Goal: Information Seeking & Learning: Learn about a topic

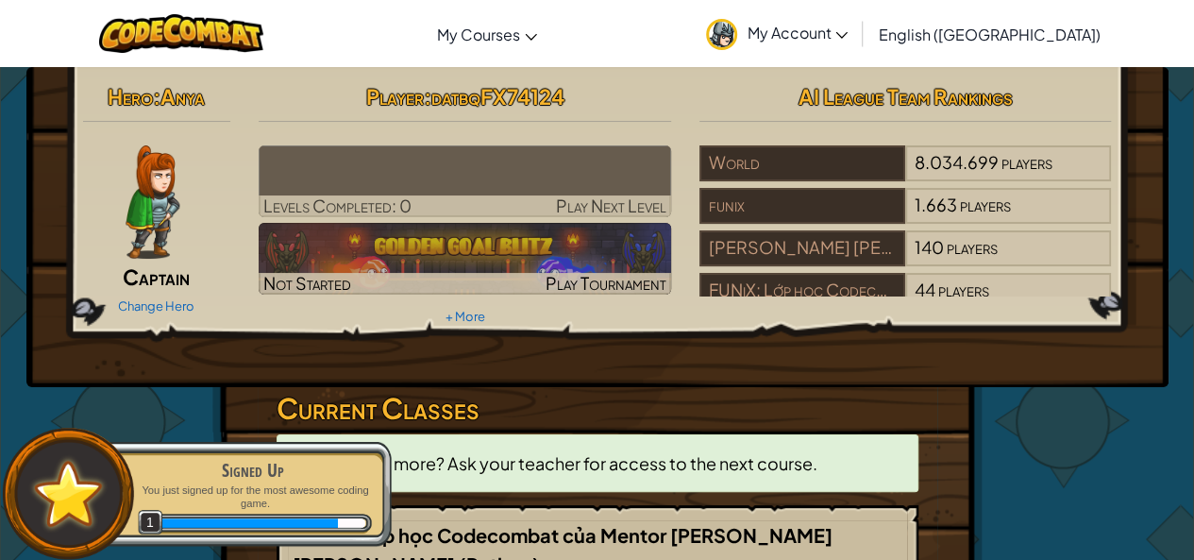
click at [471, 188] on img at bounding box center [465, 181] width 412 height 72
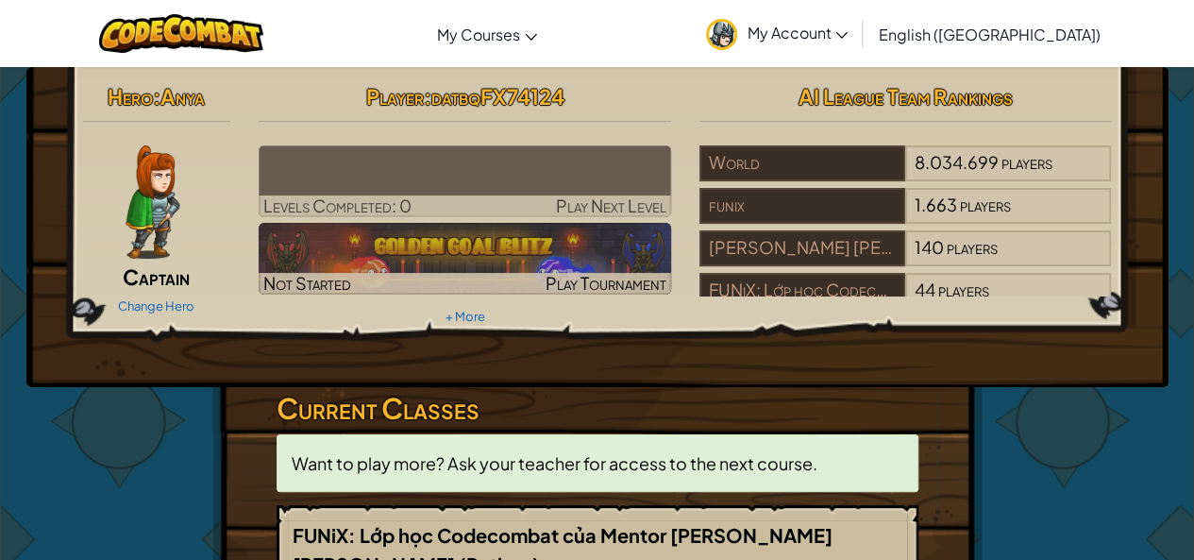
scroll to position [472, 0]
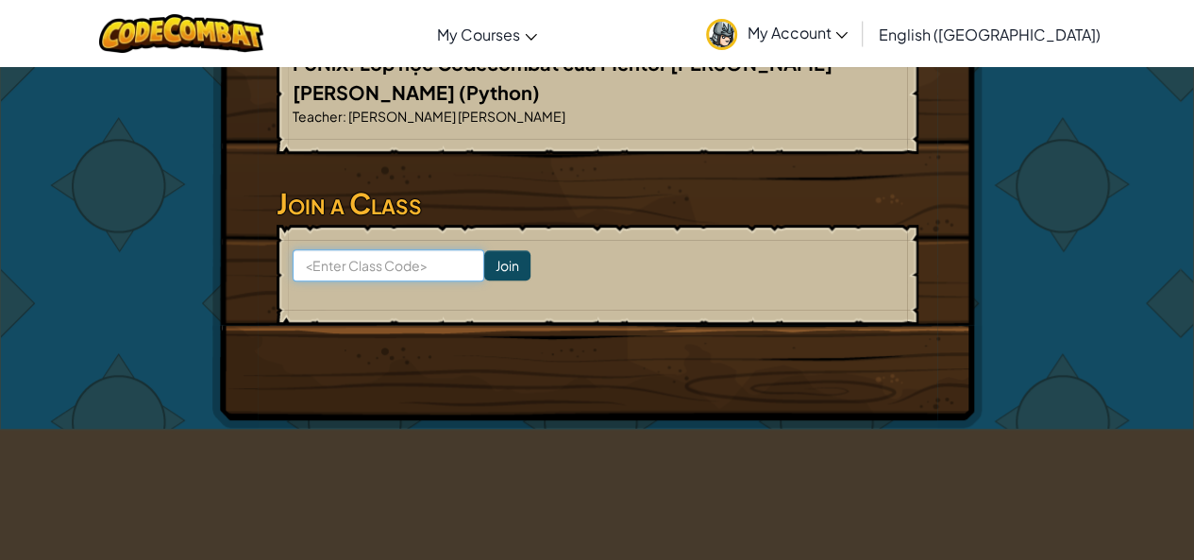
click at [413, 277] on input at bounding box center [389, 265] width 192 height 32
click at [404, 268] on input at bounding box center [389, 265] width 192 height 32
click at [360, 267] on input "RestFox Step" at bounding box center [389, 265] width 192 height 32
click at [360, 269] on input "RestFox Step" at bounding box center [389, 265] width 192 height 32
type input "RestFoxStep"
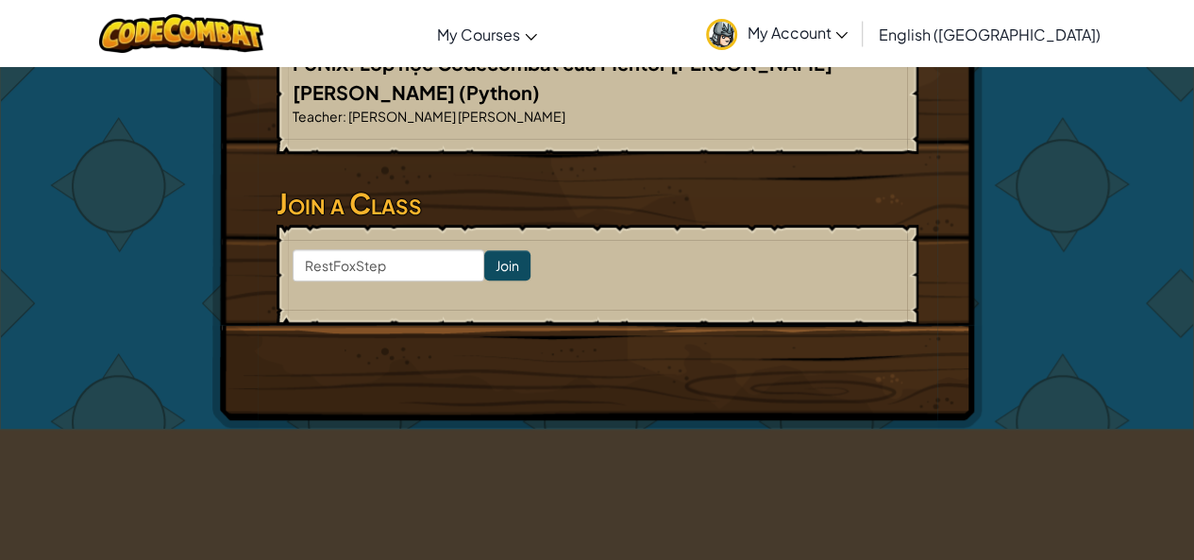
click at [349, 393] on div "Hero : Anya Captain Change Hero Player : datbqFX74124 Levels Completed: 0 Play …" at bounding box center [597, 11] width 770 height 833
click at [484, 262] on input "Join" at bounding box center [507, 265] width 46 height 30
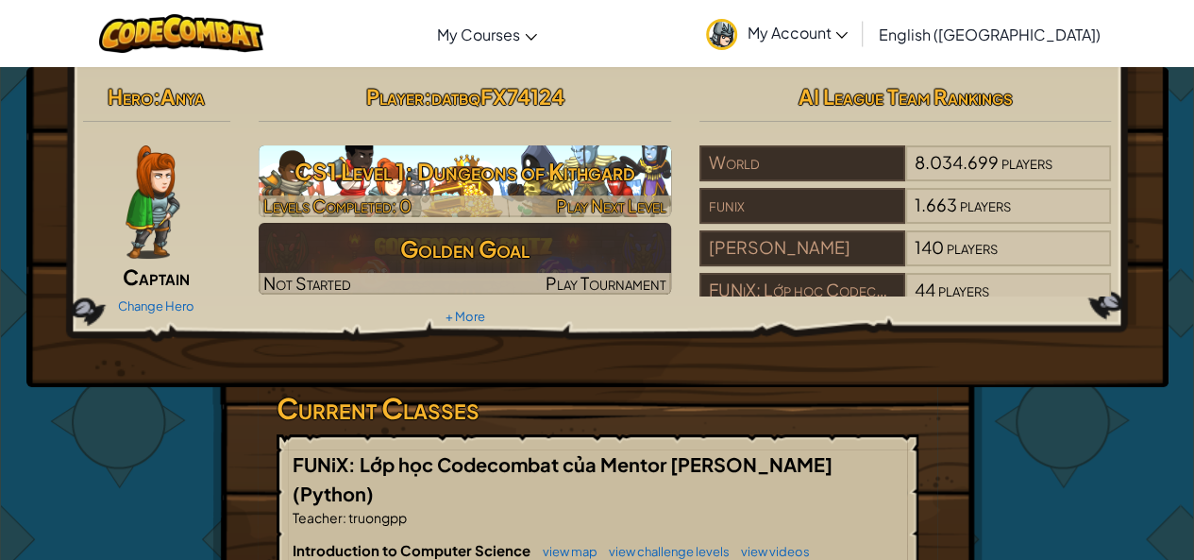
click at [512, 179] on h3 "CS1 Level 1: Dungeons of Kithgard" at bounding box center [465, 171] width 412 height 42
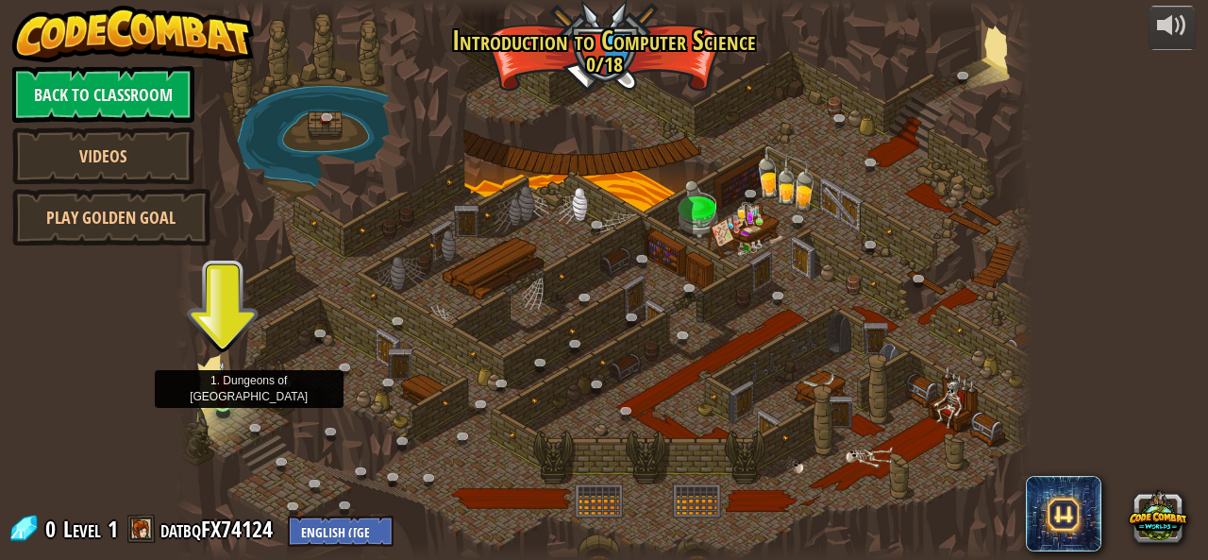
click at [222, 397] on img at bounding box center [223, 382] width 20 height 44
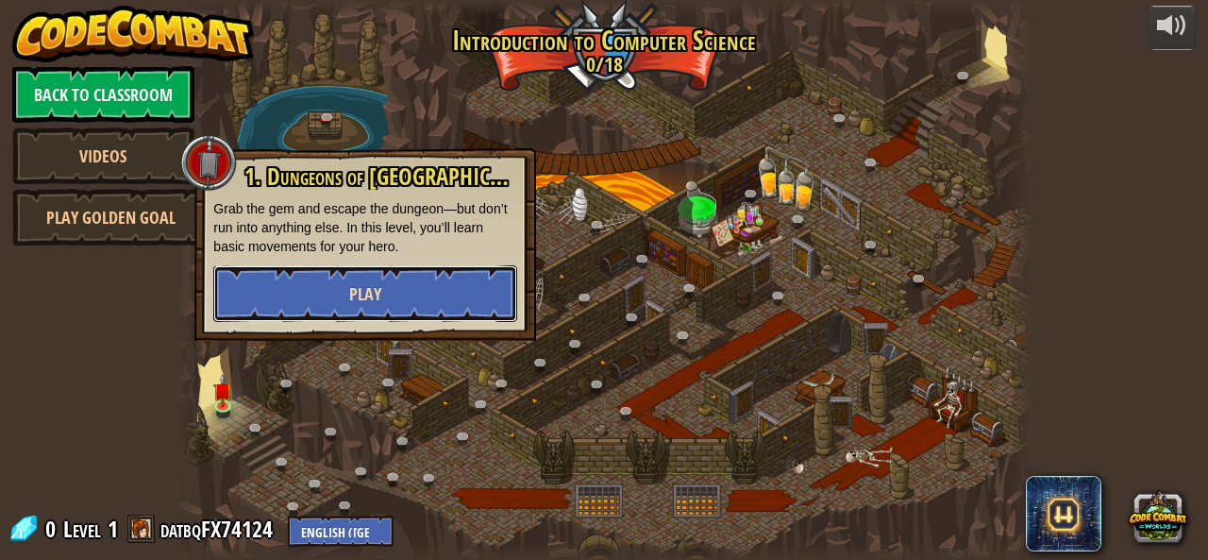
click at [359, 271] on button "Play" at bounding box center [365, 293] width 304 height 57
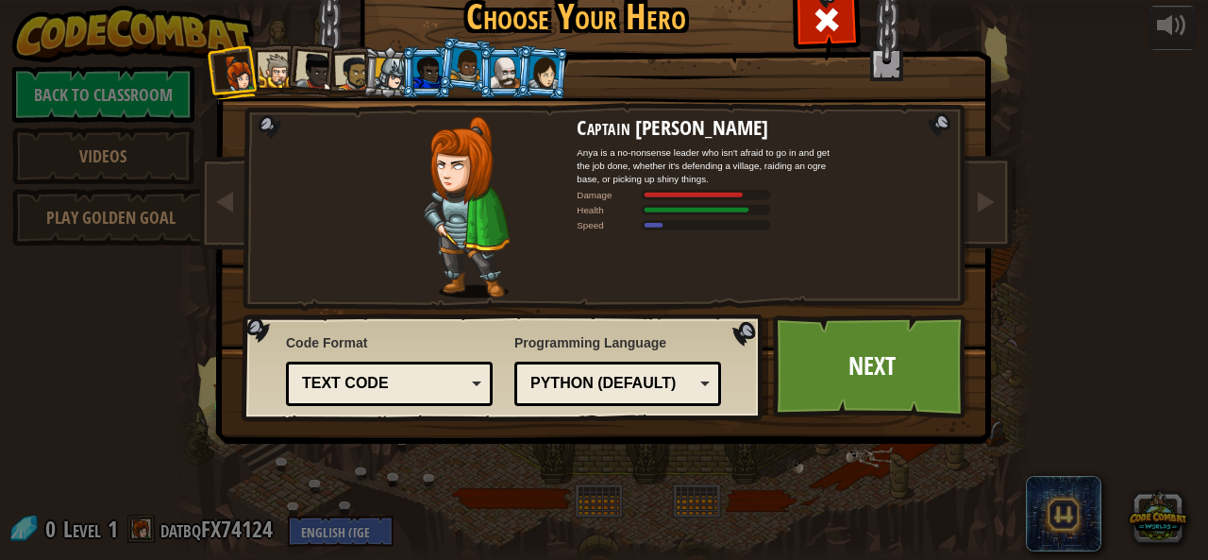
click at [389, 89] on div at bounding box center [391, 74] width 32 height 32
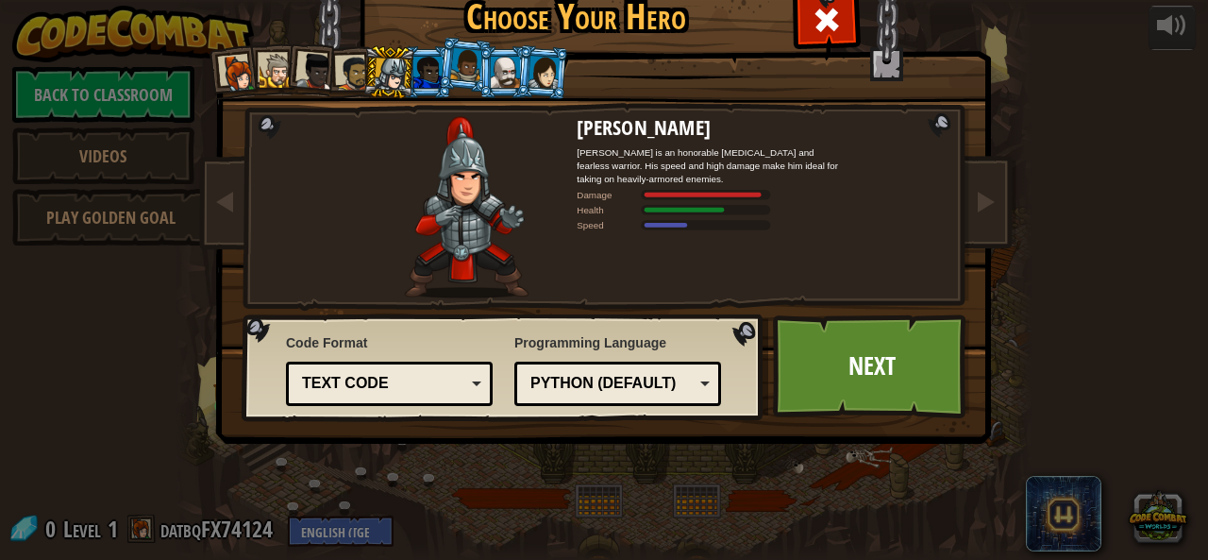
click at [1170, 112] on div "Choose Your Hero 0 Captain Anya Weston Anya is a no-nonsense leader who isn't a…" at bounding box center [604, 280] width 1208 height 560
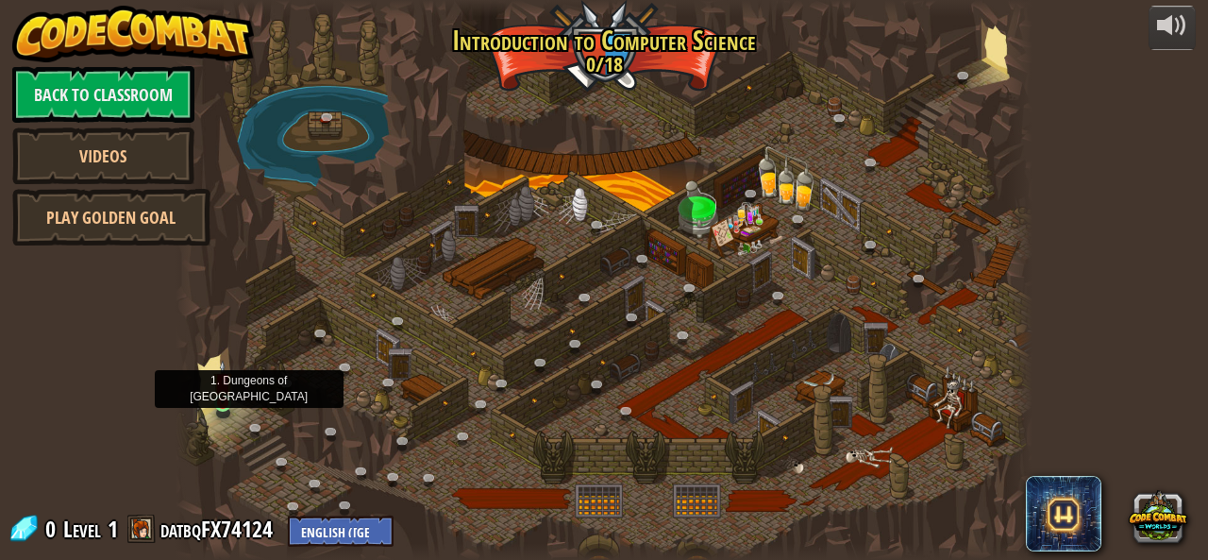
click at [228, 394] on img at bounding box center [223, 382] width 20 height 44
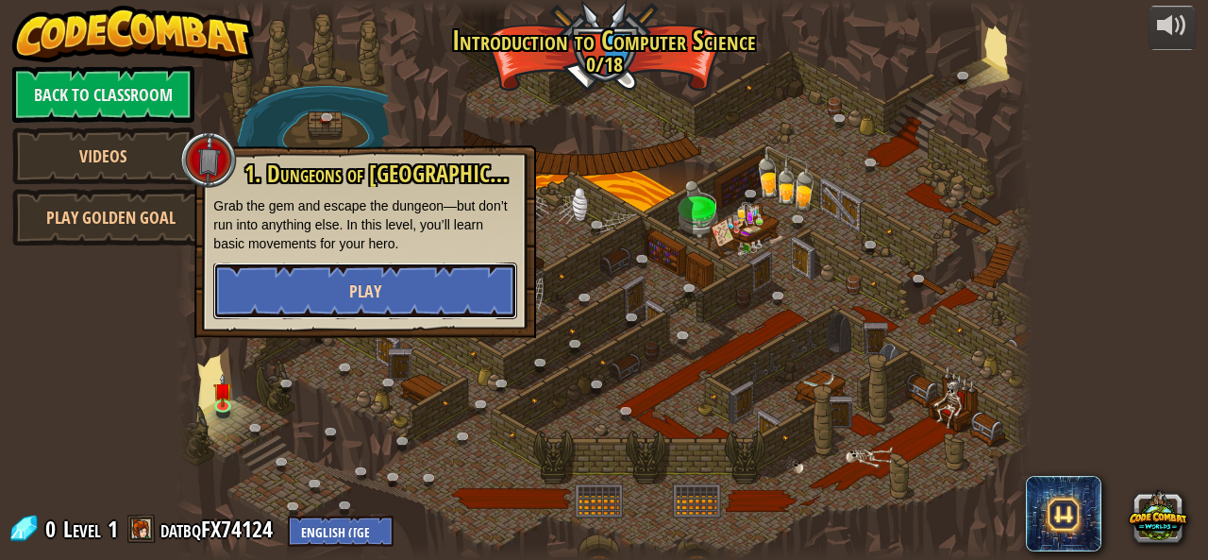
click at [244, 277] on button "Play" at bounding box center [365, 290] width 304 height 57
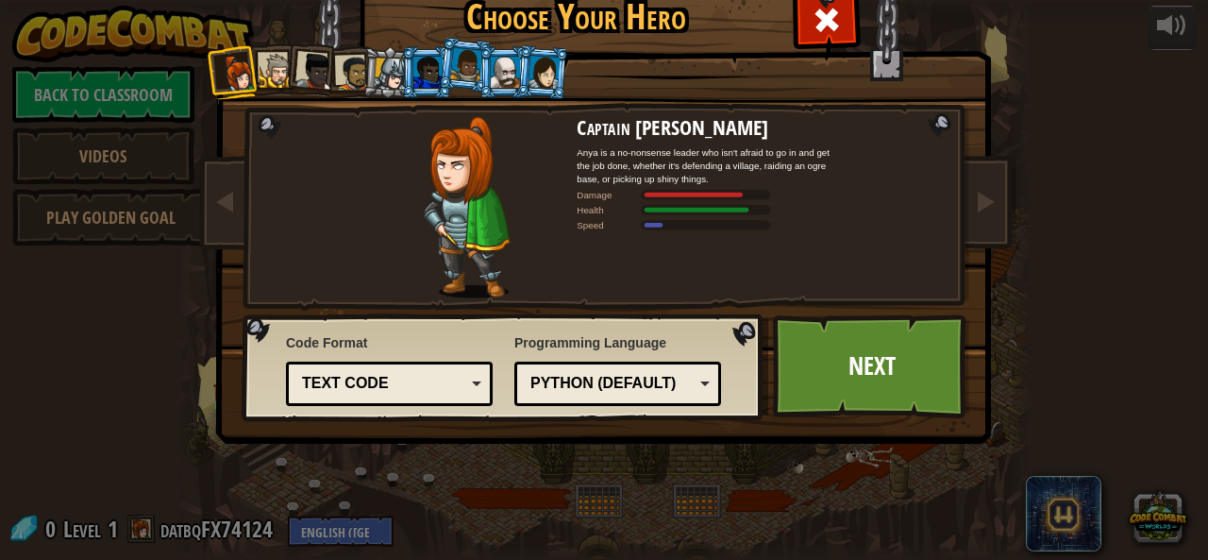
click at [386, 87] on div at bounding box center [391, 74] width 32 height 32
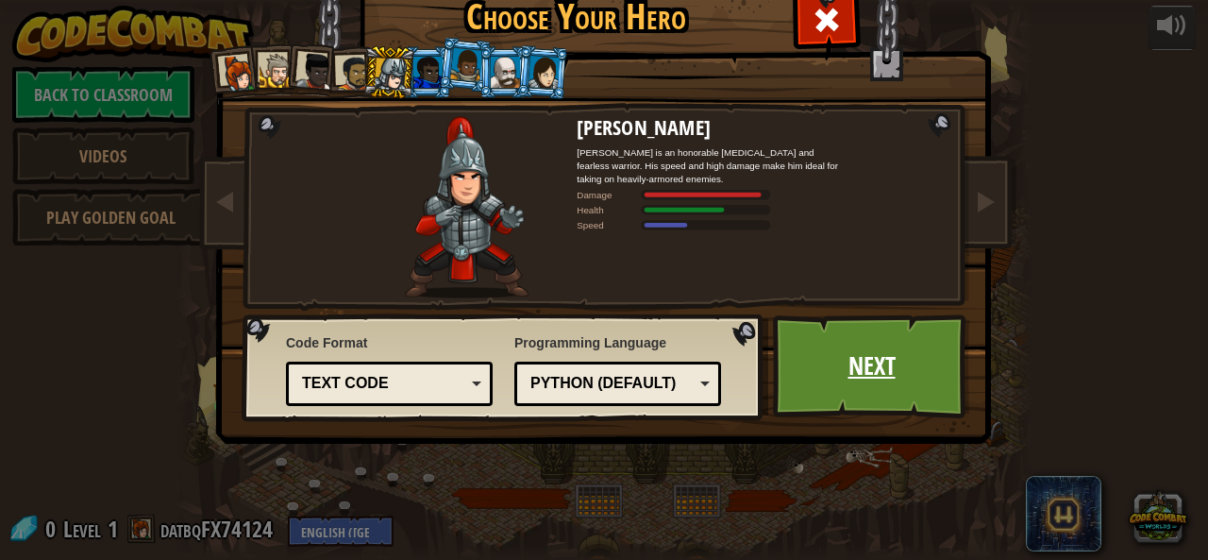
click at [816, 377] on link "Next" at bounding box center [871, 366] width 197 height 104
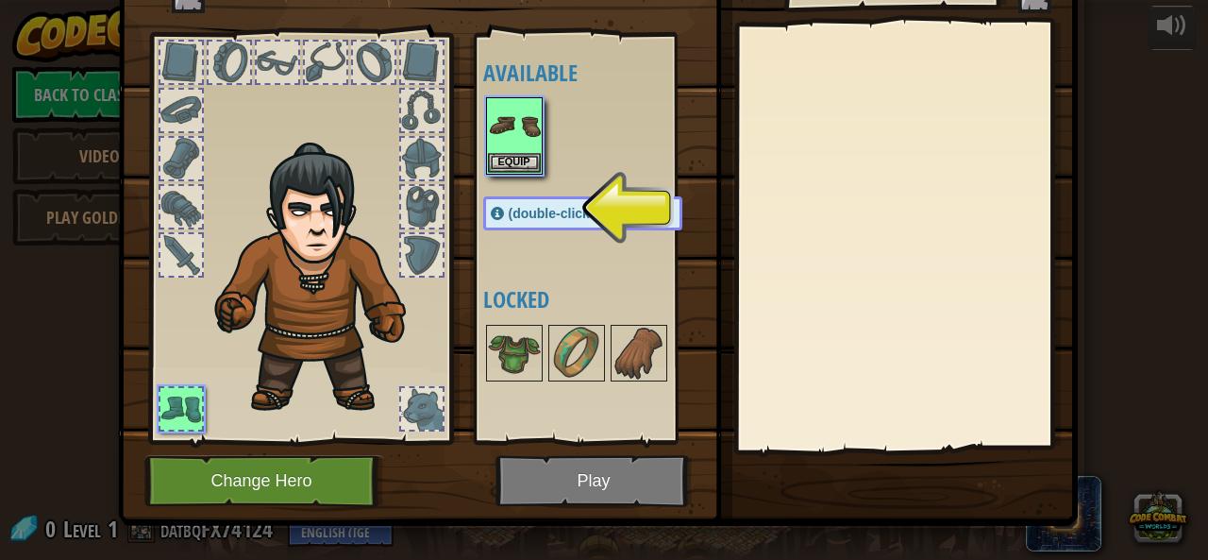
scroll to position [91, 0]
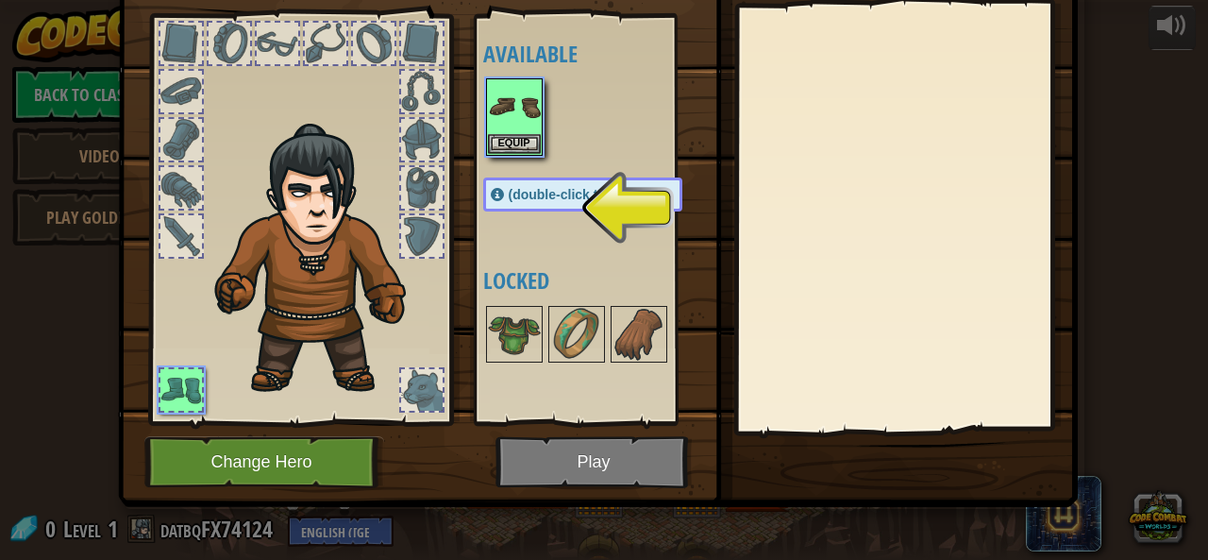
click at [189, 383] on div at bounding box center [181, 390] width 42 height 42
click at [516, 194] on span "(double-click to equip)" at bounding box center [579, 194] width 141 height 15
click at [423, 236] on div at bounding box center [422, 236] width 42 height 42
click at [553, 243] on div "Available Equip (double-click to equip) Locked" at bounding box center [601, 220] width 237 height 394
click at [528, 452] on img at bounding box center [598, 164] width 960 height 685
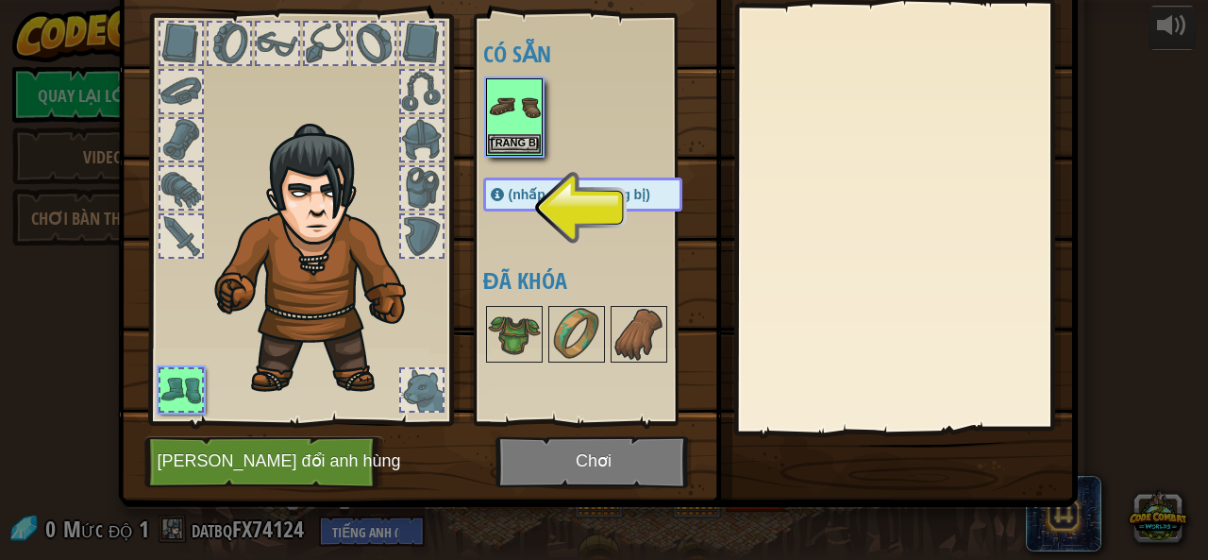
click at [535, 192] on font "(nhấp đúp để trang bị)" at bounding box center [580, 194] width 142 height 15
click at [427, 182] on div at bounding box center [422, 188] width 42 height 42
click at [522, 146] on font "Trang bị" at bounding box center [514, 141] width 50 height 11
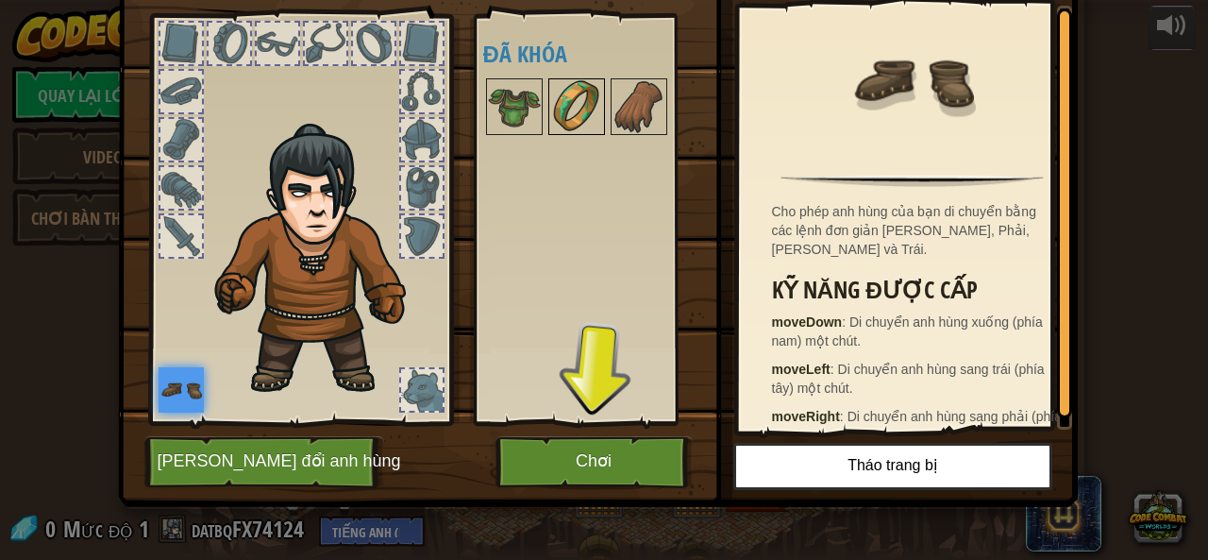
click at [560, 111] on img at bounding box center [576, 106] width 53 height 53
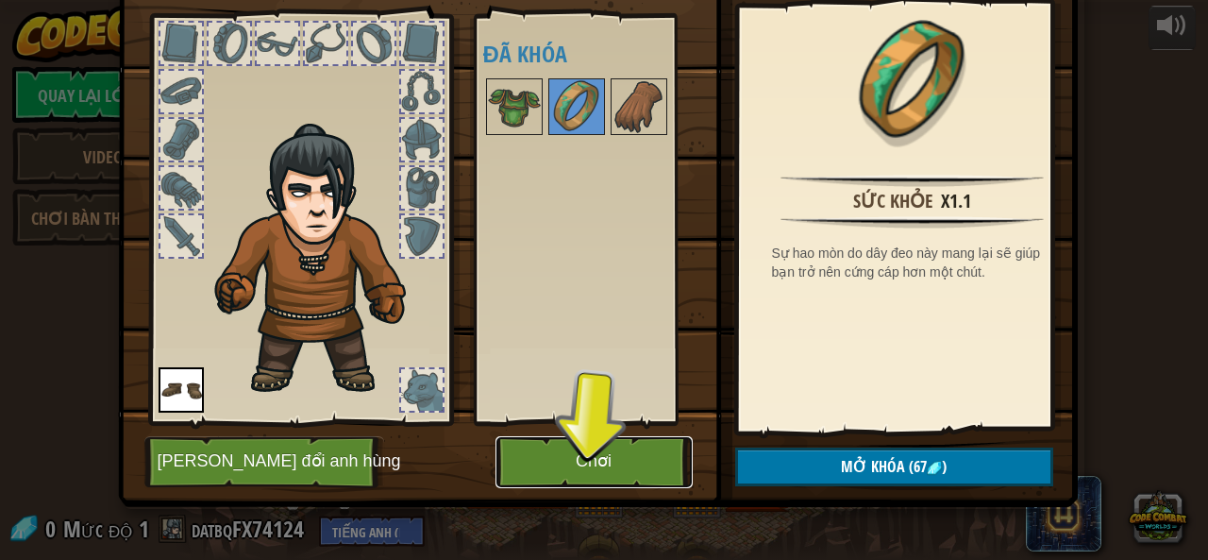
click at [631, 465] on button "Chơi" at bounding box center [593, 462] width 197 height 52
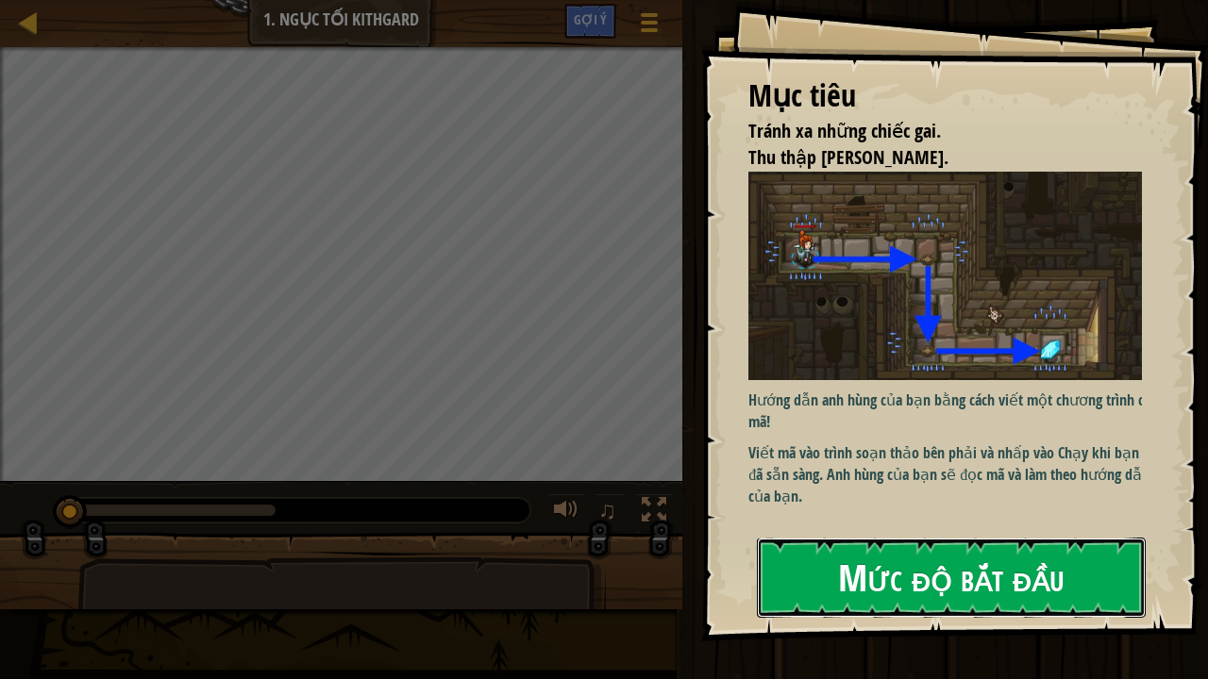
click at [1012, 559] on font "Mức độ bắt đầu" at bounding box center [951, 577] width 226 height 51
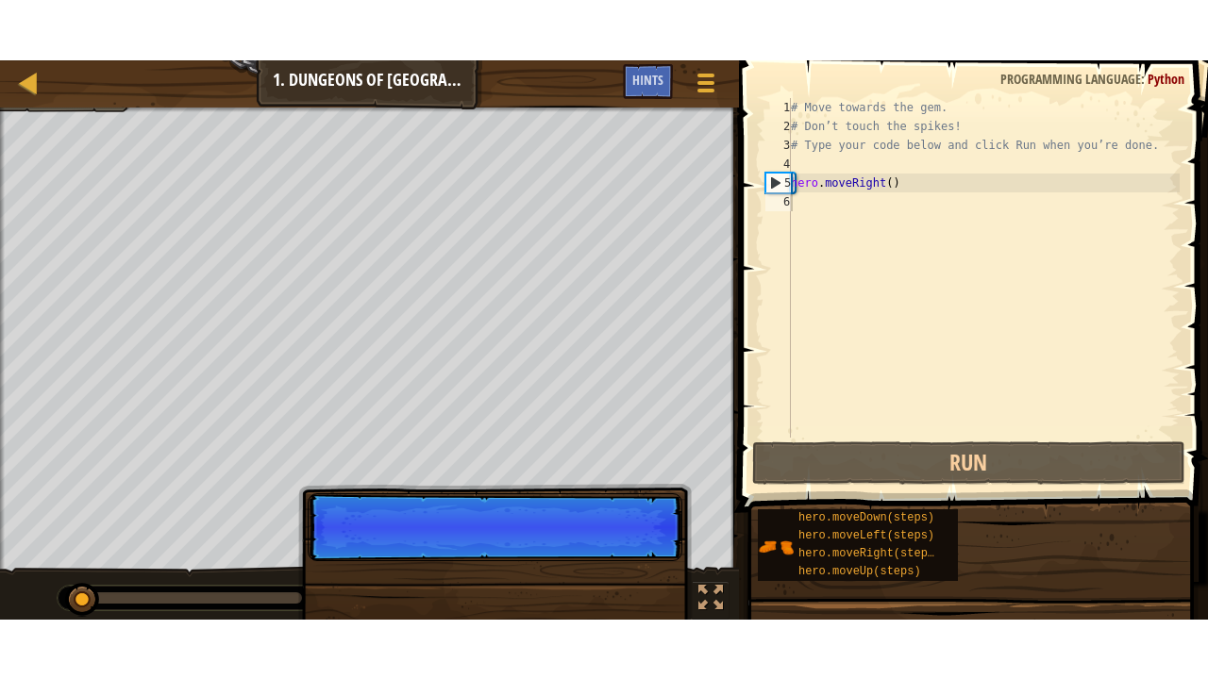
scroll to position [8, 0]
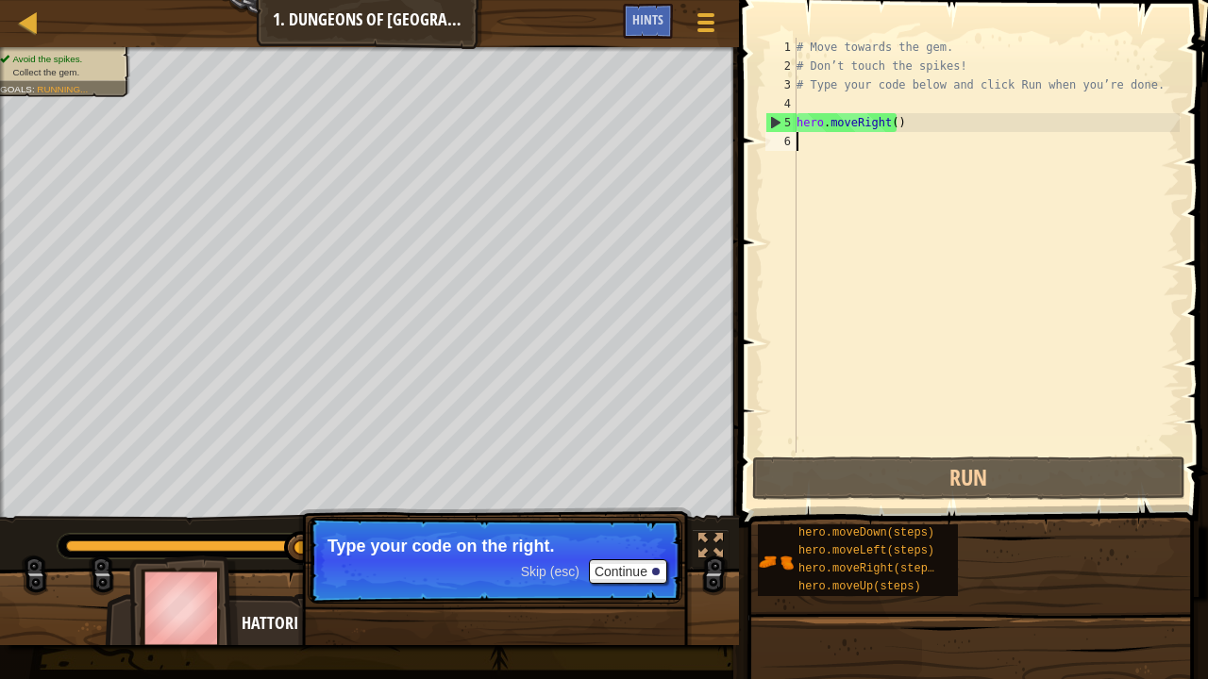
type textarea "h"
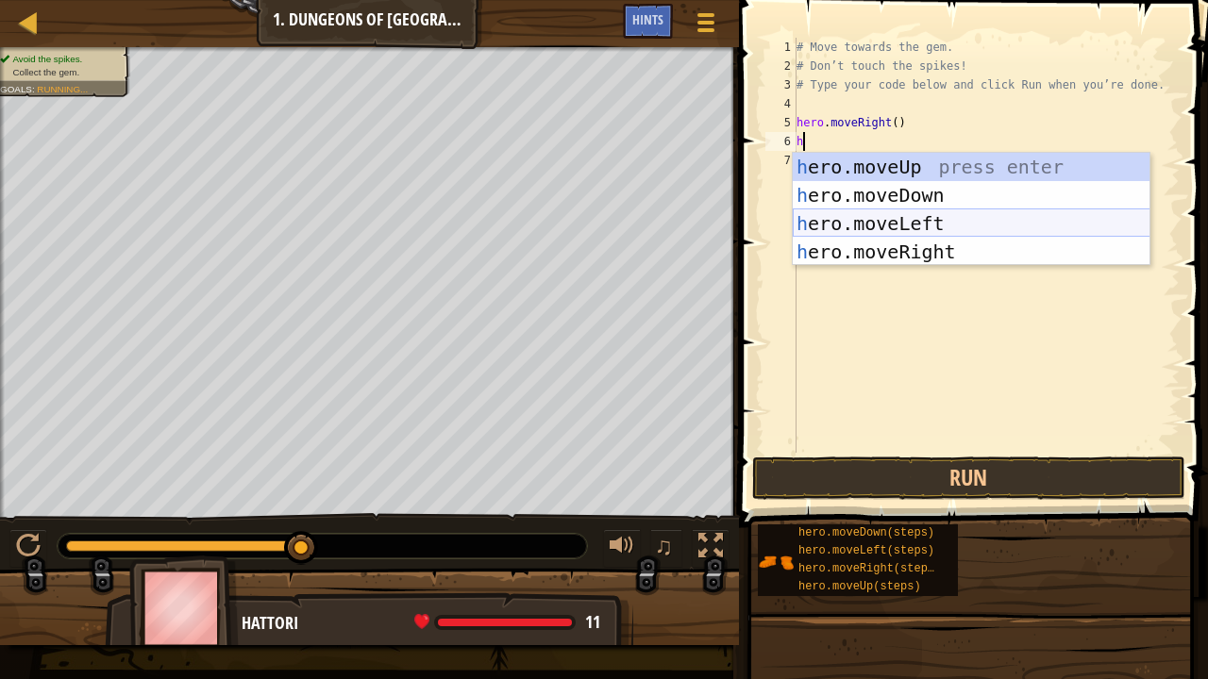
click at [919, 203] on div "h ero.moveUp press enter h ero.moveDown press enter h ero.moveLeft press enter …" at bounding box center [972, 238] width 358 height 170
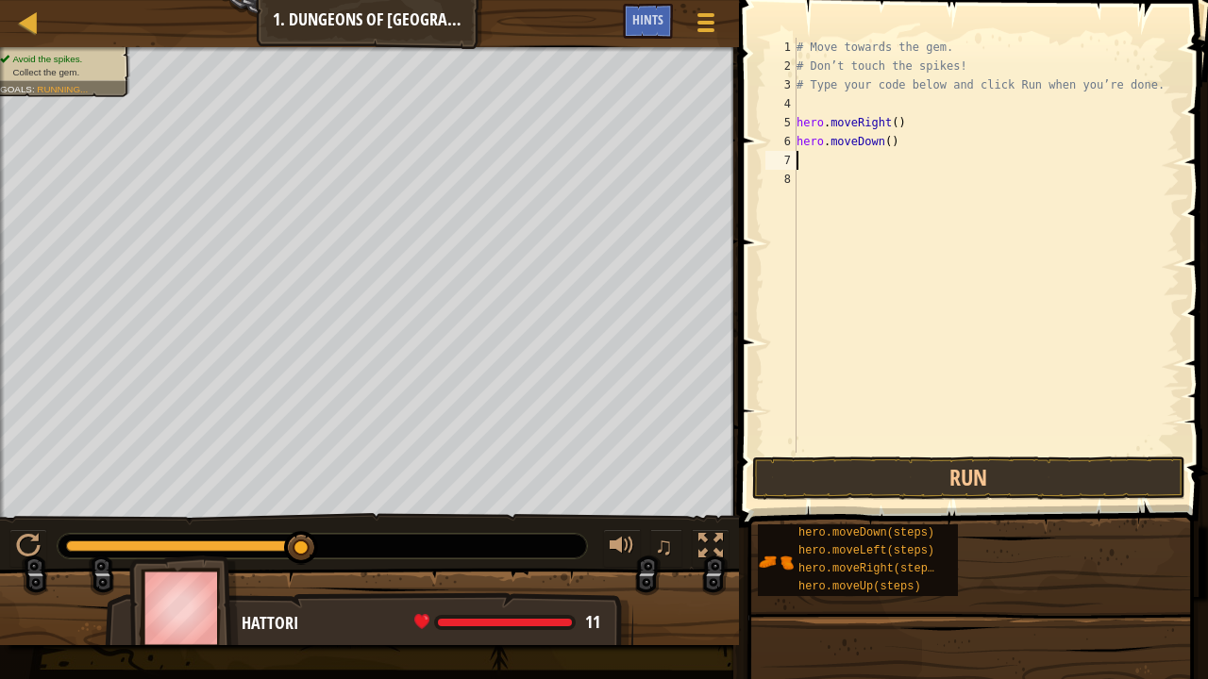
type textarea "h"
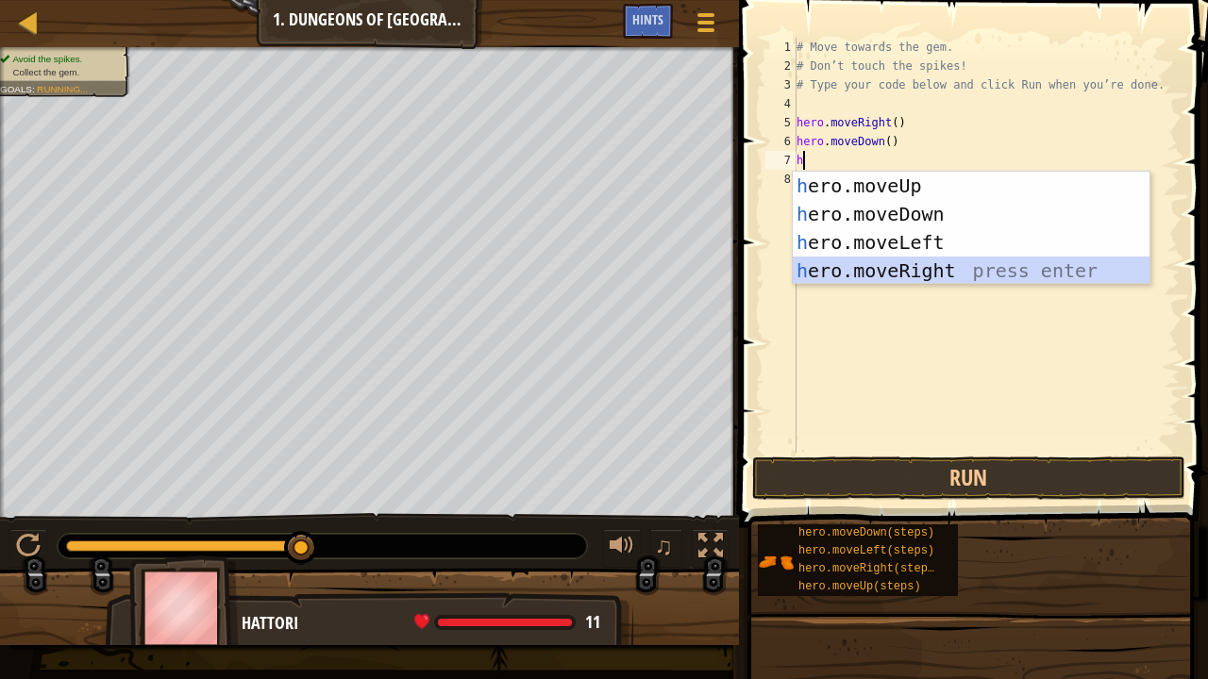
click at [879, 268] on div "h ero.moveUp press enter h ero.moveDown press enter h ero.moveLeft press enter …" at bounding box center [972, 257] width 358 height 170
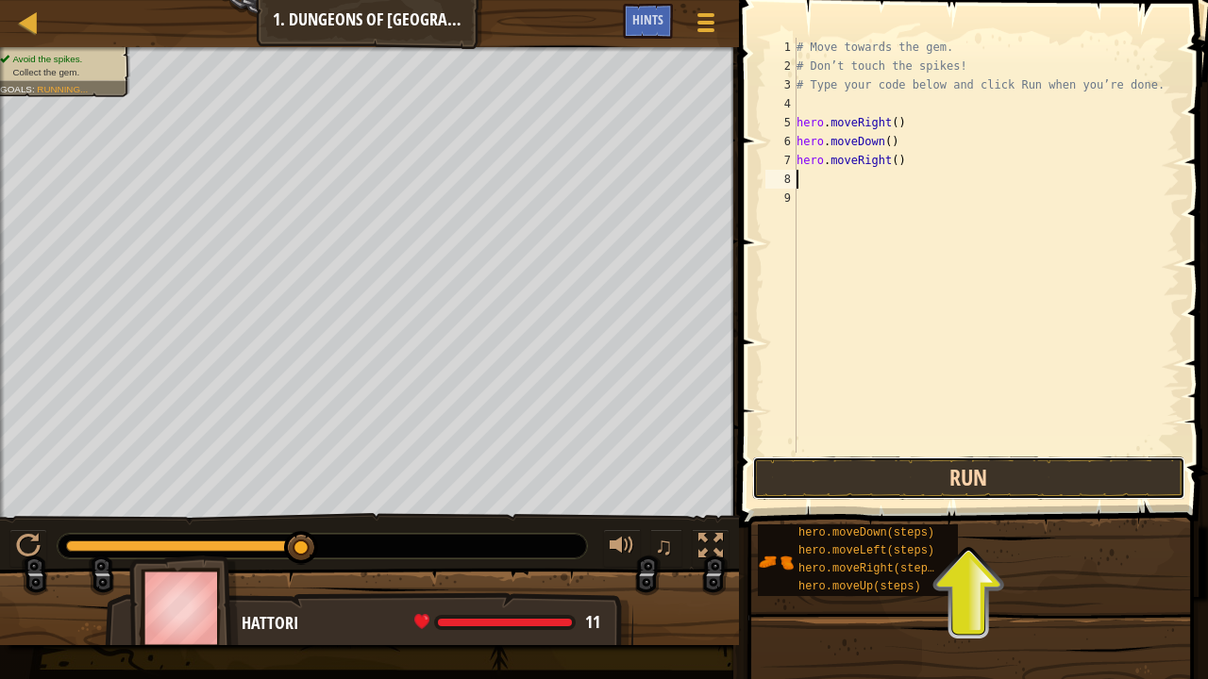
click at [804, 472] on button "Run" at bounding box center [968, 478] width 433 height 43
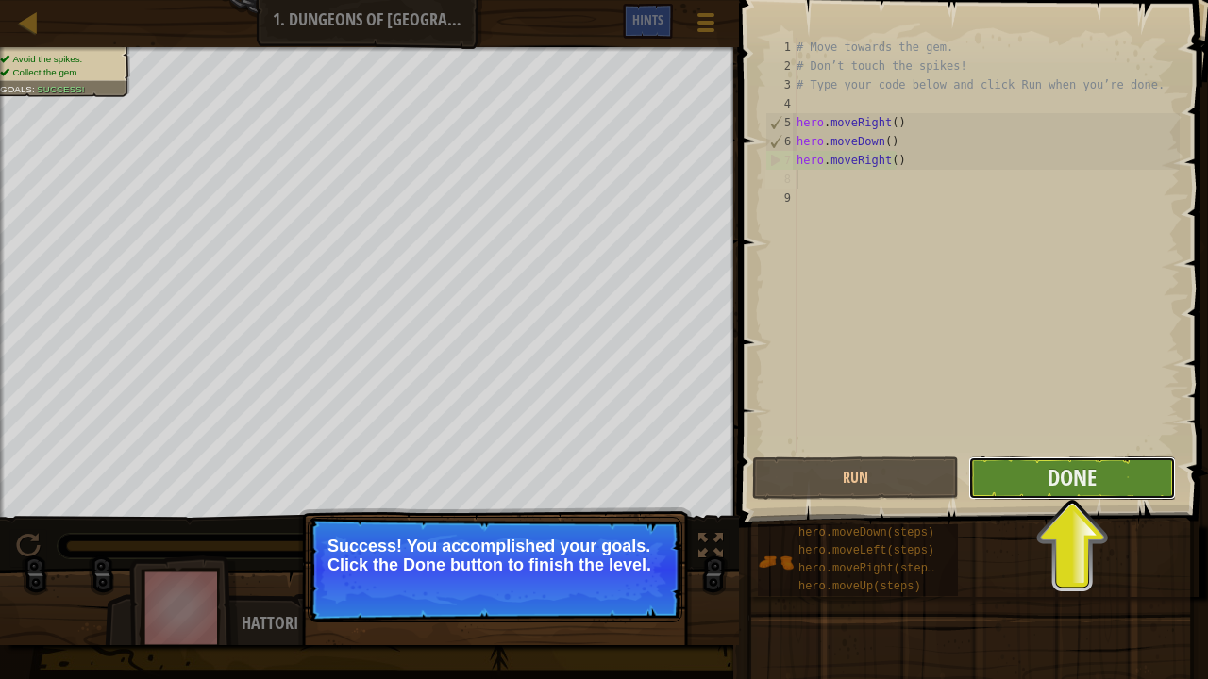
click at [1141, 483] on button "Done" at bounding box center [1071, 478] width 207 height 43
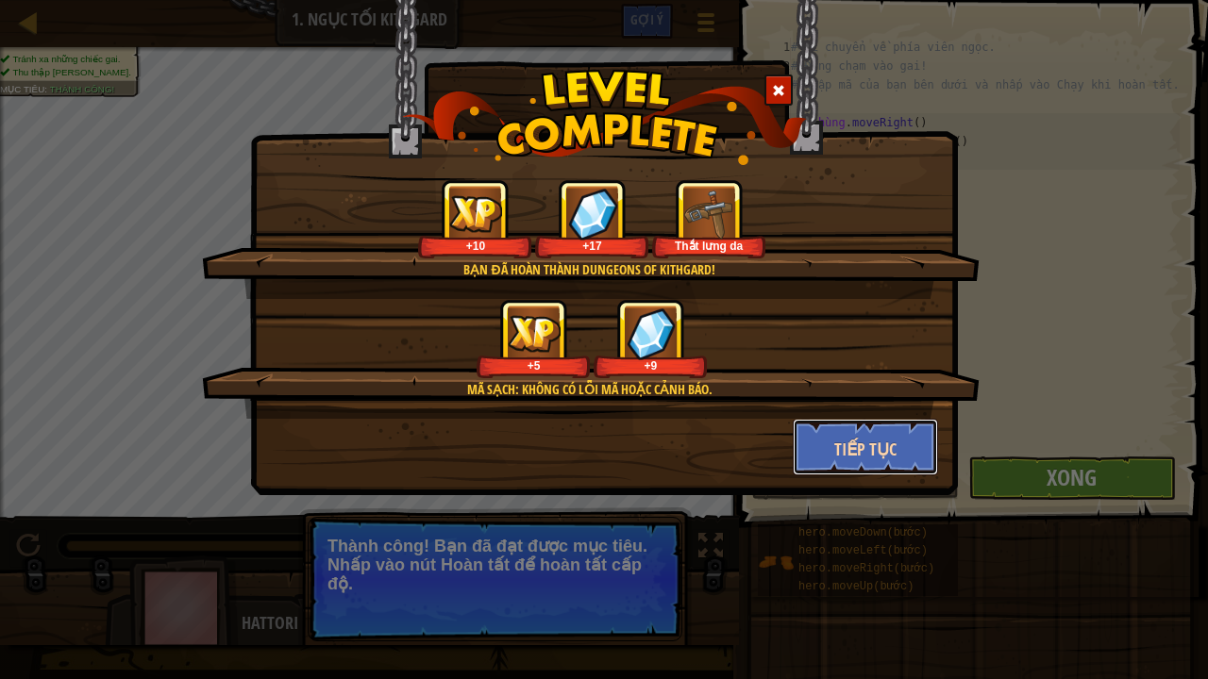
click at [907, 451] on button "Tiếp tục" at bounding box center [866, 447] width 146 height 57
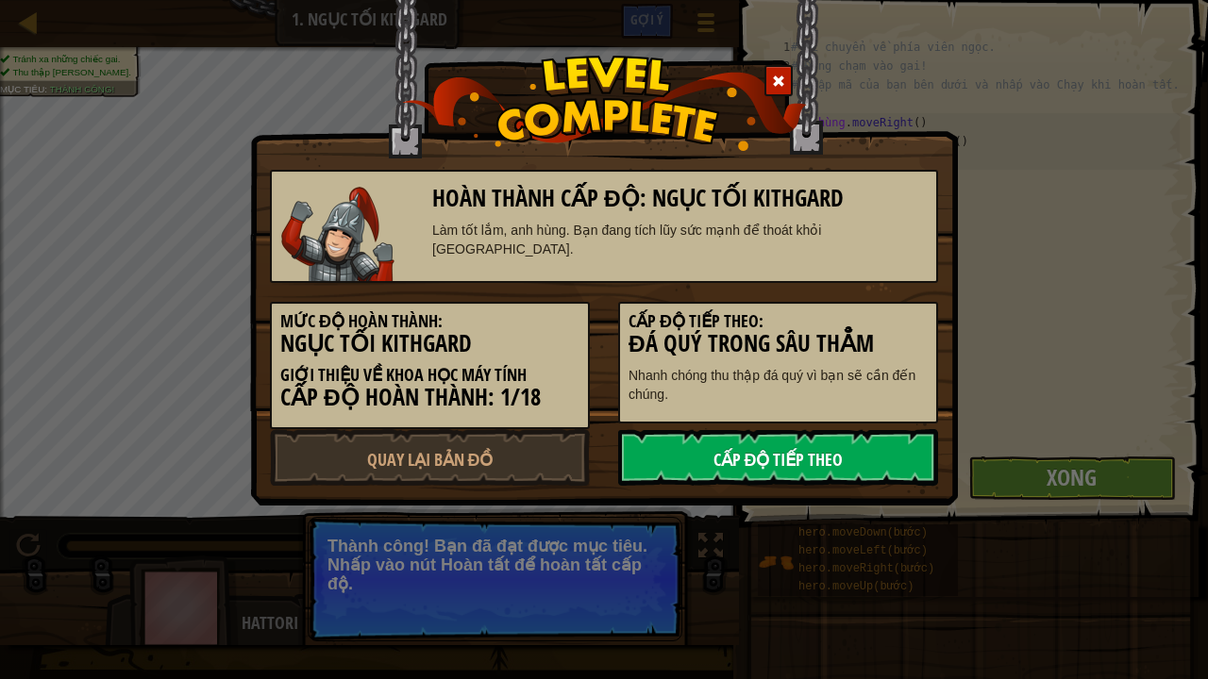
click at [696, 472] on link "Cấp độ tiếp theo" at bounding box center [778, 457] width 320 height 57
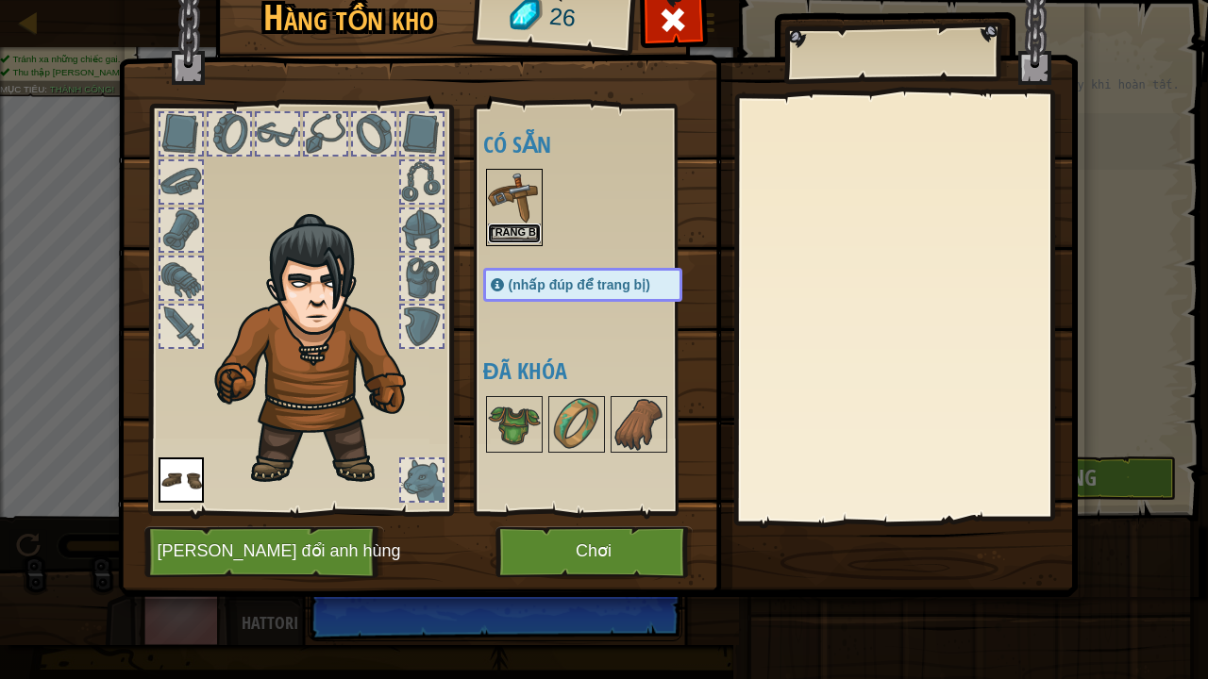
click at [505, 224] on button "Trang bị" at bounding box center [514, 234] width 53 height 20
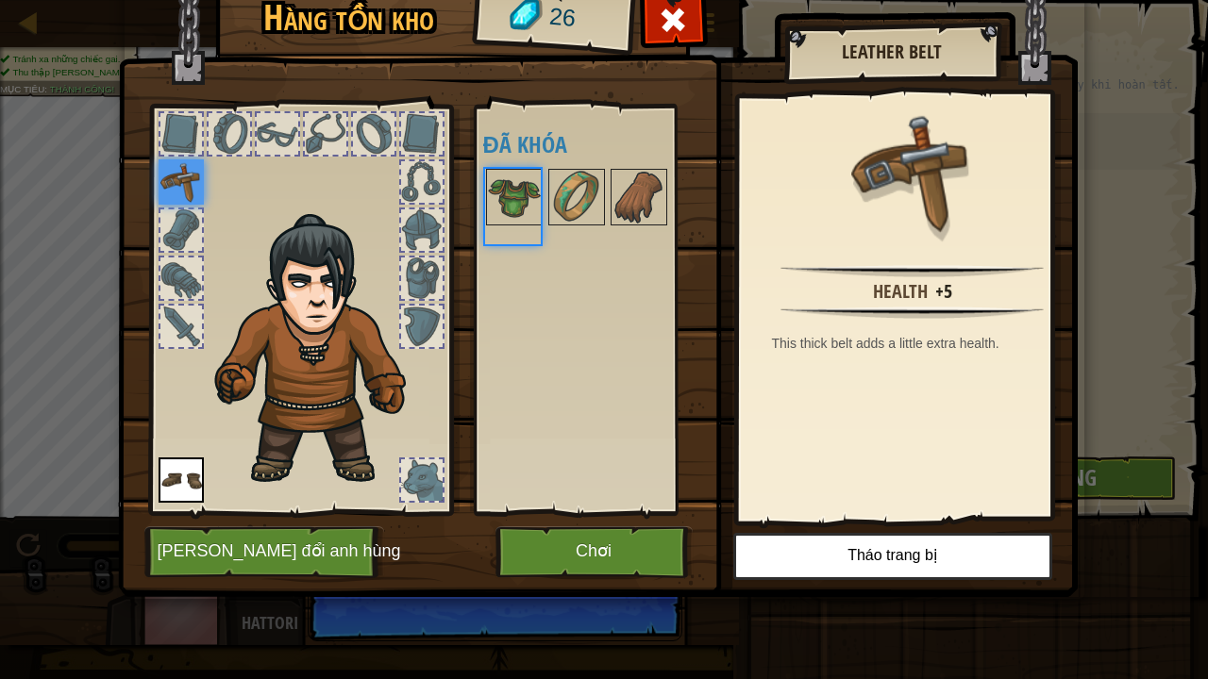
click at [504, 2] on body "Bản đồ Giới thiệu về Khoa học máy tính 1. Ngục tối Kithgard Menu trò chơi Xong …" at bounding box center [604, 1] width 1208 height 2
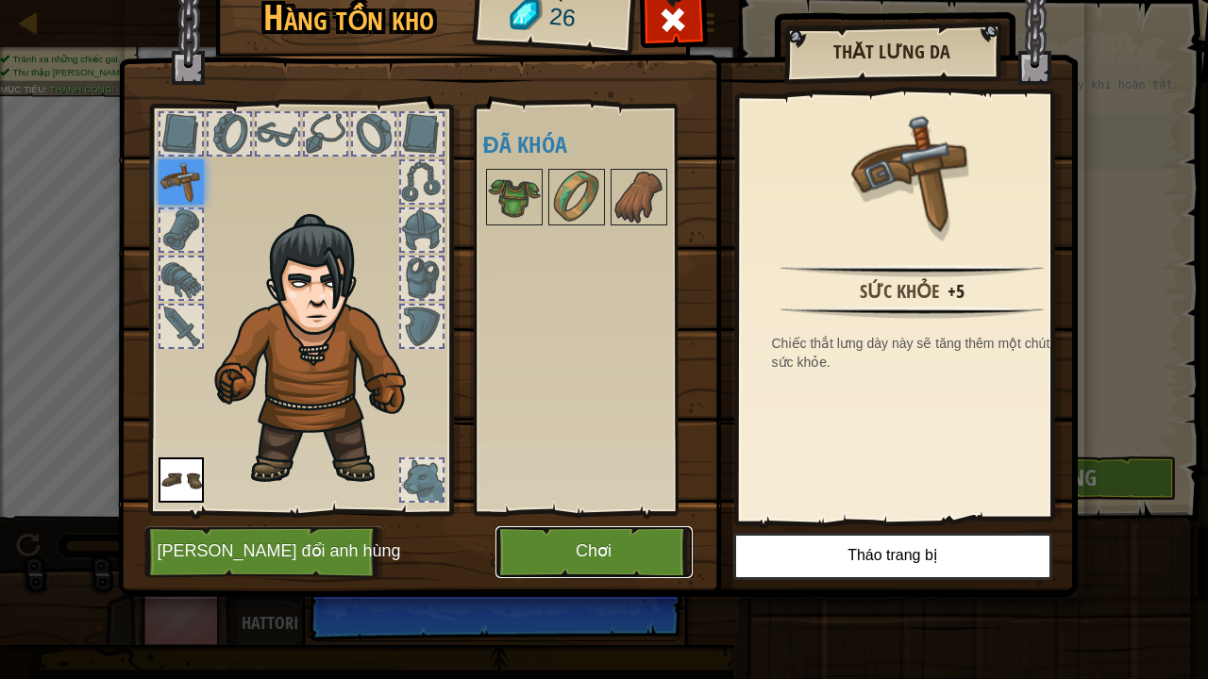
click at [560, 557] on button "Chơi" at bounding box center [593, 553] width 197 height 52
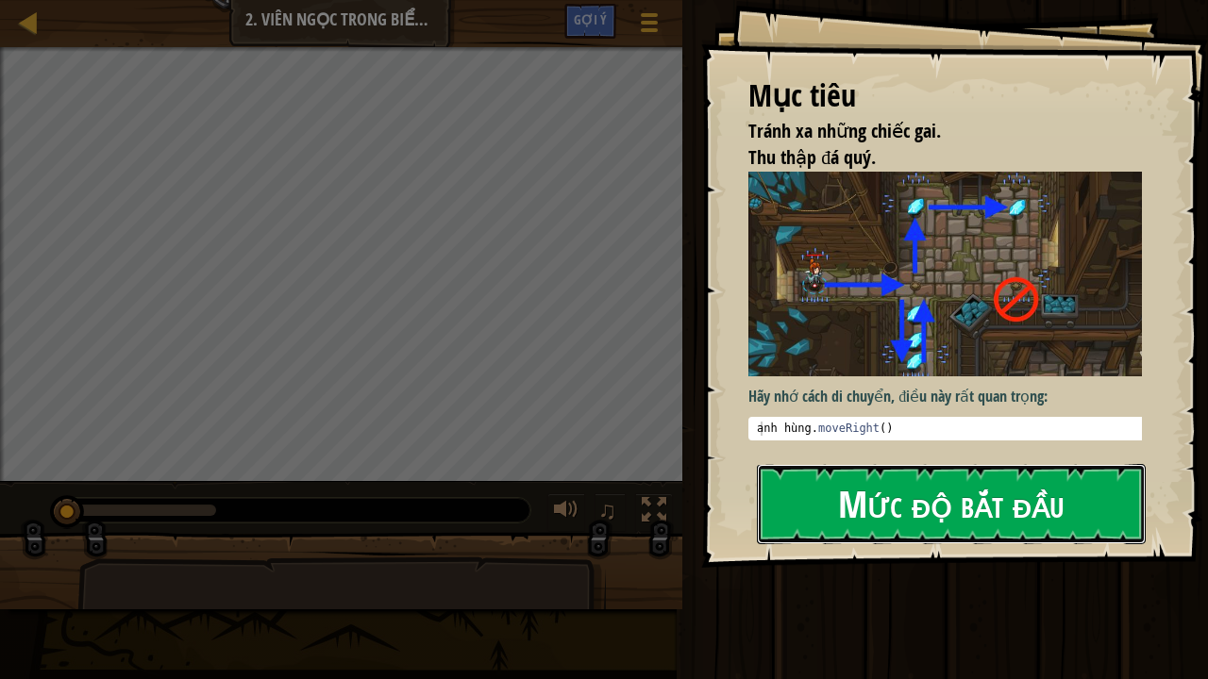
click at [847, 519] on font "Mức độ bắt đầu" at bounding box center [951, 503] width 226 height 51
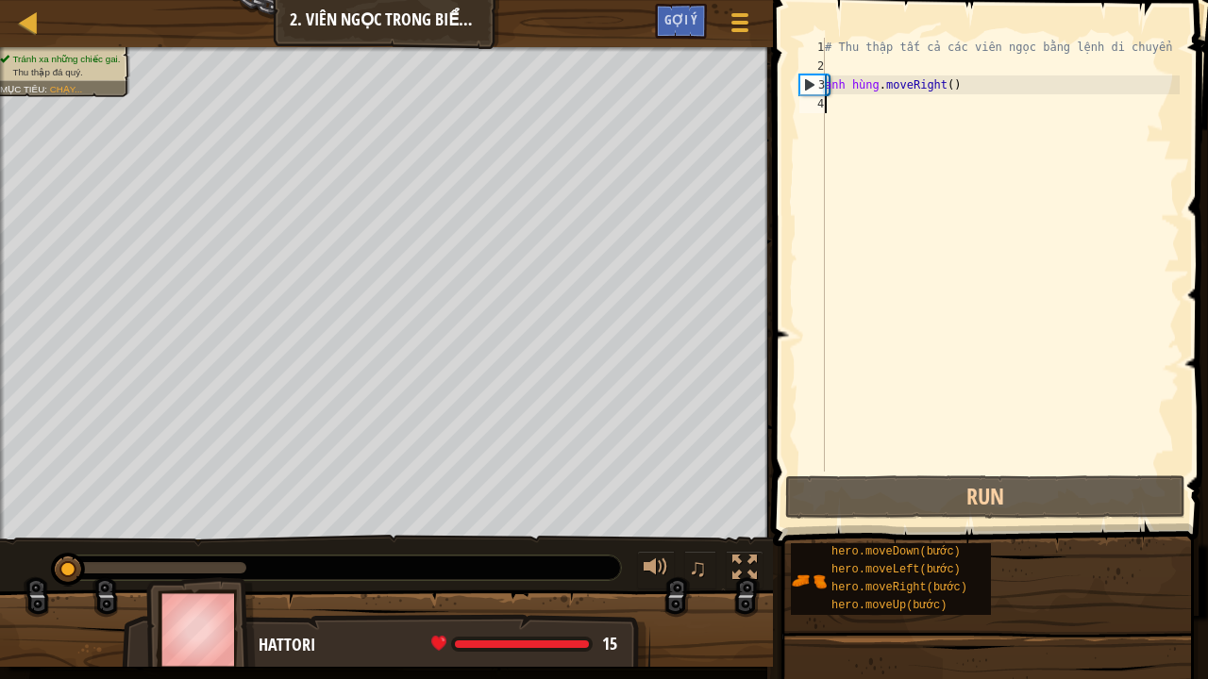
type textarea "a"
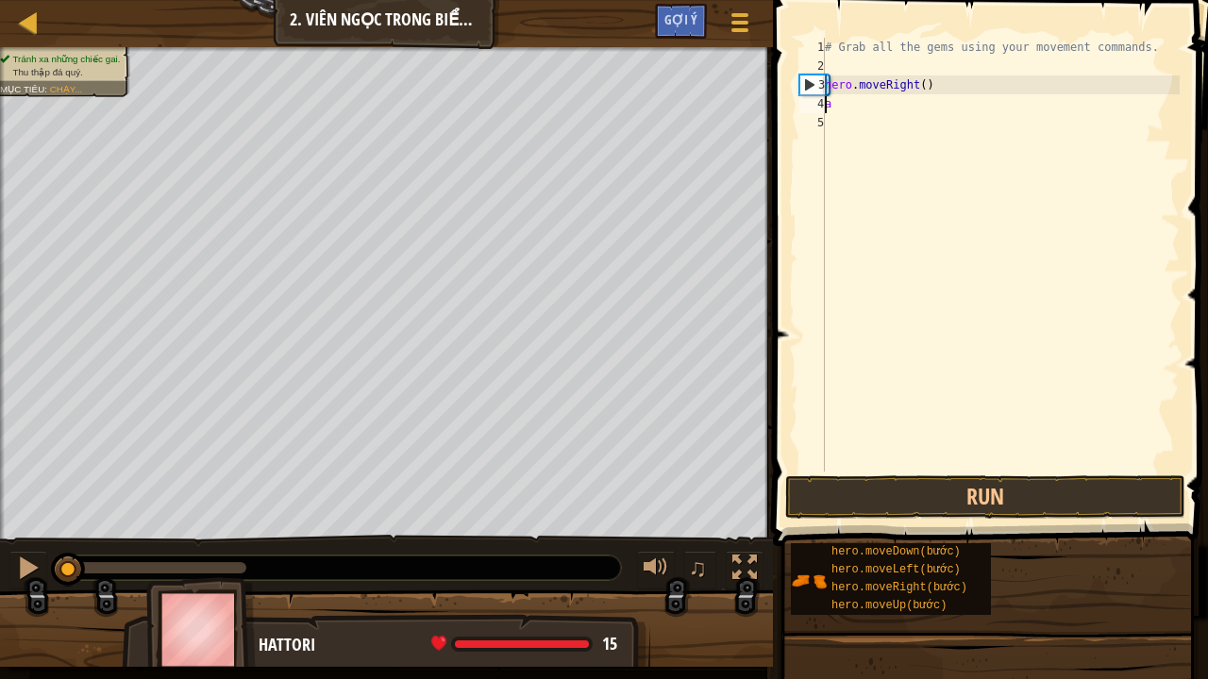
scroll to position [8, 0]
type textarea "a"
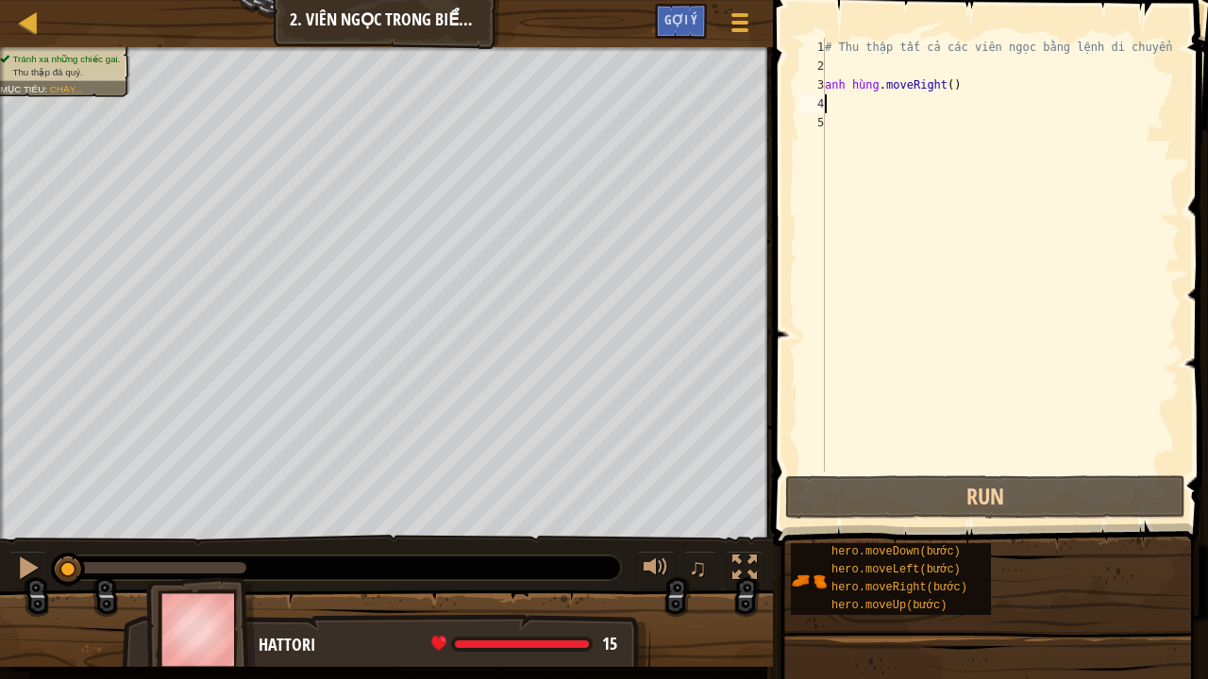
type textarea "h"
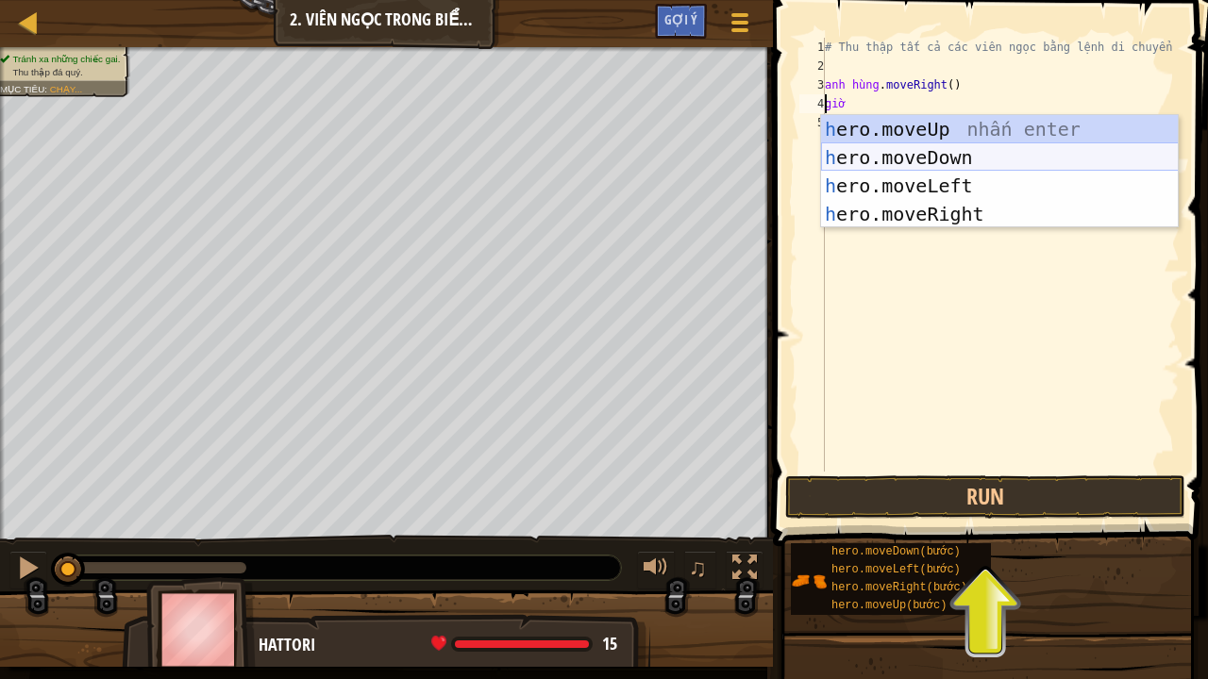
click at [974, 163] on div "h ero.moveUp nhấn enter h ero.moveDown nhấn enter h ero.moveLeft nhấn enter h e…" at bounding box center [1000, 200] width 358 height 170
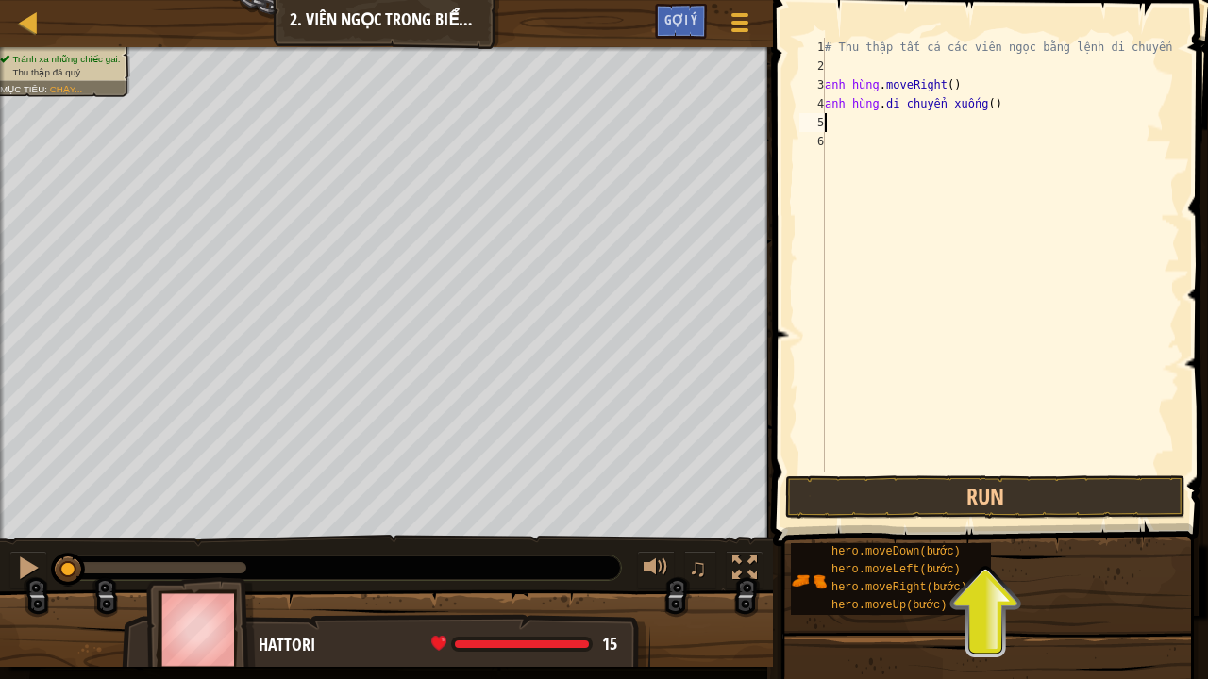
type textarea "s"
type textarea "h"
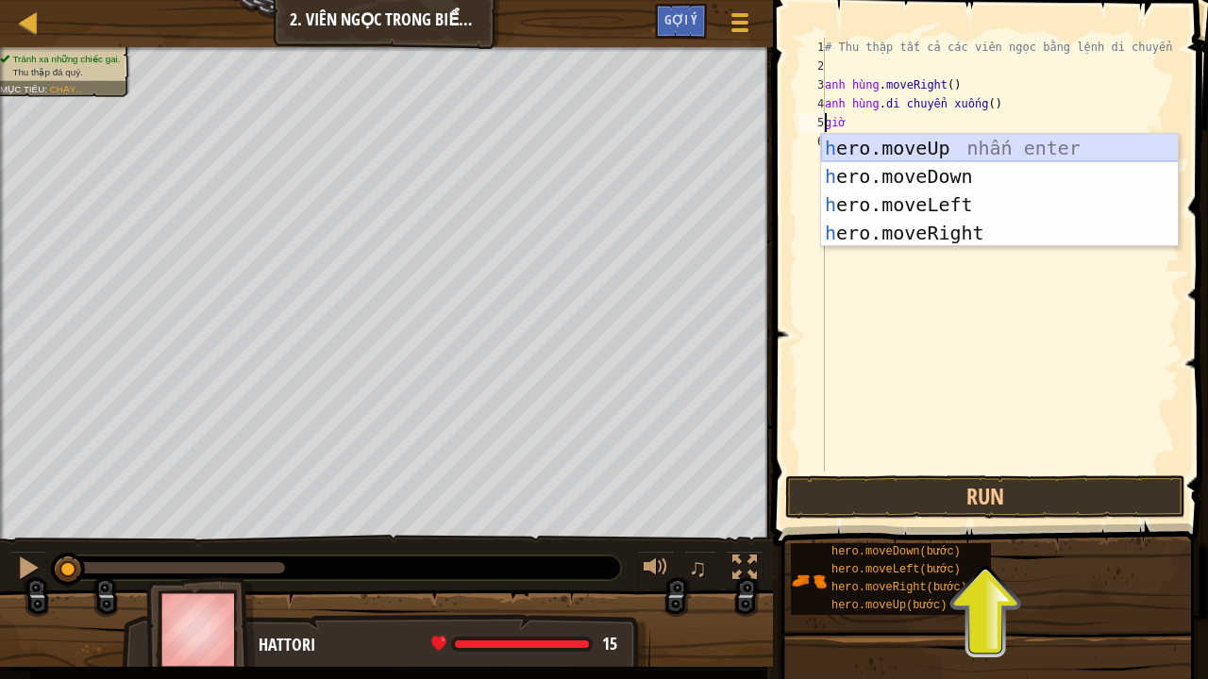
click at [951, 153] on div "h ero.moveUp nhấn enter h ero.moveDown nhấn enter h ero.moveLeft nhấn enter h e…" at bounding box center [1000, 219] width 358 height 170
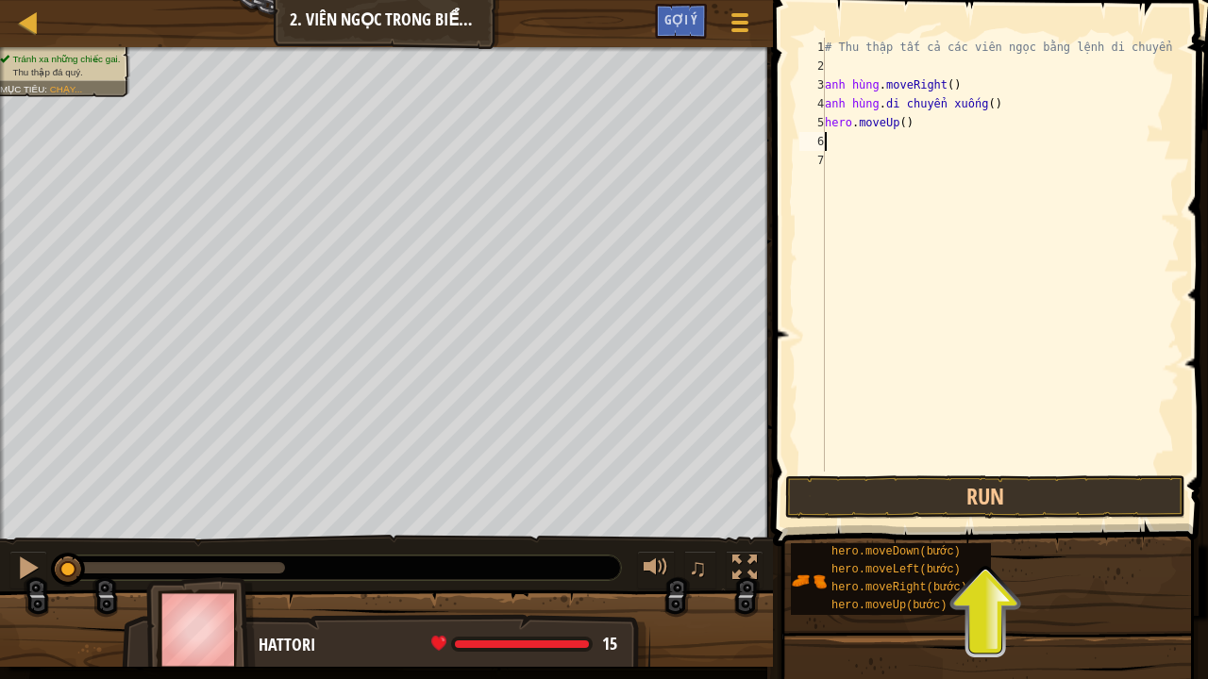
click at [898, 125] on div "# Thu thập tất cả các viên ngọc bằng lệnh di chuyển của bạn. anh hùng . moveRig…" at bounding box center [1000, 274] width 359 height 472
type textarea "hero.moveUp()"
click at [948, 126] on div "# Thu thập tất cả các viên ngọc bằng lệnh di chuyển của bạn. anh hùng . moveRig…" at bounding box center [1000, 274] width 359 height 472
click at [949, 128] on div "# Thu thập tất cả các viên ngọc bằng lệnh di chuyển của bạn. anh hùng . moveRig…" at bounding box center [1000, 274] width 359 height 472
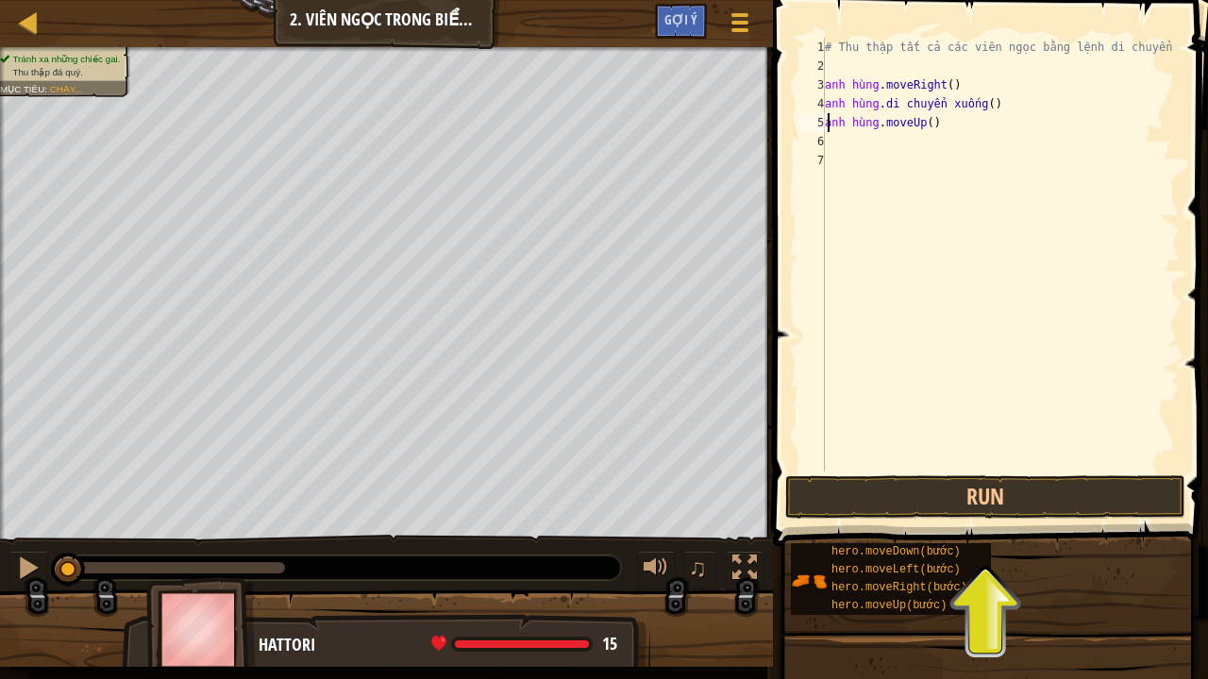
click at [845, 172] on div "# Thu thập tất cả các viên ngọc bằng lệnh di chuyển của bạn. anh hùng . moveRig…" at bounding box center [1000, 274] width 359 height 472
click at [945, 125] on div "# Thu thập tất cả các viên ngọc bằng lệnh di chuyển của bạn. anh hùng . moveRig…" at bounding box center [1000, 274] width 359 height 472
type textarea "hero.moveUp()"
click at [945, 125] on div "# Thu thập tất cả các viên ngọc bằng lệnh di chuyển của bạn. anh hùng . moveRig…" at bounding box center [1000, 274] width 359 height 472
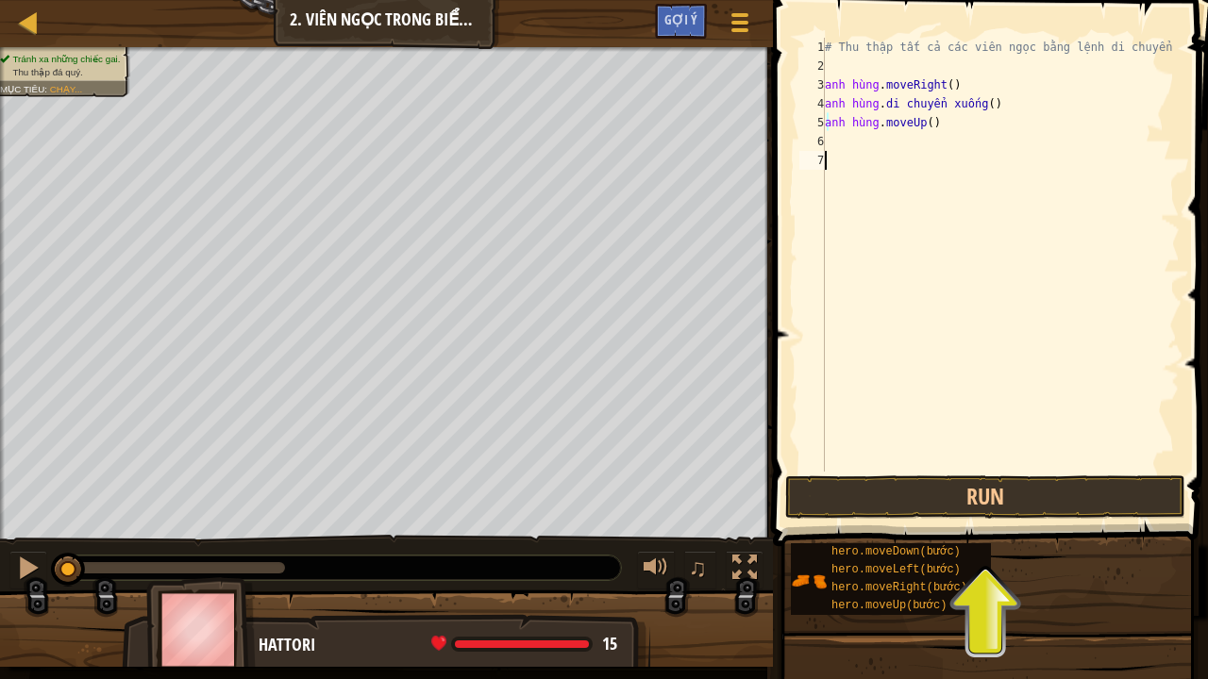
type textarea "hero.moveRight()"
type textarea "# Grab all the gems using your movement commands."
type textarea "hero.moveUp()"
click at [946, 127] on div "# Thu thập tất cả các viên ngọc bằng lệnh di chuyển của bạn. anh hùng . moveRig…" at bounding box center [1000, 274] width 359 height 472
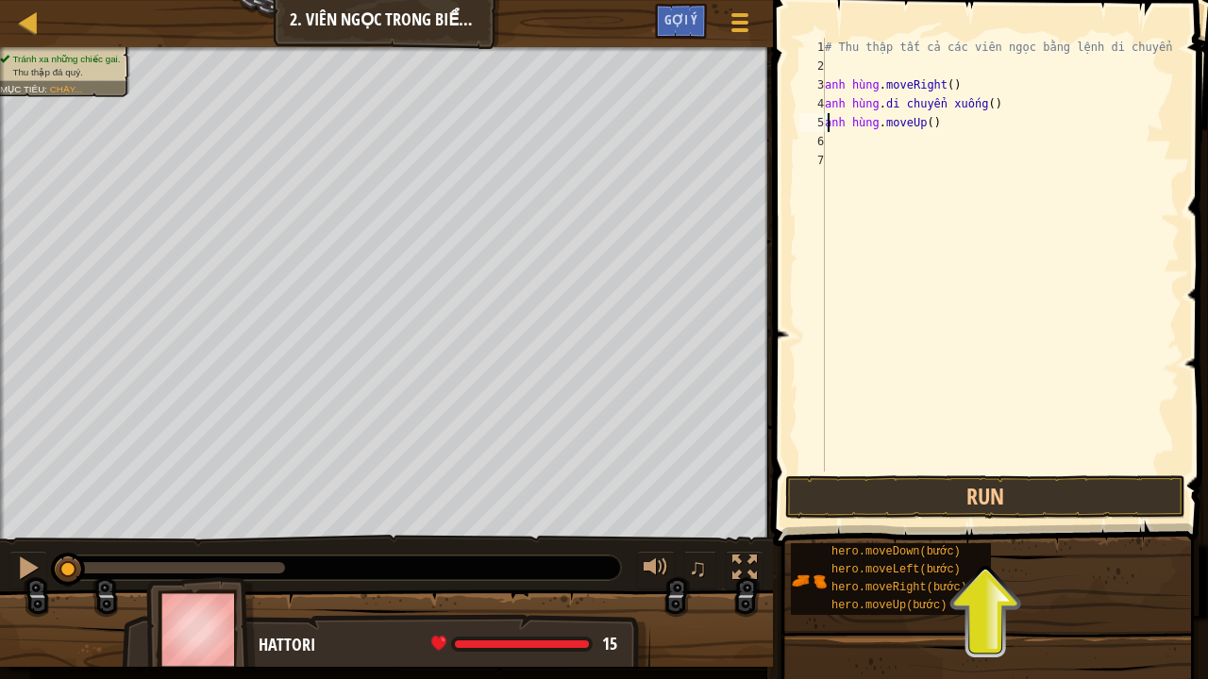
click at [862, 140] on div "# Thu thập tất cả các viên ngọc bằng lệnh di chuyển của bạn. anh hùng . moveRig…" at bounding box center [1000, 274] width 359 height 472
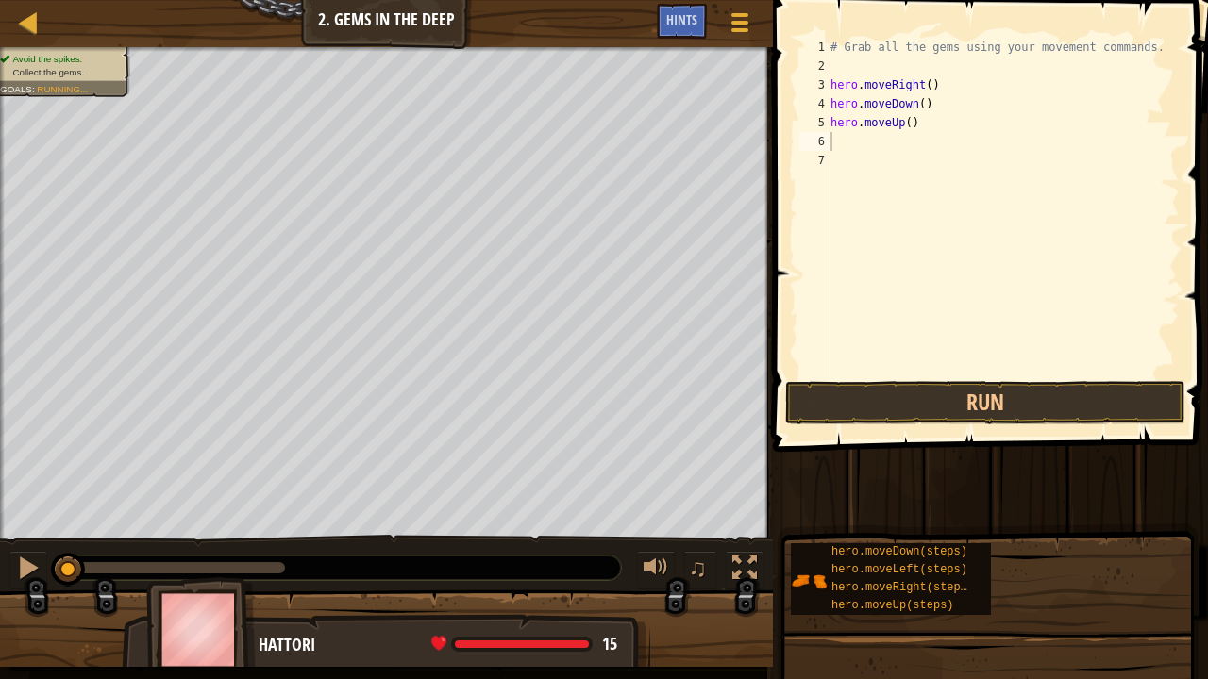
click at [855, 132] on div "# Grab all the gems using your movement commands. hero . moveRight ( ) hero . m…" at bounding box center [1003, 226] width 353 height 377
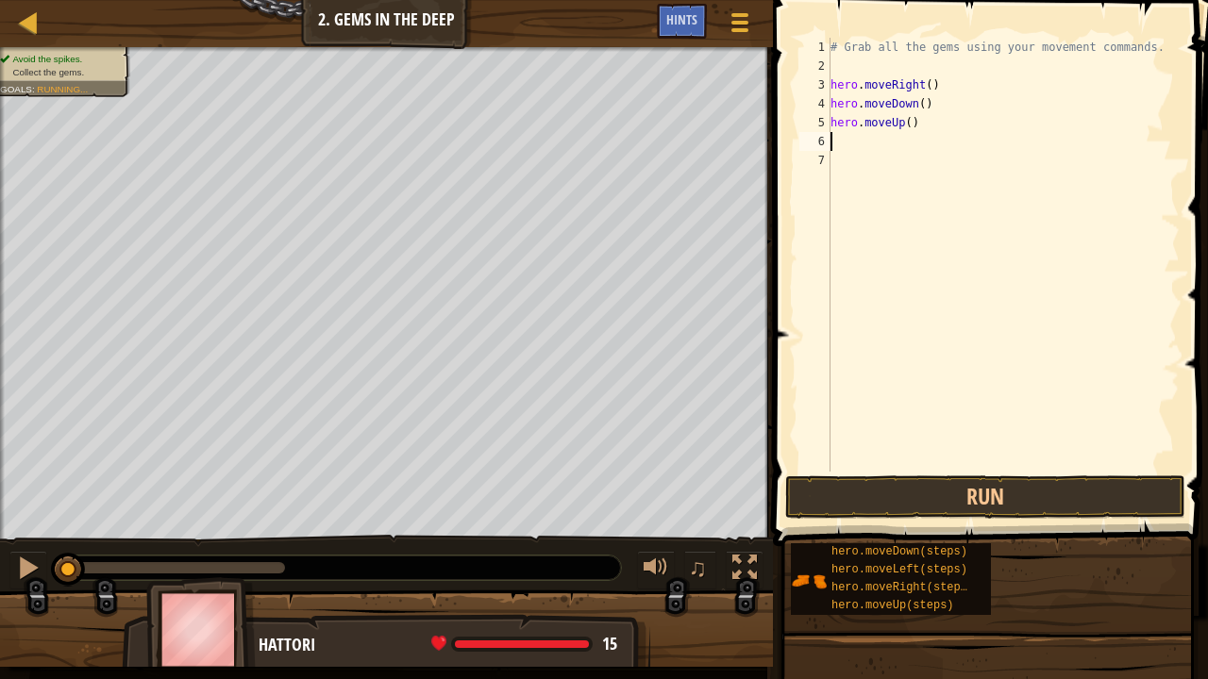
click at [902, 122] on div "# Grab all the gems using your movement commands. hero . moveRight ( ) hero . m…" at bounding box center [1003, 274] width 353 height 472
type textarea "hero.moveUp(2)"
click at [847, 151] on div "# Grab all the gems using your movement commands. hero . moveRight ( ) hero . m…" at bounding box center [1003, 274] width 353 height 472
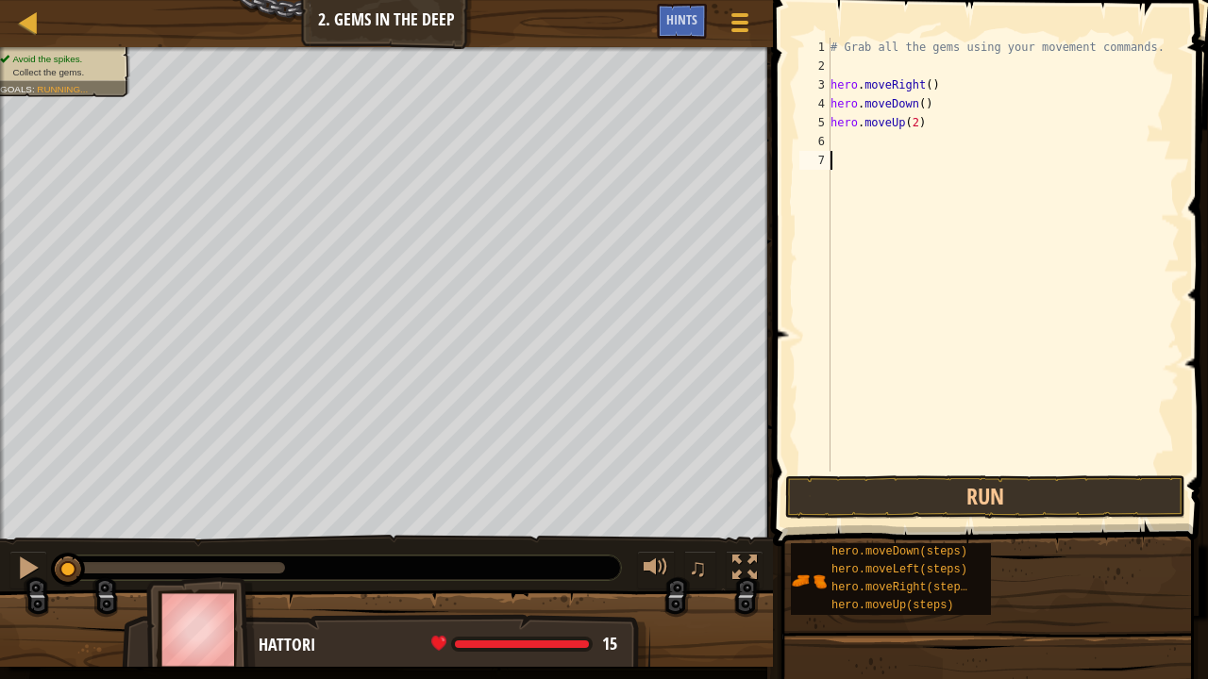
click at [855, 136] on div "# Grab all the gems using your movement commands. hero . moveRight ( ) hero . m…" at bounding box center [1003, 274] width 353 height 472
type textarea "h"
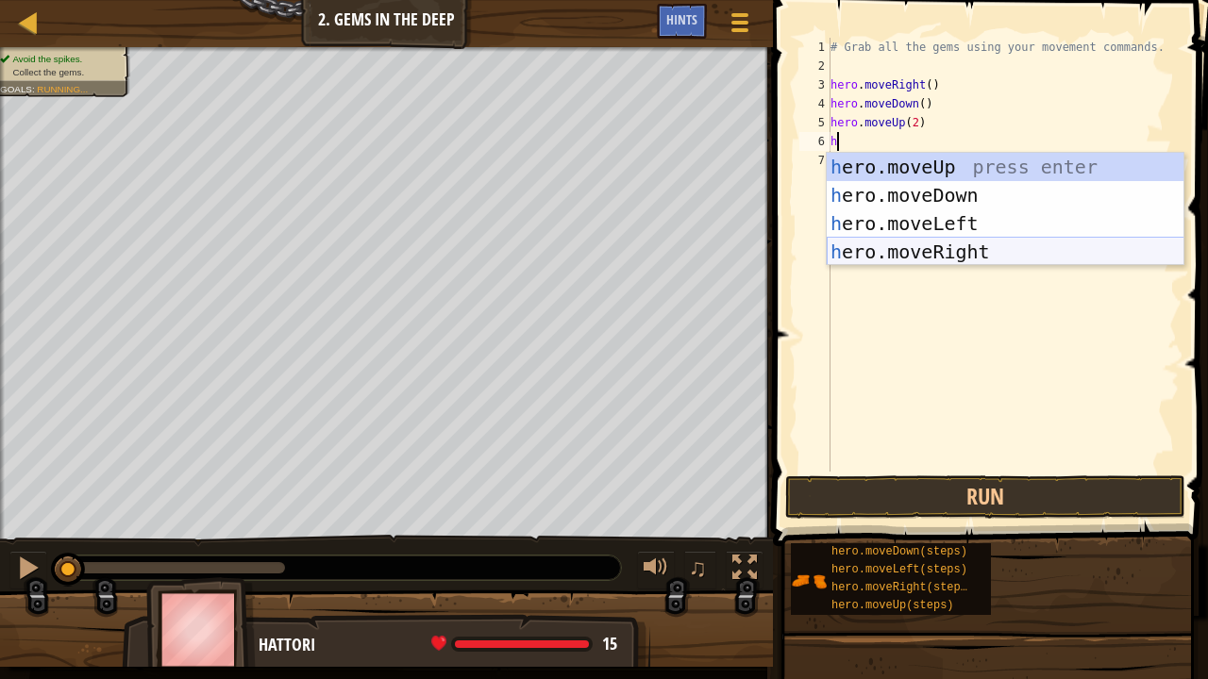
click at [949, 262] on div "h ero.moveUp press enter h ero.moveDown press enter h ero.moveLeft press enter …" at bounding box center [1006, 238] width 358 height 170
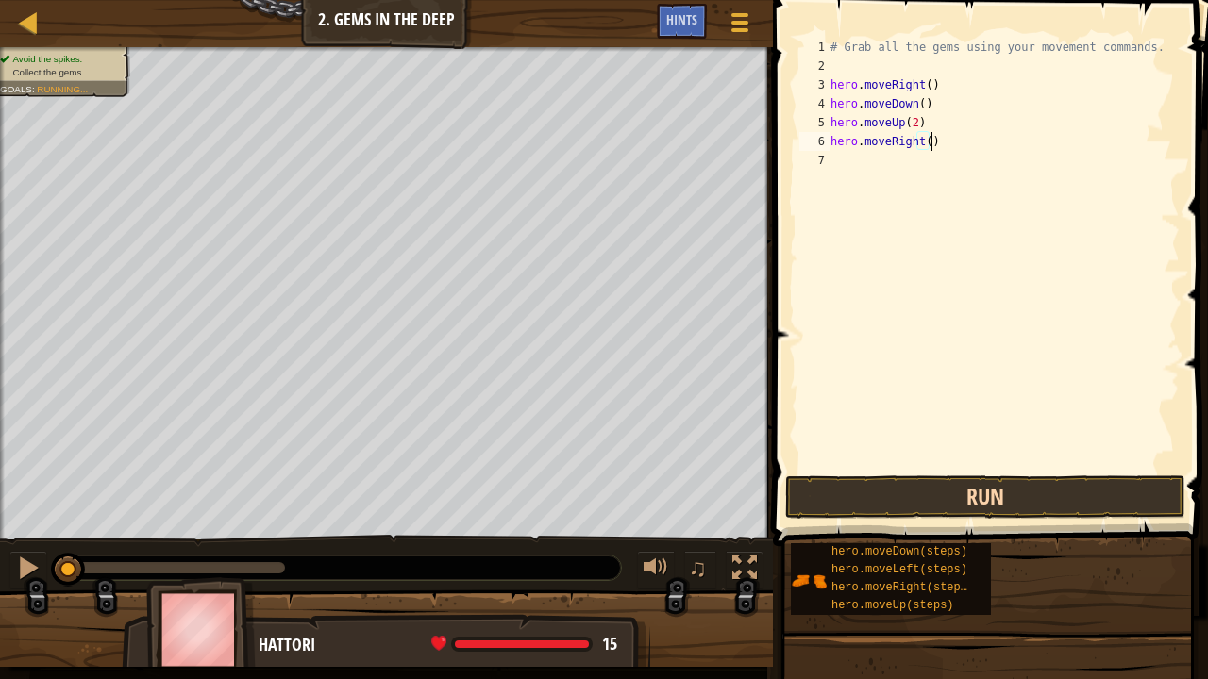
type textarea "hero.moveRight()"
click at [899, 494] on button "Run" at bounding box center [985, 497] width 400 height 43
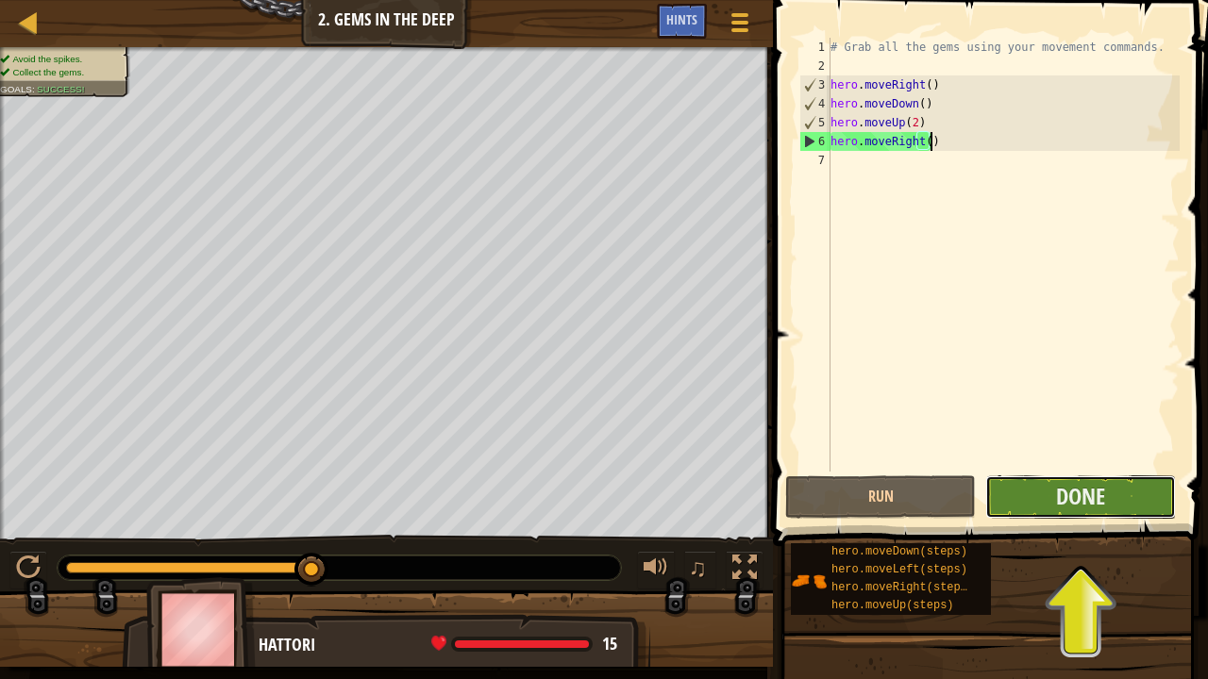
click at [1050, 498] on button "Done" at bounding box center [1080, 497] width 191 height 43
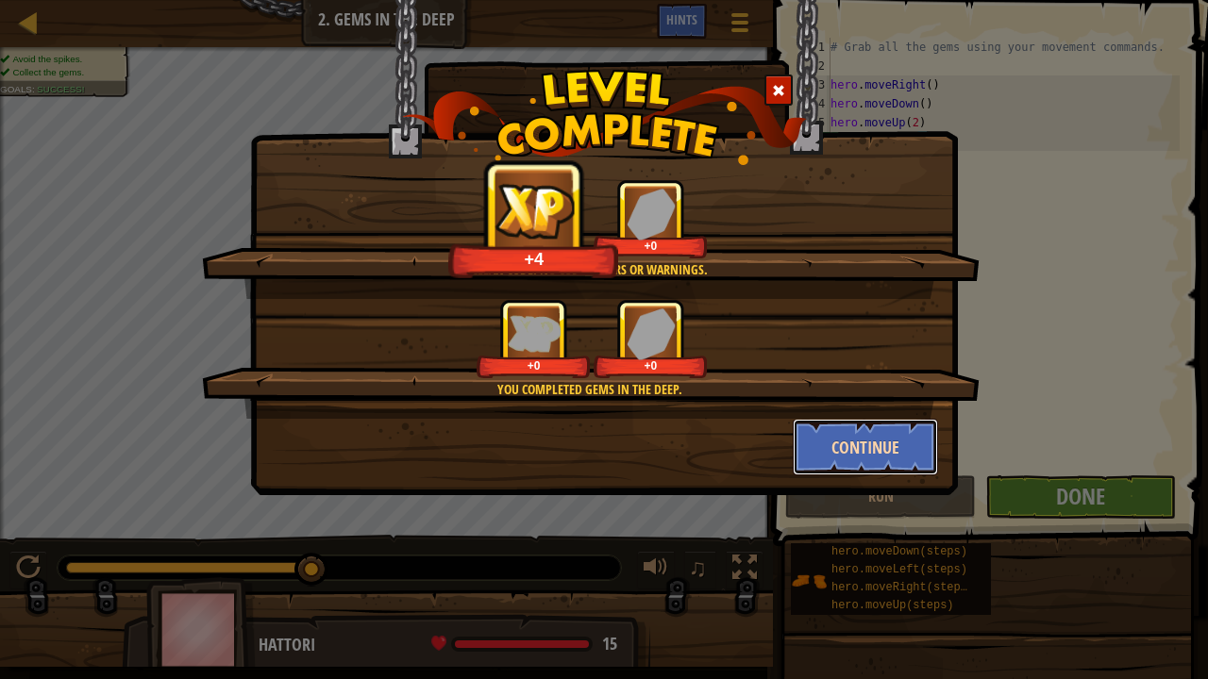
click at [892, 451] on button "Continue" at bounding box center [866, 447] width 146 height 57
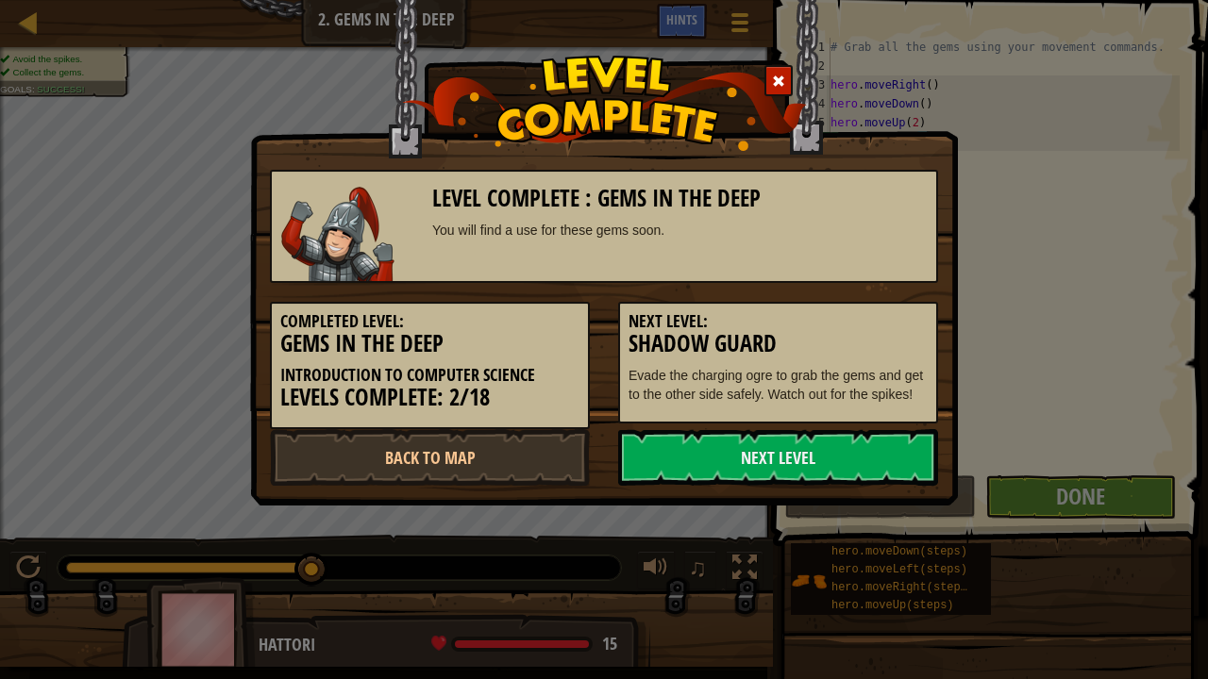
click at [892, 451] on link "Next Level" at bounding box center [778, 457] width 320 height 57
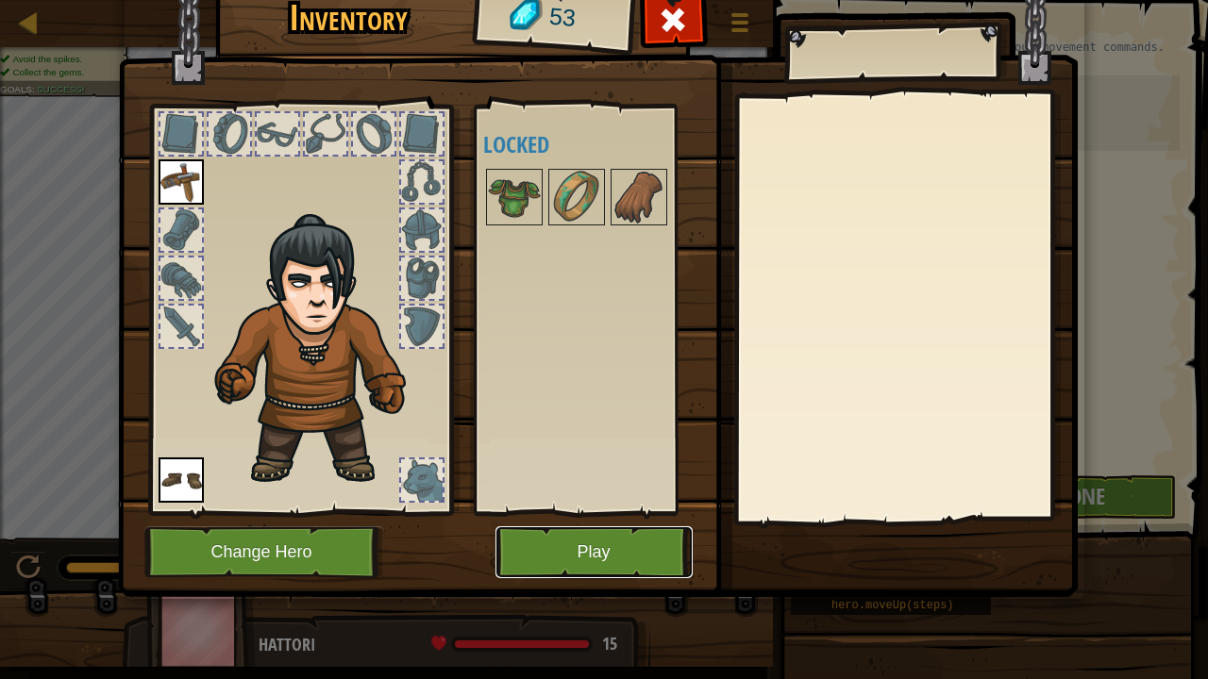
click at [549, 552] on button "Play" at bounding box center [593, 553] width 197 height 52
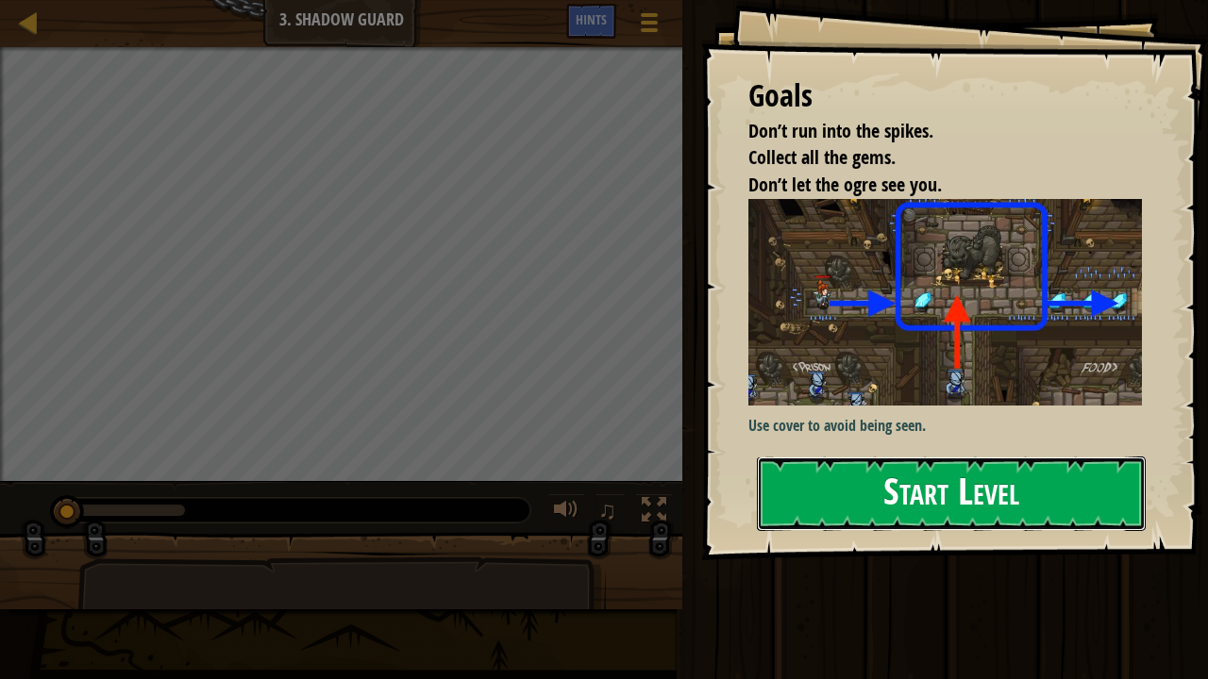
click at [855, 501] on button "Start Level" at bounding box center [951, 494] width 389 height 75
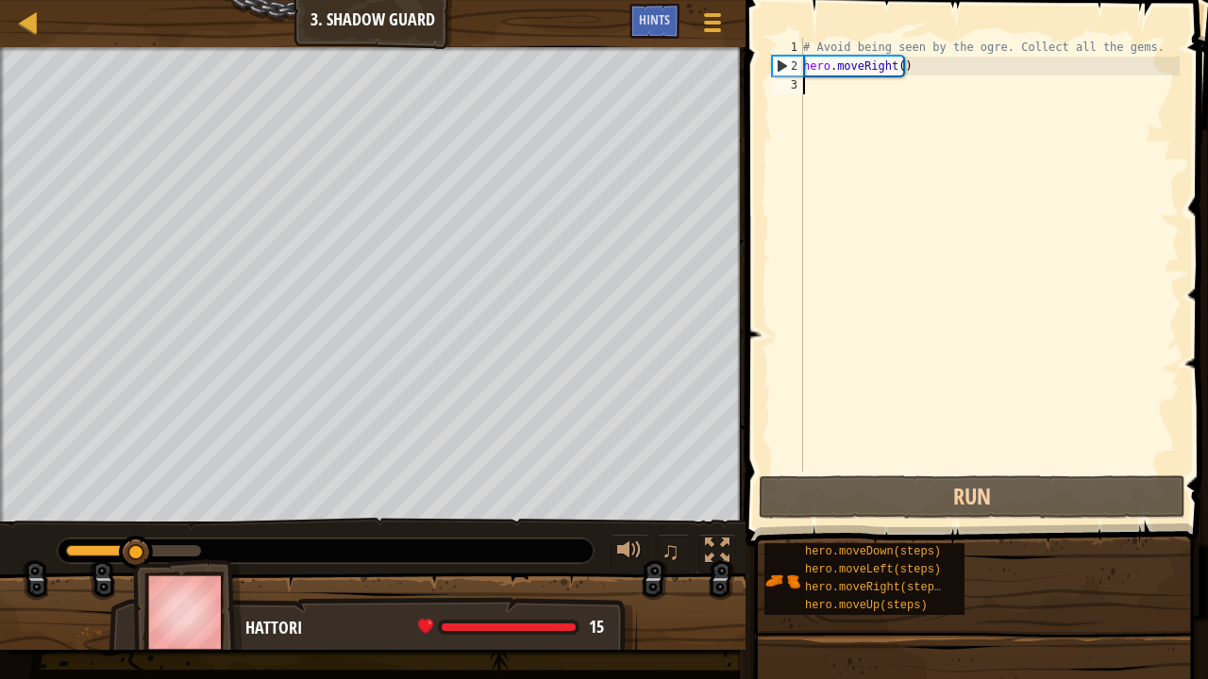
type textarea "h"
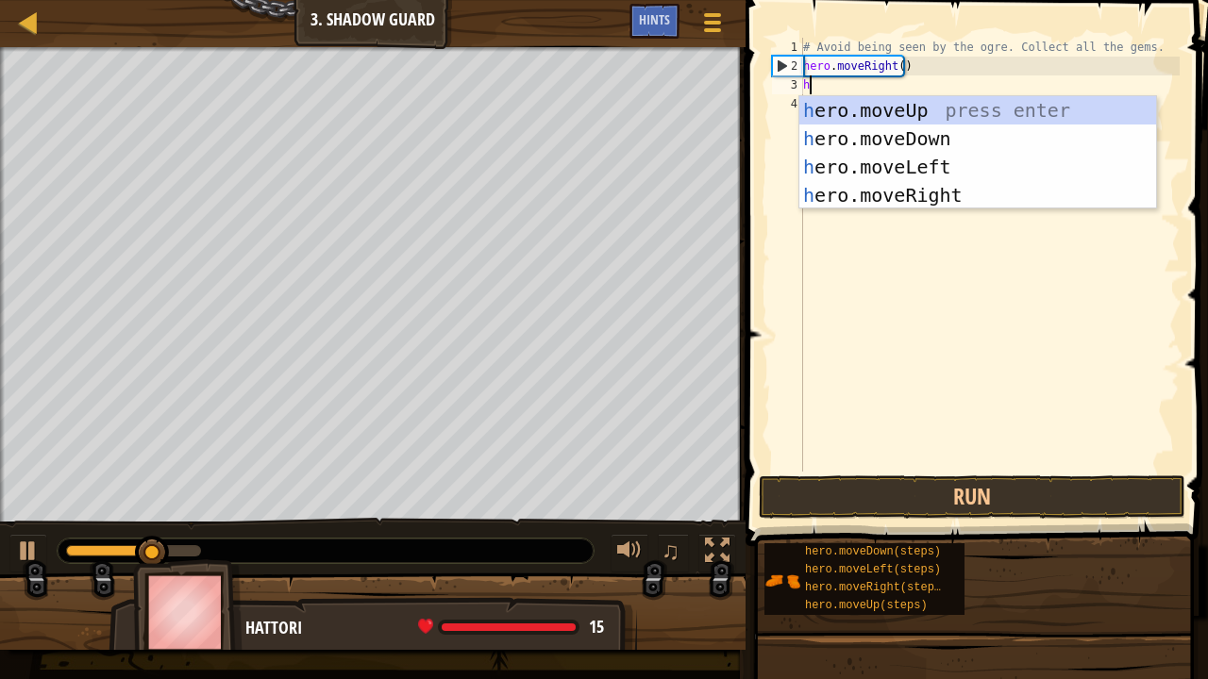
scroll to position [8, 0]
click at [926, 102] on div "h ero.moveUp press enter h ero.moveDown press enter h ero.moveLeft press enter …" at bounding box center [978, 181] width 358 height 170
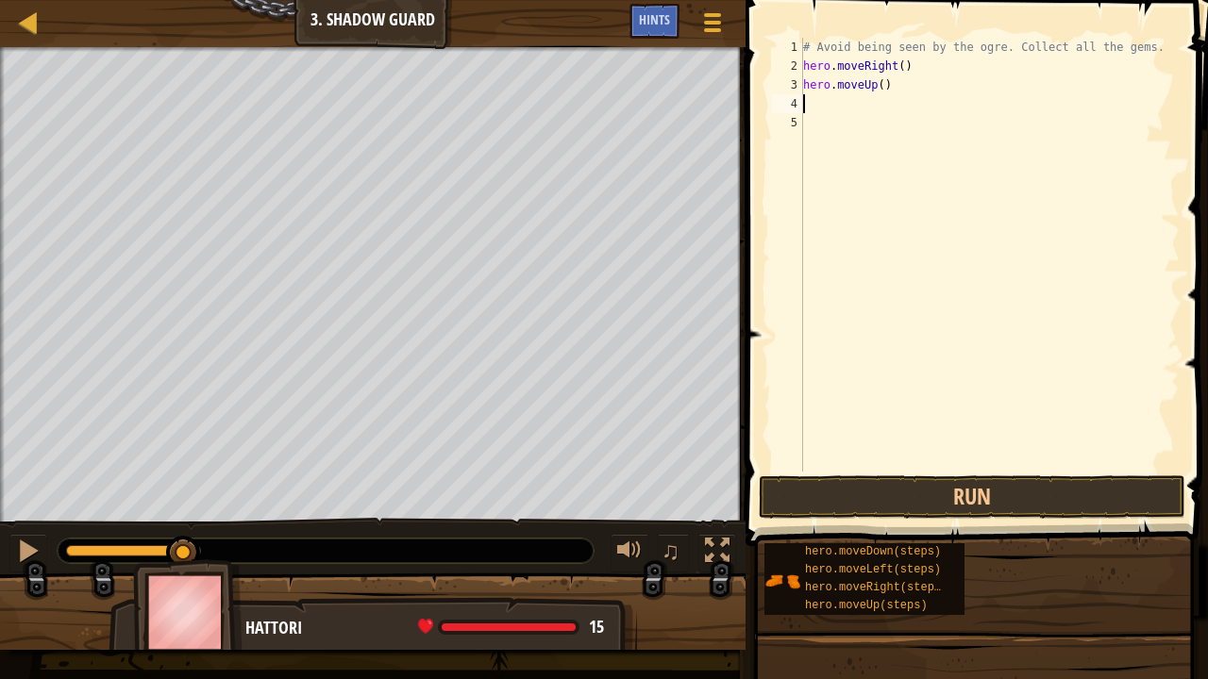
click at [814, 105] on div "# Avoid being seen by the ogre. Collect all the gems. hero . moveRight ( ) hero…" at bounding box center [989, 274] width 380 height 472
type textarea "h"
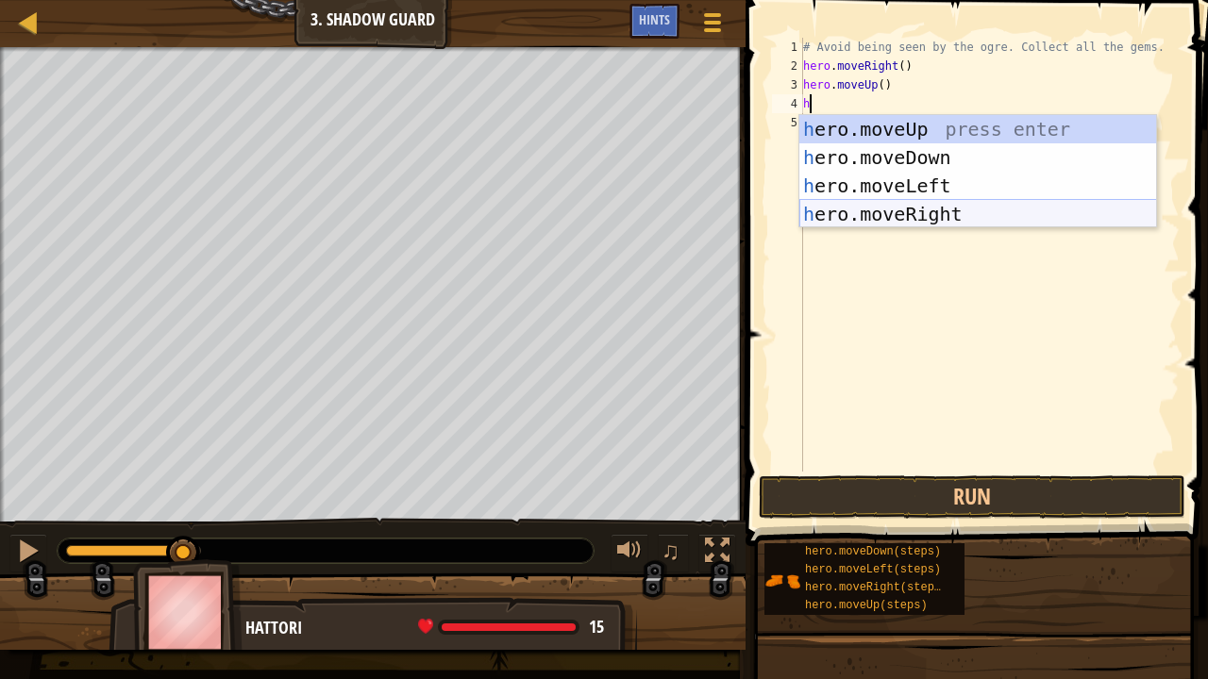
click at [936, 220] on div "h ero.moveUp press enter h ero.moveDown press enter h ero.moveLeft press enter …" at bounding box center [978, 200] width 358 height 170
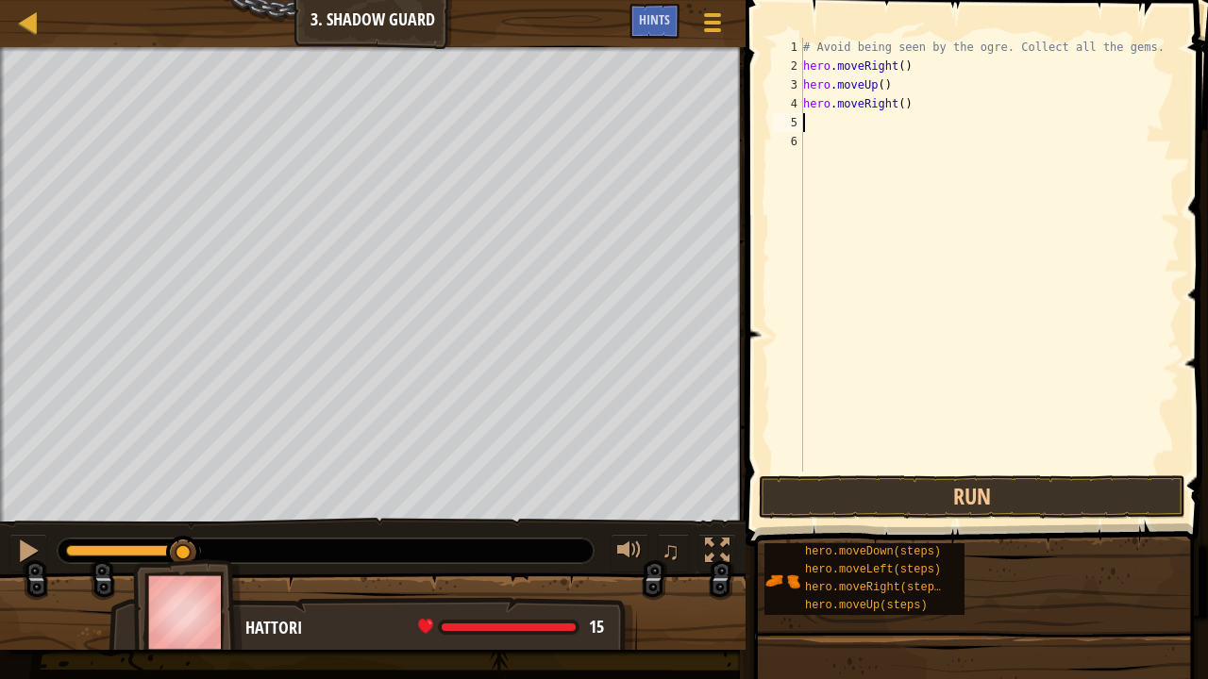
type textarea "h"
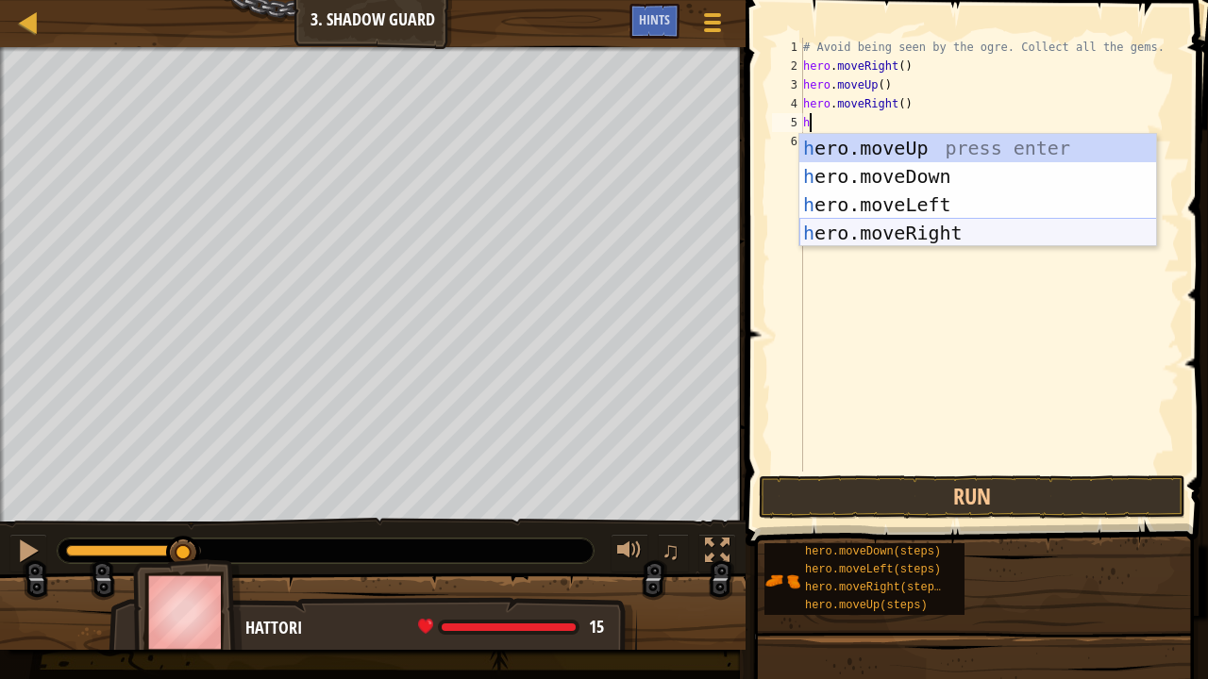
click at [906, 166] on div "h ero.moveUp press enter h ero.moveDown press enter h ero.moveLeft press enter …" at bounding box center [978, 219] width 358 height 170
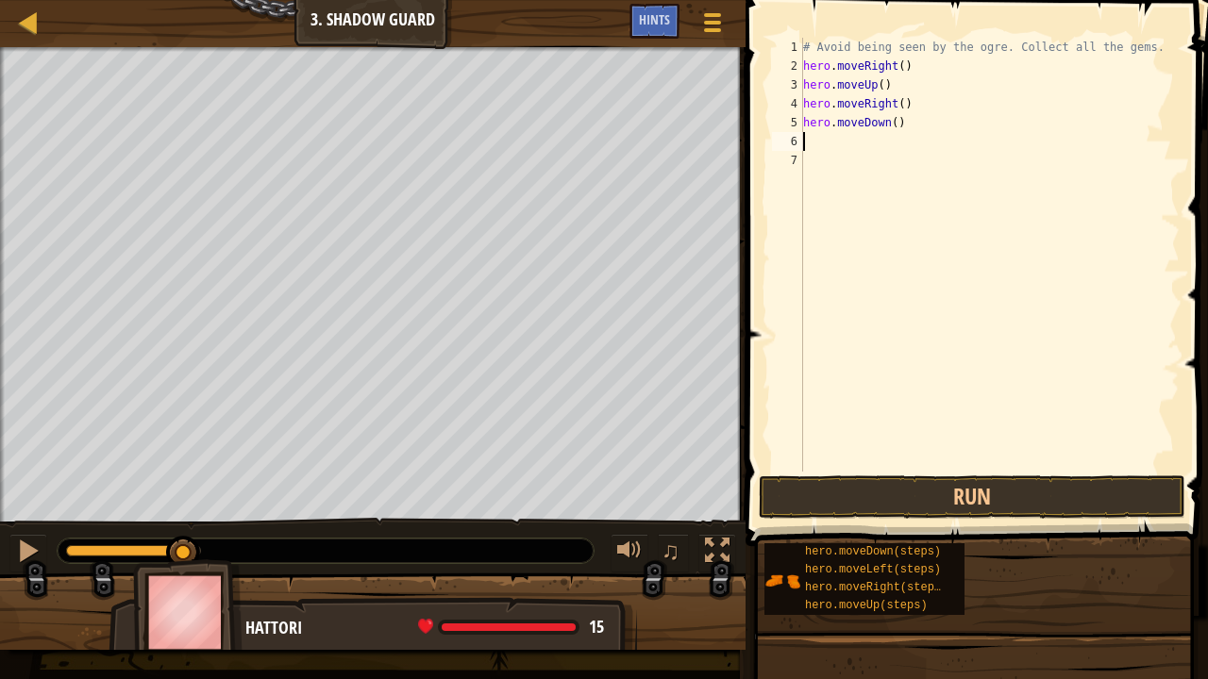
type textarea "h"
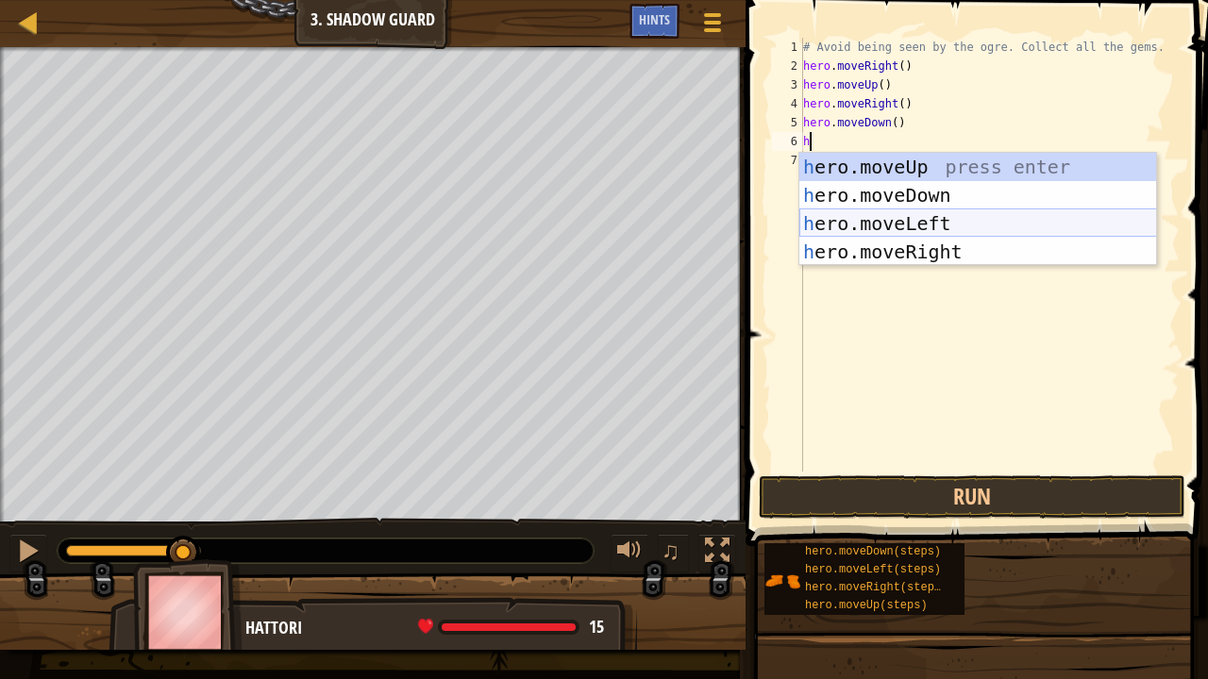
click at [924, 255] on div "h ero.moveUp press enter h ero.moveDown press enter h ero.moveLeft press enter …" at bounding box center [978, 238] width 358 height 170
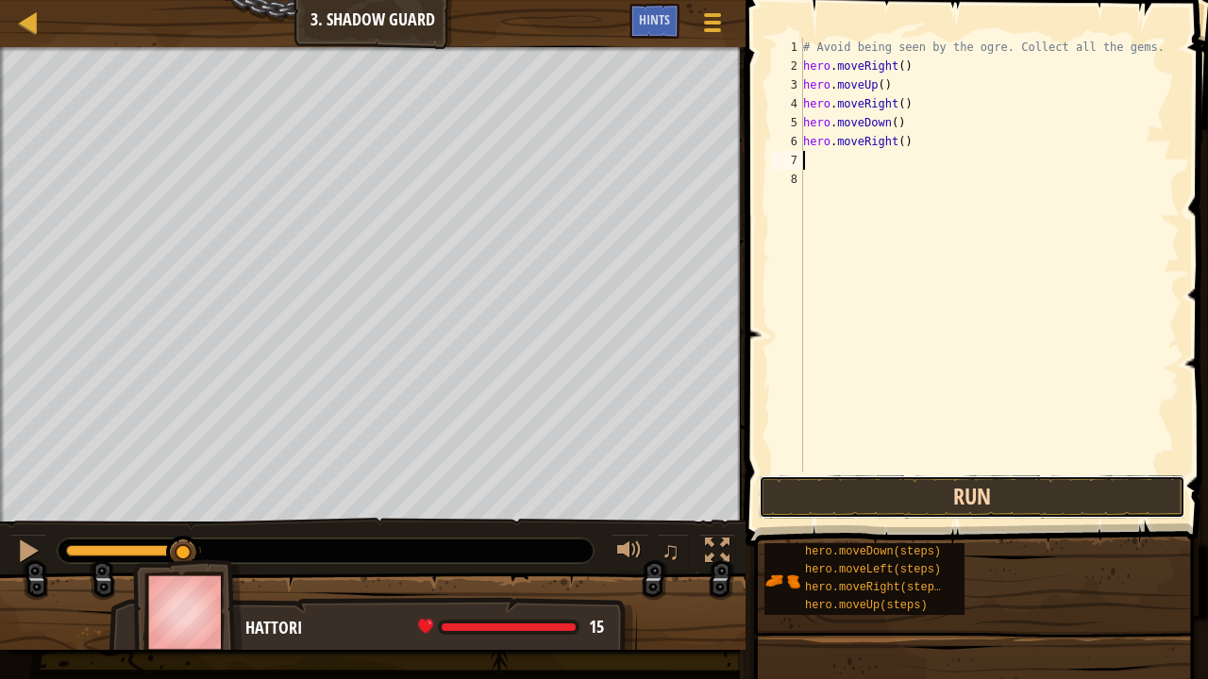
click at [930, 511] on button "Run" at bounding box center [972, 497] width 427 height 43
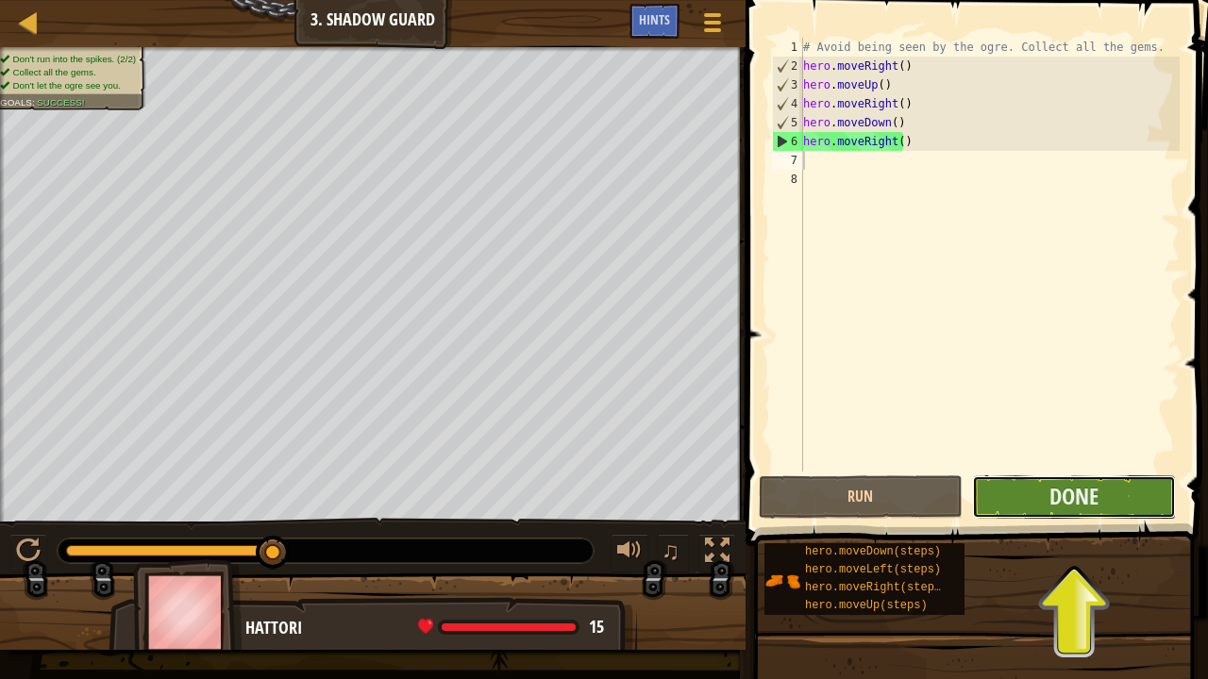
click at [1111, 515] on button "Done" at bounding box center [1074, 497] width 204 height 43
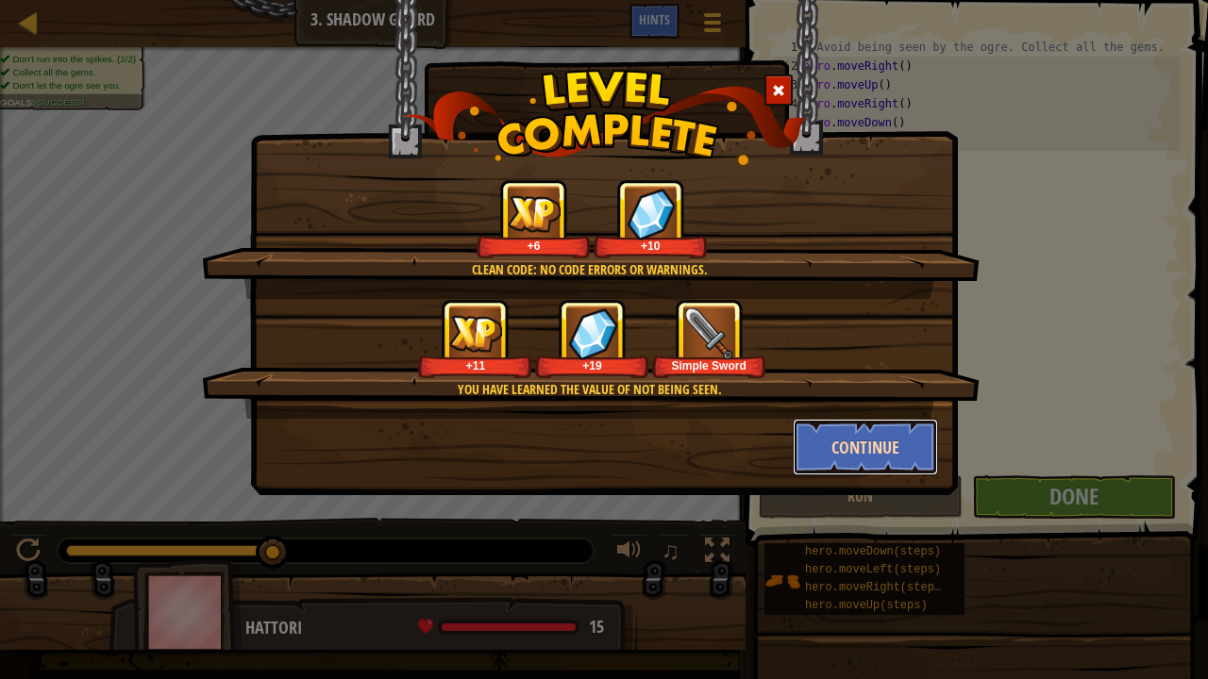
click at [906, 454] on button "Continue" at bounding box center [866, 447] width 146 height 57
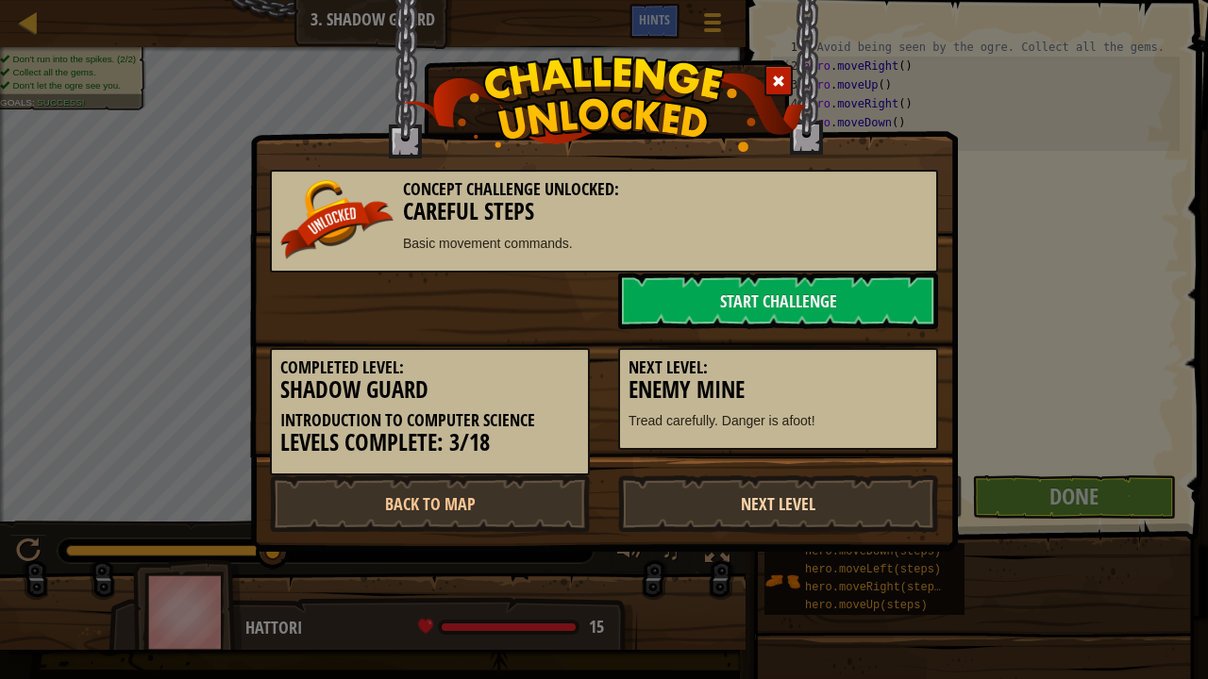
click at [793, 511] on link "Next Level" at bounding box center [778, 504] width 320 height 57
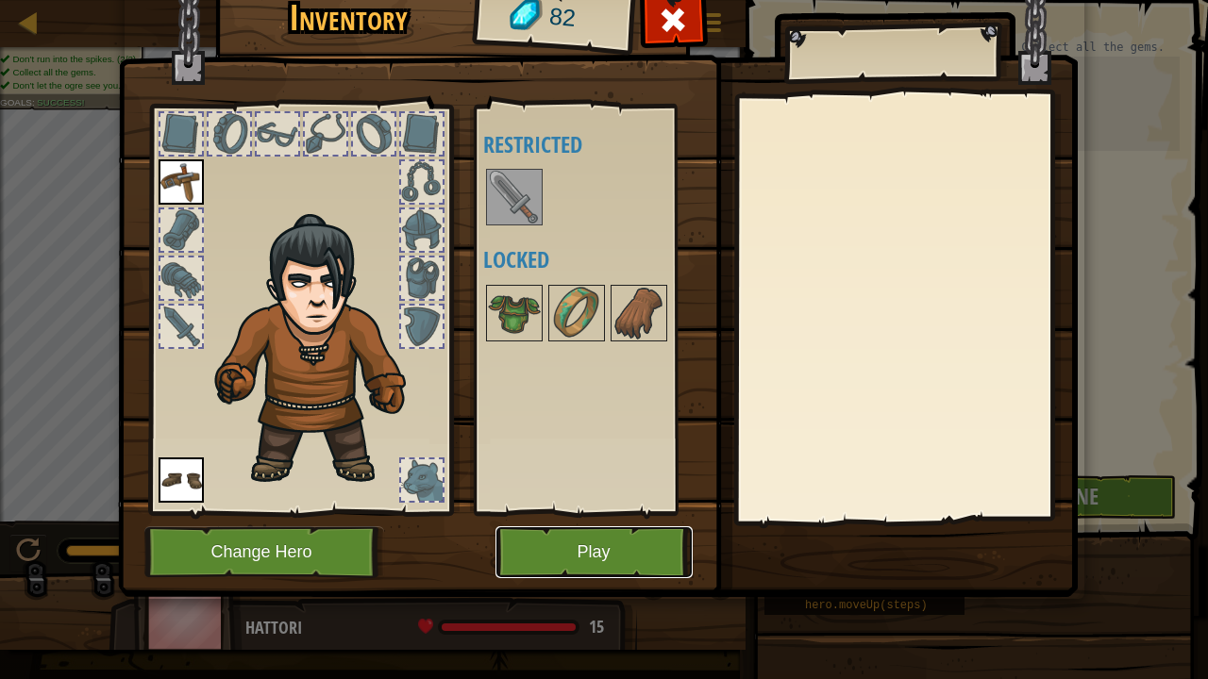
click at [600, 546] on button "Play" at bounding box center [593, 553] width 197 height 52
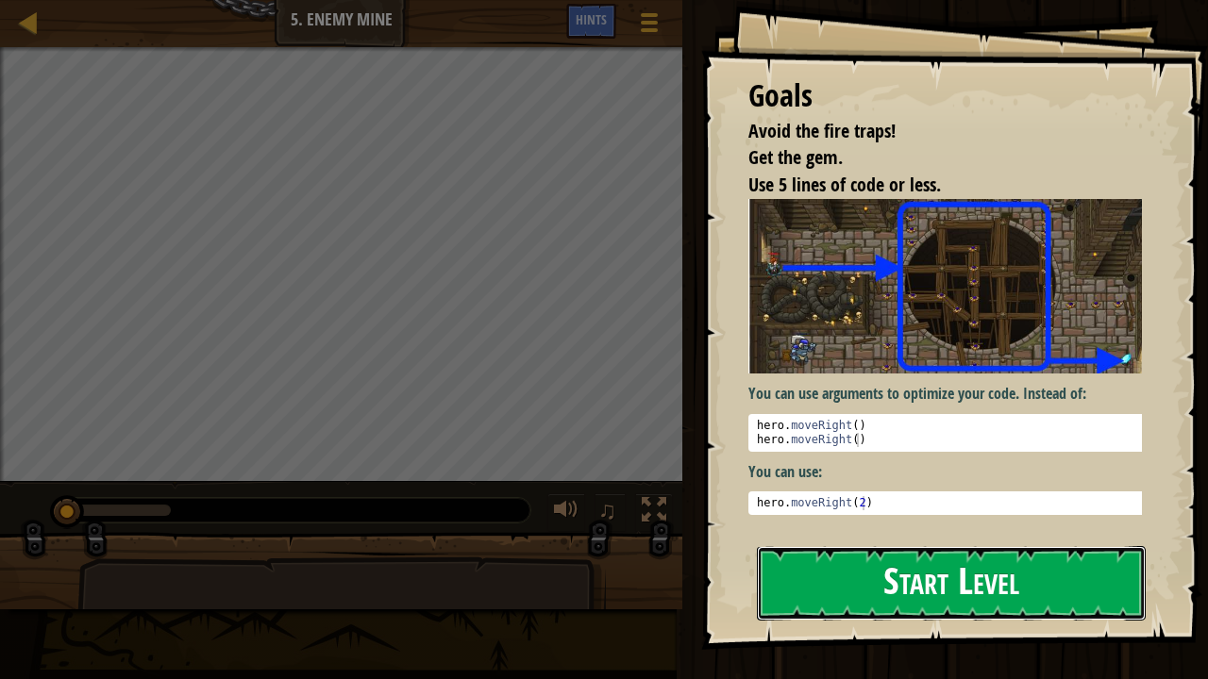
click at [933, 559] on button "Start Level" at bounding box center [951, 583] width 389 height 75
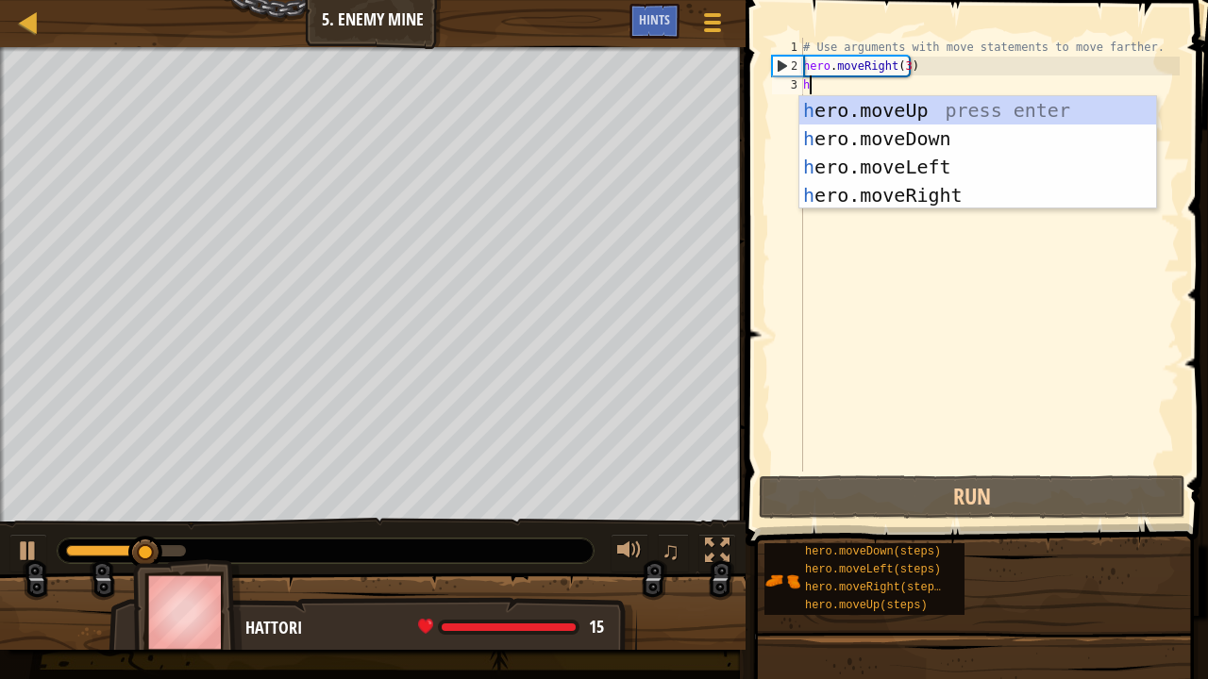
type textarea "h"
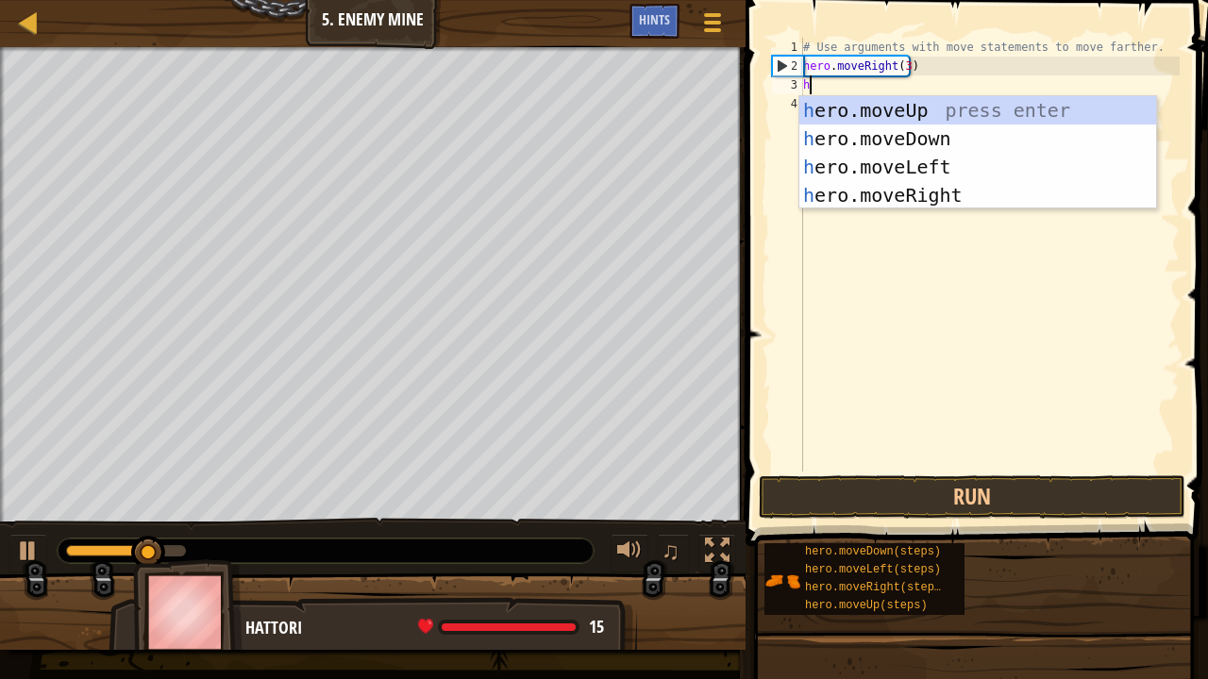
scroll to position [8, 0]
click at [946, 118] on div "h ero.moveUp press enter h ero.moveDown press enter h ero.moveLeft press enter …" at bounding box center [978, 181] width 358 height 170
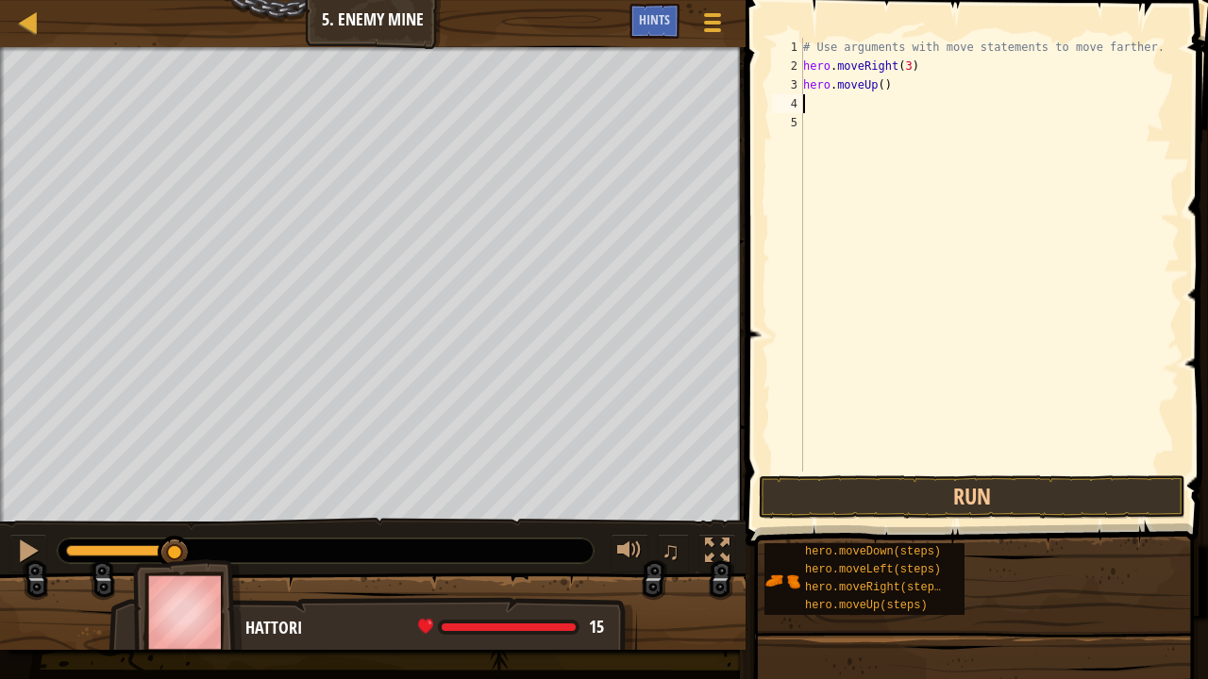
type textarea "h"
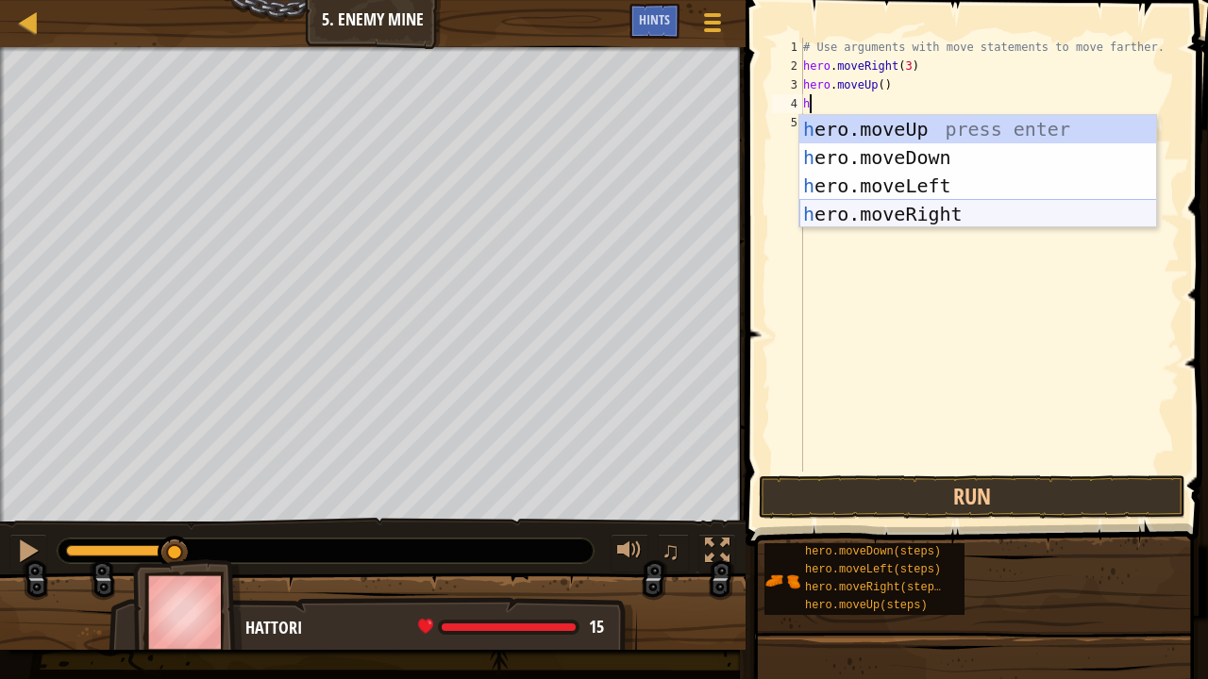
click at [881, 208] on div "h ero.moveUp press enter h ero.moveDown press enter h ero.moveLeft press enter …" at bounding box center [978, 200] width 358 height 170
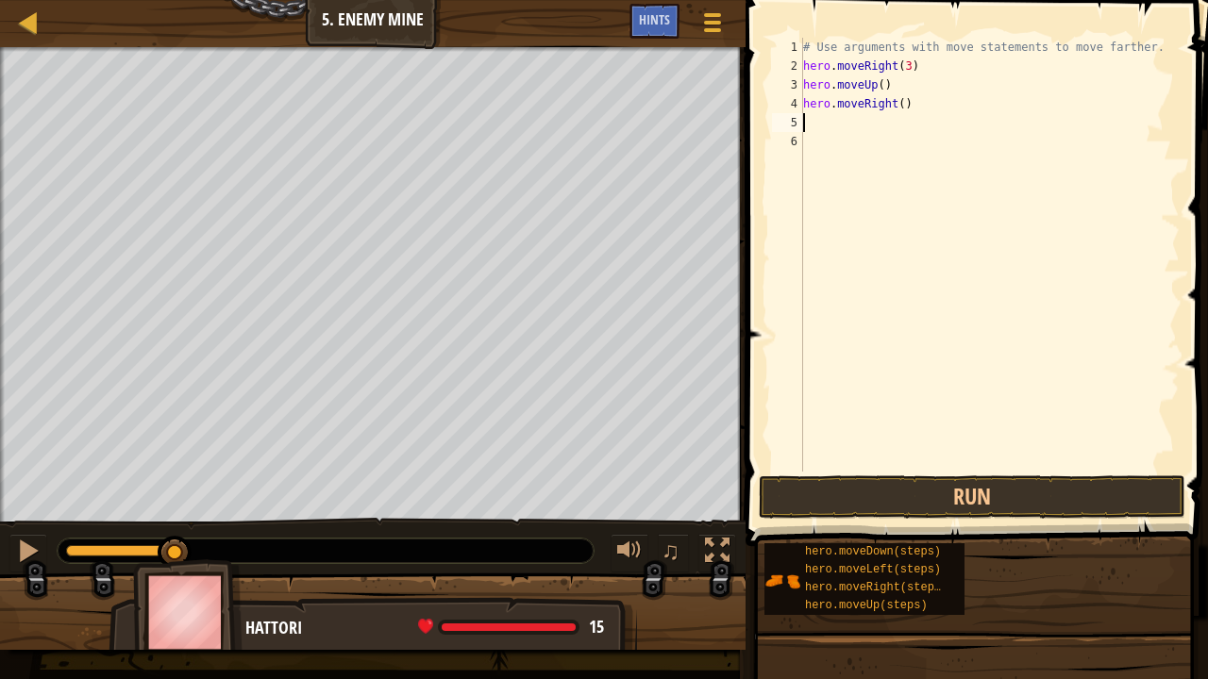
type textarea "h"
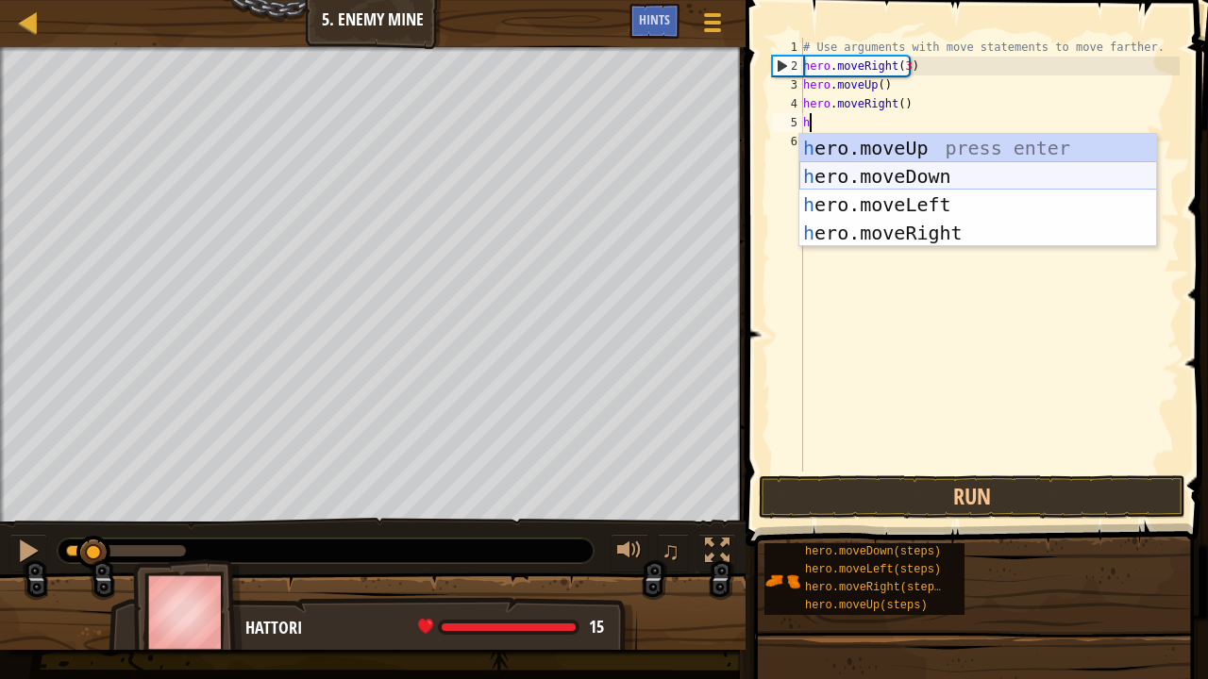
click at [889, 174] on div "h ero.moveUp press enter h ero.moveDown press enter h ero.moveLeft press enter …" at bounding box center [978, 219] width 358 height 170
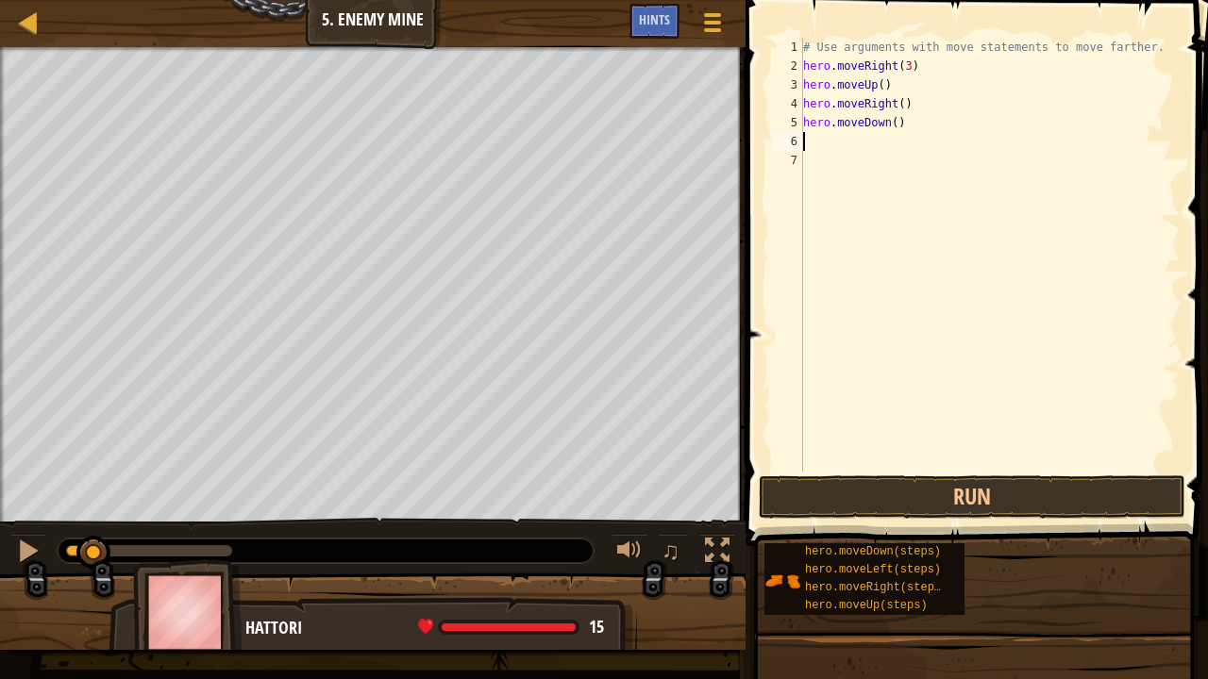
click at [891, 125] on div "# Use arguments with move statements to move farther. hero . moveRight ( 3 ) he…" at bounding box center [989, 274] width 380 height 472
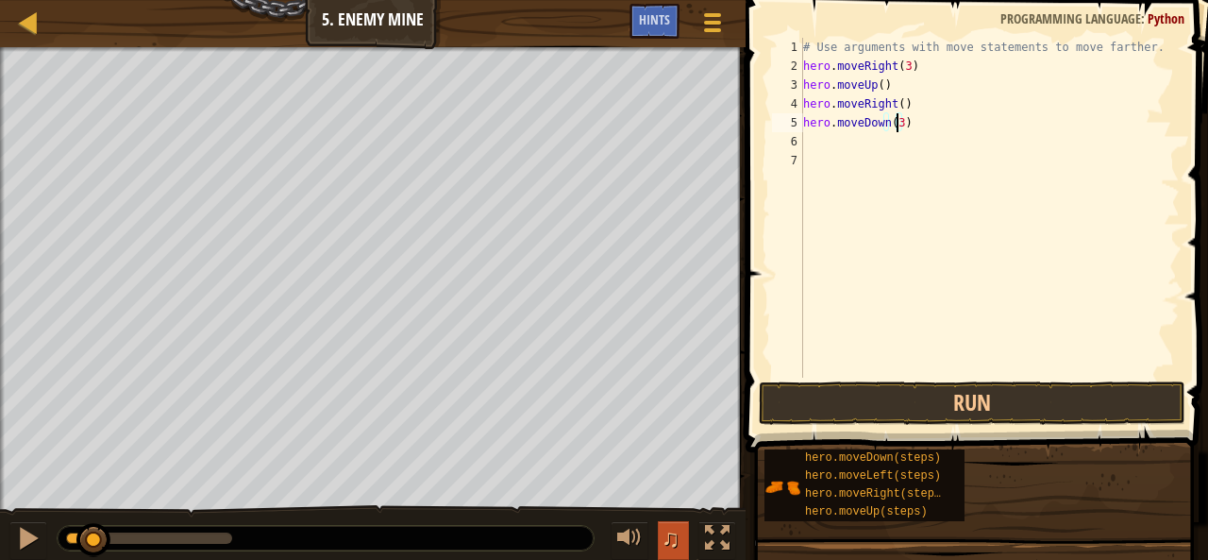
type textarea "hero.moveDown(3)"
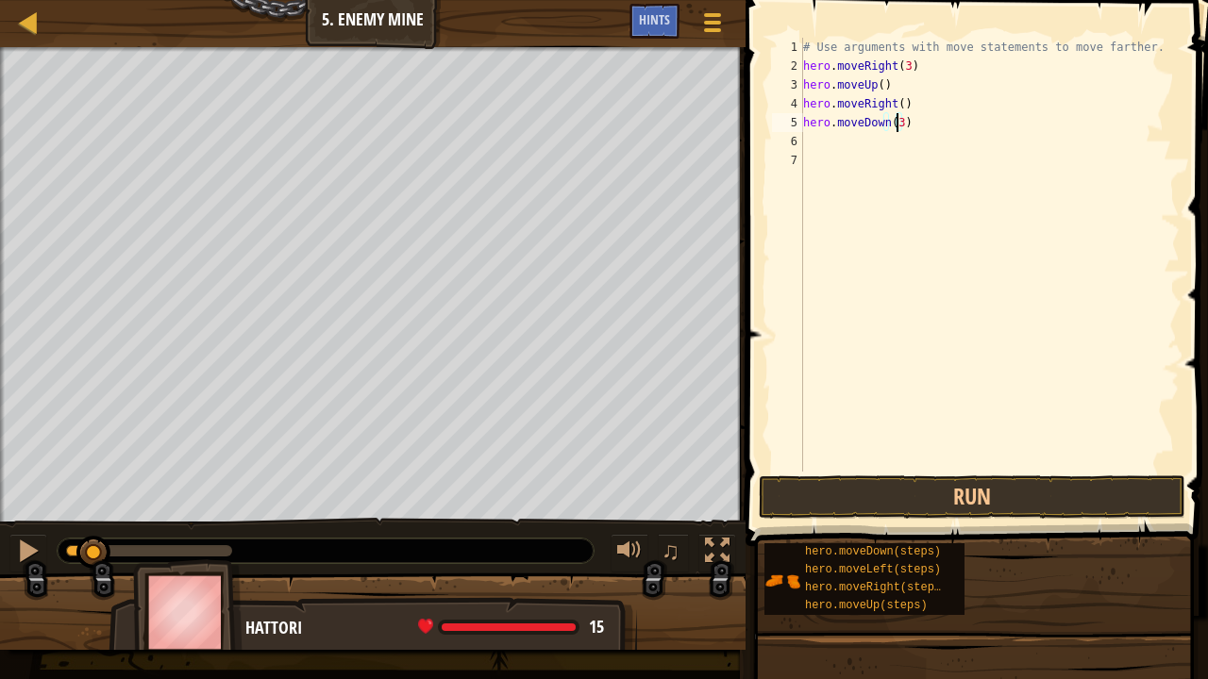
click at [817, 140] on div "# Use arguments with move statements to move farther. hero . moveRight ( 3 ) he…" at bounding box center [989, 274] width 380 height 472
type textarea "h"
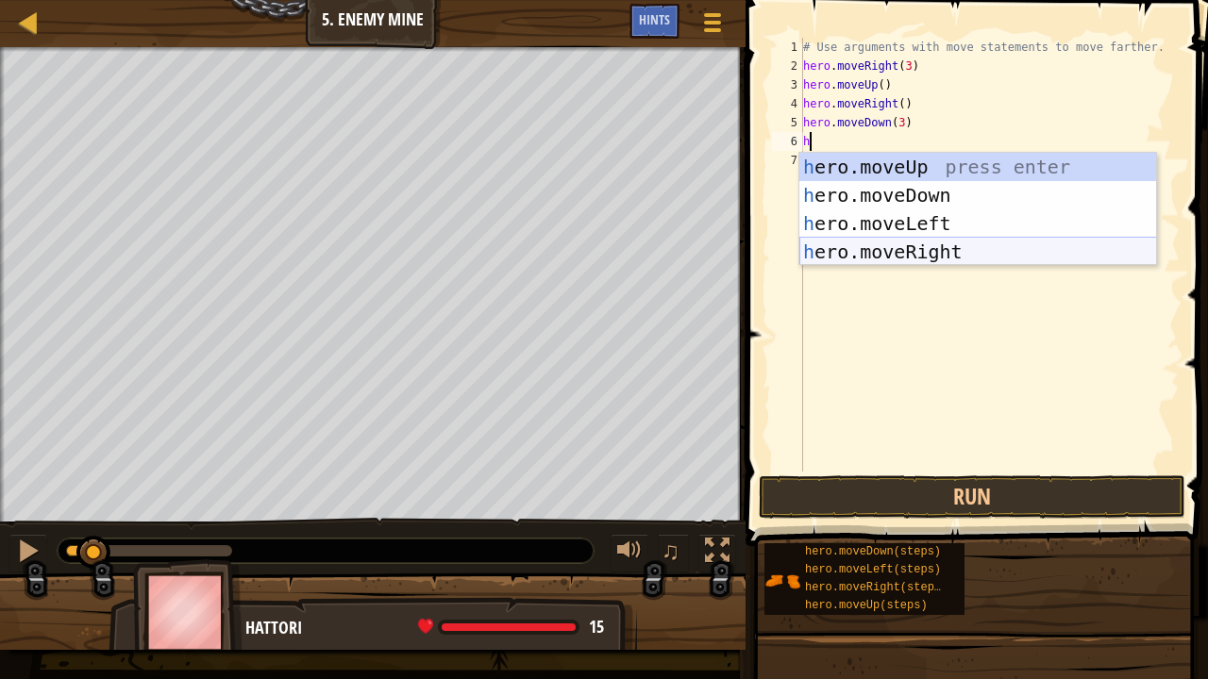
click at [919, 252] on div "h ero.moveUp press enter h ero.moveDown press enter h ero.moveLeft press enter …" at bounding box center [978, 238] width 358 height 170
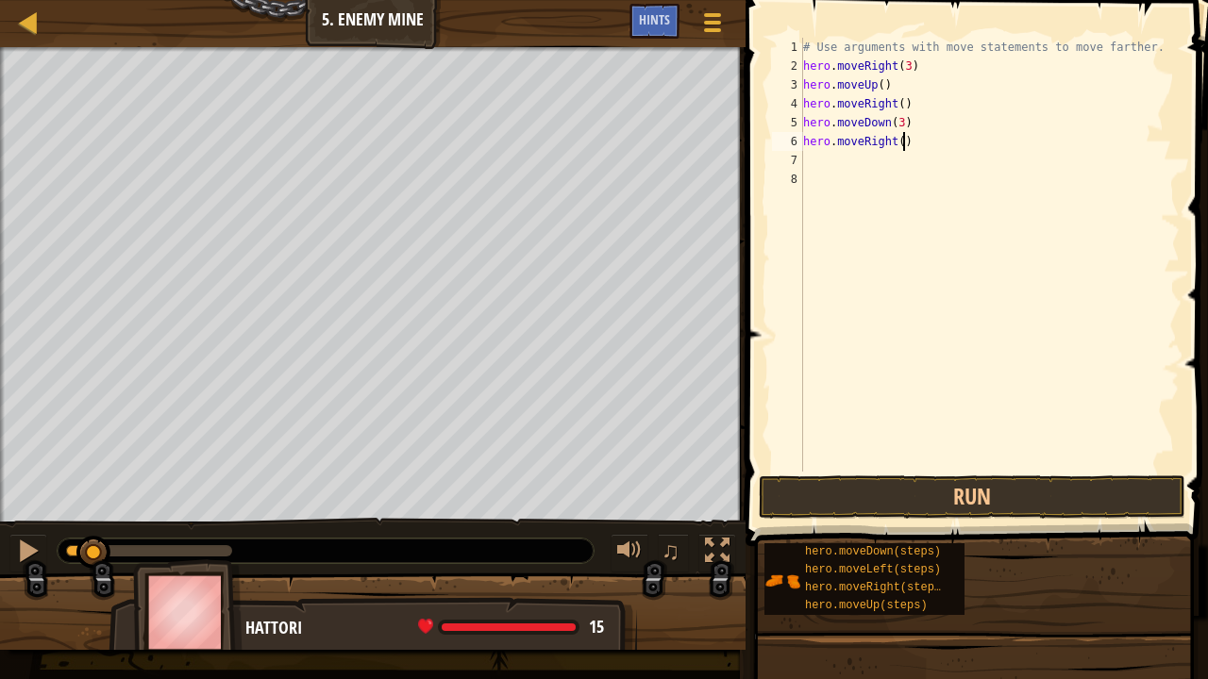
click at [900, 142] on div "# Use arguments with move statements to move farther. hero . moveRight ( 3 ) he…" at bounding box center [989, 274] width 380 height 472
click at [897, 139] on div "# Use arguments with move statements to move farther. hero . moveRight ( 3 ) he…" at bounding box center [989, 274] width 380 height 472
type textarea "hero.moveRight(2)"
click at [842, 174] on div "# Use arguments with move statements to move farther. hero . moveRight ( 3 ) he…" at bounding box center [989, 274] width 380 height 472
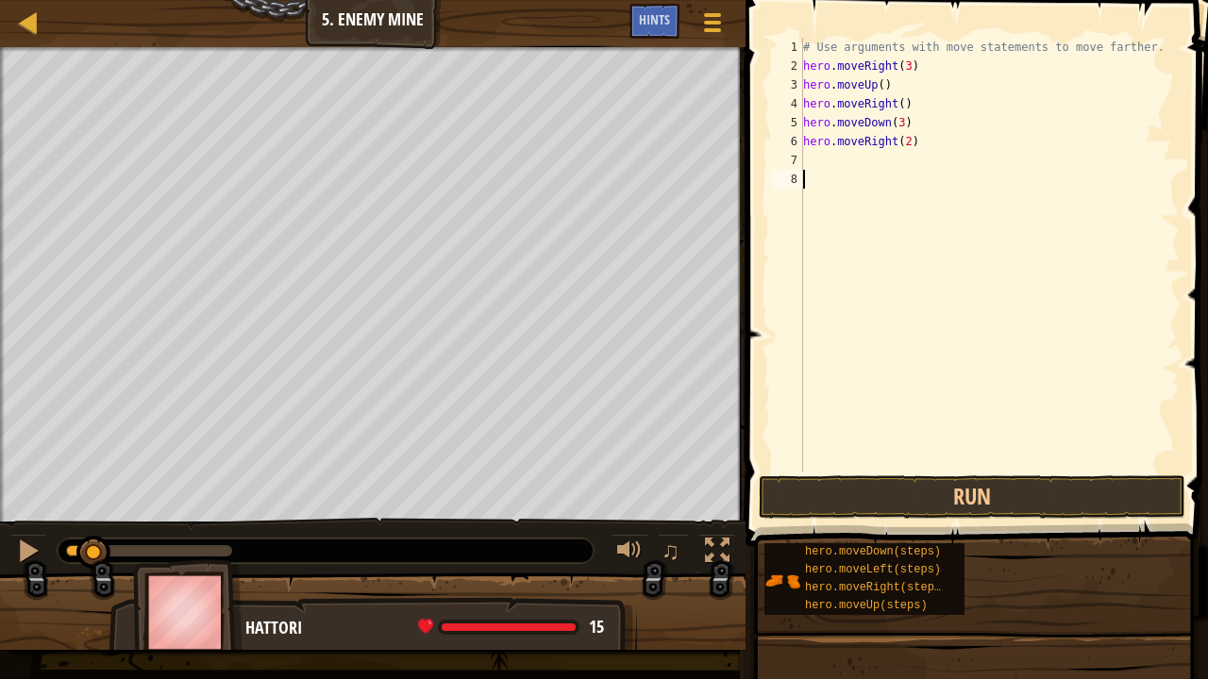
scroll to position [8, 0]
click at [933, 515] on button "Run" at bounding box center [972, 497] width 427 height 43
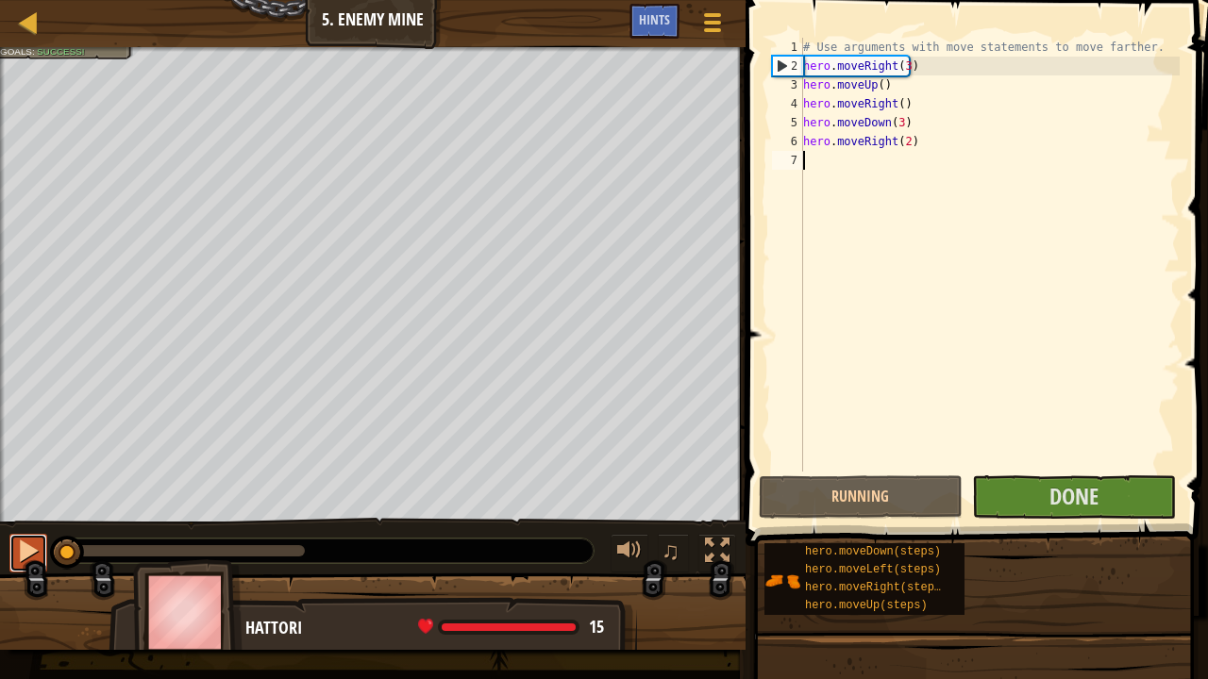
click at [30, 553] on div at bounding box center [28, 551] width 25 height 25
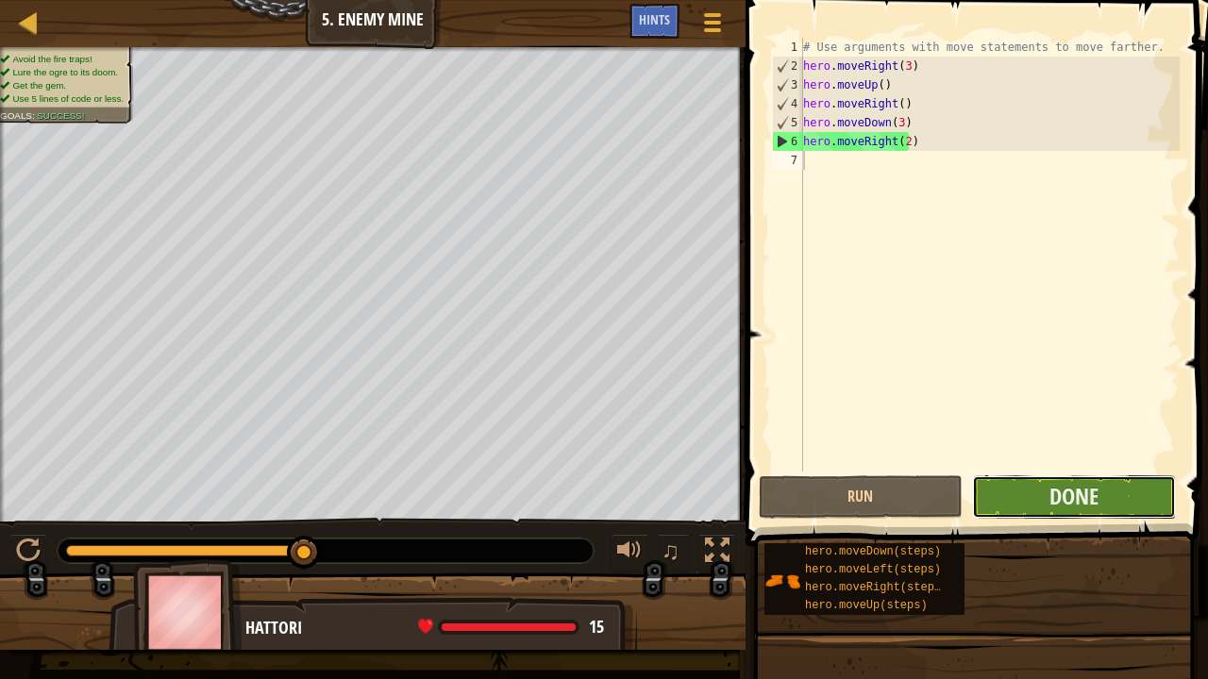
click at [1133, 498] on button "Done" at bounding box center [1074, 497] width 204 height 43
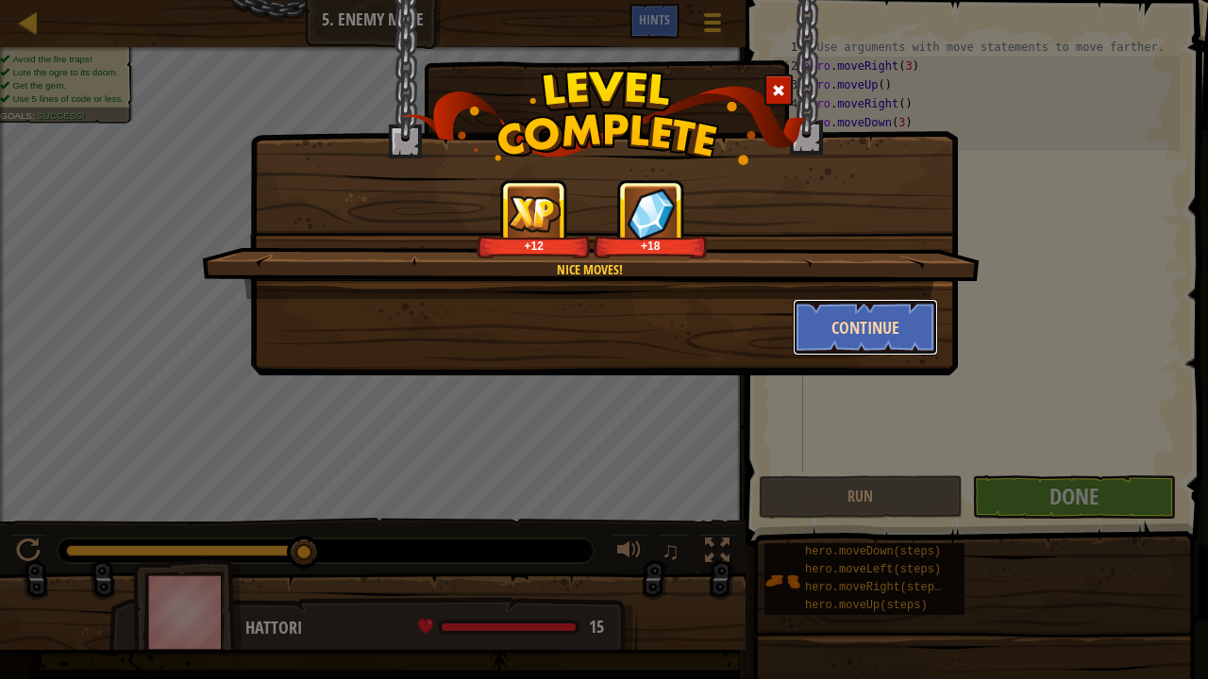
click at [832, 322] on button "Continue" at bounding box center [866, 327] width 146 height 57
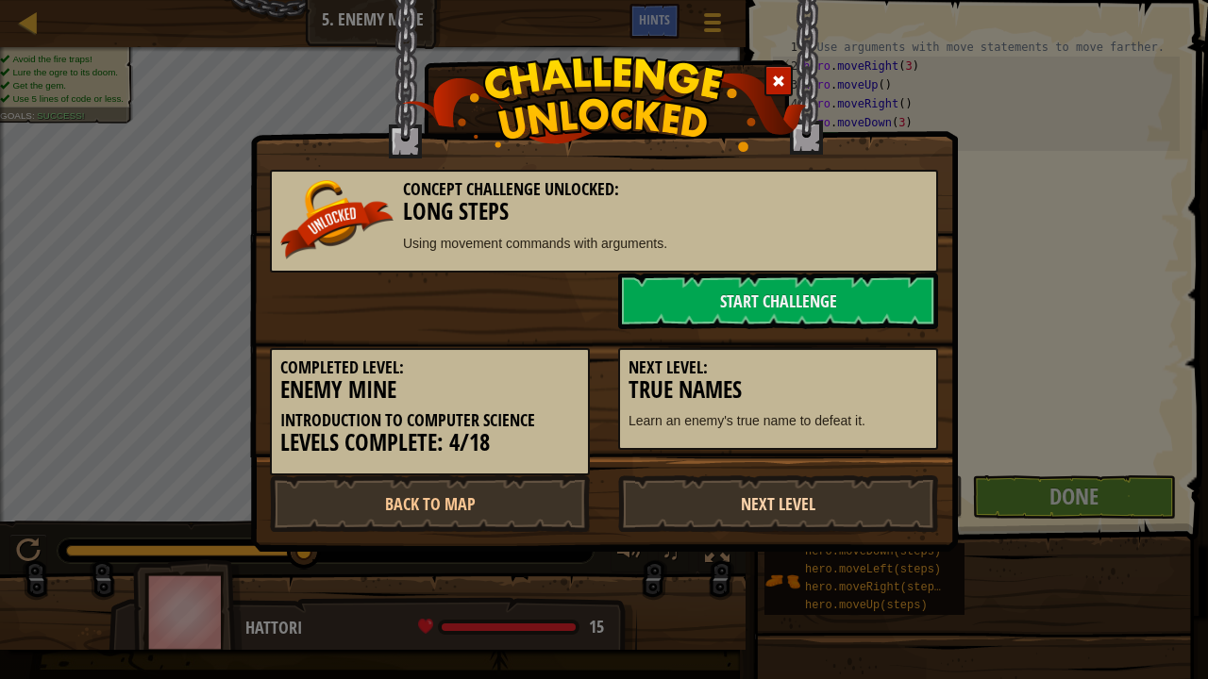
click at [829, 494] on link "Next Level" at bounding box center [778, 504] width 320 height 57
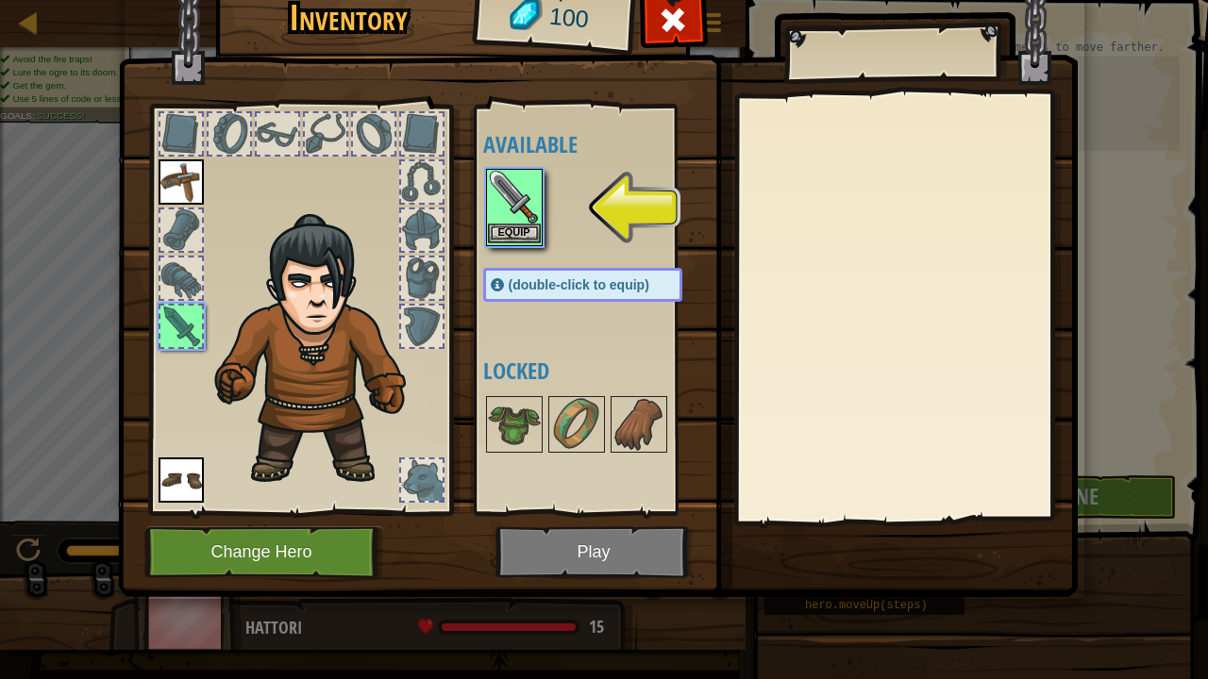
click at [516, 215] on img at bounding box center [514, 197] width 53 height 53
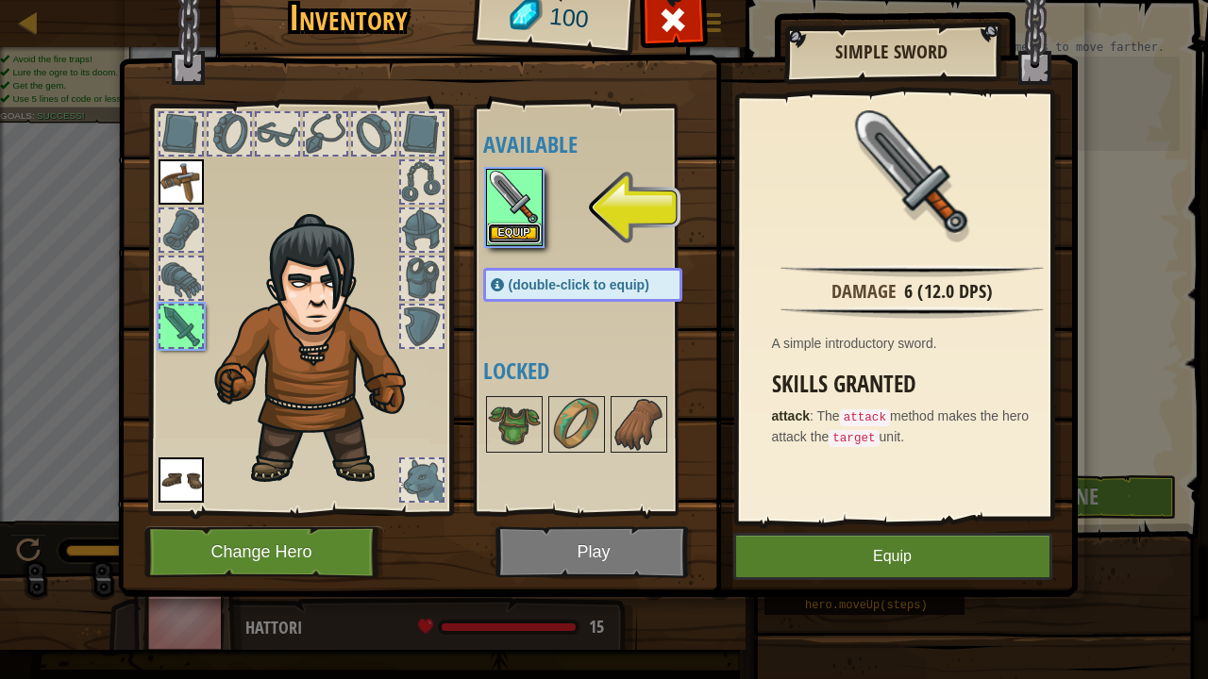
click at [507, 236] on button "Equip" at bounding box center [514, 234] width 53 height 20
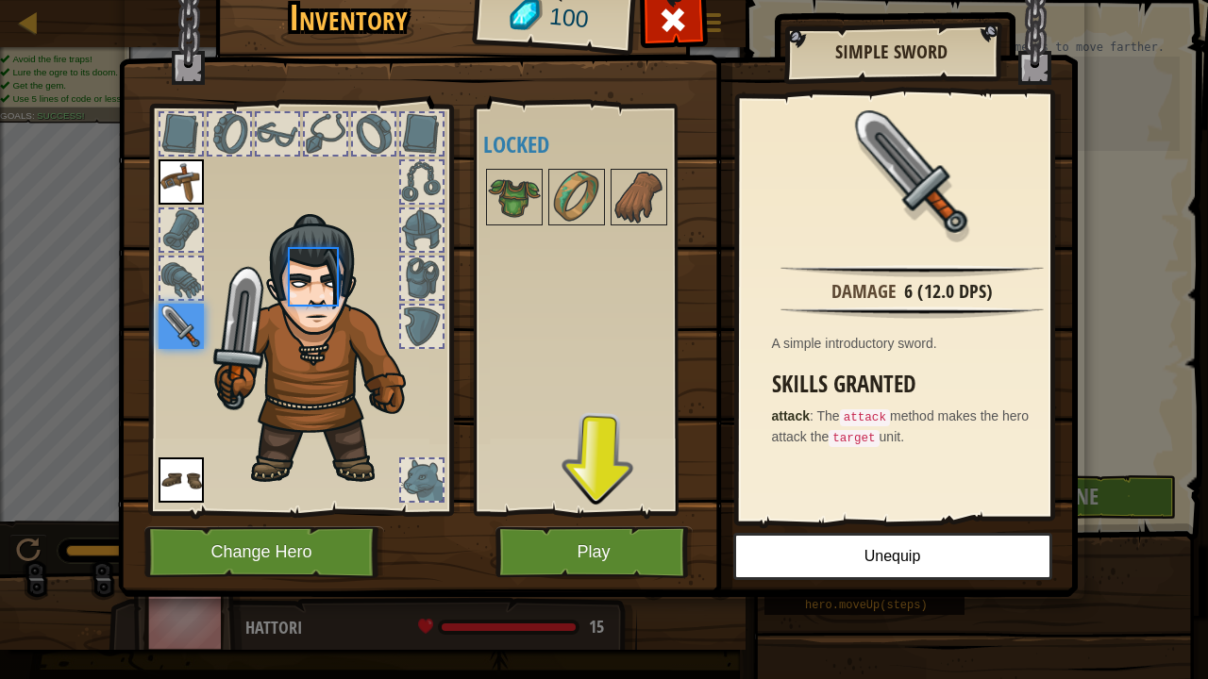
click at [507, 236] on div "Available Equip Equip Equip (double-click to equip) Locked" at bounding box center [601, 310] width 237 height 394
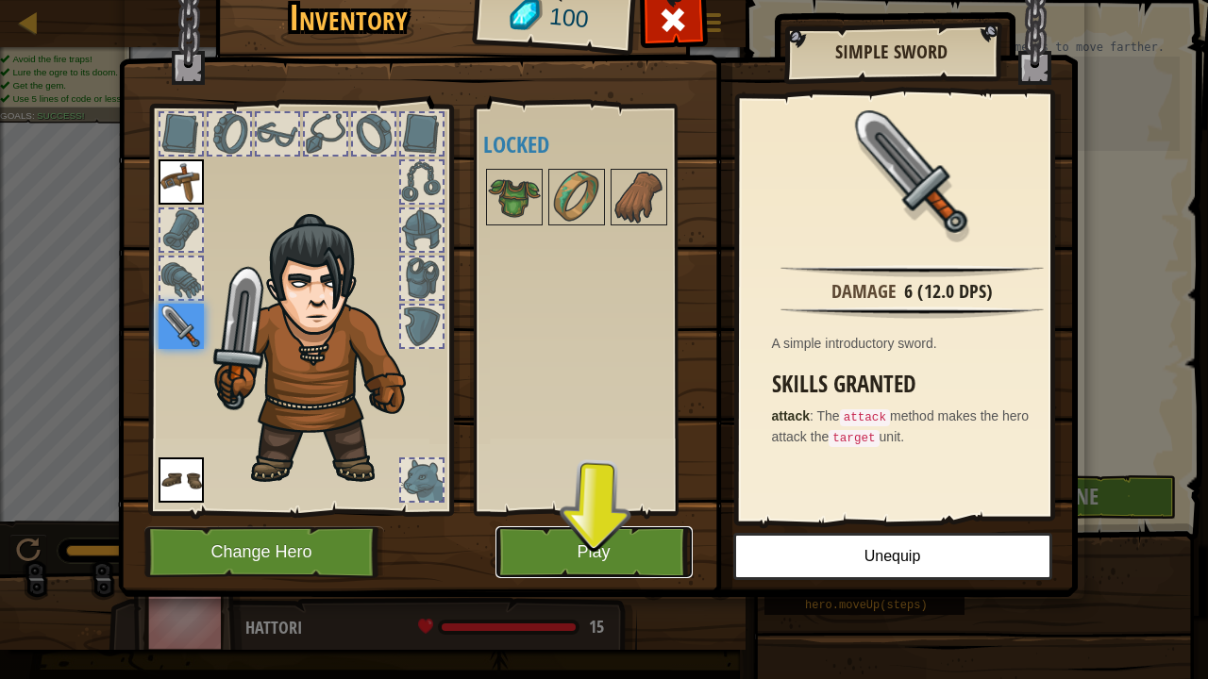
click at [654, 541] on button "Play" at bounding box center [593, 553] width 197 height 52
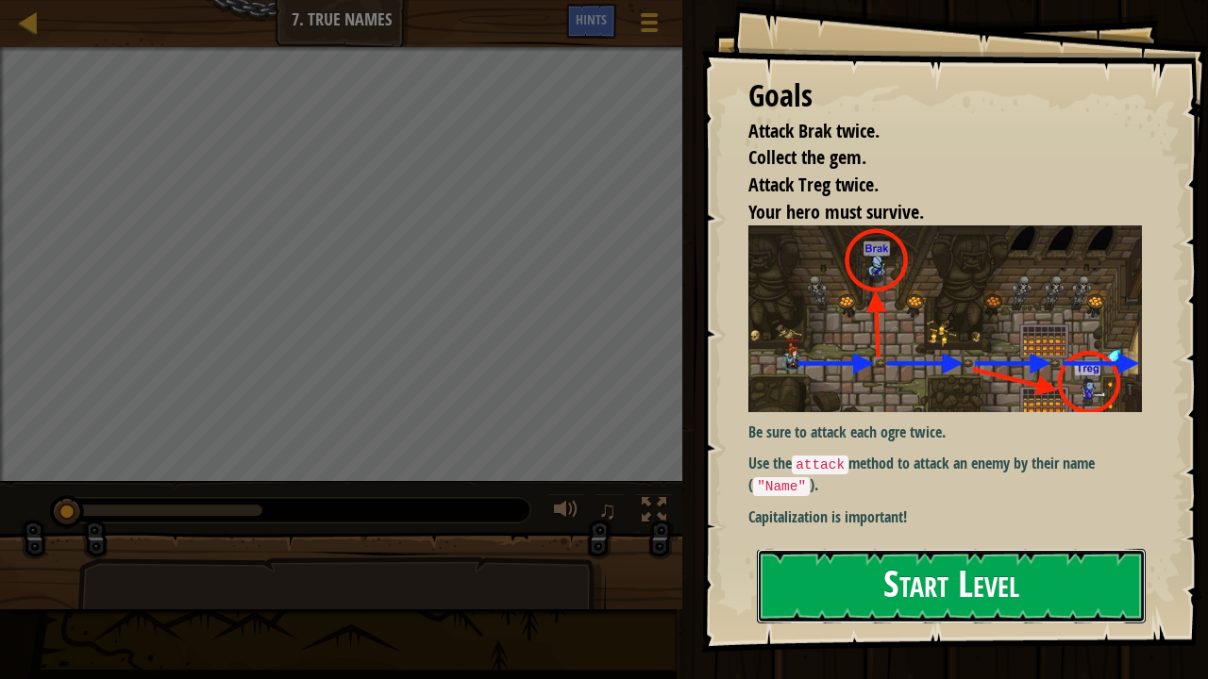
click at [842, 559] on button "Start Level" at bounding box center [951, 586] width 389 height 75
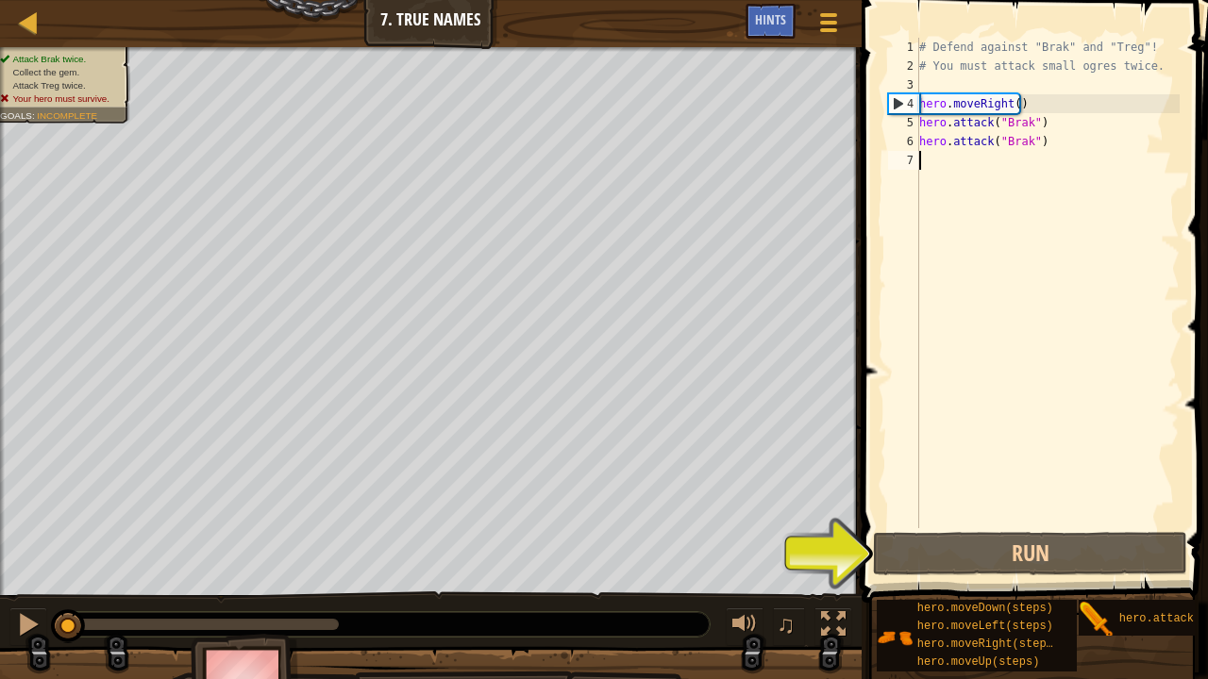
click at [947, 160] on div "# Defend against "Brak" and "Treg"! # You must attack small ogres twice. hero .…" at bounding box center [1047, 302] width 264 height 528
click at [1011, 104] on div "# Defend against "Brak" and "Treg"! # You must attack small ogres twice. hero .…" at bounding box center [1047, 302] width 264 height 528
type textarea "hero.moveRight(2)"
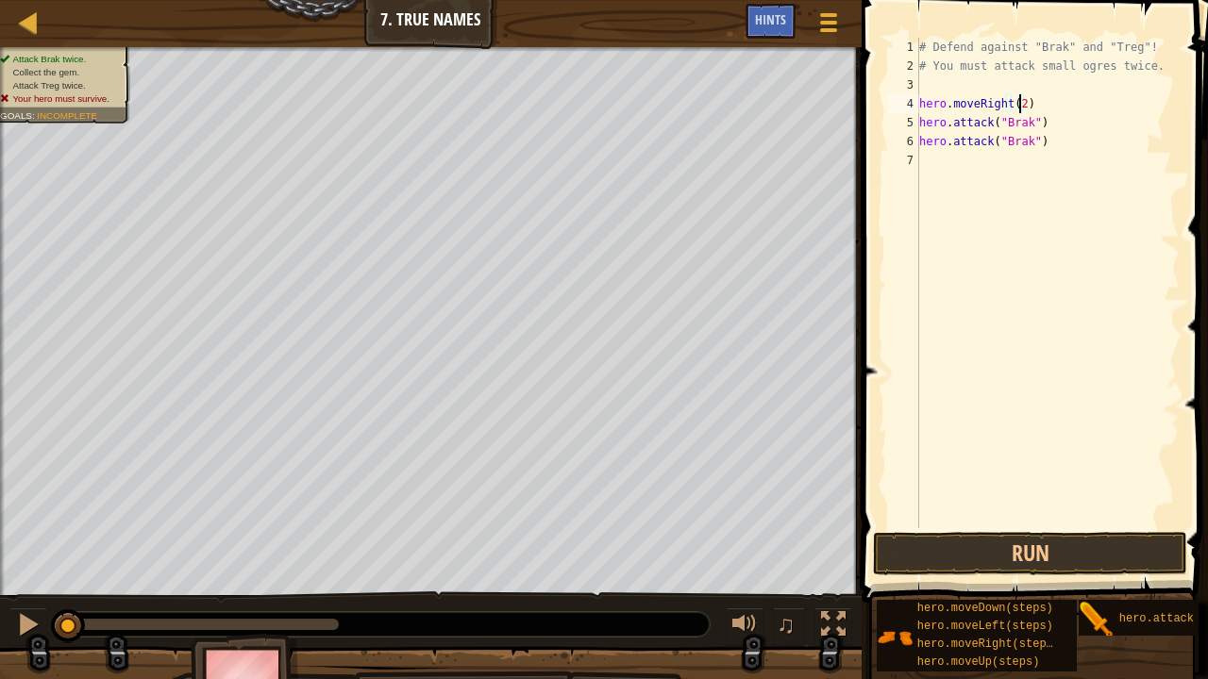
click at [941, 162] on div "# Defend against "Brak" and "Treg"! # You must attack small ogres twice. hero .…" at bounding box center [1047, 302] width 264 height 528
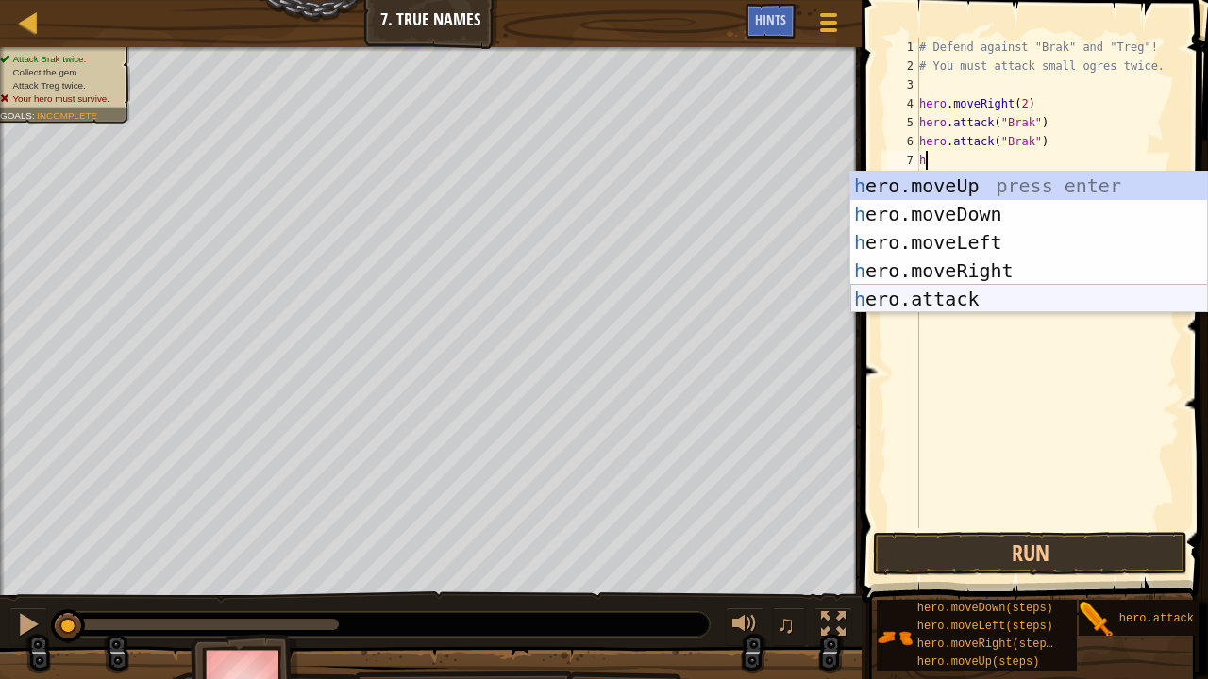
click at [981, 293] on div "h ero.moveUp press enter h ero.moveDown press enter h ero.moveLeft press enter …" at bounding box center [1029, 271] width 358 height 198
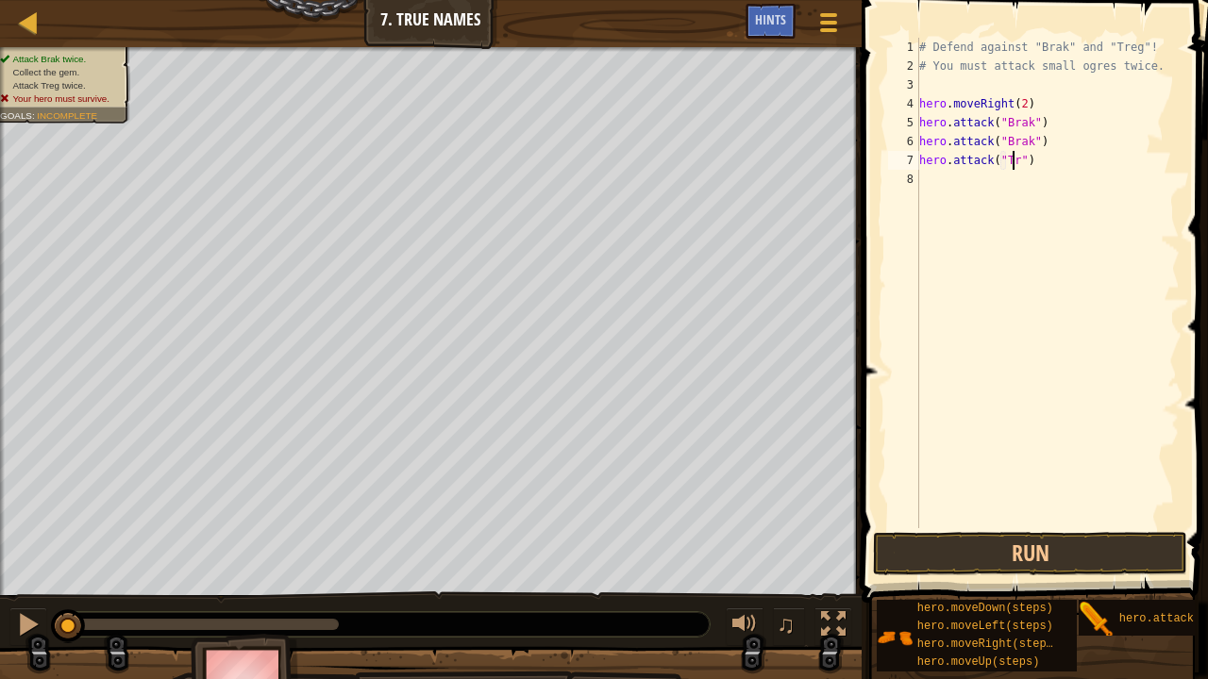
scroll to position [8, 8]
type textarea "hero.attack("Treg")"
click at [964, 179] on div "# Defend against "Brak" and "Treg"! # You must attack small ogres twice. hero .…" at bounding box center [1047, 302] width 264 height 528
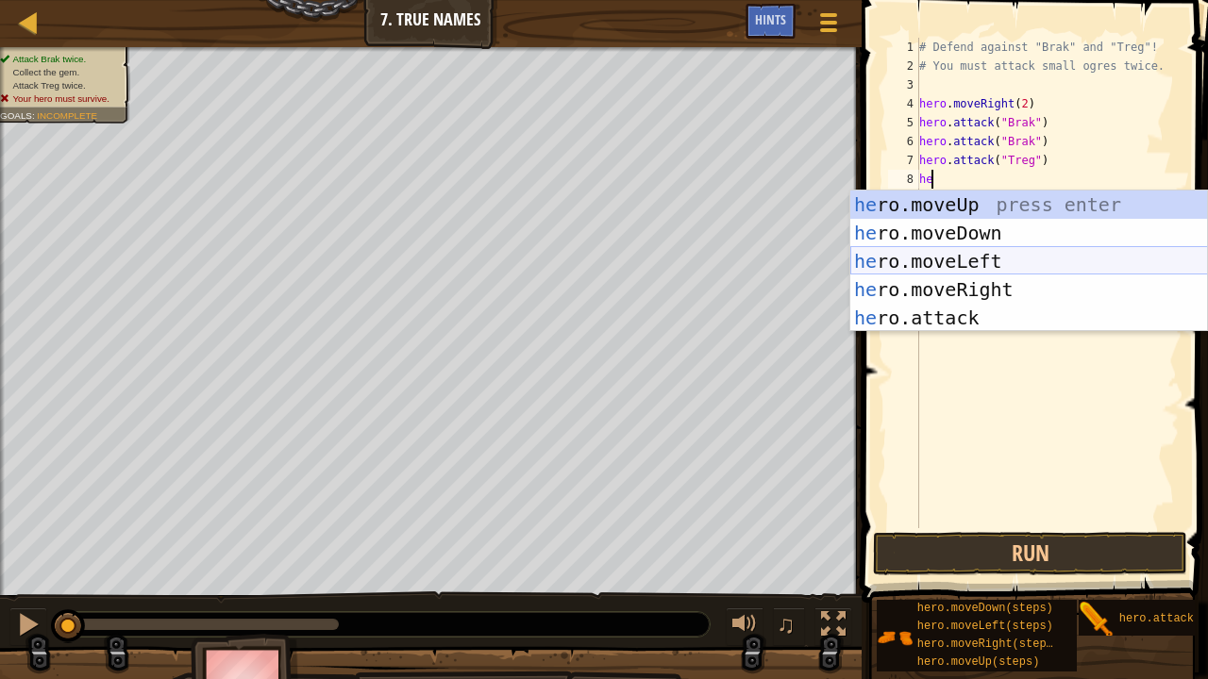
click at [985, 321] on div "he ro.moveUp press enter he ro.moveDown press enter he ro.moveLeft press enter …" at bounding box center [1029, 290] width 358 height 198
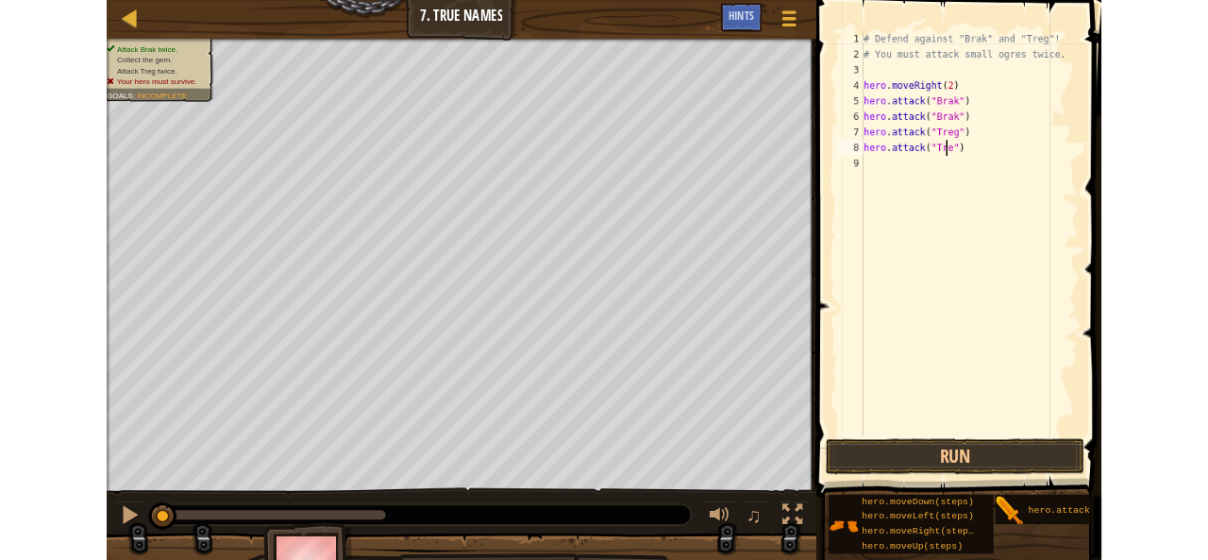
scroll to position [8, 8]
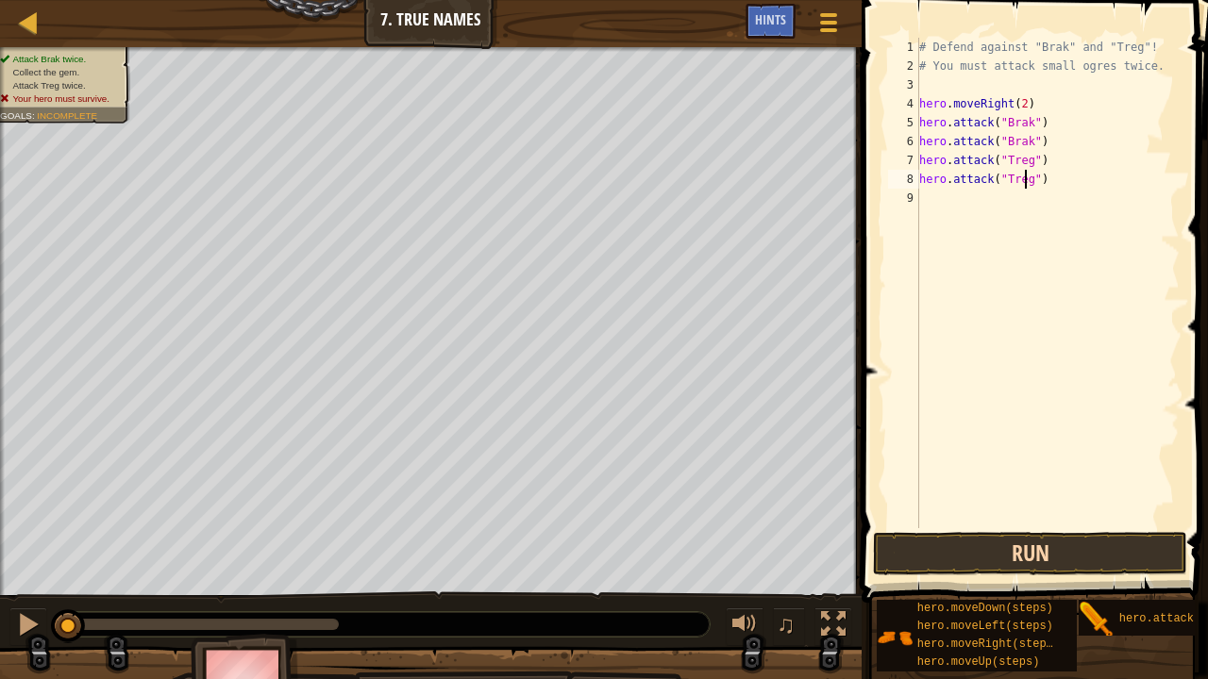
type textarea "hero.attack("Treg")"
click at [954, 550] on button "Run" at bounding box center [1030, 553] width 314 height 43
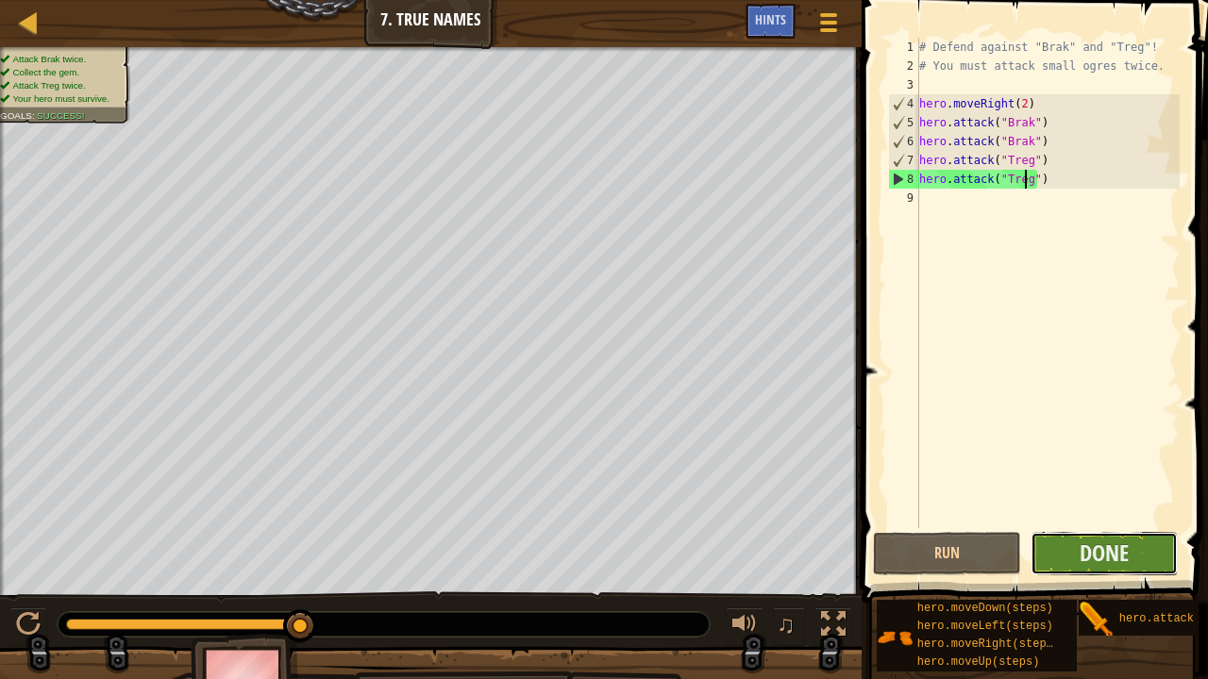
click at [1140, 542] on button "Done" at bounding box center [1105, 553] width 148 height 43
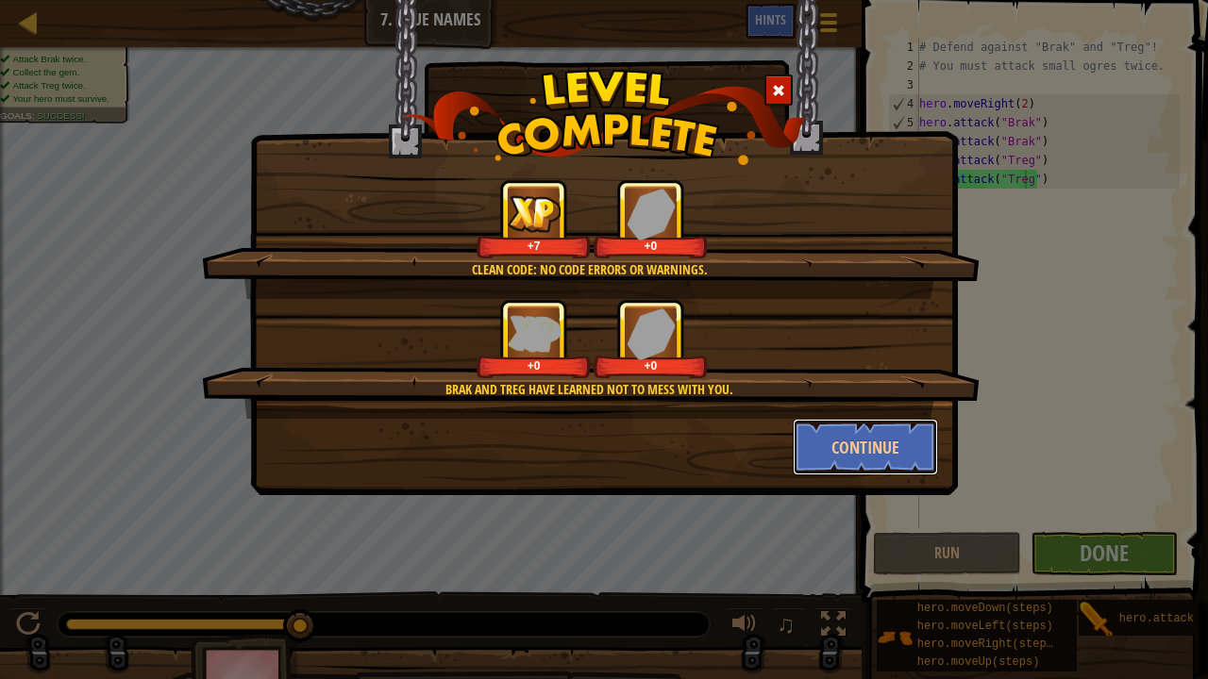
click at [891, 446] on button "Continue" at bounding box center [866, 447] width 146 height 57
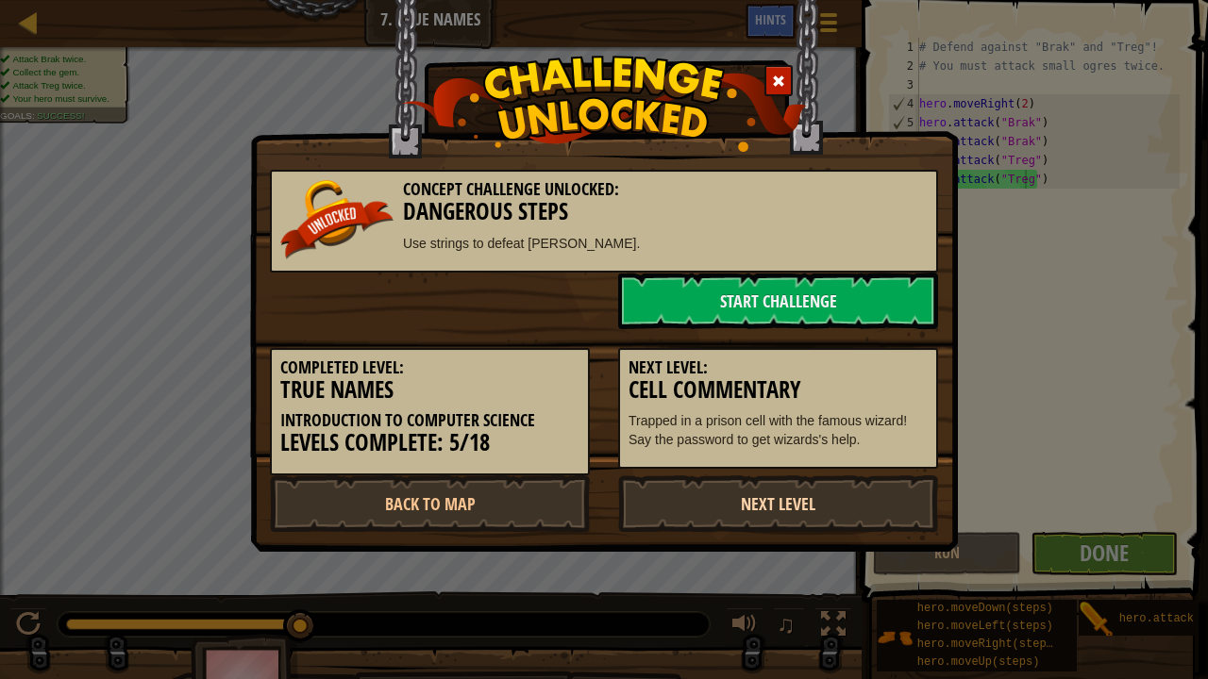
click at [744, 498] on link "Next Level" at bounding box center [778, 504] width 320 height 57
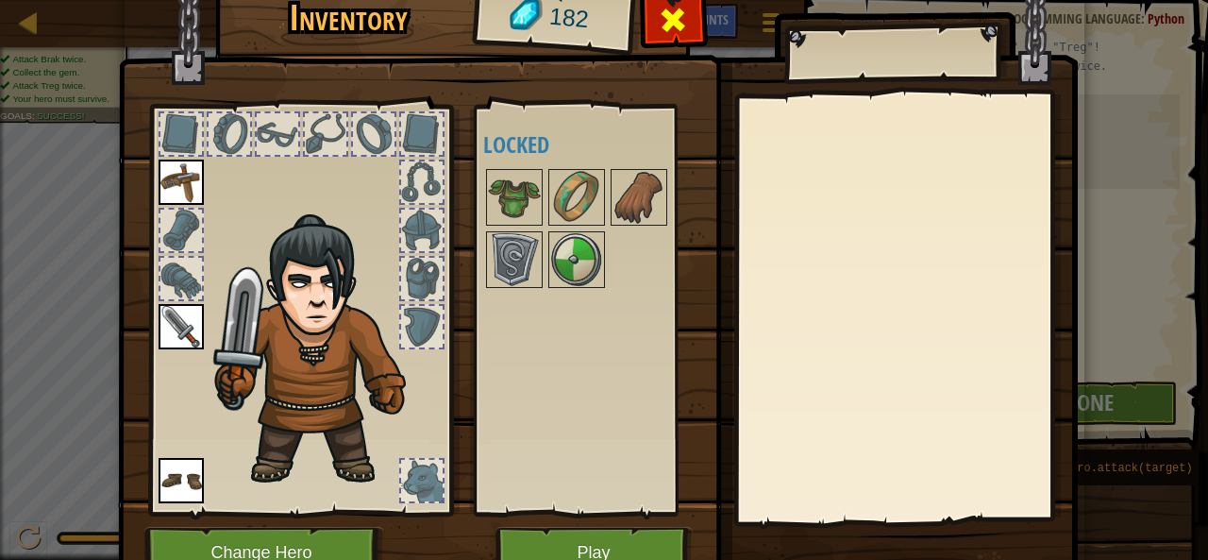
click at [644, 25] on div at bounding box center [673, 24] width 59 height 59
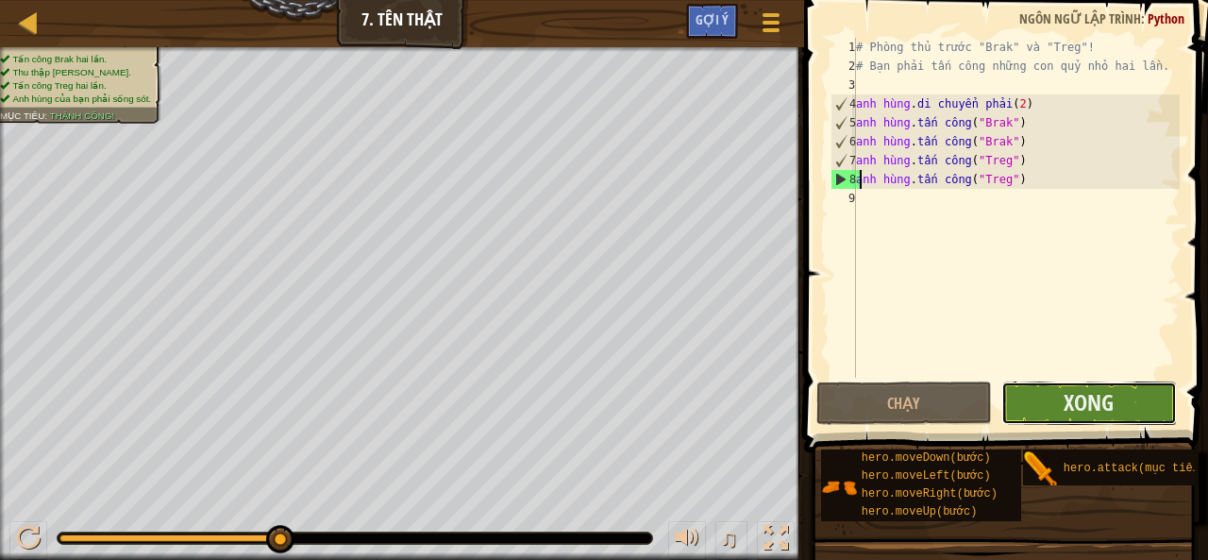
click at [1010, 403] on button "Xong" at bounding box center [1089, 402] width 176 height 43
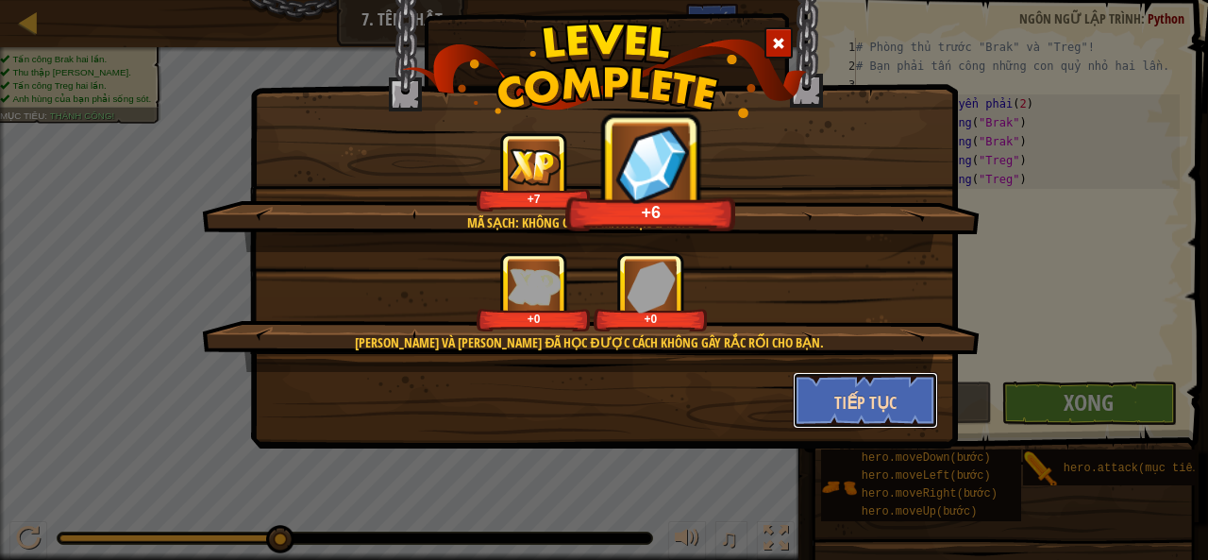
click at [834, 411] on font "Tiếp tục" at bounding box center [865, 403] width 62 height 24
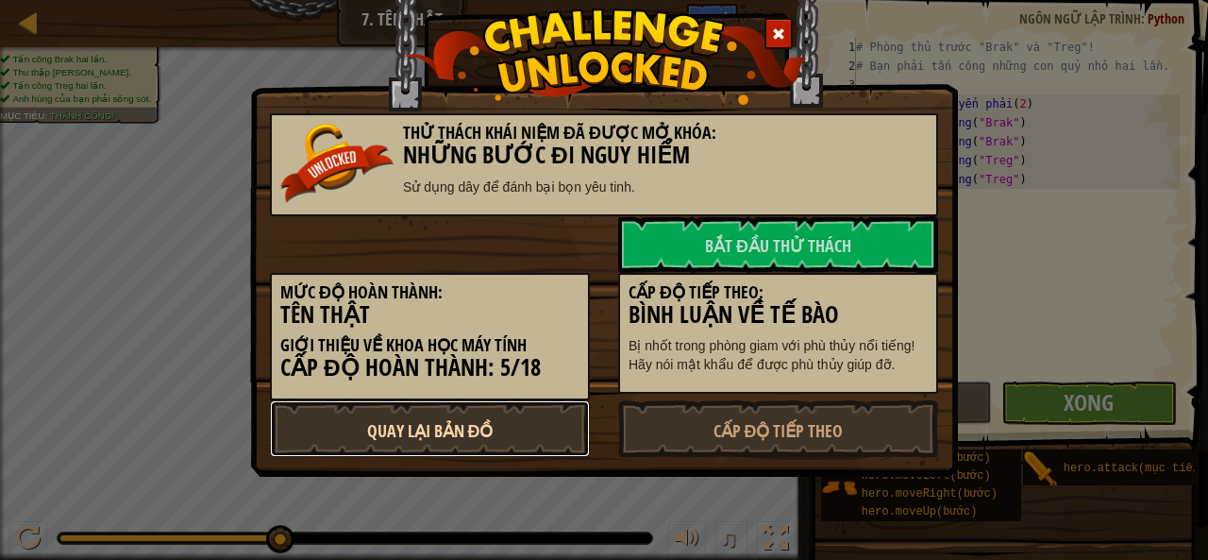
click at [510, 443] on link "Quay lại bản đồ" at bounding box center [430, 428] width 320 height 57
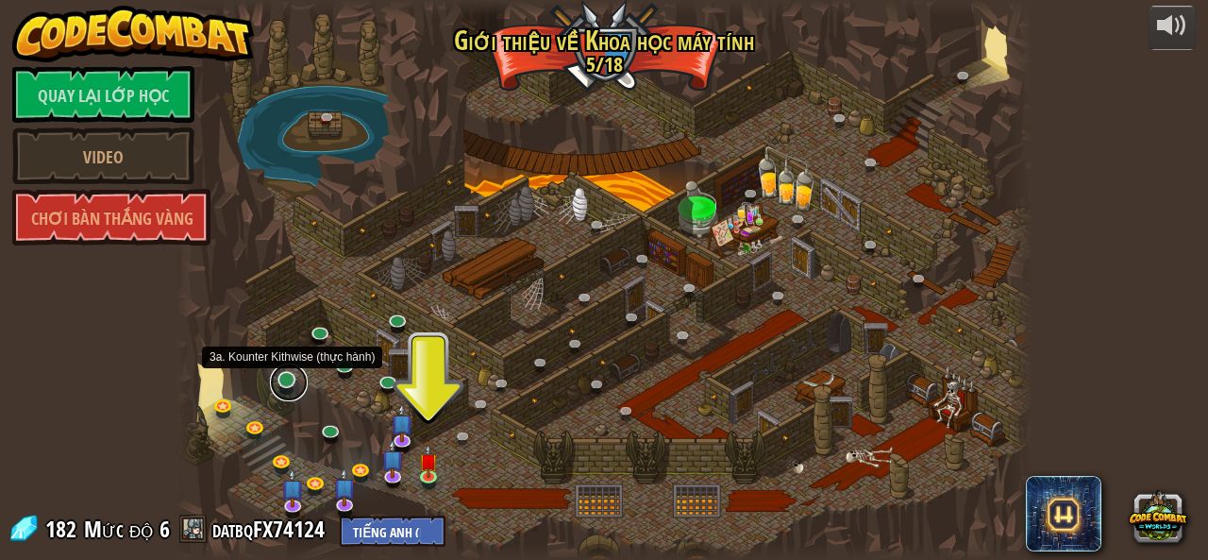
click at [293, 386] on link at bounding box center [289, 382] width 38 height 38
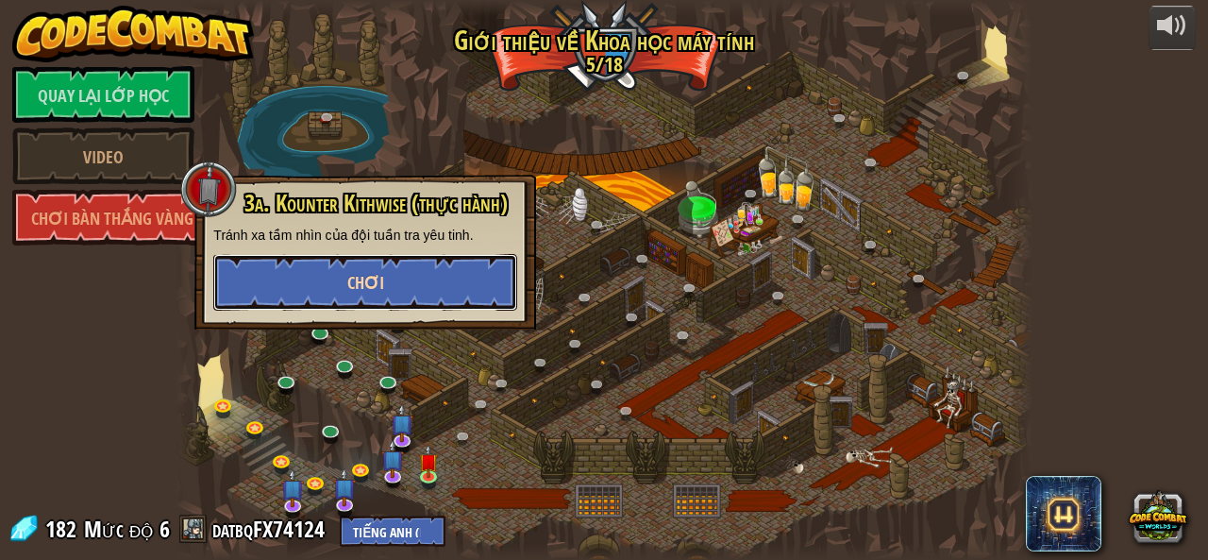
click at [421, 287] on button "Chơi" at bounding box center [365, 282] width 304 height 57
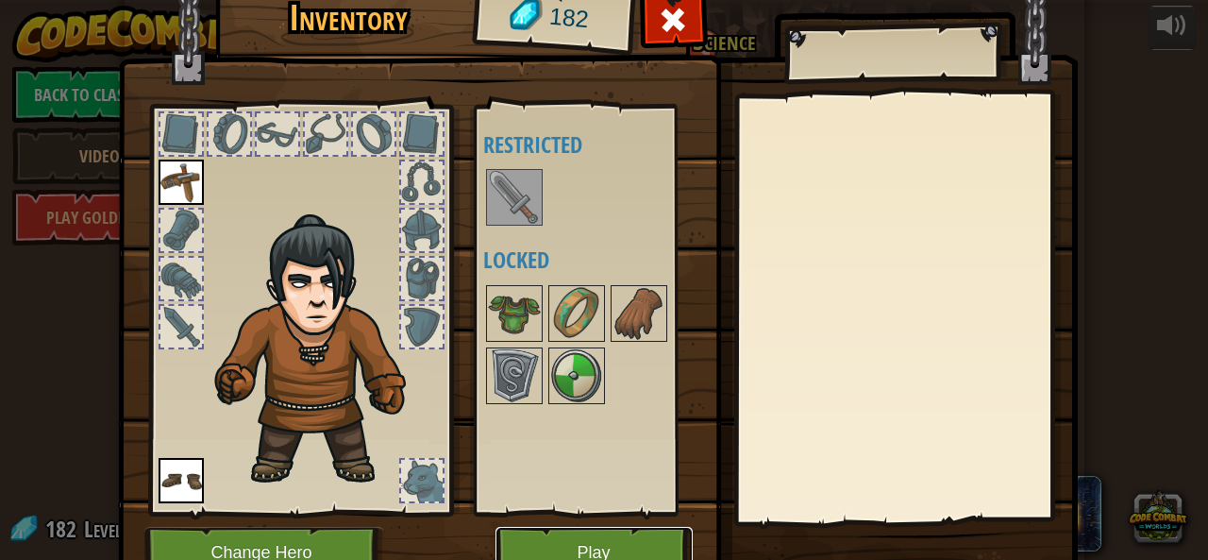
click at [581, 536] on button "Play" at bounding box center [593, 553] width 197 height 52
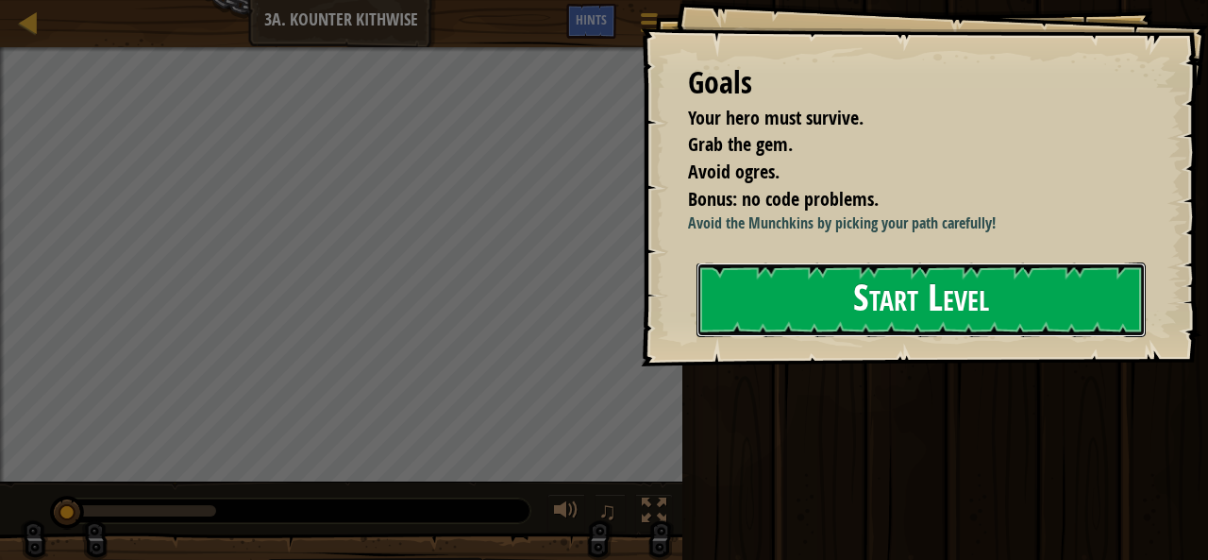
click at [796, 337] on button "Start Level" at bounding box center [920, 299] width 449 height 75
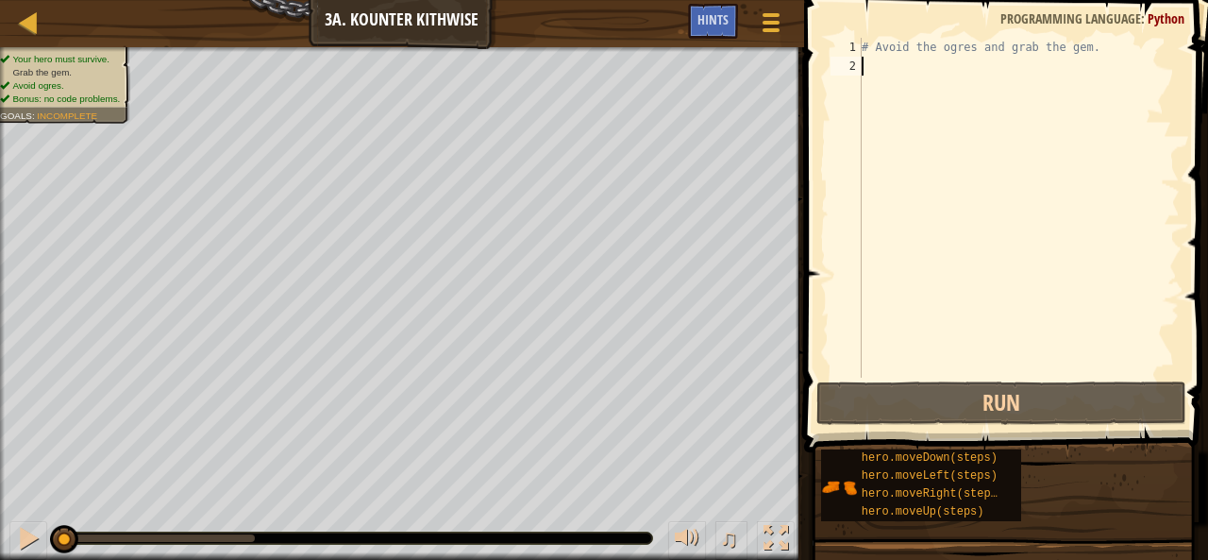
type textarea "h"
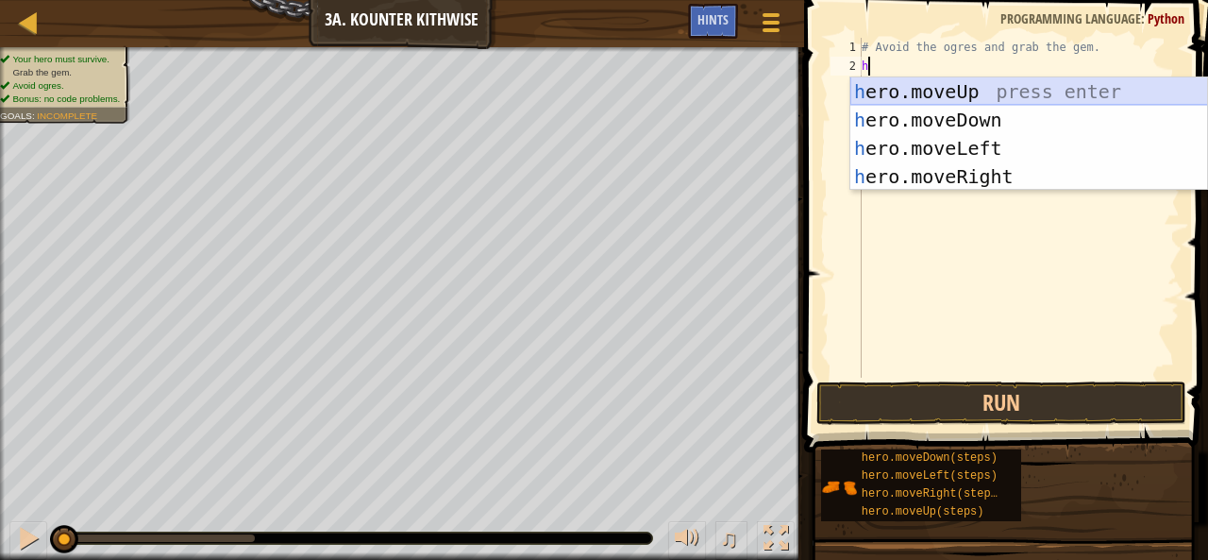
scroll to position [8, 0]
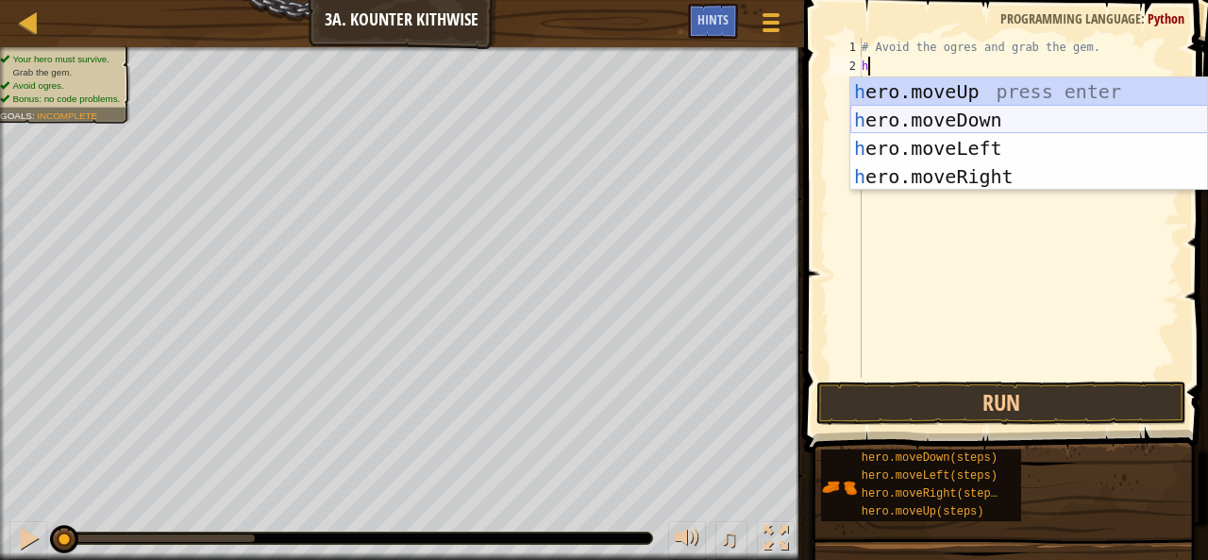
click at [972, 117] on div "h ero.moveUp press enter h ero.moveDown press enter h ero.moveLeft press enter …" at bounding box center [1029, 162] width 358 height 170
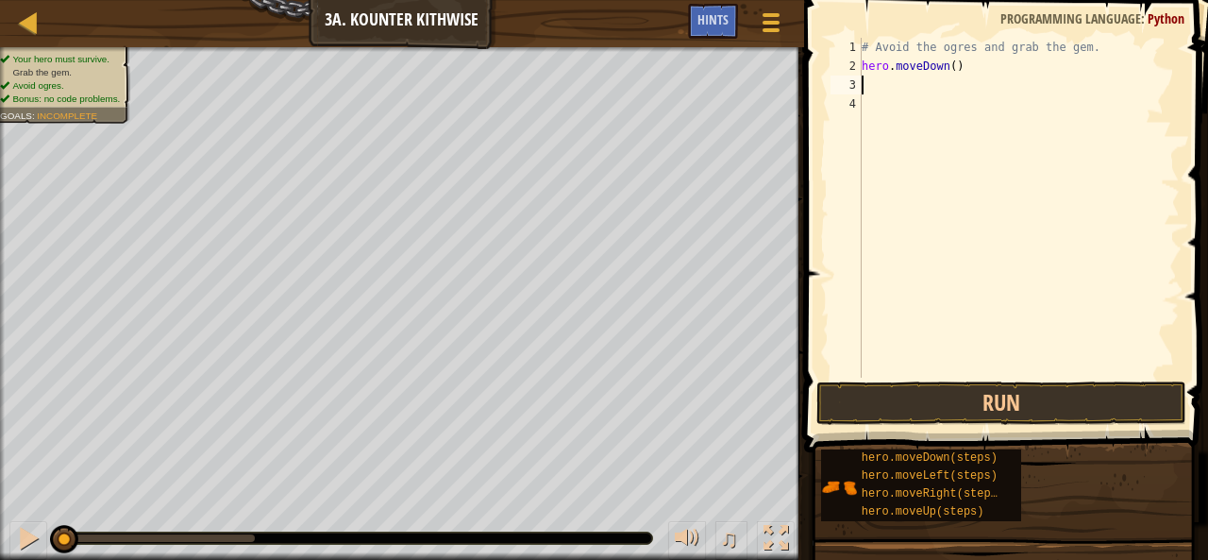
click at [950, 67] on div "# Avoid the ogres and grab the gem. hero . moveDown ( )" at bounding box center [1019, 226] width 322 height 377
type textarea "hero.moveDown(2)"
click at [868, 84] on div "# Avoid the ogres and grab the gem. hero . moveDown ( 2 )" at bounding box center [1019, 226] width 322 height 377
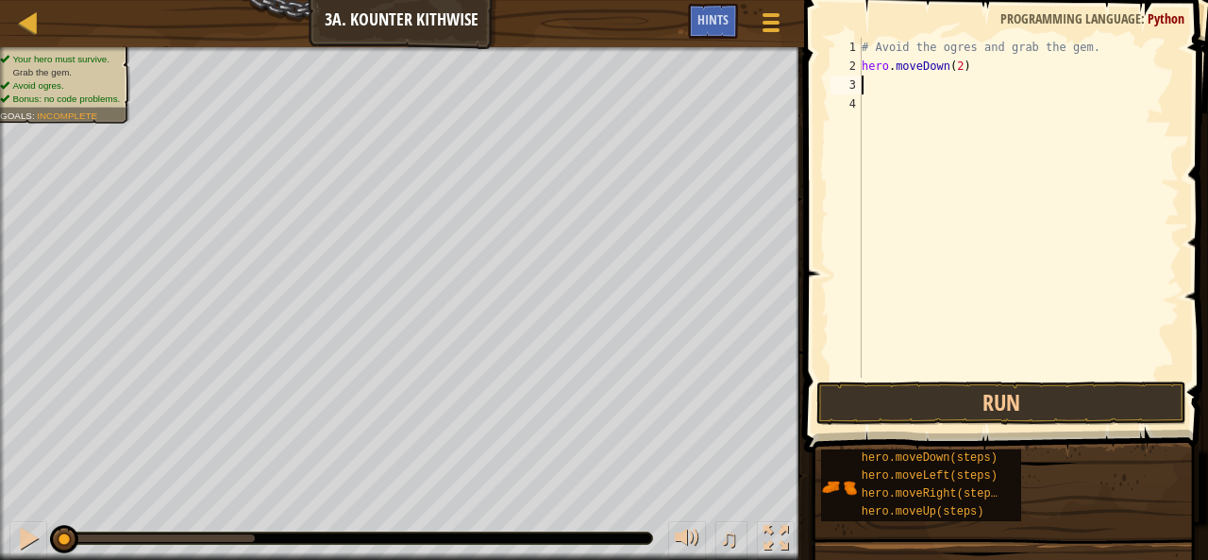
type textarea "h"
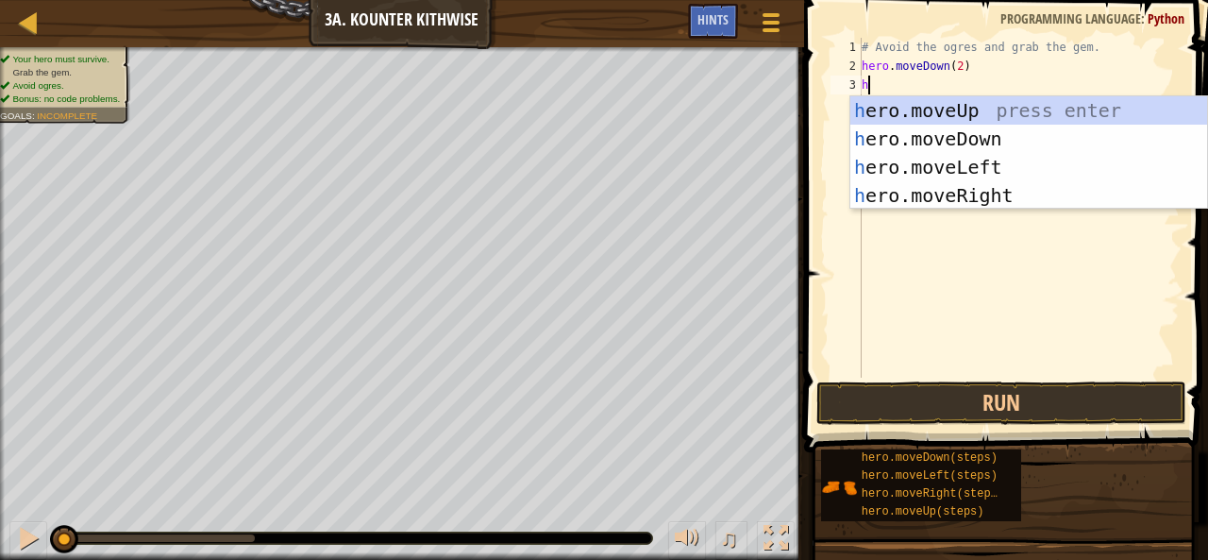
click at [947, 209] on div "# Avoid the ogres and grab the gem. hero . moveDown ( 2 ) h" at bounding box center [1019, 226] width 322 height 377
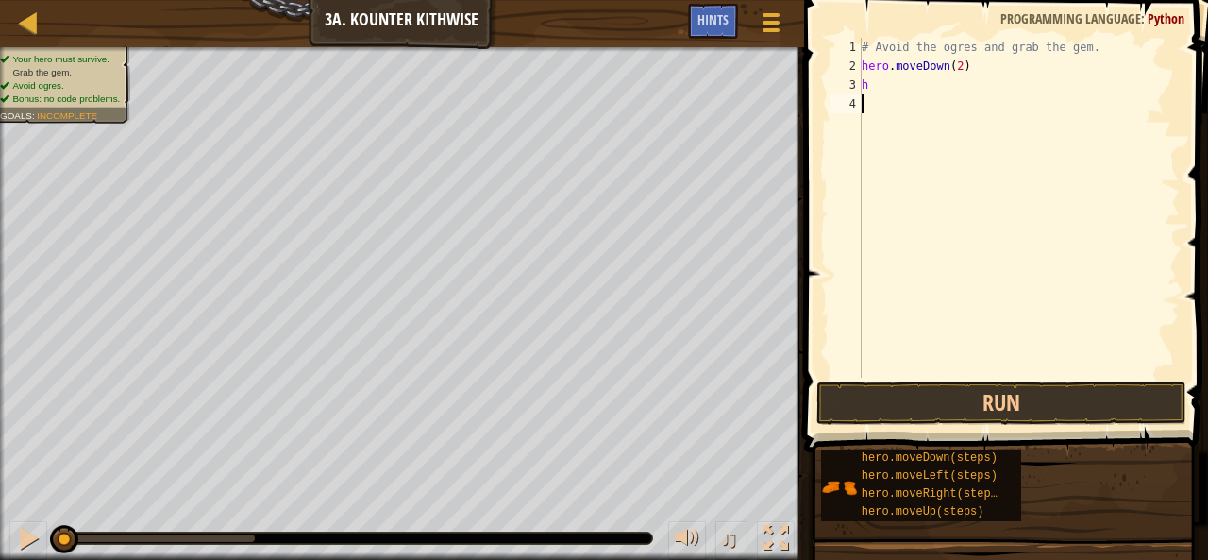
click at [887, 80] on div "# Avoid the ogres and grab the gem. hero . moveDown ( 2 ) h" at bounding box center [1019, 226] width 322 height 377
type textarea "h"
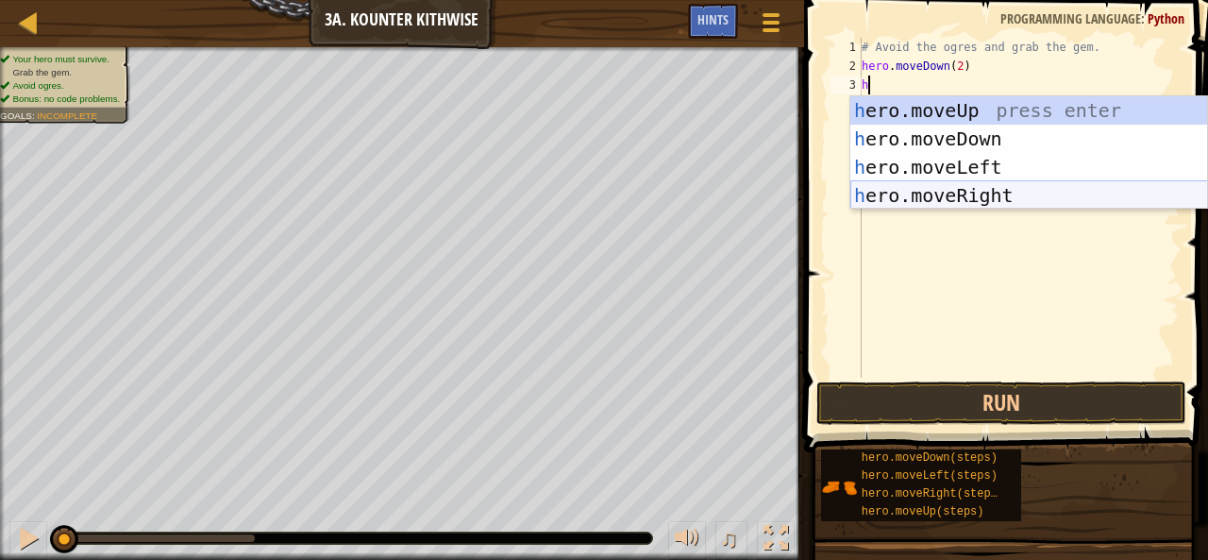
click at [948, 191] on div "h ero.moveUp press enter h ero.moveDown press enter h ero.moveLeft press enter …" at bounding box center [1029, 181] width 358 height 170
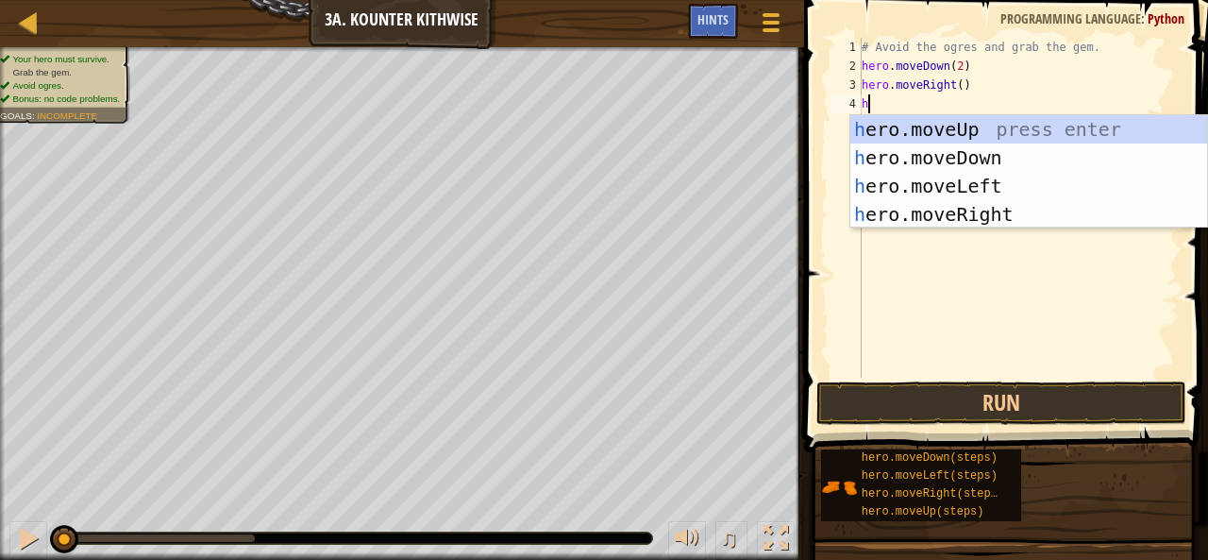
type textarea "h"
click at [954, 129] on div "h ero.moveUp press enter h ero.moveDown press enter h ero.moveLeft press enter …" at bounding box center [1029, 200] width 358 height 170
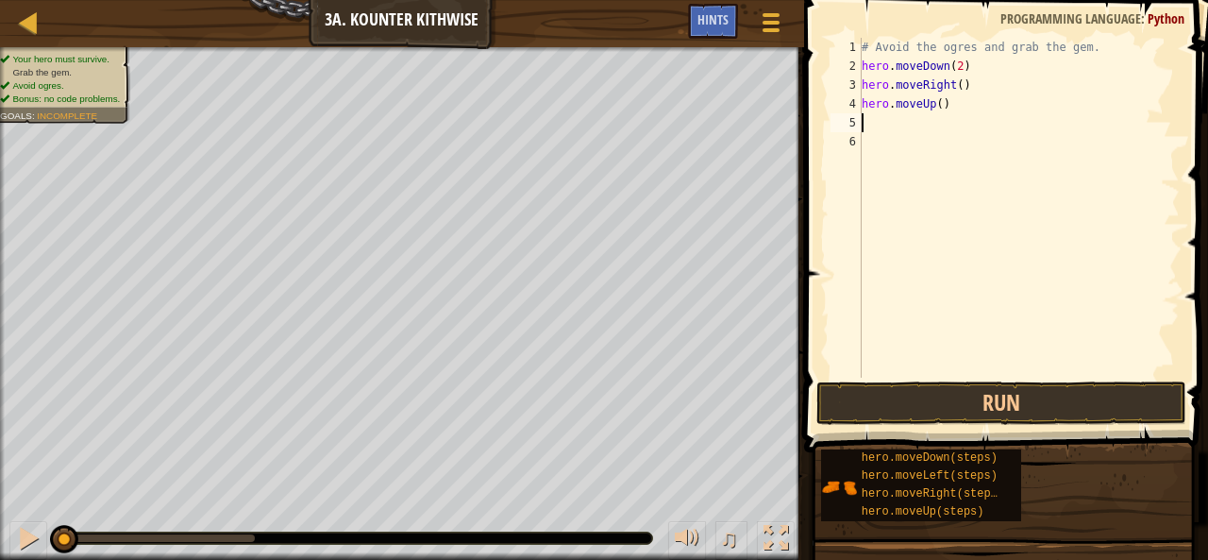
type textarea "h"
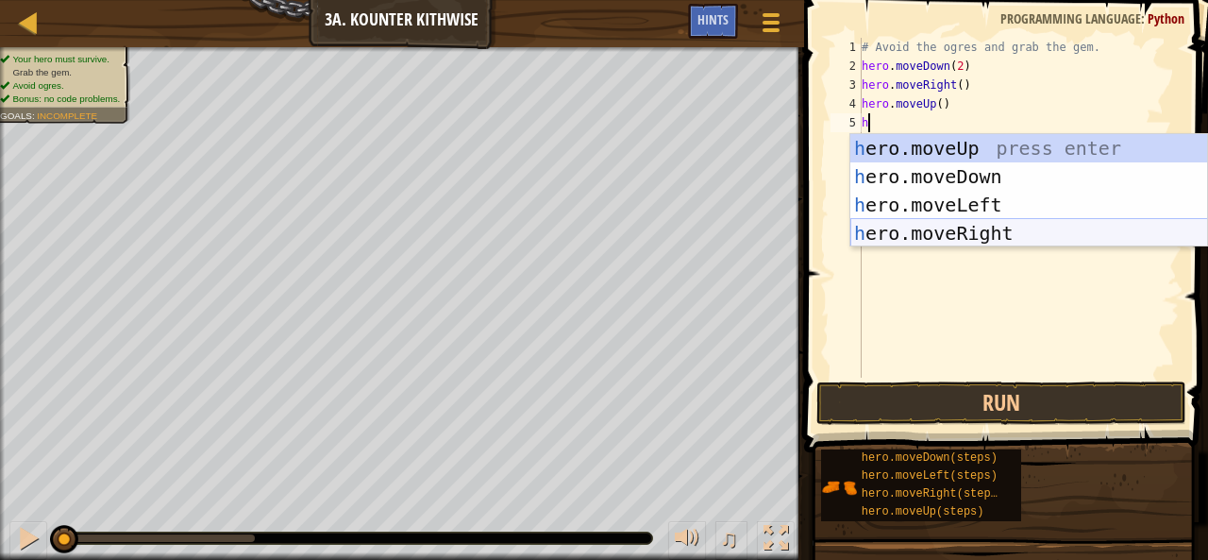
click at [1001, 231] on div "h ero.moveUp press enter h ero.moveDown press enter h ero.moveLeft press enter …" at bounding box center [1029, 219] width 358 height 170
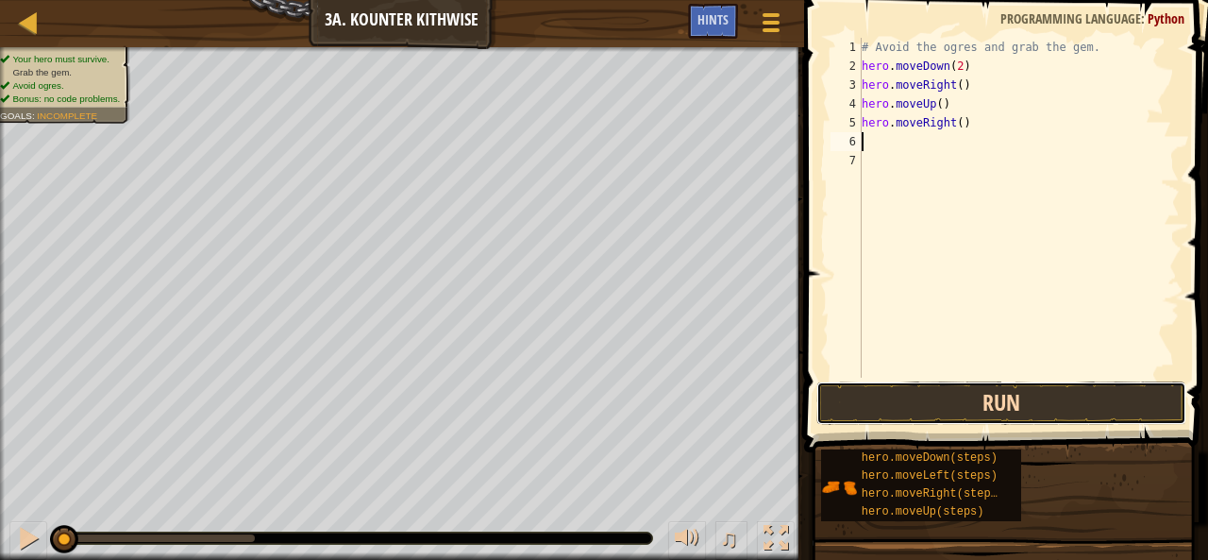
click at [980, 409] on button "Run" at bounding box center [1001, 402] width 370 height 43
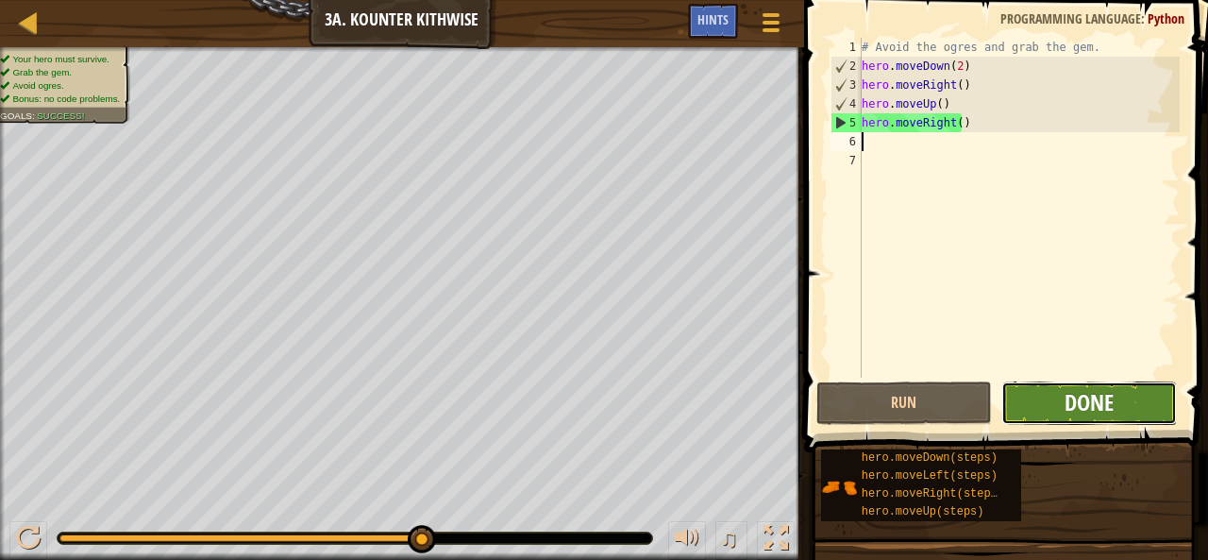
click at [1102, 394] on span "Done" at bounding box center [1088, 402] width 49 height 30
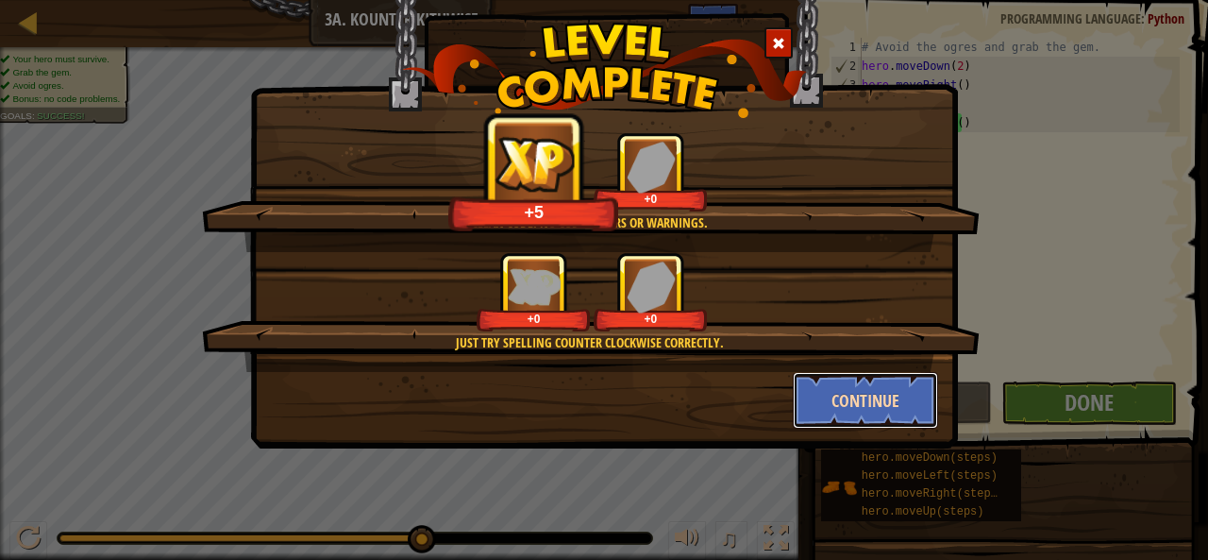
click at [823, 392] on button "Continue" at bounding box center [866, 400] width 146 height 57
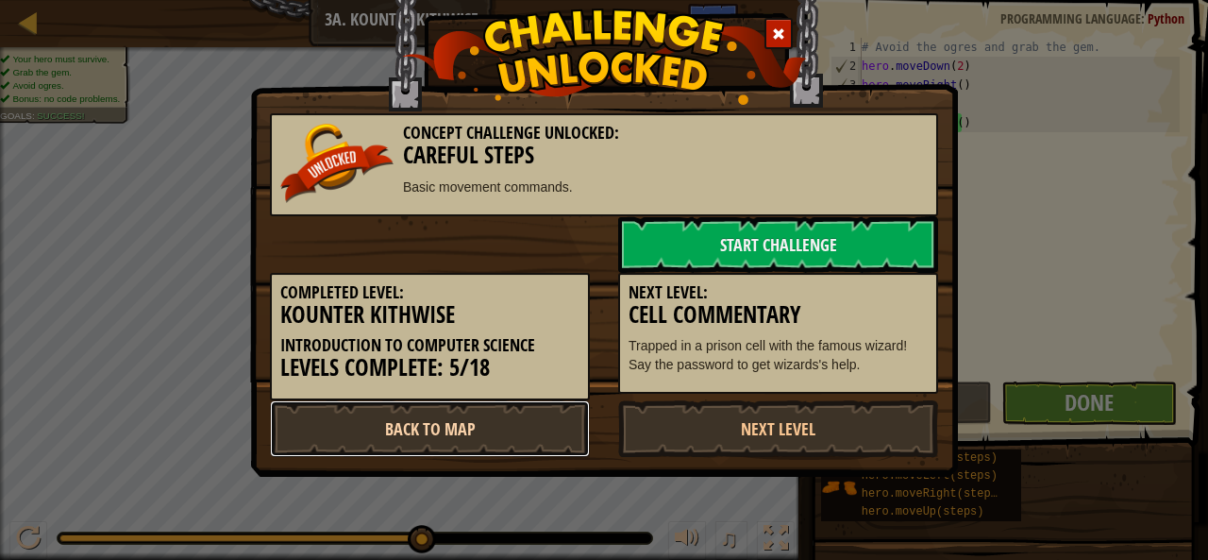
click at [413, 444] on link "Back to Map" at bounding box center [430, 428] width 320 height 57
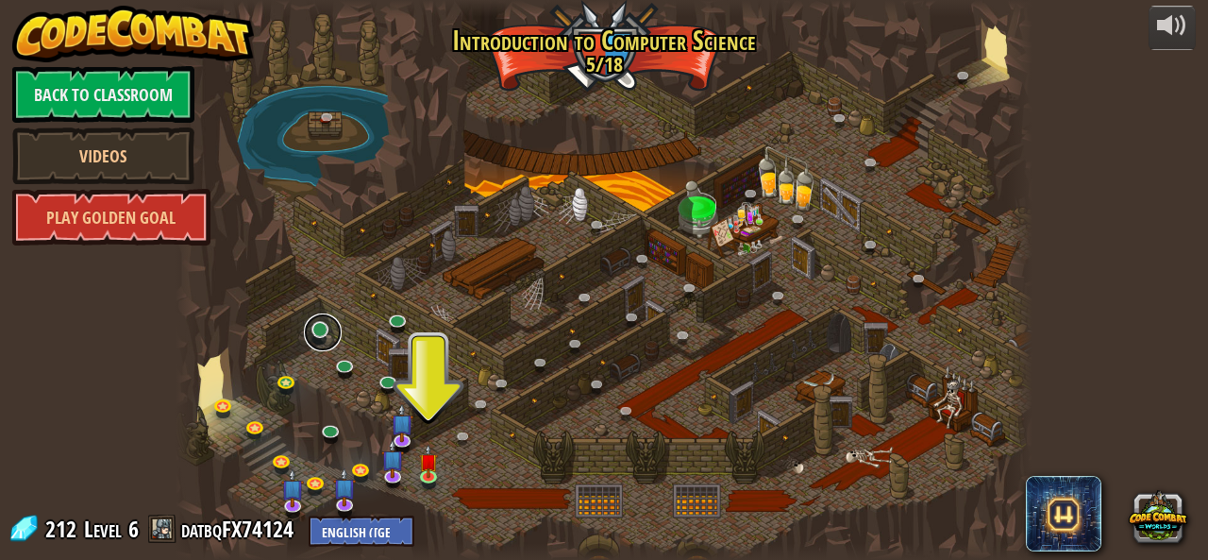
click at [320, 333] on link at bounding box center [323, 332] width 38 height 38
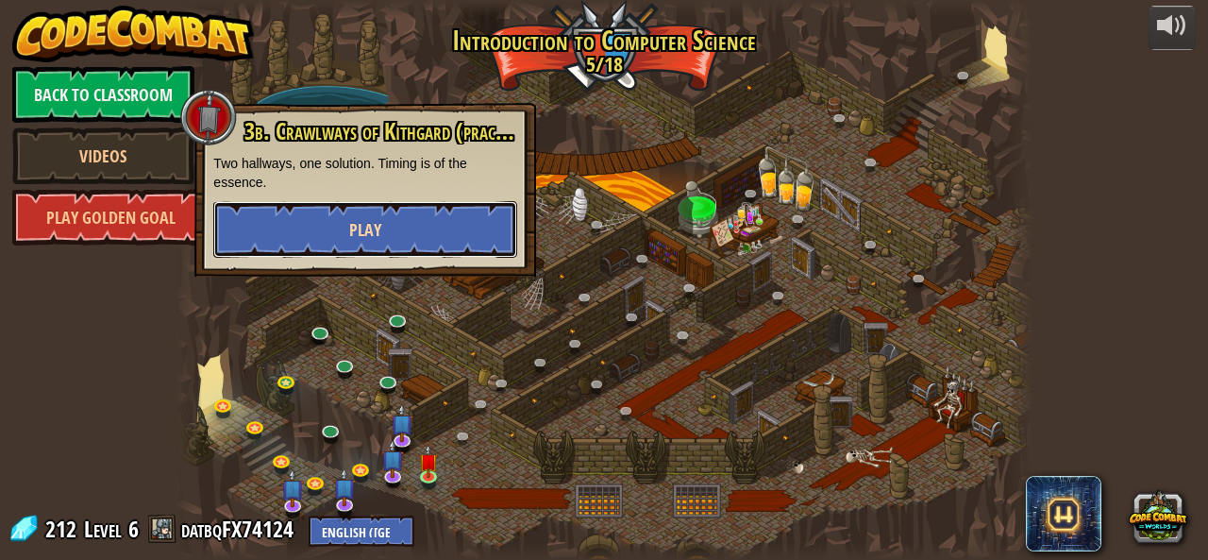
click at [400, 228] on button "Play" at bounding box center [365, 229] width 304 height 57
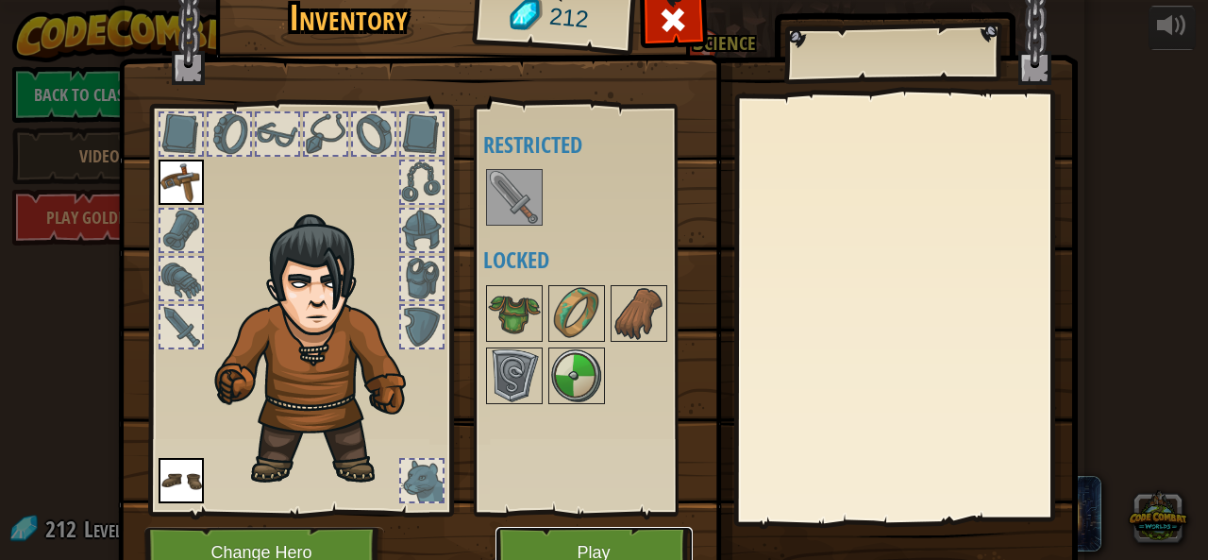
click at [577, 533] on button "Play" at bounding box center [593, 553] width 197 height 52
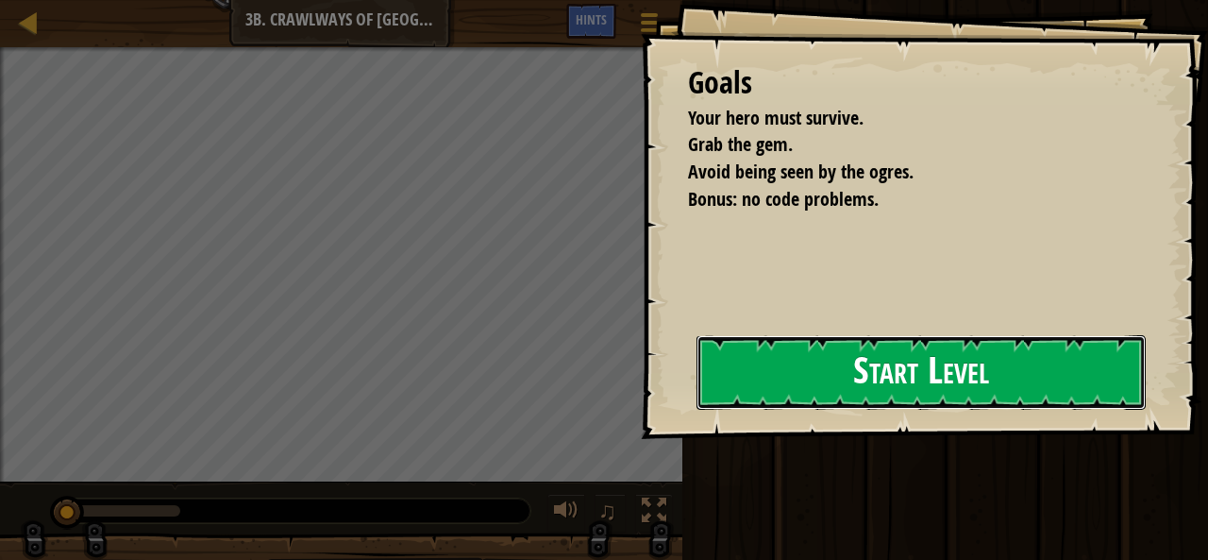
click at [743, 377] on button "Start Level" at bounding box center [920, 372] width 449 height 75
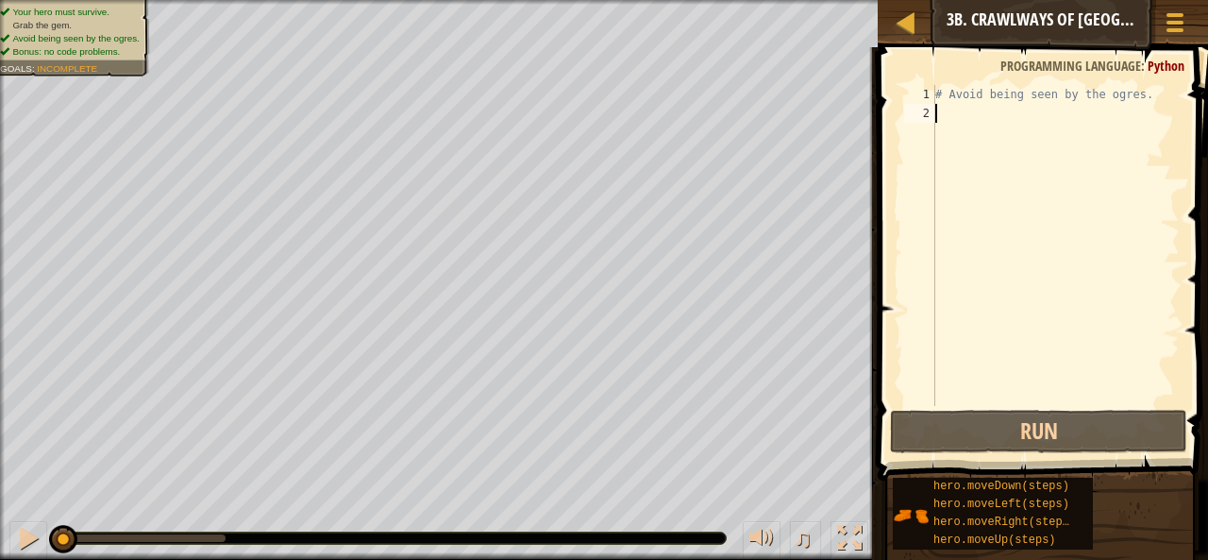
type textarea "h"
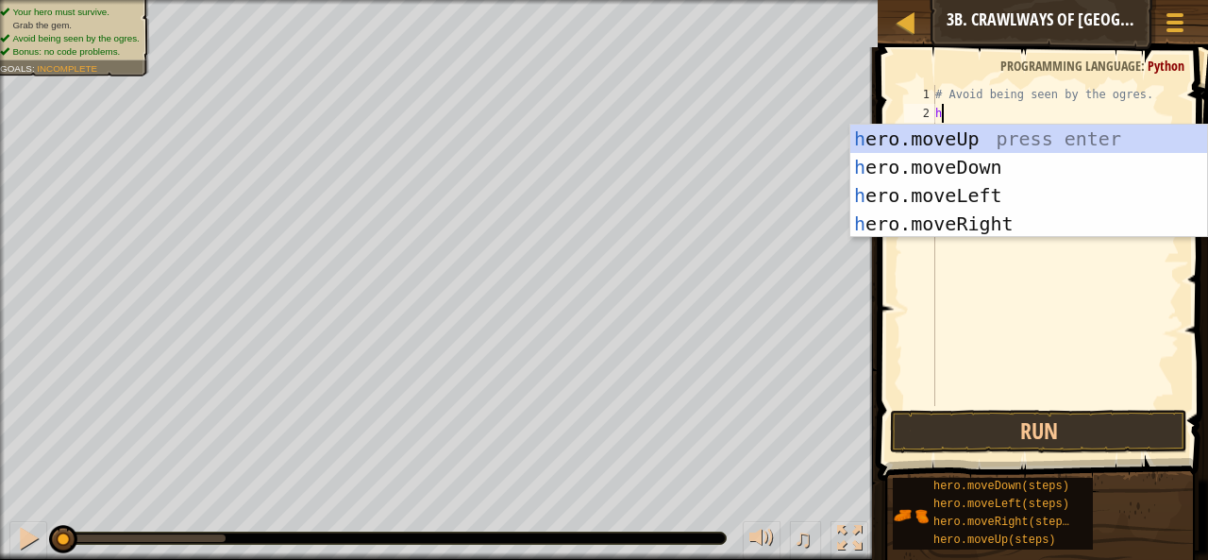
scroll to position [8, 0]
click at [980, 220] on div "h ero.moveUp press enter h ero.moveDown press enter h ero.moveLeft press enter …" at bounding box center [1029, 210] width 358 height 170
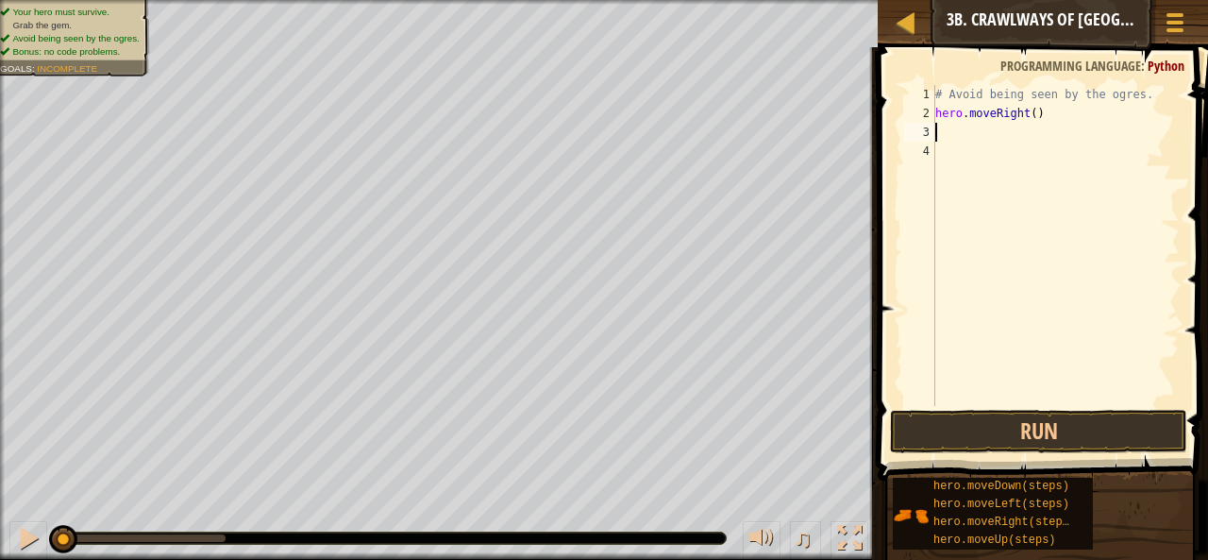
type textarea "h"
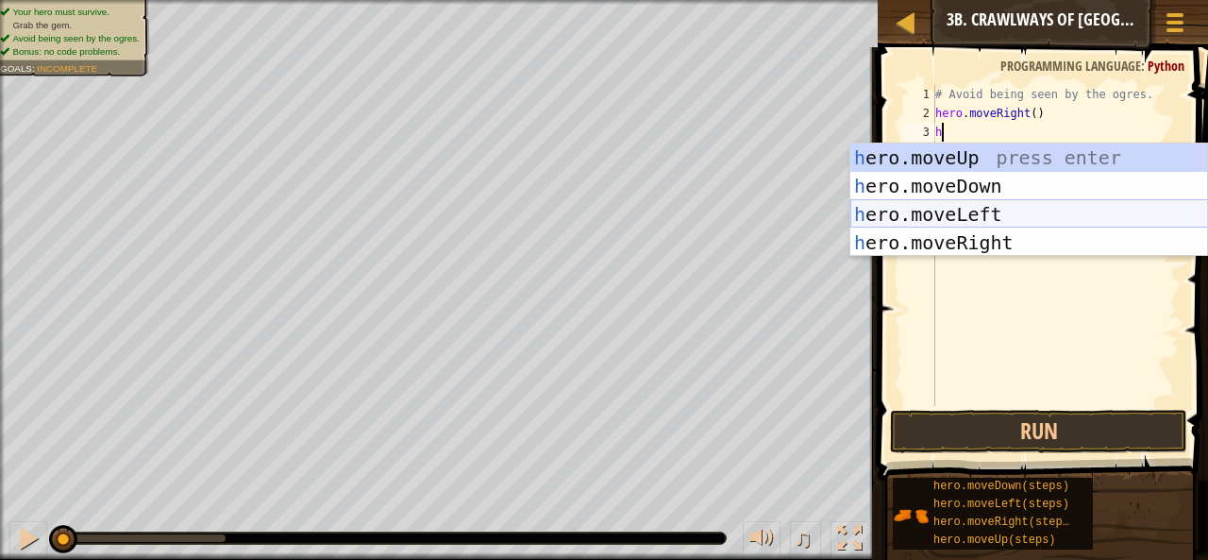
click at [974, 209] on div "h ero.moveUp press enter h ero.moveDown press enter h ero.moveLeft press enter …" at bounding box center [1029, 228] width 358 height 170
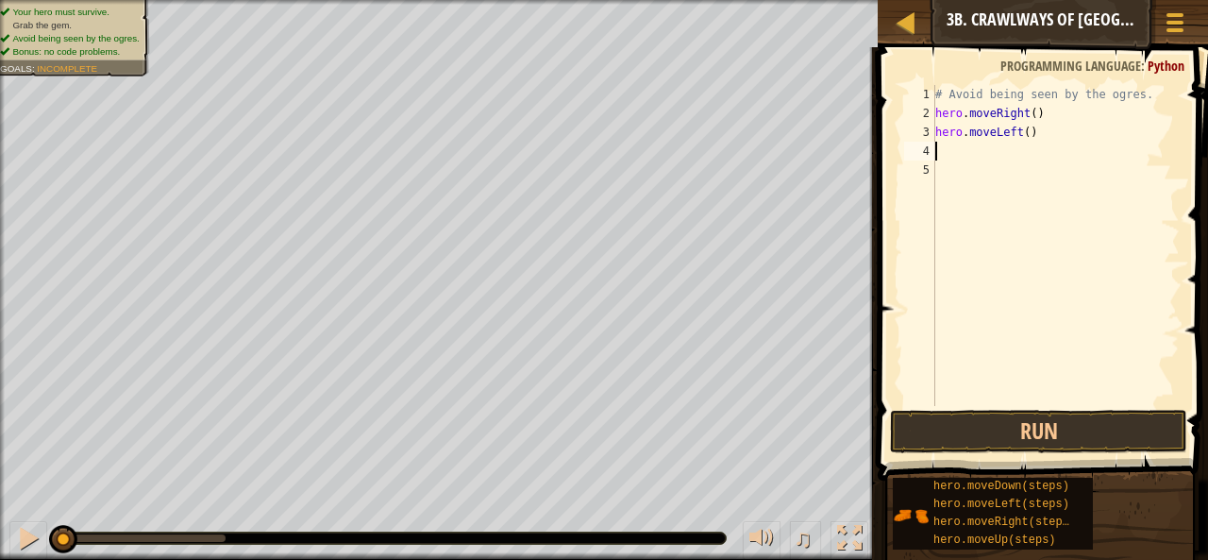
type textarea "h"
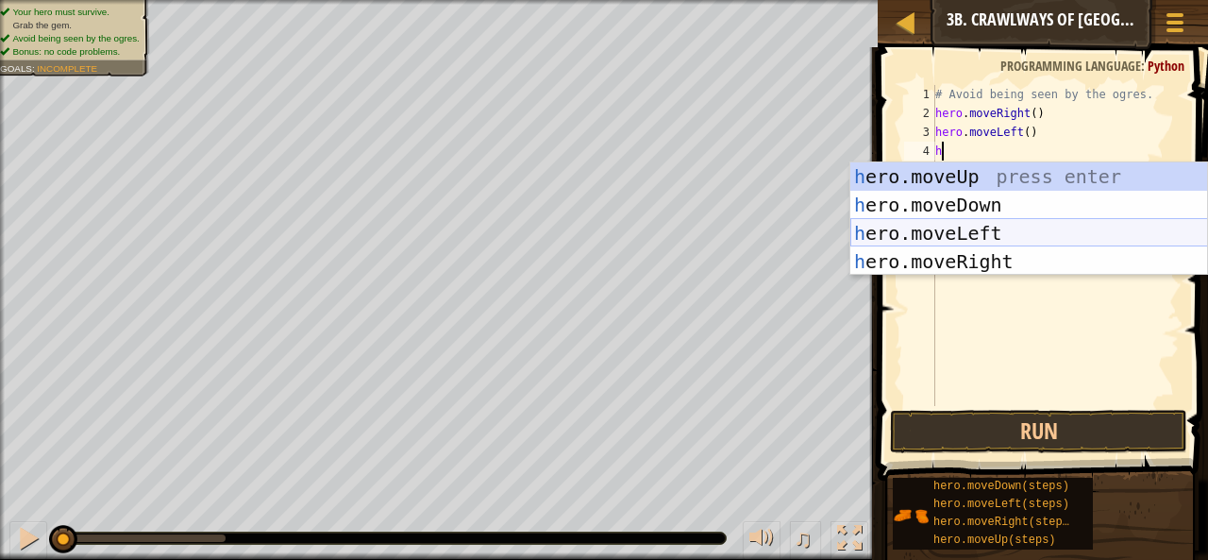
click at [1000, 252] on div "h ero.moveUp press enter h ero.moveDown press enter h ero.moveLeft press enter …" at bounding box center [1029, 247] width 358 height 170
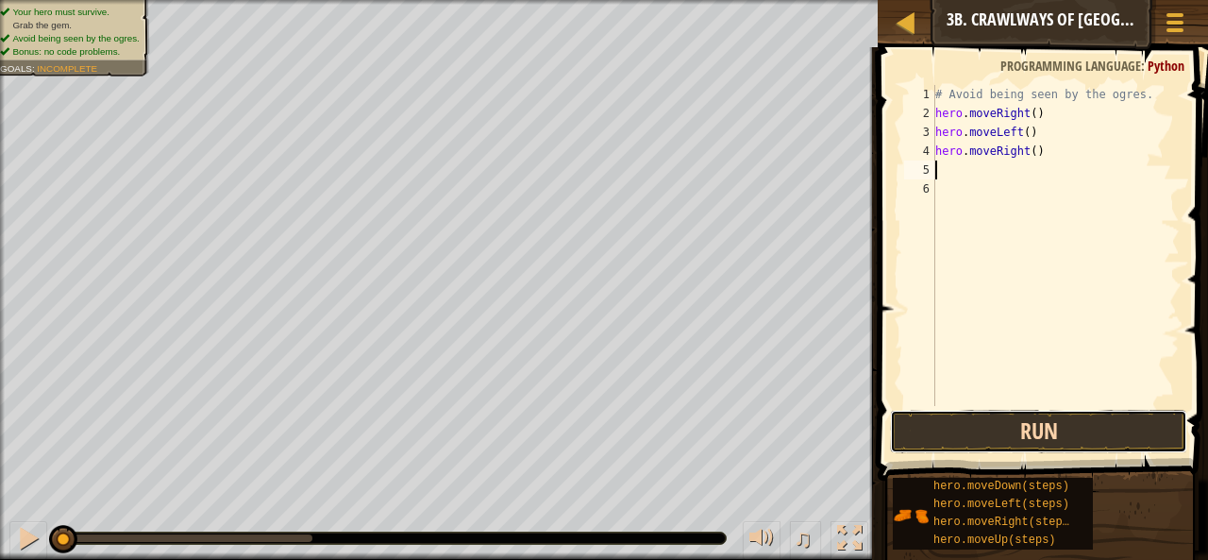
click at [1063, 429] on button "Run" at bounding box center [1039, 431] width 298 height 43
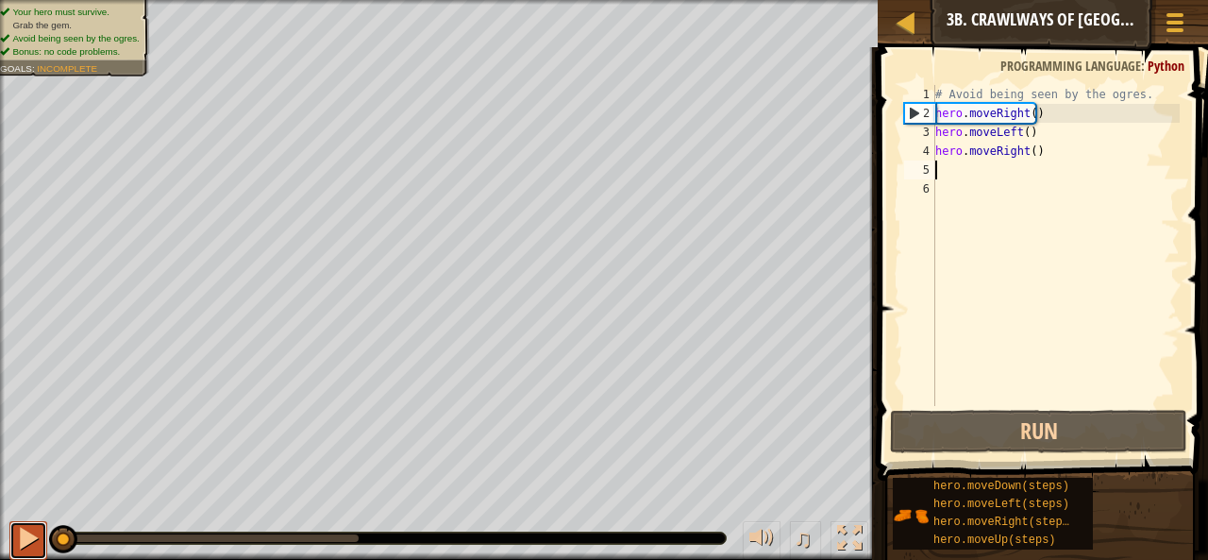
click at [15, 537] on button at bounding box center [28, 540] width 38 height 39
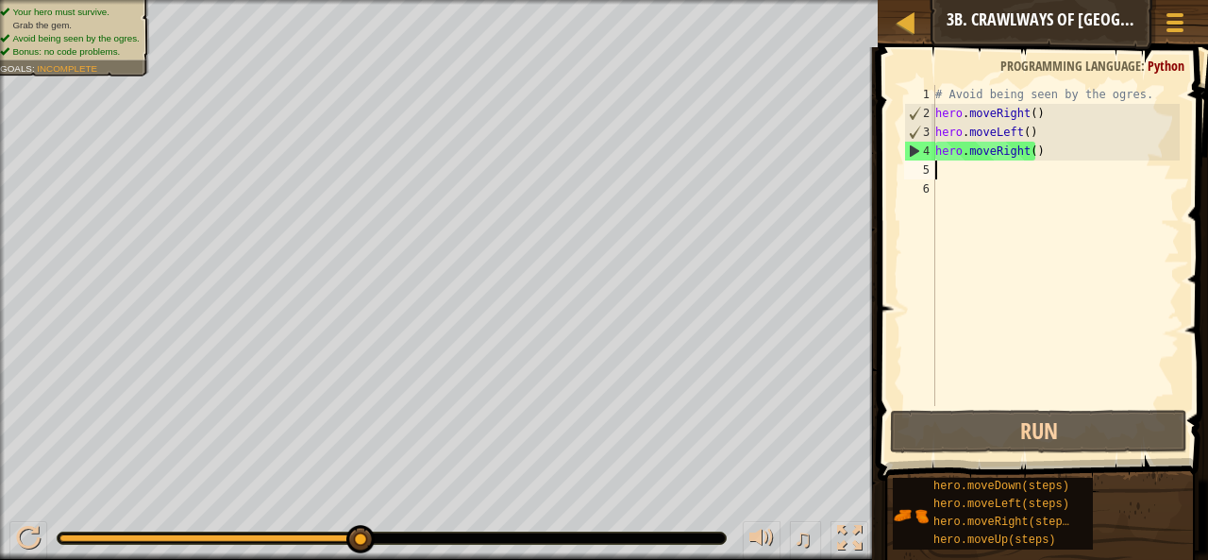
type textarea "h"
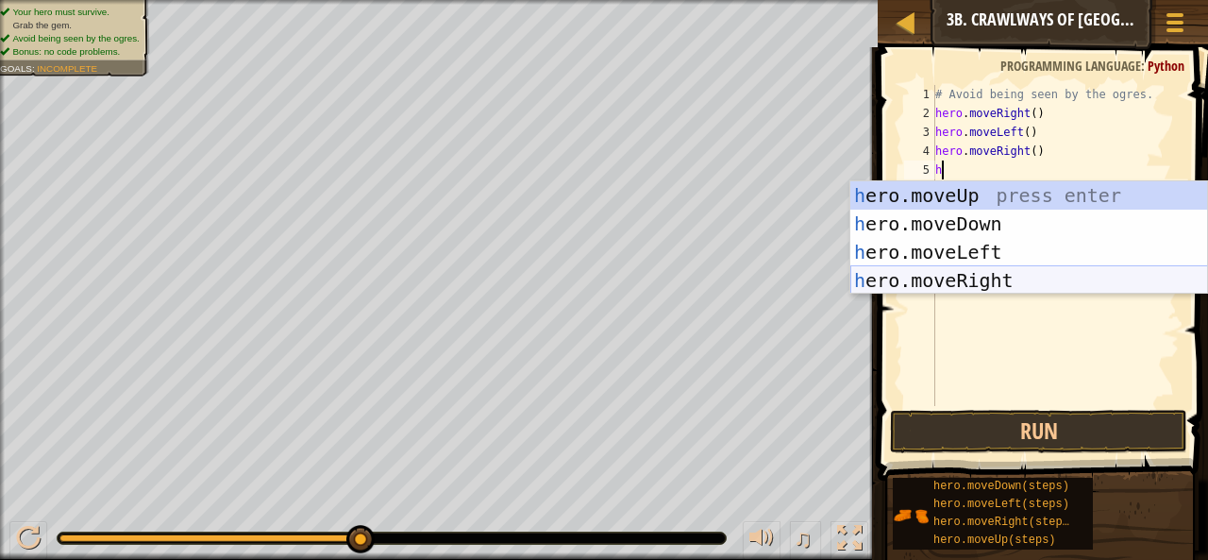
click at [1001, 272] on div "h ero.moveUp press enter h ero.moveDown press enter h ero.moveLeft press enter …" at bounding box center [1029, 266] width 358 height 170
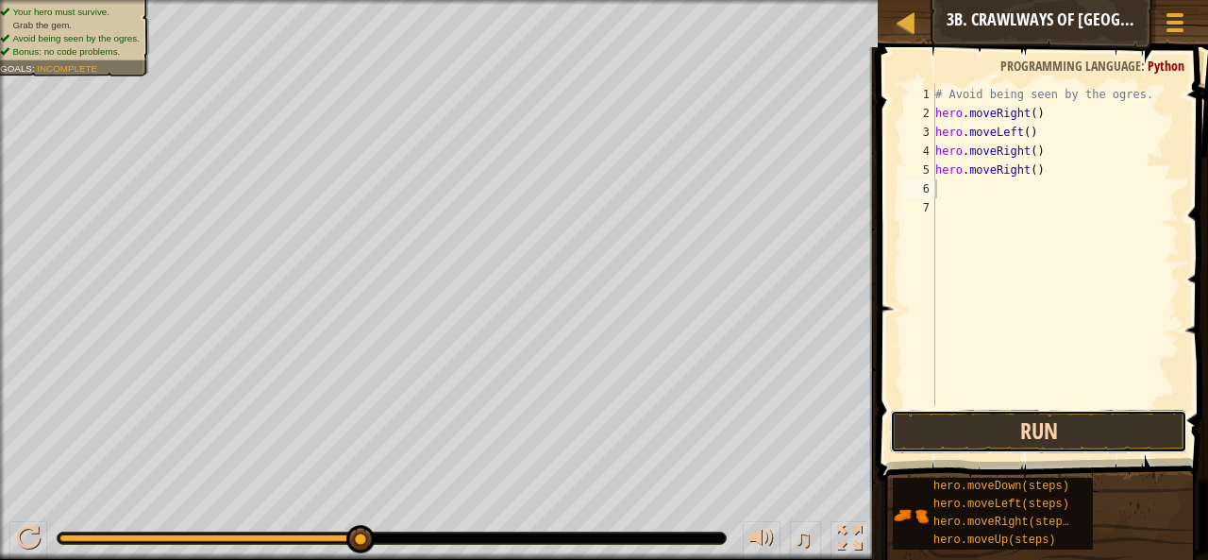
click at [956, 435] on button "Run" at bounding box center [1039, 431] width 298 height 43
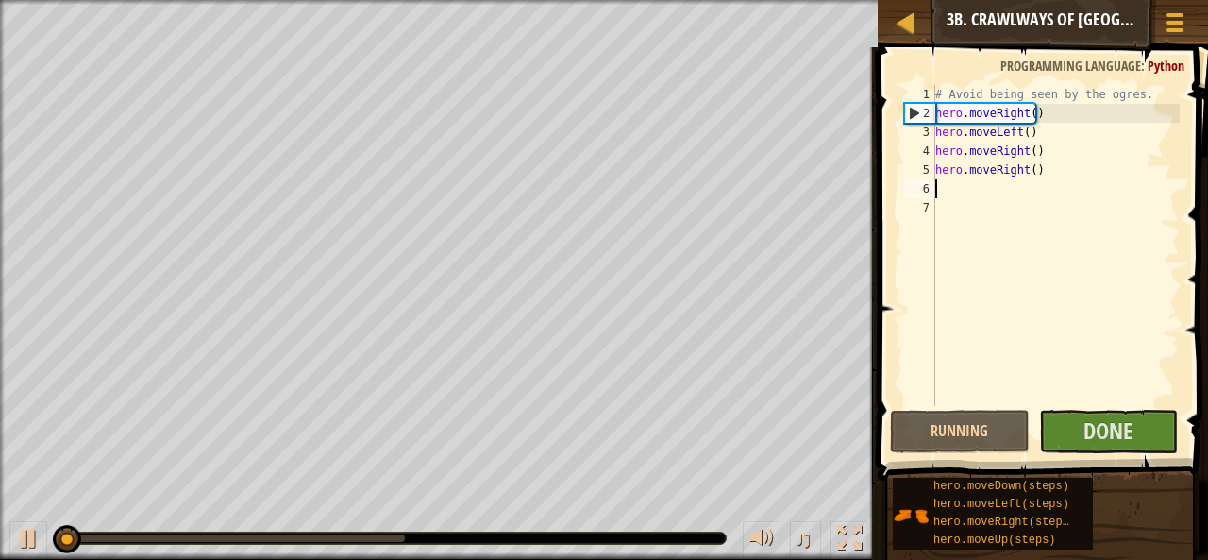
click at [7, 537] on div "♫" at bounding box center [439, 533] width 878 height 57
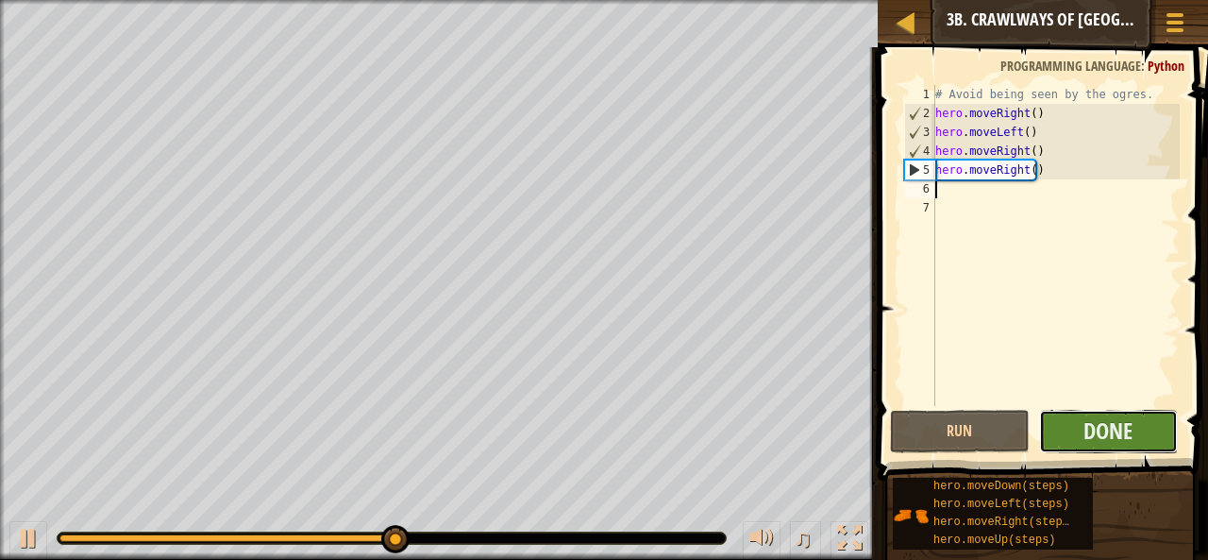
click at [1077, 437] on button "Done" at bounding box center [1109, 431] width 140 height 43
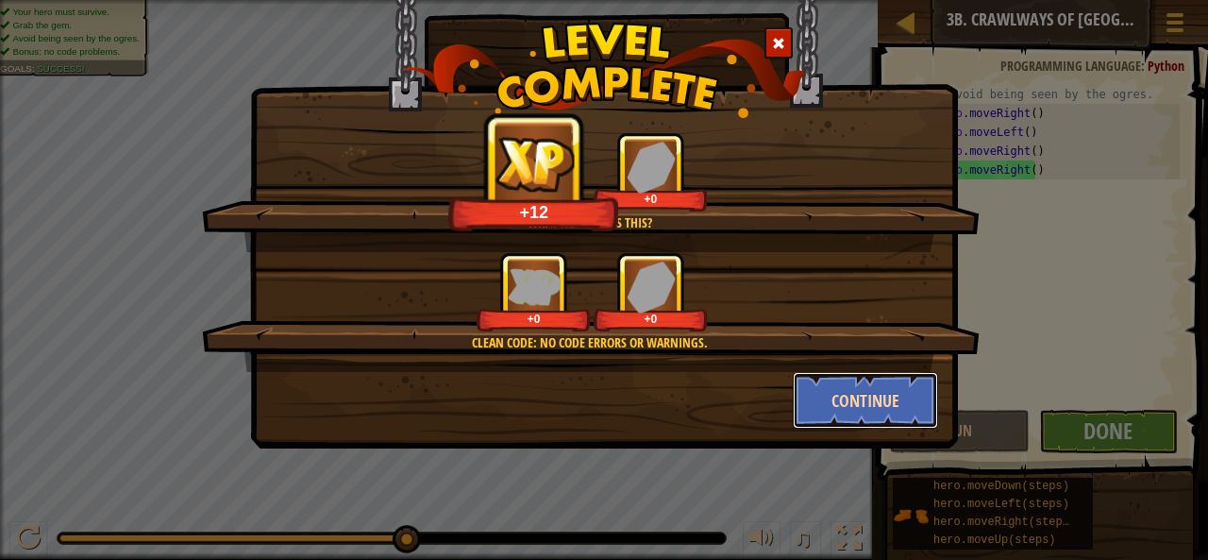
click at [825, 424] on button "Continue" at bounding box center [866, 400] width 146 height 57
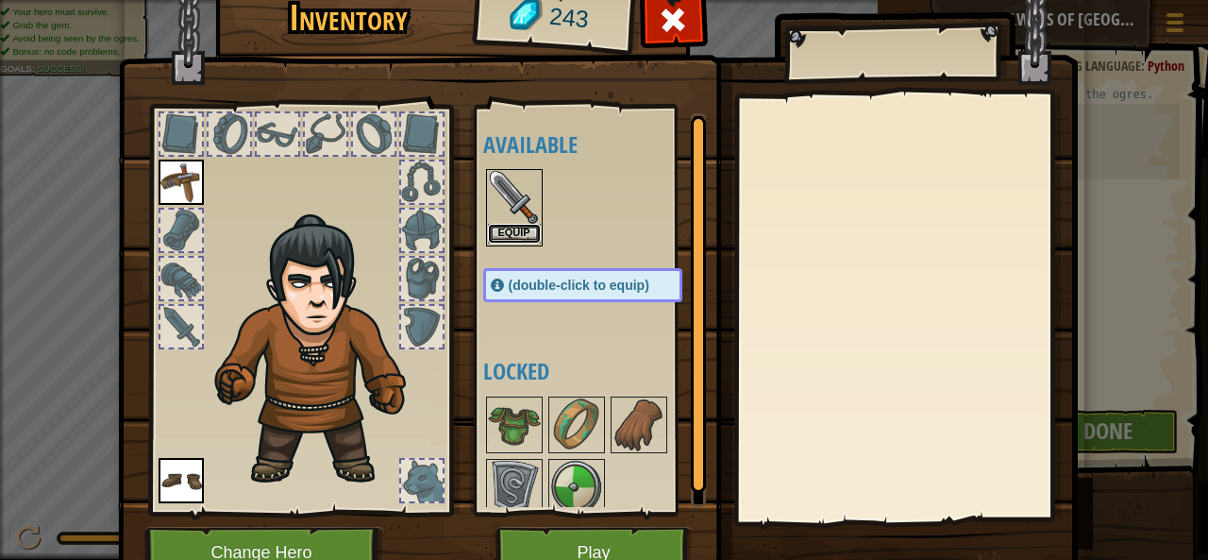
click at [494, 232] on button "Equip" at bounding box center [514, 234] width 53 height 20
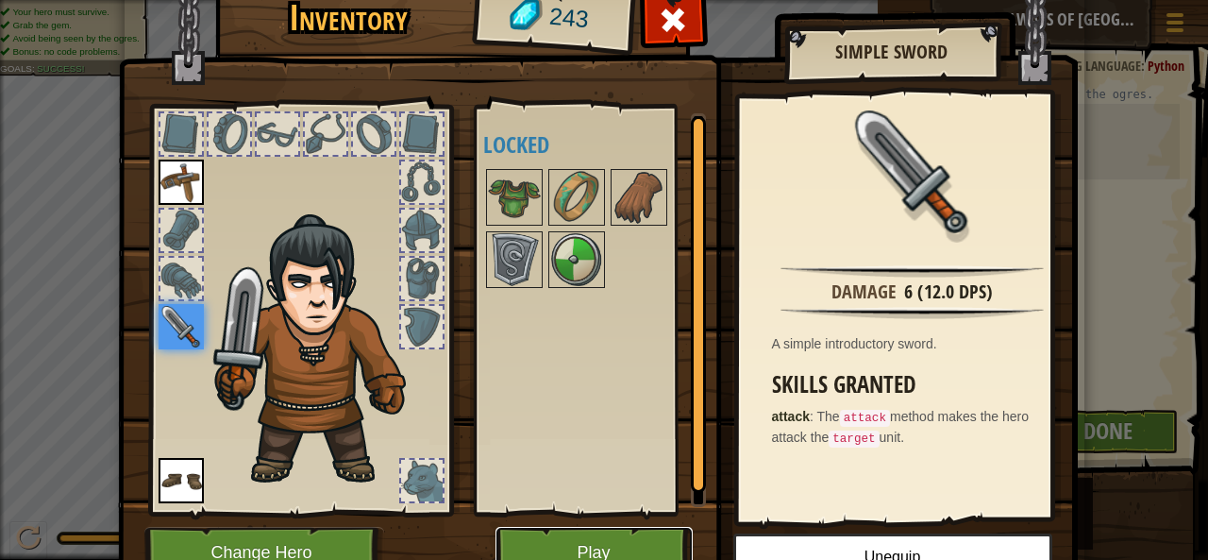
click at [613, 539] on button "Play" at bounding box center [593, 553] width 197 height 52
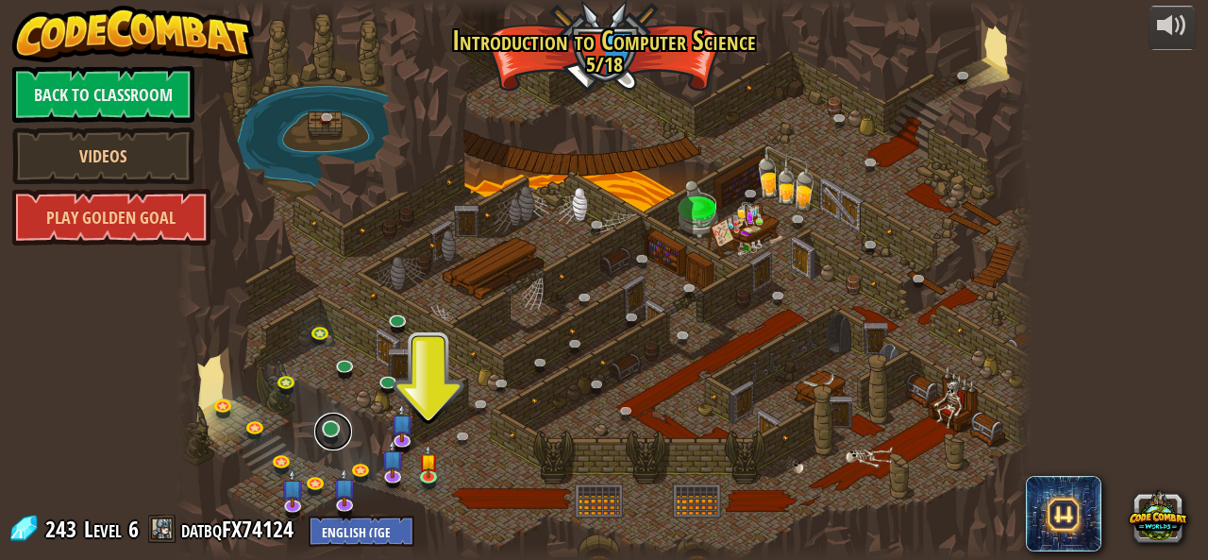
click at [321, 435] on link at bounding box center [333, 431] width 38 height 38
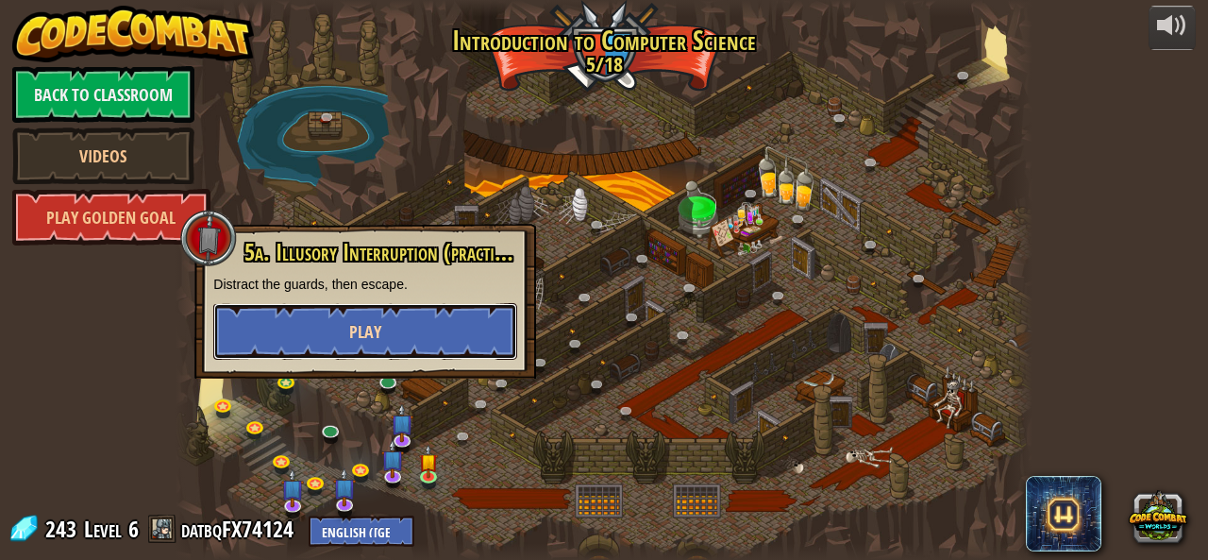
click at [462, 346] on button "Play" at bounding box center [365, 331] width 304 height 57
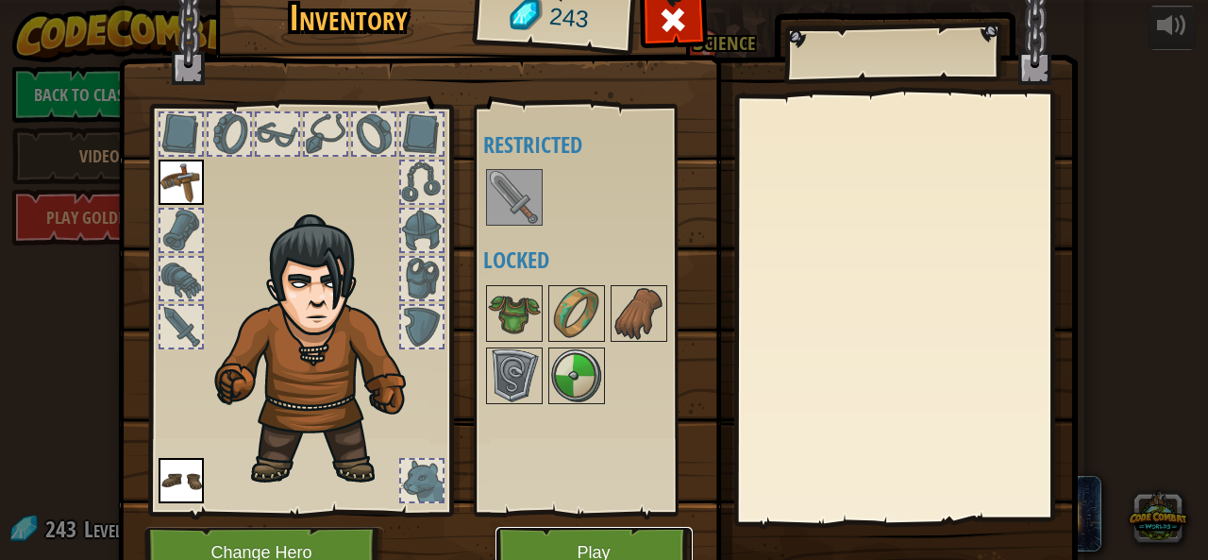
click at [590, 537] on button "Play" at bounding box center [593, 553] width 197 height 52
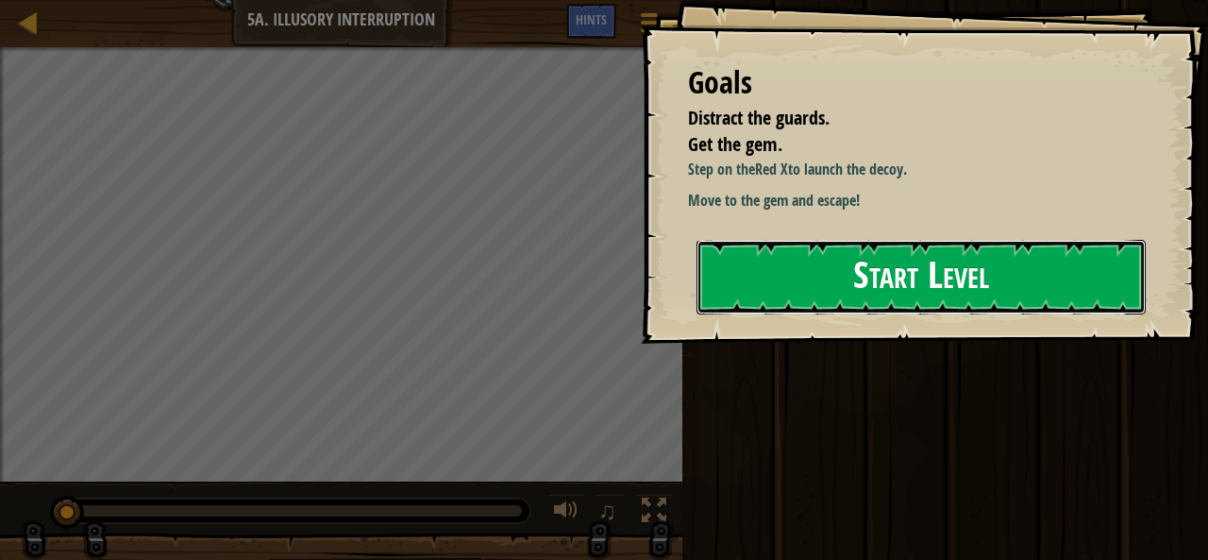
click at [834, 282] on button "Start Level" at bounding box center [920, 277] width 449 height 75
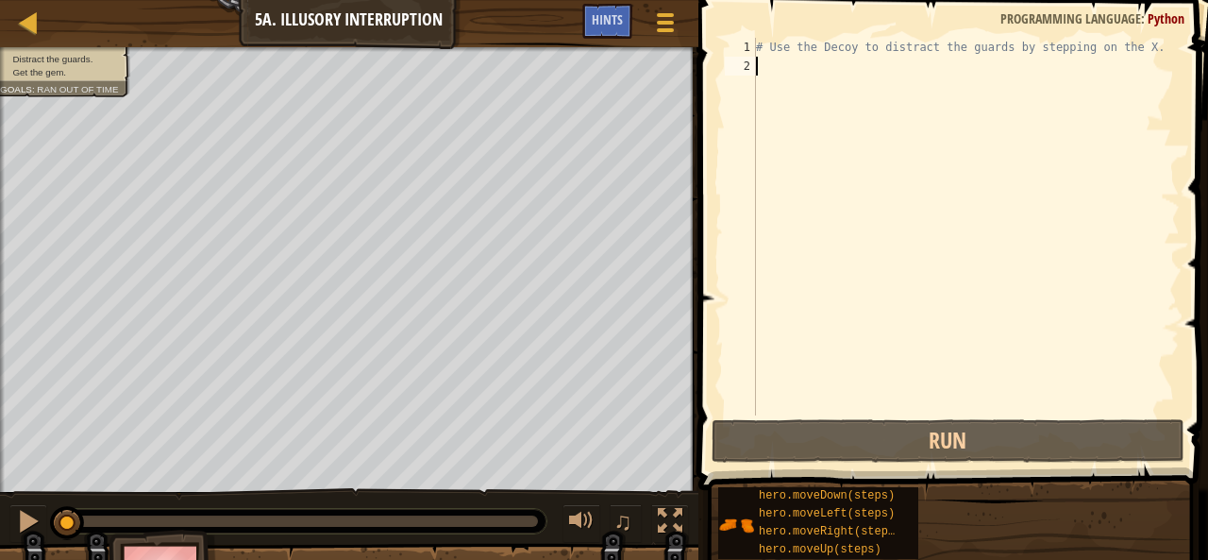
type textarea "h"
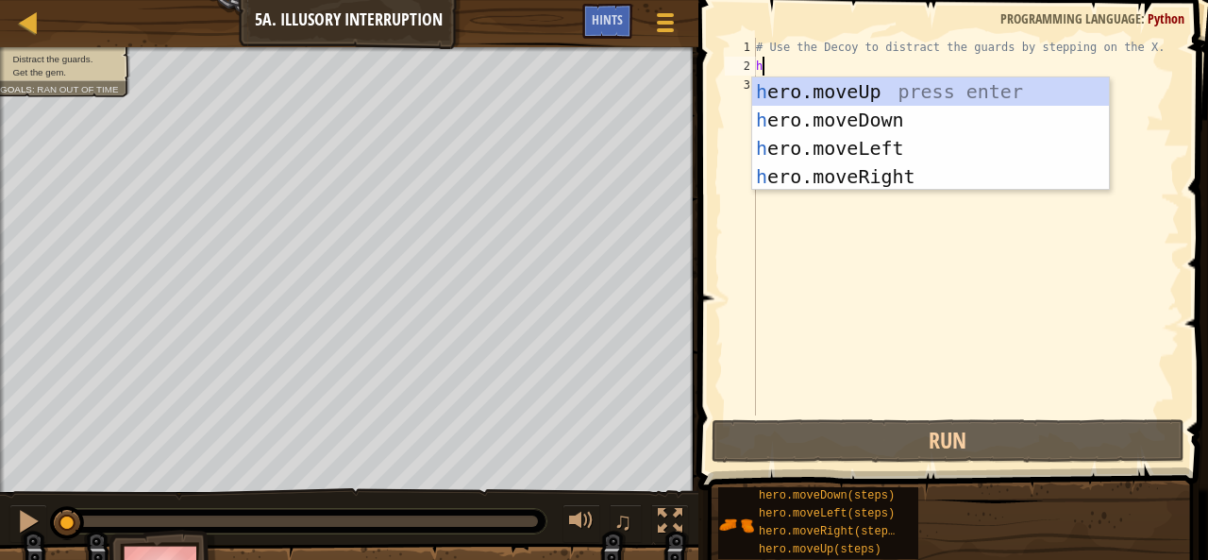
scroll to position [8, 0]
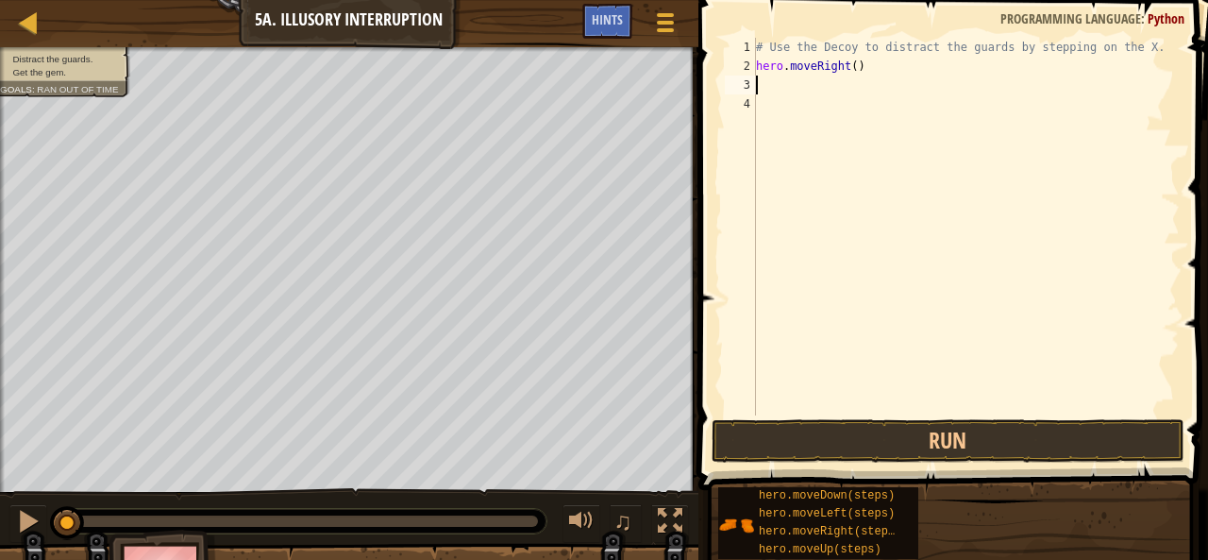
type textarea "h"
type textarea ")"
type textarea "h"
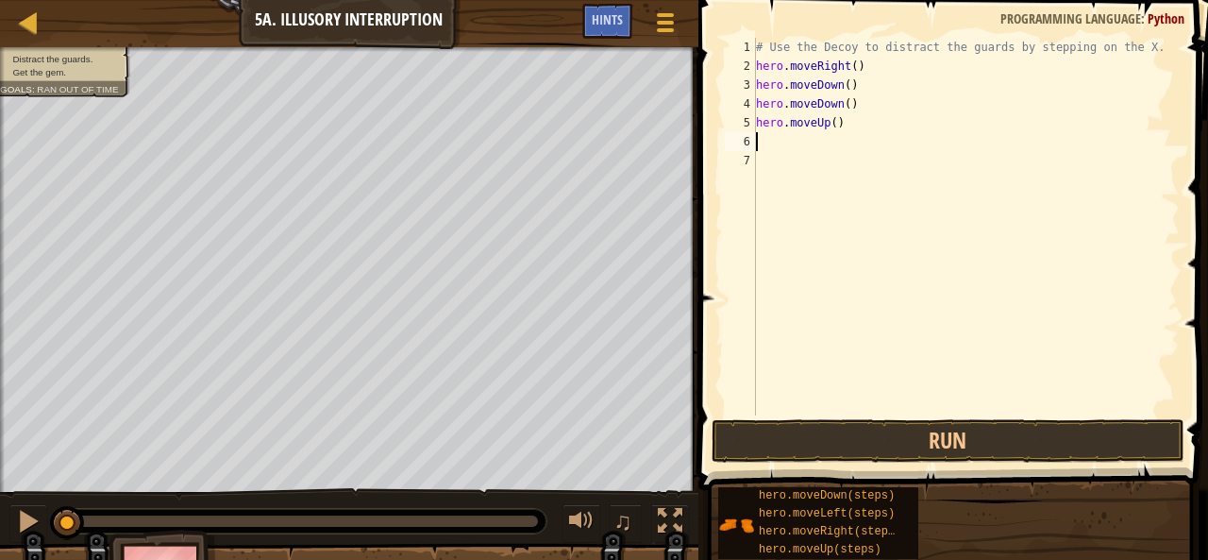
type textarea "h"
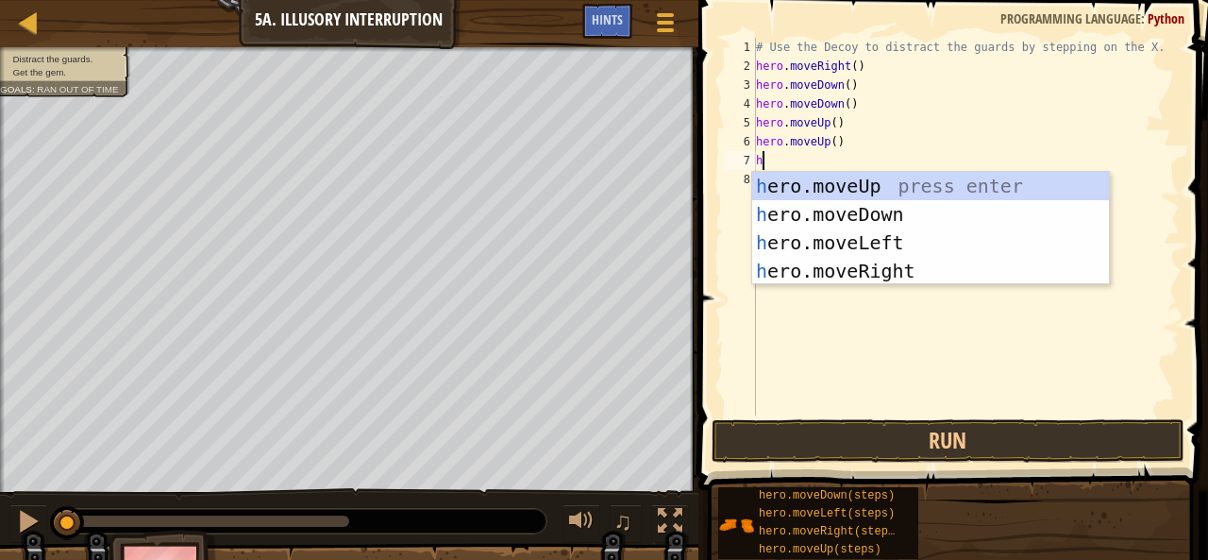
type textarea "h"
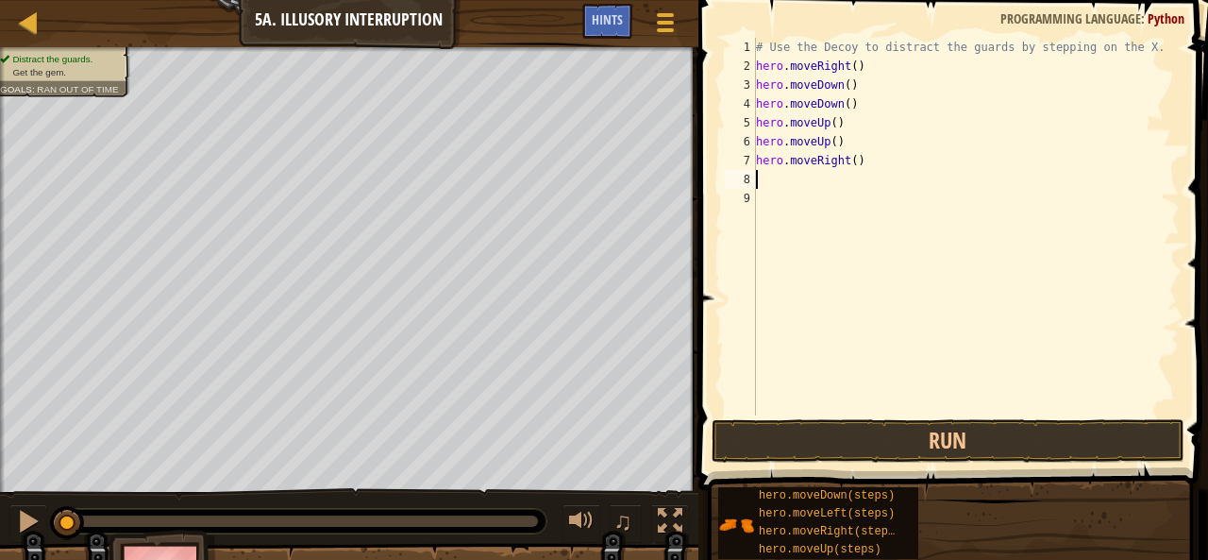
type textarea "h"
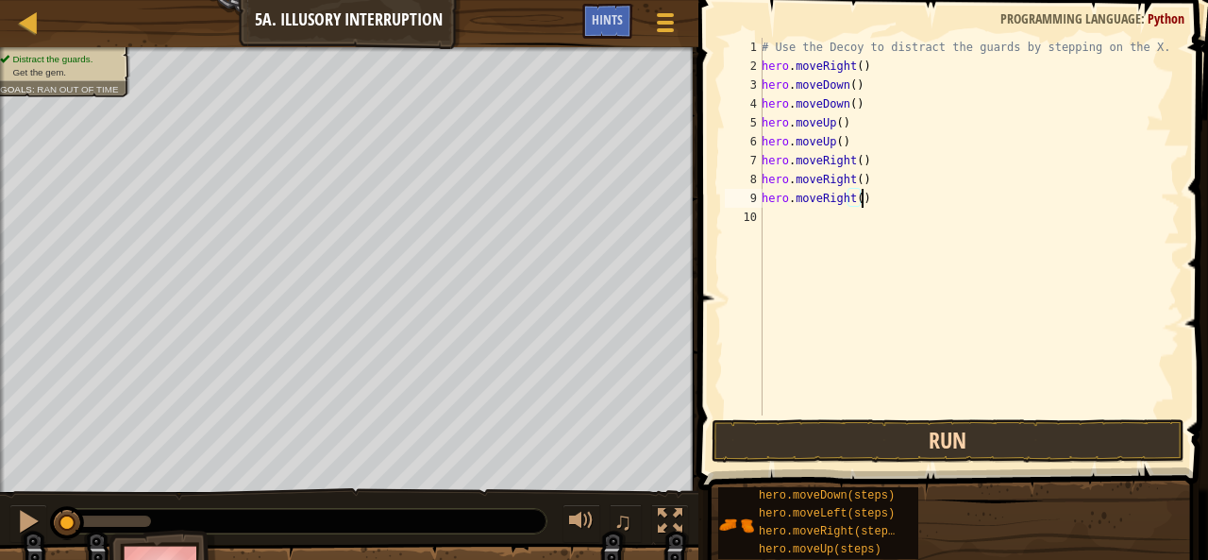
type textarea "hero.moveRight()"
click at [898, 422] on button "Run" at bounding box center [948, 440] width 473 height 43
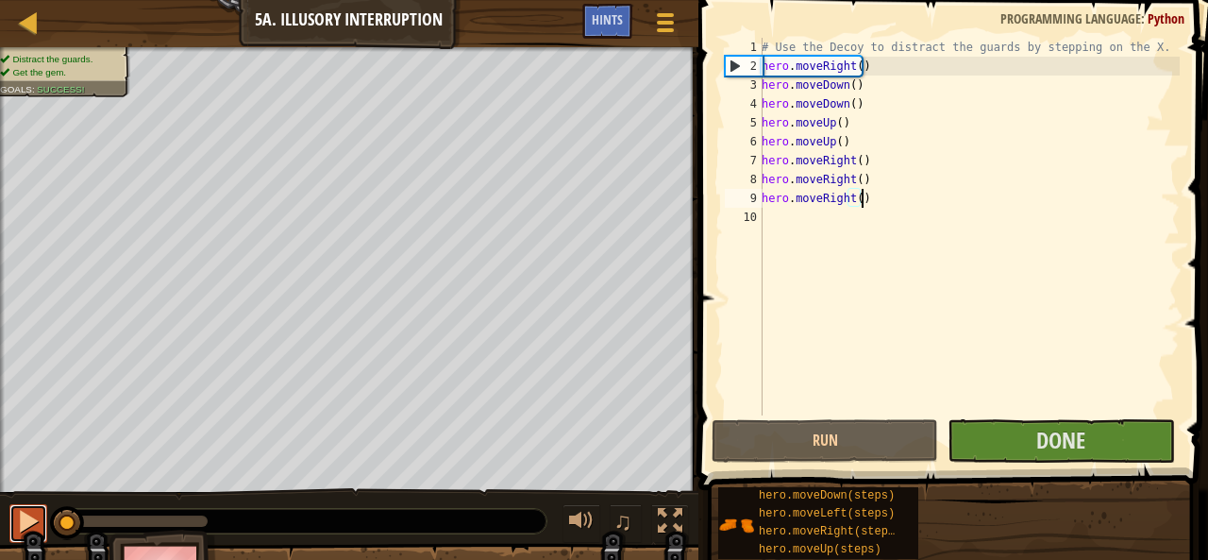
click at [37, 520] on div at bounding box center [28, 521] width 25 height 25
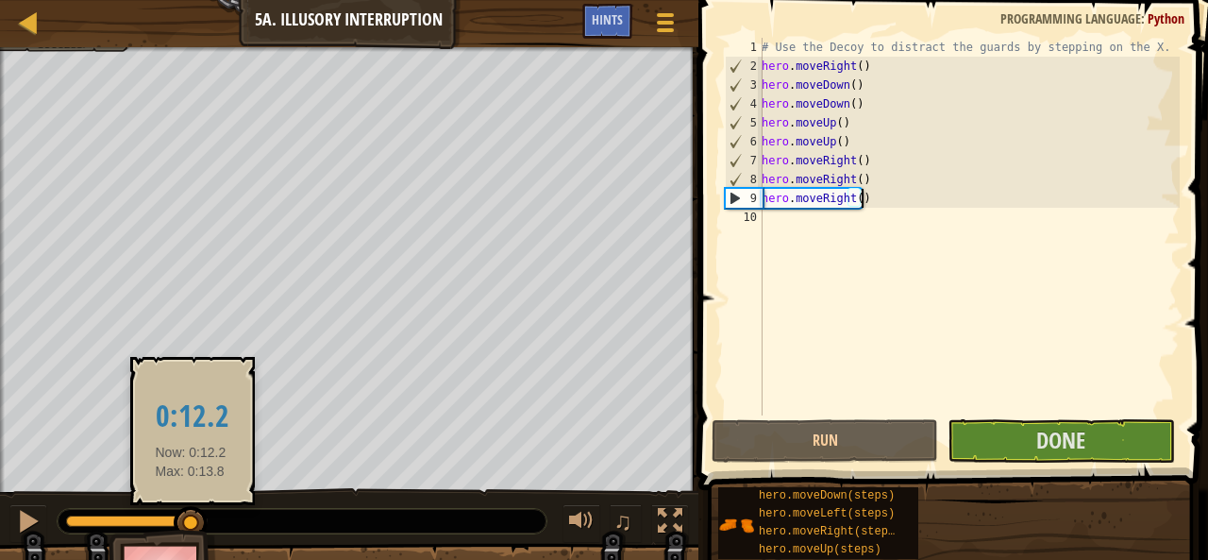
drag, startPoint x: 77, startPoint y: 522, endPoint x: 185, endPoint y: 515, distance: 107.8
click at [181, 516] on div at bounding box center [191, 523] width 34 height 34
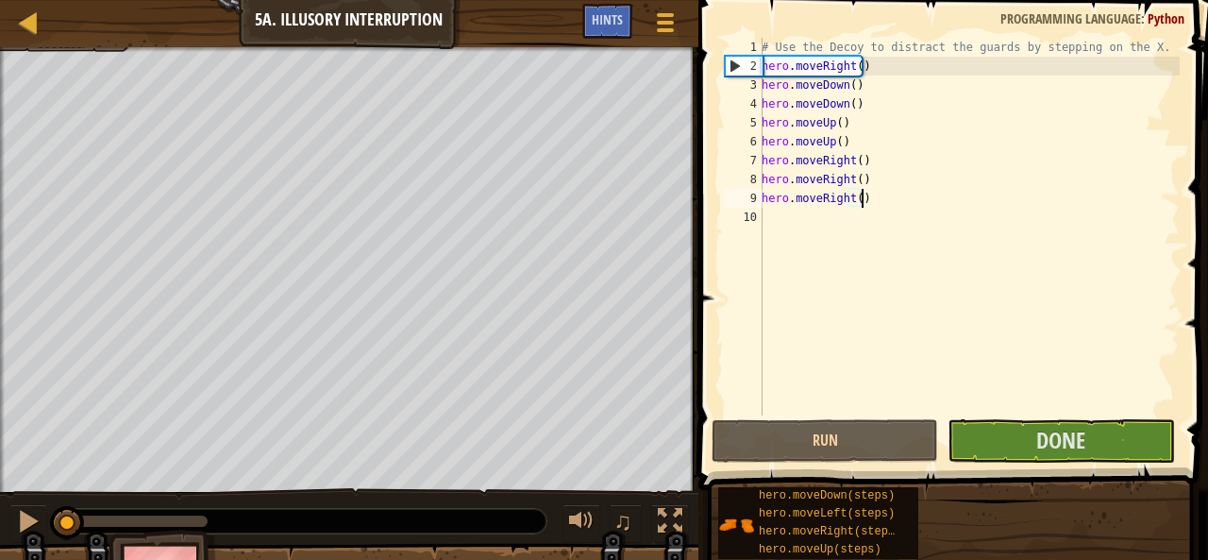
drag, startPoint x: 183, startPoint y: 515, endPoint x: 0, endPoint y: 535, distance: 184.1
click at [0, 537] on div "♫" at bounding box center [349, 516] width 698 height 57
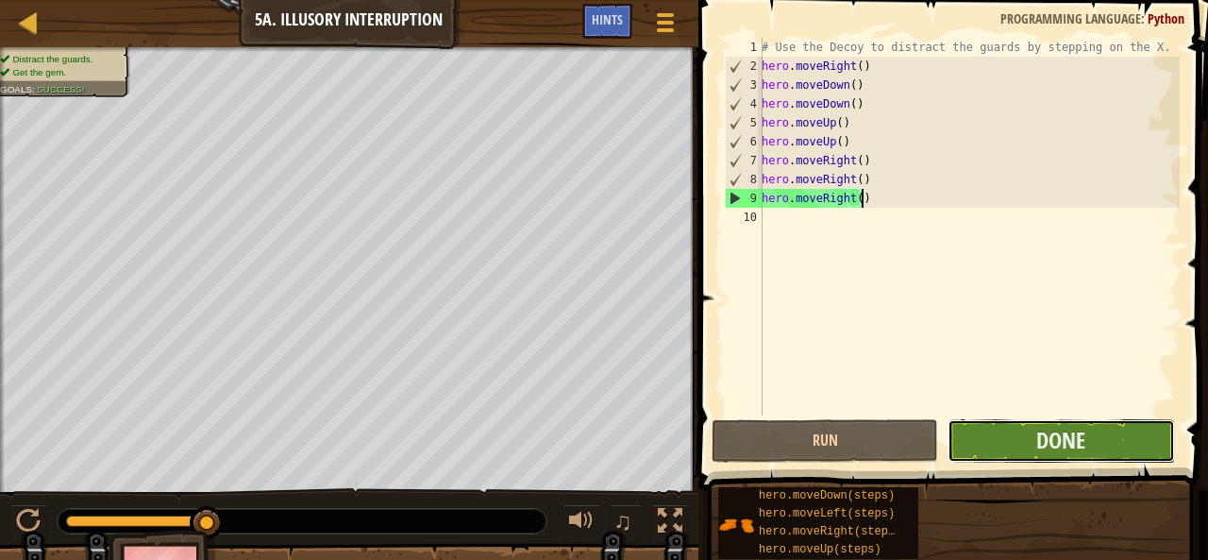
click at [1092, 449] on button "Done" at bounding box center [1060, 440] width 226 height 43
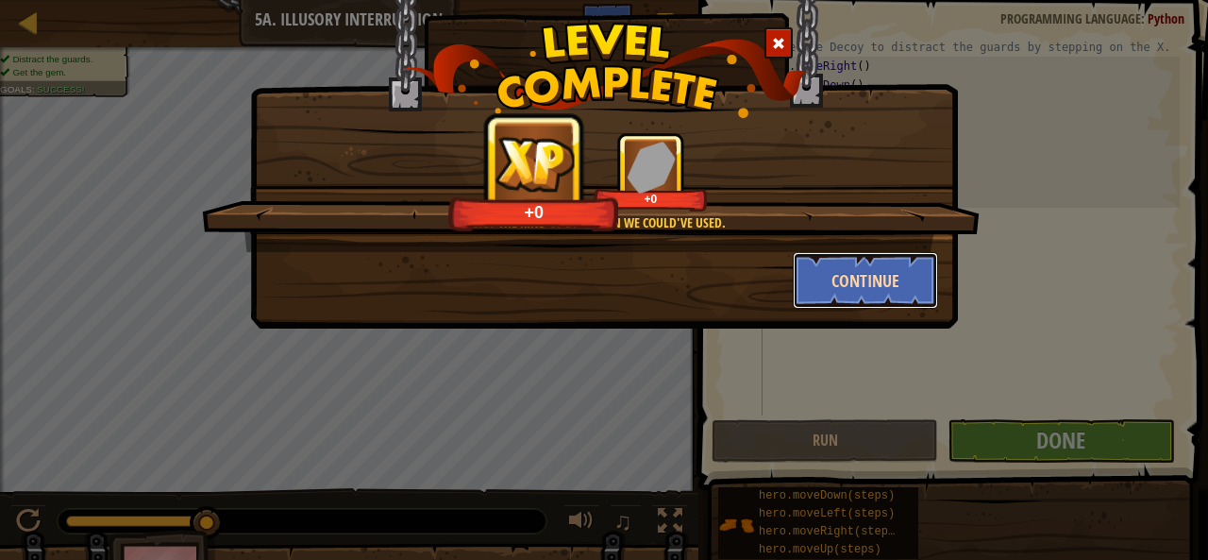
click at [895, 276] on button "Continue" at bounding box center [866, 280] width 146 height 57
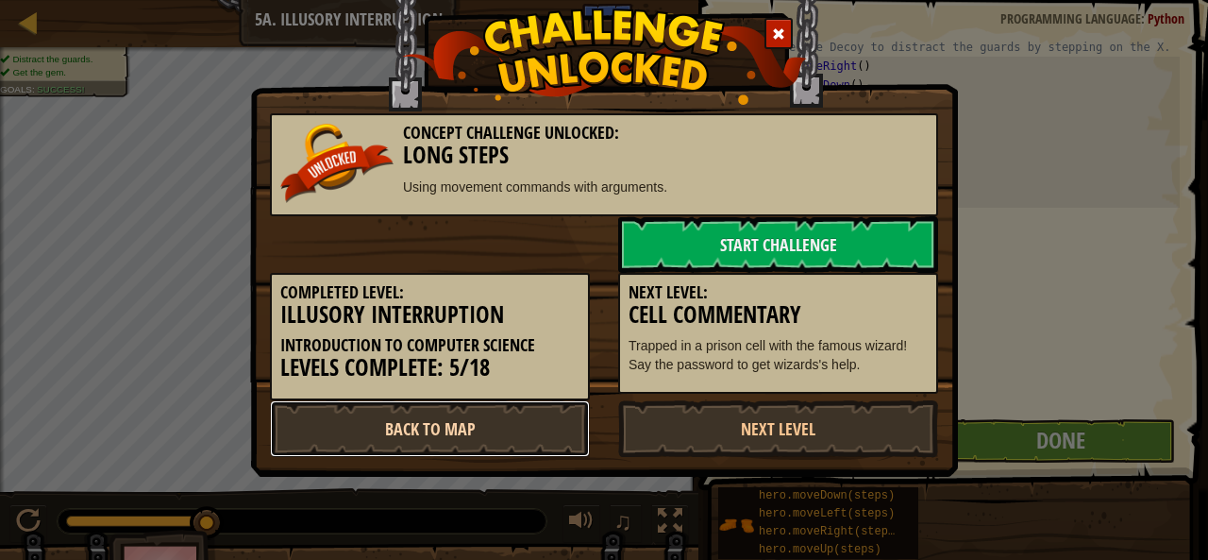
click at [504, 430] on link "Back to Map" at bounding box center [430, 428] width 320 height 57
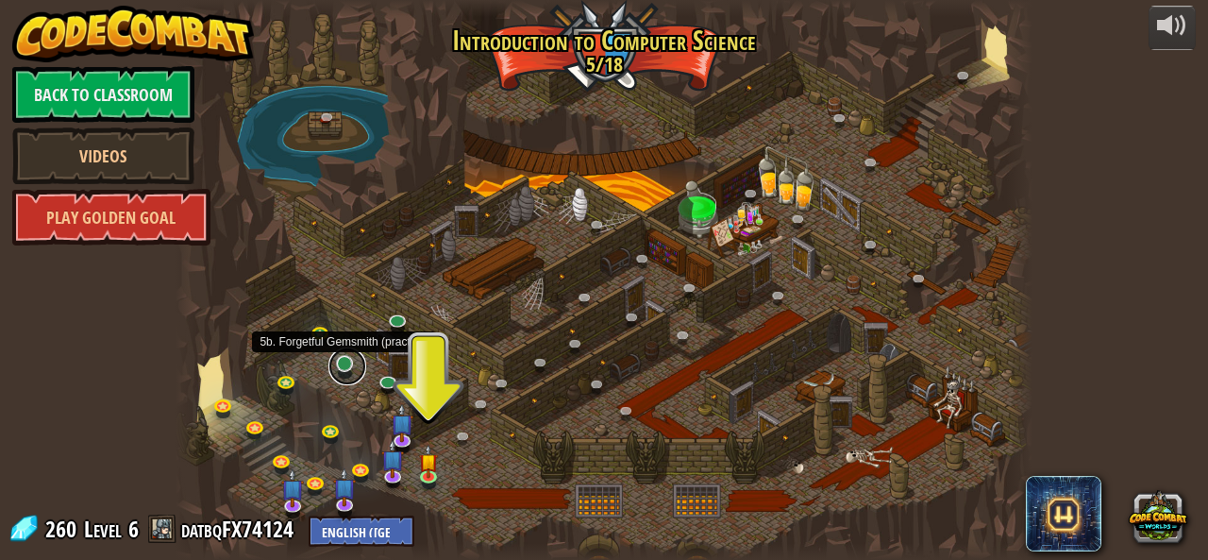
click at [347, 363] on link at bounding box center [347, 366] width 38 height 38
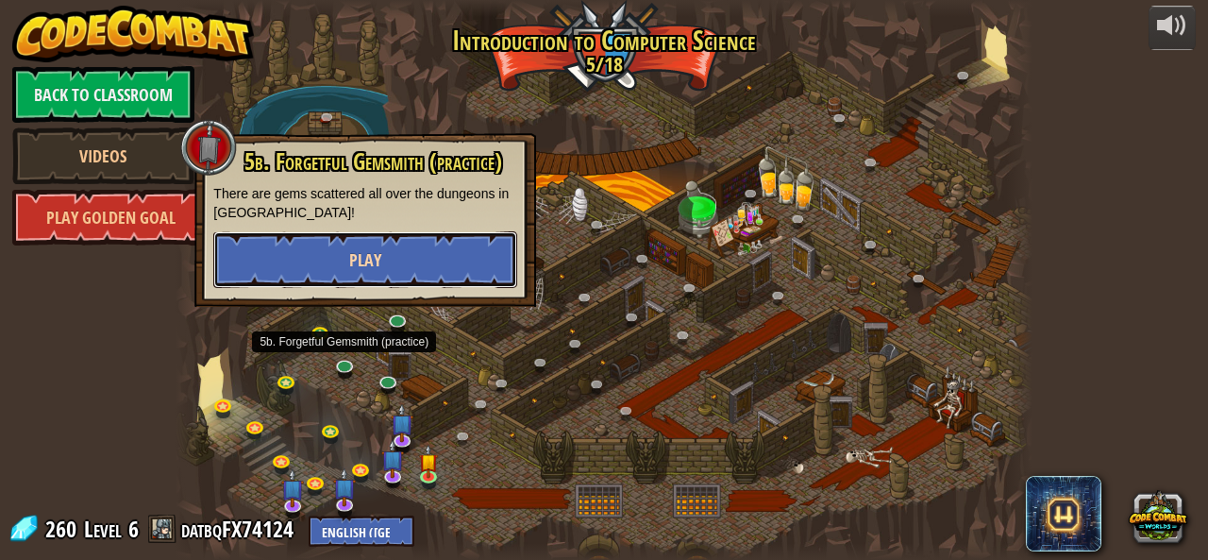
click at [417, 246] on button "Play" at bounding box center [365, 259] width 304 height 57
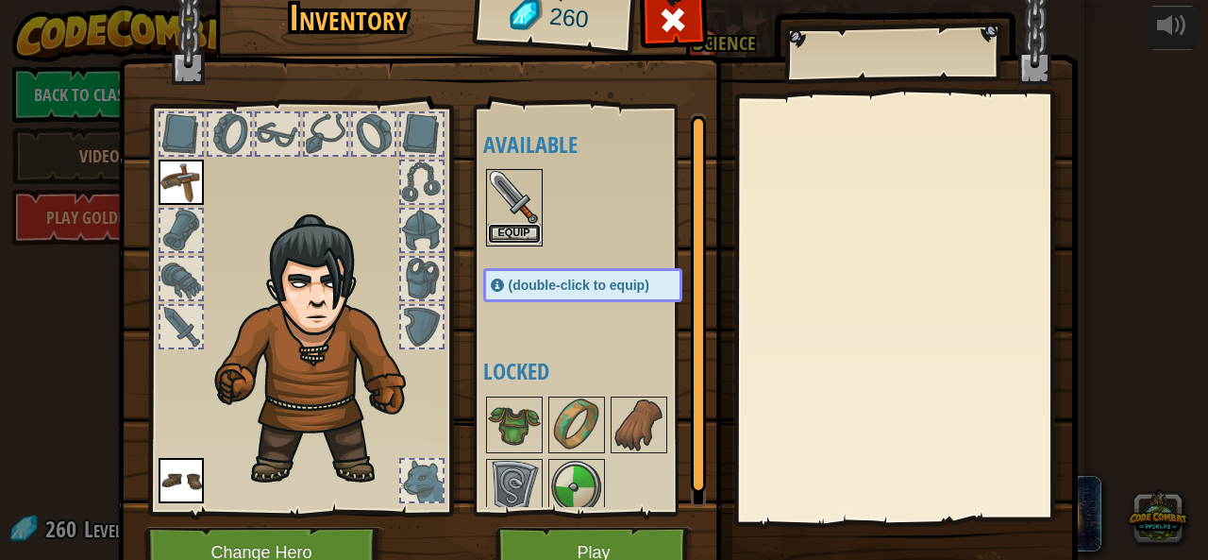
click at [513, 241] on button "Equip" at bounding box center [514, 234] width 53 height 20
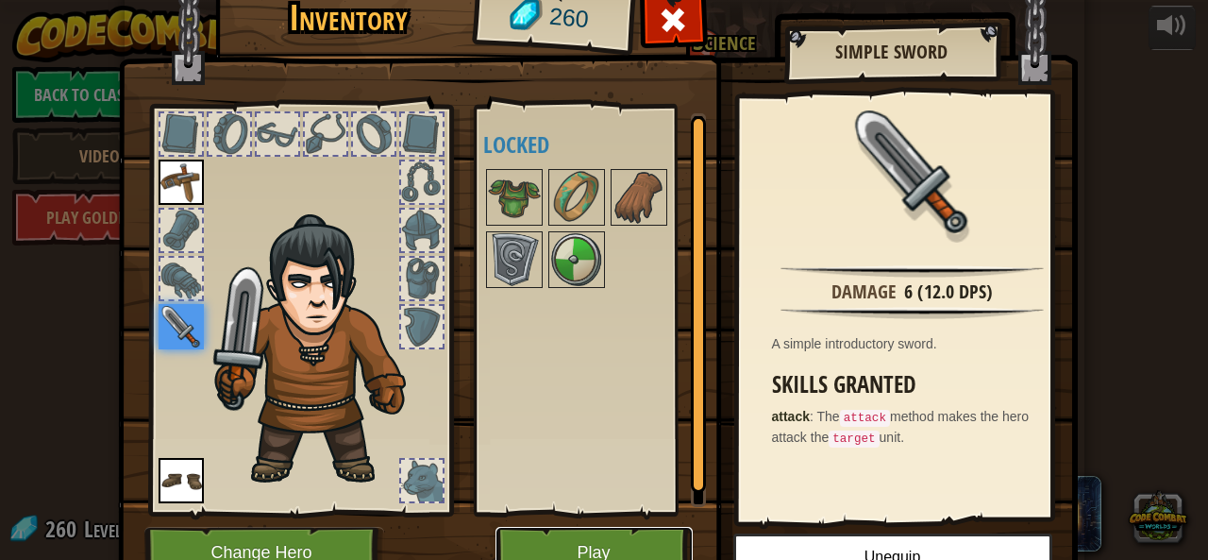
click at [532, 545] on button "Play" at bounding box center [593, 553] width 197 height 52
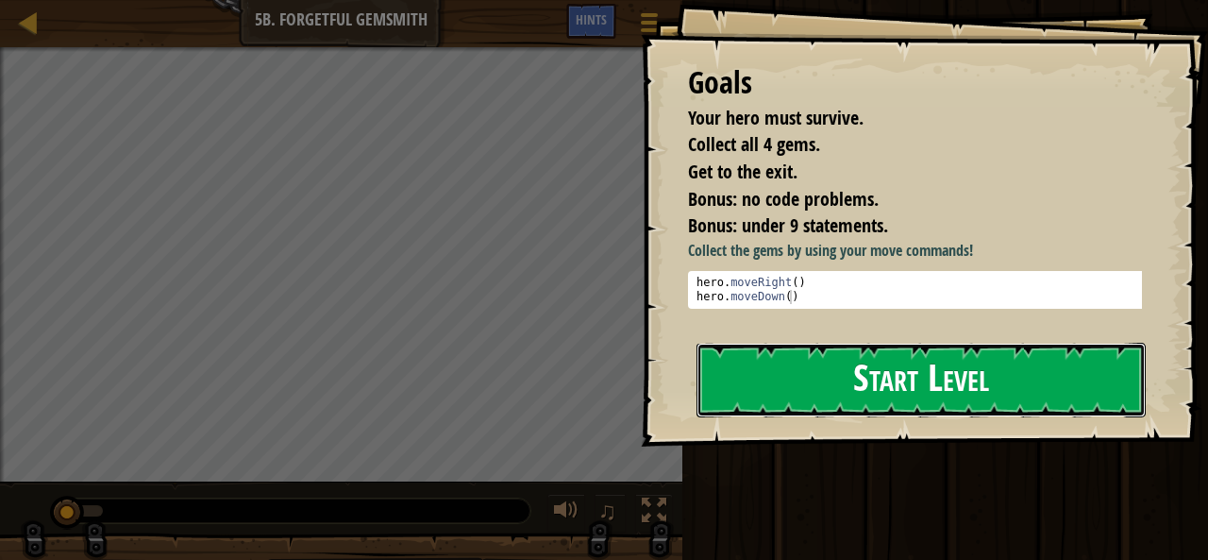
click at [781, 393] on button "Start Level" at bounding box center [920, 380] width 449 height 75
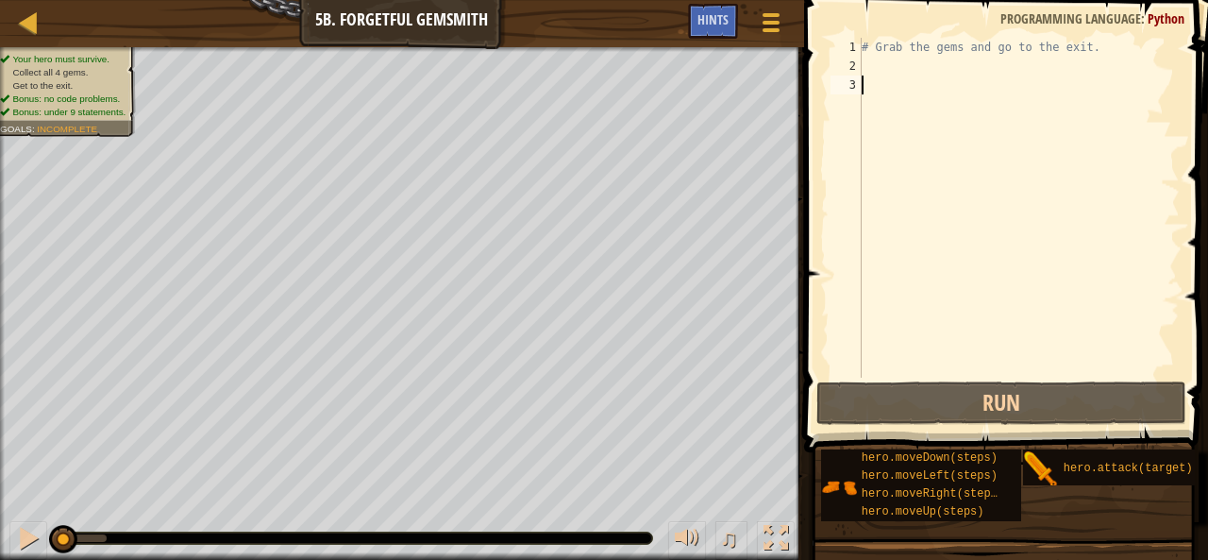
type textarea "h"
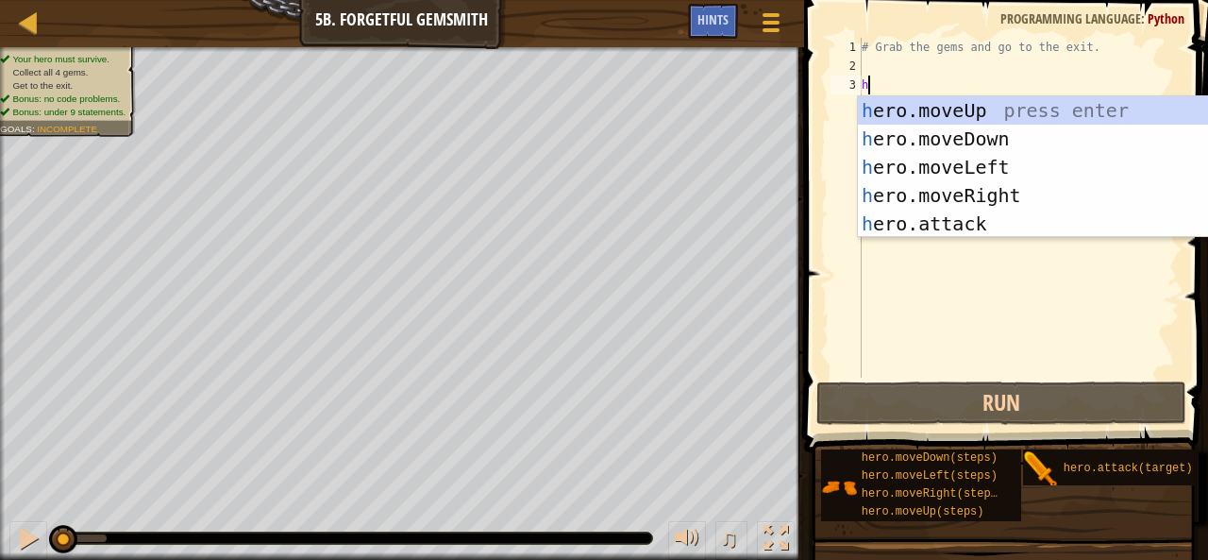
scroll to position [8, 0]
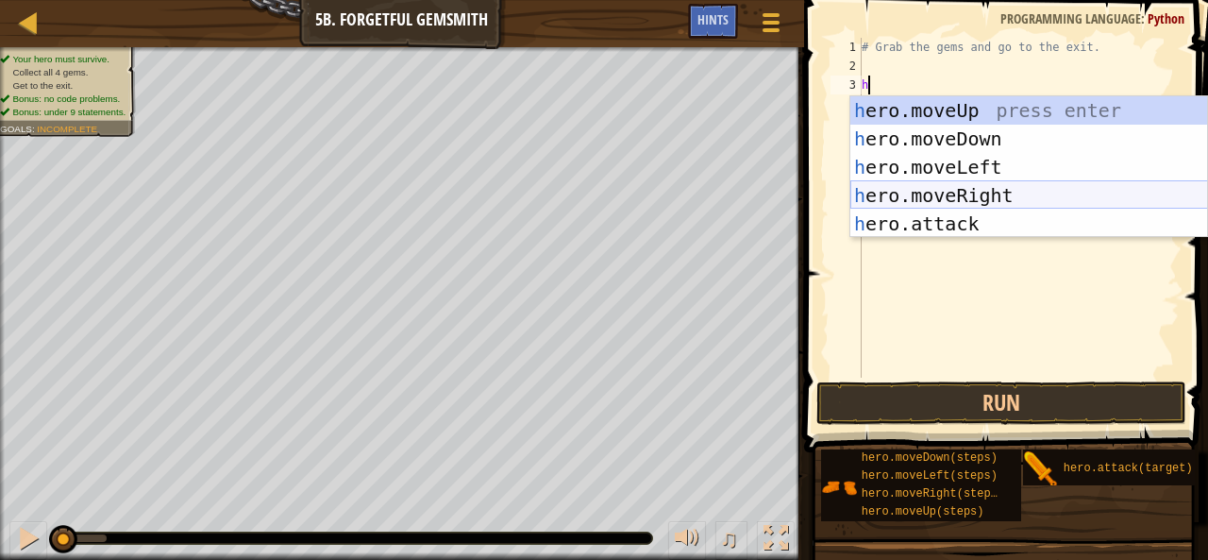
click at [978, 186] on div "h ero.moveUp press enter h ero.moveDown press enter h ero.moveLeft press enter …" at bounding box center [1029, 195] width 358 height 198
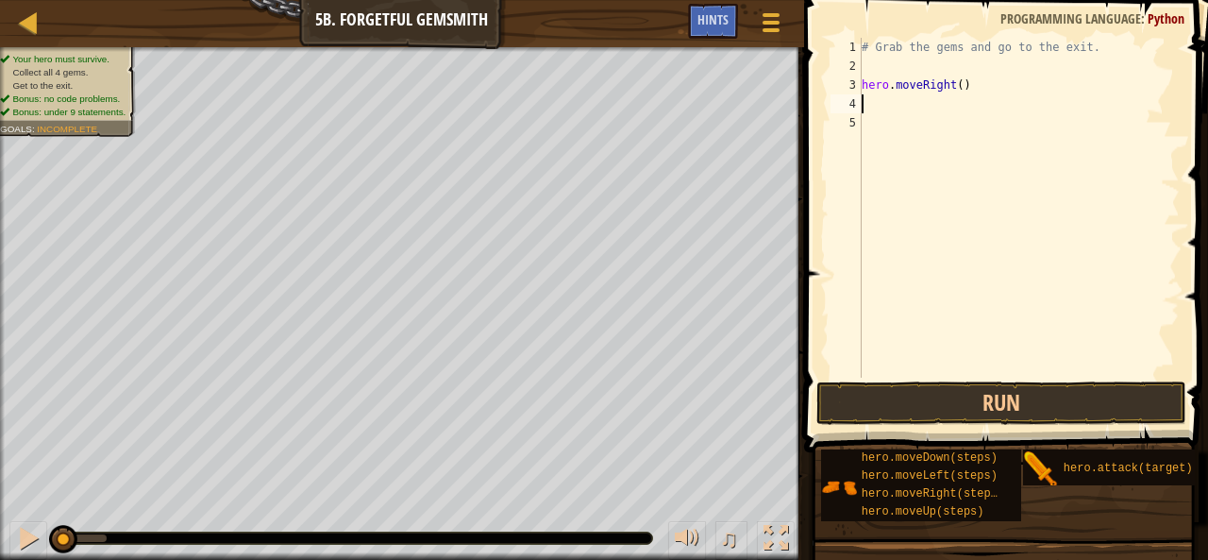
type textarea "h"
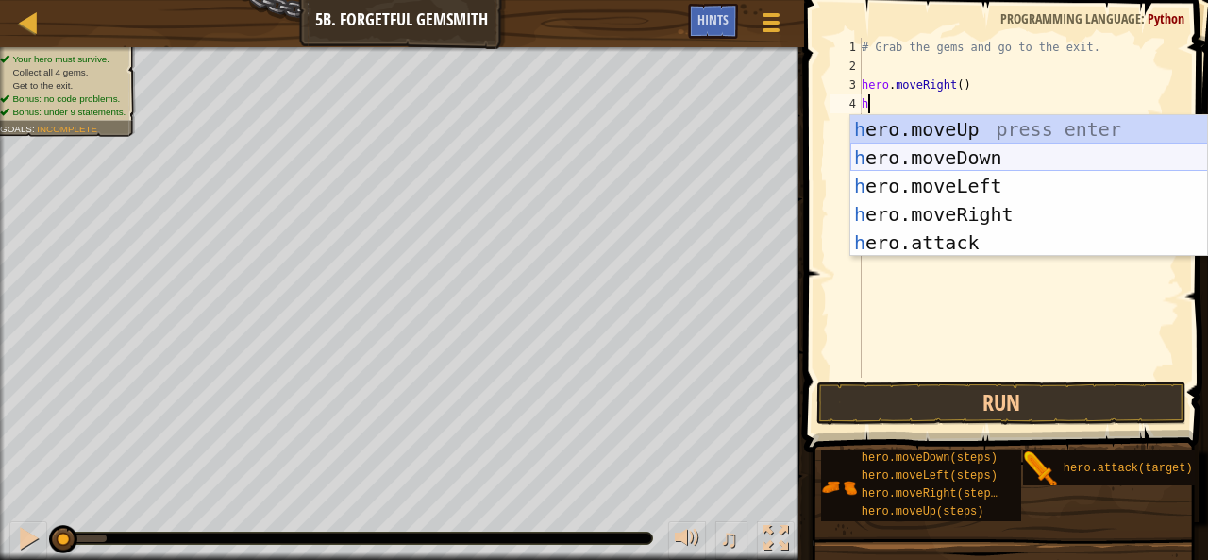
click at [938, 163] on div "h ero.moveUp press enter h ero.moveDown press enter h ero.moveLeft press enter …" at bounding box center [1029, 214] width 358 height 198
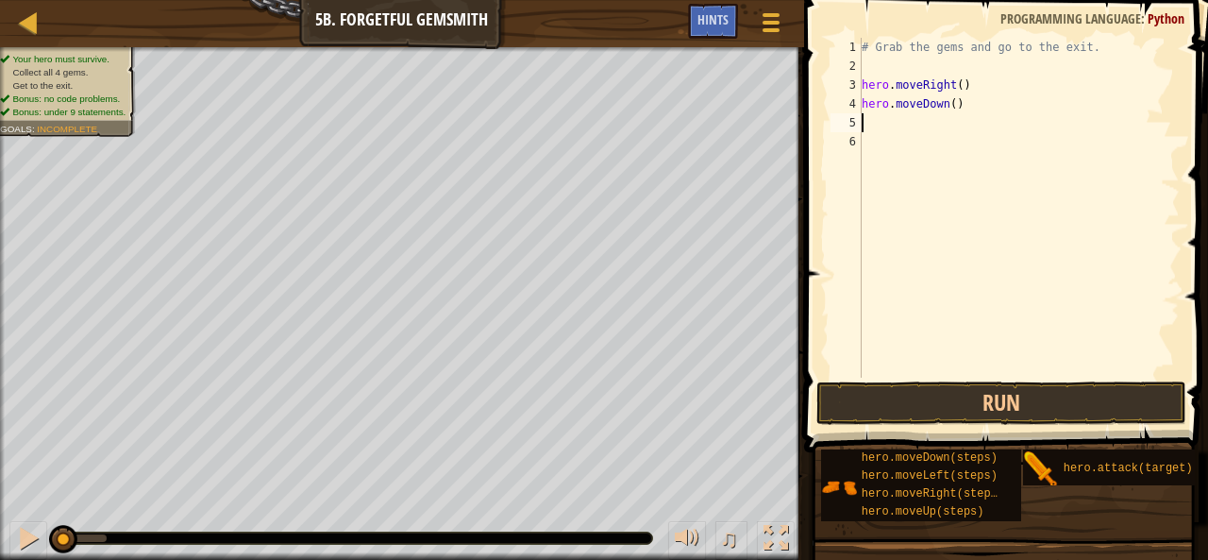
type textarea "h"
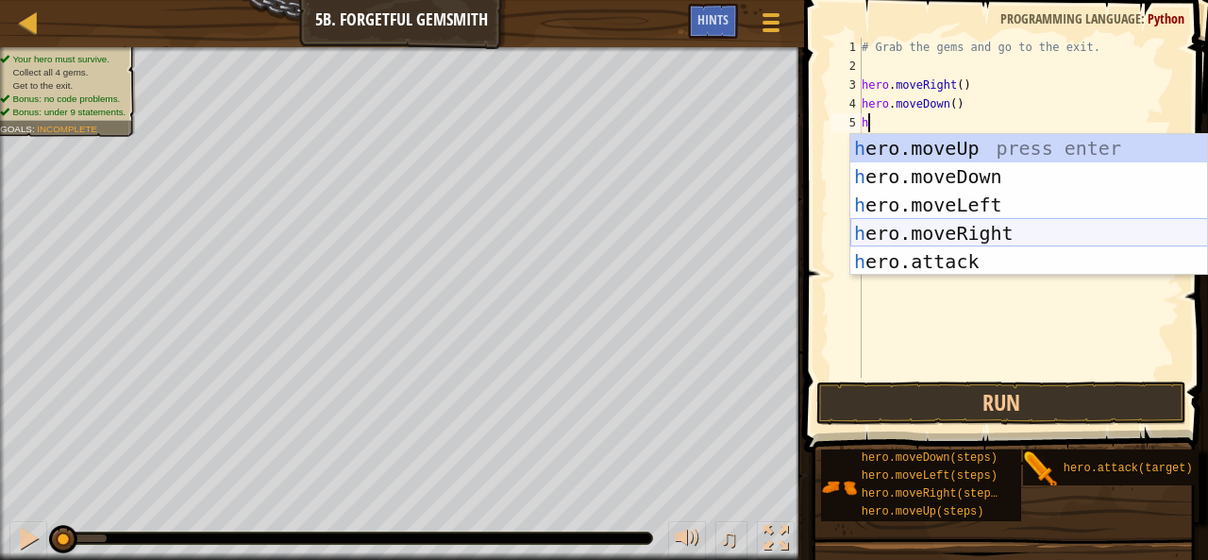
click at [967, 224] on div "h ero.moveUp press enter h ero.moveDown press enter h ero.moveLeft press enter …" at bounding box center [1029, 233] width 358 height 198
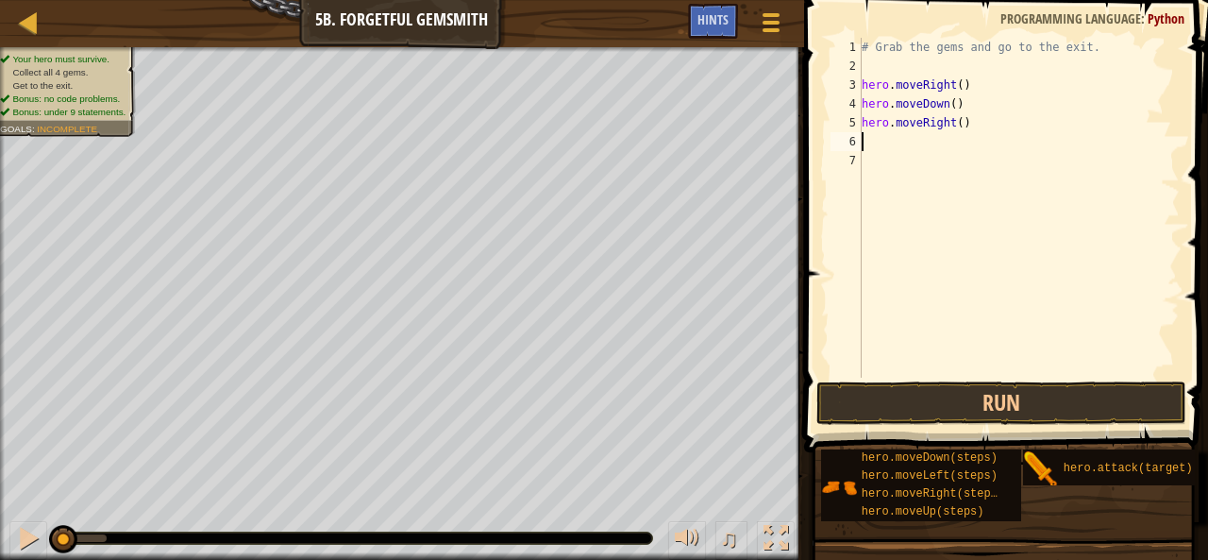
type textarea "h"
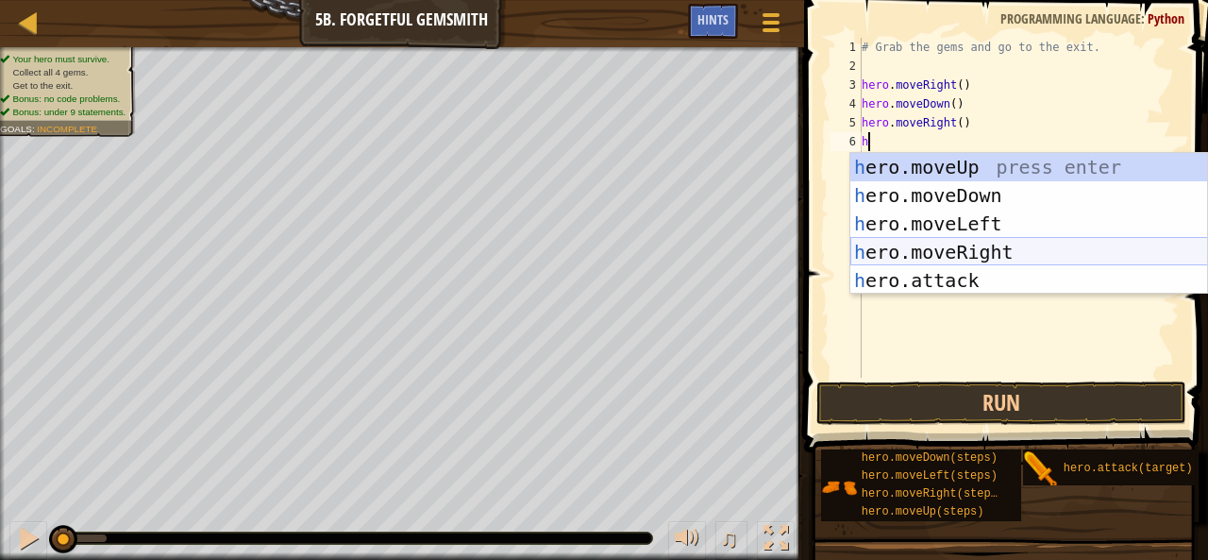
click at [942, 243] on div "h ero.moveUp press enter h ero.moveDown press enter h ero.moveLeft press enter …" at bounding box center [1029, 252] width 358 height 198
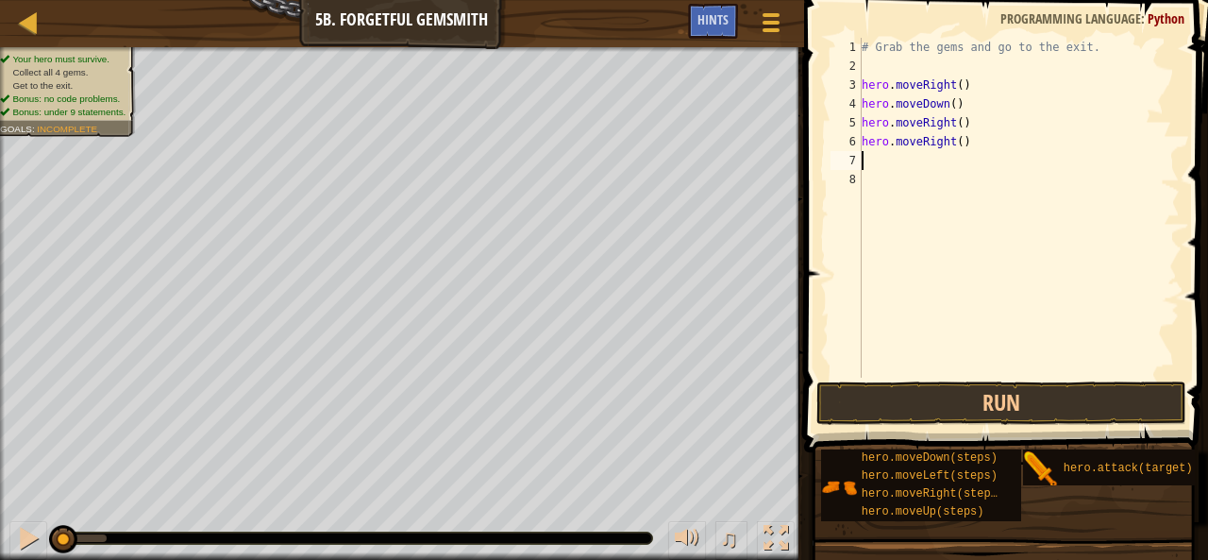
type textarea "h"
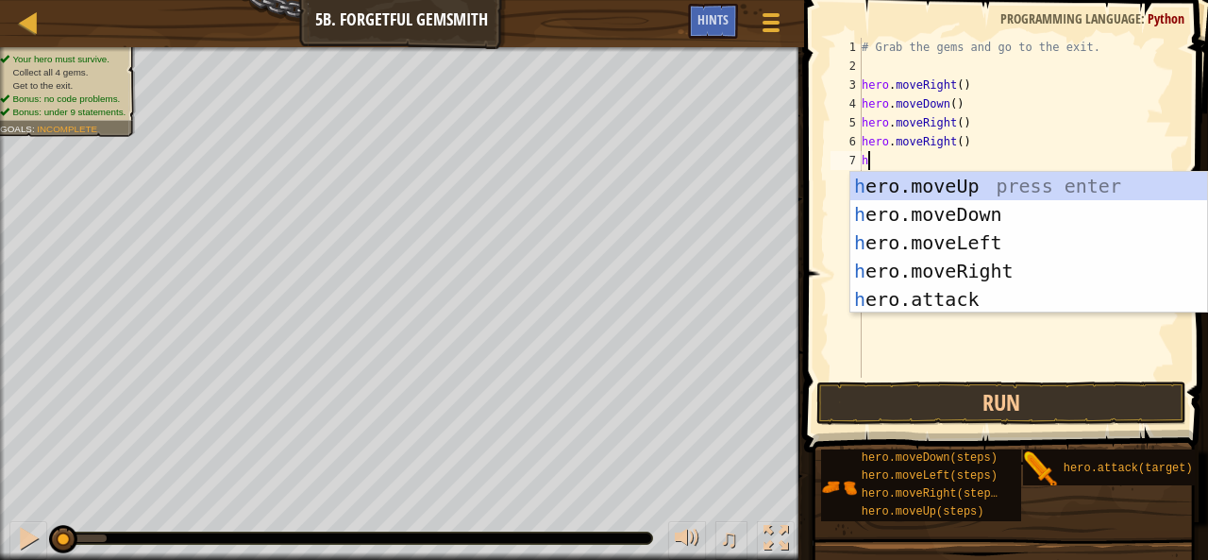
click at [981, 184] on div "h ero.moveUp press enter h ero.moveDown press enter h ero.moveLeft press enter …" at bounding box center [1029, 271] width 358 height 198
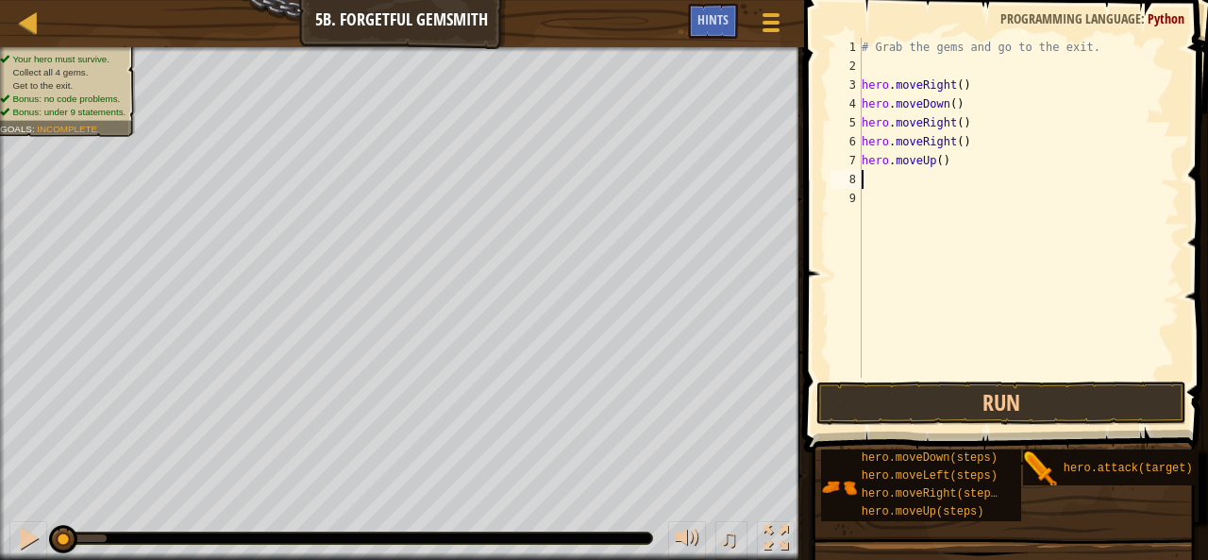
type textarea "h"
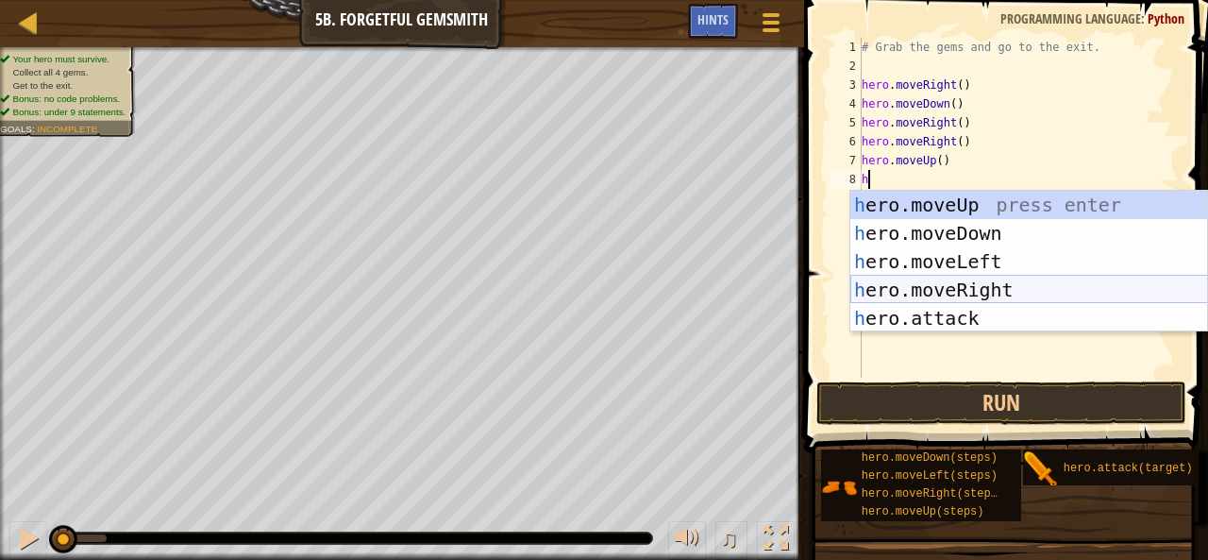
click at [909, 280] on div "h ero.moveUp press enter h ero.moveDown press enter h ero.moveLeft press enter …" at bounding box center [1029, 290] width 358 height 198
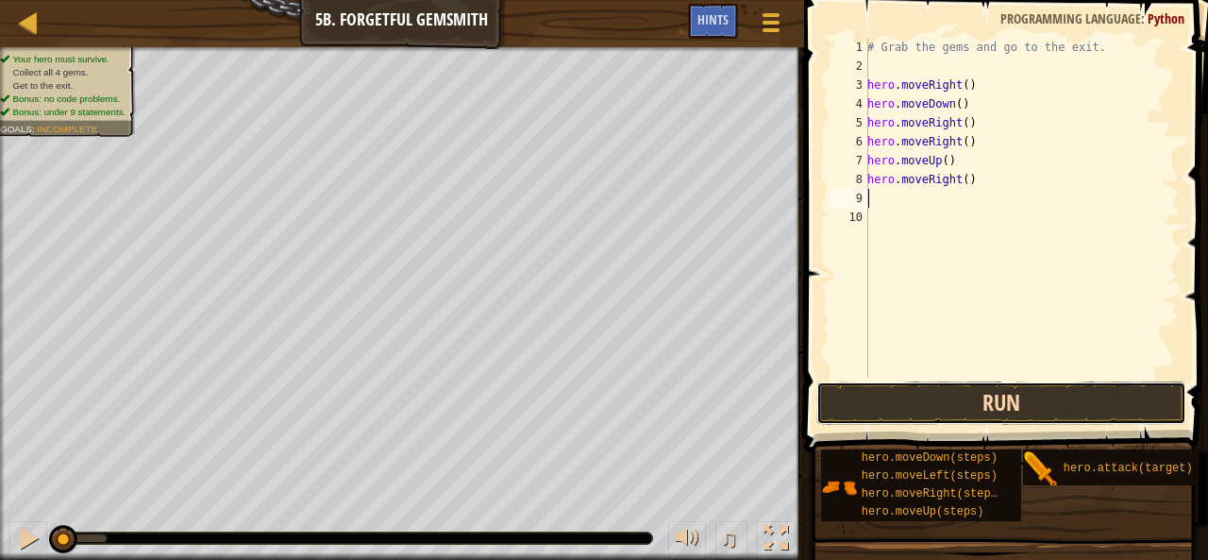
click at [883, 416] on button "Run" at bounding box center [1001, 402] width 370 height 43
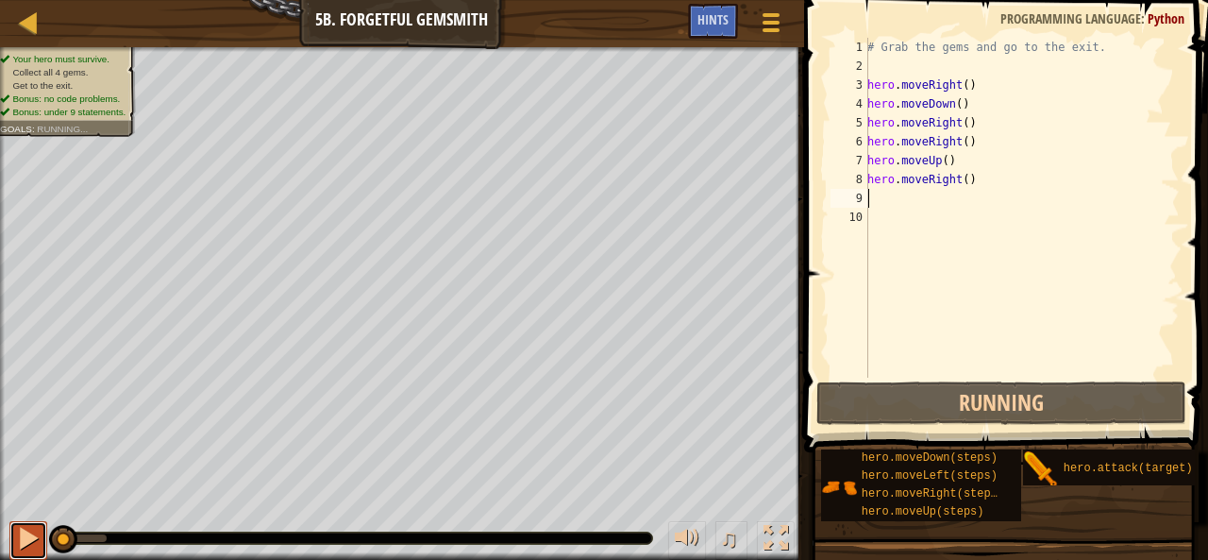
click at [0, 0] on div at bounding box center [0, 0] width 0 height 0
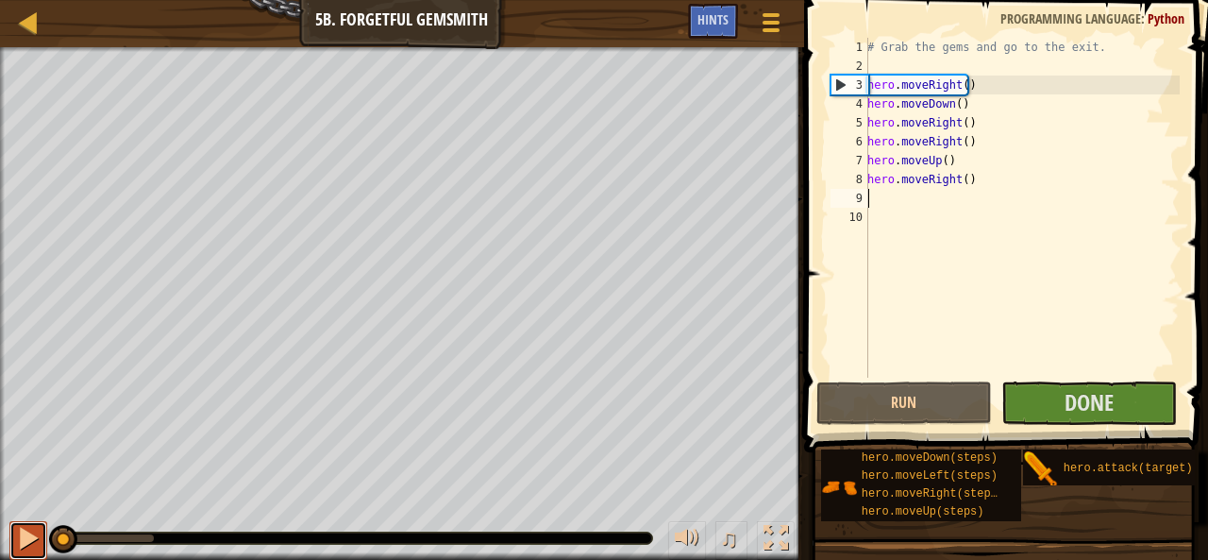
click at [32, 532] on div at bounding box center [28, 538] width 25 height 25
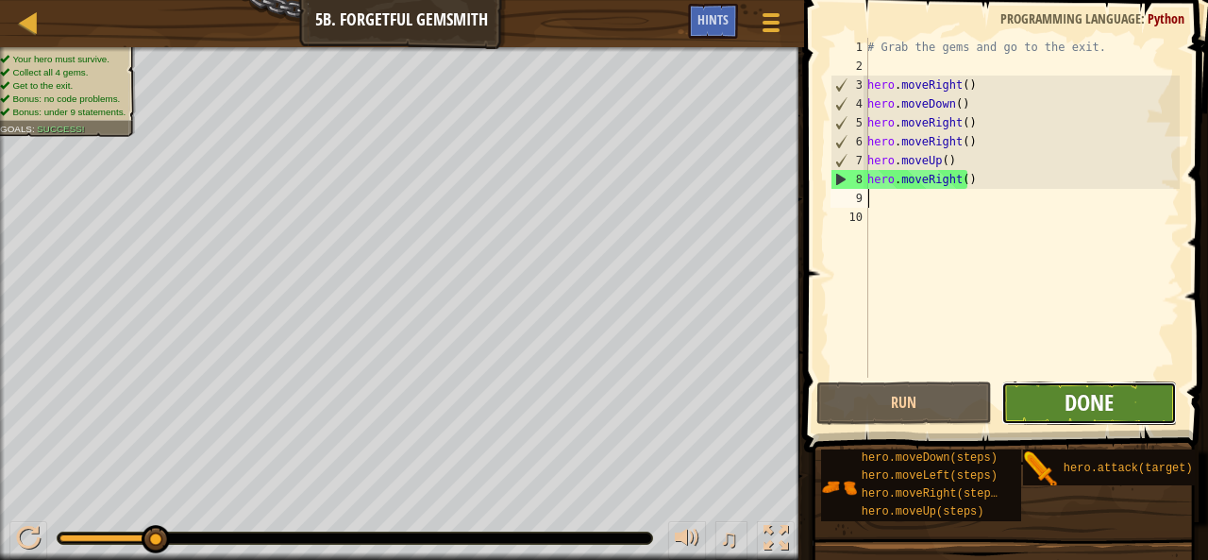
click at [1081, 393] on span "Done" at bounding box center [1088, 402] width 49 height 30
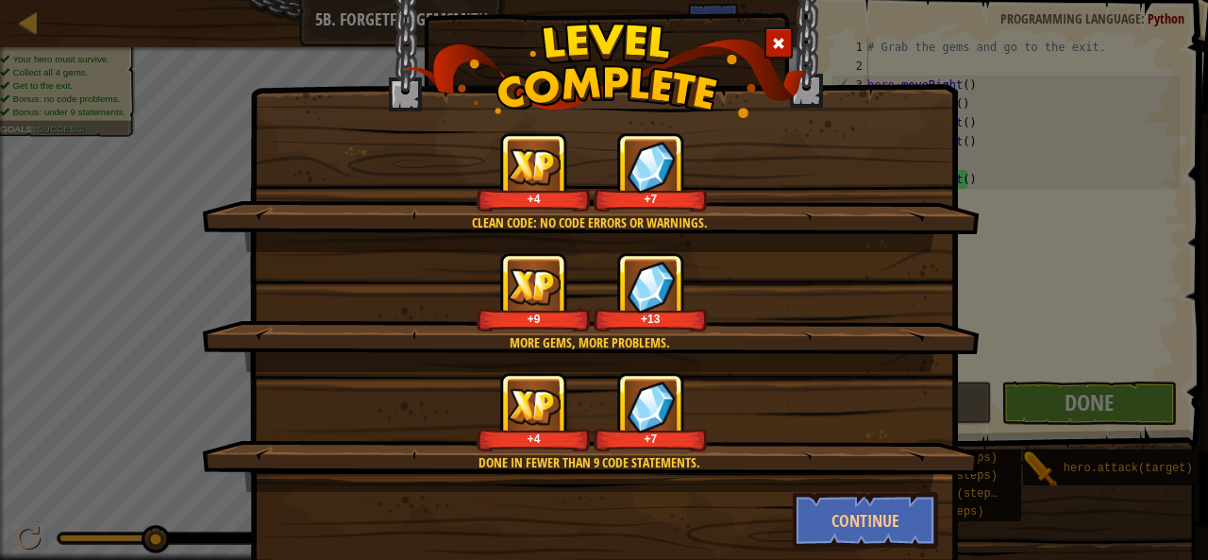
click at [538, 416] on img at bounding box center [534, 406] width 53 height 37
click at [772, 44] on span at bounding box center [778, 43] width 13 height 13
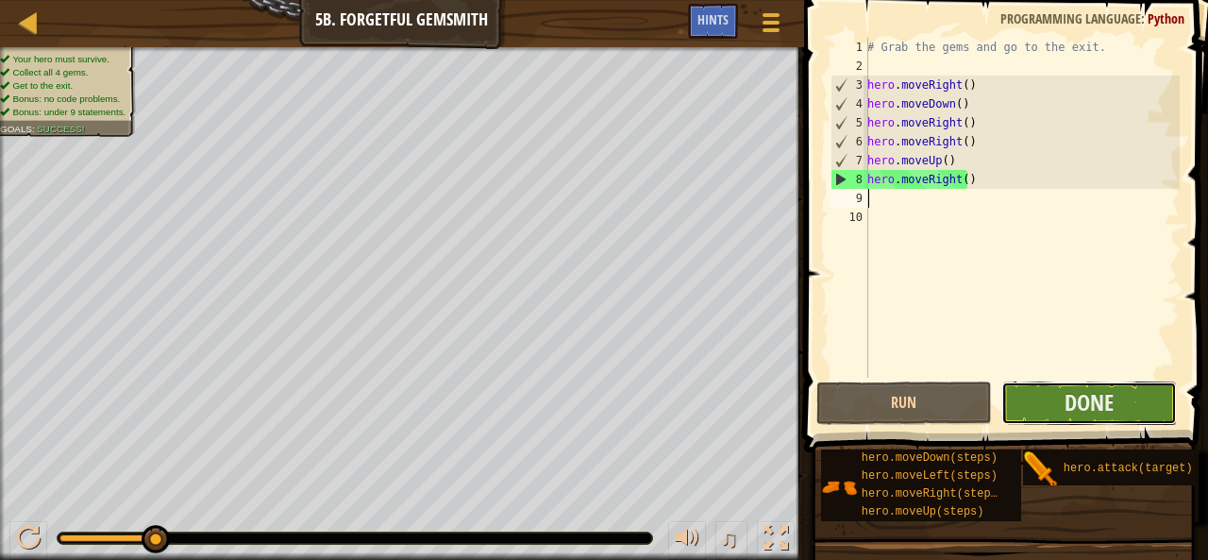
click at [1061, 408] on button "Done" at bounding box center [1089, 402] width 176 height 43
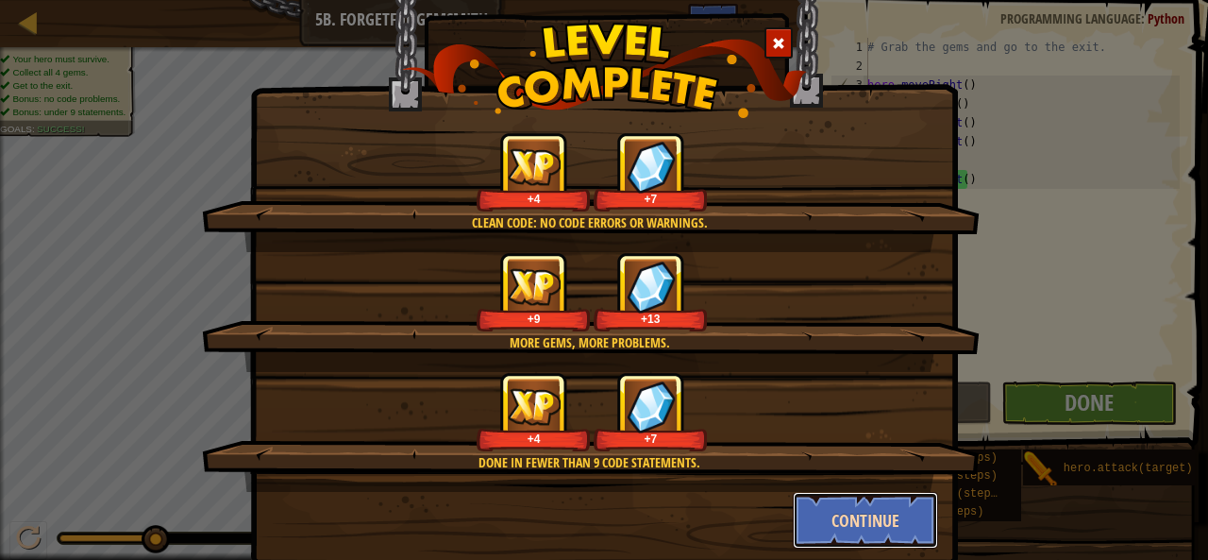
click at [870, 524] on button "Continue" at bounding box center [866, 520] width 146 height 57
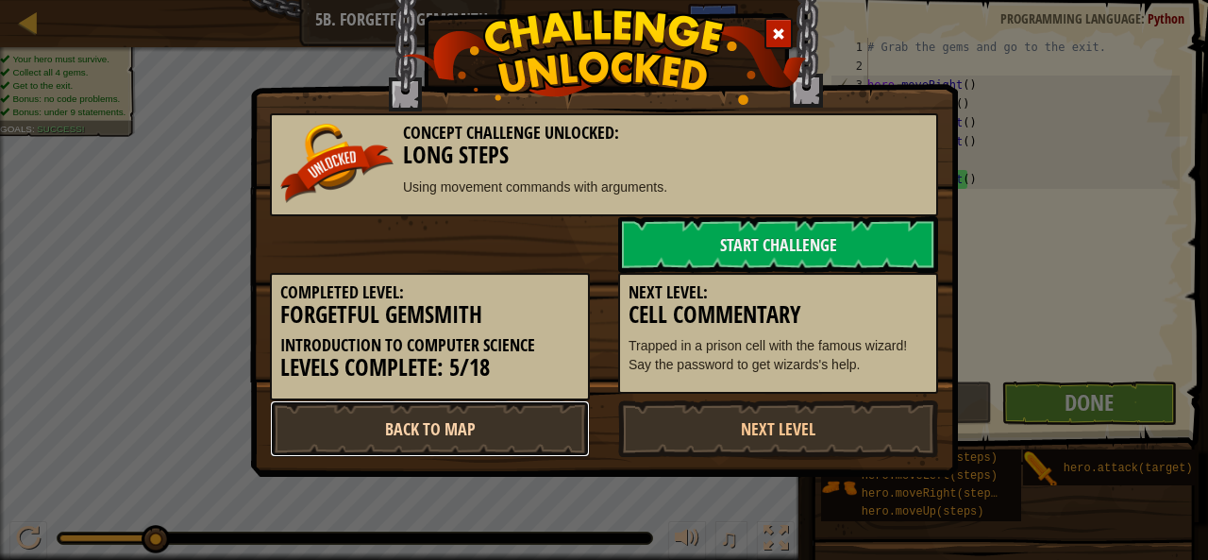
click at [491, 411] on link "Back to Map" at bounding box center [430, 428] width 320 height 57
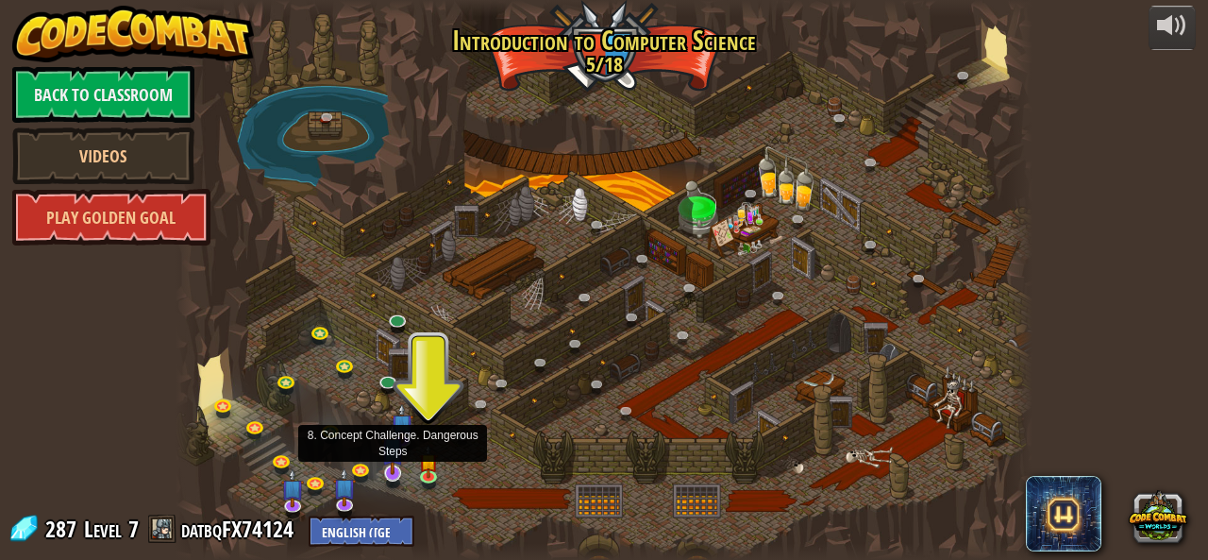
click at [394, 441] on img at bounding box center [392, 449] width 23 height 52
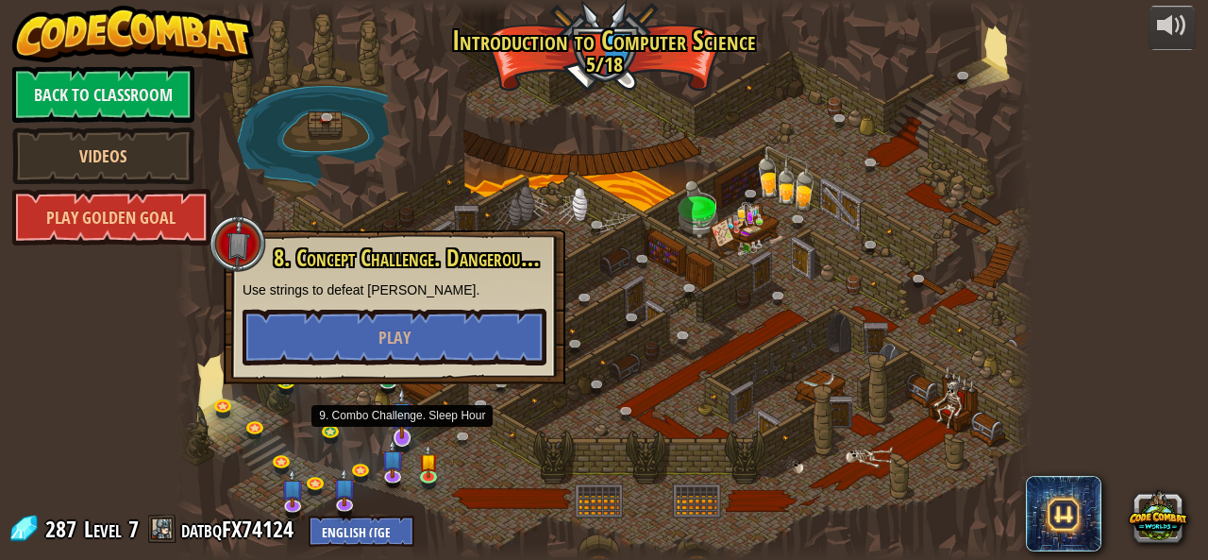
click at [403, 433] on img at bounding box center [402, 413] width 23 height 52
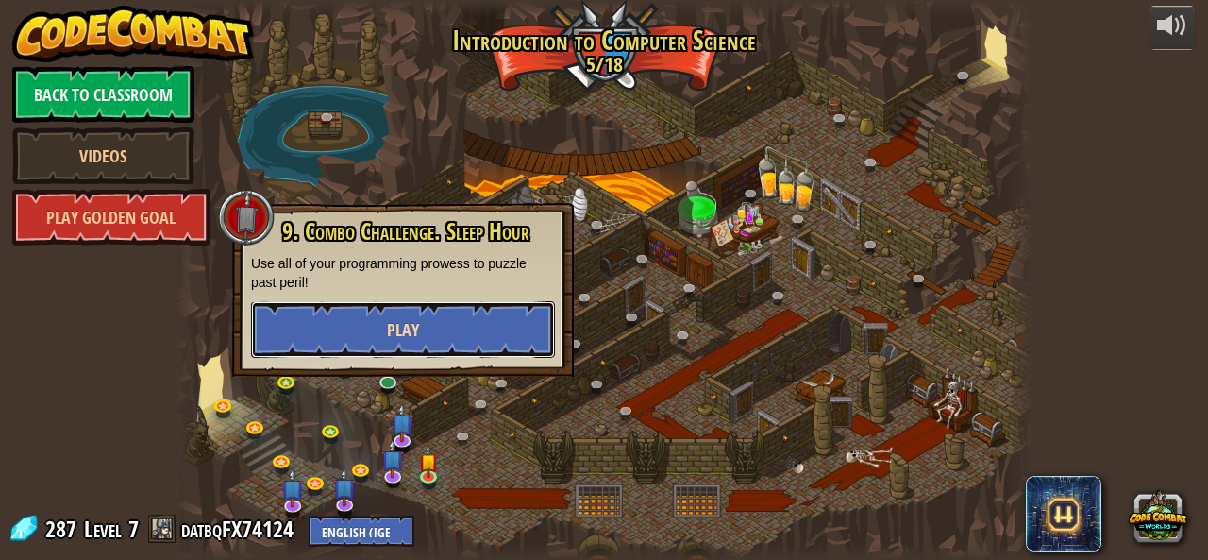
click at [420, 309] on button "Play" at bounding box center [403, 329] width 304 height 57
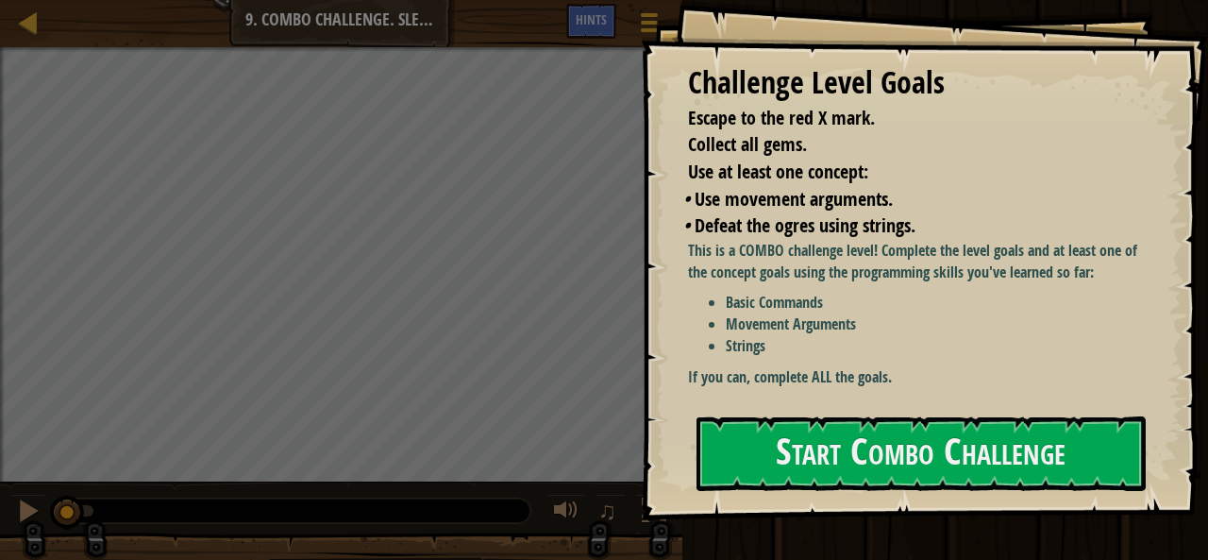
click at [898, 491] on div "Start Combo Challenge" at bounding box center [920, 453] width 449 height 75
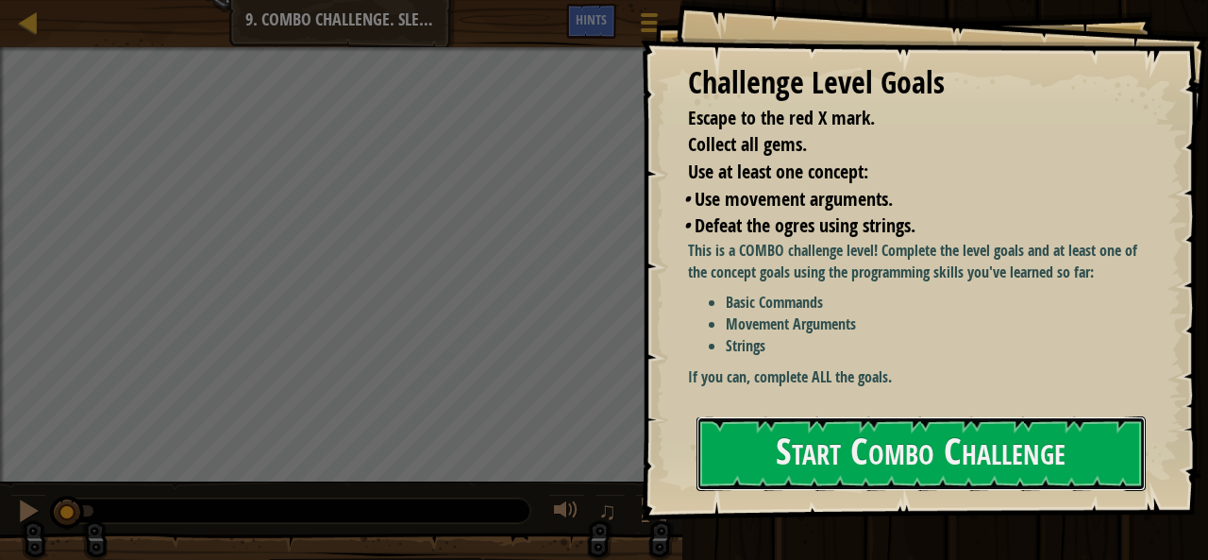
click at [881, 460] on button "Start Combo Challenge" at bounding box center [920, 453] width 449 height 75
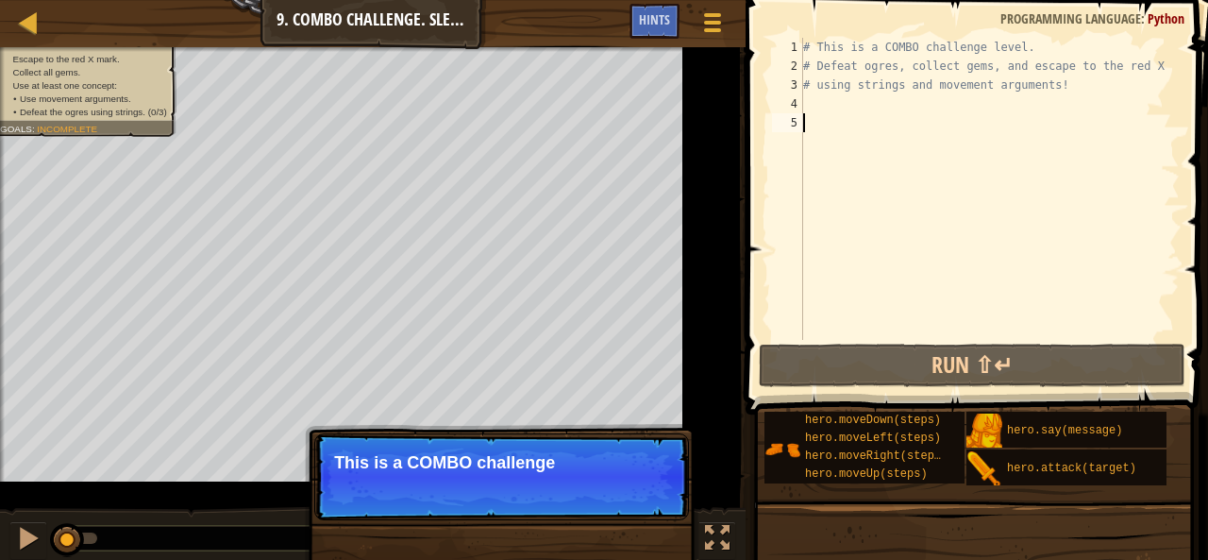
click at [784, 114] on div "5" at bounding box center [787, 122] width 31 height 19
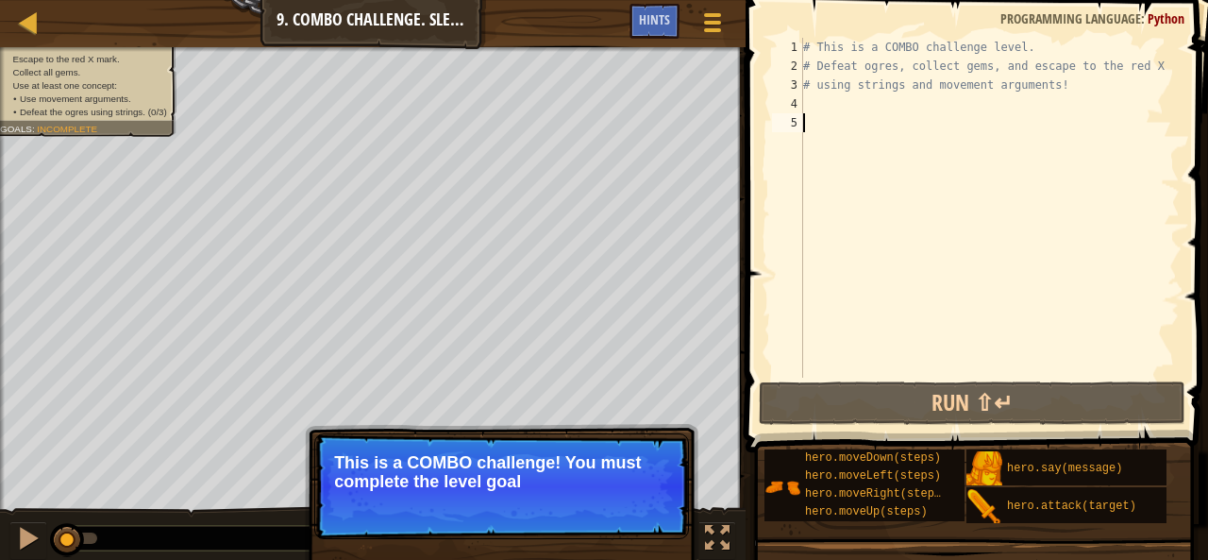
click at [825, 109] on div "# This is a COMBO challenge level. # Defeat ogres, collect gems, and escape to …" at bounding box center [989, 226] width 380 height 377
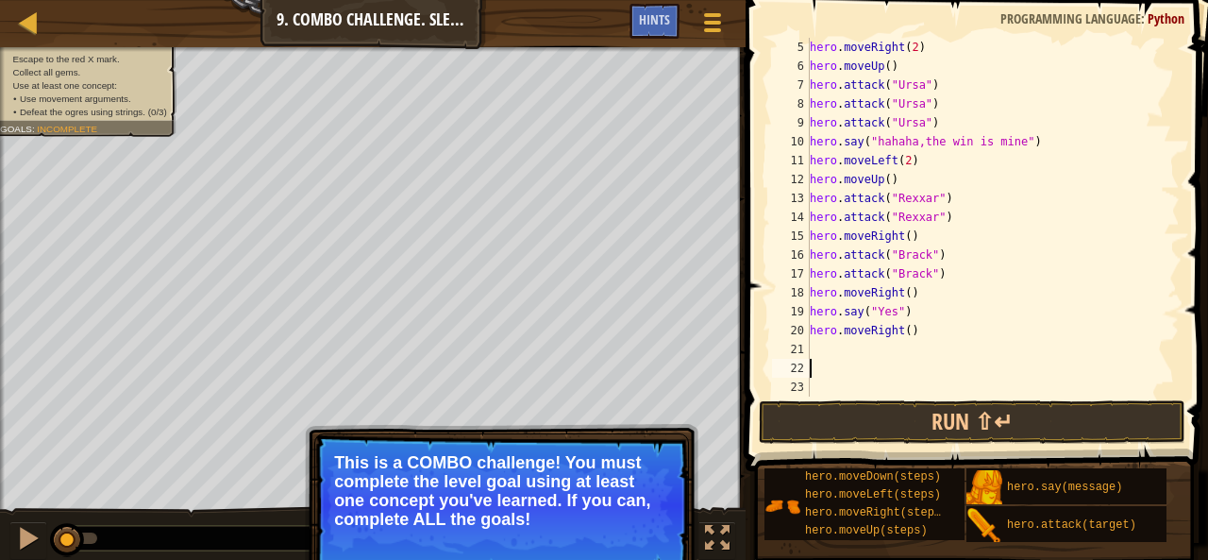
scroll to position [75, 0]
click at [876, 428] on button "Run ⇧↵" at bounding box center [972, 421] width 427 height 43
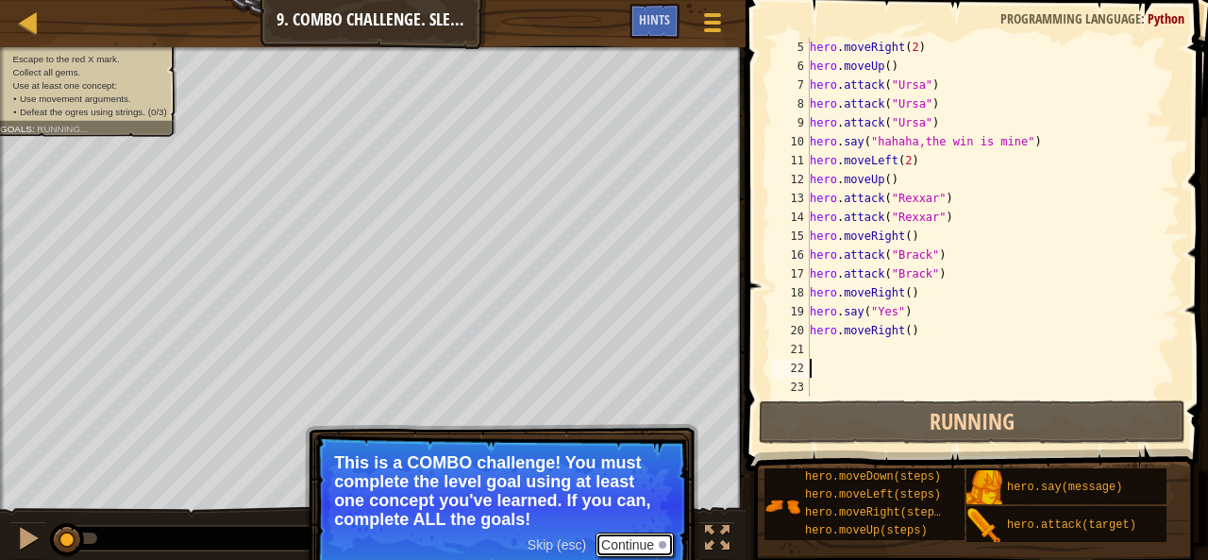
click at [643, 542] on button "Continue" at bounding box center [634, 544] width 78 height 25
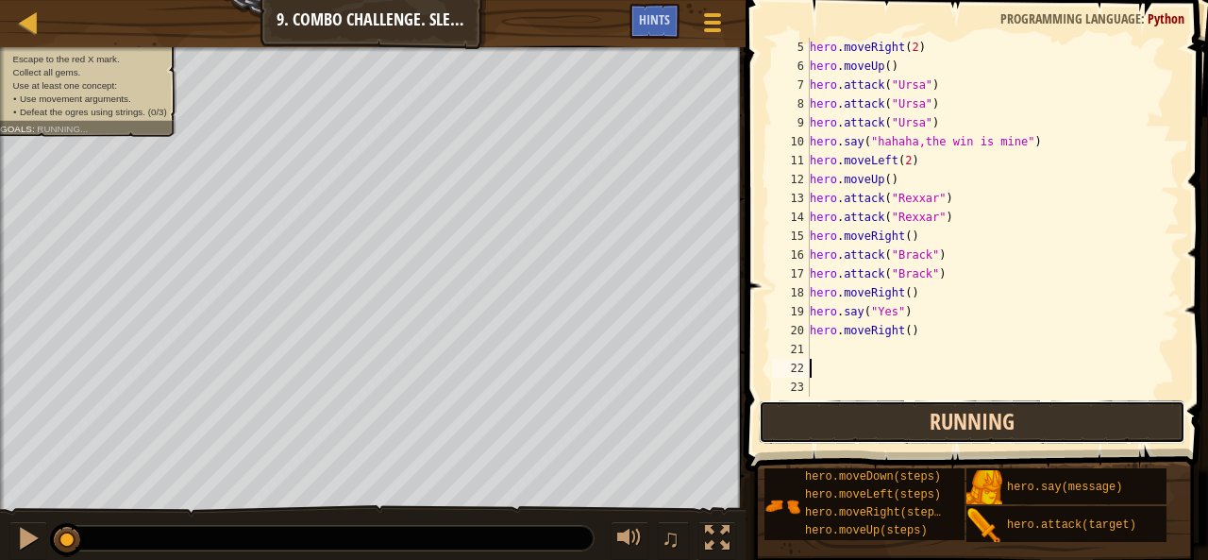
click at [824, 423] on button "Running" at bounding box center [972, 421] width 427 height 43
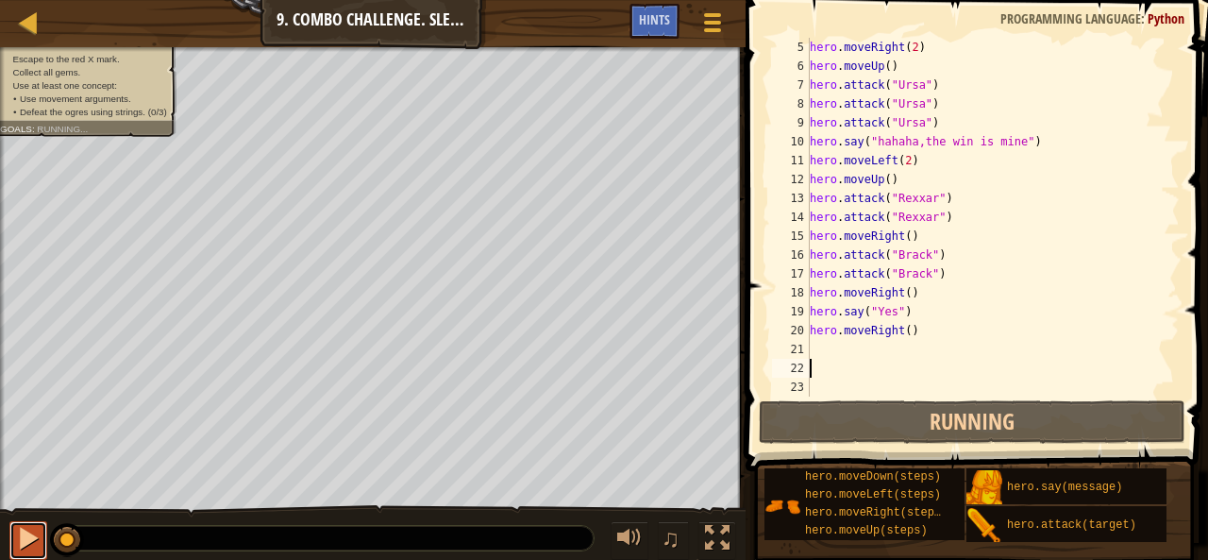
click at [24, 538] on div at bounding box center [28, 538] width 25 height 25
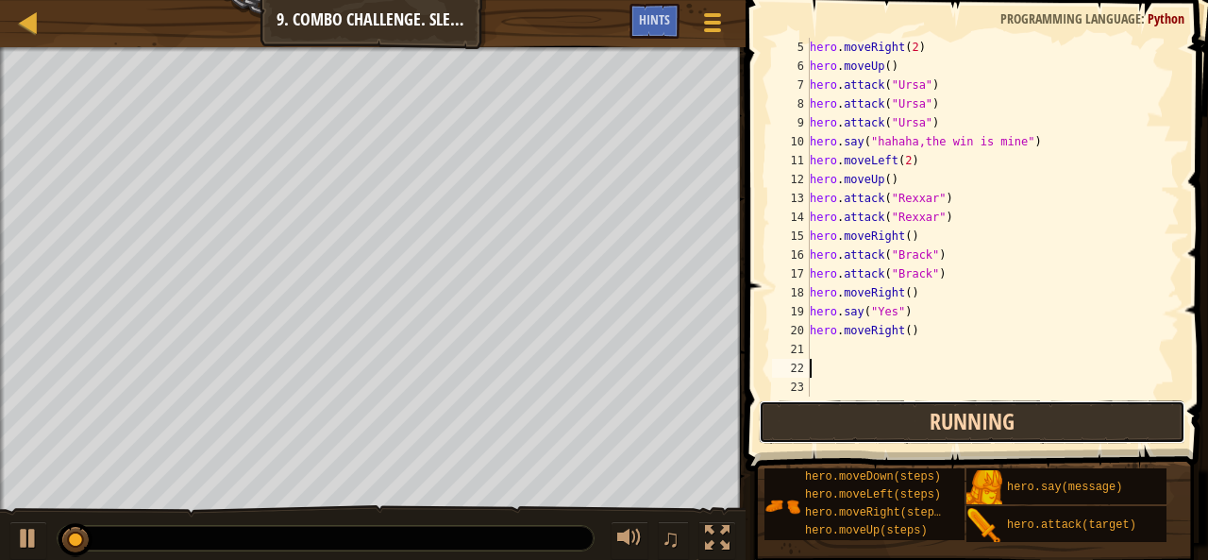
click at [884, 409] on button "Running" at bounding box center [972, 421] width 427 height 43
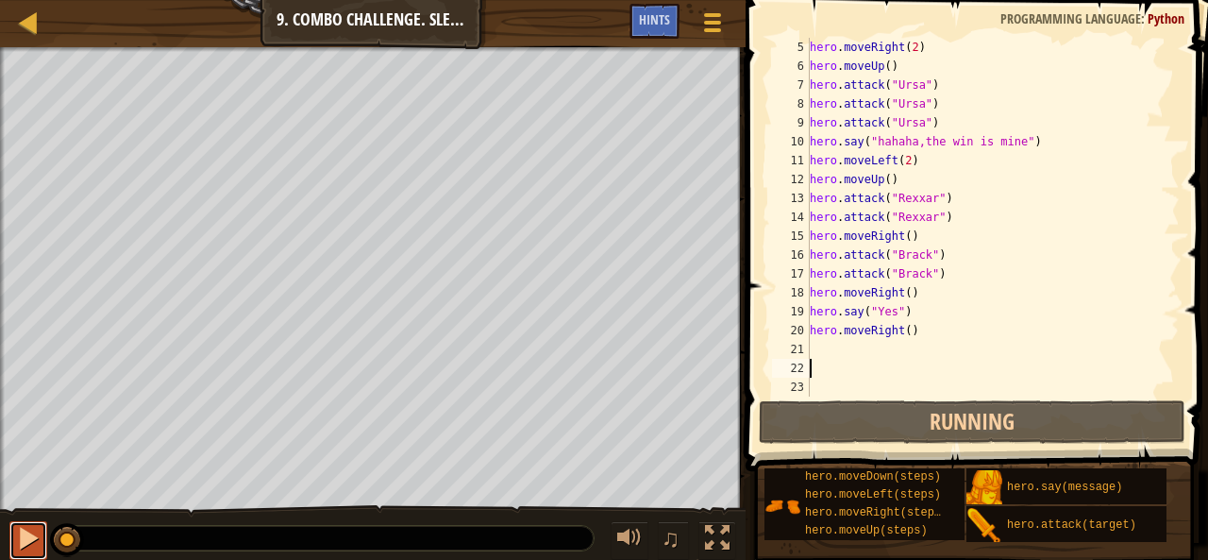
click at [24, 534] on div at bounding box center [28, 538] width 25 height 25
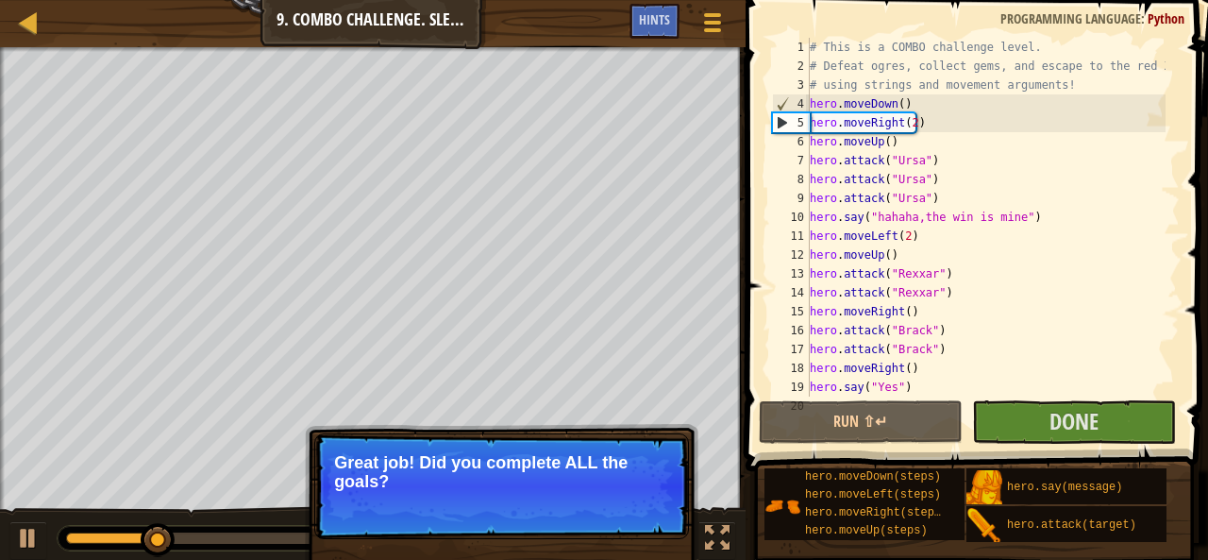
scroll to position [0, 0]
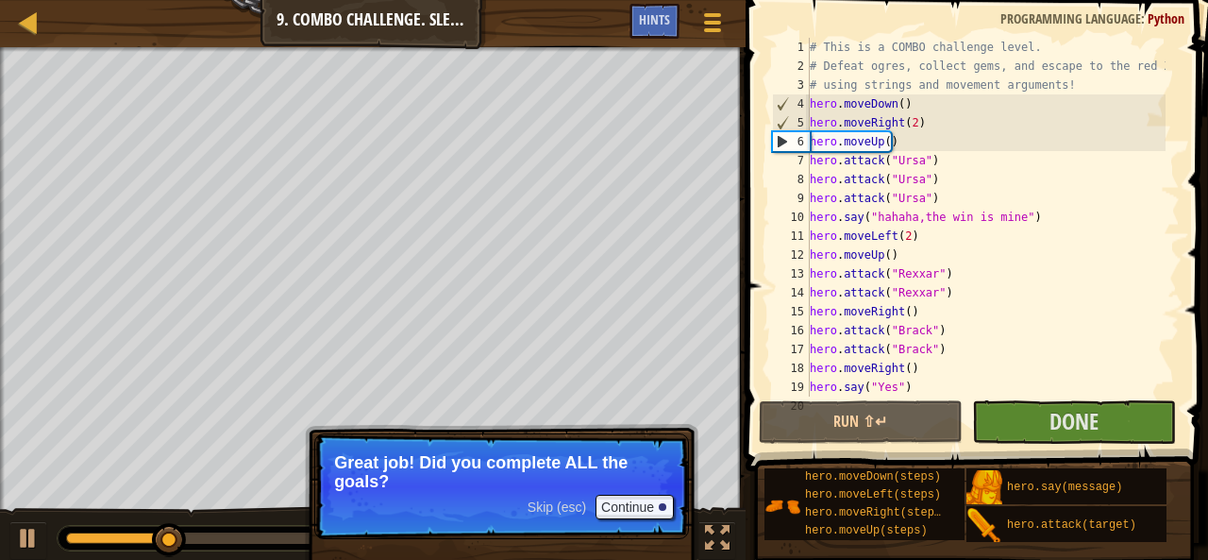
click at [1135, 282] on div "# This is a COMBO challenge level. # Defeat ogres, collect gems, and escape to …" at bounding box center [986, 236] width 360 height 396
type textarea "hero.attack("Rexxar")"
click at [630, 499] on button "Continue" at bounding box center [634, 506] width 78 height 25
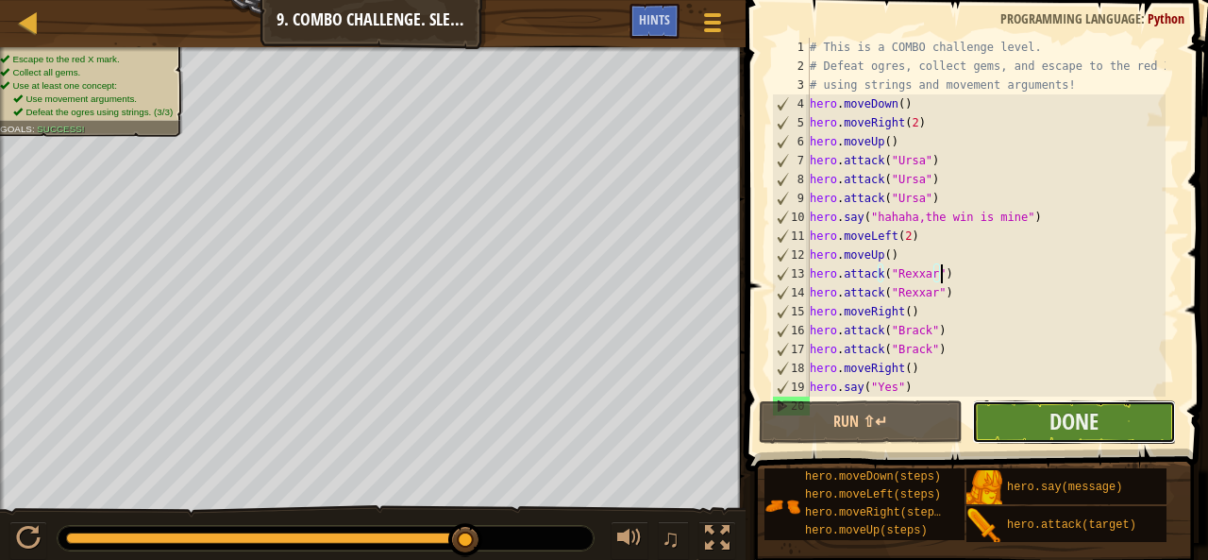
click at [994, 431] on button "Done" at bounding box center [1074, 421] width 204 height 43
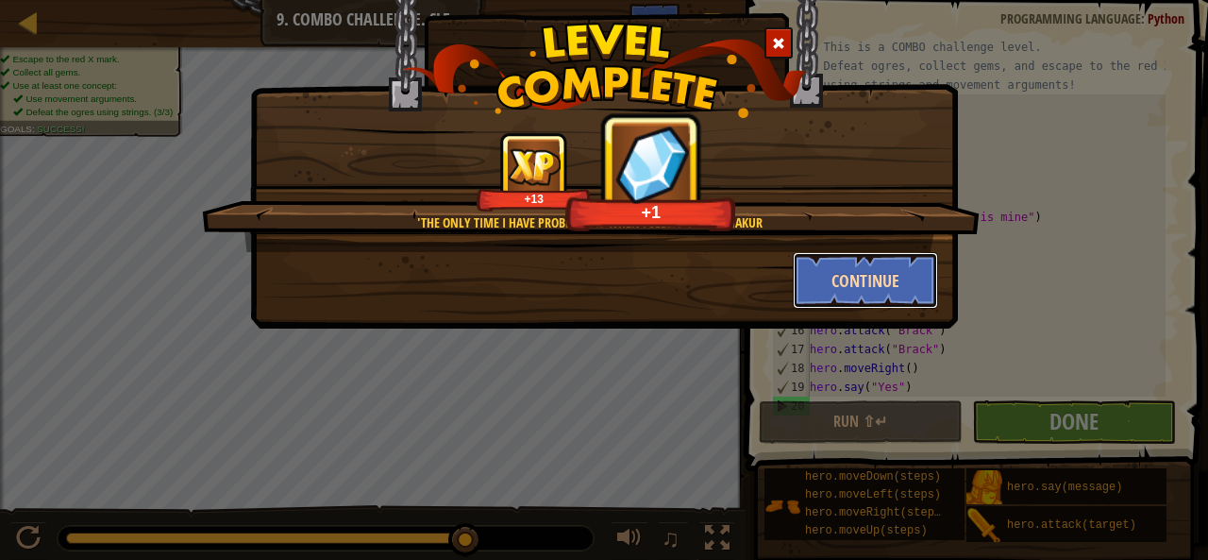
click at [878, 286] on button "Continue" at bounding box center [866, 280] width 146 height 57
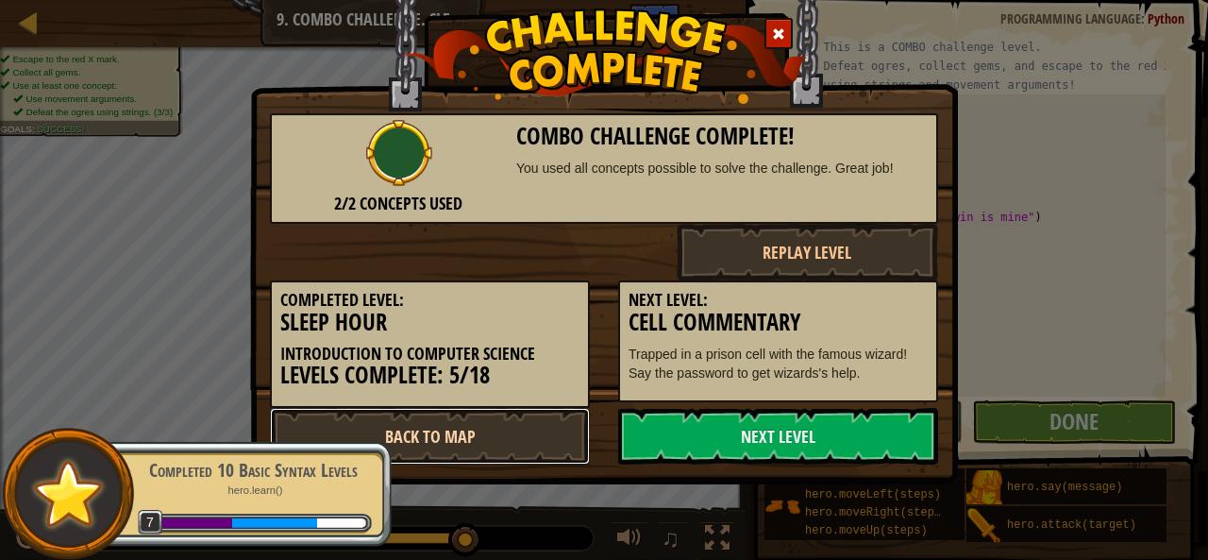
click at [433, 424] on link "Back to Map" at bounding box center [430, 436] width 320 height 57
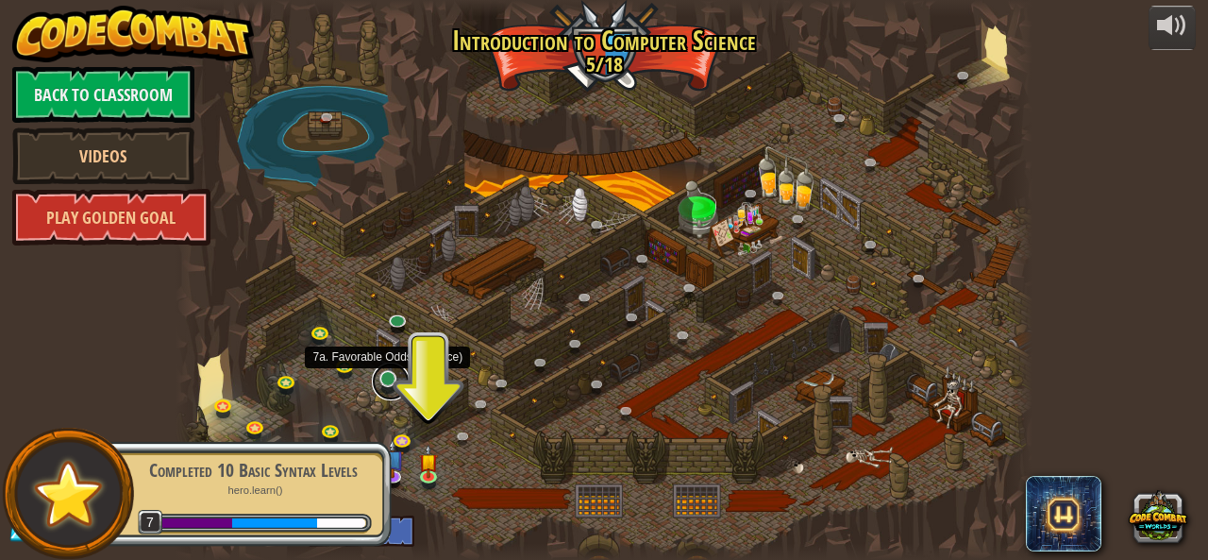
click at [383, 391] on link at bounding box center [391, 381] width 38 height 38
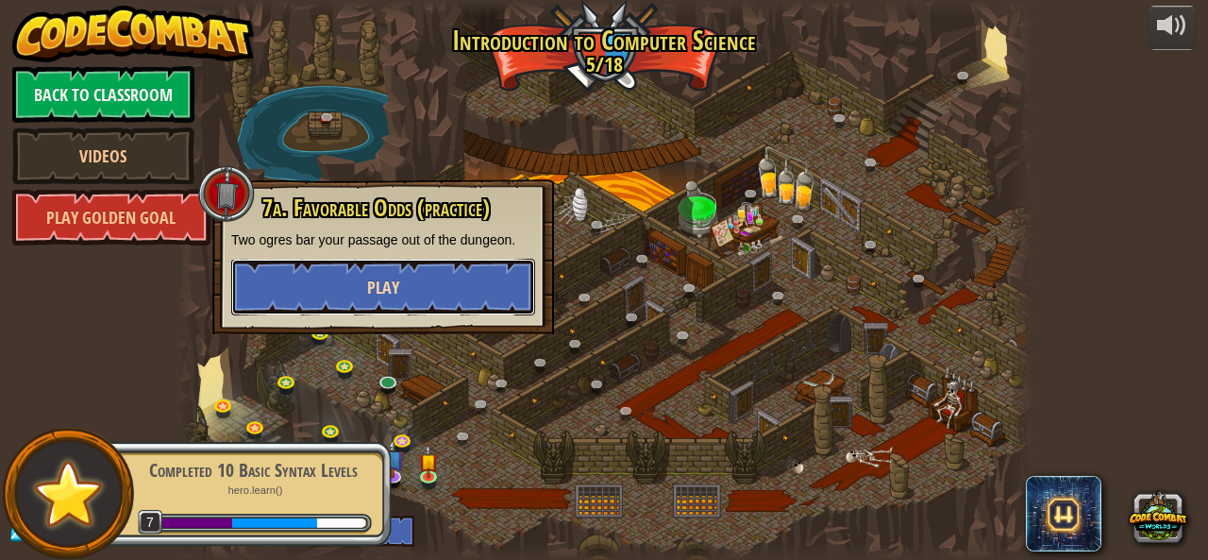
click at [436, 278] on button "Play" at bounding box center [383, 287] width 304 height 57
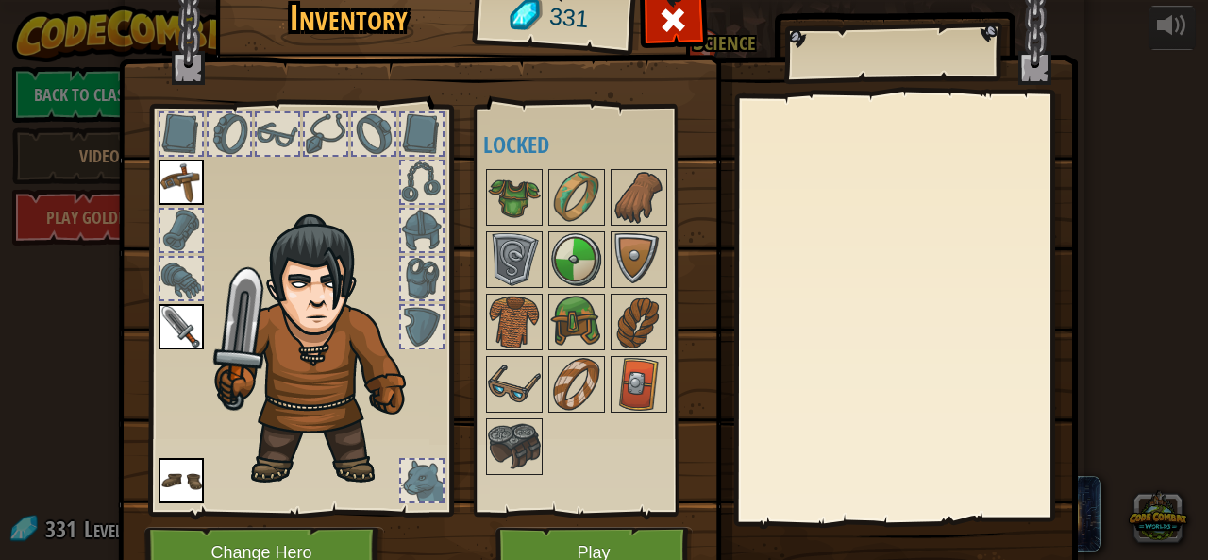
scroll to position [91, 0]
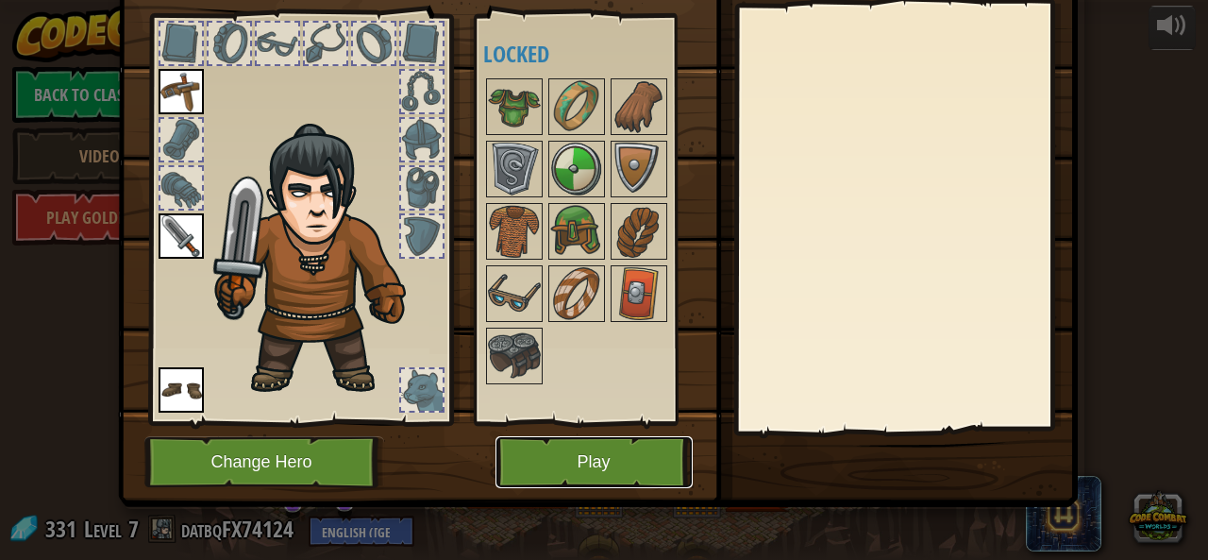
click at [612, 462] on button "Play" at bounding box center [593, 462] width 197 height 52
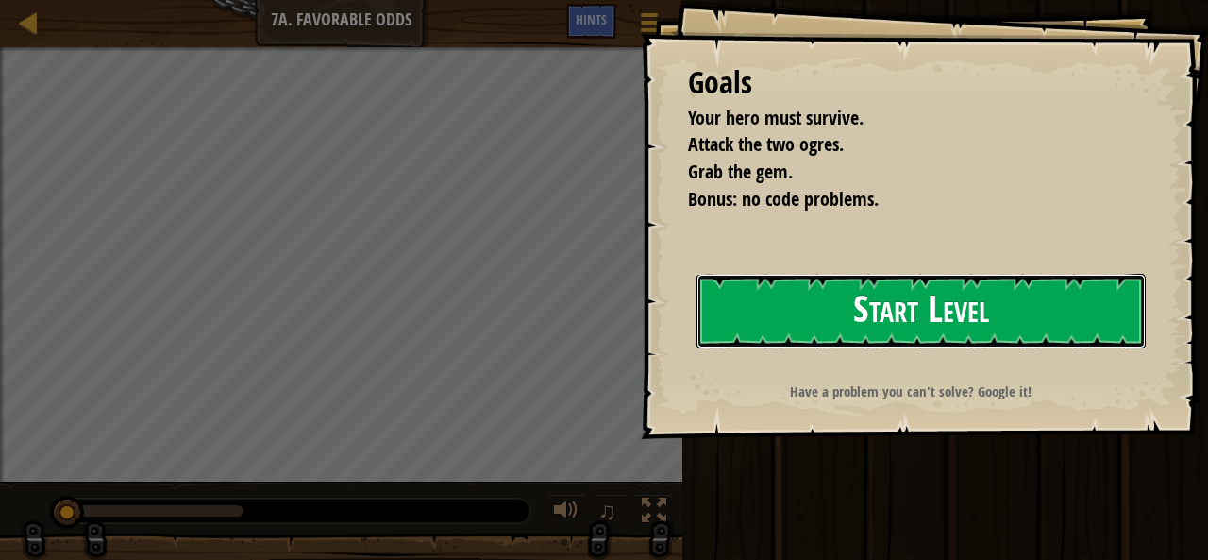
click at [774, 285] on button "Start Level" at bounding box center [920, 311] width 449 height 75
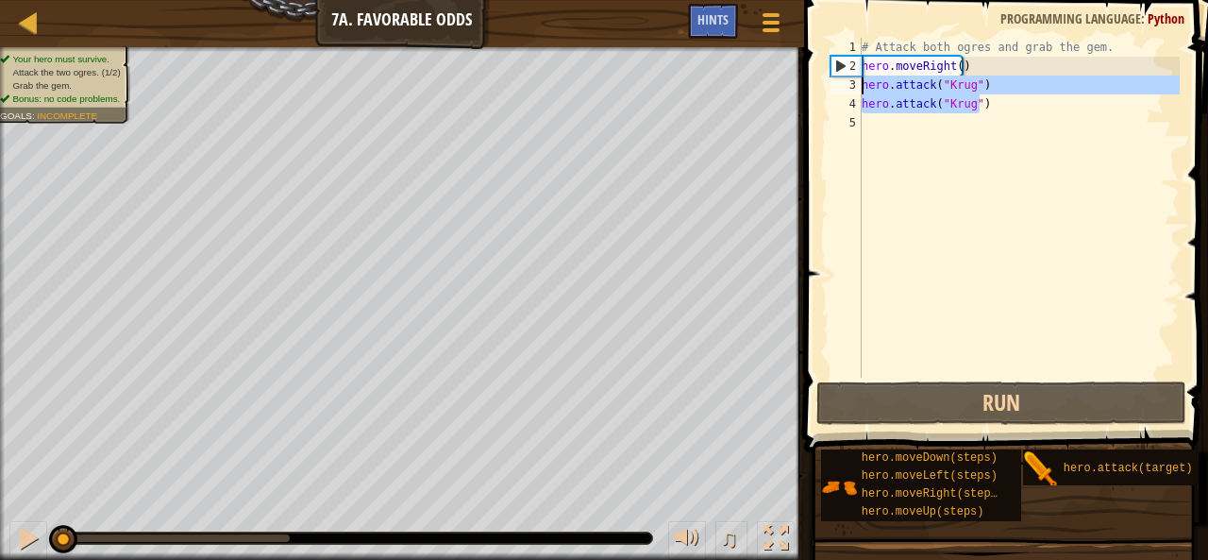
drag, startPoint x: 997, startPoint y: 97, endPoint x: 850, endPoint y: 76, distance: 148.7
click at [850, 76] on div "1 2 3 4 5 # Attack both ogres and grab the gem. hero . moveRight ( ) hero . att…" at bounding box center [1003, 208] width 353 height 340
type textarea "hero.attack("Krug") hero.attack("Krug")"
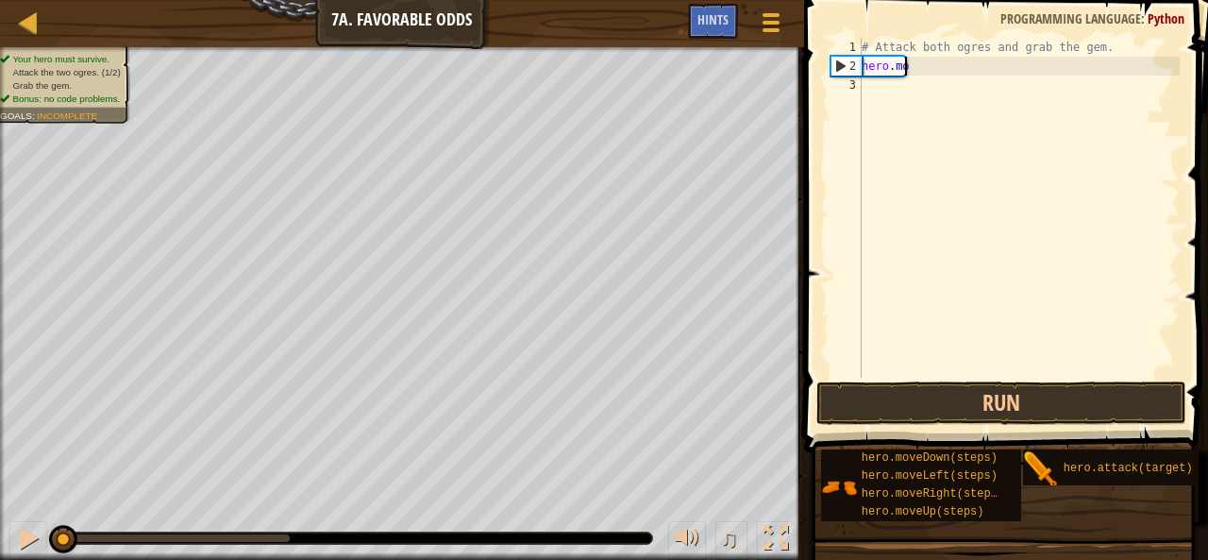
type textarea "h"
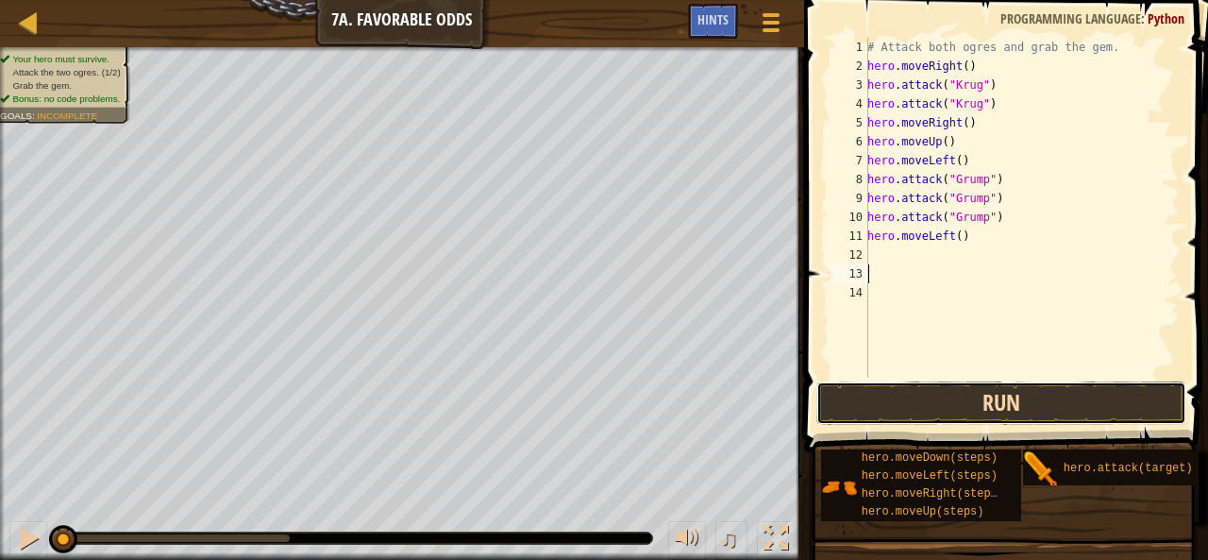
click at [887, 384] on button "Run" at bounding box center [1001, 402] width 370 height 43
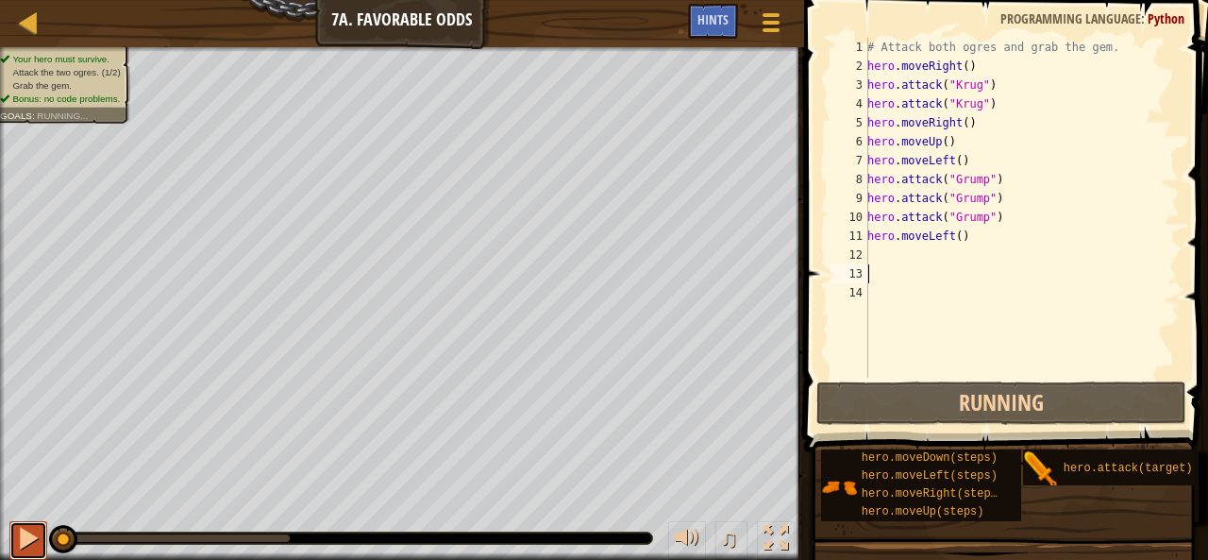
click at [24, 526] on div at bounding box center [28, 538] width 25 height 25
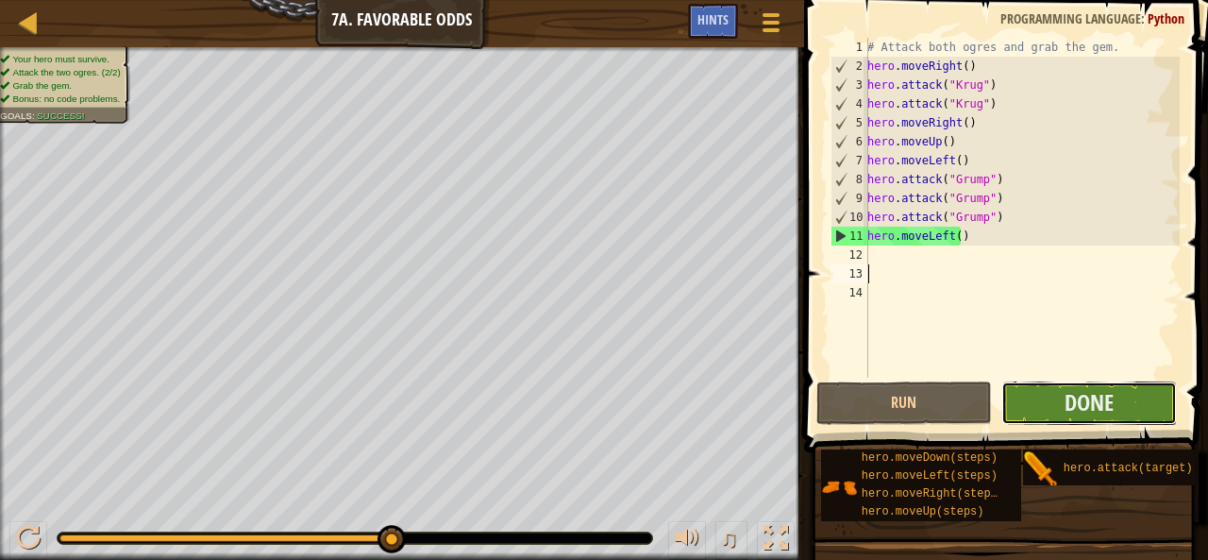
click at [1135, 392] on button "Done" at bounding box center [1089, 402] width 176 height 43
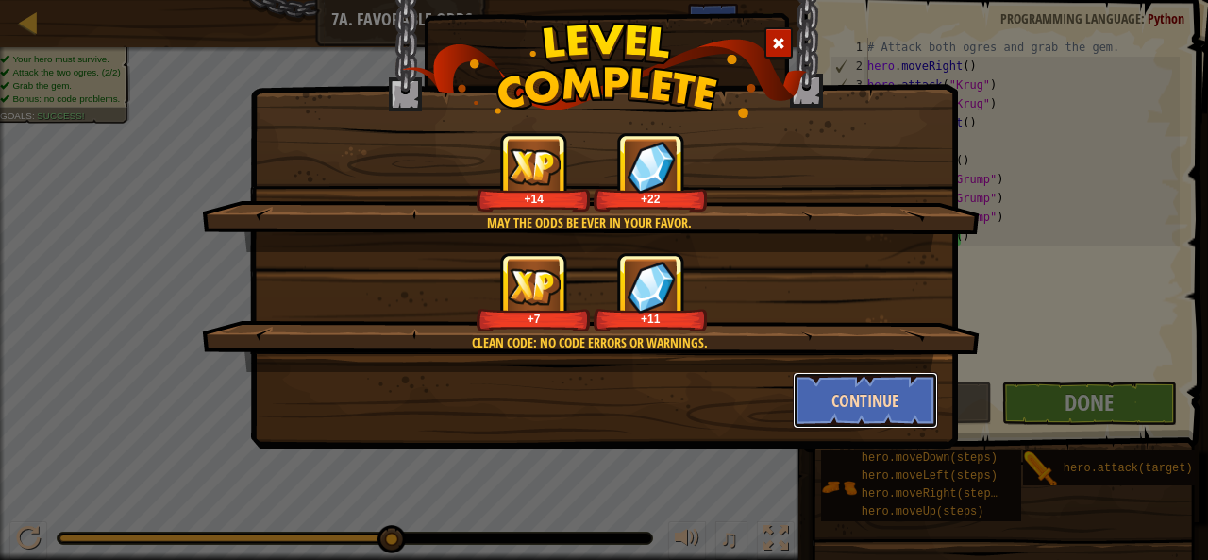
click at [890, 393] on button "Continue" at bounding box center [866, 400] width 146 height 57
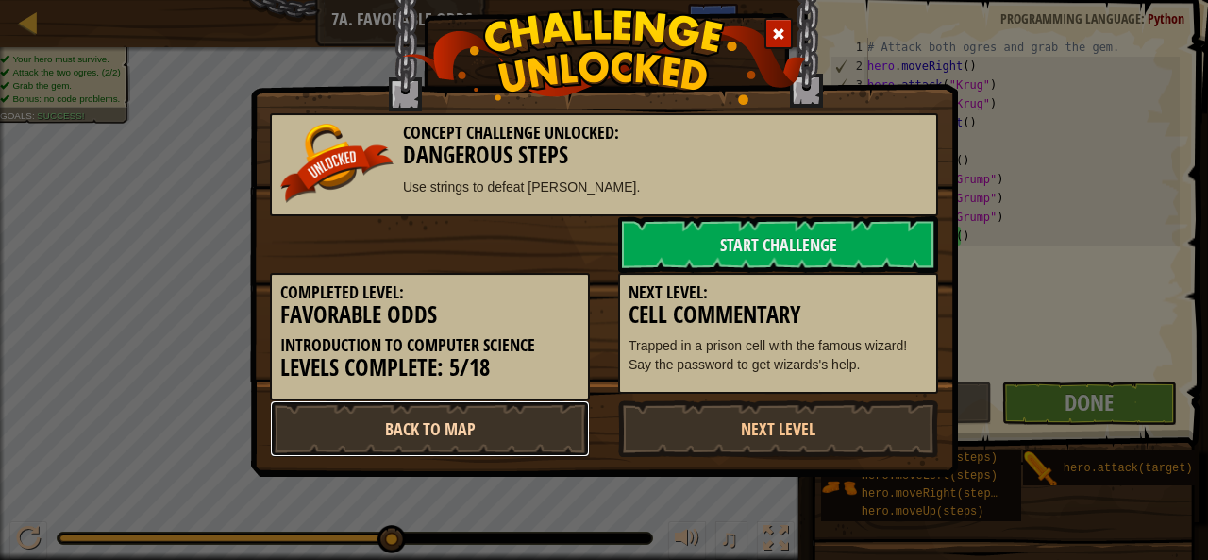
click at [436, 448] on link "Back to Map" at bounding box center [430, 428] width 320 height 57
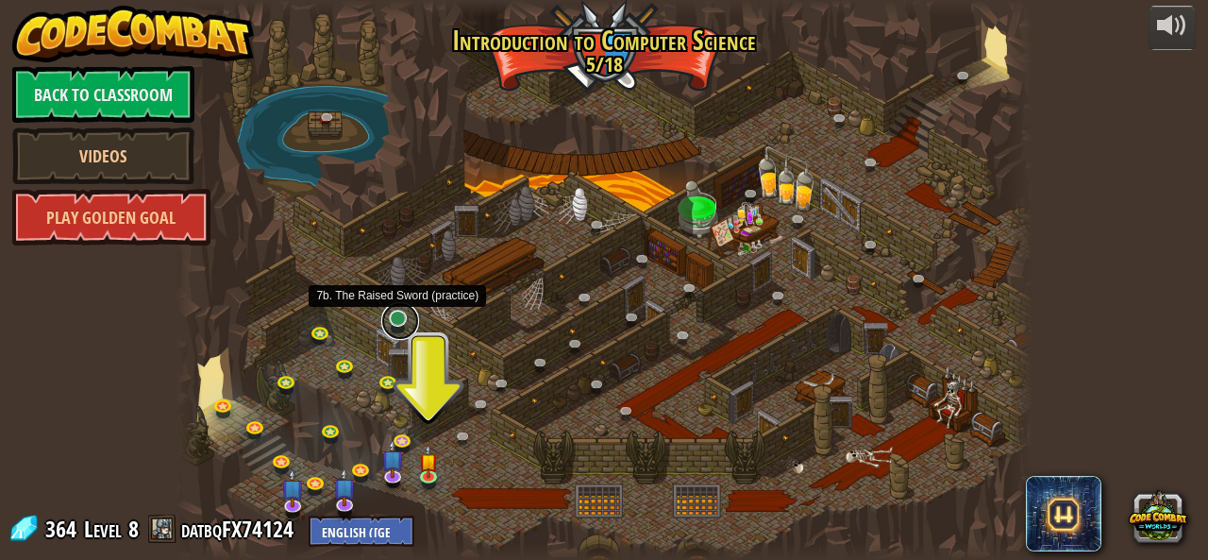
click at [402, 314] on link at bounding box center [400, 321] width 38 height 38
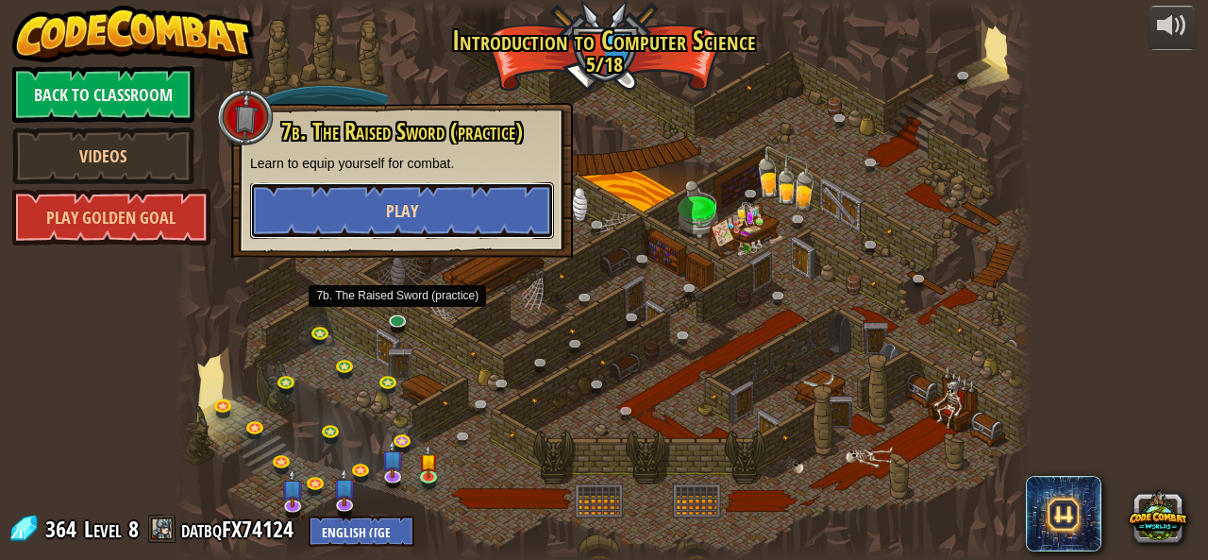
click at [511, 217] on button "Play" at bounding box center [402, 210] width 304 height 57
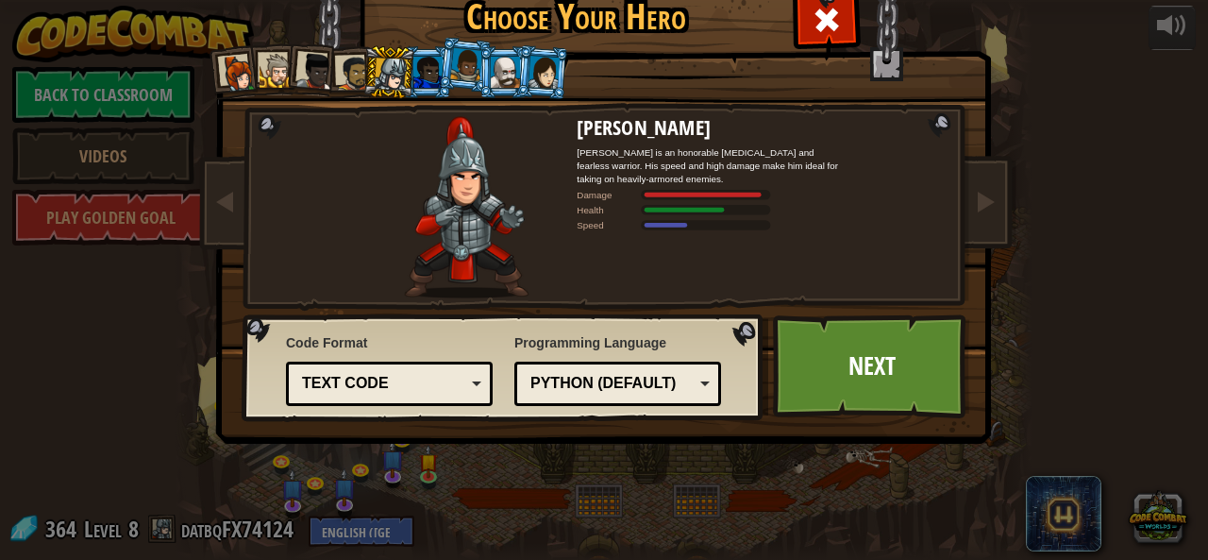
click at [421, 80] on div at bounding box center [427, 72] width 29 height 30
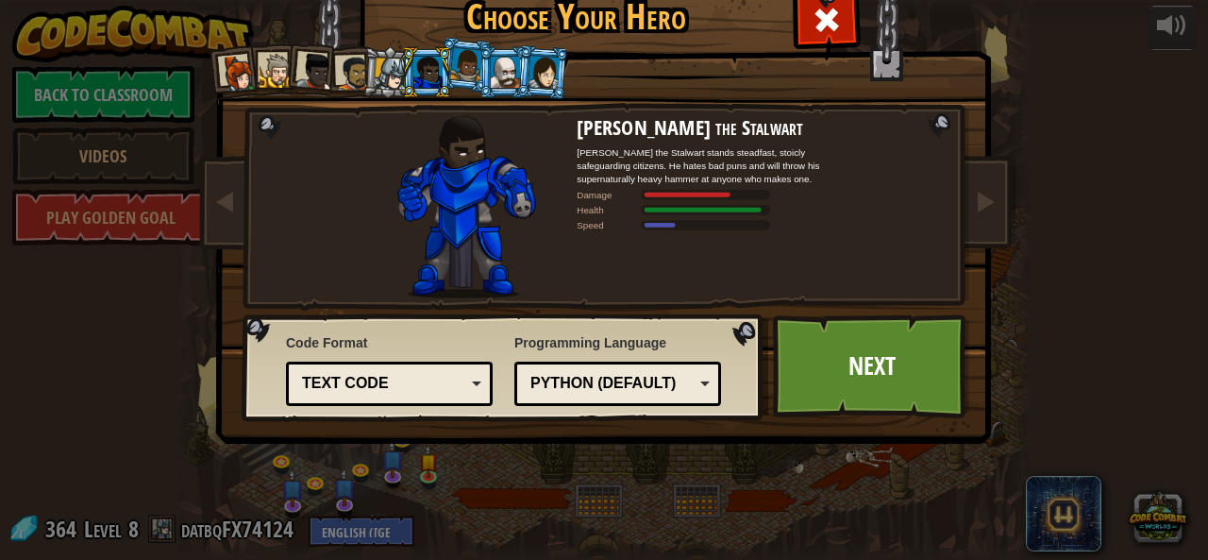
click at [381, 63] on div at bounding box center [391, 74] width 32 height 32
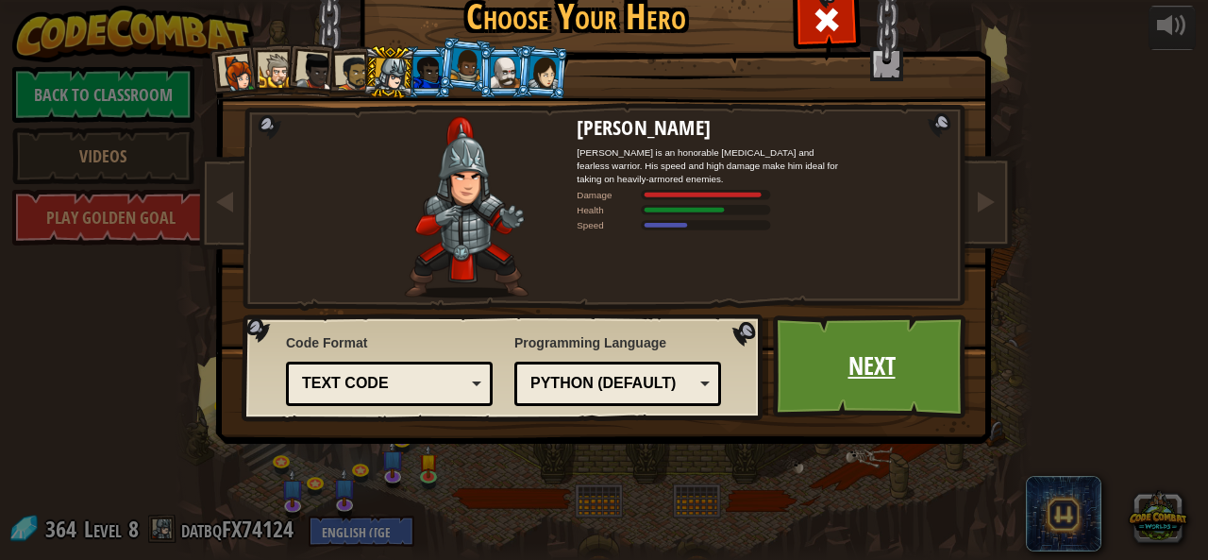
click at [812, 365] on link "Next" at bounding box center [871, 366] width 197 height 104
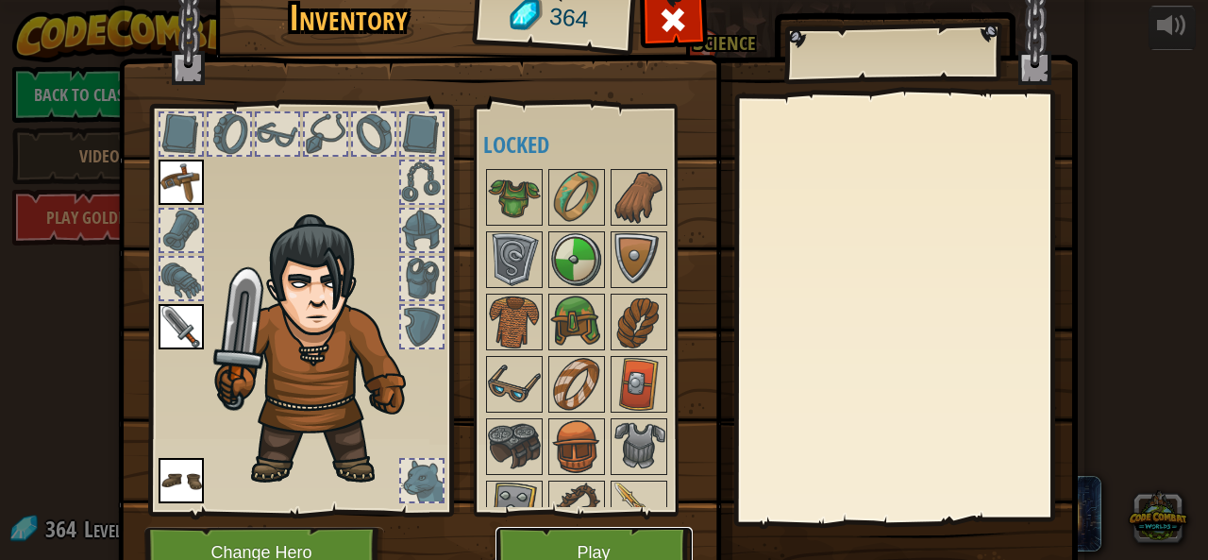
click at [506, 543] on button "Play" at bounding box center [593, 553] width 197 height 52
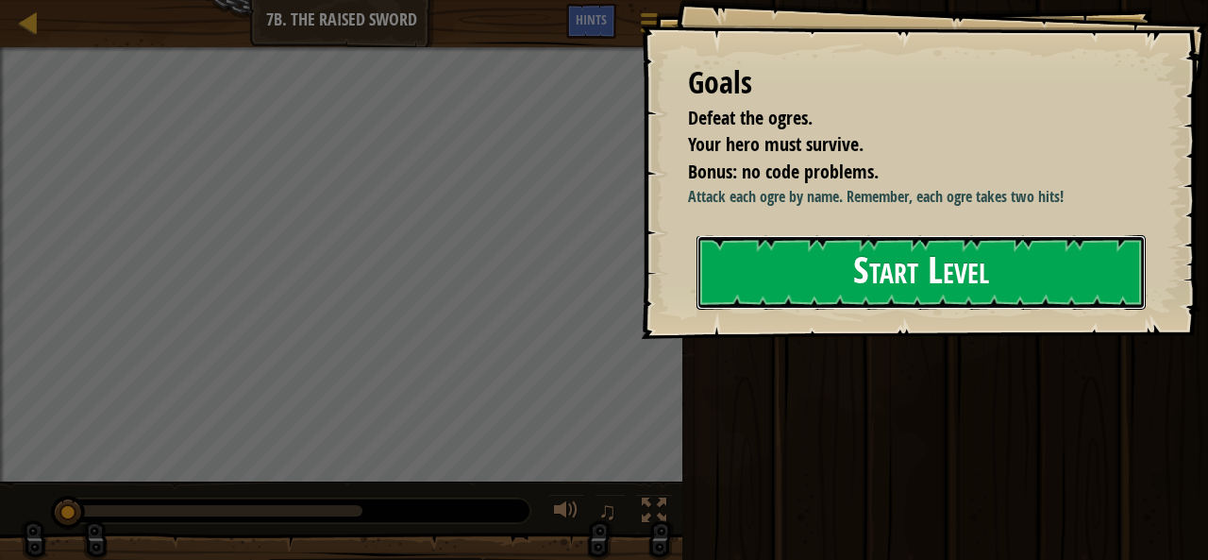
click at [847, 290] on button "Start Level" at bounding box center [920, 272] width 449 height 75
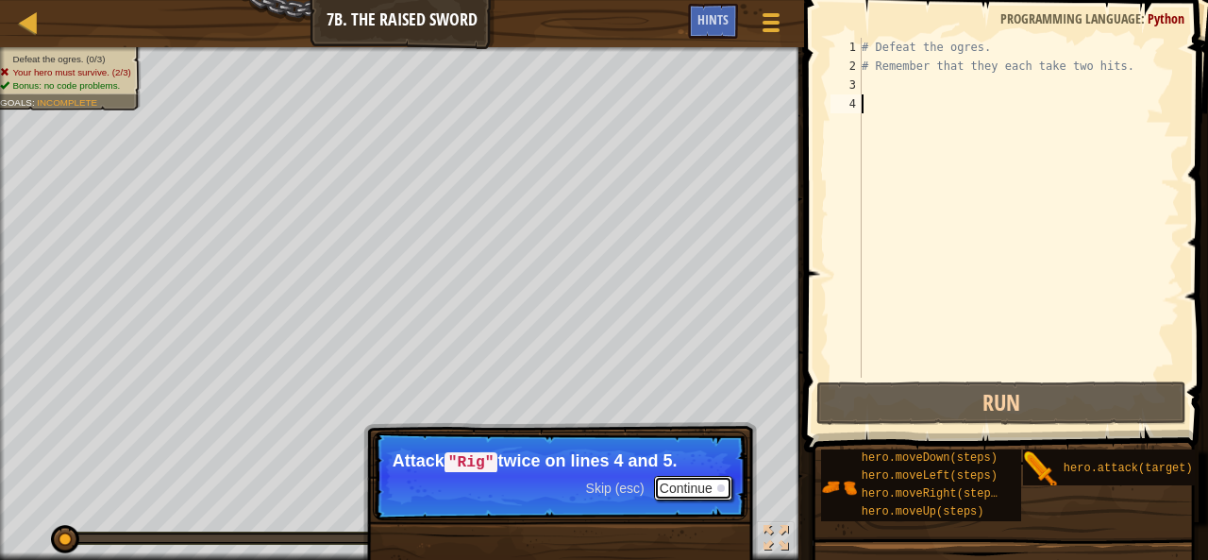
click at [717, 492] on button "Continue" at bounding box center [693, 488] width 78 height 25
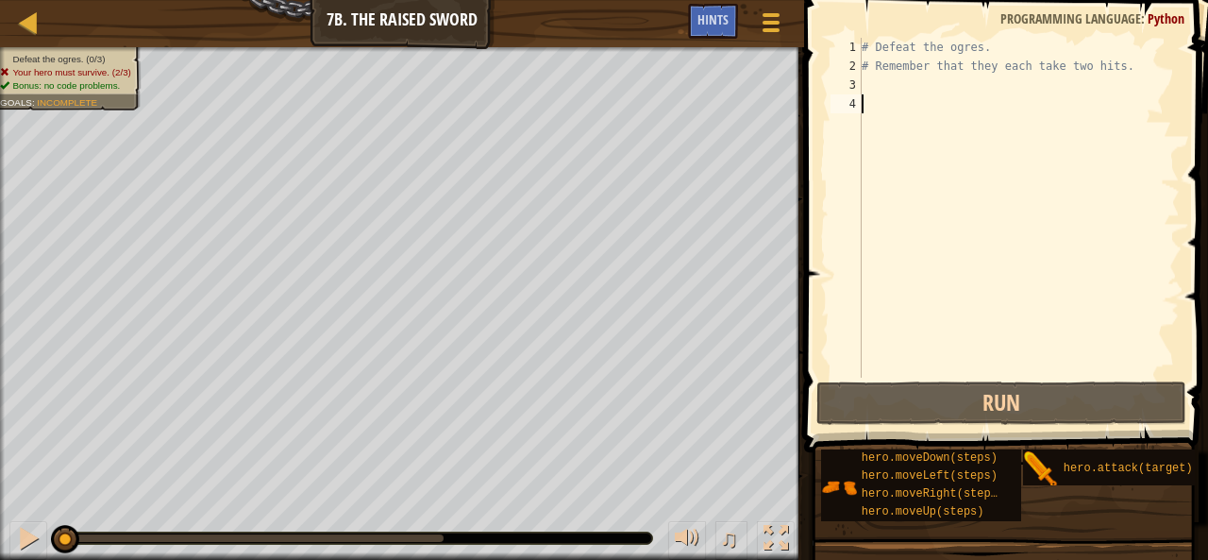
click at [927, 95] on div "# Defeat the ogres. # Remember that they each take two hits." at bounding box center [1019, 226] width 322 height 377
click at [877, 85] on div "# Defeat the ogres. # Remember that they each take two hits." at bounding box center [1019, 226] width 322 height 377
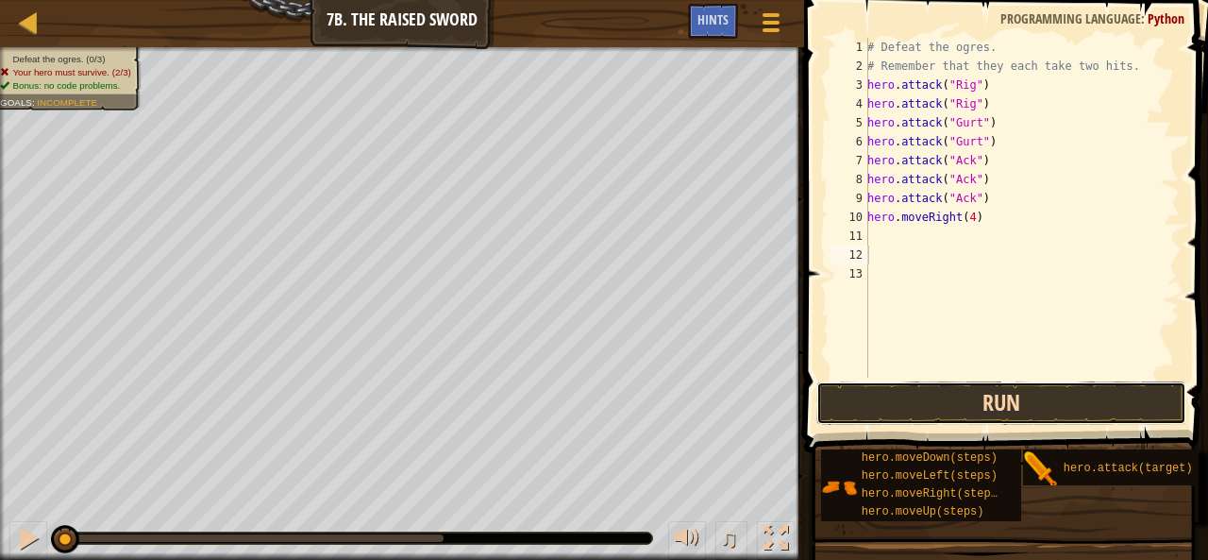
click at [852, 420] on button "Run" at bounding box center [1001, 402] width 370 height 43
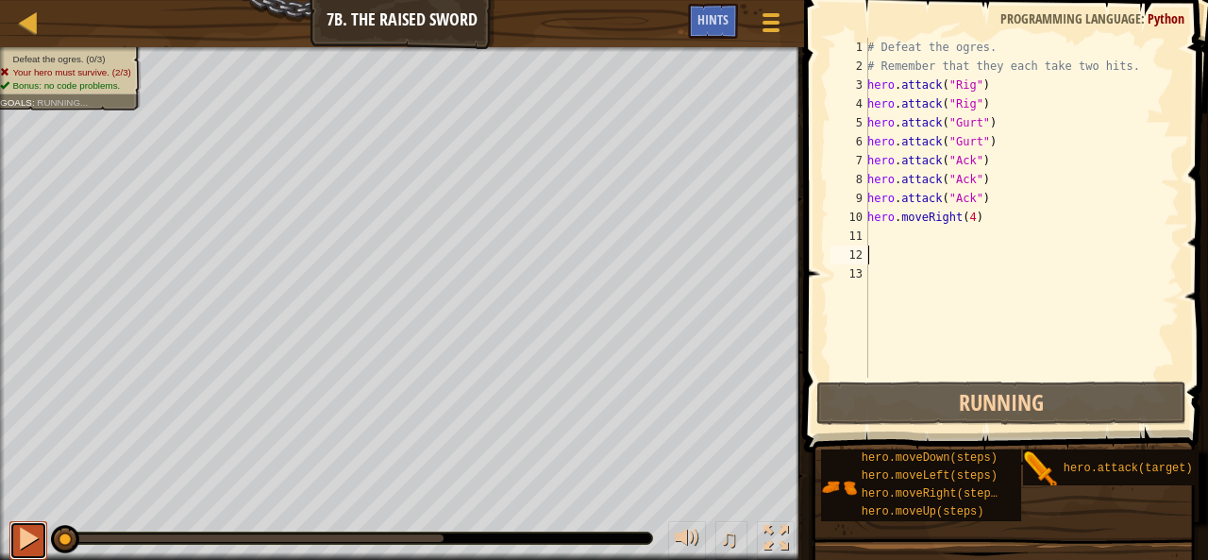
click at [19, 542] on div at bounding box center [28, 538] width 25 height 25
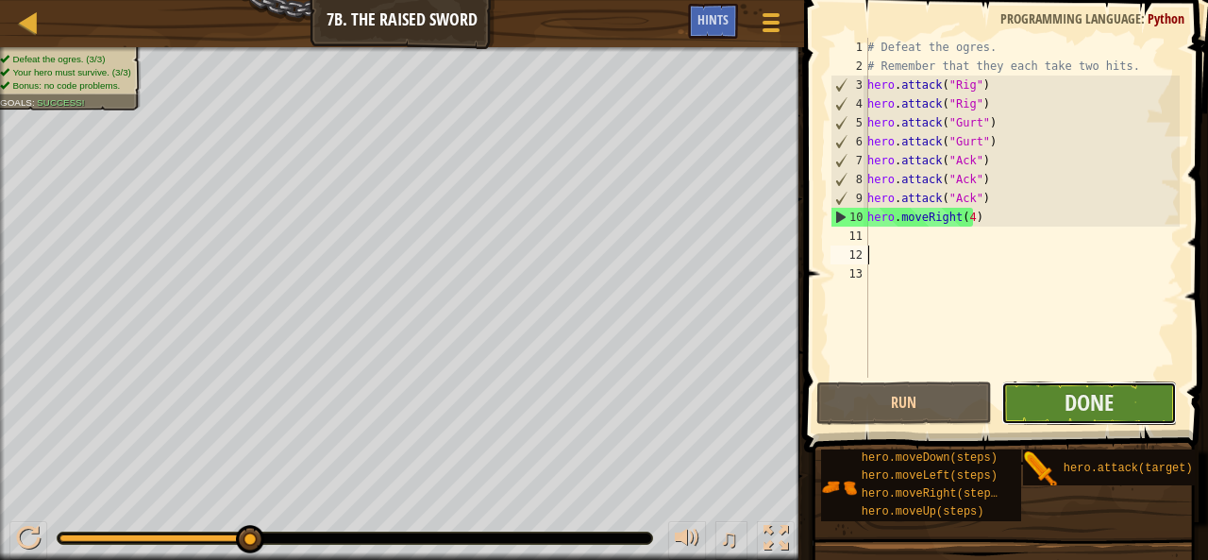
click at [1141, 394] on button "Done" at bounding box center [1089, 402] width 176 height 43
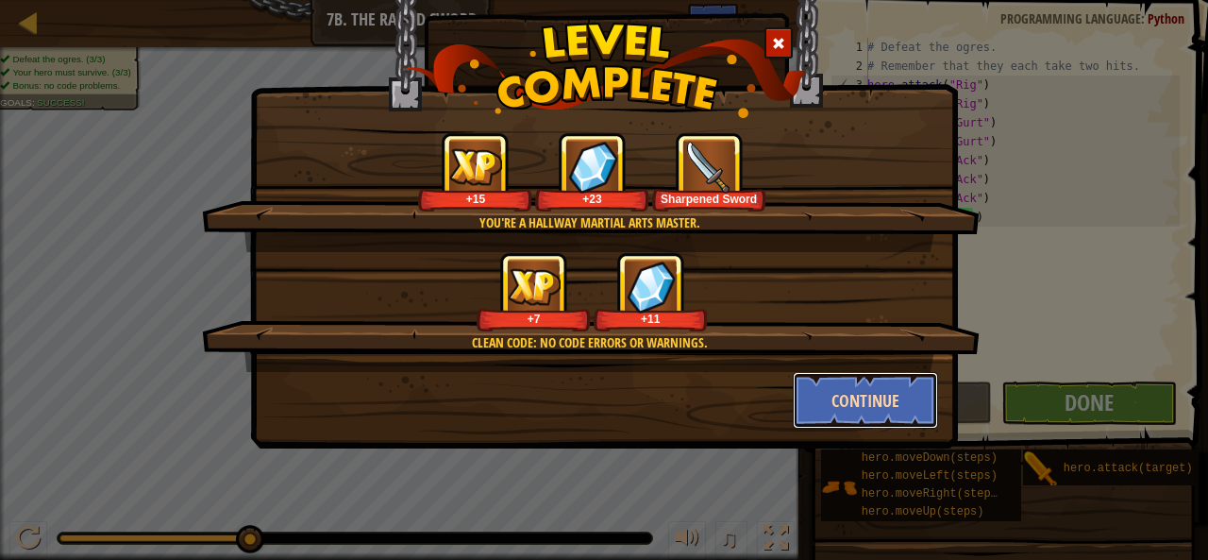
click at [851, 407] on button "Continue" at bounding box center [866, 400] width 146 height 57
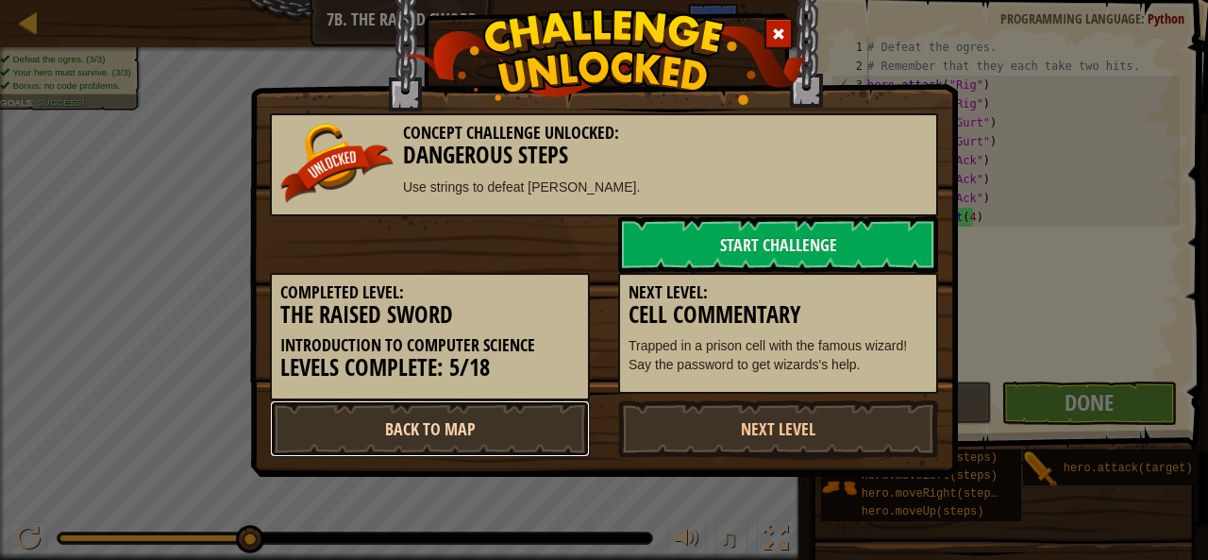
click at [528, 420] on link "Back to Map" at bounding box center [430, 428] width 320 height 57
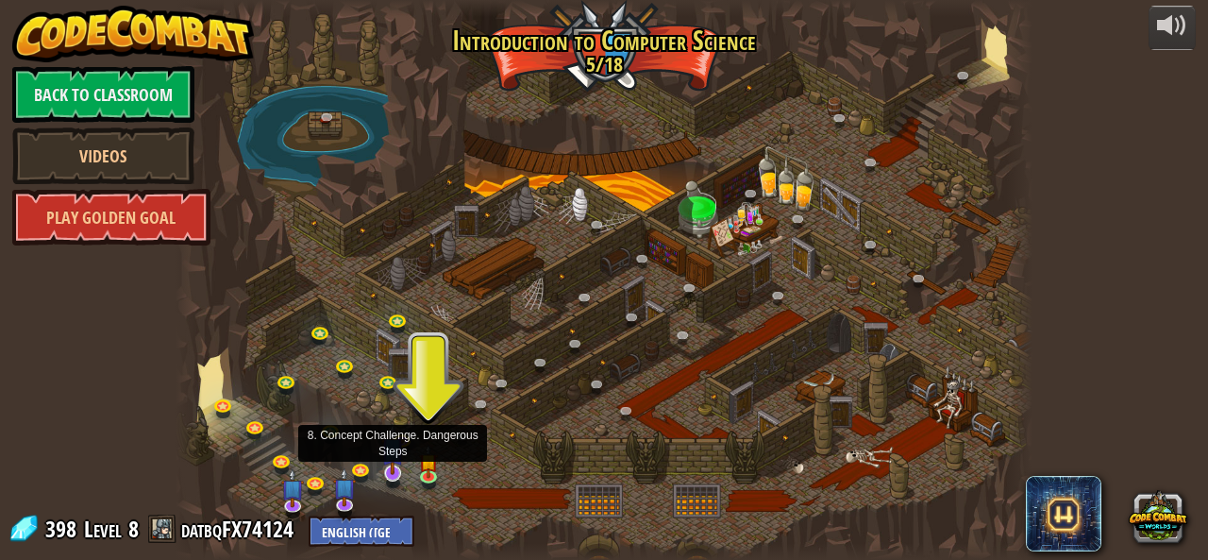
click at [396, 467] on img at bounding box center [392, 449] width 23 height 52
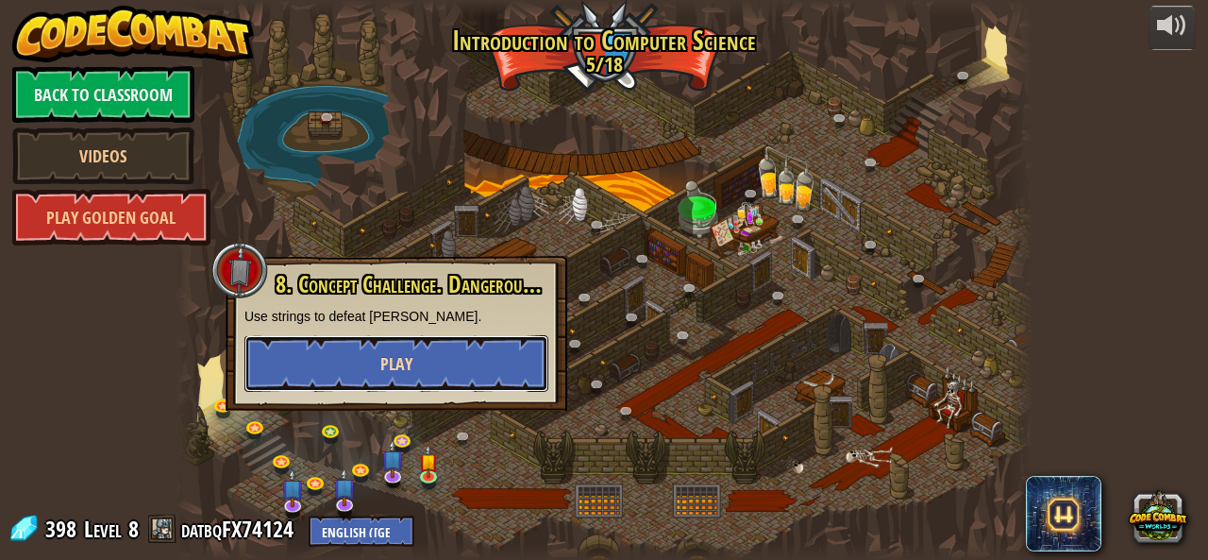
click at [408, 374] on span "Play" at bounding box center [396, 364] width 32 height 24
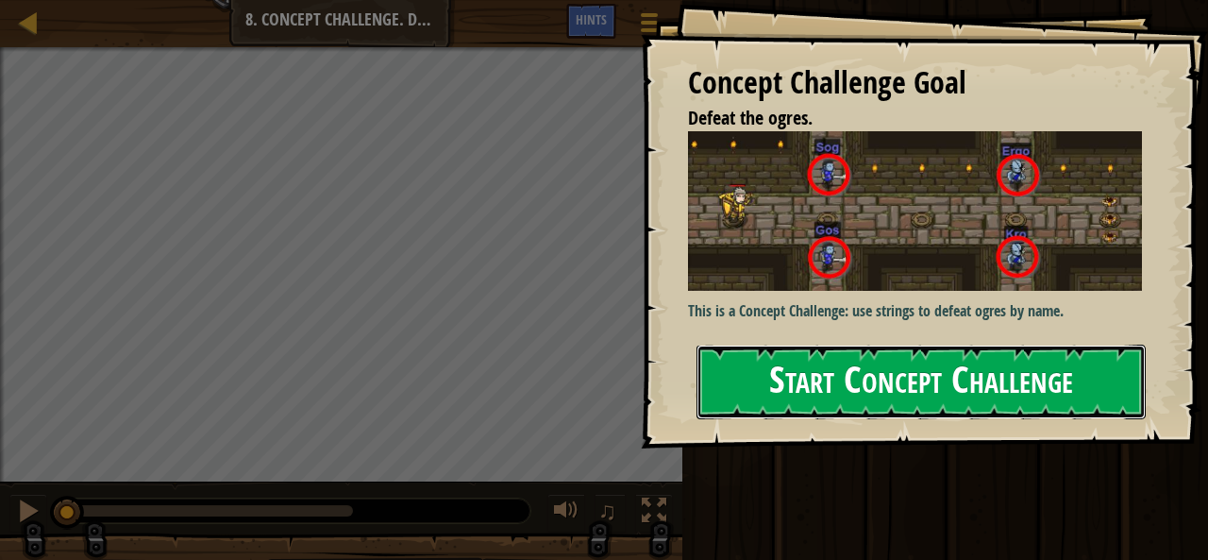
click at [719, 412] on button "Start Concept Challenge" at bounding box center [920, 381] width 449 height 75
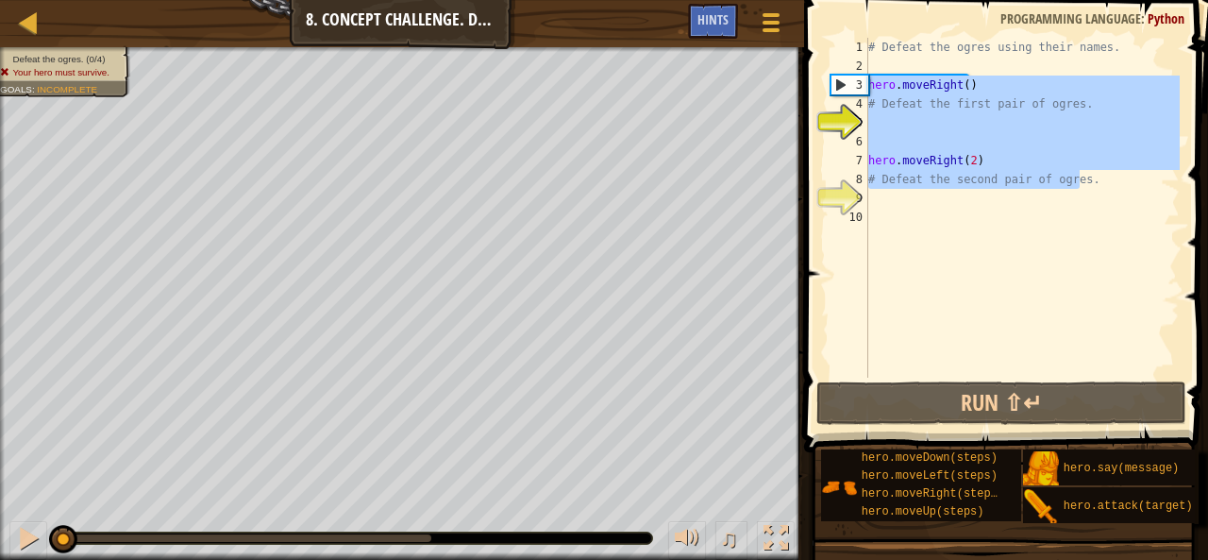
drag, startPoint x: 1085, startPoint y: 184, endPoint x: 859, endPoint y: 76, distance: 250.7
click at [859, 76] on div "1 2 3 4 5 6 7 8 9 10 # Defeat the ogres using their names. hero . moveRight ( )…" at bounding box center [1003, 208] width 353 height 340
type textarea "hero.moveRight() # Defeat the first pair of ogres."
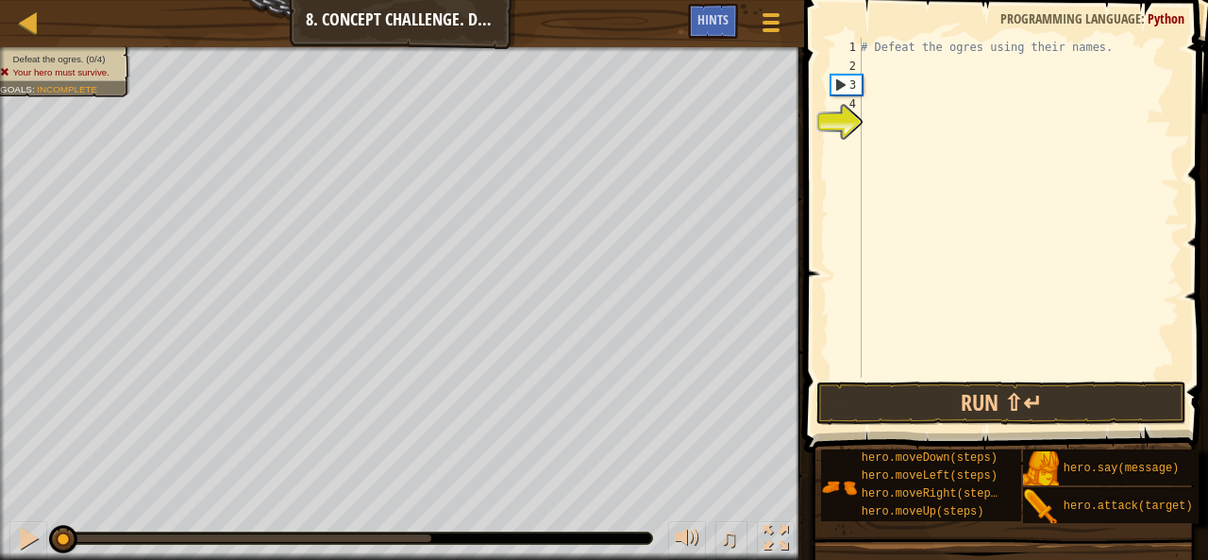
type textarea "# Defeat the ogres using their names."
click at [901, 86] on div "# Defeat the ogres using their names." at bounding box center [1018, 226] width 323 height 377
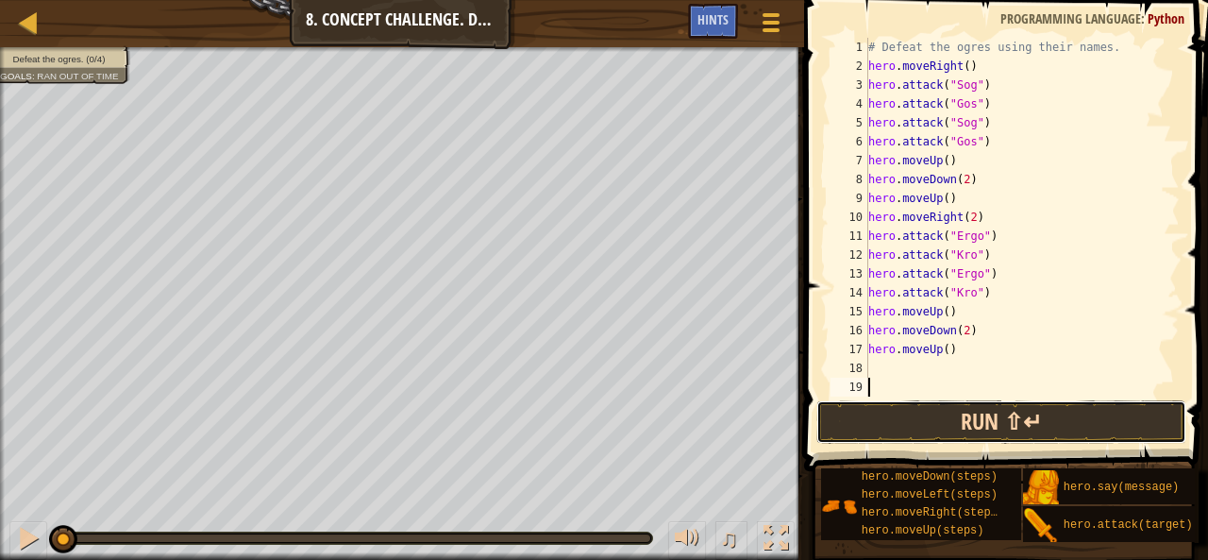
click at [1031, 412] on button "Run ⇧↵" at bounding box center [1001, 421] width 370 height 43
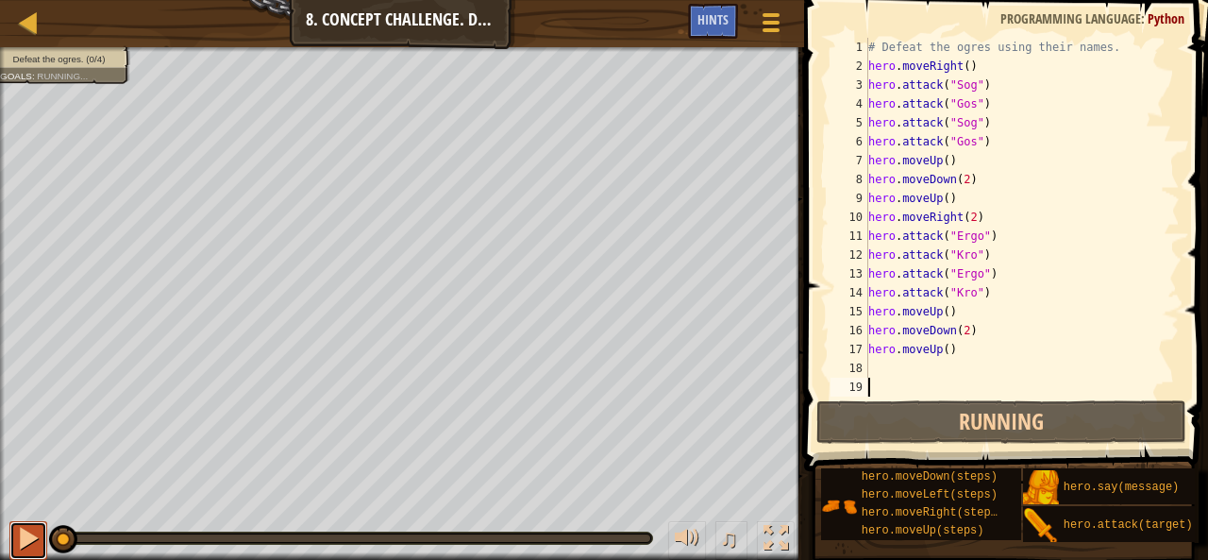
click at [22, 541] on div at bounding box center [28, 538] width 25 height 25
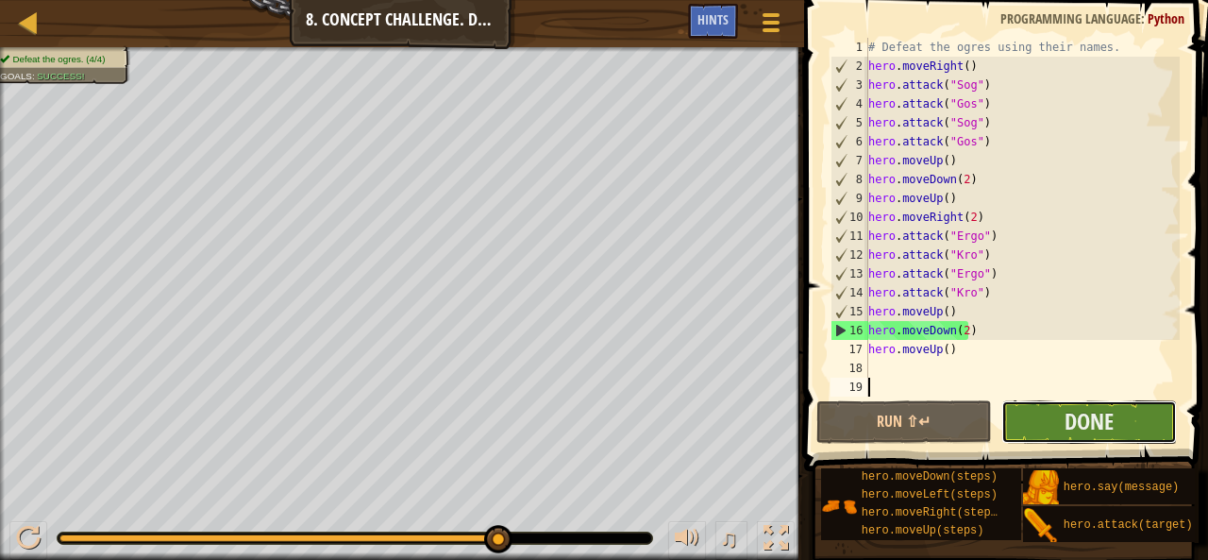
click at [1095, 443] on button "Done" at bounding box center [1089, 421] width 176 height 43
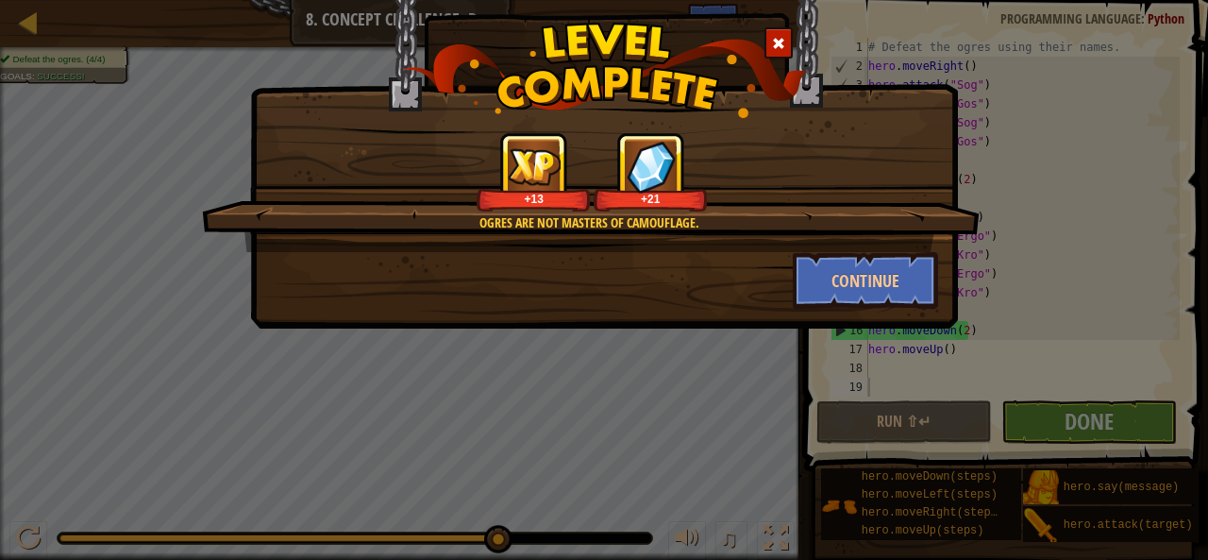
click at [778, 29] on div at bounding box center [778, 42] width 28 height 31
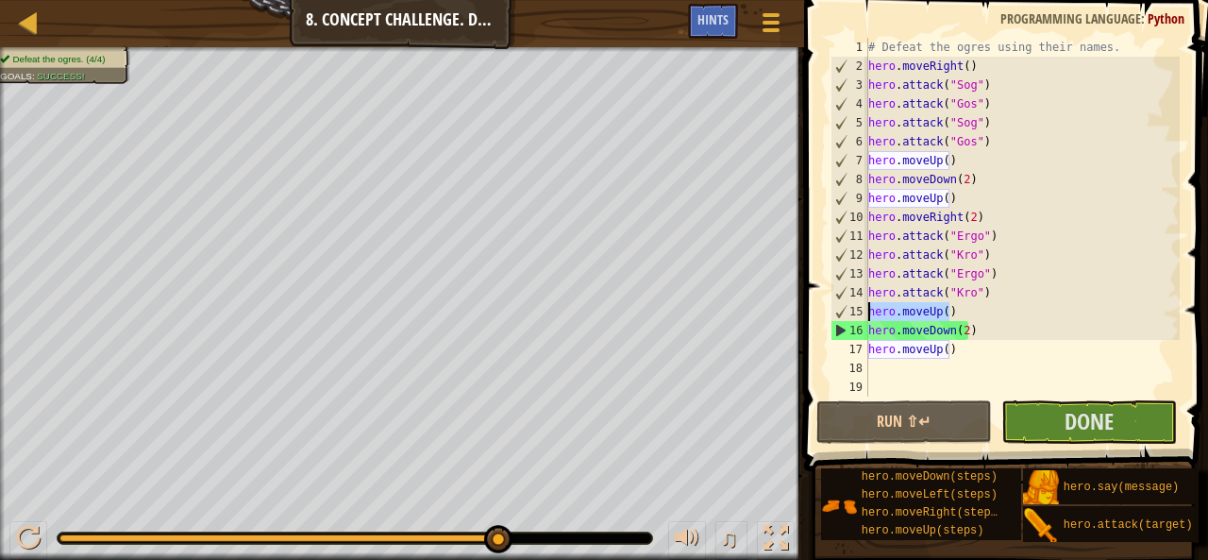
drag, startPoint x: 956, startPoint y: 319, endPoint x: 847, endPoint y: 307, distance: 109.2
click at [847, 307] on div "1 2 3 4 5 6 7 8 9 10 11 12 13 14 15 16 17 18 19 # Defeat the ogres using their …" at bounding box center [1003, 217] width 353 height 359
type textarea "hero.moveUp()"
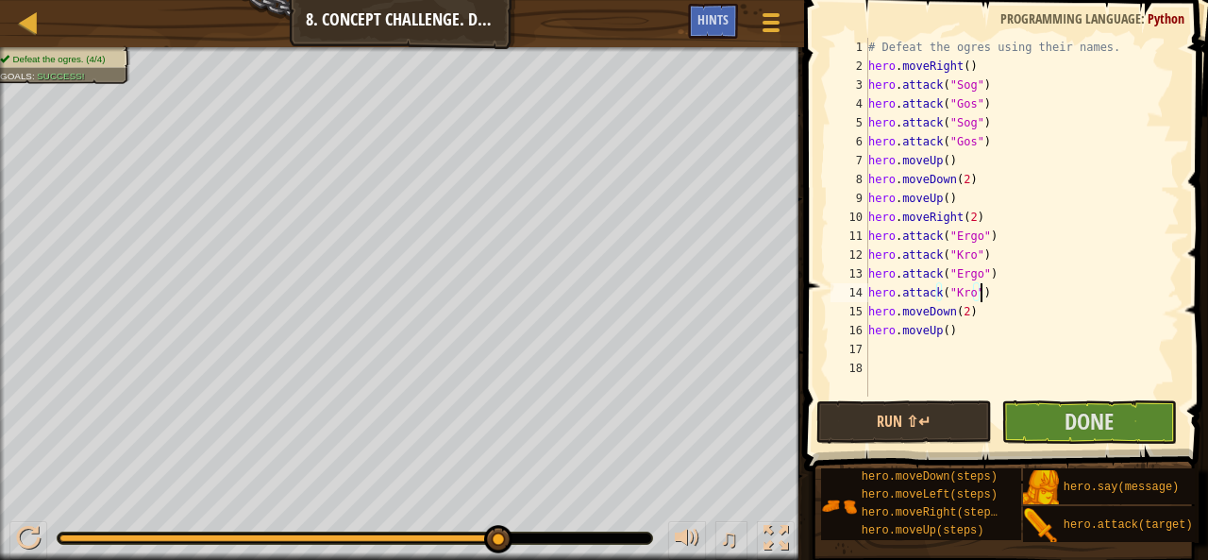
click at [963, 310] on div "# Defeat the ogres using their names. hero . moveRight ( ) hero . attack ( "Sog…" at bounding box center [1021, 236] width 315 height 396
type textarea "hero.moveDown()"
drag, startPoint x: 992, startPoint y: 347, endPoint x: 942, endPoint y: 344, distance: 50.1
click at [898, 349] on div "# Defeat the ogres using their names. hero . moveRight ( ) hero . attack ( "Sog…" at bounding box center [1021, 236] width 315 height 396
drag, startPoint x: 959, startPoint y: 336, endPoint x: 823, endPoint y: 341, distance: 136.0
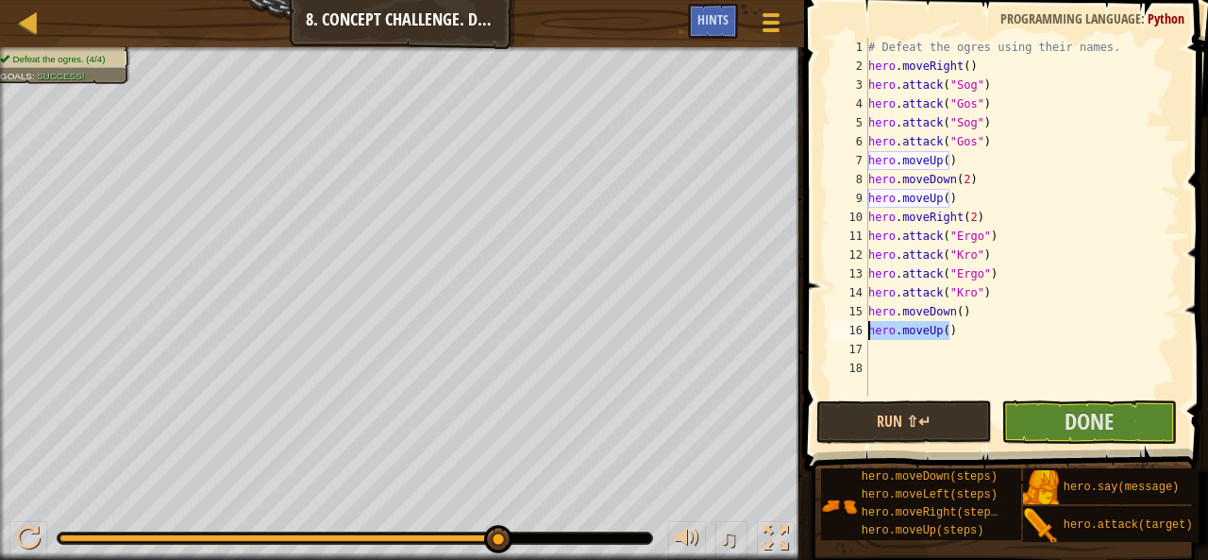
click at [823, 341] on div "1 2 3 4 5 6 7 8 9 10 11 12 13 14 15 16 17 18 # Defeat the ogres using their nam…" at bounding box center [1003, 272] width 410 height 527
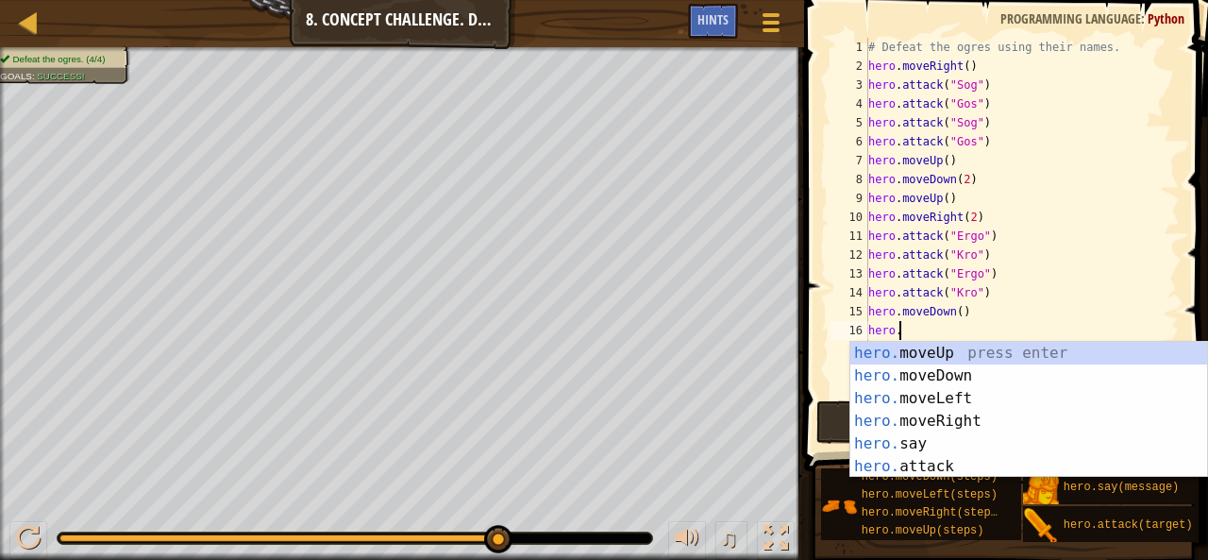
type textarea "h"
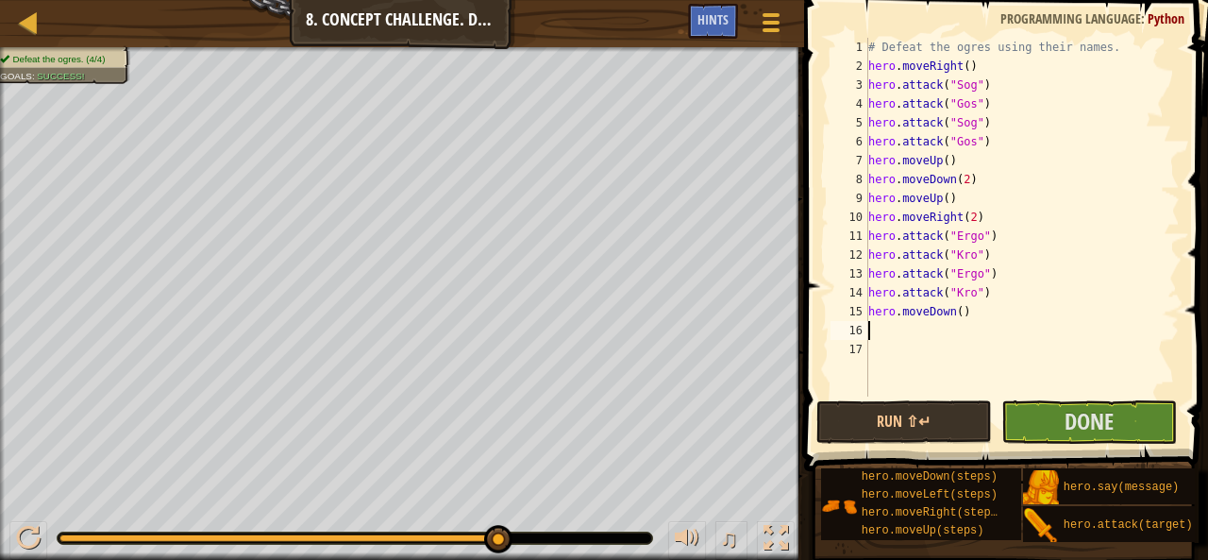
type textarea "hero.moveDown()"
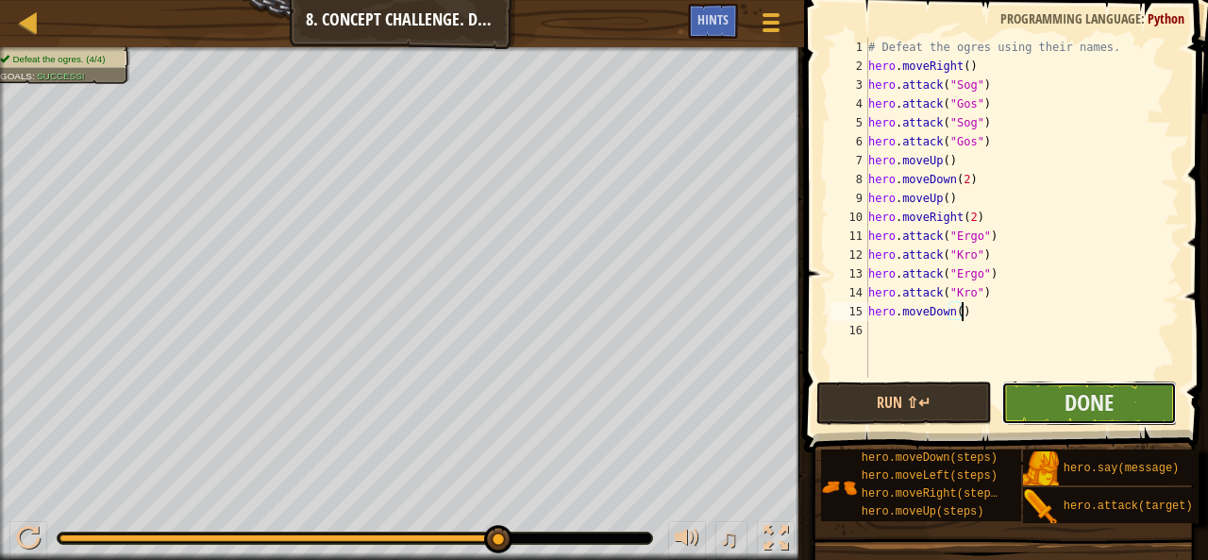
click at [1042, 394] on button "Done" at bounding box center [1089, 402] width 176 height 43
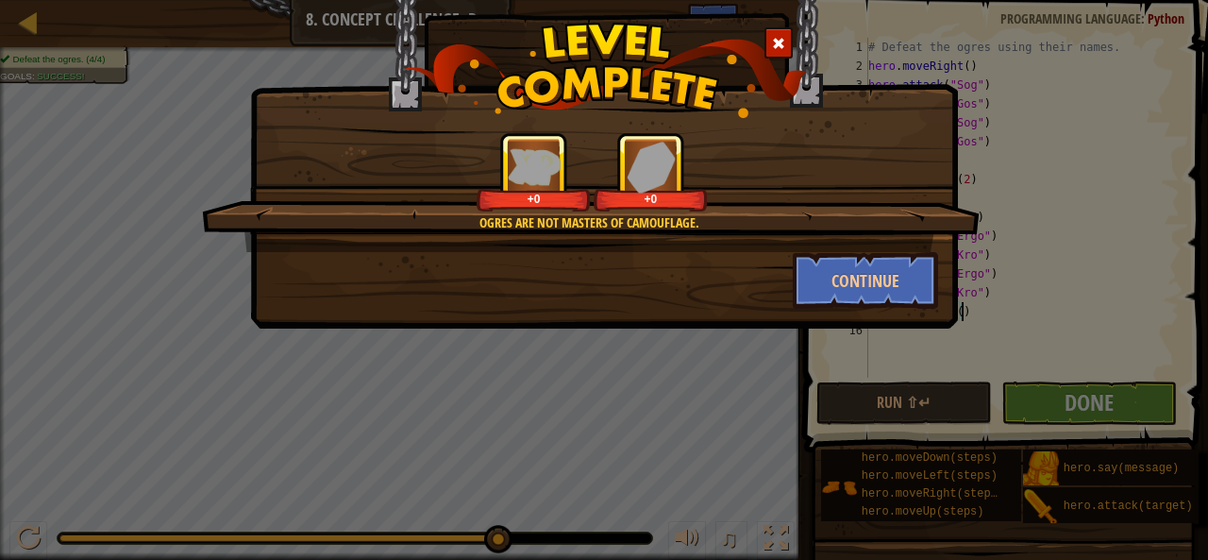
click at [792, 37] on div at bounding box center [778, 42] width 28 height 31
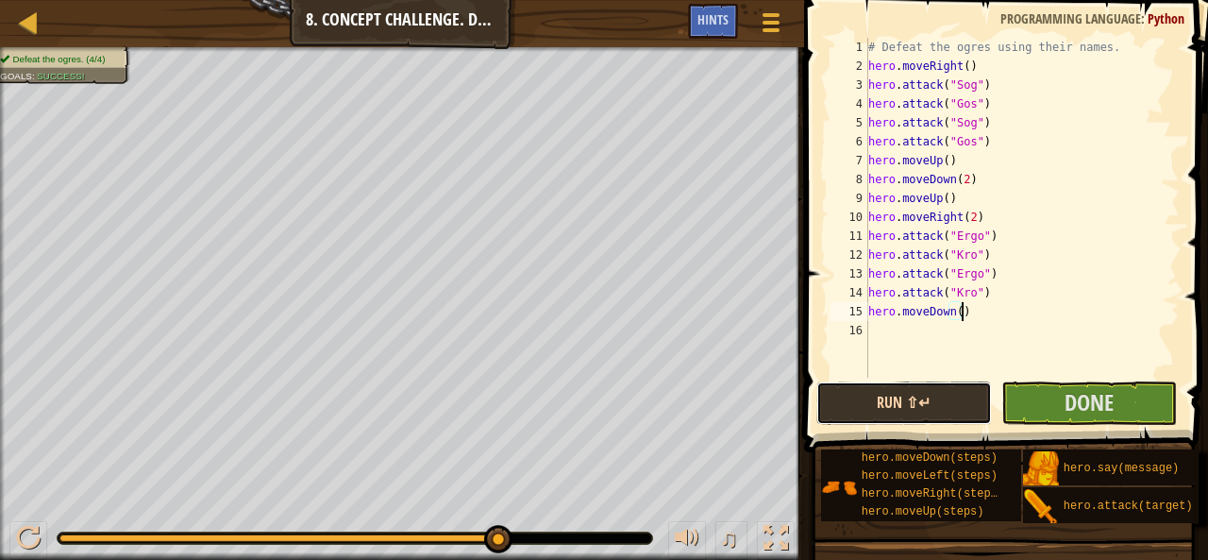
click at [942, 387] on button "Run ⇧↵" at bounding box center [904, 402] width 176 height 43
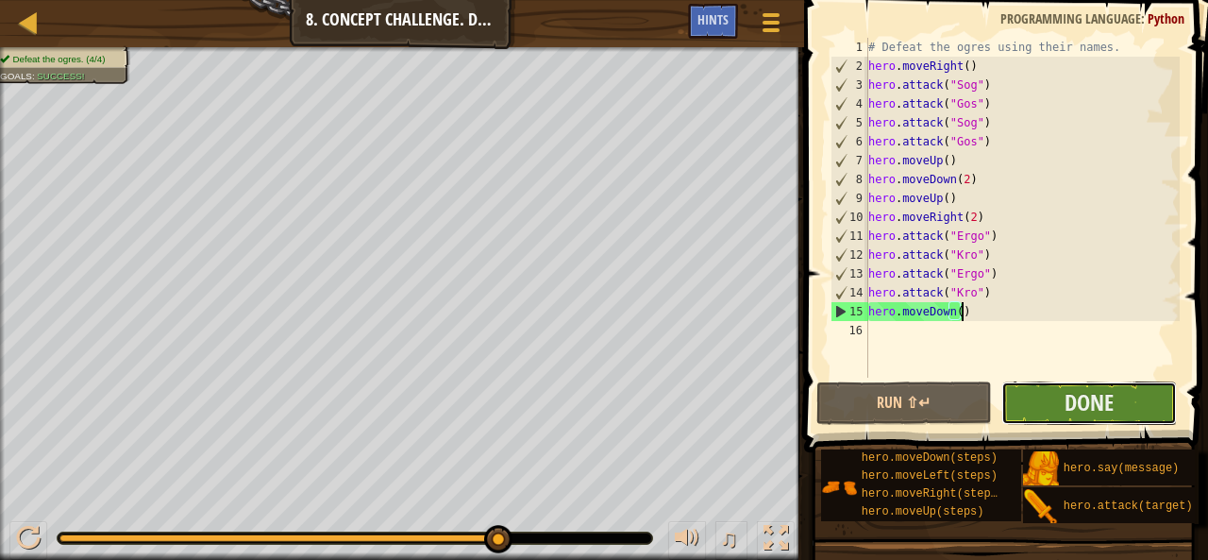
click at [1046, 394] on button "Done" at bounding box center [1089, 402] width 176 height 43
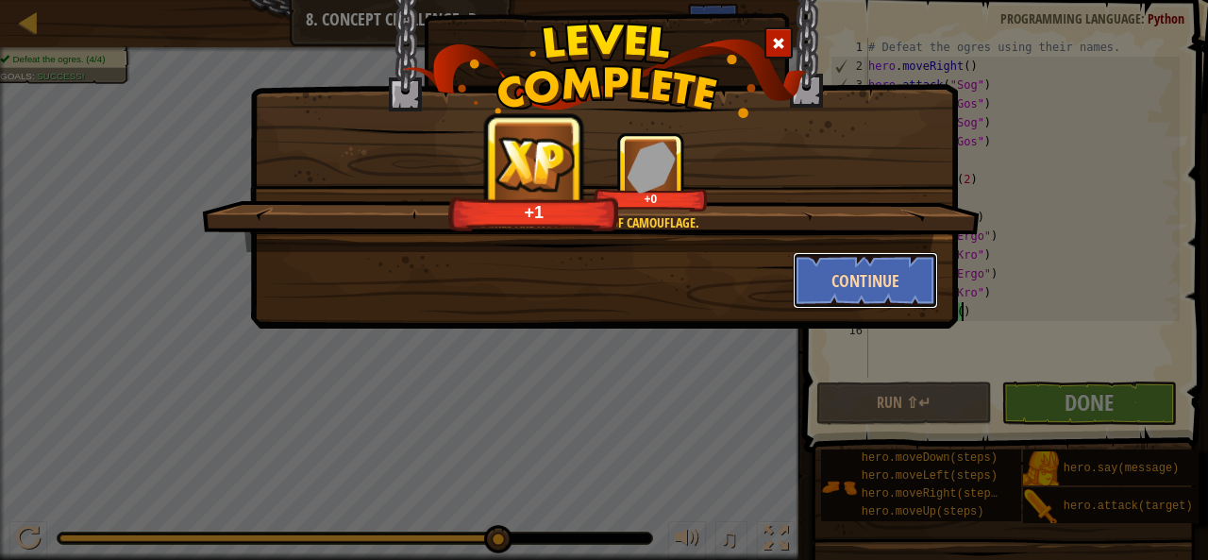
click at [902, 292] on button "Continue" at bounding box center [866, 280] width 146 height 57
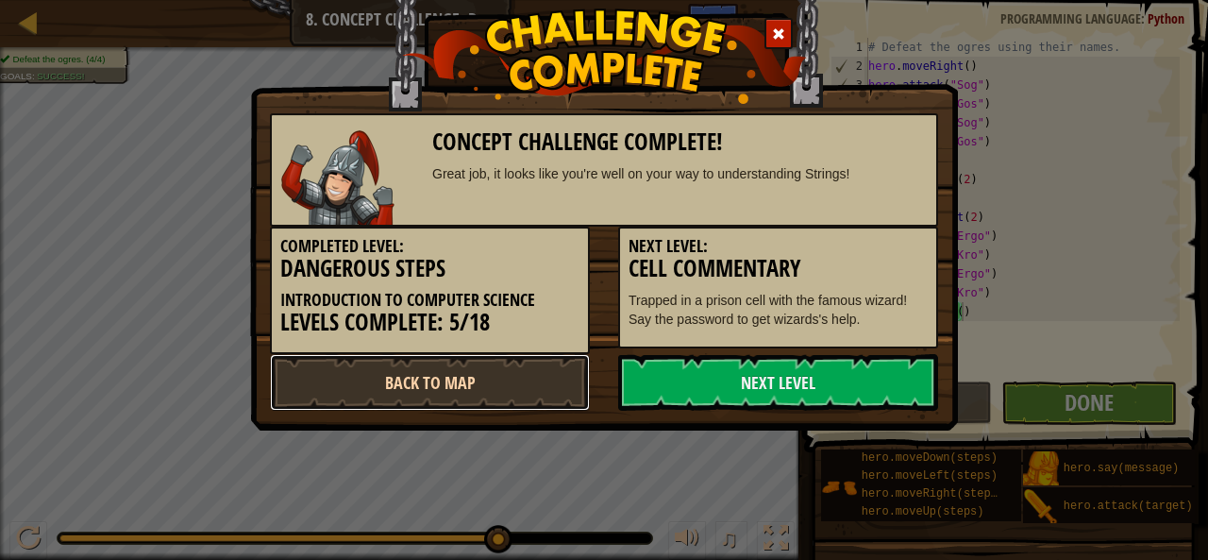
click at [379, 366] on link "Back to Map" at bounding box center [430, 382] width 320 height 57
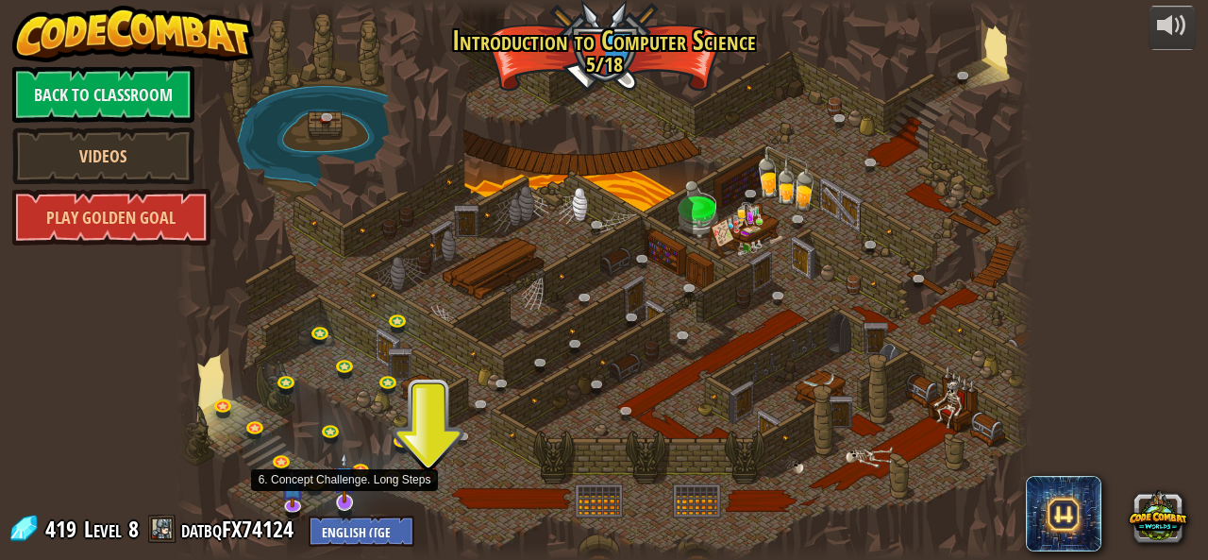
click at [350, 493] on img at bounding box center [344, 477] width 23 height 52
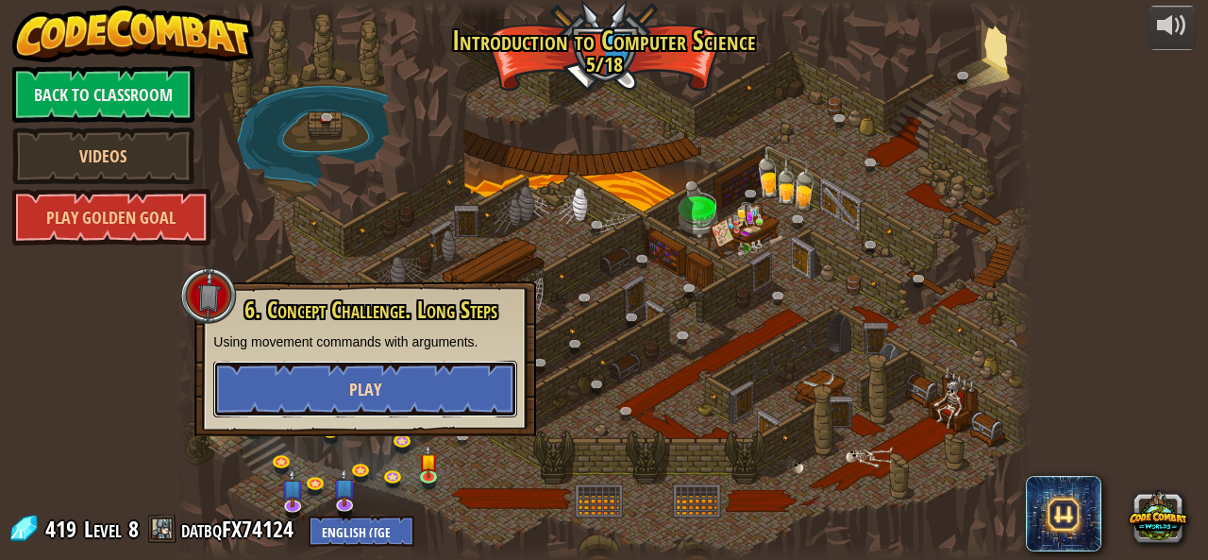
click at [394, 370] on button "Play" at bounding box center [365, 388] width 304 height 57
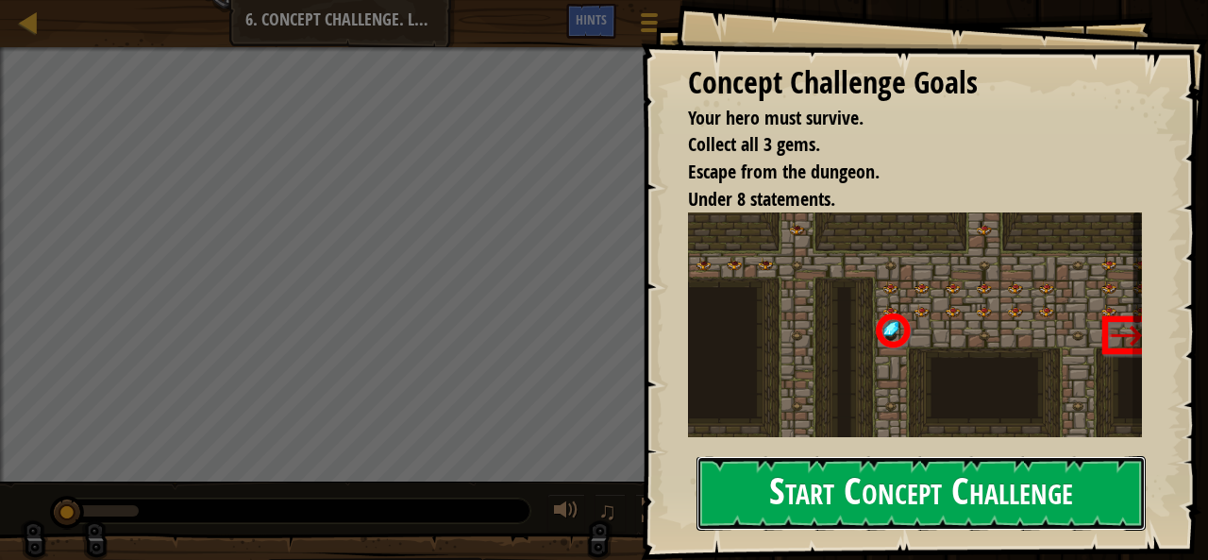
click at [887, 488] on button "Start Concept Challenge" at bounding box center [920, 493] width 449 height 75
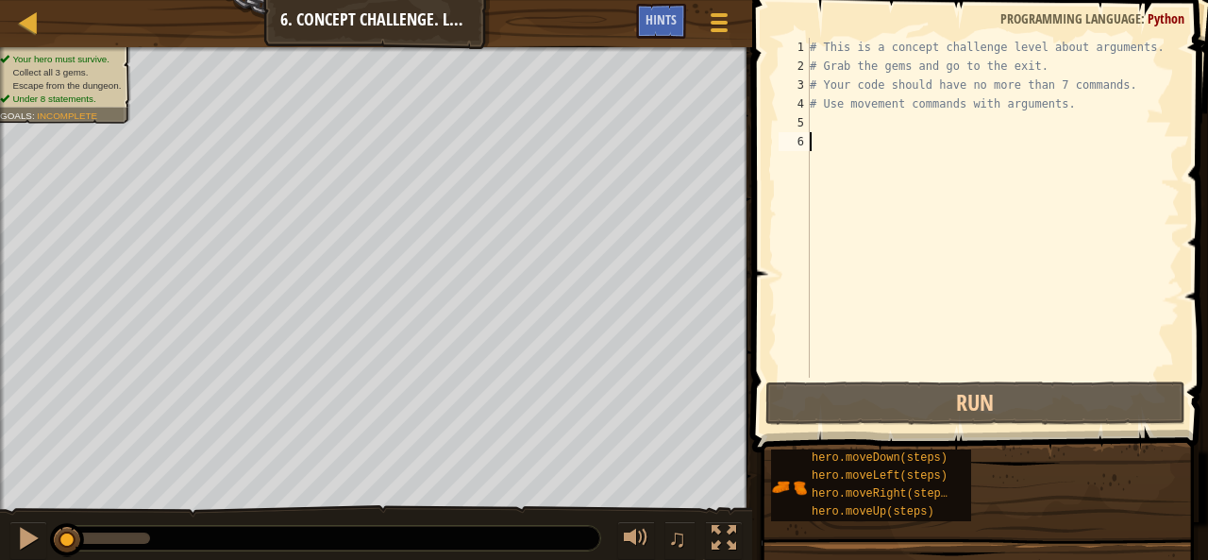
click at [876, 135] on div "# This is a concept challenge level about arguments. # Grab the gems and go to …" at bounding box center [993, 226] width 374 height 377
click at [878, 120] on div "# This is a concept challenge level about arguments. # Grab the gems and go to …" at bounding box center [993, 226] width 374 height 377
paste textarea "hero.moveRight(3)"
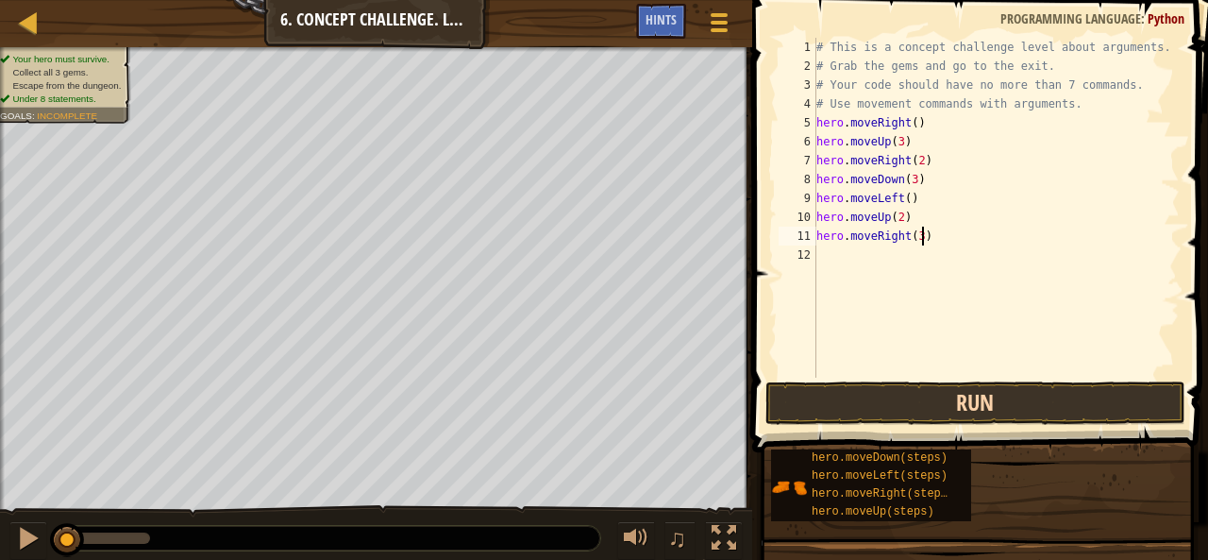
type textarea "hero.moveRight(3)"
click at [920, 399] on button "Run" at bounding box center [975, 402] width 420 height 43
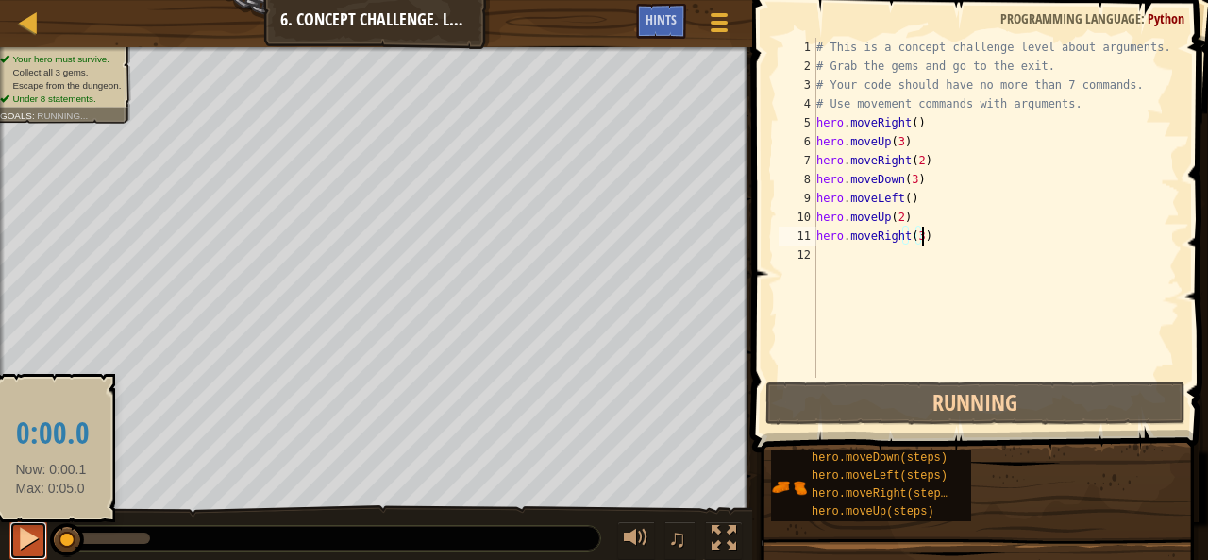
click at [41, 539] on button at bounding box center [28, 540] width 38 height 39
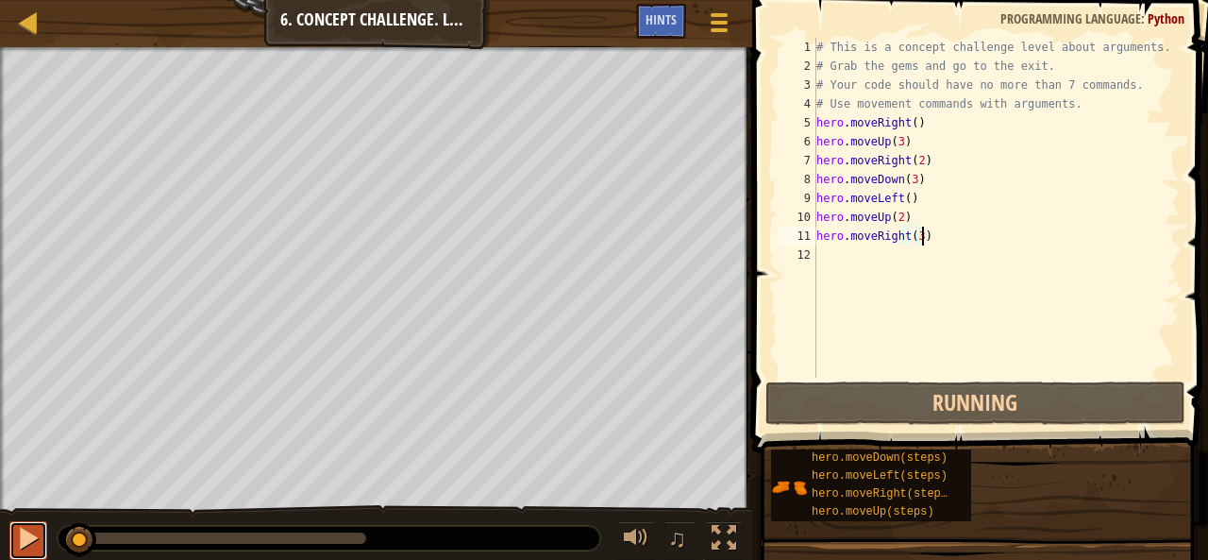
click at [23, 536] on div at bounding box center [28, 538] width 25 height 25
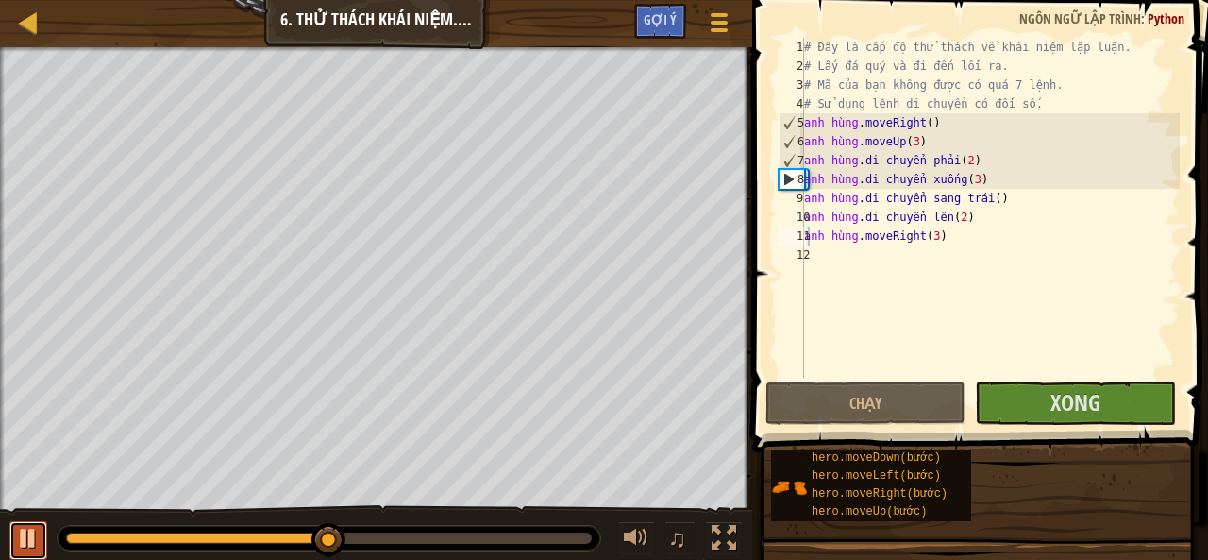
click at [26, 529] on div at bounding box center [28, 538] width 25 height 25
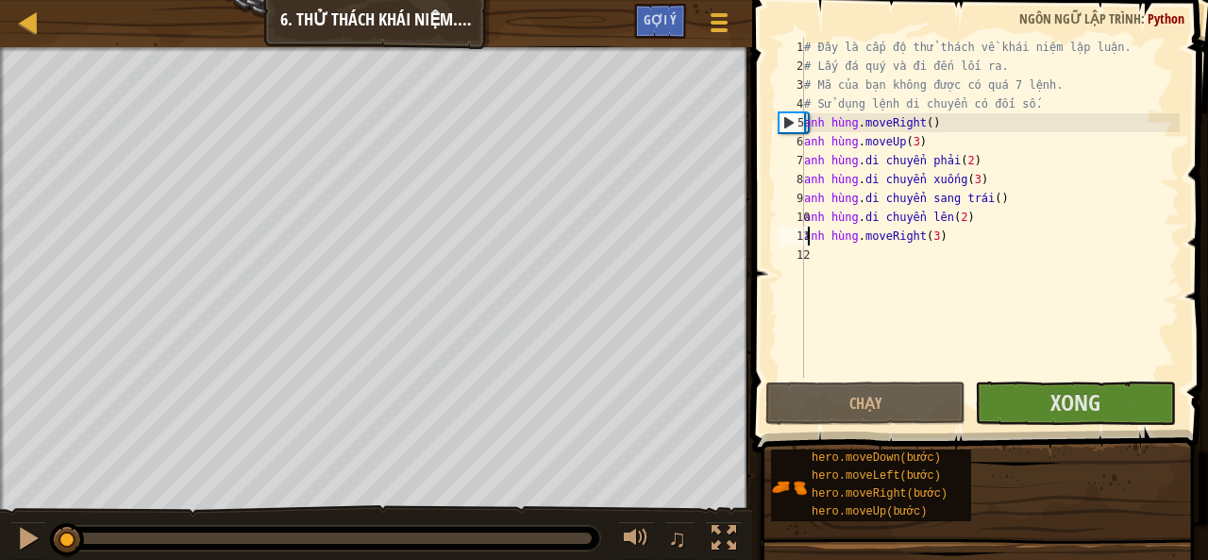
drag, startPoint x: 326, startPoint y: 533, endPoint x: 0, endPoint y: 533, distance: 325.6
click at [0, 533] on div "♫" at bounding box center [376, 533] width 752 height 57
click at [26, 535] on div at bounding box center [28, 538] width 25 height 25
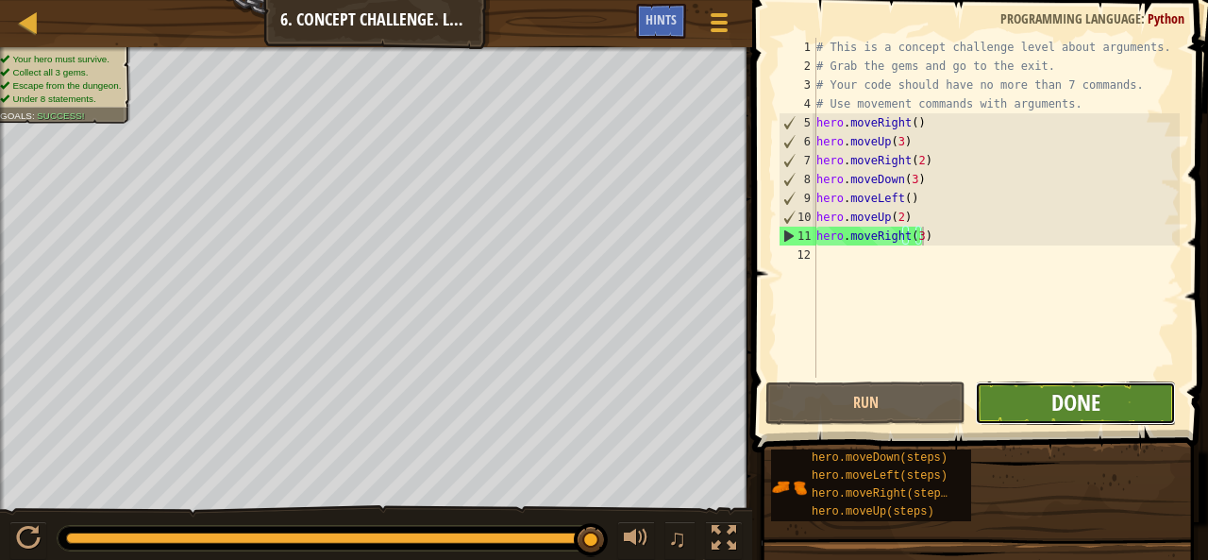
click at [1072, 411] on span "Done" at bounding box center [1075, 402] width 49 height 30
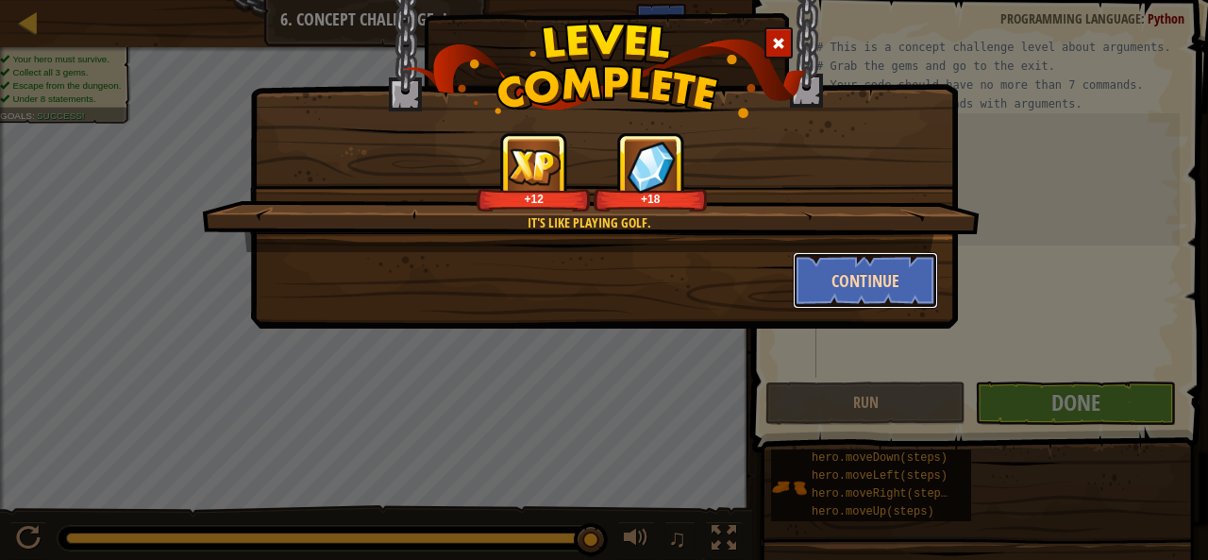
click at [915, 279] on button "Continue" at bounding box center [866, 280] width 146 height 57
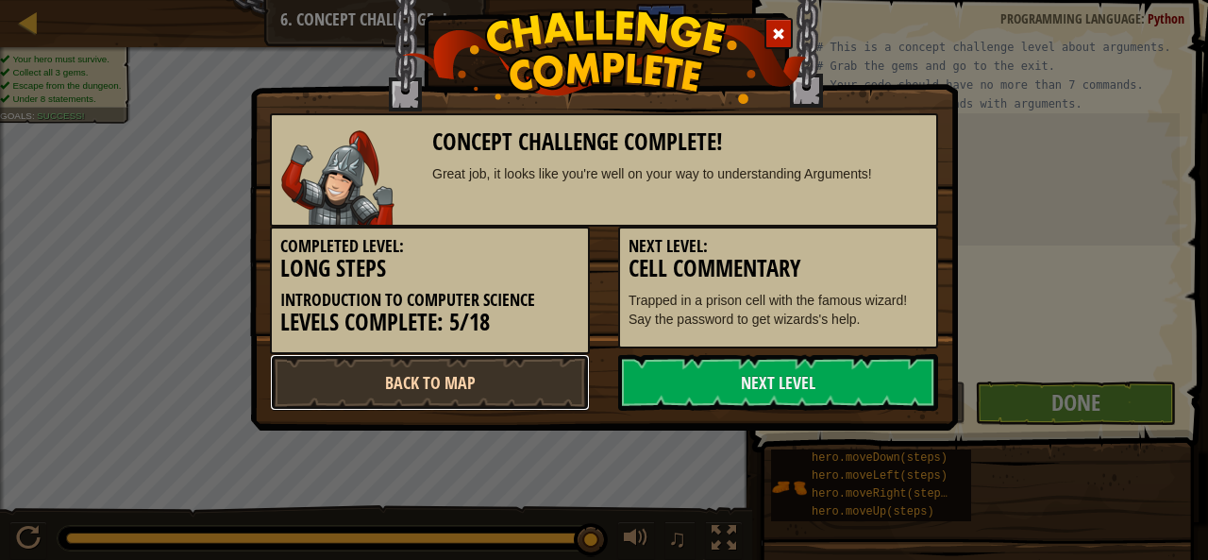
click at [445, 369] on link "Back to Map" at bounding box center [430, 382] width 320 height 57
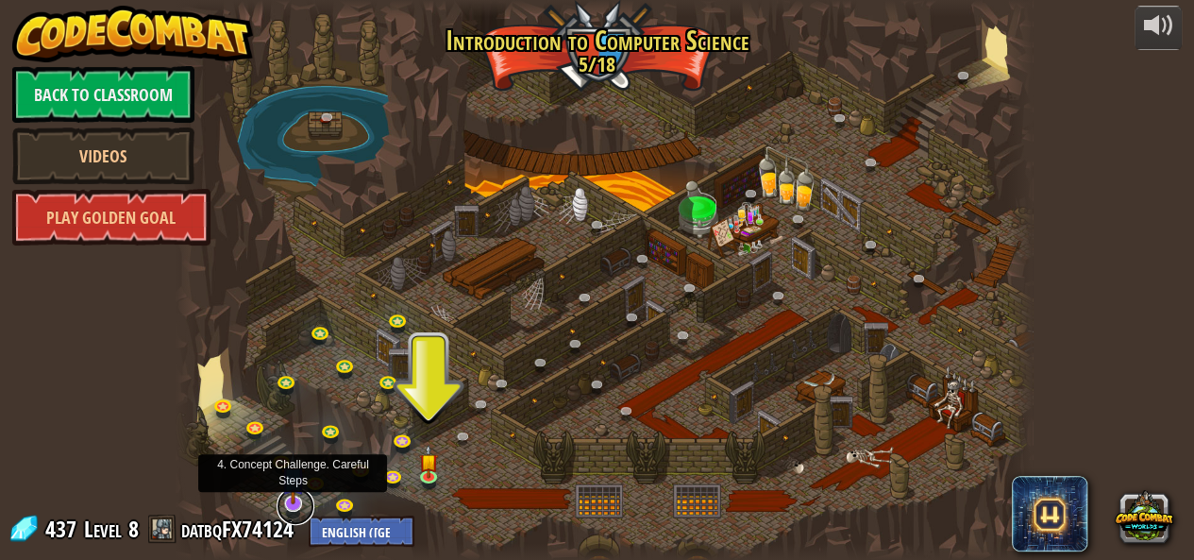
click at [302, 507] on link at bounding box center [296, 506] width 38 height 38
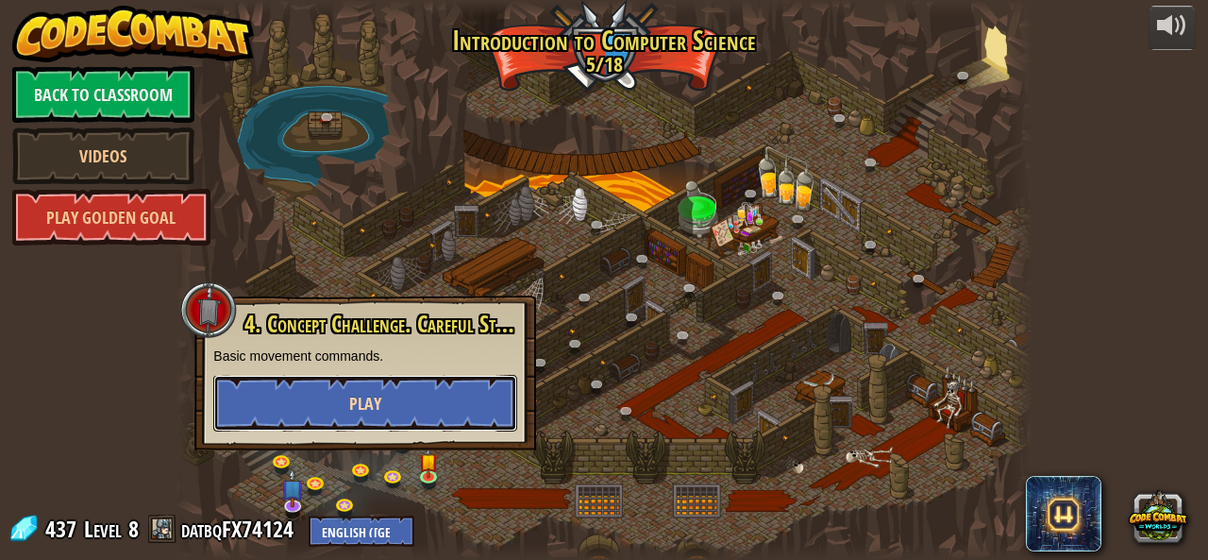
click at [416, 405] on button "Play" at bounding box center [365, 403] width 304 height 57
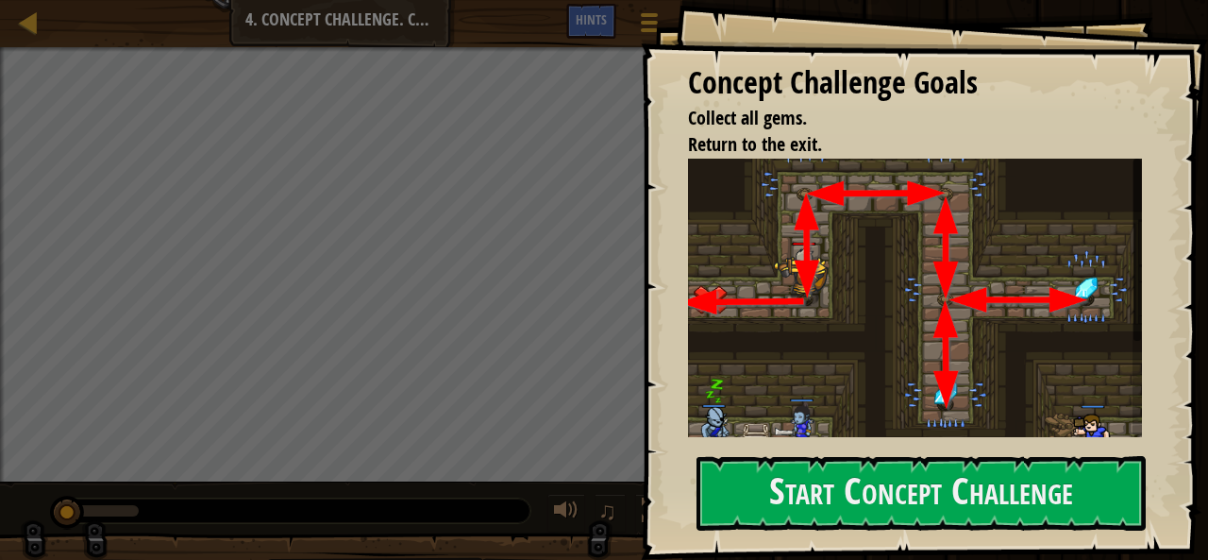
click at [796, 453] on div "Concept Challenge Goals Collect all gems. Return to the exit. This is a CONCEPT…" at bounding box center [924, 280] width 567 height 560
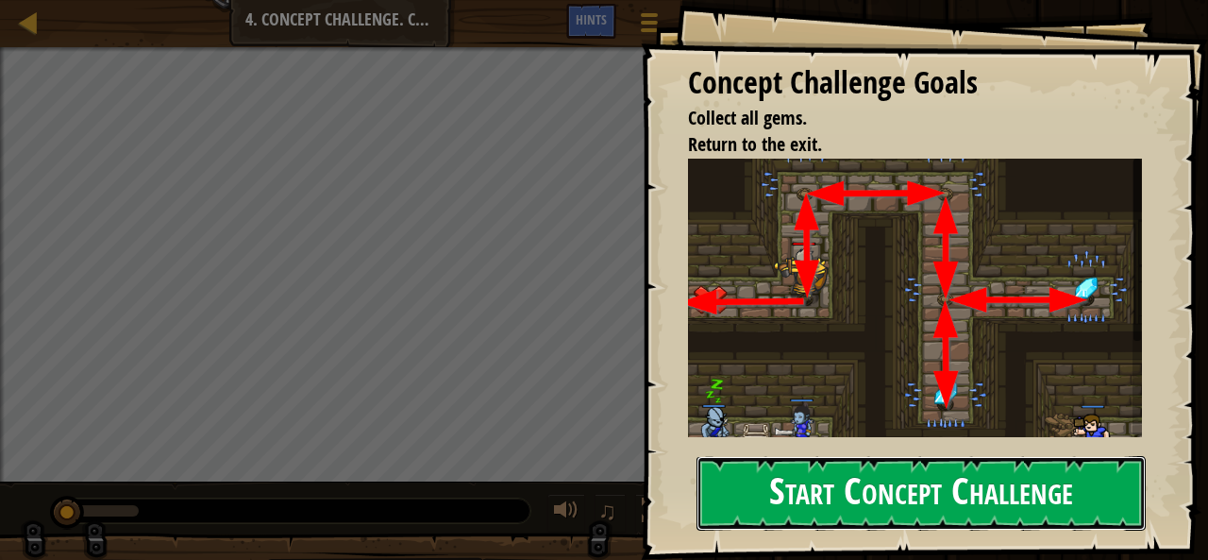
click at [800, 490] on button "Start Concept Challenge" at bounding box center [920, 493] width 449 height 75
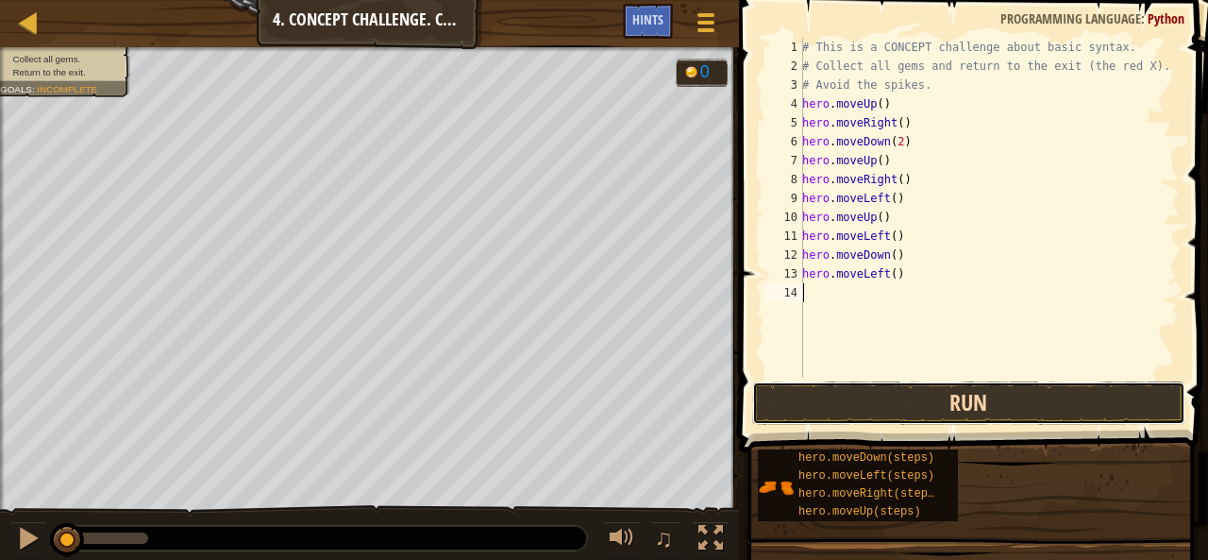
click at [881, 386] on button "Run" at bounding box center [968, 402] width 433 height 43
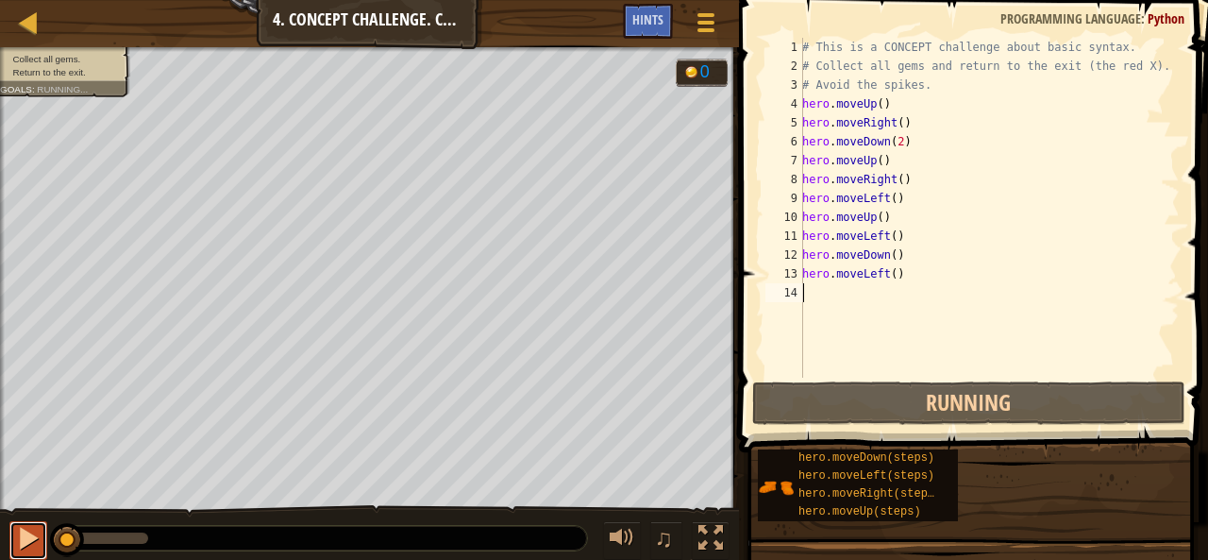
click at [21, 541] on div at bounding box center [28, 538] width 25 height 25
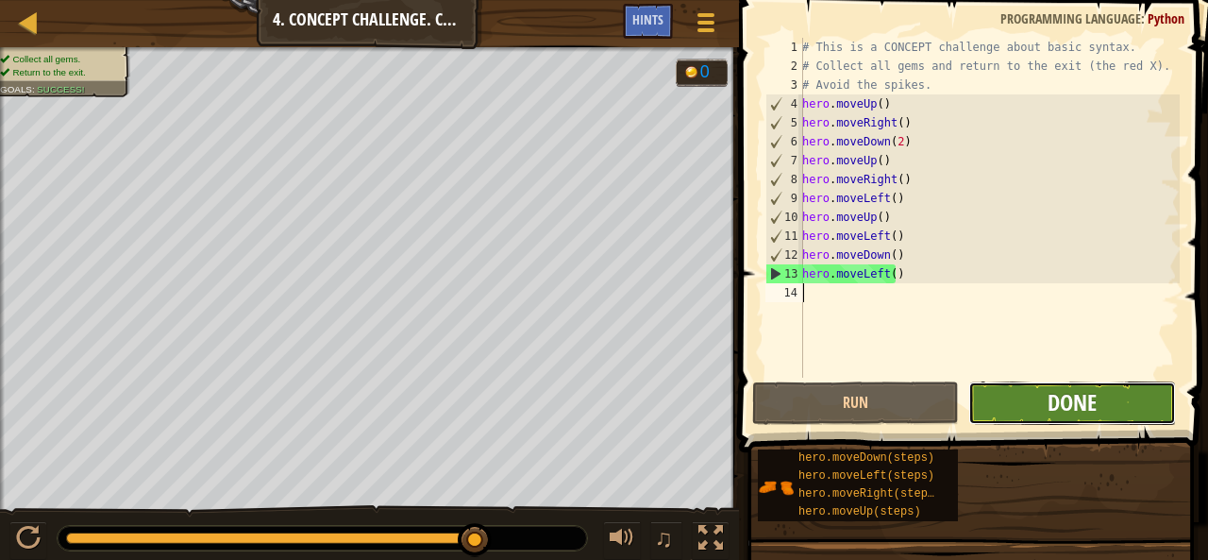
click at [1081, 411] on span "Done" at bounding box center [1071, 402] width 49 height 30
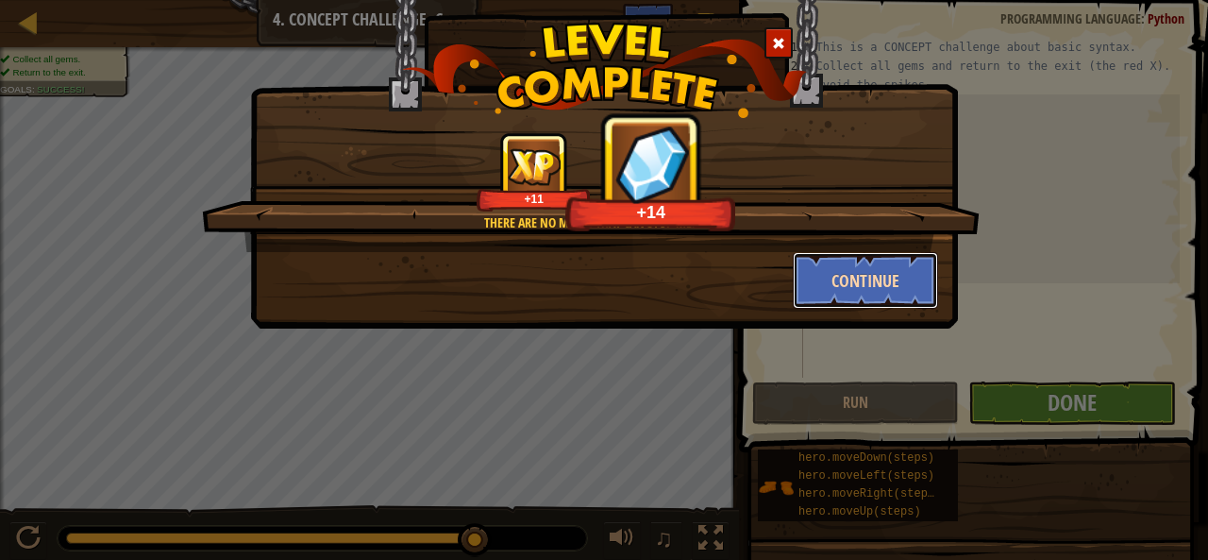
click at [870, 277] on button "Continue" at bounding box center [866, 280] width 146 height 57
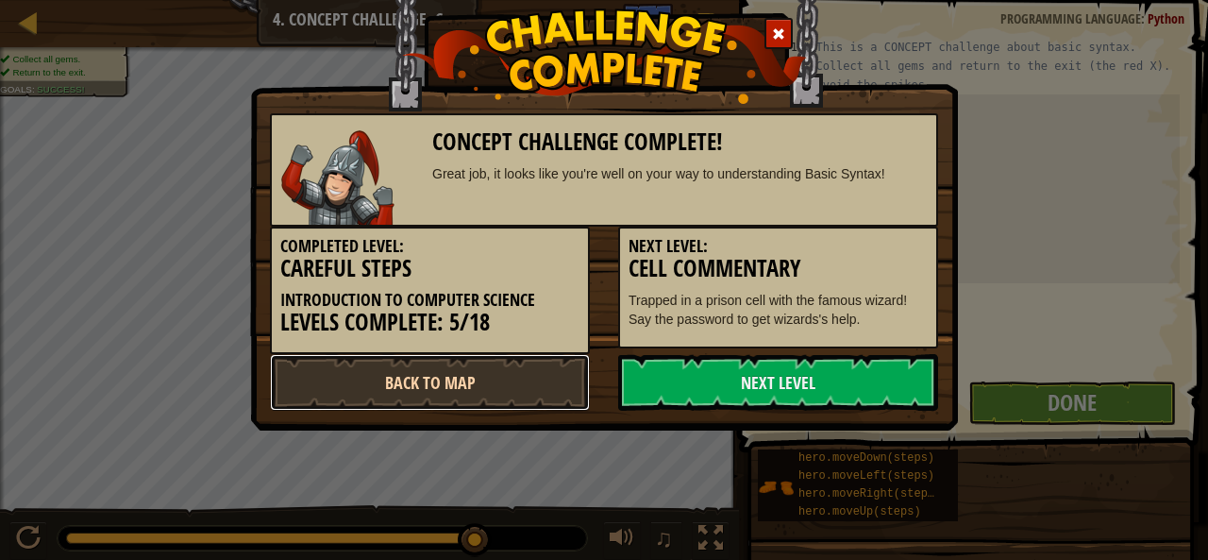
click at [506, 392] on link "Back to Map" at bounding box center [430, 382] width 320 height 57
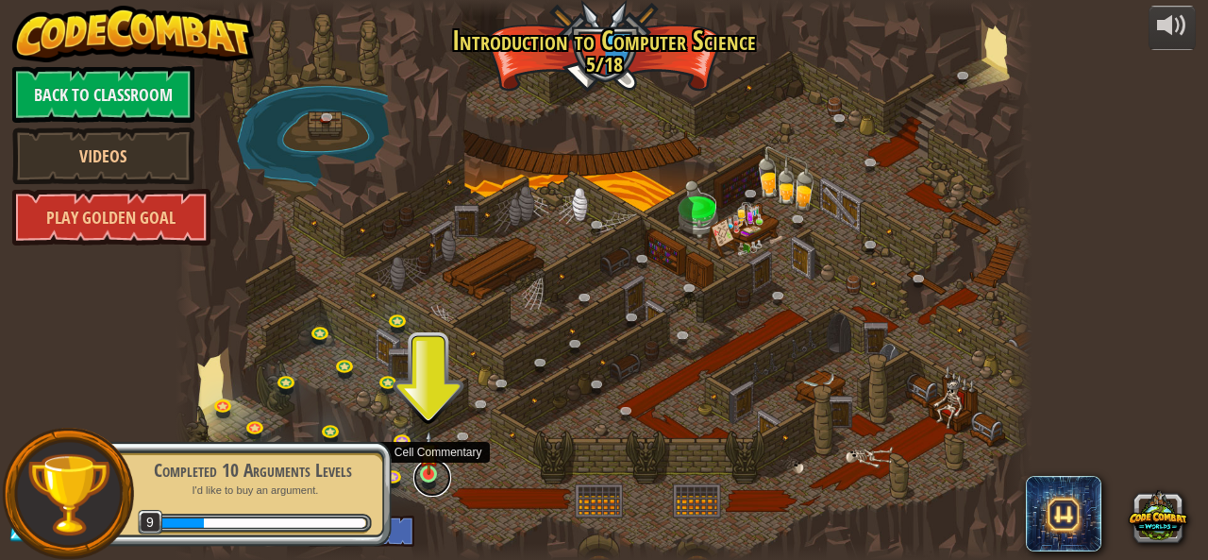
click at [443, 472] on link at bounding box center [432, 478] width 38 height 38
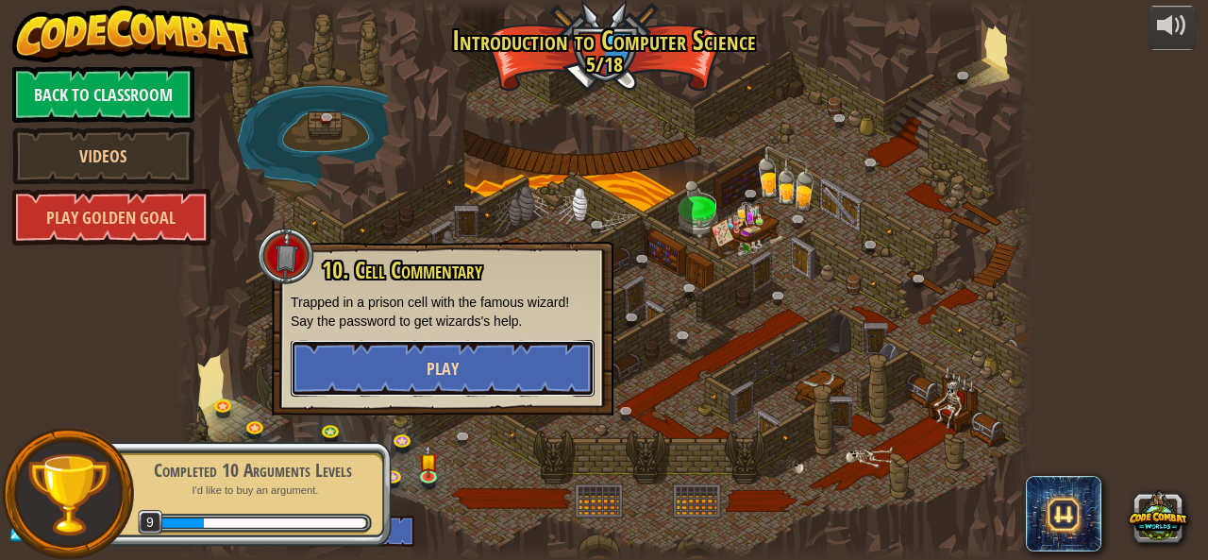
click at [455, 374] on span "Play" at bounding box center [443, 369] width 32 height 24
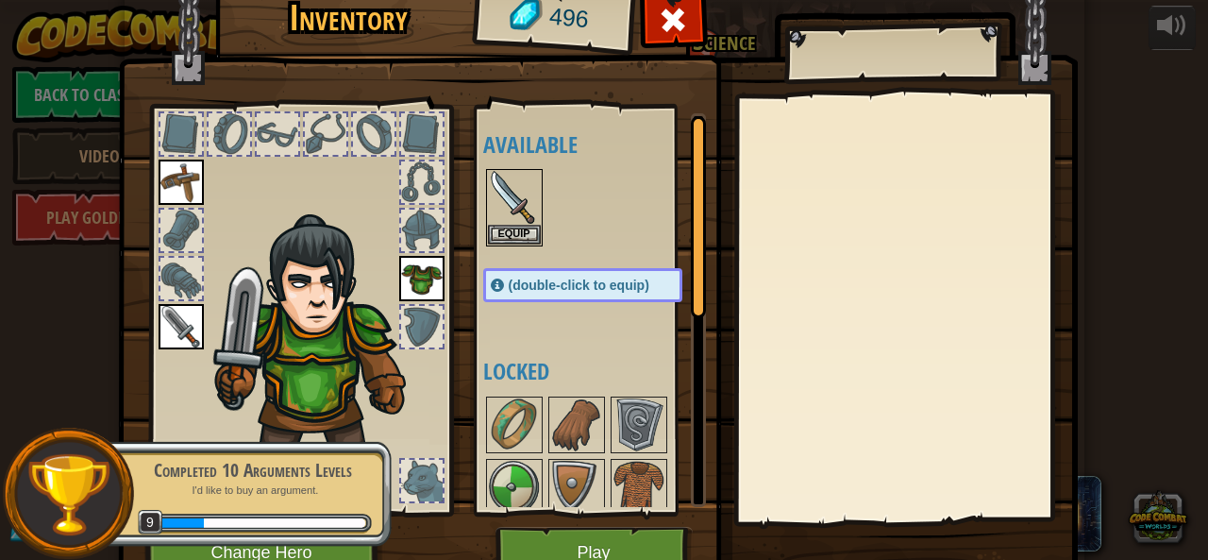
scroll to position [377, 0]
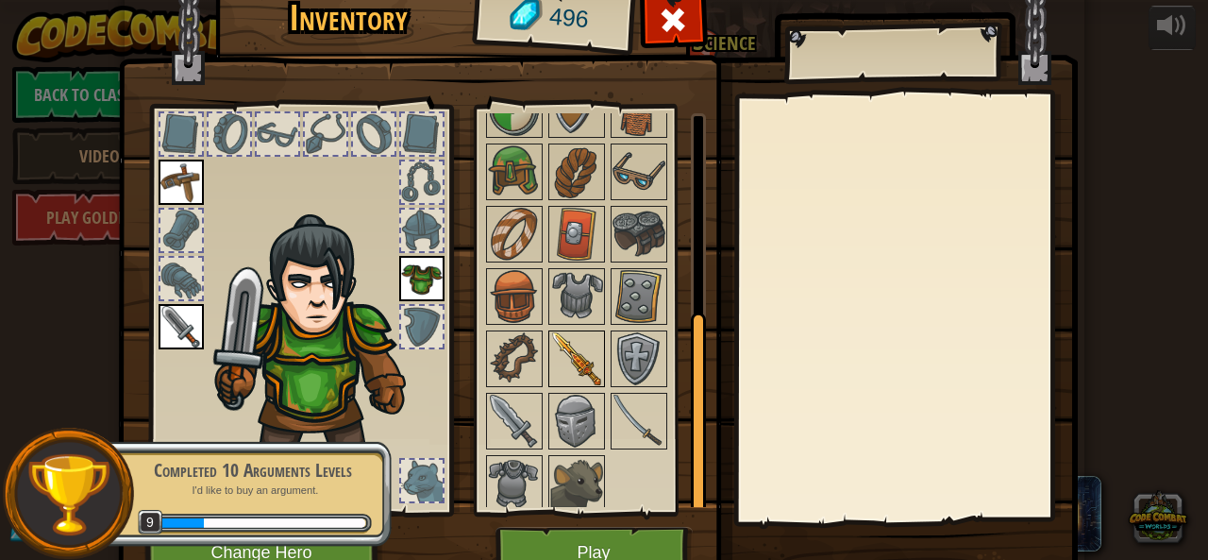
click at [556, 356] on img at bounding box center [576, 358] width 53 height 53
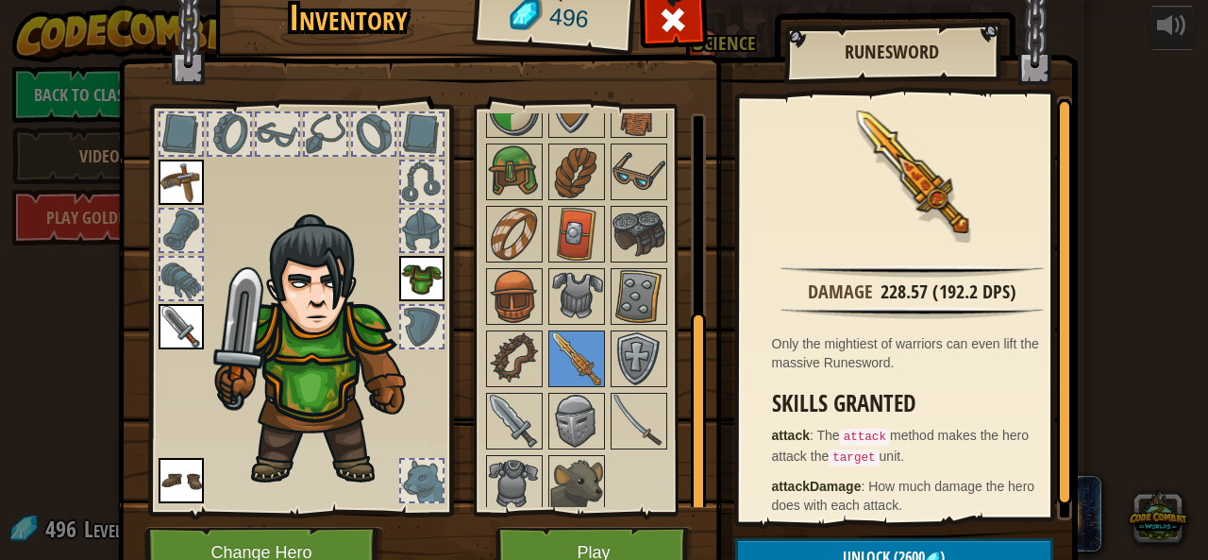
drag, startPoint x: 1029, startPoint y: 194, endPoint x: 1034, endPoint y: 138, distance: 56.9
drag, startPoint x: 1034, startPoint y: 138, endPoint x: 1140, endPoint y: 91, distance: 115.7
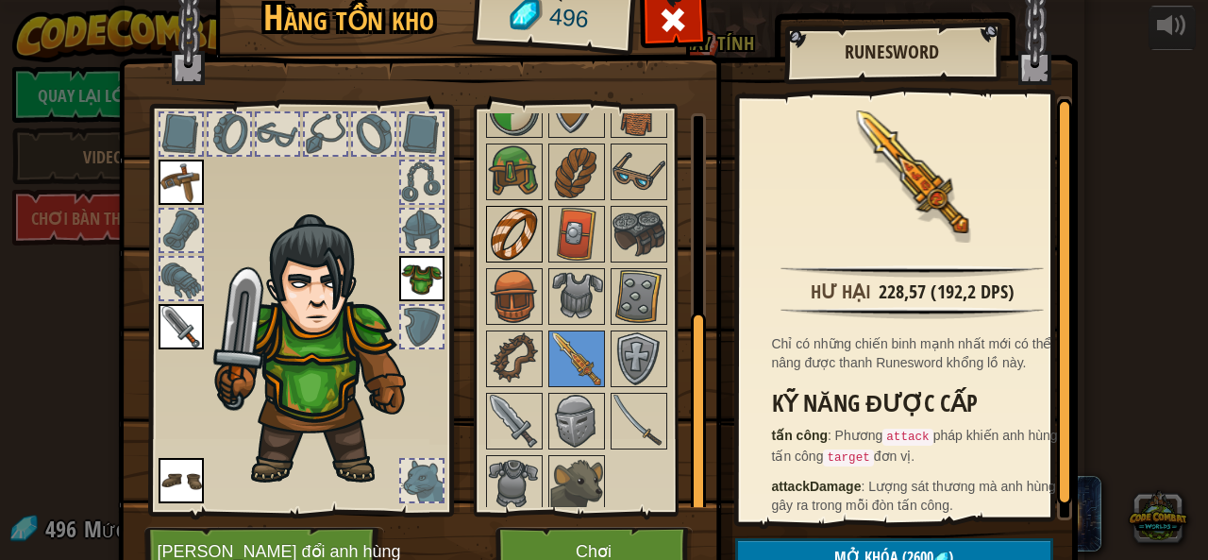
click at [515, 224] on img at bounding box center [514, 234] width 53 height 53
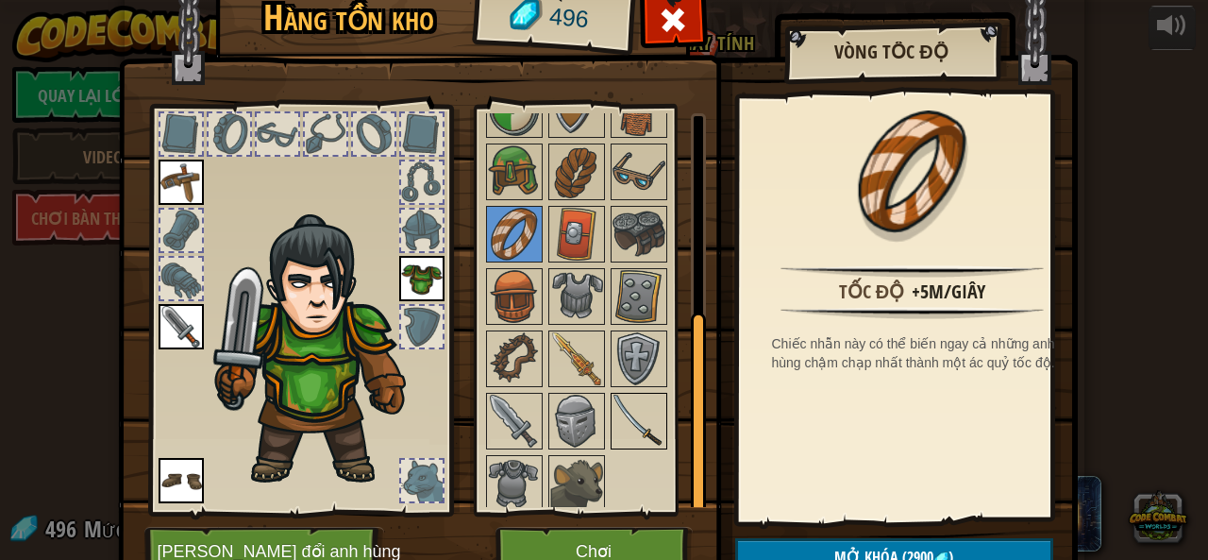
click at [613, 401] on img at bounding box center [638, 420] width 53 height 53
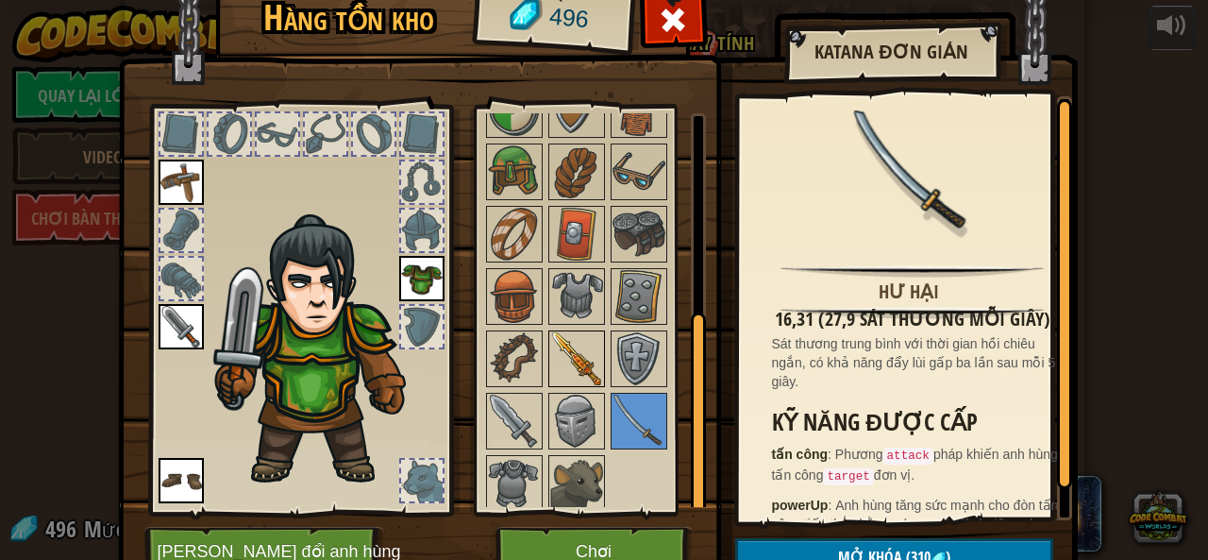
click at [578, 354] on img at bounding box center [576, 358] width 53 height 53
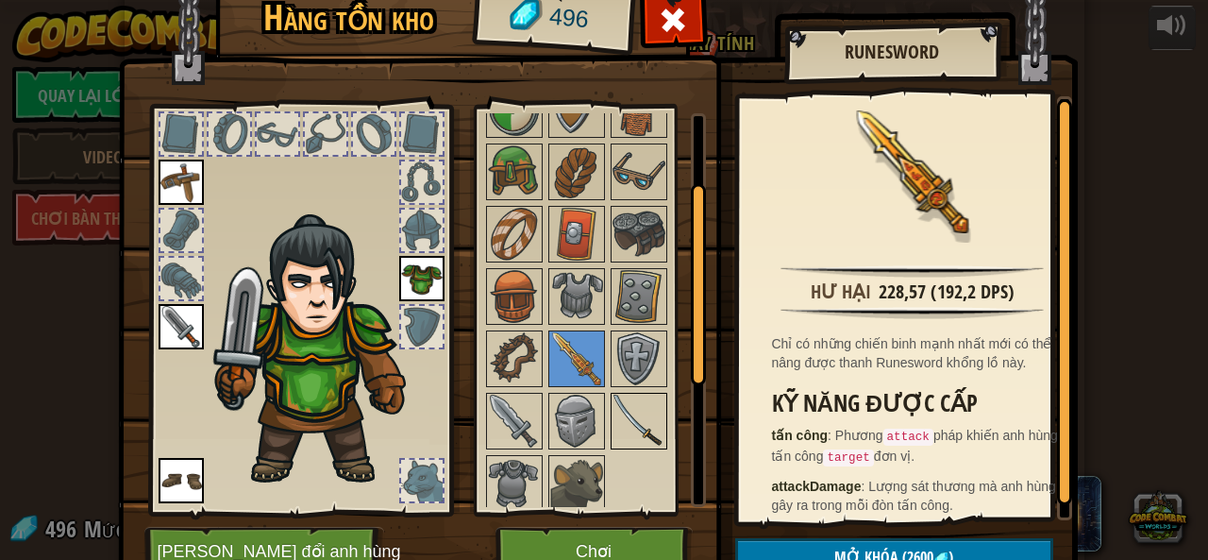
scroll to position [0, 0]
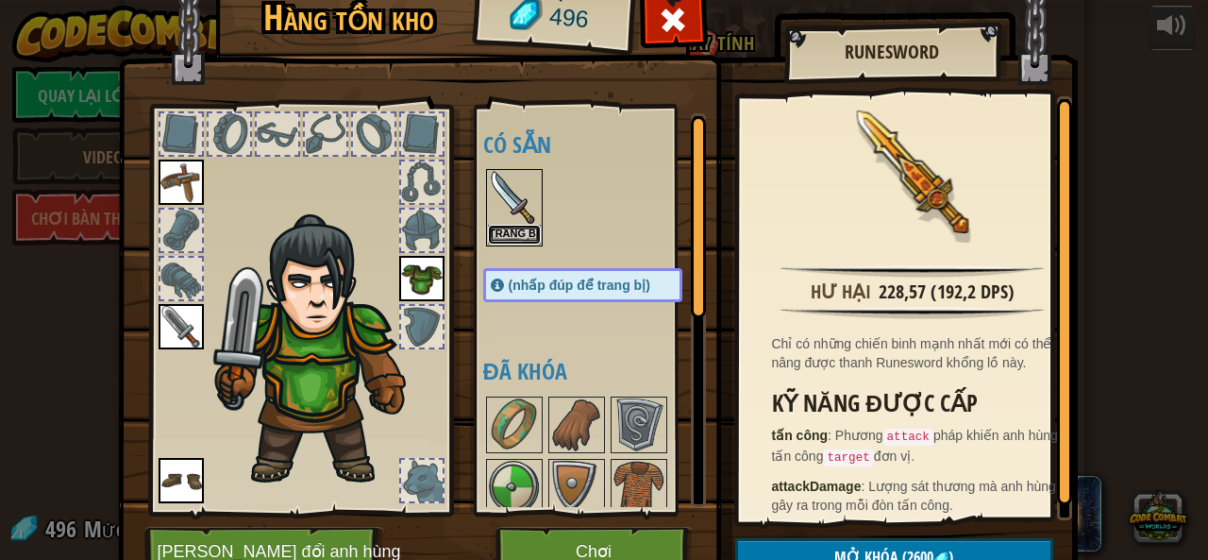
click at [503, 226] on button "Trang bị" at bounding box center [514, 235] width 53 height 20
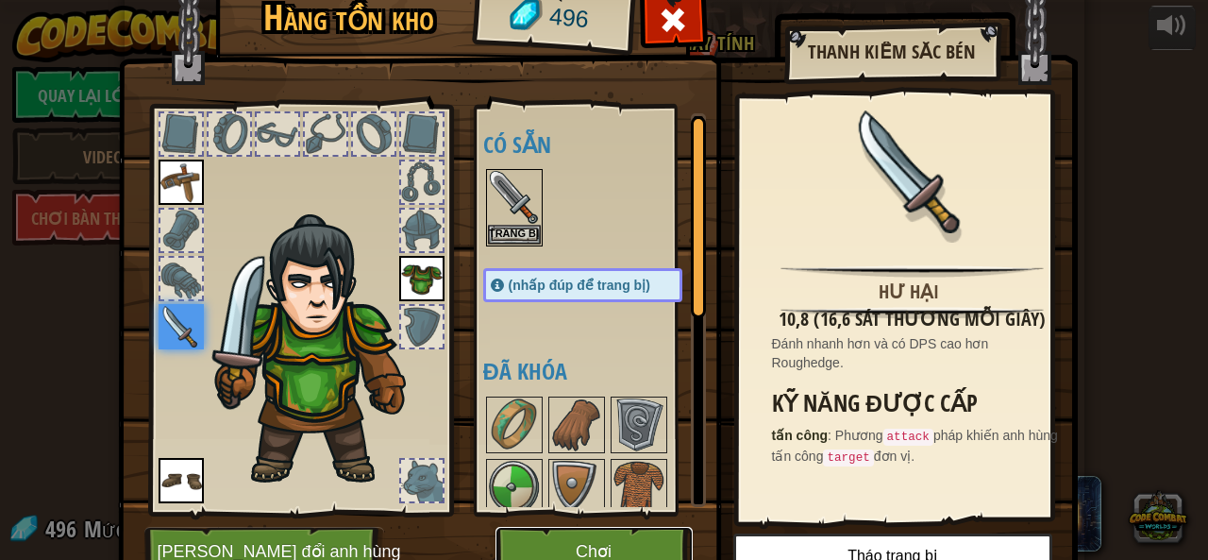
click at [551, 536] on button "Chơi" at bounding box center [593, 553] width 197 height 52
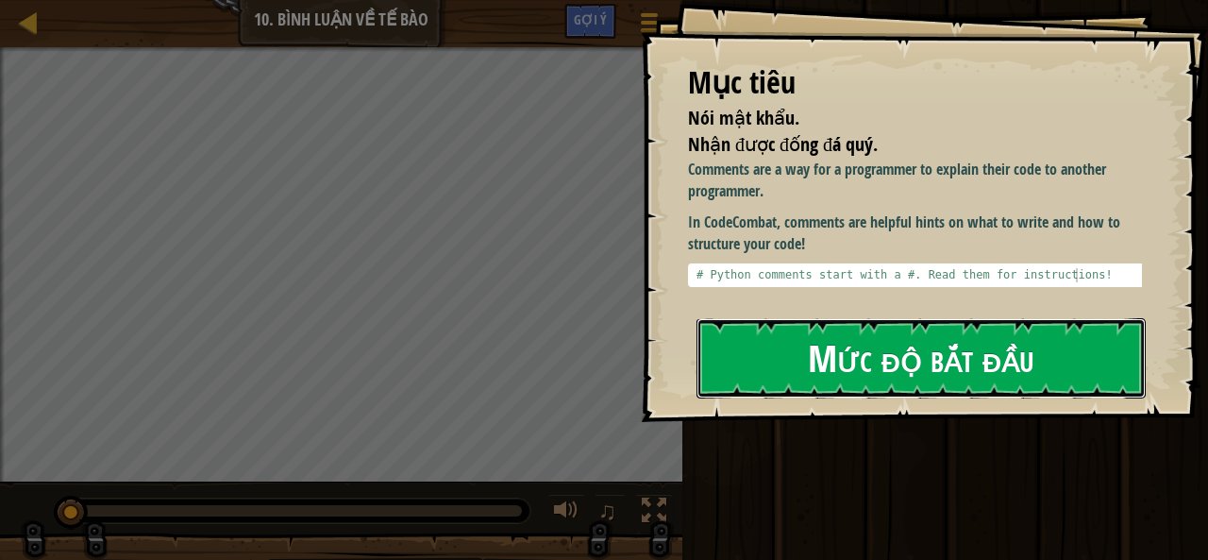
click at [836, 332] on font "Mức độ bắt đầu" at bounding box center [921, 357] width 226 height 51
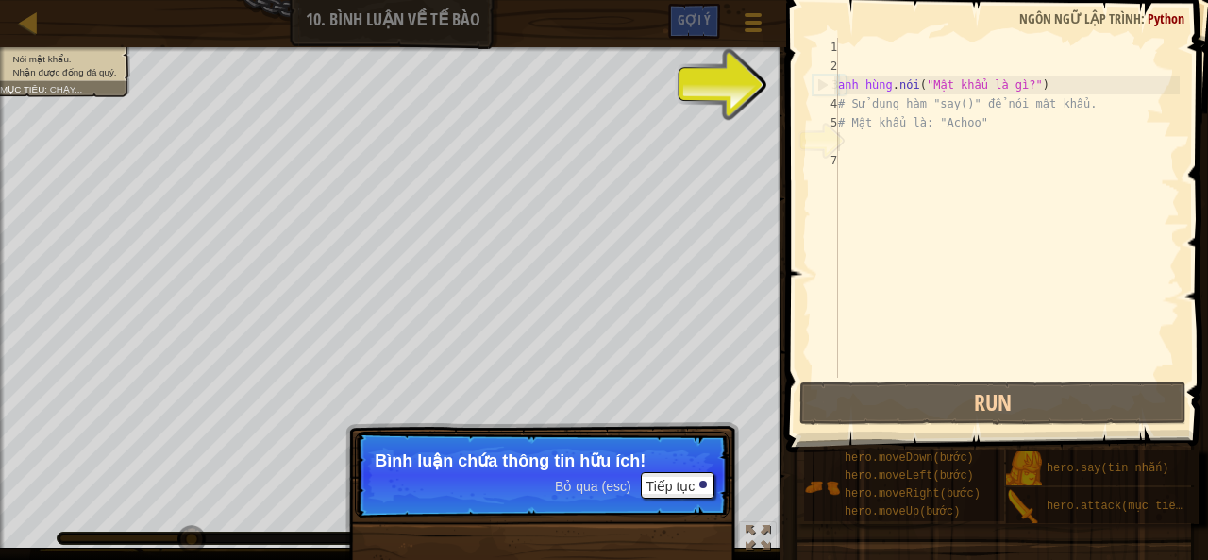
click at [937, 285] on div "anh hùng . nói ( "Mật khẩu là gì?" ) # Sử dụng hàm "say()" để nói mật khẩu. # M…" at bounding box center [1006, 226] width 345 height 377
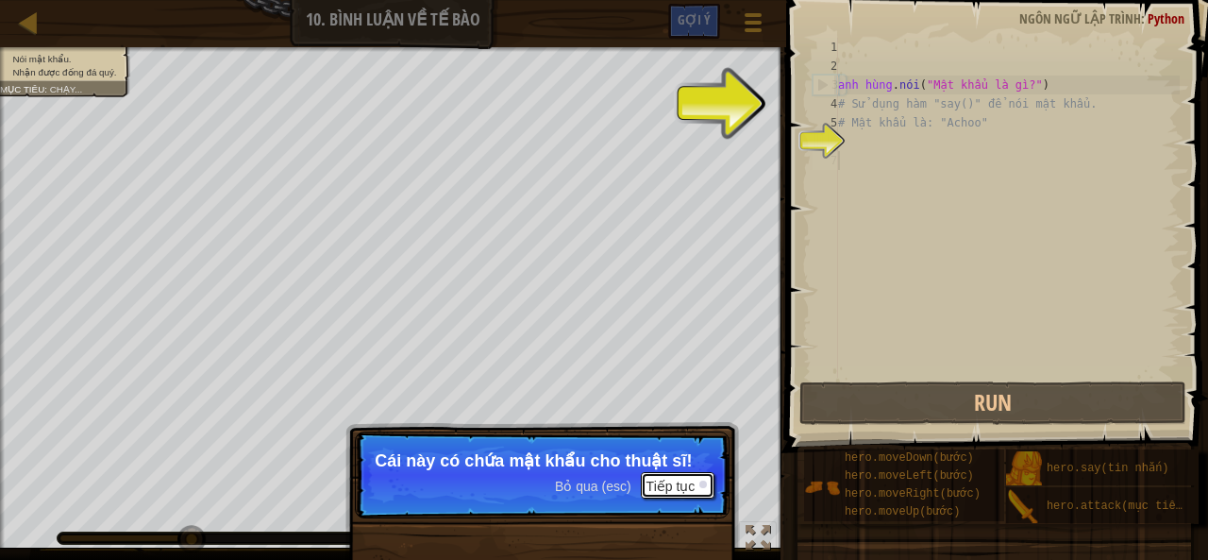
click at [691, 487] on font "Tiếp tục" at bounding box center [670, 485] width 49 height 15
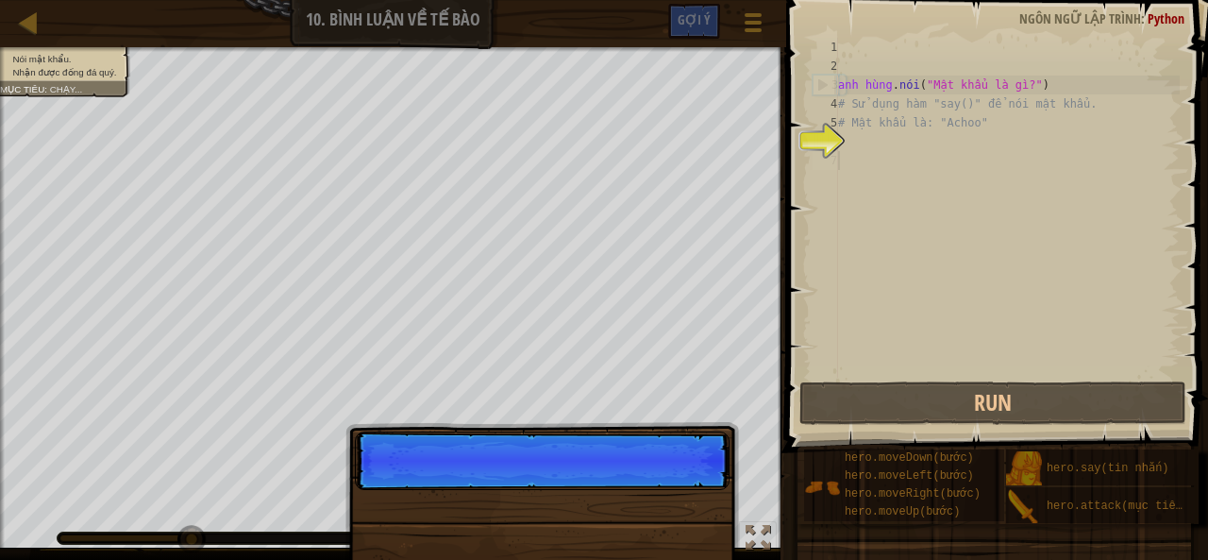
scroll to position [8, 0]
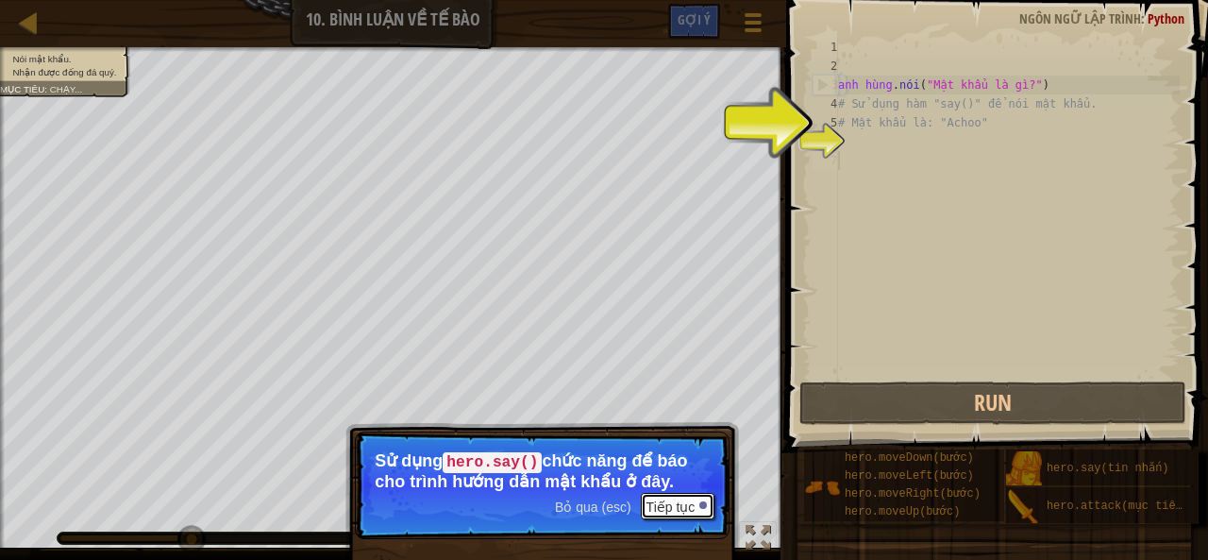
click at [702, 512] on button "Tiếp tục" at bounding box center [678, 506] width 75 height 26
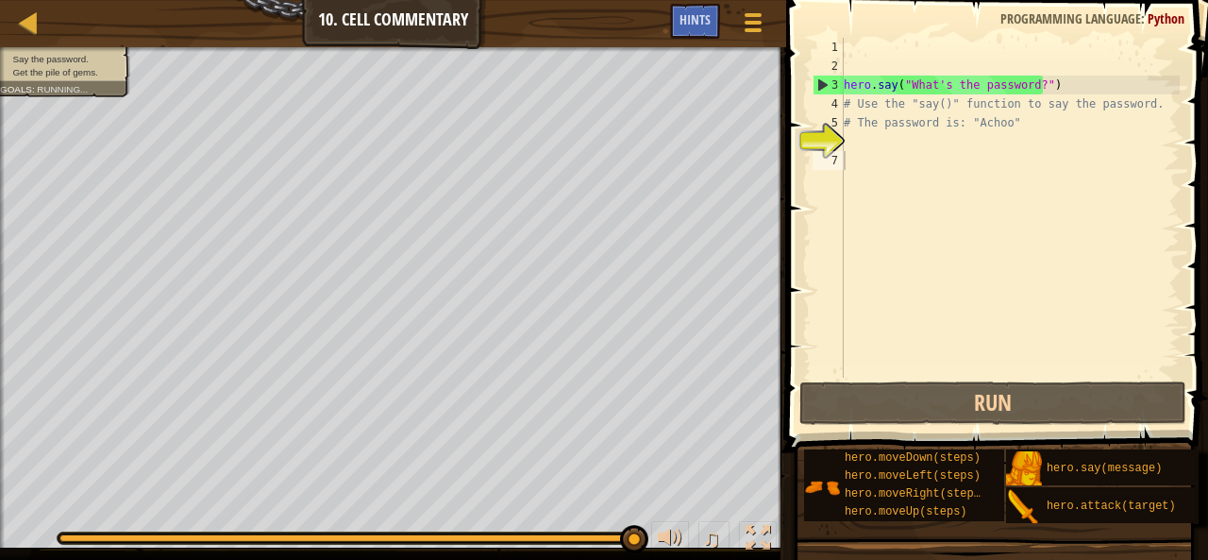
click at [874, 146] on div "hero . say ( "What's the password?" ) # Use the "say()" function to say the pas…" at bounding box center [1010, 226] width 340 height 377
click at [950, 190] on div "hero . say ( "What's the password?" ) # Use the "say()" function to say the pas…" at bounding box center [1010, 226] width 340 height 377
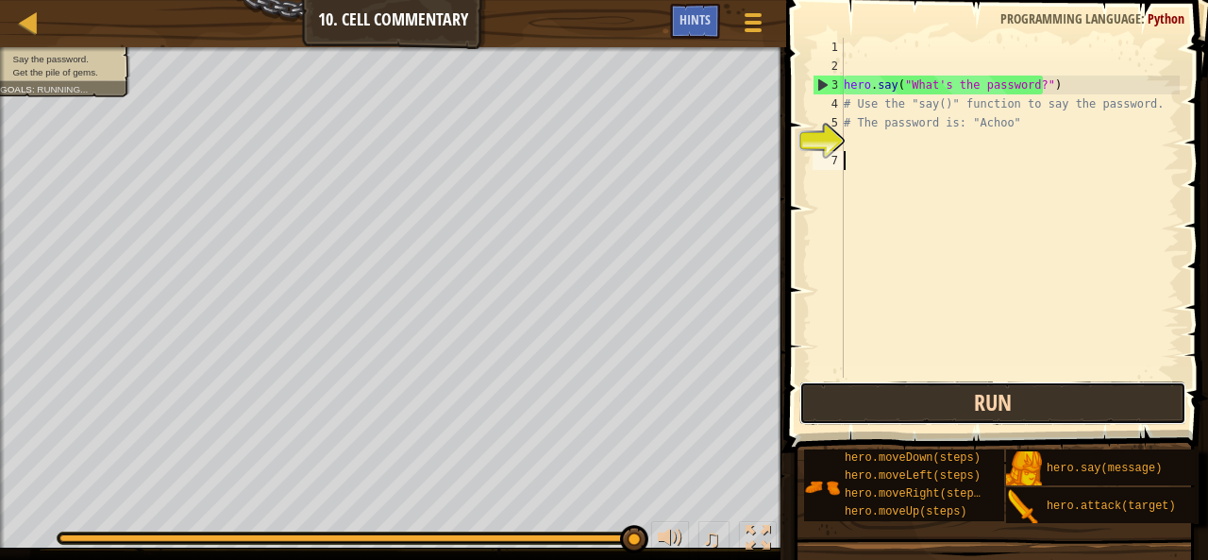
click at [963, 422] on button "Run" at bounding box center [992, 402] width 387 height 43
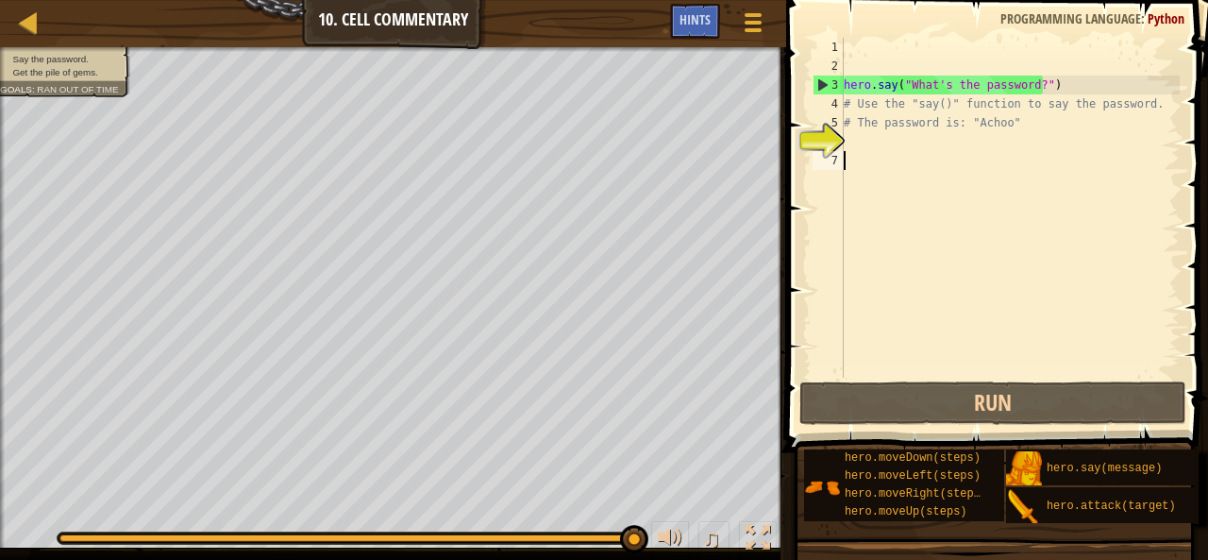
click at [871, 141] on div "hero . say ( "What's the password?" ) # Use the "say()" function to say the pas…" at bounding box center [1010, 226] width 340 height 377
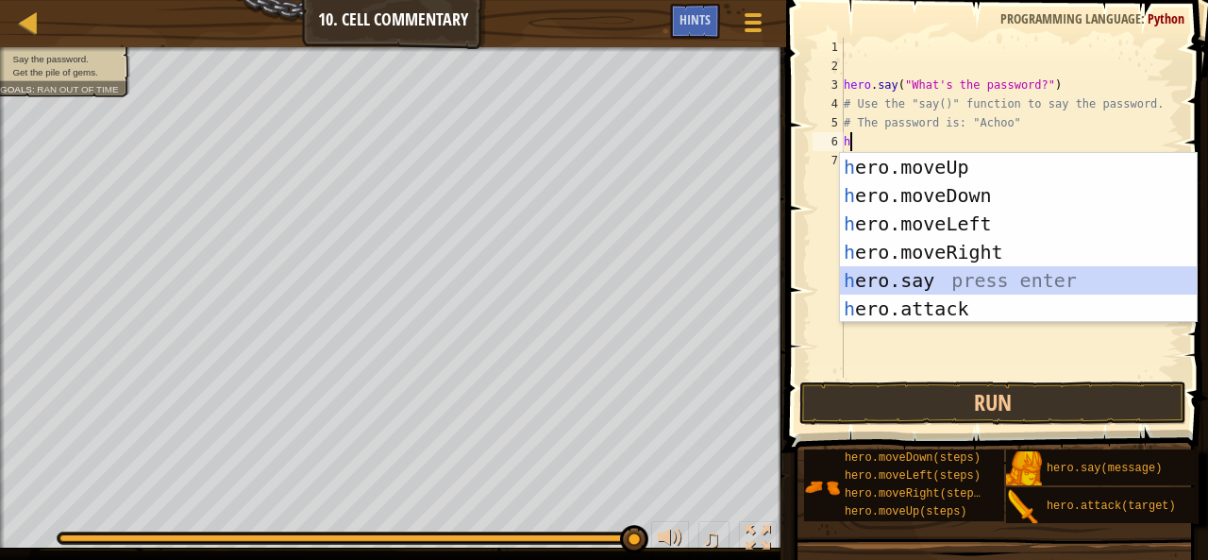
click at [859, 271] on div "h ero.moveUp press enter h ero.moveDown press enter h ero.moveLeft press enter …" at bounding box center [1019, 266] width 358 height 226
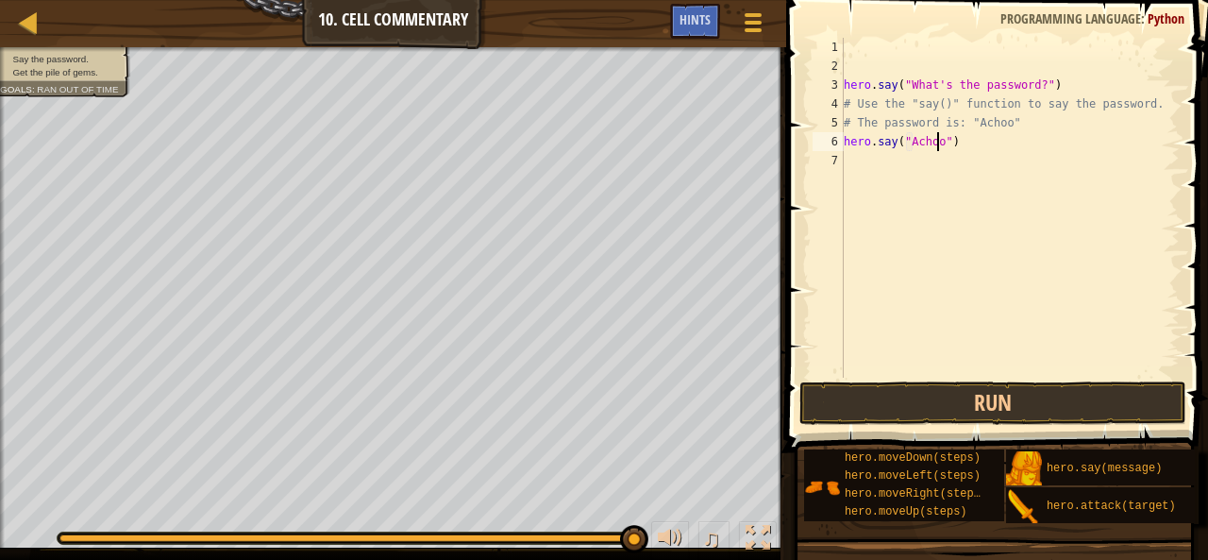
scroll to position [8, 8]
type textarea "hero.say("Achoo")"
click at [872, 413] on button "Run" at bounding box center [992, 402] width 387 height 43
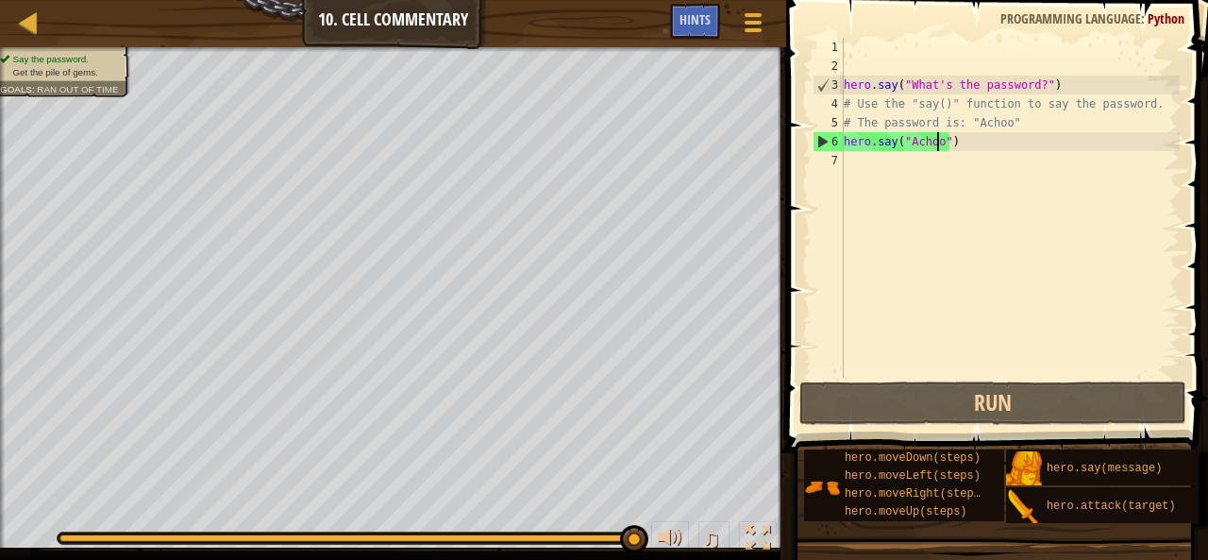
click at [872, 165] on div "hero . say ( "What's the password?" ) # Use the "say()" function to say the pas…" at bounding box center [1010, 226] width 340 height 377
type textarea "h"
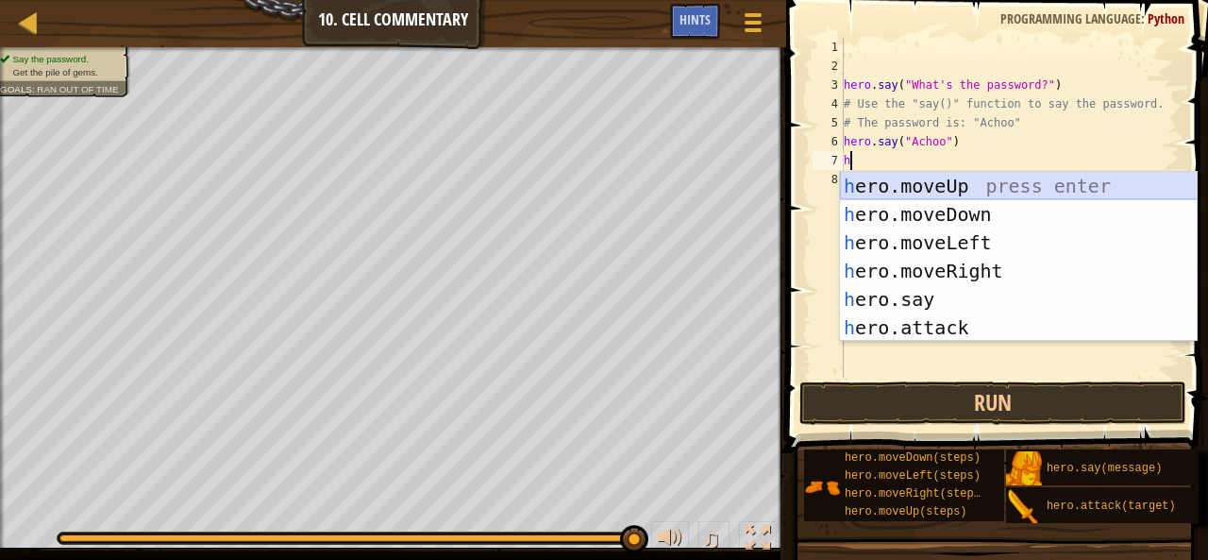
click at [930, 192] on div "h ero.moveUp press enter h ero.moveDown press enter h ero.moveLeft press enter …" at bounding box center [1019, 285] width 358 height 226
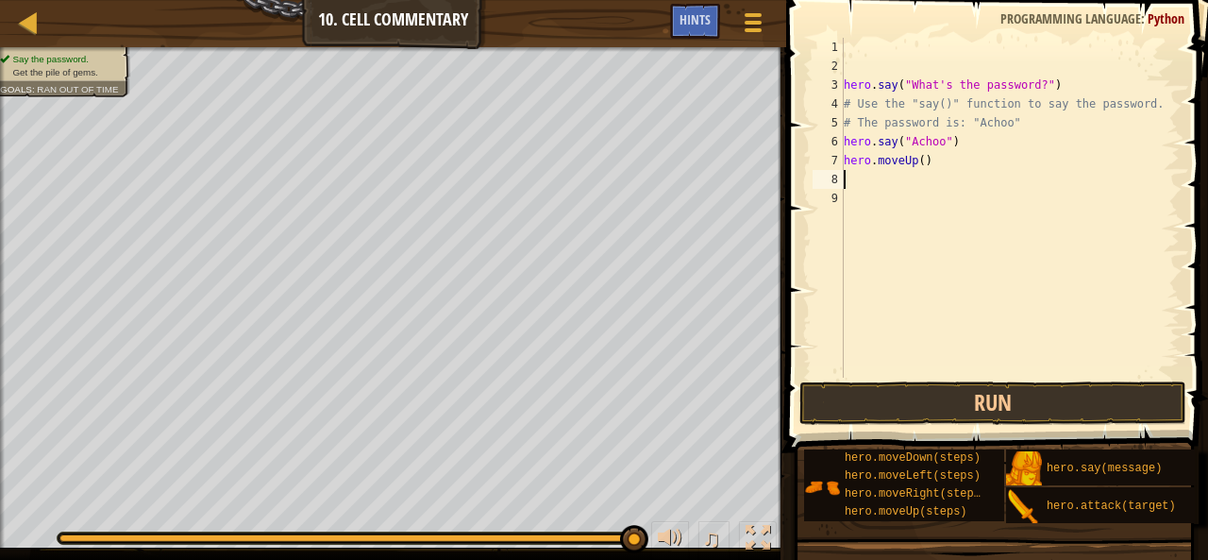
click at [918, 168] on div "hero . say ( "What's the password?" ) # Use the "say()" function to say the pas…" at bounding box center [1010, 226] width 340 height 377
type textarea "hero.moveUp(2)"
click at [944, 312] on div "hero . say ( "What's the password?" ) # Use the "say()" function to say the pas…" at bounding box center [1006, 226] width 345 height 377
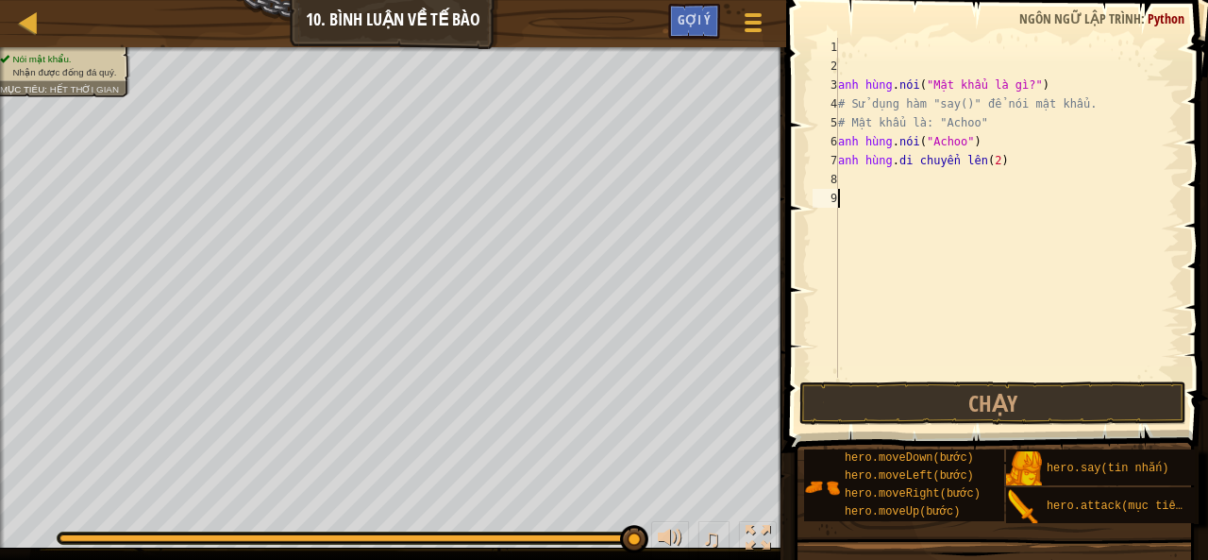
scroll to position [8, 0]
drag, startPoint x: 953, startPoint y: 390, endPoint x: 1003, endPoint y: 341, distance: 70.1
click at [953, 390] on button "Chạy" at bounding box center [992, 402] width 387 height 43
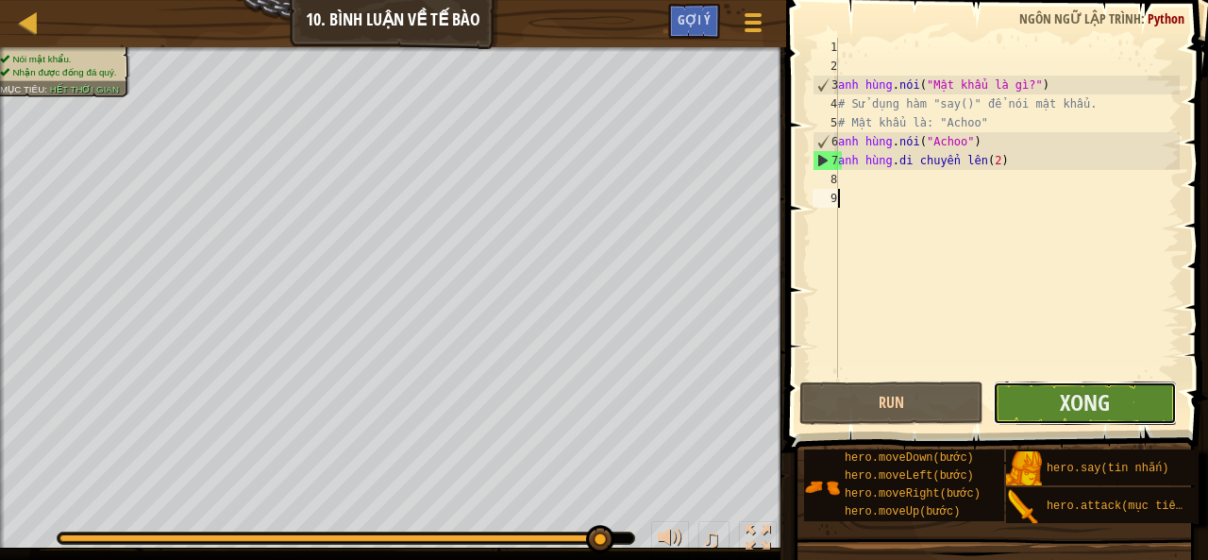
click at [1106, 420] on button "Xong" at bounding box center [1085, 402] width 184 height 43
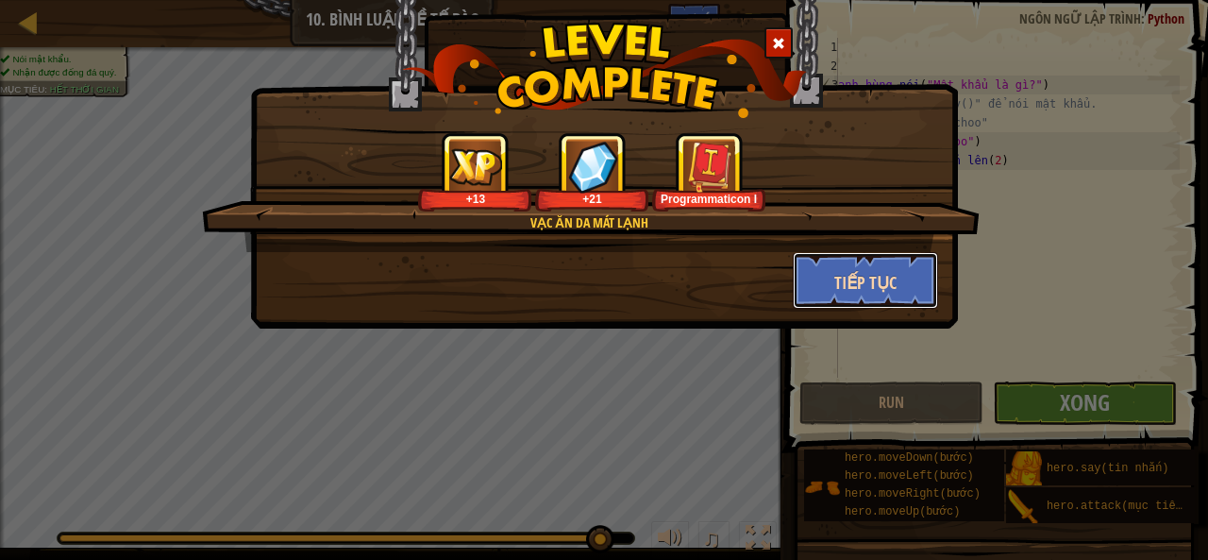
click at [877, 277] on font "Tiếp tục" at bounding box center [865, 283] width 62 height 24
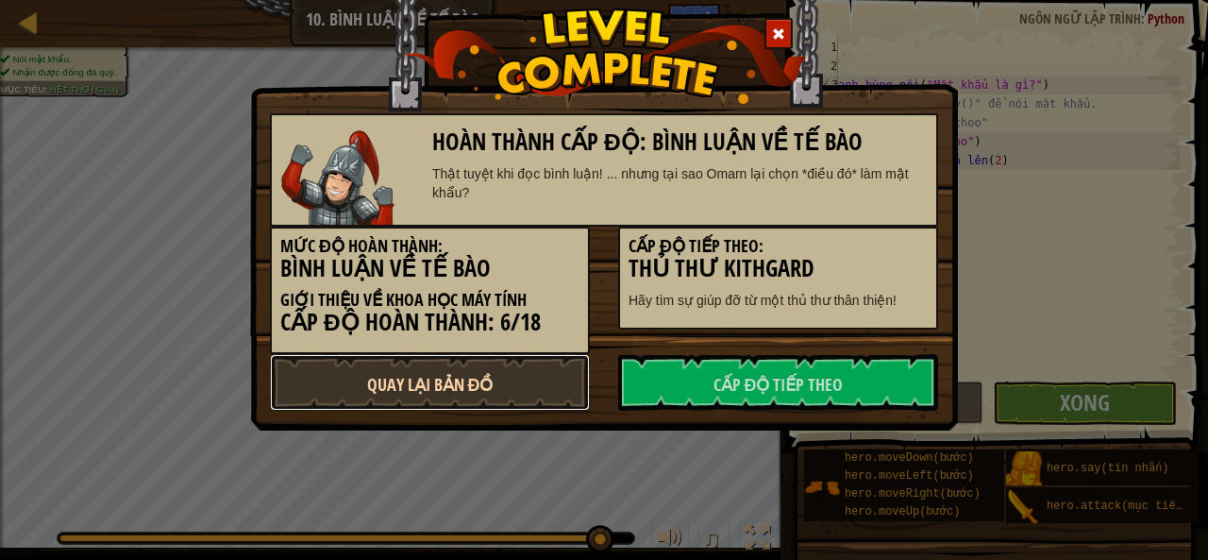
click at [544, 379] on link "Quay lại bản đồ" at bounding box center [430, 382] width 320 height 57
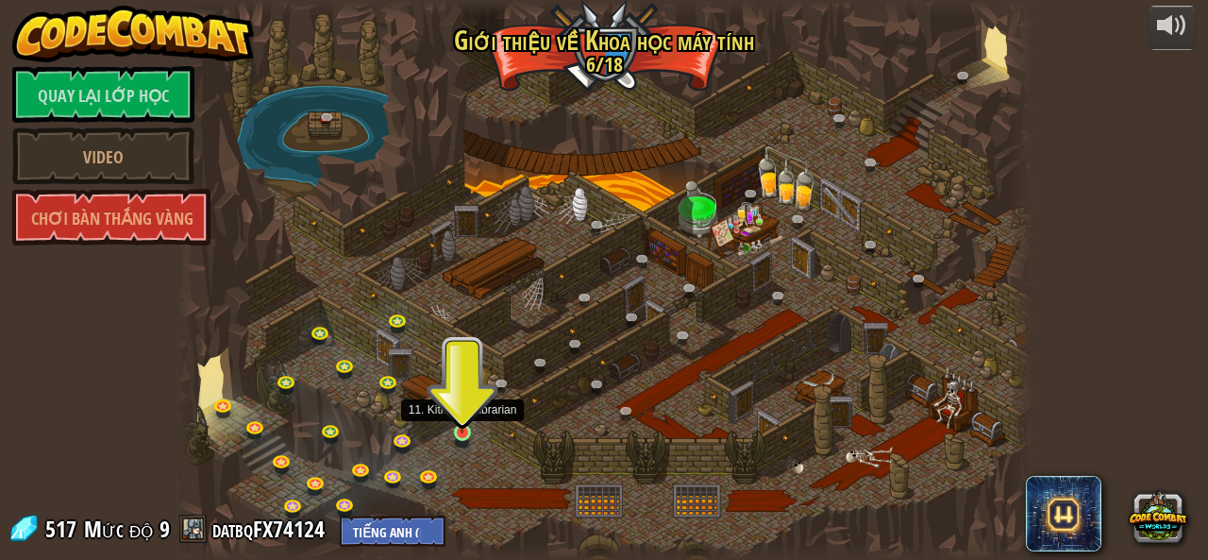
click at [468, 427] on img at bounding box center [462, 411] width 20 height 44
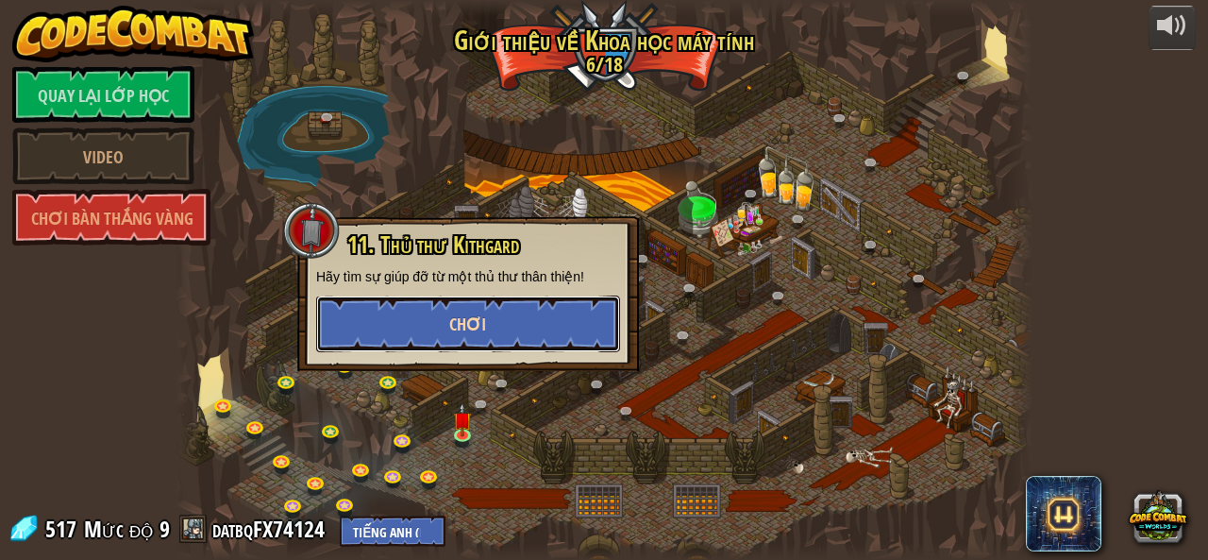
click at [491, 318] on button "Chơi" at bounding box center [468, 323] width 304 height 57
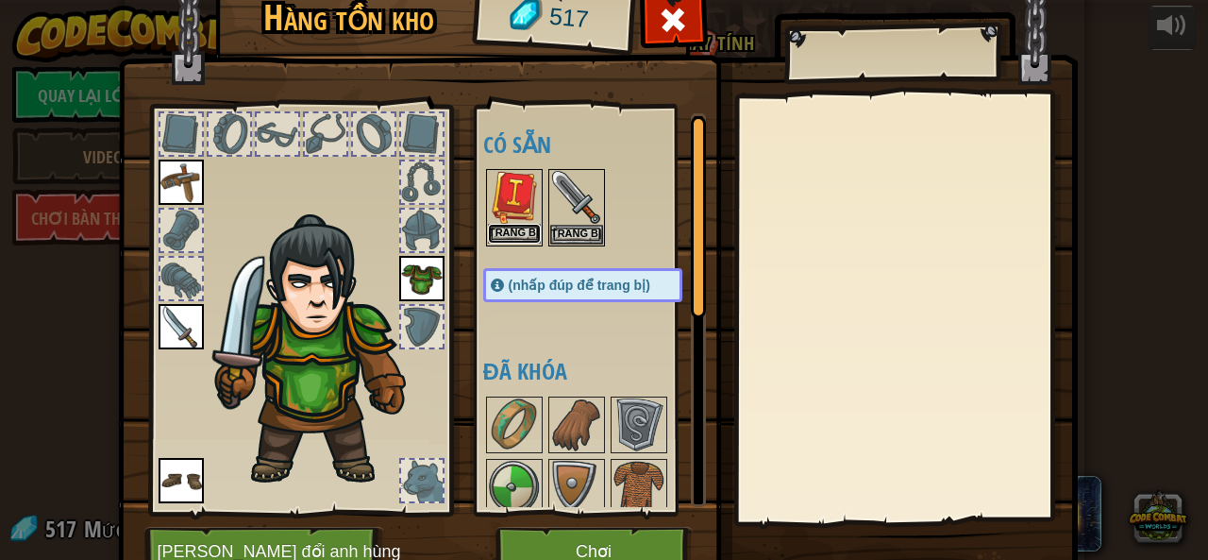
click at [515, 233] on font "Trang bị" at bounding box center [514, 231] width 50 height 11
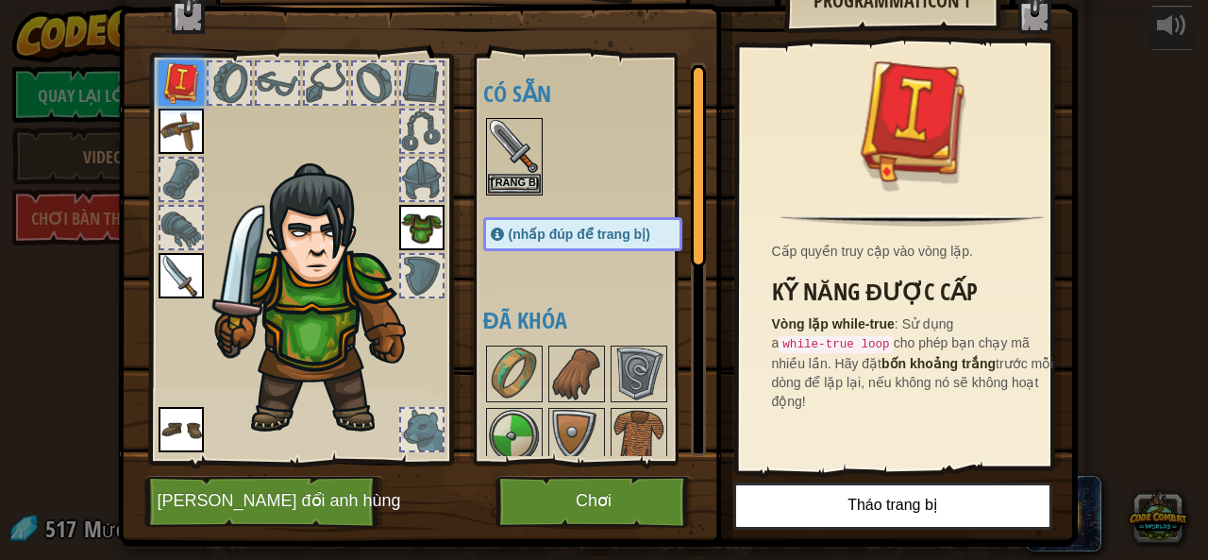
scroll to position [91, 0]
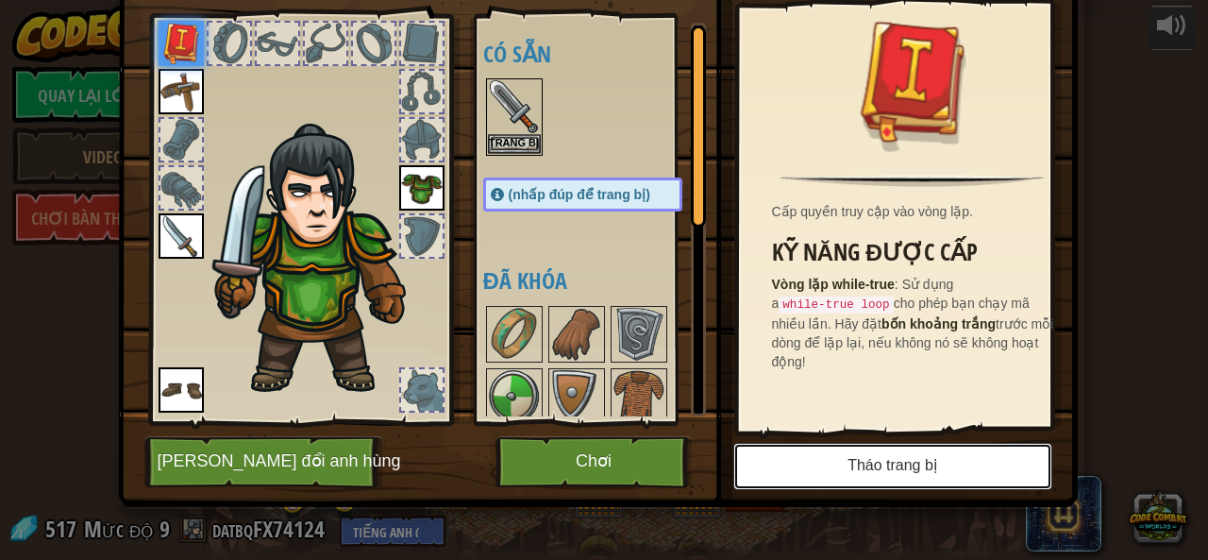
click at [925, 454] on button "Tháo trang bị" at bounding box center [892, 466] width 319 height 47
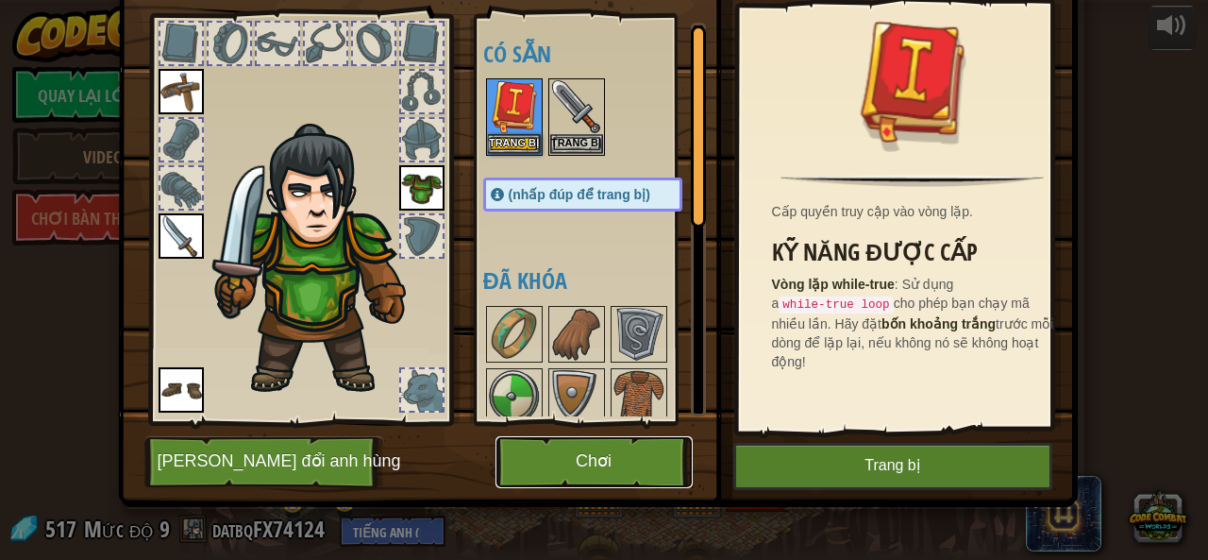
click at [585, 462] on font "Chơi" at bounding box center [594, 461] width 36 height 19
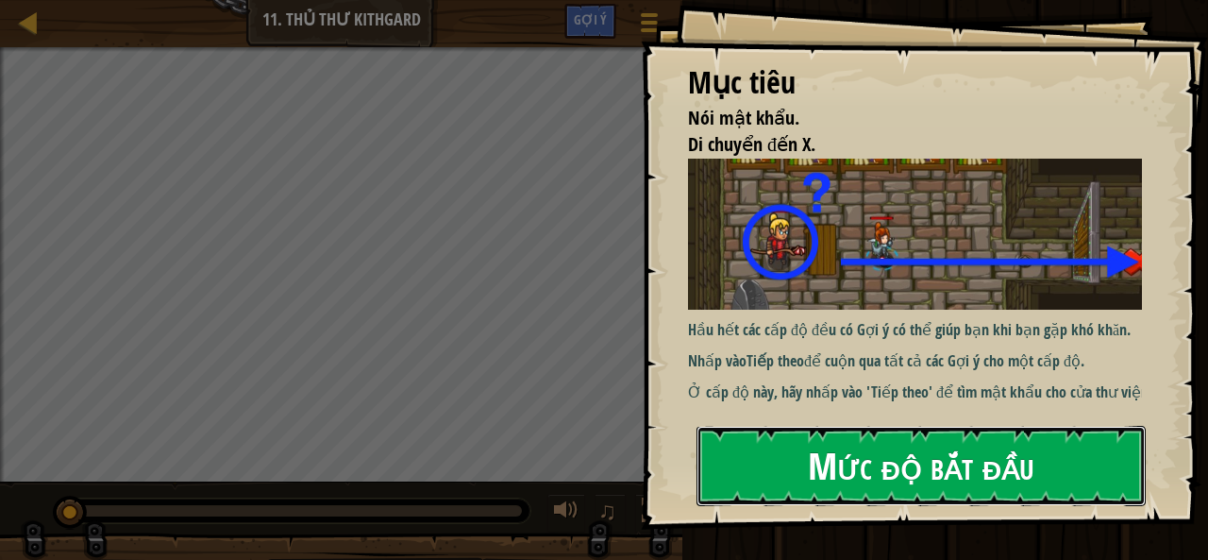
click at [813, 486] on font "Mức độ bắt đầu" at bounding box center [921, 465] width 226 height 51
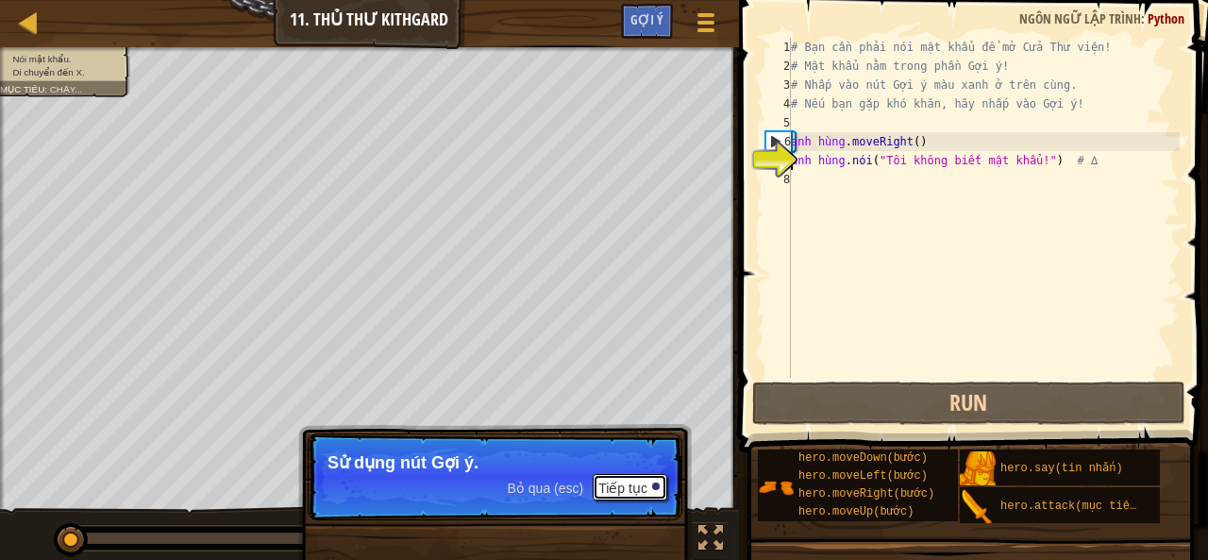
click at [652, 484] on div at bounding box center [656, 486] width 8 height 8
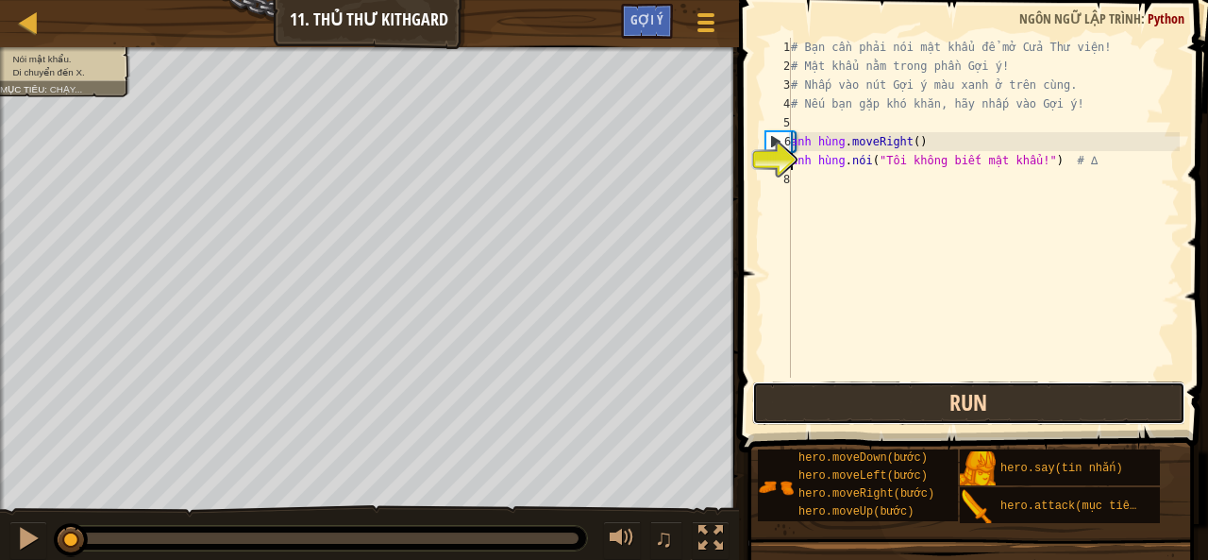
click at [864, 400] on button "Run" at bounding box center [968, 402] width 433 height 43
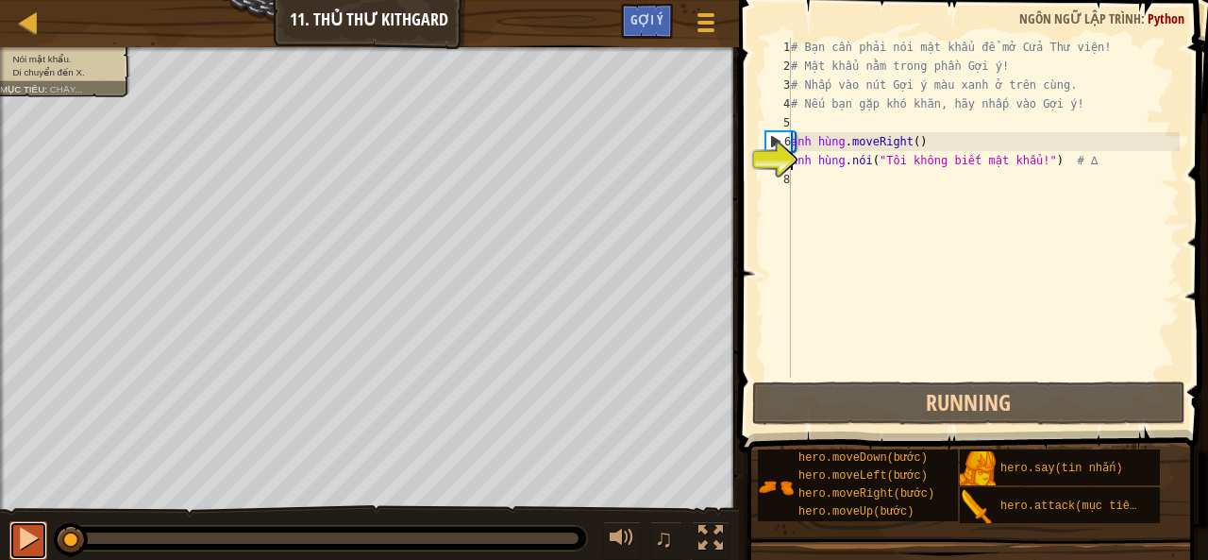
click at [23, 542] on div at bounding box center [28, 538] width 25 height 25
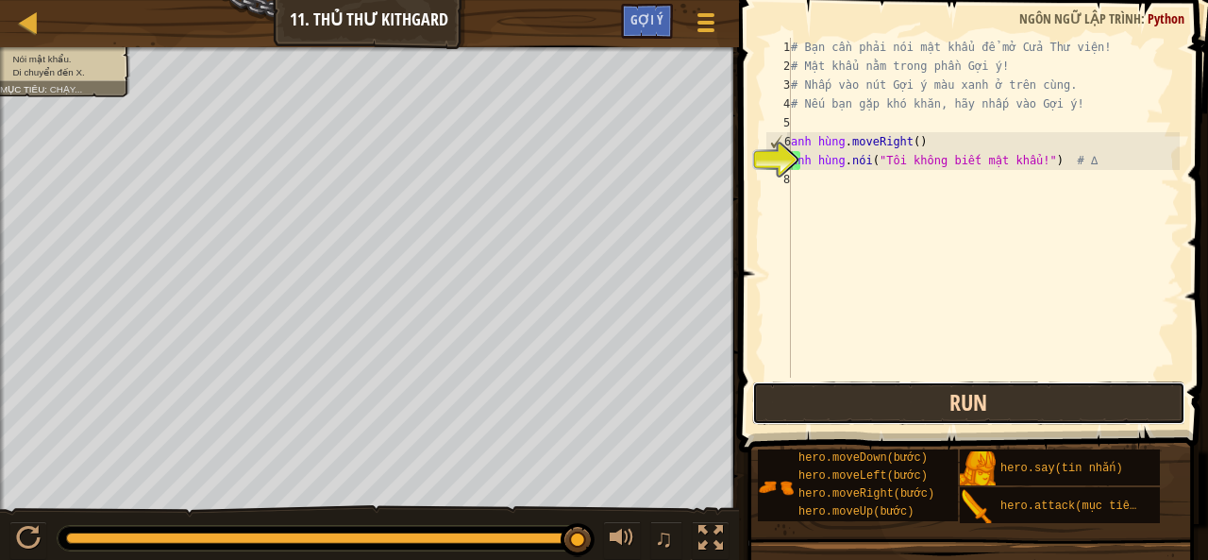
click at [933, 391] on button "Run" at bounding box center [968, 402] width 433 height 43
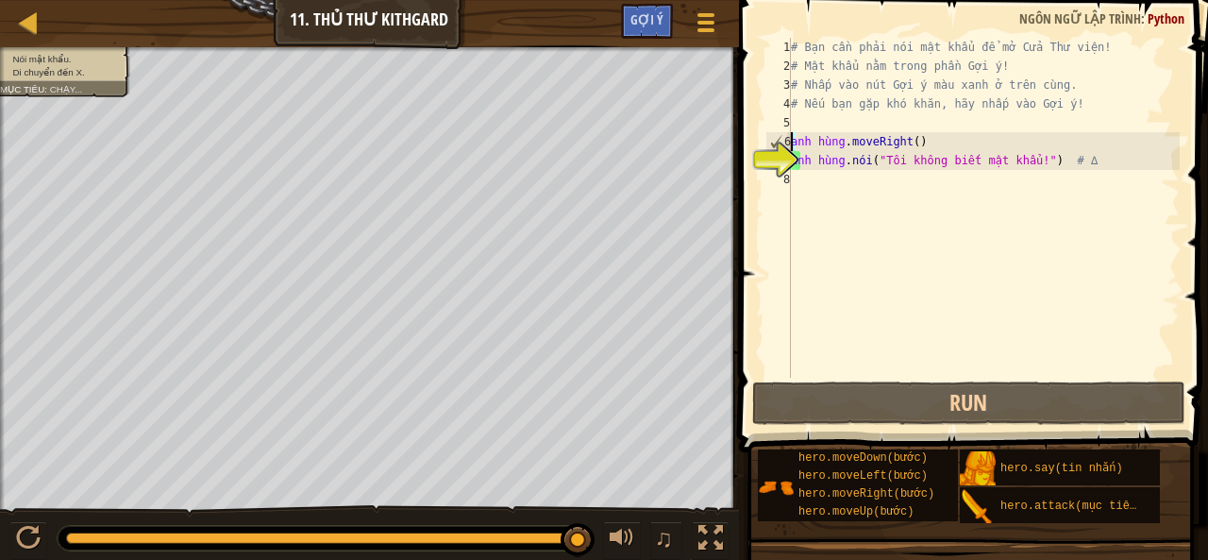
drag, startPoint x: 939, startPoint y: 134, endPoint x: 789, endPoint y: 142, distance: 150.3
click at [789, 142] on div "hero.say("I don't know the password!") # ∆ 1 2 3 4 5 6 7 8 # Bạn cần phải nói m…" at bounding box center [971, 208] width 418 height 340
type textarea "hero.moveRight()"
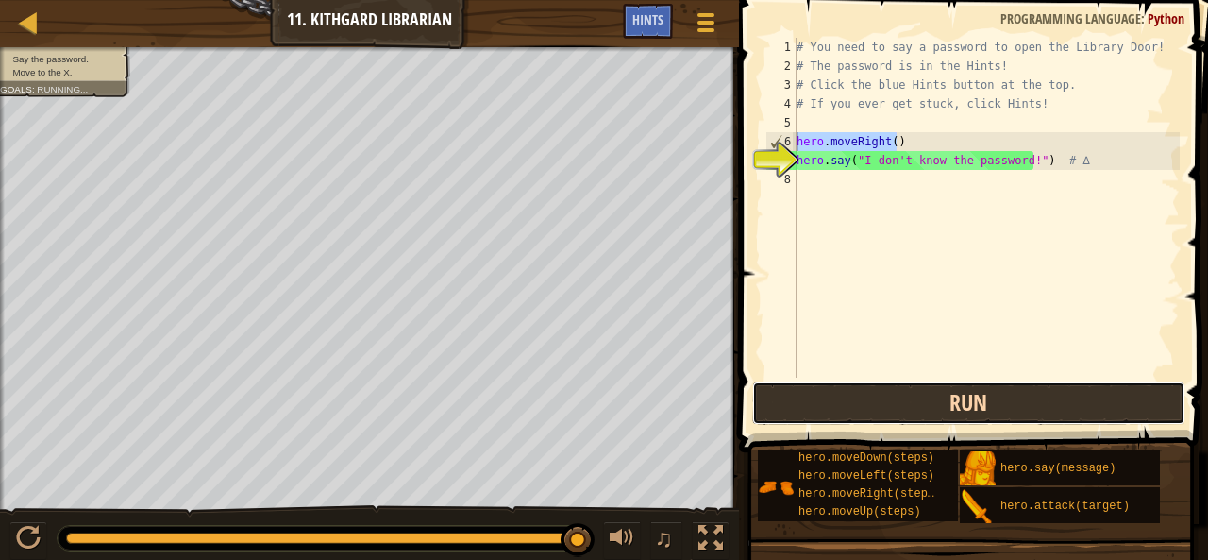
click at [991, 397] on button "Run" at bounding box center [968, 402] width 433 height 43
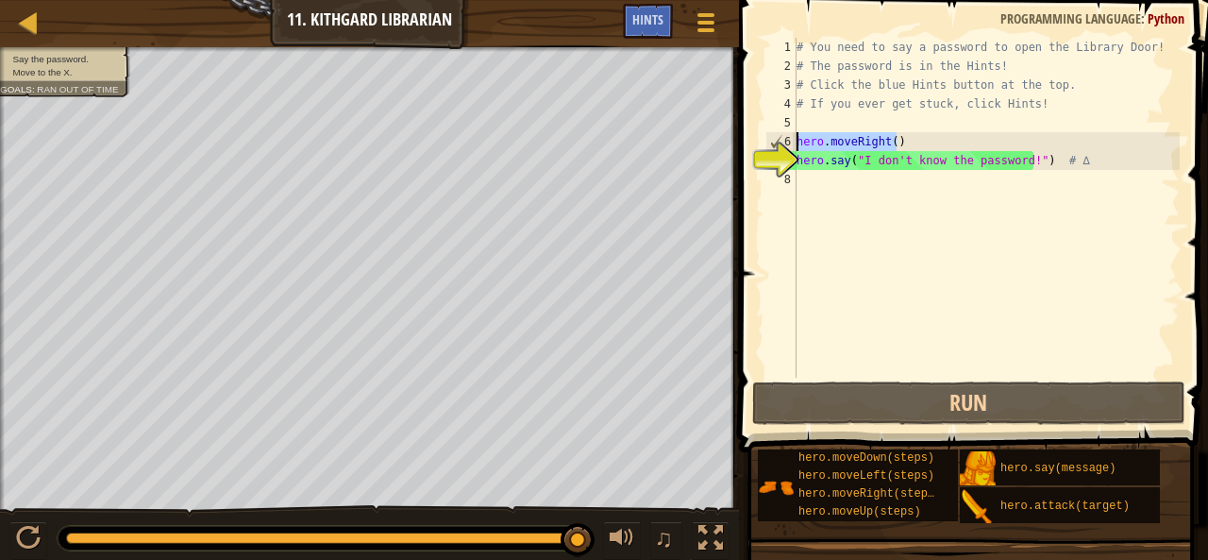
drag, startPoint x: 898, startPoint y: 141, endPoint x: 795, endPoint y: 141, distance: 103.8
click at [795, 141] on div "hero.moveRight() 1 2 3 4 5 6 7 8 # You need to say a password to open the Libra…" at bounding box center [971, 208] width 418 height 340
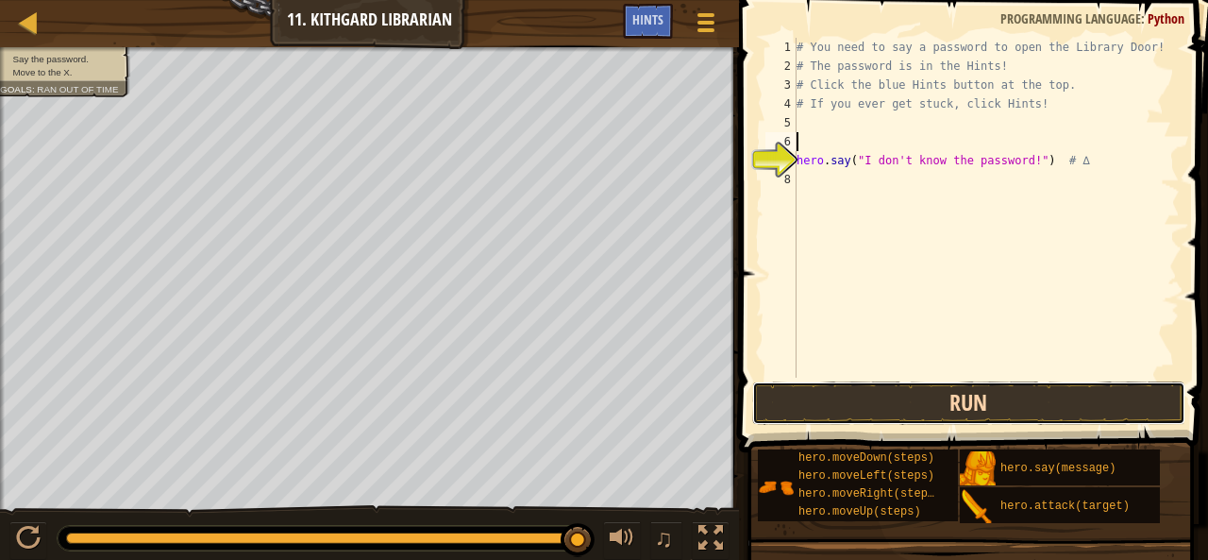
click at [787, 409] on button "Run" at bounding box center [968, 402] width 433 height 43
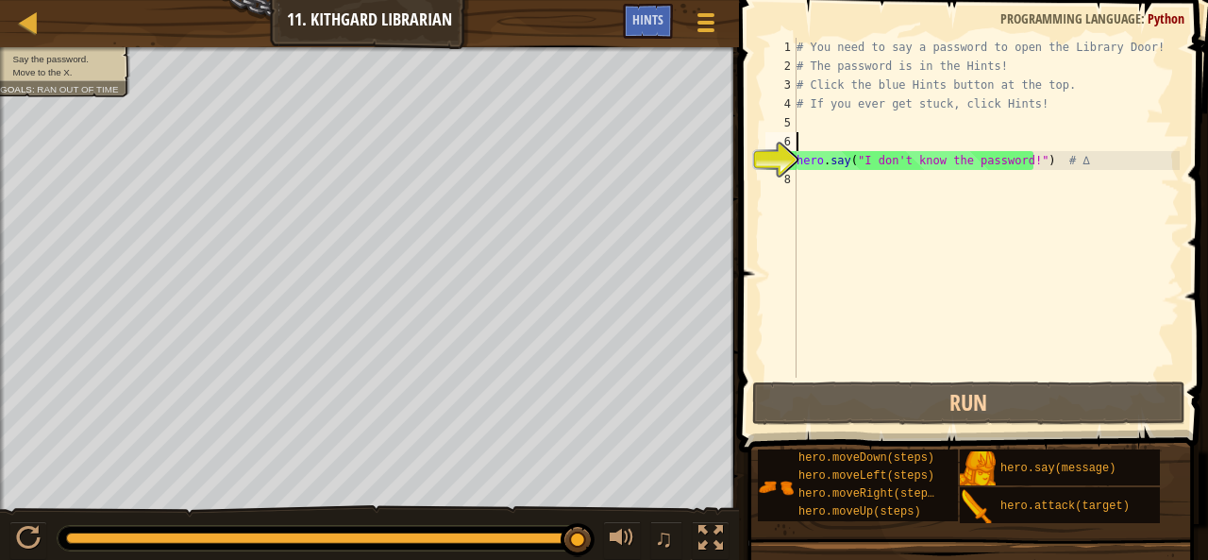
click at [800, 180] on div "# You need to say a password to open the Library Door! # The password is in the…" at bounding box center [986, 226] width 387 height 377
type textarea "h"
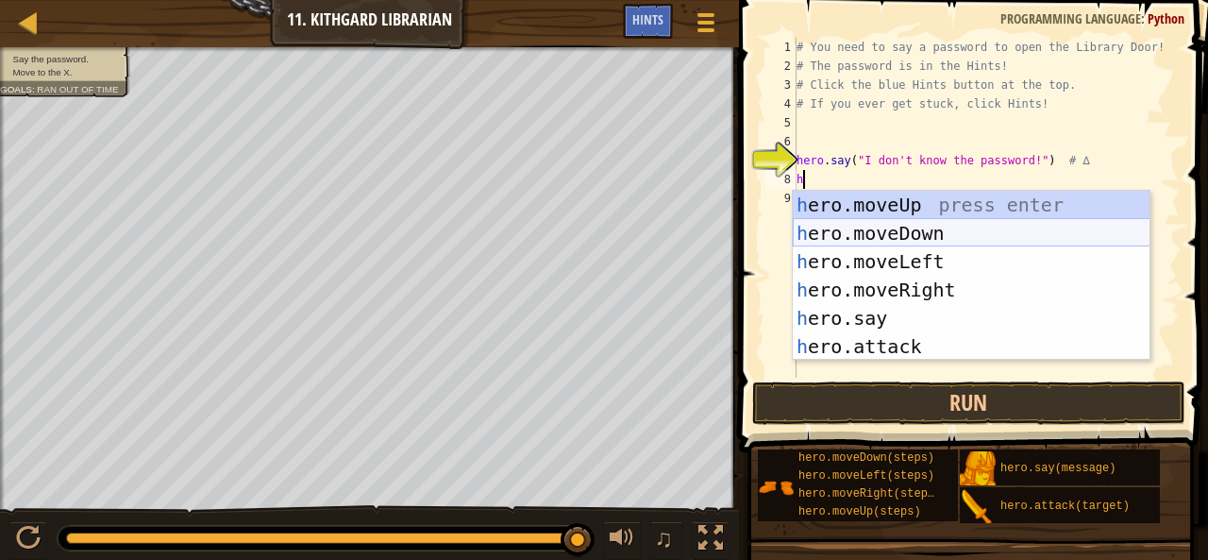
click at [891, 227] on div "h ero.moveUp press enter h ero.moveDown press enter h ero.moveLeft press enter …" at bounding box center [972, 304] width 358 height 226
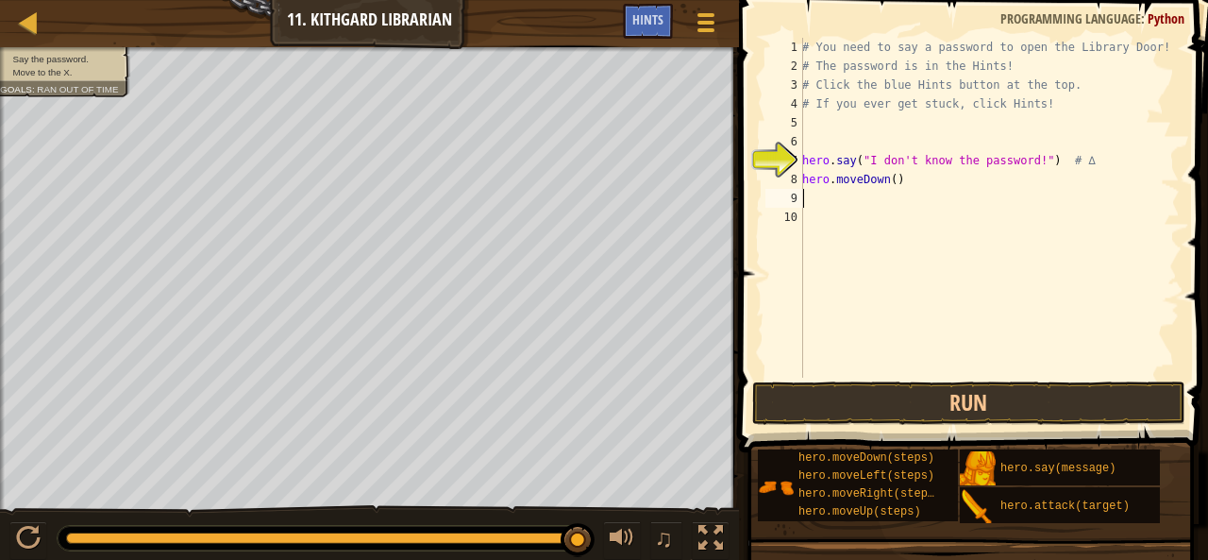
type textarea "h"
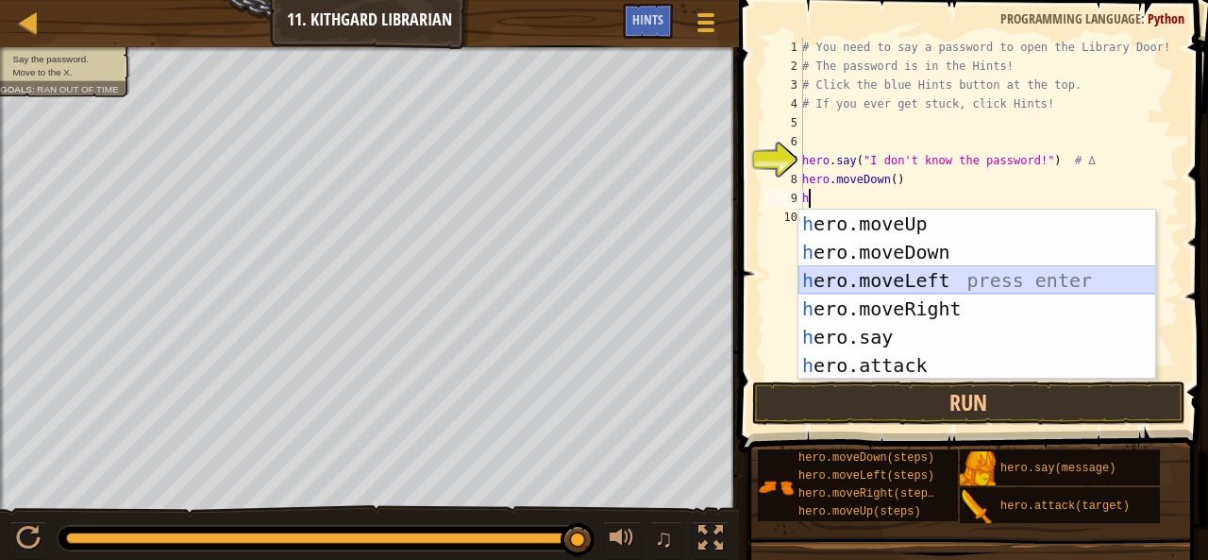
click at [892, 278] on div "h ero.moveUp press enter h ero.moveDown press enter h ero.moveLeft press enter …" at bounding box center [977, 322] width 358 height 226
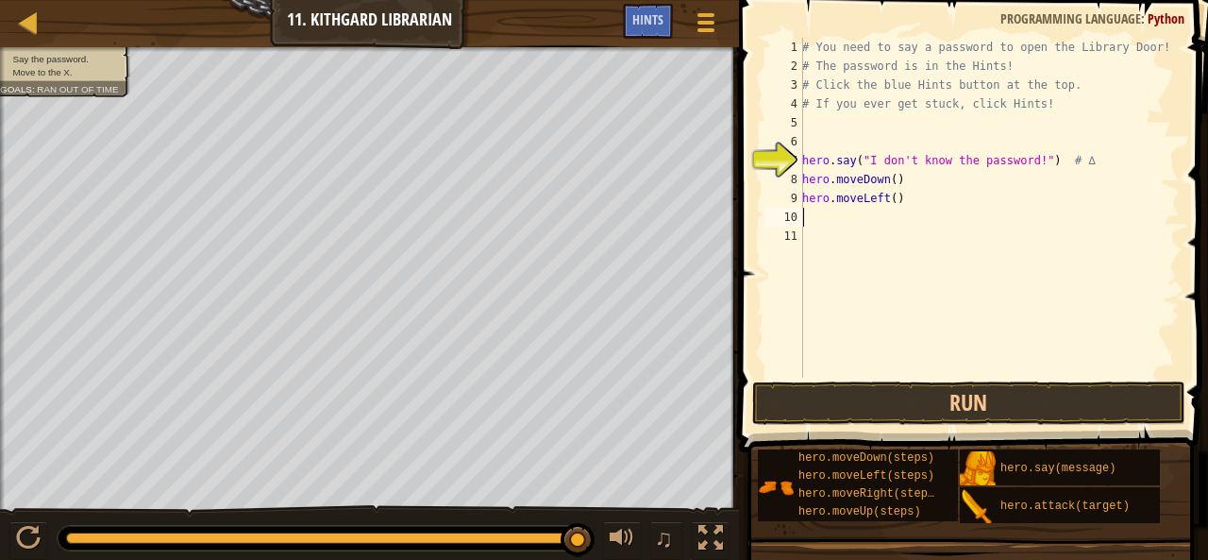
type textarea "h"
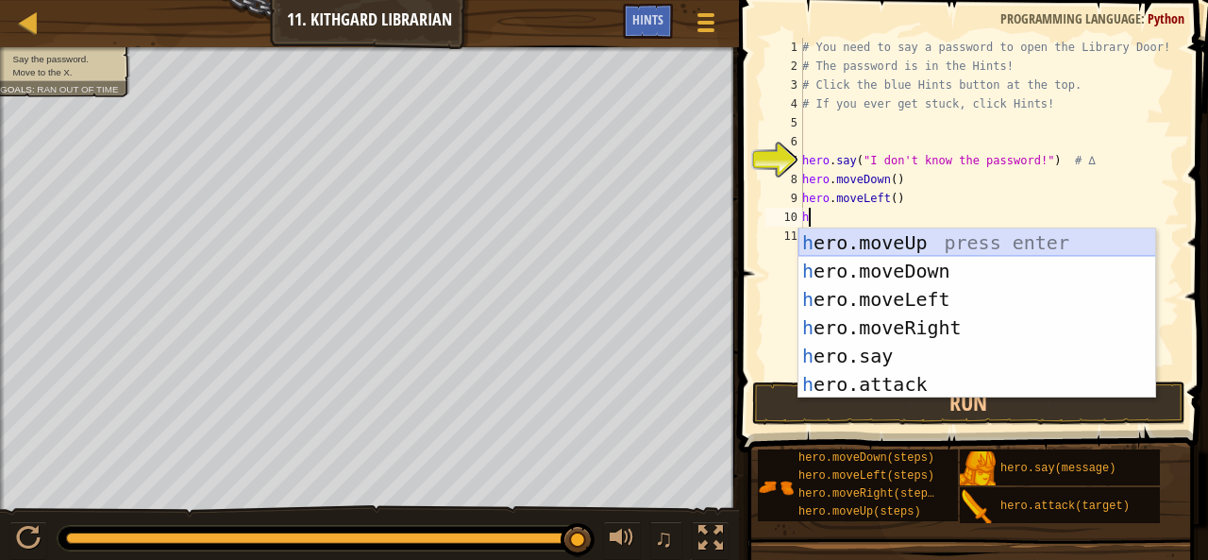
click at [923, 233] on div "h ero.moveUp press enter h ero.moveDown press enter h ero.moveLeft press enter …" at bounding box center [977, 341] width 358 height 226
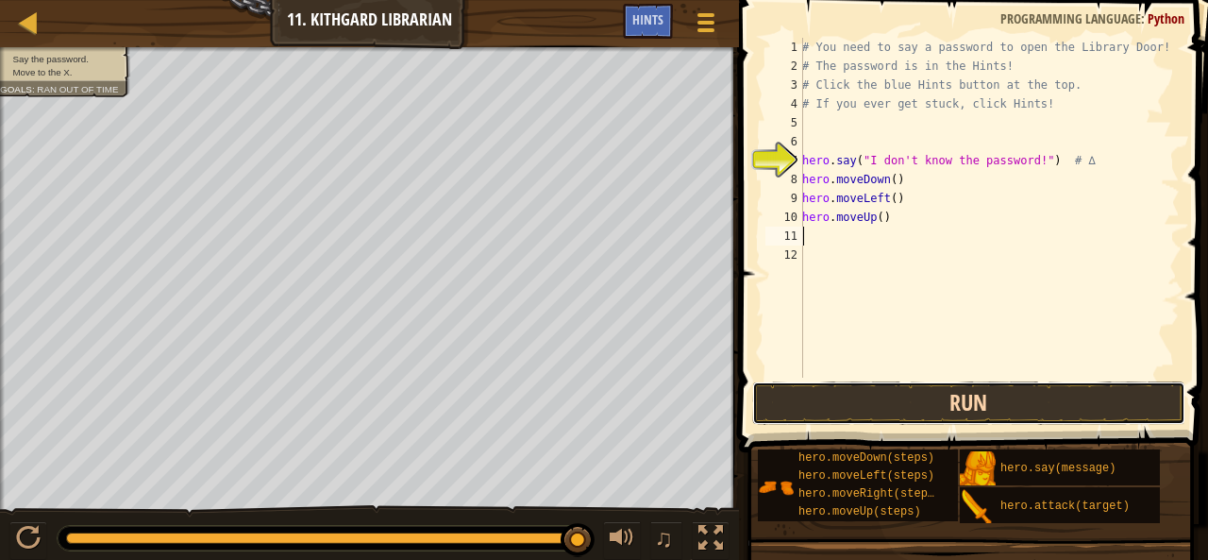
click at [857, 407] on button "Run" at bounding box center [968, 402] width 433 height 43
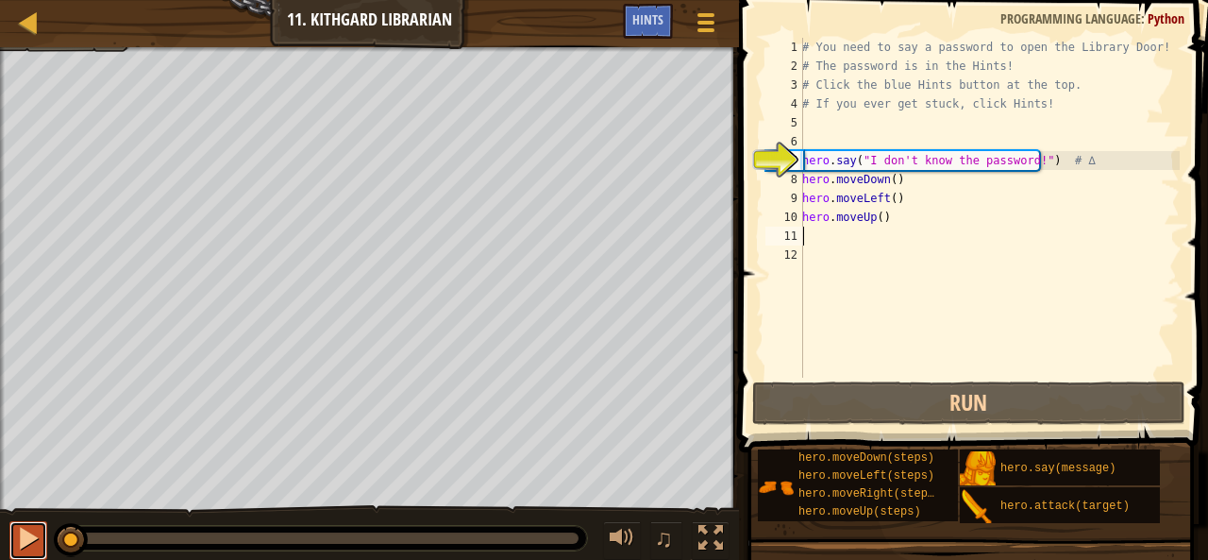
click at [13, 550] on button at bounding box center [28, 540] width 38 height 39
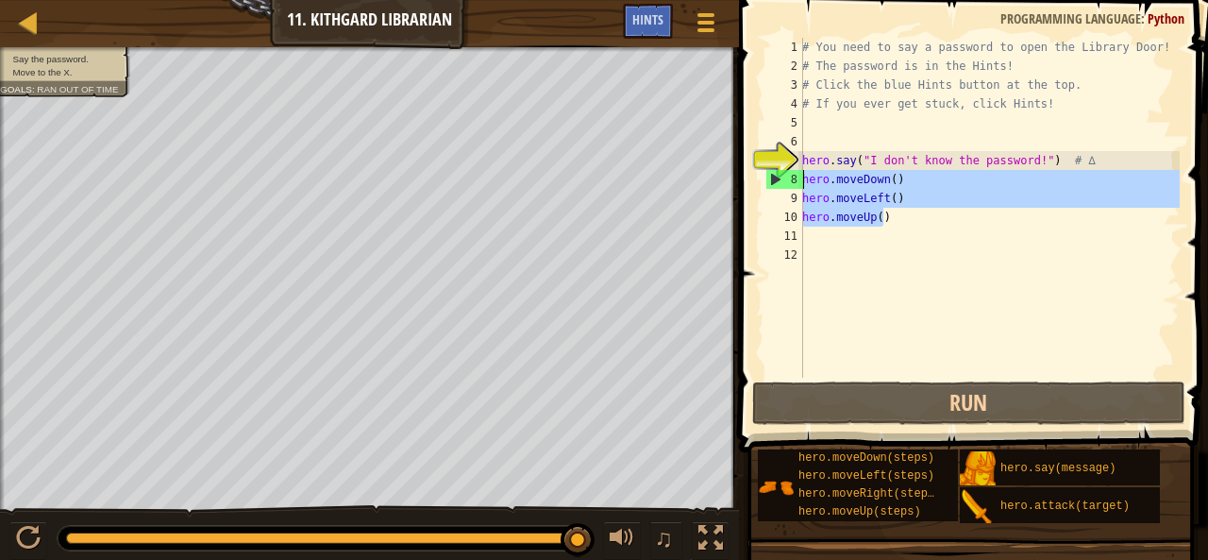
drag, startPoint x: 903, startPoint y: 214, endPoint x: 801, endPoint y: 186, distance: 105.8
click at [801, 186] on div "1 2 3 4 5 6 7 8 9 10 11 12 # You need to say a password to open the Library Doo…" at bounding box center [971, 208] width 418 height 340
type textarea "hero.moveDown() hero.moveLeft()"
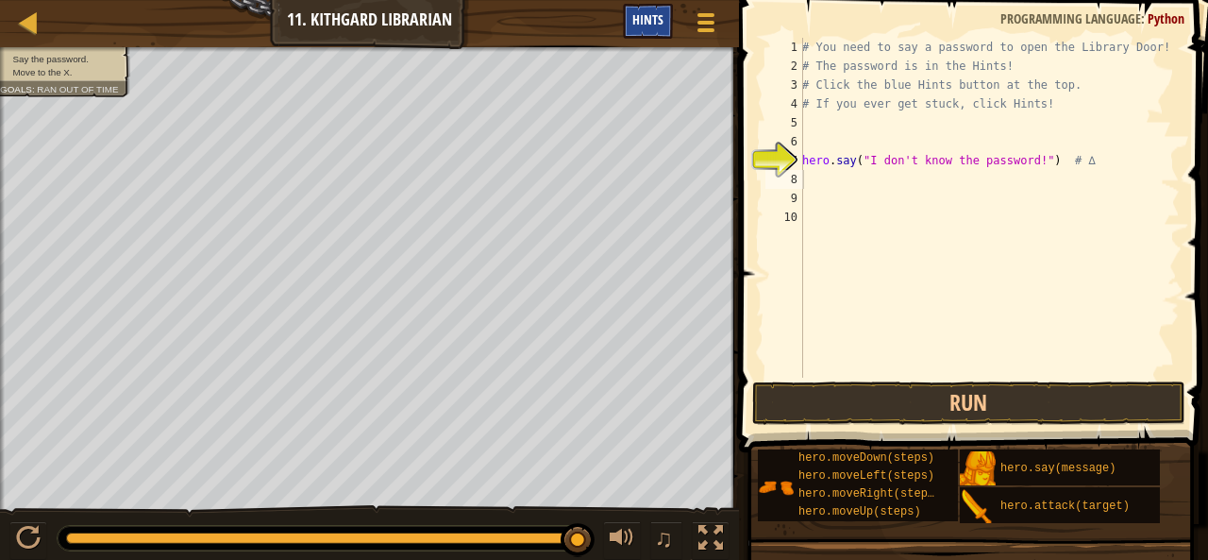
click at [632, 26] on span "Hints" at bounding box center [647, 19] width 31 height 18
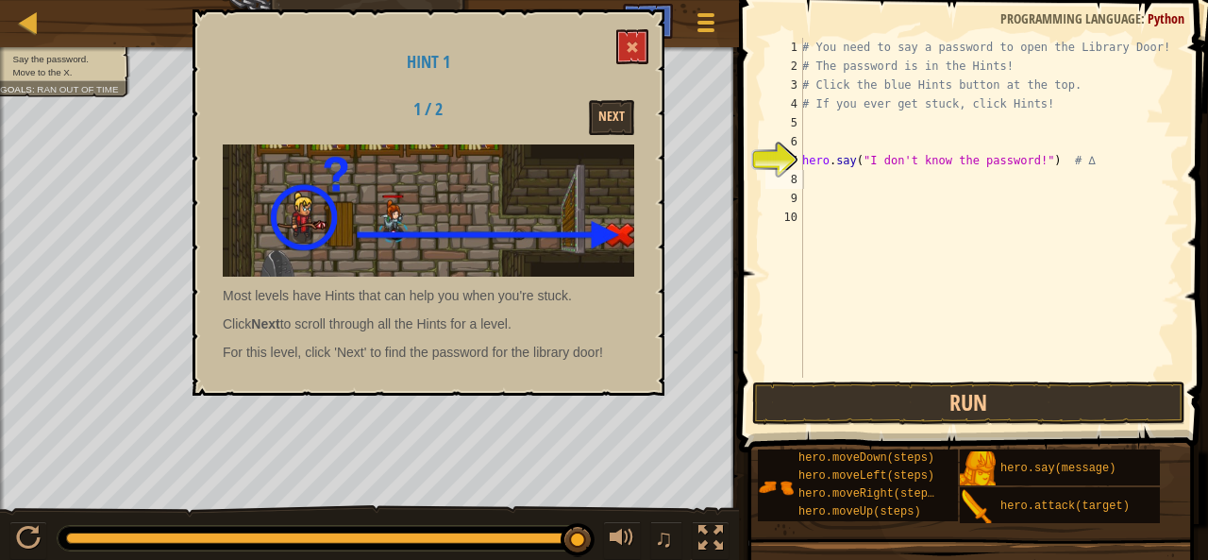
click at [478, 90] on div "Hint 1 1 / 2 Next Most levels have Hints that can help you when you're stuck. C…" at bounding box center [429, 202] width 472 height 386
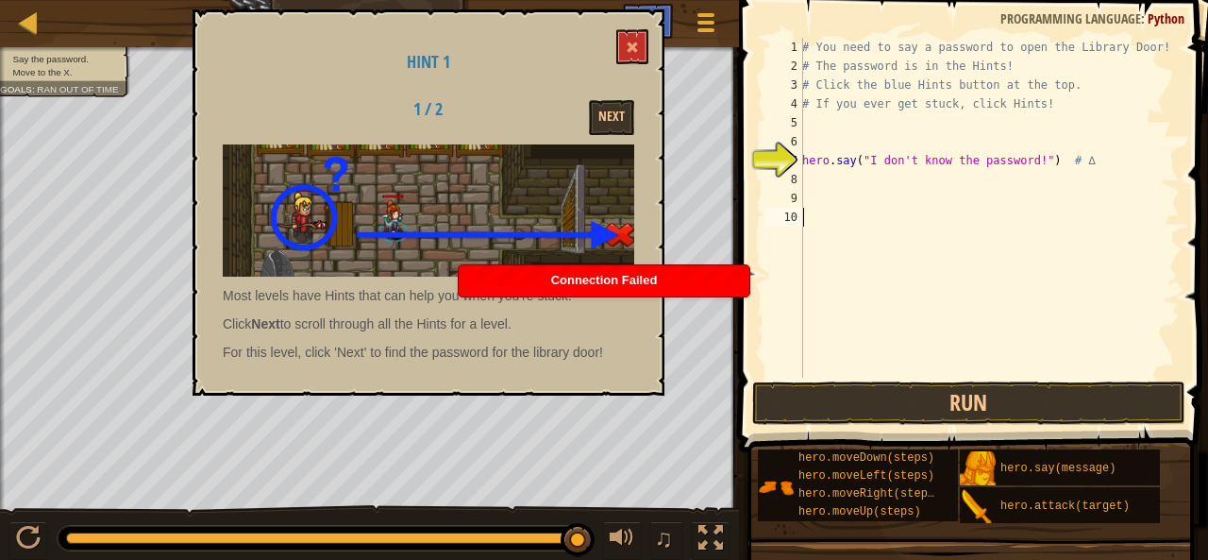
click at [894, 322] on div "# You need to say a password to open the Library Door! # The password is in the…" at bounding box center [988, 226] width 381 height 377
click at [619, 55] on button at bounding box center [632, 46] width 32 height 35
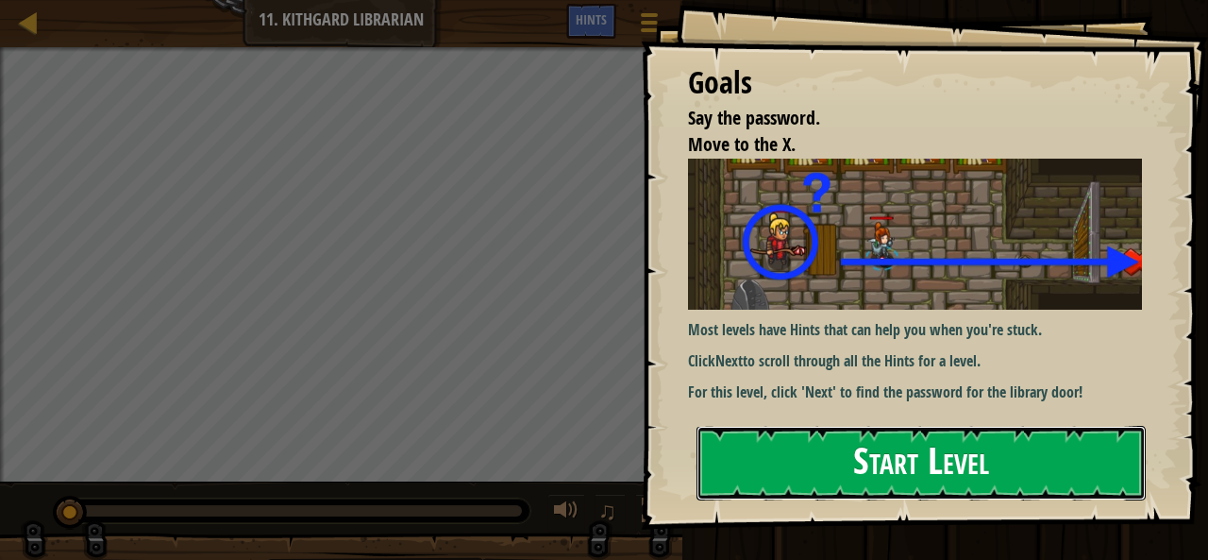
click at [800, 466] on button "Start Level" at bounding box center [920, 463] width 449 height 75
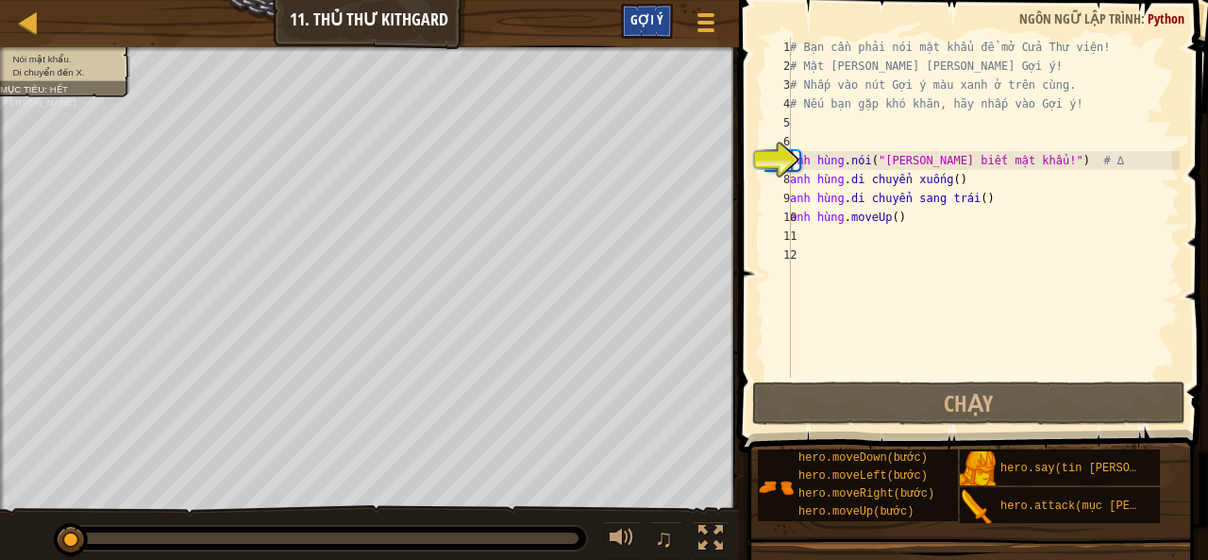
click at [658, 34] on div "Gợi ý" at bounding box center [647, 21] width 52 height 35
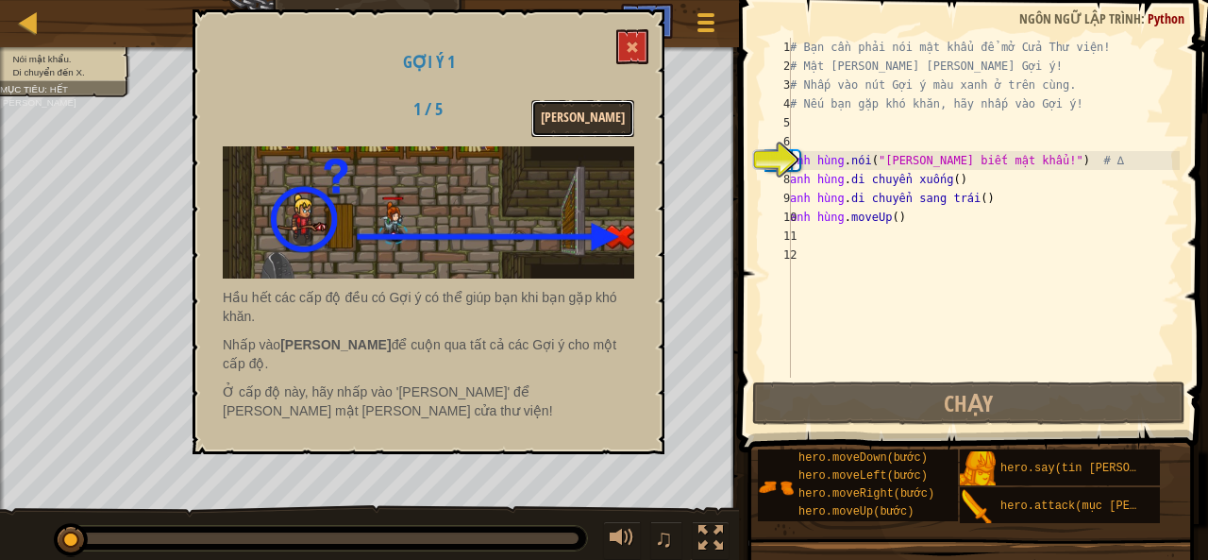
click at [612, 127] on button "Kế tiếp" at bounding box center [582, 118] width 103 height 37
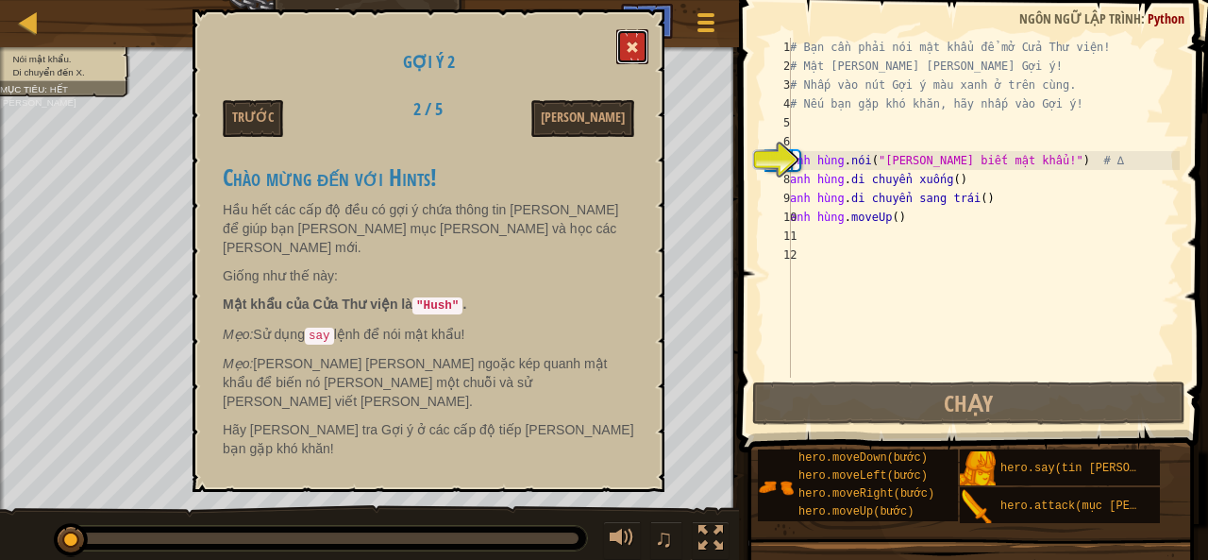
click at [635, 55] on button at bounding box center [632, 46] width 32 height 35
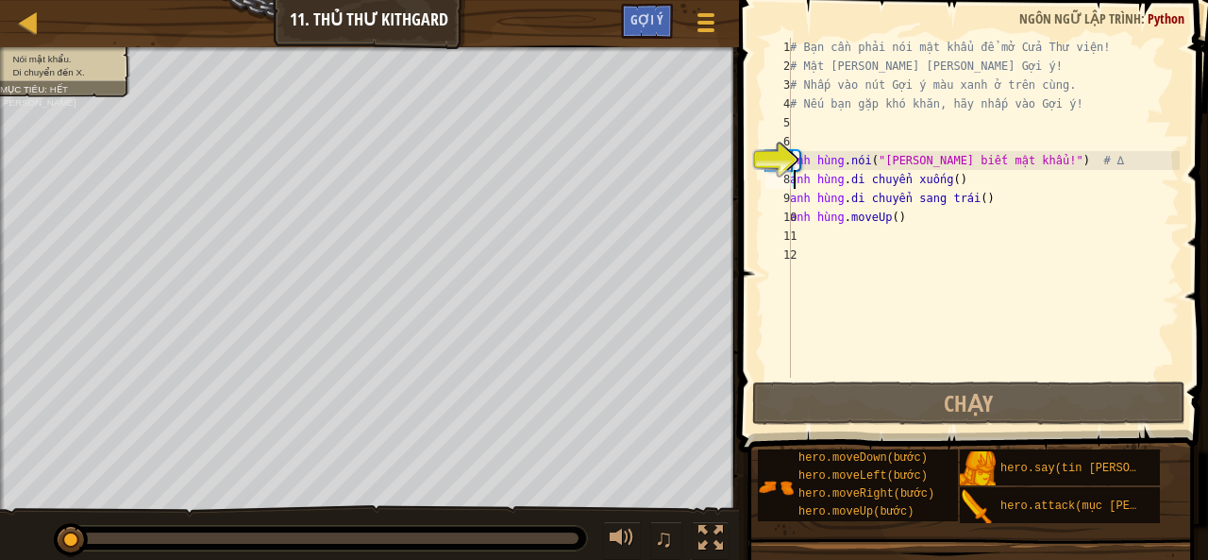
drag, startPoint x: 1070, startPoint y: 171, endPoint x: 846, endPoint y: 188, distance: 225.2
click at [846, 188] on div "# Bạn cần phải nói mật khẩu để mở Cửa Thư viện! # Mật khẩu nằm trong phần Gợi ý…" at bounding box center [983, 226] width 394 height 377
drag, startPoint x: 966, startPoint y: 183, endPoint x: 853, endPoint y: 188, distance: 113.3
click at [882, 183] on div "# Bạn cần phải nói mật khẩu để mở Cửa Thư viện! # Mật khẩu nằm trong phần Gợi ý…" at bounding box center [983, 226] width 394 height 377
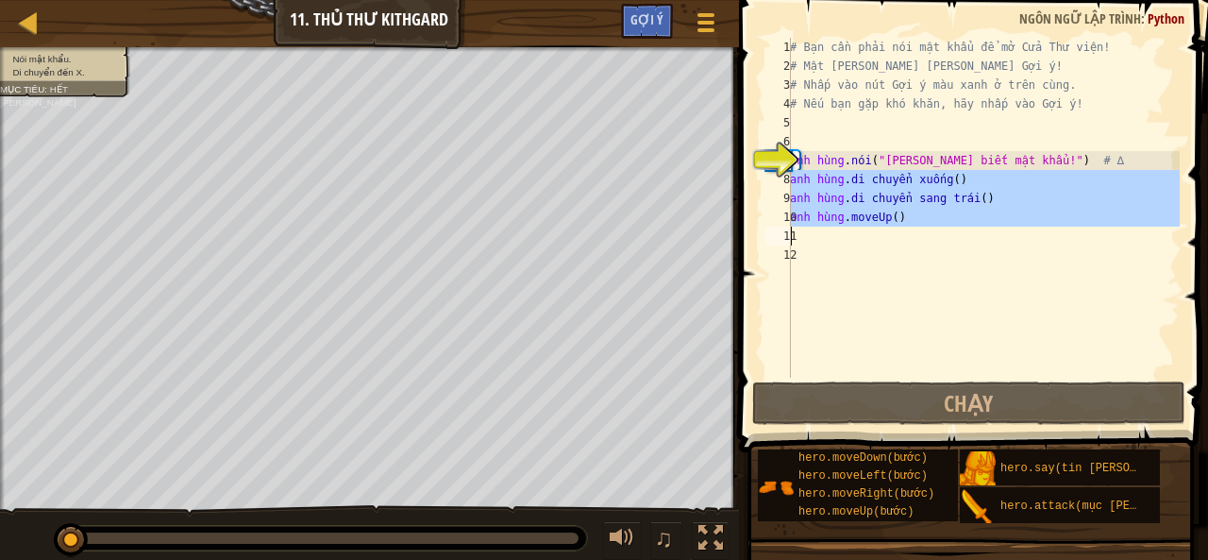
drag, startPoint x: 791, startPoint y: 178, endPoint x: 987, endPoint y: 235, distance: 204.3
click at [987, 235] on div "# Bạn cần phải nói mật khẩu để mở Cửa Thư viện! # Mật khẩu nằm trong phần Gợi ý…" at bounding box center [983, 226] width 394 height 377
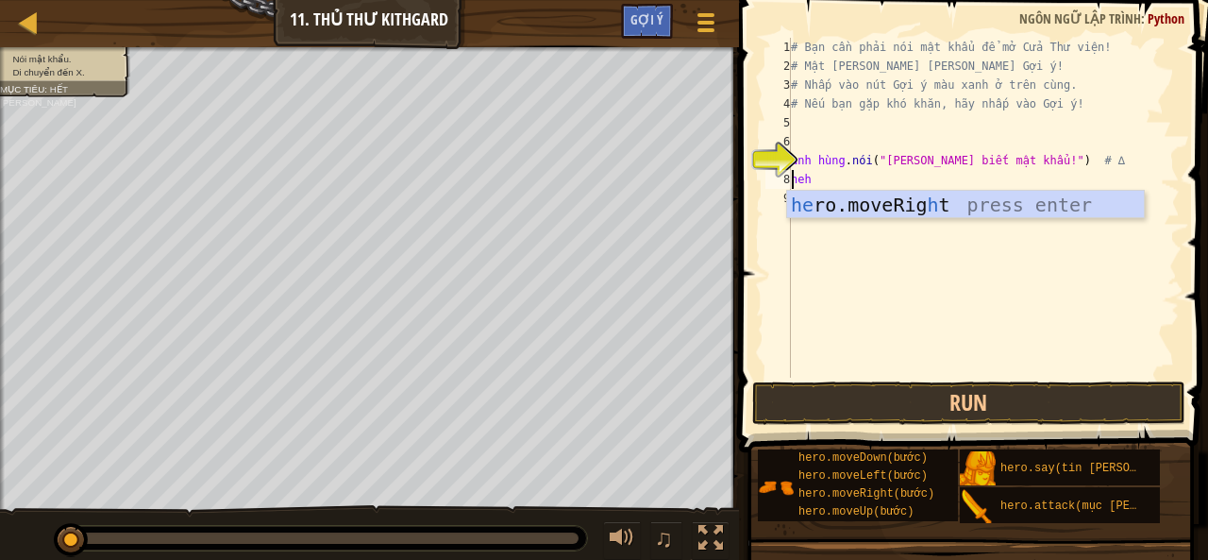
scroll to position [8, 0]
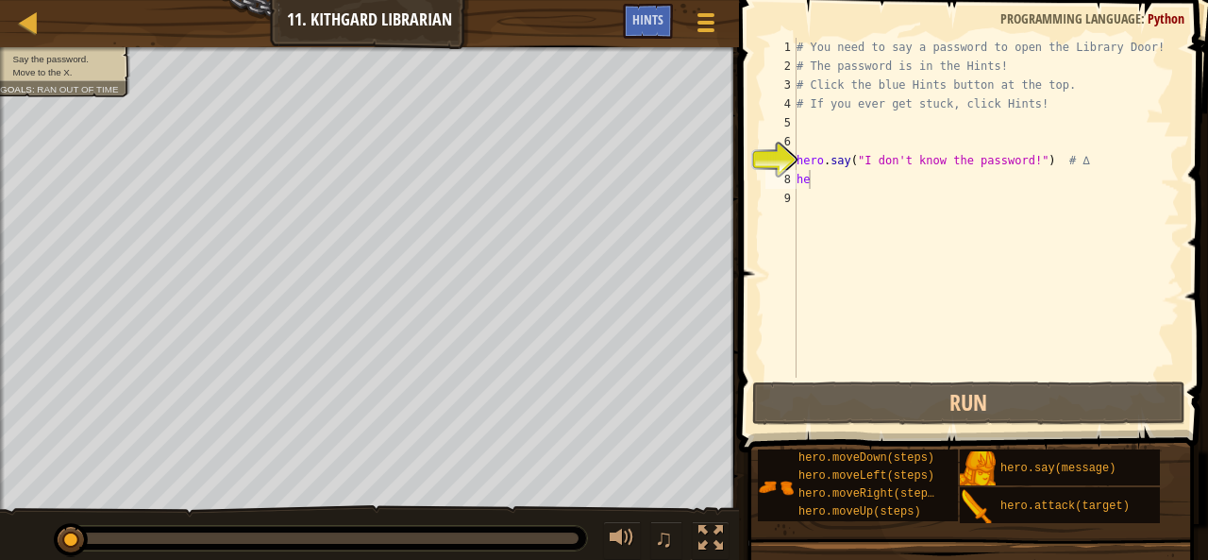
click at [834, 184] on div "# You need to say a password to open the Library Door! # The password is in the…" at bounding box center [986, 226] width 387 height 377
type textarea "h"
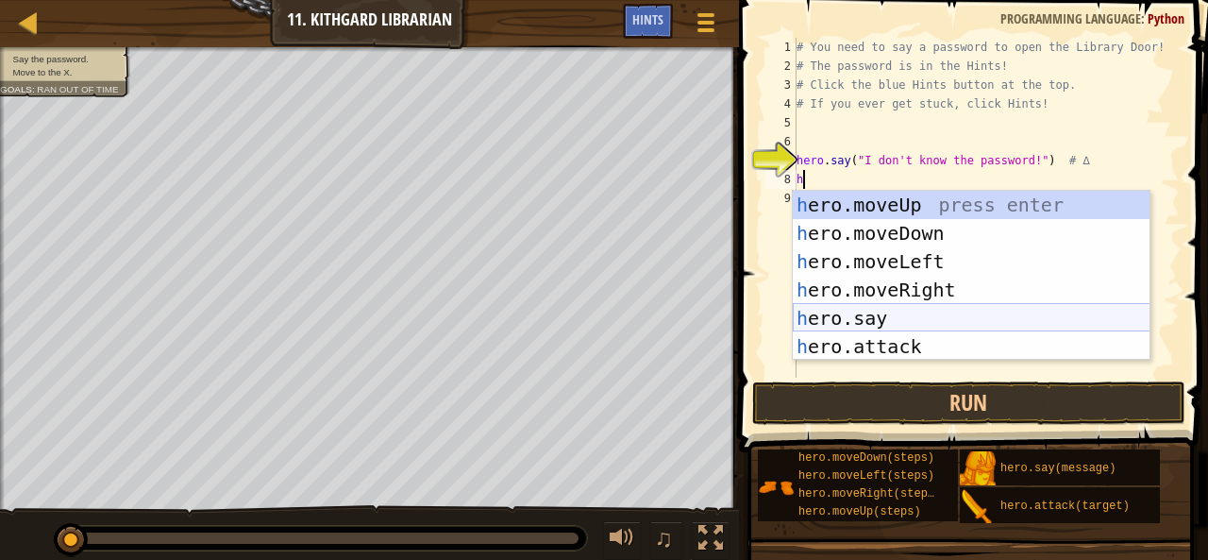
click at [862, 307] on div "h ero.moveUp press enter h ero.moveDown press enter h ero.moveLeft press enter …" at bounding box center [972, 304] width 358 height 226
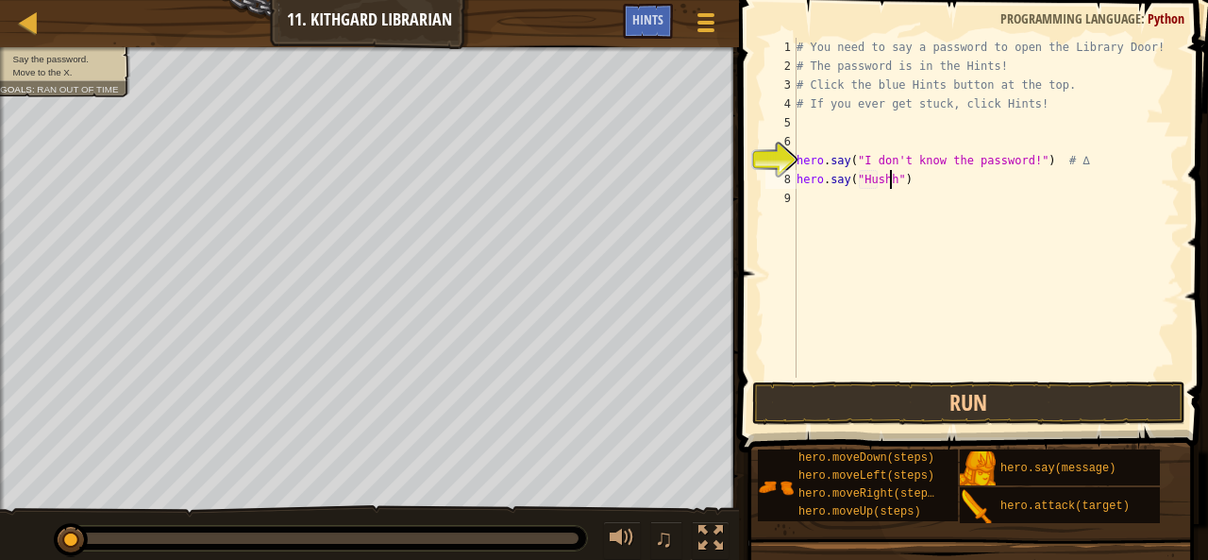
scroll to position [8, 8]
type textarea "hero.say("Hush")"
click at [823, 198] on div "# You need to say a password to open the Library Door! # The password is in the…" at bounding box center [986, 226] width 387 height 377
type textarea "h"
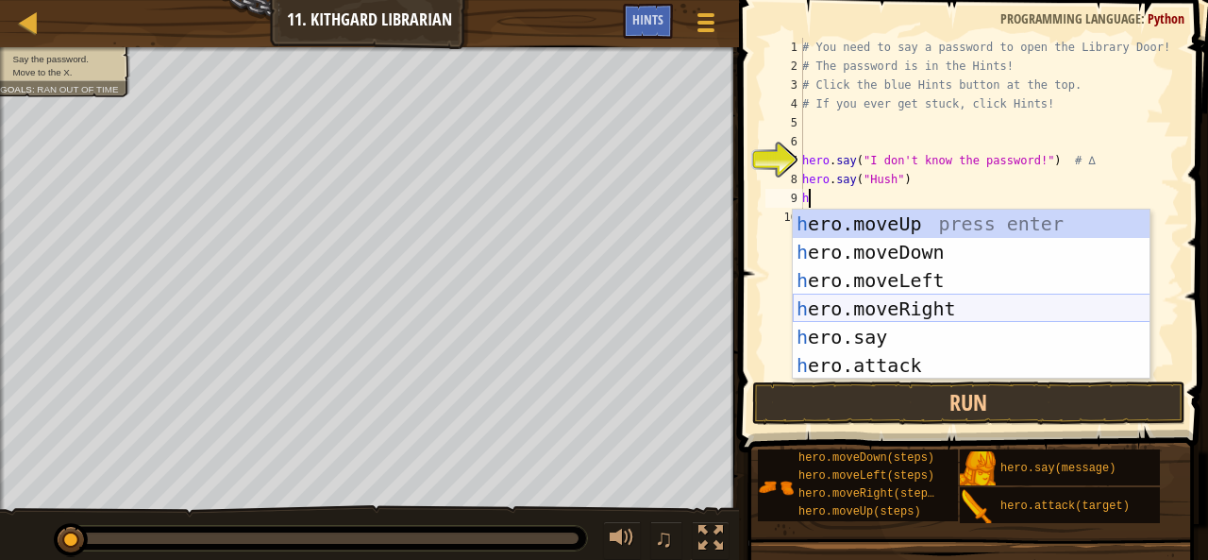
click at [849, 320] on div "h ero.moveUp press enter h ero.moveDown press enter h ero.moveLeft press enter …" at bounding box center [972, 322] width 358 height 226
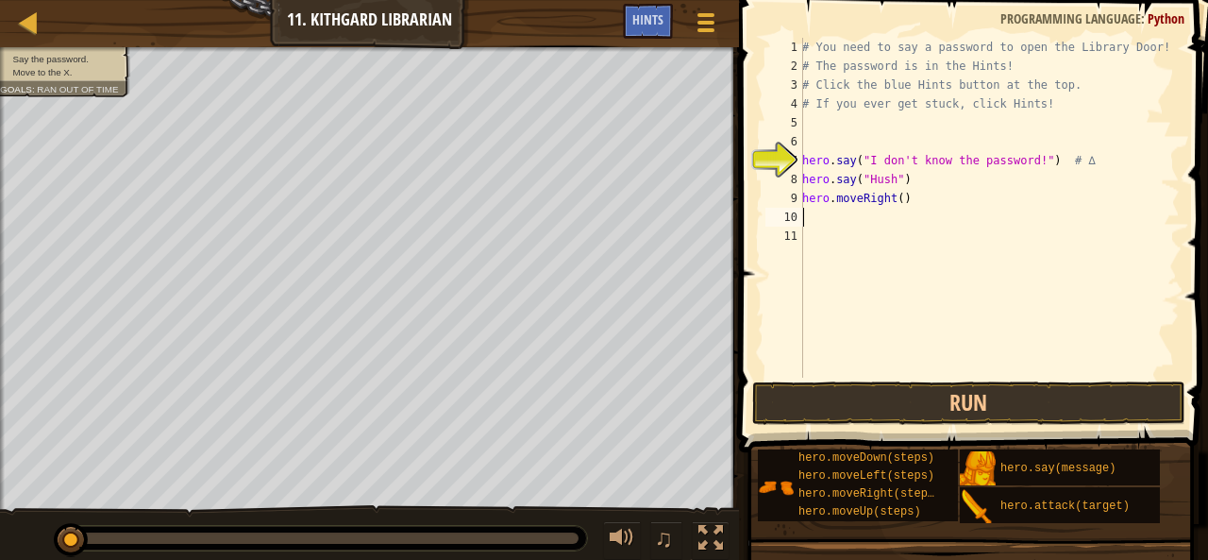
type textarea "h"
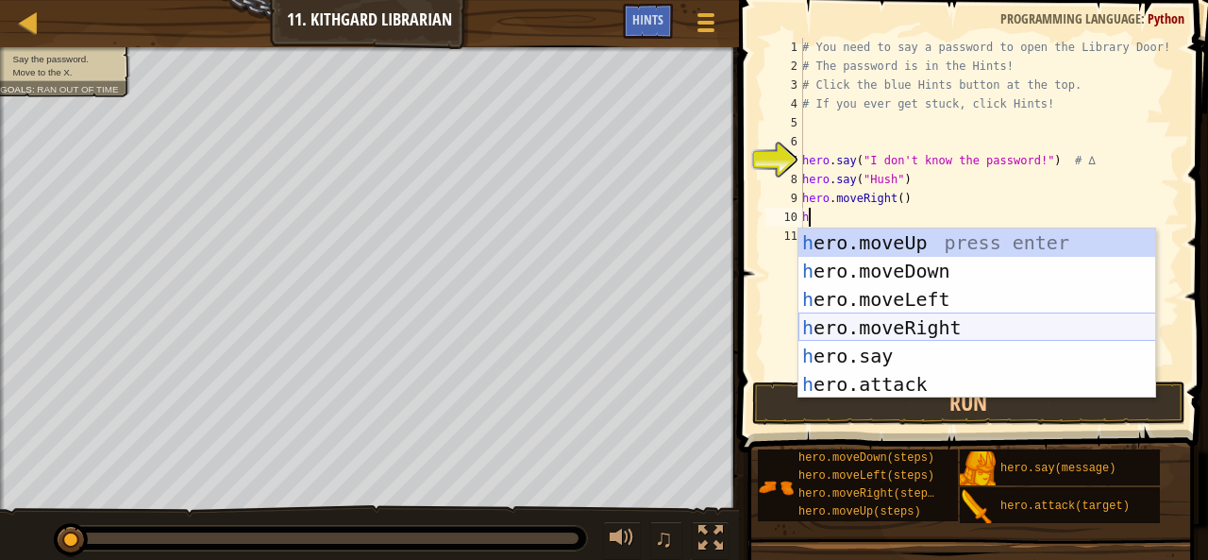
click at [864, 315] on div "h ero.moveUp press enter h ero.moveDown press enter h ero.moveLeft press enter …" at bounding box center [977, 341] width 358 height 226
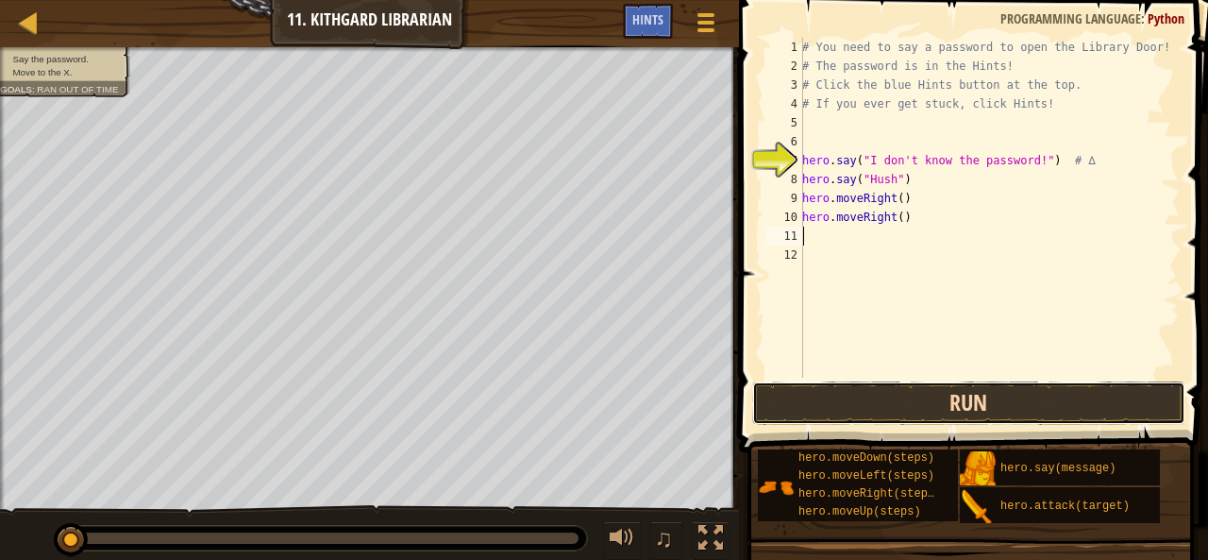
click at [927, 414] on button "Run" at bounding box center [968, 402] width 433 height 43
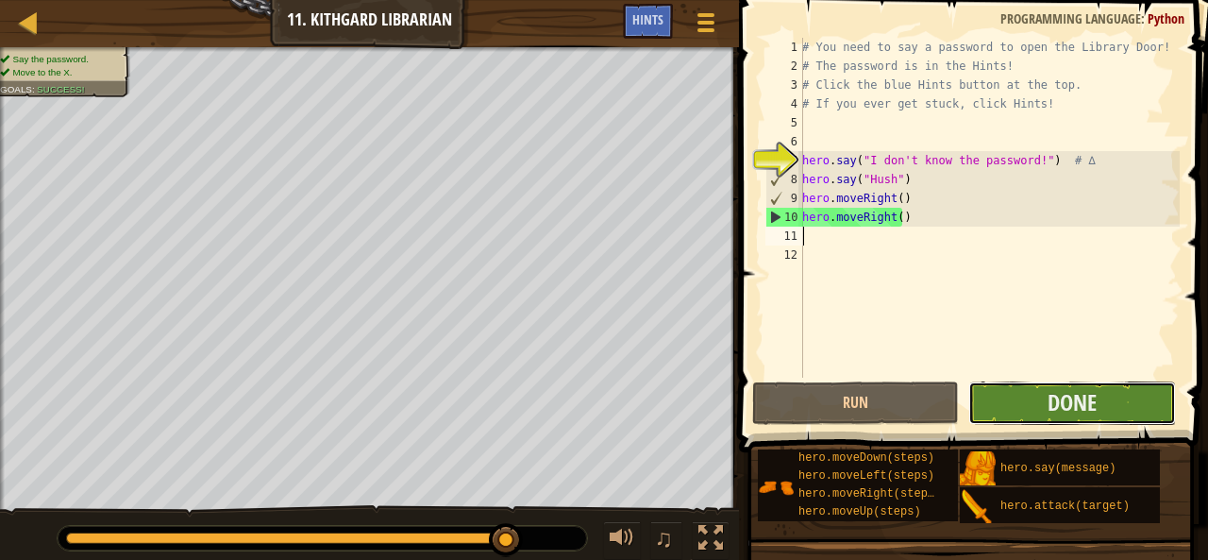
click at [1042, 399] on button "Done" at bounding box center [1071, 402] width 207 height 43
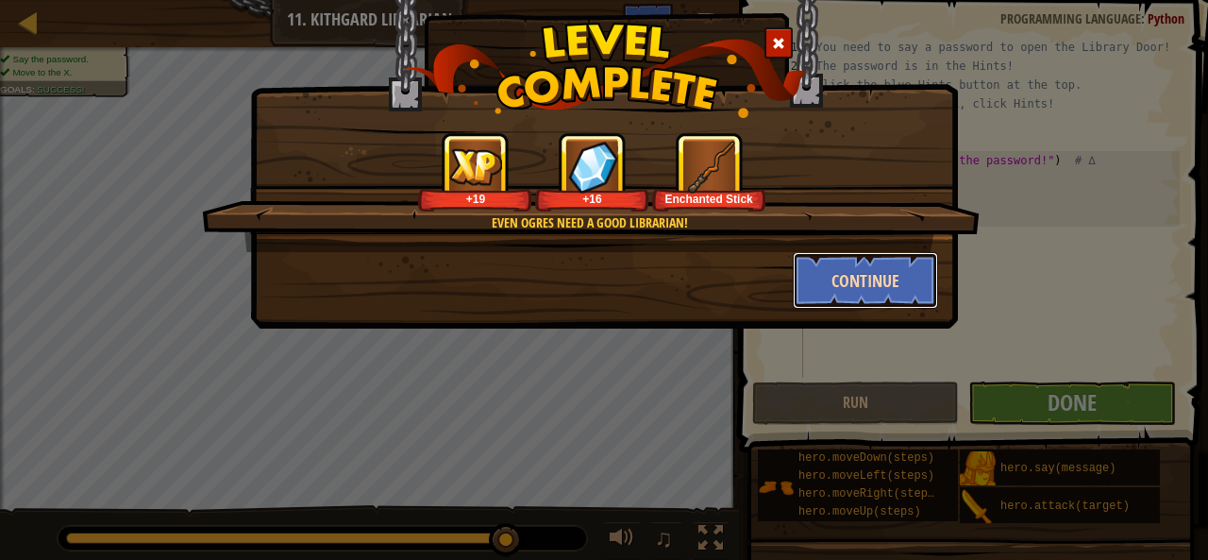
click at [897, 294] on button "Continue" at bounding box center [866, 280] width 146 height 57
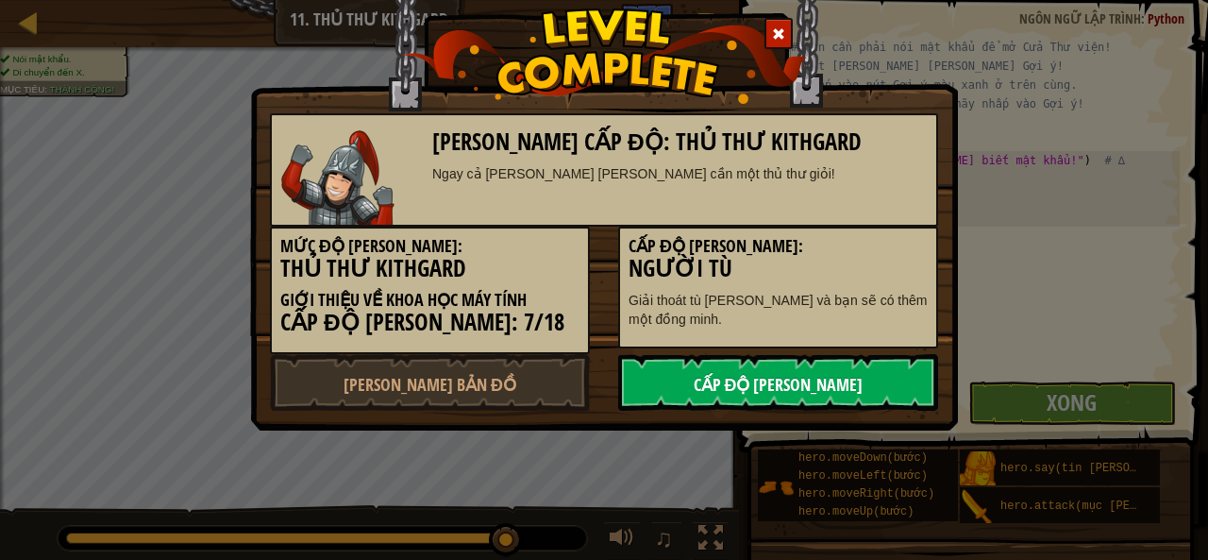
click at [636, 385] on link "Cấp độ tiếp theo" at bounding box center [778, 382] width 320 height 57
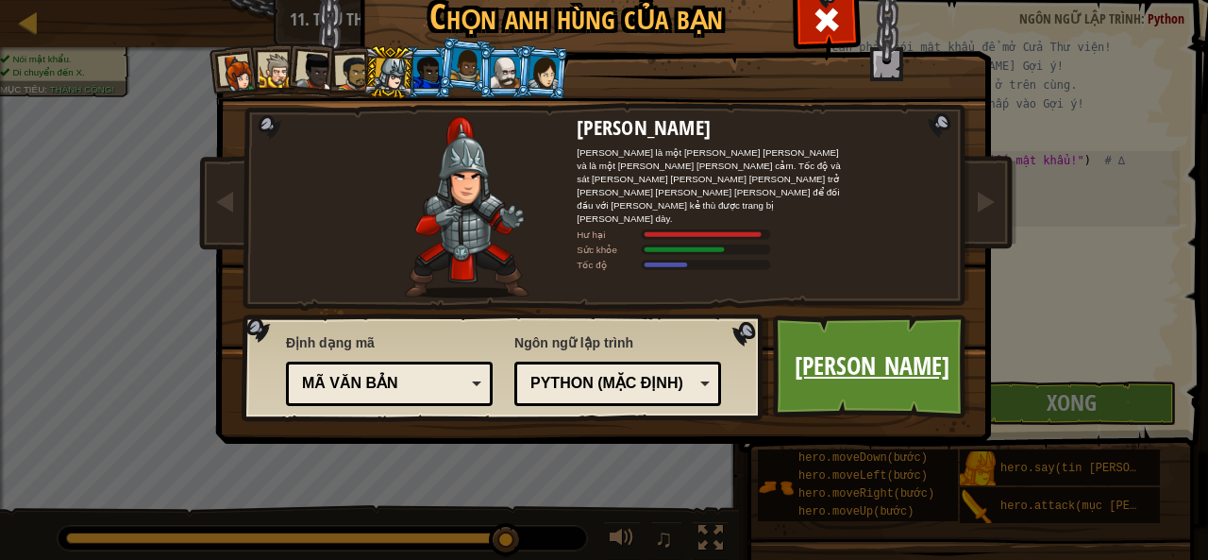
click at [806, 377] on link "Kế tiếp" at bounding box center [871, 366] width 197 height 104
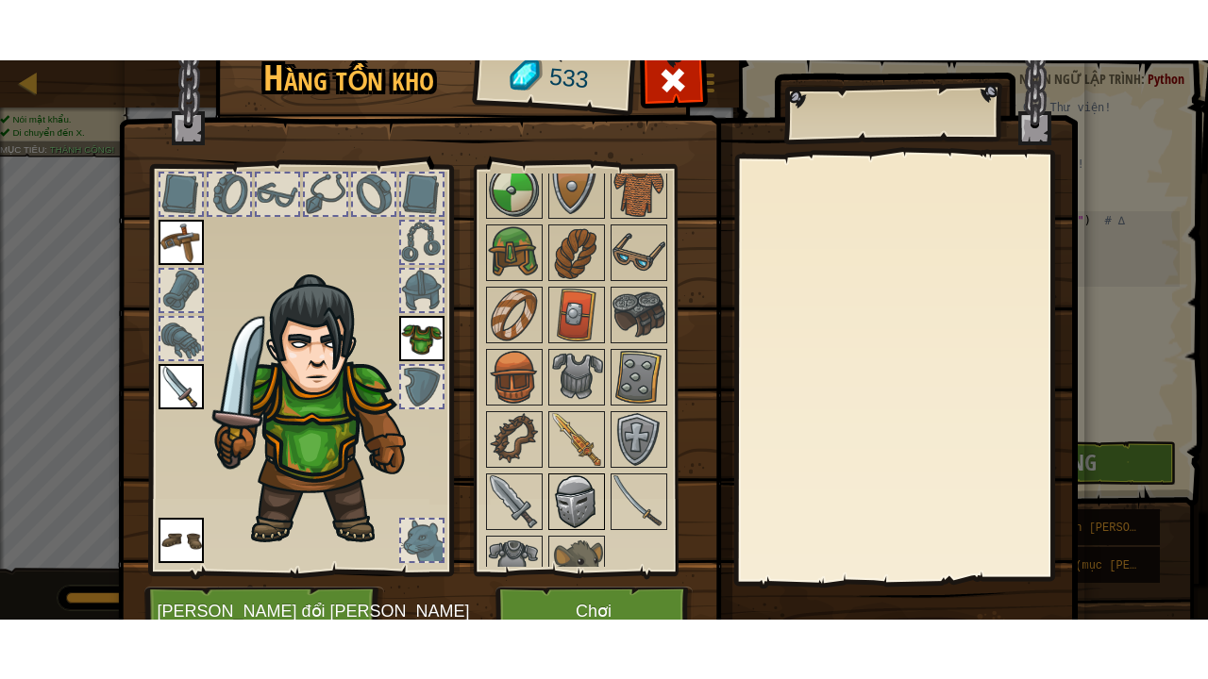
scroll to position [0, 0]
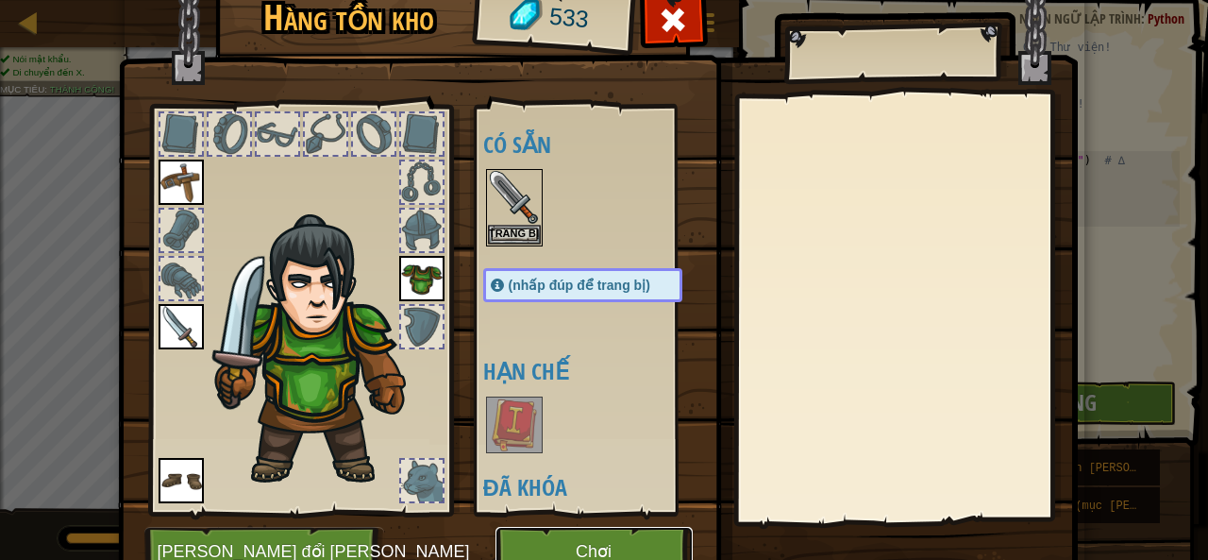
click at [627, 535] on button "Chơi" at bounding box center [593, 553] width 197 height 52
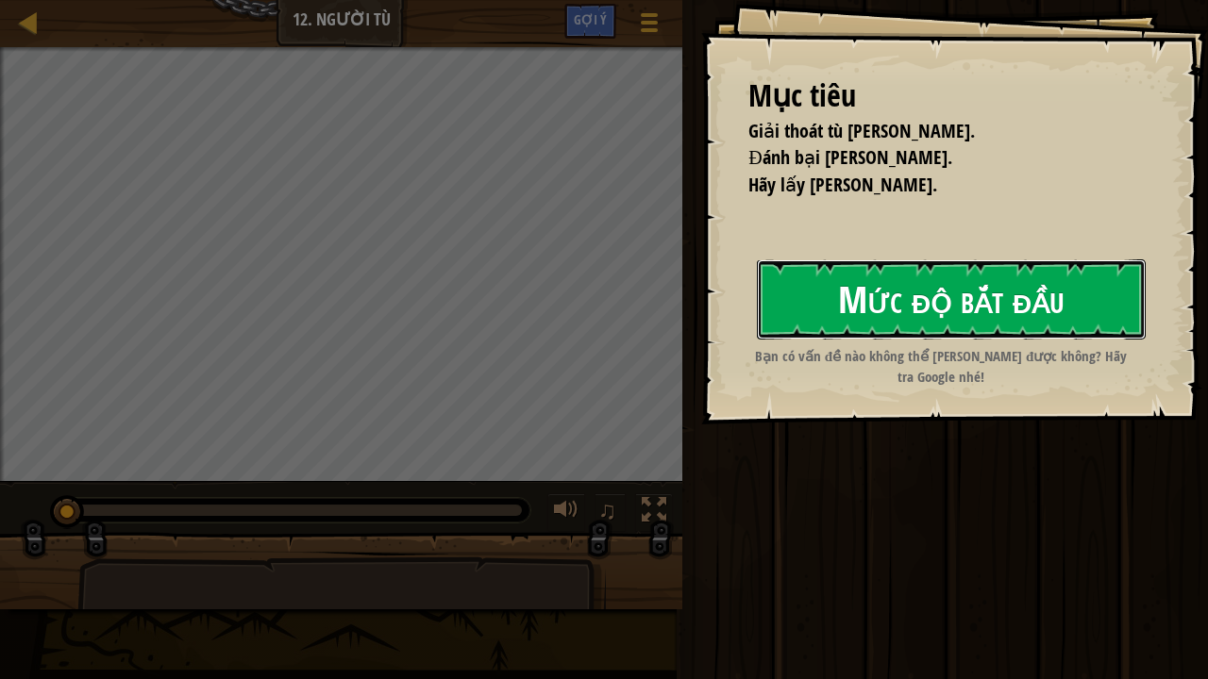
click at [932, 295] on font "Mức độ bắt đầu" at bounding box center [951, 299] width 226 height 51
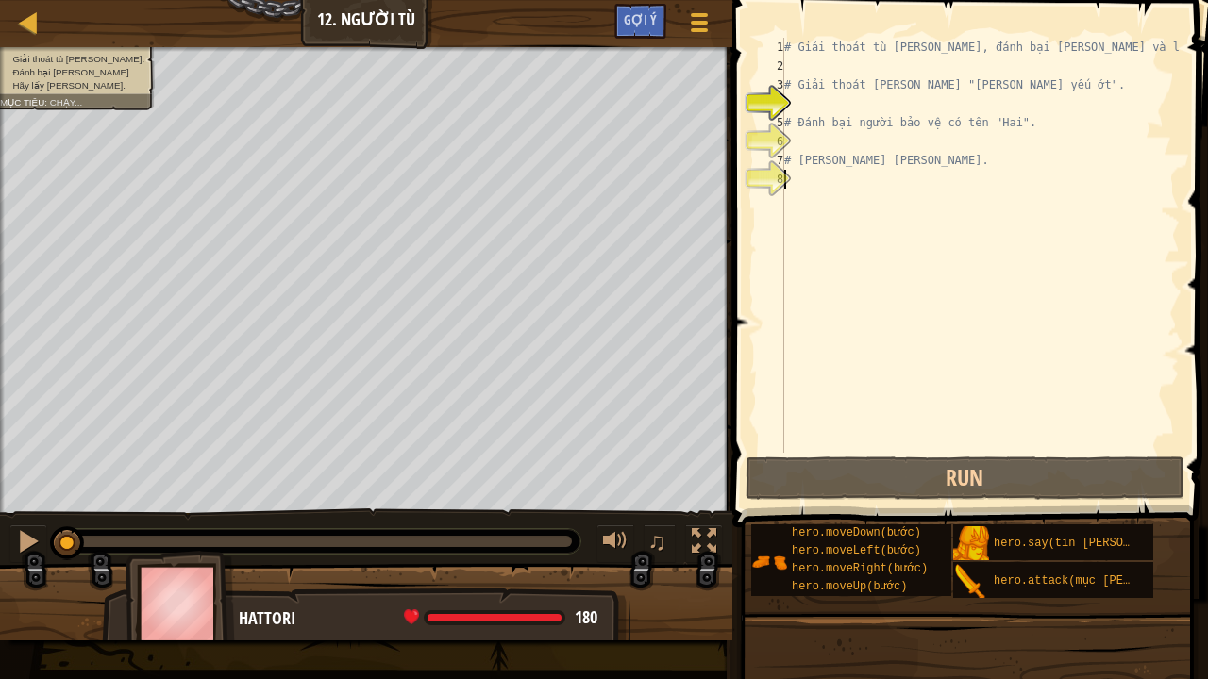
click at [841, 185] on div "# Giải thoát tù nhân, đánh bại lính canh và lấy viên ngọc. # Giải thoát Patrick…" at bounding box center [979, 264] width 399 height 453
click at [857, 59] on div "# Giải thoát tù nhân, đánh bại lính canh và lấy viên ngọc. # Giải thoát Patrick…" at bounding box center [979, 264] width 399 height 453
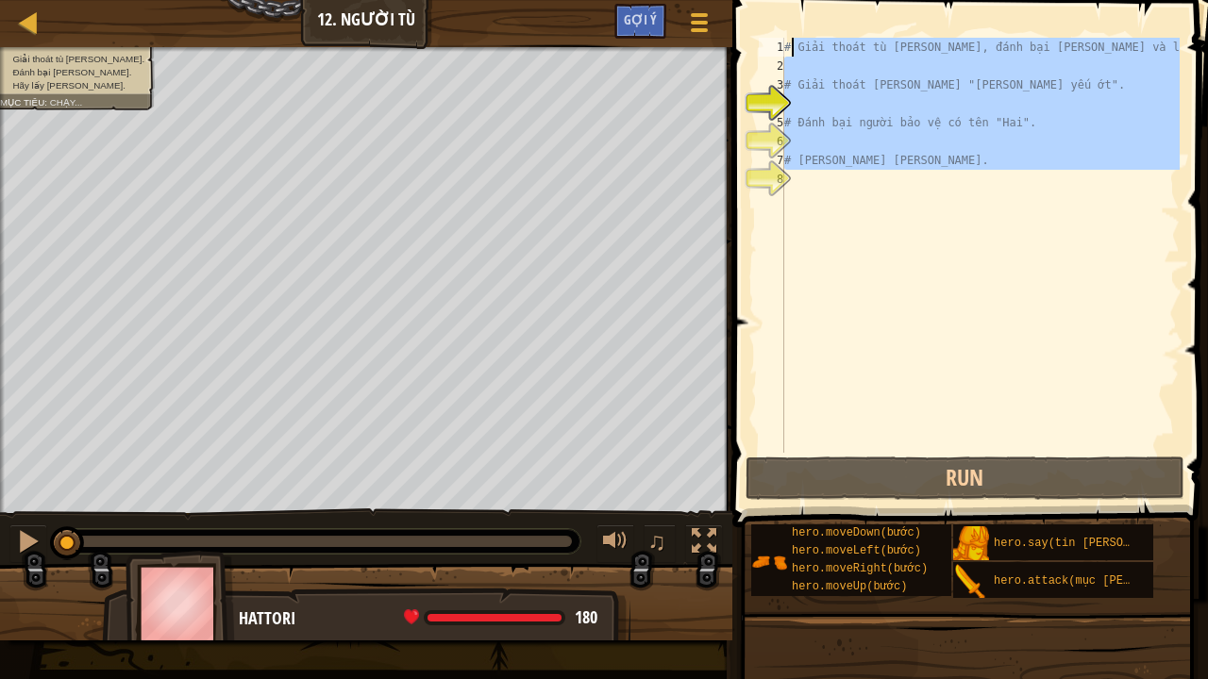
drag, startPoint x: 898, startPoint y: 173, endPoint x: 792, endPoint y: 49, distance: 163.3
click at [792, 49] on div "# Giải thoát tù nhân, đánh bại lính canh và lấy viên ngọc. # Giải thoát Patrick…" at bounding box center [979, 264] width 399 height 453
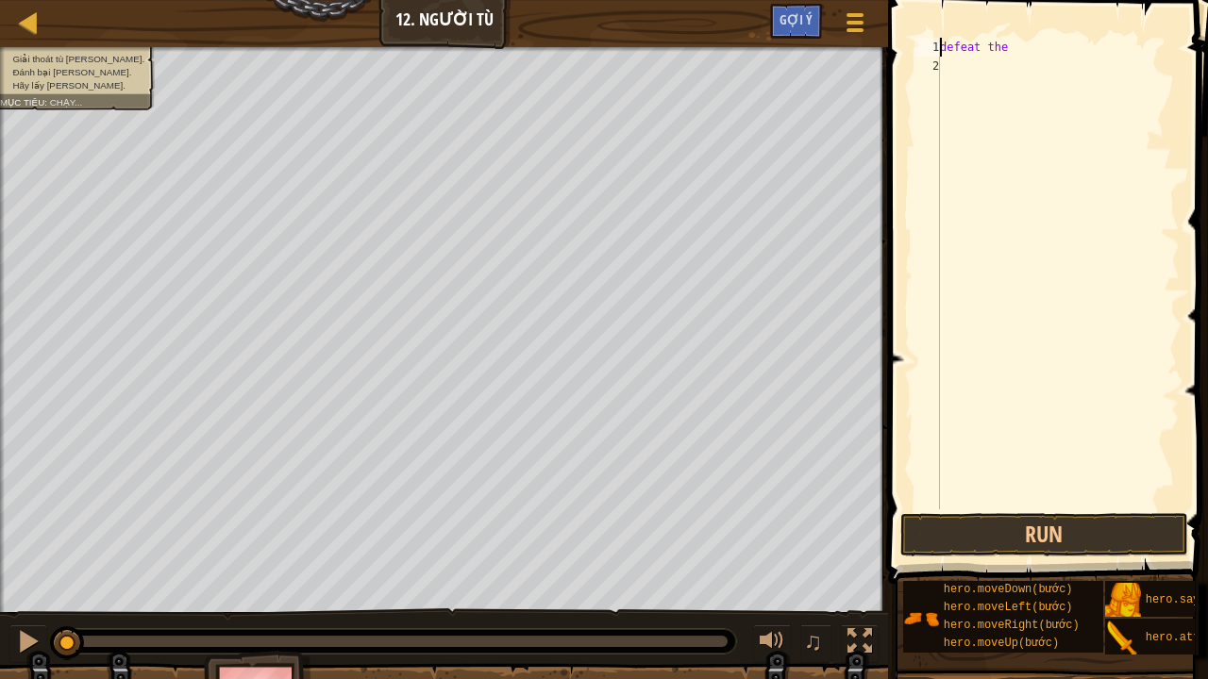
type textarea "e"
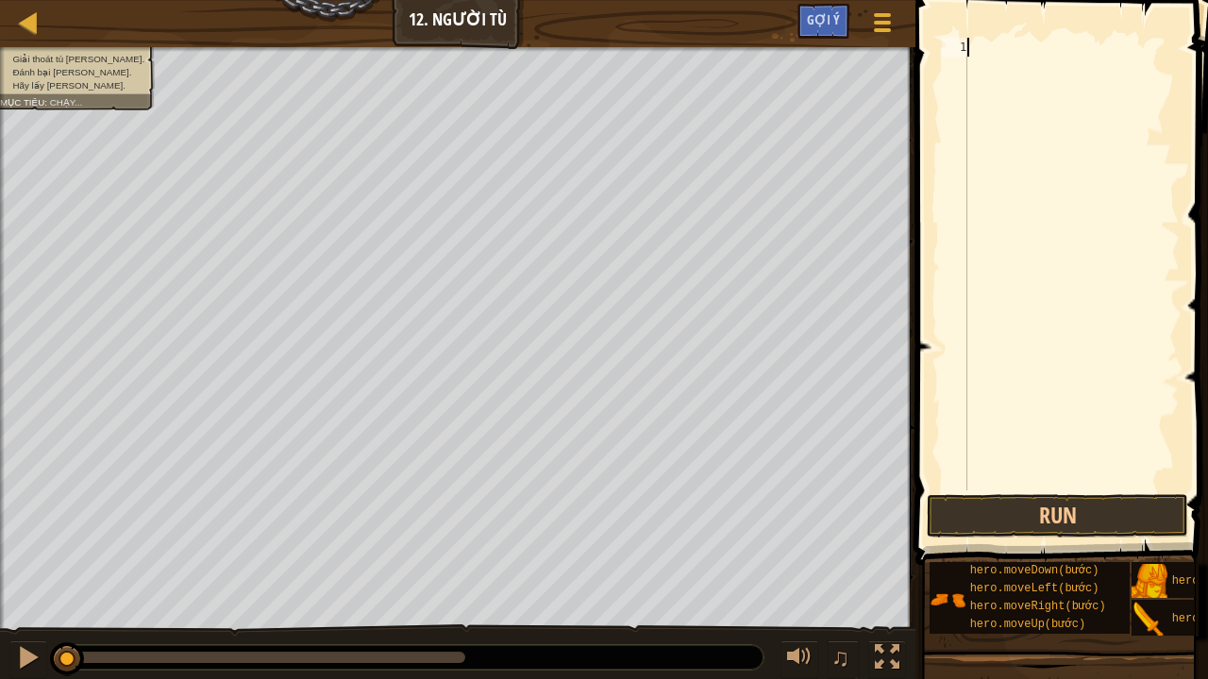
type textarea "h"
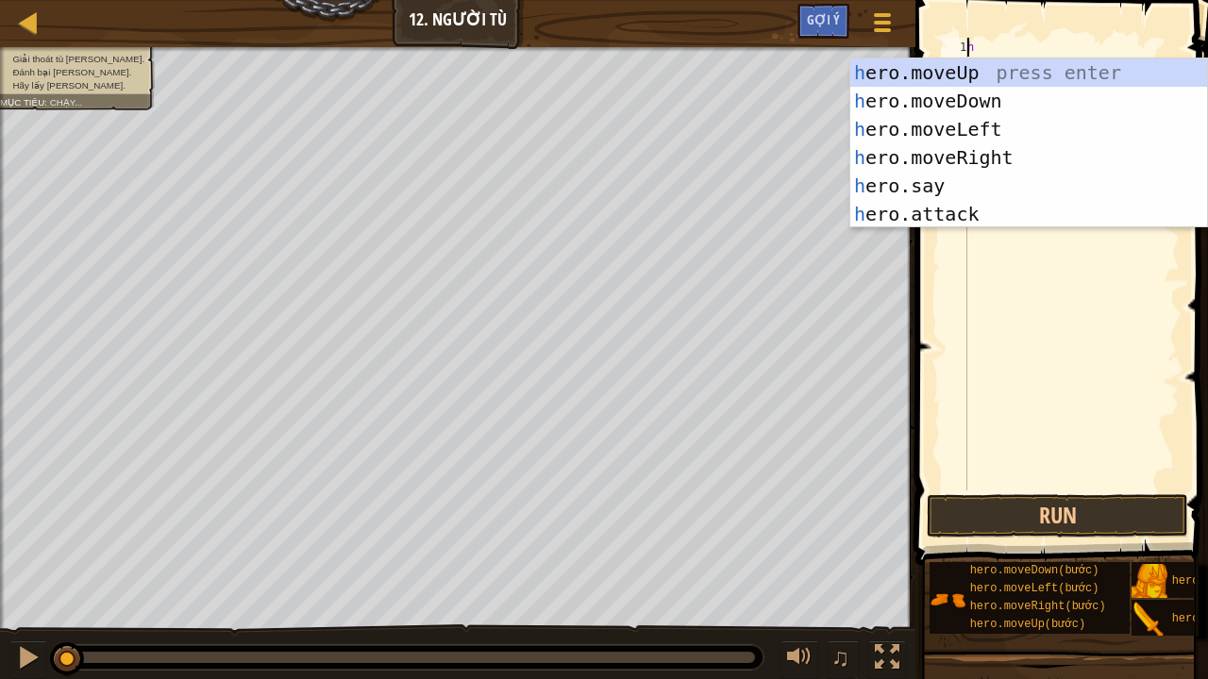
scroll to position [8, 0]
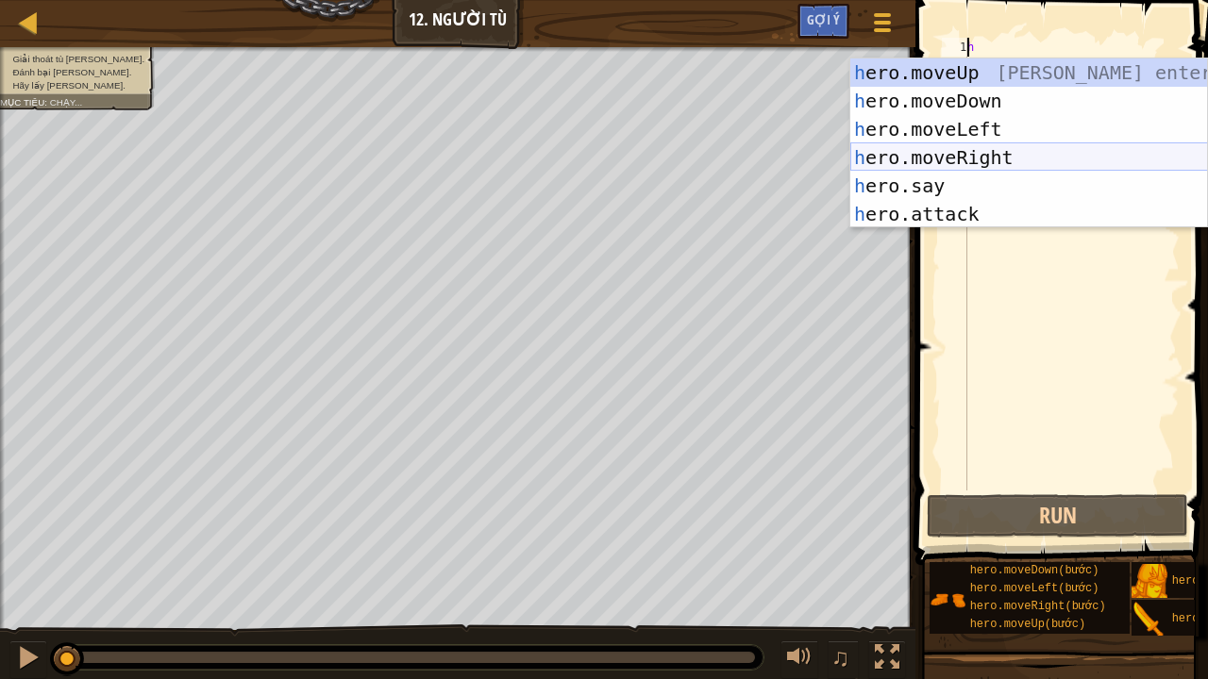
click at [911, 151] on div "h ero.moveUp nhấn enter h ero.moveDown nhấn enter h ero.moveLeft nhấn enter h e…" at bounding box center [1029, 172] width 358 height 226
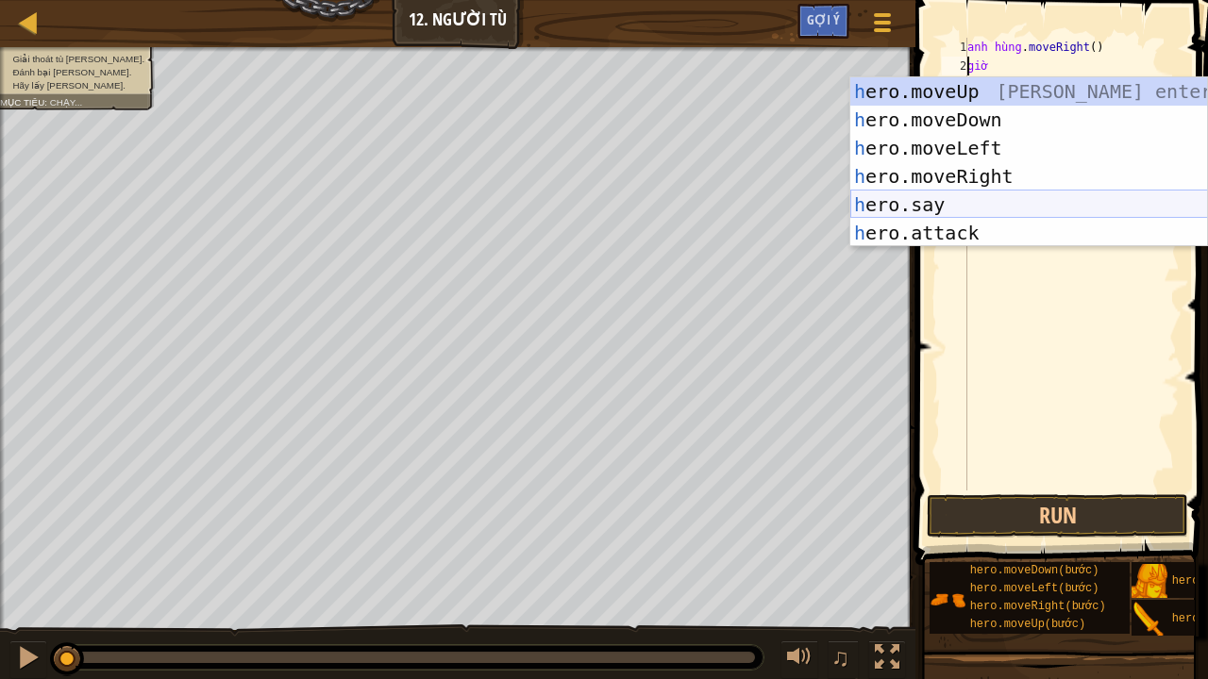
click at [970, 225] on div "h ero.moveUp nhấn enter h ero.moveDown nhấn enter h ero.moveLeft nhấn enter h e…" at bounding box center [1029, 190] width 358 height 226
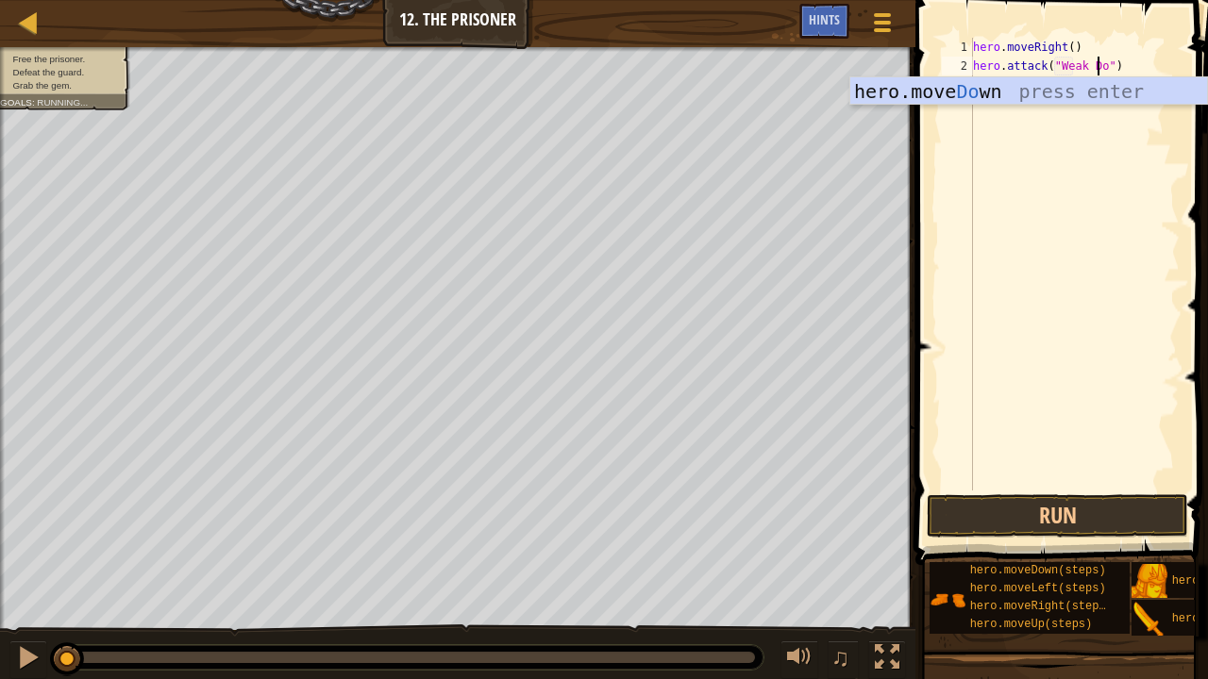
scroll to position [8, 10]
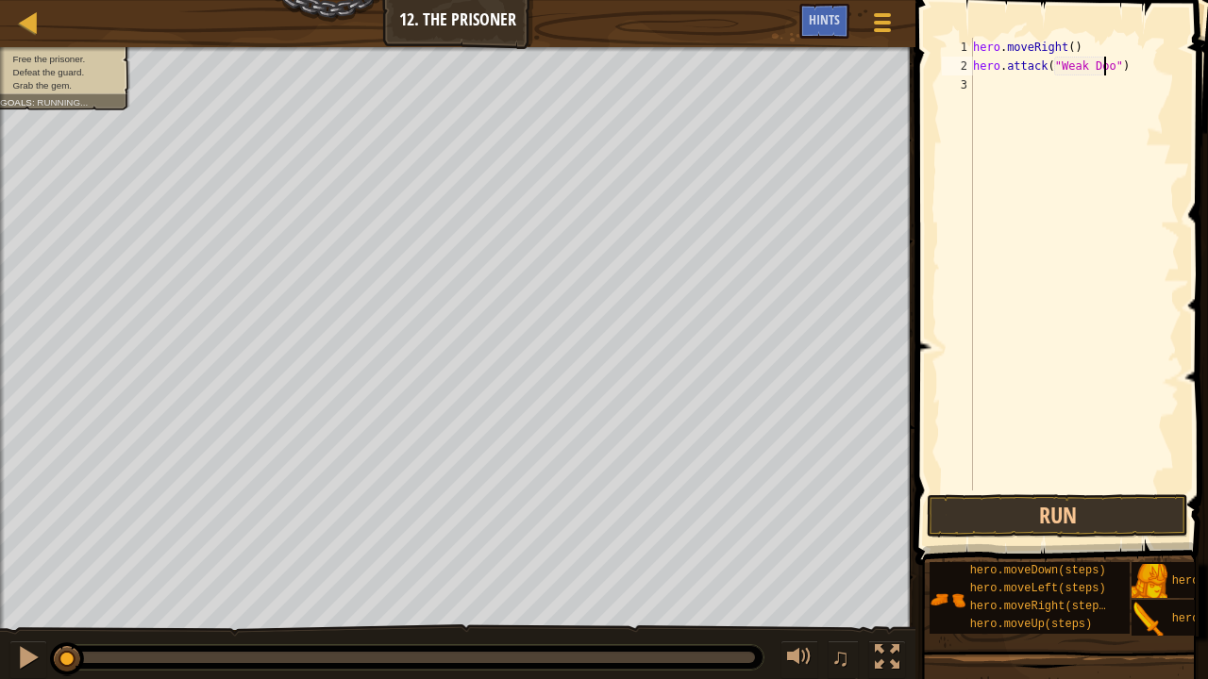
type textarea "hero.attack("Weak Door")"
click at [1002, 79] on div "hero . moveRight ( ) hero . attack ( "Weak Door" )" at bounding box center [1074, 283] width 210 height 491
type textarea "h"
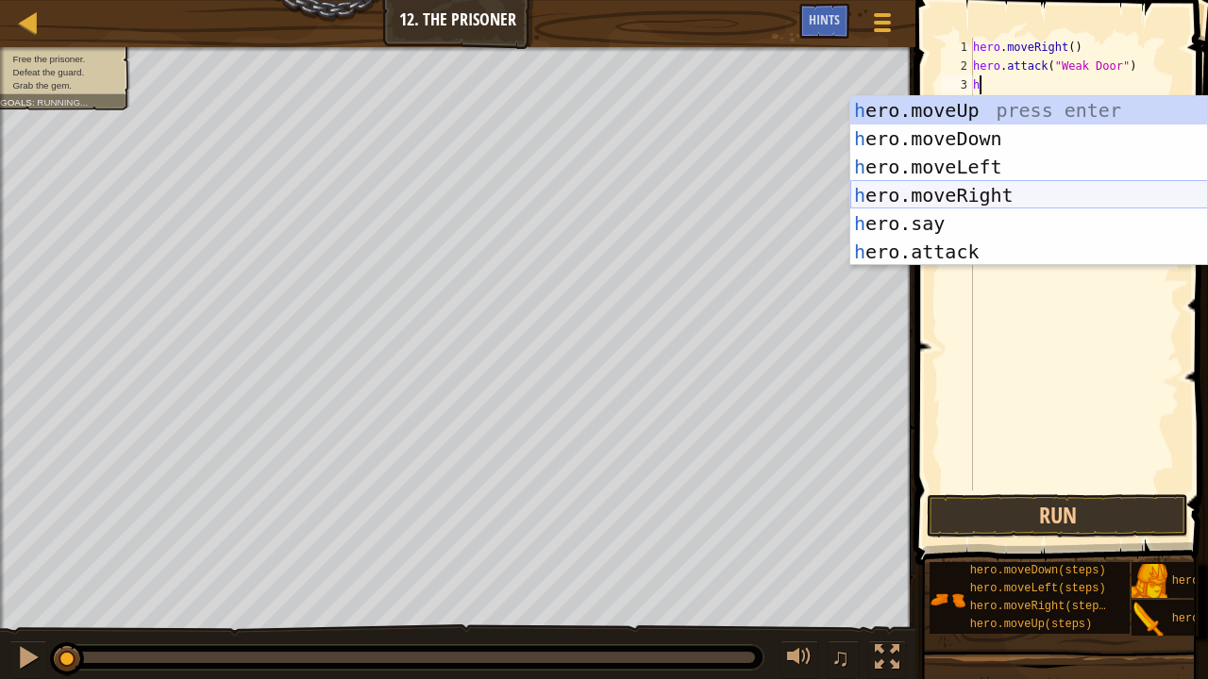
click at [1017, 196] on div "h ero.moveUp press enter h ero.moveDown press enter h ero.moveLeft press enter …" at bounding box center [1029, 209] width 358 height 226
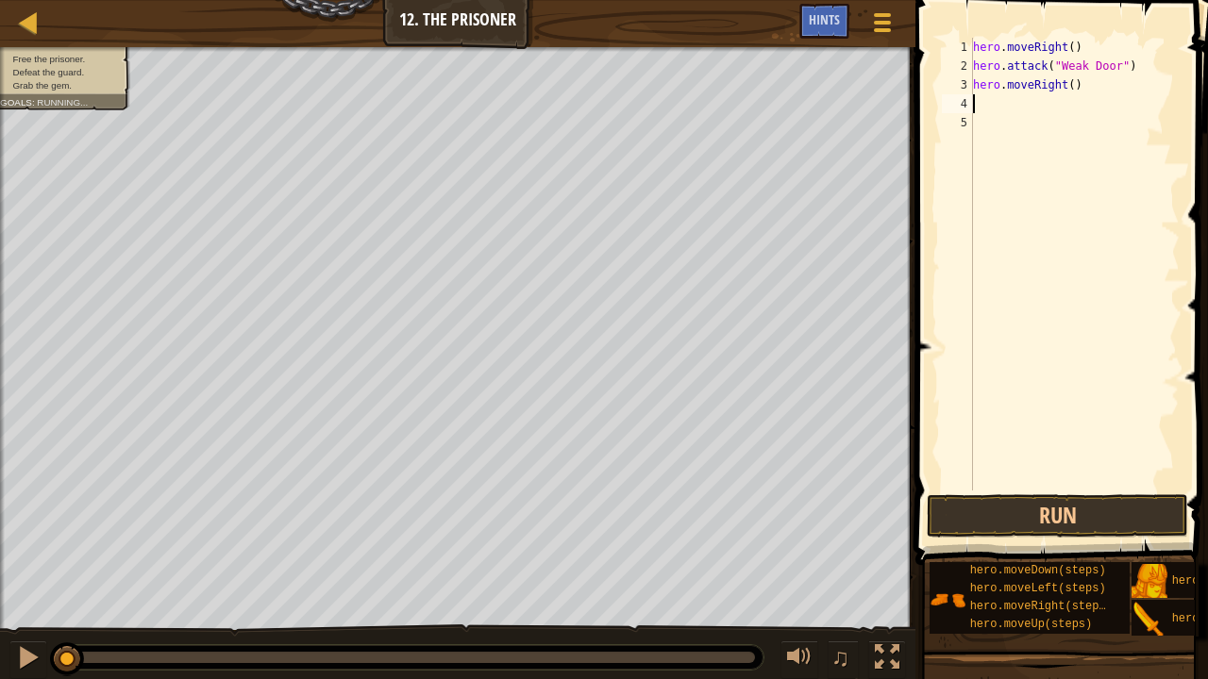
type textarea "h"
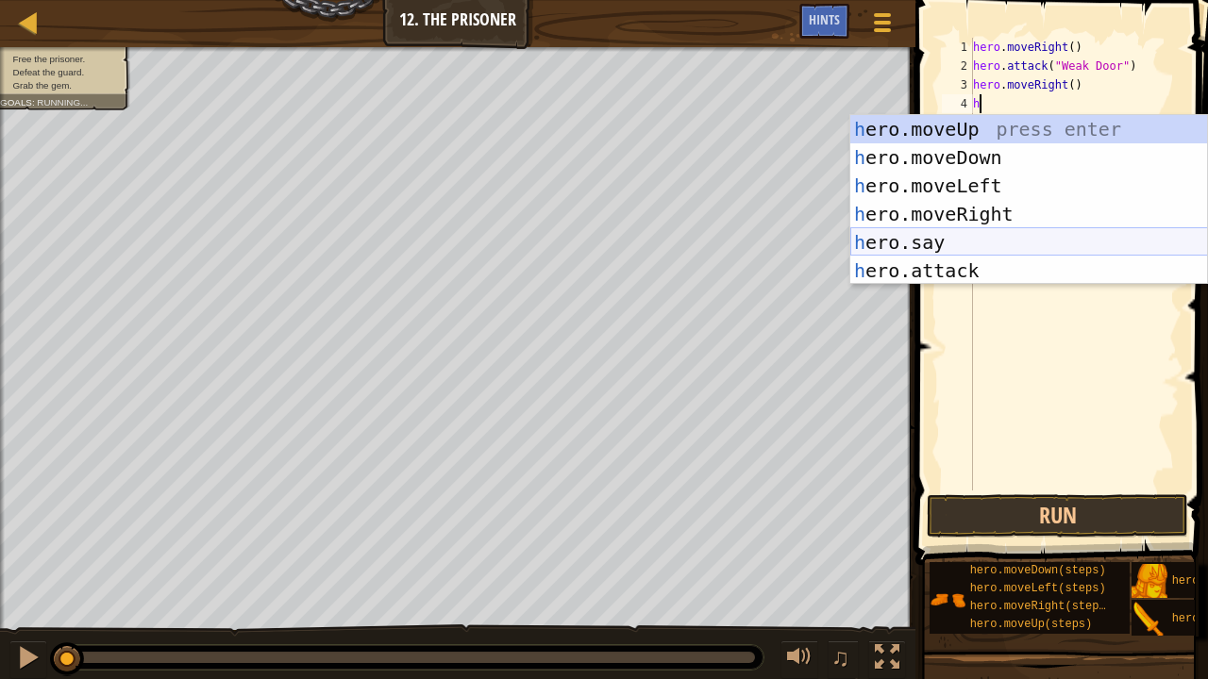
click at [967, 215] on div "h ero.moveUp press enter h ero.moveDown press enter h ero.moveLeft press enter …" at bounding box center [1029, 228] width 358 height 226
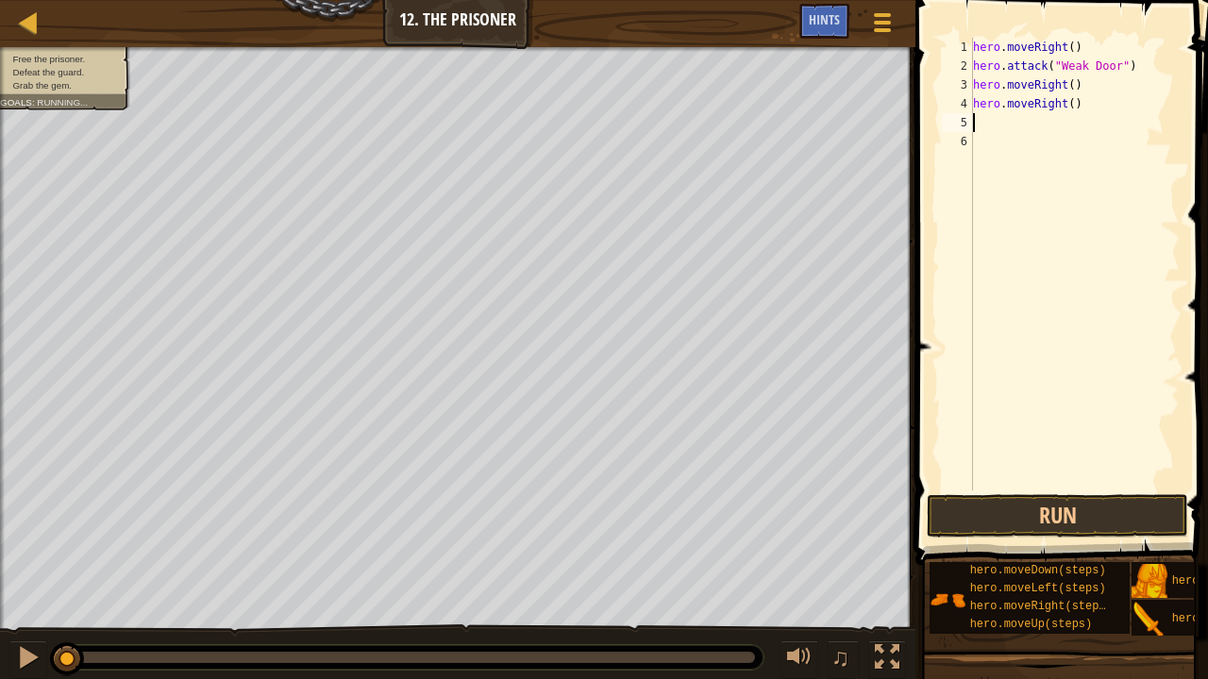
type textarea "h"
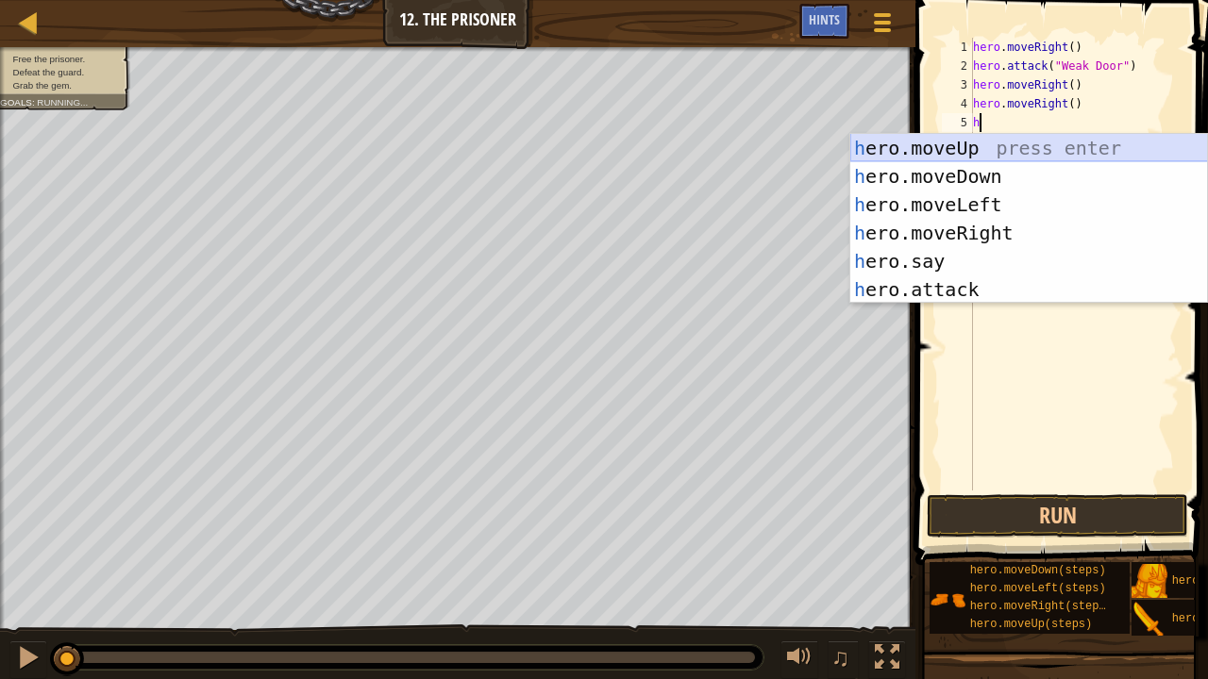
click at [1001, 165] on div "h ero.moveUp press enter h ero.moveDown press enter h ero.moveLeft press enter …" at bounding box center [1029, 247] width 358 height 226
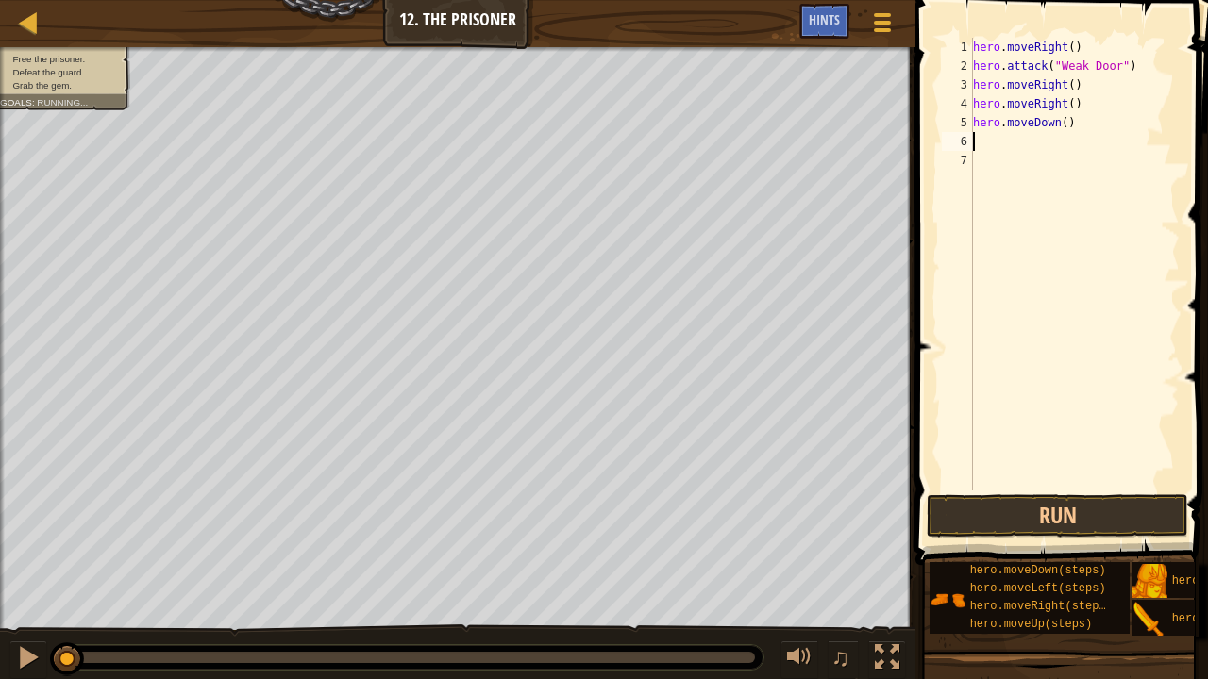
type textarea "h"
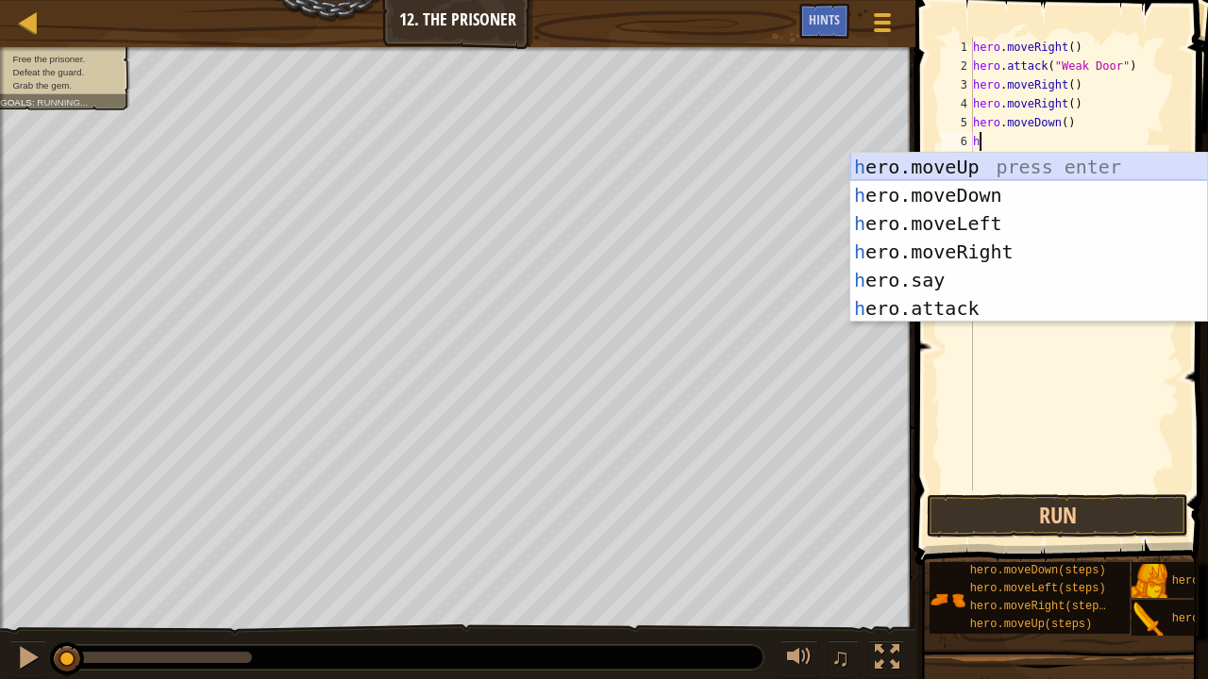
click at [980, 199] on div "h ero.moveUp press enter h ero.moveDown press enter h ero.moveLeft press enter …" at bounding box center [1029, 266] width 358 height 226
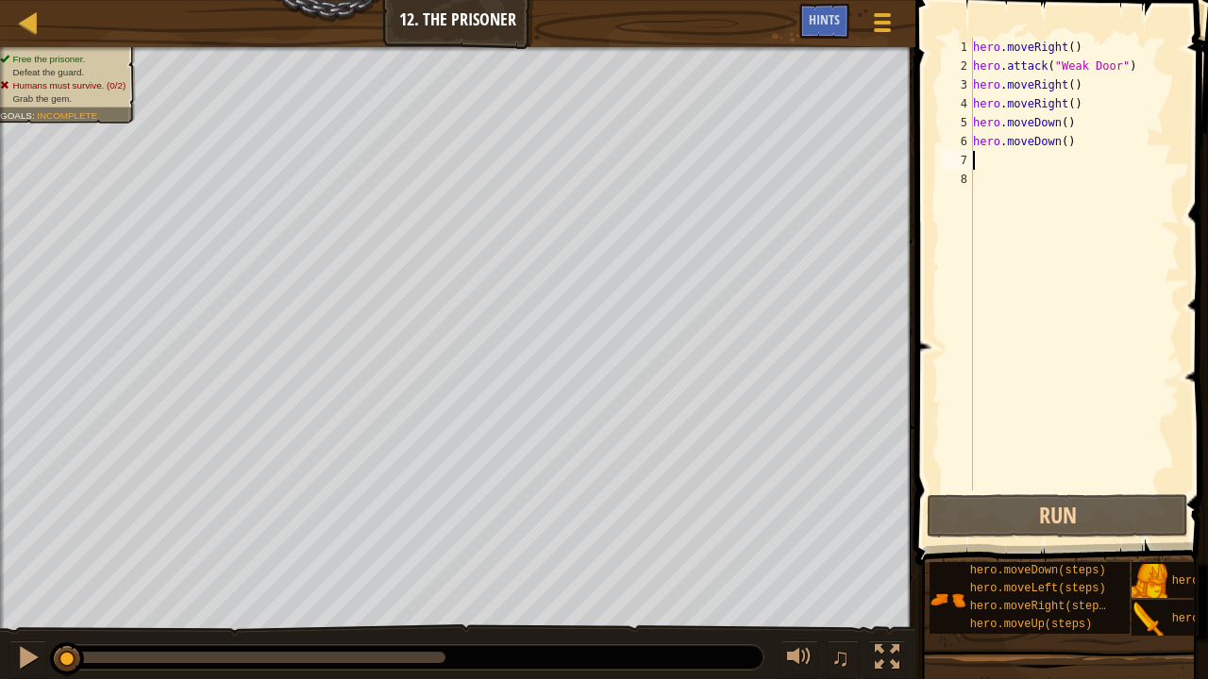
type textarea "h"
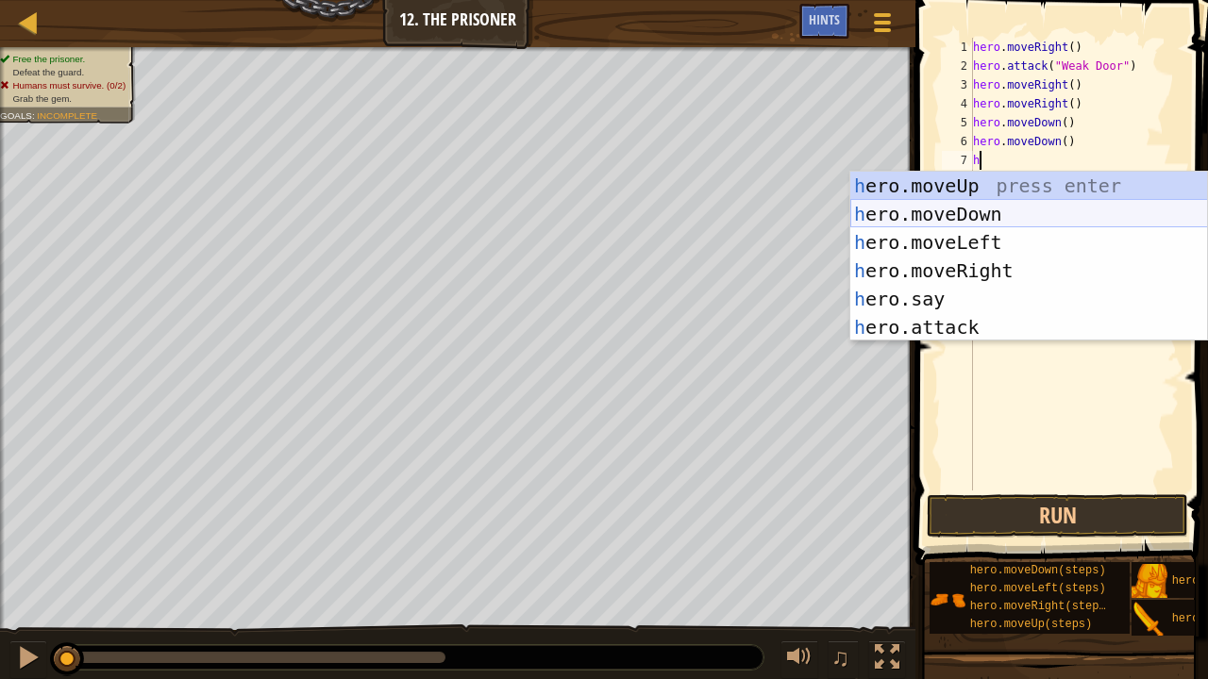
click at [1015, 212] on div "h ero.moveUp press enter h ero.moveDown press enter h ero.moveLeft press enter …" at bounding box center [1029, 285] width 358 height 226
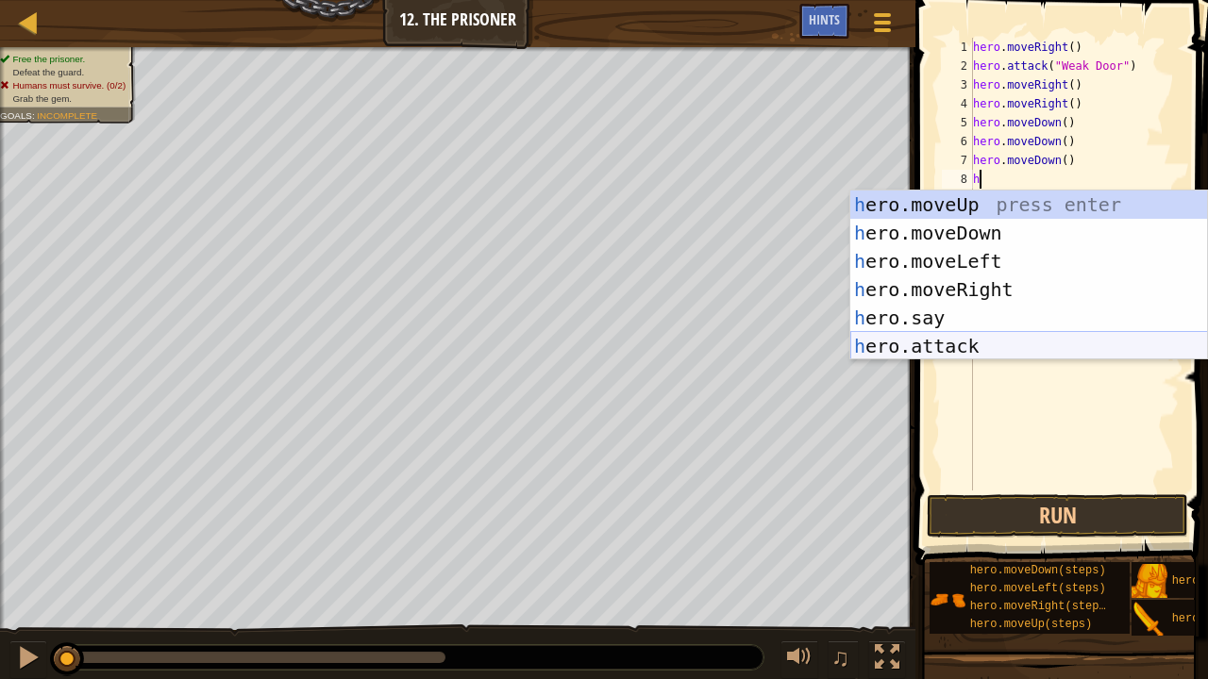
click at [938, 347] on div "h ero.moveUp press enter h ero.moveDown press enter h ero.moveLeft press enter …" at bounding box center [1029, 304] width 358 height 226
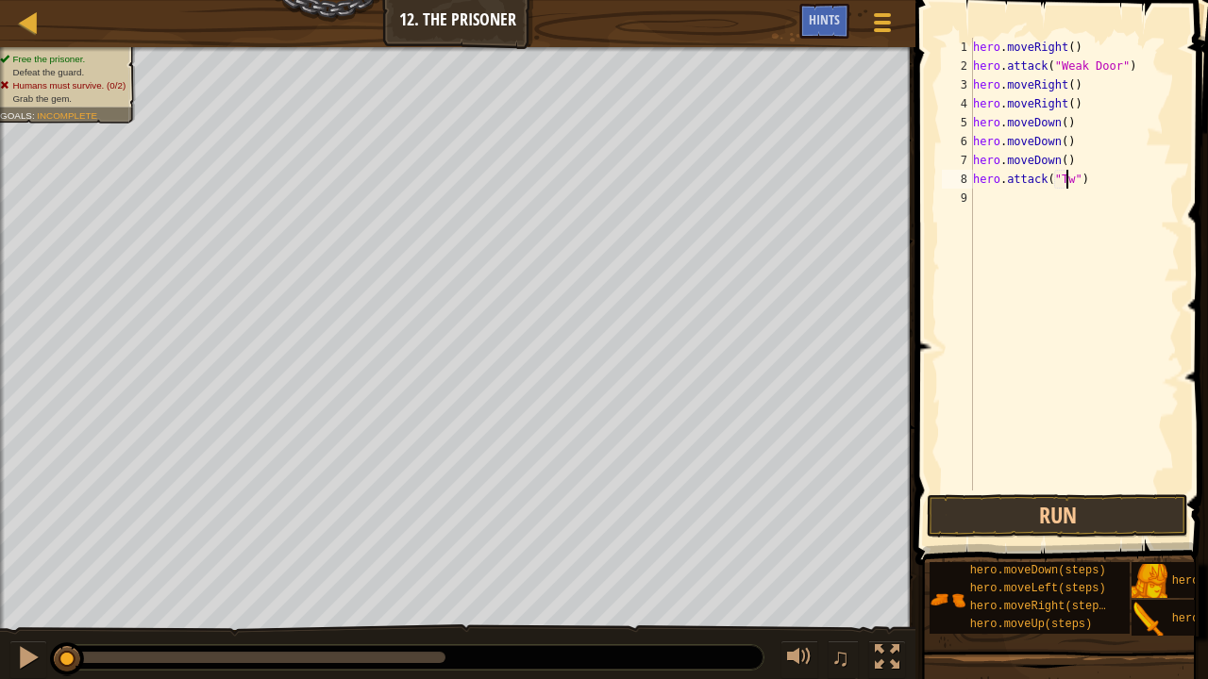
scroll to position [8, 8]
type textarea "hero.attack("Two")"
click at [977, 194] on div "hero . moveRight ( ) hero . attack ( "Weak Door" ) hero . moveRight ( ) hero . …" at bounding box center [1074, 283] width 210 height 491
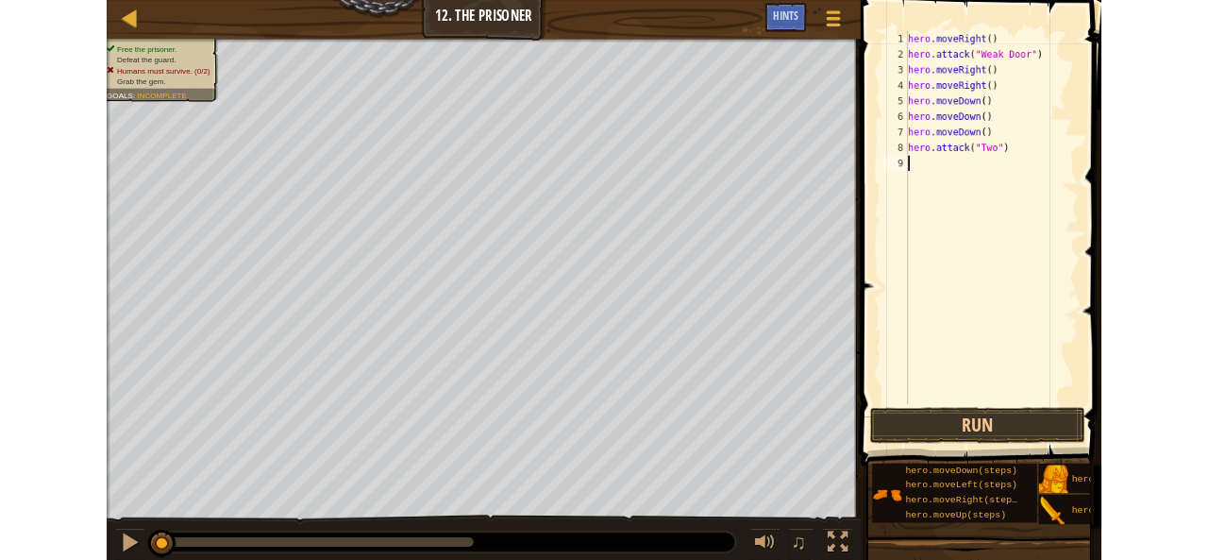
scroll to position [8, 0]
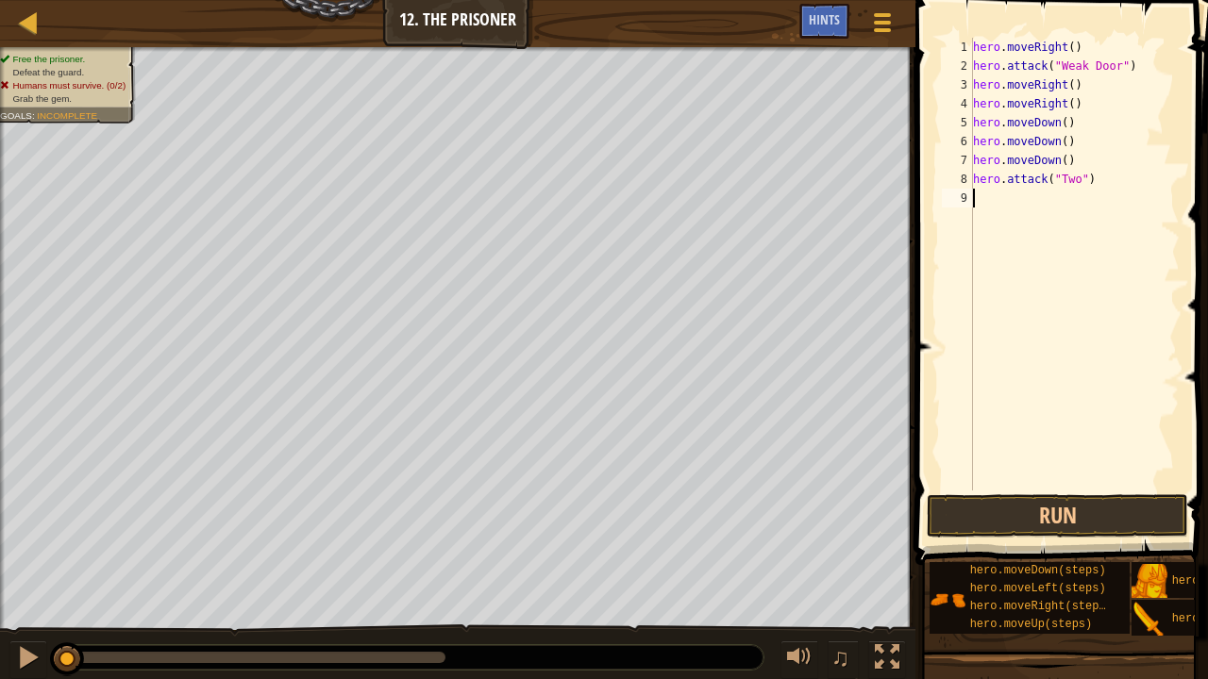
type textarea "h"
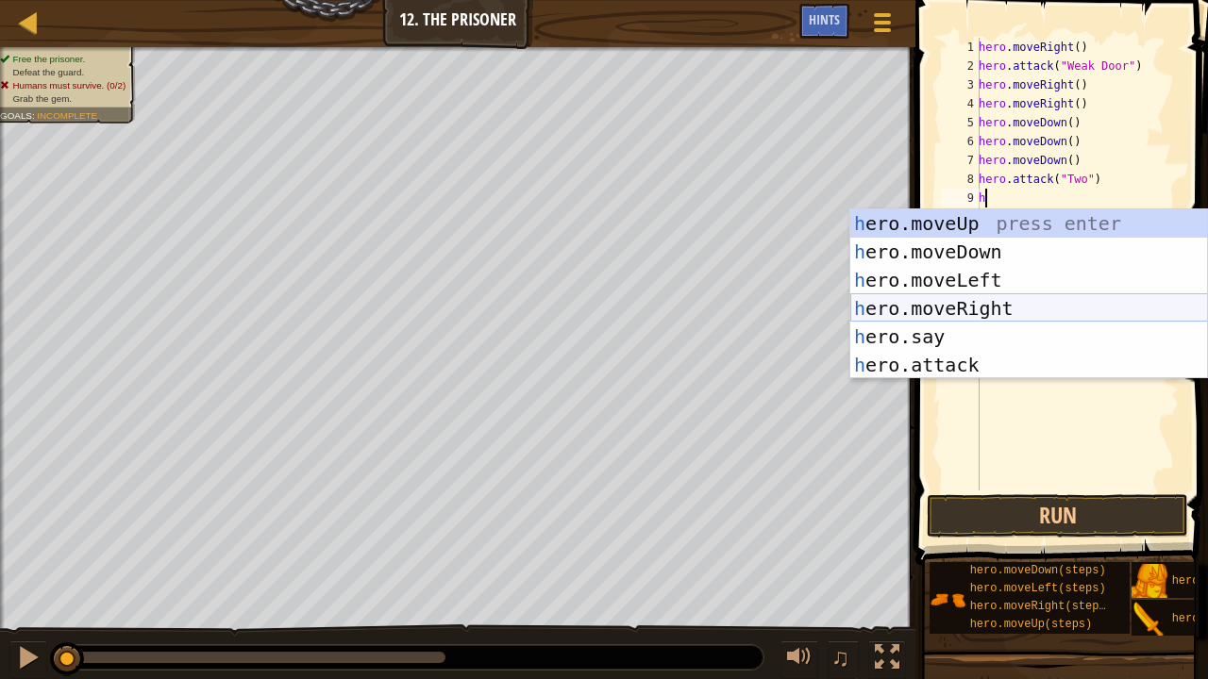
click at [953, 310] on div "h ero.moveUp press enter h ero.moveDown press enter h ero.moveLeft press enter …" at bounding box center [1029, 322] width 358 height 226
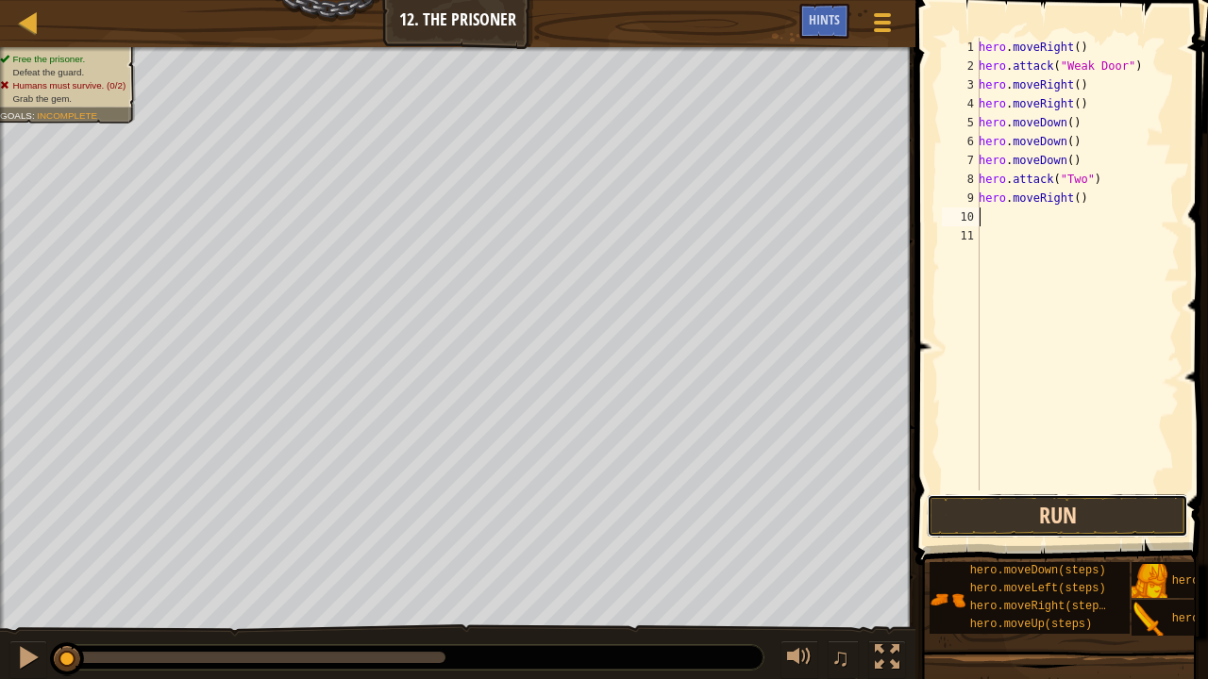
click at [944, 504] on button "Run" at bounding box center [1057, 515] width 261 height 43
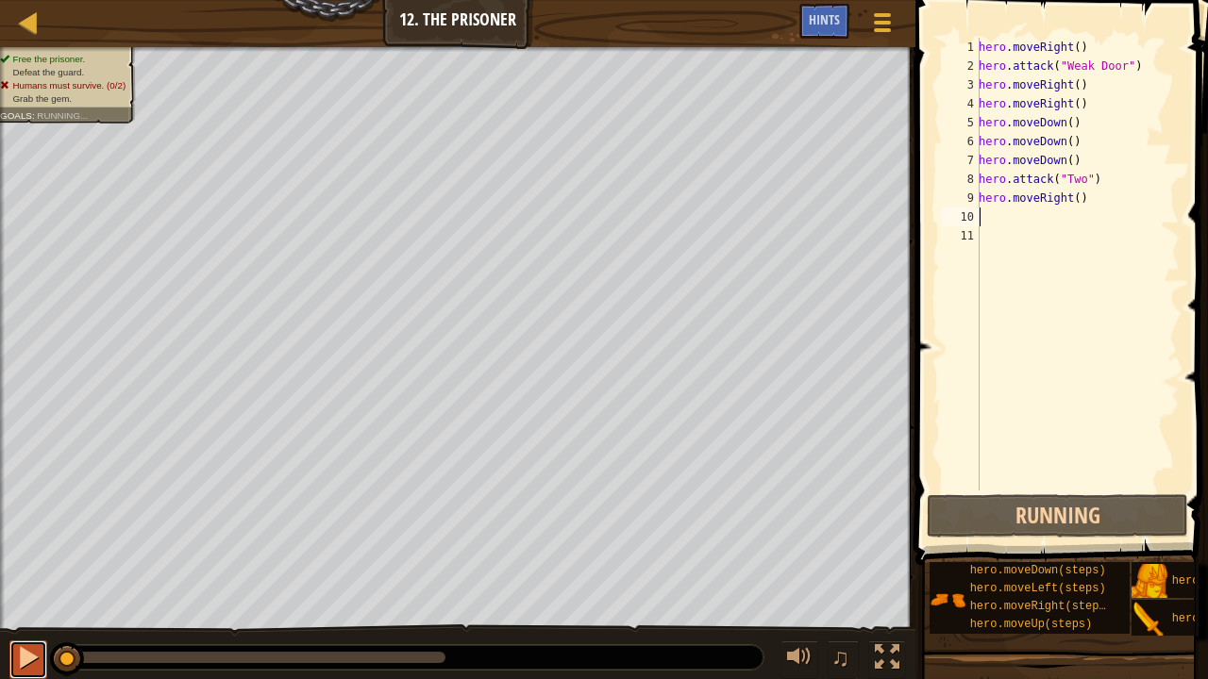
click at [23, 559] on div at bounding box center [28, 657] width 25 height 25
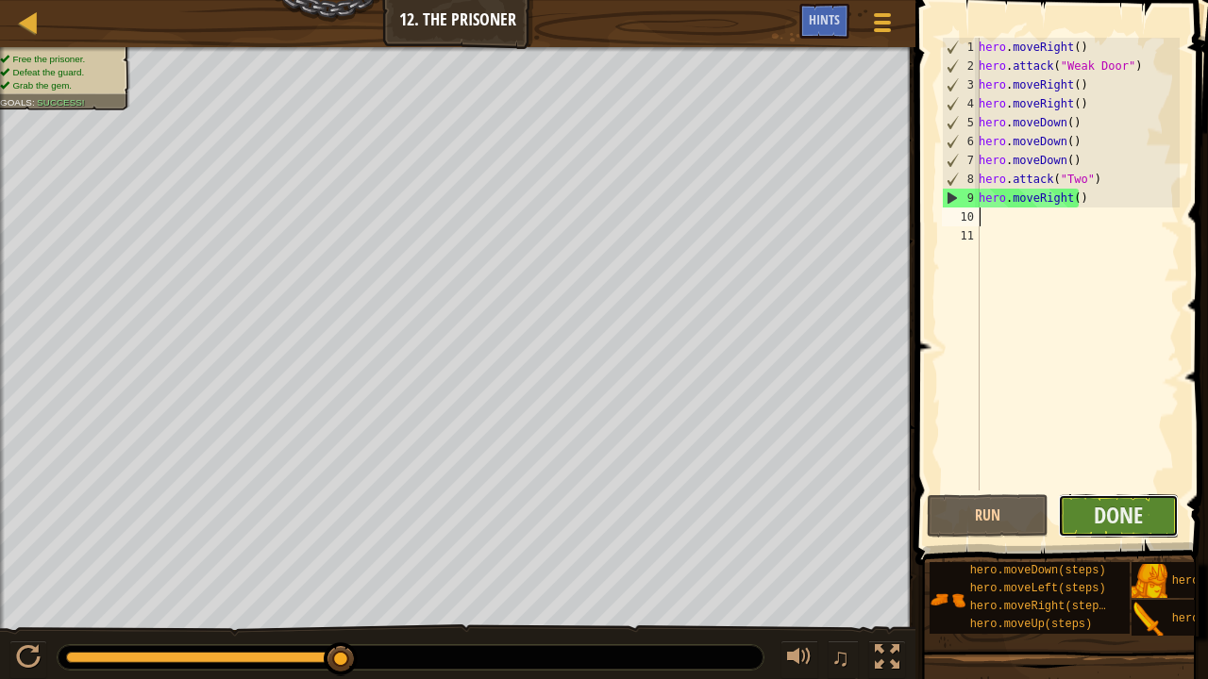
click at [1162, 510] on button "Done" at bounding box center [1119, 515] width 122 height 43
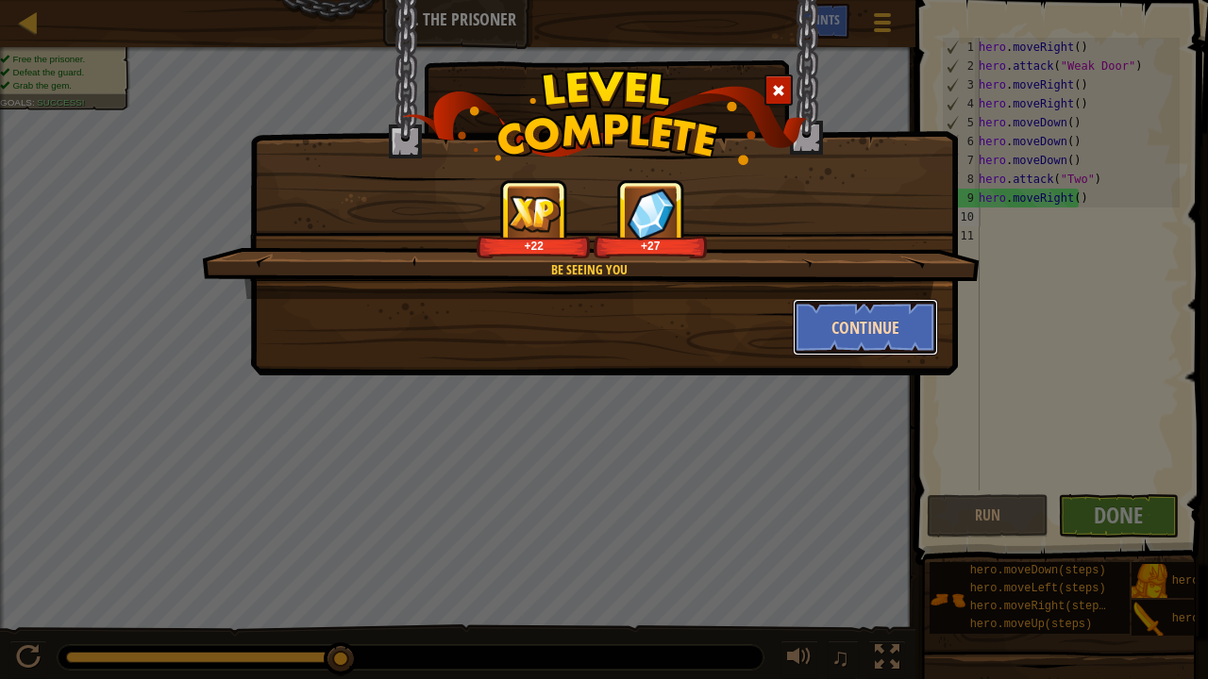
click at [817, 313] on button "Continue" at bounding box center [866, 327] width 146 height 57
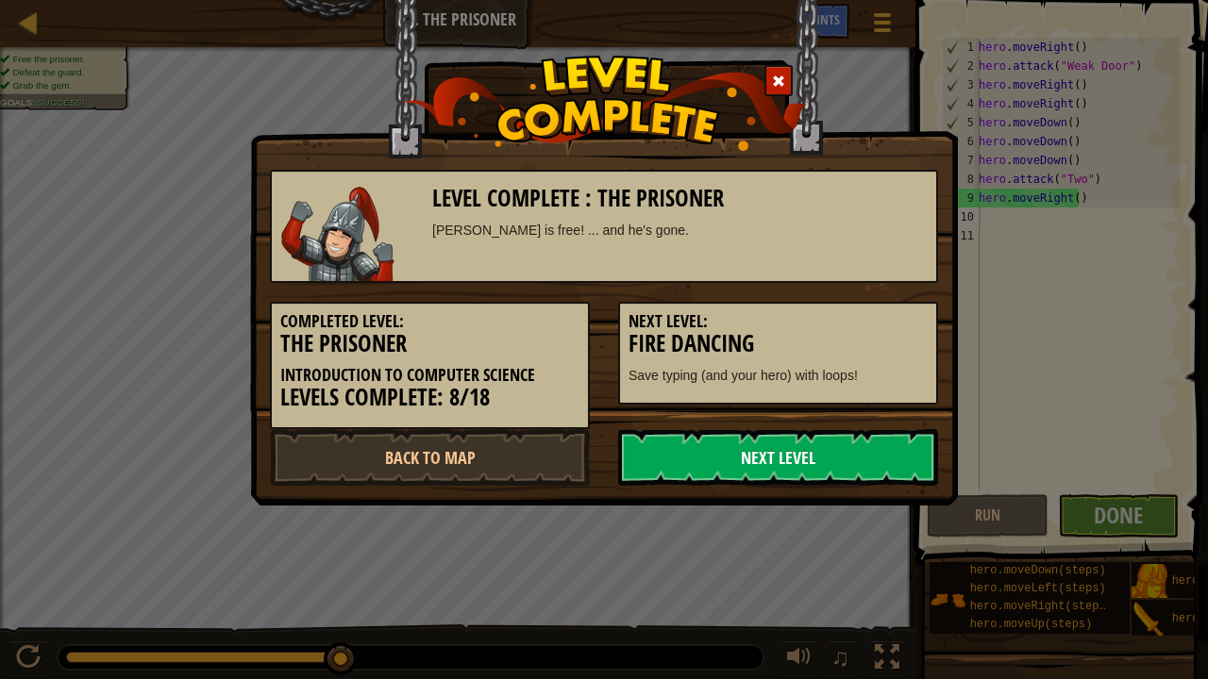
click at [668, 459] on link "Next Level" at bounding box center [778, 457] width 320 height 57
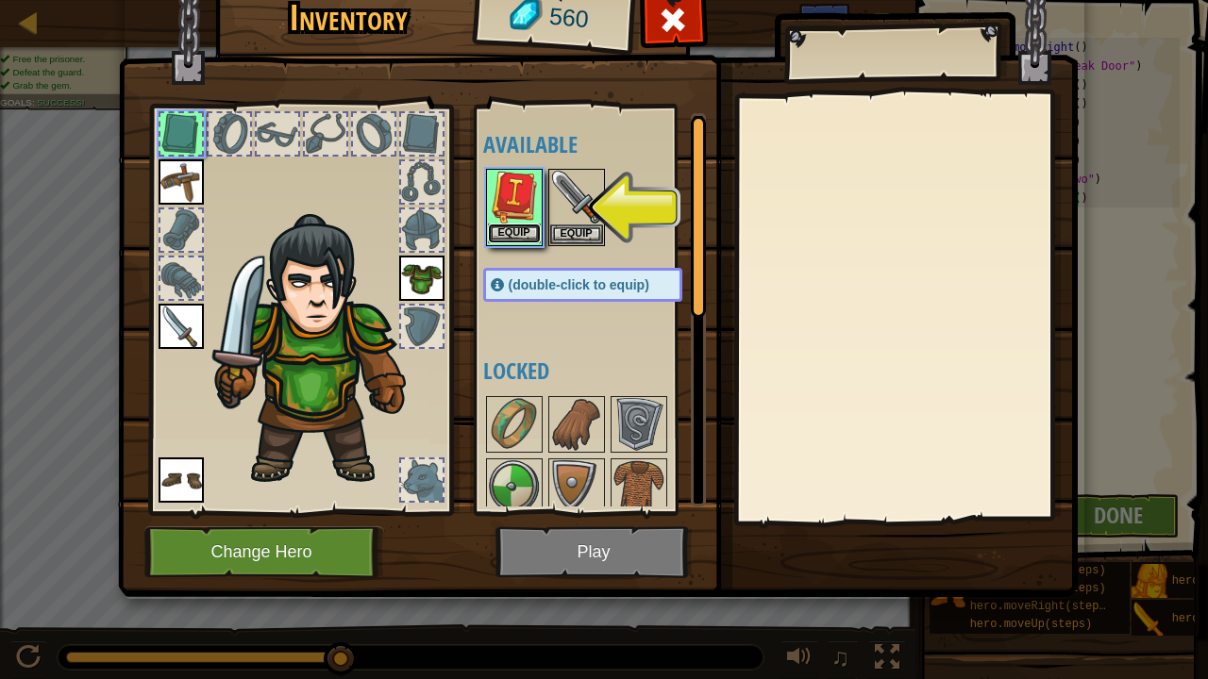
click at [533, 234] on button "Equip" at bounding box center [514, 234] width 53 height 20
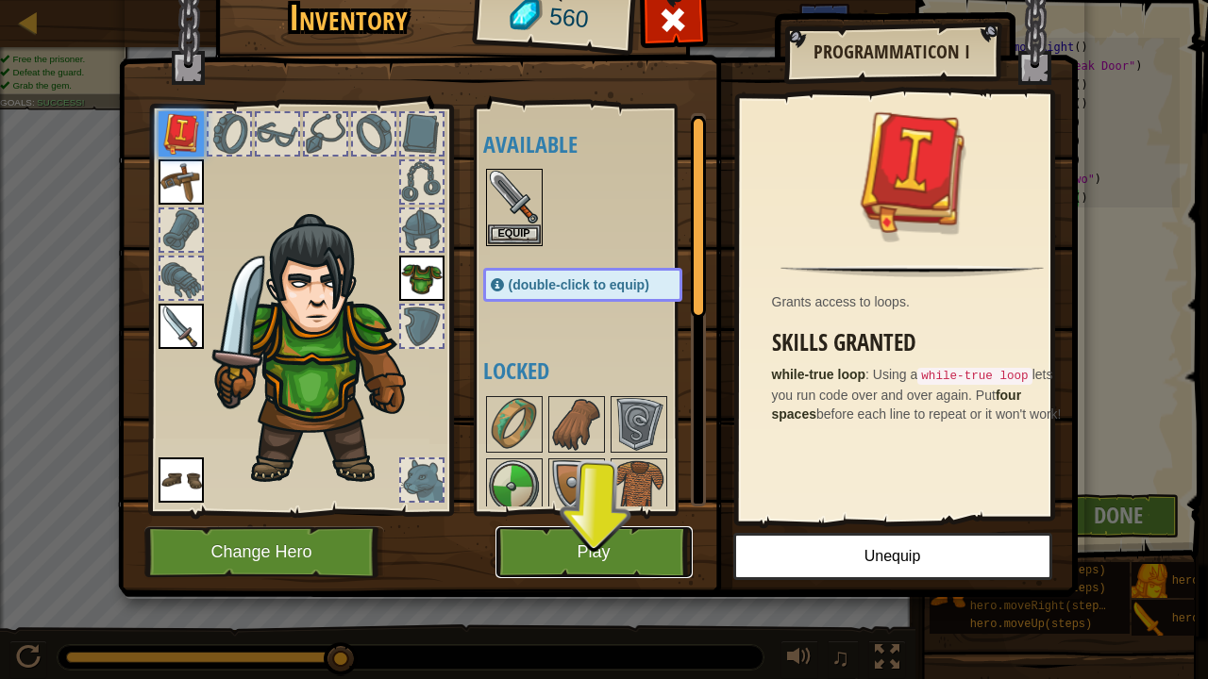
click at [588, 549] on button "Play" at bounding box center [593, 553] width 197 height 52
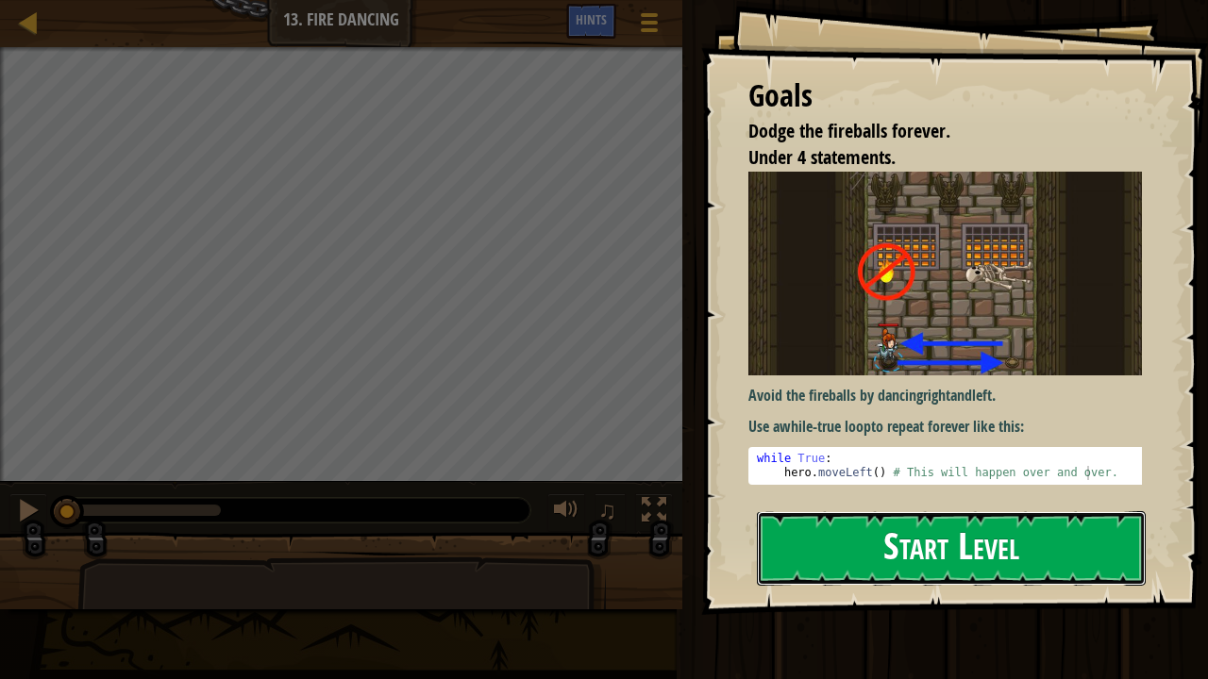
click at [836, 553] on button "Start Level" at bounding box center [951, 548] width 389 height 75
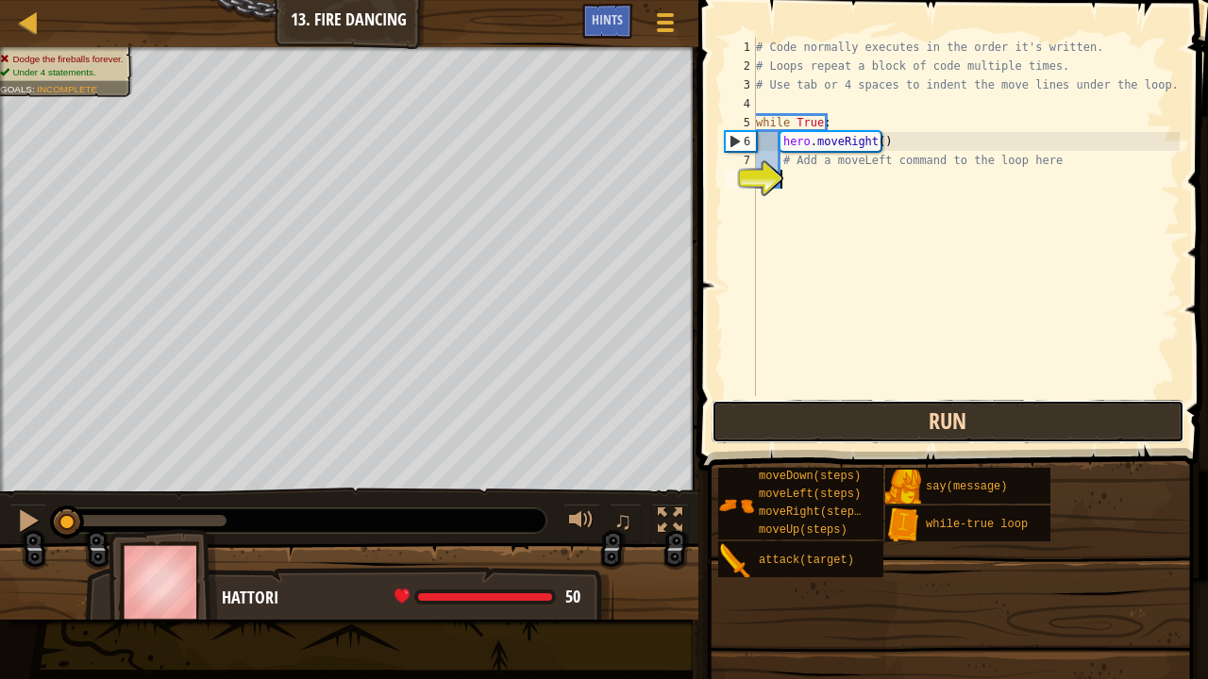
click at [826, 411] on button "Run" at bounding box center [948, 421] width 473 height 43
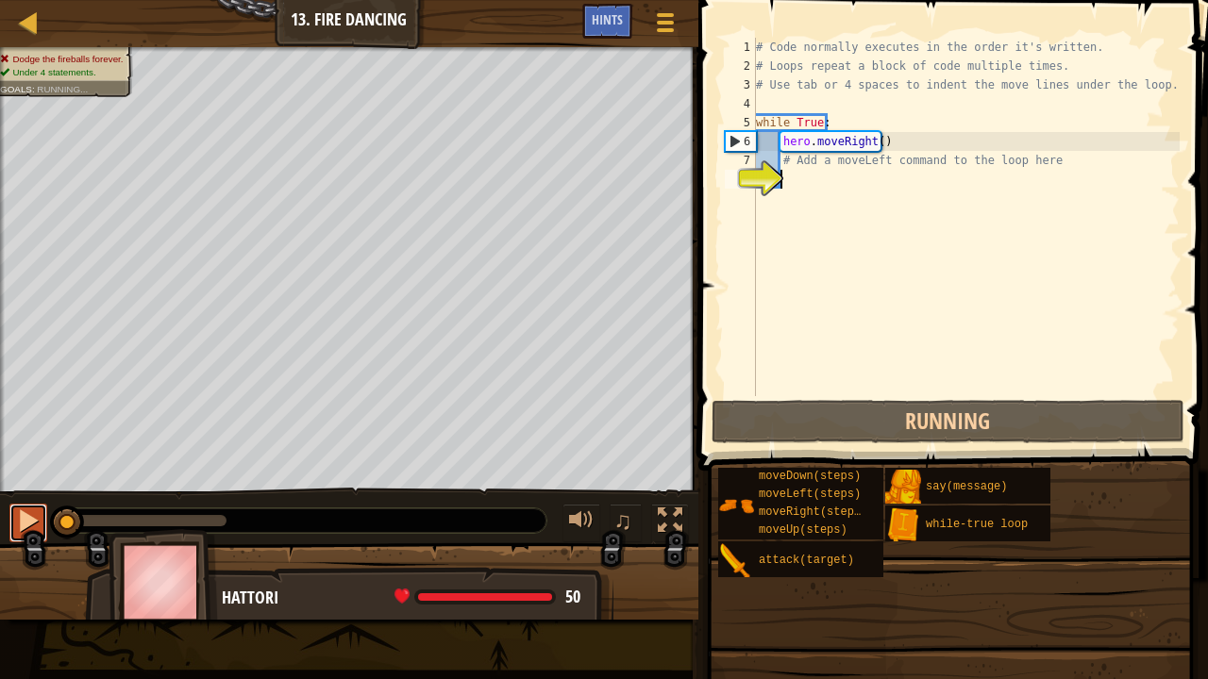
click at [31, 513] on div at bounding box center [28, 521] width 25 height 25
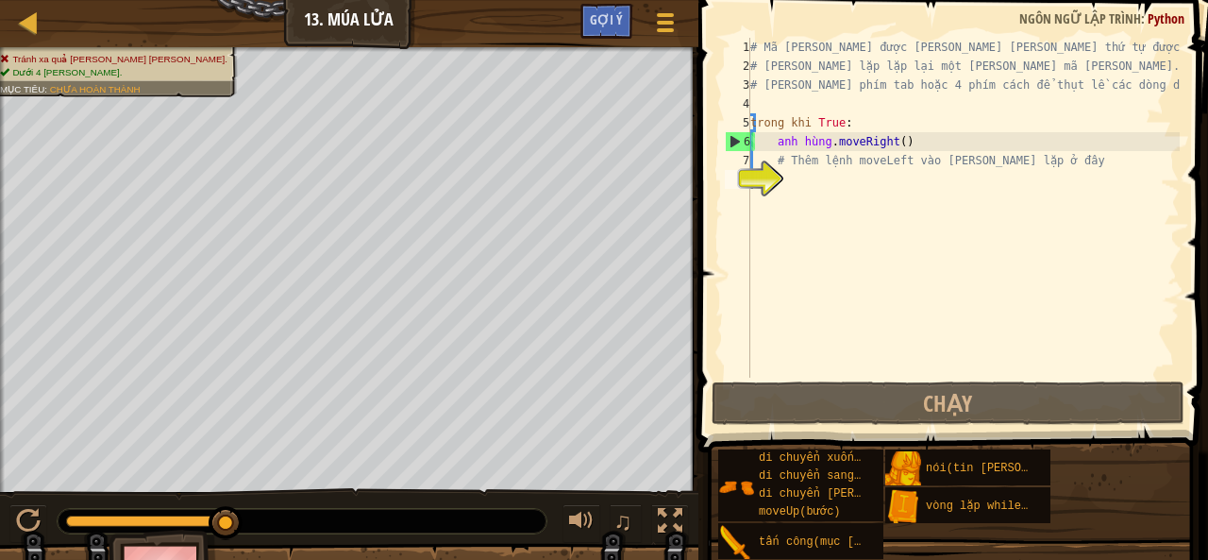
click at [1146, 241] on div "# Mã thường được thực thi theo thứ tự được viết. # Vòng lặp lặp lại một khối mã…" at bounding box center [962, 226] width 433 height 377
click at [605, 16] on font "Gợi ý" at bounding box center [606, 19] width 33 height 18
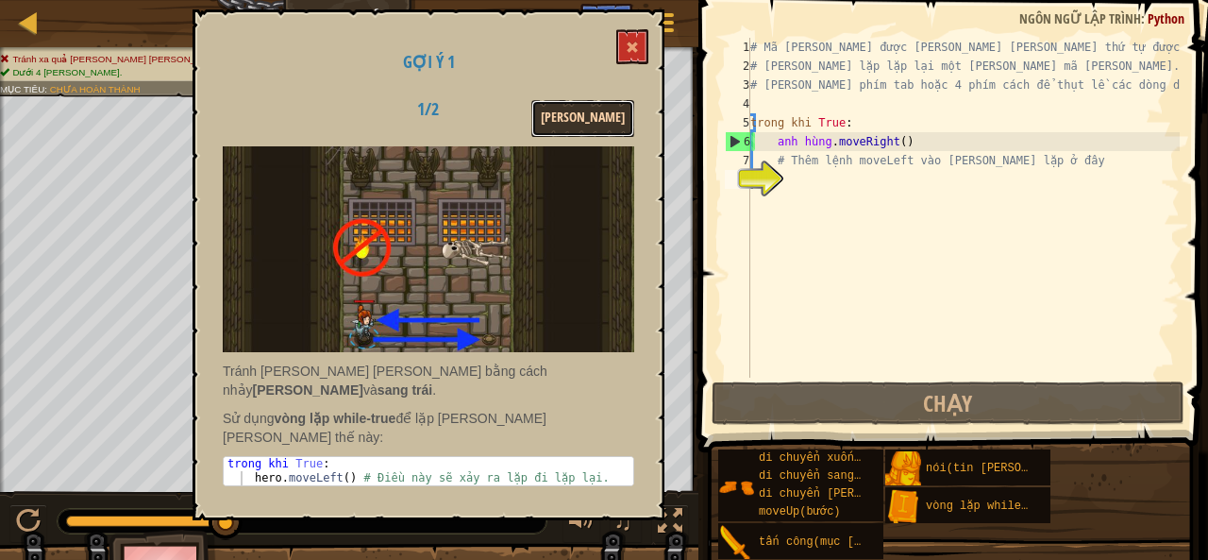
click at [595, 110] on font "Kế tiếp" at bounding box center [583, 118] width 84 height 18
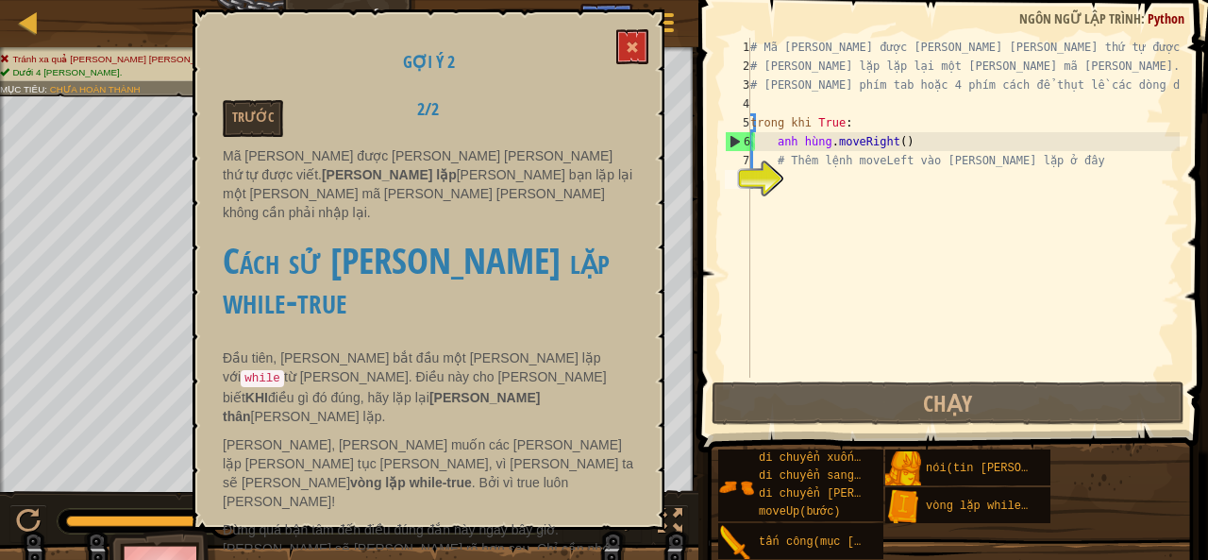
drag, startPoint x: 479, startPoint y: 321, endPoint x: 511, endPoint y: 316, distance: 32.4
click at [511, 348] on p "Đầu tiên, chúng ta bắt đầu một vòng lặp với while từ khóa. Điều này cho chương …" at bounding box center [428, 386] width 411 height 77
click at [284, 370] on code "while" at bounding box center [262, 378] width 43 height 17
drag, startPoint x: 470, startPoint y: 318, endPoint x: 487, endPoint y: 314, distance: 17.4
click at [478, 350] on font "Đầu tiên, chúng ta bắt đầu một vòng lặp với" at bounding box center [412, 367] width 378 height 34
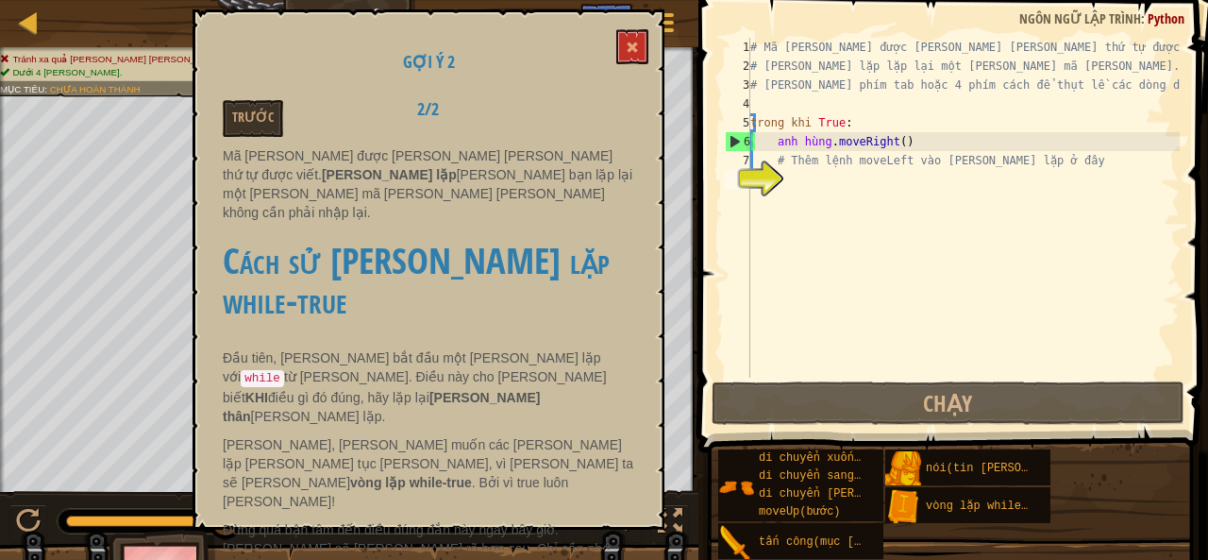
click at [284, 370] on code "while" at bounding box center [262, 378] width 43 height 17
drag, startPoint x: 487, startPoint y: 314, endPoint x: 373, endPoint y: 470, distance: 193.1
click at [636, 53] on span at bounding box center [632, 47] width 13 height 13
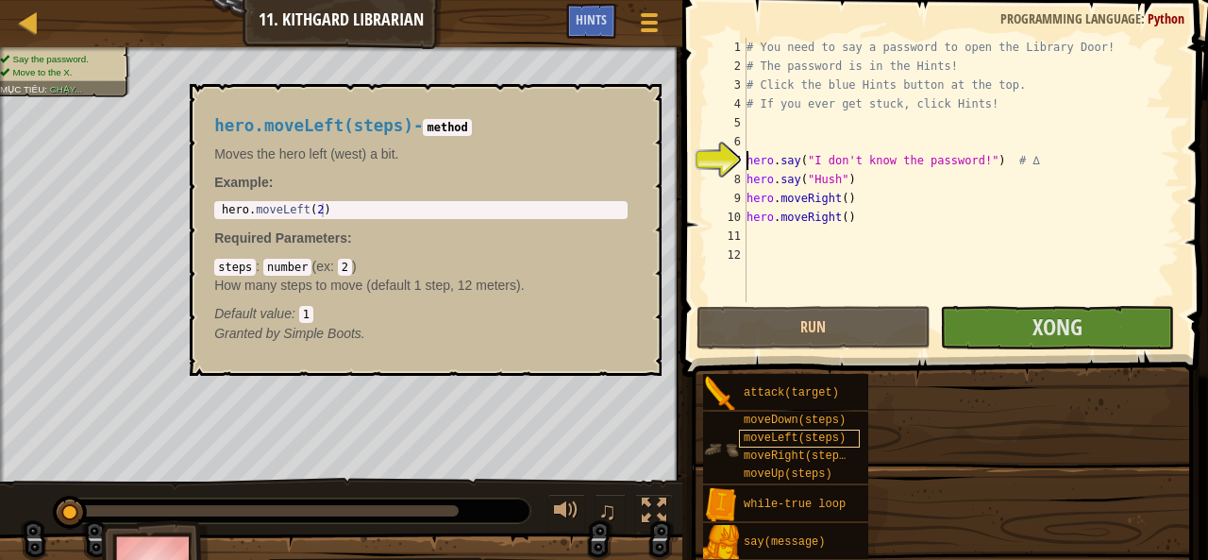
type textarea "hero.say("I don't know the password!") # ∆"
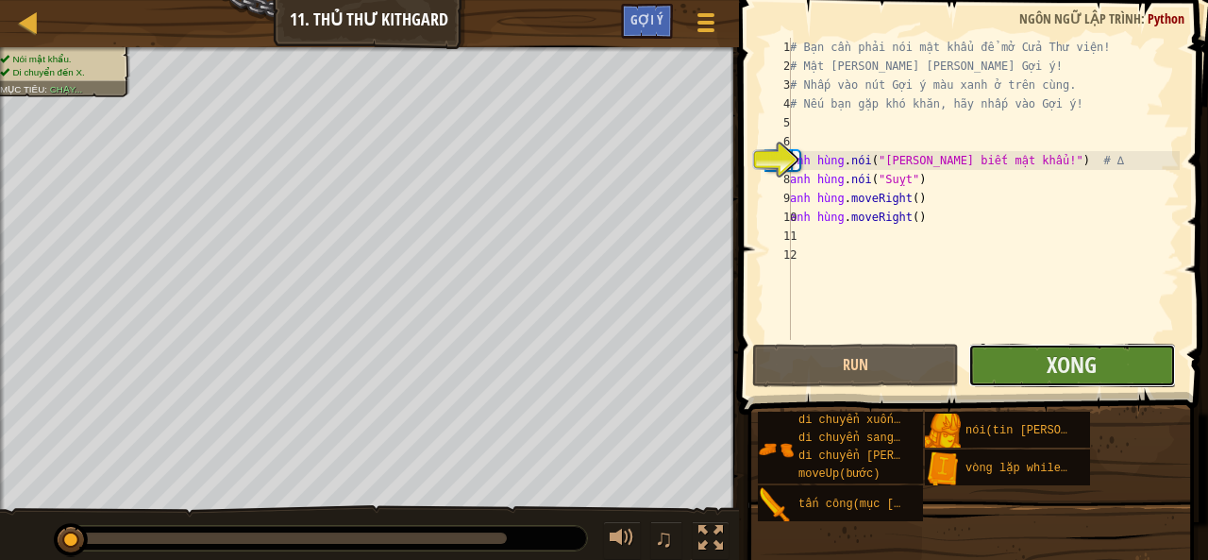
click at [1094, 379] on button "Xong" at bounding box center [1071, 365] width 207 height 43
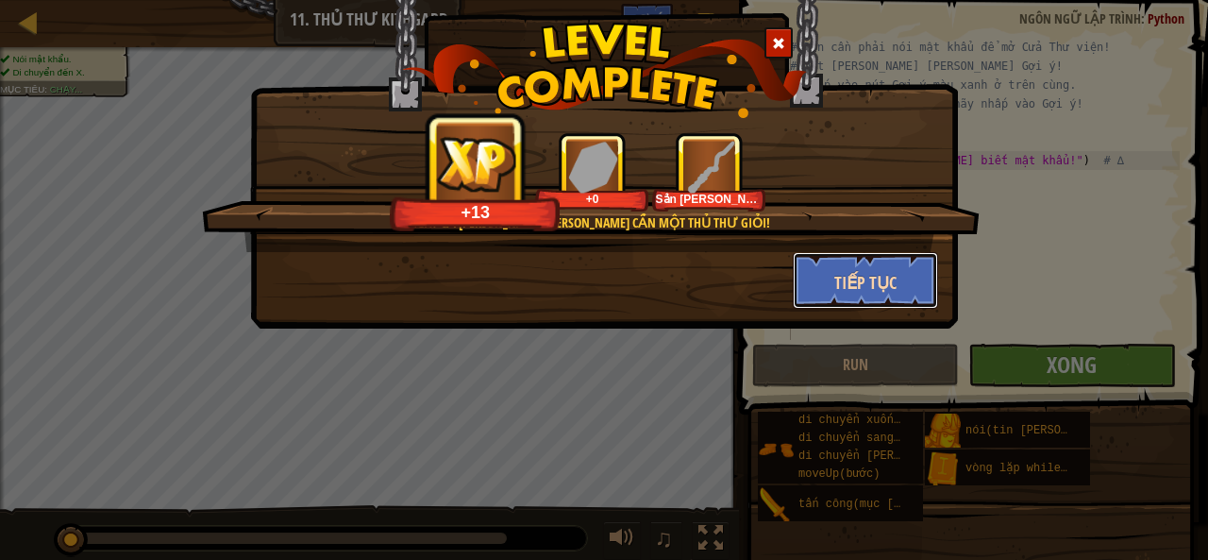
click at [822, 295] on button "Tiếp tục" at bounding box center [866, 280] width 146 height 57
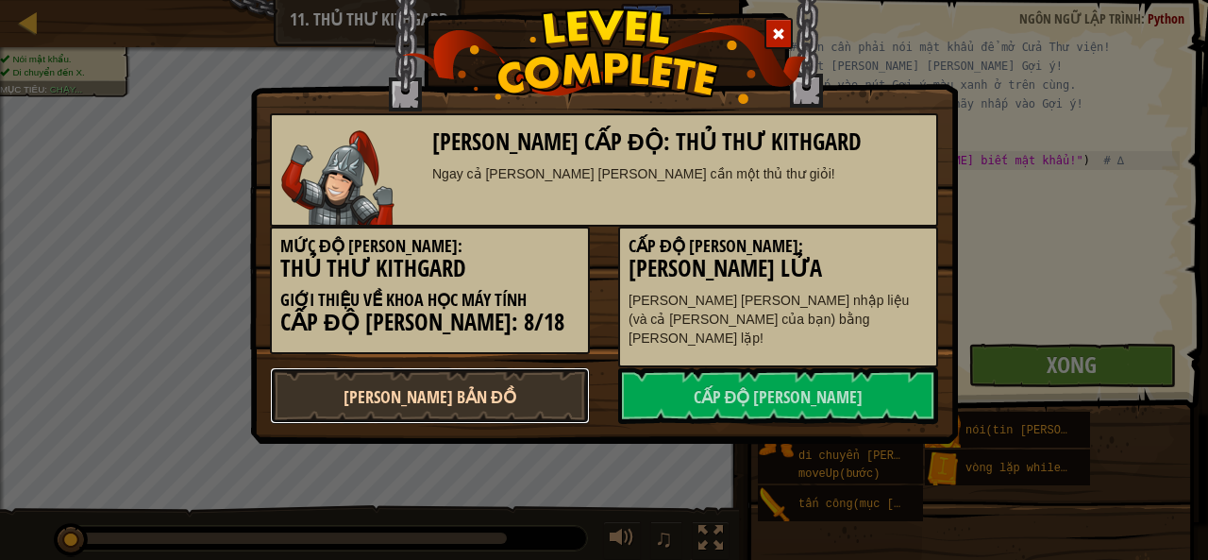
click at [544, 376] on link "Quay lại bản đồ" at bounding box center [430, 395] width 320 height 57
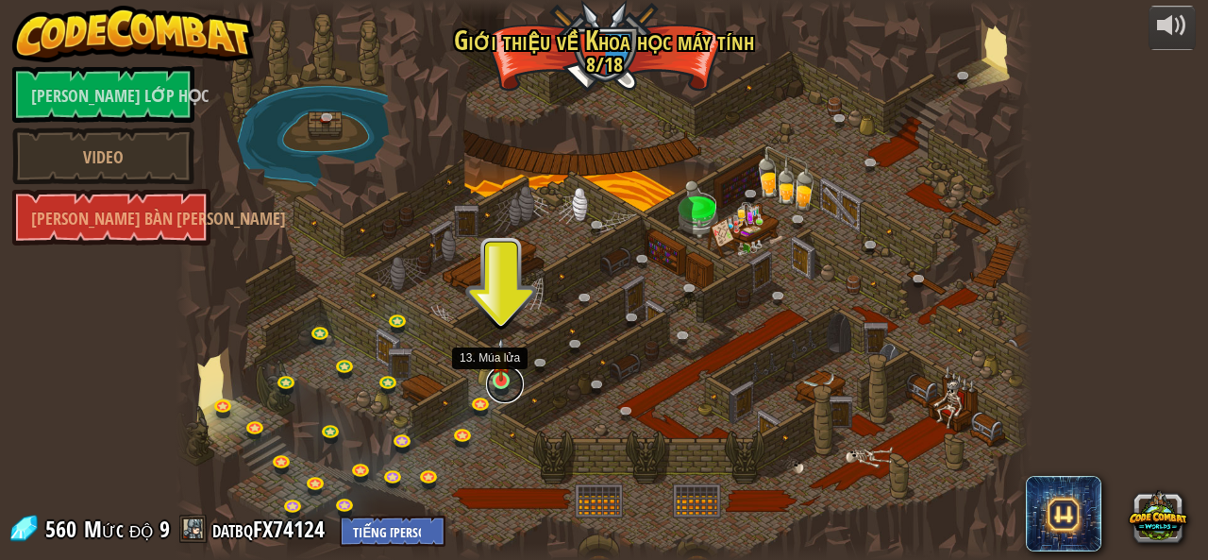
click at [502, 382] on link at bounding box center [505, 384] width 38 height 38
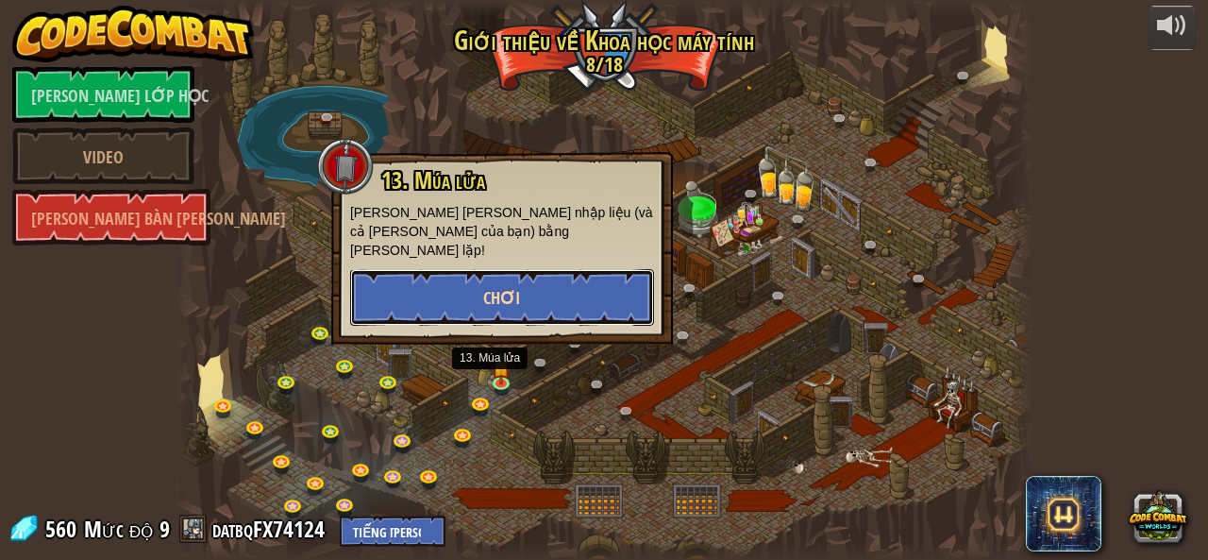
click at [598, 282] on button "Chơi" at bounding box center [502, 297] width 304 height 57
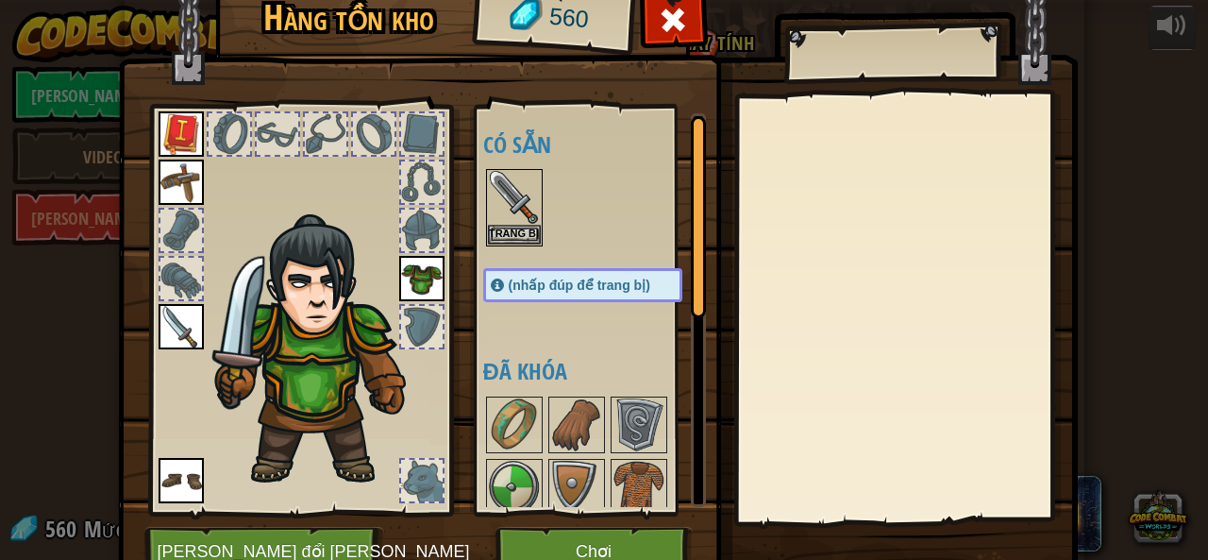
click at [162, 339] on img at bounding box center [181, 326] width 45 height 45
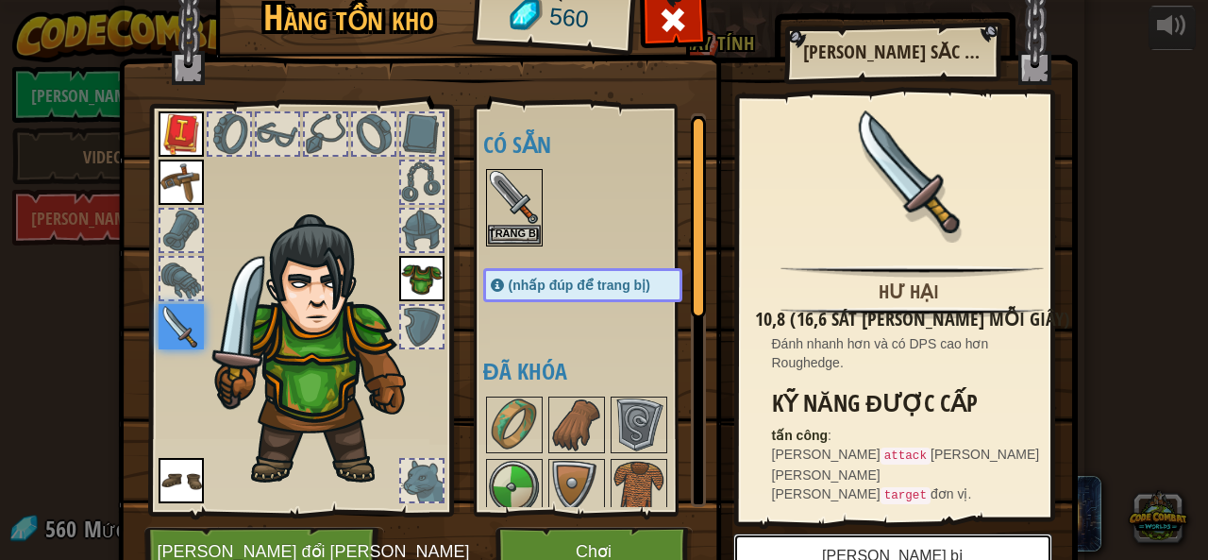
click at [775, 538] on button "Tháo trang bị" at bounding box center [892, 556] width 319 height 47
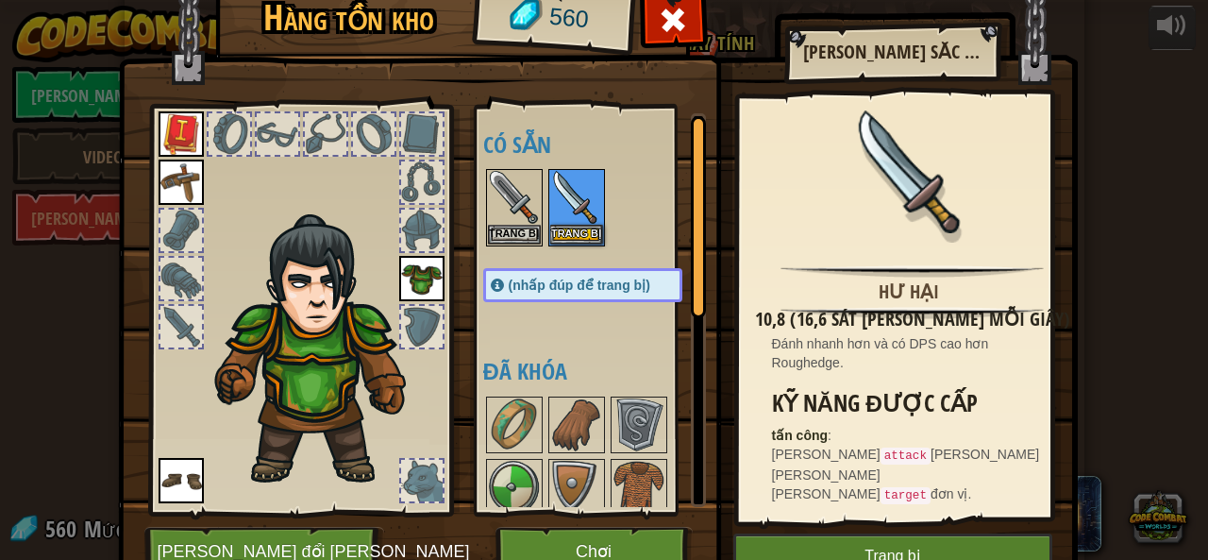
click at [404, 284] on img at bounding box center [421, 278] width 45 height 45
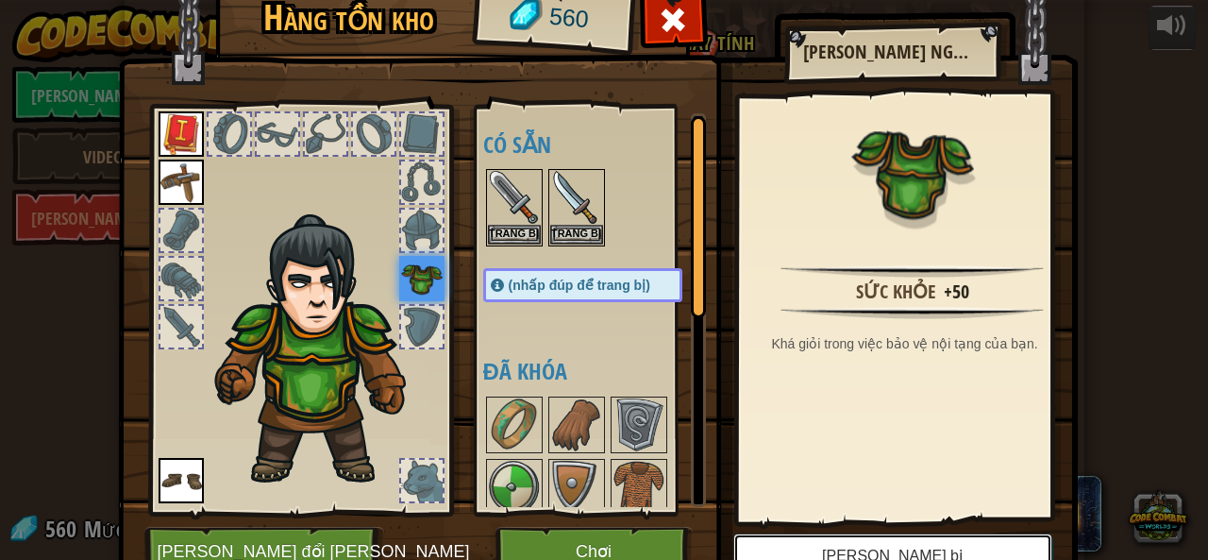
click at [910, 539] on button "Tháo trang bị" at bounding box center [892, 556] width 319 height 47
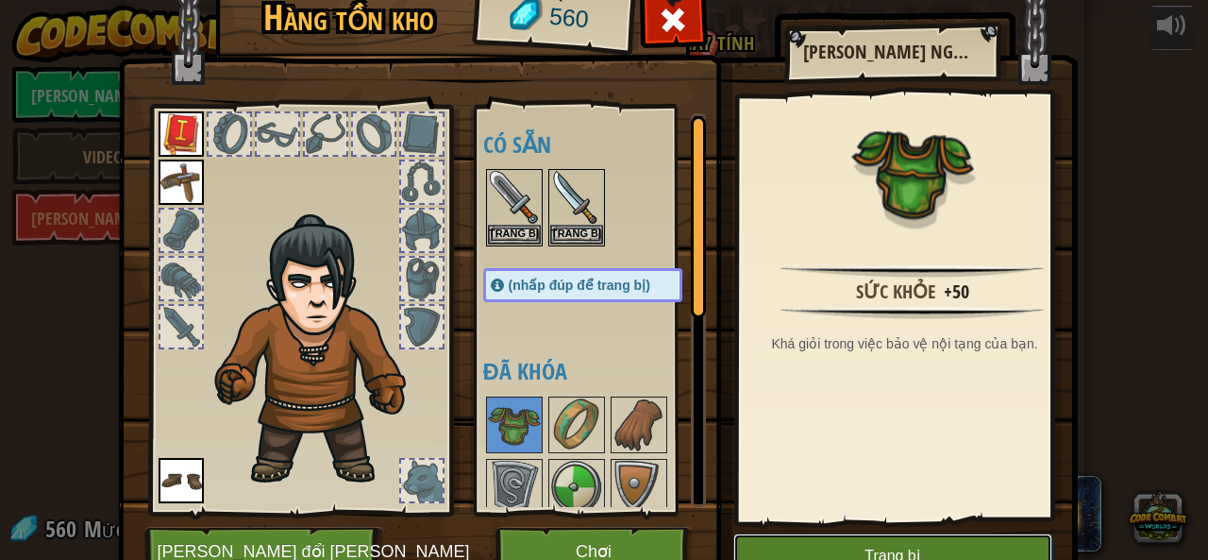
click at [846, 545] on button "Trang bị" at bounding box center [892, 556] width 319 height 47
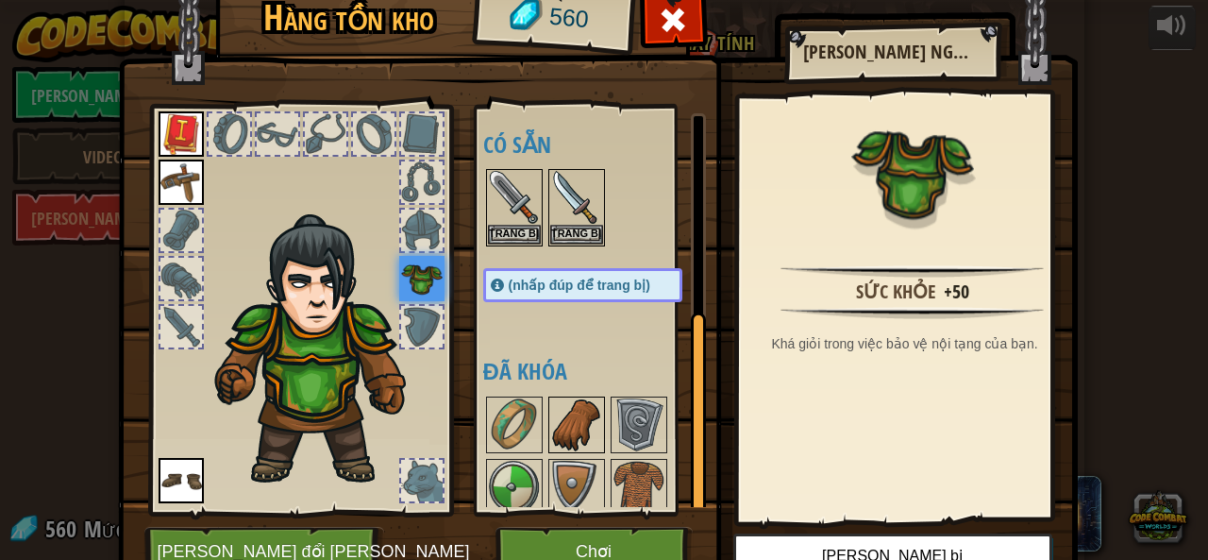
scroll to position [377, 0]
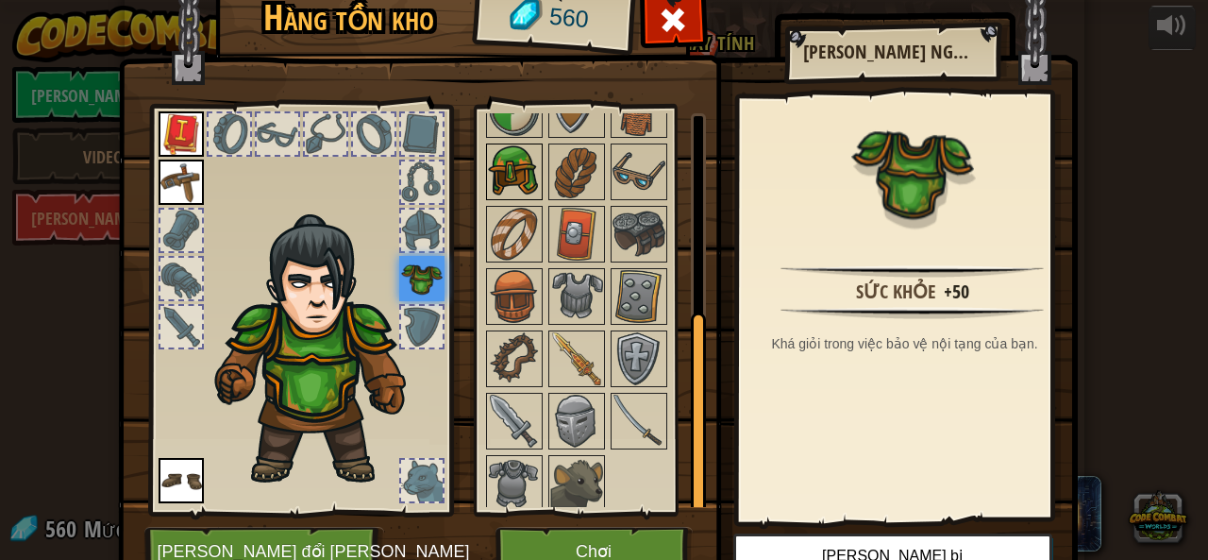
click at [511, 169] on img at bounding box center [514, 171] width 53 height 53
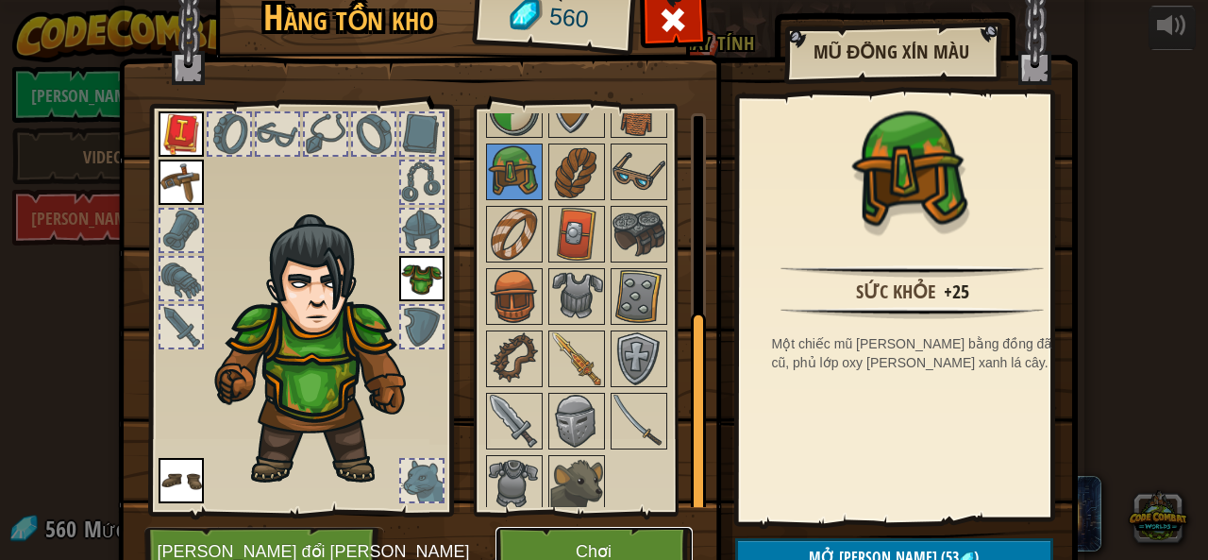
click at [640, 530] on button "Chơi" at bounding box center [593, 553] width 197 height 52
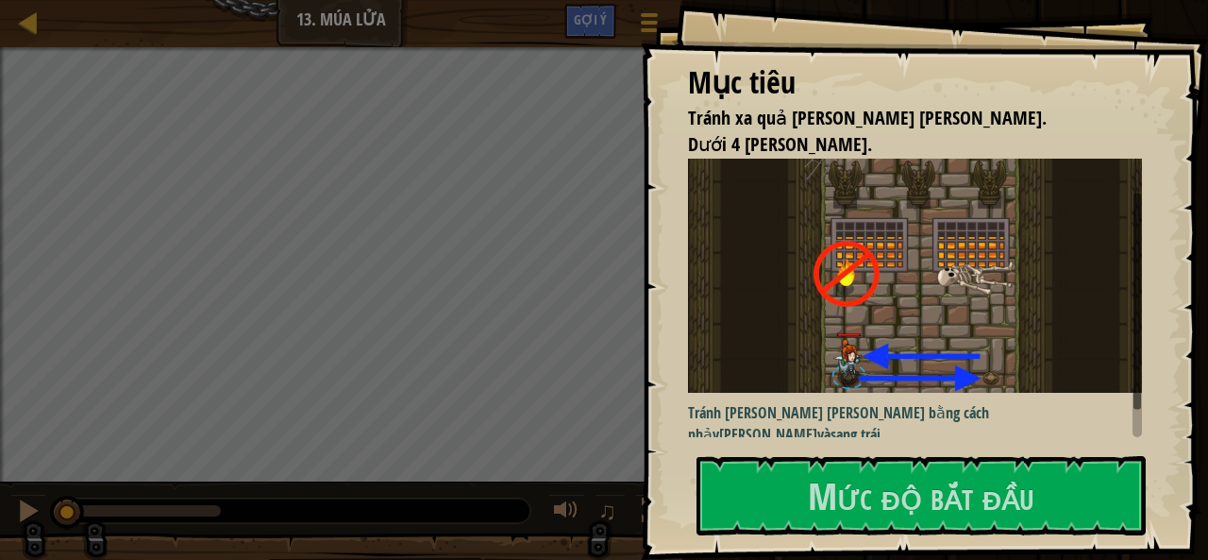
scroll to position [66, 0]
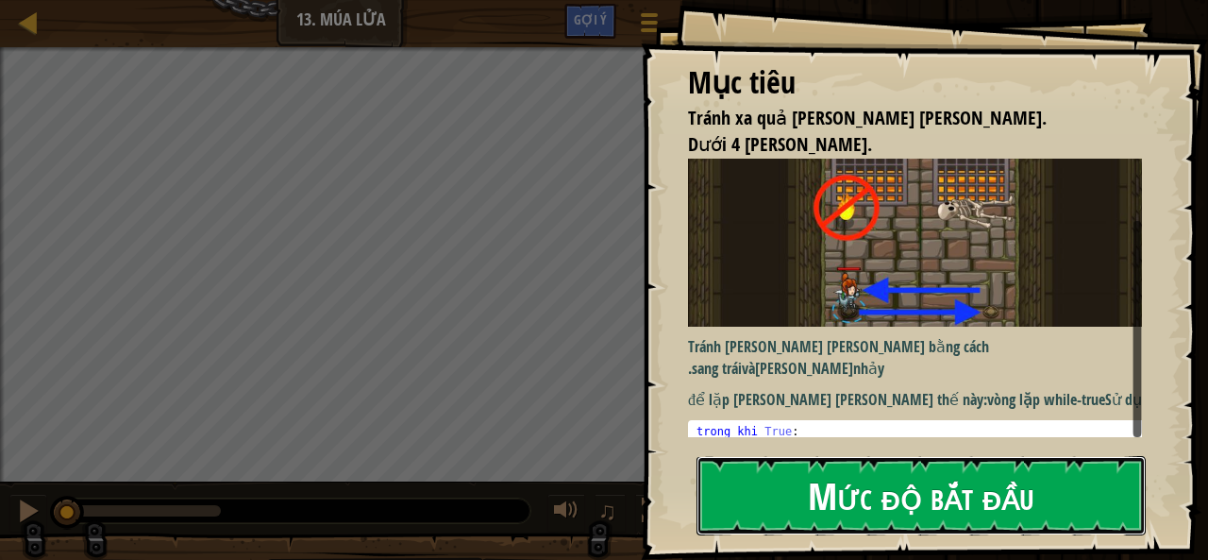
click at [893, 509] on font "Mức độ bắt đầu" at bounding box center [921, 494] width 226 height 51
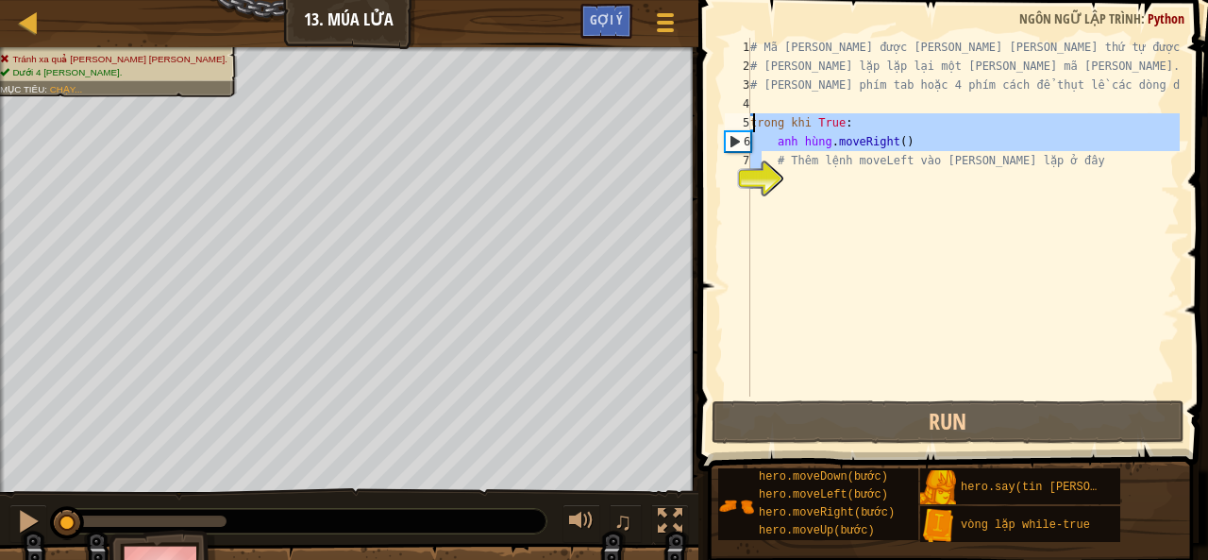
drag, startPoint x: 1032, startPoint y: 157, endPoint x: 775, endPoint y: 112, distance: 261.4
click at [776, 117] on div "# Mã thường được thực thi theo thứ tự được viết. # Vòng lặp lặp lại một khối mã…" at bounding box center [962, 236] width 433 height 396
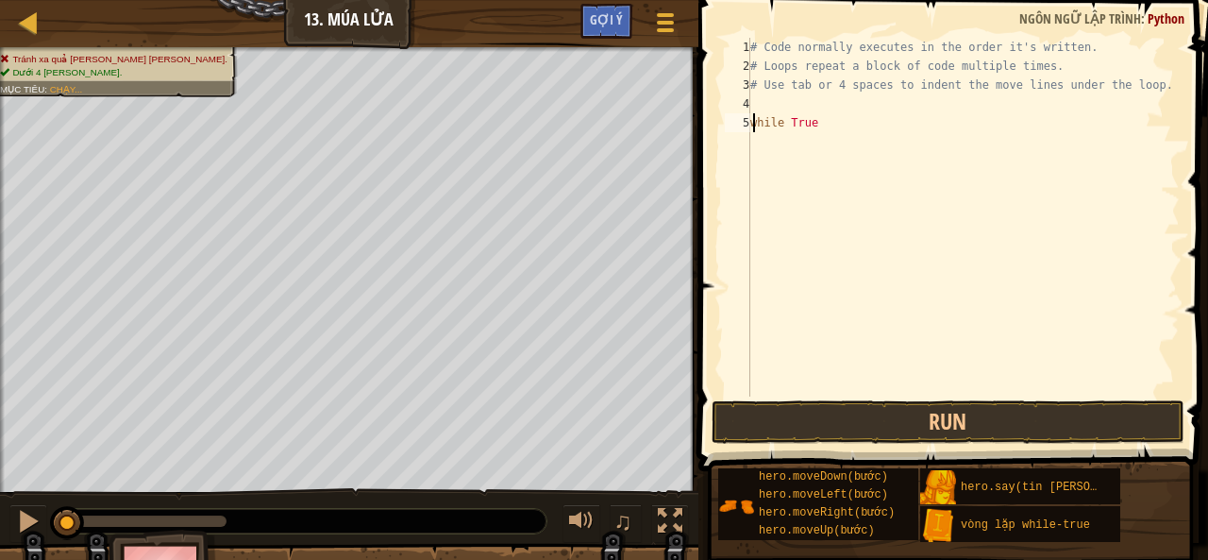
type textarea "w"
type textarea "#"
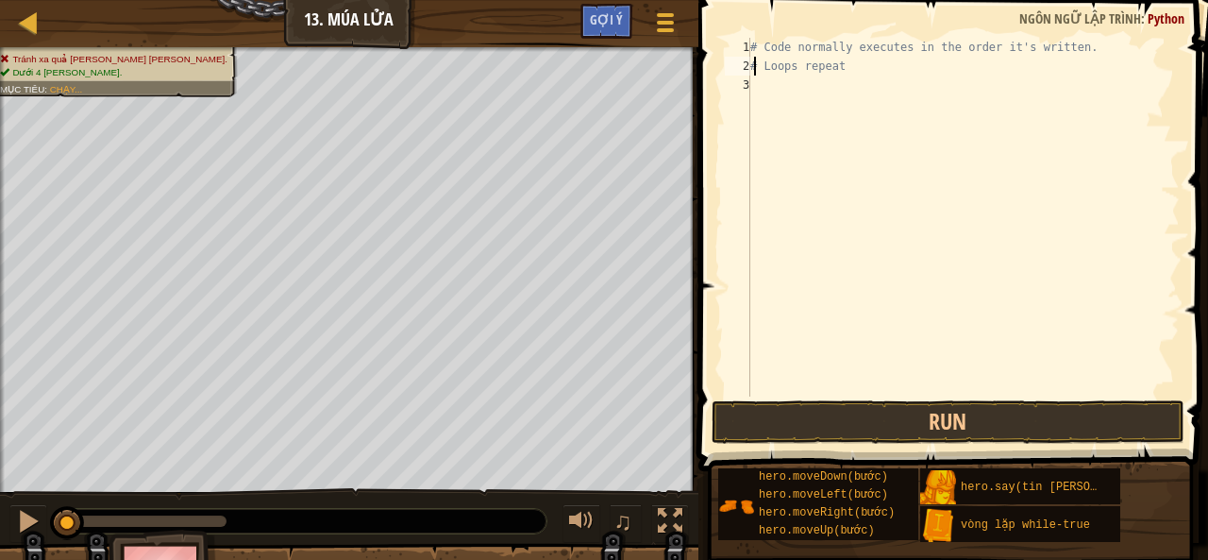
type textarea "#"
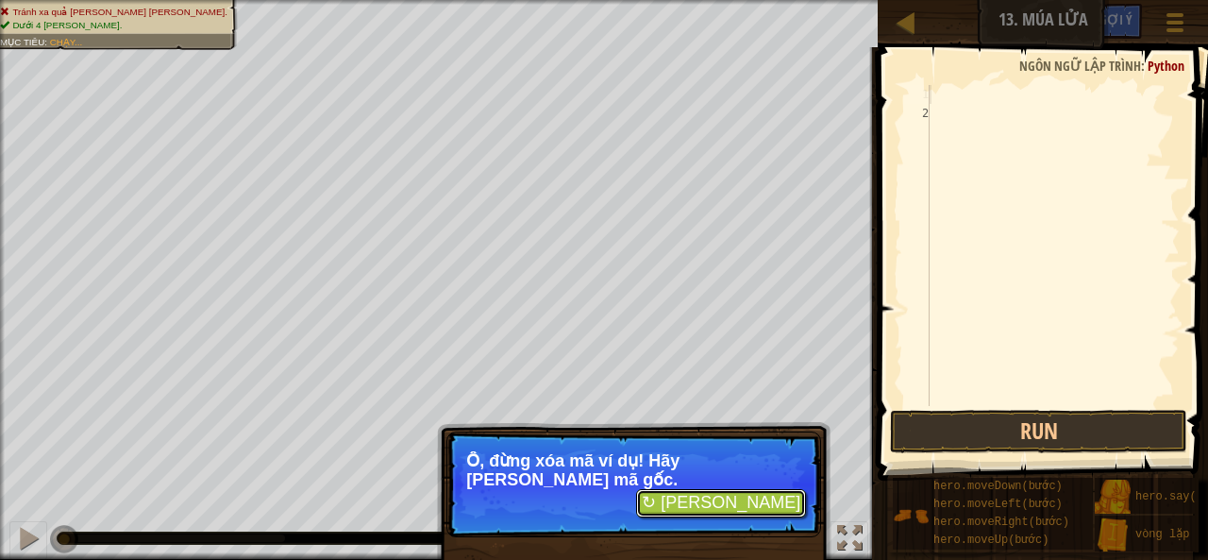
click at [764, 493] on font "↻ Tải lại" at bounding box center [721, 502] width 159 height 19
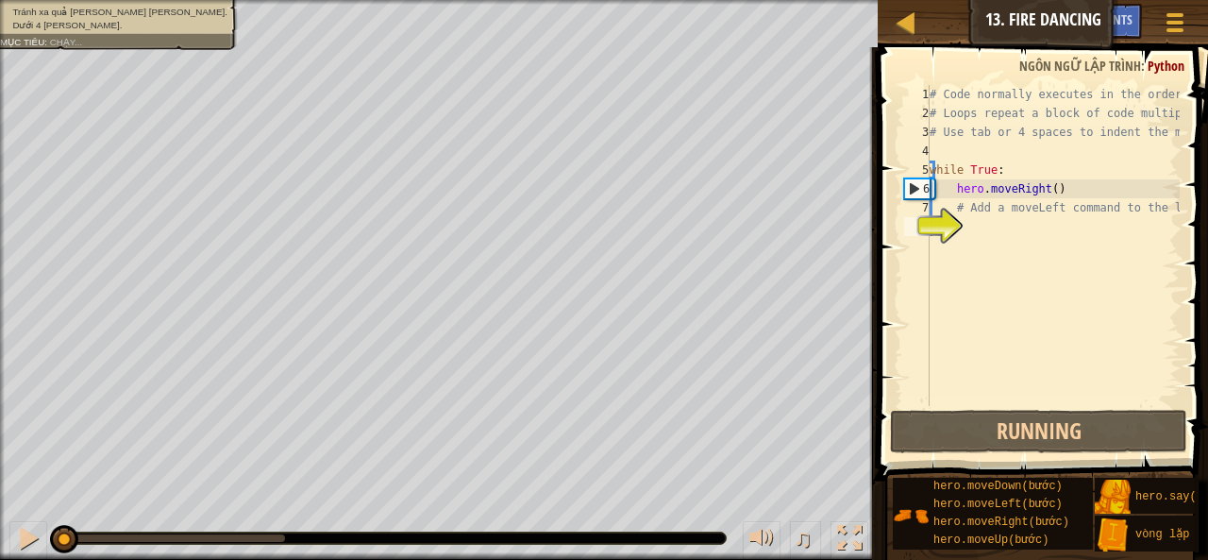
scroll to position [8, 0]
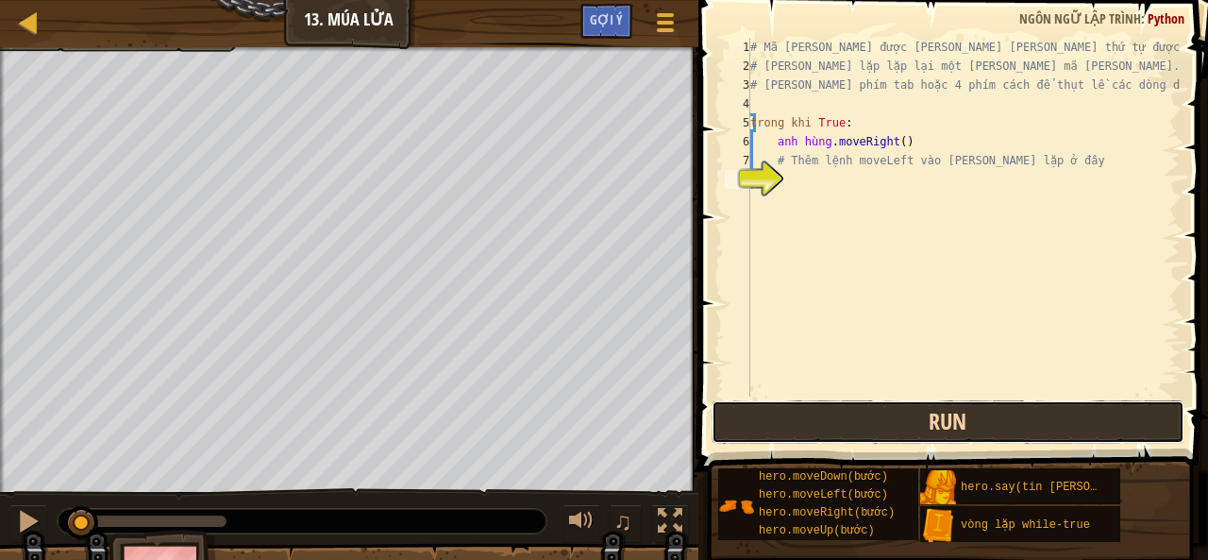
click at [802, 438] on button "Run" at bounding box center [948, 421] width 473 height 43
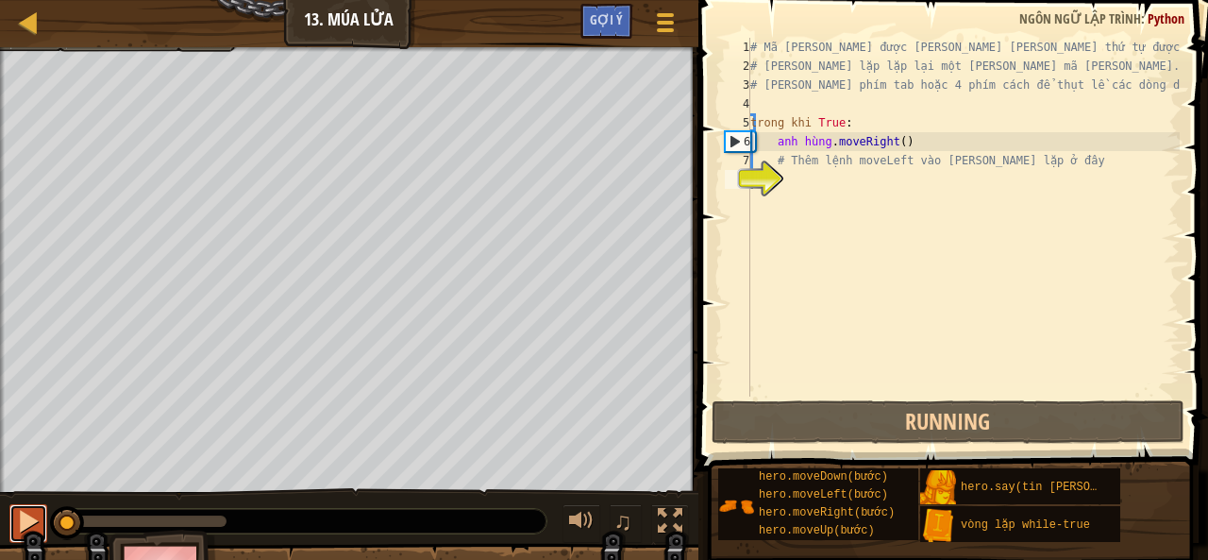
click at [13, 529] on button at bounding box center [28, 523] width 38 height 39
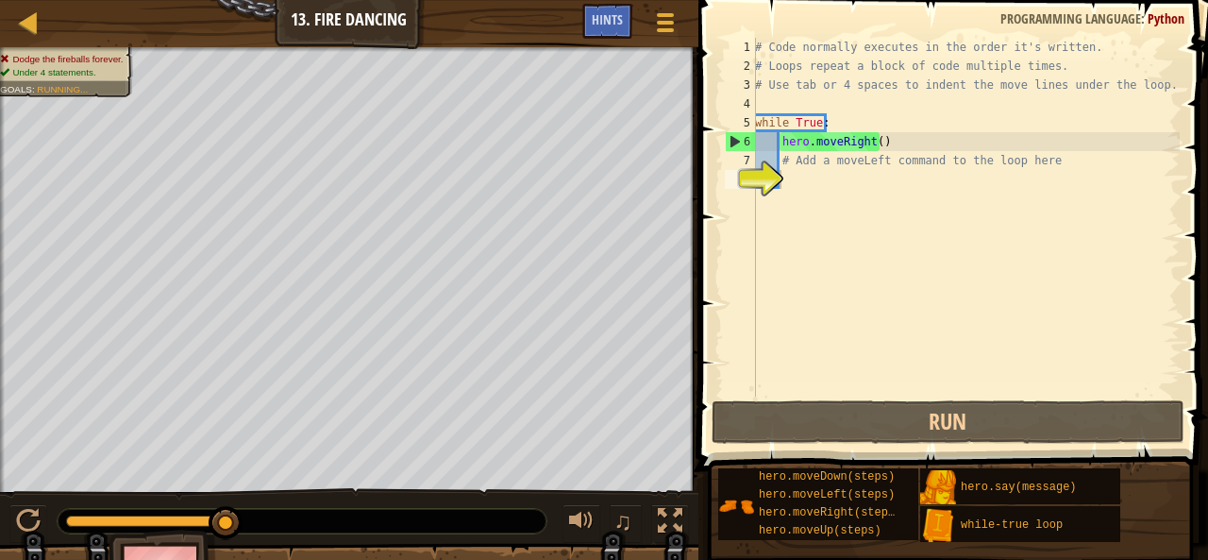
type textarea "hero.moveRight()"
click at [906, 138] on div "# Code normally executes in the order it's written. # Loops repeat a block of c…" at bounding box center [965, 236] width 428 height 396
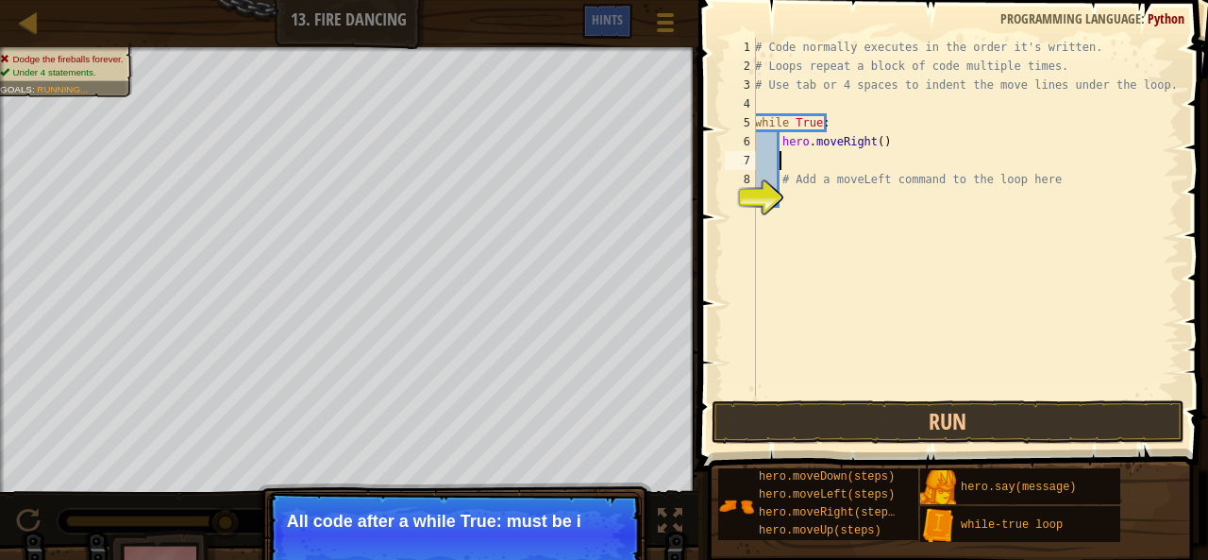
type textarea "h"
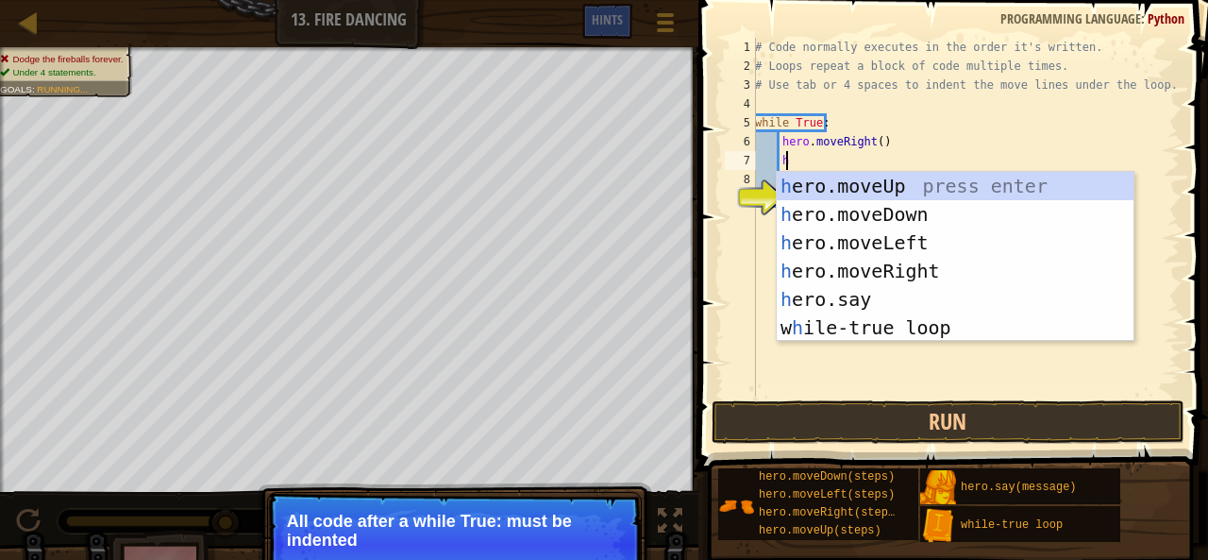
scroll to position [8, 1]
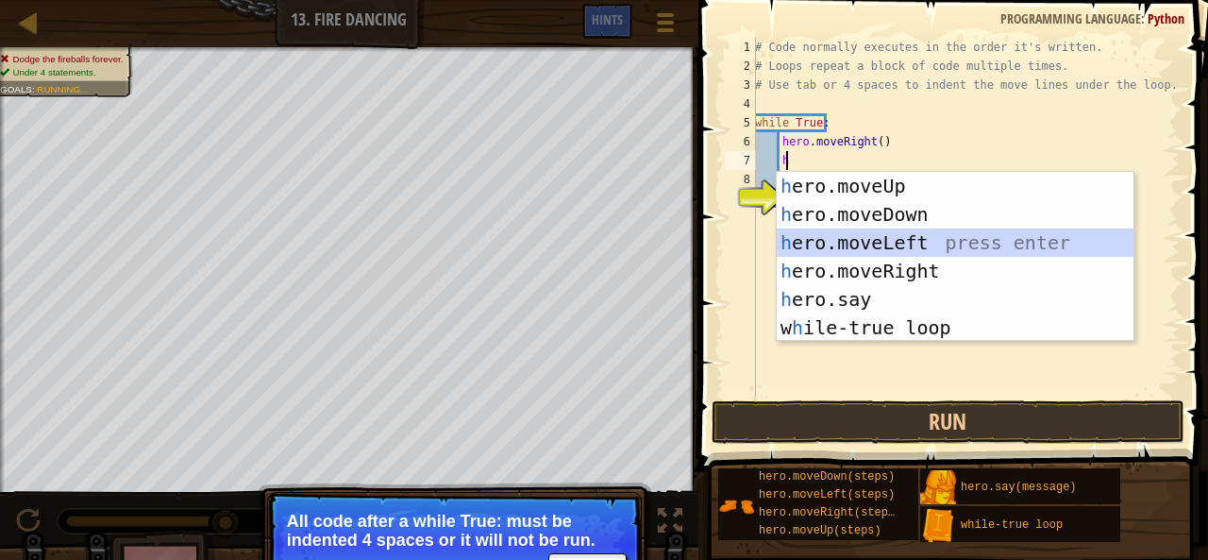
click at [914, 245] on div "h ero.moveUp press enter h ero.moveDown press enter h ero.moveLeft press enter …" at bounding box center [956, 285] width 358 height 226
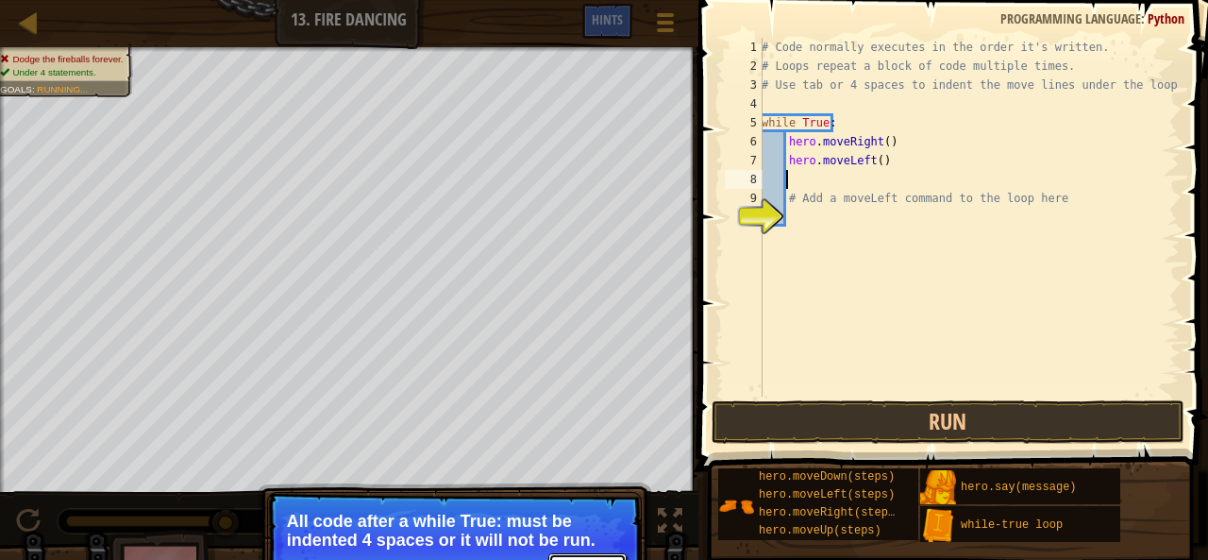
click at [605, 555] on button "Continue" at bounding box center [587, 565] width 78 height 25
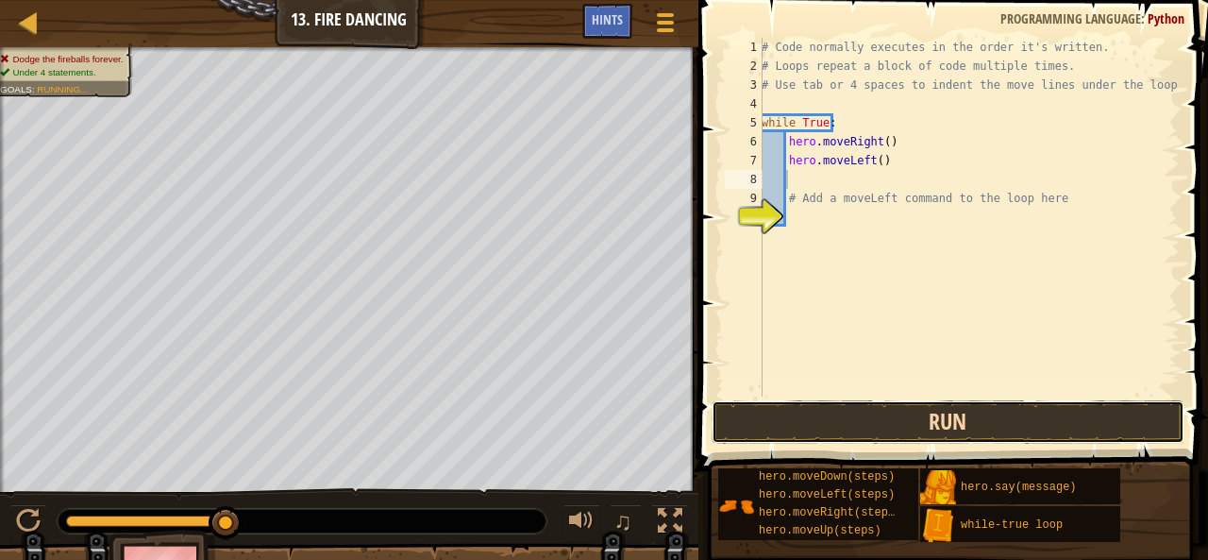
click at [795, 423] on button "Run" at bounding box center [948, 421] width 473 height 43
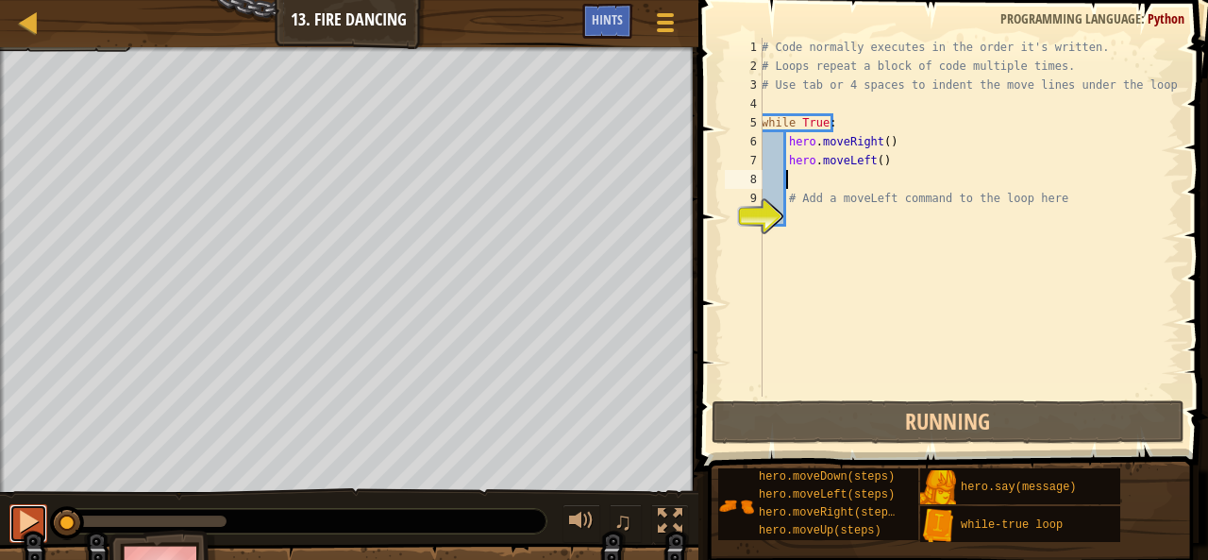
click at [25, 528] on div at bounding box center [28, 521] width 25 height 25
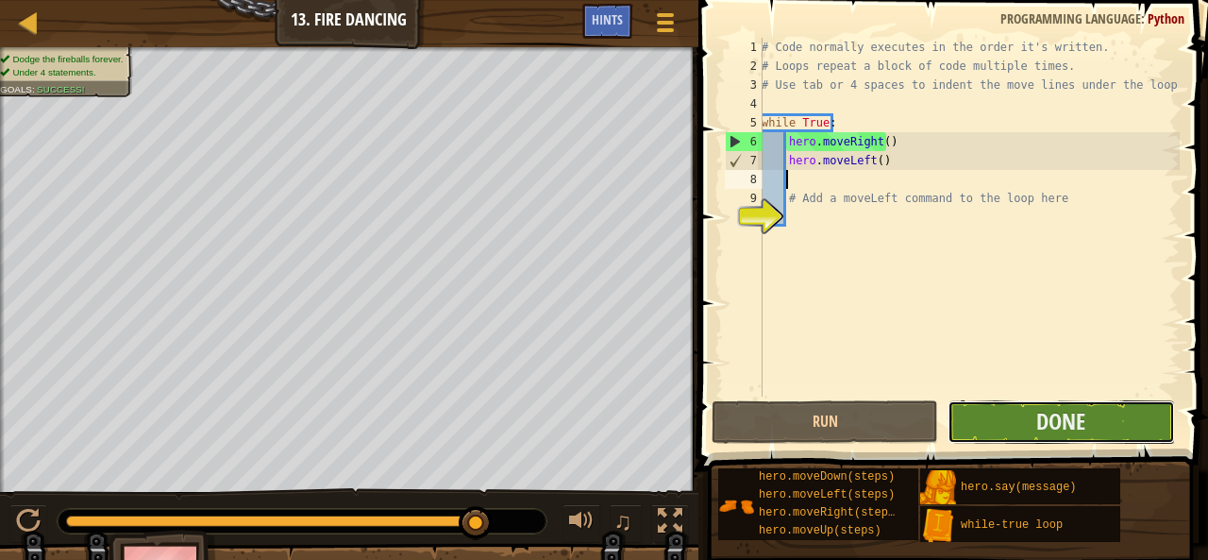
click at [1091, 424] on button "Done" at bounding box center [1060, 421] width 226 height 43
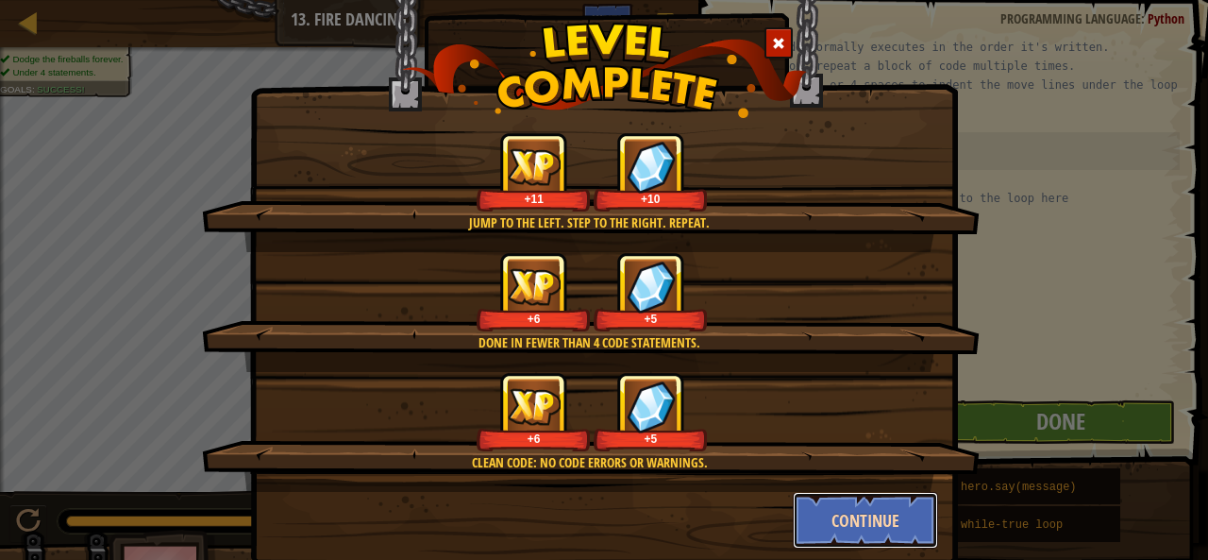
click at [880, 519] on button "Continue" at bounding box center [866, 520] width 146 height 57
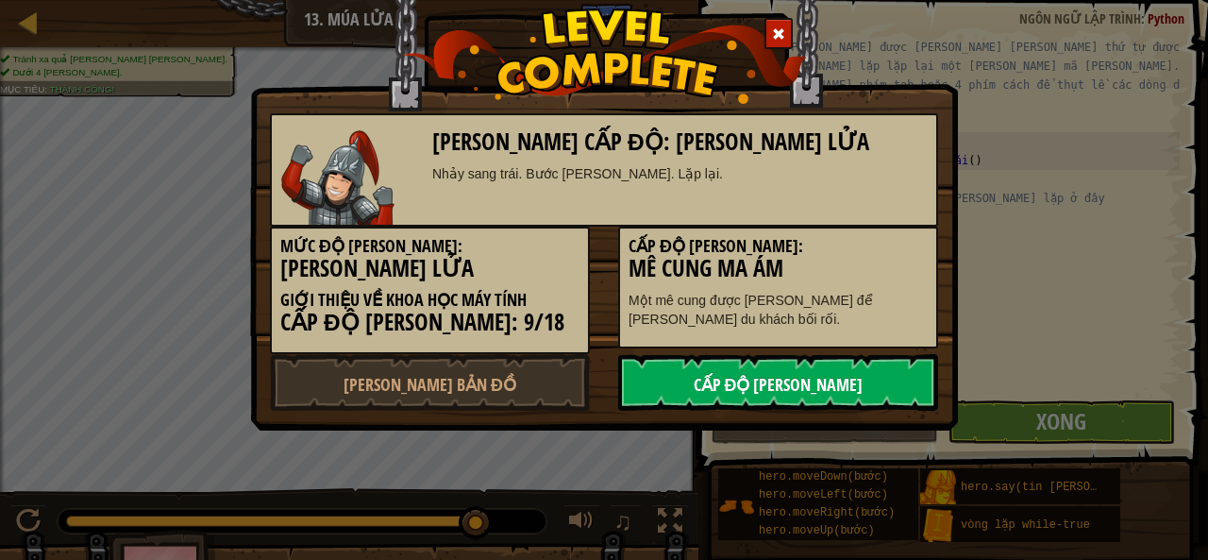
click at [846, 378] on link "Cấp độ tiếp theo" at bounding box center [778, 382] width 320 height 57
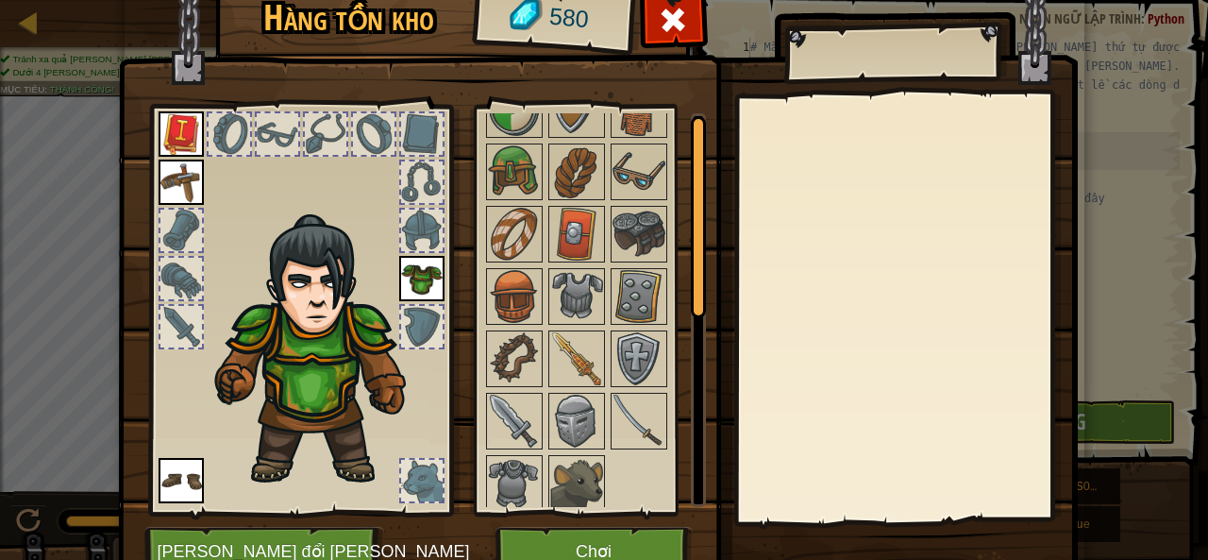
scroll to position [0, 0]
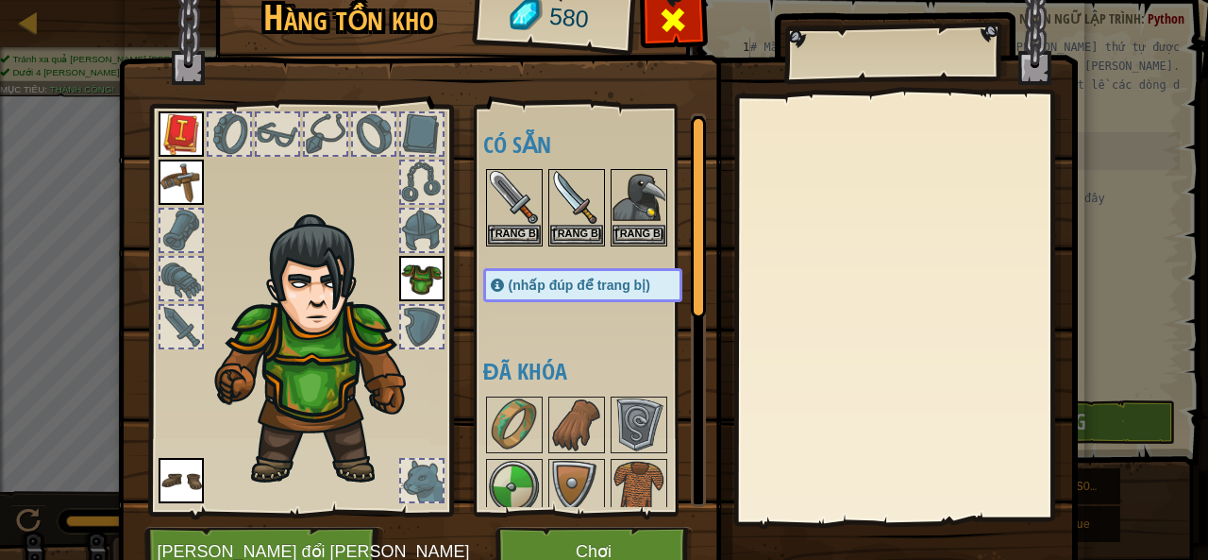
click at [675, 25] on span at bounding box center [673, 20] width 30 height 30
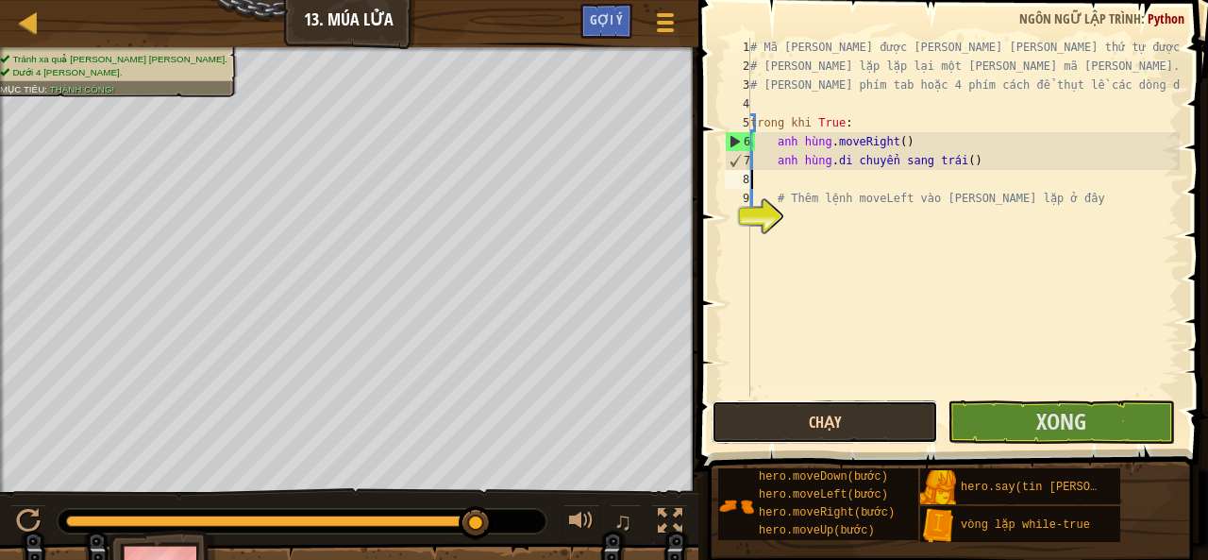
click at [901, 411] on button "Chạy" at bounding box center [825, 421] width 226 height 43
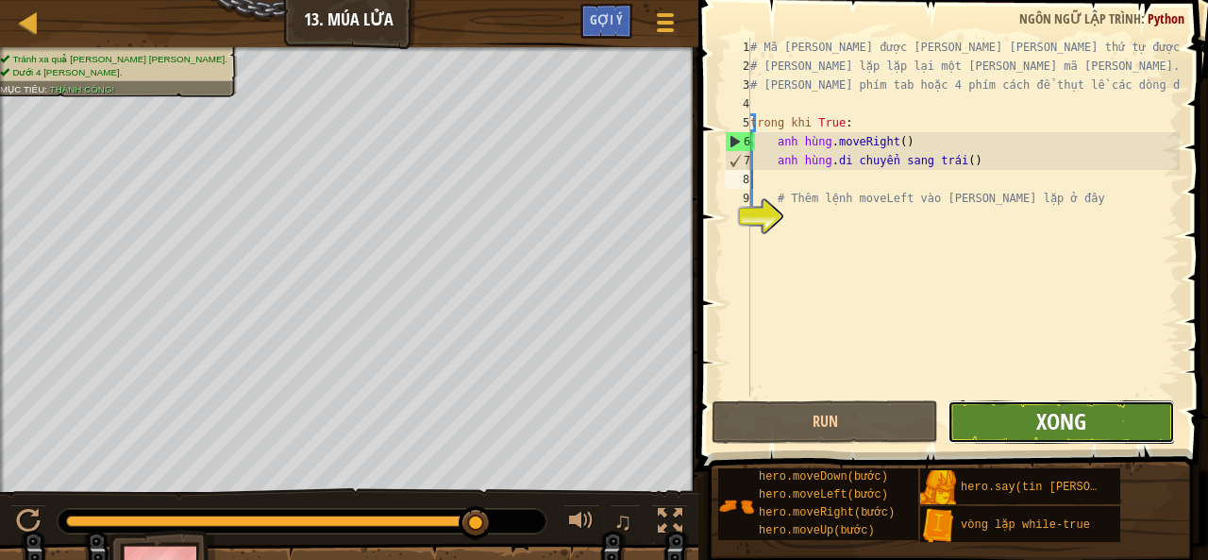
click at [1064, 430] on font "Xong" at bounding box center [1061, 421] width 50 height 30
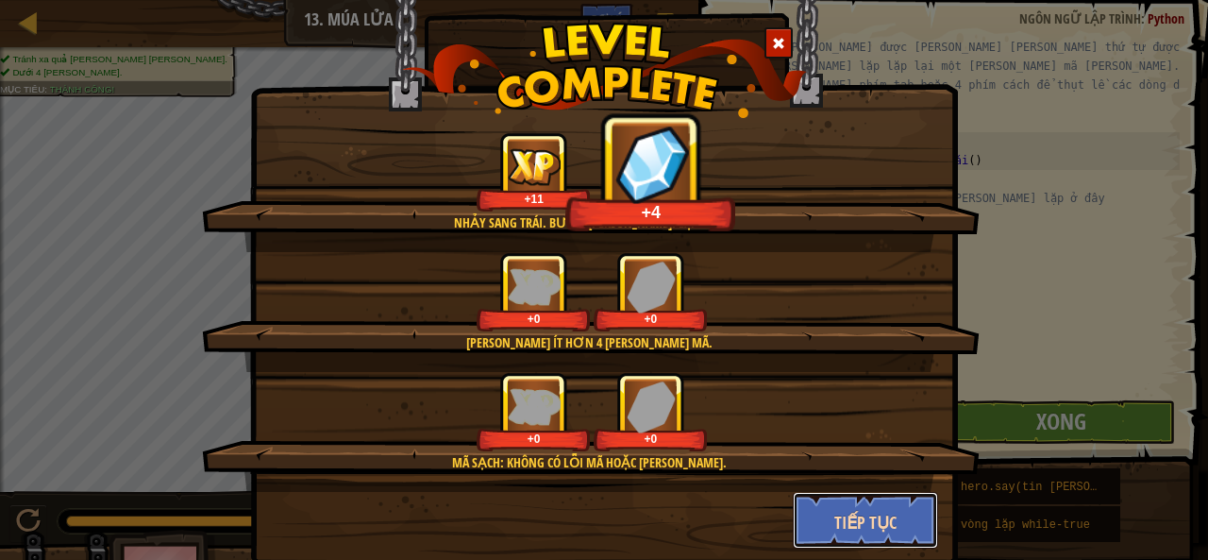
click at [892, 505] on button "Tiếp tục" at bounding box center [866, 520] width 146 height 57
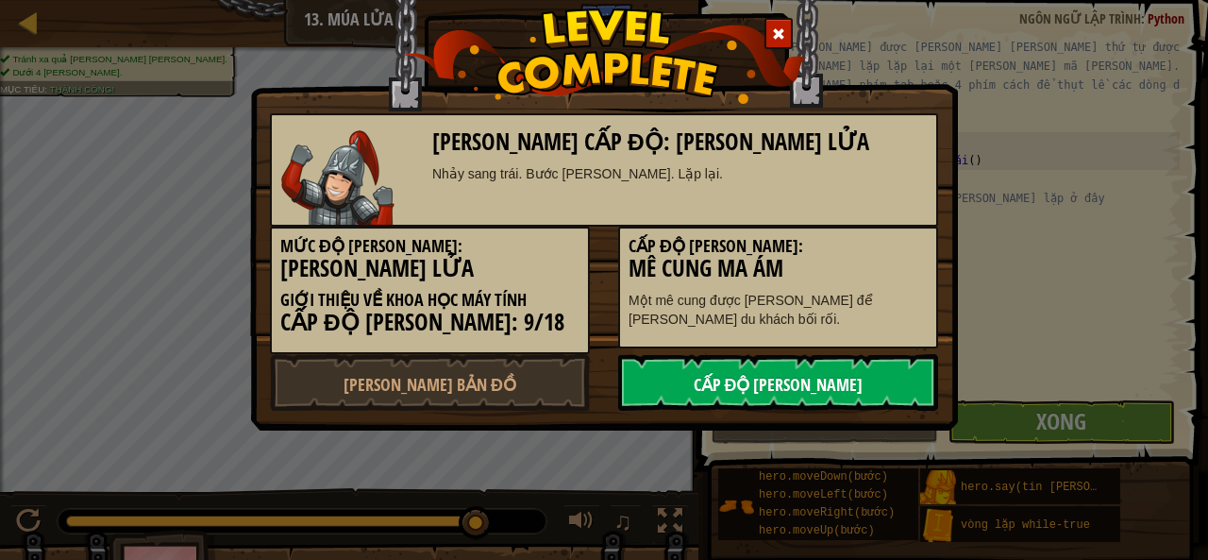
click at [664, 374] on link "Cấp độ tiếp theo" at bounding box center [778, 382] width 320 height 57
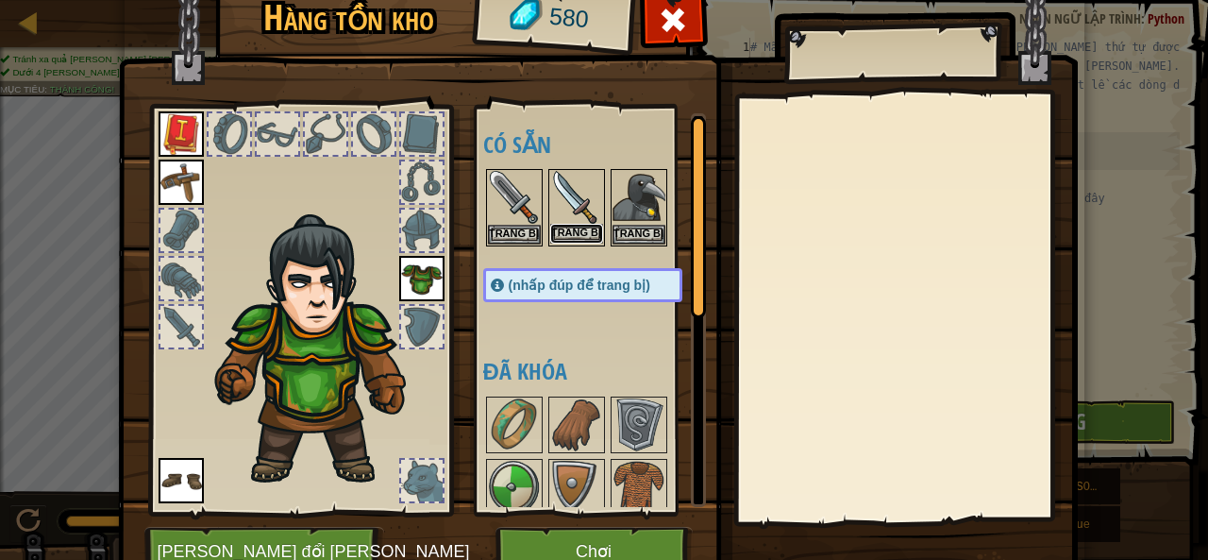
click at [556, 234] on font "Trang bị" at bounding box center [576, 231] width 50 height 11
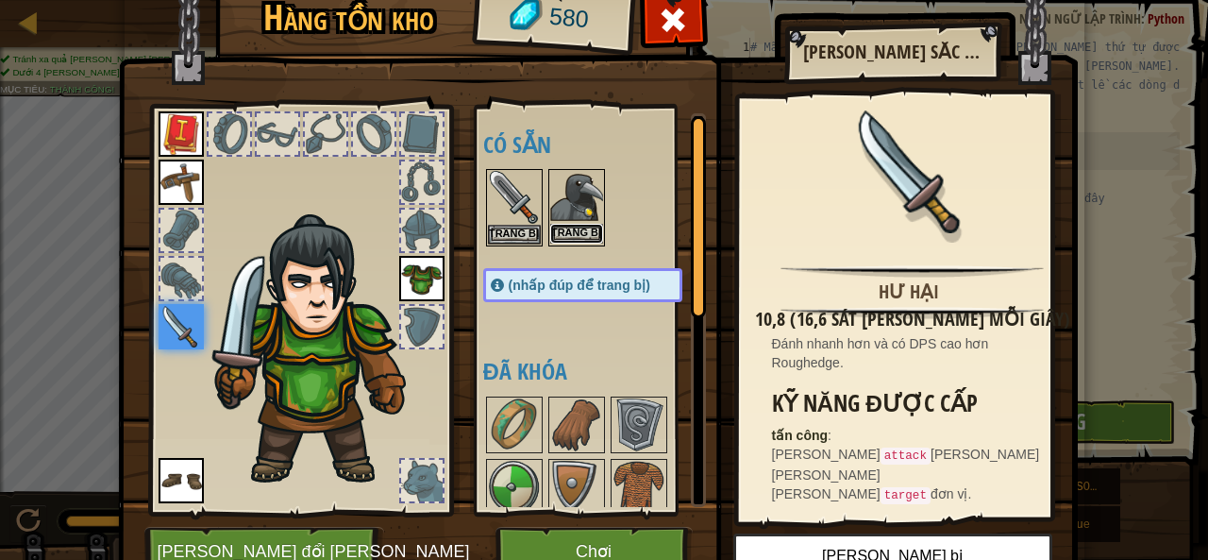
click at [574, 231] on font "Trang bị" at bounding box center [576, 231] width 50 height 11
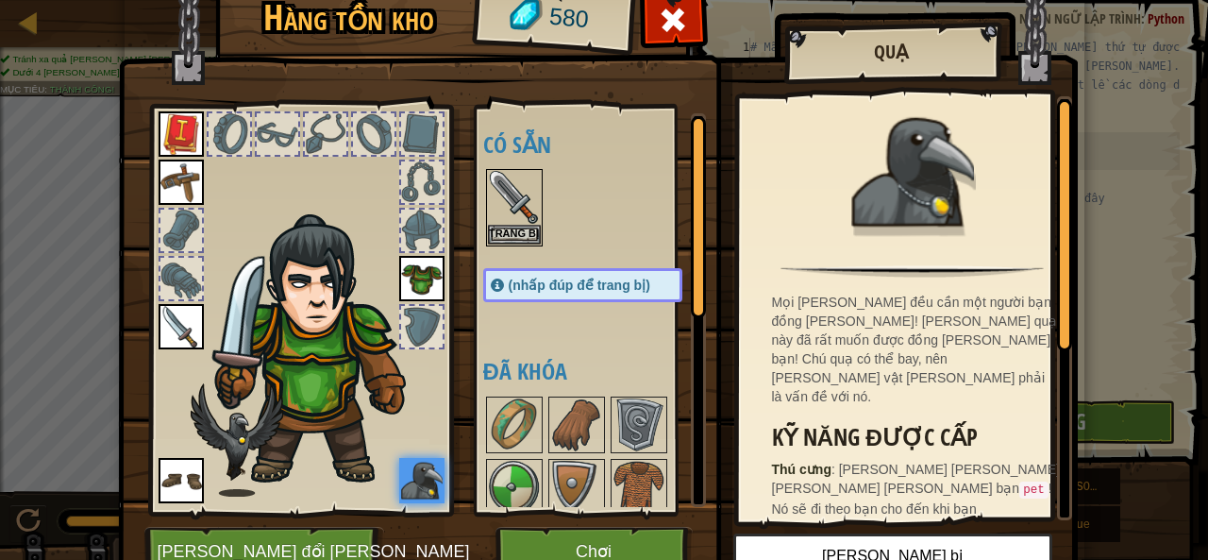
scroll to position [326, 0]
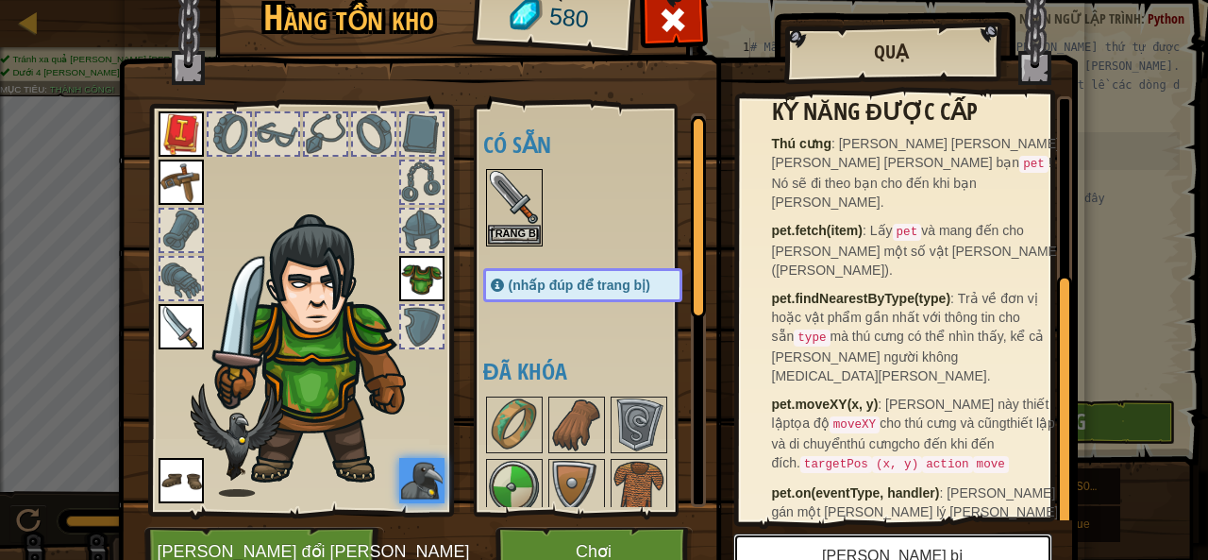
click at [884, 533] on button "Tháo trang bị" at bounding box center [892, 556] width 319 height 47
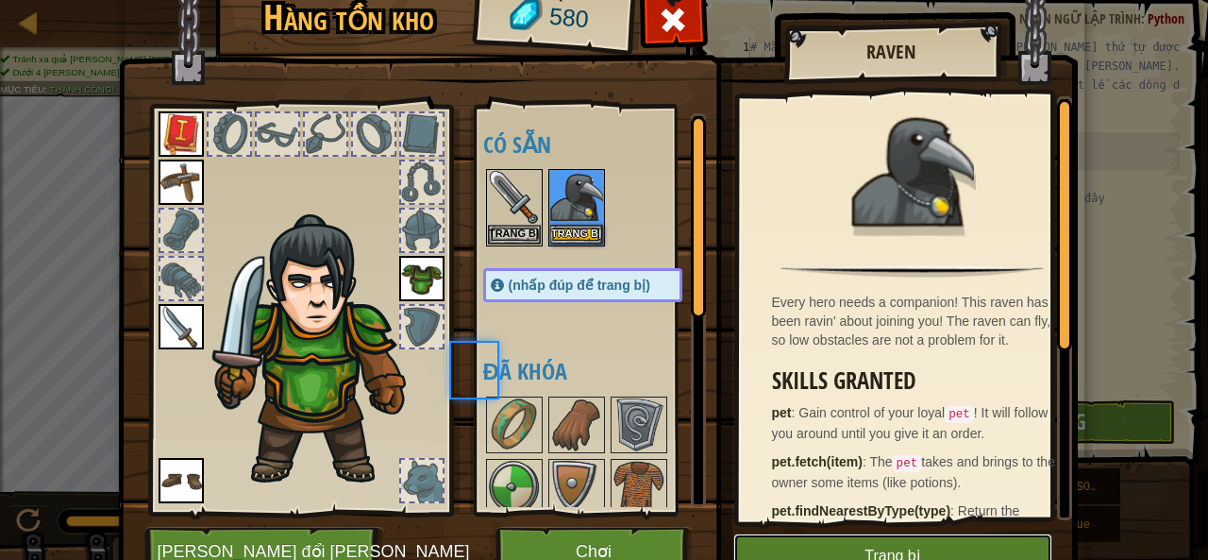
click at [881, 544] on button "Trang bị" at bounding box center [892, 556] width 319 height 47
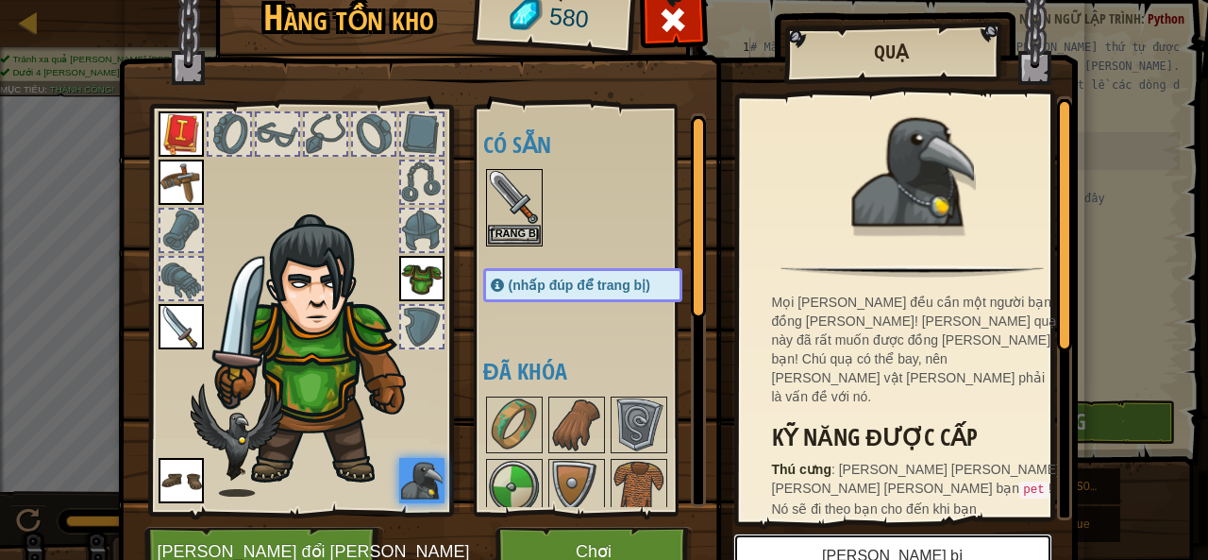
click at [842, 552] on font "Tháo trang bị" at bounding box center [892, 556] width 141 height 16
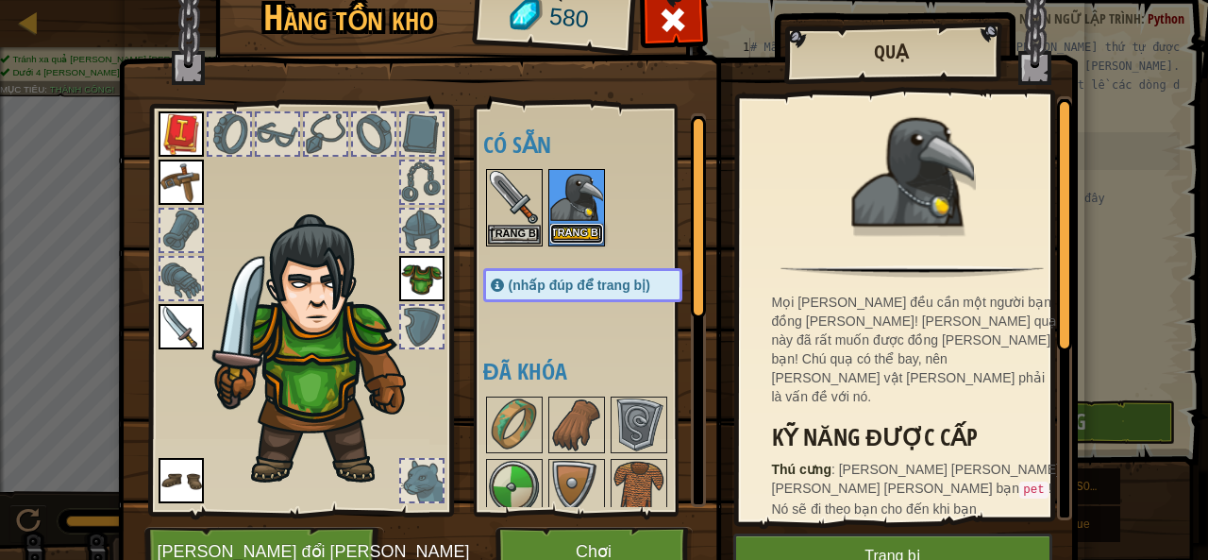
click at [566, 225] on button "Trang bị" at bounding box center [576, 234] width 53 height 20
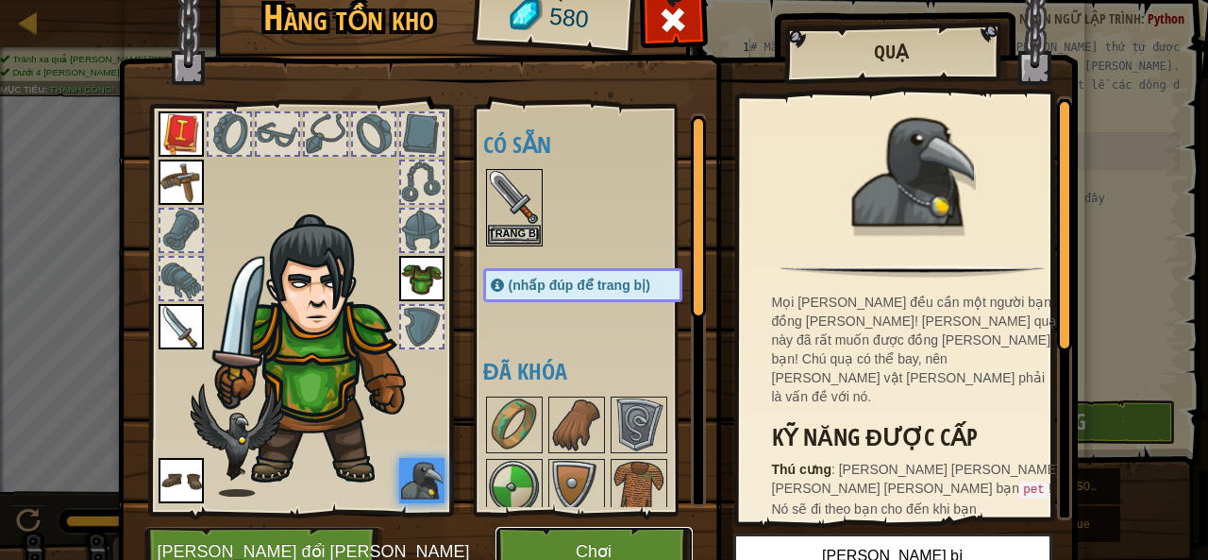
click at [595, 545] on font "Chơi" at bounding box center [594, 552] width 36 height 19
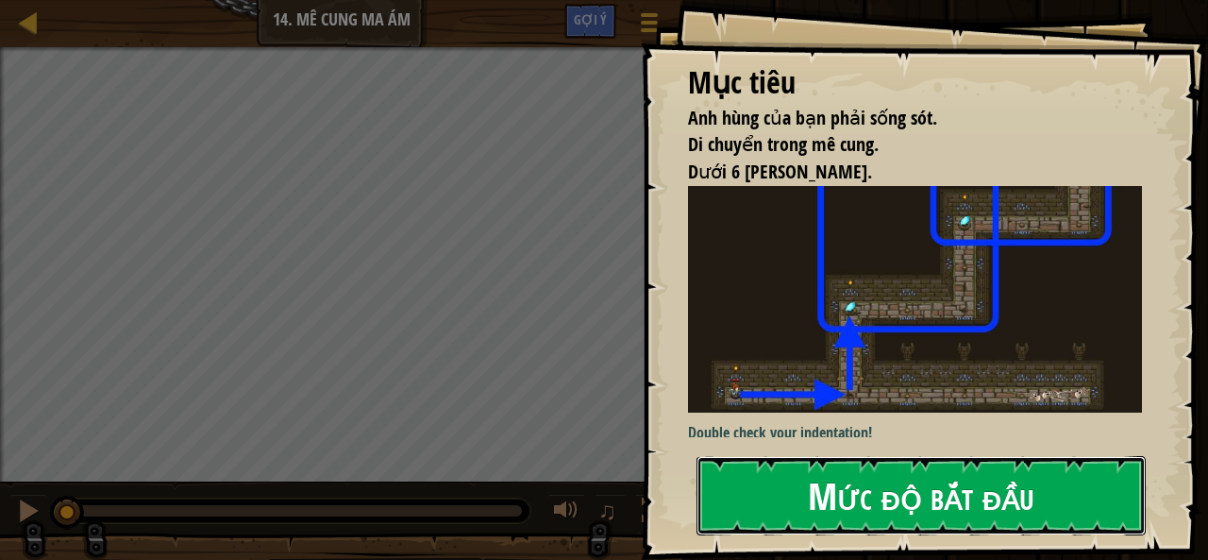
click at [764, 456] on button "Mức độ bắt đầu" at bounding box center [920, 495] width 449 height 79
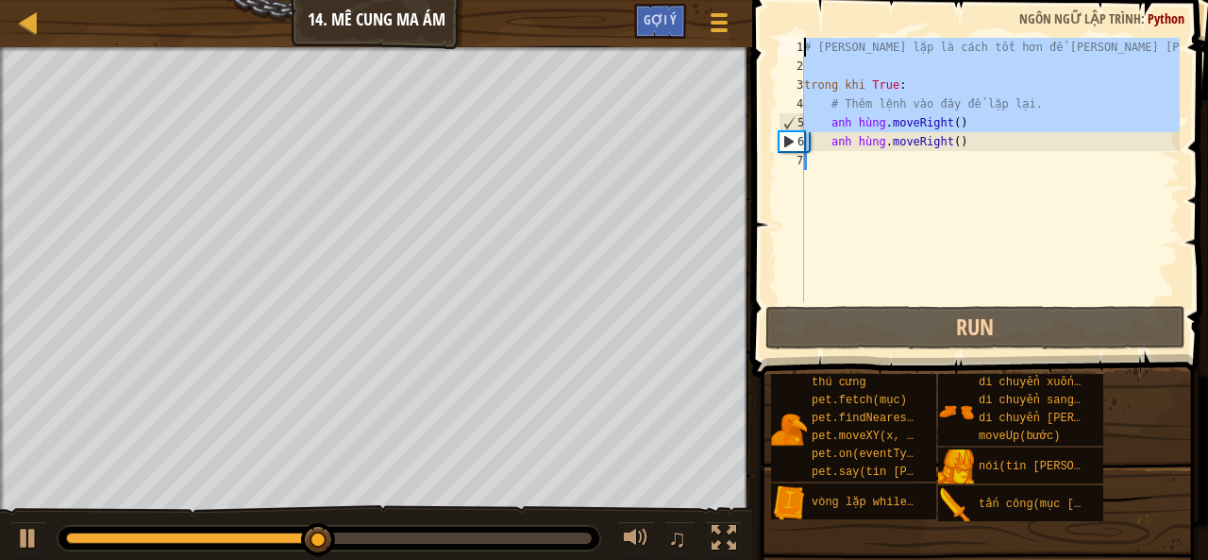
drag, startPoint x: 1062, startPoint y: 143, endPoint x: 793, endPoint y: 22, distance: 295.2
click at [793, 22] on div "1 2 3 4 5 6 7 # Vòng lặp là cách tốt hơn để thực hiện những việc lặp đi lặp lại…" at bounding box center [976, 225] width 461 height 432
type textarea "# Loops are a better way of doing repetitive things."
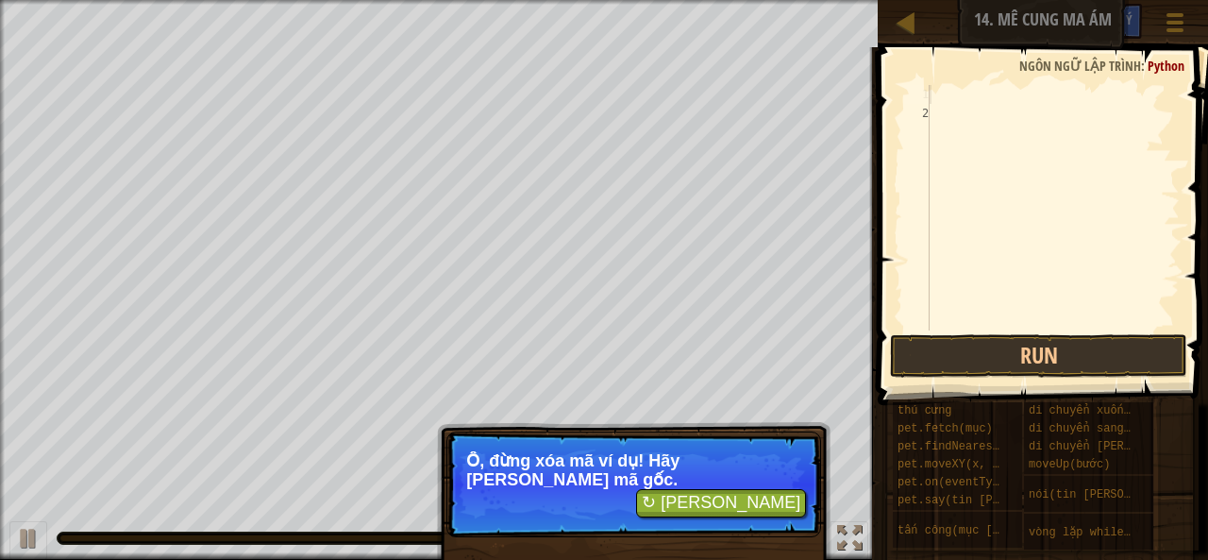
click at [980, 110] on div at bounding box center [1053, 226] width 254 height 283
click at [947, 97] on div at bounding box center [1053, 226] width 254 height 283
click at [761, 493] on font "↻ Tải lại" at bounding box center [721, 502] width 159 height 19
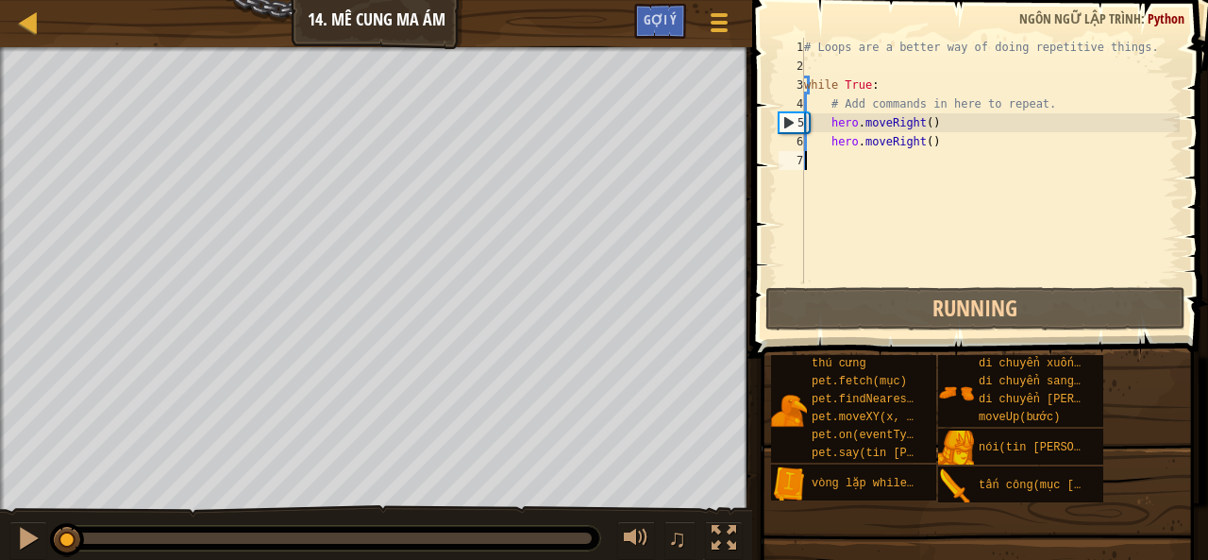
scroll to position [8, 0]
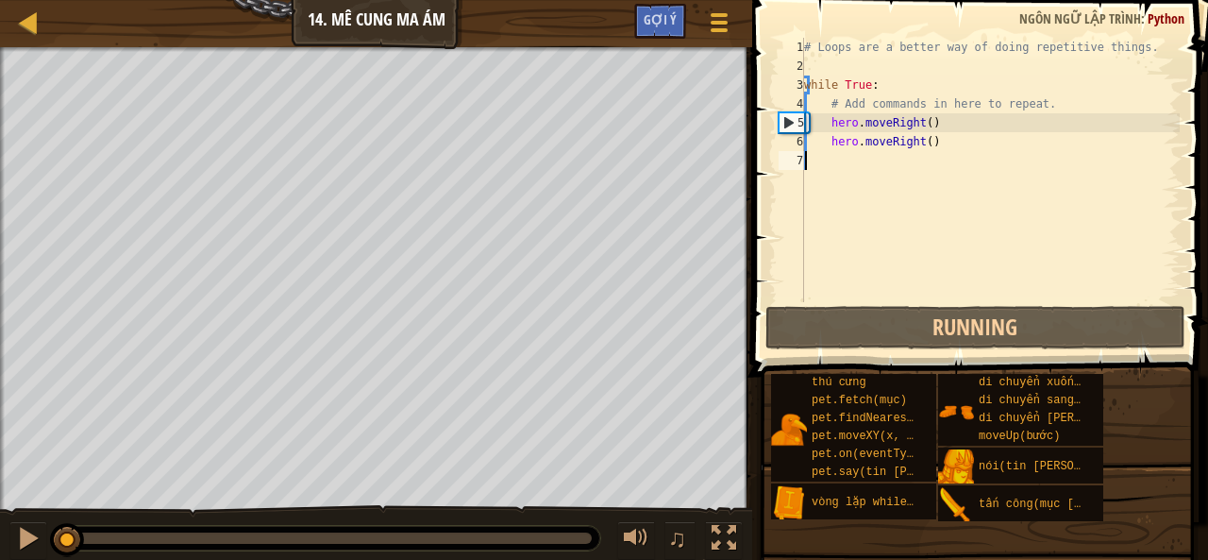
click at [827, 169] on div "# Loops are a better way of doing repetitive things. while True : # Add command…" at bounding box center [989, 189] width 379 height 302
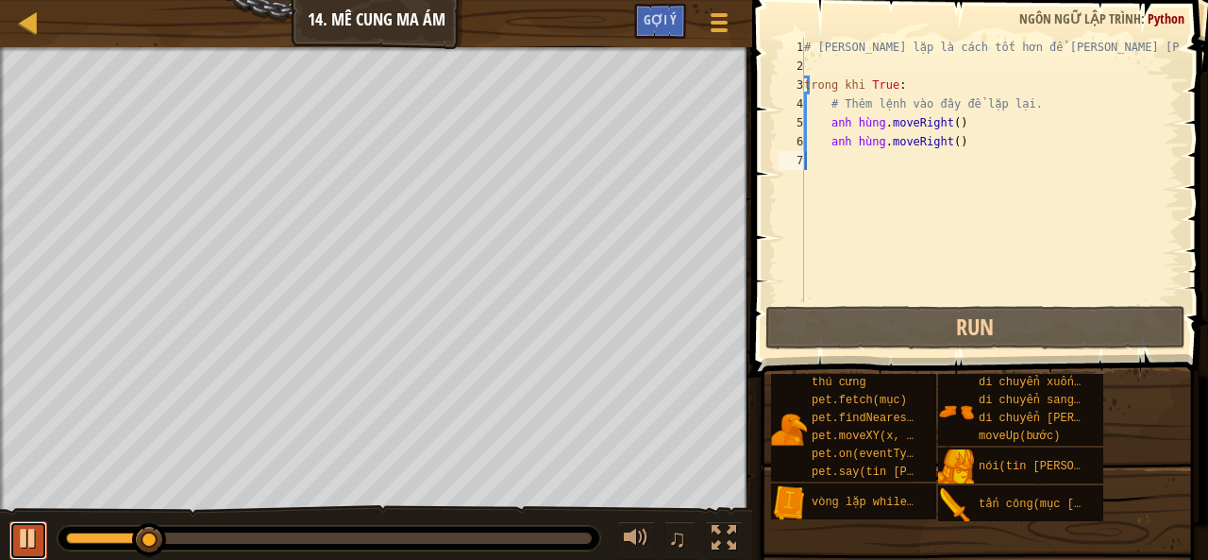
click at [21, 535] on div at bounding box center [28, 538] width 25 height 25
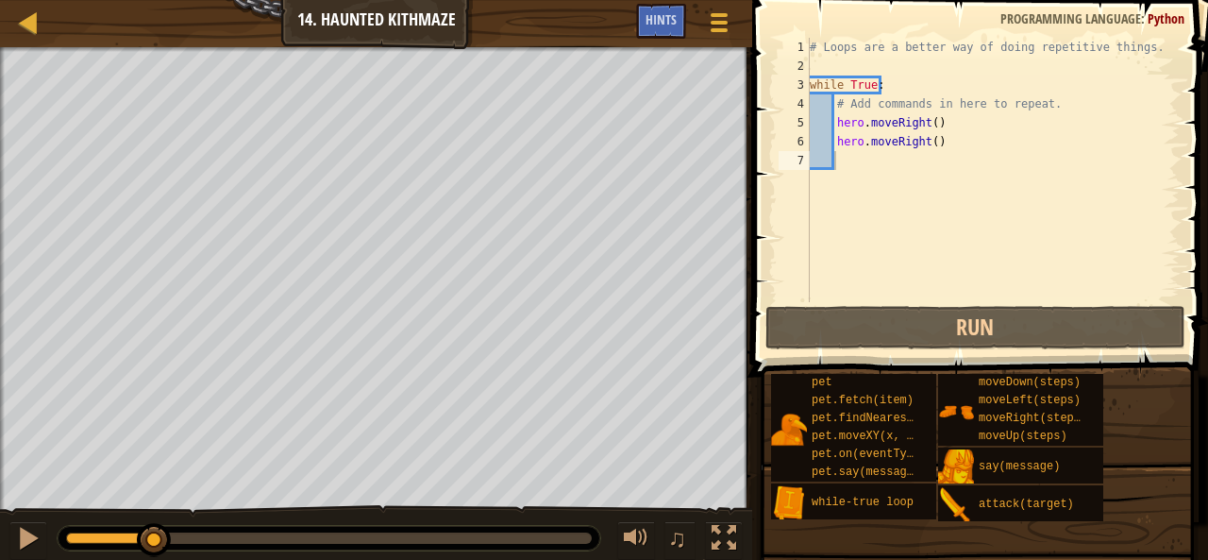
click at [857, 169] on div "# Loops are a better way of doing repetitive things. while True : # Add command…" at bounding box center [993, 189] width 374 height 302
type textarea "h"
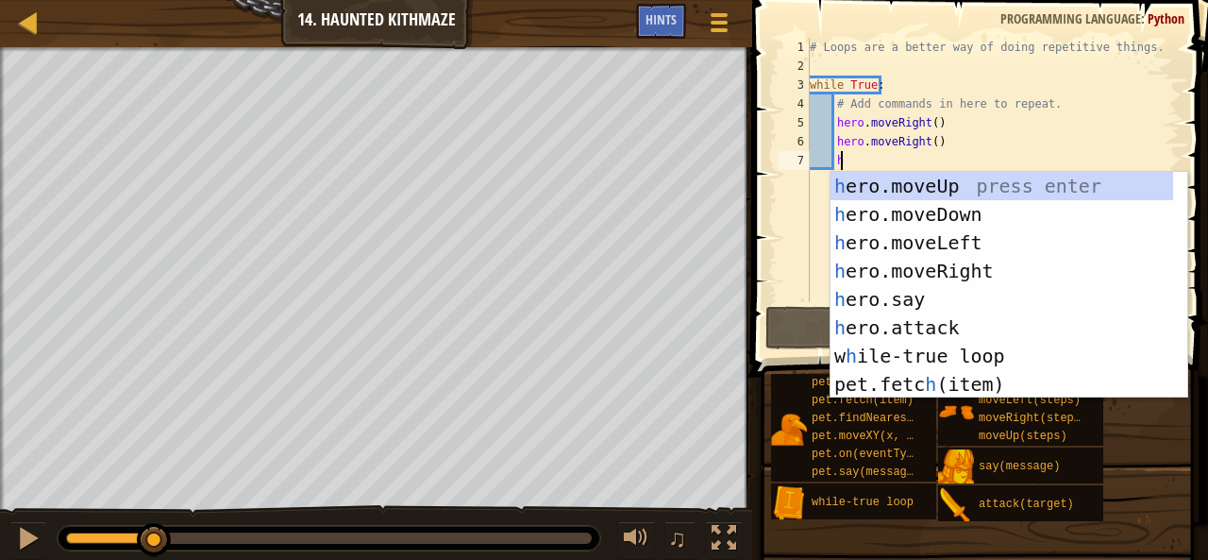
scroll to position [8, 2]
click at [963, 179] on div "h ero.moveUp press enter h ero.moveDown press enter h ero.moveLeft press enter …" at bounding box center [1002, 313] width 344 height 283
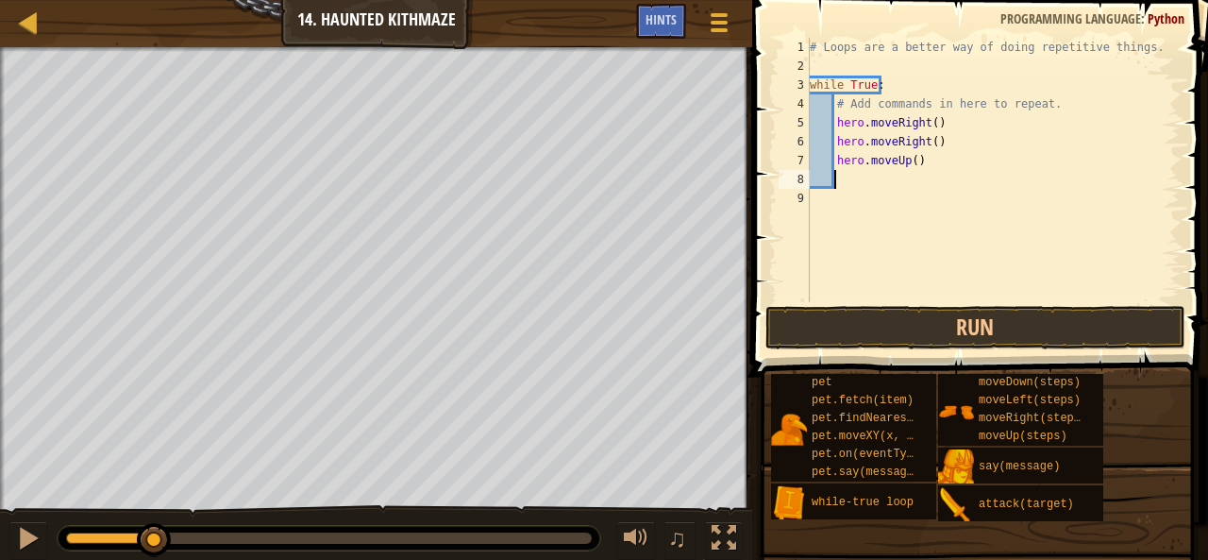
scroll to position [8, 1]
type textarea "h"
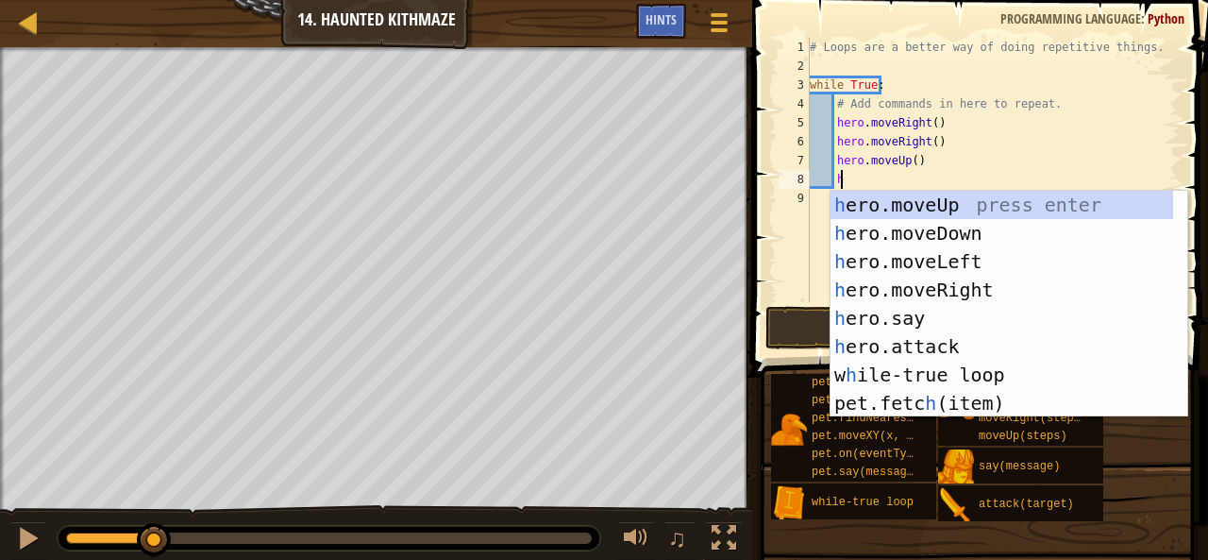
scroll to position [8, 2]
click at [921, 211] on div "h ero.moveUp press enter h ero.moveDown press enter h ero.moveLeft press enter …" at bounding box center [1002, 332] width 344 height 283
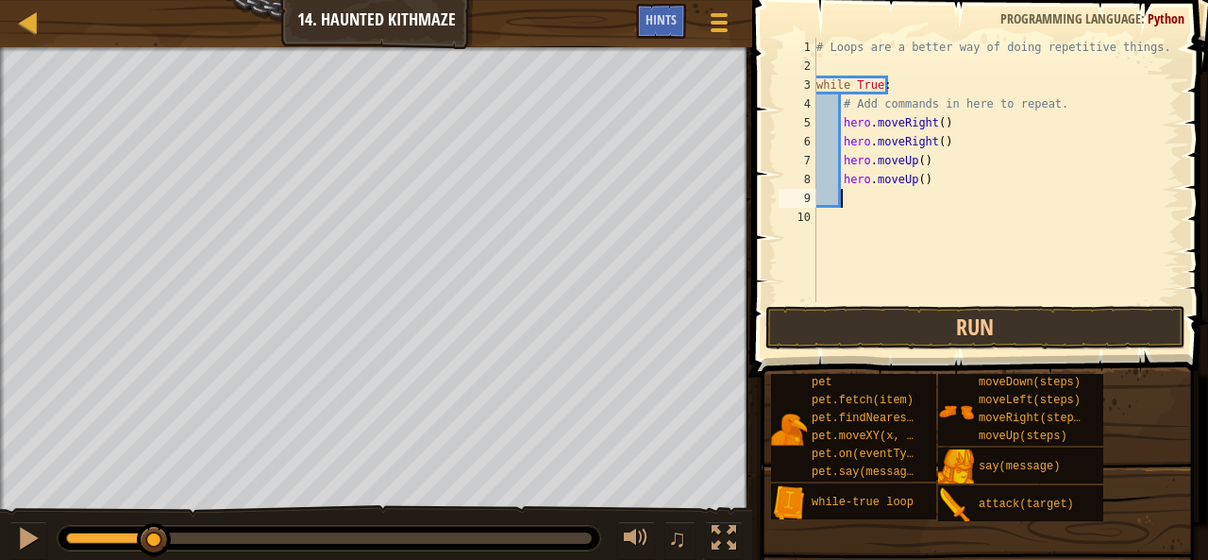
scroll to position [8, 1]
click at [930, 337] on button "Run" at bounding box center [975, 327] width 420 height 43
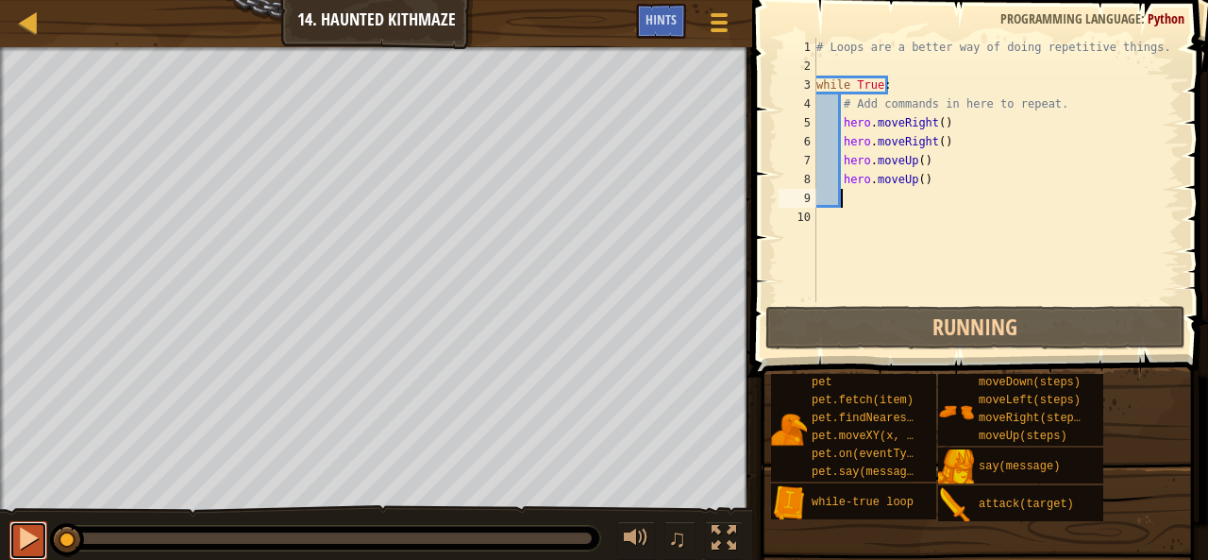
click at [25, 528] on div at bounding box center [28, 538] width 25 height 25
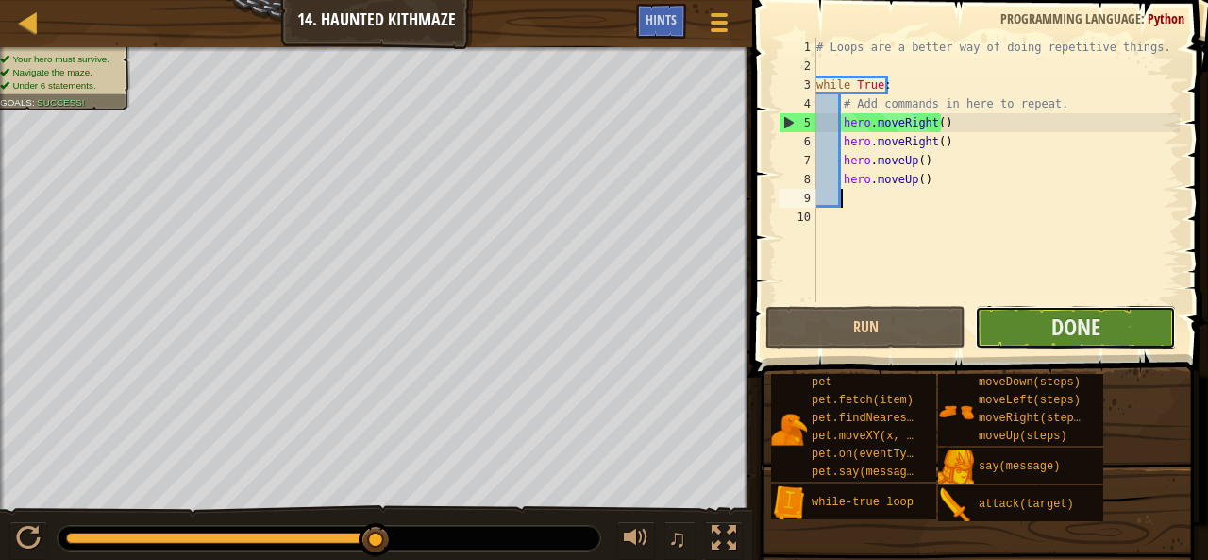
click at [1131, 322] on button "Done" at bounding box center [1075, 327] width 200 height 43
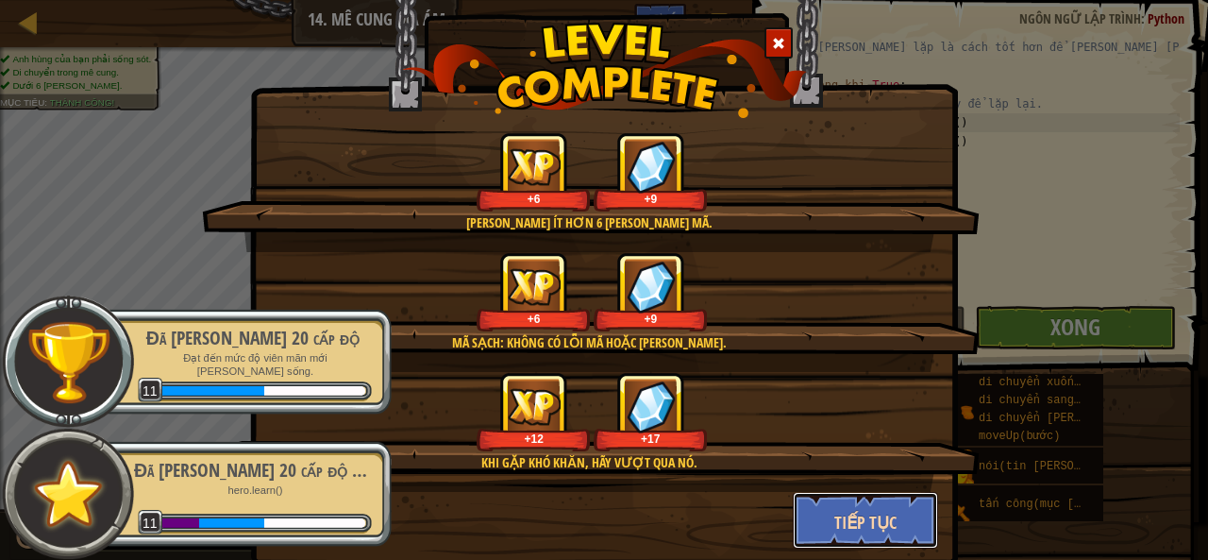
click at [891, 528] on button "Tiếp tục" at bounding box center [866, 520] width 146 height 57
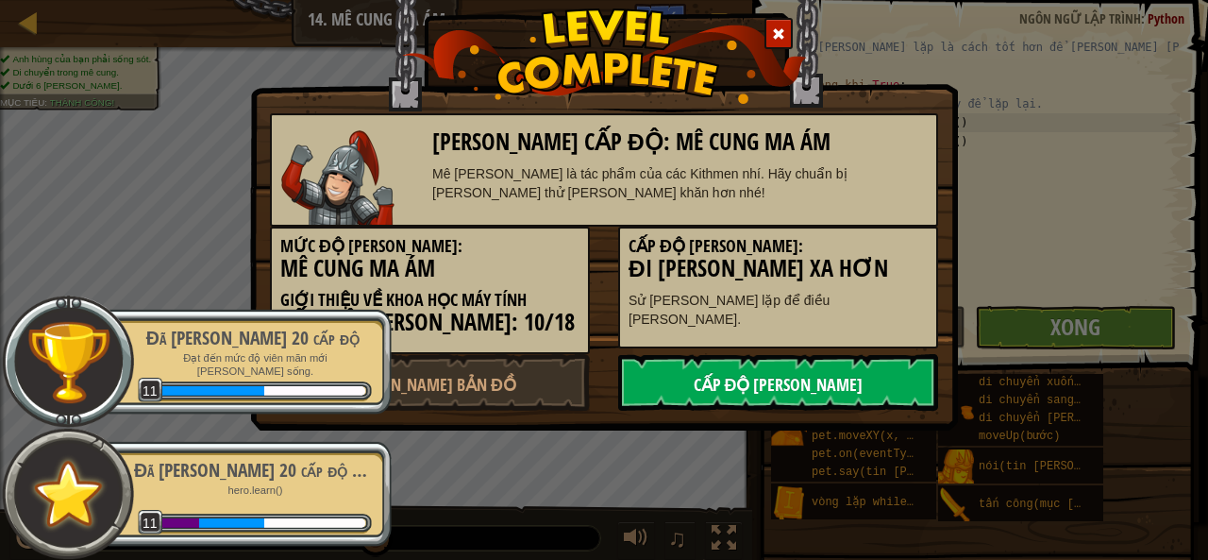
click at [822, 394] on font "Cấp độ tiếp theo" at bounding box center [779, 385] width 170 height 24
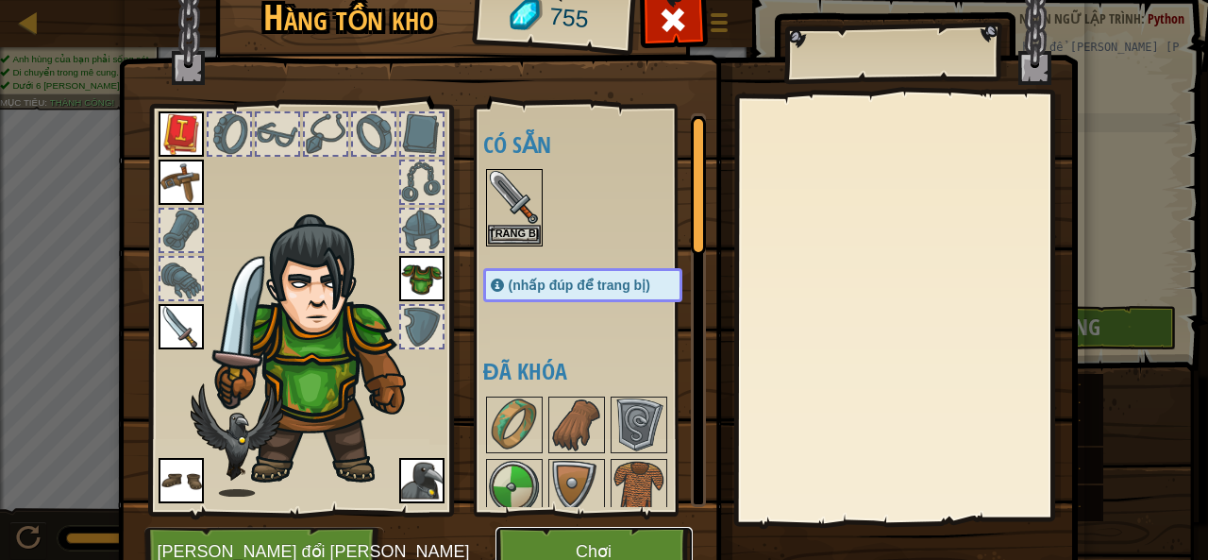
click at [602, 542] on font "Chơi" at bounding box center [594, 551] width 36 height 19
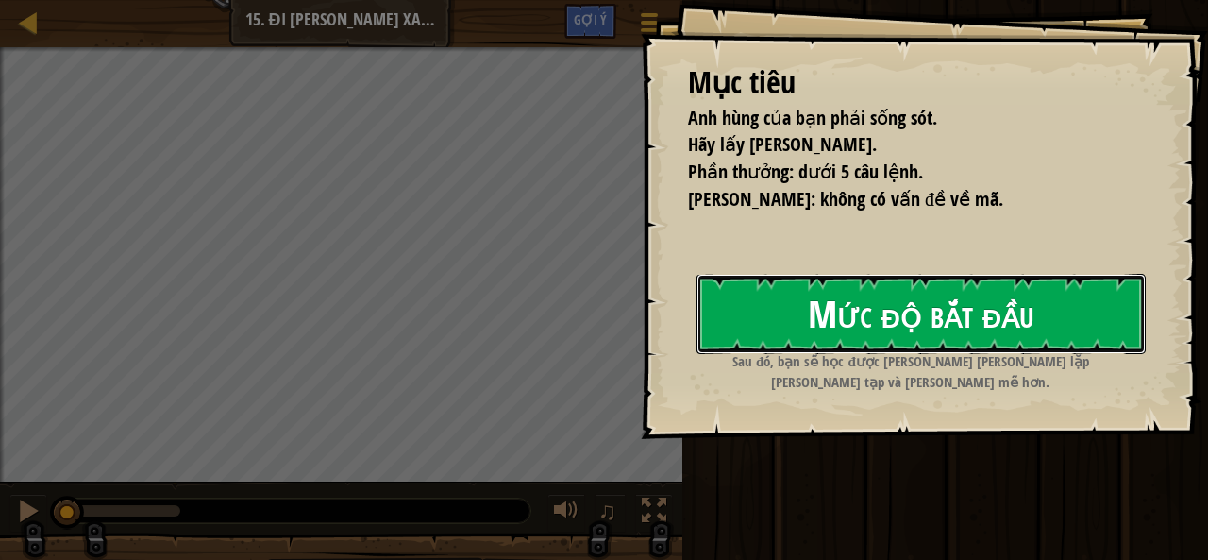
click at [844, 306] on font "Mức độ bắt đầu" at bounding box center [921, 313] width 226 height 51
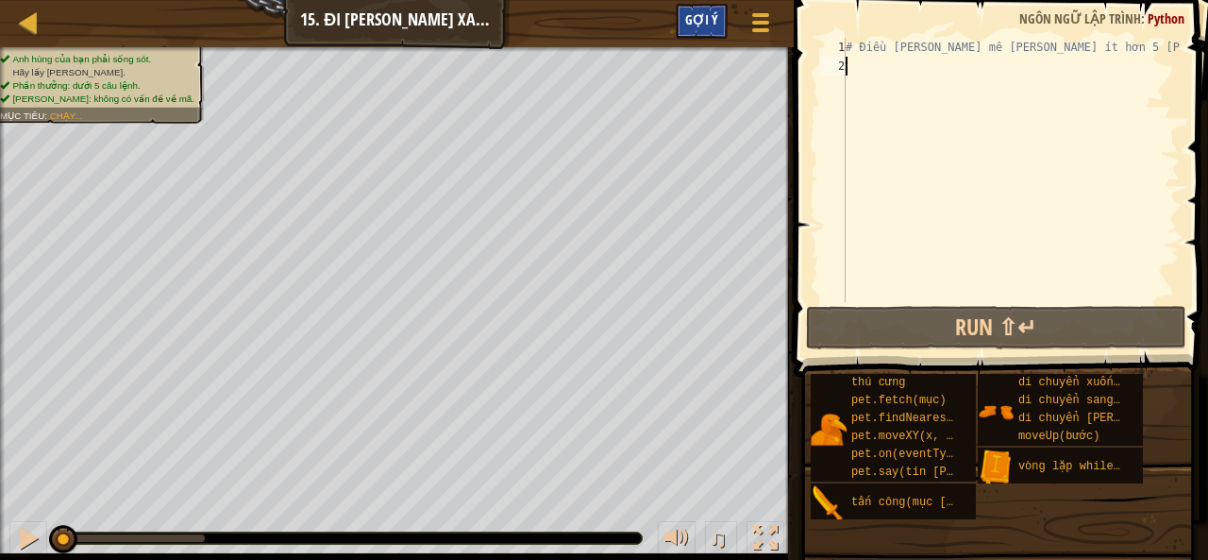
click at [715, 16] on font "Gợi ý" at bounding box center [701, 19] width 33 height 18
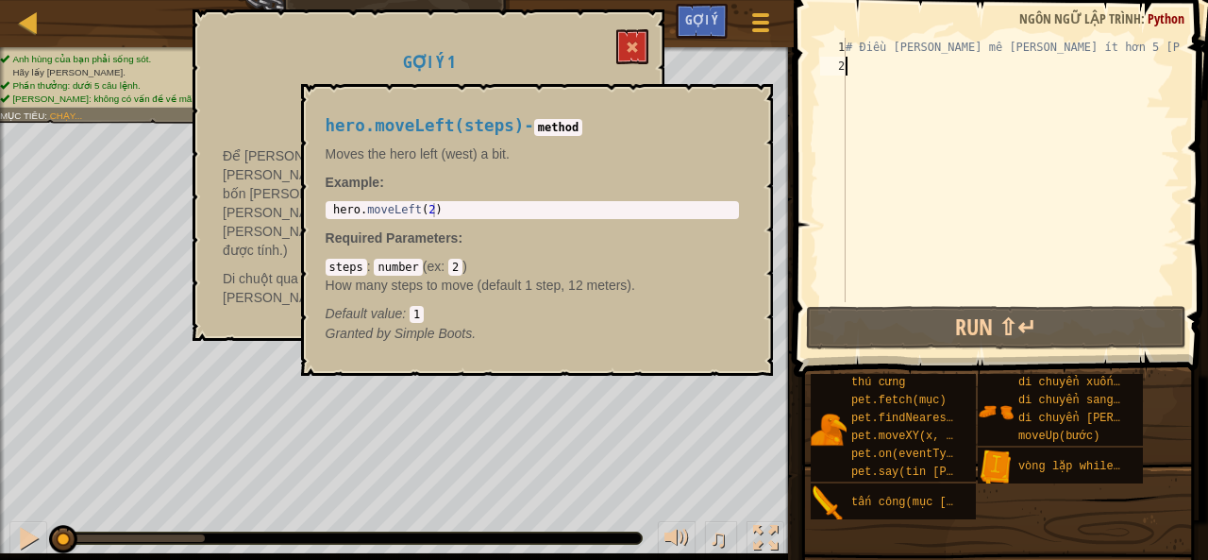
click at [1093, 186] on div "# Điều hướng mê cung trong ít hơn 5 câu lệnh." at bounding box center [1011, 189] width 338 height 302
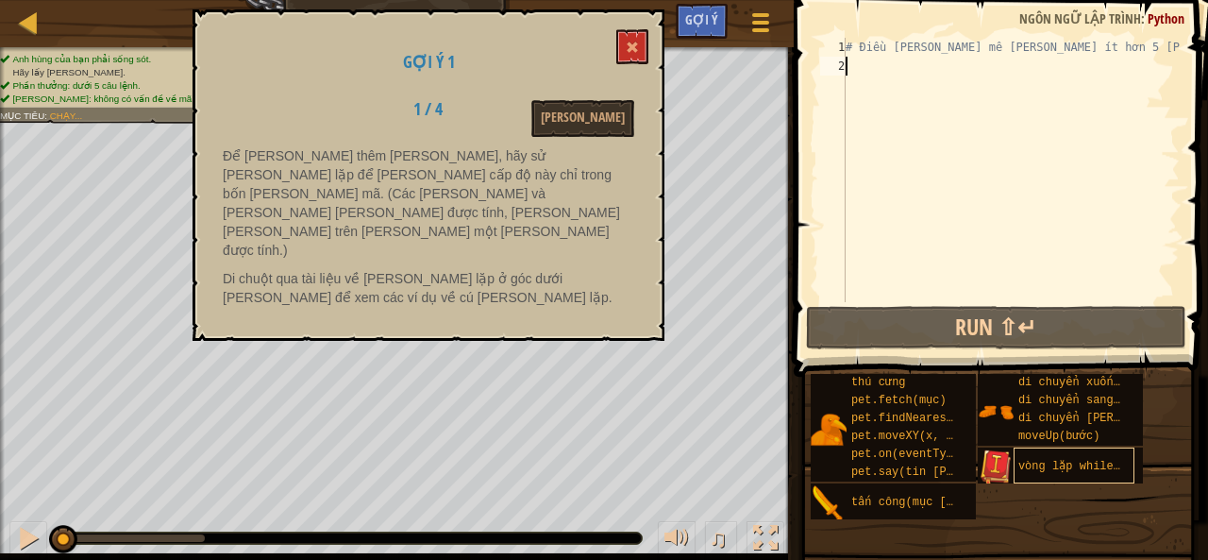
click at [1104, 475] on div "vòng lặp while-true" at bounding box center [1074, 465] width 121 height 36
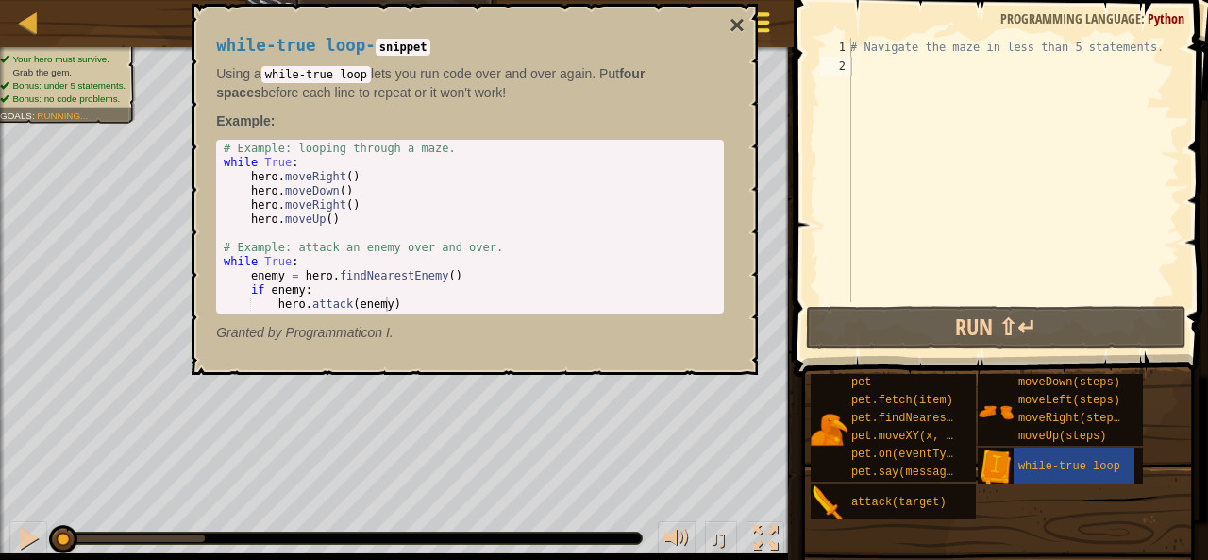
click at [737, 25] on button "×" at bounding box center [736, 25] width 15 height 26
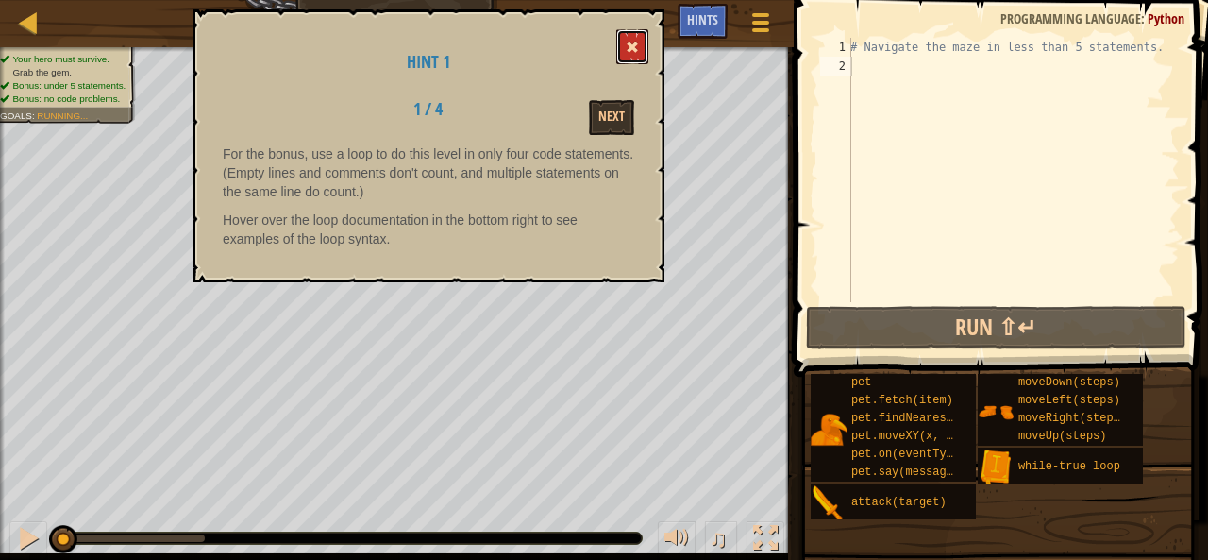
click at [643, 40] on button at bounding box center [632, 46] width 32 height 35
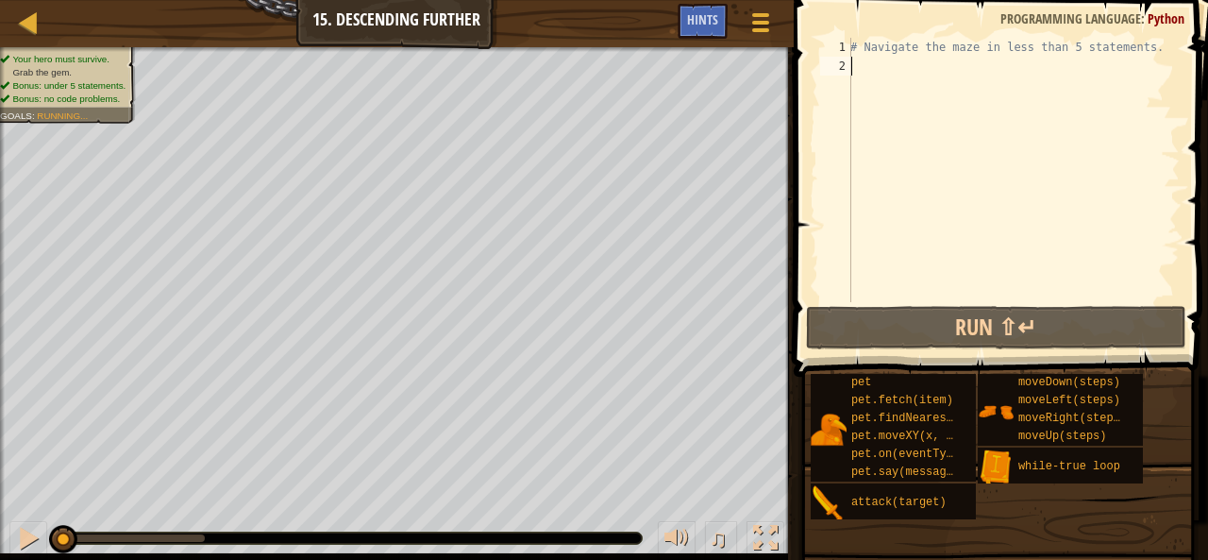
click at [885, 71] on div "# Navigate the maze in less than 5 statements." at bounding box center [1012, 189] width 333 height 302
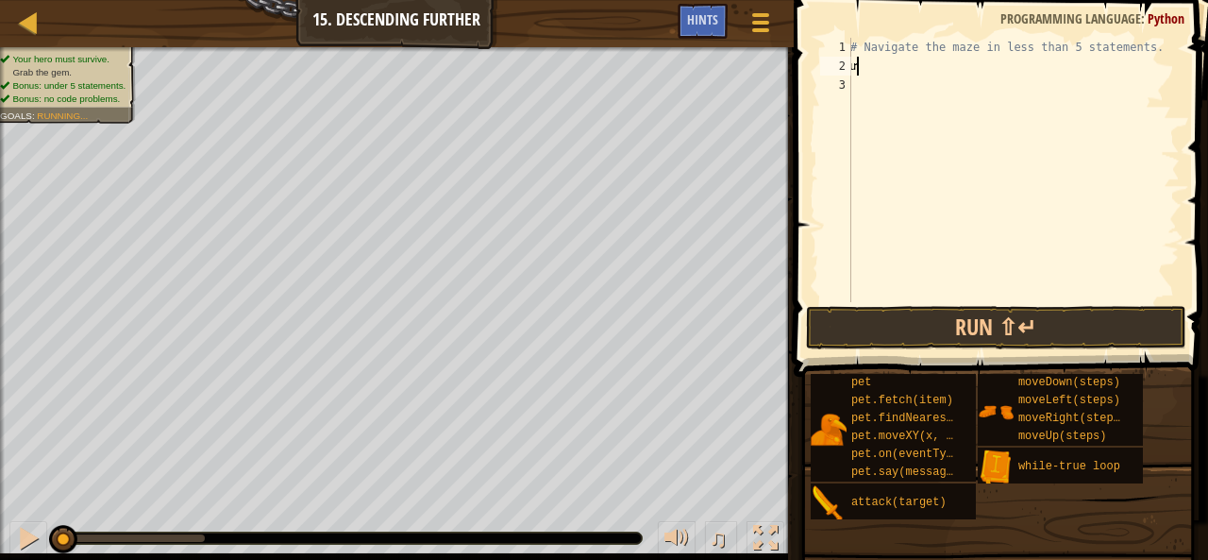
scroll to position [8, 0]
type textarea "ư"
type textarea "w"
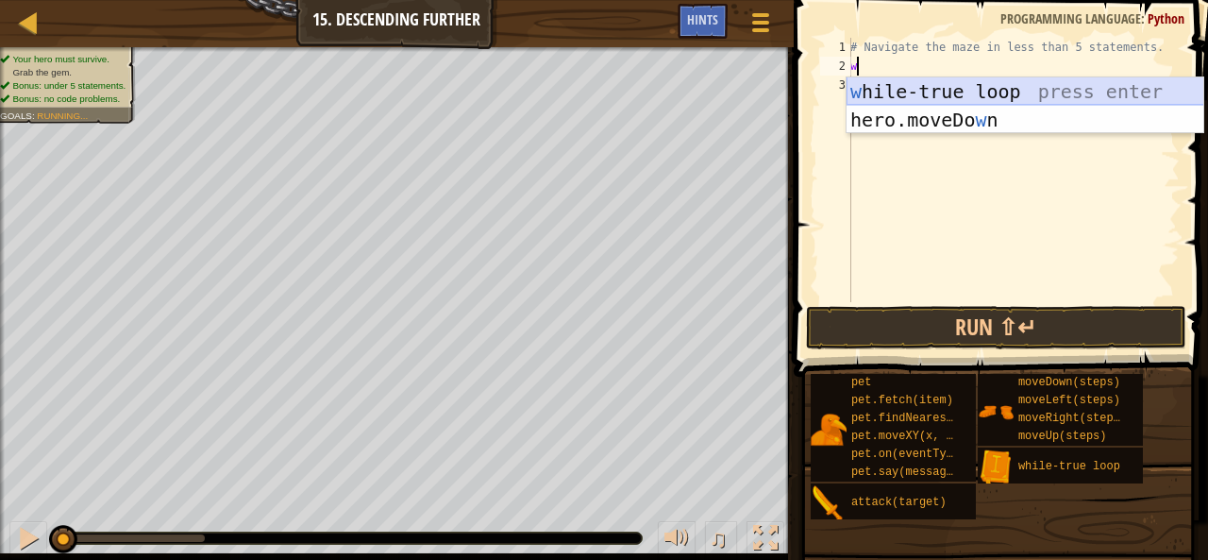
click at [1023, 84] on div "w hile-true loop press enter hero.moveDo w n press enter" at bounding box center [1025, 133] width 358 height 113
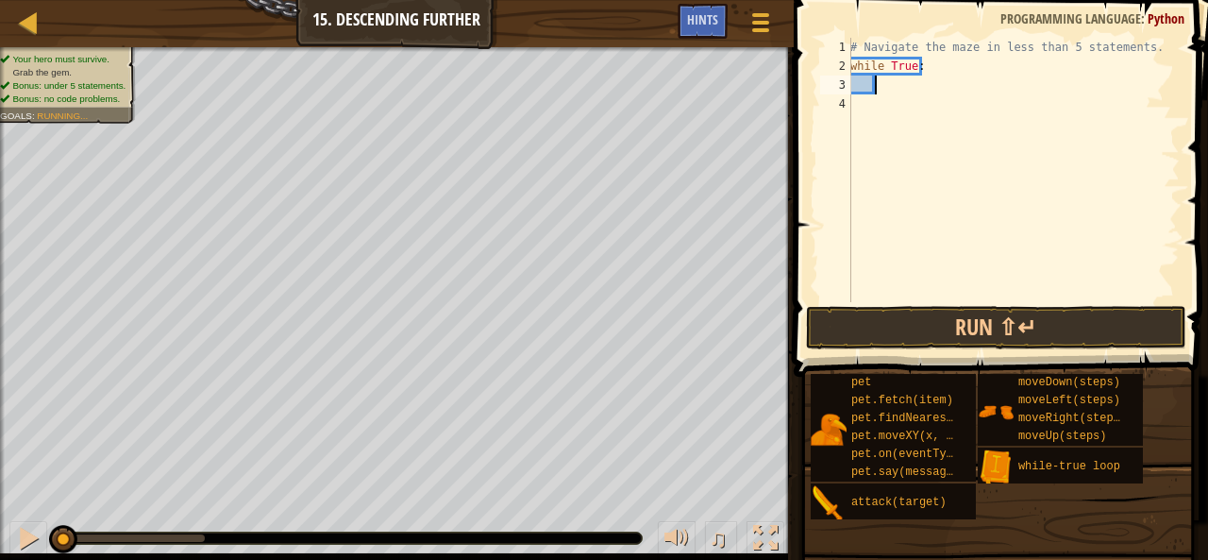
click at [906, 86] on div "# Navigate the maze in less than 5 statements. while True :" at bounding box center [1012, 189] width 333 height 302
type textarea "h"
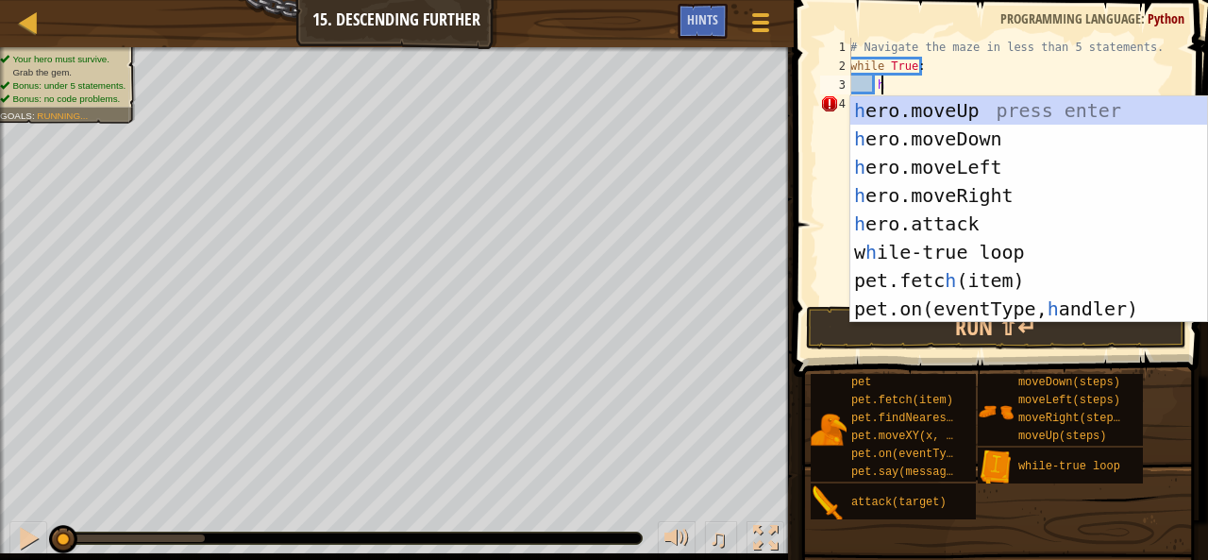
scroll to position [8, 1]
click at [966, 184] on div "h ero.moveUp press enter h ero.moveDown press enter h ero.moveLeft press enter …" at bounding box center [1029, 237] width 358 height 283
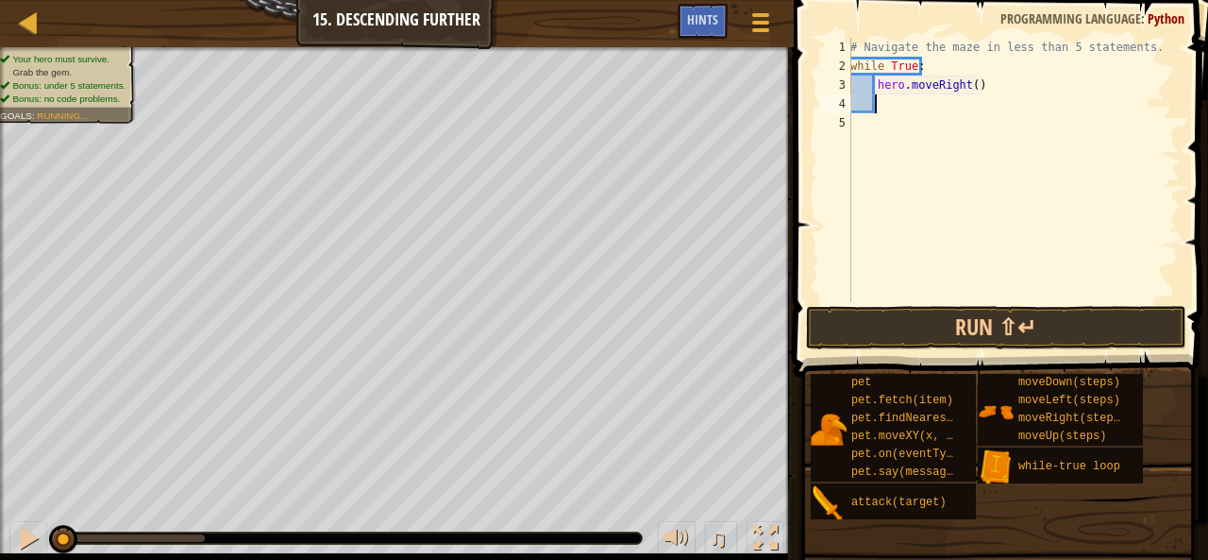
click at [964, 88] on div "# Navigate the maze in less than 5 statements. while True : hero . moveRight ( )" at bounding box center [1012, 189] width 333 height 302
click at [968, 89] on div "# Navigate the maze in less than 5 statements. while True : hero . moveRight ( )" at bounding box center [1012, 189] width 333 height 302
type textarea "hero.moveRight(2)"
click at [890, 110] on div "# Navigate the maze in less than 5 statements. while True : hero . moveRight ( …" at bounding box center [1012, 189] width 333 height 302
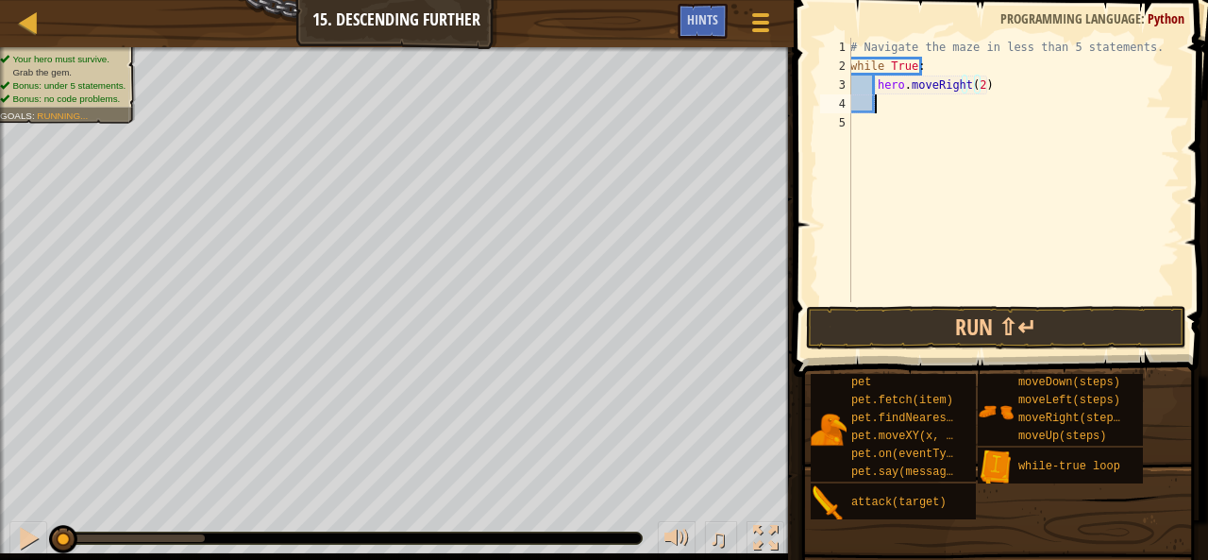
scroll to position [8, 1]
type textarea "h"
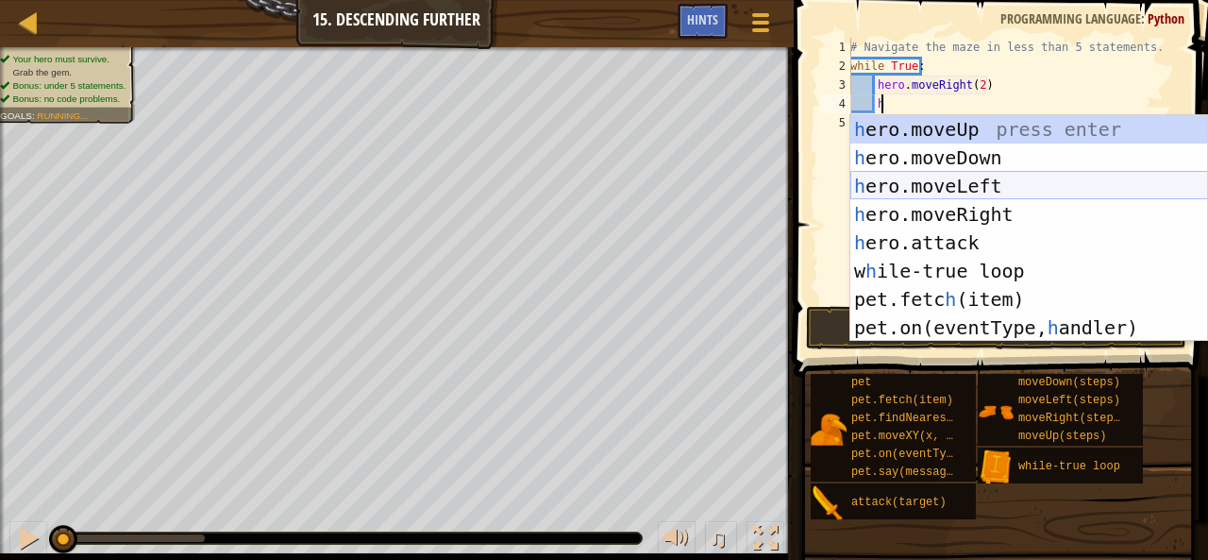
click at [959, 158] on div "h ero.moveUp press enter h ero.moveDown press enter h ero.moveLeft press enter …" at bounding box center [1029, 256] width 358 height 283
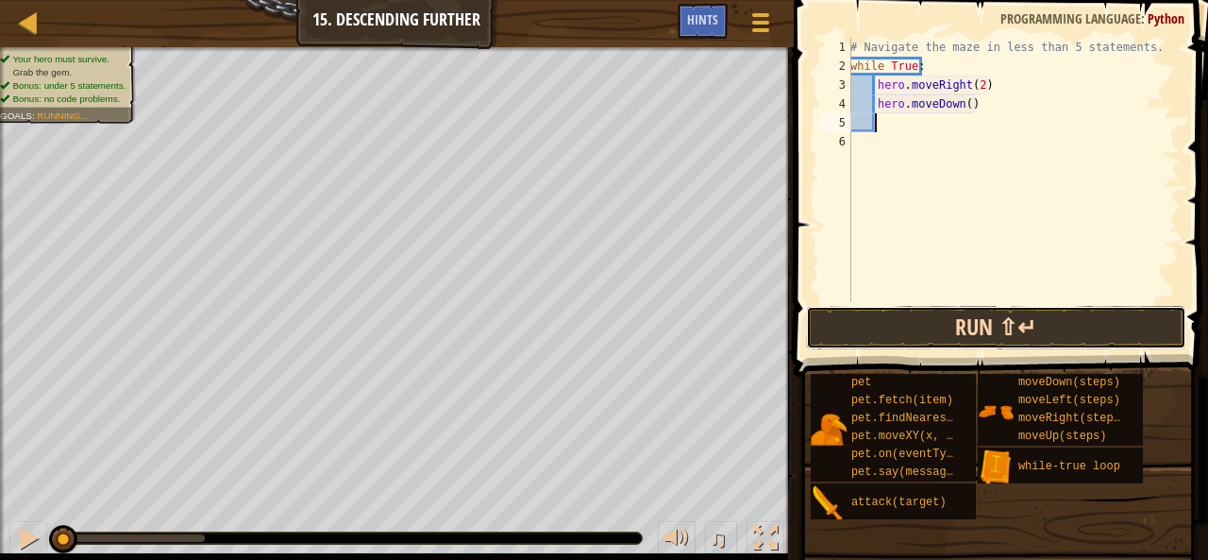
click at [1007, 341] on button "Run ⇧↵" at bounding box center [996, 327] width 380 height 43
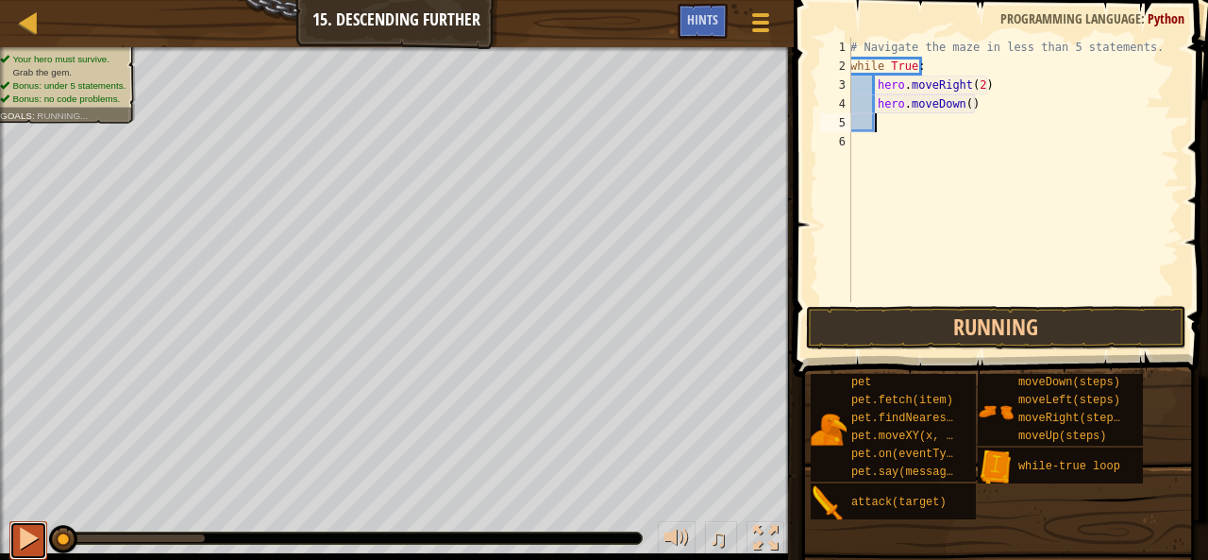
click at [30, 535] on div at bounding box center [28, 538] width 25 height 25
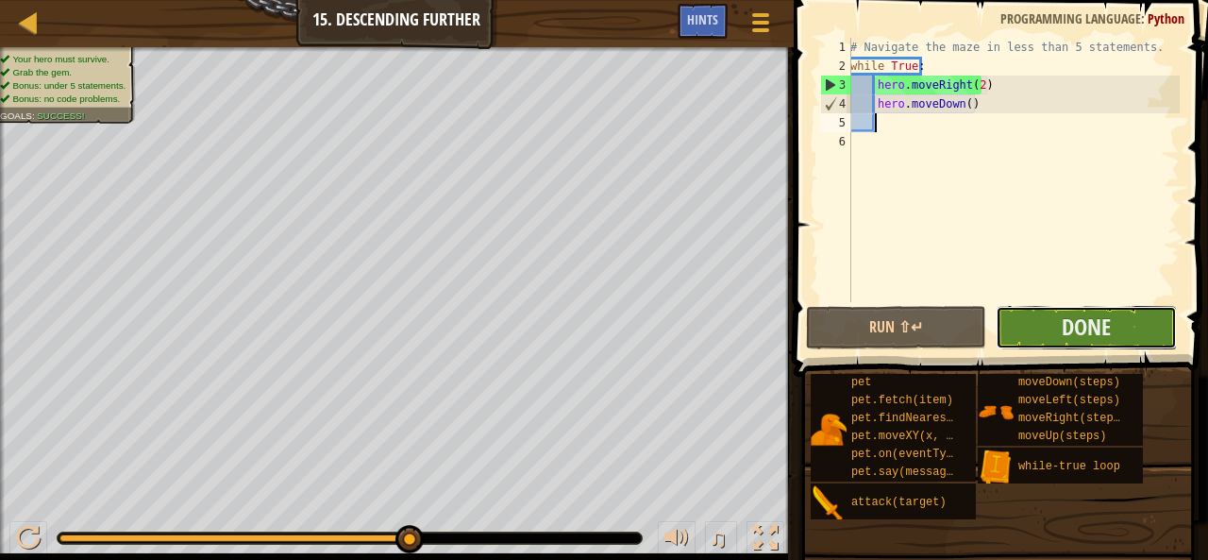
click at [1149, 325] on button "Done" at bounding box center [1086, 327] width 180 height 43
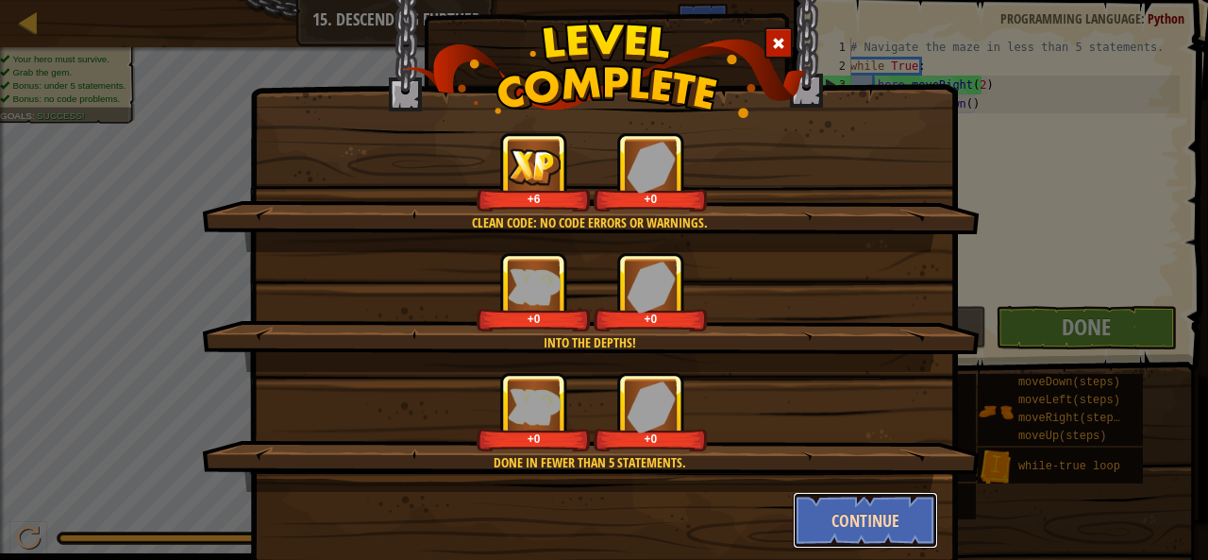
click at [819, 518] on button "Continue" at bounding box center [866, 520] width 146 height 57
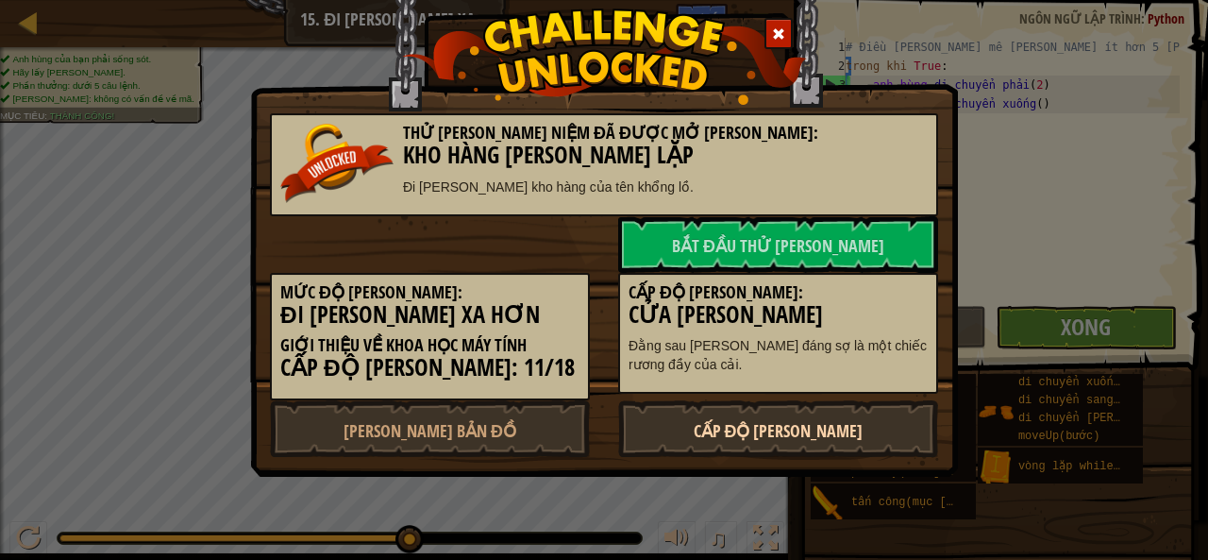
click at [817, 427] on font "Cấp độ tiếp theo" at bounding box center [779, 431] width 170 height 24
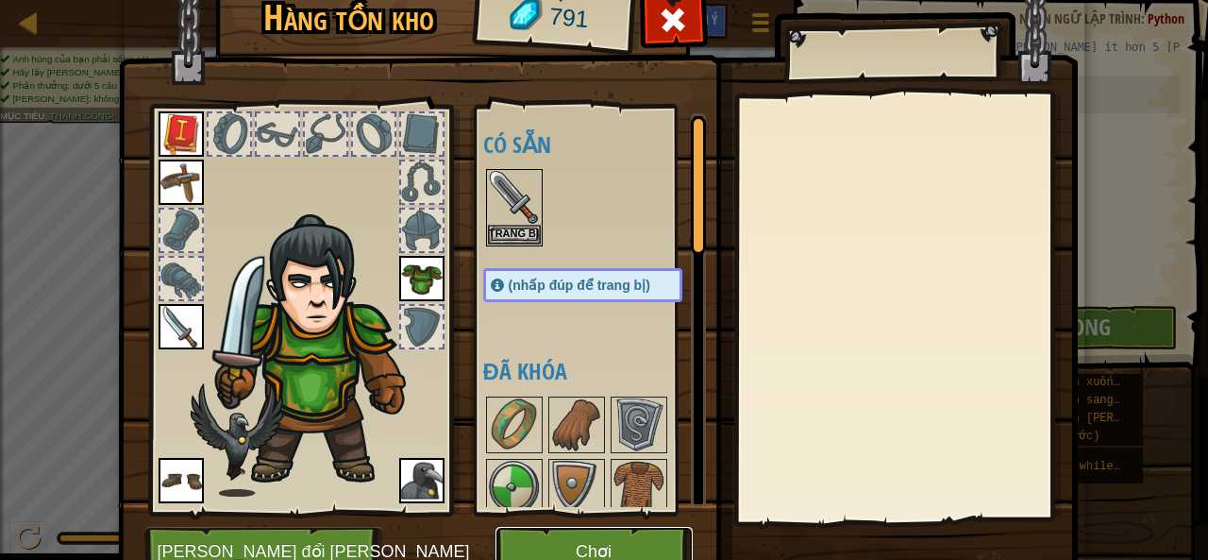
click at [564, 544] on button "Chơi" at bounding box center [593, 553] width 197 height 52
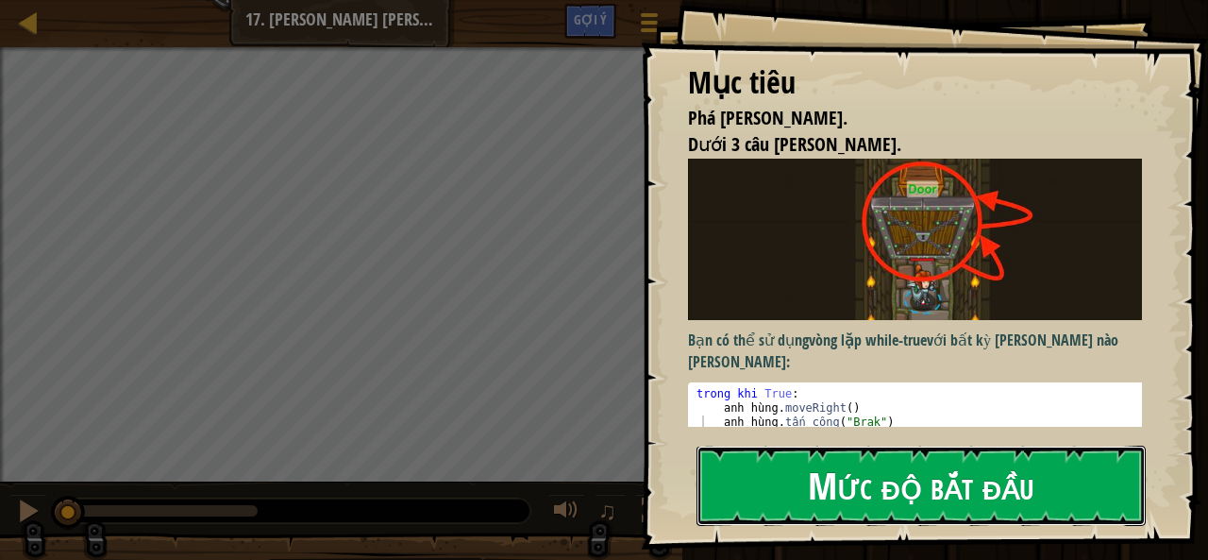
click at [876, 513] on button "Mức độ bắt đầu" at bounding box center [920, 484] width 449 height 79
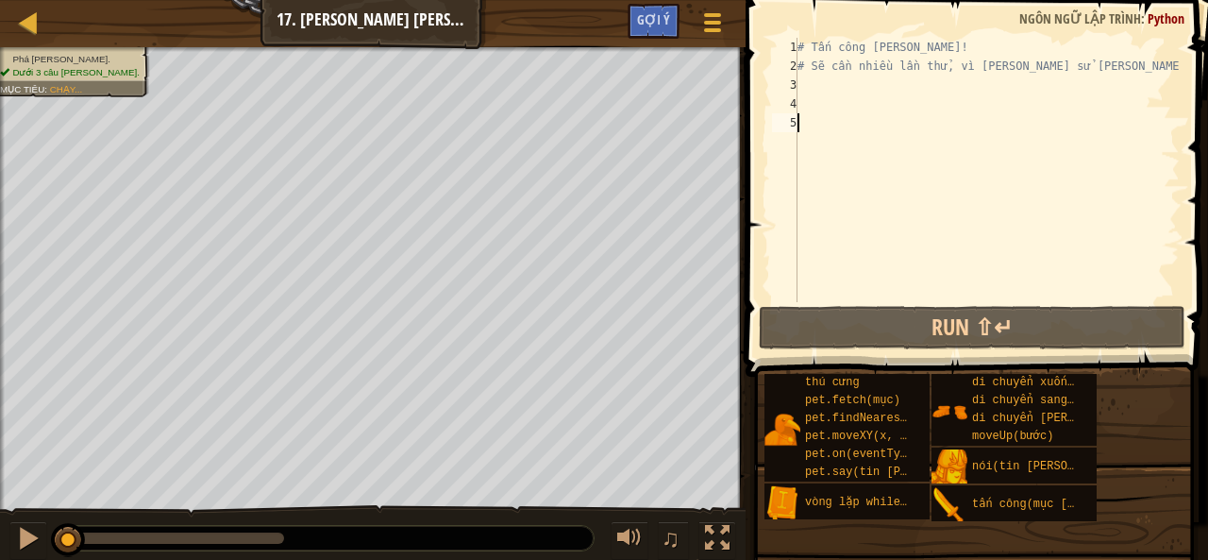
click at [846, 91] on div "# Tấn công cánh cửa! # Sẽ cần nhiều lần thử, vì vậy hãy sử dụng vòng lặp "while…" at bounding box center [987, 189] width 386 height 302
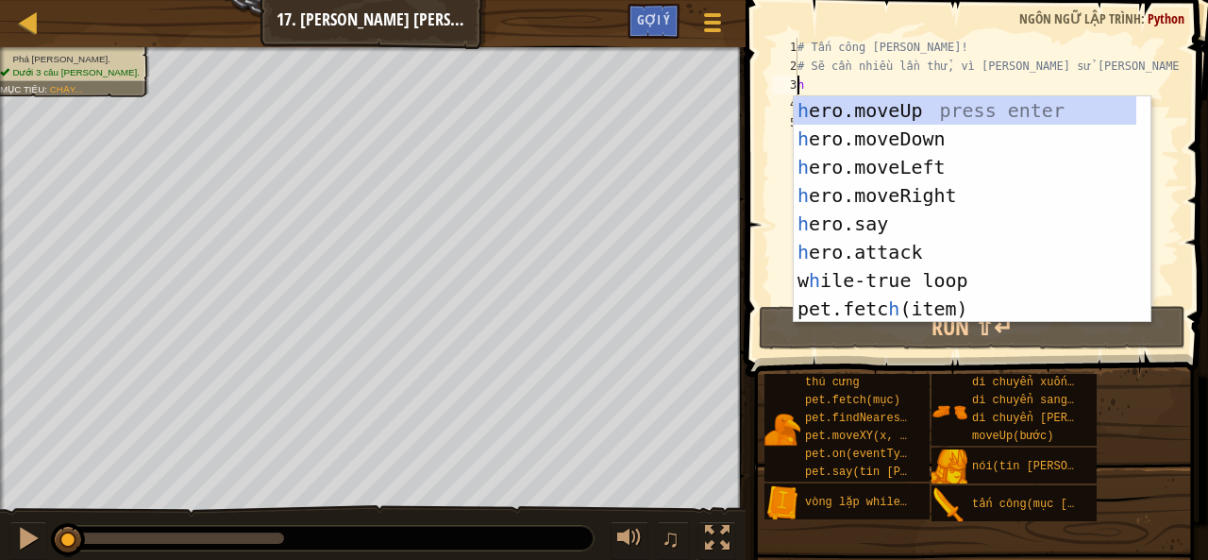
scroll to position [8, 0]
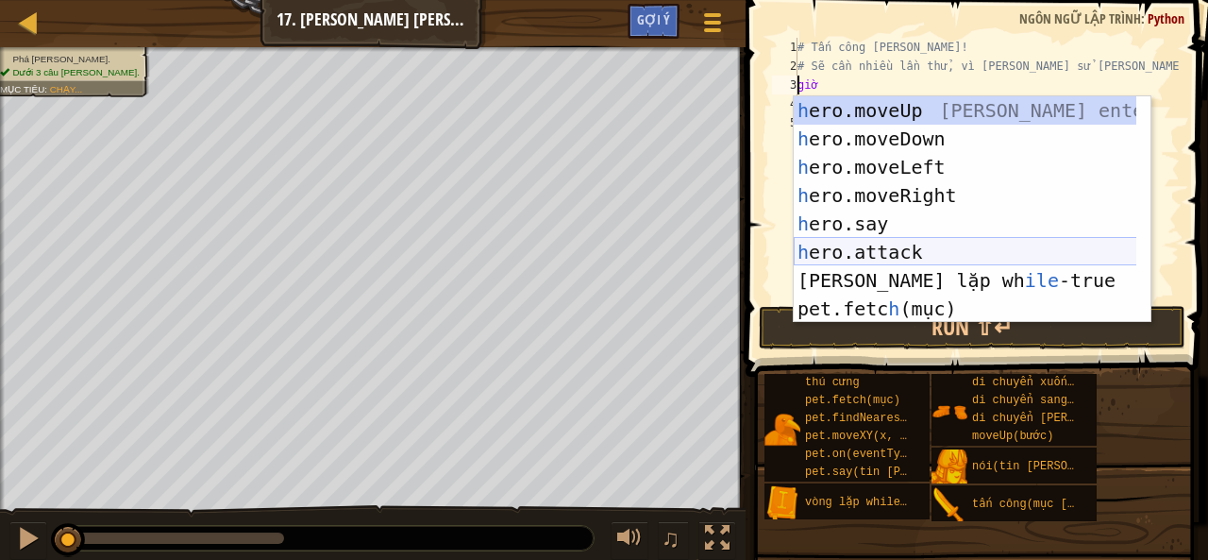
click at [917, 250] on div "h ero.moveUp nhấn enter h ero.moveDown nhấn enter h ero.moveLeft nhấn enter h e…" at bounding box center [966, 237] width 344 height 283
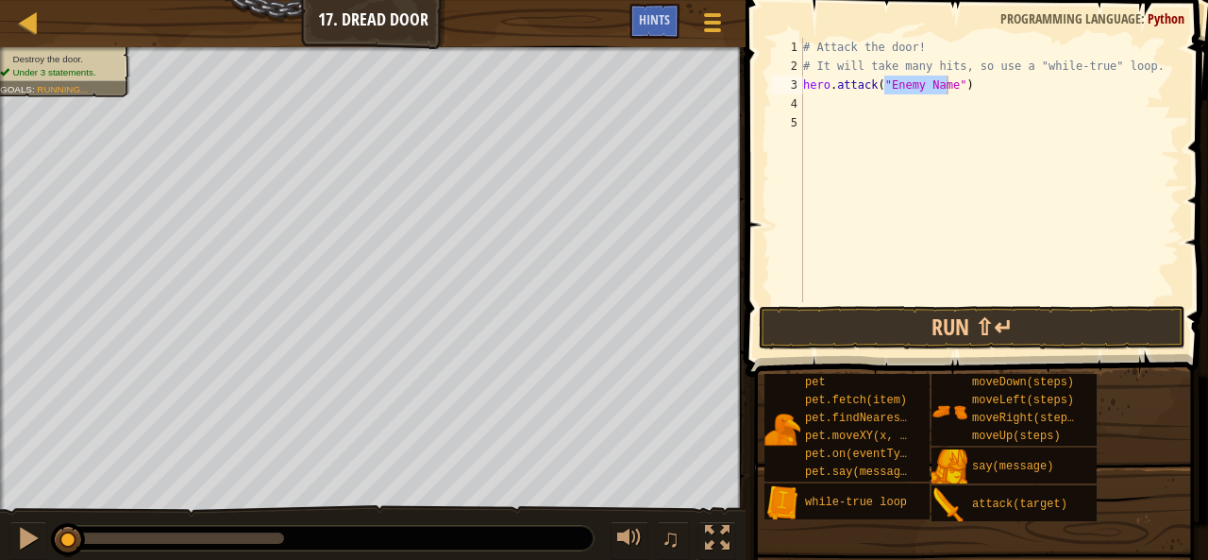
click at [946, 80] on div "# Attack the door! # It will take many hits, so use a "while-true" loop. hero .…" at bounding box center [989, 170] width 380 height 264
type textarea "hero.attack("Door")"
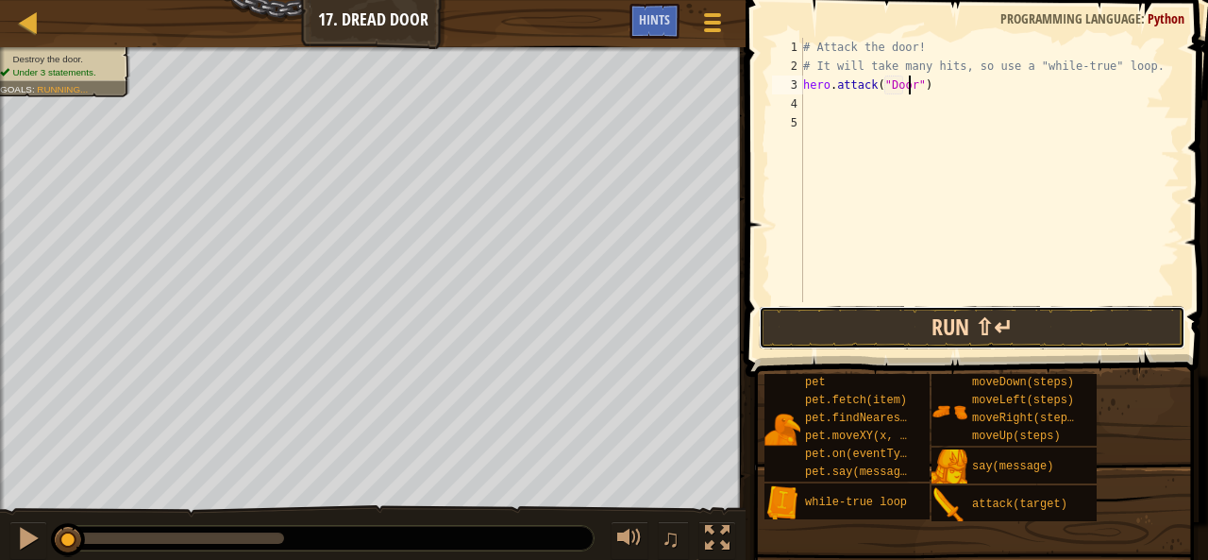
click at [883, 341] on button "Run ⇧↵" at bounding box center [972, 327] width 427 height 43
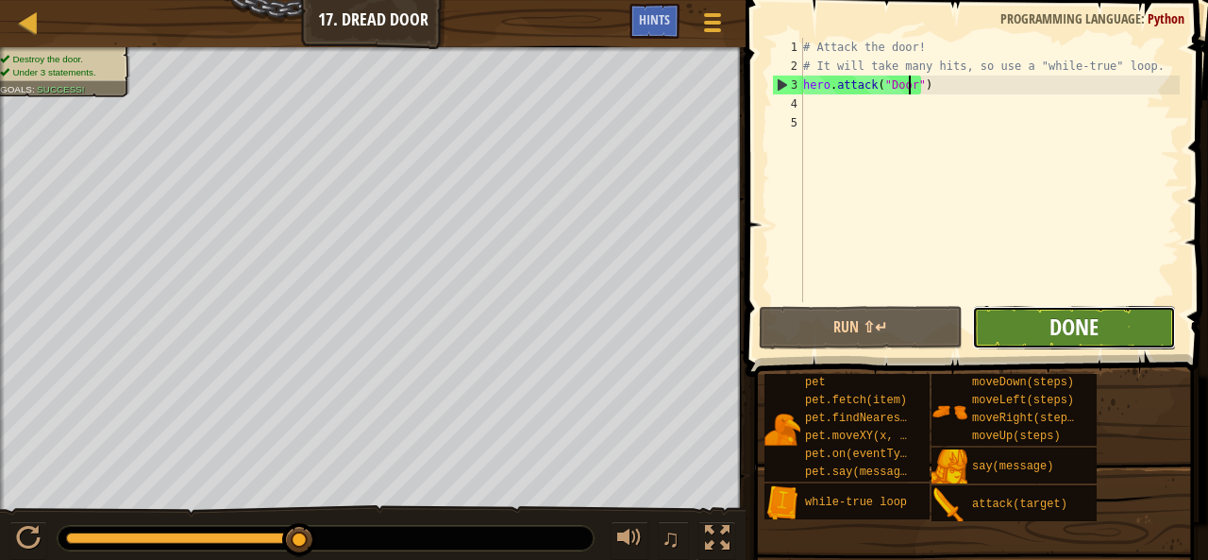
click at [1061, 322] on span "Done" at bounding box center [1073, 326] width 49 height 30
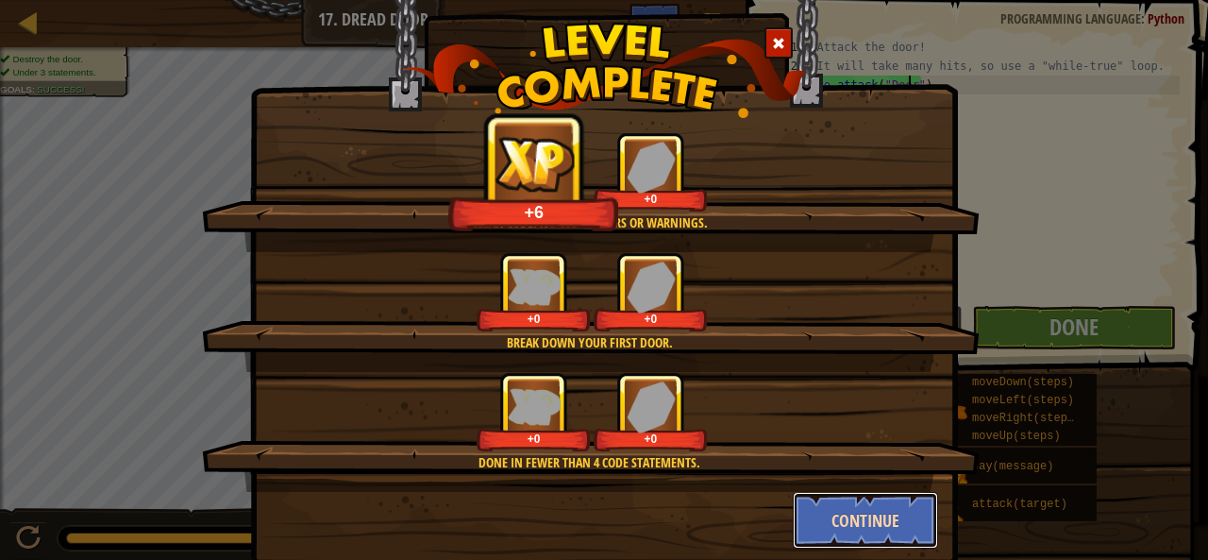
click at [811, 524] on button "Continue" at bounding box center [866, 520] width 146 height 57
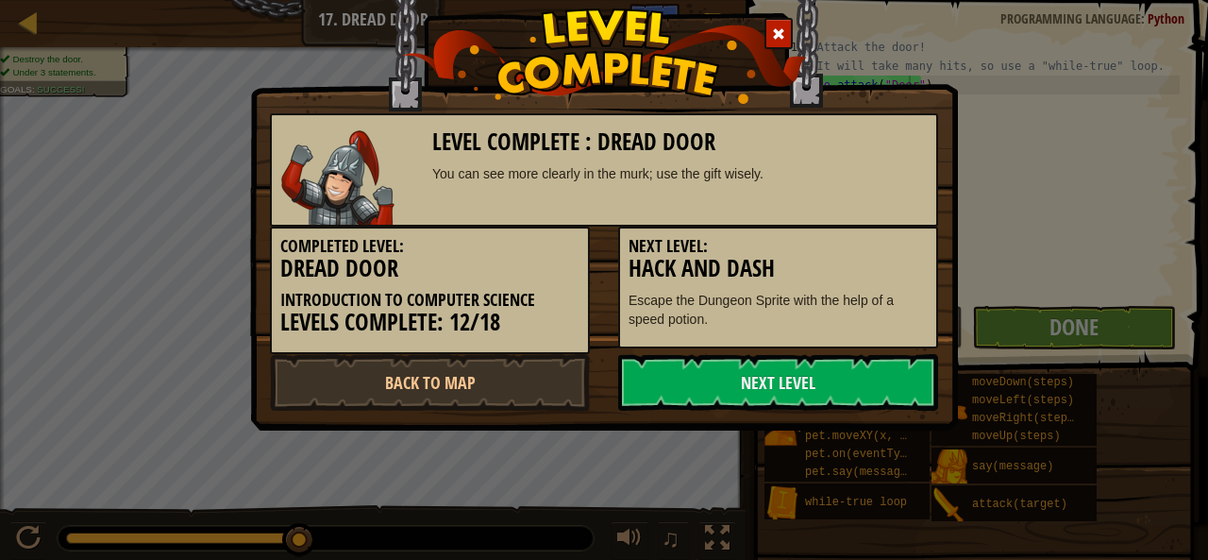
click at [782, 20] on div at bounding box center [778, 33] width 28 height 31
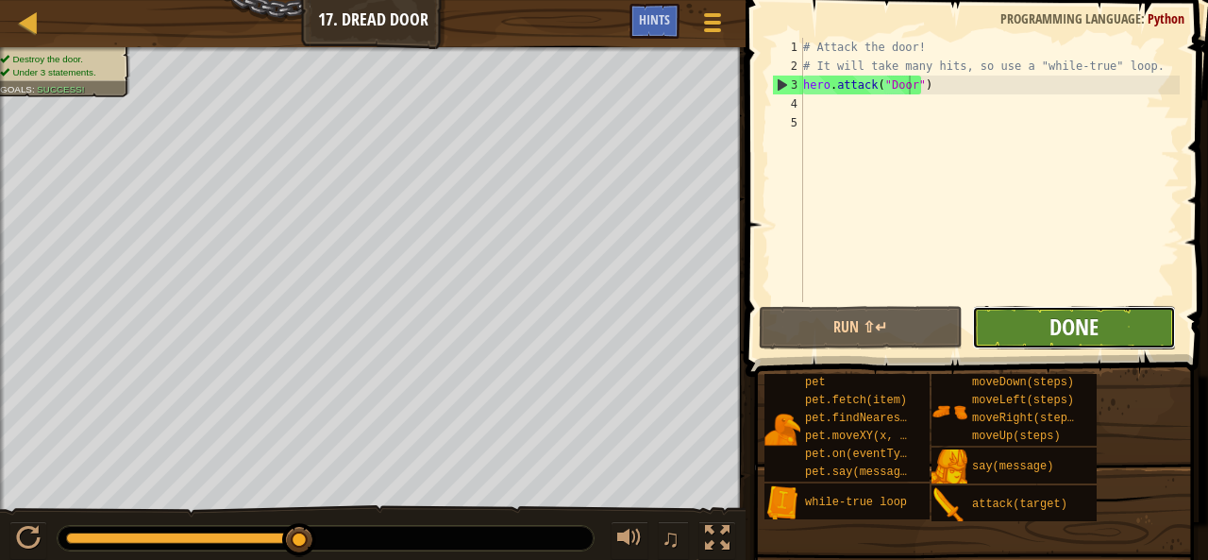
click at [1064, 320] on span "Done" at bounding box center [1073, 326] width 49 height 30
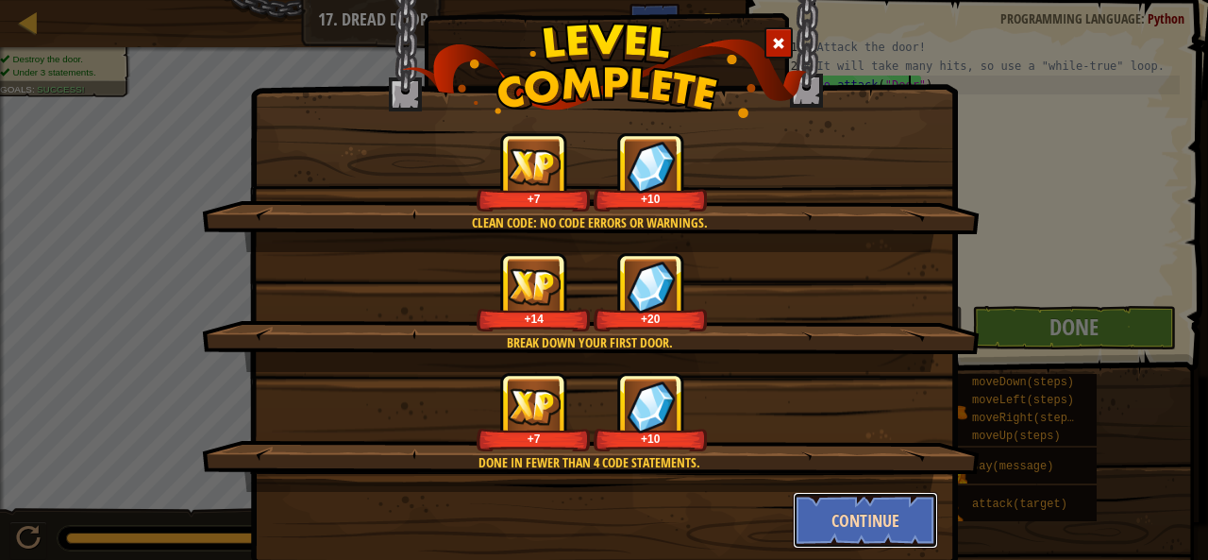
click at [800, 528] on button "Continue" at bounding box center [866, 520] width 146 height 57
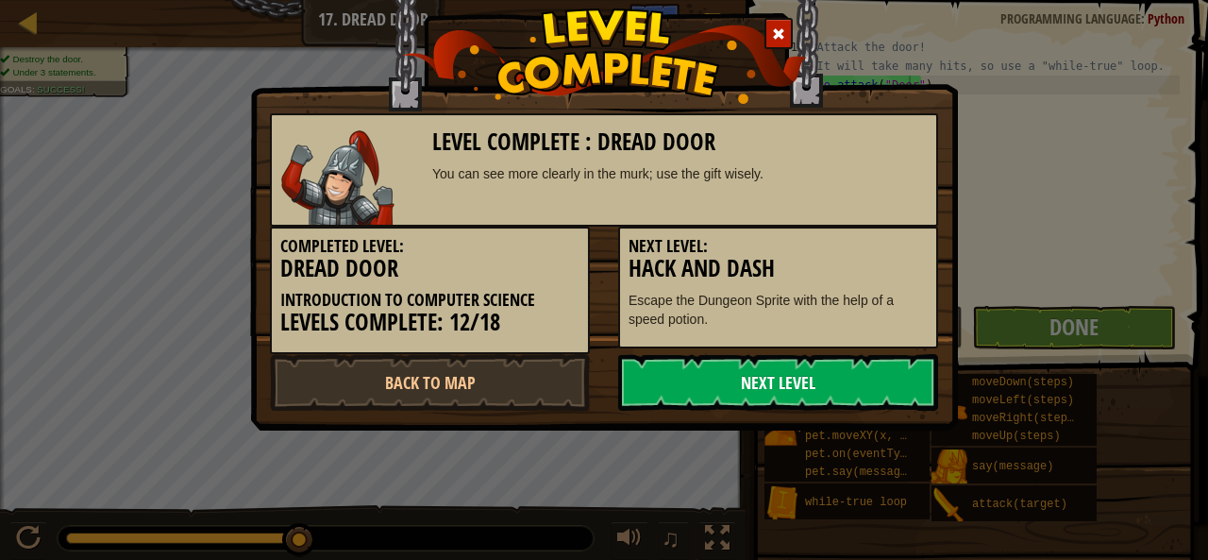
click at [796, 390] on link "Next Level" at bounding box center [778, 382] width 320 height 57
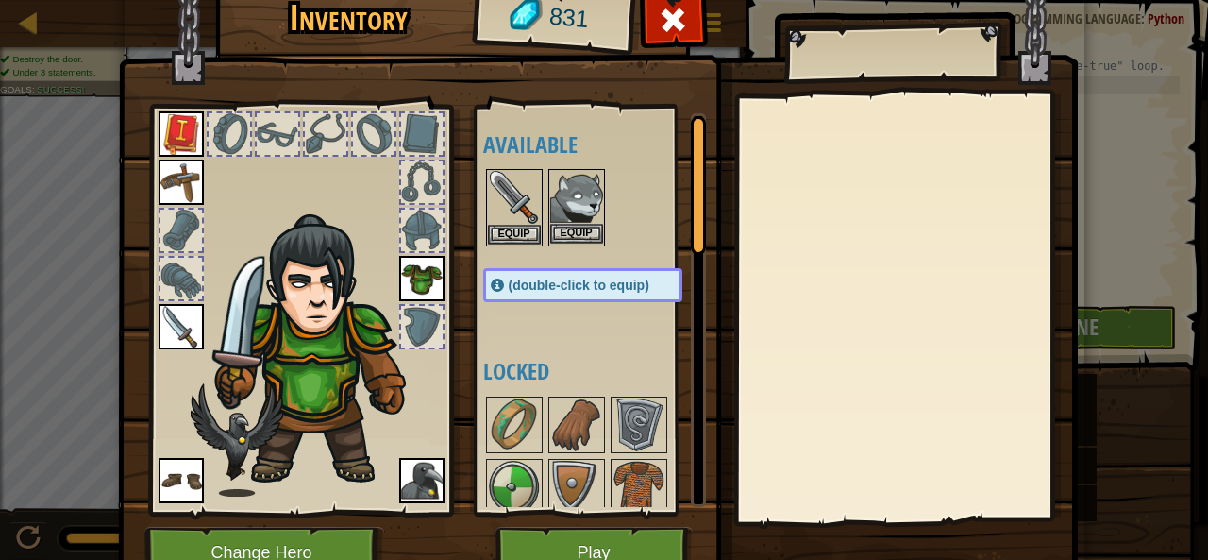
click at [571, 222] on img at bounding box center [576, 197] width 53 height 53
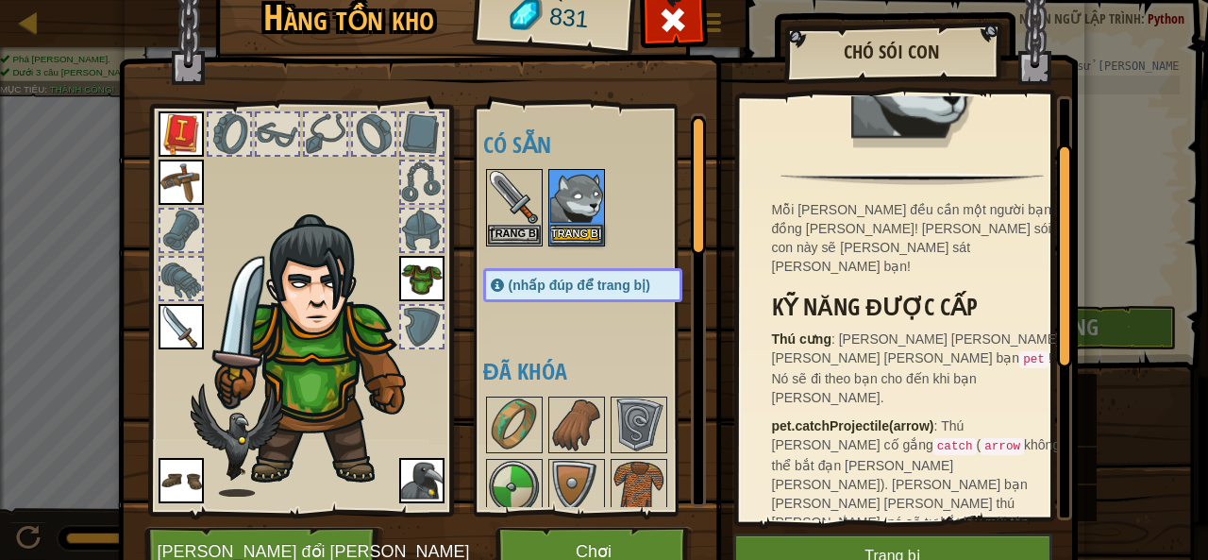
scroll to position [96, 0]
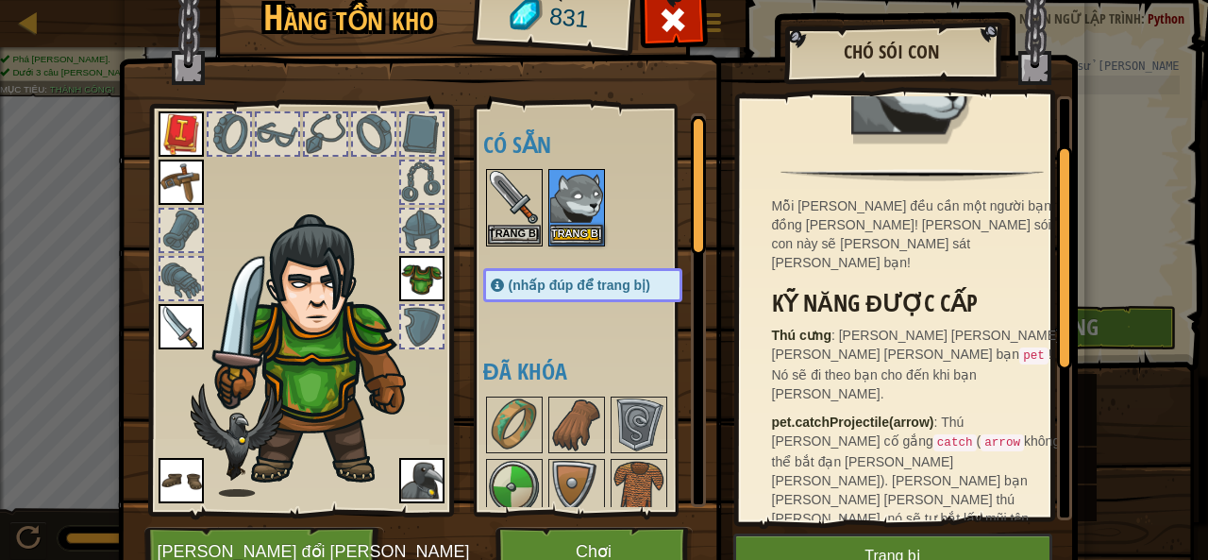
drag, startPoint x: 1054, startPoint y: 281, endPoint x: 1047, endPoint y: 326, distance: 45.0
click at [1047, 326] on div "Mỗi anh hùng đều cần một người bạn đồng hành! Chú sói con này sẽ trung thành sá…" at bounding box center [905, 308] width 333 height 424
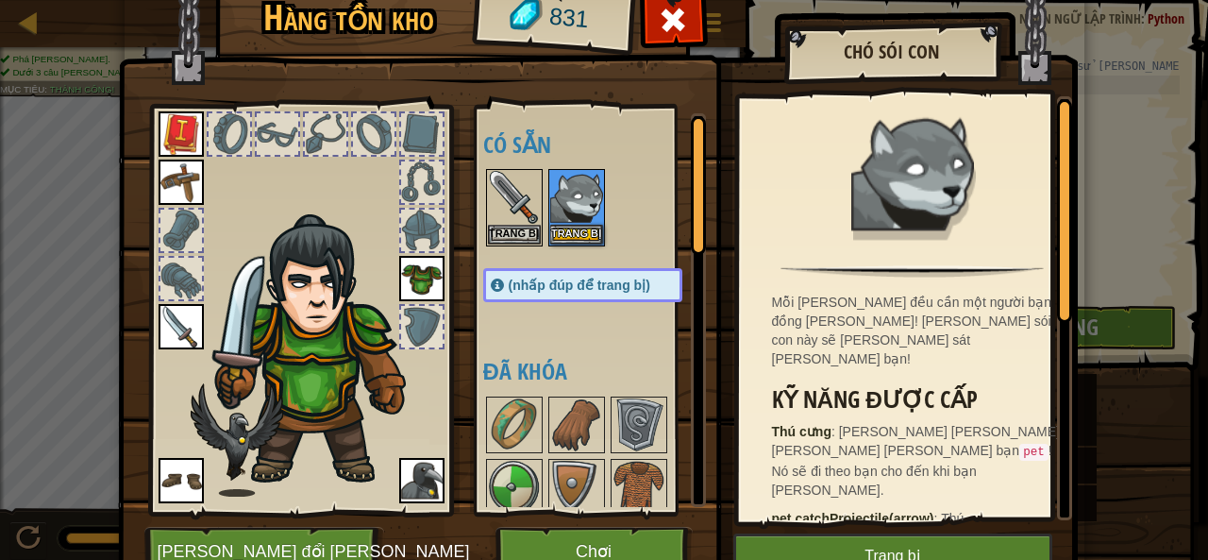
drag, startPoint x: 1051, startPoint y: 326, endPoint x: 1072, endPoint y: 213, distance: 114.2
click at [1072, 213] on div "Hàng tồn kho 831 Có sẵn Trang bị Trang bị Trang bị Trang bị Trang bị Trang bị T…" at bounding box center [605, 287] width 960 height 623
click at [925, 545] on button "Trang bị" at bounding box center [892, 556] width 319 height 47
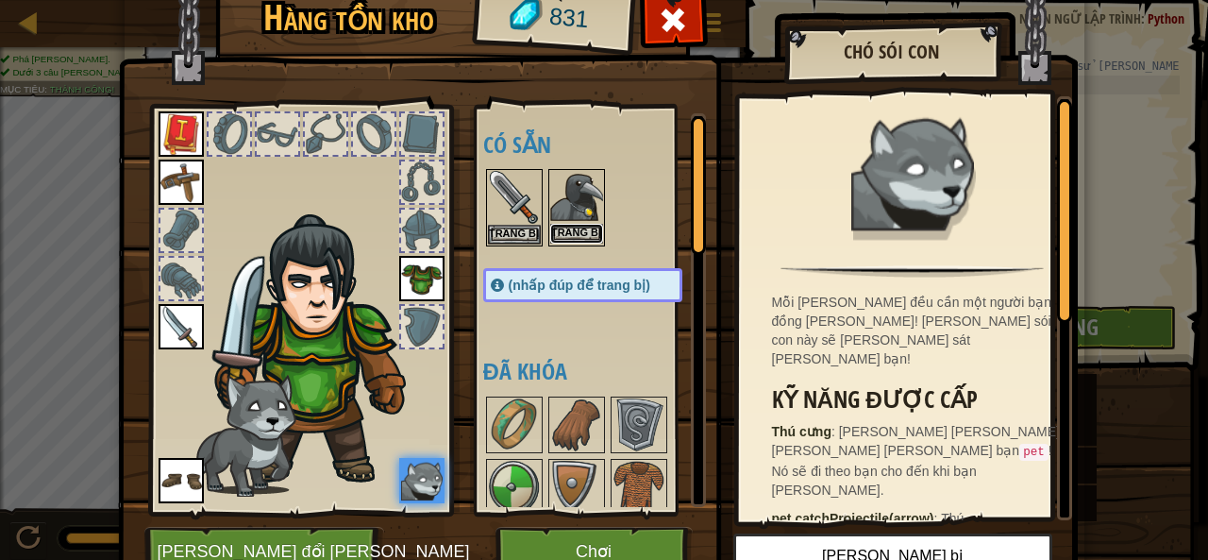
click at [554, 229] on font "Trang bị" at bounding box center [576, 231] width 50 height 11
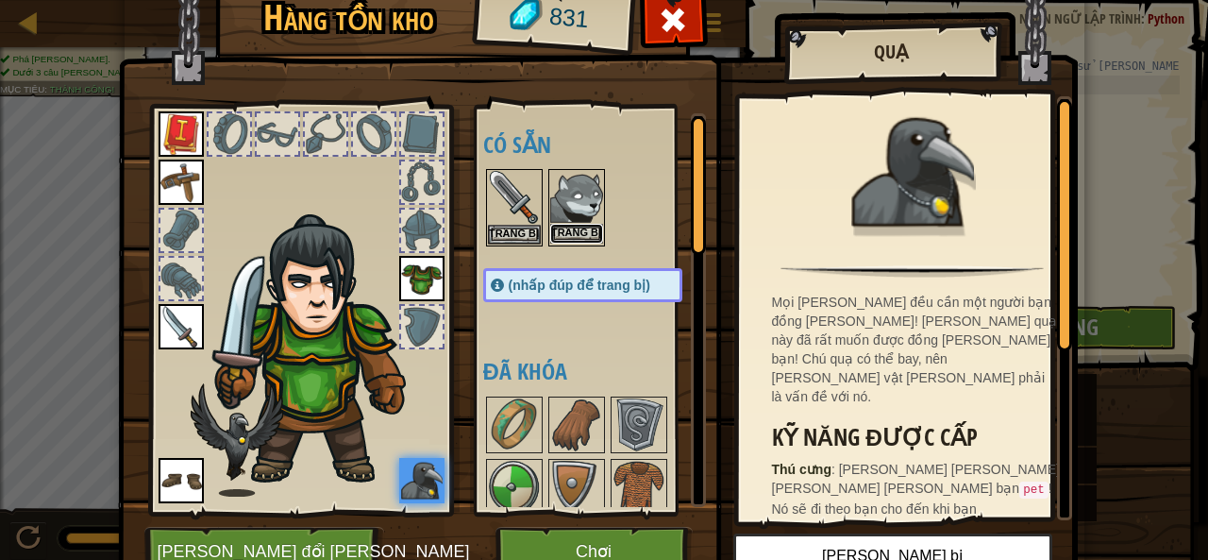
click at [567, 230] on font "Trang bị" at bounding box center [576, 231] width 50 height 11
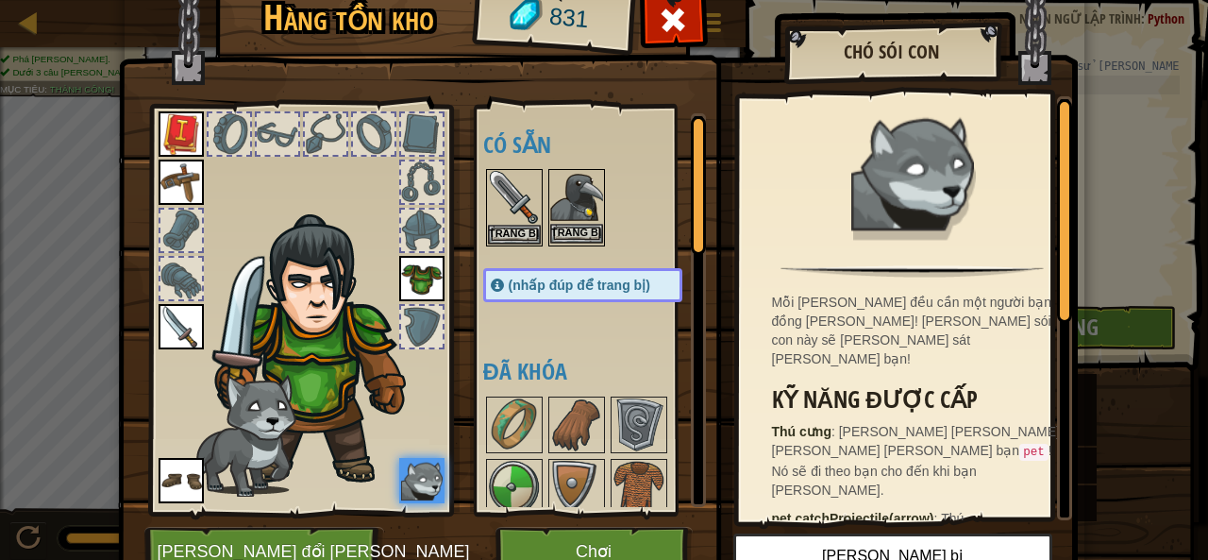
click at [574, 244] on div "Trang bị" at bounding box center [576, 207] width 57 height 77
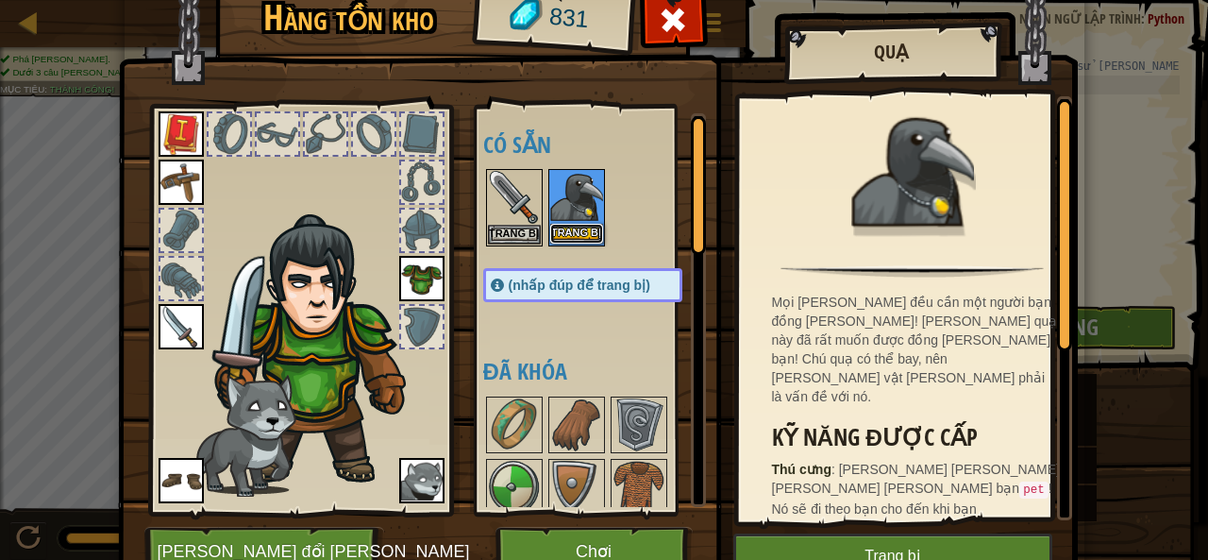
click at [559, 241] on button "Trang bị" at bounding box center [576, 234] width 53 height 20
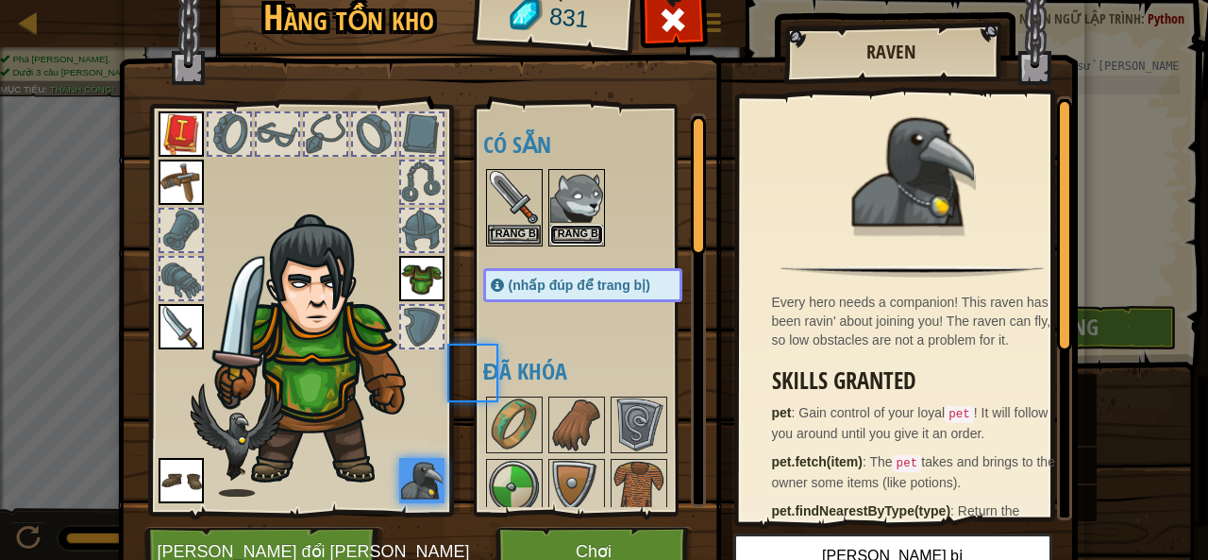
click at [559, 241] on button "Trang bị" at bounding box center [576, 235] width 53 height 20
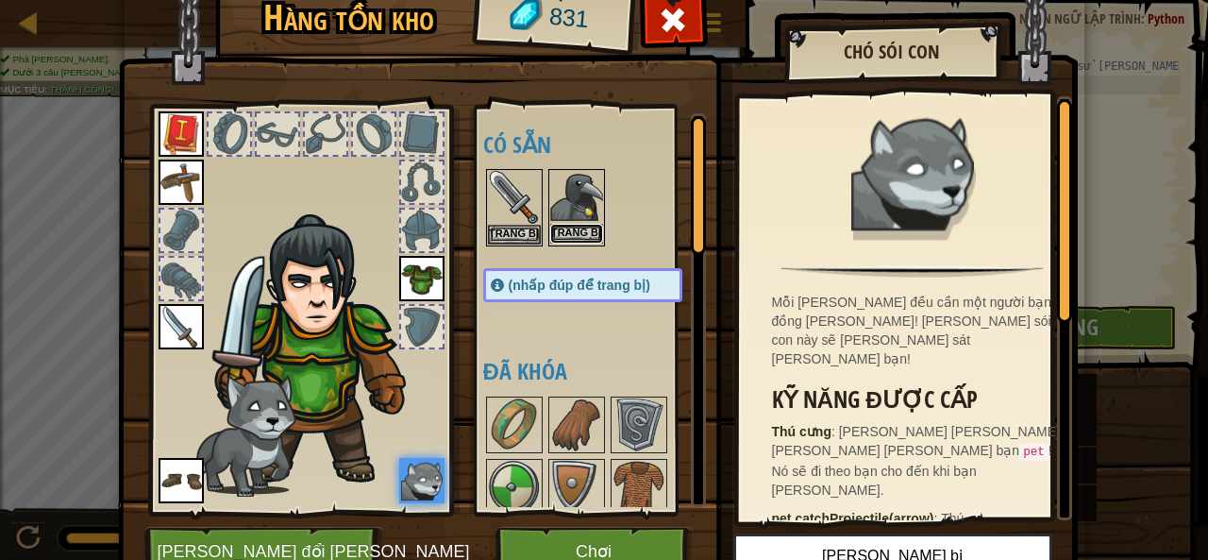
click at [551, 231] on font "Trang bị" at bounding box center [576, 231] width 50 height 11
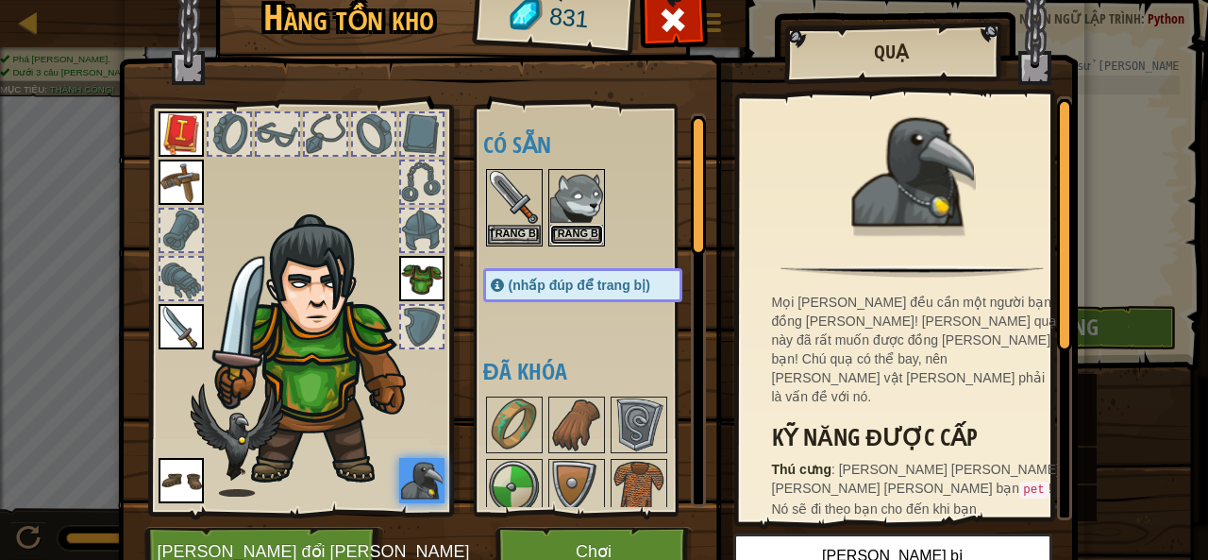
click at [551, 231] on font "Trang bị" at bounding box center [576, 232] width 50 height 11
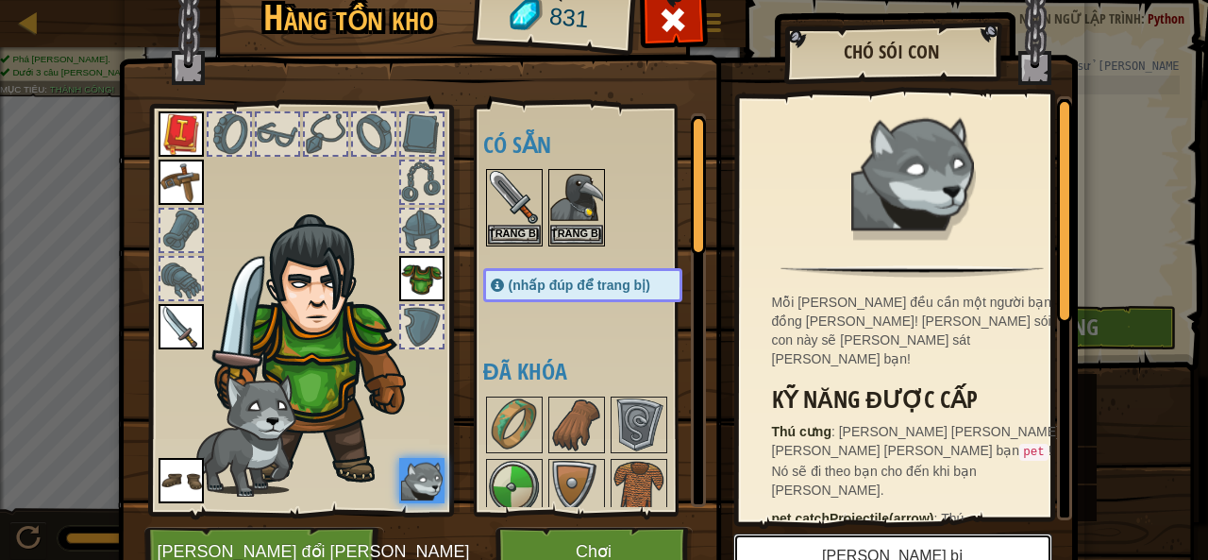
click at [961, 548] on button "Tháo trang bị" at bounding box center [892, 556] width 319 height 47
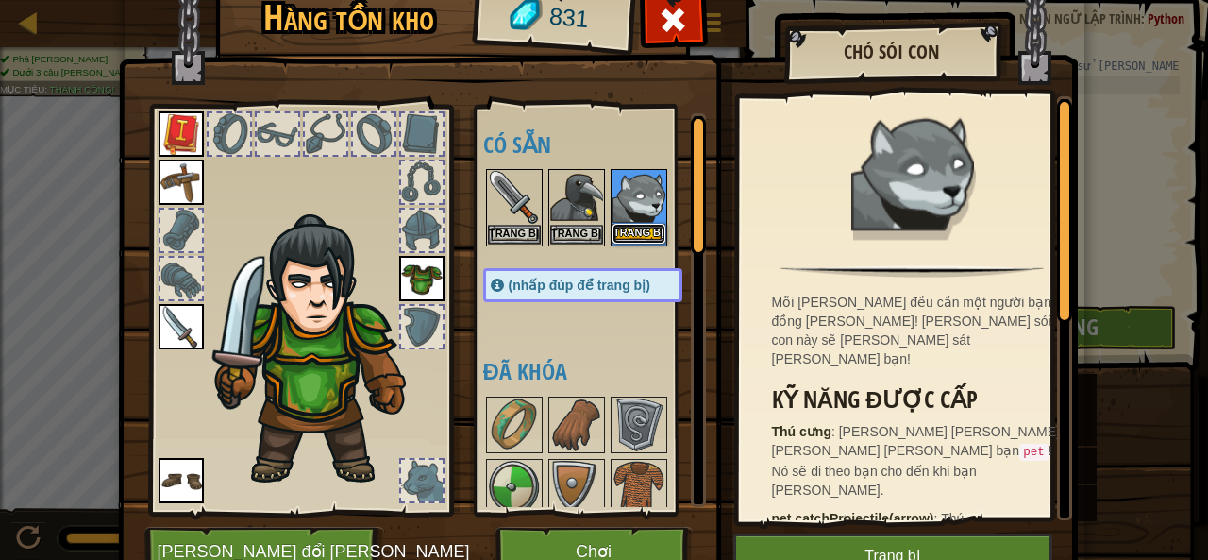
click at [643, 224] on button "Trang bị" at bounding box center [638, 234] width 53 height 20
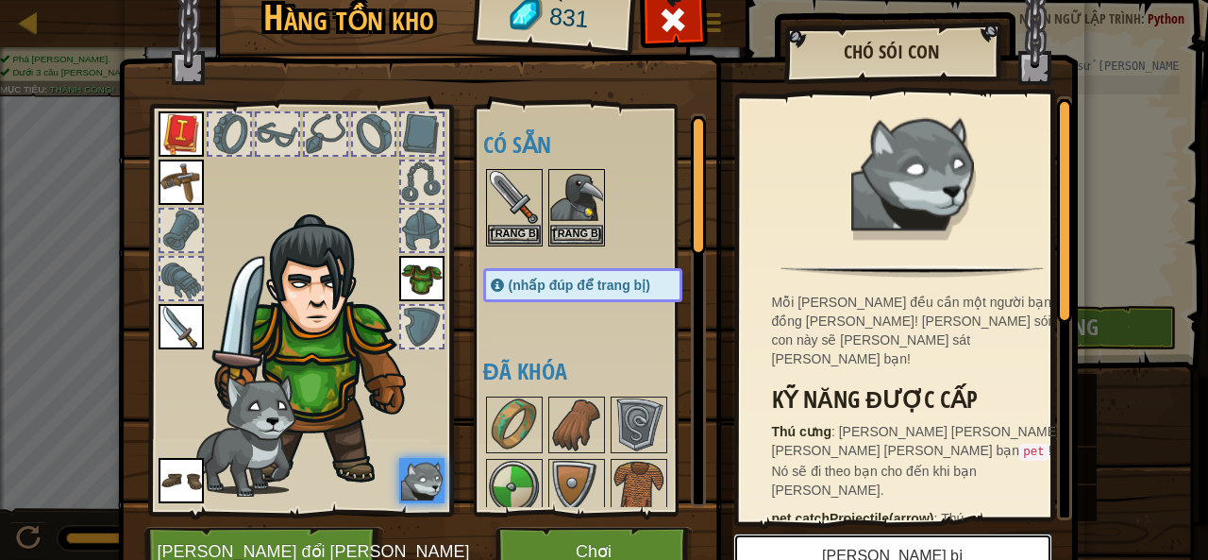
click at [780, 539] on button "Tháo trang bị" at bounding box center [892, 556] width 319 height 47
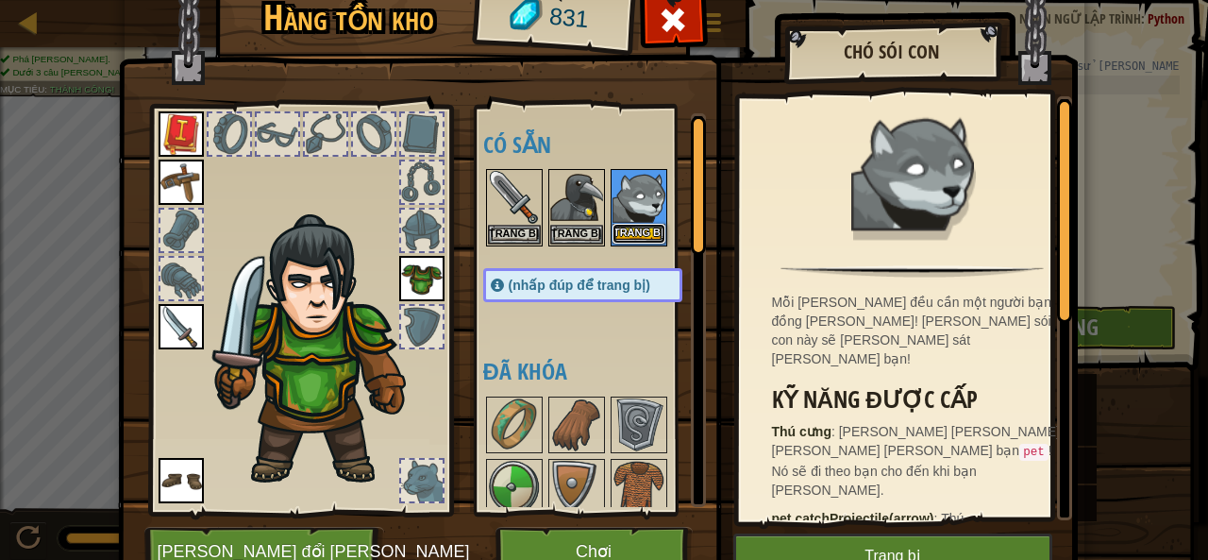
click at [636, 229] on font "Trang bị" at bounding box center [638, 231] width 50 height 11
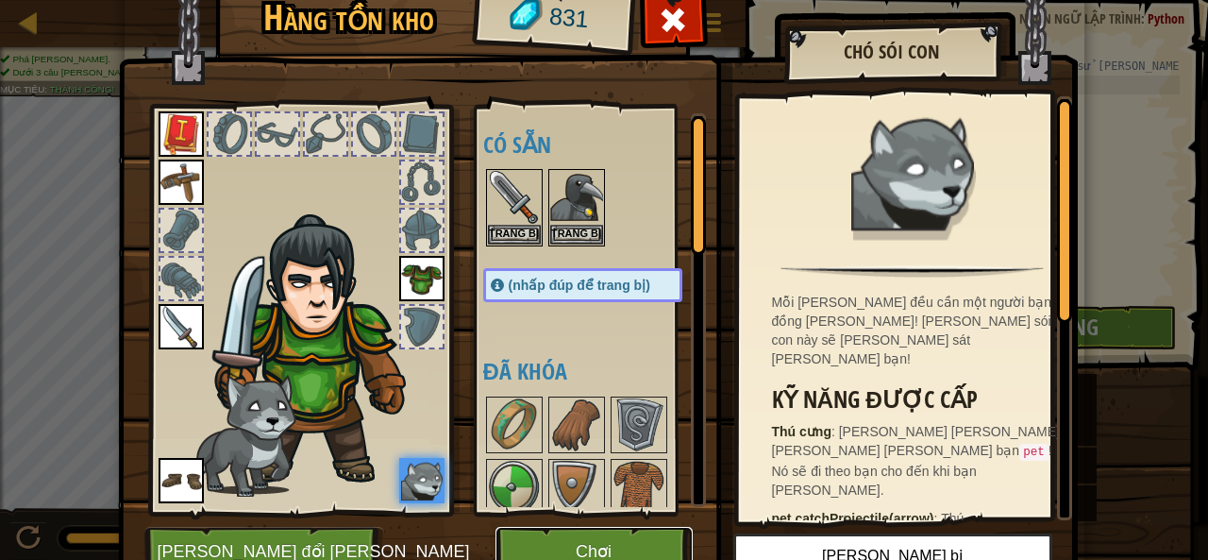
click at [644, 539] on button "Chơi" at bounding box center [593, 553] width 197 height 52
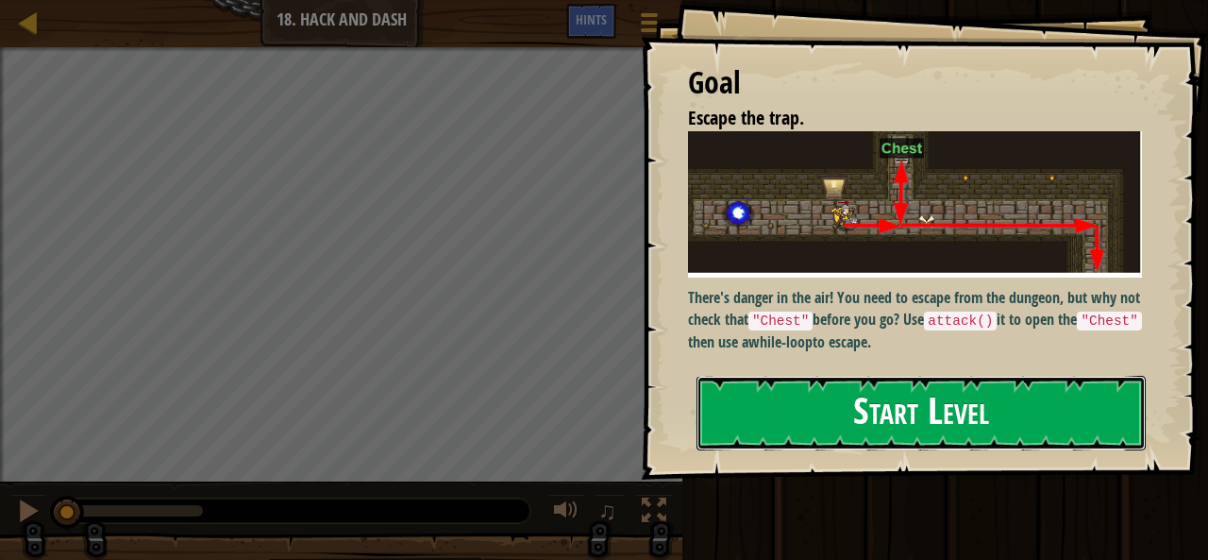
click at [859, 376] on button "Start Level" at bounding box center [920, 413] width 449 height 75
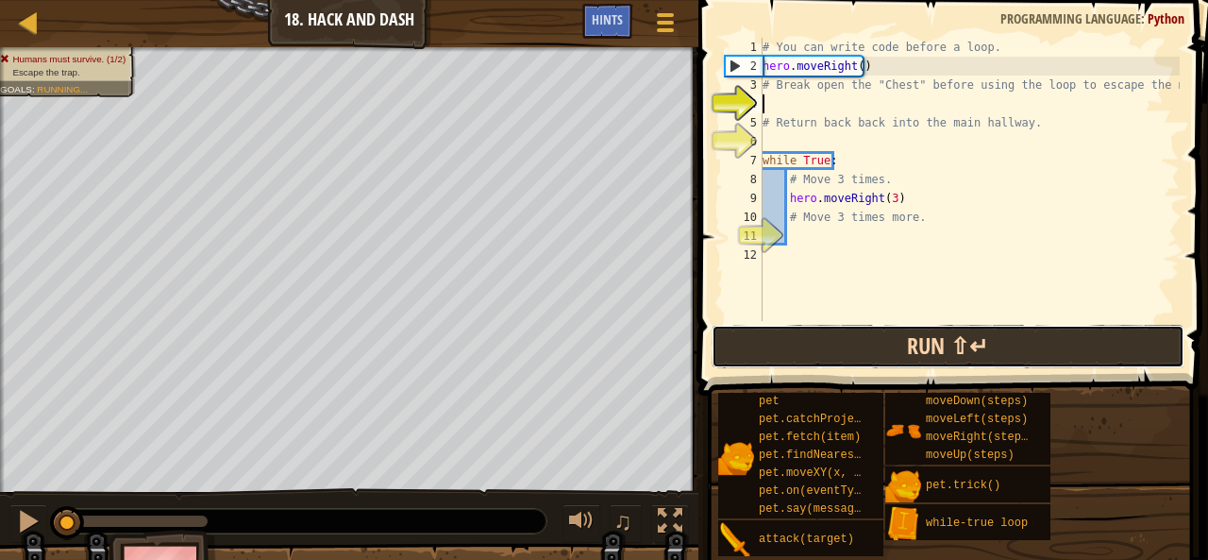
click at [877, 335] on button "Run ⇧↵" at bounding box center [948, 346] width 473 height 43
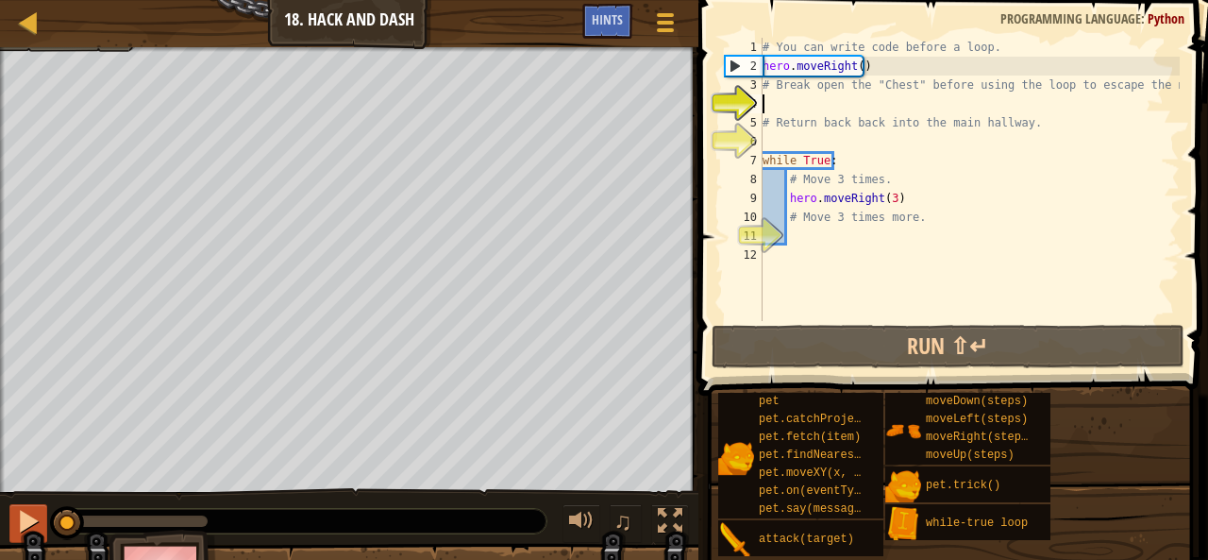
drag, startPoint x: 209, startPoint y: 516, endPoint x: 22, endPoint y: 521, distance: 187.9
click at [30, 520] on div "♫" at bounding box center [349, 516] width 698 height 57
click at [887, 195] on div "# You can write code before a loop. hero . moveRight ( ) # Break open the "Ches…" at bounding box center [969, 198] width 421 height 321
type textarea "hero.moveRight(3)"
drag, startPoint x: 860, startPoint y: 281, endPoint x: 847, endPoint y: 282, distance: 12.3
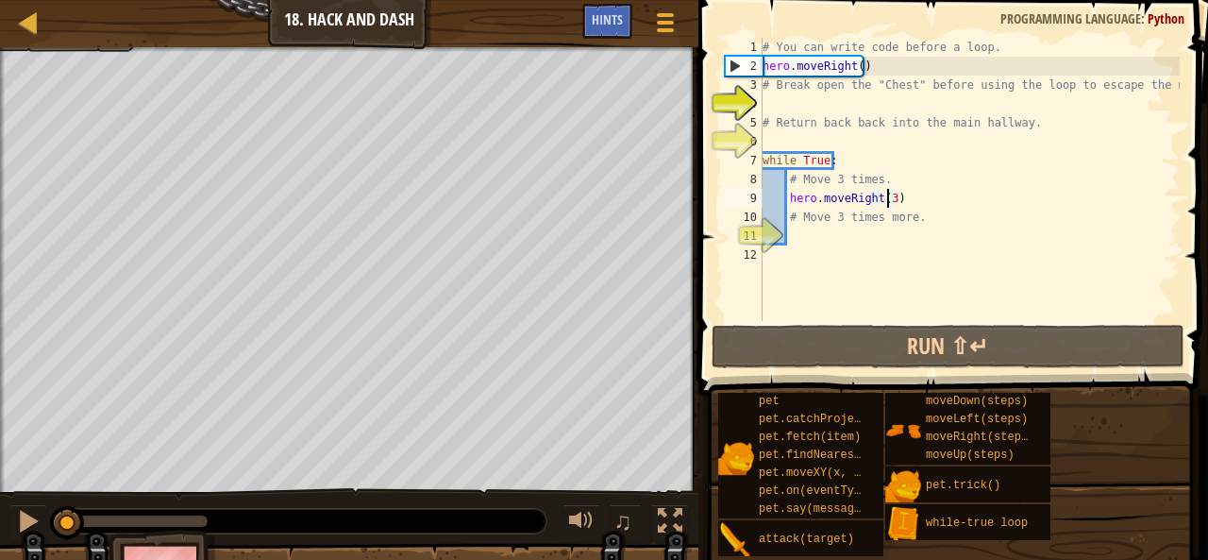
click at [847, 282] on div "# You can write code before a loop. hero . moveRight ( ) # Break open the "Ches…" at bounding box center [969, 198] width 421 height 321
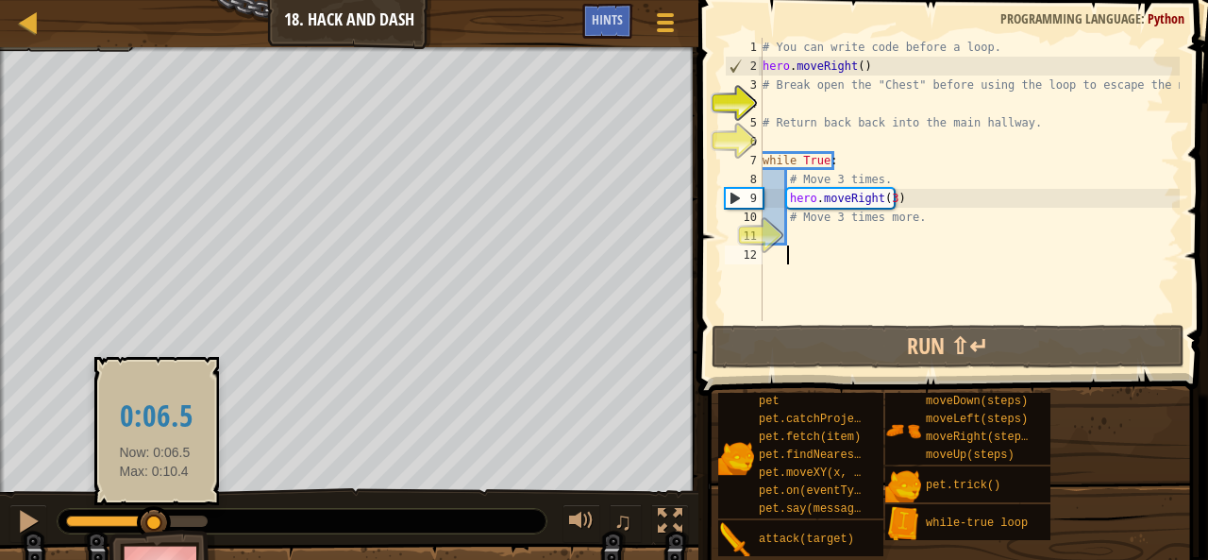
drag, startPoint x: 66, startPoint y: 522, endPoint x: 150, endPoint y: 520, distance: 84.0
click at [153, 520] on div at bounding box center [154, 523] width 34 height 34
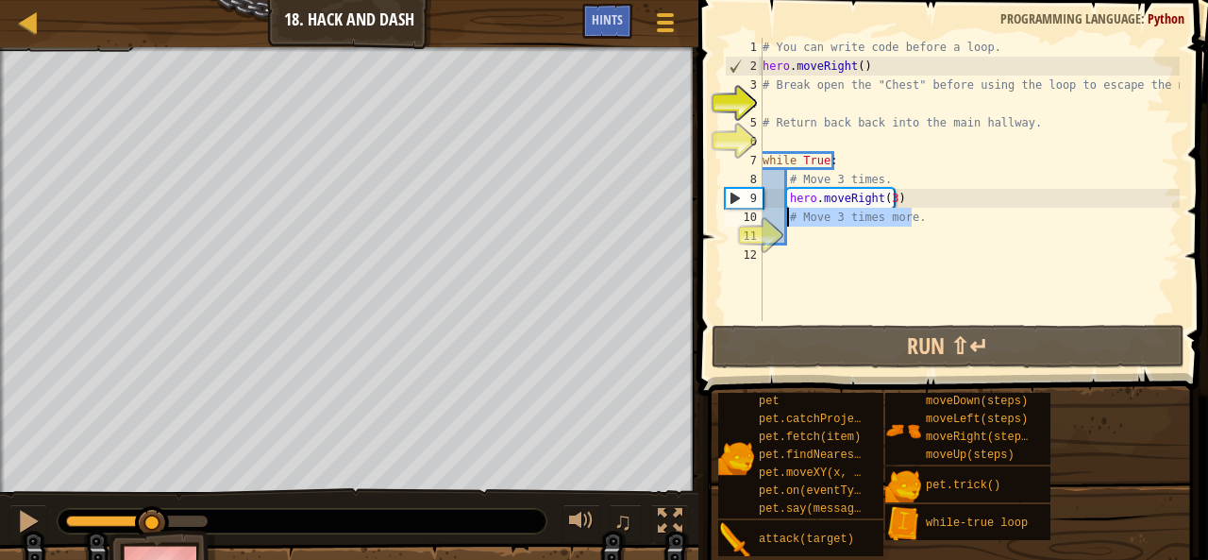
drag, startPoint x: 919, startPoint y: 217, endPoint x: 787, endPoint y: 222, distance: 132.2
click at [787, 222] on div "# You can write code before a loop. hero . moveRight ( ) # Break open the "Ches…" at bounding box center [969, 198] width 421 height 321
type textarea "# Move 3 times more."
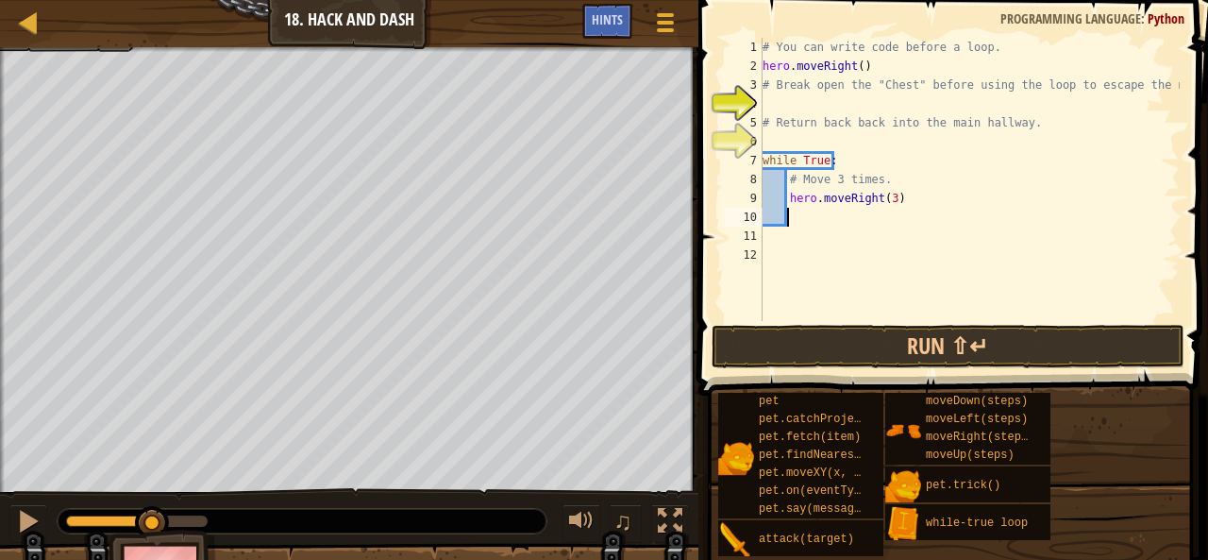
click at [796, 222] on div "# You can write code before a loop. hero . moveRight ( ) # Break open the "Ches…" at bounding box center [969, 198] width 421 height 321
type textarea "h"
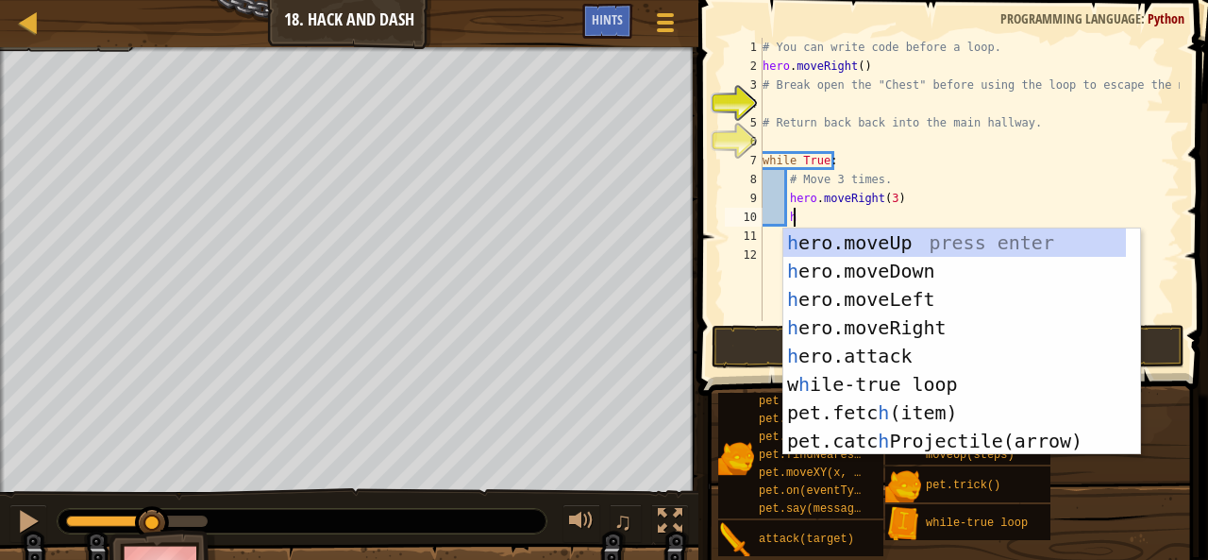
scroll to position [8, 2]
click at [900, 266] on div "h ero.moveUp press enter h ero.moveDown press enter h ero.moveLeft press enter …" at bounding box center [955, 369] width 344 height 283
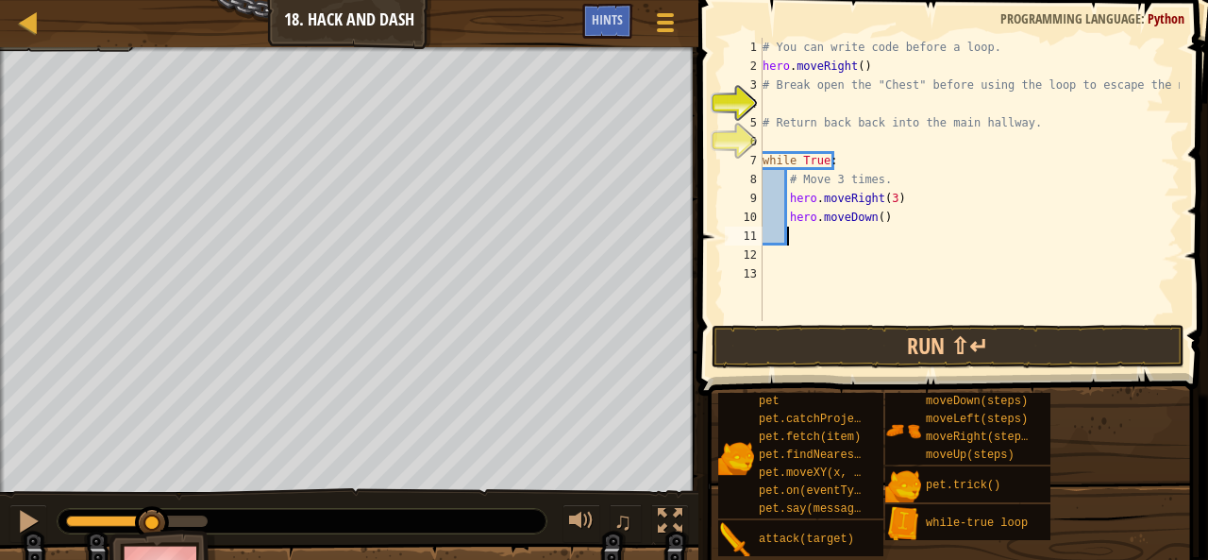
scroll to position [8, 1]
click at [871, 222] on div "# You can write code before a loop. hero . moveRight ( ) # Break open the "Ches…" at bounding box center [969, 198] width 421 height 321
click at [877, 212] on div "# You can write code before a loop. hero . moveRight ( ) # Break open the "Ches…" at bounding box center [969, 179] width 421 height 283
type textarea "hero.moveDown(3)"
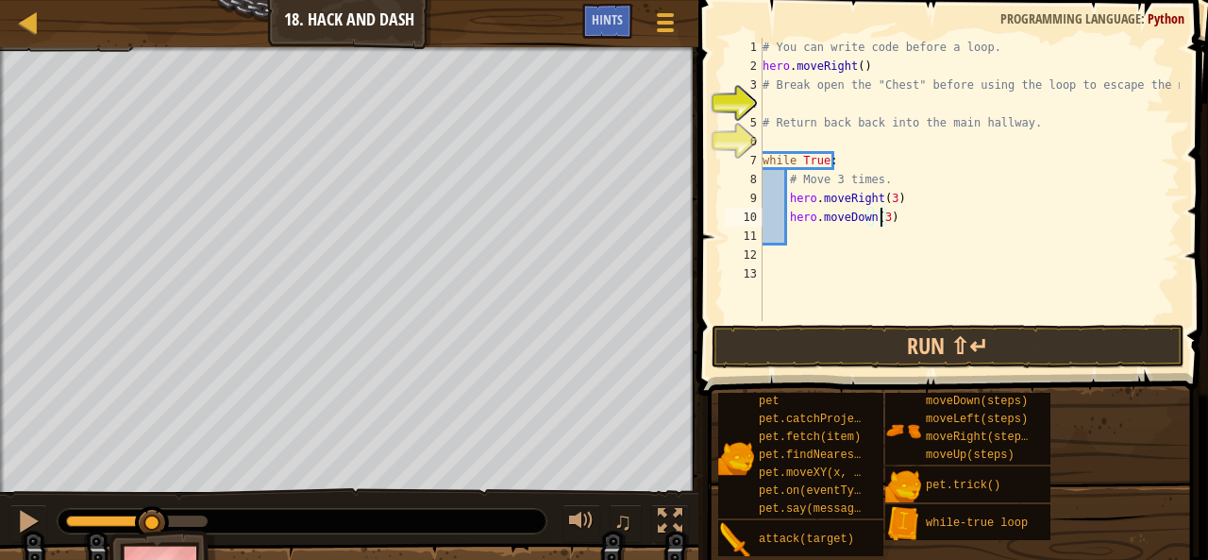
click at [805, 236] on div "# You can write code before a loop. hero . moveRight ( ) # Break open the "Ches…" at bounding box center [969, 198] width 421 height 321
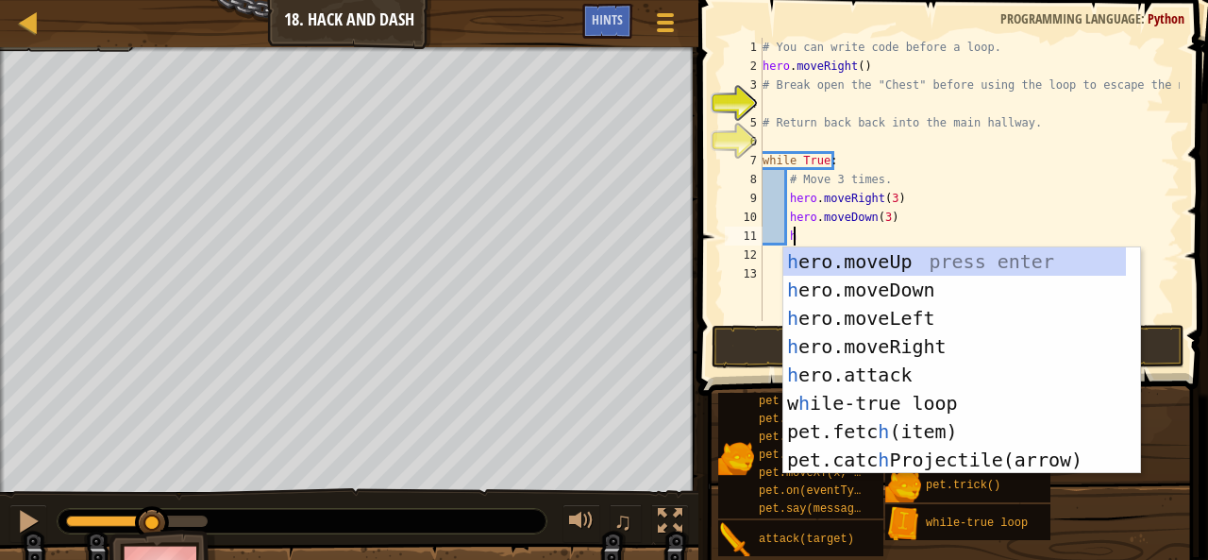
scroll to position [8, 2]
type textarea "he"
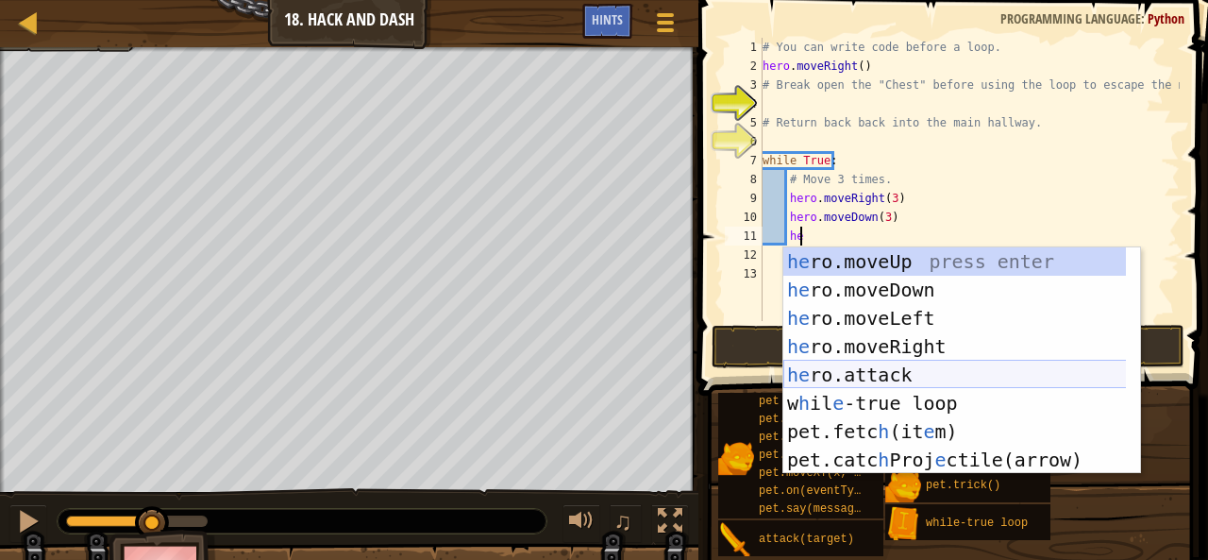
click at [902, 347] on div "he ro.moveUp press enter he ro.moveDown press enter he ro.moveLeft press enter …" at bounding box center [955, 388] width 344 height 283
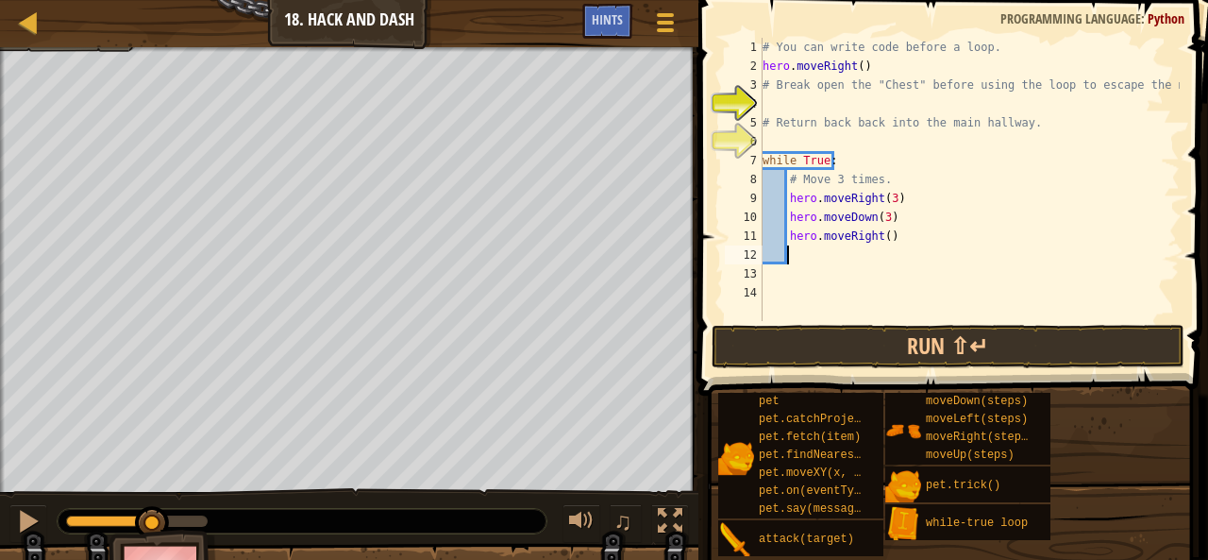
scroll to position [8, 1]
click at [882, 237] on div "# You can write code before a loop. hero . moveRight ( ) # Break open the "Ches…" at bounding box center [969, 198] width 421 height 321
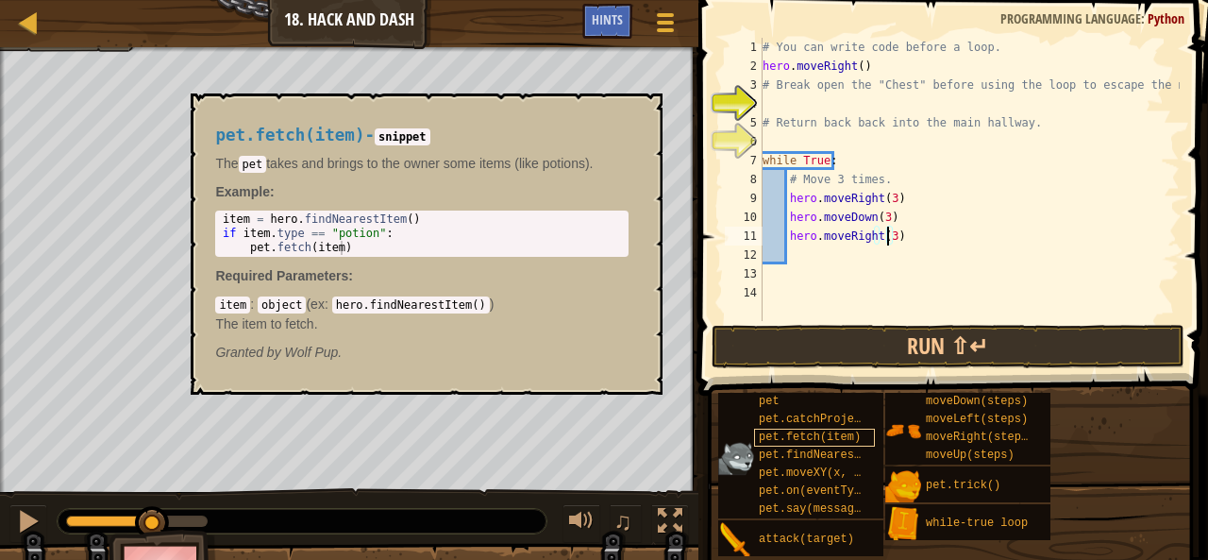
scroll to position [8, 9]
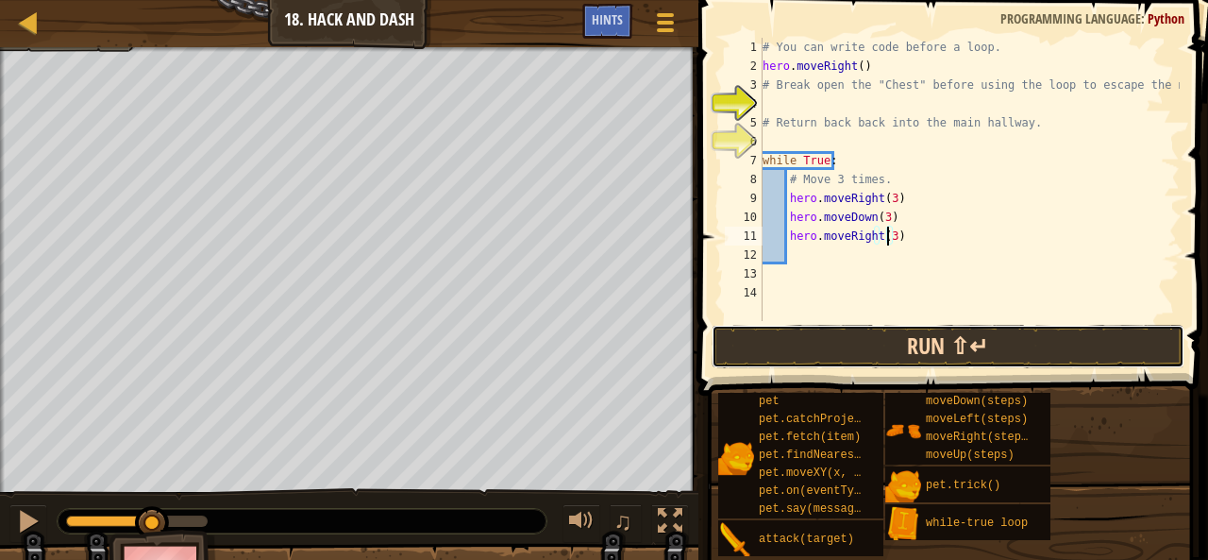
click at [877, 334] on button "Run ⇧↵" at bounding box center [948, 346] width 473 height 43
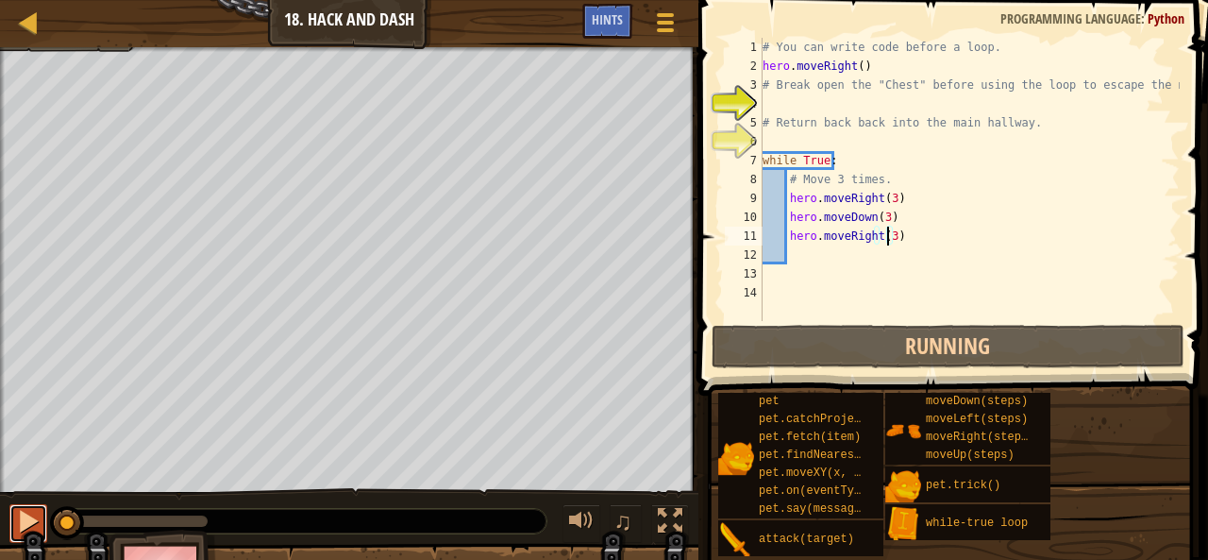
click at [23, 517] on div at bounding box center [28, 521] width 25 height 25
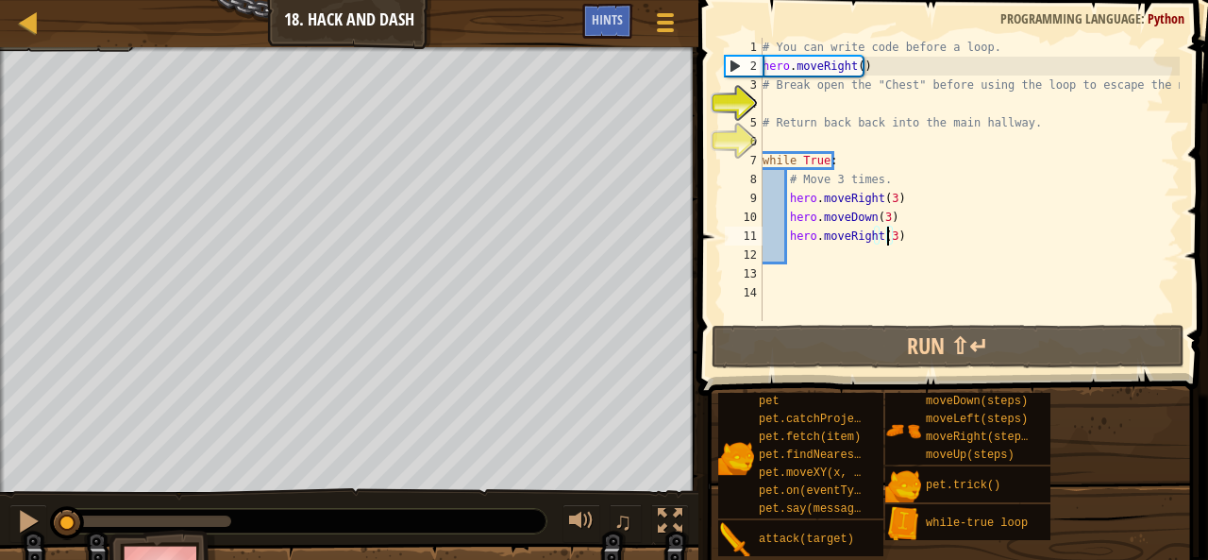
drag, startPoint x: 177, startPoint y: 524, endPoint x: 0, endPoint y: 473, distance: 184.6
click at [0, 474] on div "Humans must survive. (1/2) Escape the trap. Goals : Incomplete ♫ Hattori 50 x: …" at bounding box center [604, 333] width 1208 height 573
drag, startPoint x: 887, startPoint y: 203, endPoint x: 874, endPoint y: 227, distance: 27.9
click at [879, 203] on div "# You can write code before a loop. hero . moveRight ( ) # Break open the "Ches…" at bounding box center [969, 198] width 421 height 321
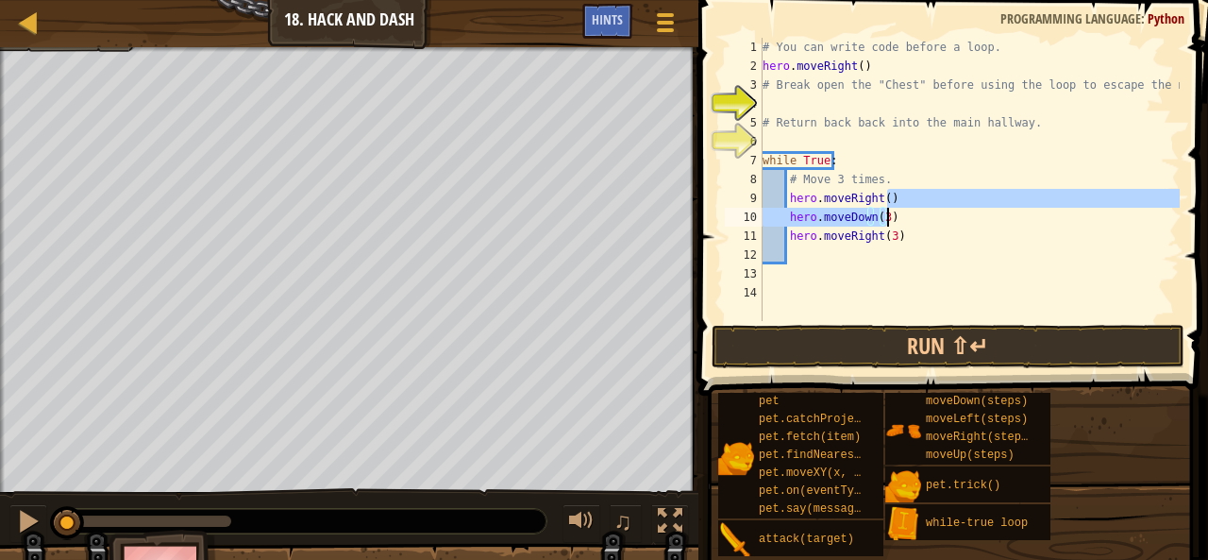
drag, startPoint x: 887, startPoint y: 200, endPoint x: 897, endPoint y: 224, distance: 25.4
click at [897, 224] on div "# You can write code before a loop. hero . moveRight ( ) # Break open the "Ches…" at bounding box center [969, 198] width 421 height 321
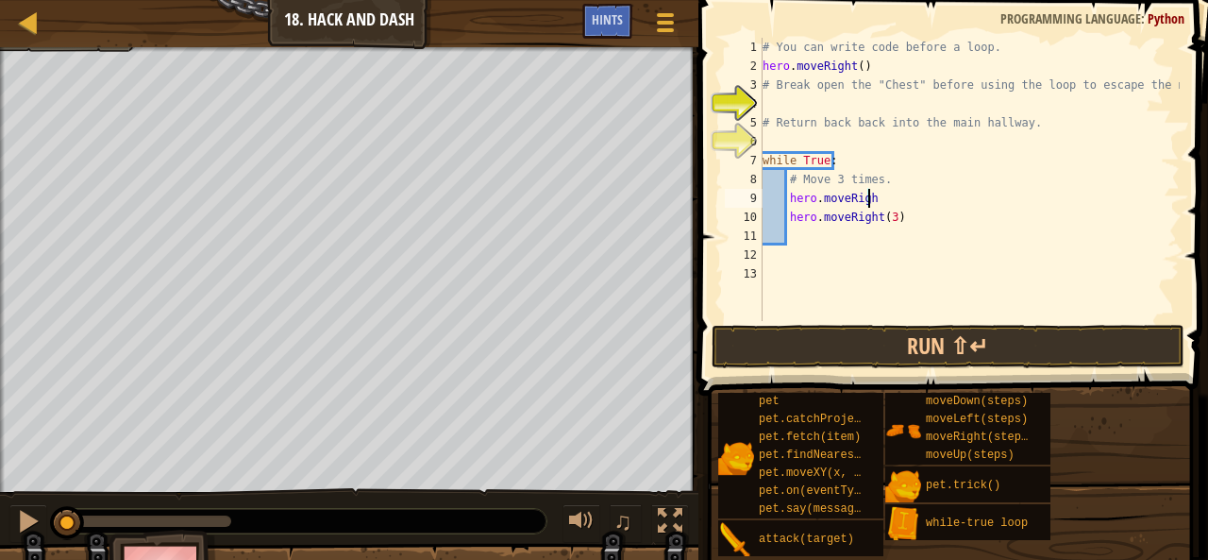
scroll to position [8, 8]
type textarea "h"
type textarea ")"
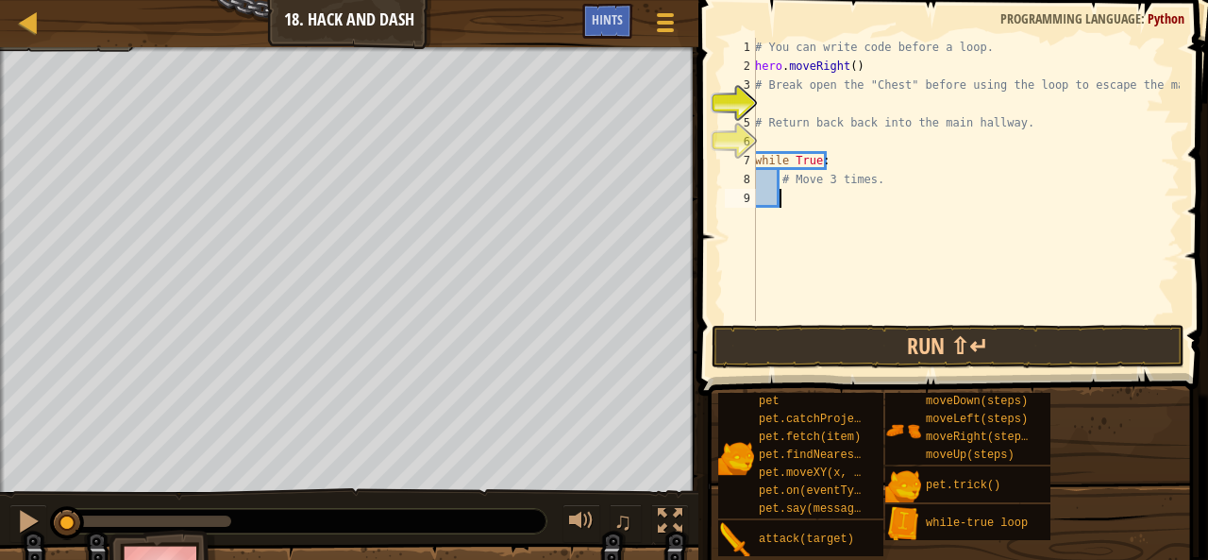
type textarea "h"
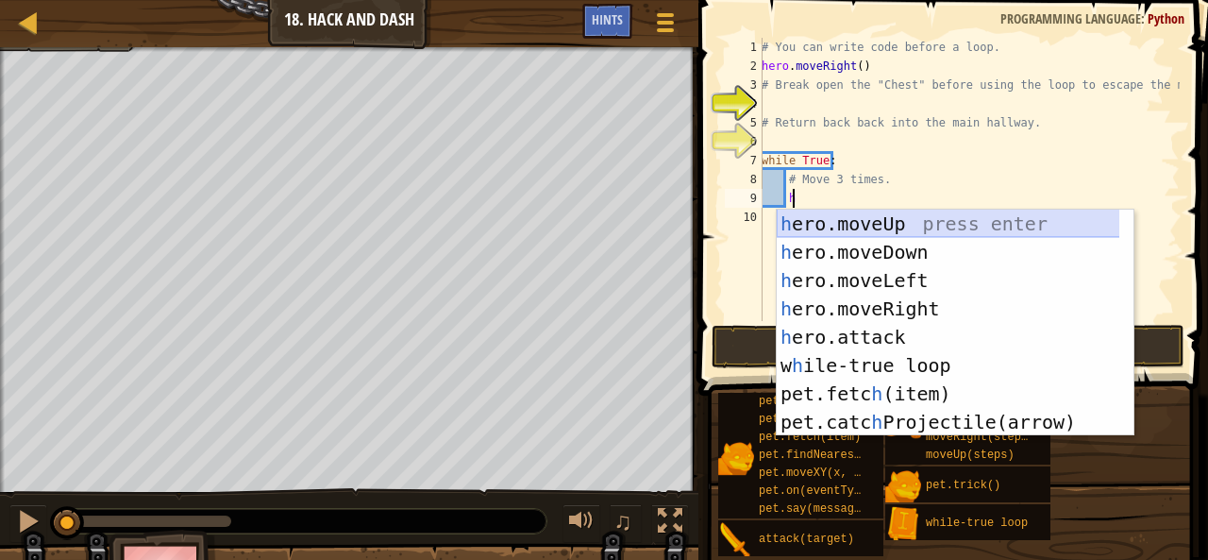
click at [906, 222] on div "h ero.moveUp press enter h ero.moveDown press enter h ero.moveLeft press enter …" at bounding box center [949, 350] width 344 height 283
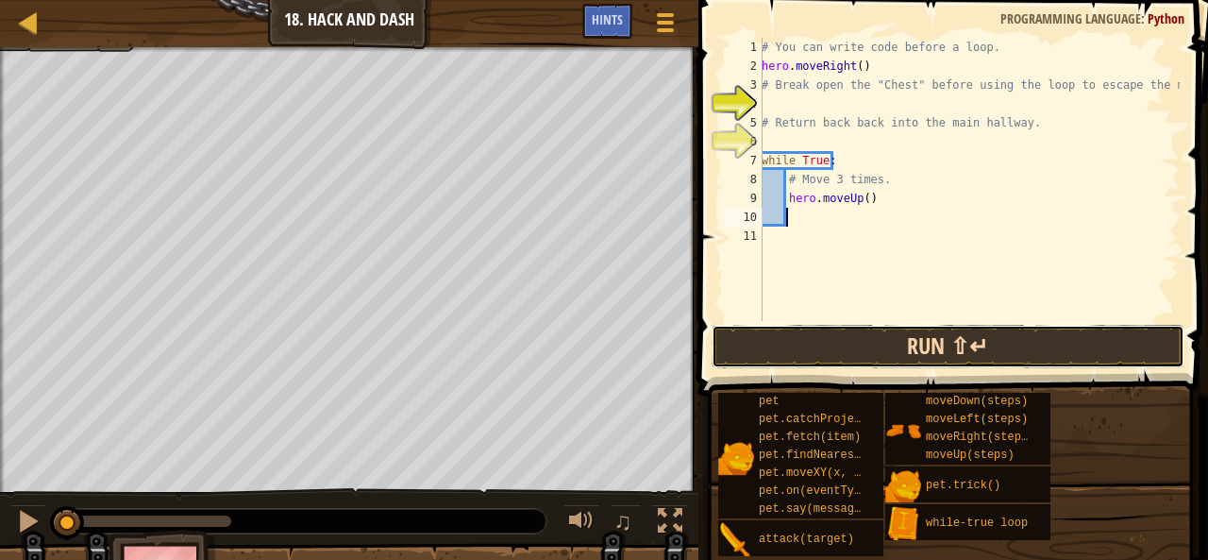
click at [855, 352] on button "Run ⇧↵" at bounding box center [948, 346] width 473 height 43
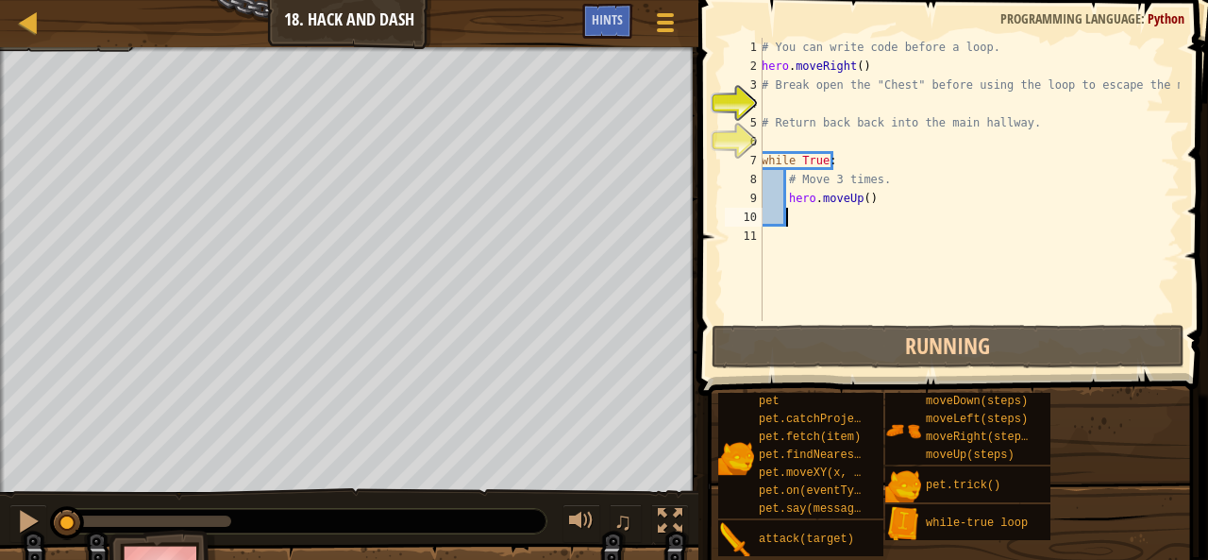
click at [8, 516] on div "♫" at bounding box center [349, 516] width 698 height 57
click at [26, 516] on div at bounding box center [28, 521] width 25 height 25
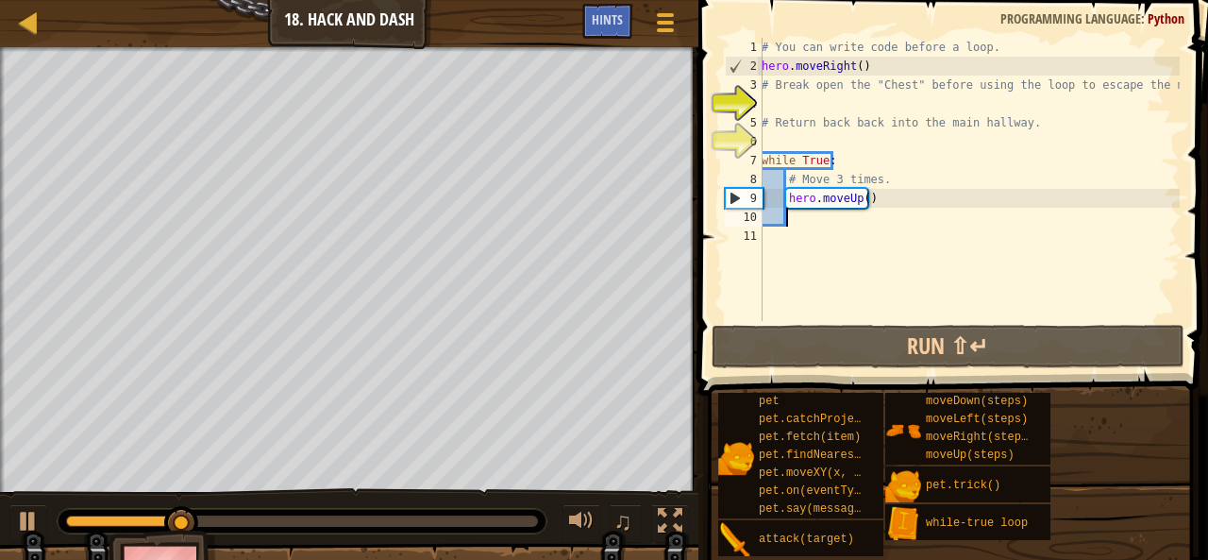
click at [805, 228] on div "# You can write code before a loop. hero . moveRight ( ) # Break open the "Ches…" at bounding box center [969, 198] width 422 height 321
click at [804, 214] on div "# You can write code before a loop. hero . moveRight ( ) # Break open the "Ches…" at bounding box center [969, 198] width 422 height 321
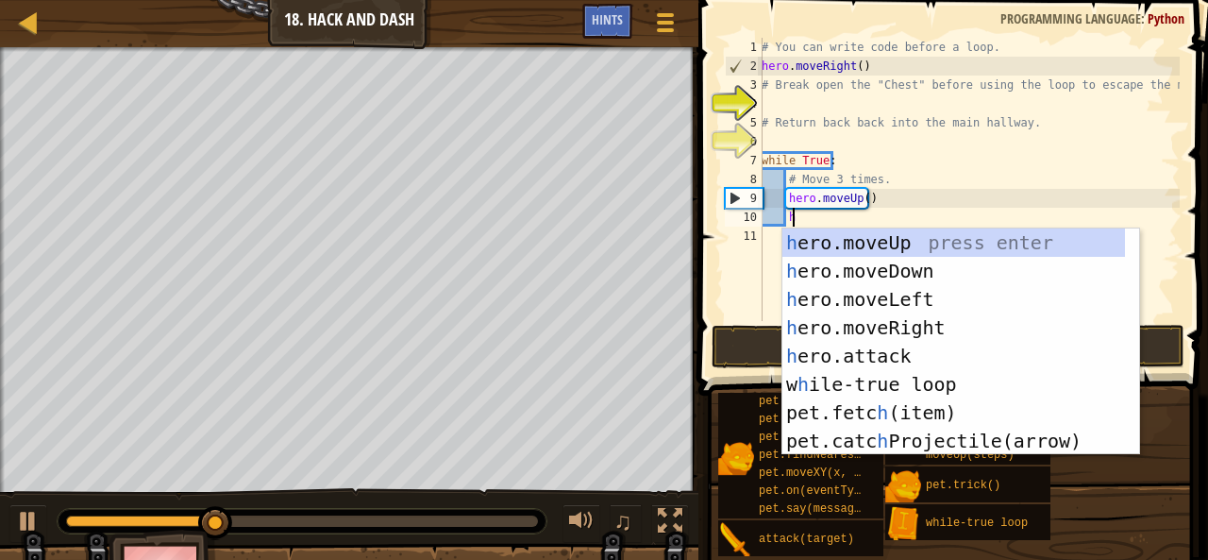
scroll to position [8, 2]
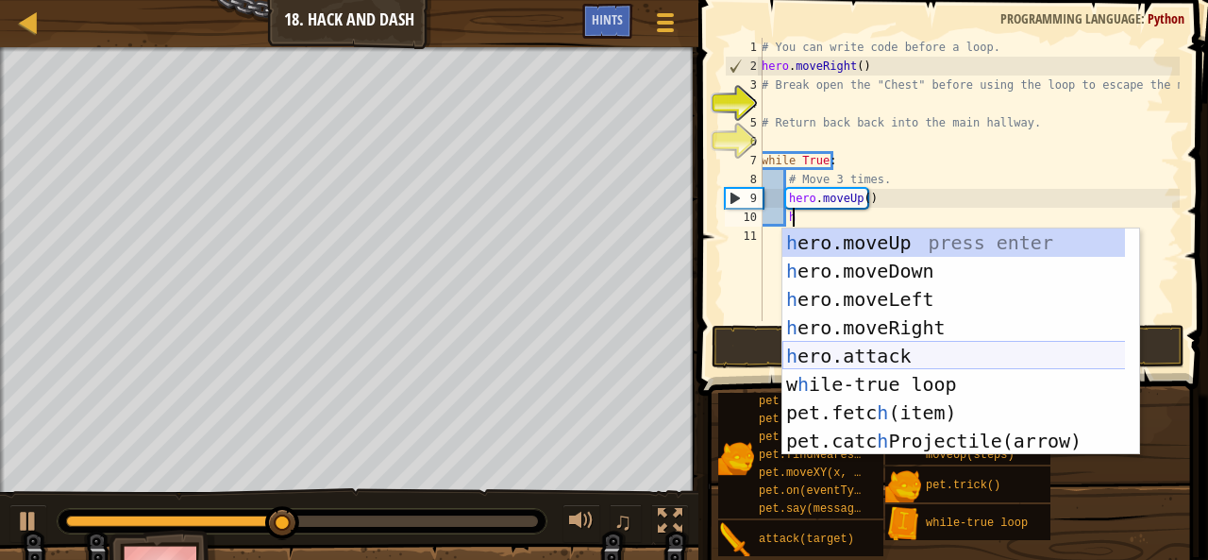
click at [930, 361] on div "h ero.moveUp press enter h ero.moveDown press enter h ero.moveLeft press enter …" at bounding box center [954, 369] width 344 height 283
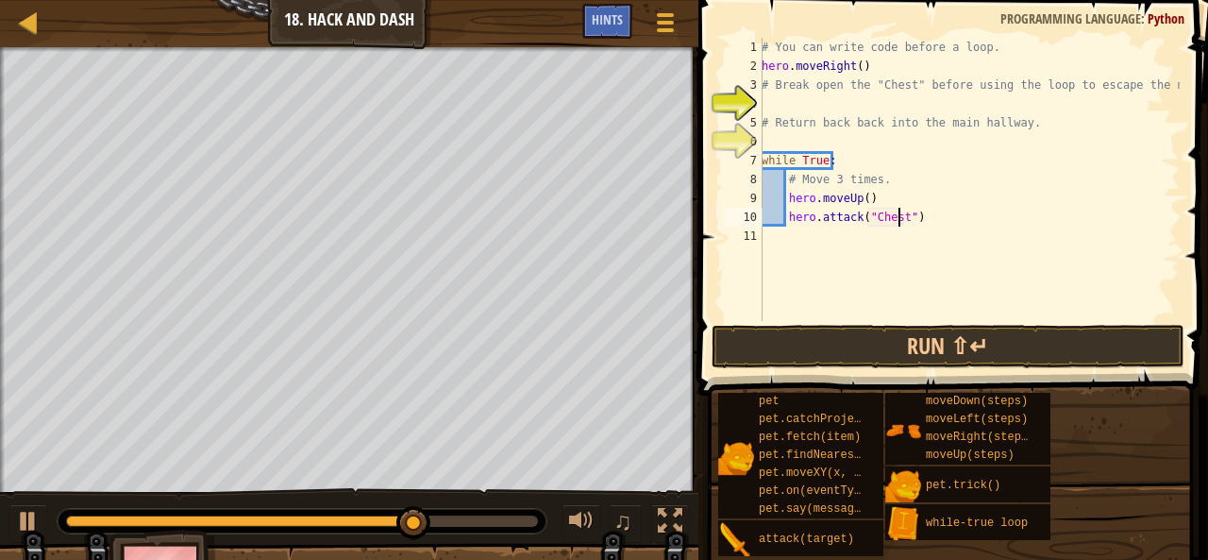
scroll to position [8, 11]
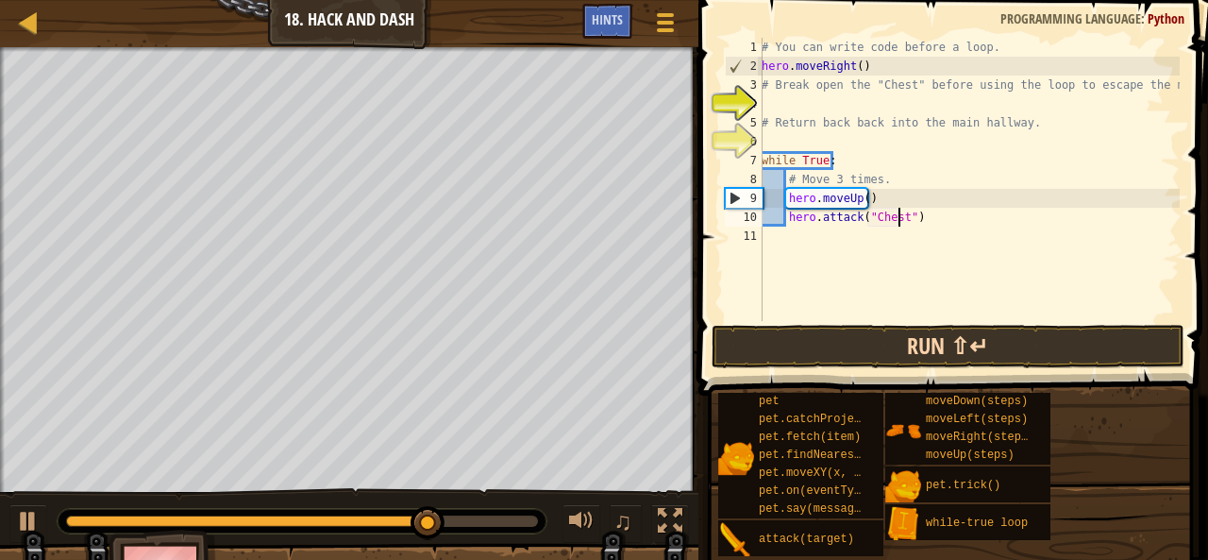
type textarea "hero.attack("Chest")"
click at [755, 347] on button "Run ⇧↵" at bounding box center [948, 346] width 473 height 43
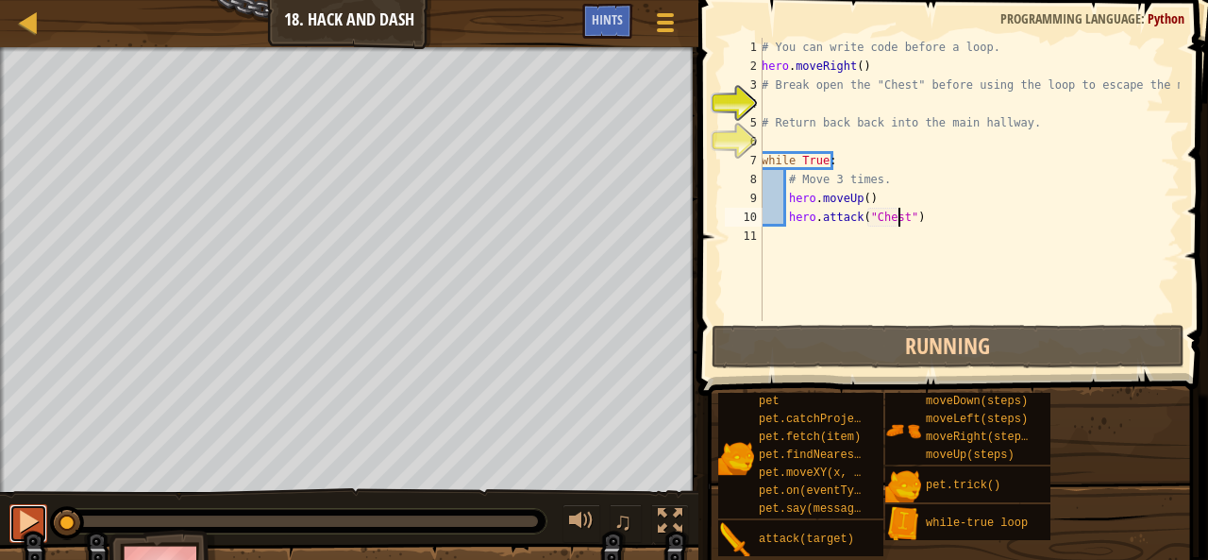
click at [22, 537] on button at bounding box center [28, 523] width 38 height 39
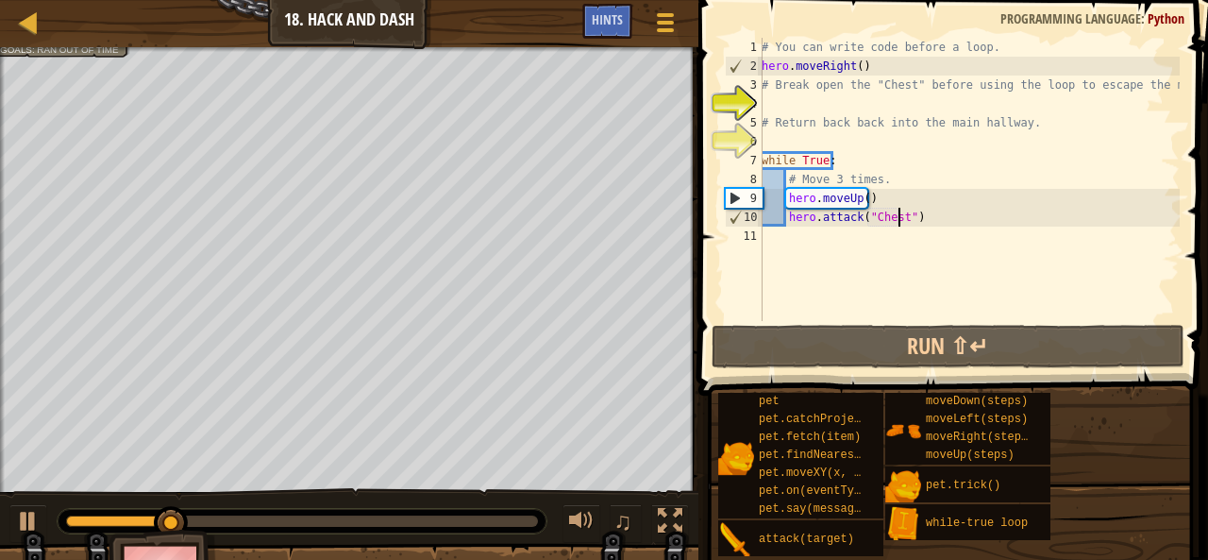
click at [783, 245] on div "# You can write code before a loop. hero . moveRight ( ) # Break open the "Ches…" at bounding box center [969, 198] width 422 height 321
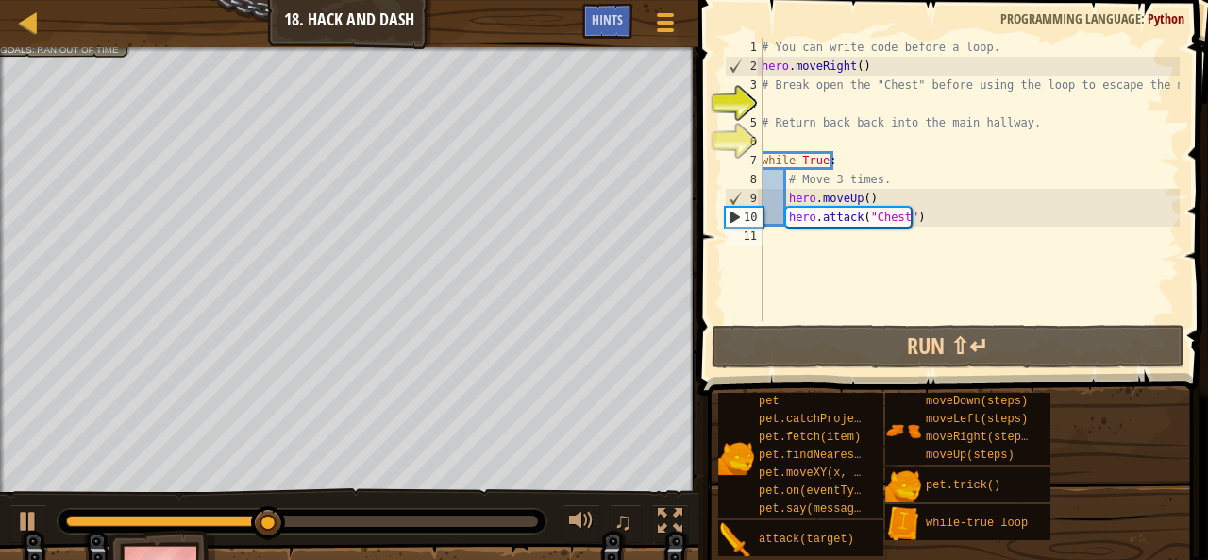
click at [800, 245] on div "# You can write code before a loop. hero . moveRight ( ) # Break open the "Ches…" at bounding box center [969, 198] width 422 height 321
click at [791, 243] on div "# You can write code before a loop. hero . moveRight ( ) # Break open the "Ches…" at bounding box center [969, 198] width 422 height 321
click at [797, 274] on div "# You can write code before a loop. hero . moveRight ( ) # Break open the "Ches…" at bounding box center [969, 198] width 422 height 321
click at [800, 239] on div "# You can write code before a loop. hero . moveRight ( ) # Break open the "Ches…" at bounding box center [969, 198] width 422 height 321
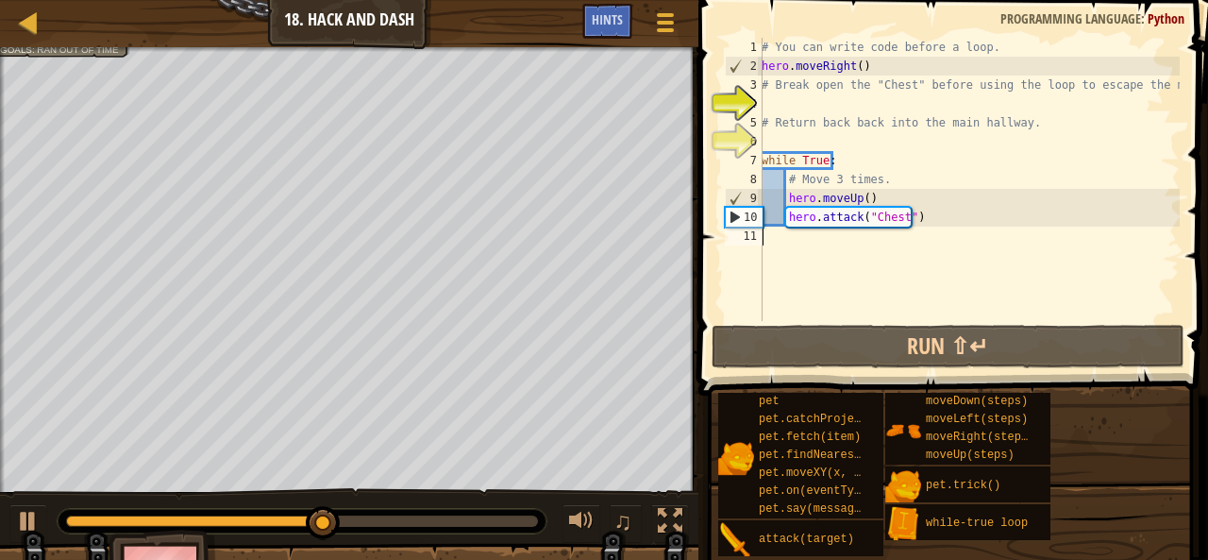
click at [771, 240] on div "# You can write code before a loop. hero . moveRight ( ) # Break open the "Ches…" at bounding box center [969, 198] width 422 height 321
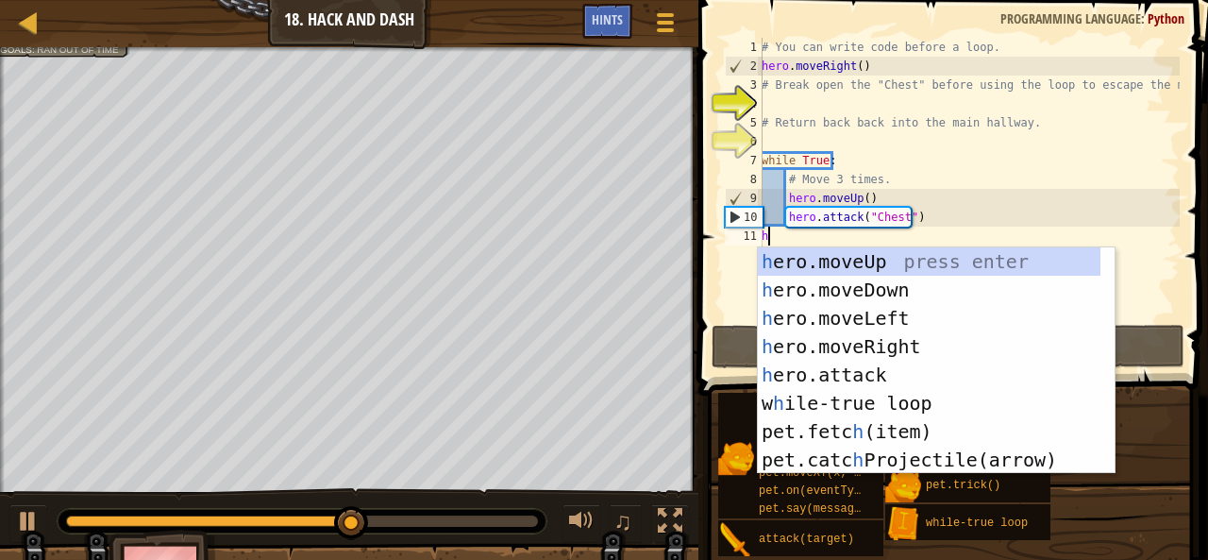
type textarea "h"
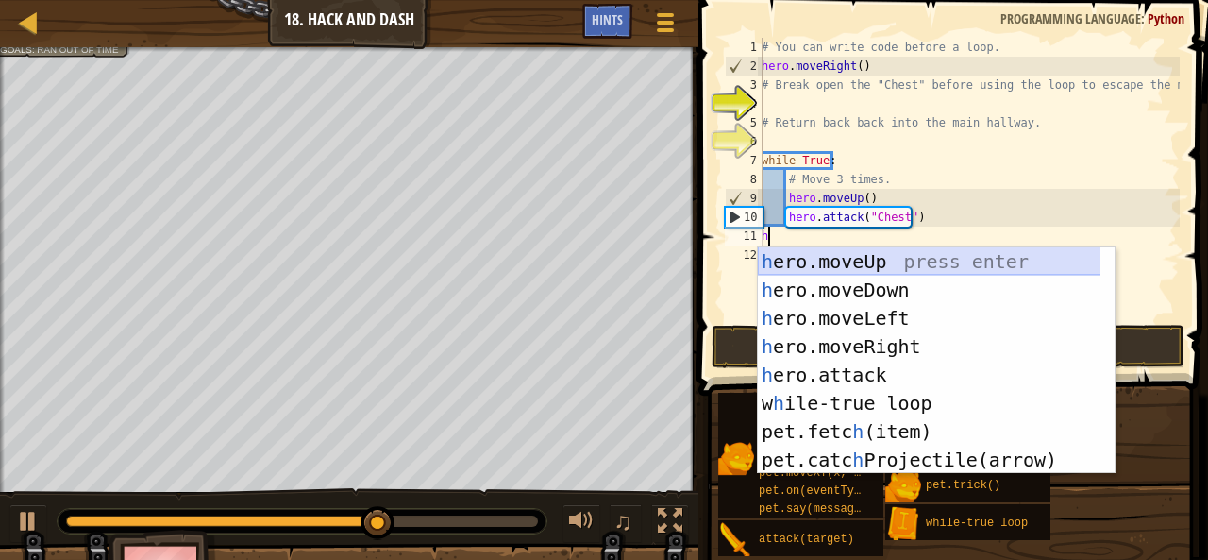
click at [874, 293] on div "h ero.moveUp press enter h ero.moveDown press enter h ero.moveLeft press enter …" at bounding box center [930, 388] width 344 height 283
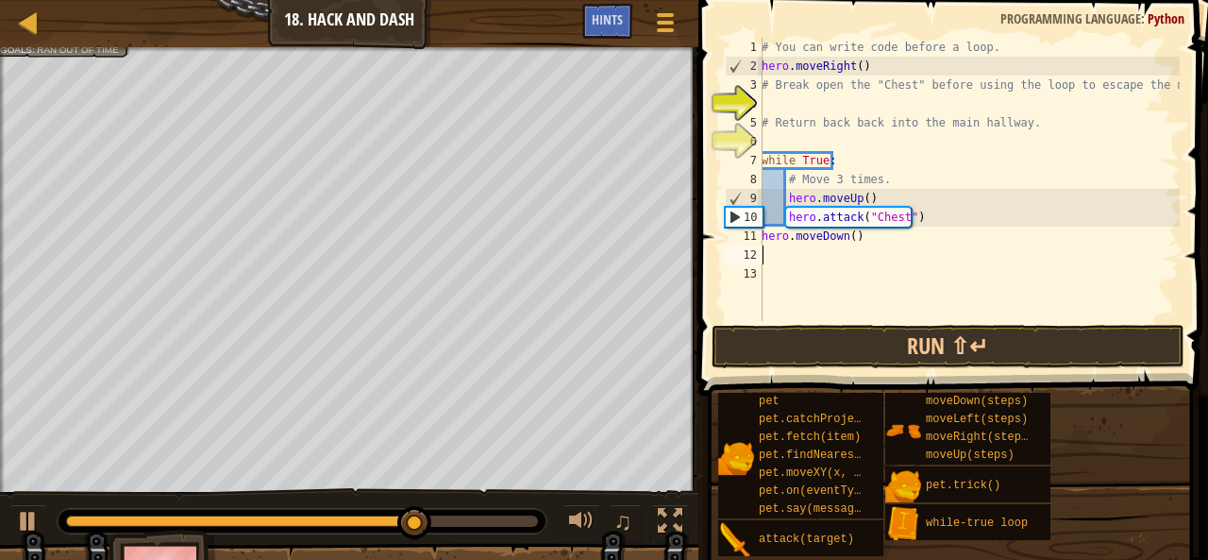
click at [777, 254] on div "# You can write code before a loop. hero . moveRight ( ) # Break open the "Ches…" at bounding box center [969, 198] width 422 height 321
type textarea "h"
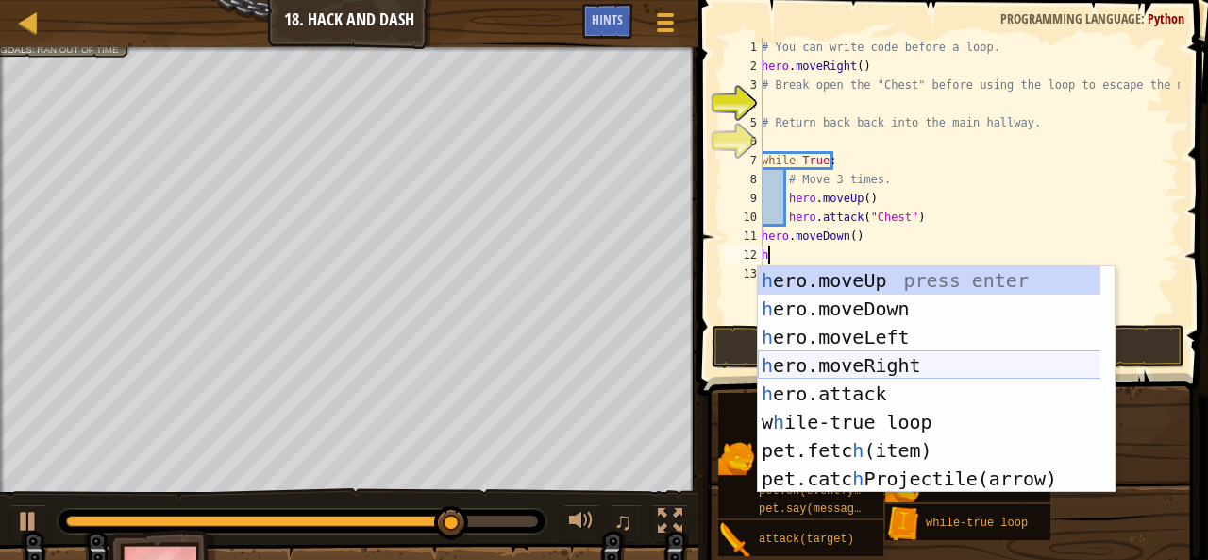
click at [825, 366] on div "h ero.moveUp press enter h ero.moveDown press enter h ero.moveLeft press enter …" at bounding box center [930, 407] width 344 height 283
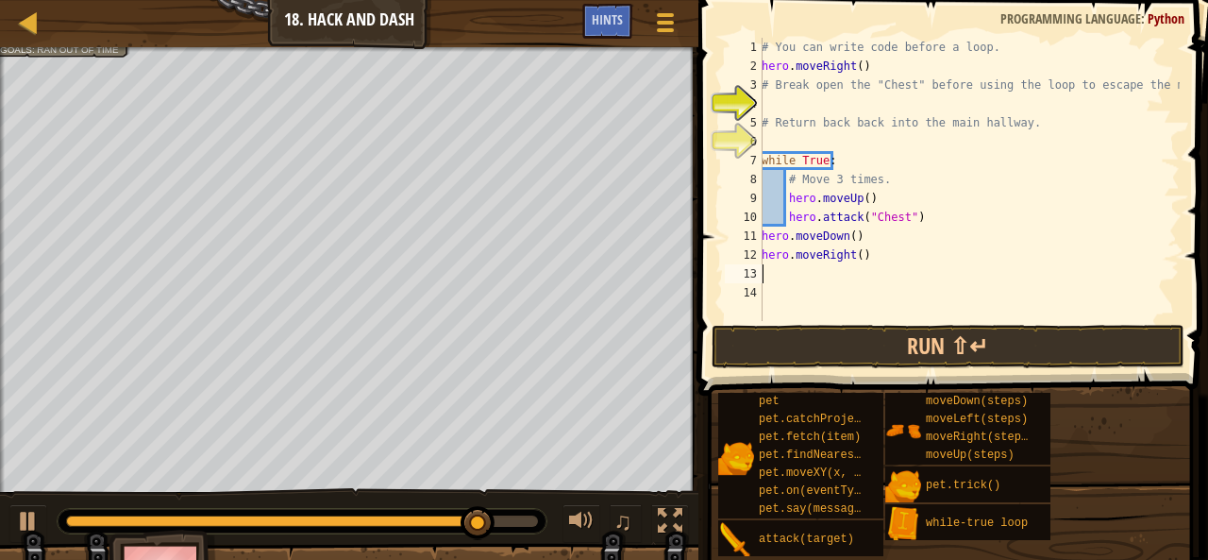
click at [855, 257] on div "# You can write code before a loop. hero . moveRight ( ) # Break open the "Ches…" at bounding box center [969, 198] width 422 height 321
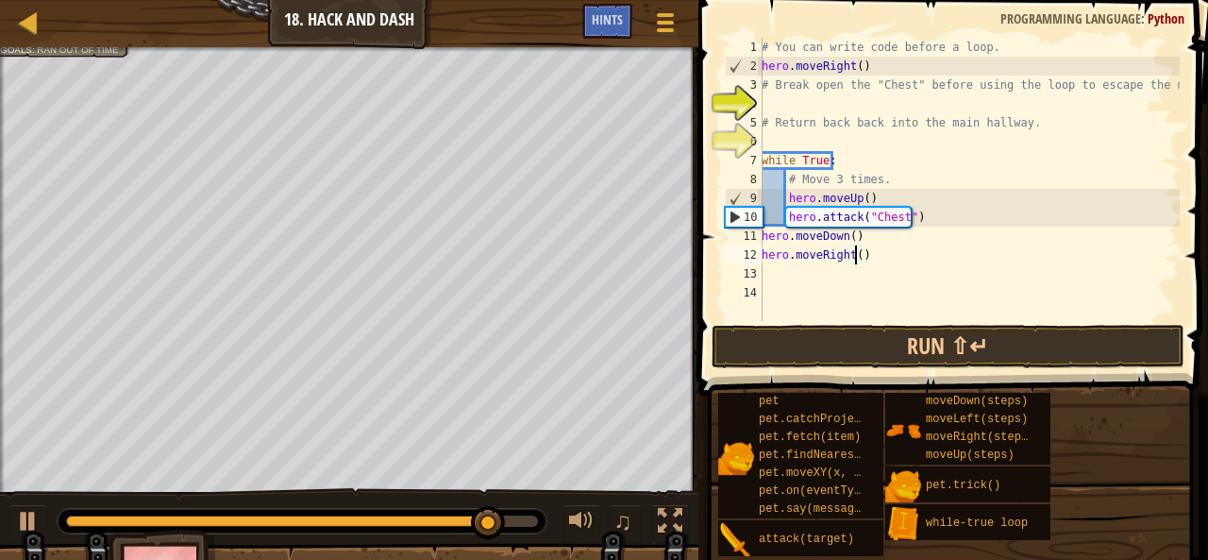
type textarea "hero.moveRight(3)"
click at [786, 269] on div "# You can write code before a loop. hero . moveRight ( ) # Break open the "Ches…" at bounding box center [969, 198] width 422 height 321
type textarea "h"
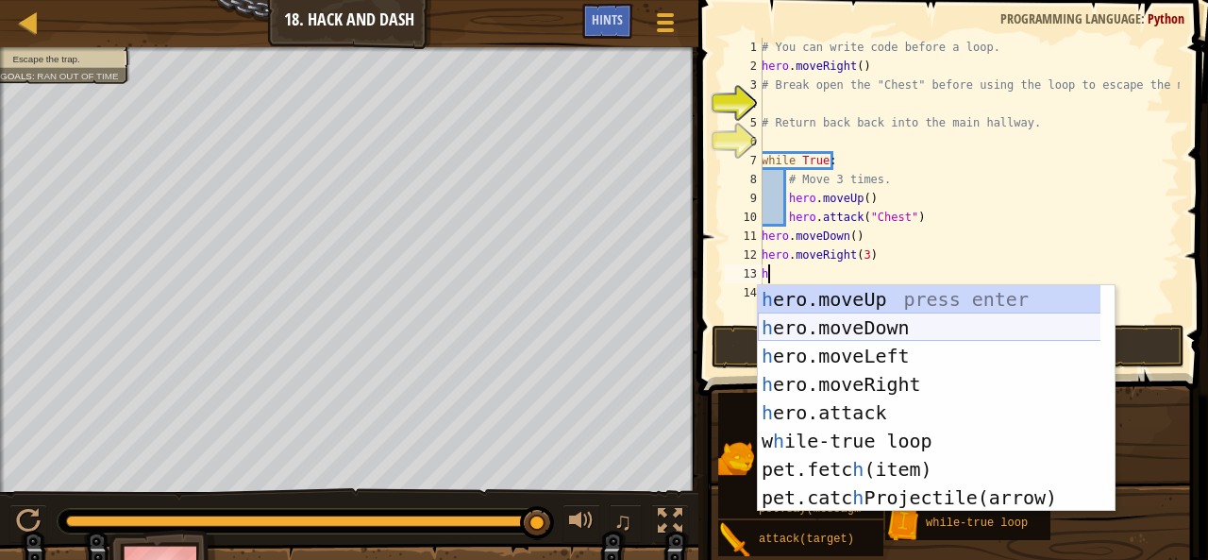
click at [876, 327] on div "h ero.moveUp press enter h ero.moveDown press enter h ero.moveLeft press enter …" at bounding box center [930, 426] width 344 height 283
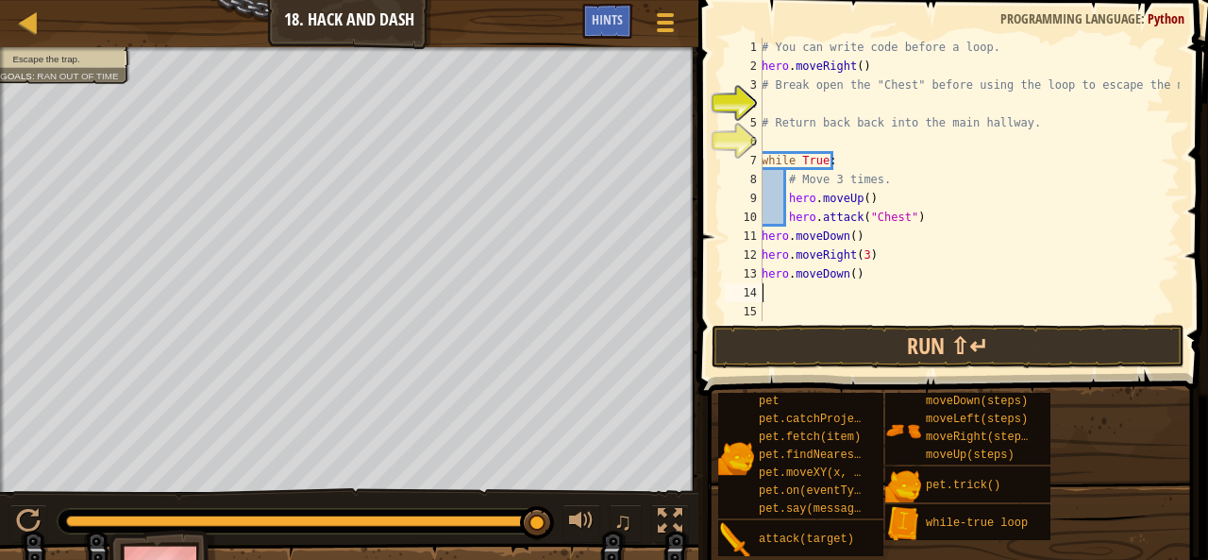
click at [847, 277] on div "# You can write code before a loop. hero . moveRight ( ) # Break open the "Ches…" at bounding box center [969, 198] width 422 height 321
type textarea "hero.moveDown(3)"
click at [778, 293] on div "# You can write code before a loop. hero . moveRight ( ) # Break open the "Ches…" at bounding box center [969, 198] width 422 height 321
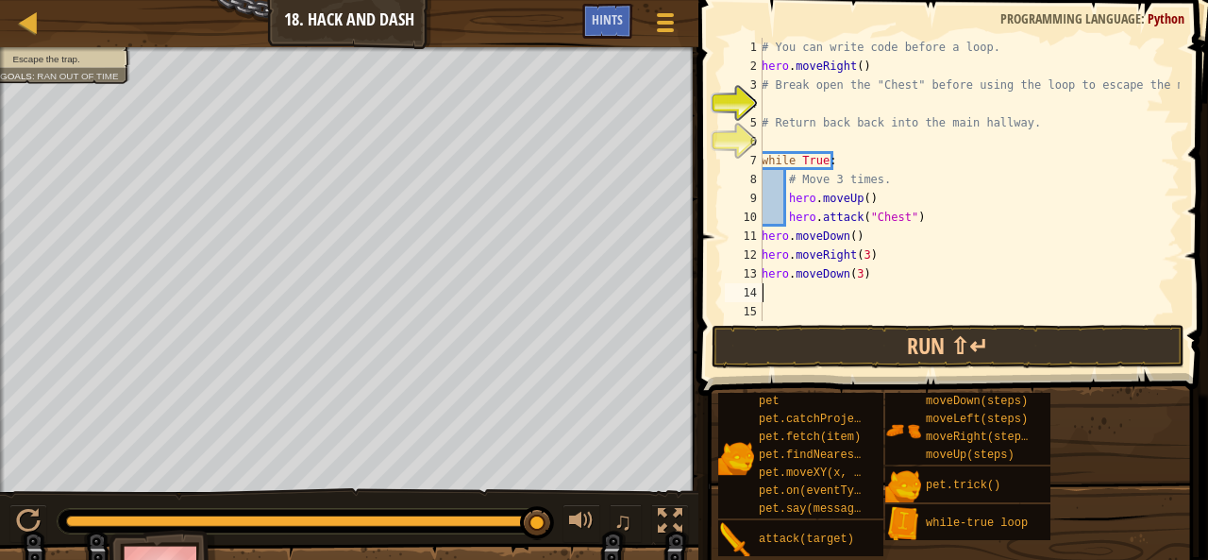
type textarea "h"
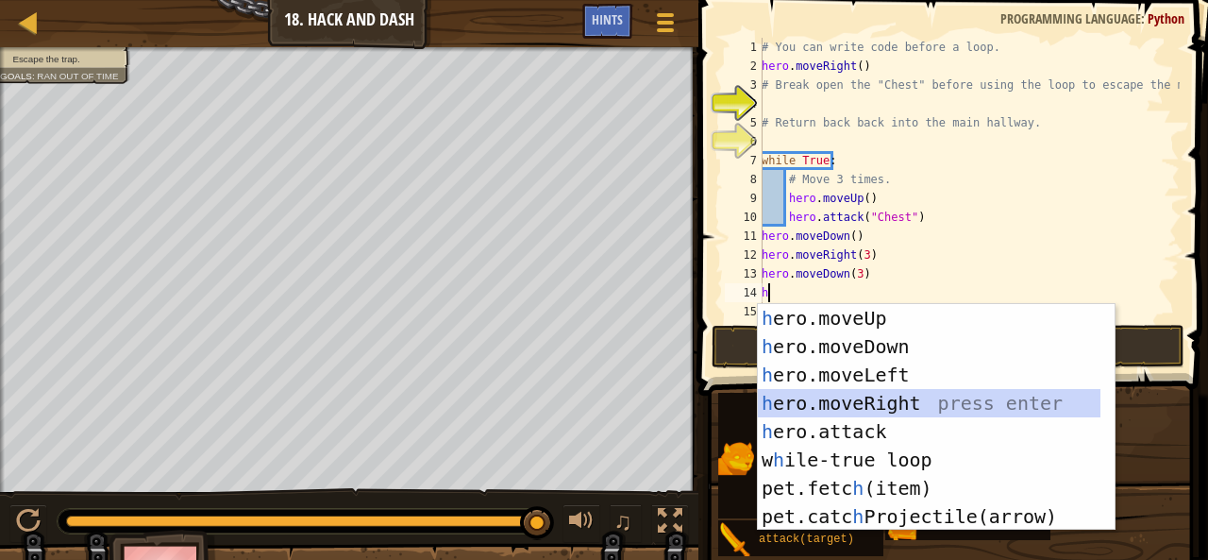
click at [859, 402] on div "h ero.moveUp press enter h ero.moveDown press enter h ero.moveLeft press enter …" at bounding box center [930, 445] width 344 height 283
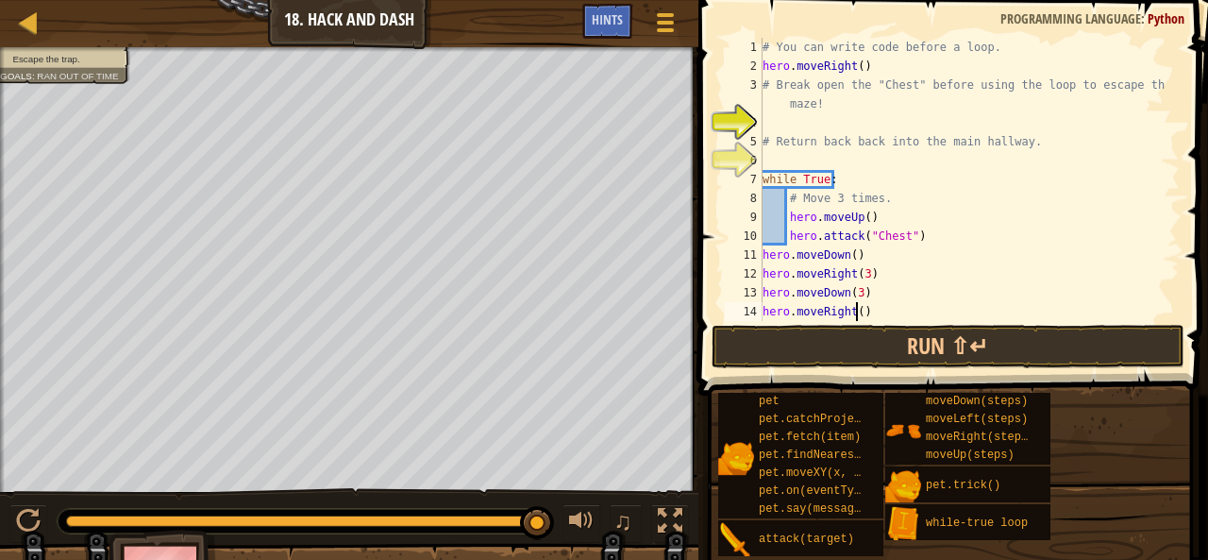
click at [855, 311] on div "# You can write code before a loop. hero . moveRight ( ) # Break open the "Ches…" at bounding box center [962, 198] width 407 height 321
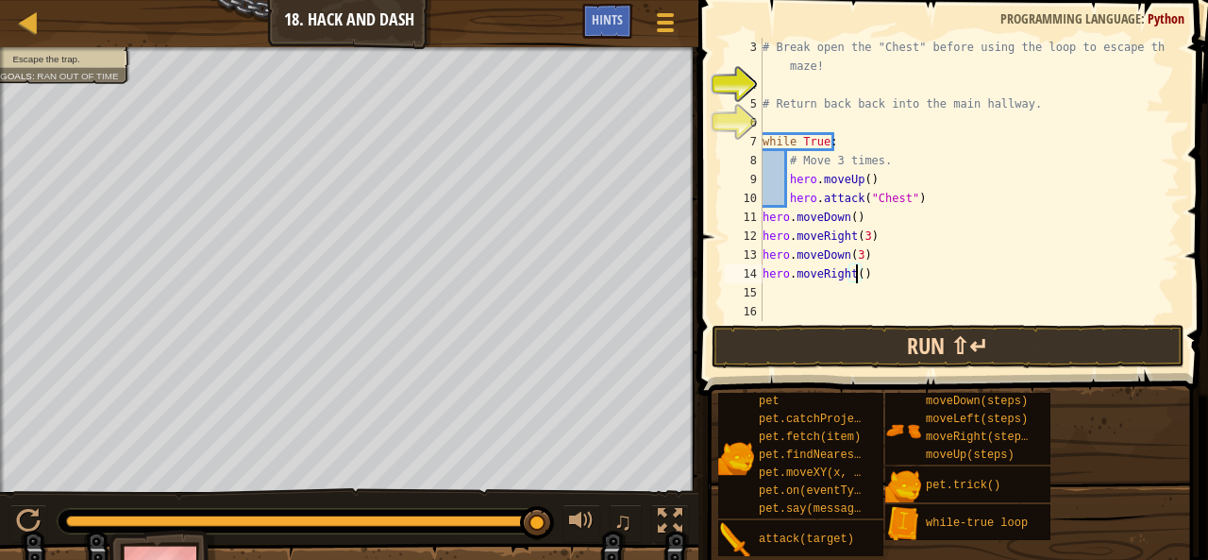
type textarea "hero.moveRight(3)"
click at [770, 293] on div "# Break open the "Chest" before using the loop to escape the maze! # Return bac…" at bounding box center [962, 208] width 407 height 340
type textarea "h"
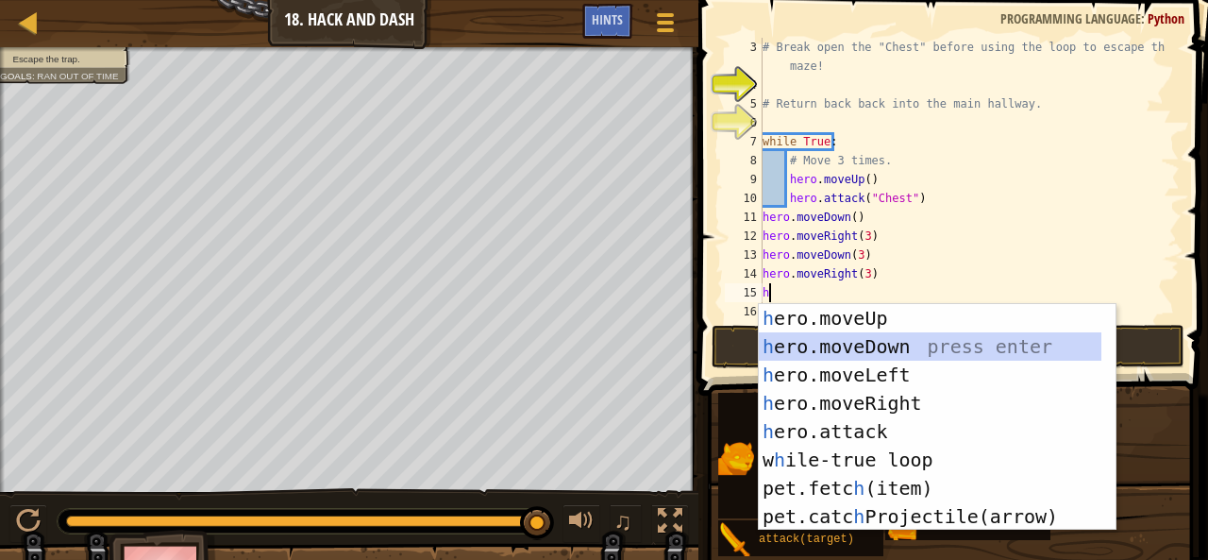
click at [897, 338] on div "h ero.moveUp press enter h ero.moveDown press enter h ero.moveLeft press enter …" at bounding box center [931, 445] width 344 height 283
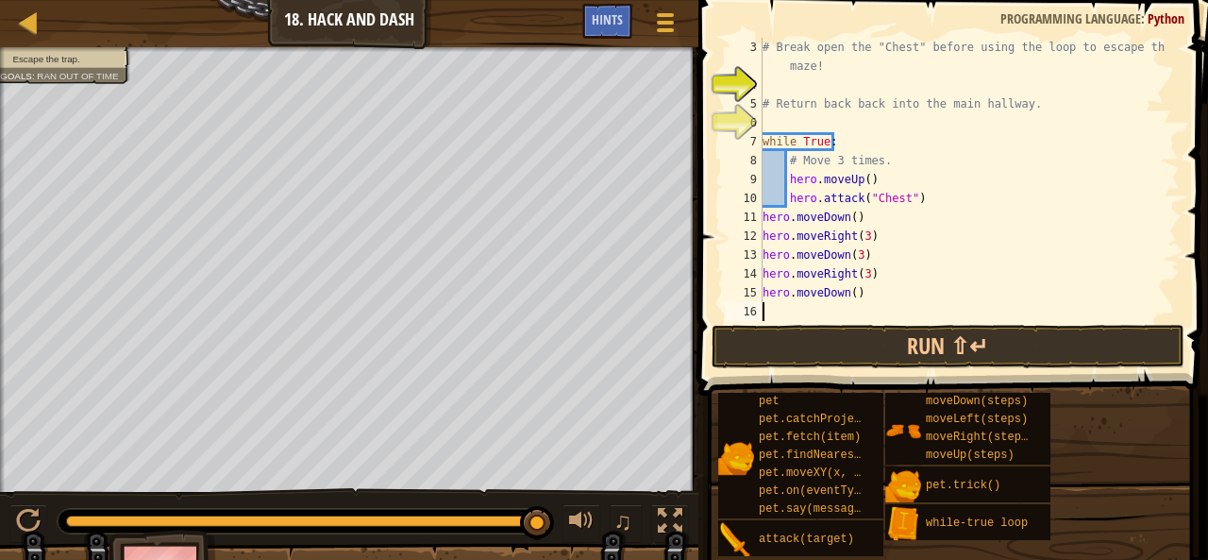
click at [849, 288] on div "# Break open the "Chest" before using the loop to escape the maze! # Return bac…" at bounding box center [962, 208] width 407 height 340
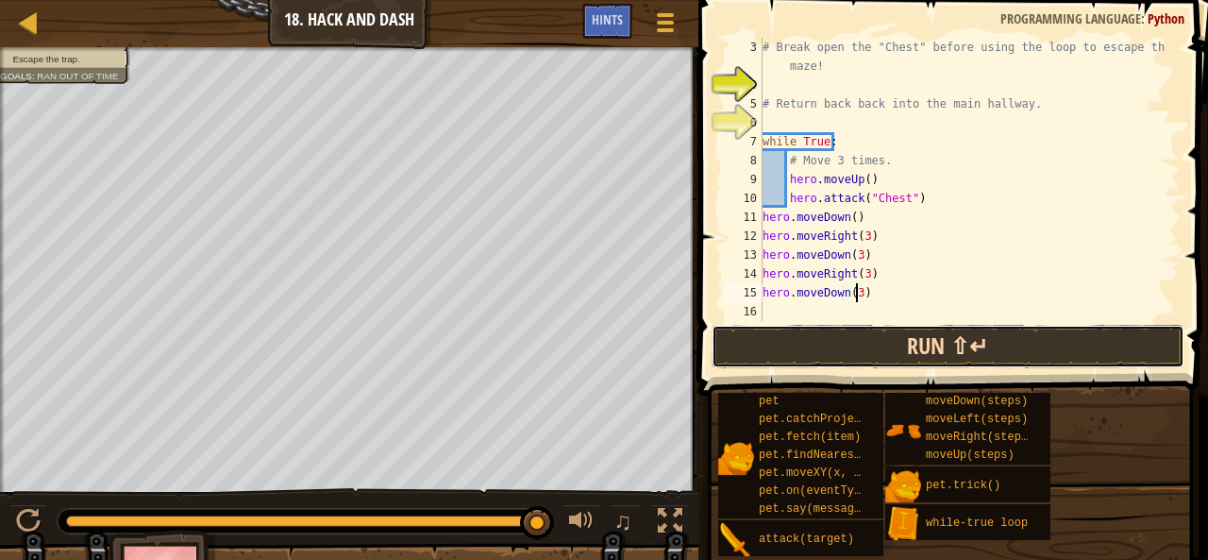
click at [808, 353] on button "Run ⇧↵" at bounding box center [948, 346] width 473 height 43
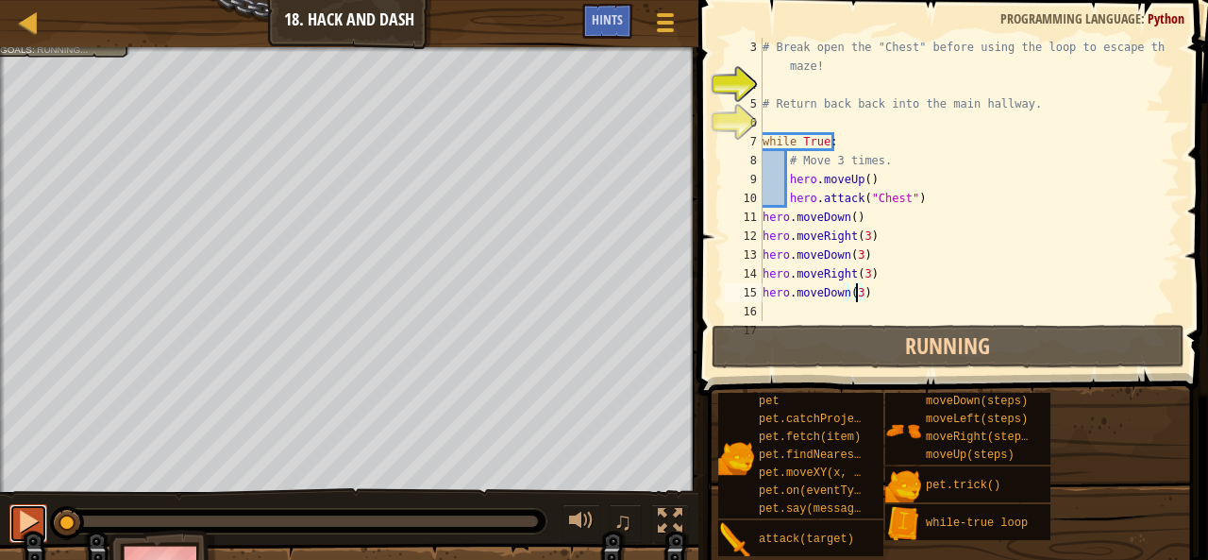
click at [23, 504] on button at bounding box center [28, 523] width 38 height 39
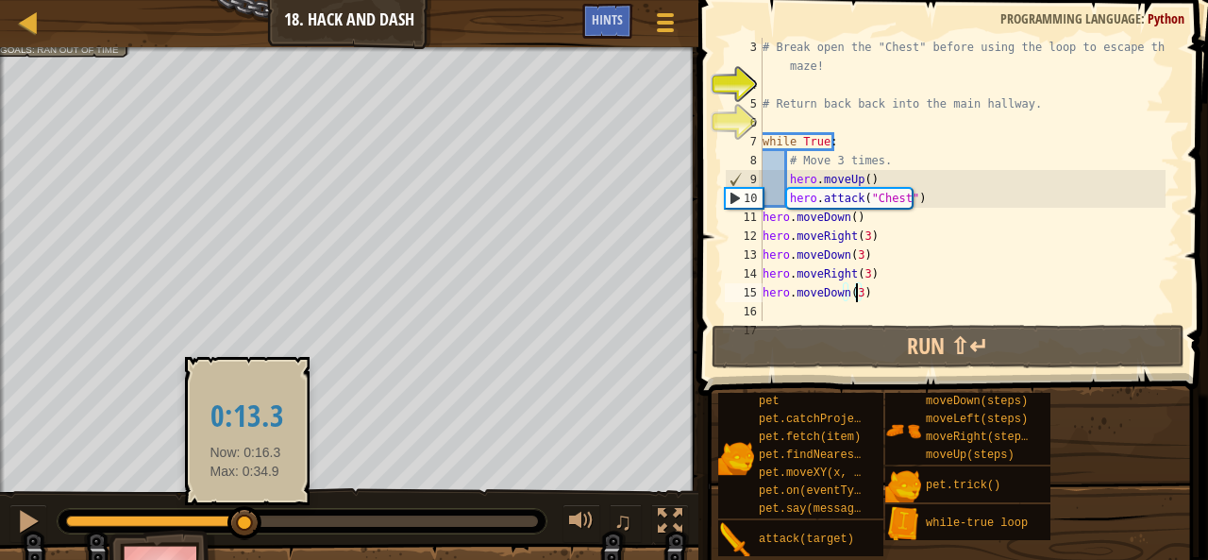
drag, startPoint x: 500, startPoint y: 524, endPoint x: 240, endPoint y: 516, distance: 260.6
click at [243, 515] on div at bounding box center [244, 523] width 34 height 34
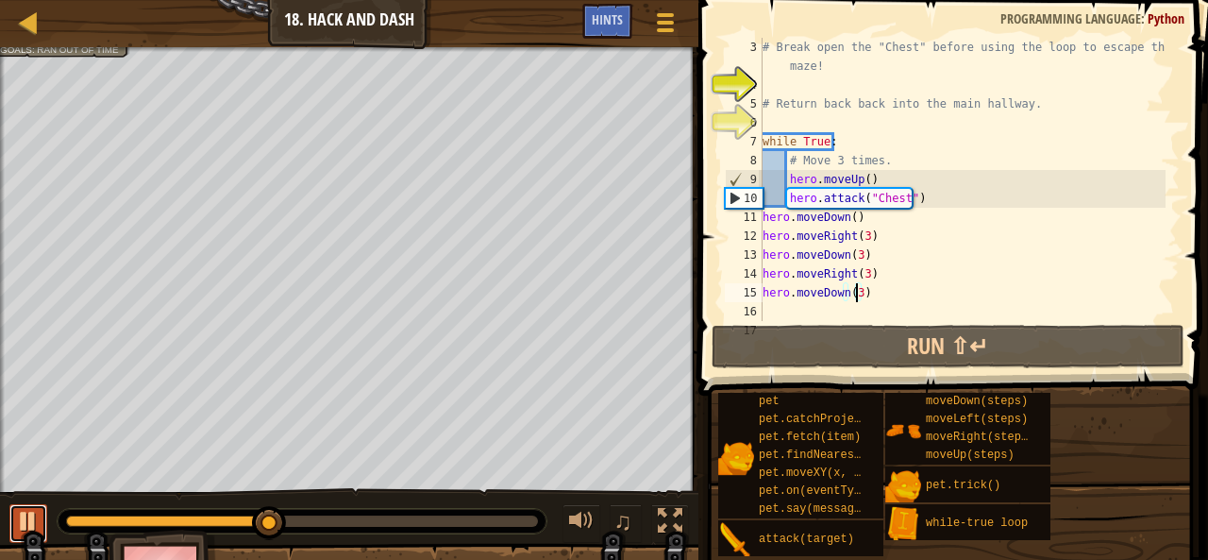
click at [19, 516] on div at bounding box center [28, 521] width 25 height 25
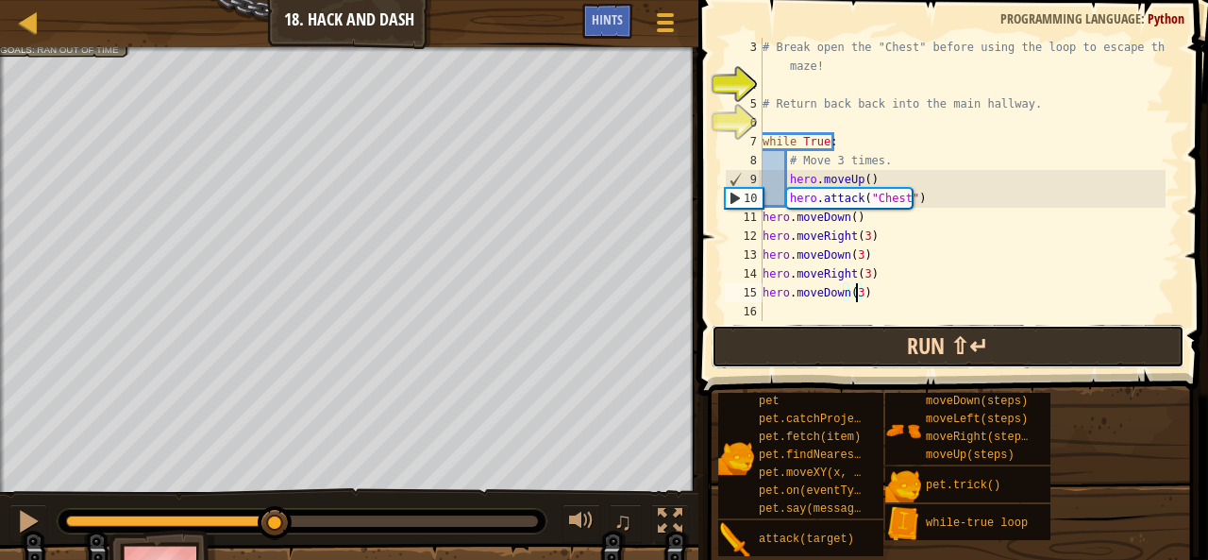
click at [847, 357] on button "Run ⇧↵" at bounding box center [948, 346] width 473 height 43
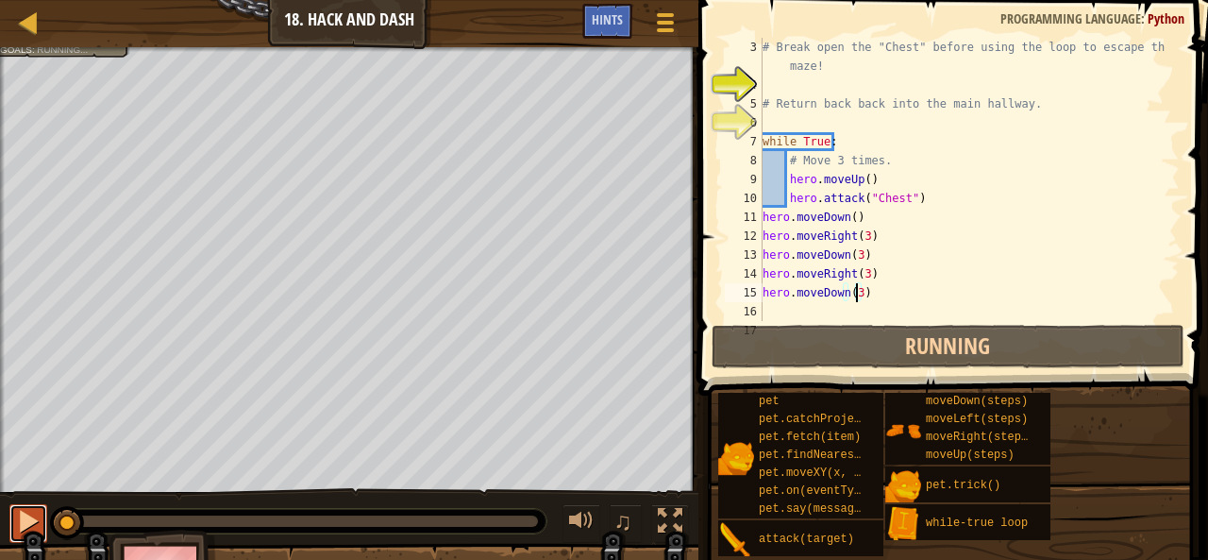
click at [19, 534] on button at bounding box center [28, 523] width 38 height 39
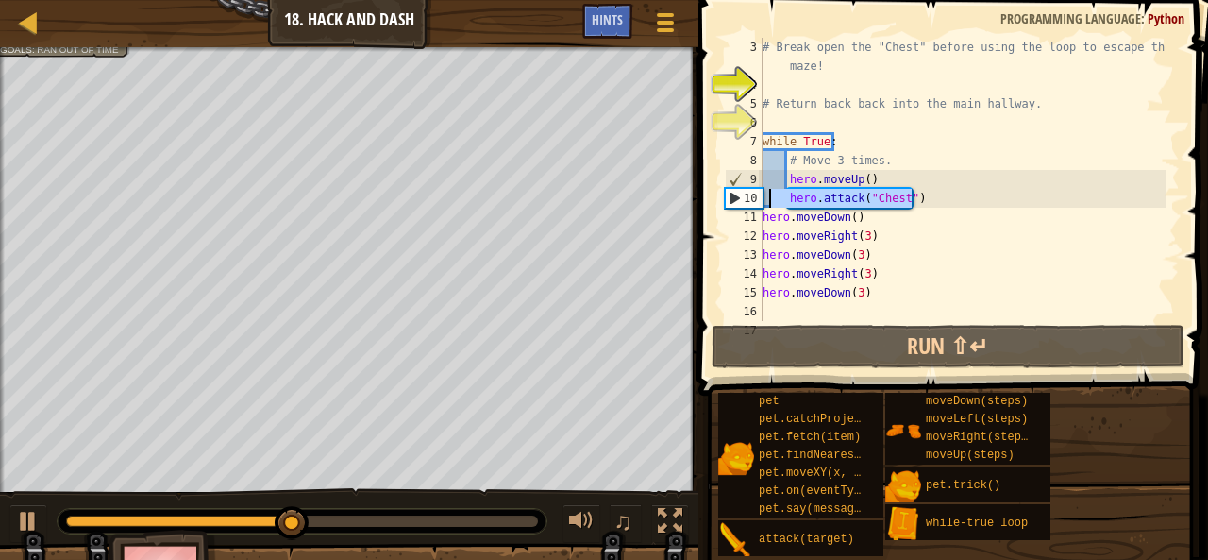
drag, startPoint x: 921, startPoint y: 198, endPoint x: 766, endPoint y: 201, distance: 154.8
click at [766, 201] on div "# Break open the "Chest" before using the loop to escape the maze! # Return bac…" at bounding box center [962, 208] width 407 height 340
type textarea "hero.attack("Chest")"
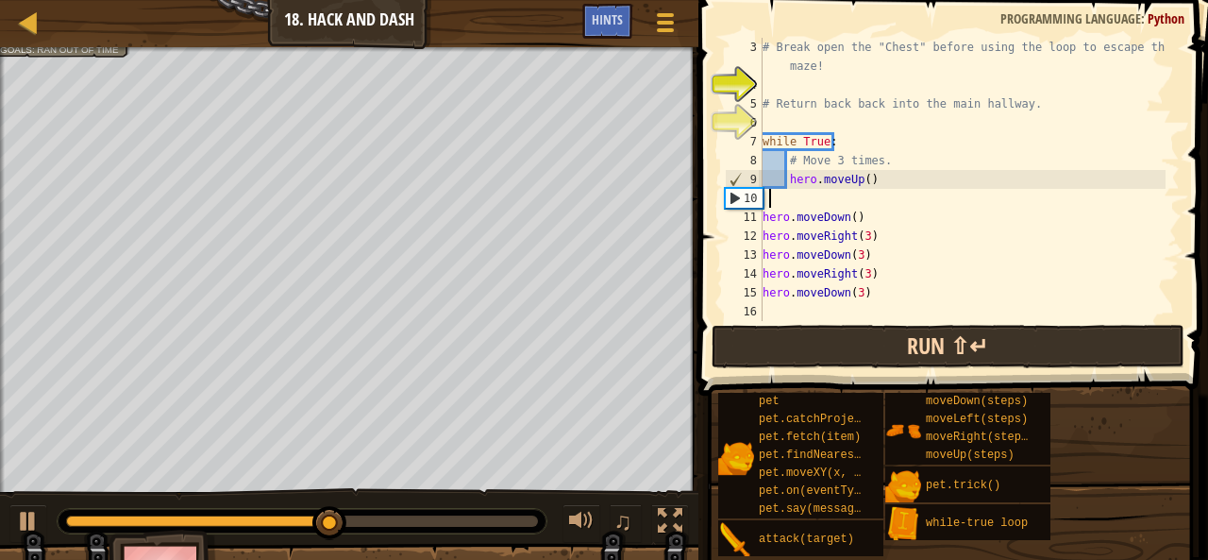
scroll to position [8, 0]
click at [828, 211] on div "# Break open the "Chest" before using the loop to escape the maze! # Return bac…" at bounding box center [962, 208] width 407 height 340
type textarea "hero.moveDown()"
click at [820, 195] on div "# Break open the "Chest" before using the loop to escape the maze! # Return bac…" at bounding box center [962, 208] width 407 height 340
click at [765, 198] on div "# Break open the "Chest" before using the loop to escape the maze! # Return bac…" at bounding box center [962, 208] width 407 height 340
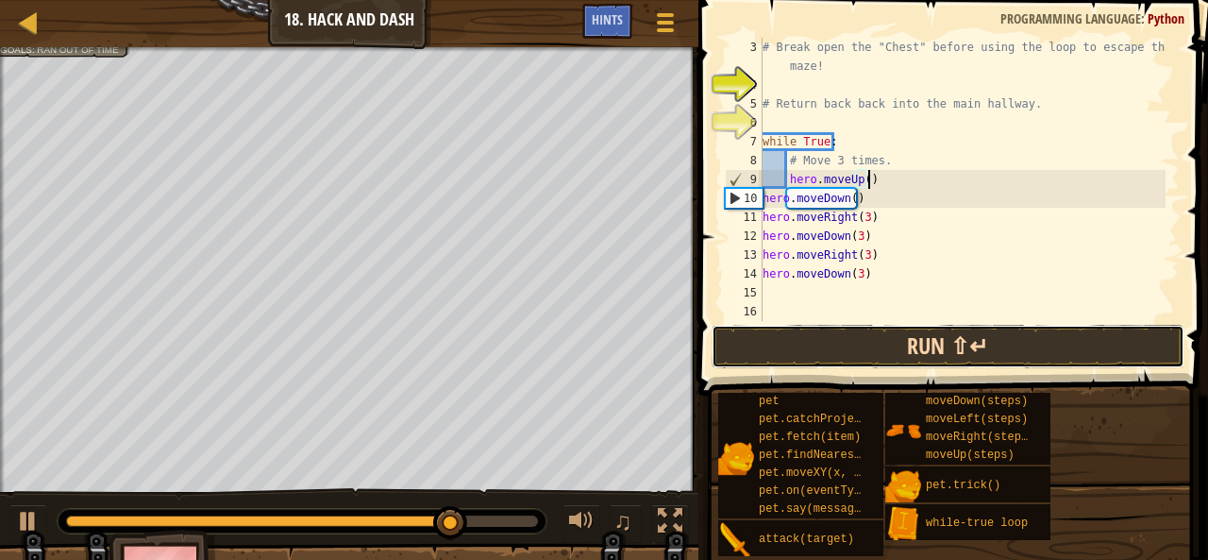
click at [806, 358] on button "Run ⇧↵" at bounding box center [948, 346] width 473 height 43
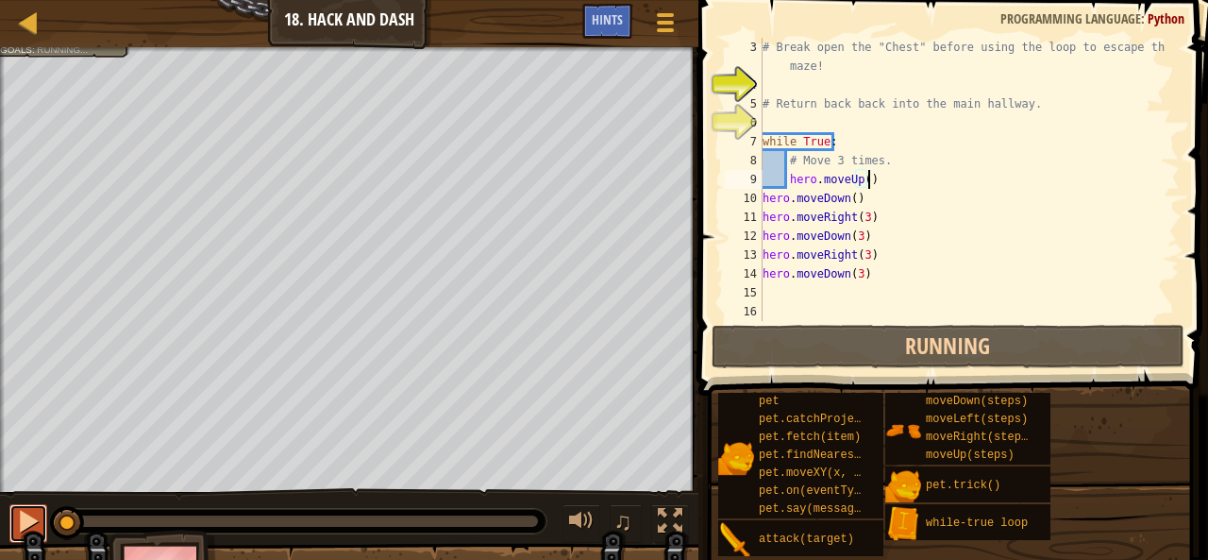
click at [23, 524] on div at bounding box center [28, 521] width 25 height 25
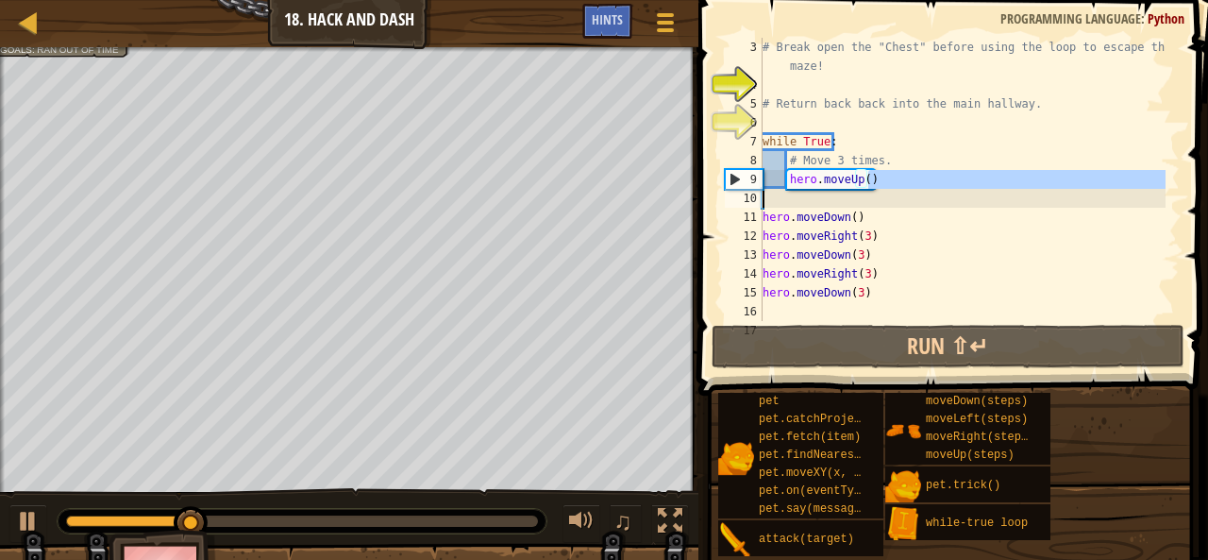
type textarea "hero.moveUp()"
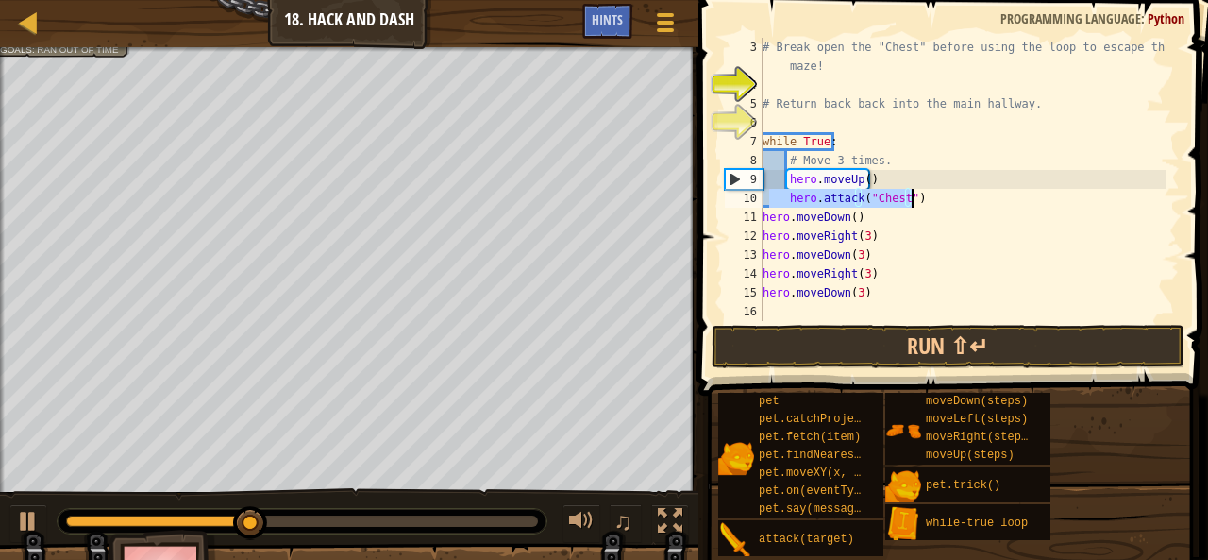
click at [966, 268] on div "# Break open the "Chest" before using the loop to escape the maze! # Return bac…" at bounding box center [962, 208] width 407 height 340
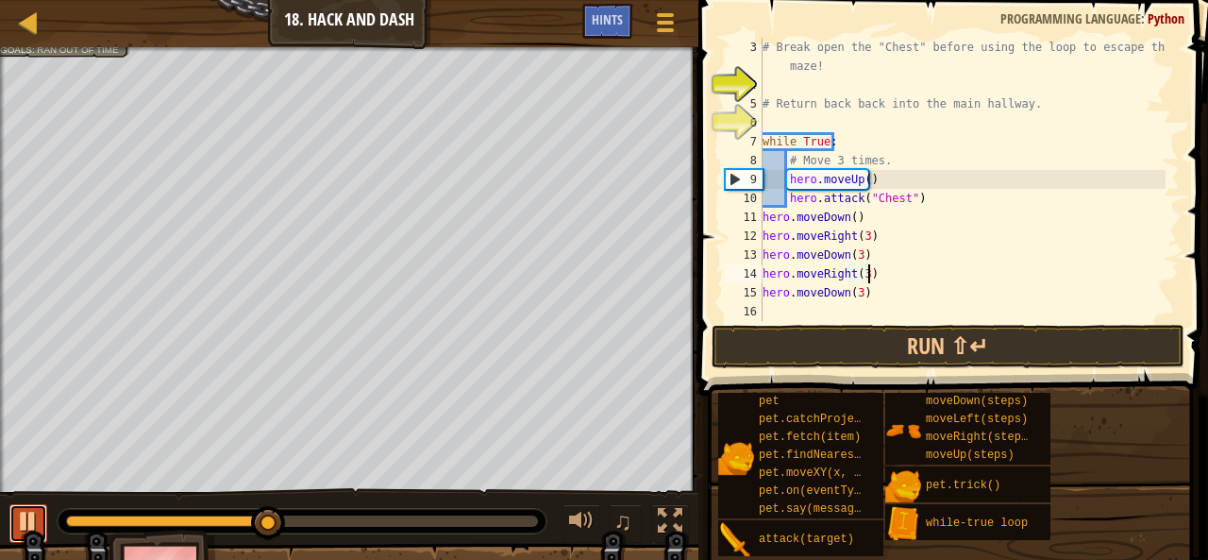
click at [34, 514] on div at bounding box center [28, 521] width 25 height 25
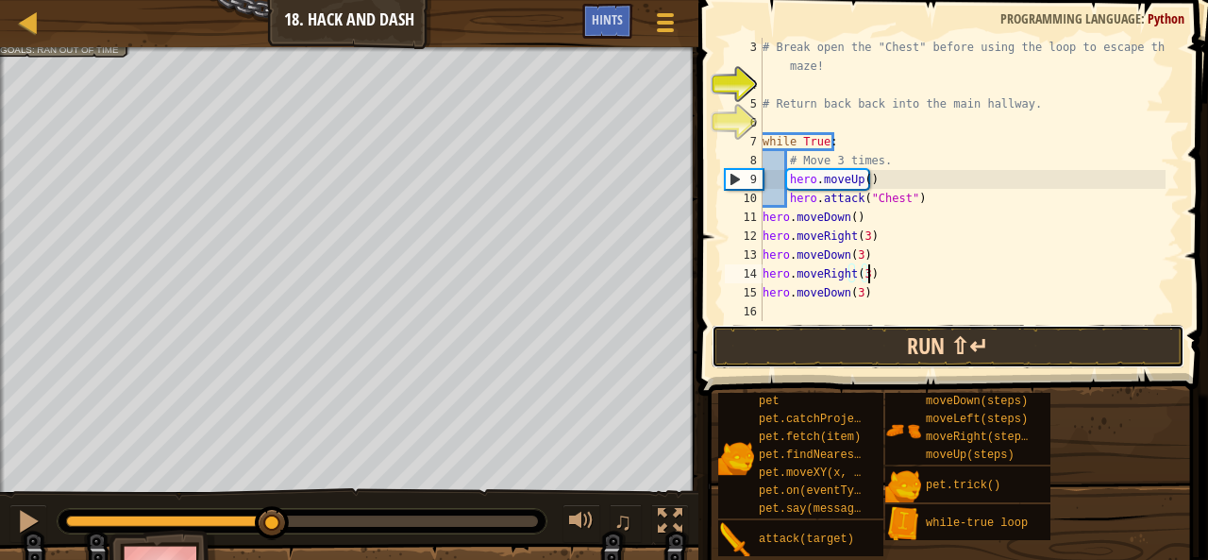
click at [877, 348] on button "Run ⇧↵" at bounding box center [948, 346] width 473 height 43
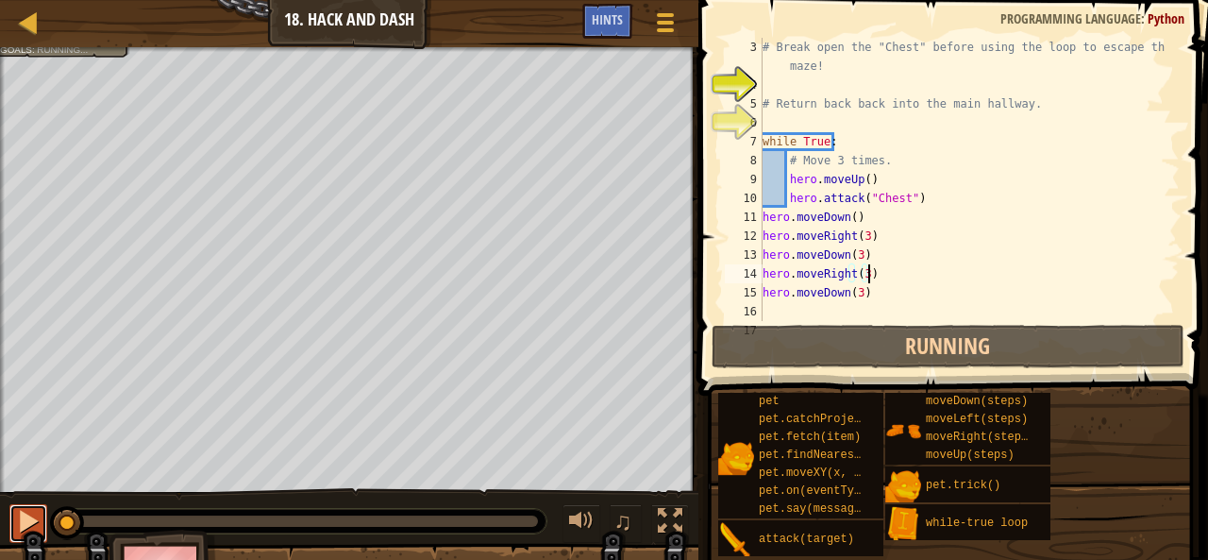
click at [40, 521] on div at bounding box center [28, 521] width 25 height 25
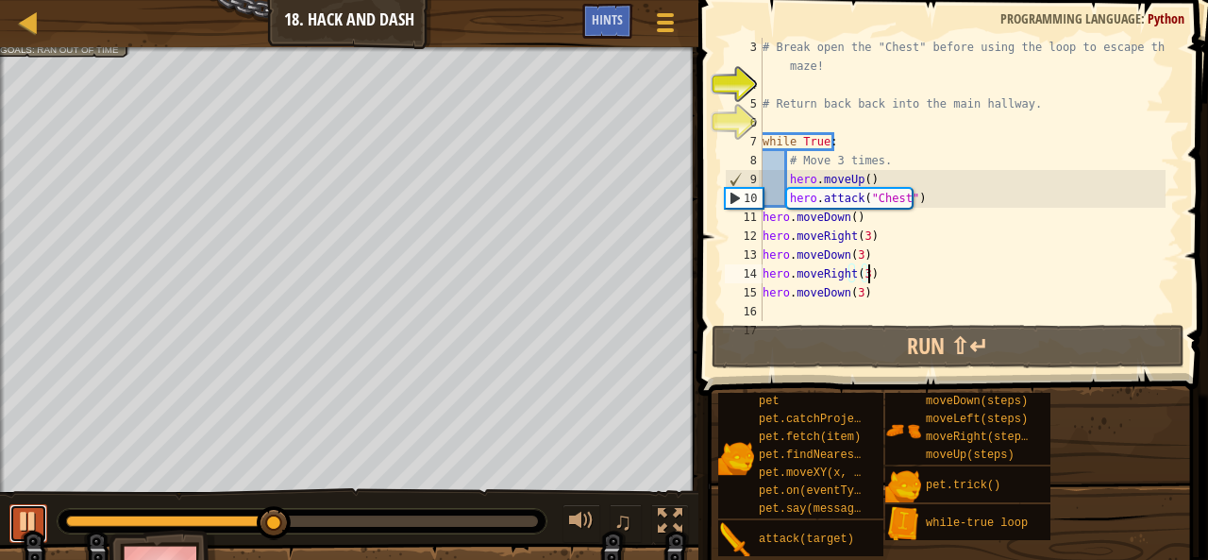
click at [16, 518] on div at bounding box center [28, 521] width 25 height 25
drag, startPoint x: 831, startPoint y: 142, endPoint x: 732, endPoint y: 148, distance: 99.2
click at [732, 148] on div "hero.moveRight(3) 3 4 5 6 7 8 9 10 11 12 13 14 15 16 17 # Break open the "Chest…" at bounding box center [950, 179] width 459 height 283
type textarea "while True:"
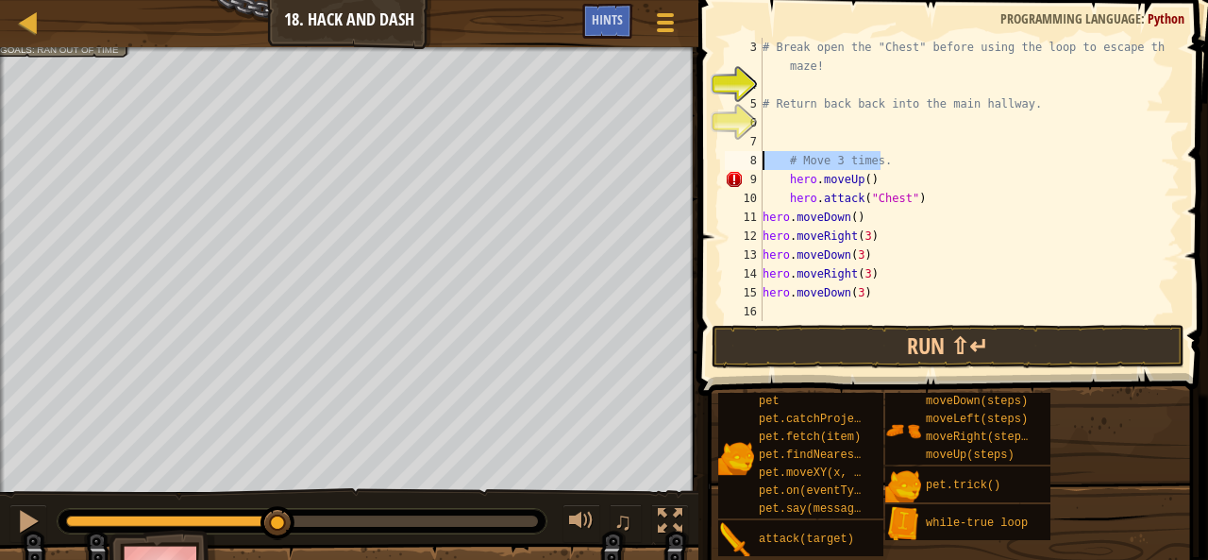
drag, startPoint x: 870, startPoint y: 163, endPoint x: 749, endPoint y: 169, distance: 120.9
click at [749, 169] on div "3 4 5 6 7 8 9 10 11 12 13 14 15 16 17 # Break open the "Chest" before using the…" at bounding box center [950, 179] width 459 height 283
type textarea "# Move 3 times."
click at [788, 175] on div "# Break open the "Chest" before using the loop to escape the maze! # Return bac…" at bounding box center [962, 208] width 407 height 340
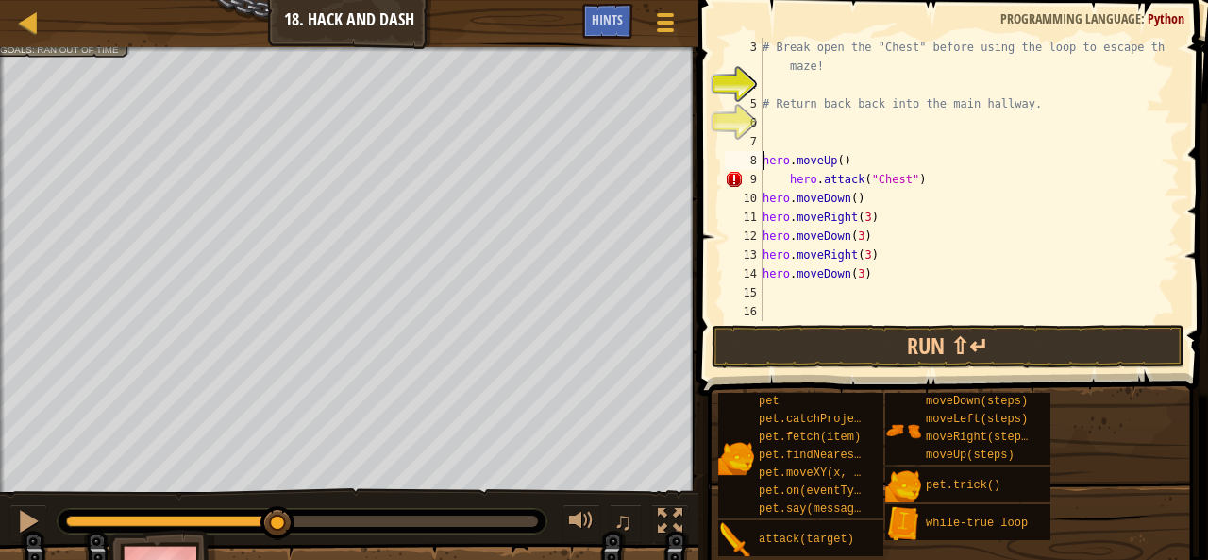
click at [785, 187] on div "# Break open the "Chest" before using the loop to escape the maze! # Return bac…" at bounding box center [962, 208] width 407 height 340
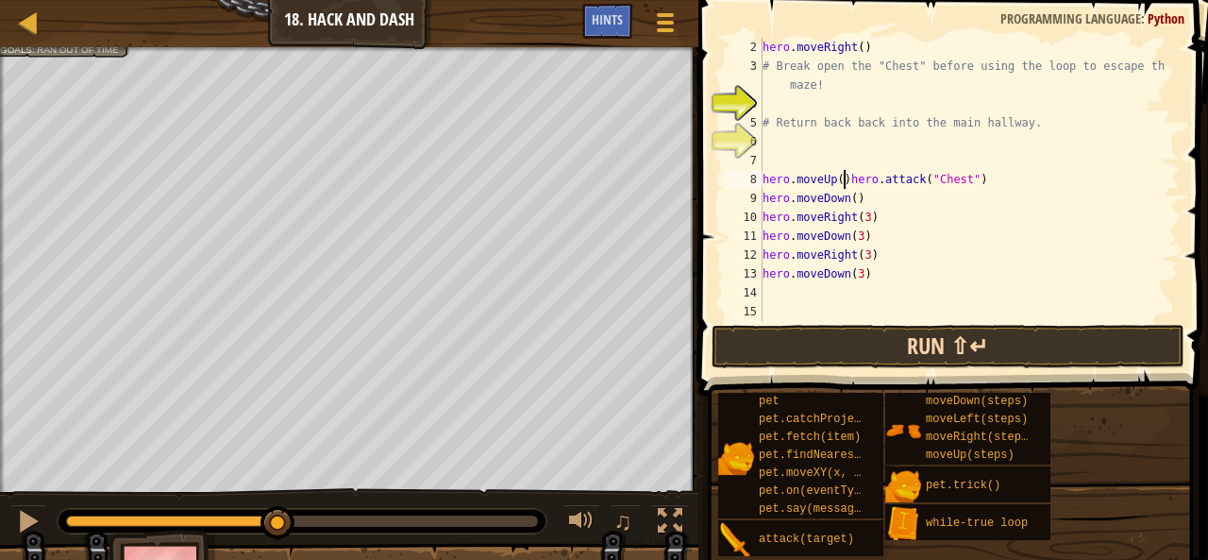
scroll to position [19, 0]
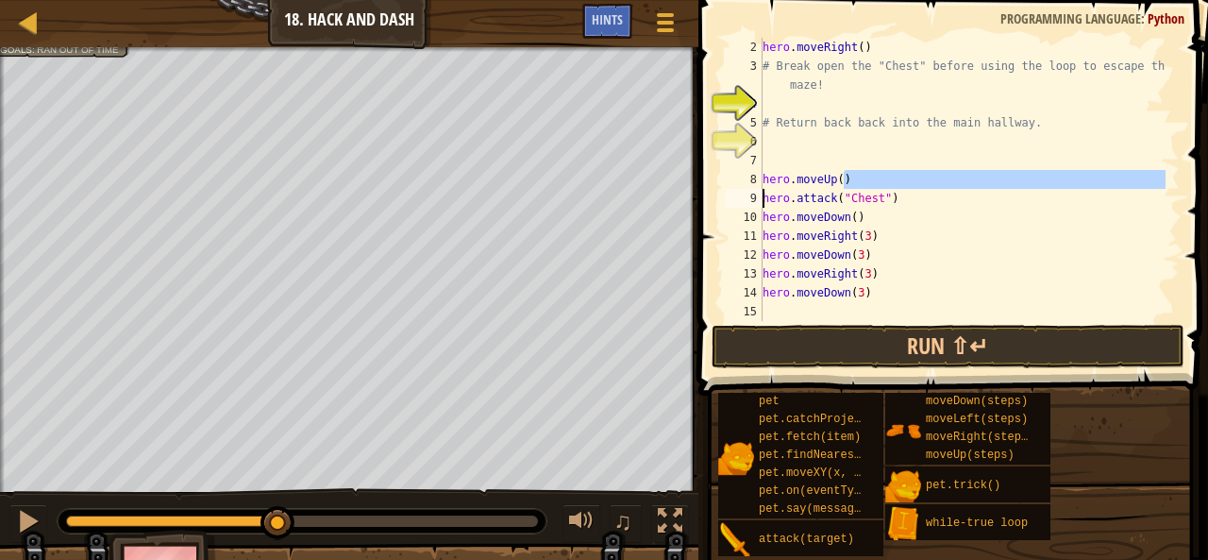
click at [982, 247] on div "hero . moveRight ( ) # Break open the "Chest" before using the loop to escape t…" at bounding box center [962, 198] width 407 height 321
type textarea "hero.moveDown(3)"
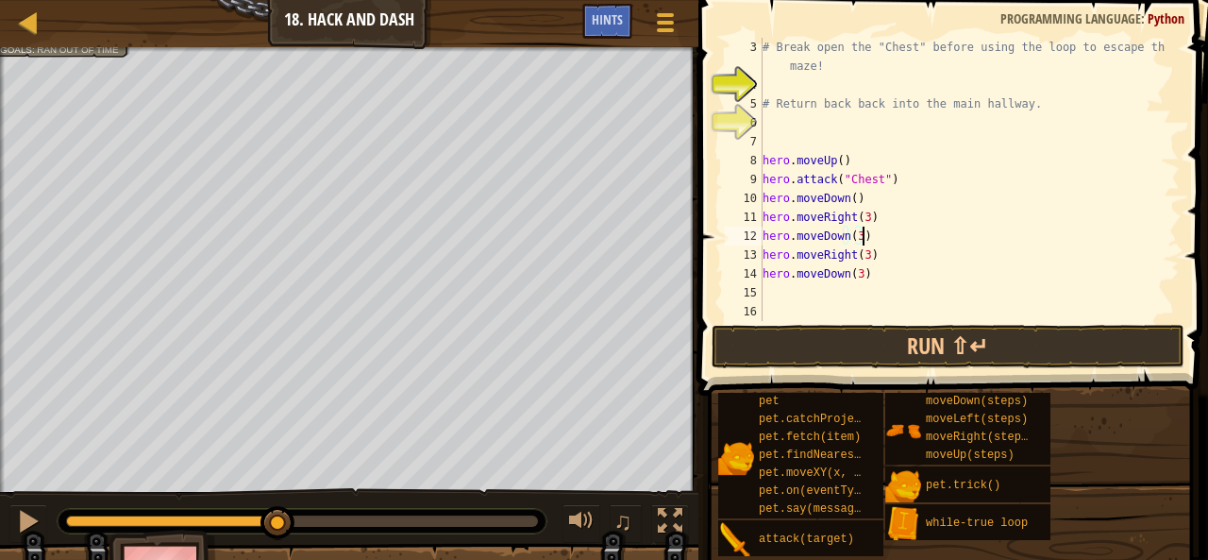
scroll to position [38, 0]
click at [995, 344] on button "Run ⇧↵" at bounding box center [948, 346] width 473 height 43
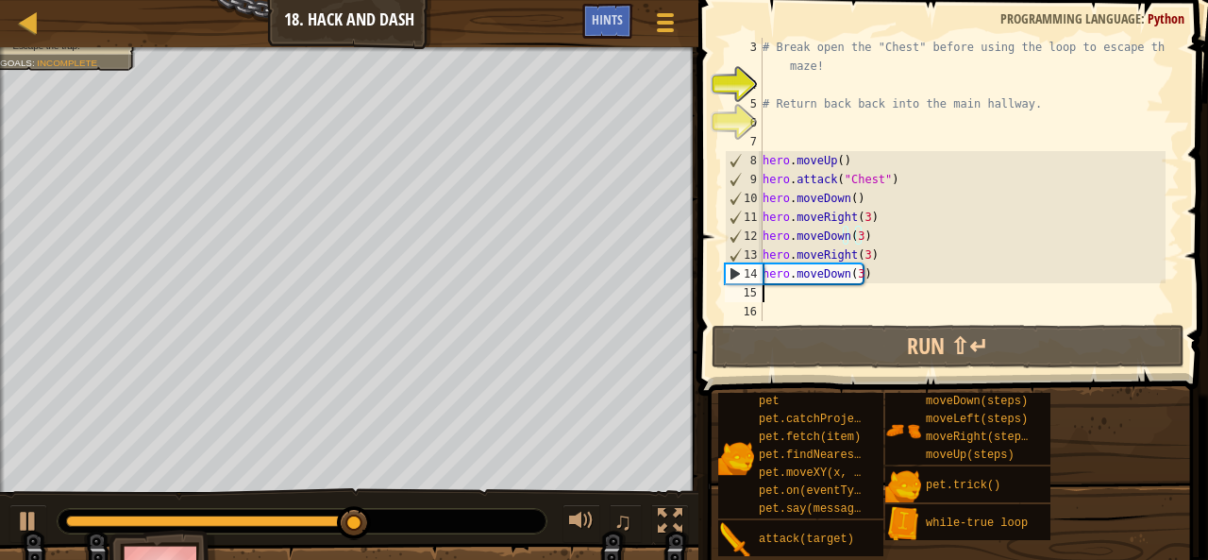
click at [766, 294] on div "# Break open the "Chest" before using the loop to escape the maze! # Return bac…" at bounding box center [962, 208] width 407 height 340
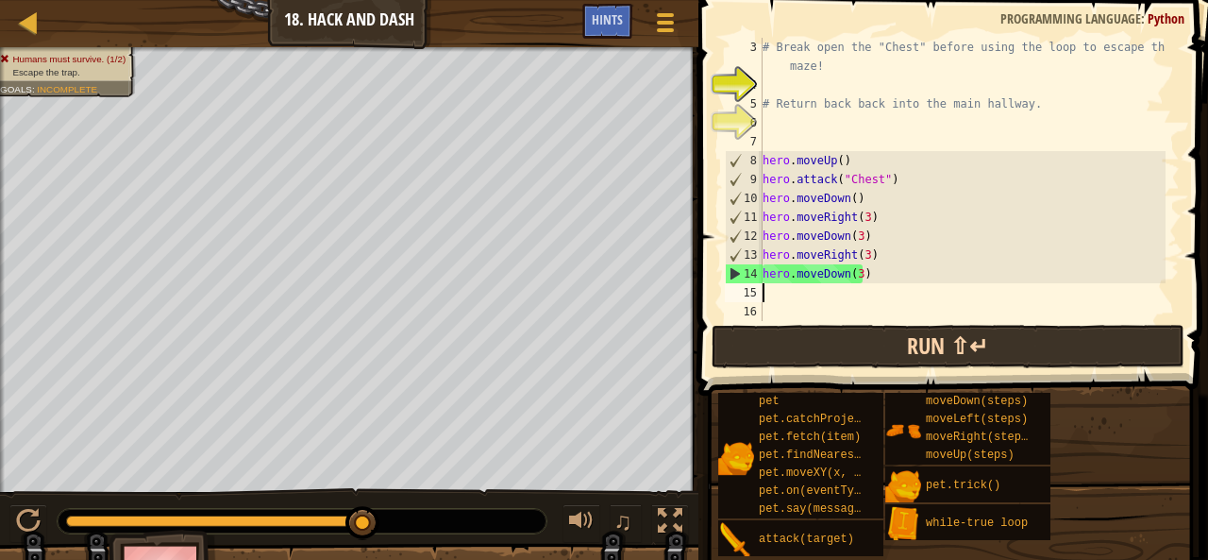
type textarea "h"
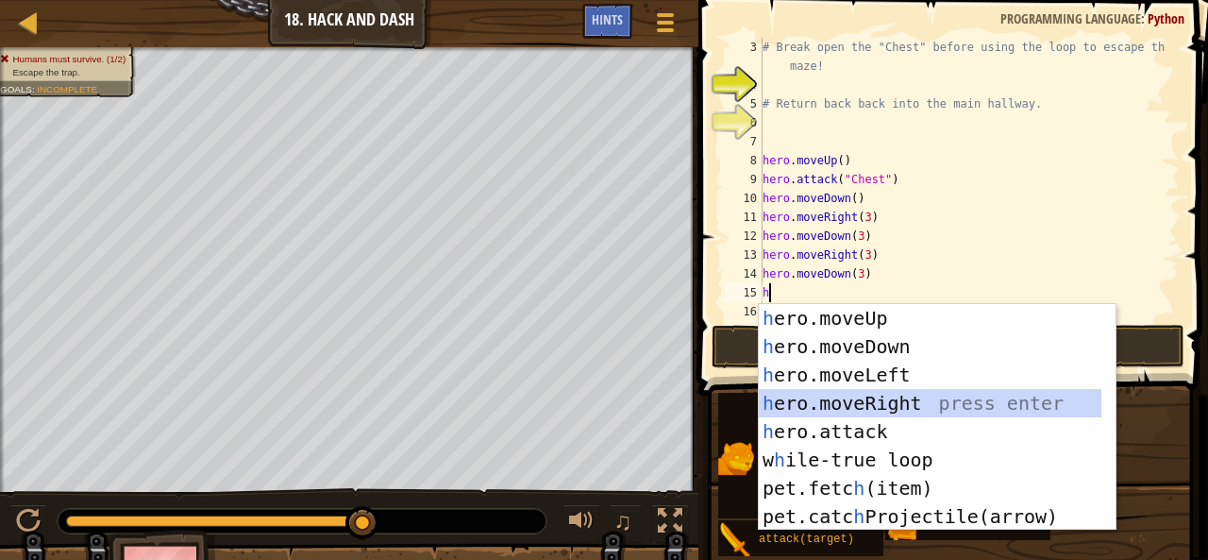
click at [925, 411] on div "h ero.moveUp press enter h ero.moveDown press enter h ero.moveLeft press enter …" at bounding box center [931, 445] width 344 height 283
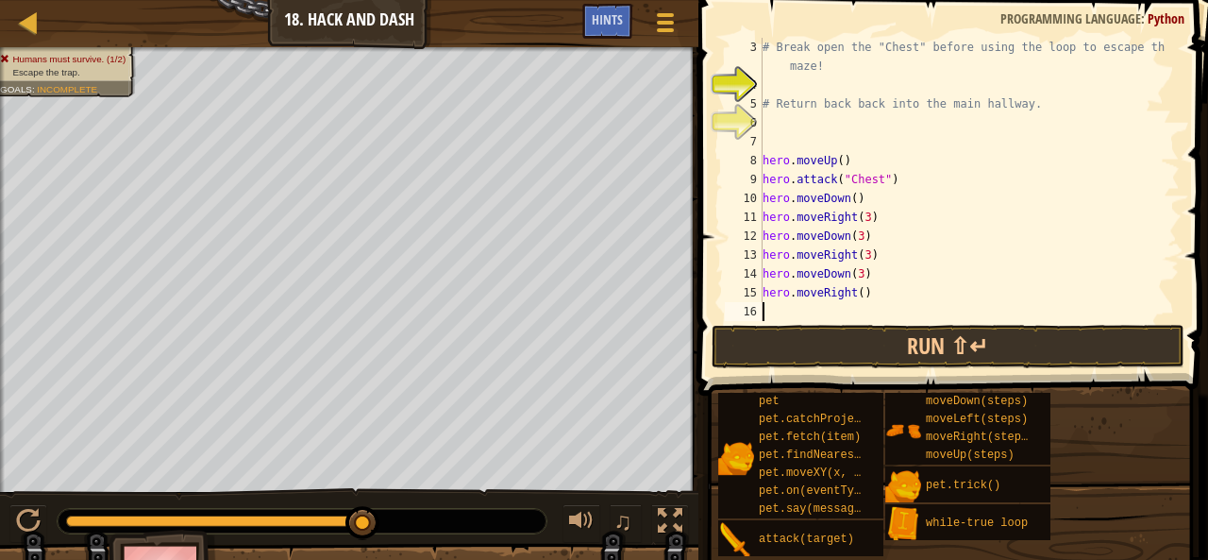
click at [847, 293] on div "# Break open the "Chest" before using the loop to escape the maze! # Return bac…" at bounding box center [962, 208] width 407 height 340
click at [853, 293] on div "# Break open the "Chest" before using the loop to escape the maze! # Return bac…" at bounding box center [962, 208] width 407 height 340
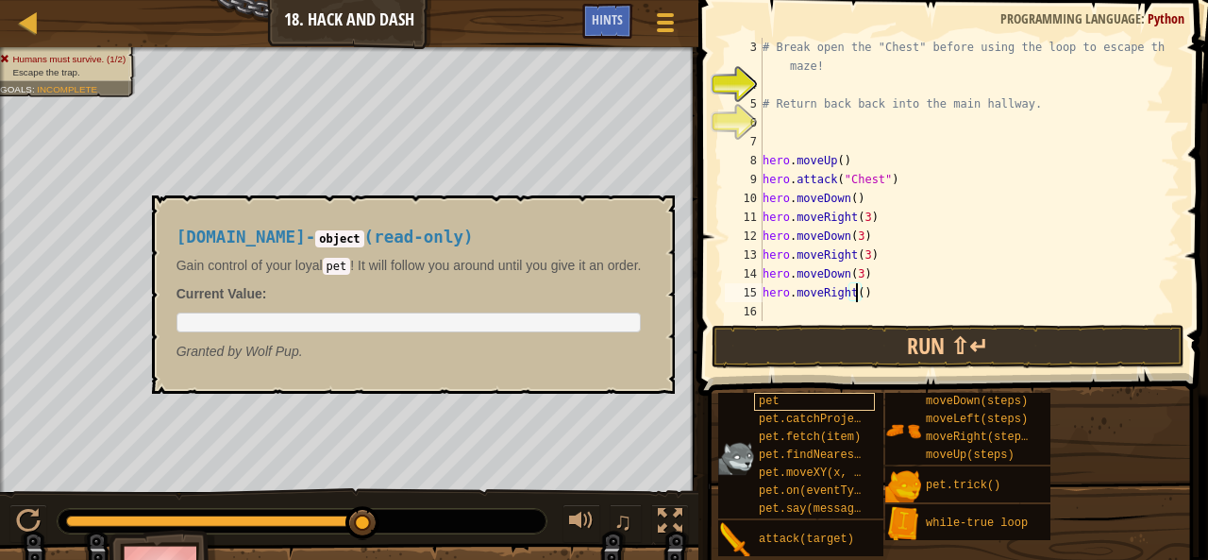
type textarea "hero.moveRight(3)"
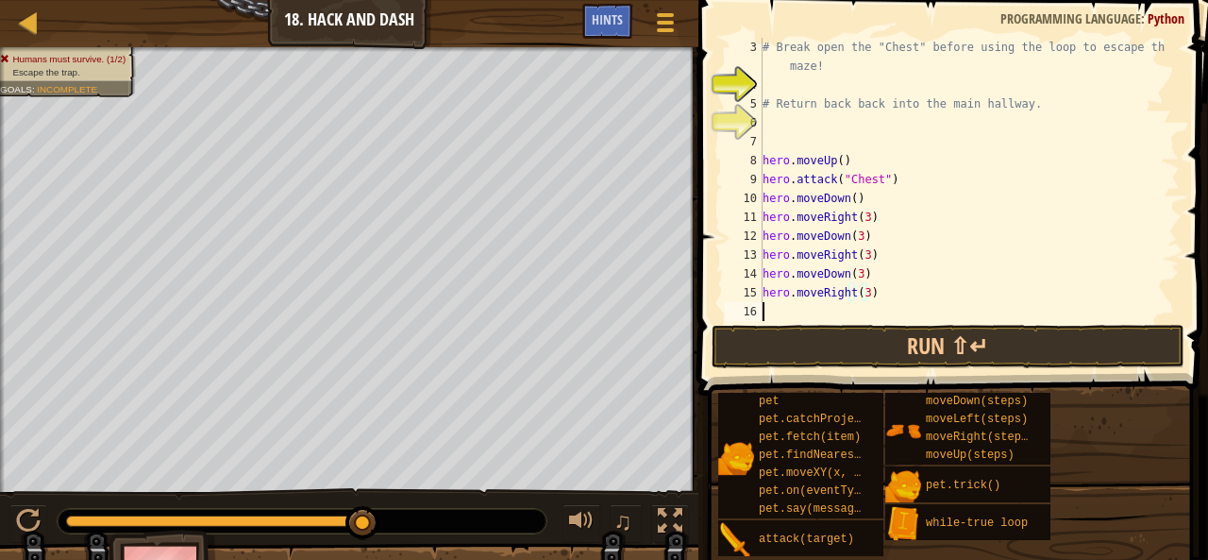
click at [776, 310] on div "# Break open the "Chest" before using the loop to escape the maze! # Return bac…" at bounding box center [962, 208] width 407 height 340
type textarea "h"
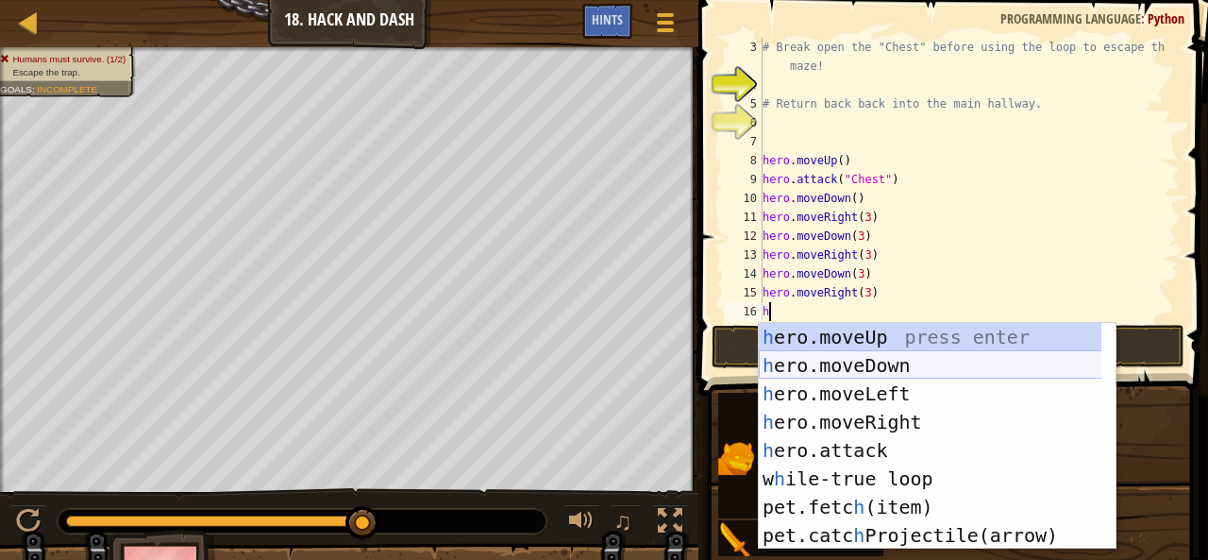
click at [883, 358] on div "h ero.moveUp press enter h ero.moveDown press enter h ero.moveLeft press enter …" at bounding box center [931, 464] width 344 height 283
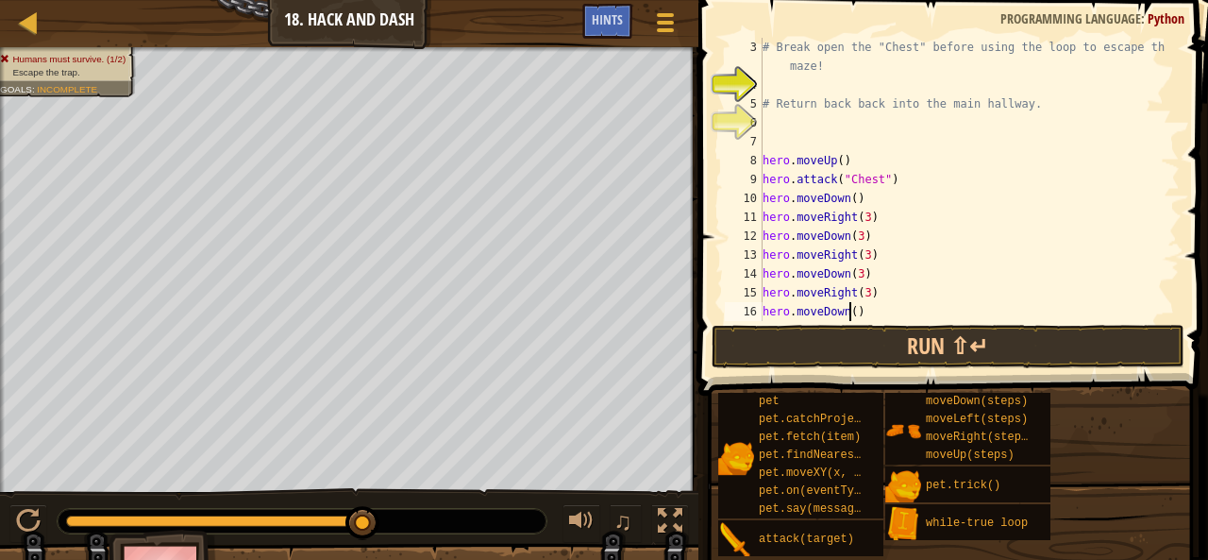
click at [849, 309] on div "# Break open the "Chest" before using the loop to escape the maze! # Return bac…" at bounding box center [962, 208] width 407 height 340
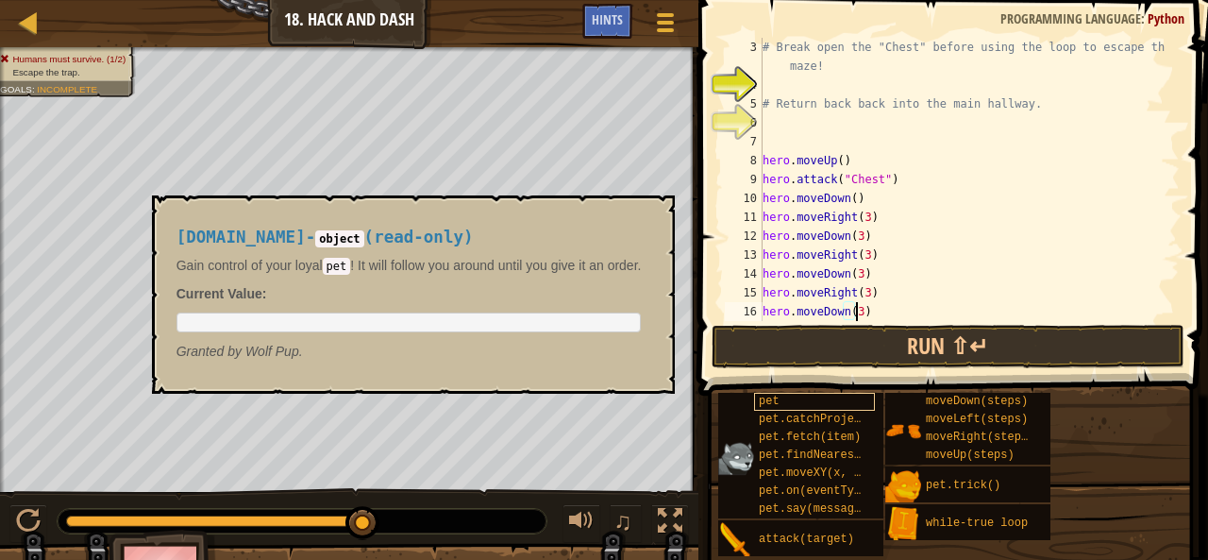
scroll to position [8, 8]
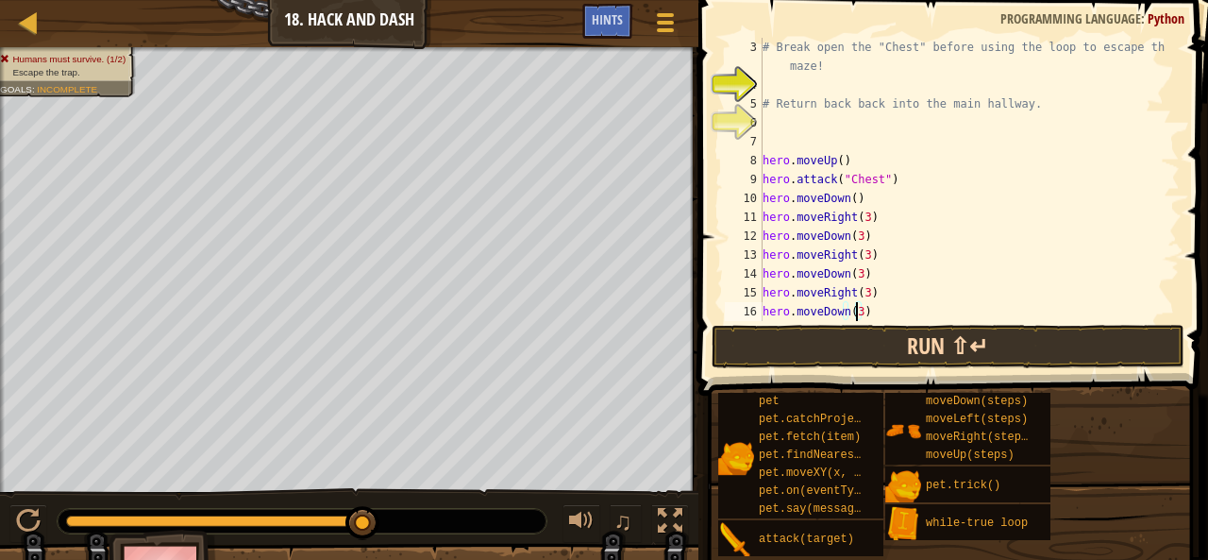
type textarea "hero.moveDown(3)"
click at [908, 327] on button "Run ⇧↵" at bounding box center [948, 346] width 473 height 43
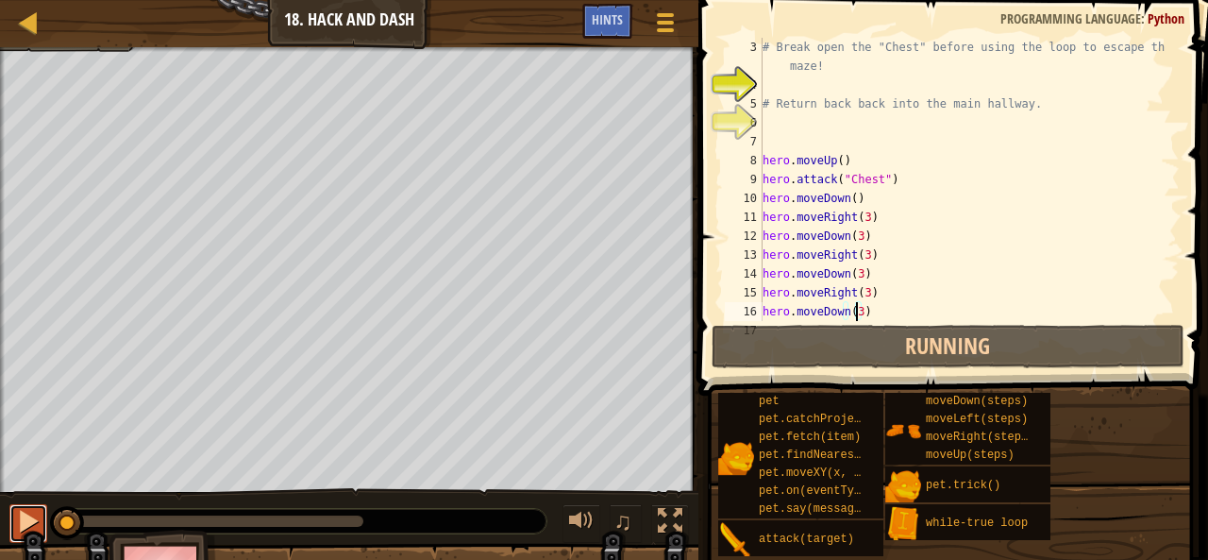
click at [23, 509] on div at bounding box center [28, 521] width 25 height 25
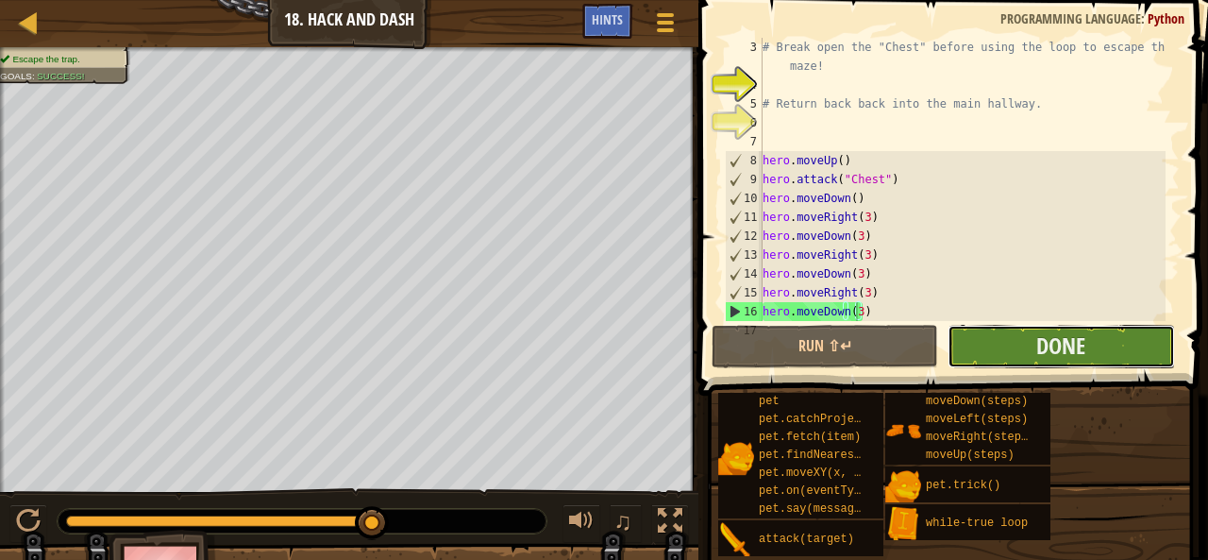
click at [1111, 344] on button "Done" at bounding box center [1060, 346] width 226 height 43
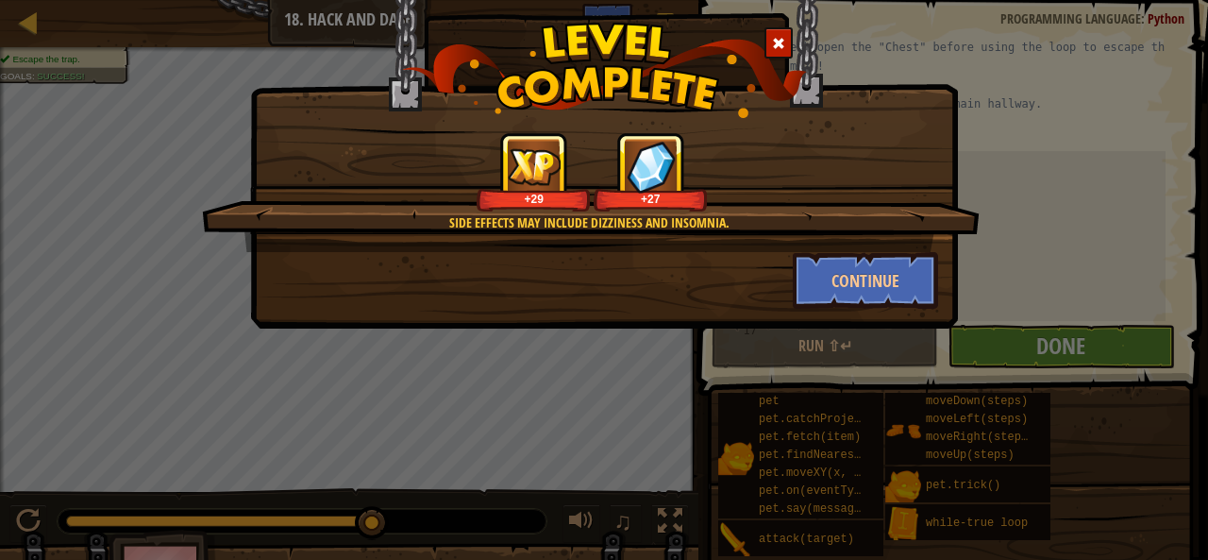
click at [774, 41] on span at bounding box center [778, 43] width 13 height 13
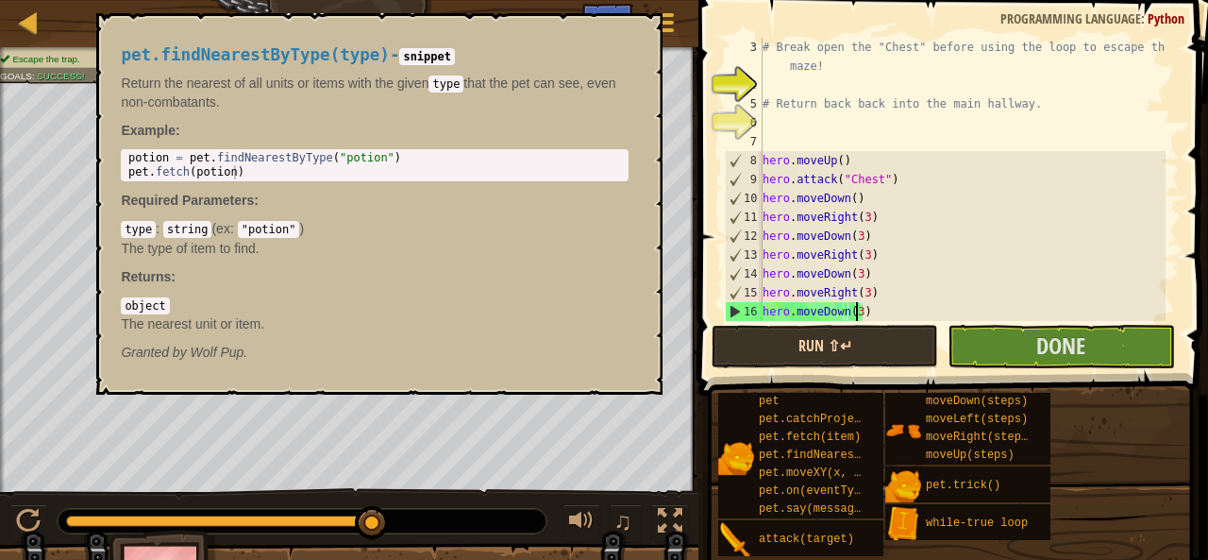
click at [823, 363] on div "Map Introduction to Computer Science 18. Hack and Dash Game Menu Done Hints 1 ה…" at bounding box center [604, 280] width 1208 height 560
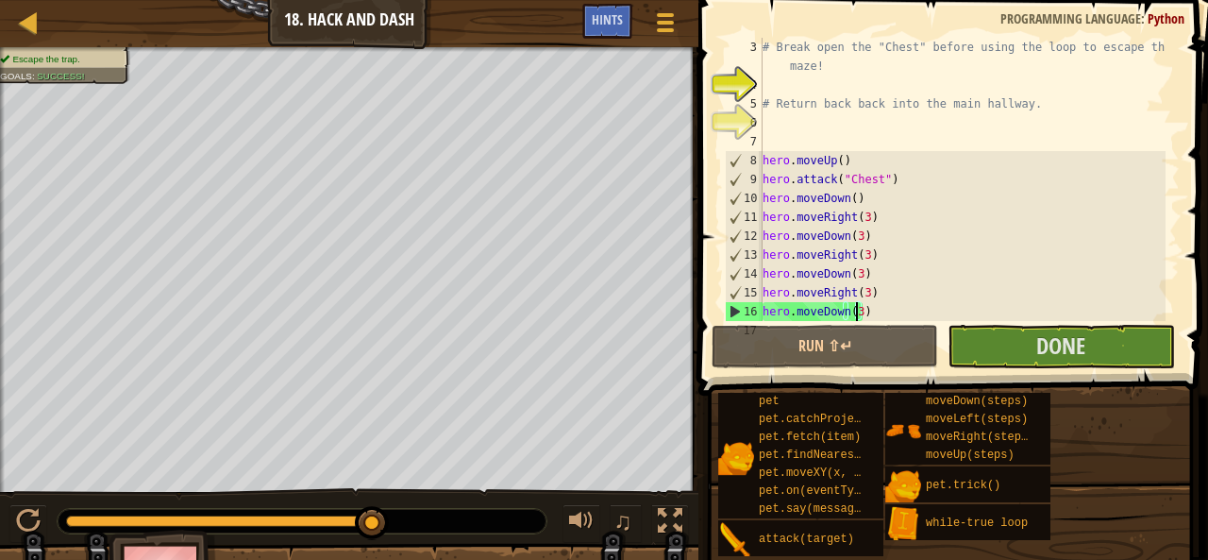
click at [218, 520] on div "Escape the trap. Goals : Success! ♫ Hattori 50 x: 158 y: 7 x: 158 y: 3 action: …" at bounding box center [604, 333] width 1208 height 573
click at [125, 78] on div "Escape the trap. Goals : Success!" at bounding box center [349, 269] width 698 height 445
click at [125, 0] on html "Map Introduction to Computer Science 18. Hack and Dash Game Menu Done Hints 1 ה…" at bounding box center [604, 0] width 1208 height 0
click at [1046, 0] on html "Map Introduction to Computer Science 18. Hack and Dash Game Menu Done Hints 1 ה…" at bounding box center [604, 0] width 1208 height 0
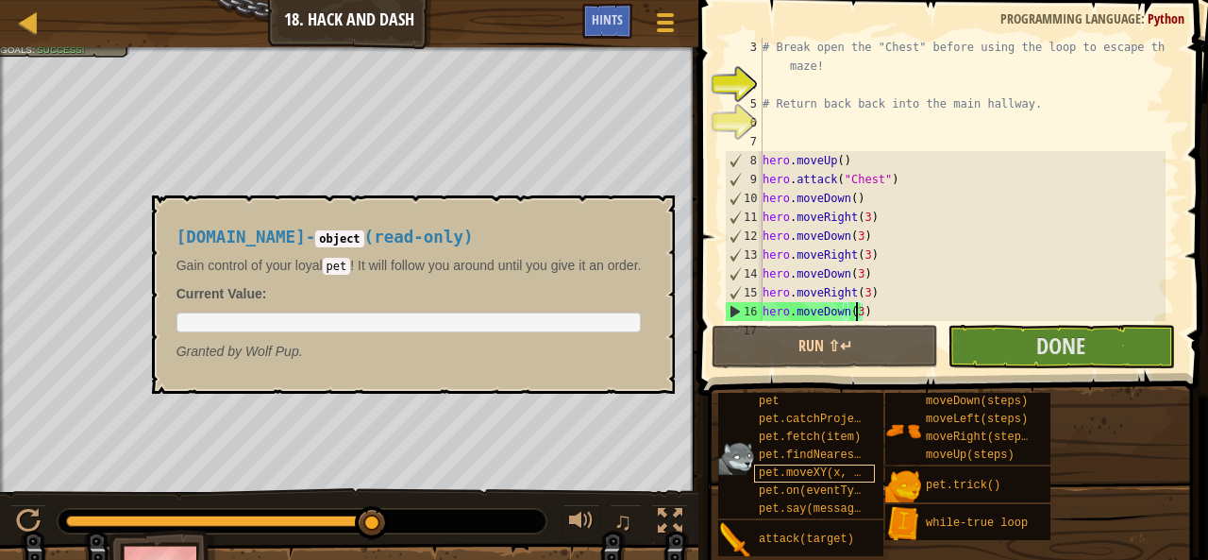
click at [861, 482] on div "Map Introduction to Computer Science 18. Hack and Dash Game Menu Done Hints 1 ה…" at bounding box center [604, 280] width 1208 height 560
click at [675, 454] on div "Map Introduction to Computer Science 18. Hack and Dash Game Menu Done Hints 1 ה…" at bounding box center [604, 280] width 1208 height 560
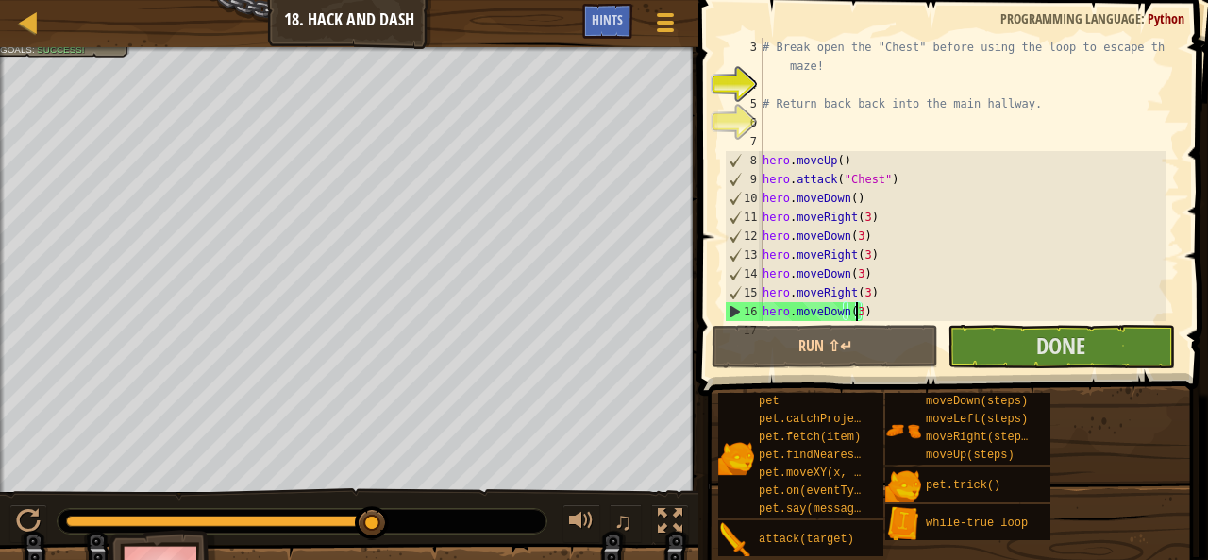
drag, startPoint x: 701, startPoint y: 460, endPoint x: 610, endPoint y: 505, distance: 102.1
click at [610, 514] on div "Escape the trap. Goals : Success! ♫ Hattori 50 x: 158 y: 7 x: 158 y: 3 action: …" at bounding box center [604, 333] width 1208 height 573
click at [772, 144] on div "Map Introduction to Computer Science 18. Hack and Dash Game Menu Done Hints 1 ה…" at bounding box center [604, 280] width 1208 height 560
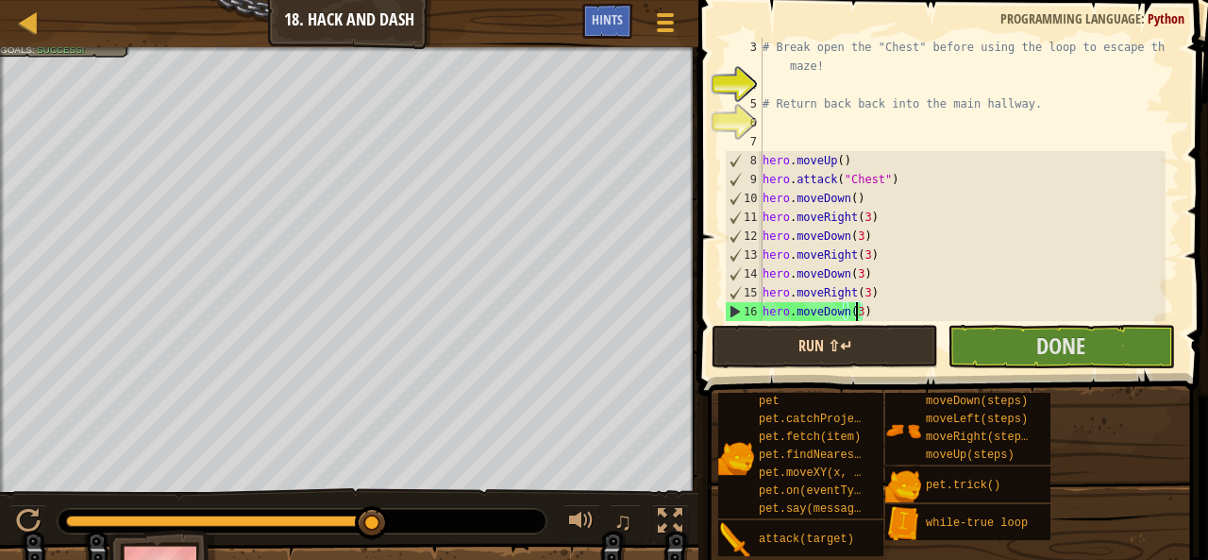
click at [819, 372] on div "Map Introduction to Computer Science 18. Hack and Dash Game Menu Done Hints 1 ה…" at bounding box center [604, 280] width 1208 height 560
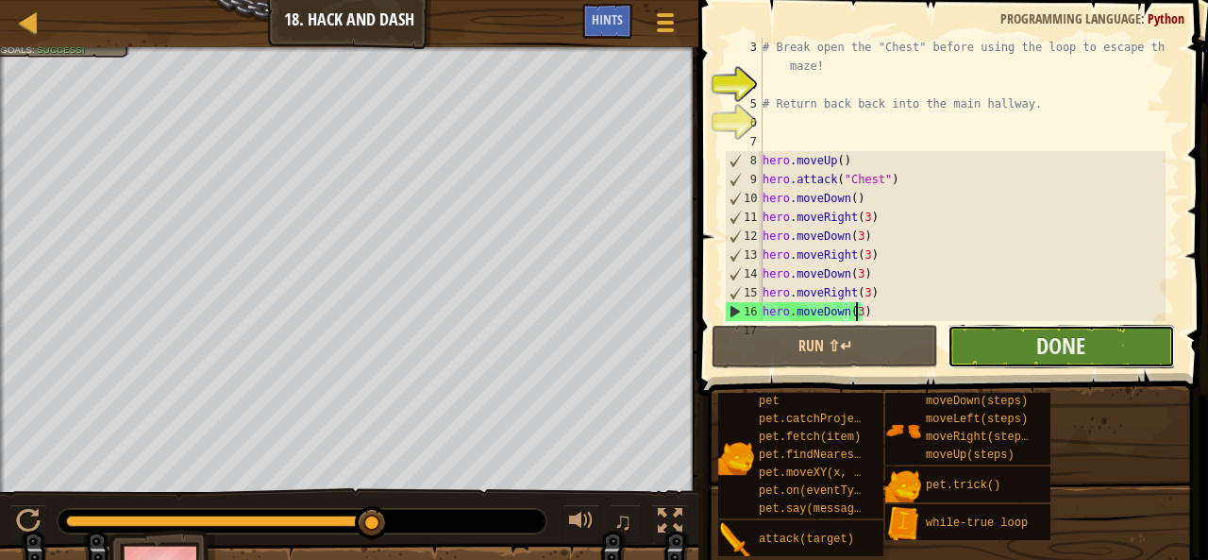
click at [1125, 362] on button "Done" at bounding box center [1060, 346] width 226 height 43
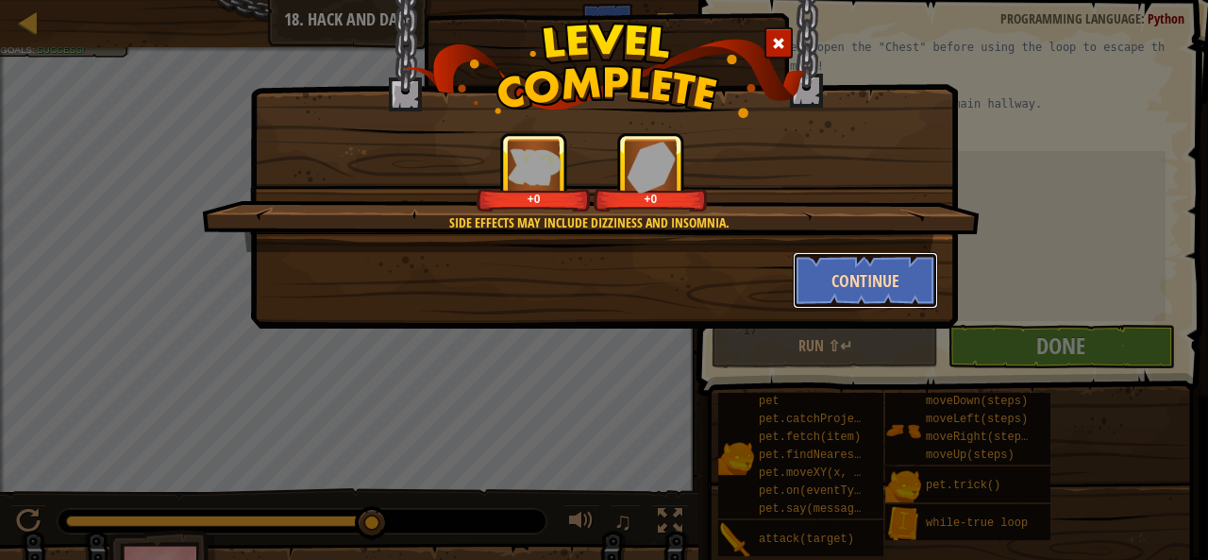
click at [834, 277] on button "Continue" at bounding box center [866, 280] width 146 height 57
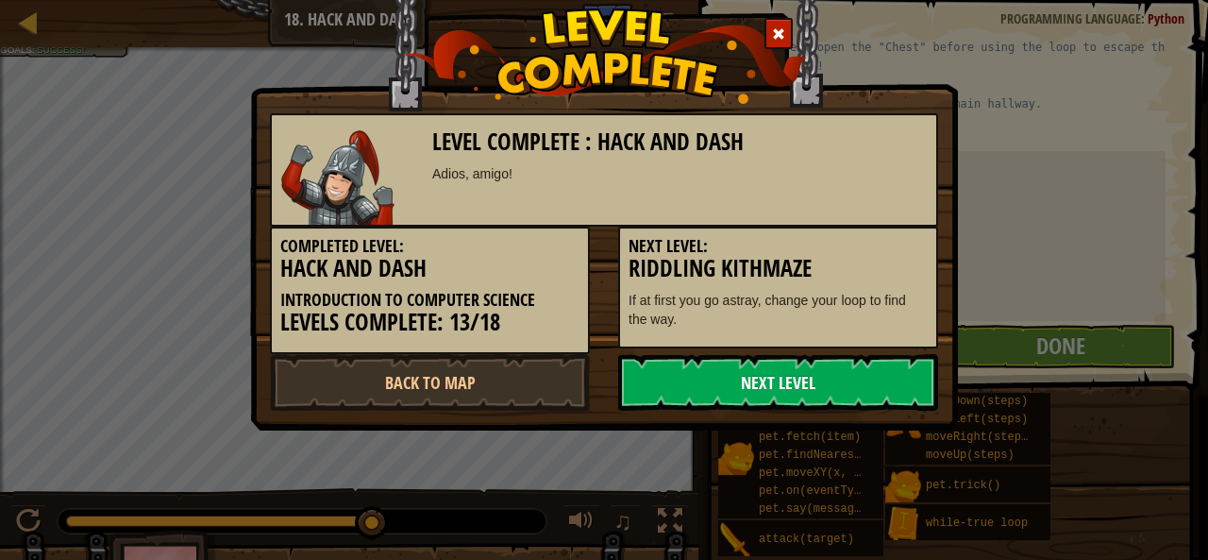
click at [840, 391] on link "Next Level" at bounding box center [778, 382] width 320 height 57
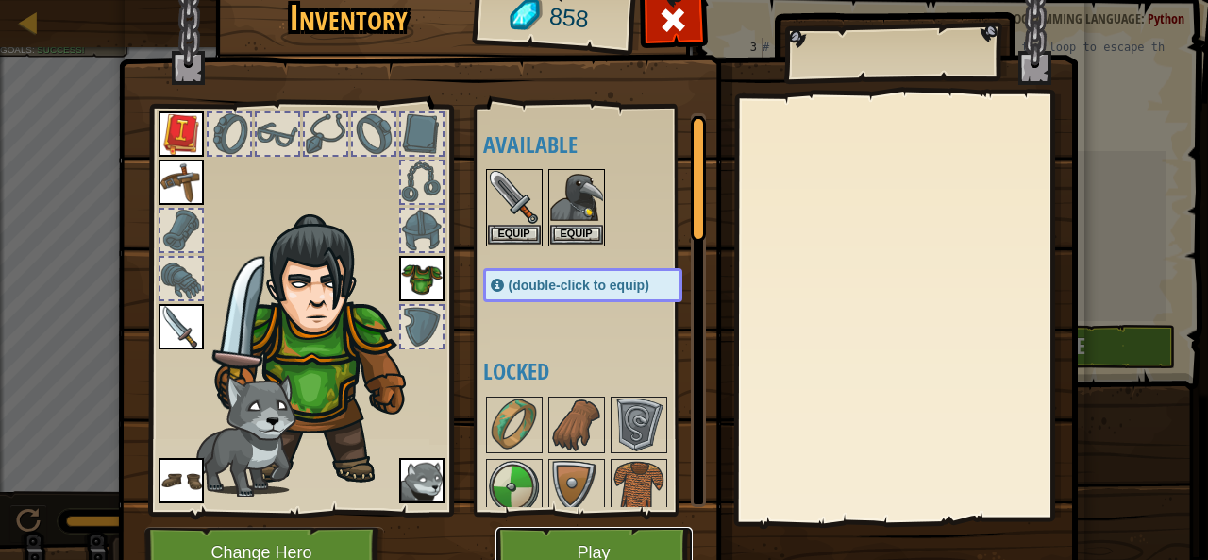
click at [581, 534] on button "Play" at bounding box center [593, 553] width 197 height 52
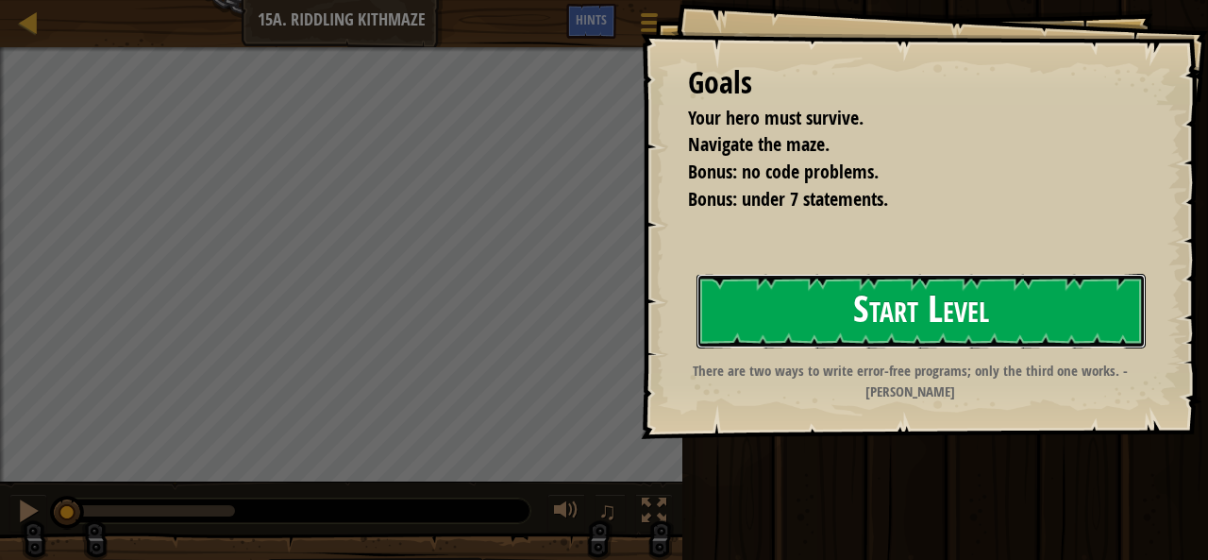
click at [788, 318] on button "Start Level" at bounding box center [920, 311] width 449 height 75
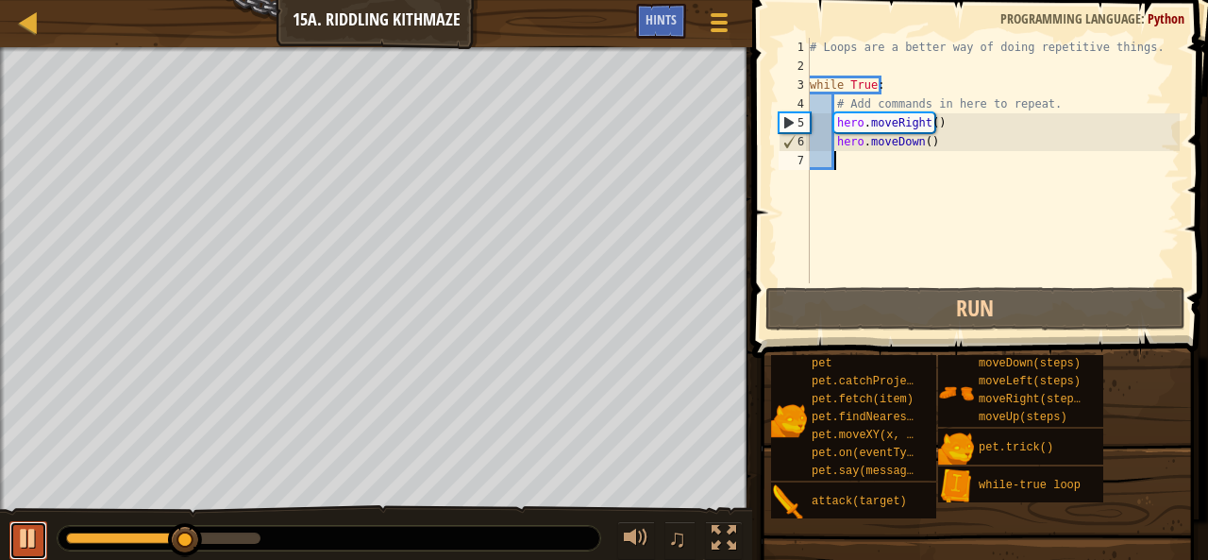
click at [45, 534] on button at bounding box center [28, 540] width 38 height 39
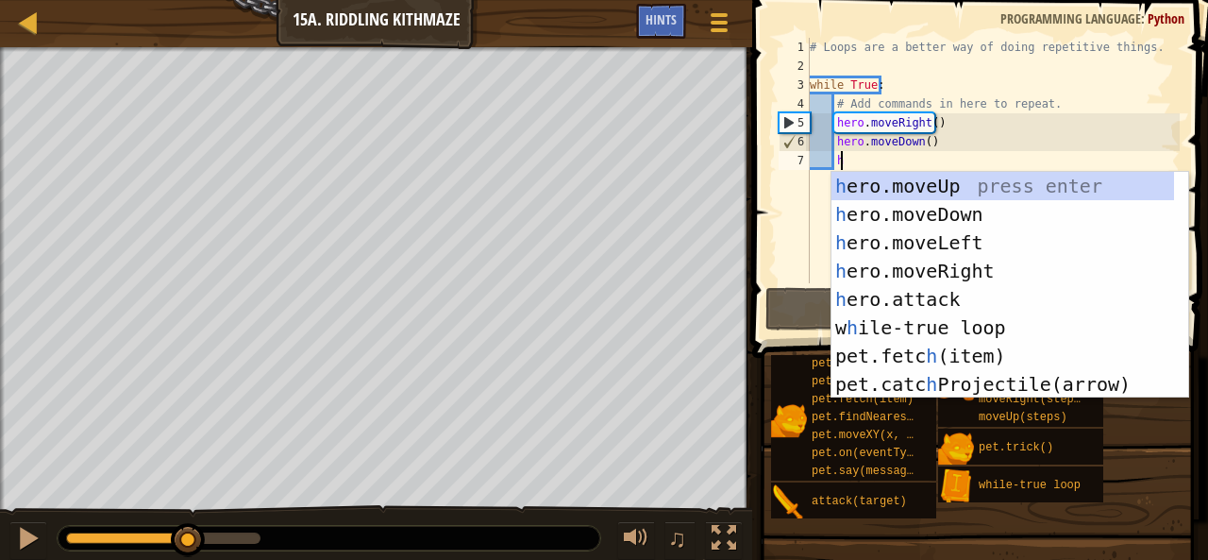
type textarea "h"
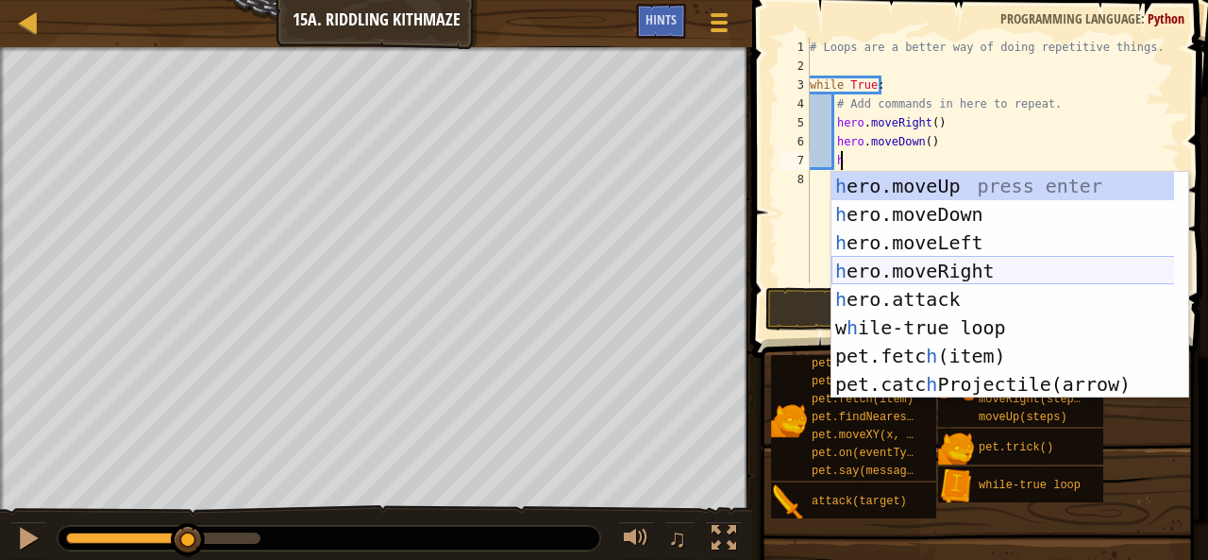
click at [983, 266] on div "h ero.moveUp press enter h ero.moveDown press enter h ero.moveLeft press enter …" at bounding box center [1003, 313] width 344 height 283
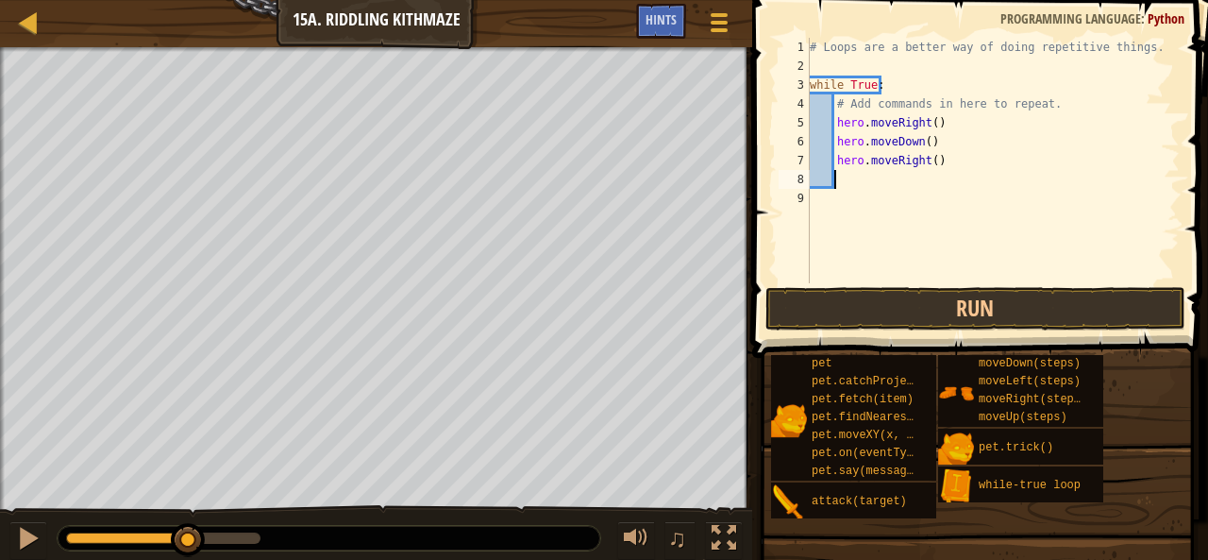
scroll to position [8, 1]
click at [927, 159] on div "# Loops are a better way of doing repetitive things. while True : # Add command…" at bounding box center [993, 179] width 374 height 283
type textarea "hero.moveRight(2)"
click at [863, 191] on div "# Loops are a better way of doing repetitive things. while True : # Add command…" at bounding box center [993, 179] width 374 height 283
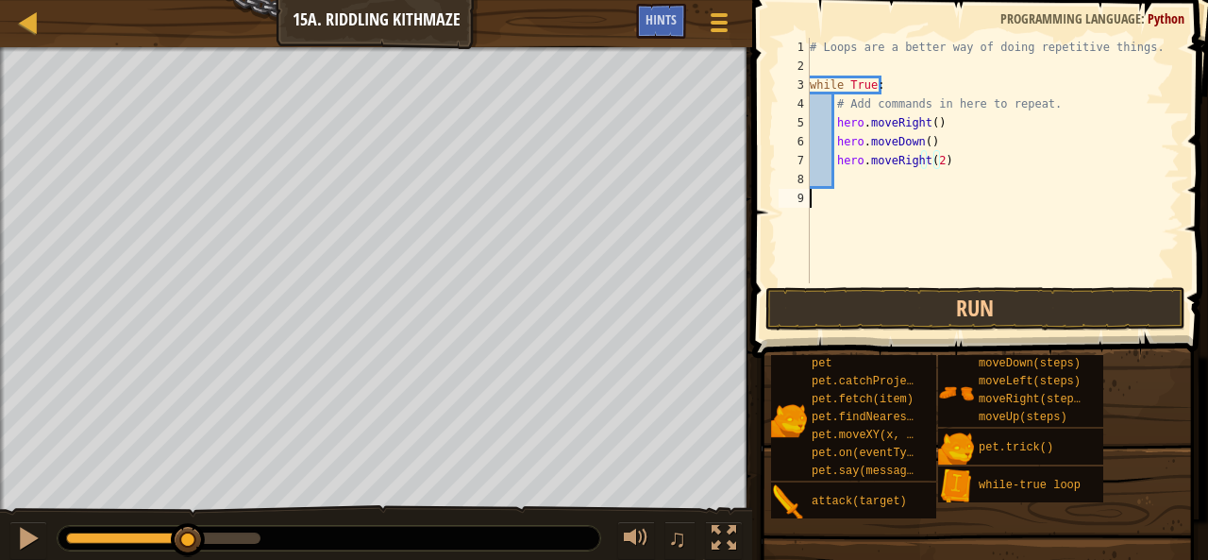
scroll to position [8, 0]
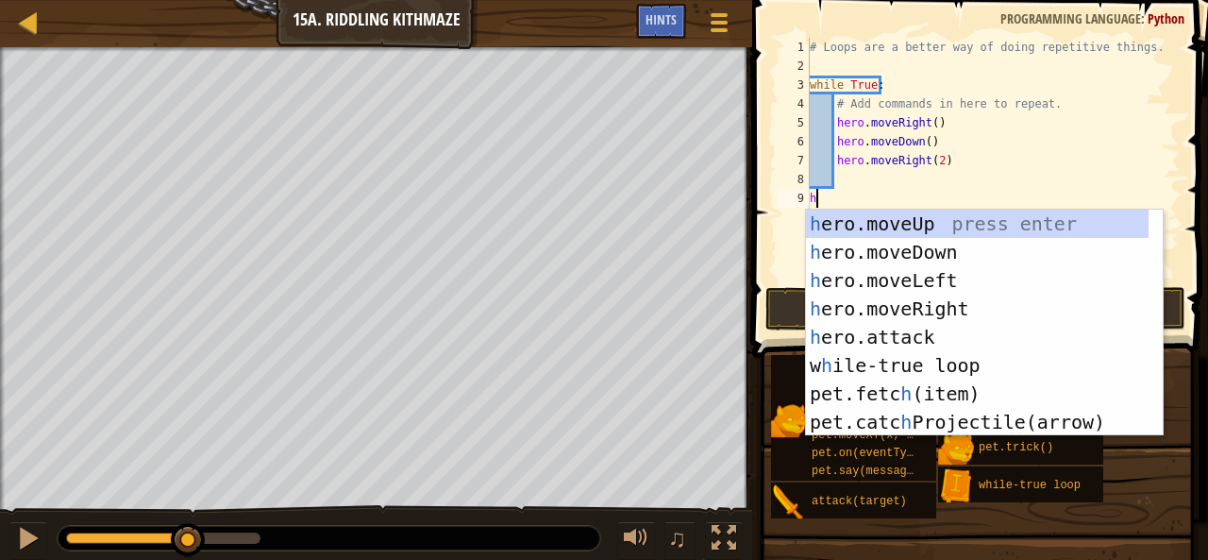
click at [878, 166] on div "# Loops are a better way of doing repetitive things. while True : # Add command…" at bounding box center [993, 179] width 374 height 283
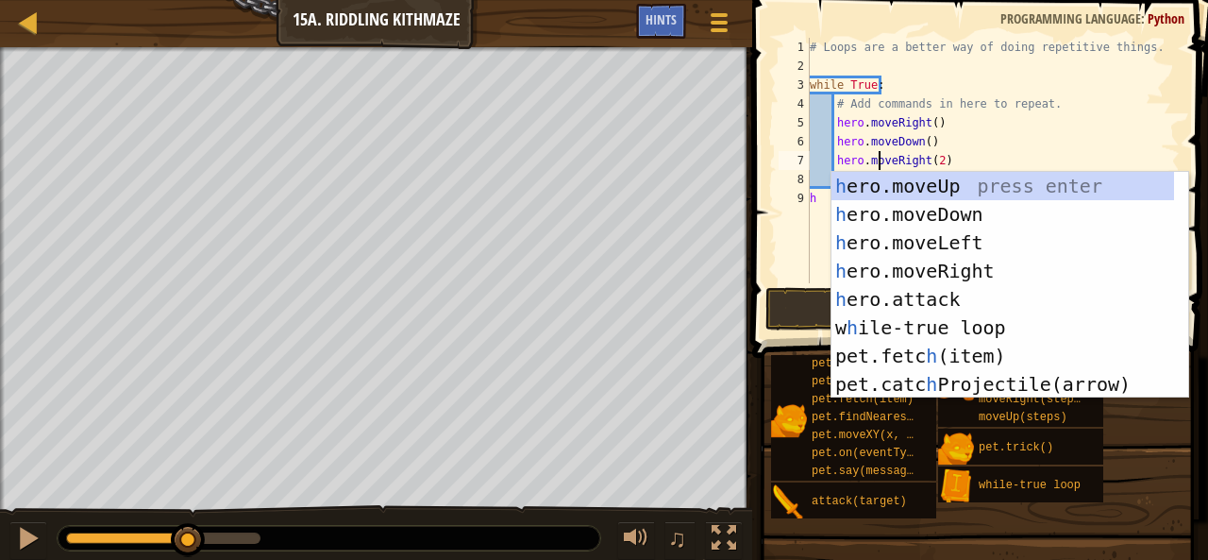
click at [857, 189] on div "h ero.moveUp press enter h ero.moveDown press enter h ero.moveLeft press enter …" at bounding box center [1003, 313] width 344 height 283
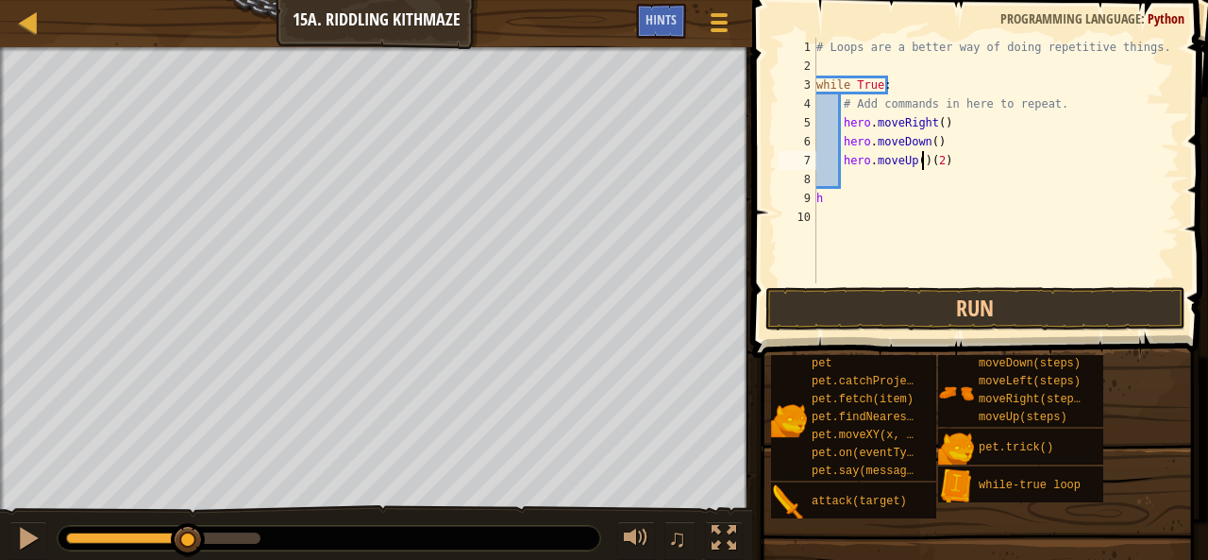
type textarea "hero.moveUp()(2)"
click at [880, 176] on div "# Loops are a better way of doing repetitive things. while True : # Add command…" at bounding box center [997, 179] width 368 height 283
click at [837, 192] on div "# Loops are a better way of doing repetitive things. while True : # Add command…" at bounding box center [997, 179] width 368 height 283
type textarea "h"
click at [860, 181] on div "# Loops are a better way of doing repetitive things. while True : # Add command…" at bounding box center [997, 179] width 368 height 283
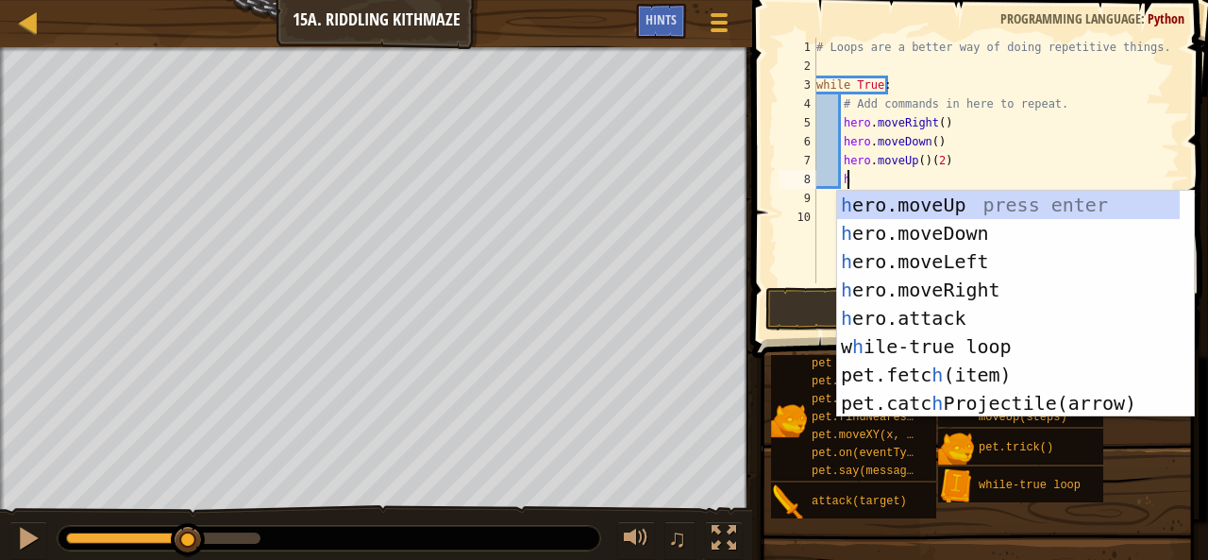
scroll to position [8, 1]
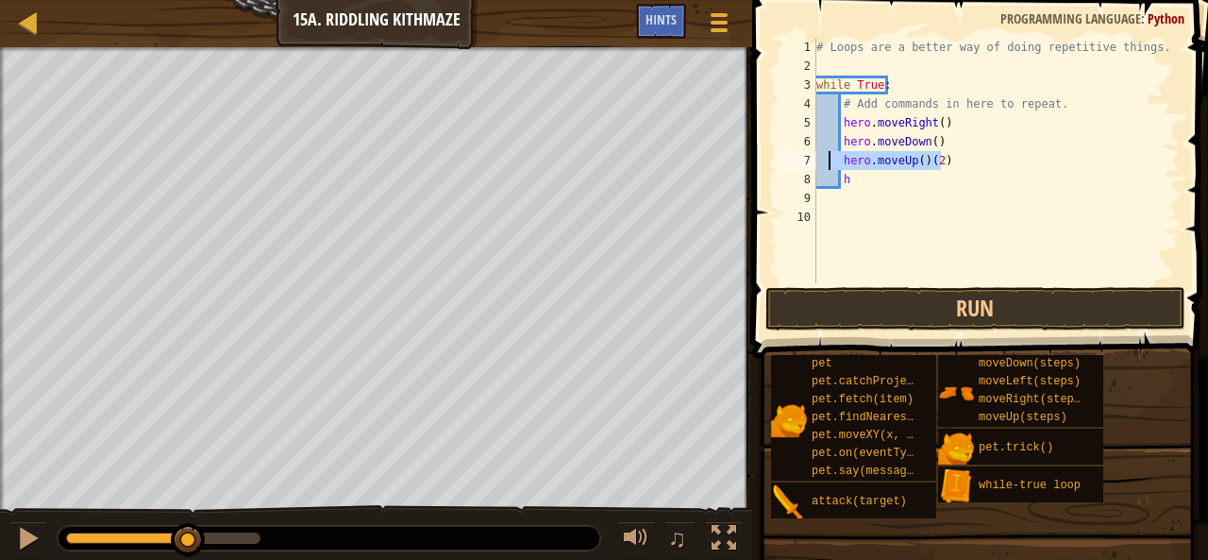
drag, startPoint x: 909, startPoint y: 165, endPoint x: 827, endPoint y: 167, distance: 82.1
click at [827, 167] on div "# Loops are a better way of doing repetitive things. while True : # Add command…" at bounding box center [997, 179] width 368 height 283
type textarea "hero.moveUp()(2)"
click at [870, 182] on div "# Loops are a better way of doing repetitive things. while True : # Add command…" at bounding box center [997, 179] width 368 height 283
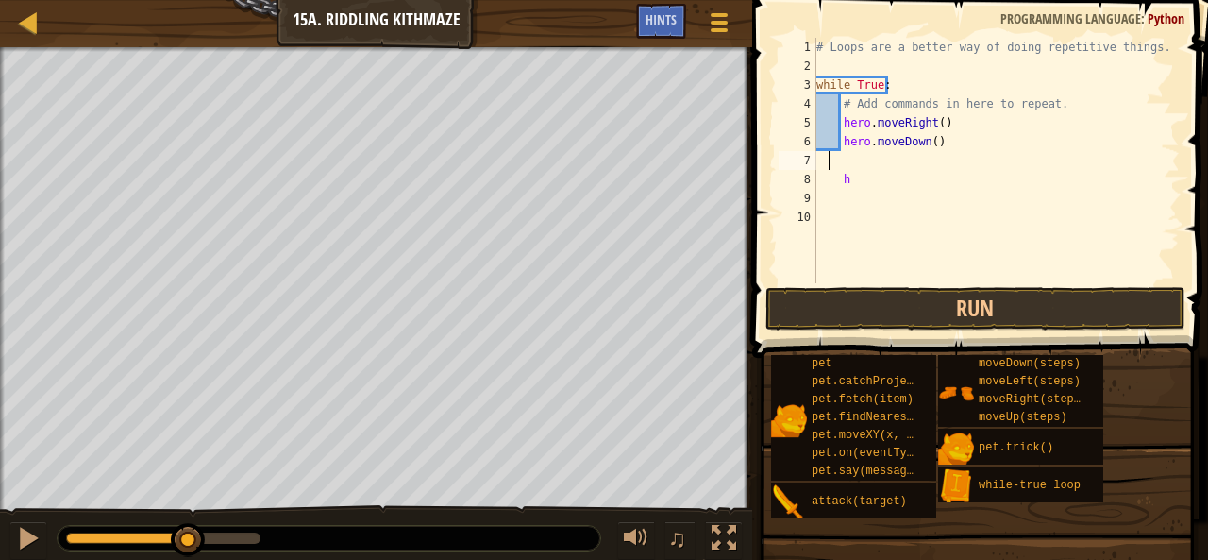
type textarea "h"
drag, startPoint x: 855, startPoint y: 182, endPoint x: 833, endPoint y: 185, distance: 21.9
click at [833, 185] on div "# Loops are a better way of doing repetitive things. while True : # Add command…" at bounding box center [997, 179] width 368 height 283
type textarea "hero.moveUp()(2)"
type textarea "h"
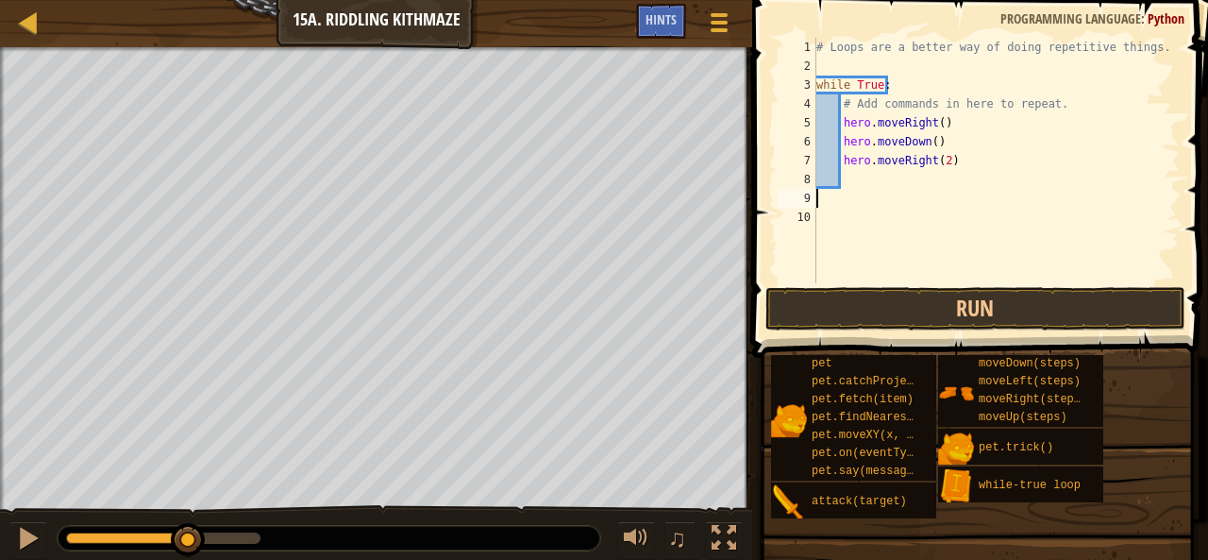
click at [859, 181] on div "# Loops are a better way of doing repetitive things. while True : # Add command…" at bounding box center [997, 179] width 368 height 283
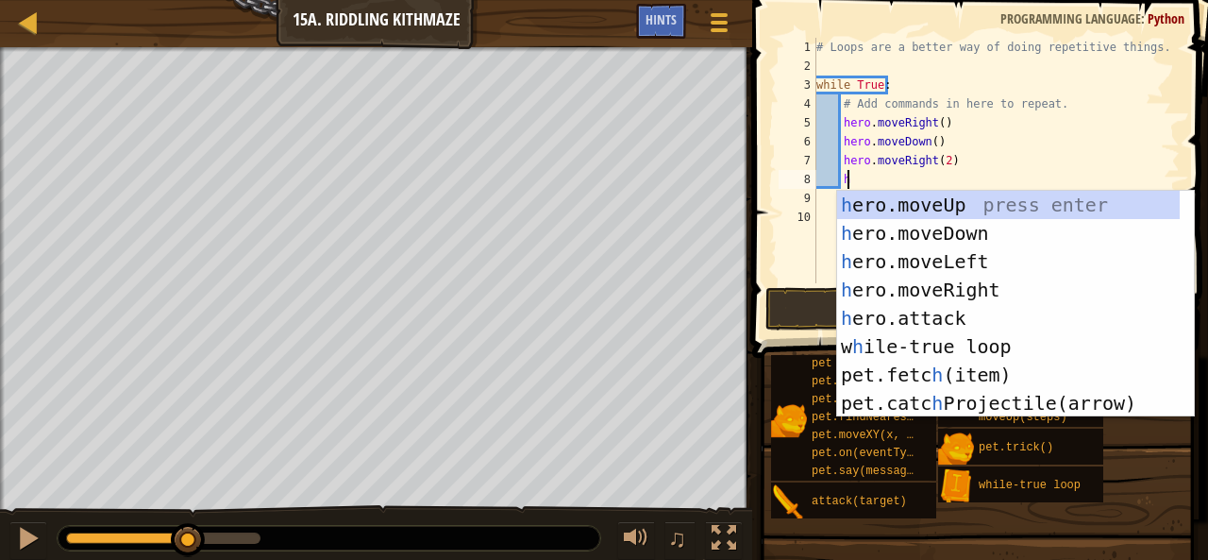
type textarea "h"
click at [968, 203] on div "h ero.moveUp press enter h ero.moveDown press enter h ero.moveLeft press enter …" at bounding box center [1009, 332] width 344 height 283
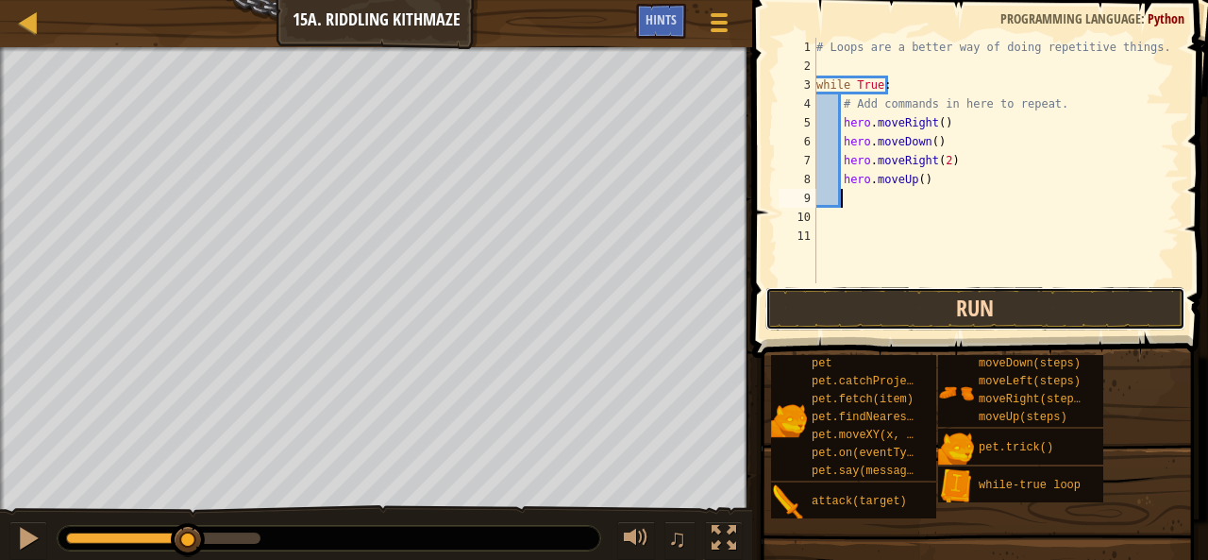
click at [968, 310] on button "Run" at bounding box center [975, 308] width 420 height 43
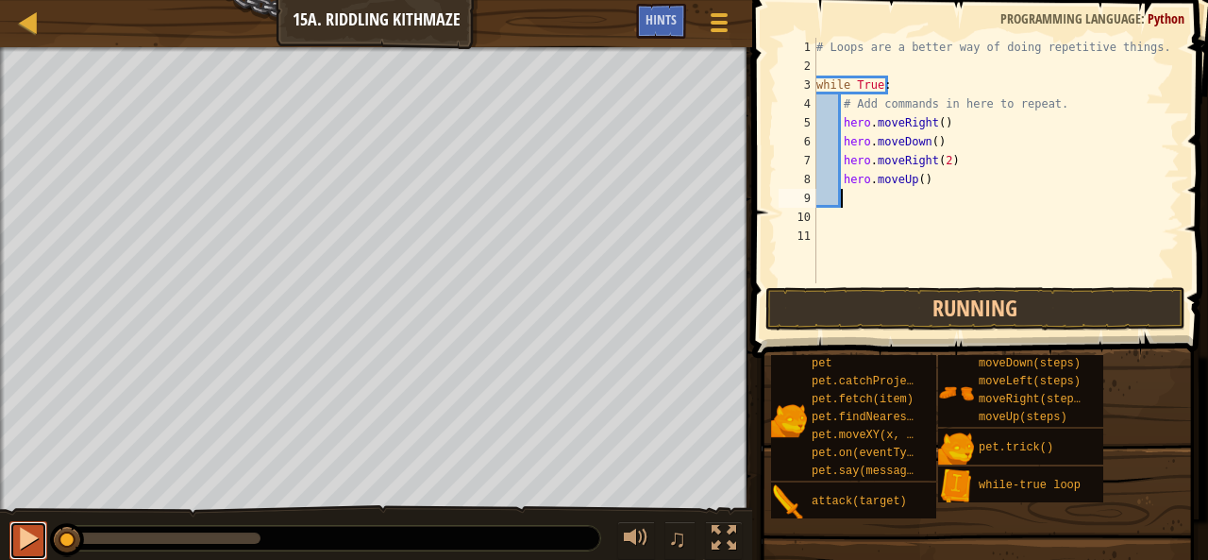
click at [14, 533] on button at bounding box center [28, 540] width 38 height 39
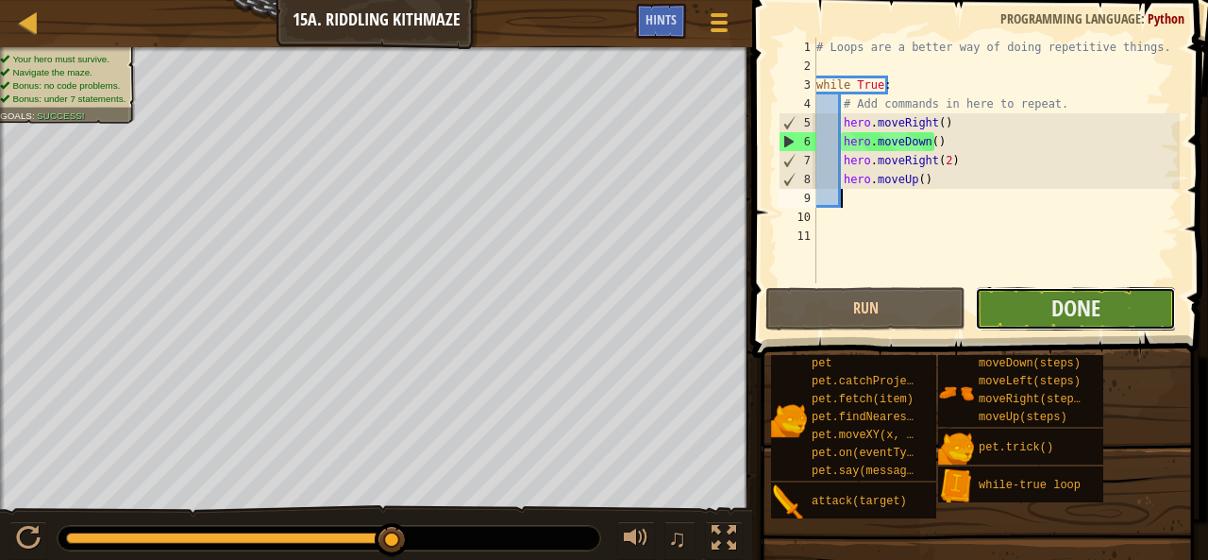
click at [1109, 297] on button "Done" at bounding box center [1075, 308] width 200 height 43
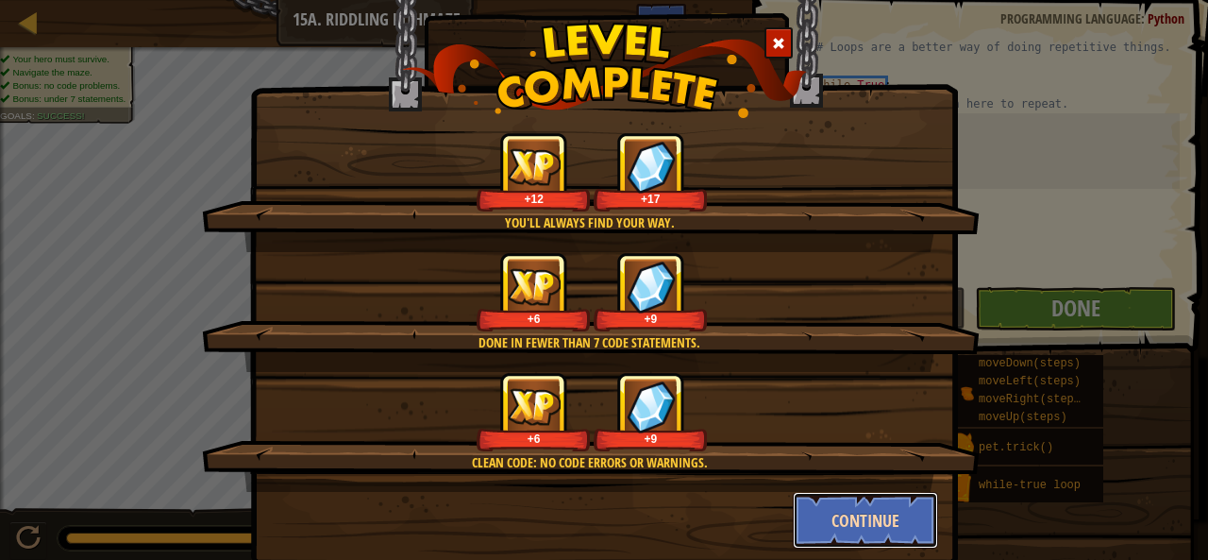
click at [821, 509] on button "Continue" at bounding box center [866, 520] width 146 height 57
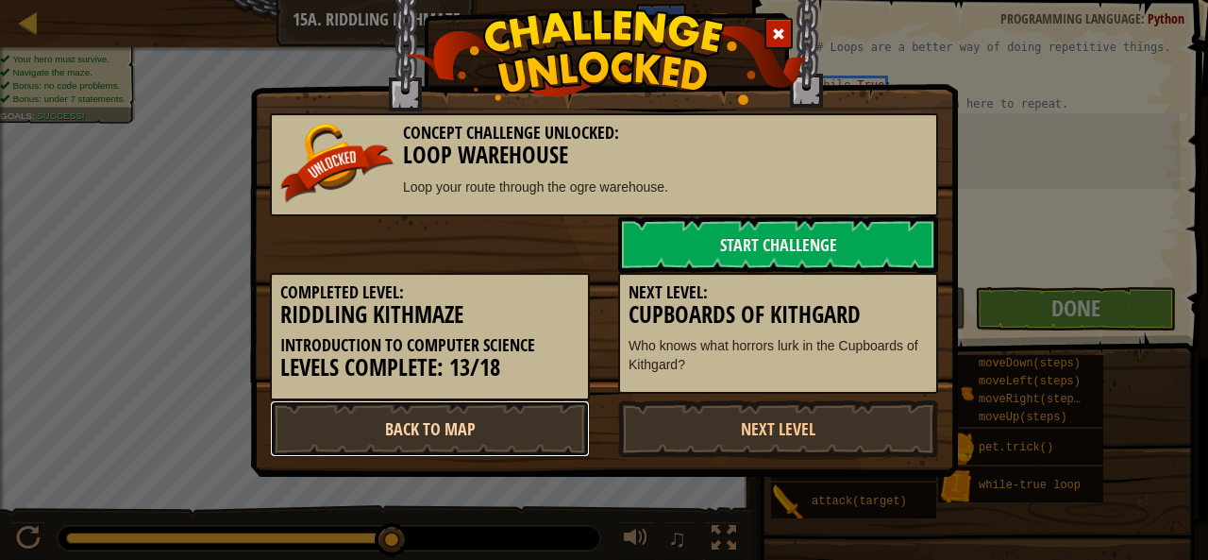
click at [525, 425] on link "Back to Map" at bounding box center [430, 428] width 320 height 57
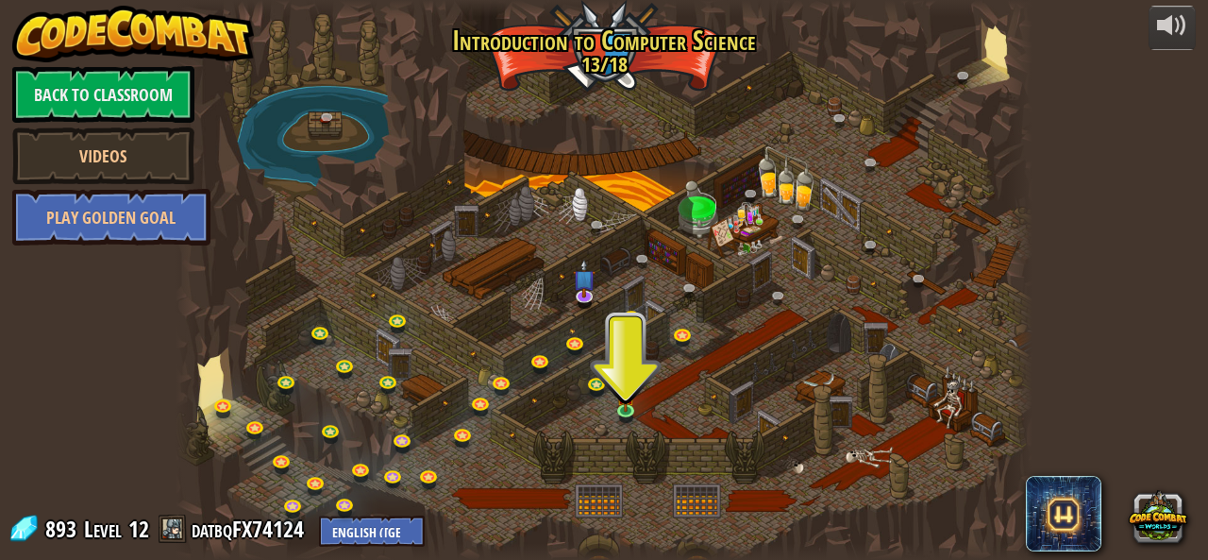
click at [773, 405] on div at bounding box center [604, 280] width 856 height 560
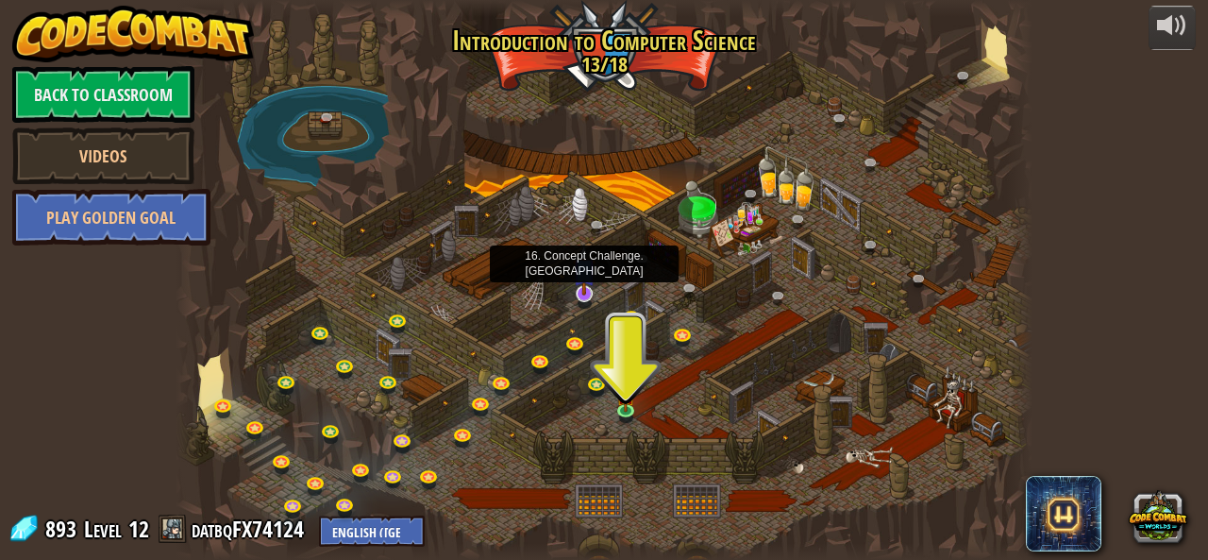
click at [581, 283] on img at bounding box center [584, 269] width 23 height 52
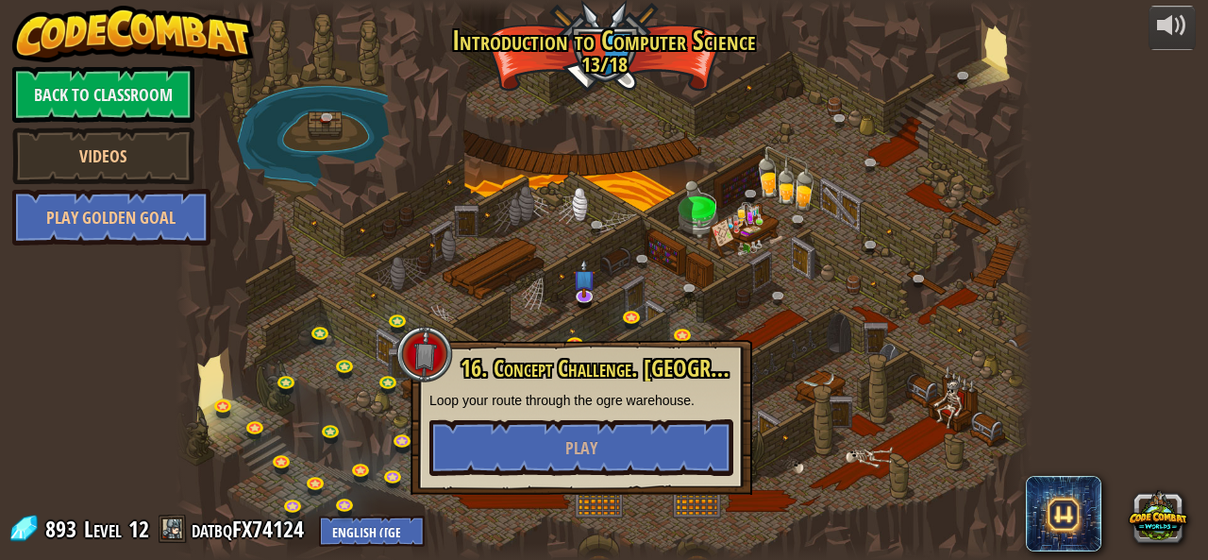
click at [606, 415] on div "16. Concept Challenge. Loop Warehouse Loop your route through the ogre warehous…" at bounding box center [581, 416] width 304 height 120
click at [611, 436] on button "Play" at bounding box center [581, 447] width 304 height 57
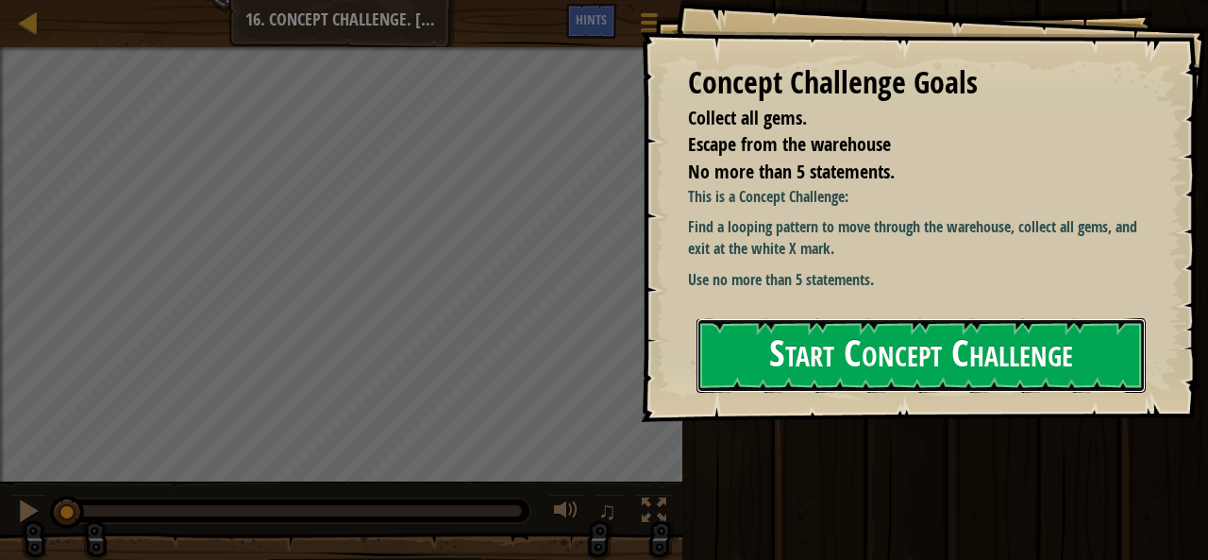
click at [1036, 351] on button "Start Concept Challenge" at bounding box center [920, 355] width 449 height 75
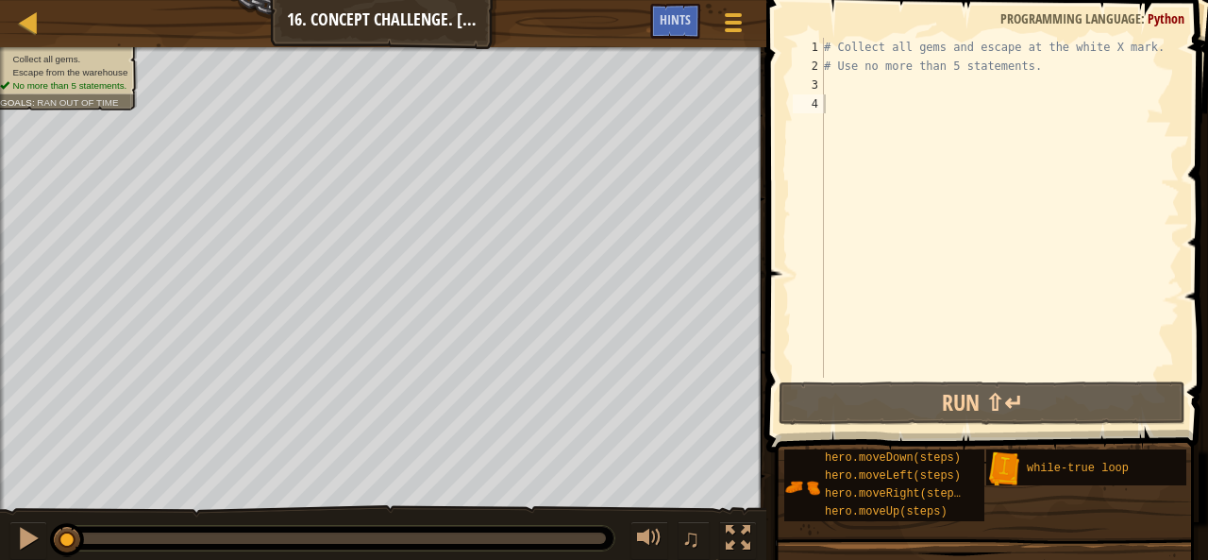
click at [984, 112] on div "# Collect all gems and escape at the white X mark. # Use no more than 5 stateme…" at bounding box center [1000, 226] width 360 height 377
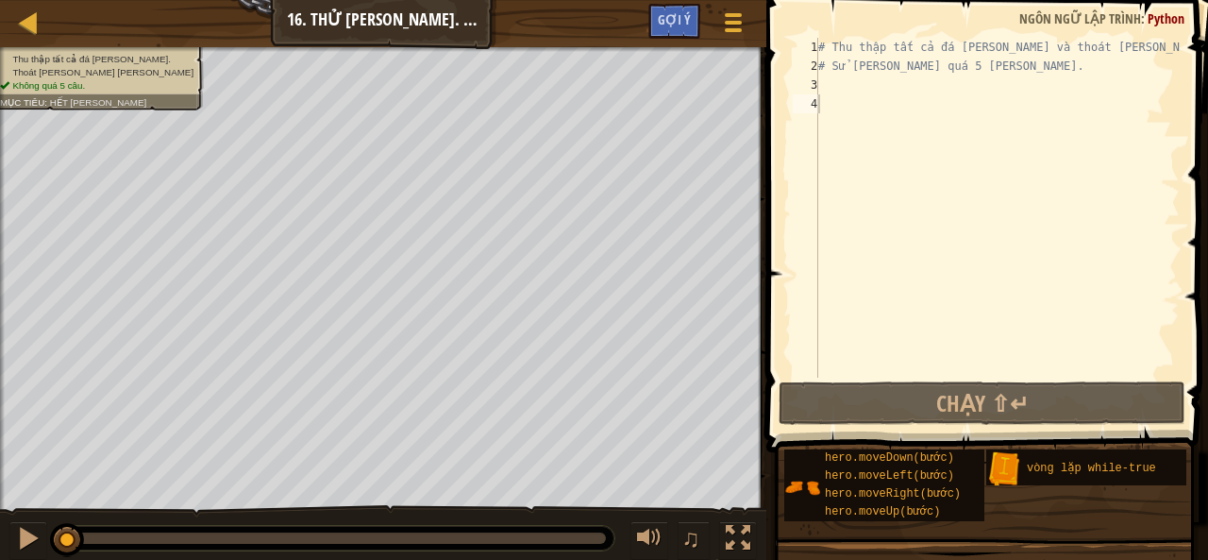
click at [963, 192] on div "# Thu thập tất cả đá quý và thoát ra tại dấu X màu trắng. # Sử dụng không quá 5…" at bounding box center [996, 226] width 365 height 377
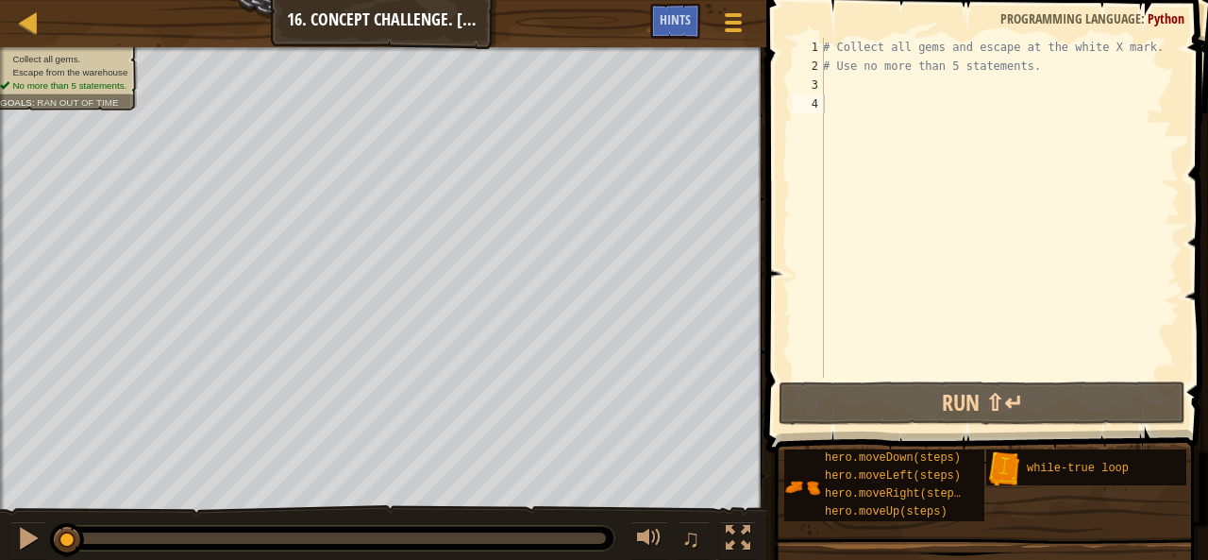
click at [867, 92] on div "# Collect all gems and escape at the white X mark. # Use no more than 5 stateme…" at bounding box center [999, 226] width 360 height 377
type textarea "h"
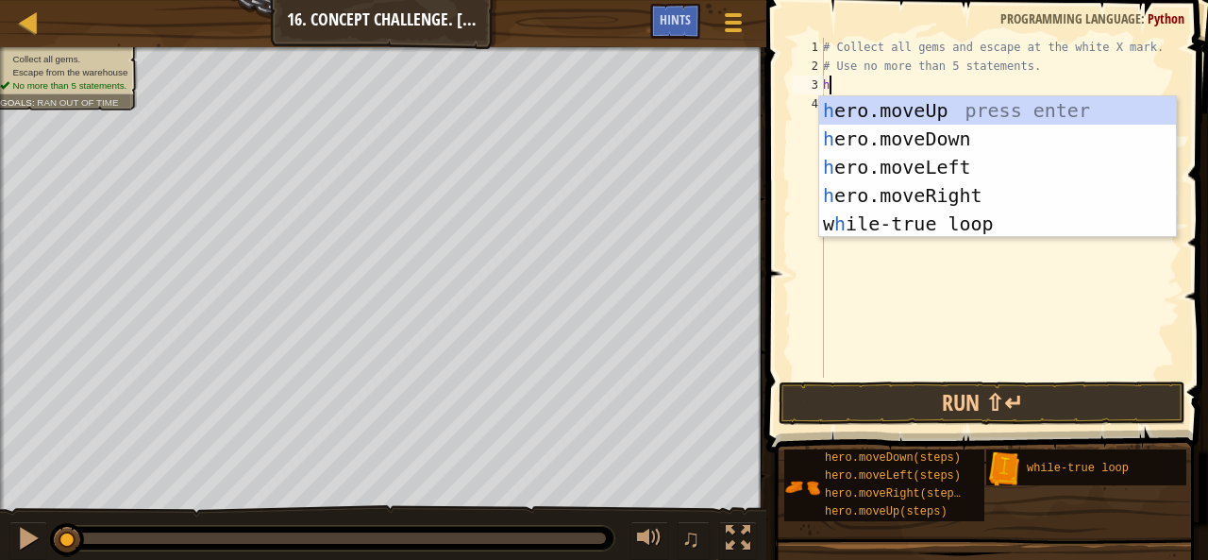
scroll to position [8, 0]
click at [1042, 106] on div "h ero.moveUp press enter h ero.moveDown press enter h ero.moveLeft press enter …" at bounding box center [998, 195] width 358 height 198
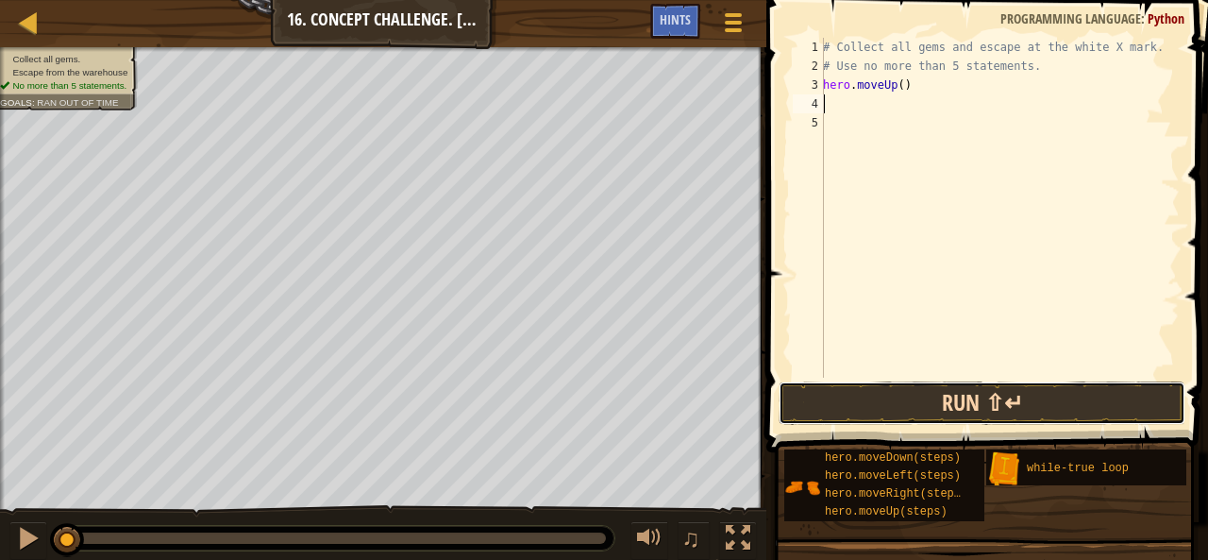
click at [899, 407] on button "Run ⇧↵" at bounding box center [982, 402] width 407 height 43
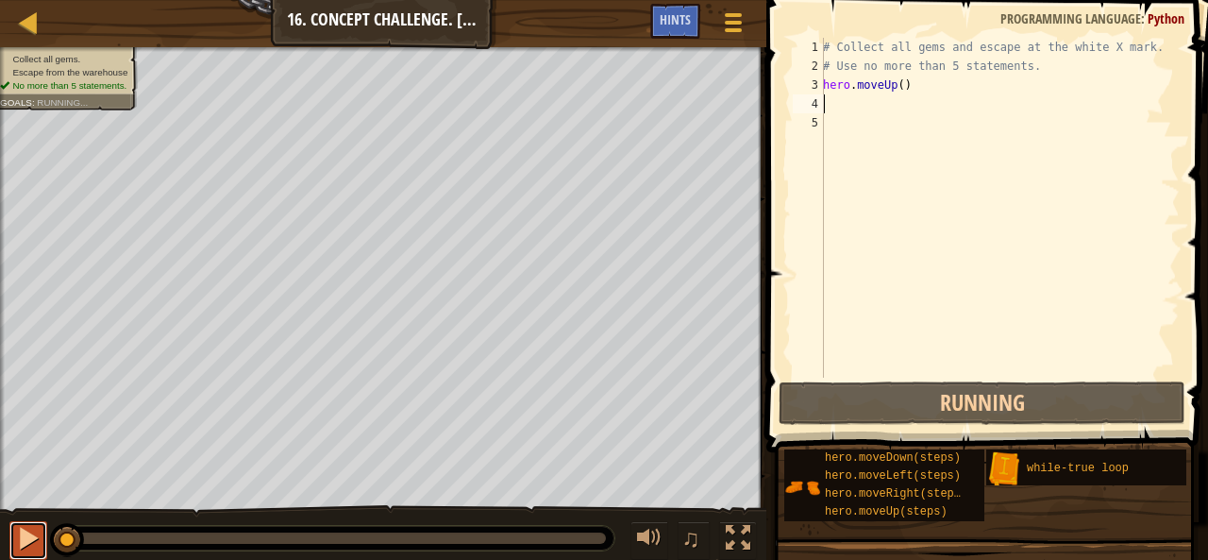
click at [16, 545] on div at bounding box center [28, 538] width 25 height 25
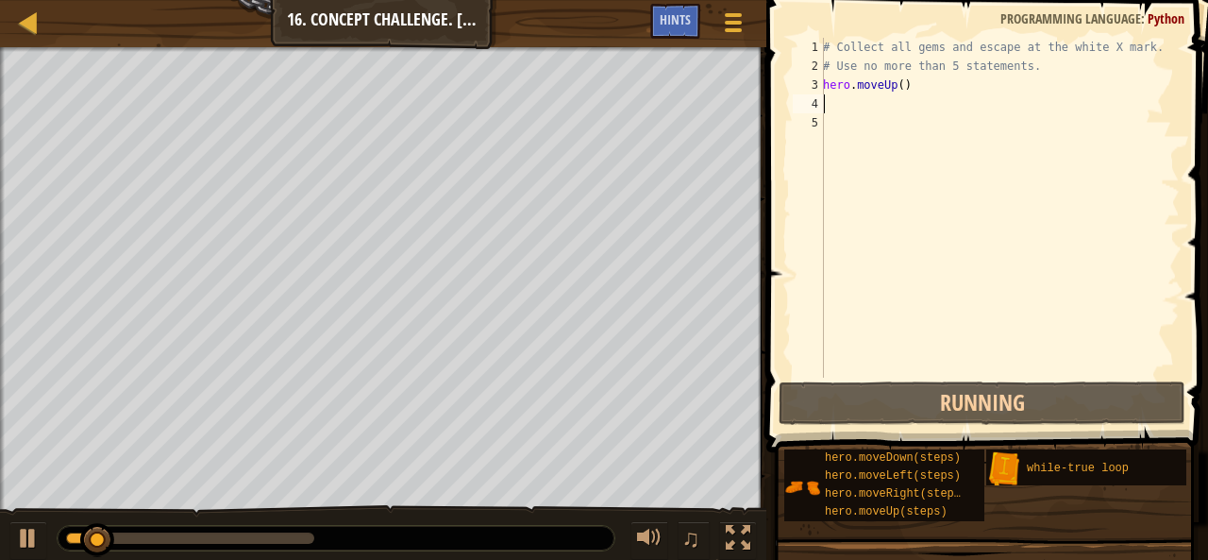
click at [901, 86] on div "# Collect all gems and escape at the white X mark. # Use no more than 5 stateme…" at bounding box center [999, 226] width 360 height 377
click at [898, 86] on div "# Collect all gems and escape at the white X mark. # Use no more than 5 stateme…" at bounding box center [999, 226] width 360 height 377
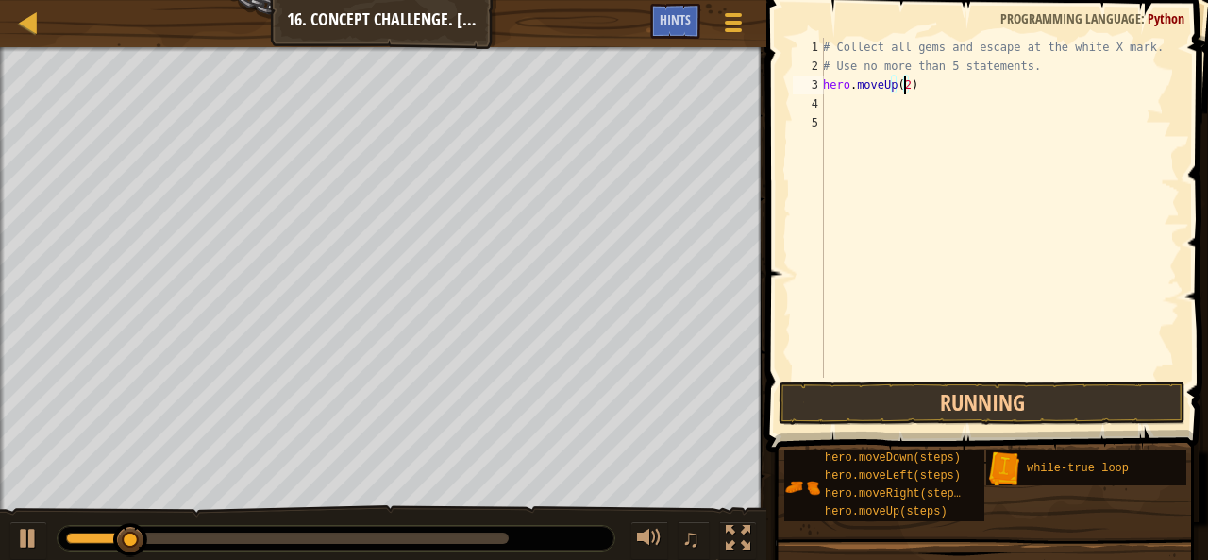
scroll to position [8, 6]
type textarea "hero.moveUp(2)"
click at [28, 534] on div at bounding box center [28, 538] width 25 height 25
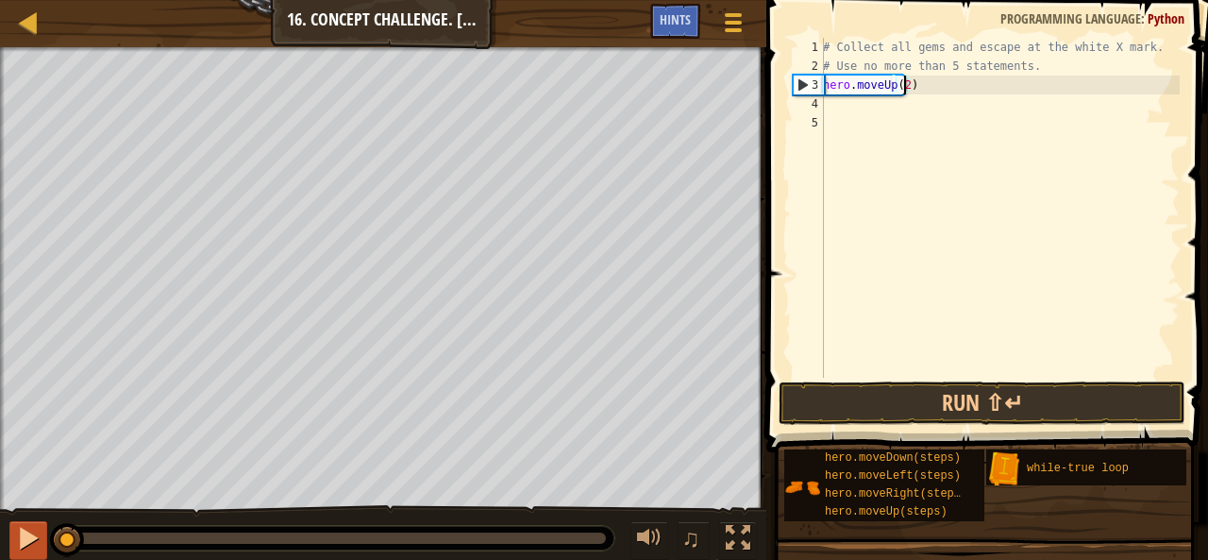
drag, startPoint x: 149, startPoint y: 544, endPoint x: 13, endPoint y: 540, distance: 135.9
click at [13, 540] on div "♫" at bounding box center [383, 533] width 766 height 57
click at [849, 123] on div "# Collect all gems and escape at the white X mark. # Use no more than 5 stateme…" at bounding box center [999, 226] width 360 height 377
click at [842, 110] on div "# Collect all gems and escape at the white X mark. # Use no more than 5 stateme…" at bounding box center [999, 226] width 360 height 377
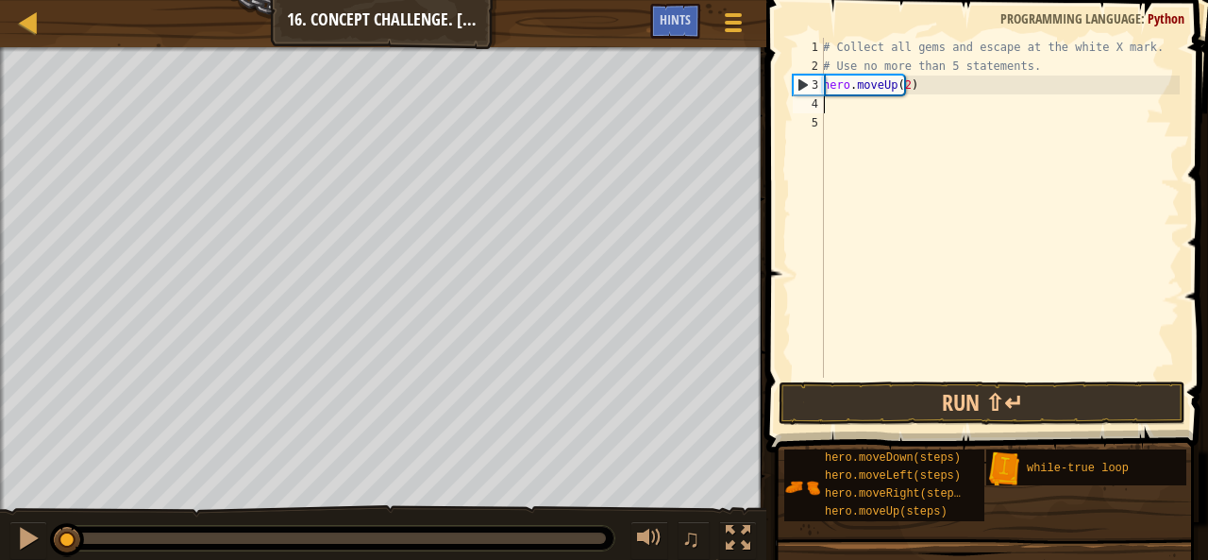
type textarea "h"
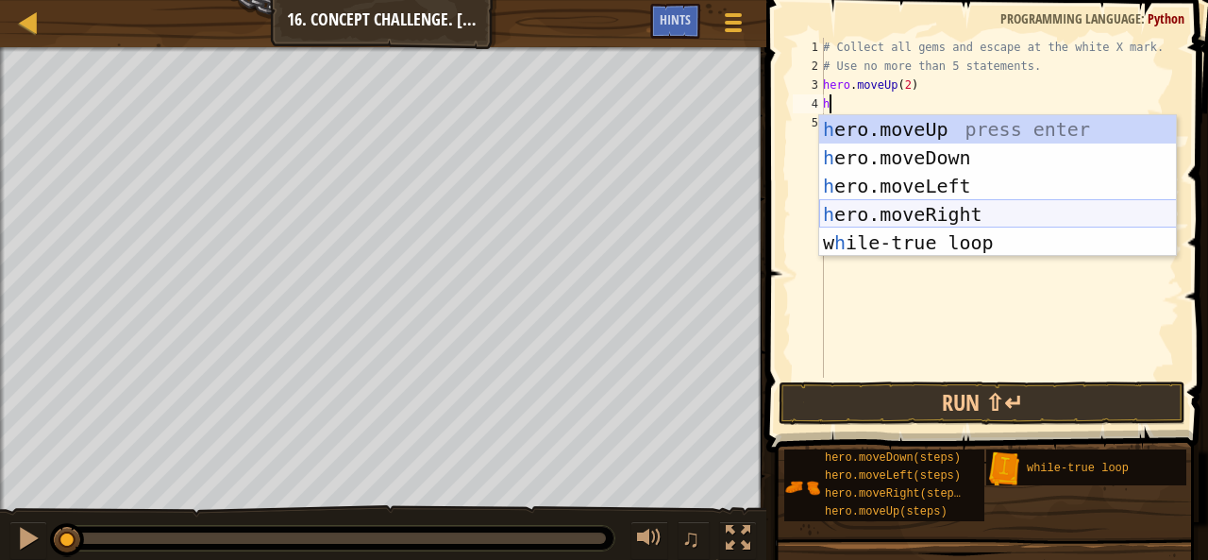
click at [908, 210] on div "h ero.moveUp press enter h ero.moveDown press enter h ero.moveLeft press enter …" at bounding box center [998, 214] width 358 height 198
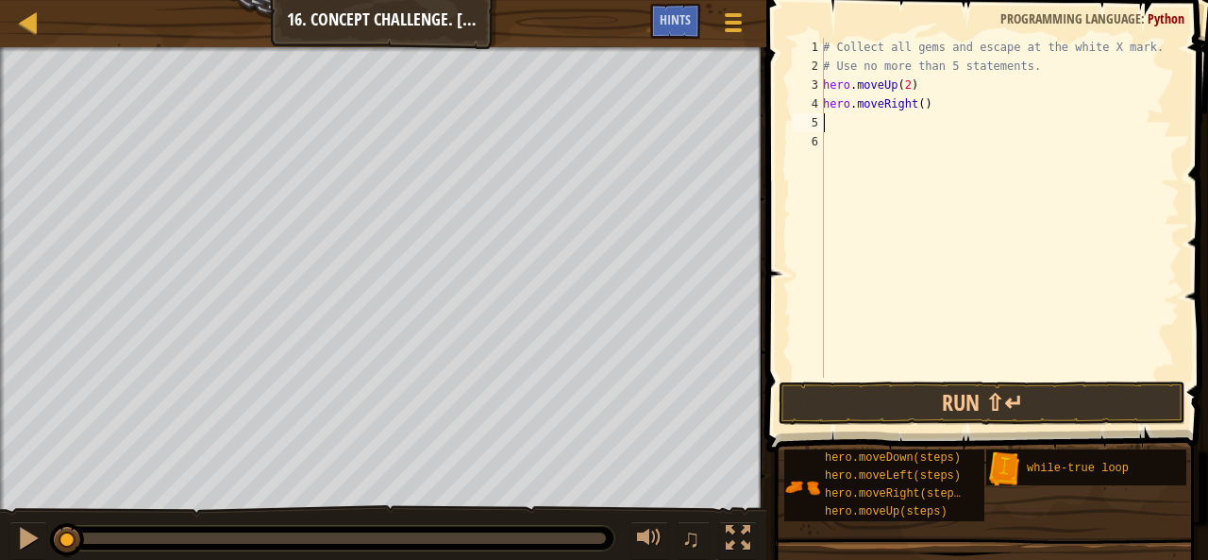
type textarea "h"
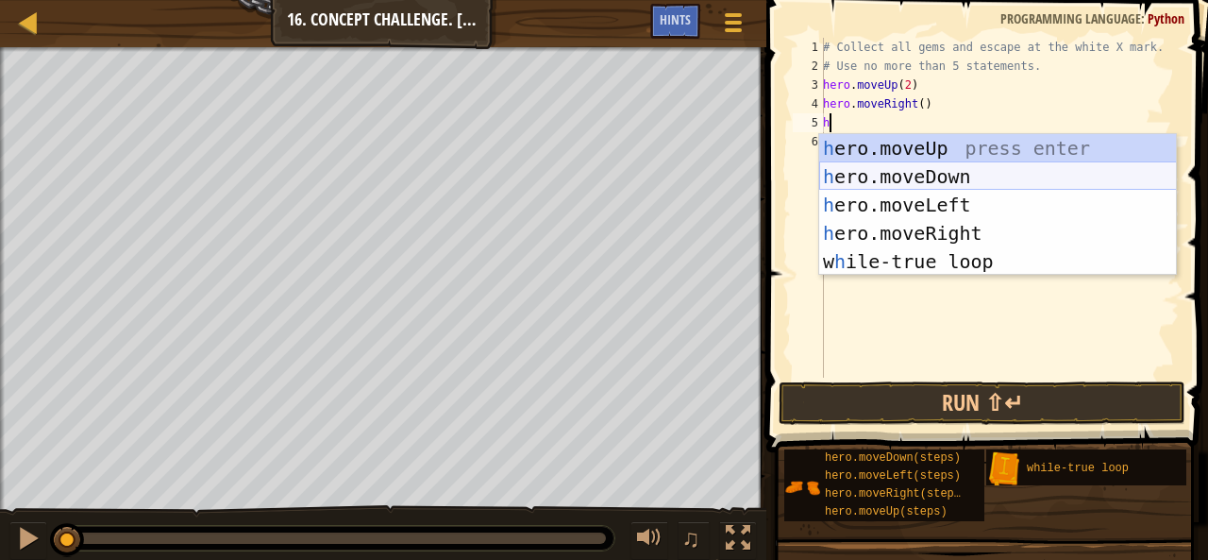
click at [883, 152] on div "h ero.moveUp press enter h ero.moveDown press enter h ero.moveLeft press enter …" at bounding box center [998, 233] width 358 height 198
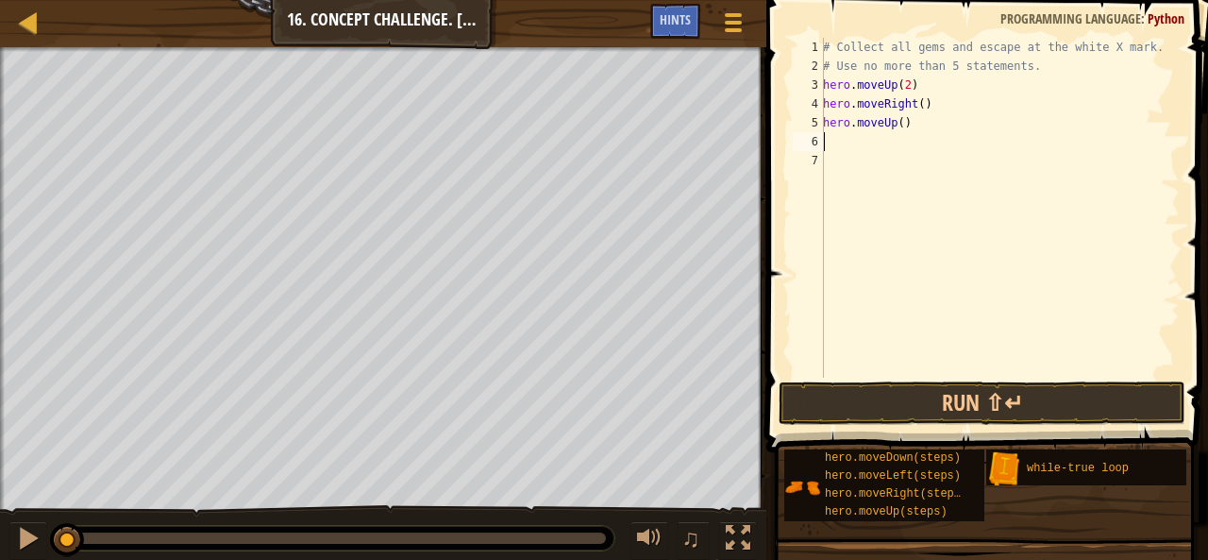
type textarea "h"
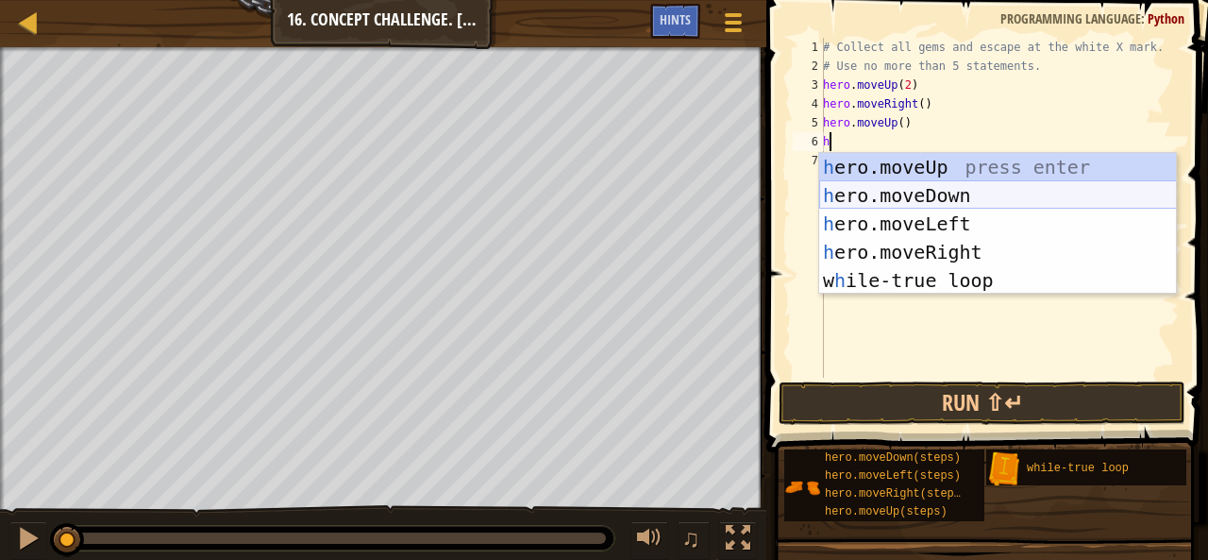
click at [943, 185] on div "h ero.moveUp press enter h ero.moveDown press enter h ero.moveLeft press enter …" at bounding box center [998, 252] width 358 height 198
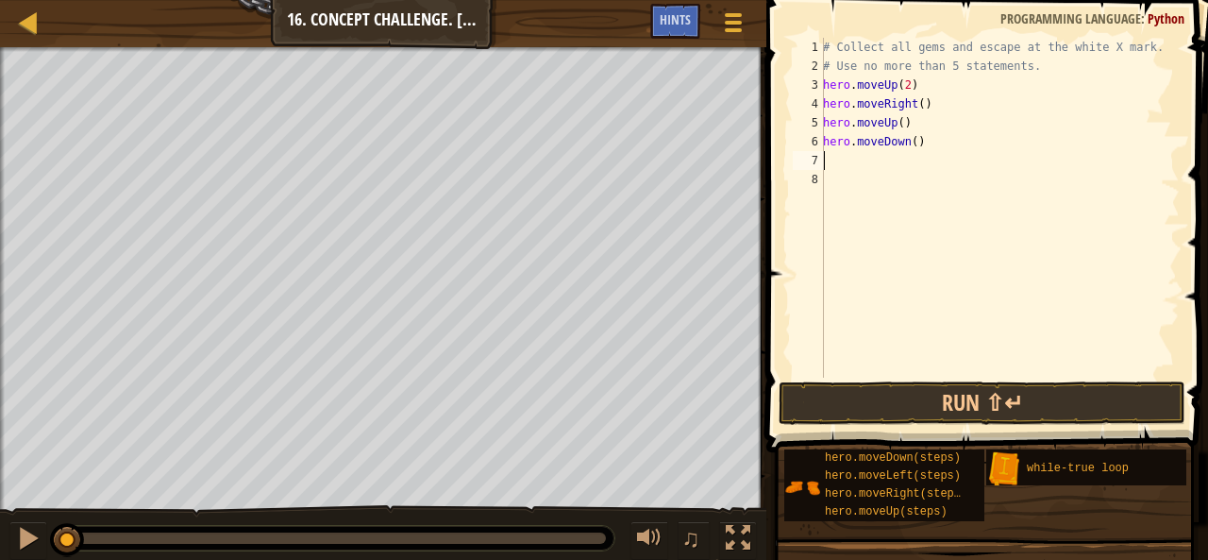
click at [906, 144] on div "# Collect all gems and escape at the white X mark. # Use no more than 5 stateme…" at bounding box center [999, 226] width 360 height 377
click at [910, 147] on div "# Collect all gems and escape at the white X mark. # Use no more than 5 stateme…" at bounding box center [999, 226] width 360 height 377
type textarea "hero.moveDown(2)"
click at [842, 157] on div "# Collect all gems and escape at the white X mark. # Use no more than 5 stateme…" at bounding box center [999, 226] width 360 height 377
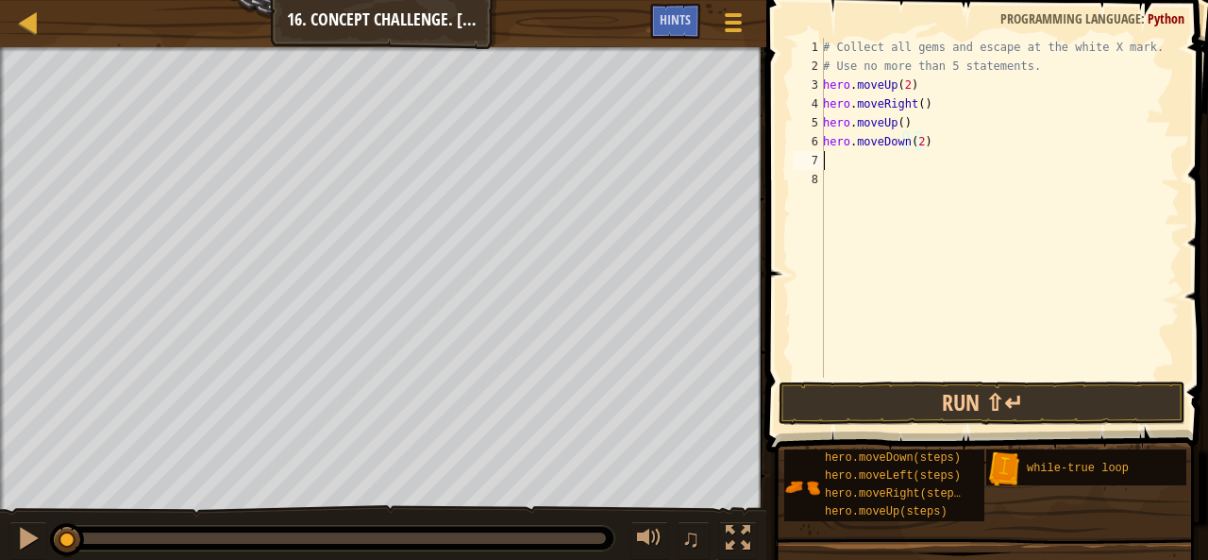
scroll to position [8, 0]
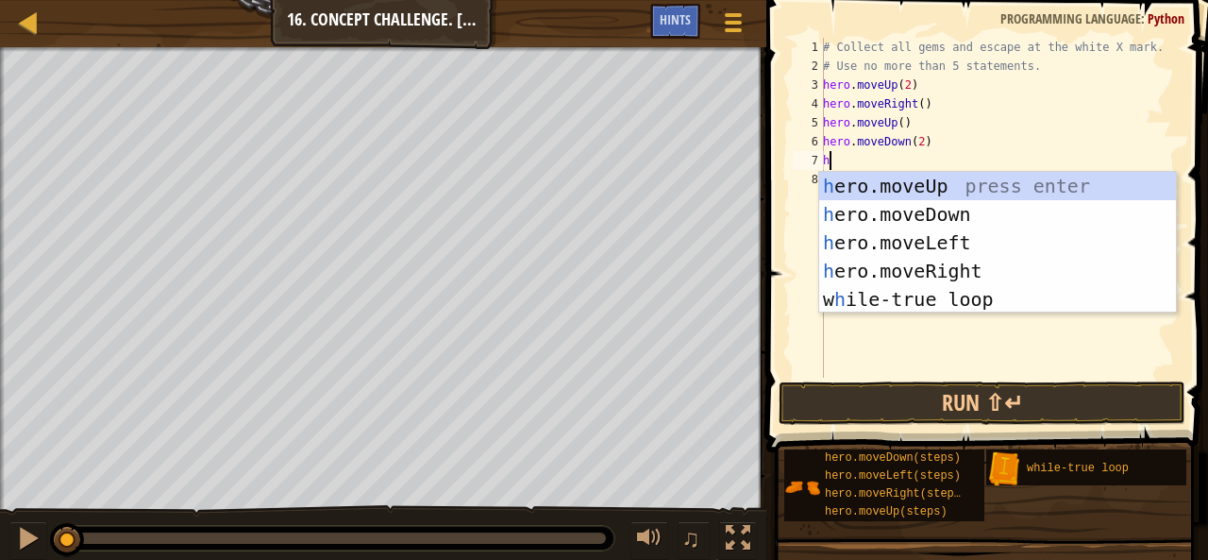
type textarea "h"
click at [918, 267] on div "h ero.moveUp press enter h ero.moveDown press enter h ero.moveLeft press enter …" at bounding box center [998, 271] width 358 height 198
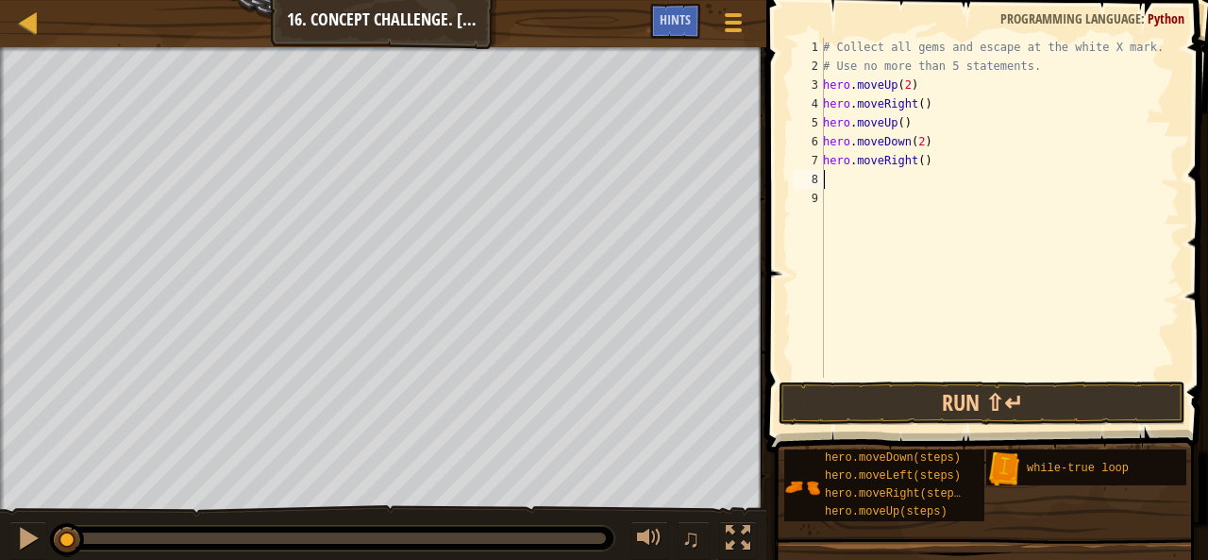
type textarea "h"
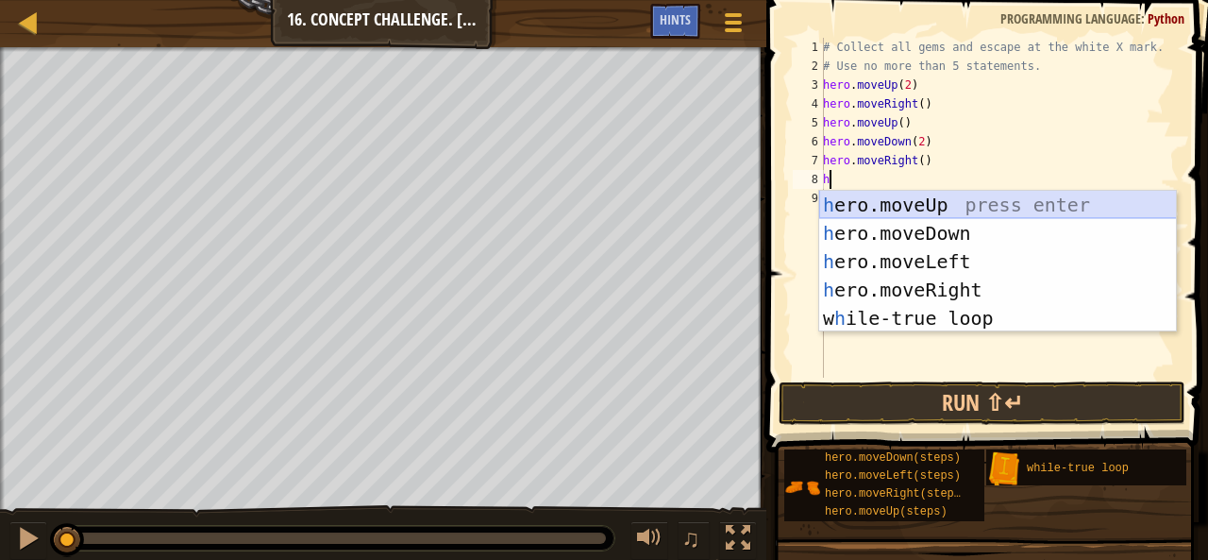
click at [927, 216] on div "h ero.moveUp press enter h ero.moveDown press enter h ero.moveLeft press enter …" at bounding box center [998, 290] width 358 height 198
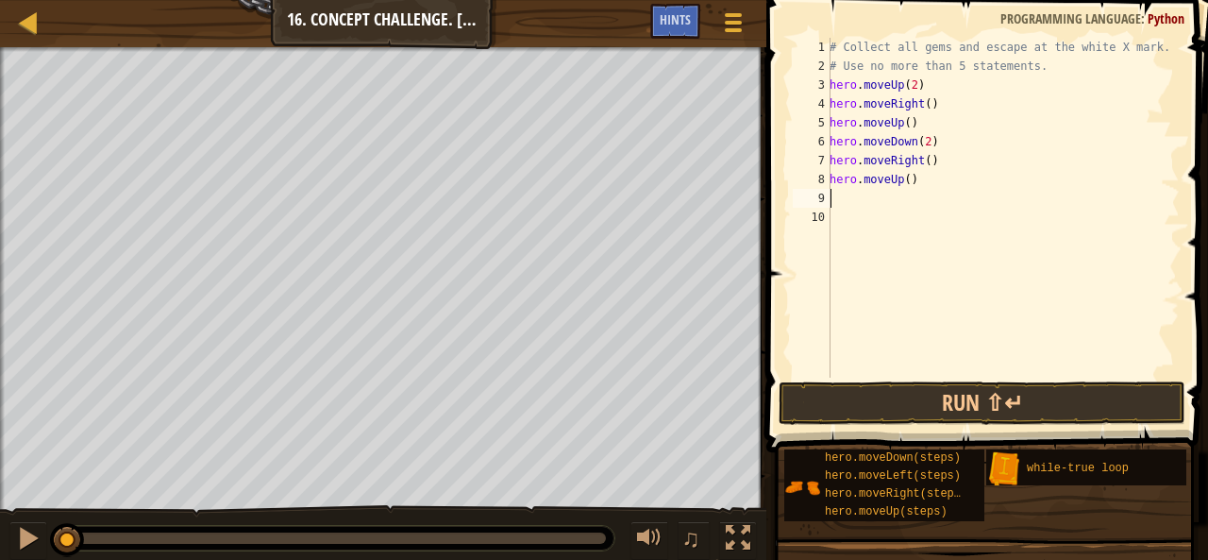
click at [904, 180] on div "# Collect all gems and escape at the white X mark. # Use no more than 5 stateme…" at bounding box center [1003, 226] width 354 height 377
click at [895, 411] on button "Run ⇧↵" at bounding box center [982, 402] width 407 height 43
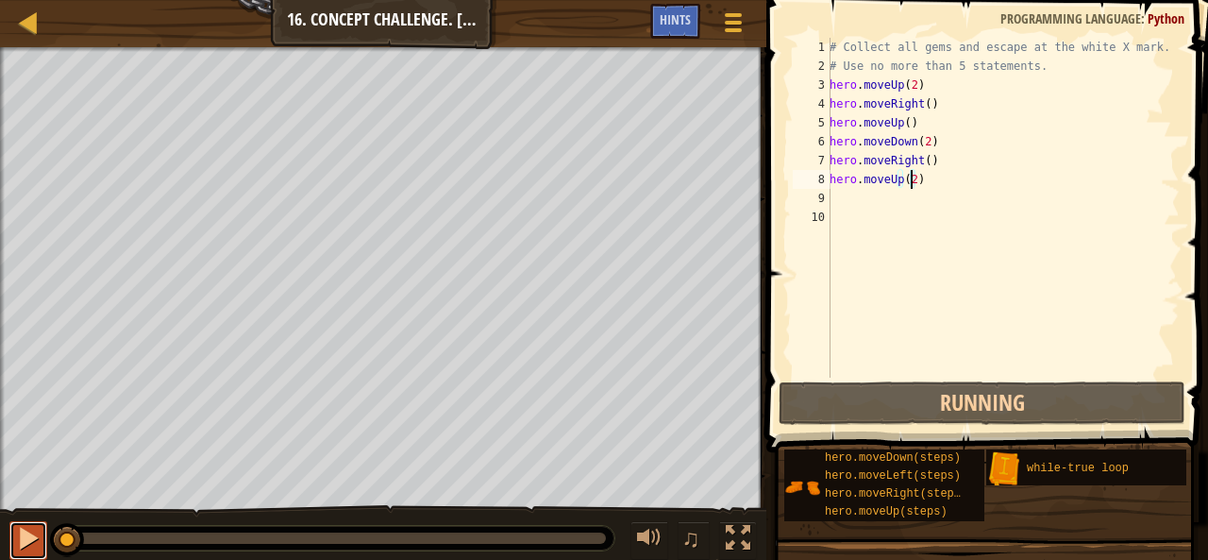
click at [40, 537] on div at bounding box center [28, 538] width 25 height 25
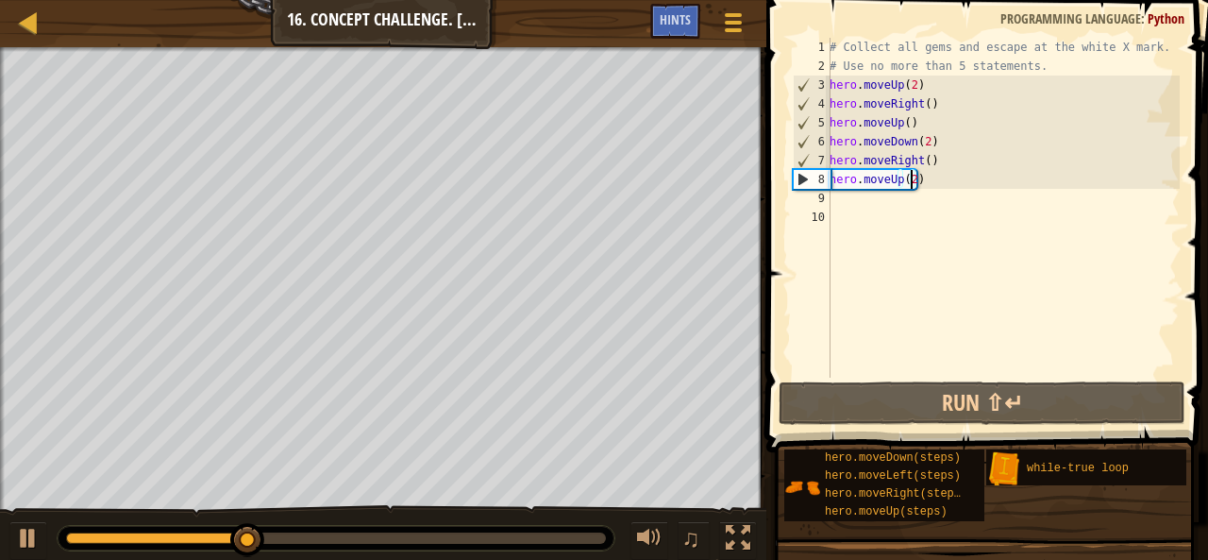
click at [912, 171] on div "# Collect all gems and escape at the white X mark. # Use no more than 5 stateme…" at bounding box center [1003, 226] width 354 height 377
type textarea "hero.moveUp()"
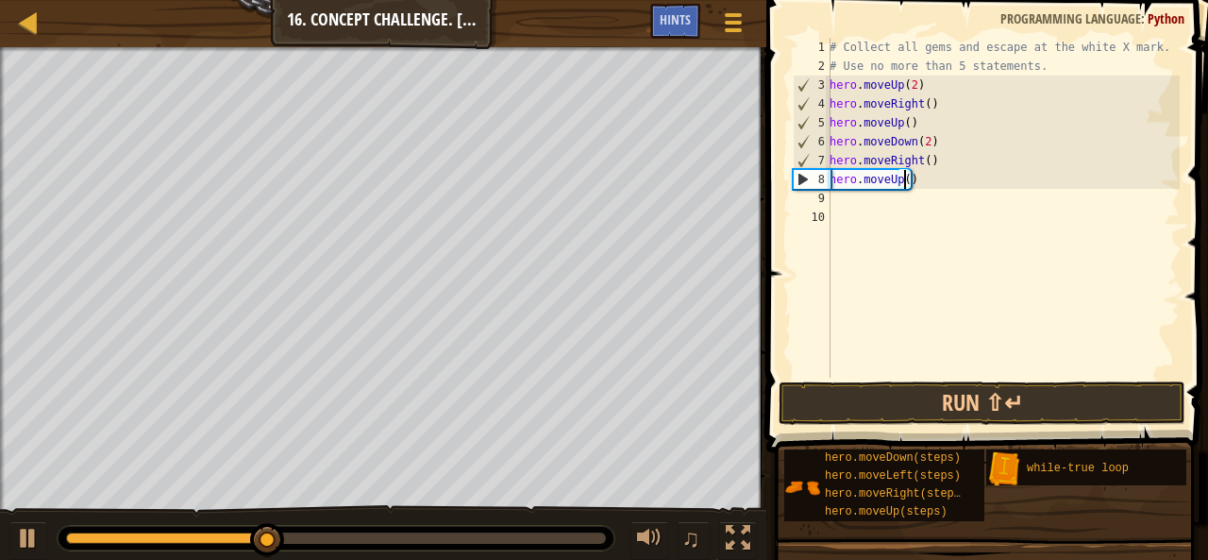
click at [846, 200] on div "# Collect all gems and escape at the white X mark. # Use no more than 5 stateme…" at bounding box center [1003, 226] width 354 height 377
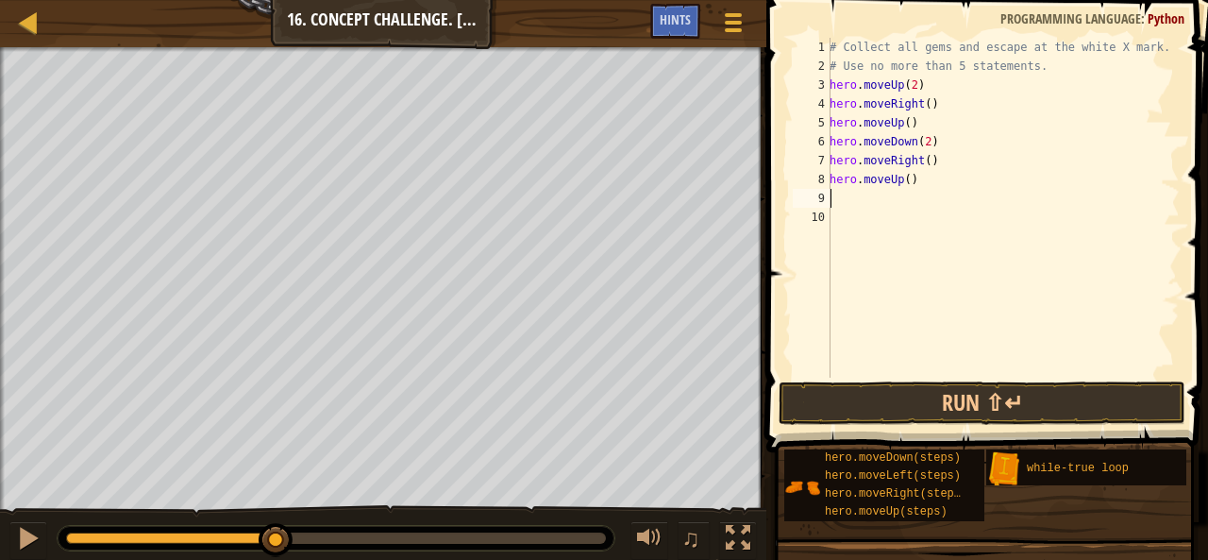
type textarea "h"
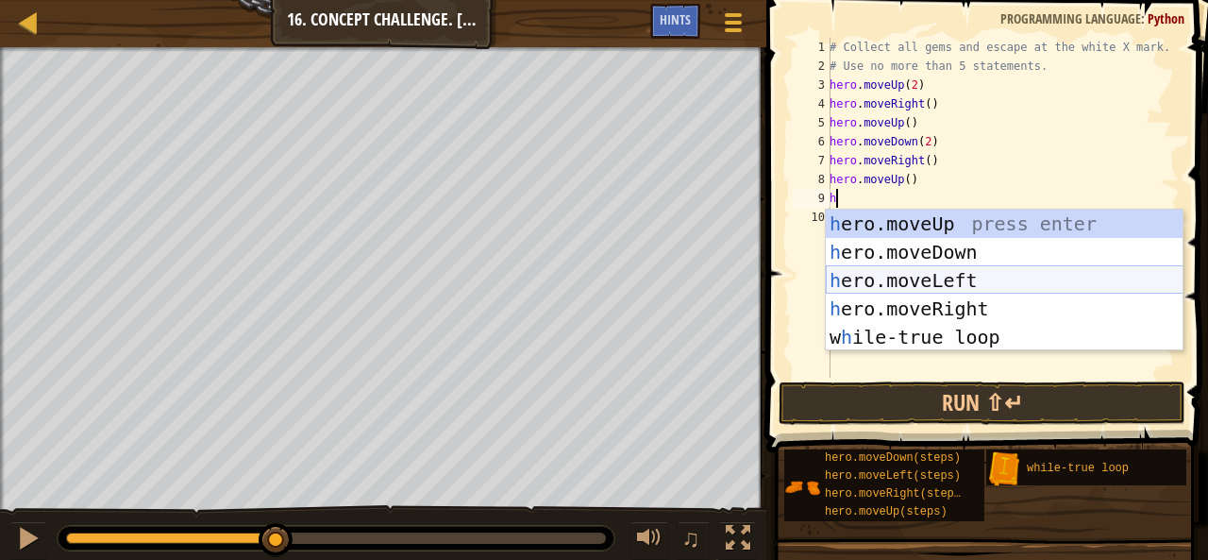
click at [958, 277] on div "h ero.moveUp press enter h ero.moveDown press enter h ero.moveLeft press enter …" at bounding box center [1005, 308] width 358 height 198
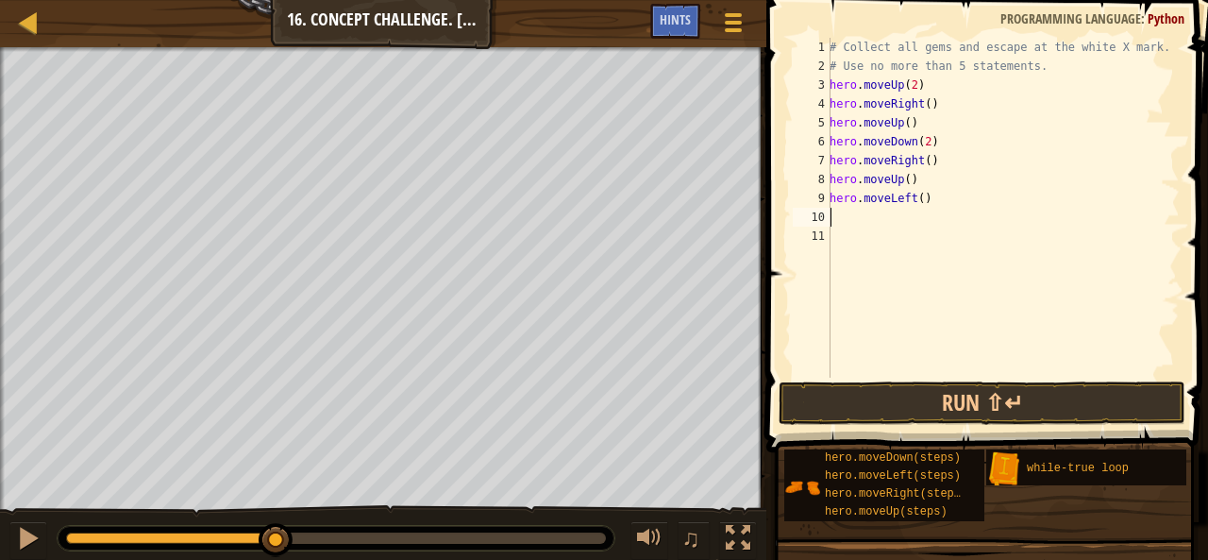
type textarea "h"
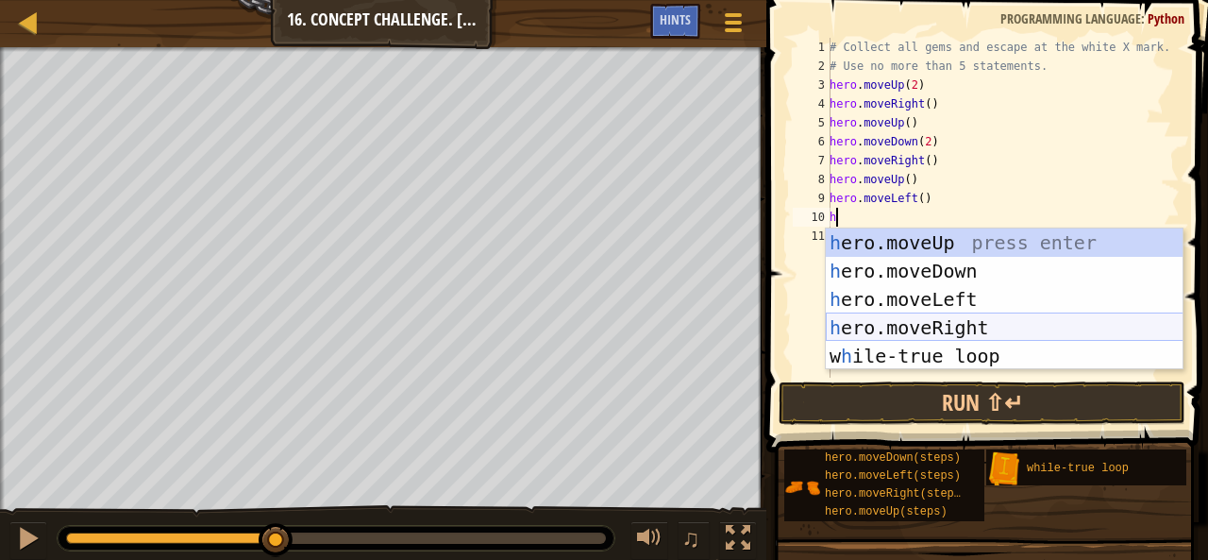
click at [906, 319] on div "h ero.moveUp press enter h ero.moveDown press enter h ero.moveLeft press enter …" at bounding box center [1005, 327] width 358 height 198
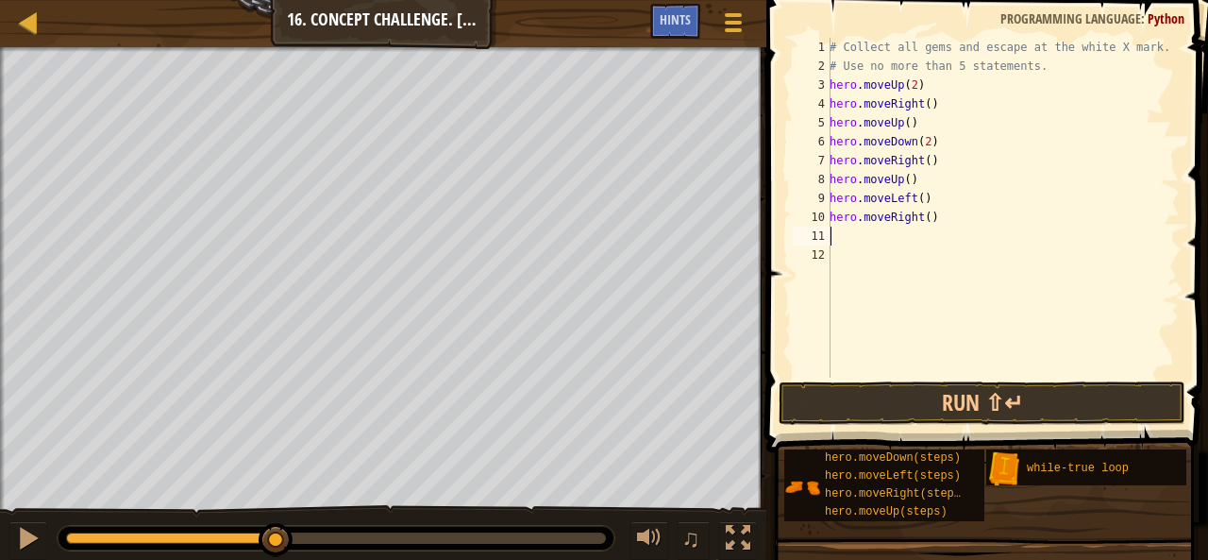
type textarea "h"
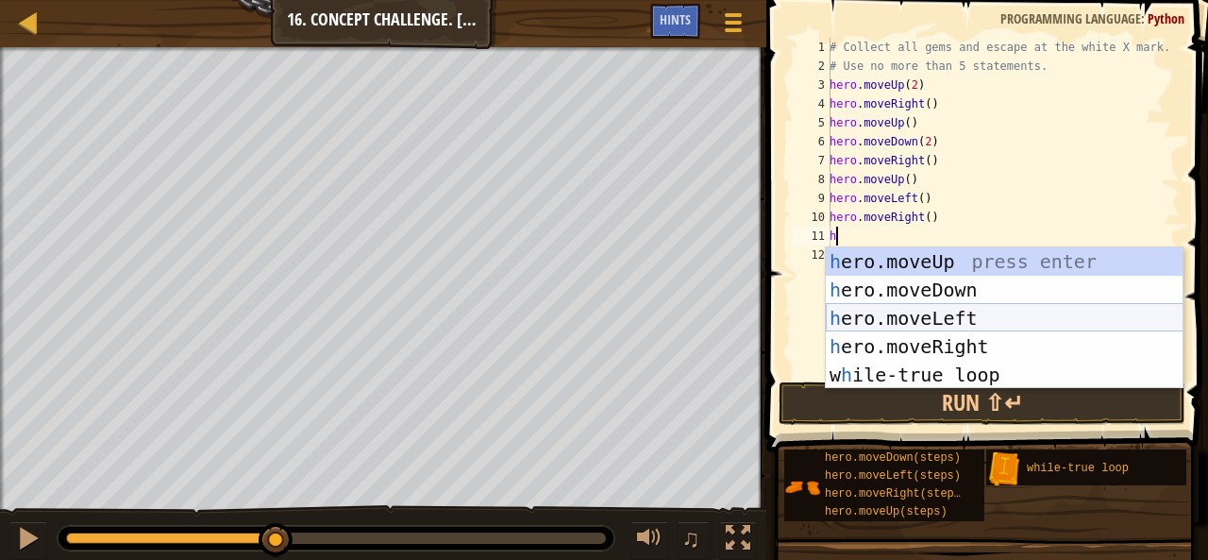
click at [983, 254] on div "h ero.moveUp press enter h ero.moveDown press enter h ero.moveLeft press enter …" at bounding box center [1005, 346] width 358 height 198
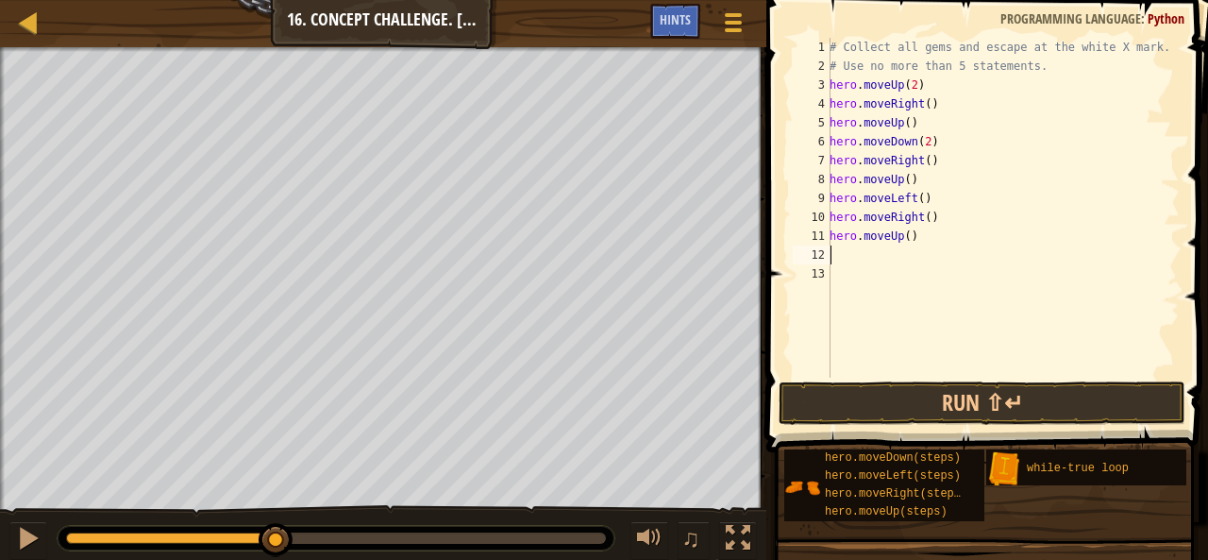
type textarea "h"
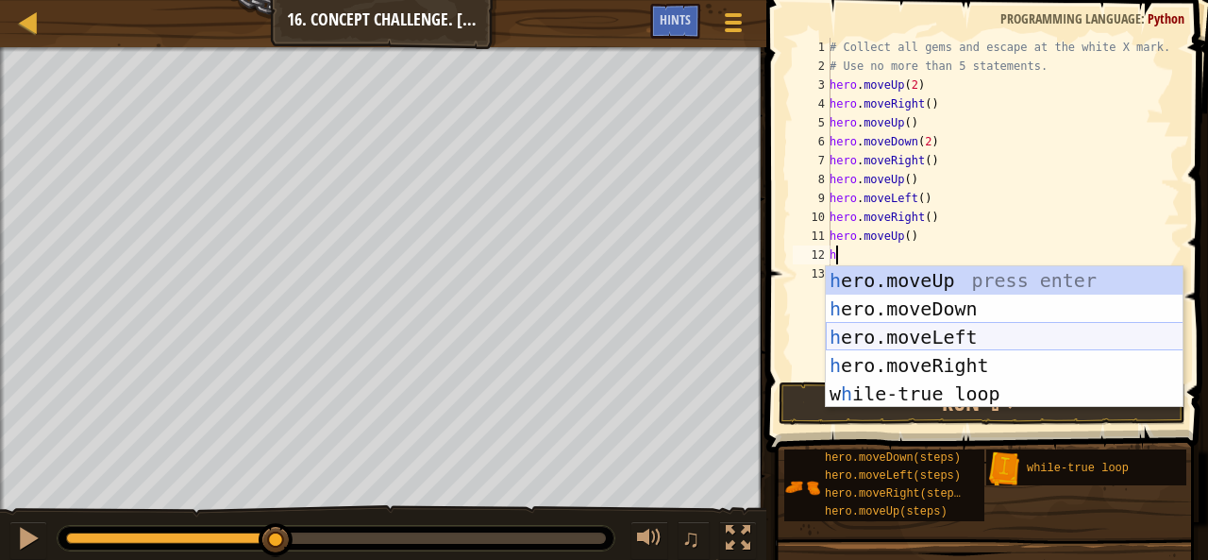
click at [891, 332] on div "h ero.moveUp press enter h ero.moveDown press enter h ero.moveLeft press enter …" at bounding box center [1005, 365] width 358 height 198
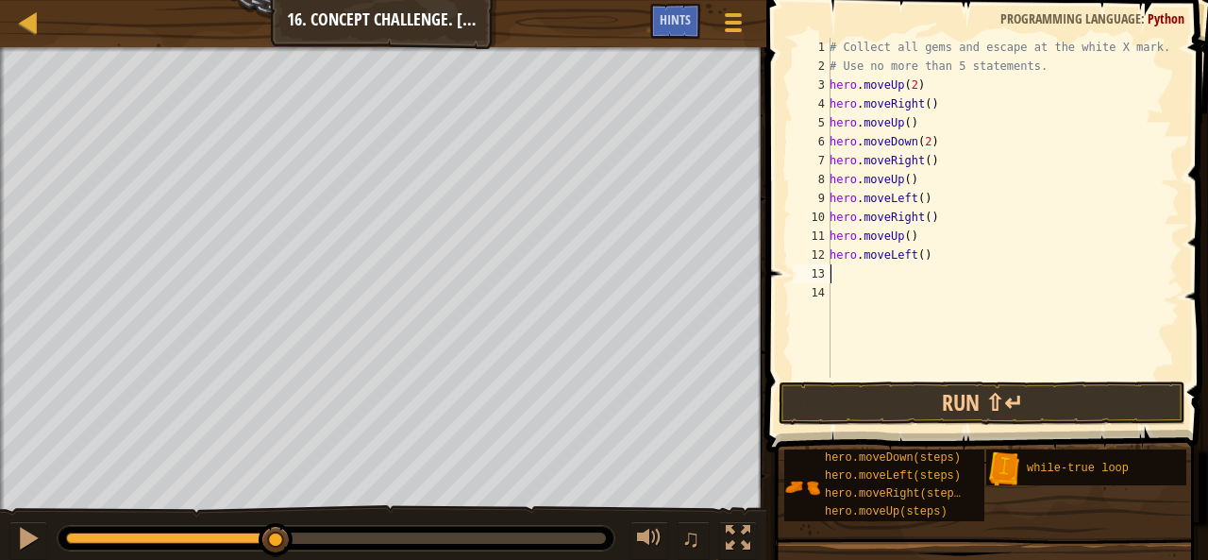
type textarea "h"
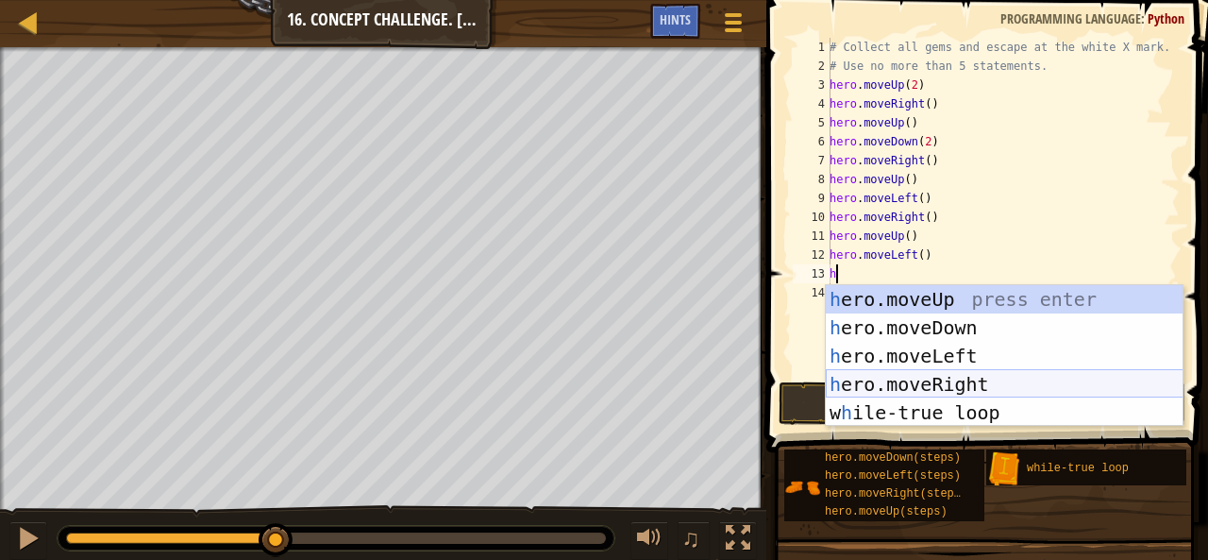
click at [899, 388] on div "h ero.moveUp press enter h ero.moveDown press enter h ero.moveLeft press enter …" at bounding box center [1005, 384] width 358 height 198
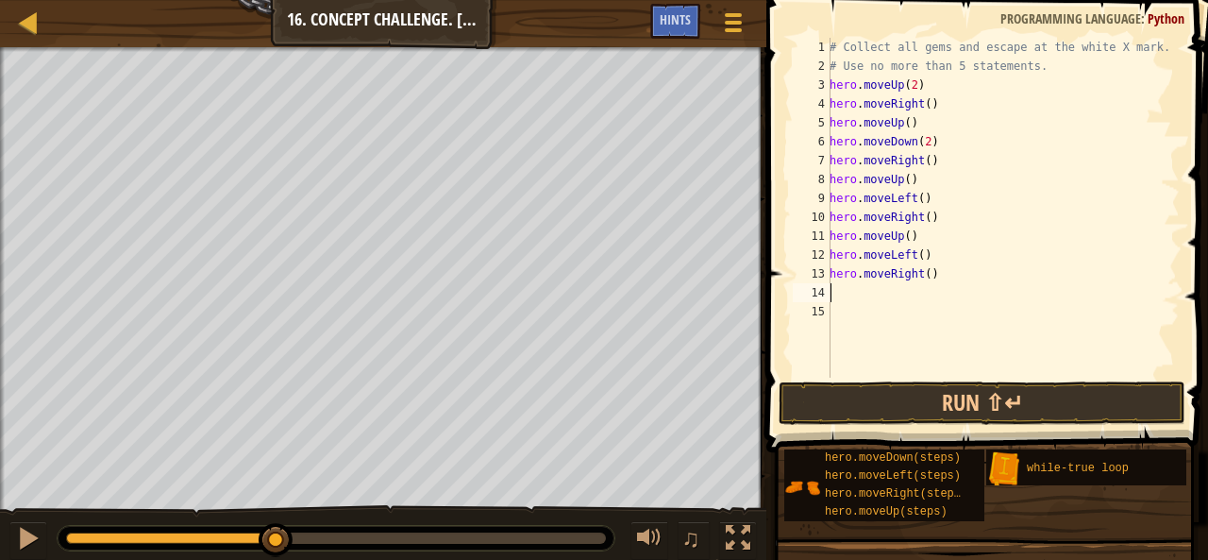
type textarea "h"
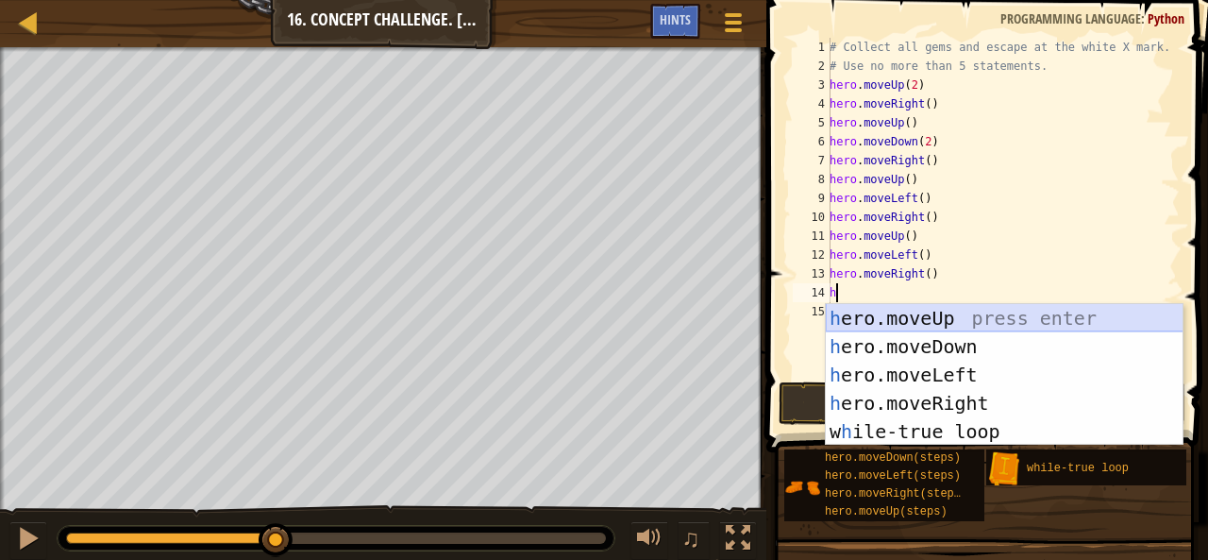
click at [931, 311] on div "h ero.moveUp press enter h ero.moveDown press enter h ero.moveLeft press enter …" at bounding box center [1005, 403] width 358 height 198
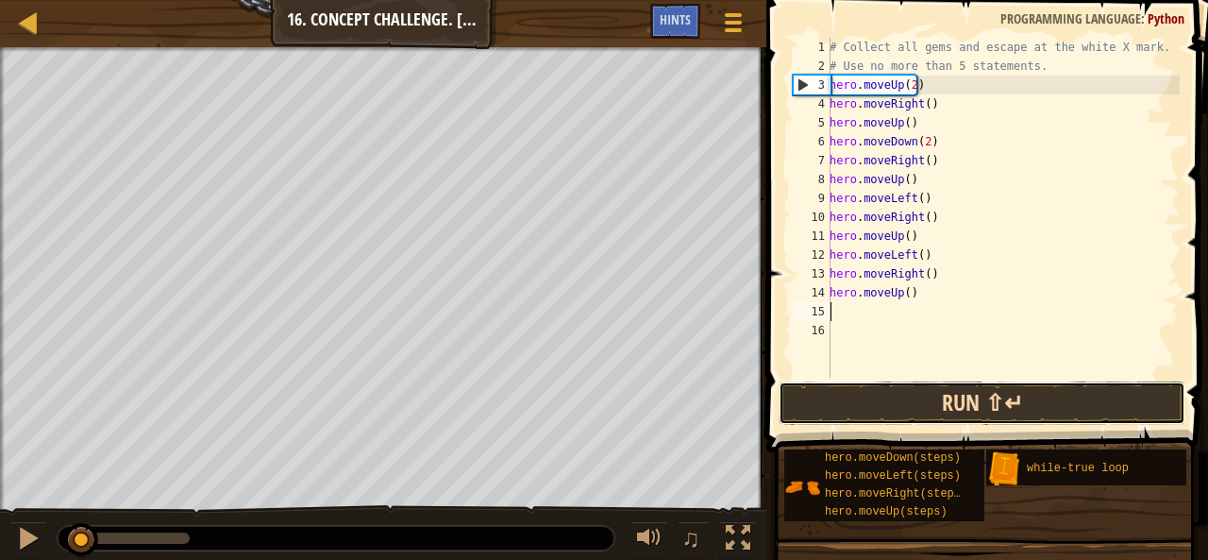
click at [850, 416] on button "Run ⇧↵" at bounding box center [982, 402] width 407 height 43
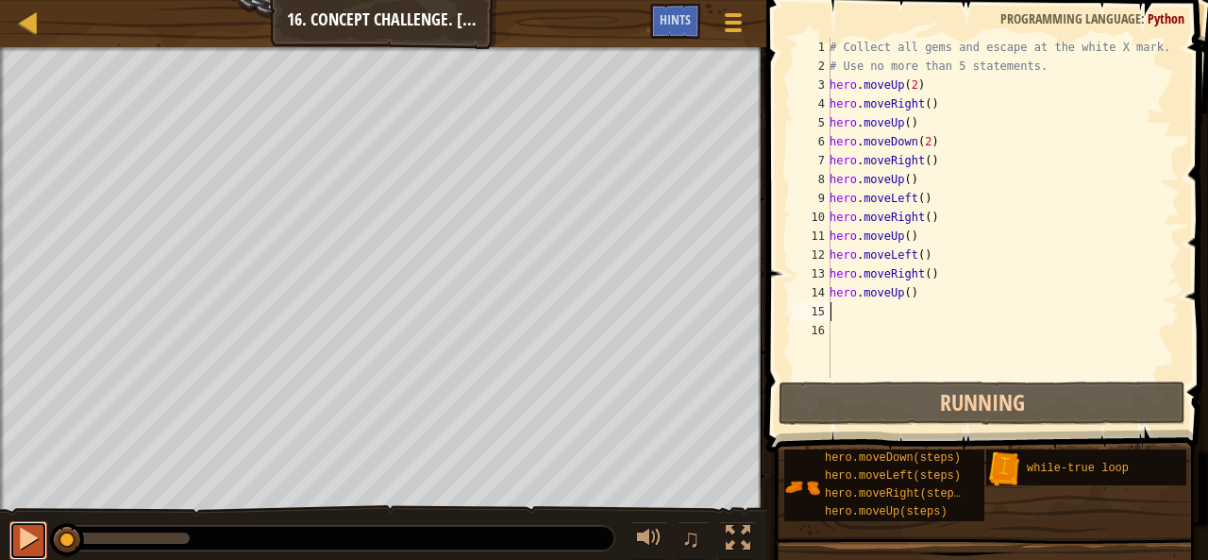
click at [28, 549] on div at bounding box center [28, 538] width 25 height 25
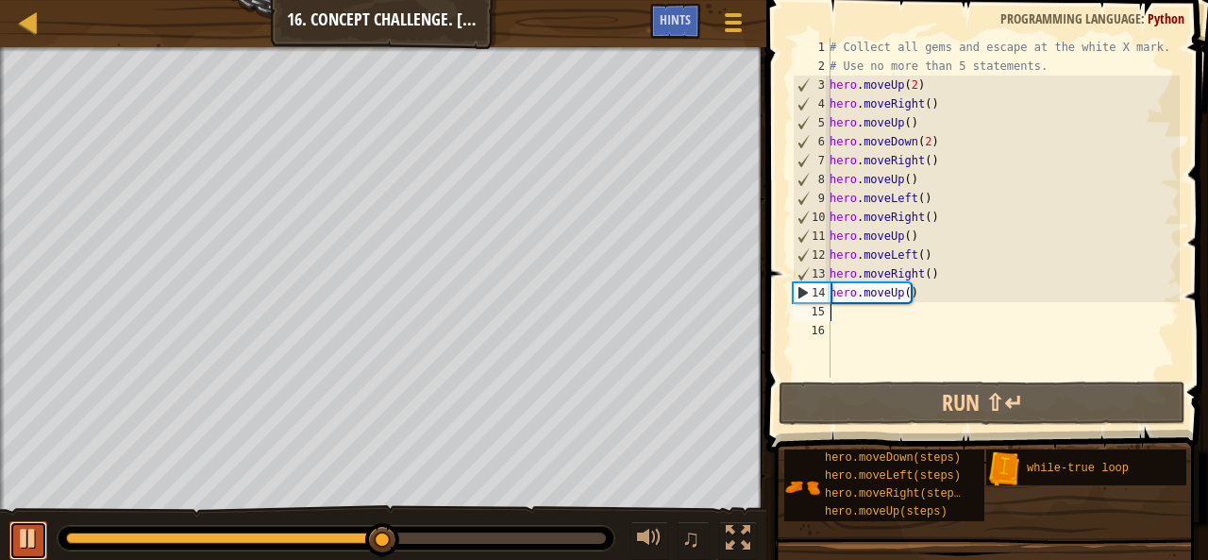
click at [38, 534] on div at bounding box center [28, 538] width 25 height 25
click at [830, 314] on div "# Collect all gems and escape at the white X mark. # Use no more than 5 stateme…" at bounding box center [1003, 226] width 354 height 377
type textarea "h"
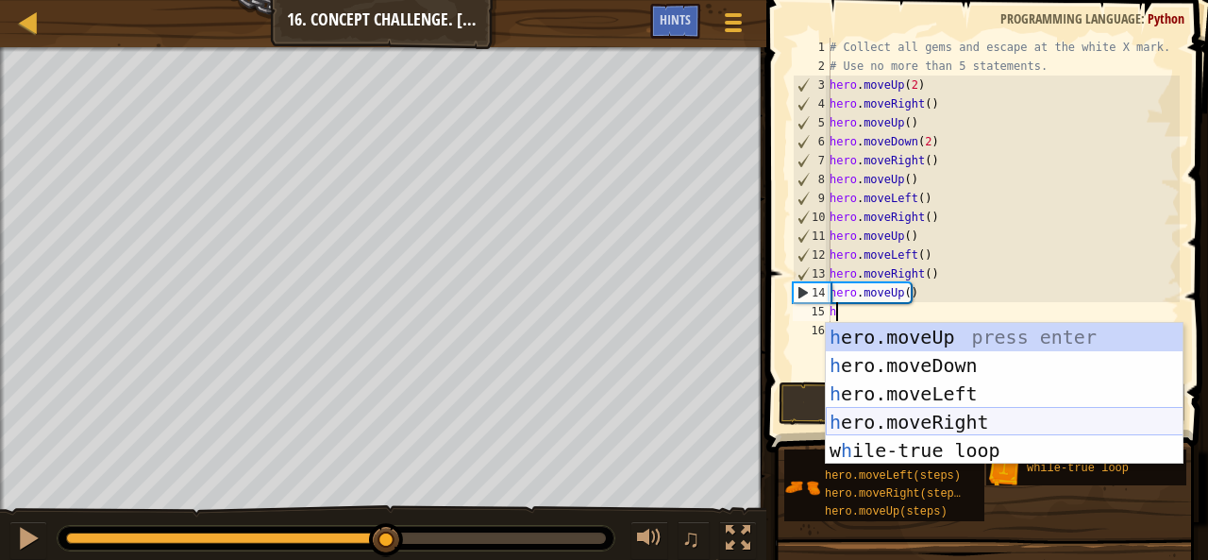
click at [904, 421] on div "h ero.moveUp press enter h ero.moveDown press enter h ero.moveLeft press enter …" at bounding box center [1005, 422] width 358 height 198
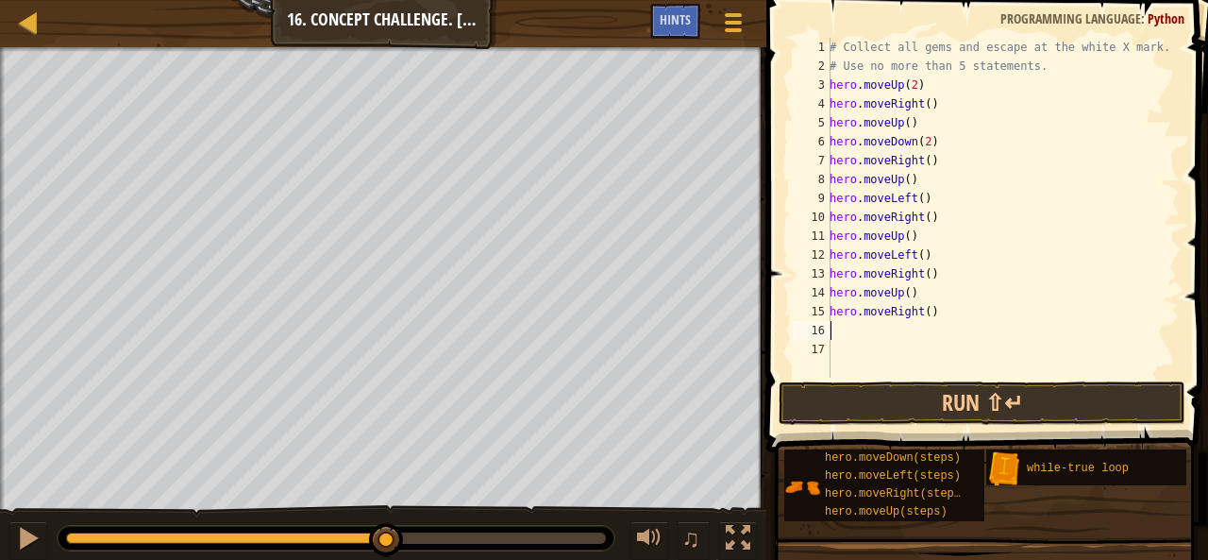
click at [925, 314] on div "# Collect all gems and escape at the white X mark. # Use no more than 5 stateme…" at bounding box center [1003, 226] width 354 height 377
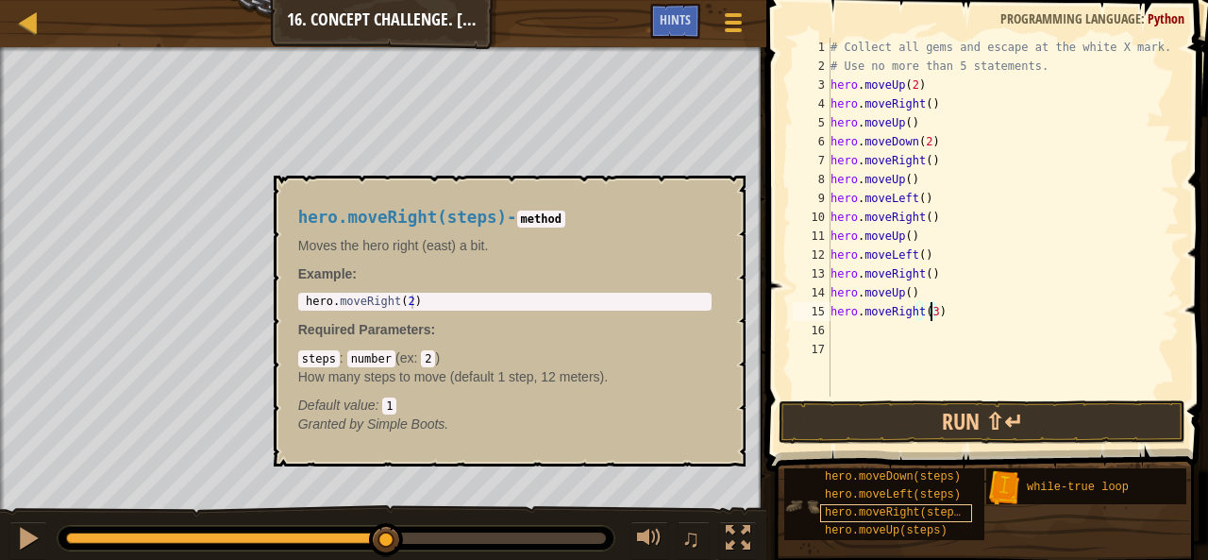
scroll to position [8, 8]
type textarea "hero.moveRight(2)"
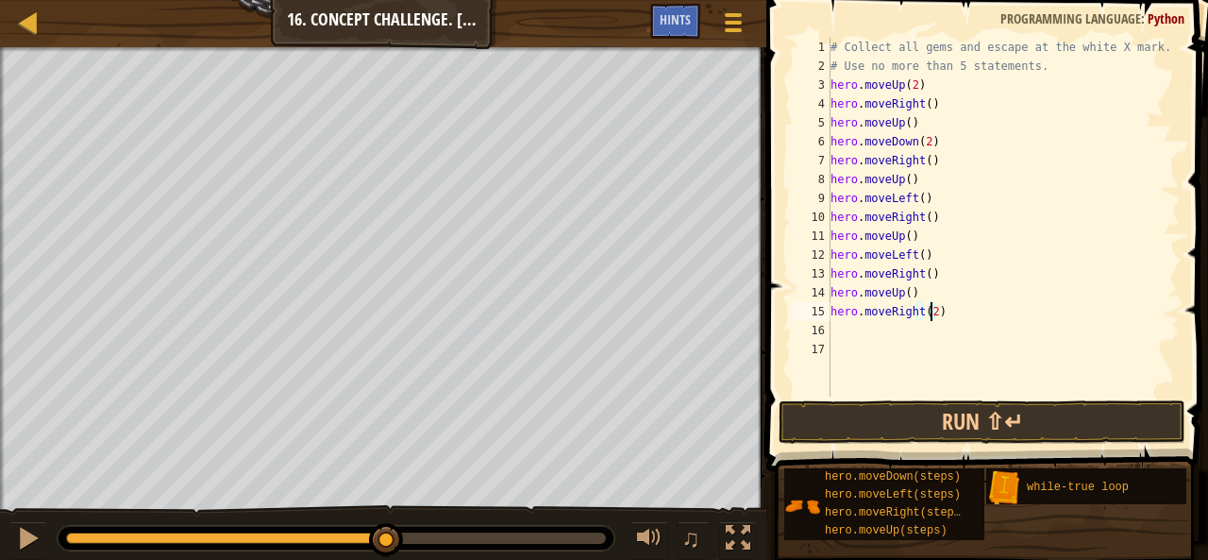
click at [850, 335] on div "# Collect all gems and escape at the white X mark. # Use no more than 5 stateme…" at bounding box center [1003, 236] width 353 height 396
type textarea "h"
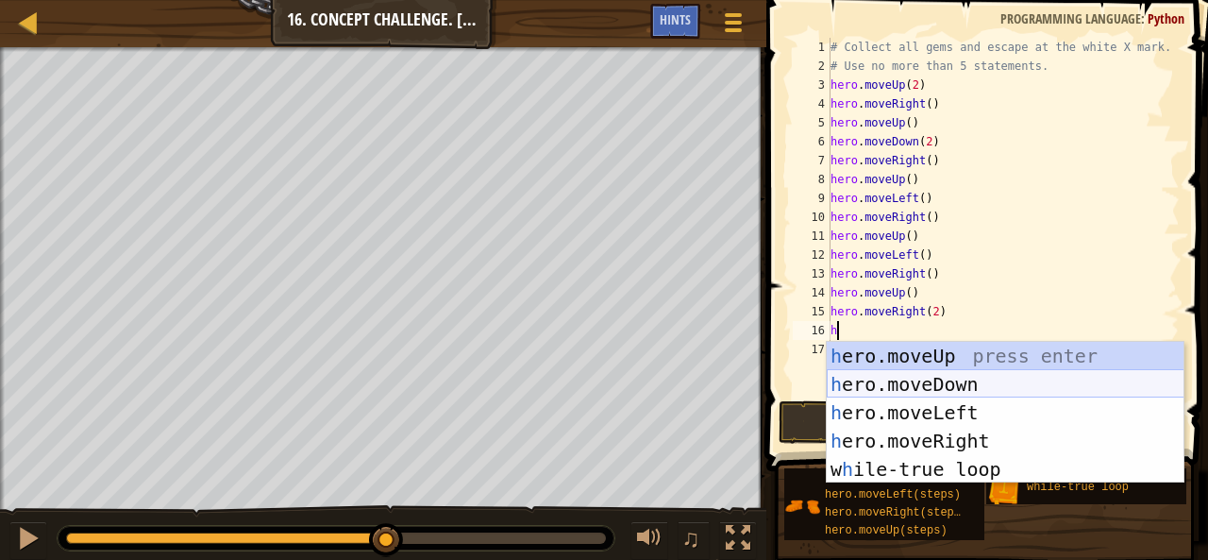
click at [951, 378] on div "h ero.moveUp press enter h ero.moveDown press enter h ero.moveLeft press enter …" at bounding box center [1006, 441] width 358 height 198
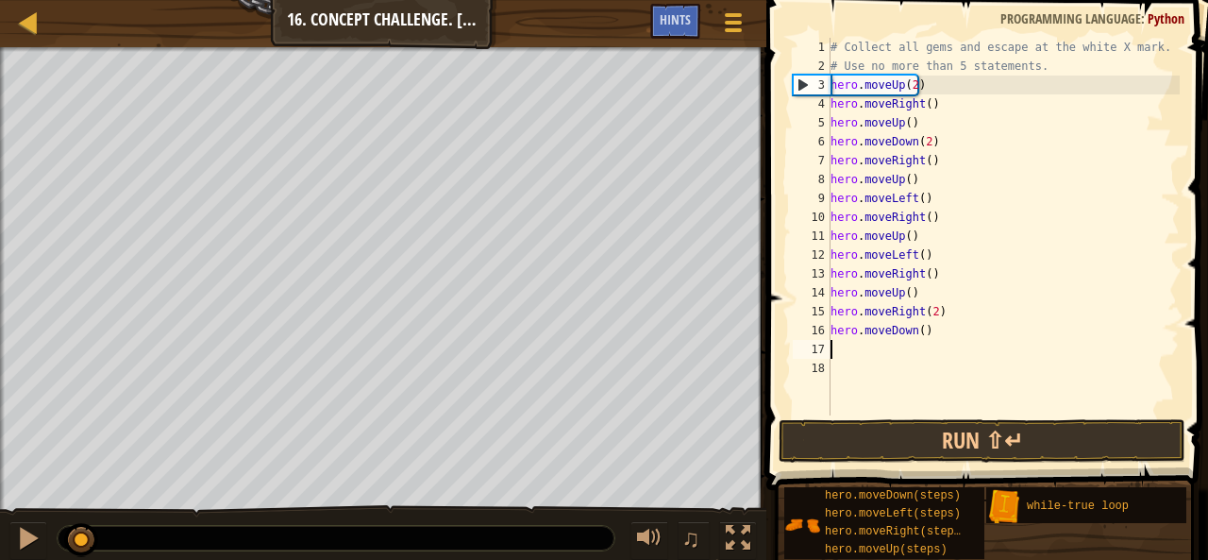
type textarea "h"
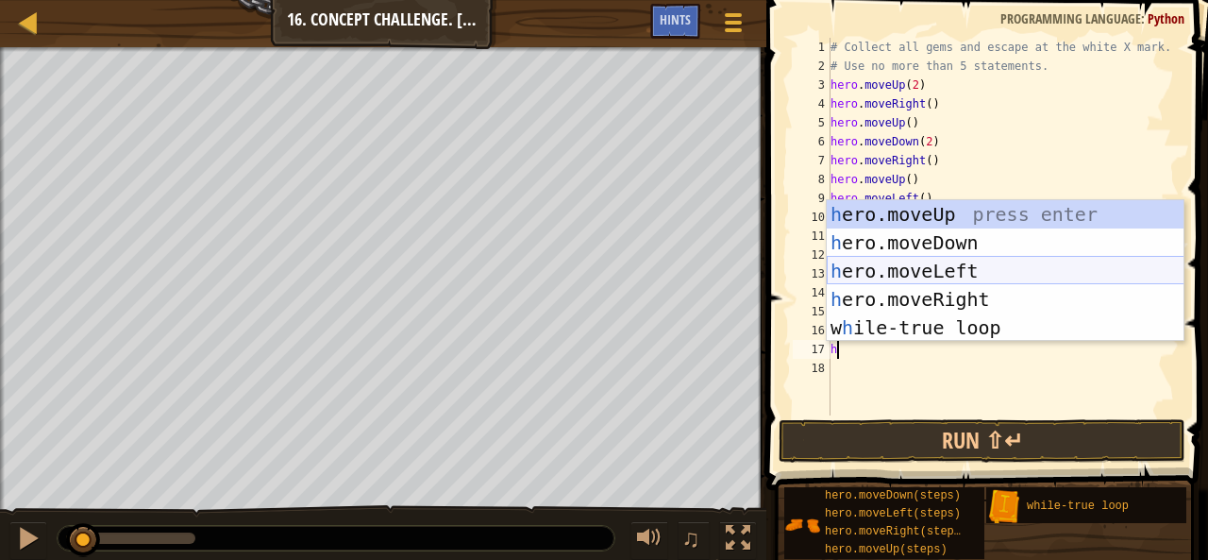
click at [932, 274] on div "h ero.moveUp press enter h ero.moveDown press enter h ero.moveLeft press enter …" at bounding box center [1006, 299] width 358 height 198
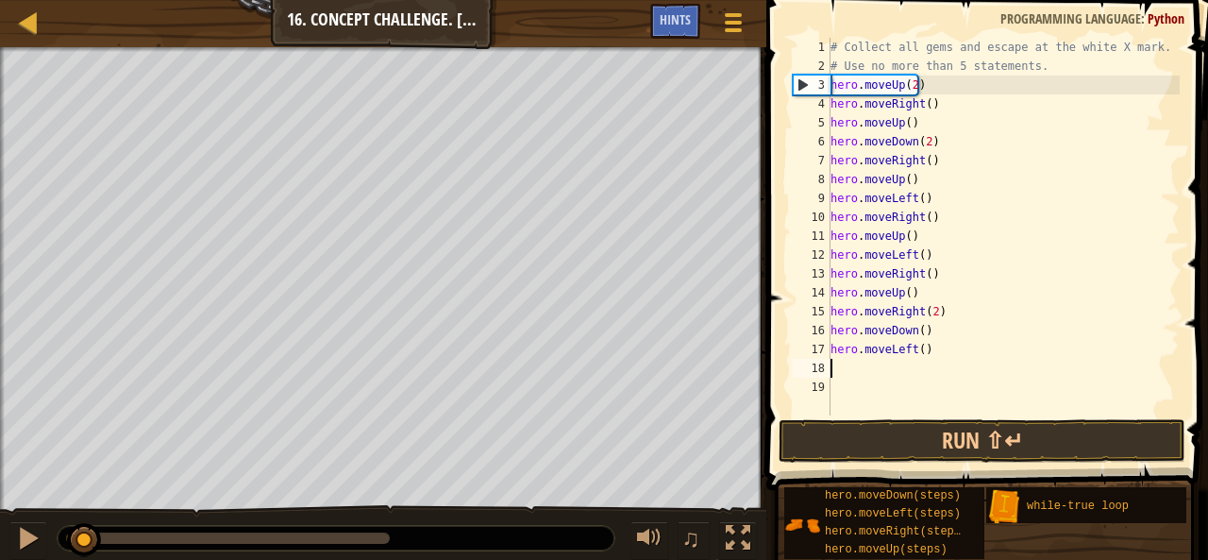
type textarea "h"
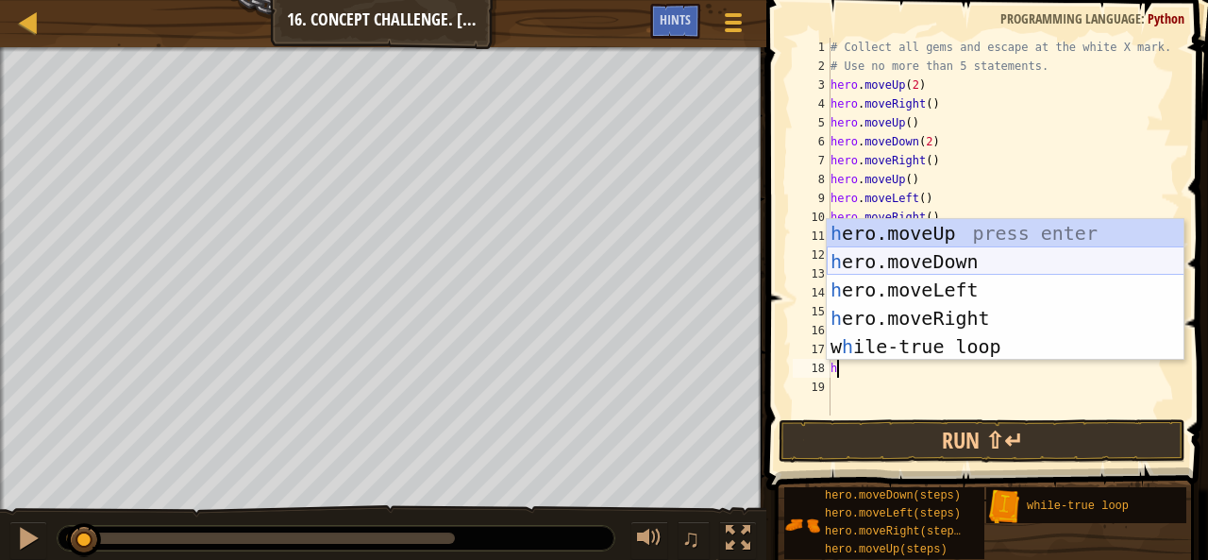
click at [913, 263] on div "h ero.moveUp press enter h ero.moveDown press enter h ero.moveLeft press enter …" at bounding box center [1006, 318] width 358 height 198
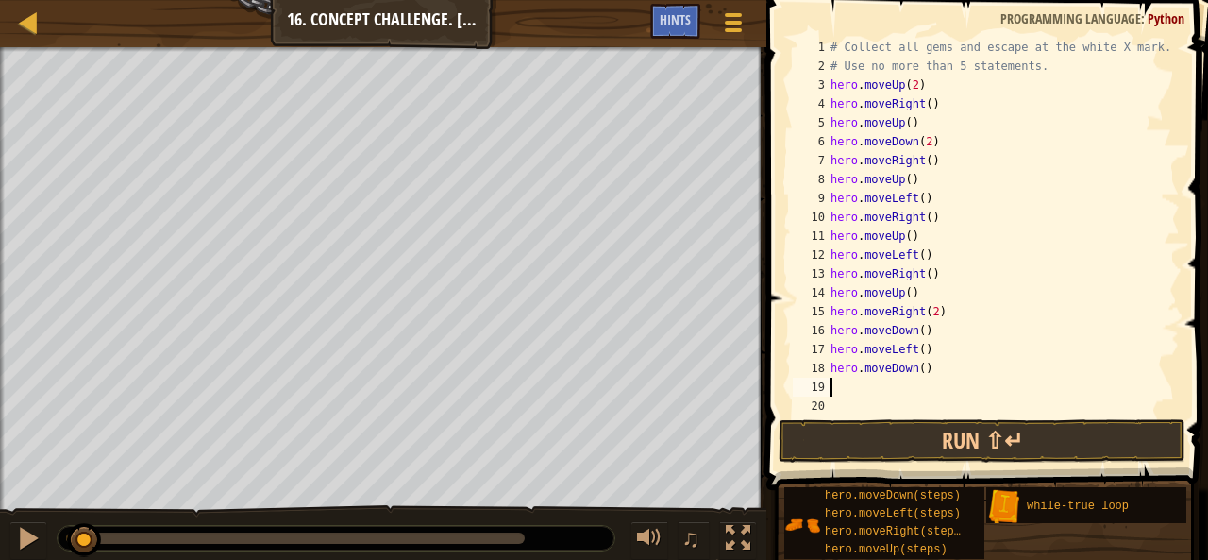
type textarea "hero.moveDown()"
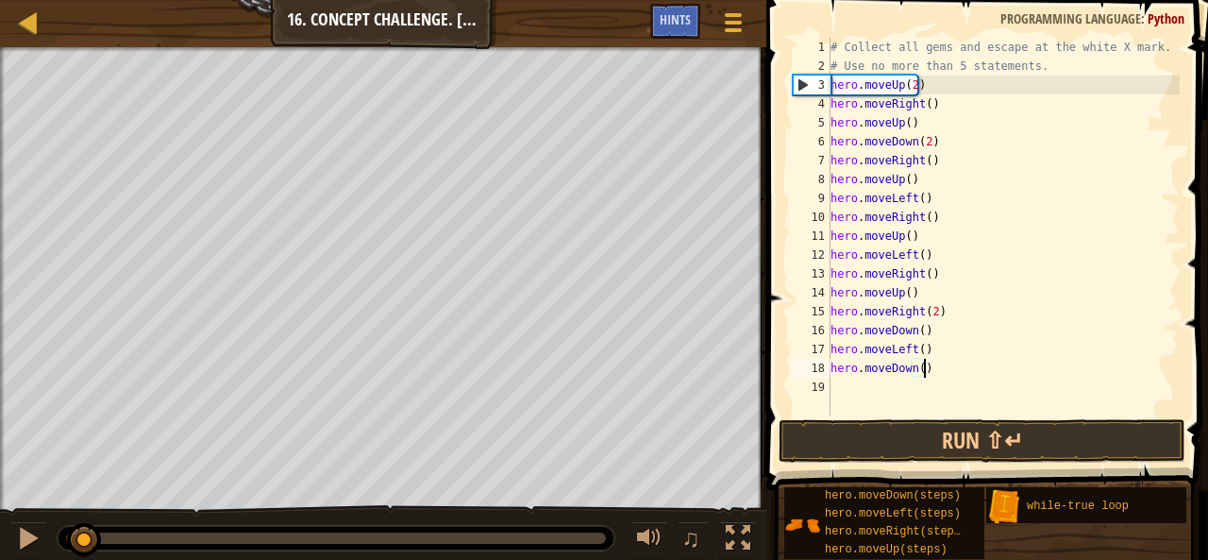
click at [849, 386] on div "# Collect all gems and escape at the white X mark. # Use no more than 5 stateme…" at bounding box center [1003, 245] width 353 height 415
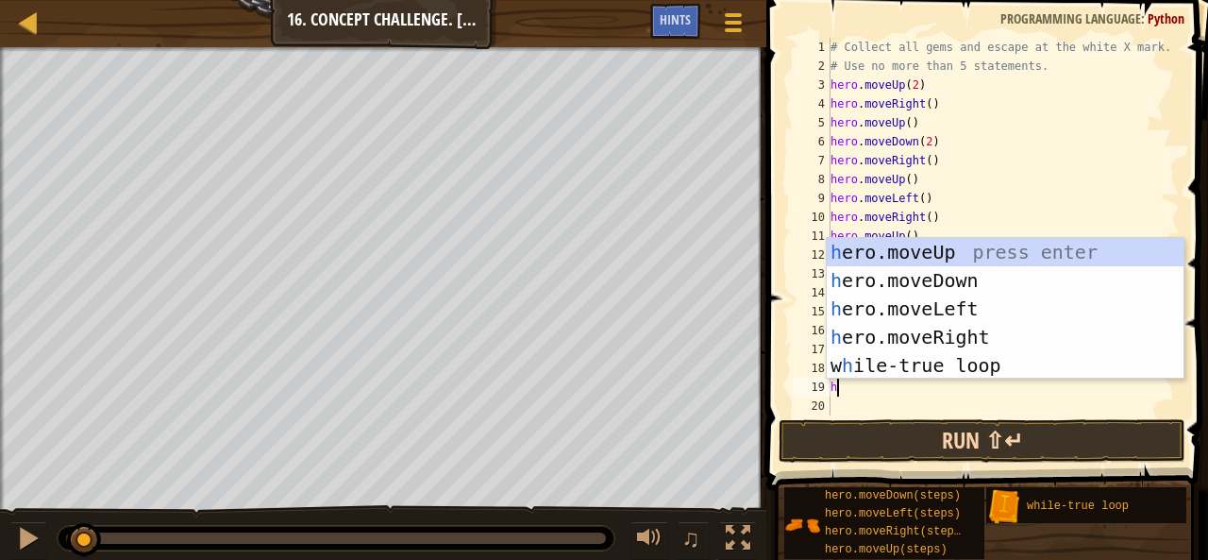
type textarea "h"
click at [873, 446] on button "Run ⇧↵" at bounding box center [982, 440] width 407 height 43
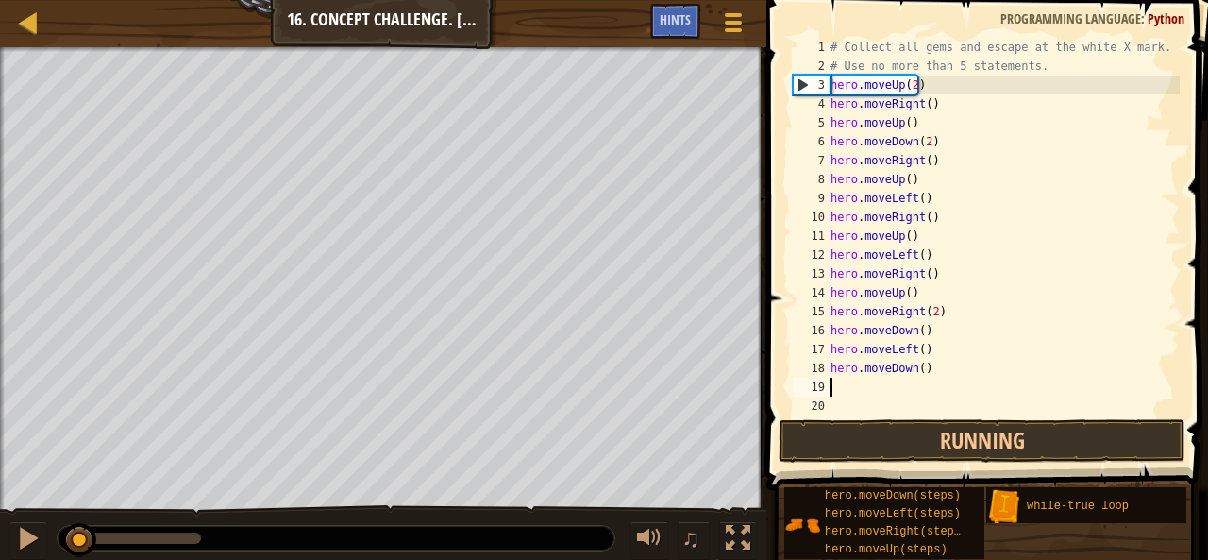
click at [1132, 284] on div "# Collect all gems and escape at the white X mark. # Use no more than 5 stateme…" at bounding box center [1003, 245] width 353 height 415
type textarea "hero.moveUp()"
click at [25, 531] on div at bounding box center [28, 538] width 25 height 25
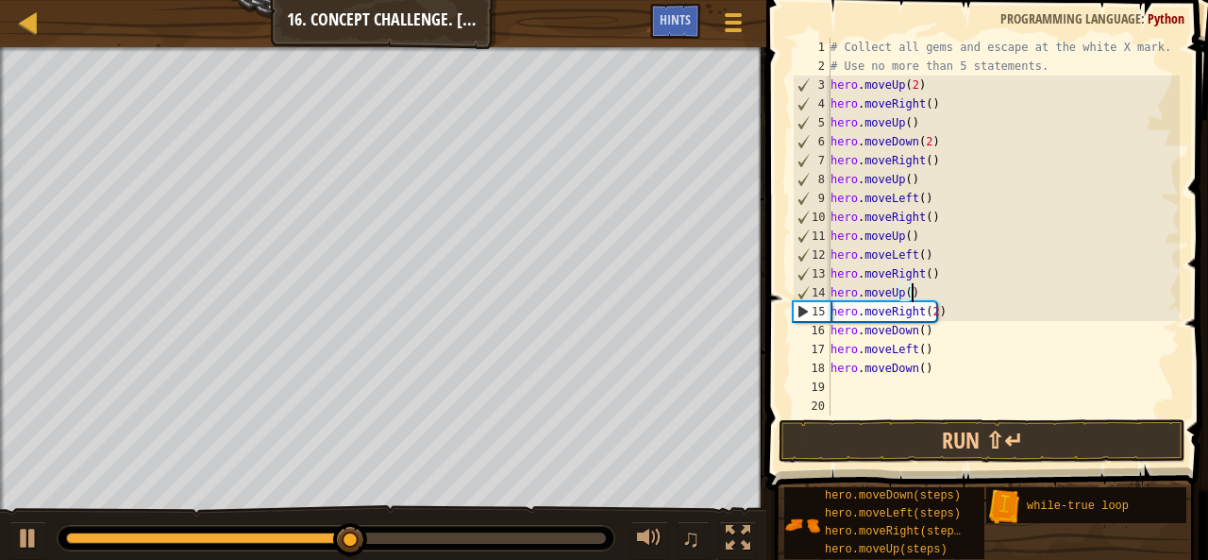
click at [873, 390] on div "# Collect all gems and escape at the white X mark. # Use no more than 5 stateme…" at bounding box center [1003, 245] width 353 height 415
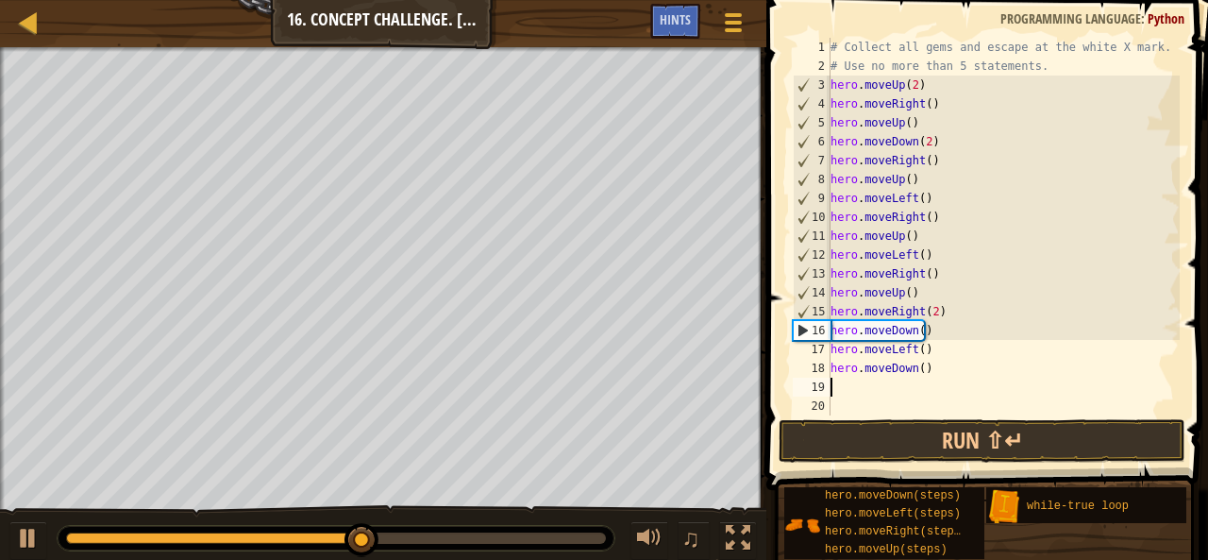
type textarea "h"
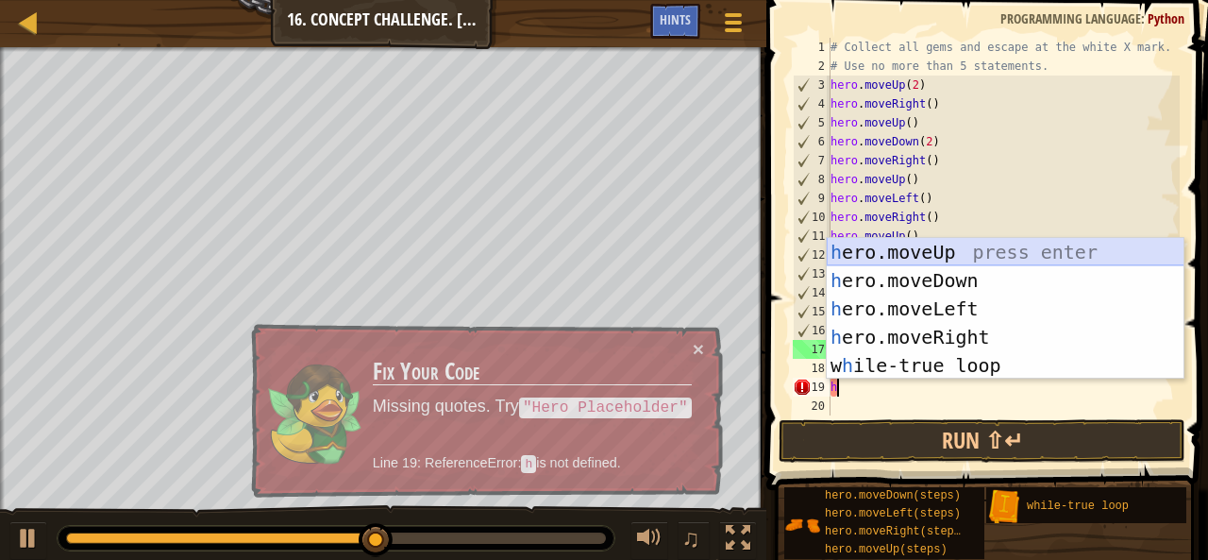
click at [964, 251] on div "h ero.moveUp press enter h ero.moveDown press enter h ero.moveLeft press enter …" at bounding box center [1006, 337] width 358 height 198
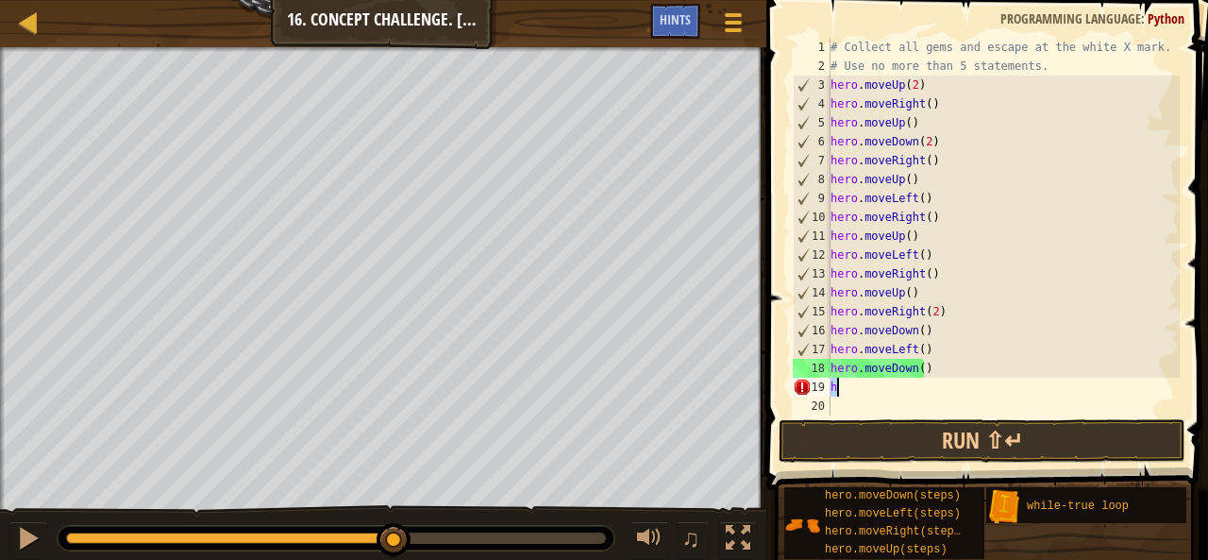
type textarea "h"
click at [874, 392] on div "# Collect all gems and escape at the white X mark. # Use no more than 5 stateme…" at bounding box center [1003, 226] width 353 height 377
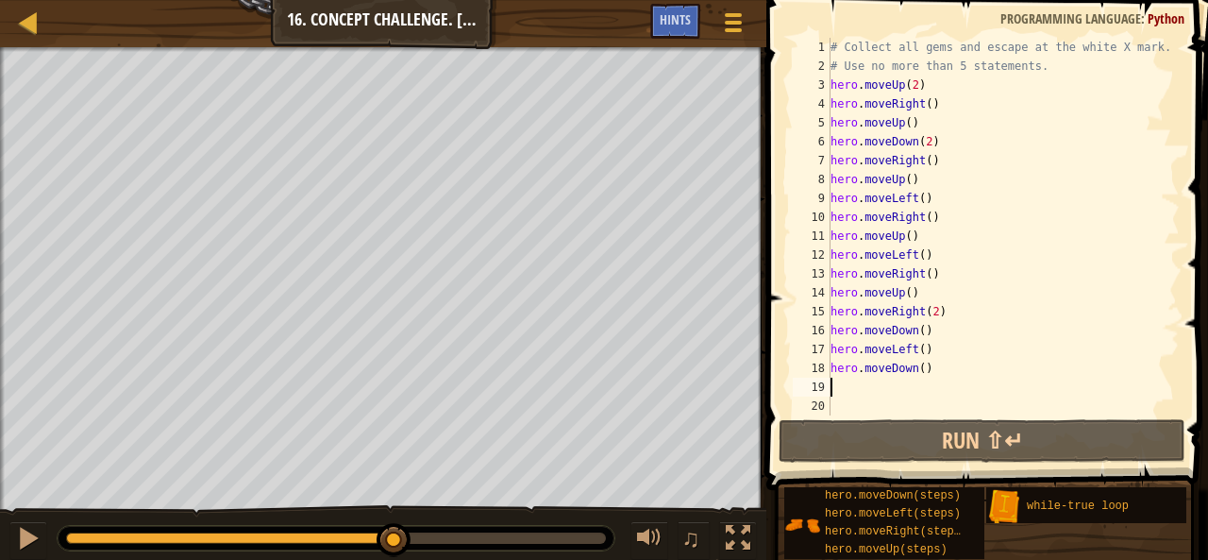
type textarea "h"
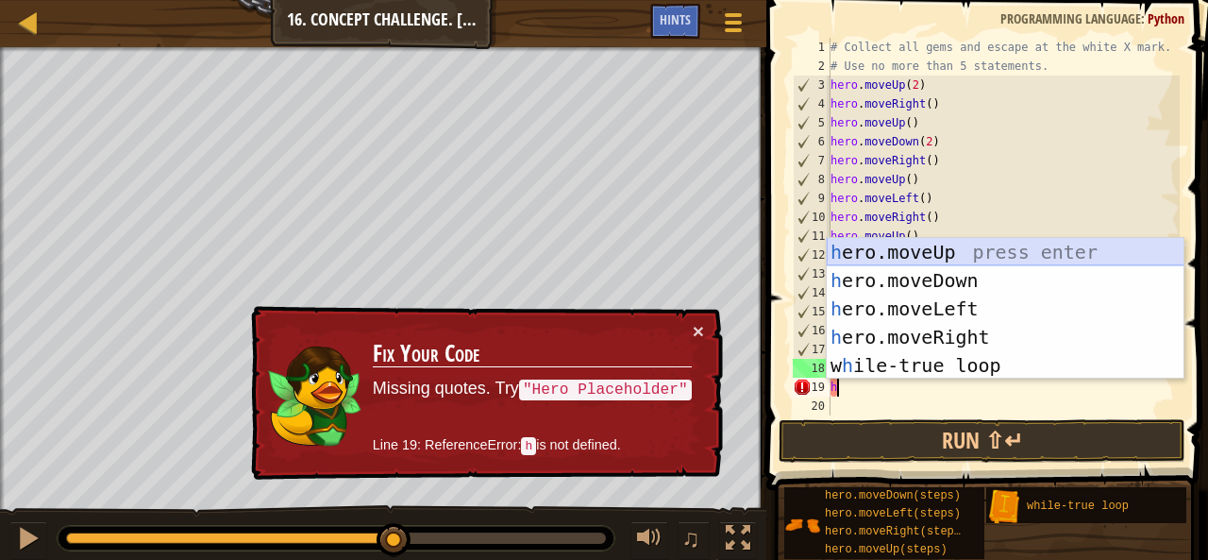
click at [978, 248] on div "h ero.moveUp press enter h ero.moveDown press enter h ero.moveLeft press enter …" at bounding box center [1006, 337] width 358 height 198
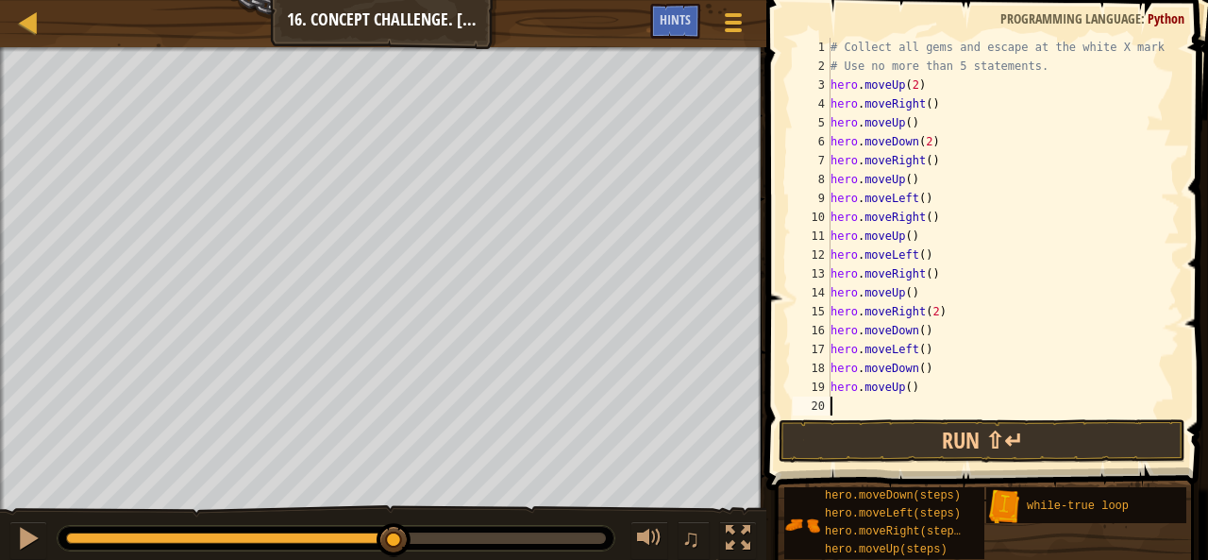
click at [905, 380] on div "# Collect all gems and escape at the white X mark. # Use no more than 5 stateme…" at bounding box center [996, 245] width 339 height 415
click at [972, 346] on div "# Collect all gems and escape at the white X mark. # Use no more than 5 stateme…" at bounding box center [996, 245] width 339 height 415
type textarea "hero.moveLeft()"
click at [878, 399] on div "# Collect all gems and escape at the white X mark. # Use no more than 5 stateme…" at bounding box center [996, 245] width 339 height 415
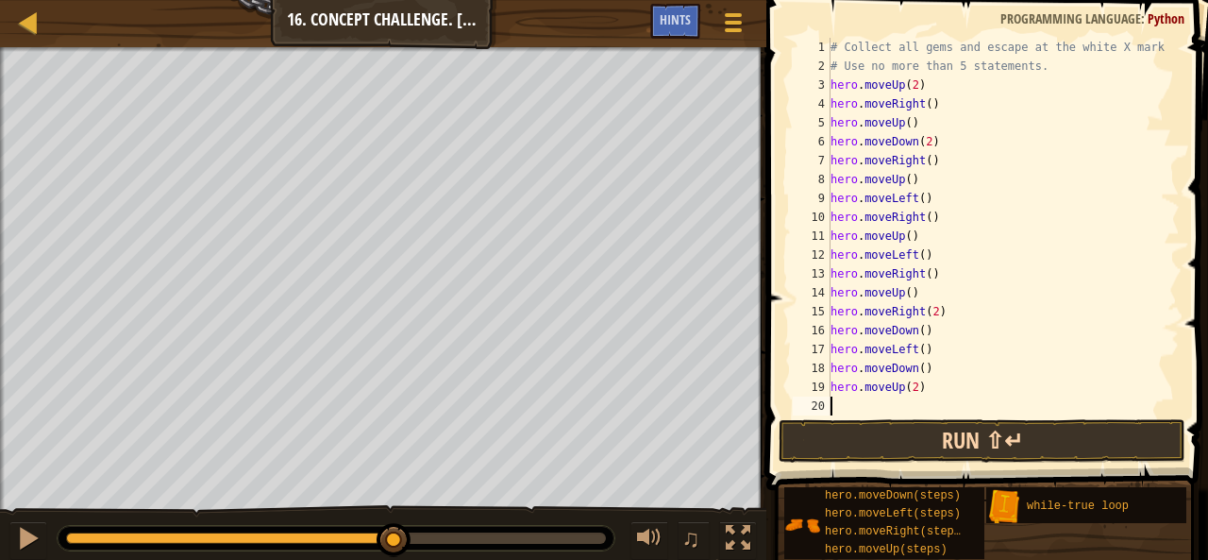
scroll to position [8, 0]
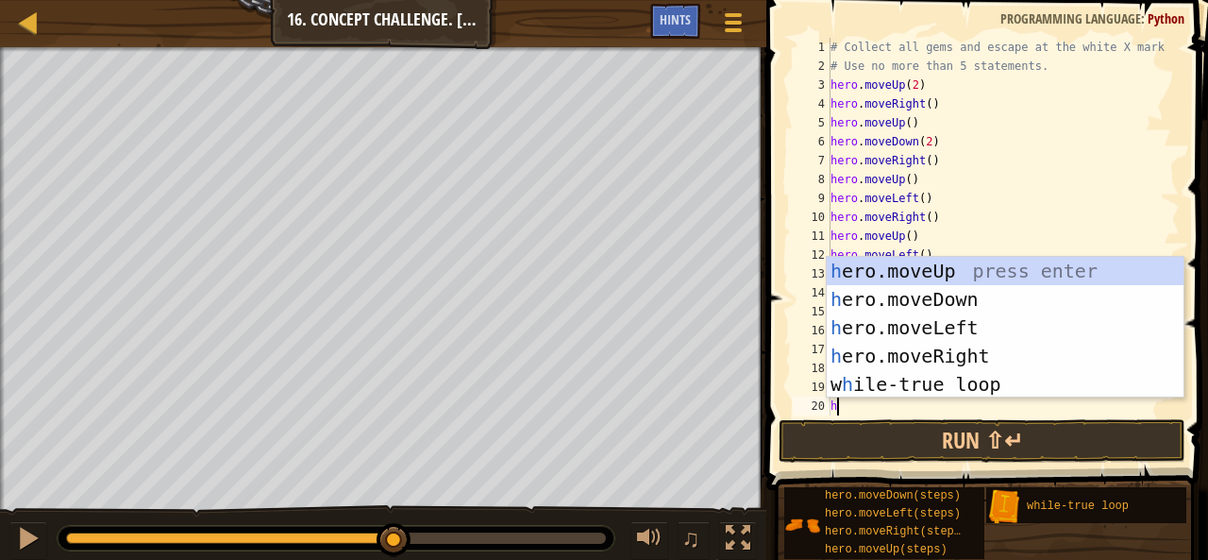
click at [1006, 175] on div "# Collect all gems and escape at the white X mark. # Use no more than 5 stateme…" at bounding box center [996, 245] width 339 height 415
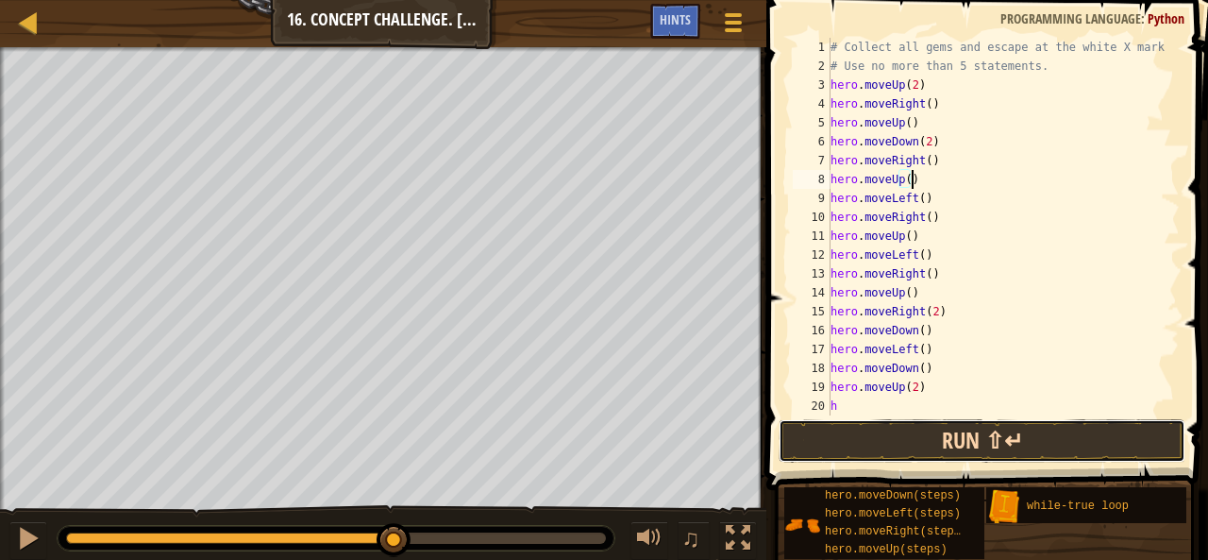
click at [854, 430] on button "Run ⇧↵" at bounding box center [982, 440] width 407 height 43
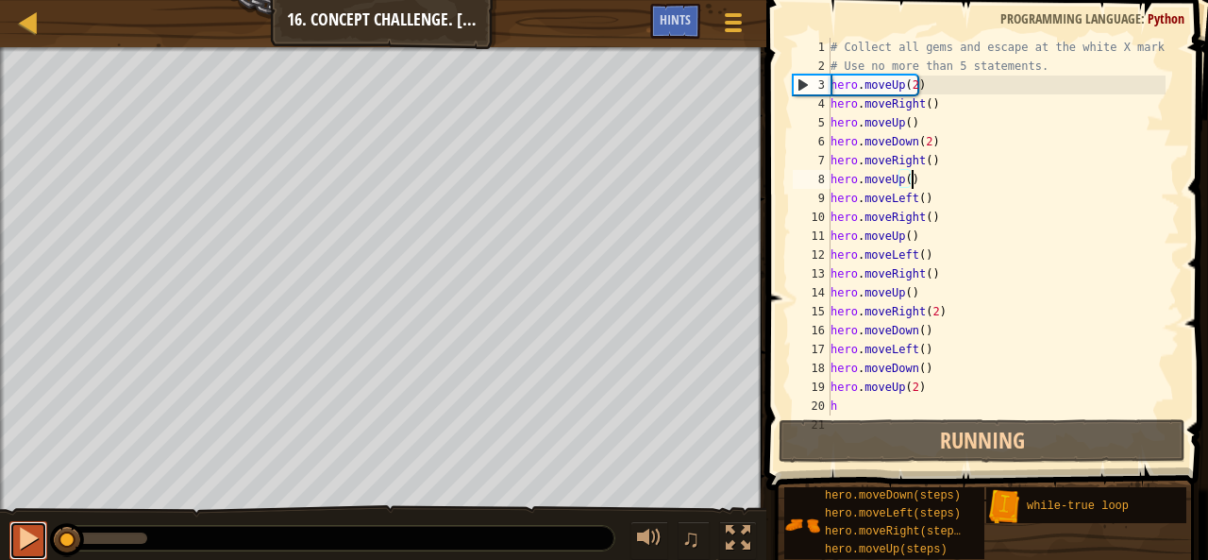
click at [28, 539] on div at bounding box center [28, 538] width 25 height 25
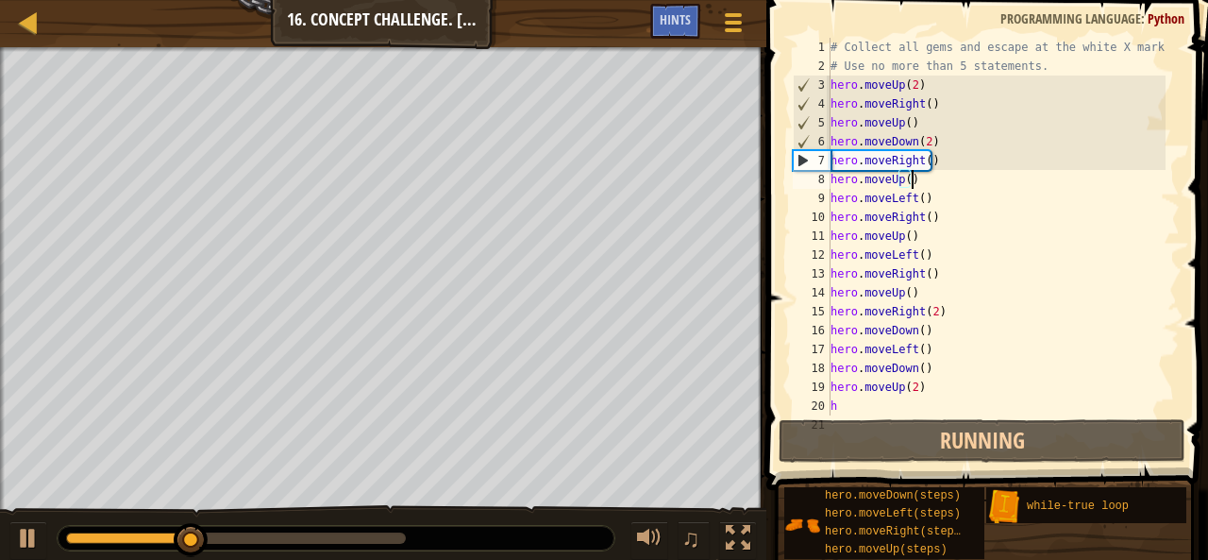
click at [880, 401] on div "# Collect all gems and escape at the white X mark. # Use no more than 5 stateme…" at bounding box center [996, 245] width 339 height 415
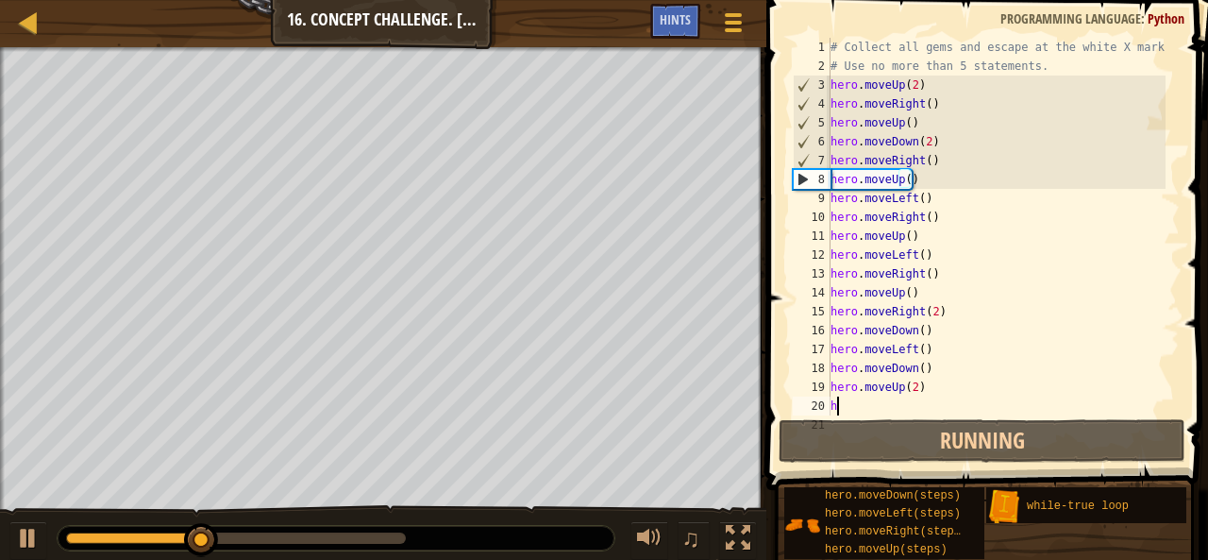
type textarea "h"
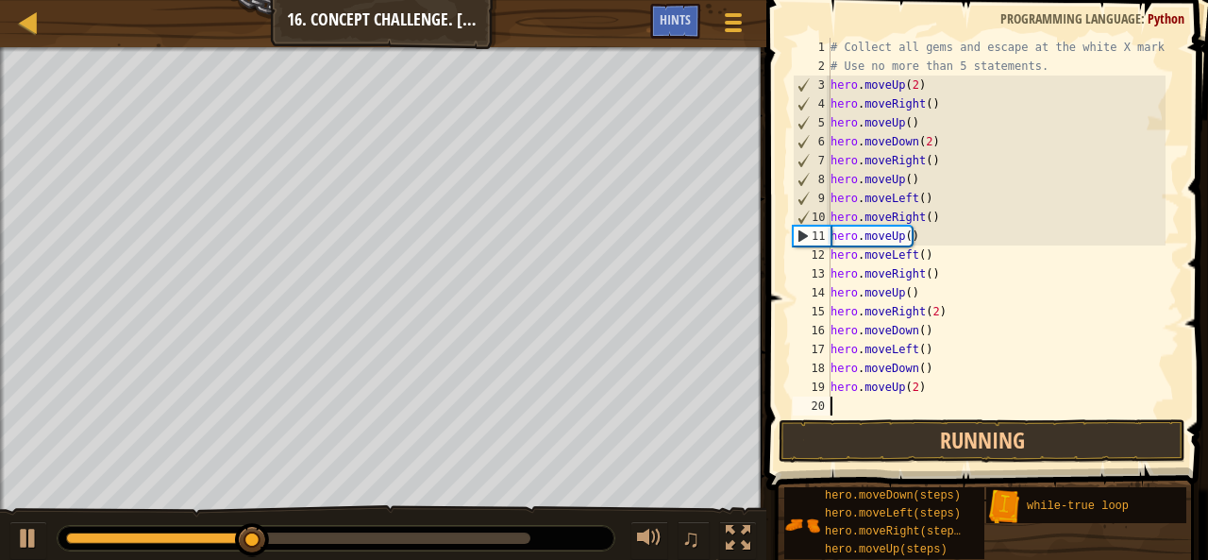
type textarea "hero.moveUp(2)"
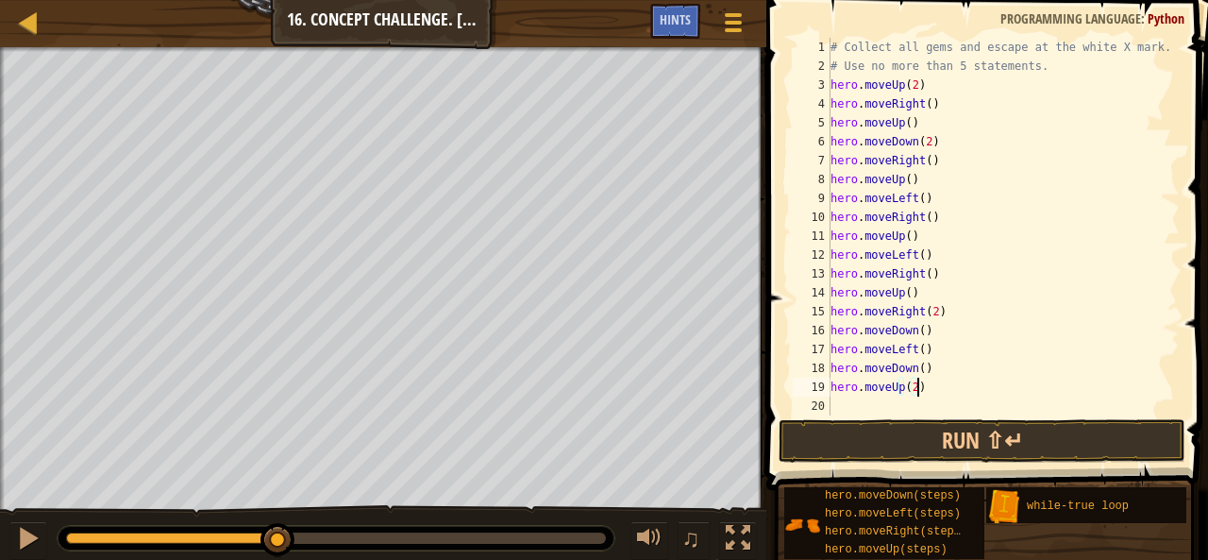
click at [834, 409] on div "# Collect all gems and escape at the white X mark. # Use no more than 5 stateme…" at bounding box center [1003, 245] width 353 height 415
type textarea "hero.moveUp(2)"
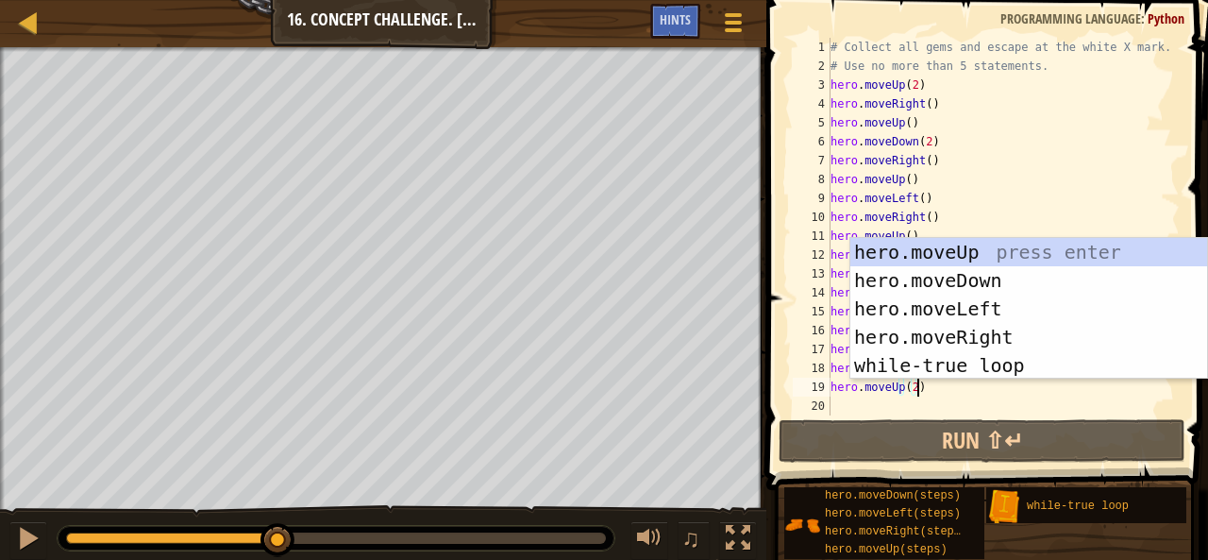
click at [1025, 405] on div "# Collect all gems and escape at the white X mark. # Use no more than 5 stateme…" at bounding box center [1003, 245] width 353 height 415
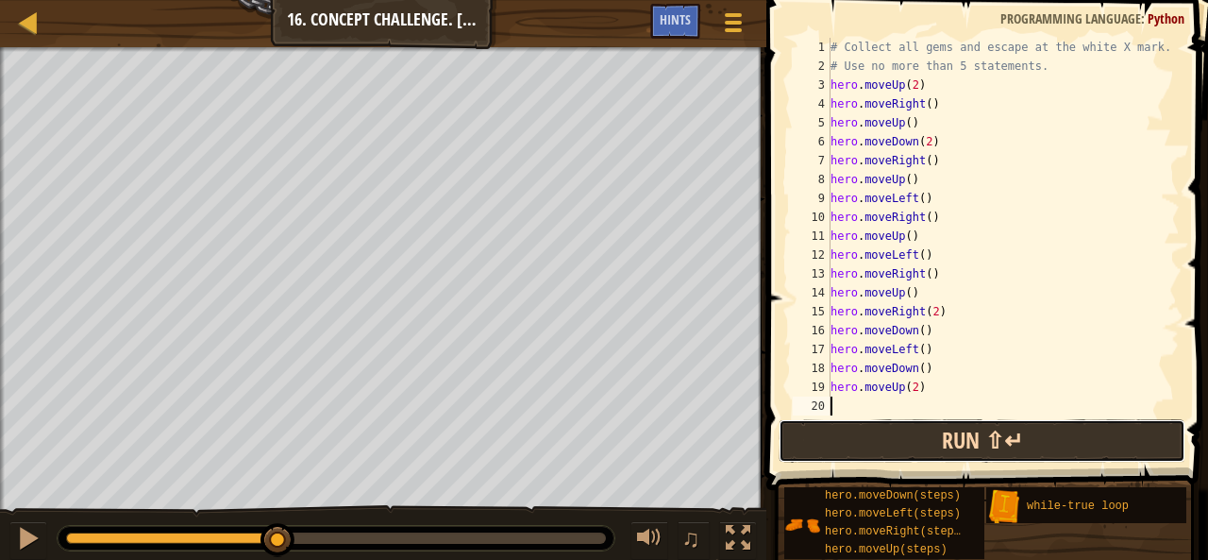
click at [961, 438] on button "Run ⇧↵" at bounding box center [982, 440] width 407 height 43
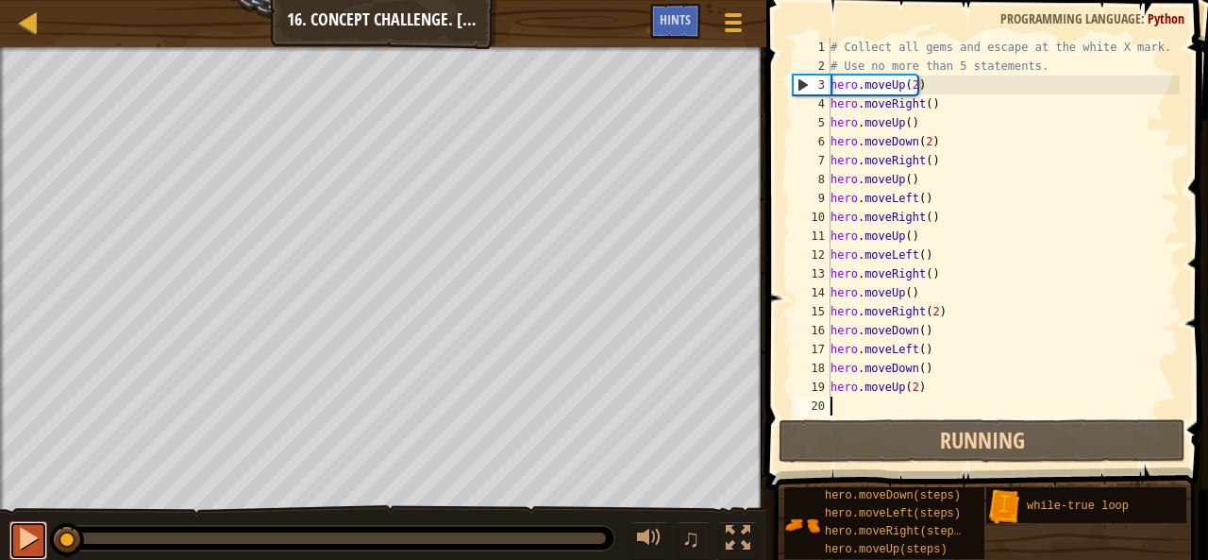
click at [34, 541] on div at bounding box center [28, 538] width 25 height 25
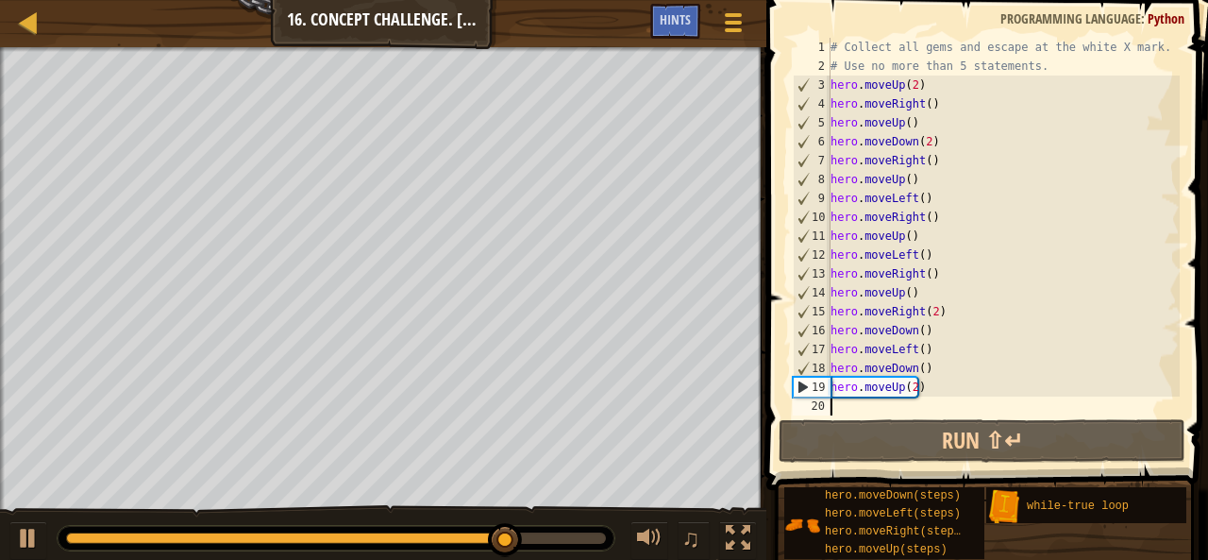
click at [912, 391] on div "# Collect all gems and escape at the white X mark. # Use no more than 5 stateme…" at bounding box center [1003, 245] width 353 height 415
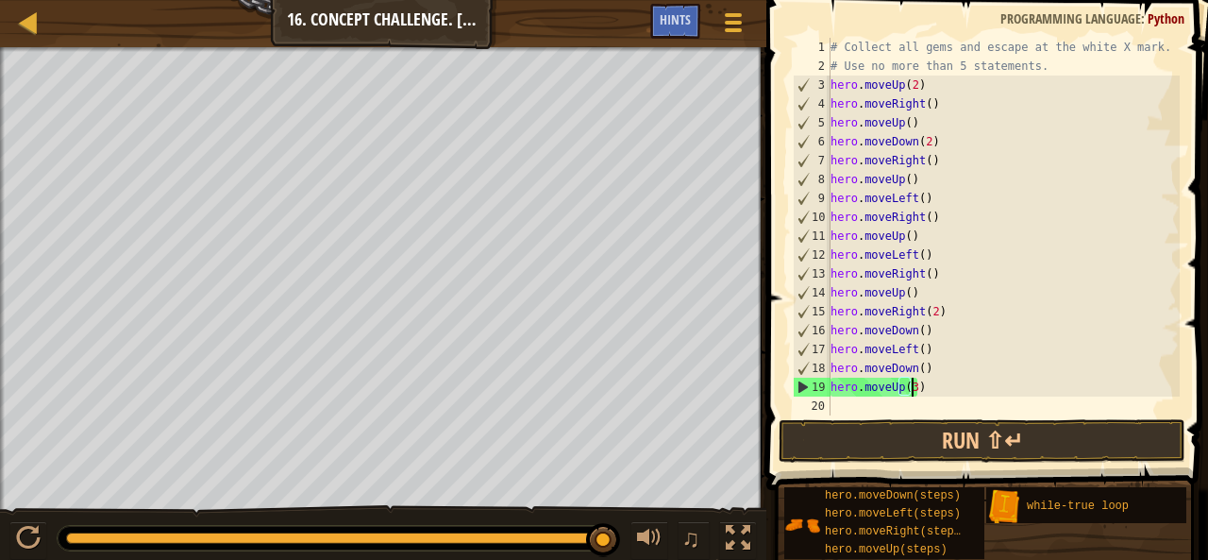
scroll to position [8, 6]
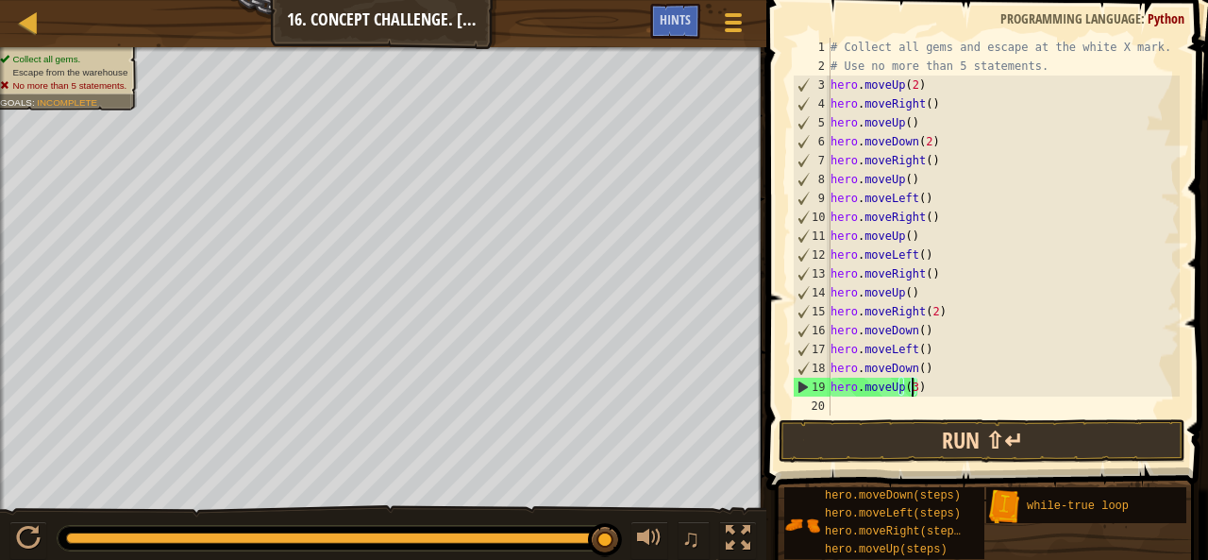
type textarea "hero.moveUp(3)"
click at [880, 433] on button "Run ⇧↵" at bounding box center [982, 440] width 407 height 43
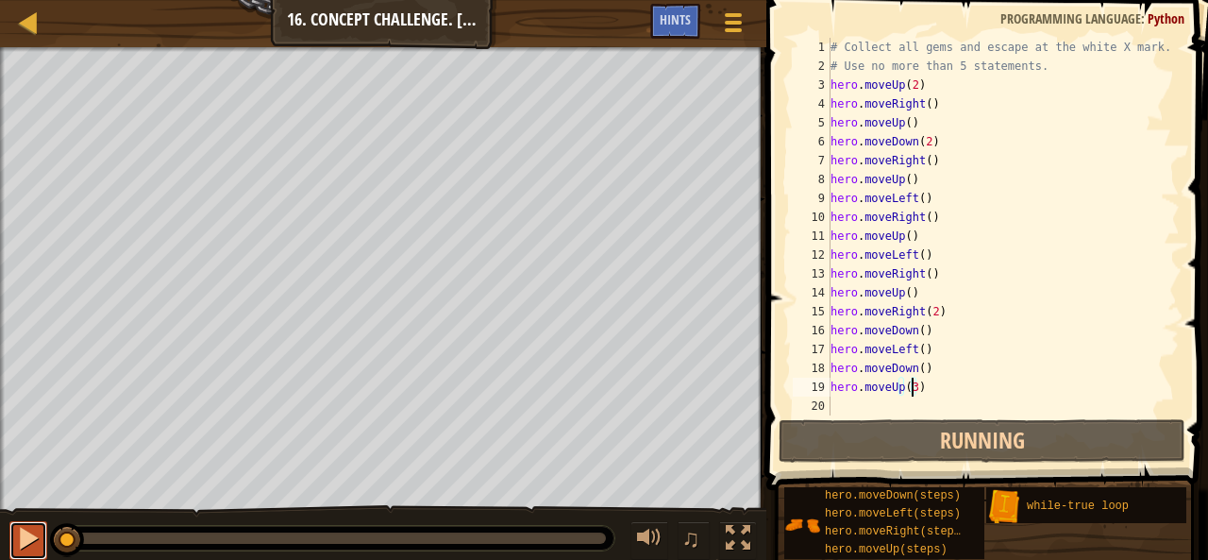
click at [18, 531] on div at bounding box center [28, 538] width 25 height 25
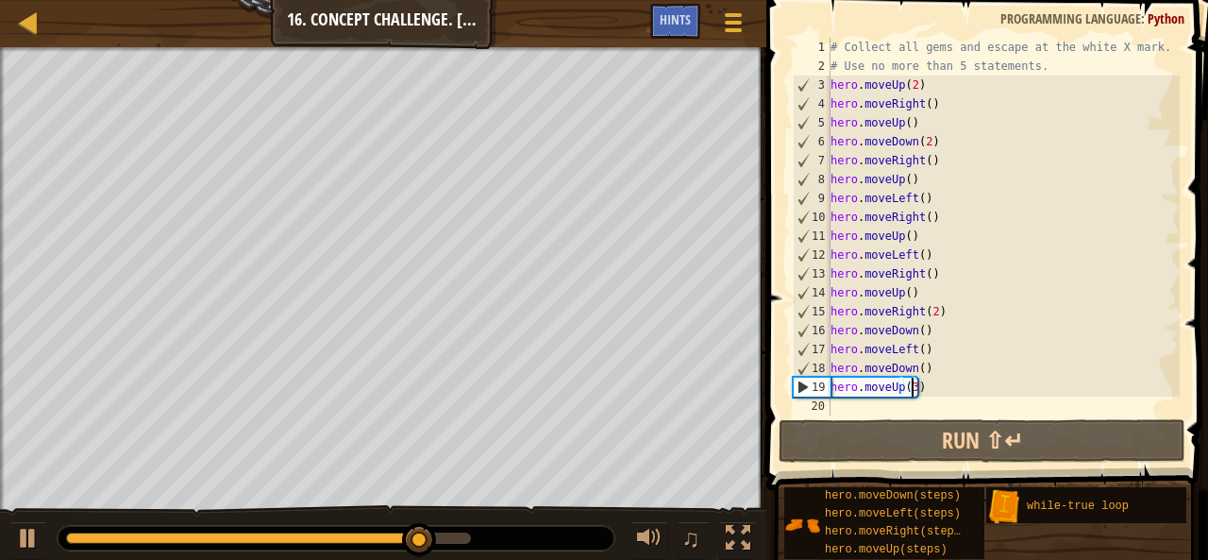
scroll to position [8, 6]
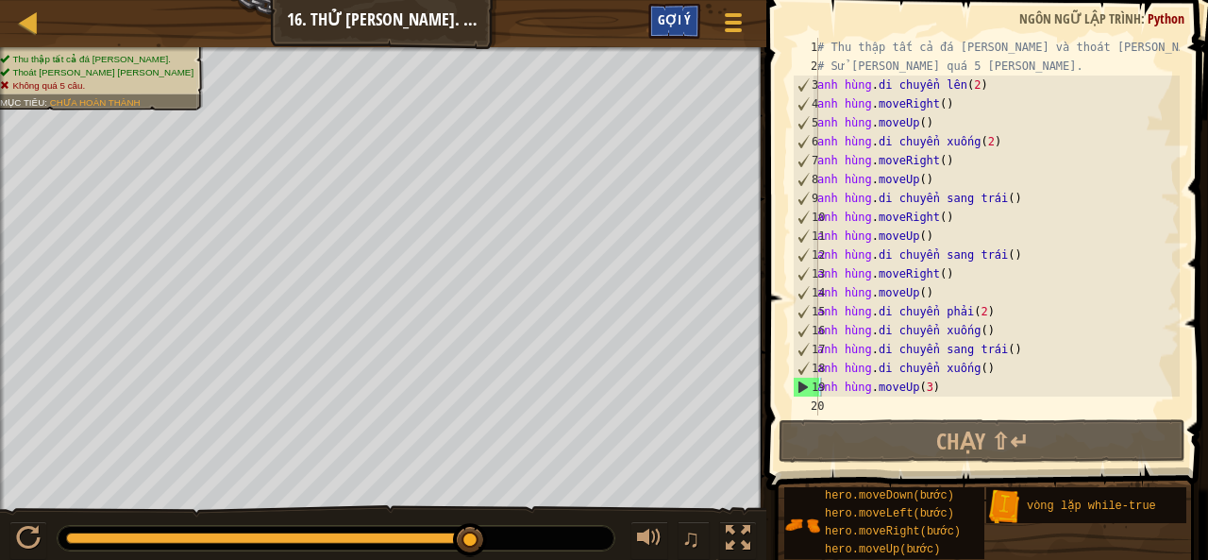
click at [678, 22] on font "Gợi ý" at bounding box center [674, 19] width 33 height 18
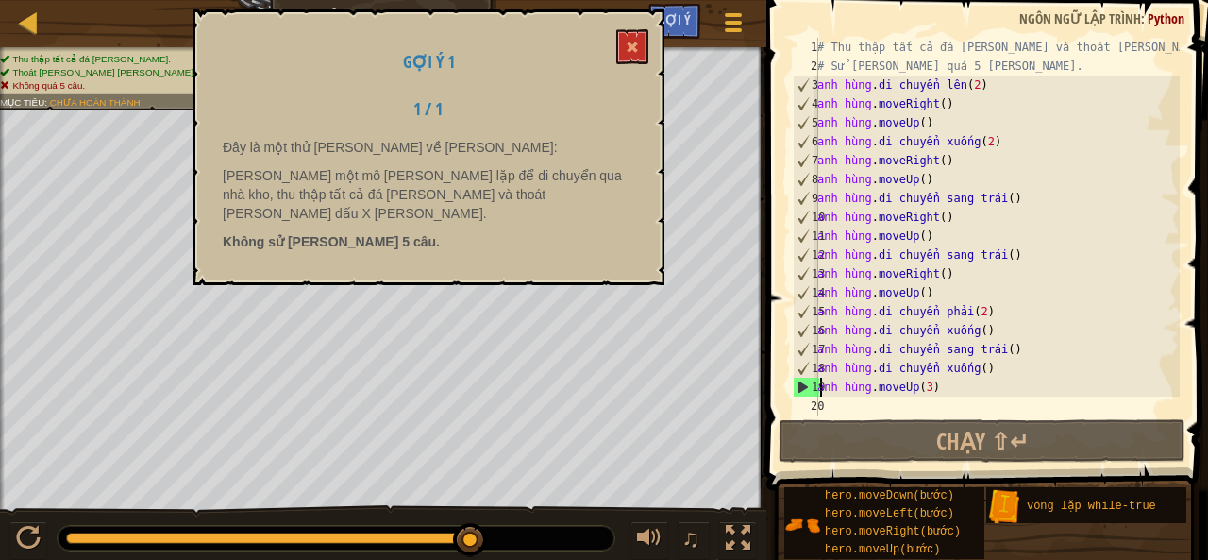
click at [382, 237] on div "Đây là một thử [PERSON_NAME] về [PERSON_NAME]: [PERSON_NAME] một mô [PERSON_NAM…" at bounding box center [428, 199] width 411 height 123
click at [643, 50] on button at bounding box center [632, 46] width 32 height 35
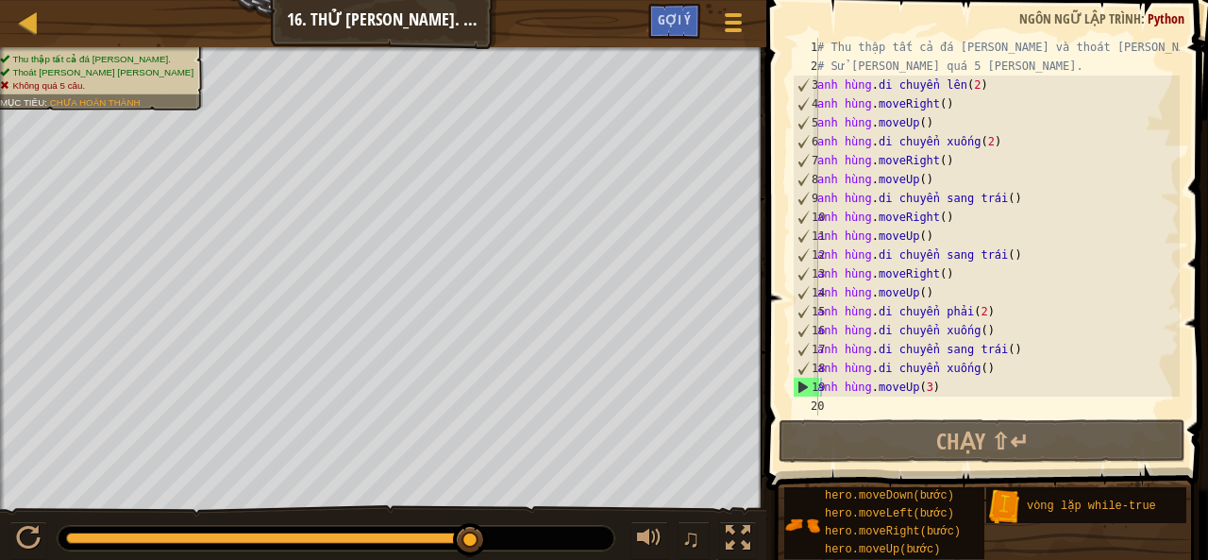
drag, startPoint x: 484, startPoint y: 532, endPoint x: 555, endPoint y: 535, distance: 70.8
drag, startPoint x: 468, startPoint y: 541, endPoint x: 576, endPoint y: 543, distance: 107.6
drag, startPoint x: 474, startPoint y: 541, endPoint x: 522, endPoint y: 536, distance: 48.4
drag, startPoint x: 1018, startPoint y: 59, endPoint x: 1044, endPoint y: 59, distance: 25.5
click at [1044, 59] on div "# Thu thập tất cả đá [PERSON_NAME] và thoát [PERSON_NAME] dấu X [PERSON_NAME]. …" at bounding box center [996, 245] width 366 height 415
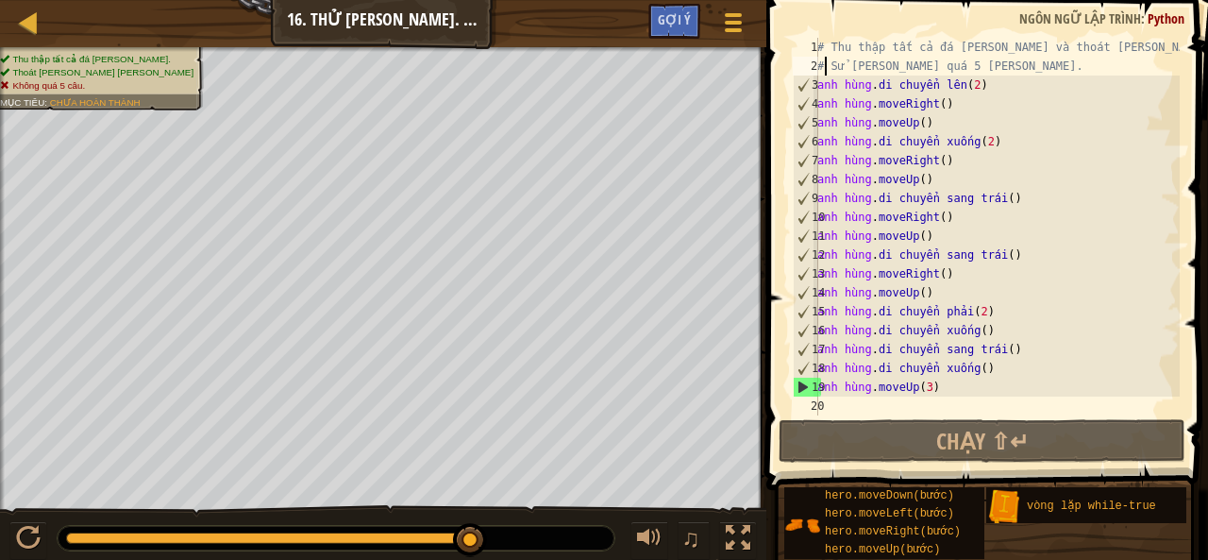
drag, startPoint x: 1017, startPoint y: 67, endPoint x: 997, endPoint y: 60, distance: 21.8
click at [955, 61] on div "# Thu thập tất cả đá [PERSON_NAME] và thoát [PERSON_NAME] dấu X [PERSON_NAME]. …" at bounding box center [996, 245] width 366 height 415
click at [1055, 60] on div "# Thu thập tất cả đá [PERSON_NAME] và thoát [PERSON_NAME] dấu X [PERSON_NAME]. …" at bounding box center [996, 245] width 366 height 415
click at [1014, 63] on div "# Thu thập tất cả đá [PERSON_NAME] và thoát [PERSON_NAME] dấu X [PERSON_NAME]. …" at bounding box center [996, 245] width 366 height 415
click at [1002, 70] on div "# Thu thập tất cả đá [PERSON_NAME] và thoát [PERSON_NAME] dấu X [PERSON_NAME]. …" at bounding box center [996, 245] width 366 height 415
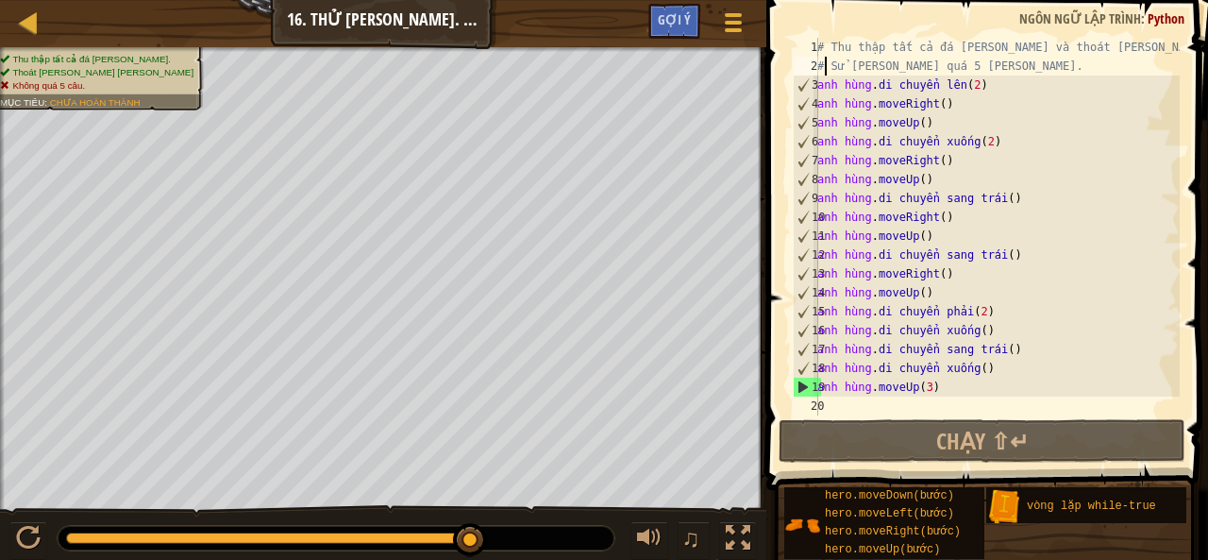
click at [1010, 67] on div "# Thu thập tất cả đá [PERSON_NAME] và thoát [PERSON_NAME] dấu X [PERSON_NAME]. …" at bounding box center [996, 245] width 366 height 415
drag, startPoint x: 1010, startPoint y: 67, endPoint x: 790, endPoint y: 75, distance: 220.0
click at [790, 75] on div "# Use no more than 5 statements. 1 2 3 4 5 6 7 8 9 10 11 12 13 14 15 16 17 18 1…" at bounding box center [984, 226] width 391 height 377
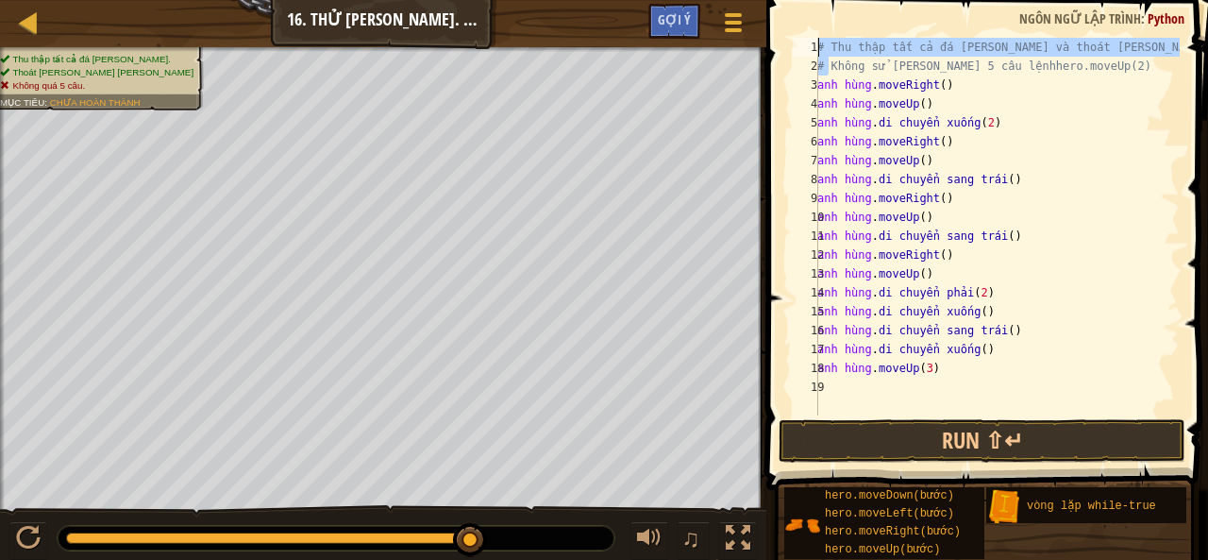
drag, startPoint x: 1095, startPoint y: 63, endPoint x: 774, endPoint y: 54, distance: 321.0
click at [774, 54] on div "# Use no more than 5 statementshero.moveUp(2) 1 2 3 4 5 6 7 8 9 10 11 12 13 14 …" at bounding box center [984, 281] width 447 height 545
type textarea "# Collect all gems and escape at the white X mark. # Use no more than 5 stateme…"
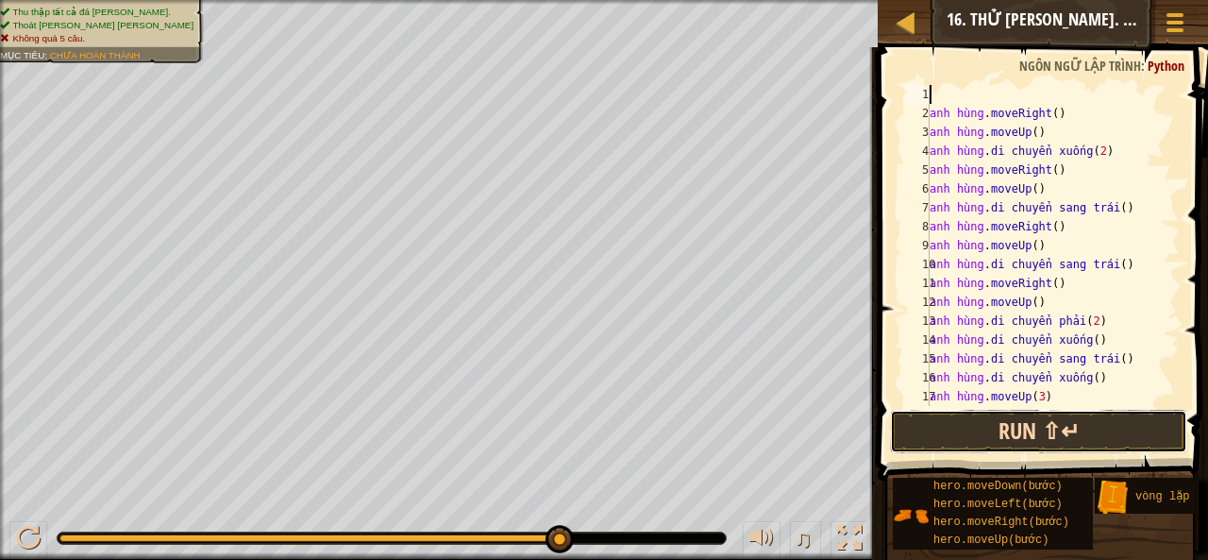
click at [1040, 430] on button "Run ⇧↵" at bounding box center [1039, 431] width 298 height 43
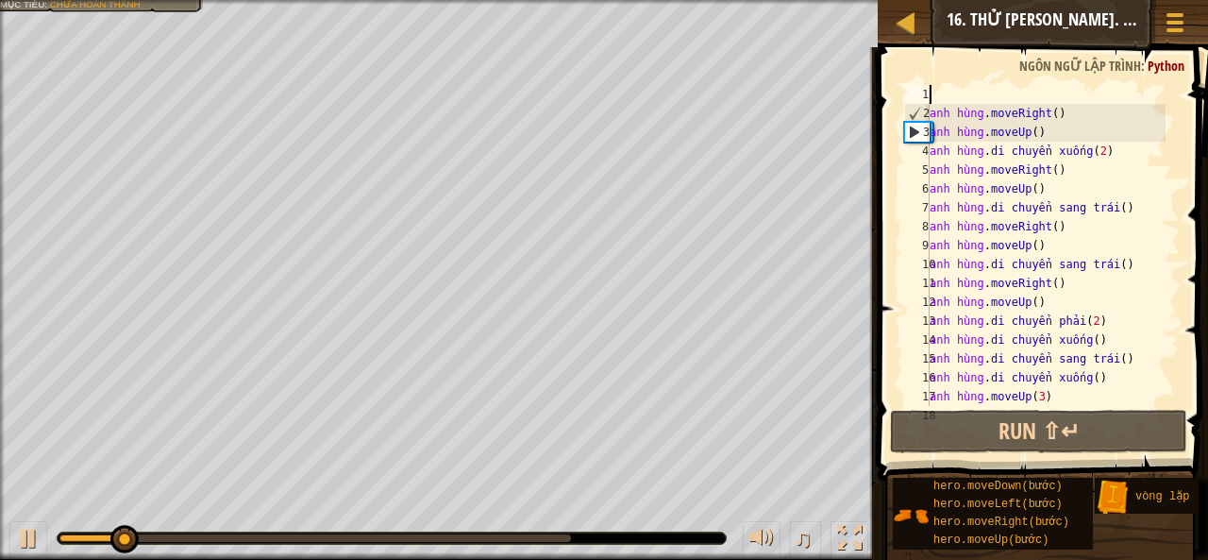
click at [1006, 88] on div "[PERSON_NAME] . moveRight ( ) [PERSON_NAME] . moveUp ( ) [PERSON_NAME] . di chu…" at bounding box center [1046, 264] width 240 height 359
type textarea "h"
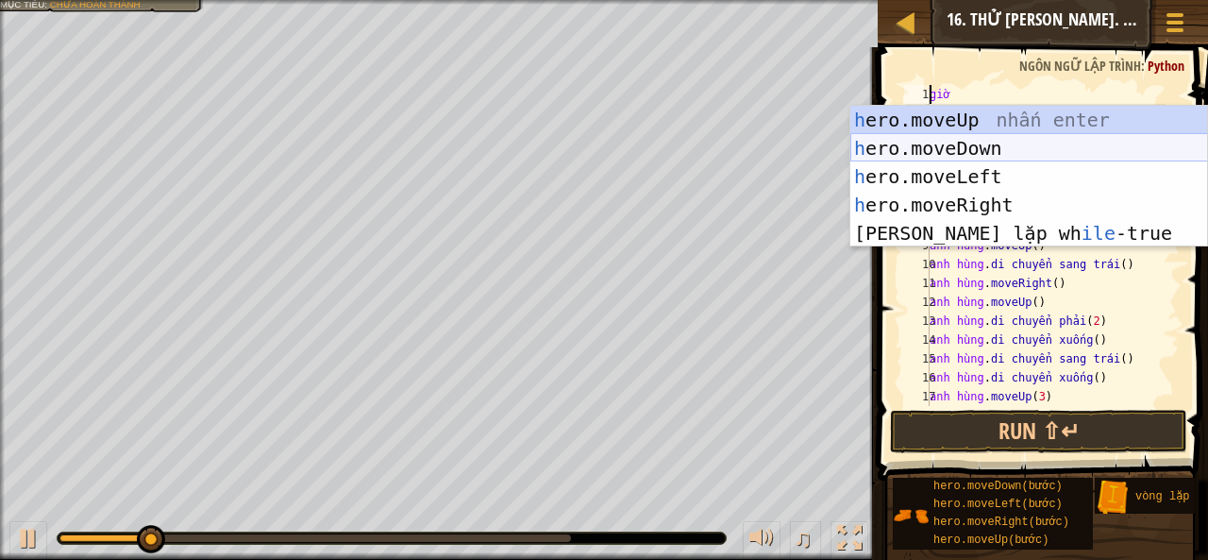
click at [998, 120] on div "h ero.moveUp [PERSON_NAME] enter h ero.moveDown [PERSON_NAME] enter h ero.moveL…" at bounding box center [1029, 205] width 358 height 198
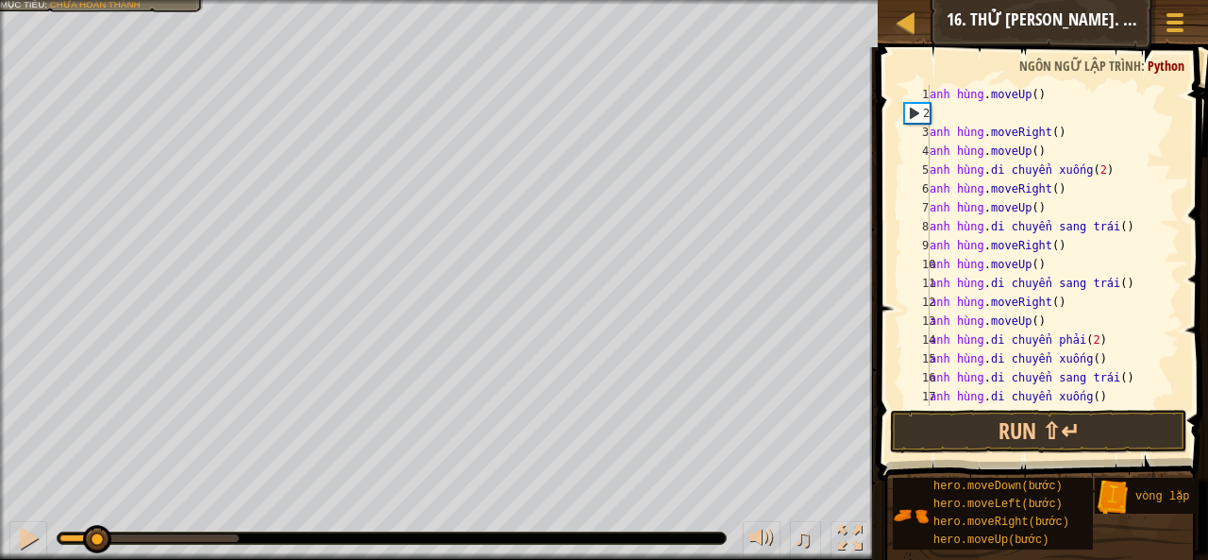
click at [1051, 95] on div "[PERSON_NAME] . moveUp ( ) [PERSON_NAME] . moveRight ( ) [PERSON_NAME] . moveUp…" at bounding box center [1046, 264] width 240 height 359
click at [1050, 95] on div "[PERSON_NAME] . moveUp ( ) [PERSON_NAME] . moveRight ( ) [PERSON_NAME] . moveUp…" at bounding box center [1046, 264] width 240 height 359
type textarea "hero.moveUp()"
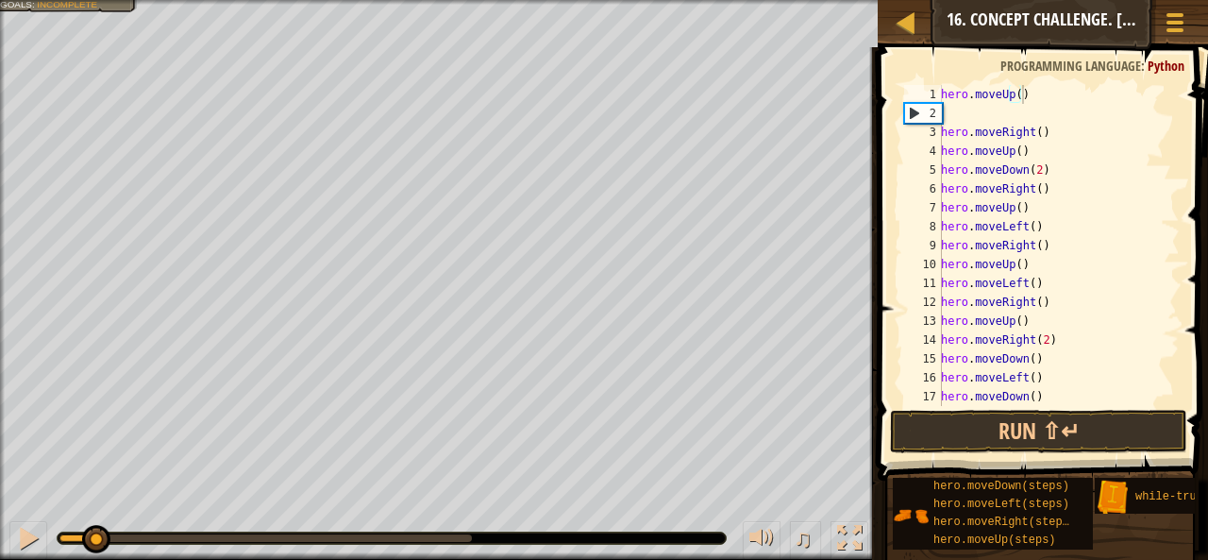
click at [1091, 122] on div "hero . moveUp ( ) hero . moveRight ( ) hero . moveUp ( ) hero . moveDown ( 2 ) …" at bounding box center [1051, 264] width 228 height 359
click at [1015, 96] on div "hero . moveUp ( ) hero . moveRight ( ) hero . moveUp ( ) hero . moveDown ( 2 ) …" at bounding box center [1051, 264] width 228 height 359
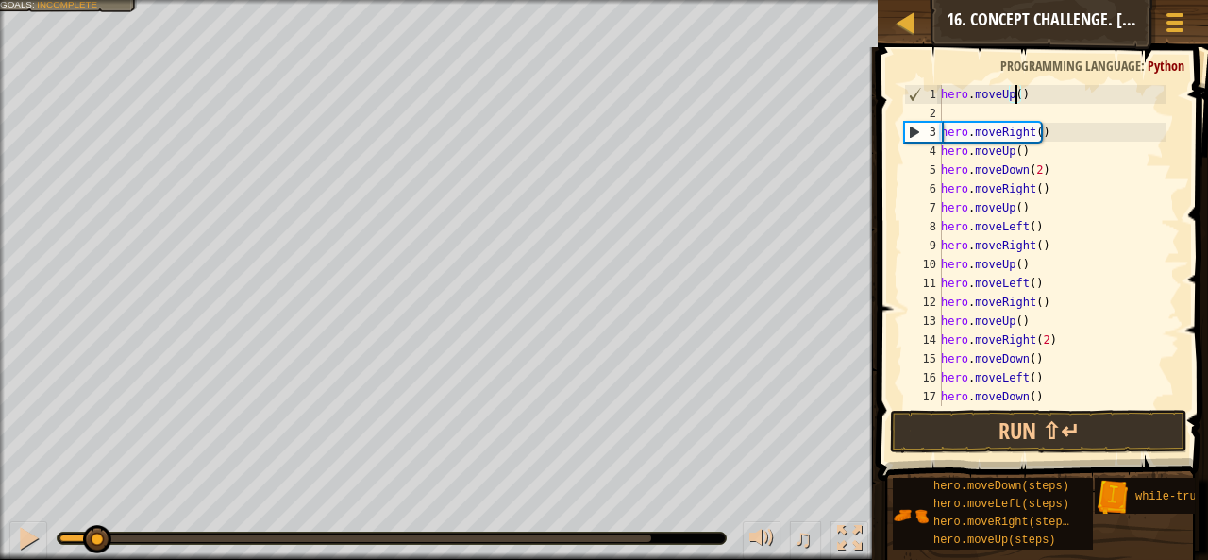
type textarea "hero.moveUp(2)"
click at [1049, 109] on div "hero . moveUp ( 2 ) hero . moveRight ( ) hero . moveUp ( ) hero . moveDown ( 2 …" at bounding box center [1051, 264] width 228 height 359
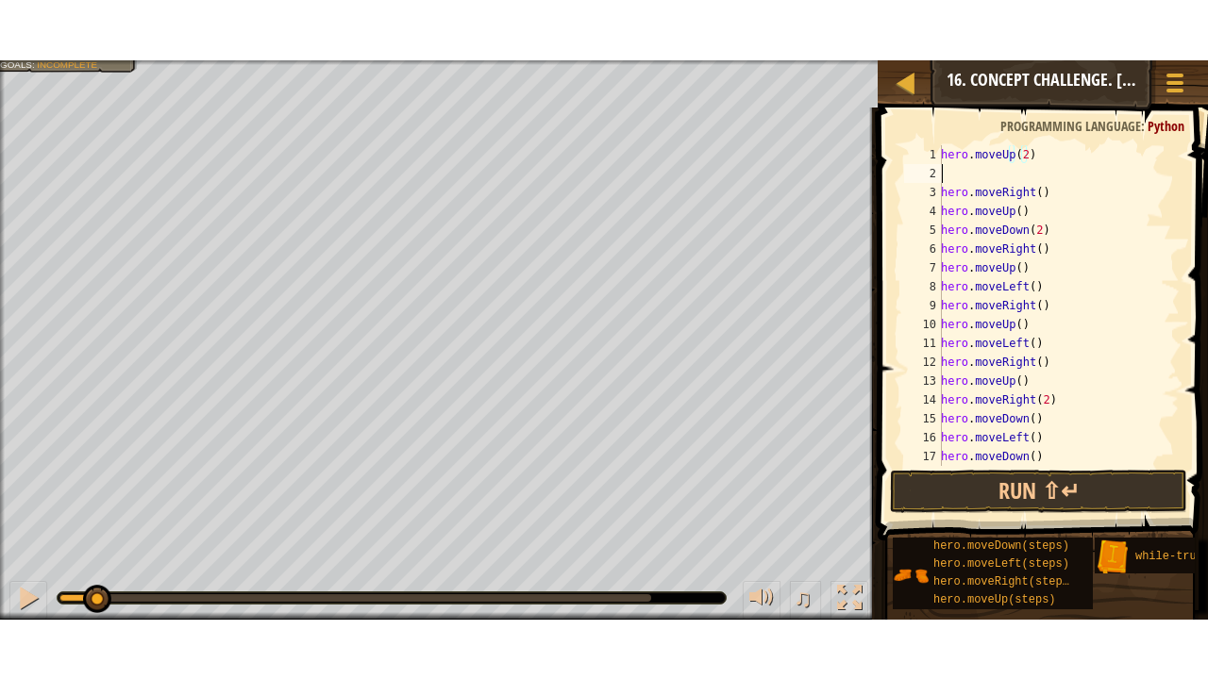
scroll to position [8, 0]
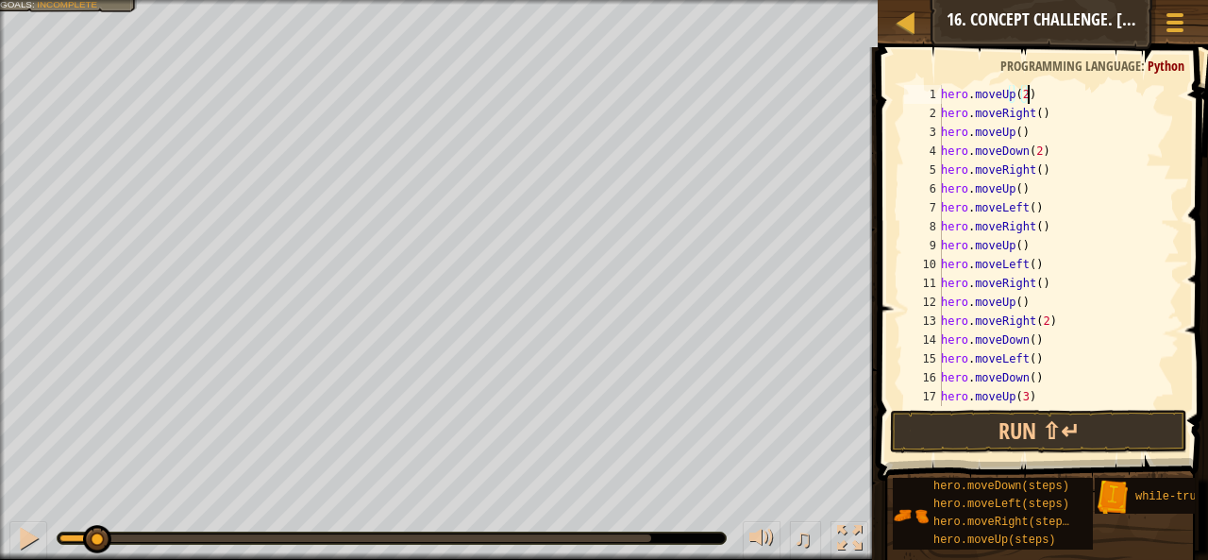
type textarea "hero.moveUp(2)"
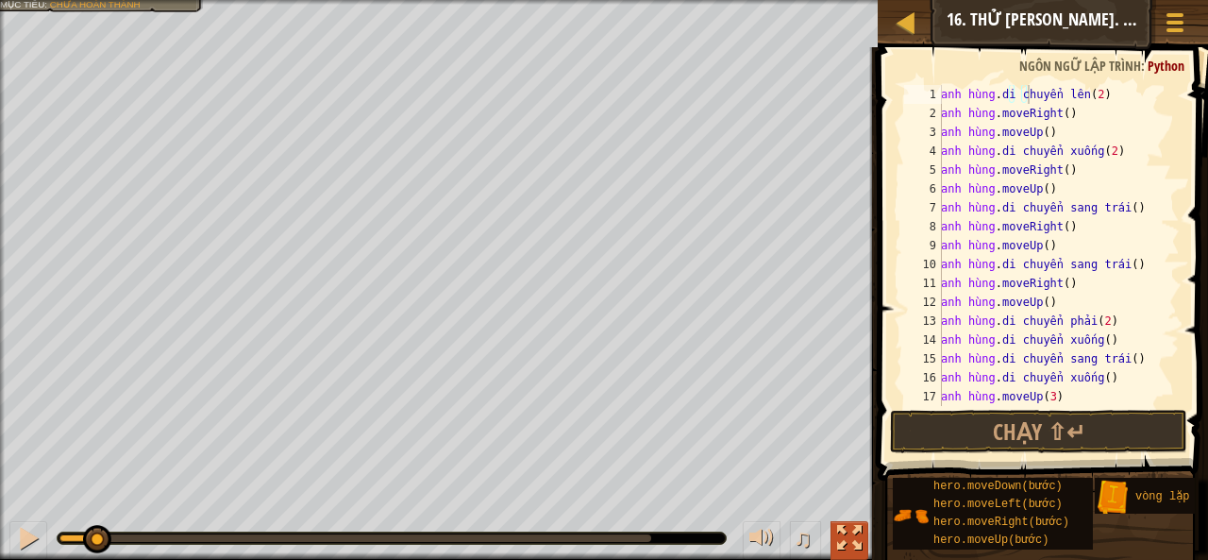
click at [846, 537] on div at bounding box center [849, 538] width 25 height 25
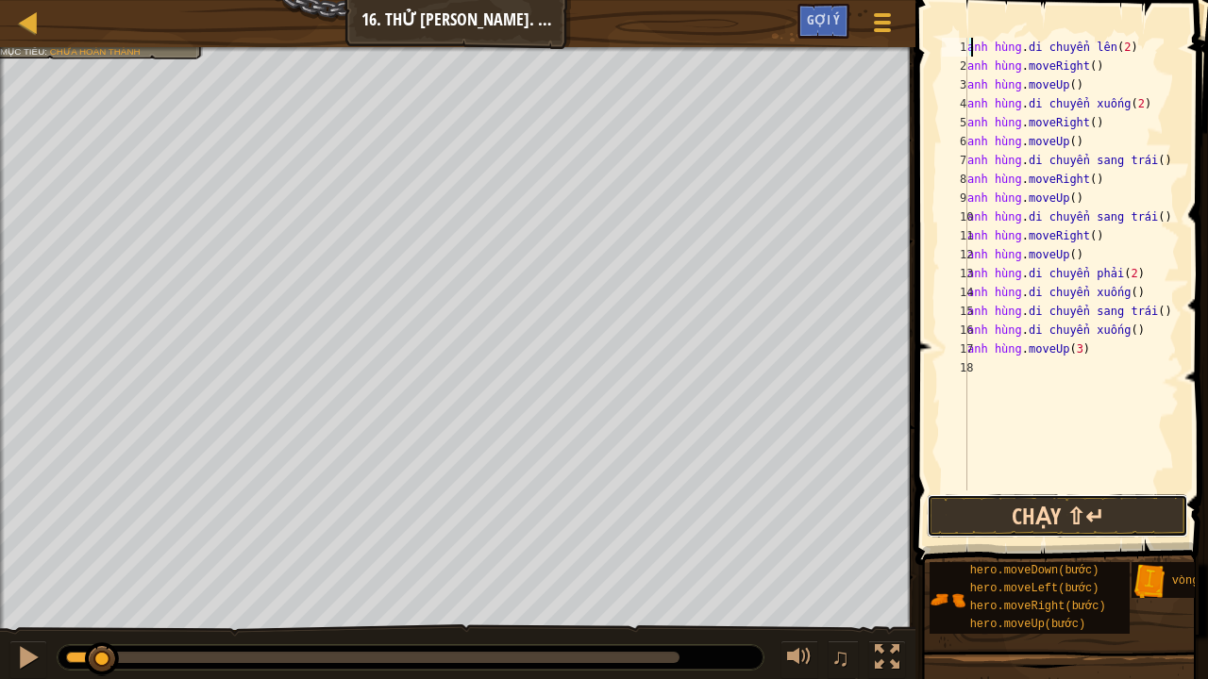
click at [966, 514] on button "Chạy ⇧↵" at bounding box center [1057, 515] width 261 height 43
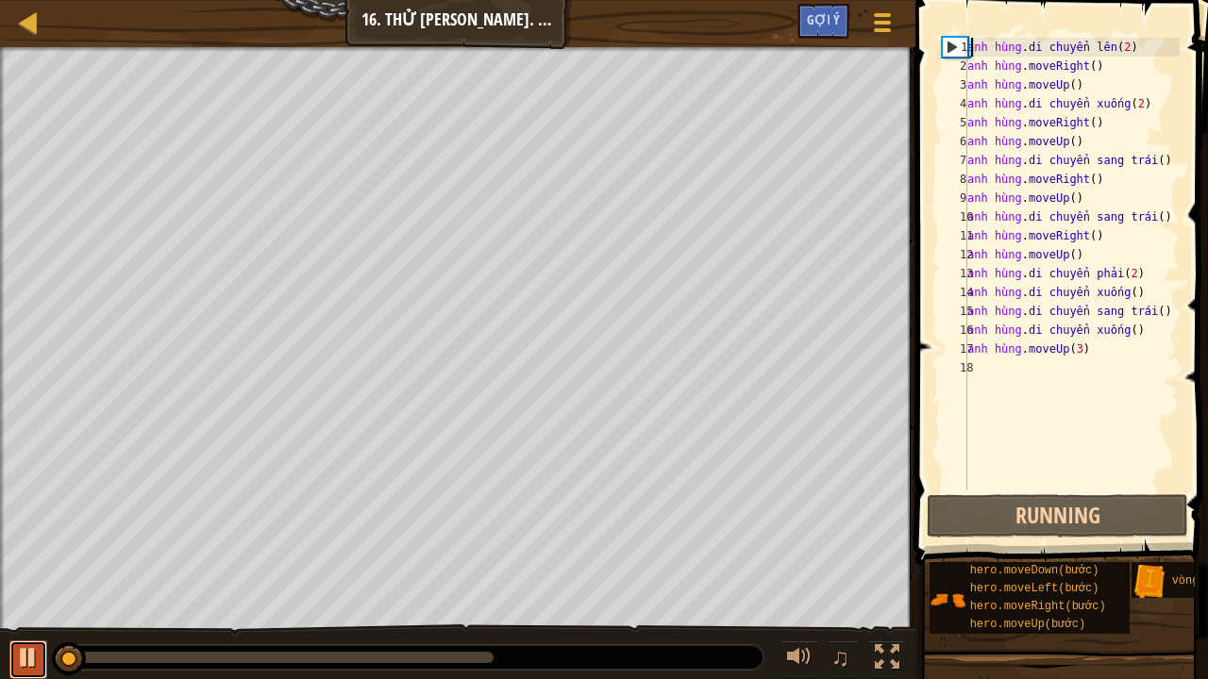
click at [34, 559] on div at bounding box center [28, 657] width 25 height 25
click at [893, 559] on div at bounding box center [887, 657] width 25 height 25
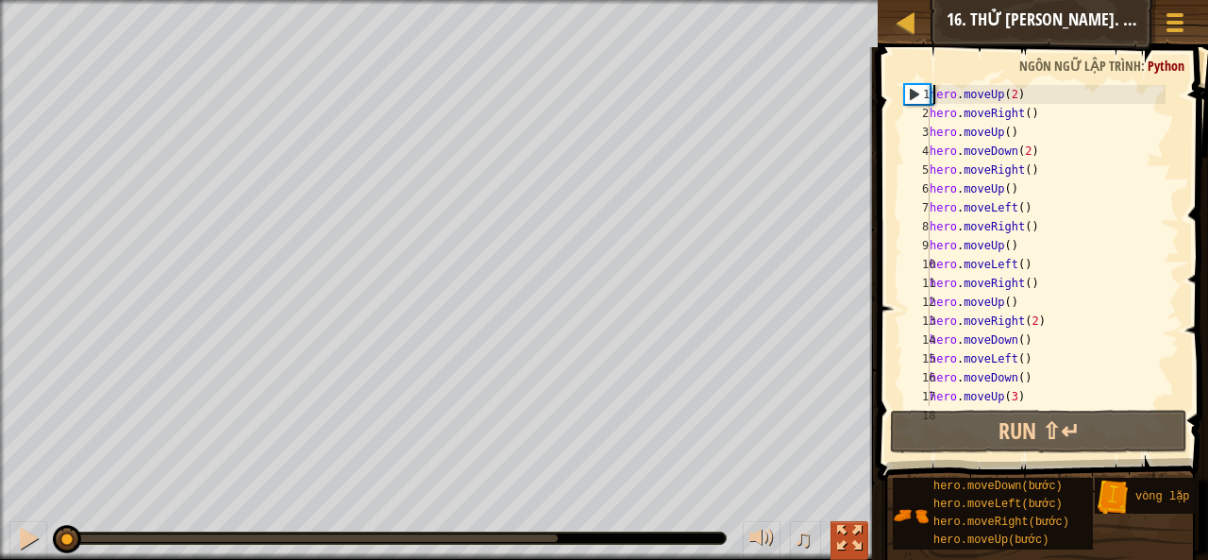
click at [848, 541] on div at bounding box center [849, 538] width 25 height 25
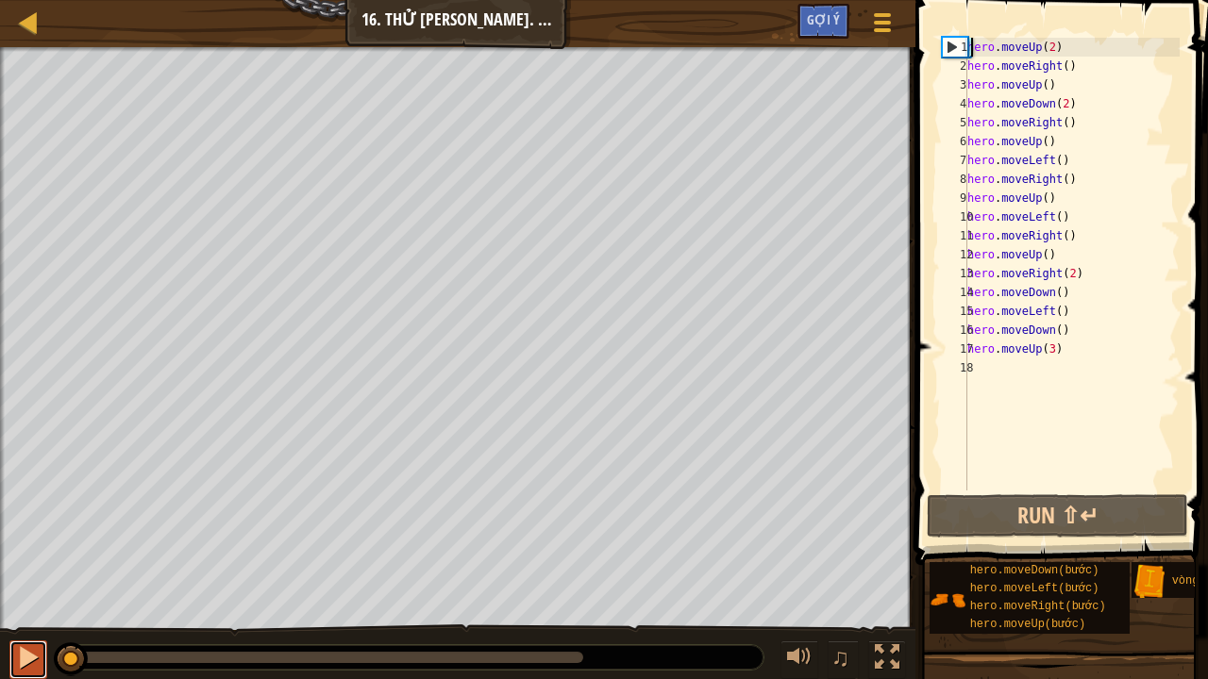
click at [22, 559] on div at bounding box center [28, 657] width 25 height 25
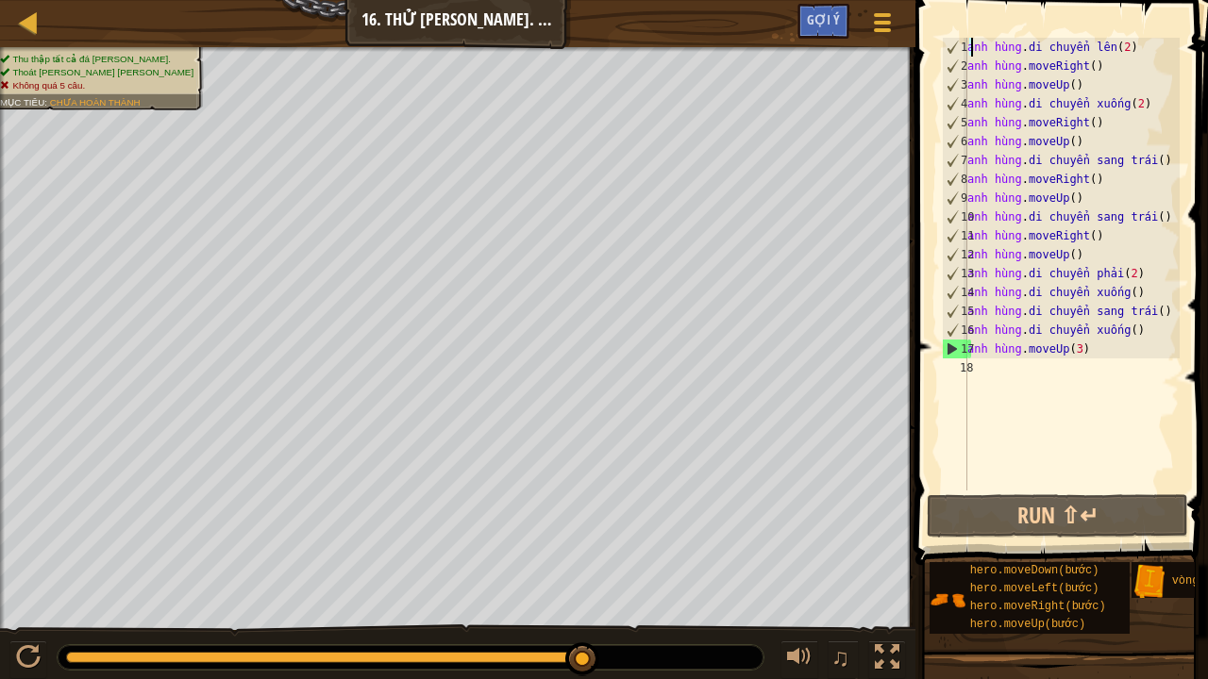
drag, startPoint x: 76, startPoint y: 659, endPoint x: 681, endPoint y: 628, distance: 605.7
click at [697, 559] on div "♫" at bounding box center [457, 653] width 915 height 57
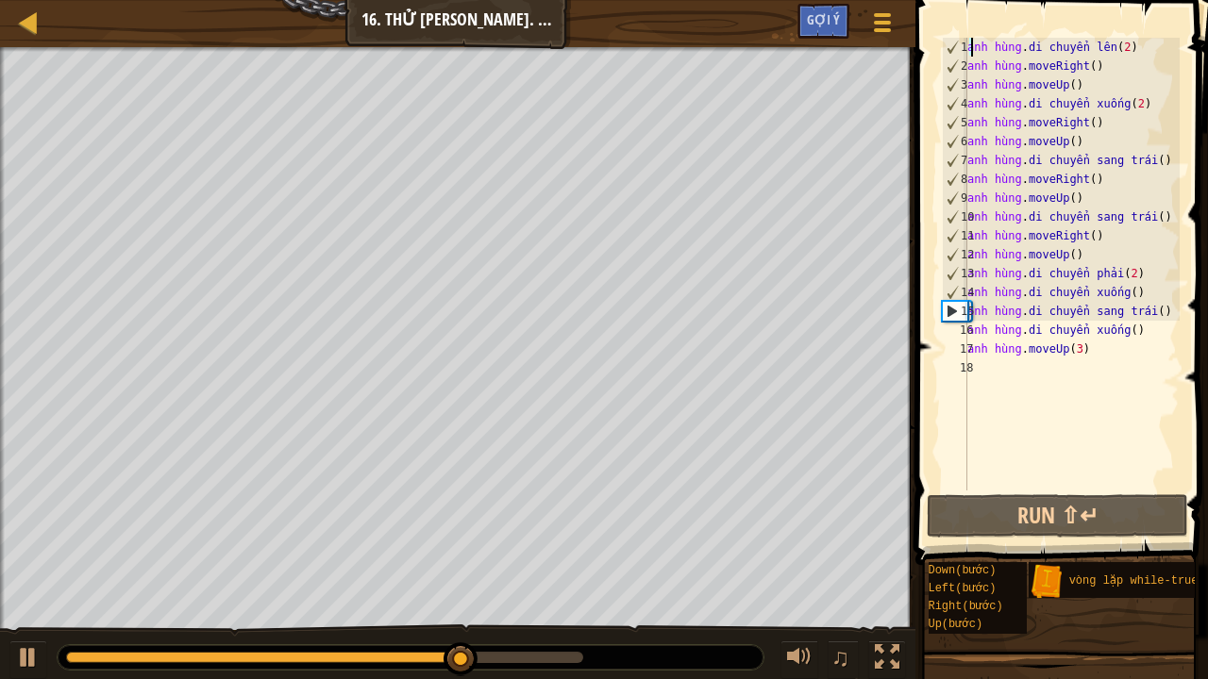
scroll to position [0, 151]
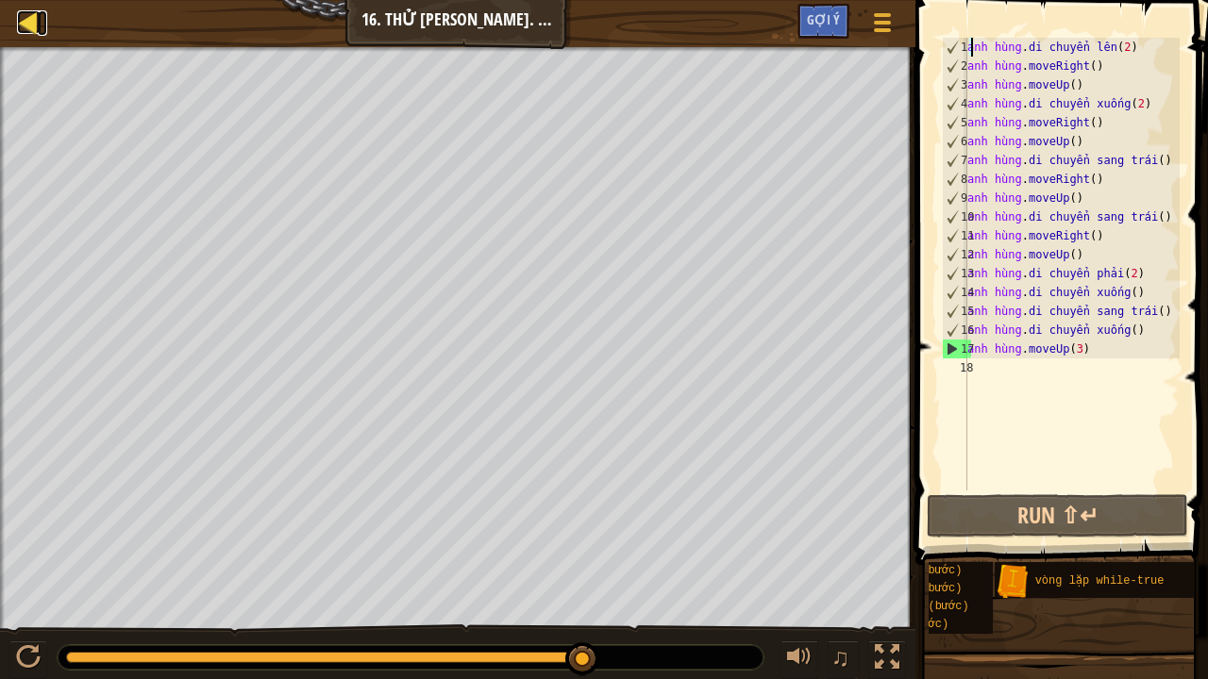
click at [31, 14] on div at bounding box center [29, 22] width 24 height 24
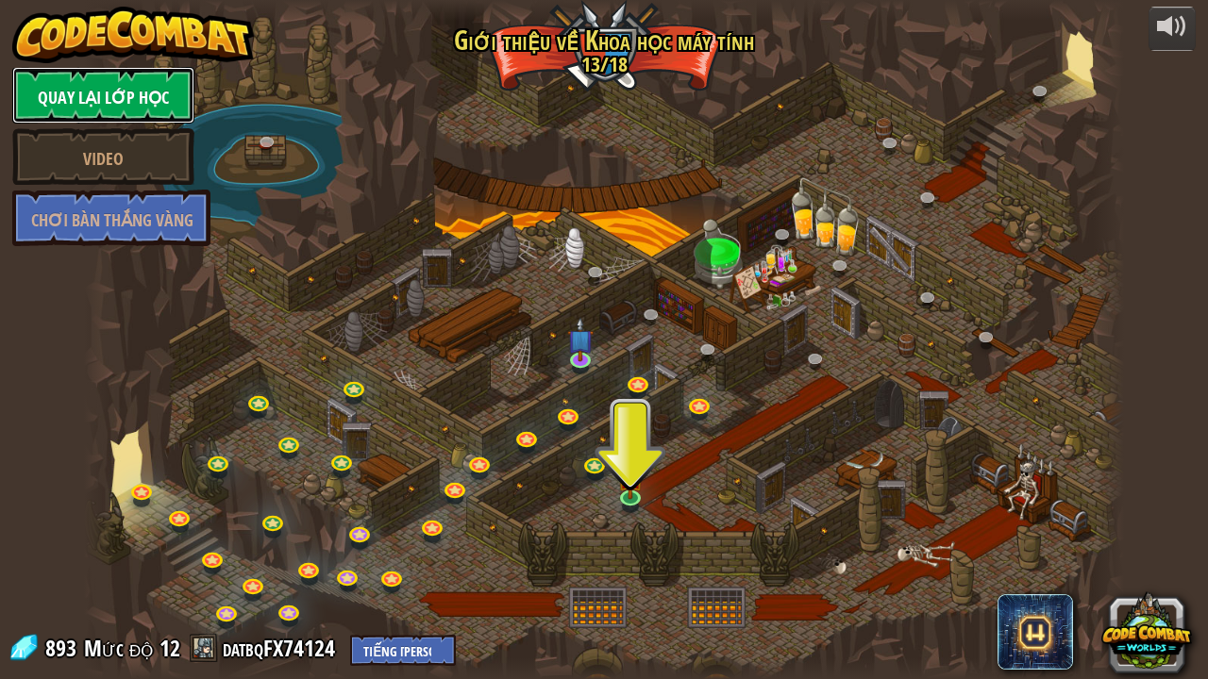
click at [147, 112] on link "Quay lại lớp học" at bounding box center [103, 95] width 182 height 57
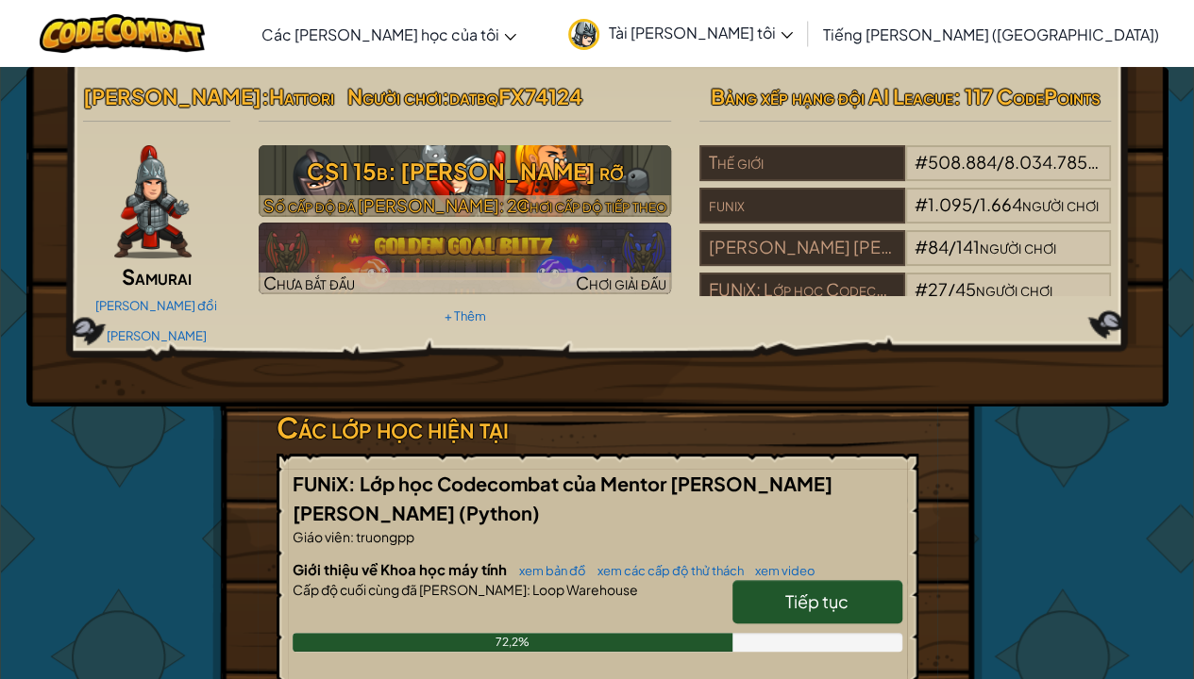
click at [521, 200] on font "Chơi cấp độ tiếp theo" at bounding box center [591, 205] width 150 height 22
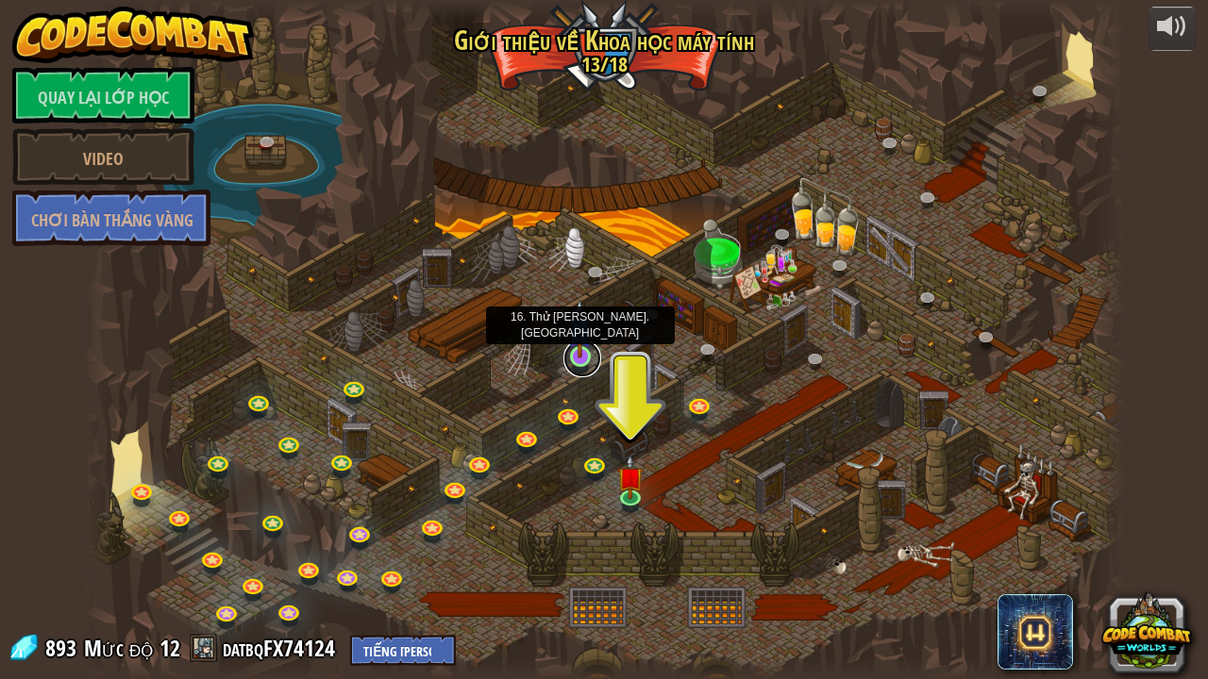
click at [578, 363] on link at bounding box center [582, 359] width 38 height 38
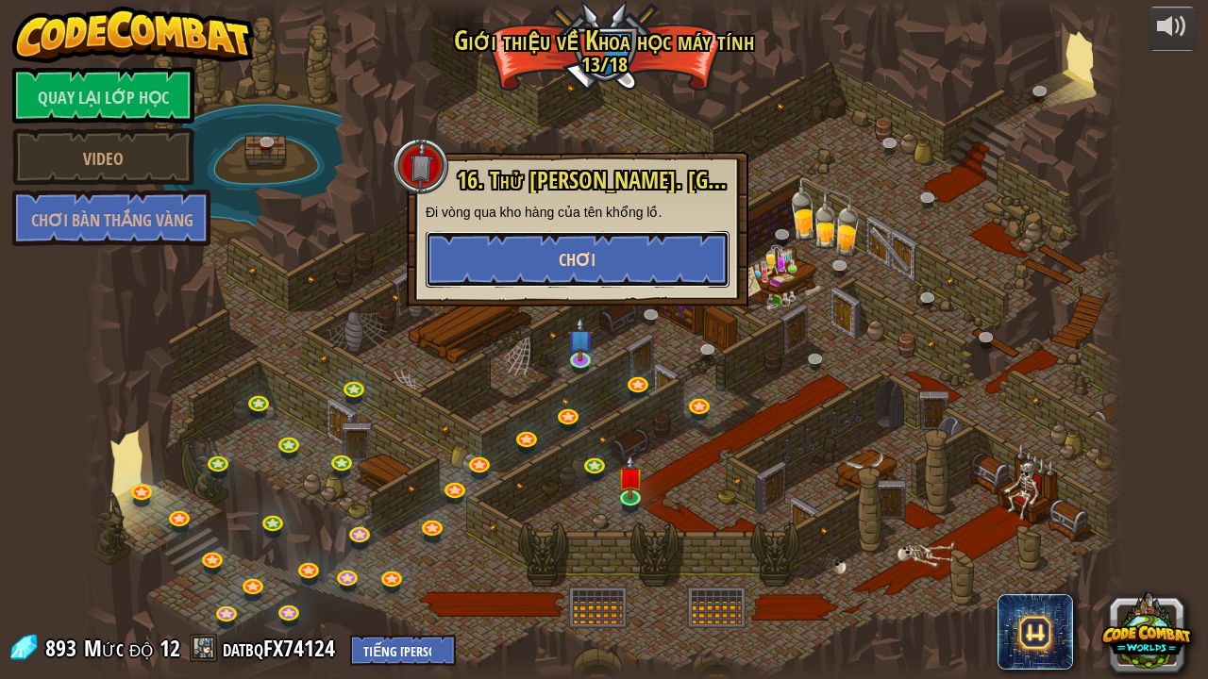
click at [592, 284] on button "Chơi" at bounding box center [578, 259] width 304 height 57
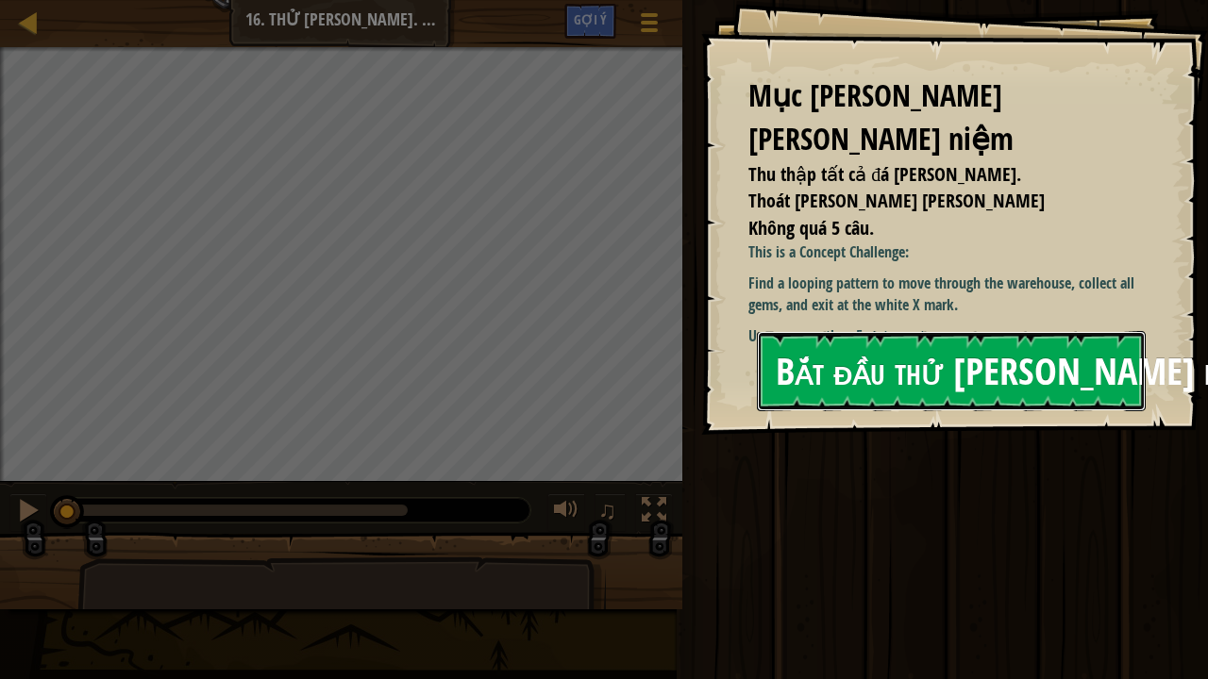
click at [886, 394] on font "Bắt đầu thử [PERSON_NAME] niệm" at bounding box center [1021, 370] width 491 height 51
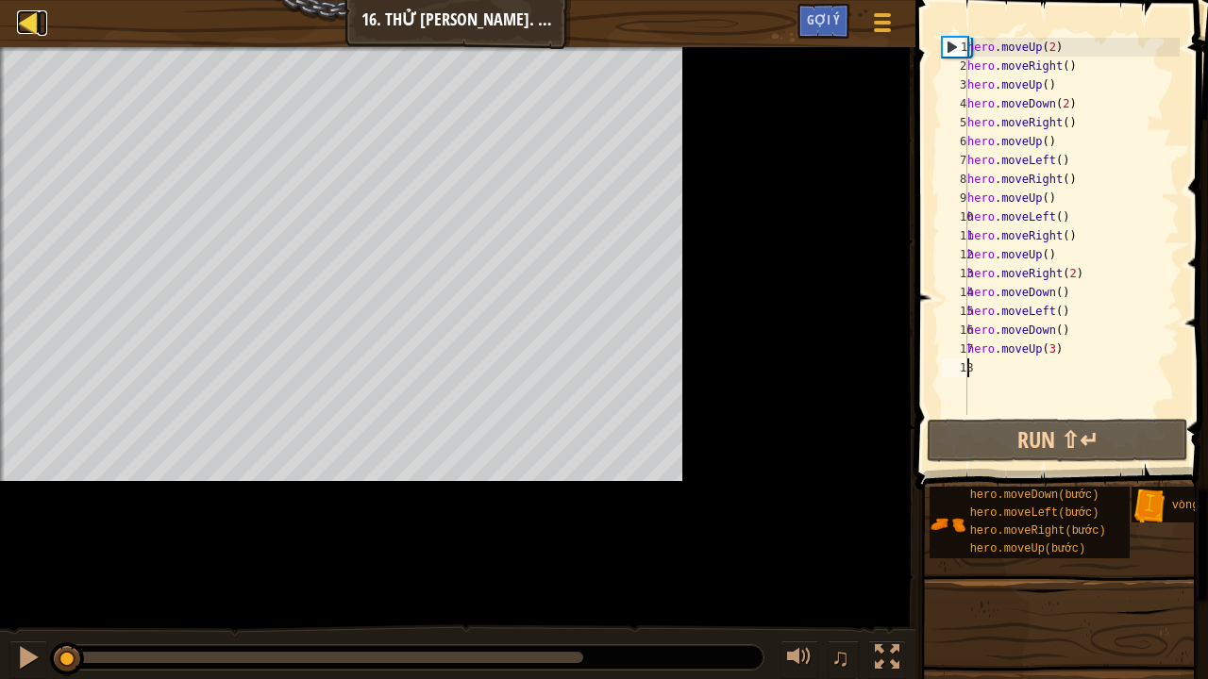
click at [26, 10] on div at bounding box center [29, 22] width 24 height 24
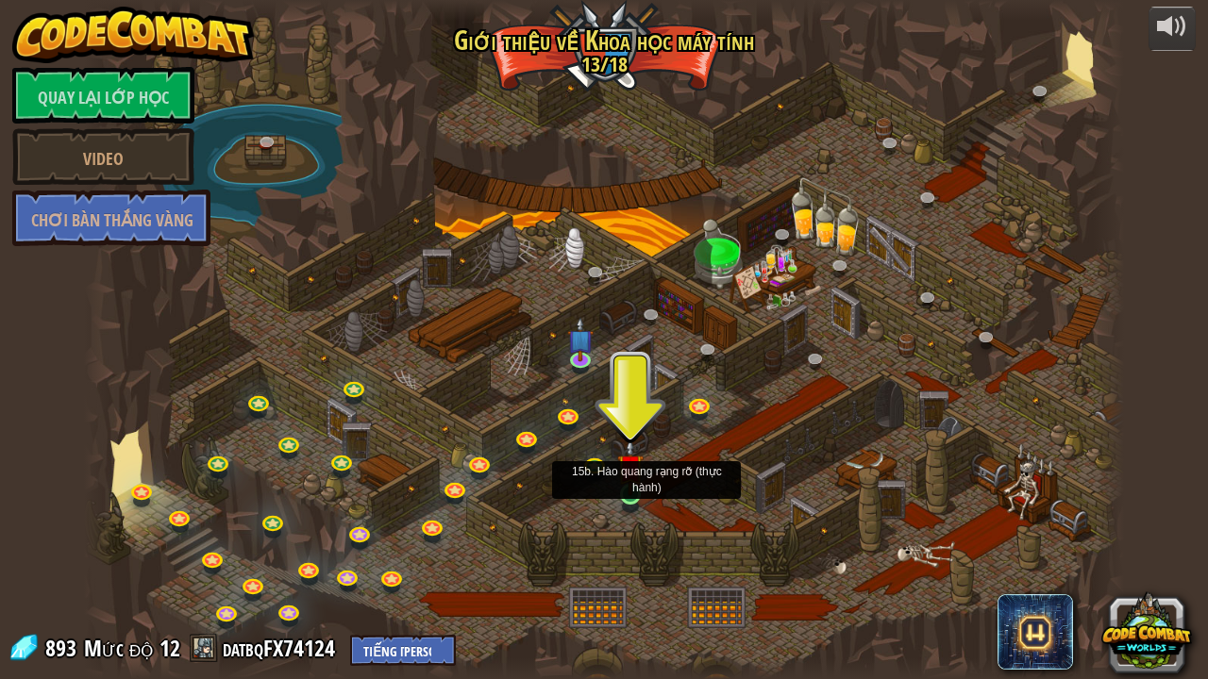
click at [632, 494] on img at bounding box center [629, 467] width 25 height 59
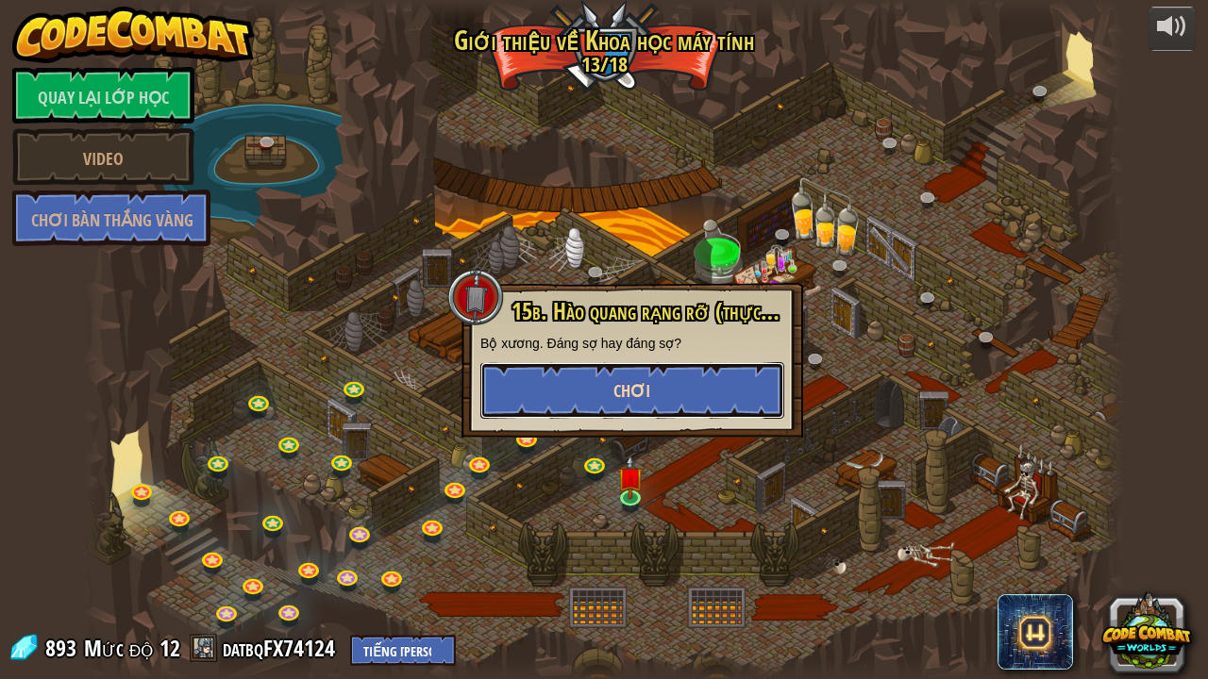
click at [653, 390] on button "Chơi" at bounding box center [632, 390] width 304 height 57
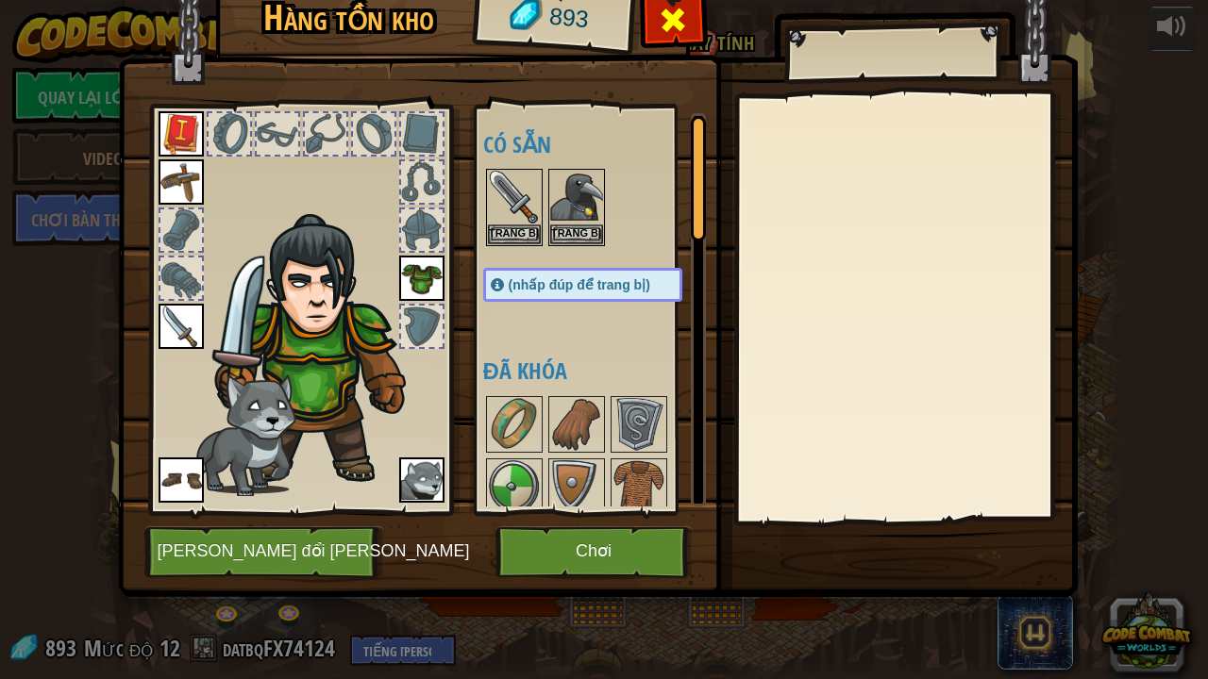
click at [667, 26] on span at bounding box center [673, 20] width 30 height 30
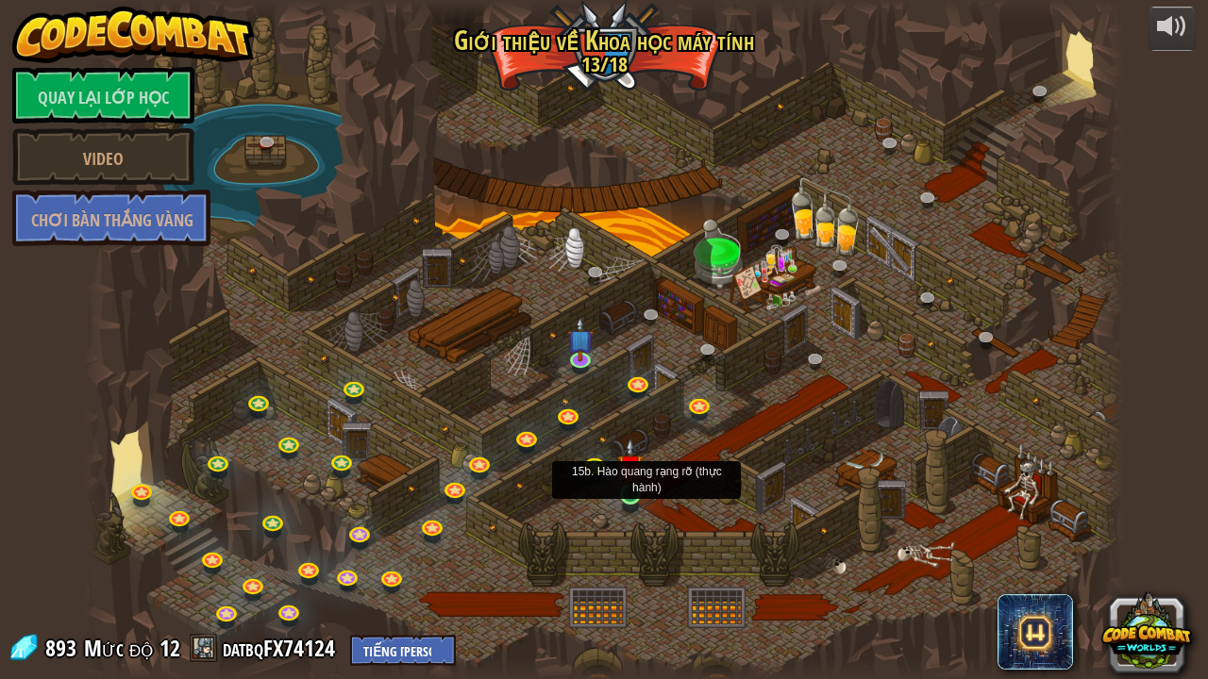
click at [625, 496] on img at bounding box center [629, 467] width 25 height 59
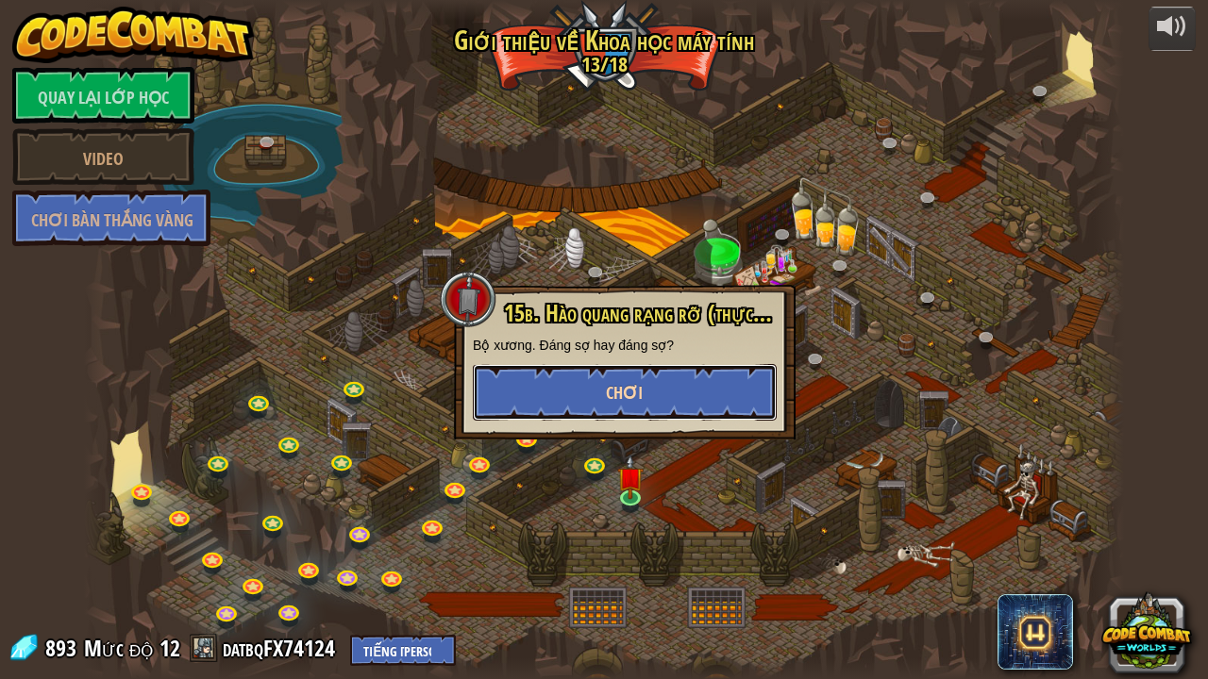
click at [595, 385] on button "Chơi" at bounding box center [625, 392] width 304 height 57
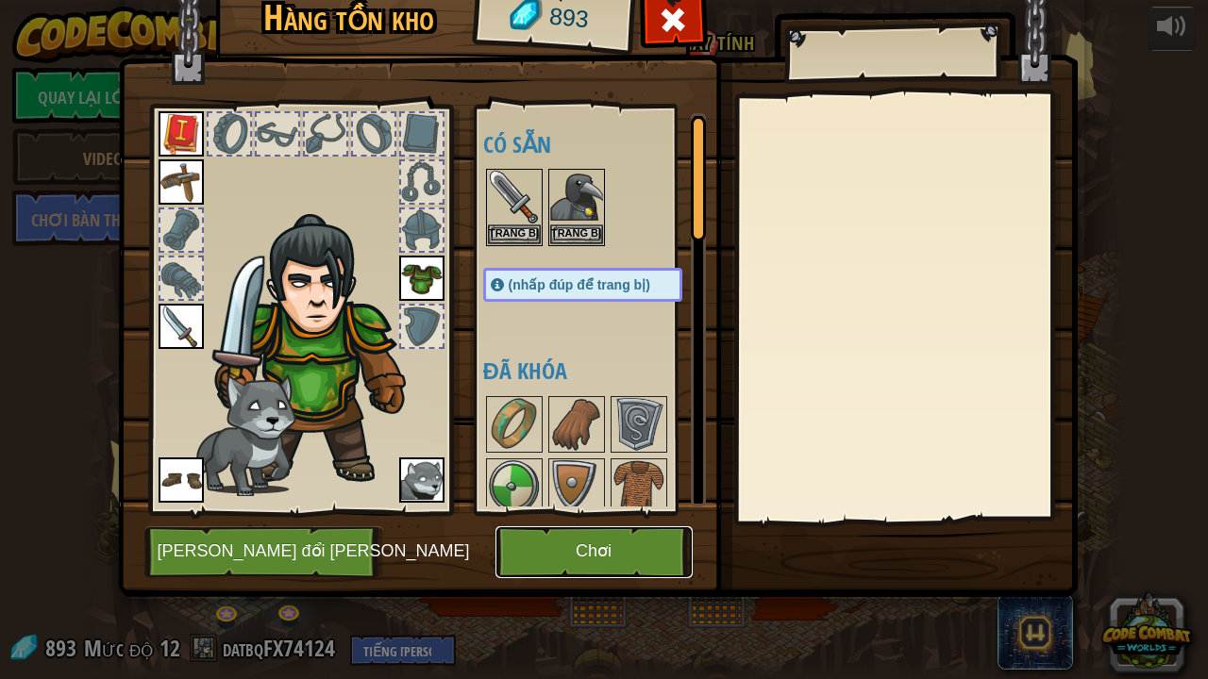
click at [570, 556] on button "Chơi" at bounding box center [593, 553] width 197 height 52
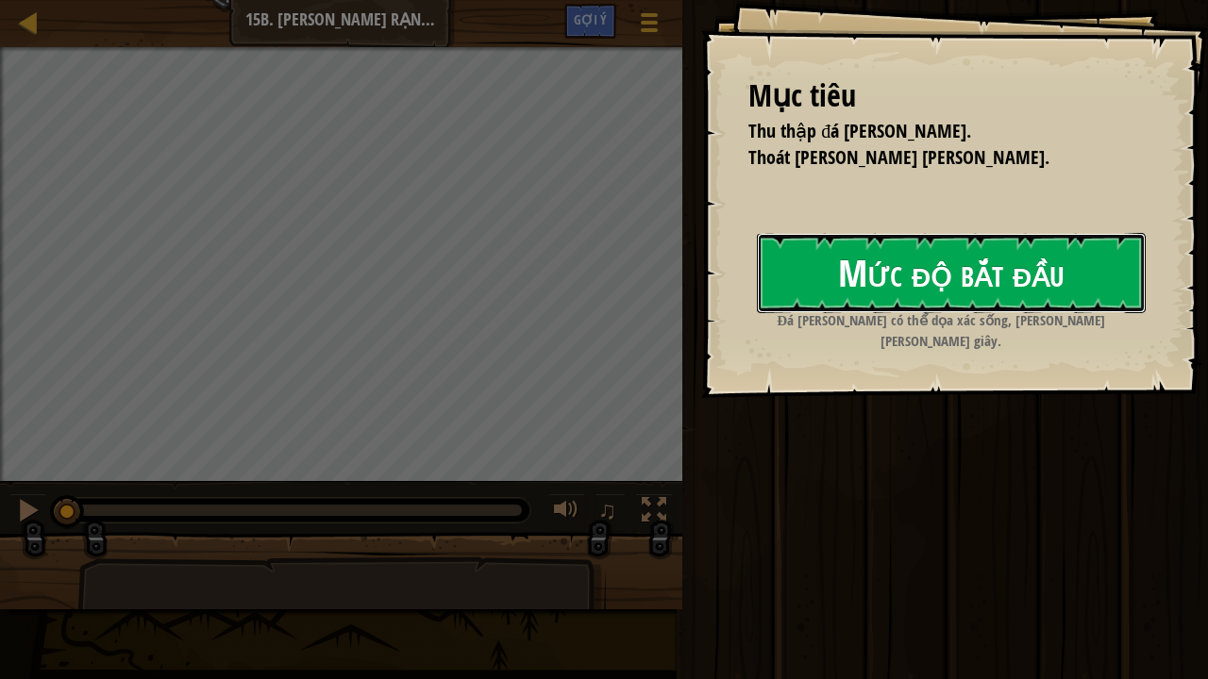
click at [902, 281] on font "Mức độ bắt đầu" at bounding box center [951, 272] width 226 height 51
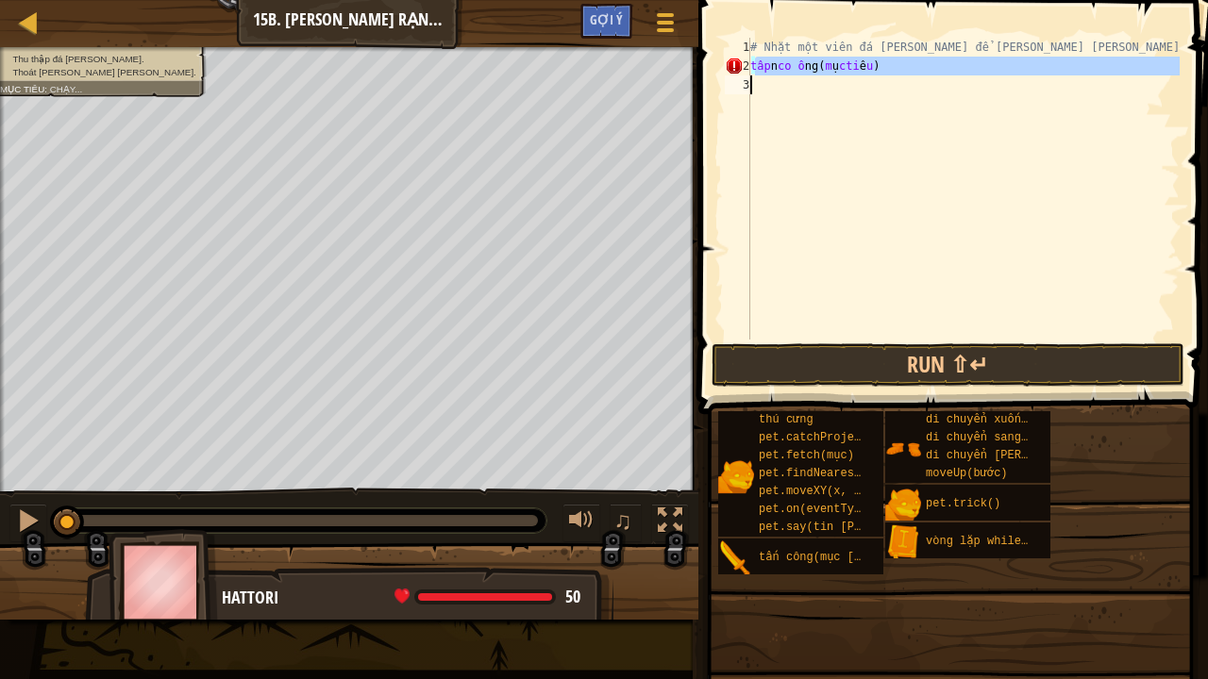
drag, startPoint x: 883, startPoint y: 66, endPoint x: 897, endPoint y: 77, distance: 18.1
click at [897, 77] on div "# Nhặt một viên đá [PERSON_NAME] để [PERSON_NAME] [PERSON_NAME] trốn [PERSON_NA…" at bounding box center [962, 208] width 433 height 340
type textarea "tấn công(mục [PERSON_NAME])"
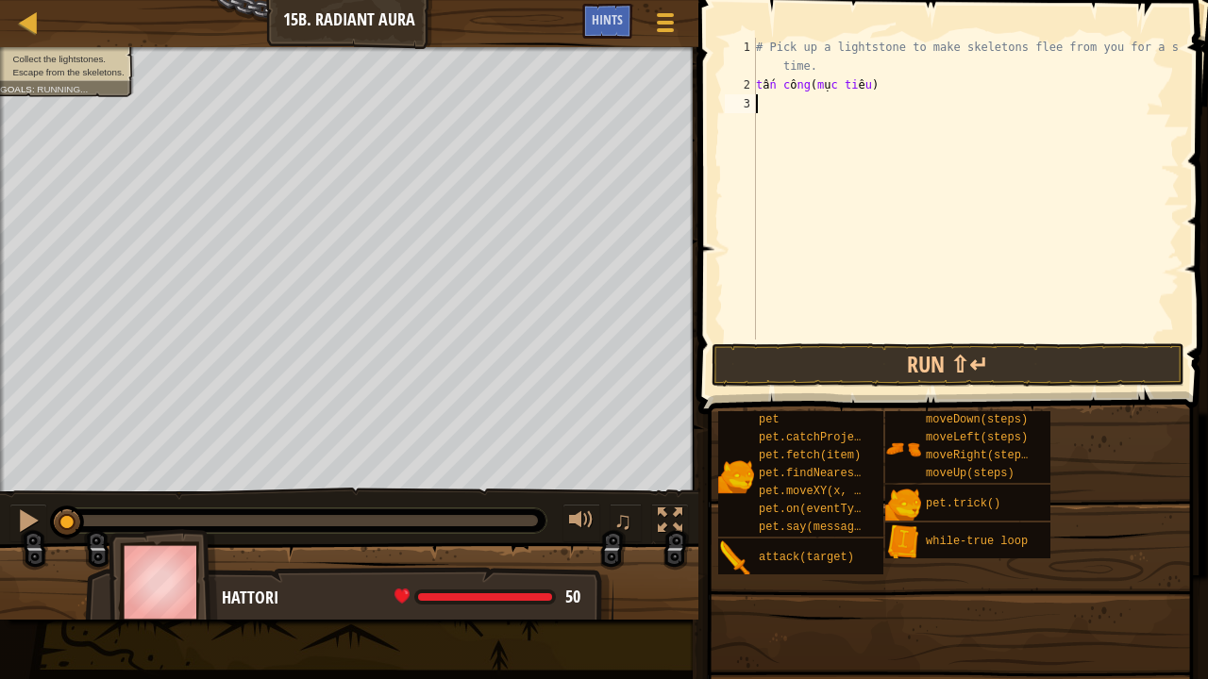
drag, startPoint x: 890, startPoint y: 105, endPoint x: 866, endPoint y: 94, distance: 25.8
click at [856, 102] on div "# Pick up a lightstone to make skeletons flee from you for a short time. t ấ n …" at bounding box center [965, 217] width 427 height 359
drag, startPoint x: 866, startPoint y: 93, endPoint x: 743, endPoint y: 81, distance: 124.2
click at [743, 81] on div "1 2 3 # Pick up a lightstone to make skeletons flee from you for a short time. …" at bounding box center [950, 189] width 459 height 302
type textarea "tấn công(mục [PERSON_NAME])"
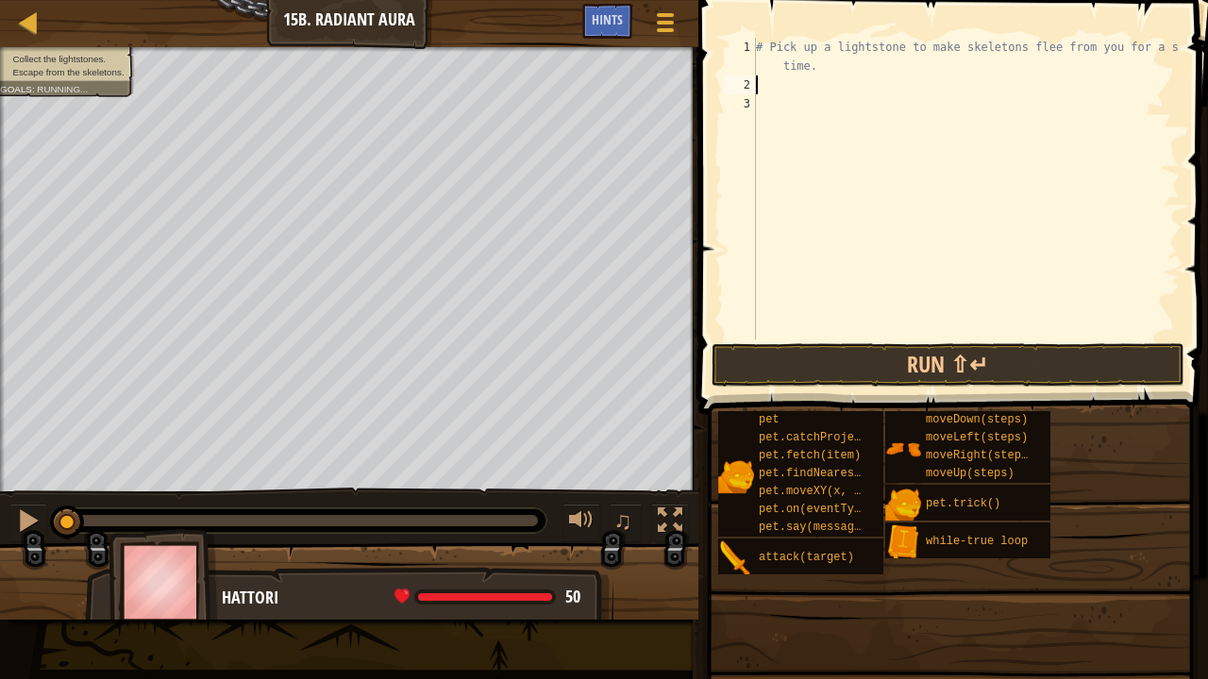
type textarea "s"
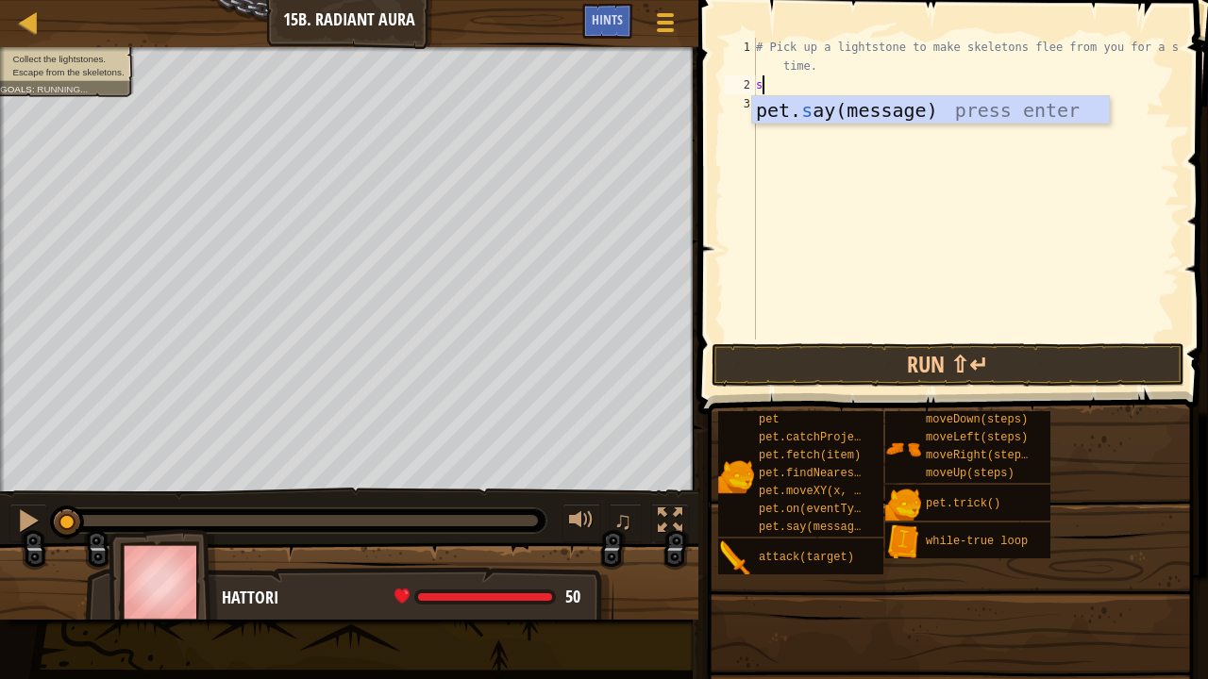
scroll to position [8, 0]
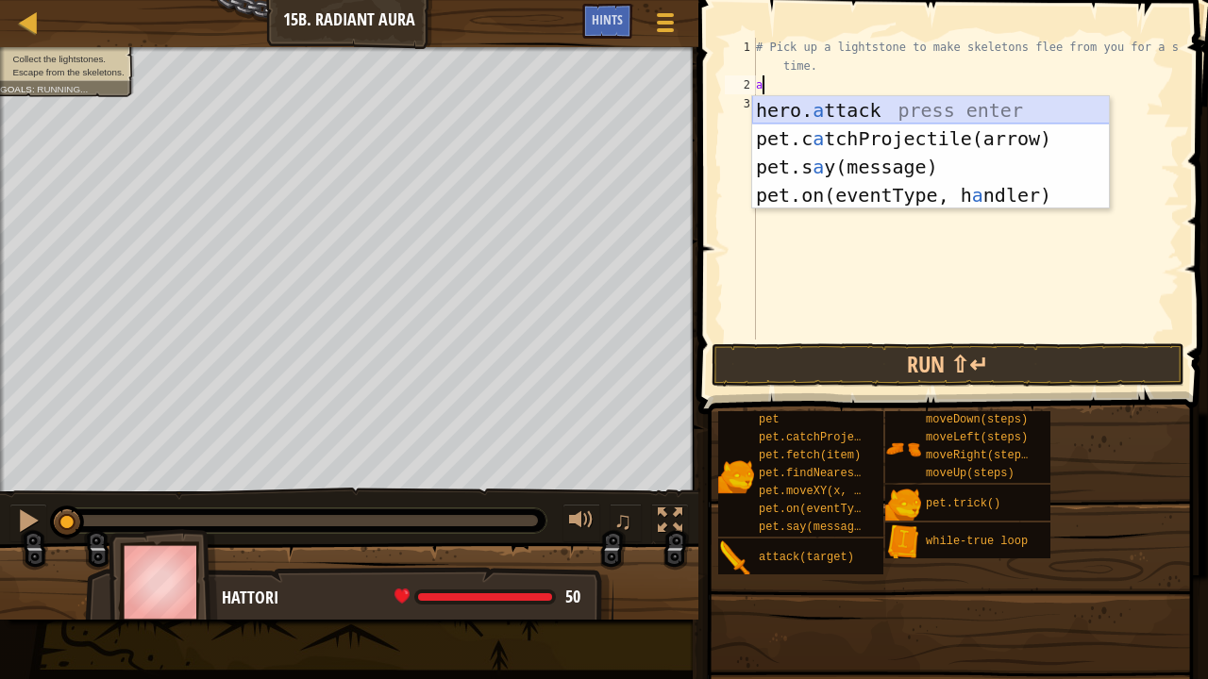
click at [857, 103] on div "hero. a ttack press enter pet.c a tchProjectile(arrow) press enter pet.s a y(me…" at bounding box center [931, 181] width 358 height 170
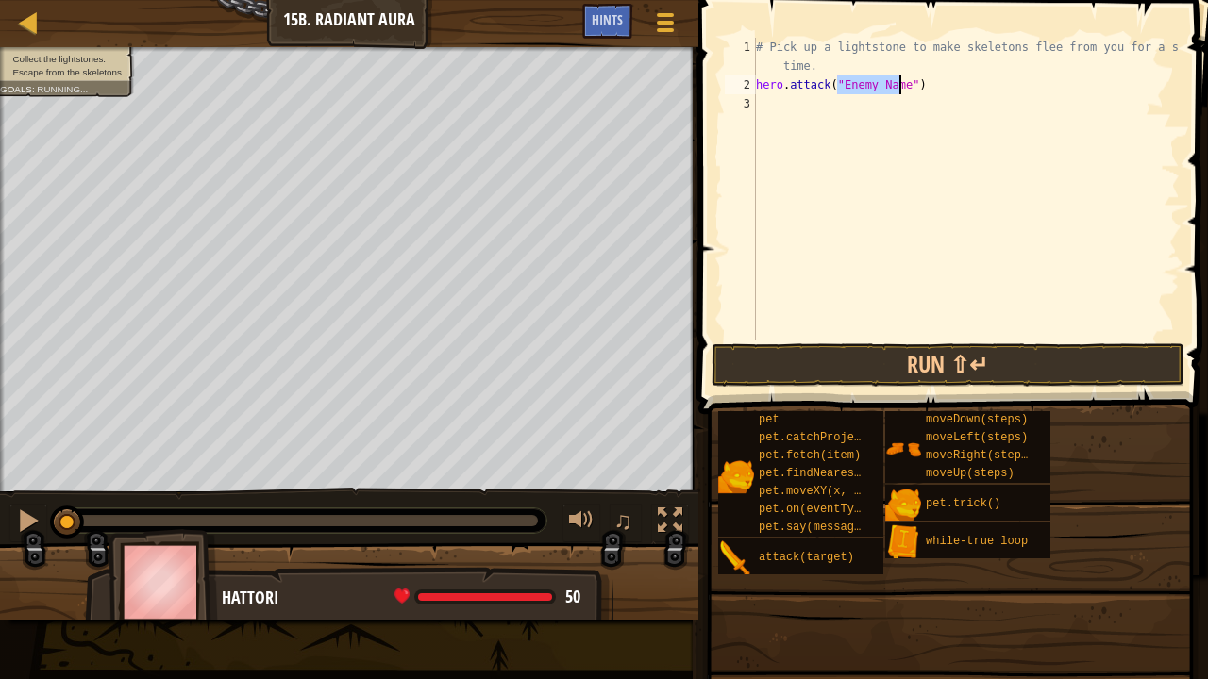
type textarea "hero.attack("Enemy Name")"
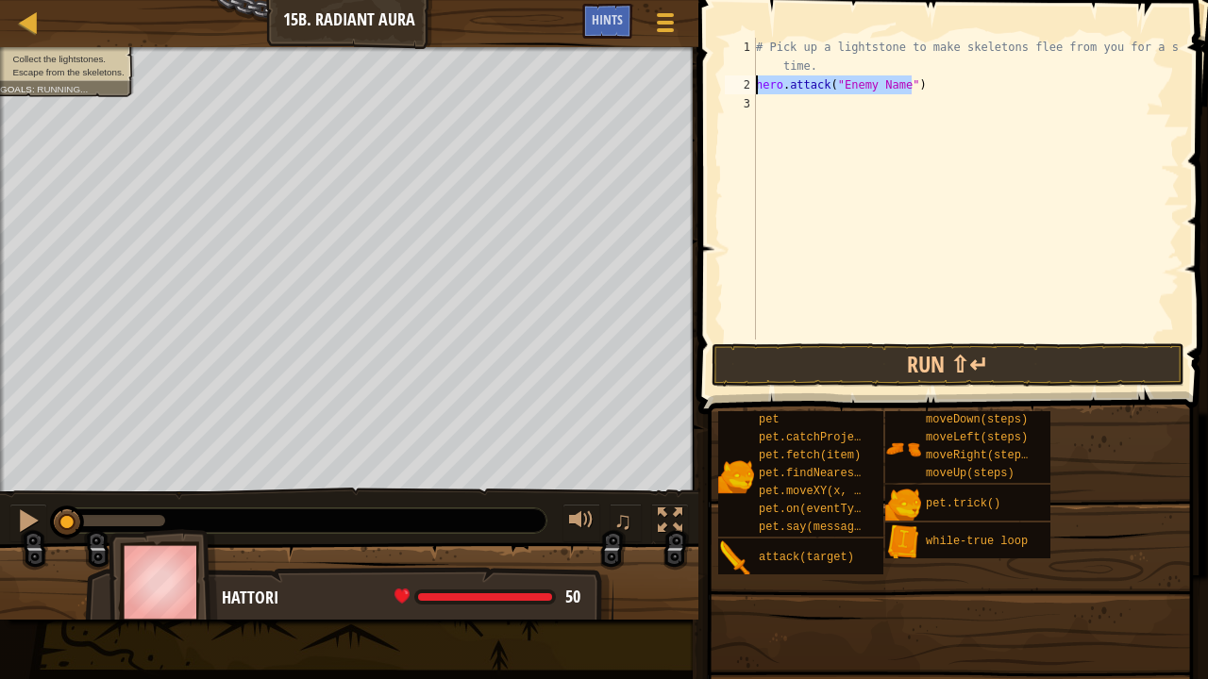
drag, startPoint x: 941, startPoint y: 90, endPoint x: 733, endPoint y: 92, distance: 207.6
click at [733, 92] on div "hero.attack("Enemy Name") 1 2 3 # Pick up a lightstone to make skeletons flee f…" at bounding box center [950, 189] width 459 height 302
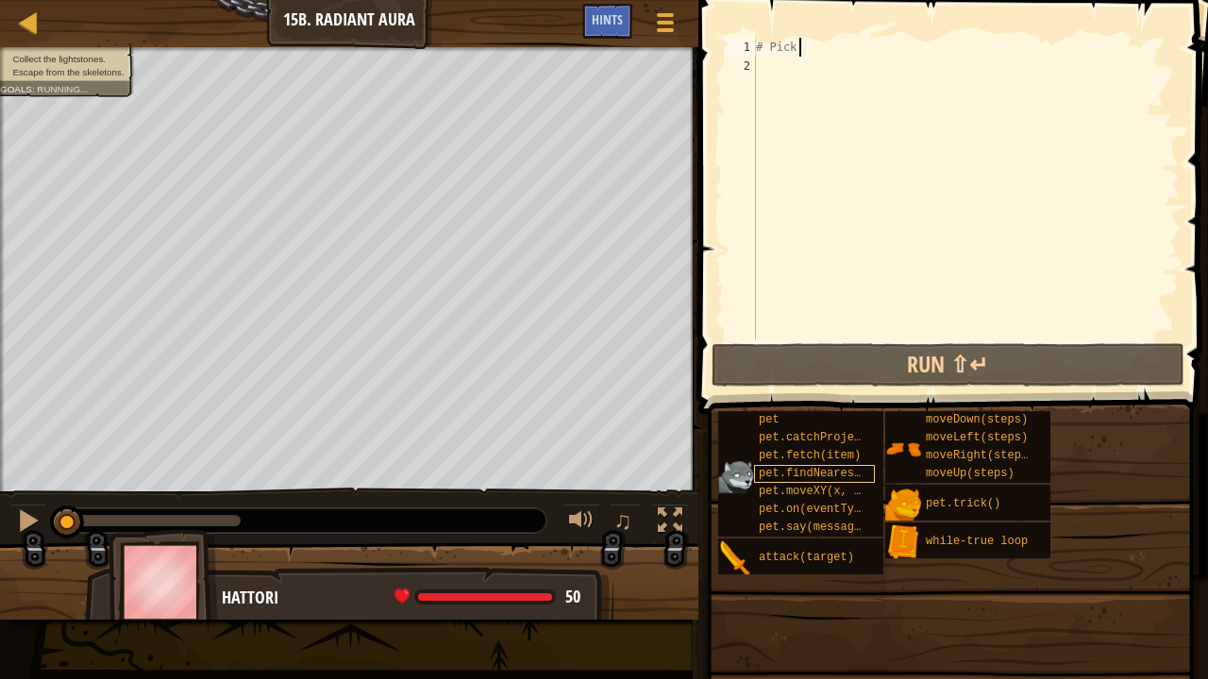
type textarea "#"
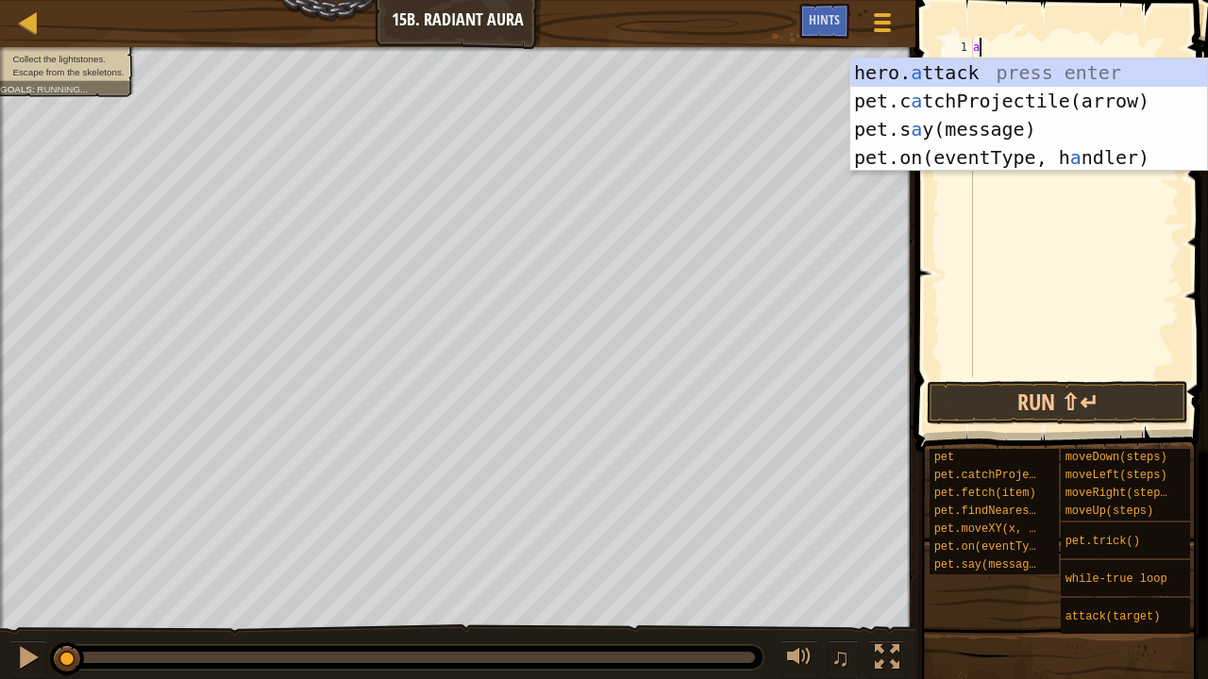
type textarea "a"
click at [1049, 274] on div "a" at bounding box center [1074, 226] width 210 height 377
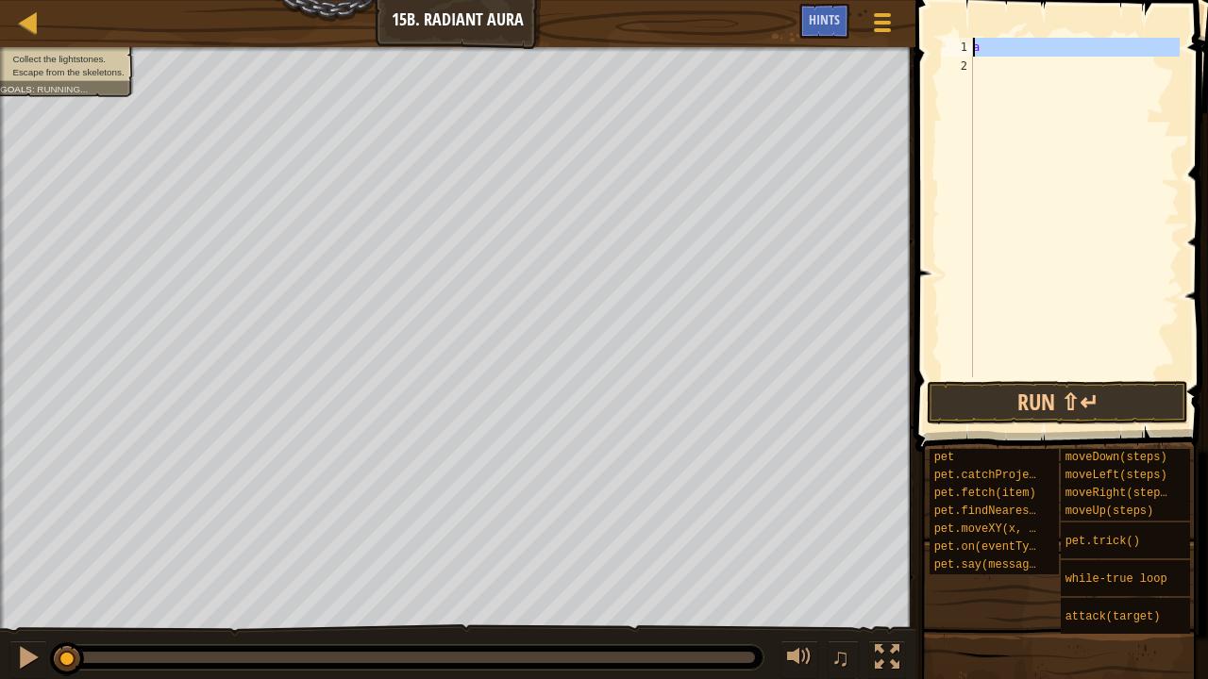
drag, startPoint x: 994, startPoint y: 57, endPoint x: 963, endPoint y: 56, distance: 31.2
click at [963, 56] on div "1 2 a ההההההההההההההההההההההההההההההההההההההההההההההההההההההההההההההההההההההההה…" at bounding box center [1059, 208] width 242 height 340
type textarea "a"
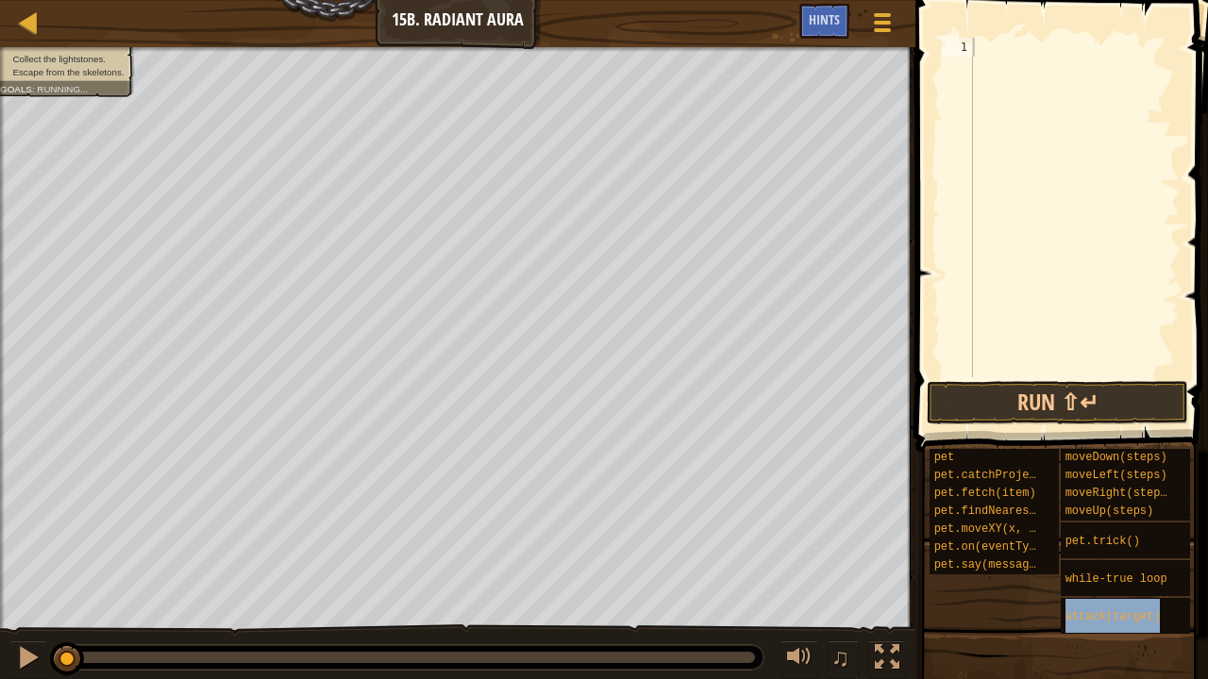
click at [1007, 43] on div at bounding box center [1074, 226] width 210 height 377
type textarea "attack(target)"
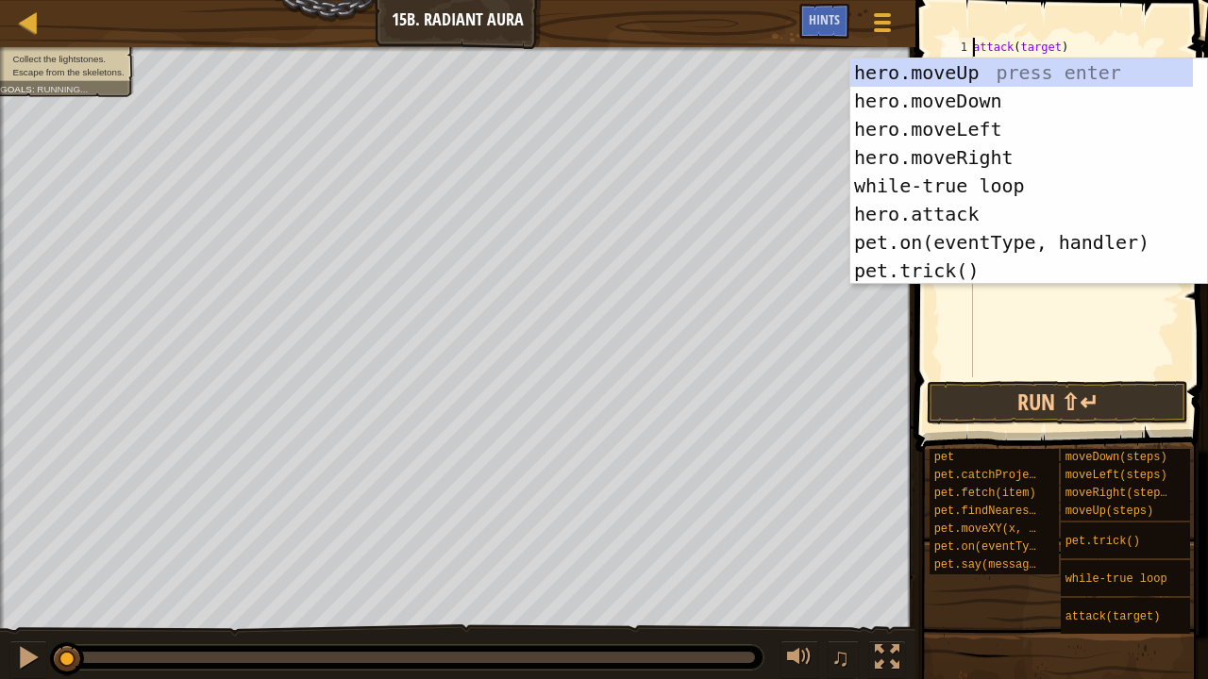
click at [1007, 338] on div "attack ( target )" at bounding box center [1074, 226] width 210 height 377
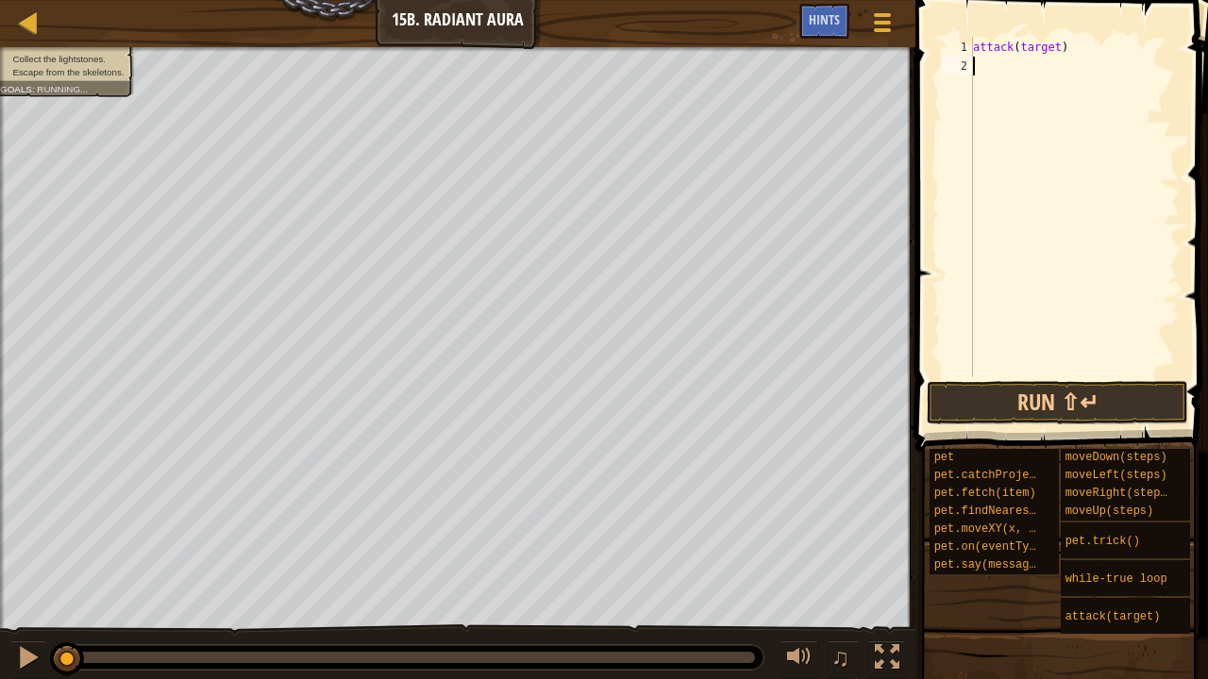
click at [1080, 49] on div "attack ( target )" at bounding box center [1074, 226] width 210 height 377
type textarea "a"
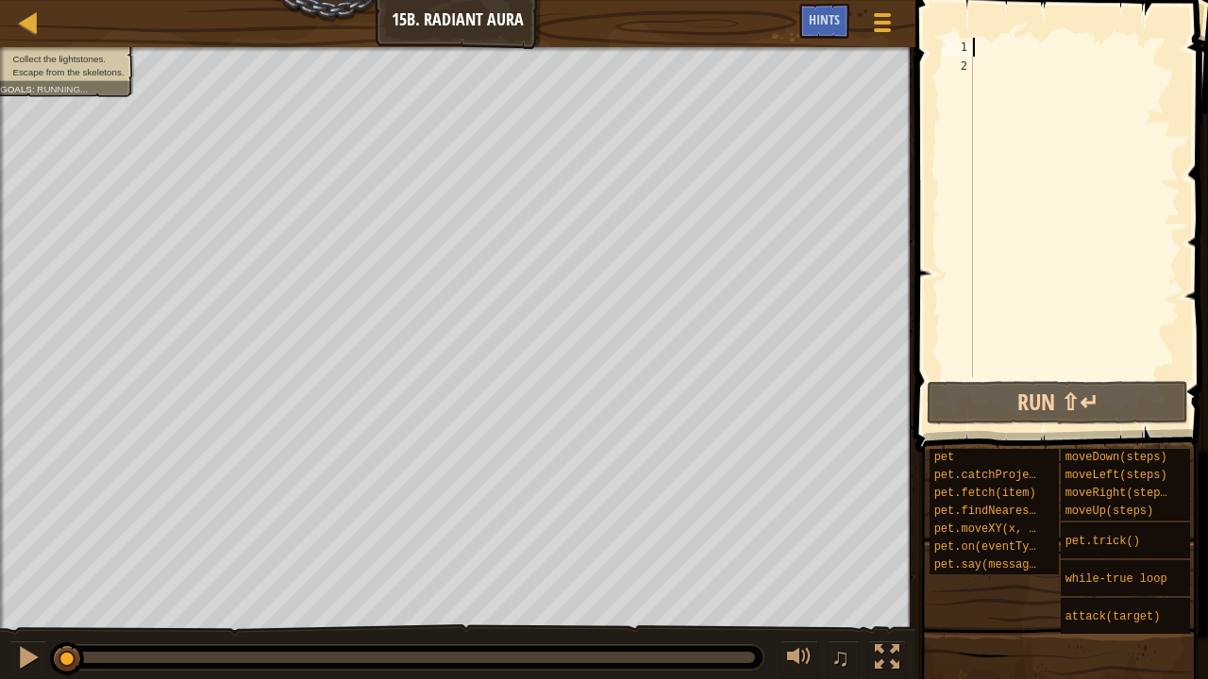
type textarea "h"
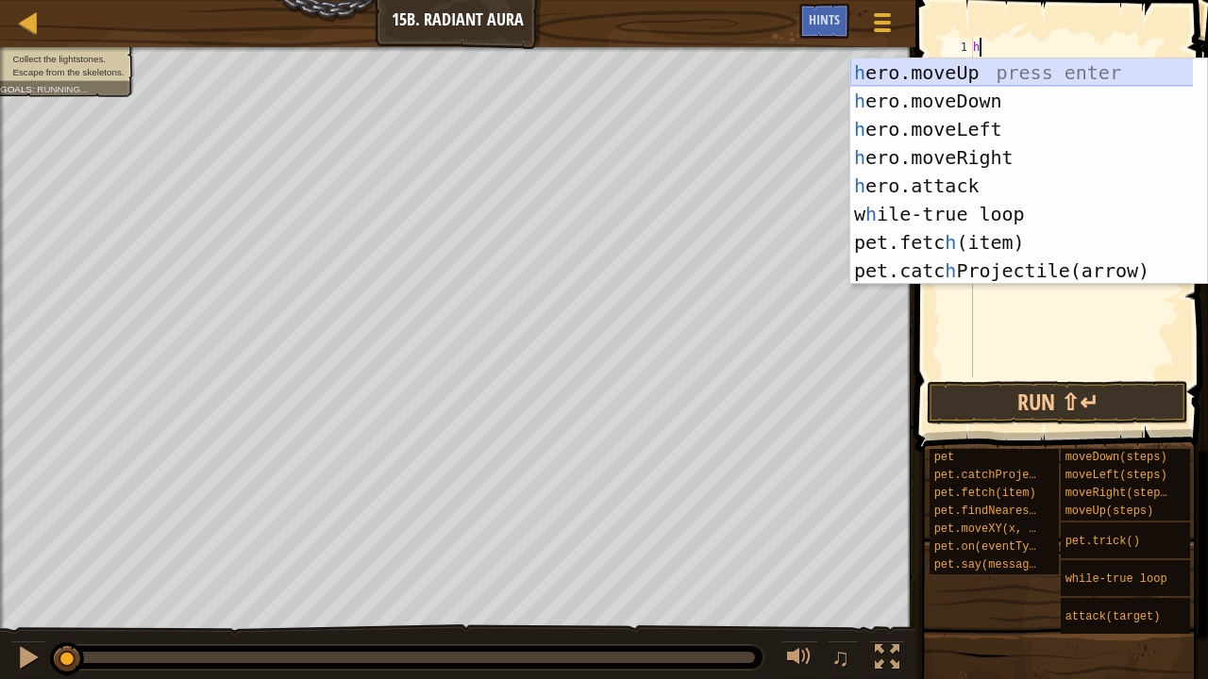
click at [1021, 75] on div "h ero.moveUp press enter h ero.moveDown press enter h ero.moveLeft press enter …" at bounding box center [1022, 200] width 344 height 283
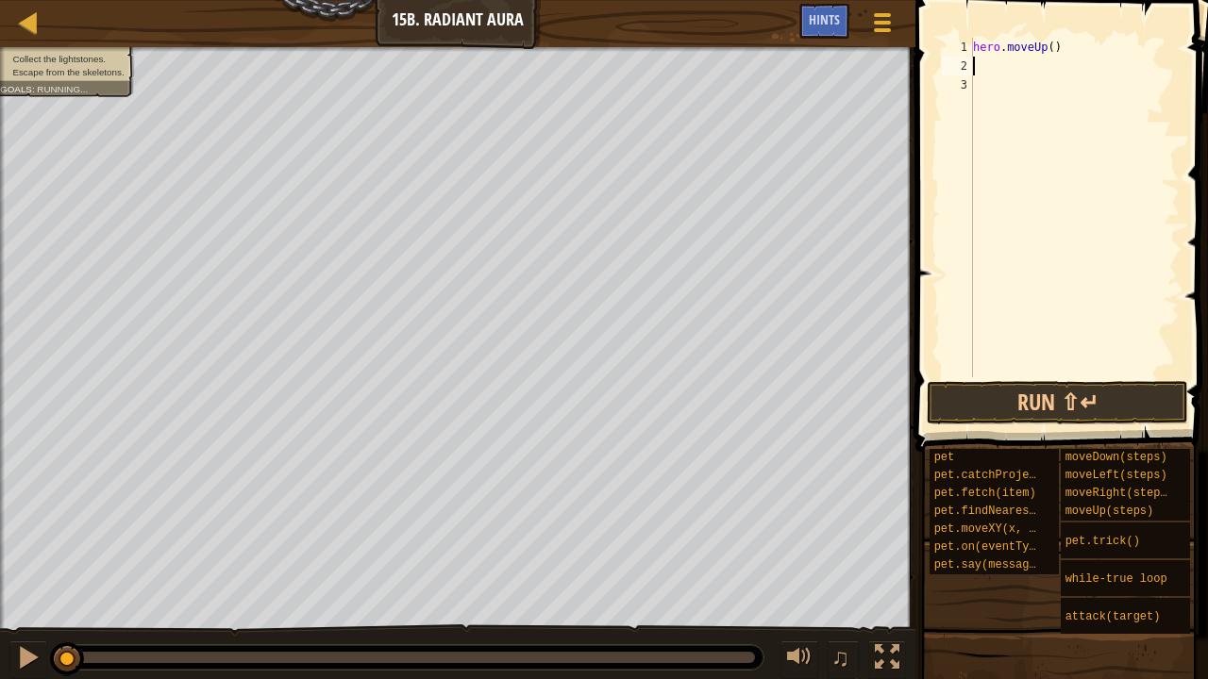
type textarea "h"
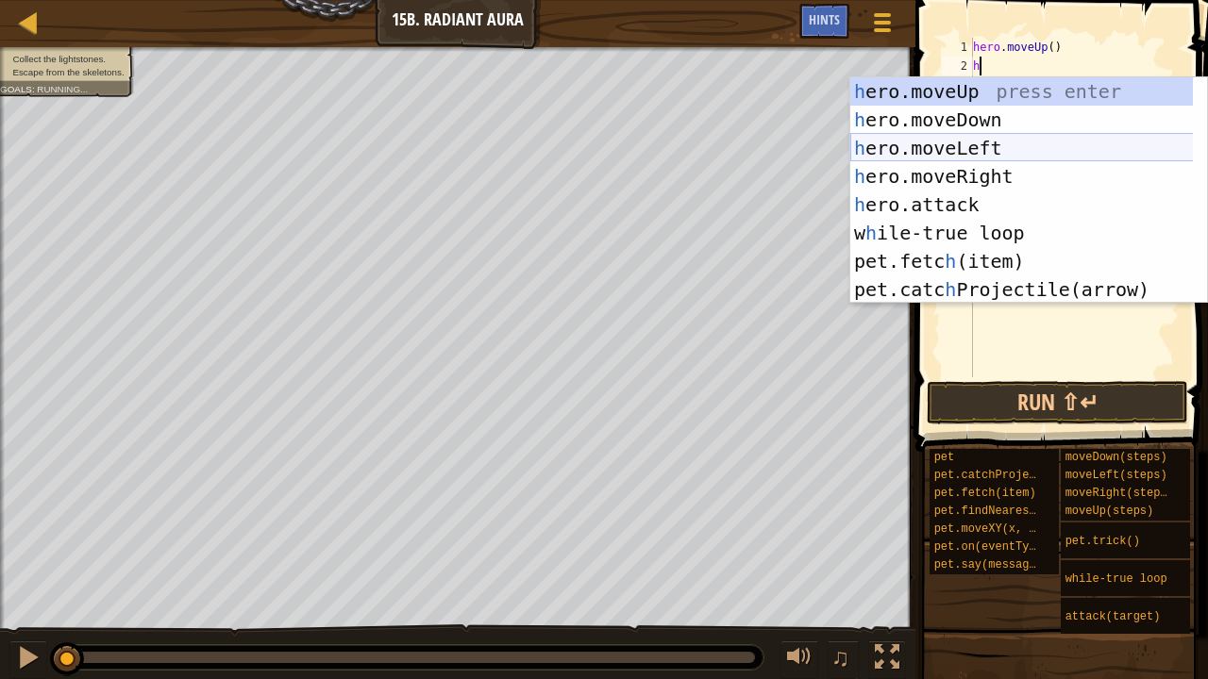
click at [1008, 116] on div "h ero.moveUp press enter h ero.moveDown press enter h ero.moveLeft press enter …" at bounding box center [1022, 218] width 344 height 283
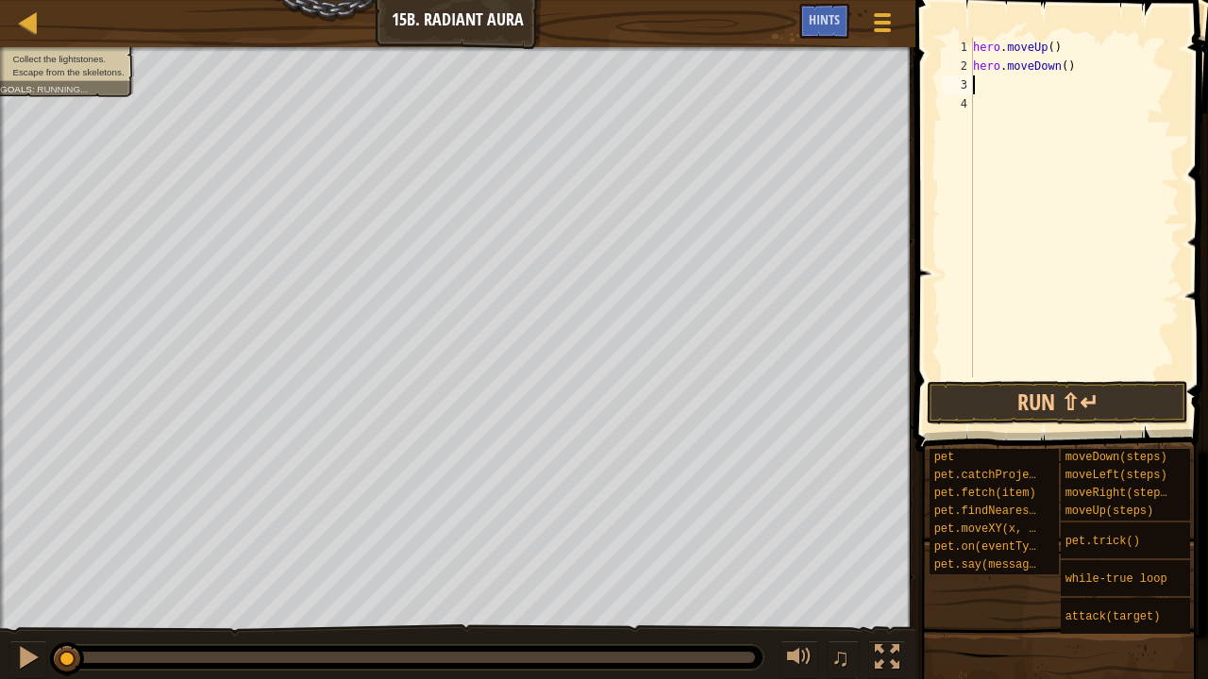
type textarea "h"
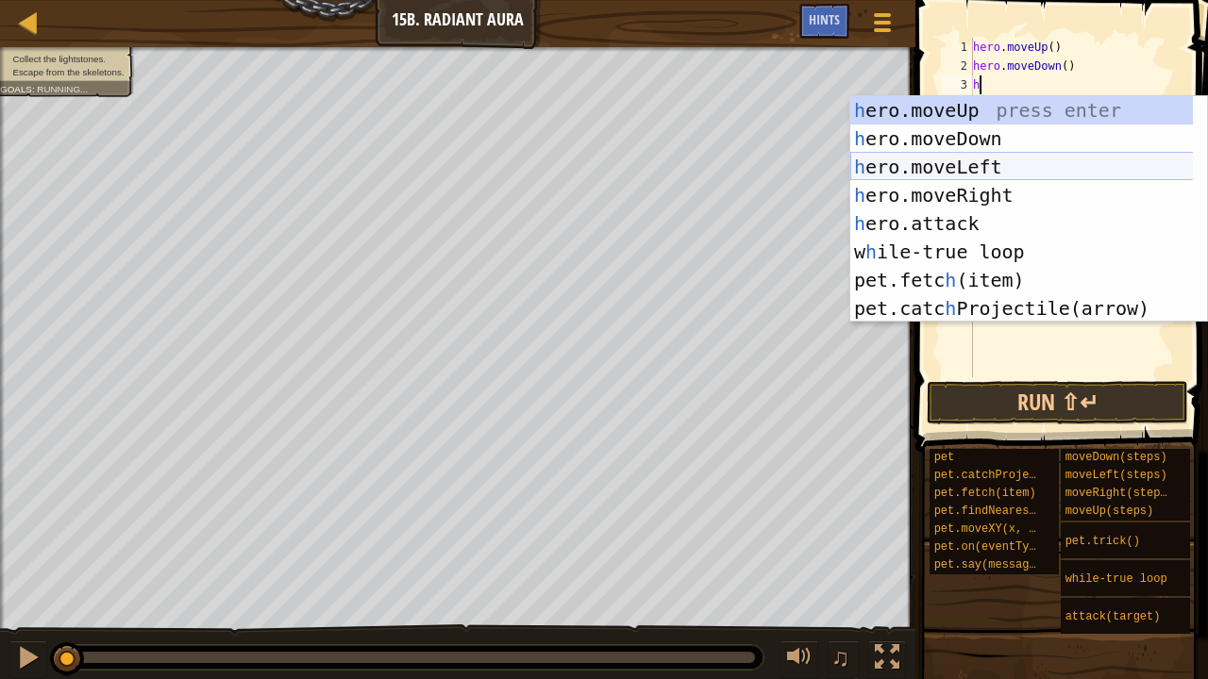
click at [998, 190] on div "h ero.moveUp press enter h ero.moveDown press enter h ero.moveLeft press enter …" at bounding box center [1022, 237] width 344 height 283
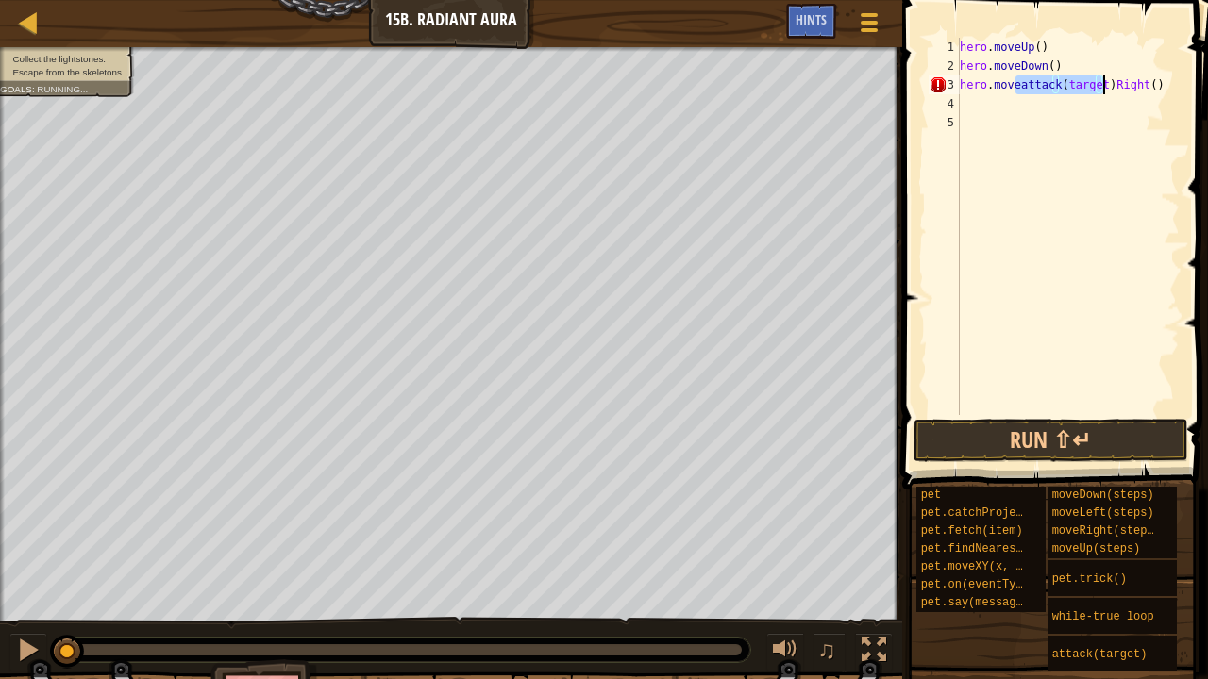
type textarea "hero.moveRight()"
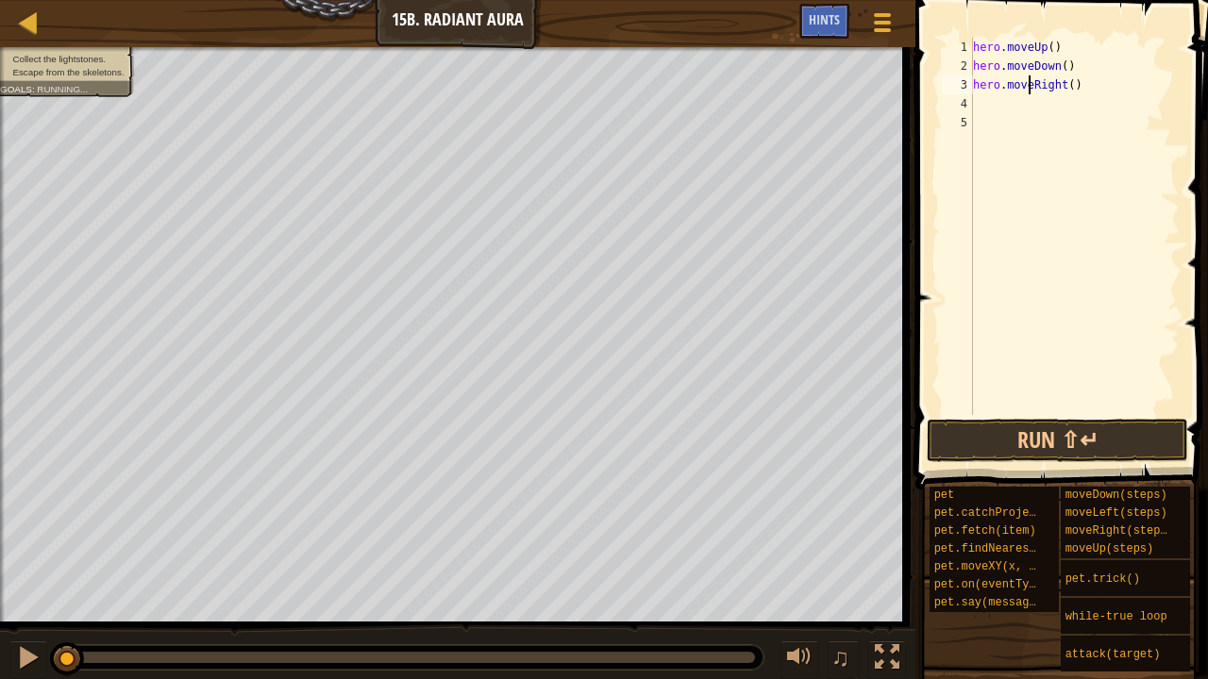
click at [1150, 189] on div "hero . moveUp ( ) hero . moveDown ( ) hero . moveRight ( )" at bounding box center [1081, 245] width 224 height 415
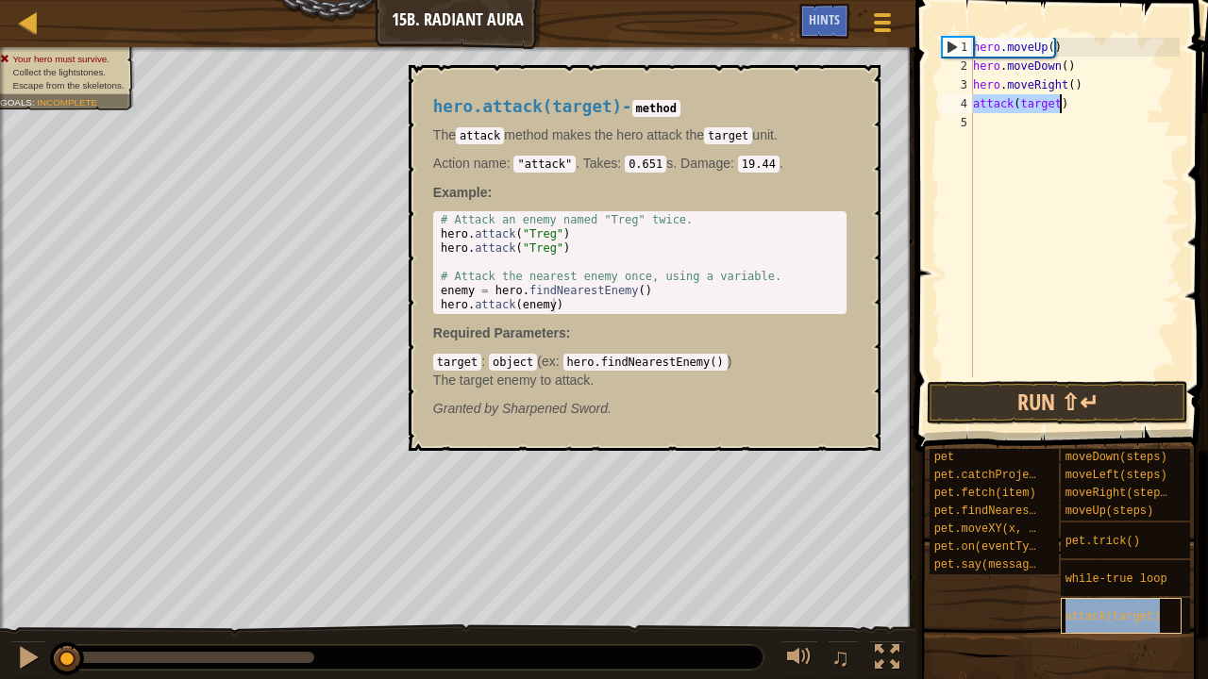
type textarea "attack(target)"
click at [1062, 132] on div "hero . moveUp ( ) hero . moveDown ( ) hero . moveRight ( ) attack ( target )" at bounding box center [1074, 226] width 210 height 377
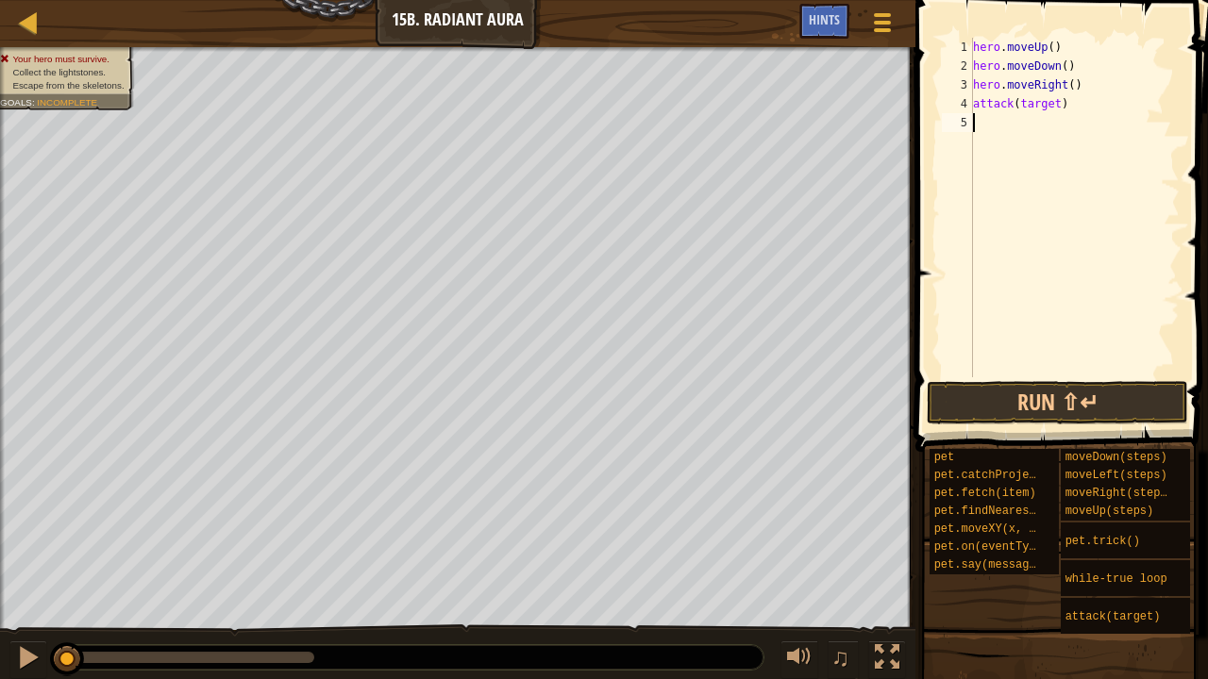
type textarea "h"
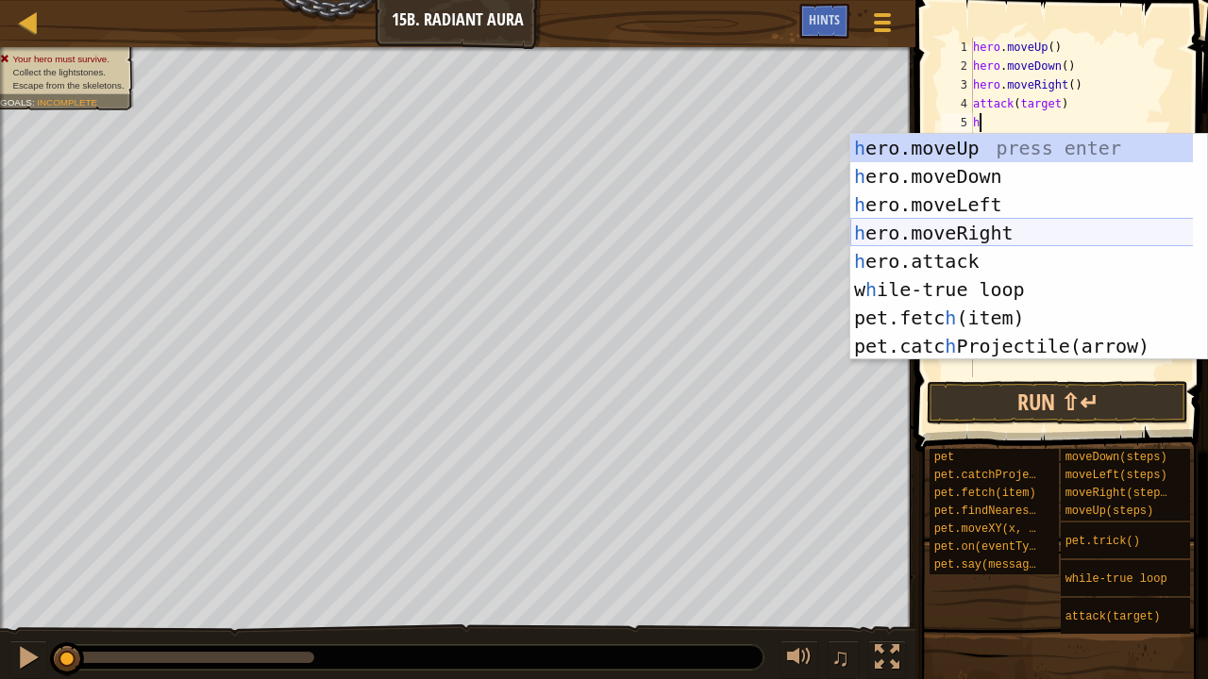
click at [995, 232] on div "h ero.moveUp press enter h ero.moveDown press enter h ero.moveLeft press enter …" at bounding box center [1022, 275] width 344 height 283
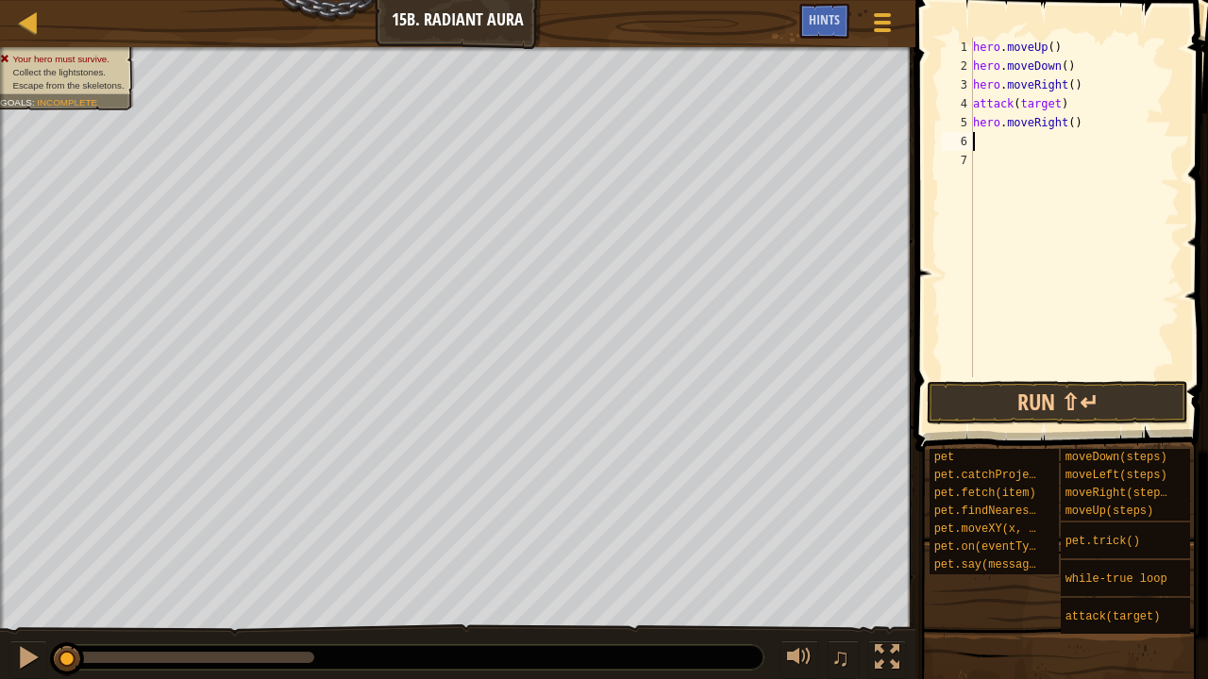
type textarea "h"
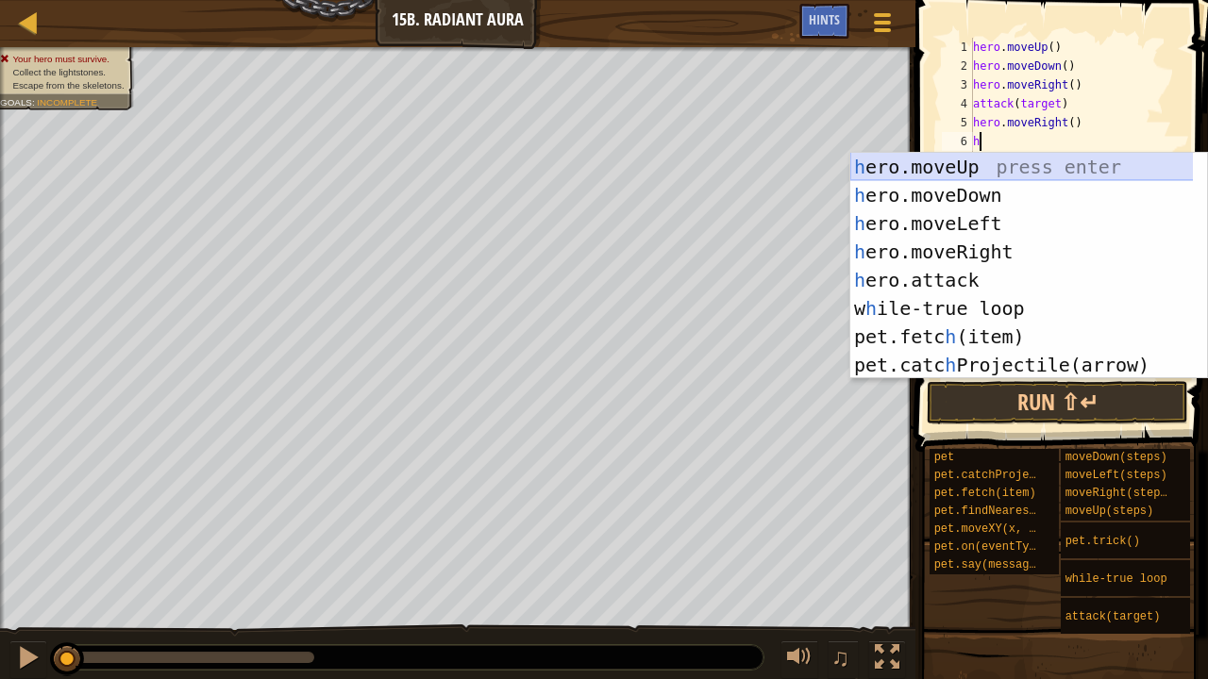
click at [975, 167] on div "h ero.moveUp press enter h ero.moveDown press enter h ero.moveLeft press enter …" at bounding box center [1022, 294] width 344 height 283
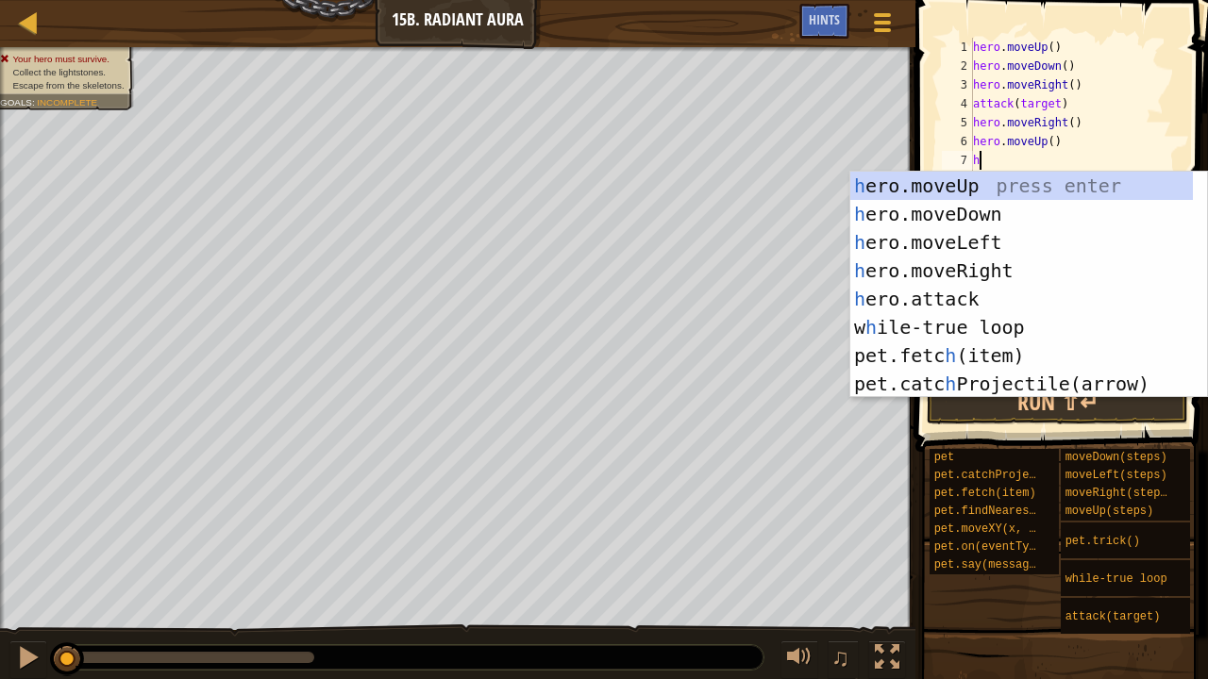
type textarea "h"
click at [1011, 210] on div "h ero.moveUp press enter h ero.moveDown press enter h ero.moveLeft press enter …" at bounding box center [1022, 313] width 344 height 283
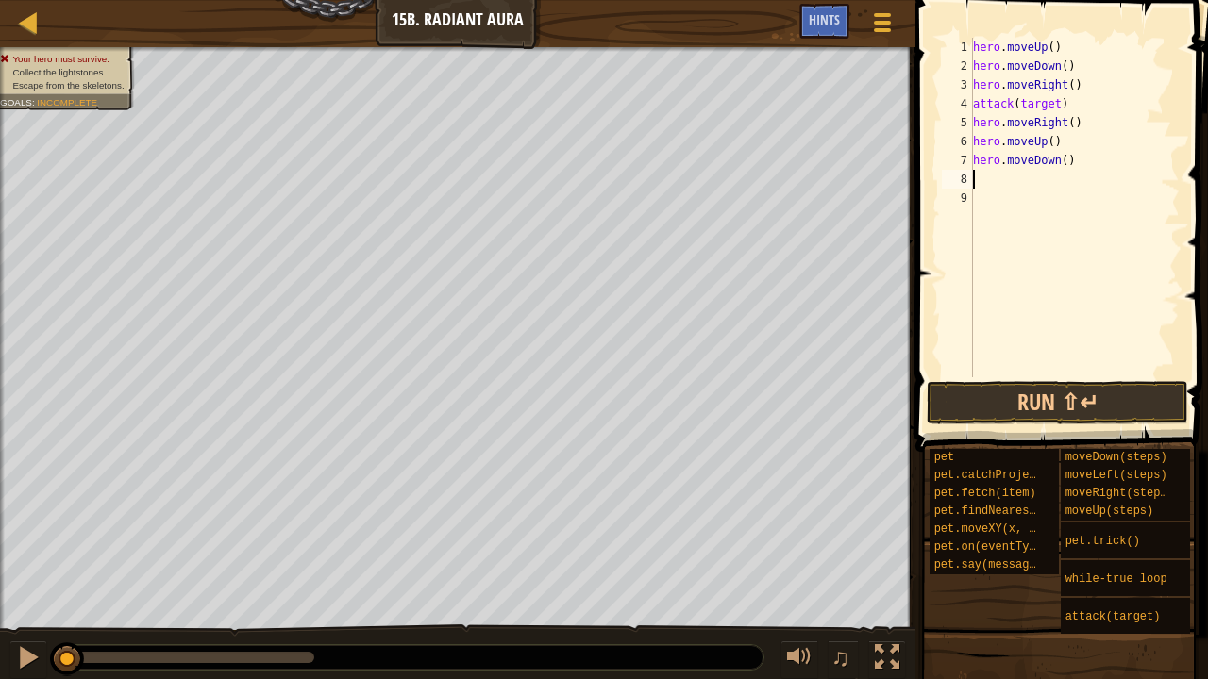
type textarea "h"
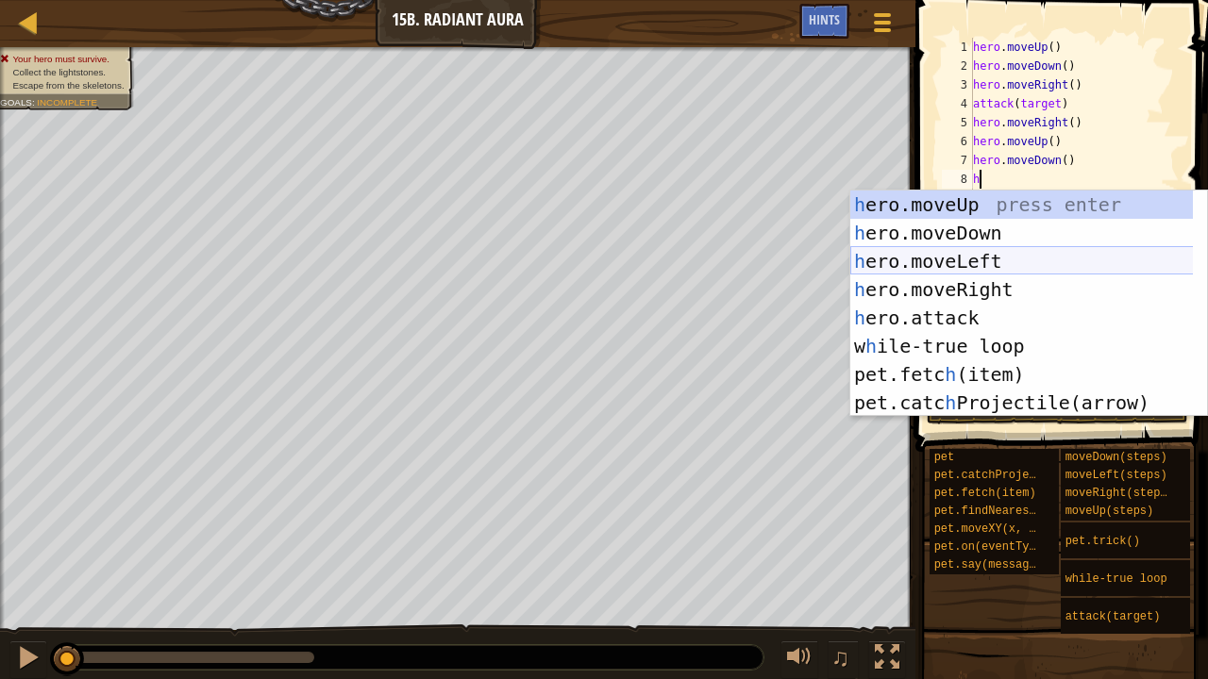
click at [983, 285] on div "h ero.moveUp press enter h ero.moveDown press enter h ero.moveLeft press enter …" at bounding box center [1022, 332] width 344 height 283
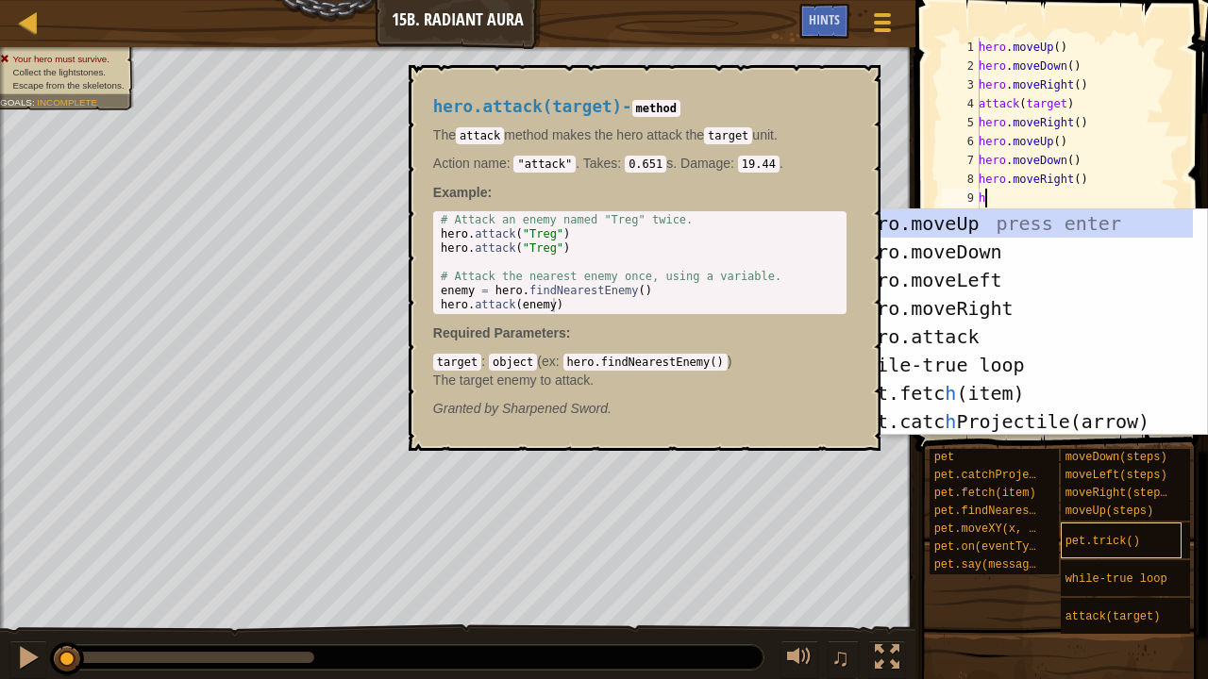
type textarea "h"
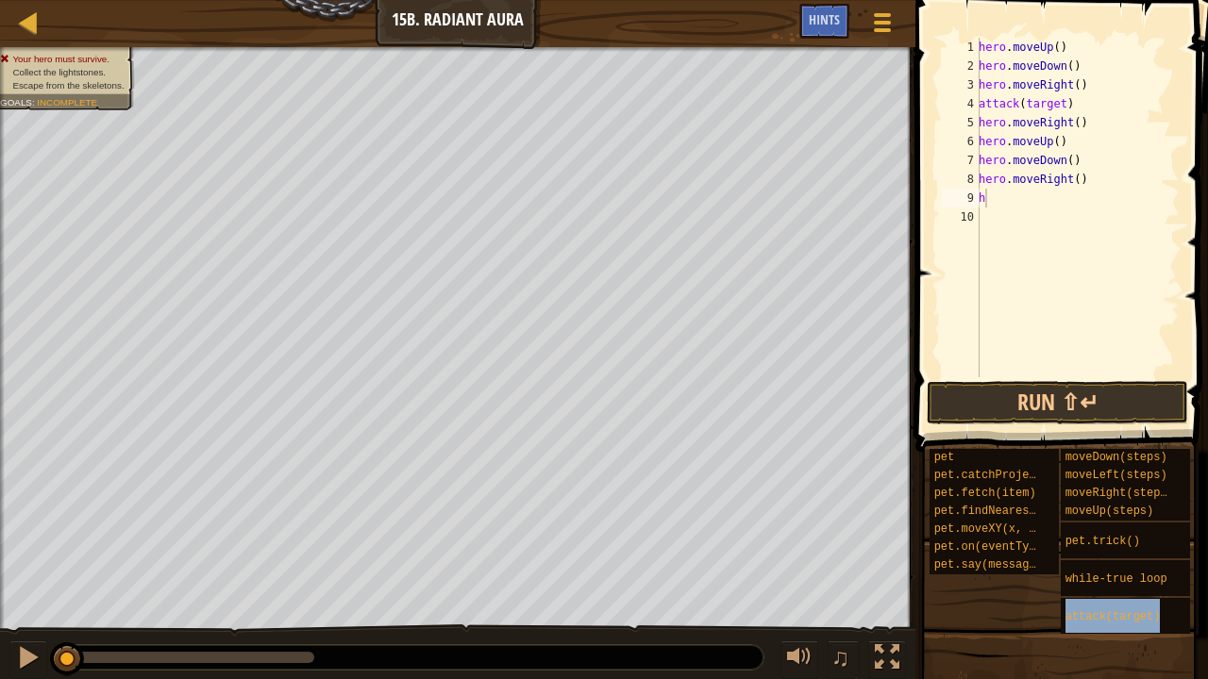
click at [1030, 204] on div "hero . moveUp ( ) hero . moveDown ( ) hero . moveRight ( ) attack ( target ) he…" at bounding box center [1077, 226] width 205 height 377
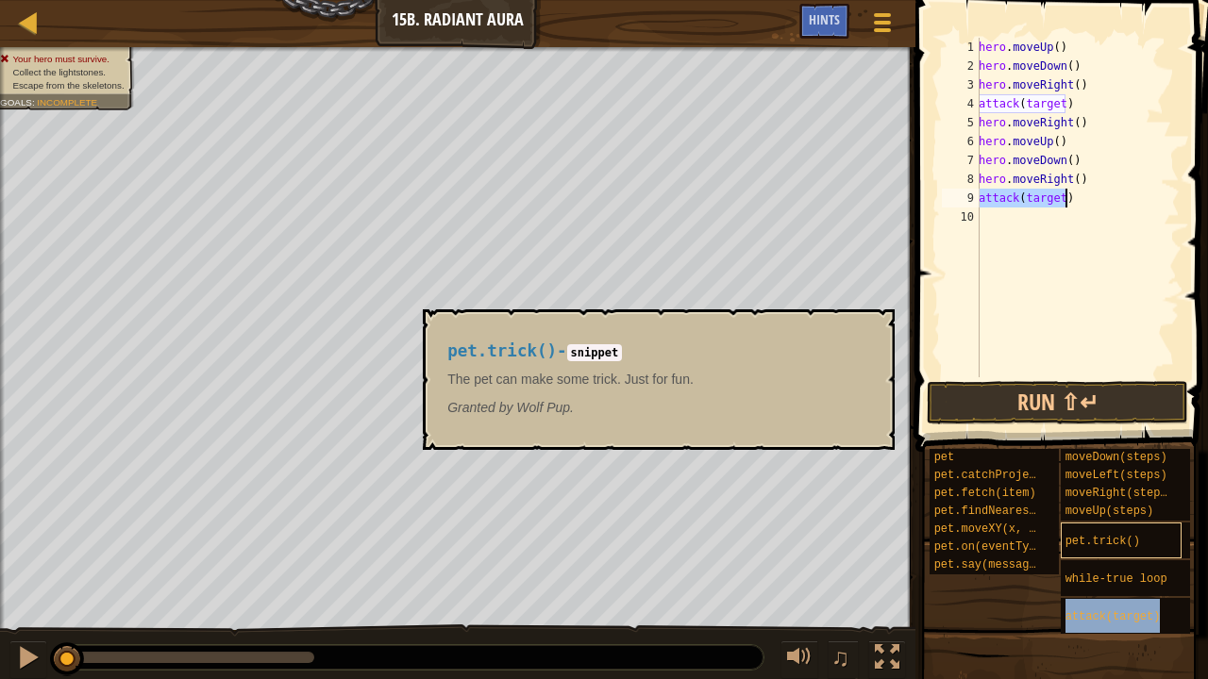
type textarea "attack(target)"
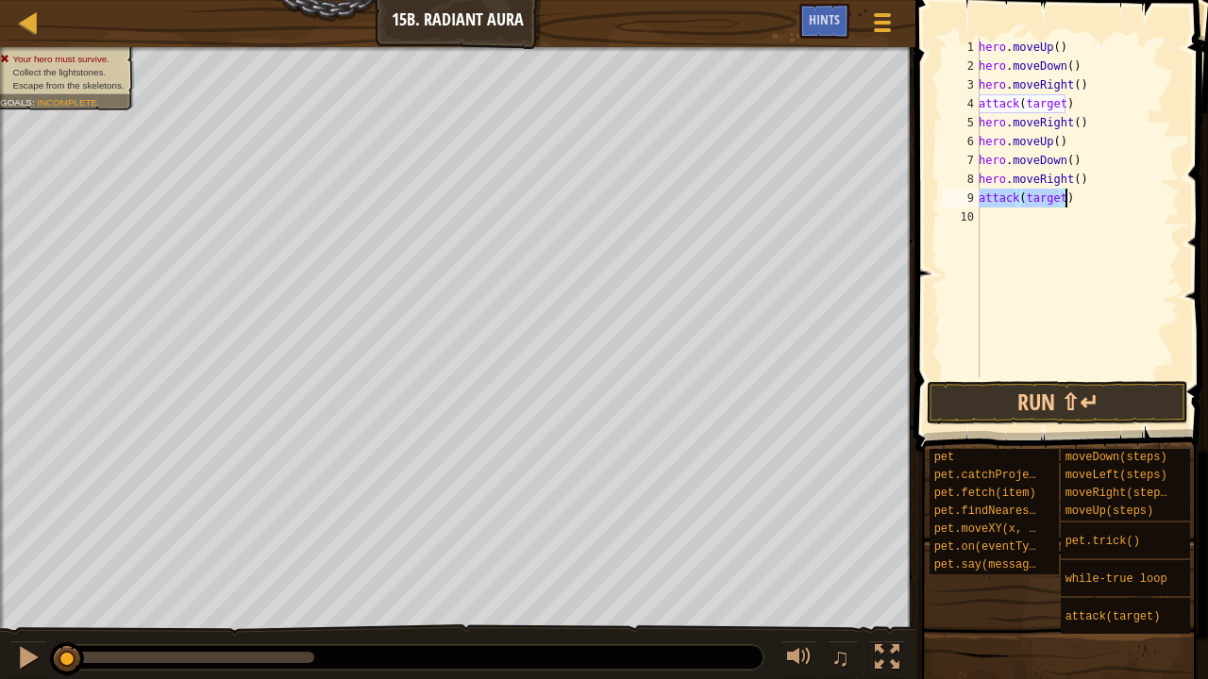
click at [1021, 219] on div "hero . moveUp ( ) hero . moveDown ( ) hero . moveRight ( ) attack ( target ) he…" at bounding box center [1077, 226] width 205 height 377
type textarea "h"
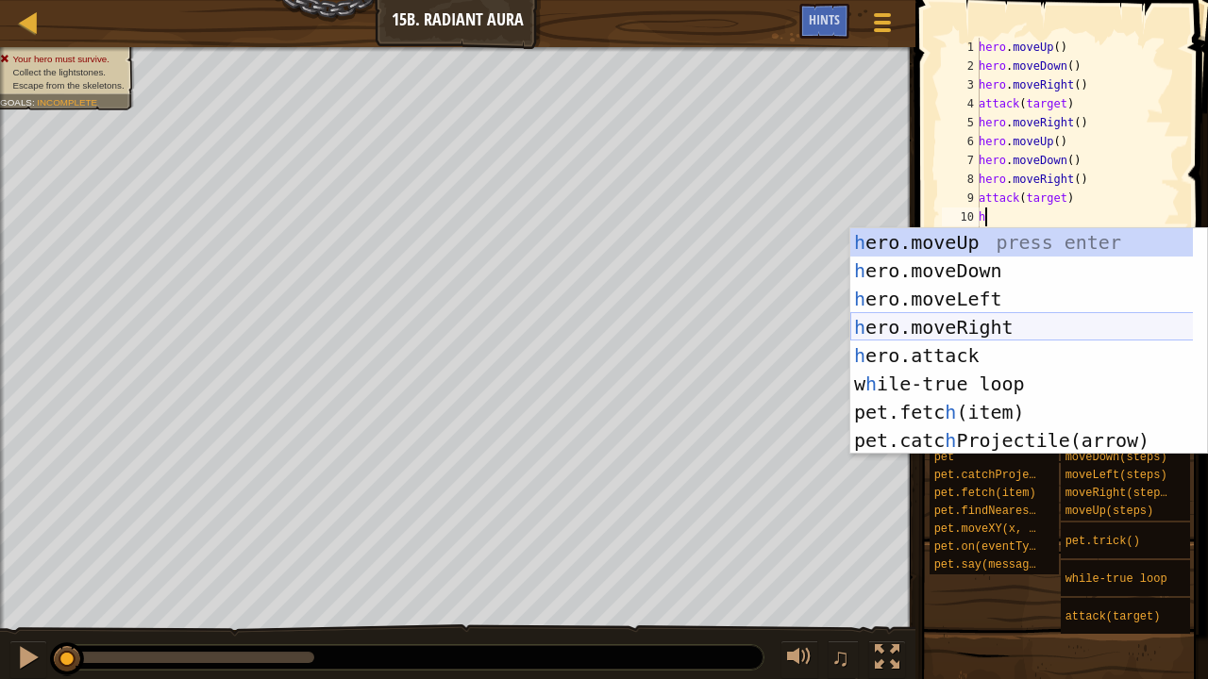
click at [1027, 330] on div "h ero.moveUp press enter h ero.moveDown press enter h ero.moveLeft press enter …" at bounding box center [1022, 369] width 344 height 283
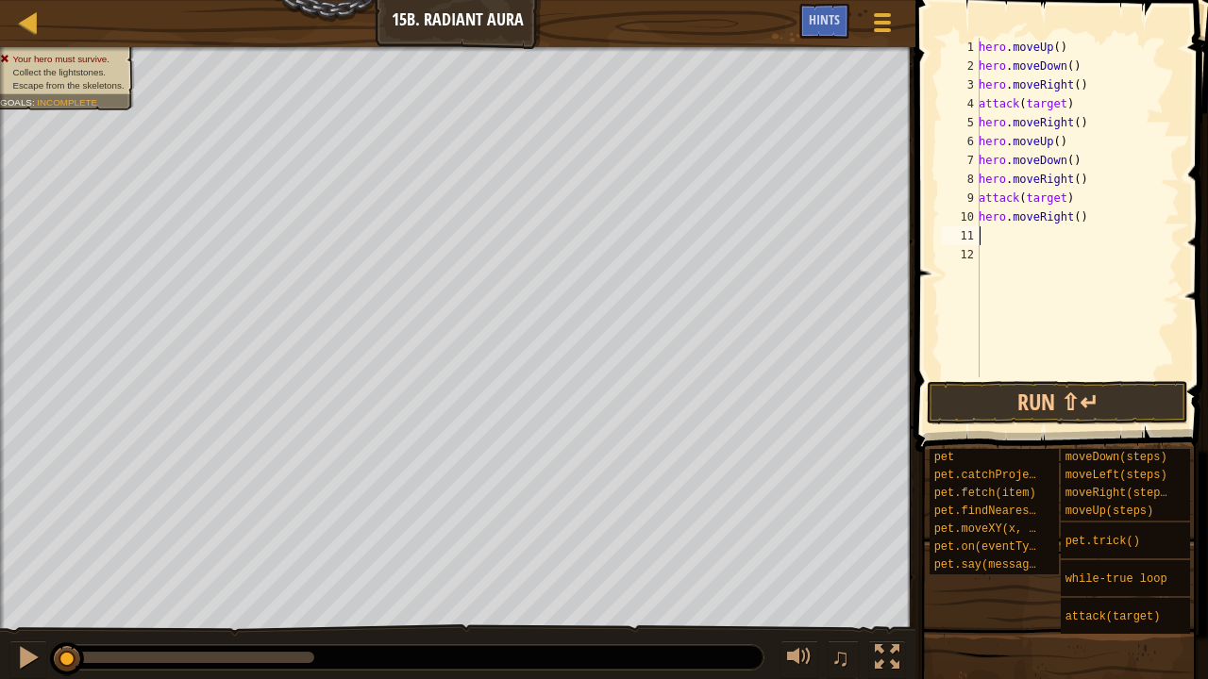
type textarea "h"
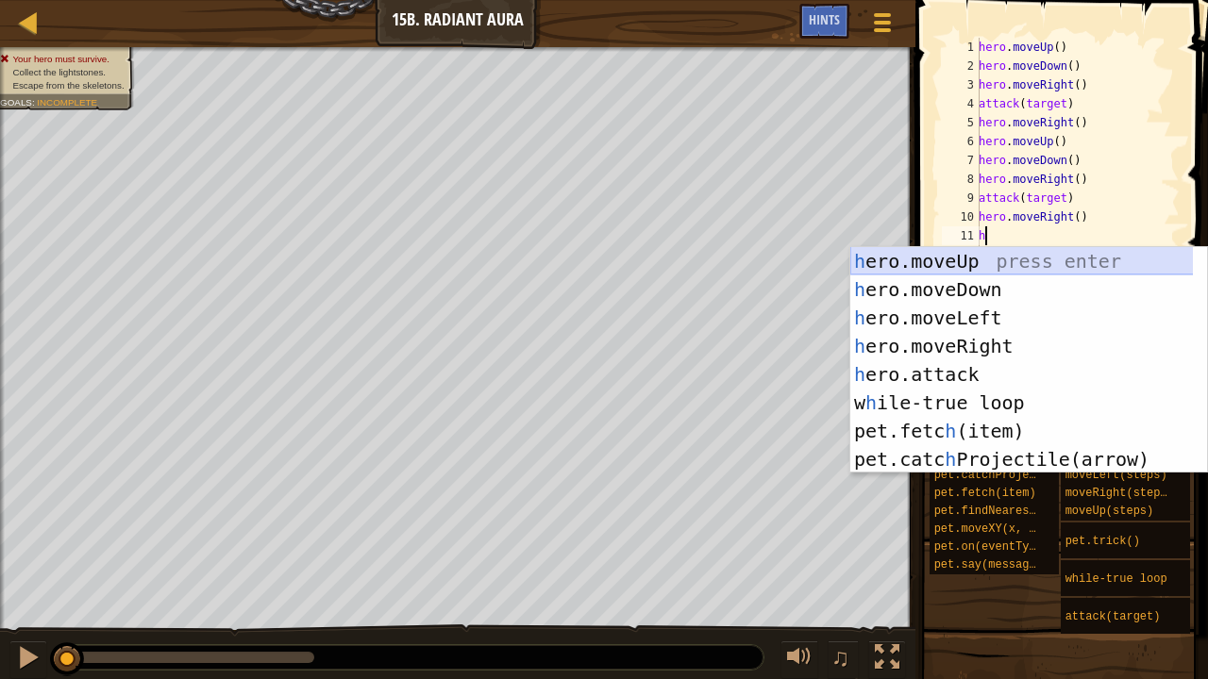
click at [1025, 250] on div "h ero.moveUp press enter h ero.moveDown press enter h ero.moveLeft press enter …" at bounding box center [1022, 388] width 344 height 283
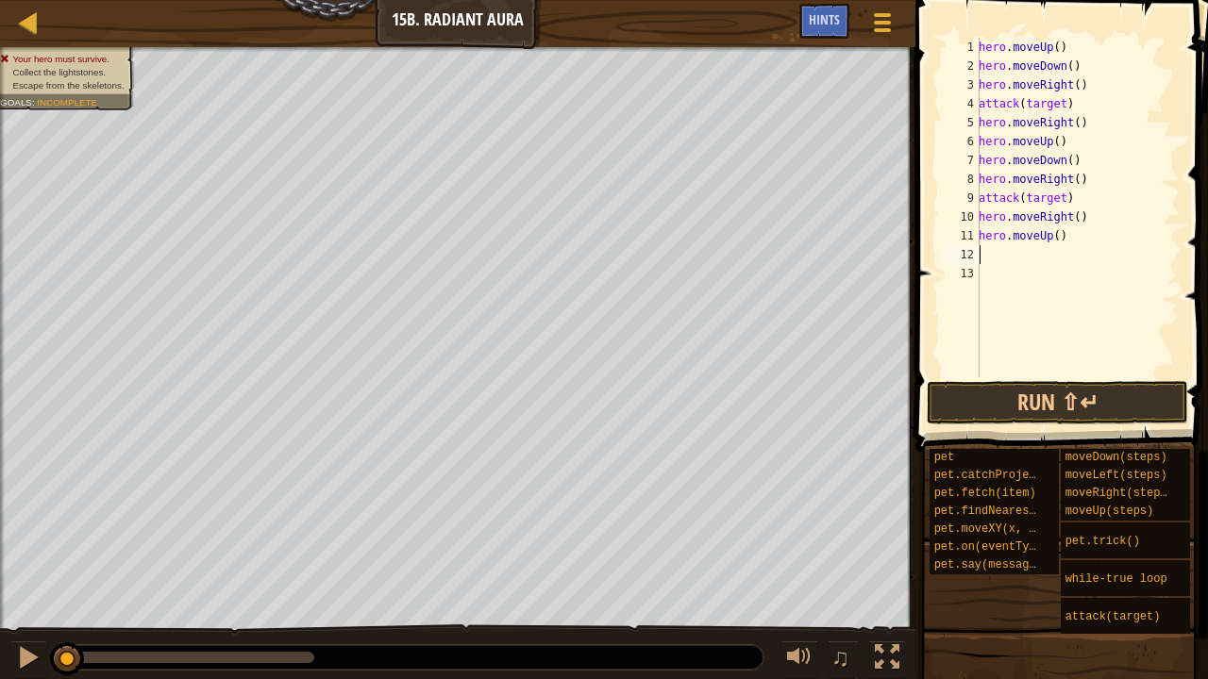
type textarea "h"
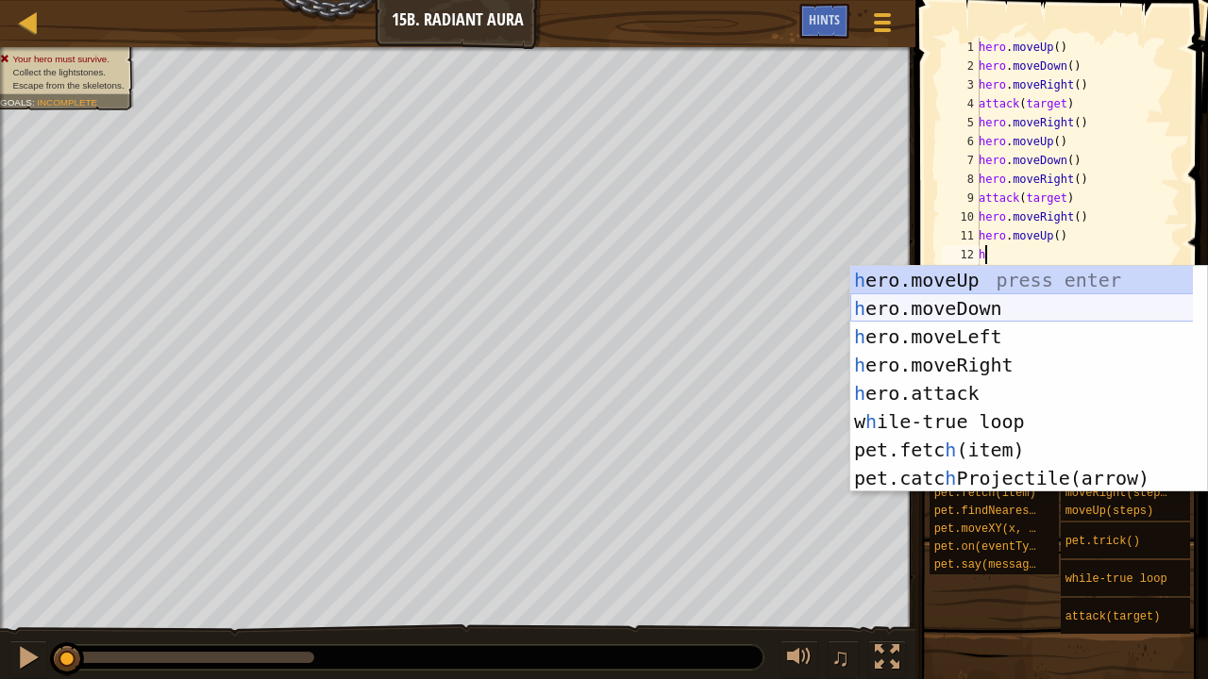
click at [1015, 304] on div "h ero.moveUp press enter h ero.moveDown press enter h ero.moveLeft press enter …" at bounding box center [1022, 407] width 344 height 283
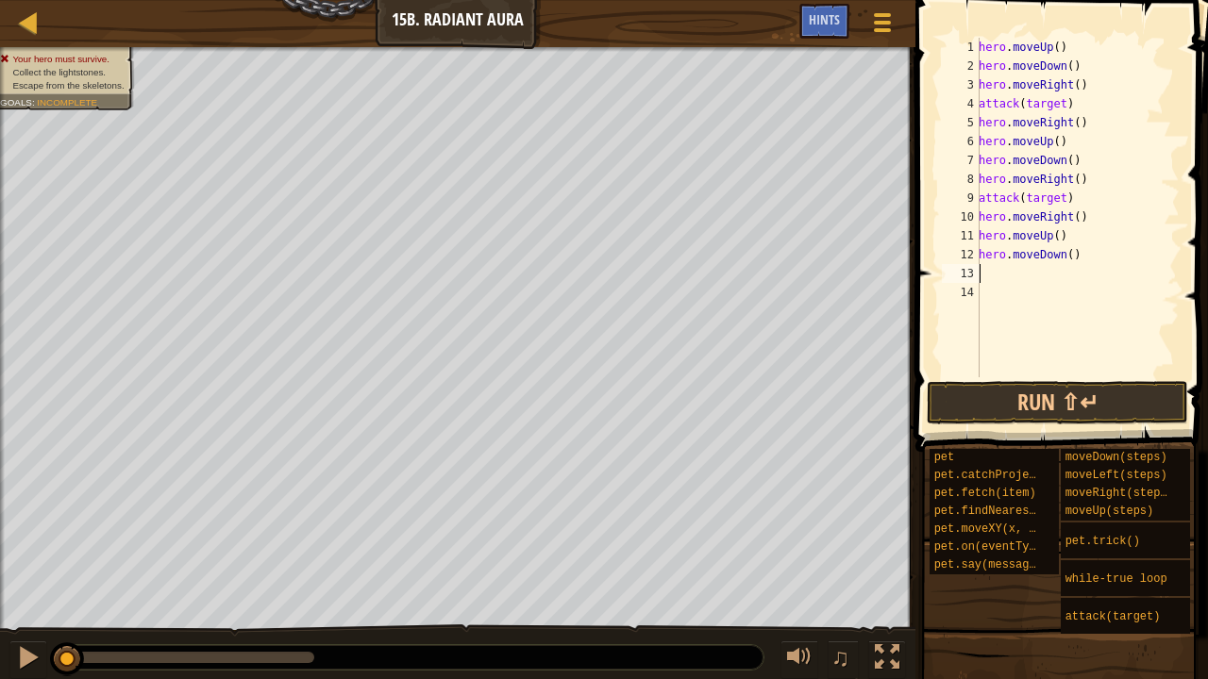
type textarea "h"
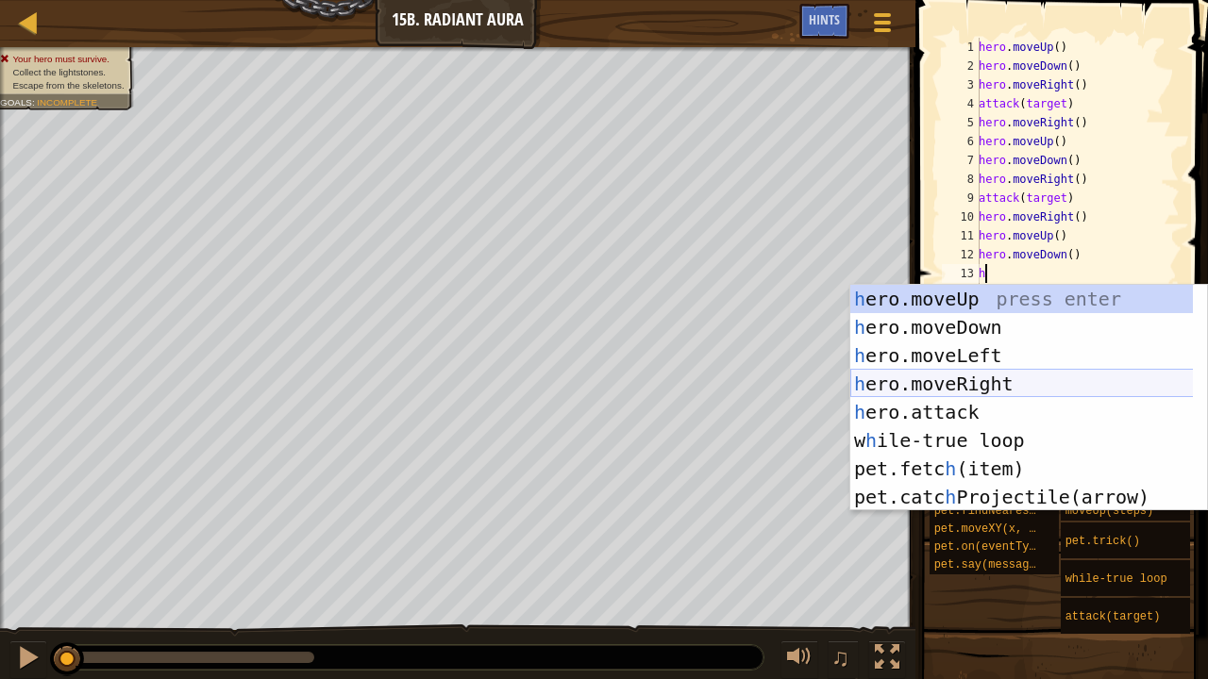
click at [1000, 379] on div "h ero.moveUp press enter h ero.moveDown press enter h ero.moveLeft press enter …" at bounding box center [1022, 426] width 344 height 283
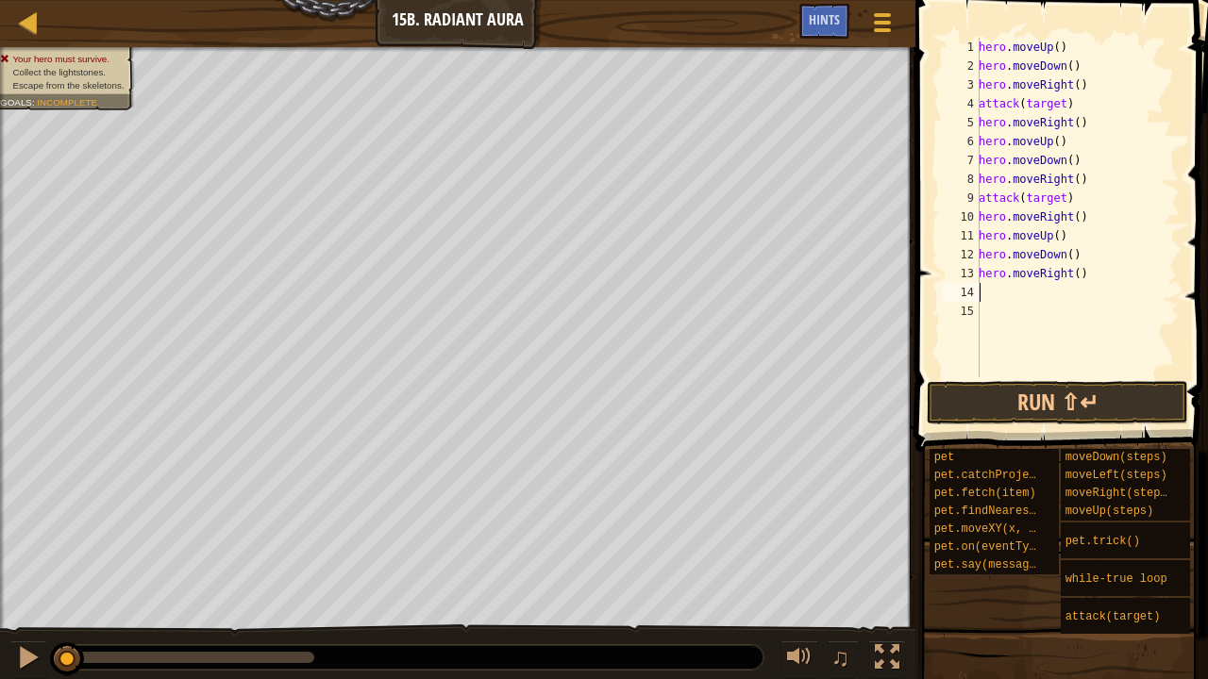
click at [1069, 274] on div "hero . moveUp ( ) hero . moveDown ( ) hero . moveRight ( ) attack ( target ) he…" at bounding box center [1077, 226] width 205 height 377
click at [1072, 277] on div "hero . moveUp ( ) hero . moveDown ( ) hero . moveRight ( ) attack ( target ) he…" at bounding box center [1077, 226] width 205 height 377
click at [1038, 402] on button "Run ⇧↵" at bounding box center [1057, 402] width 261 height 43
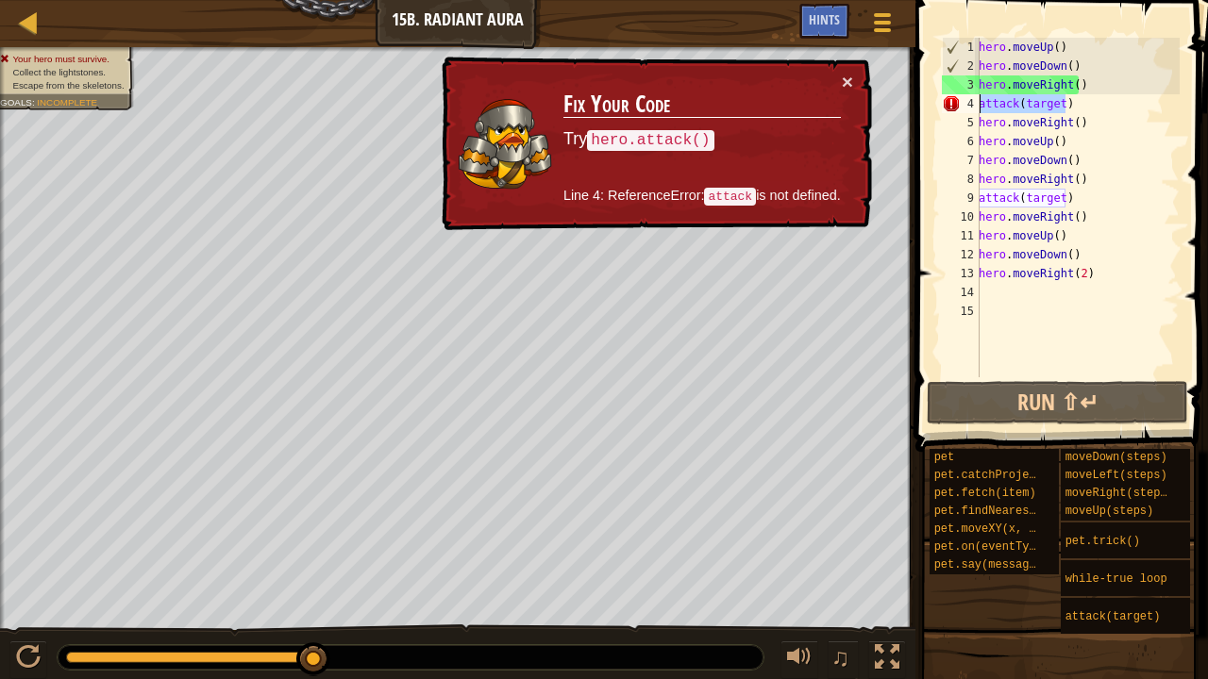
drag, startPoint x: 1056, startPoint y: 103, endPoint x: 961, endPoint y: 103, distance: 95.3
click at [961, 103] on div "hero.moveRight(2) 1 2 3 4 5 6 7 8 9 10 11 12 13 14 15 hero . moveUp ( ) hero . …" at bounding box center [1059, 208] width 242 height 340
type textarea "attack(target)"
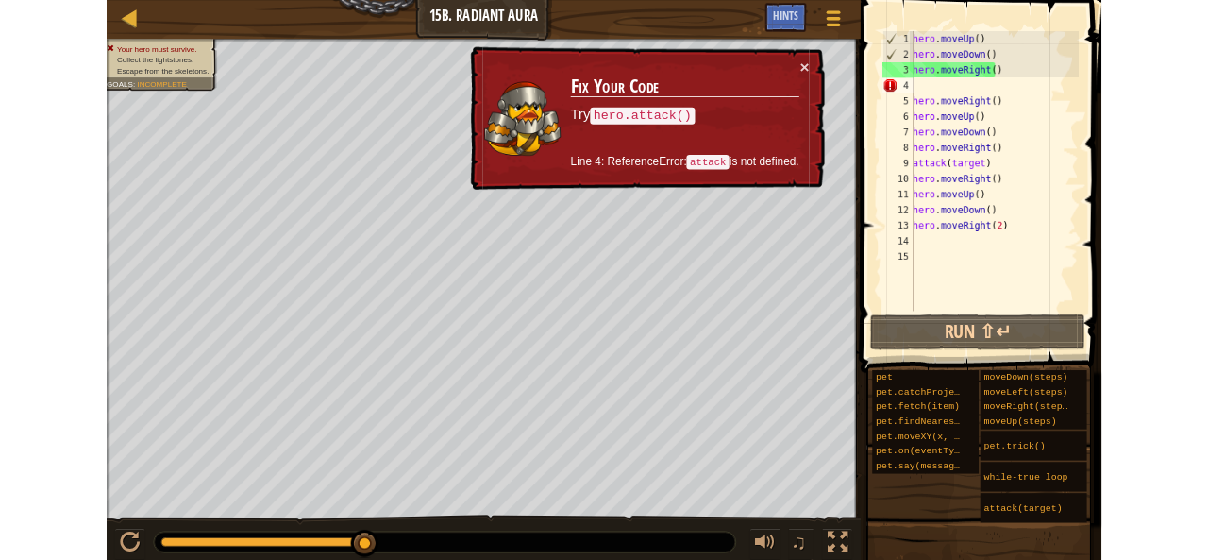
scroll to position [8, 0]
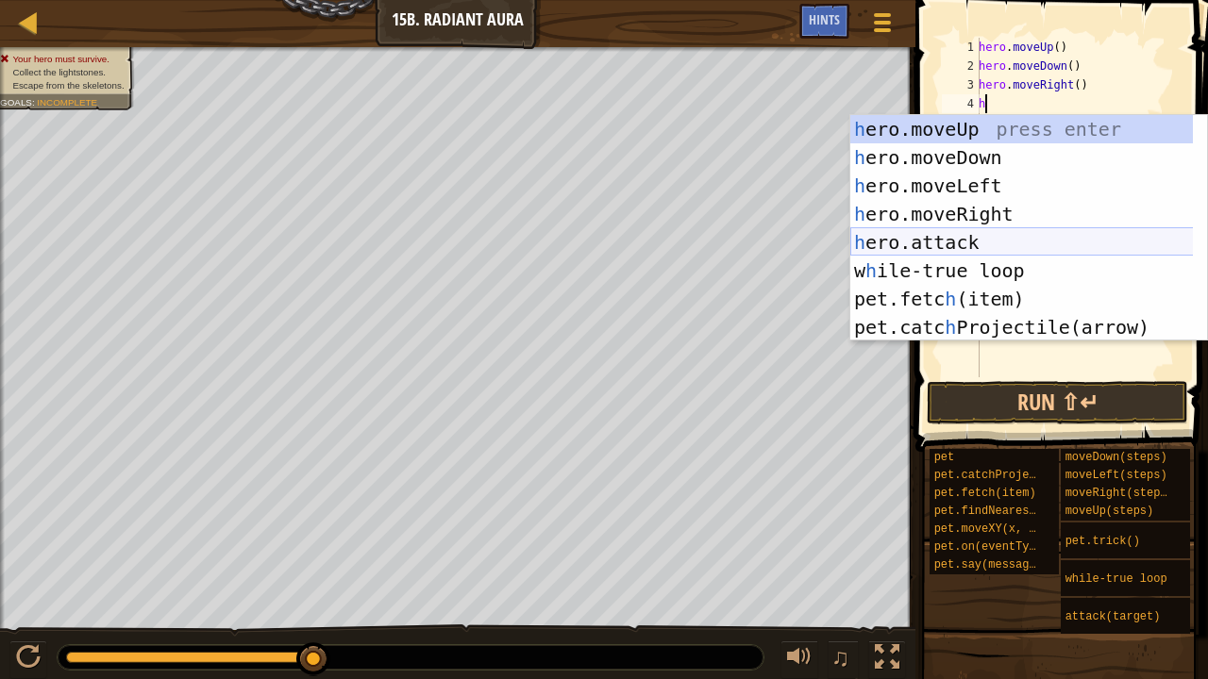
click at [1015, 240] on div "h ero.moveUp press enter h ero.moveDown press enter h ero.moveLeft press enter …" at bounding box center [1022, 256] width 344 height 283
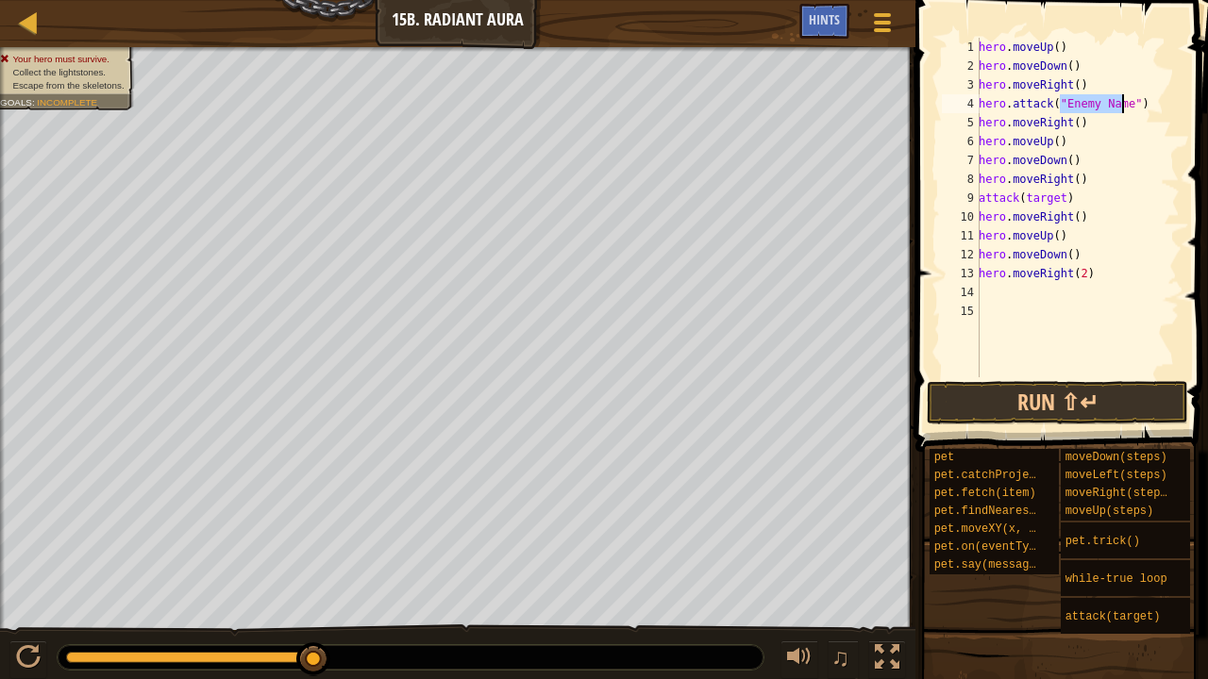
click at [1131, 128] on div "hero . moveUp ( ) hero . moveDown ( ) hero . moveRight ( ) hero . attack ( "Ene…" at bounding box center [1077, 226] width 205 height 377
drag, startPoint x: 1071, startPoint y: 204, endPoint x: 972, endPoint y: 194, distance: 99.5
click at [972, 194] on div "hero.moveRight() 1 2 3 4 5 6 7 8 9 10 11 12 13 14 15 hero . moveUp ( ) hero . m…" at bounding box center [1059, 208] width 242 height 340
type textarea "attack(target)"
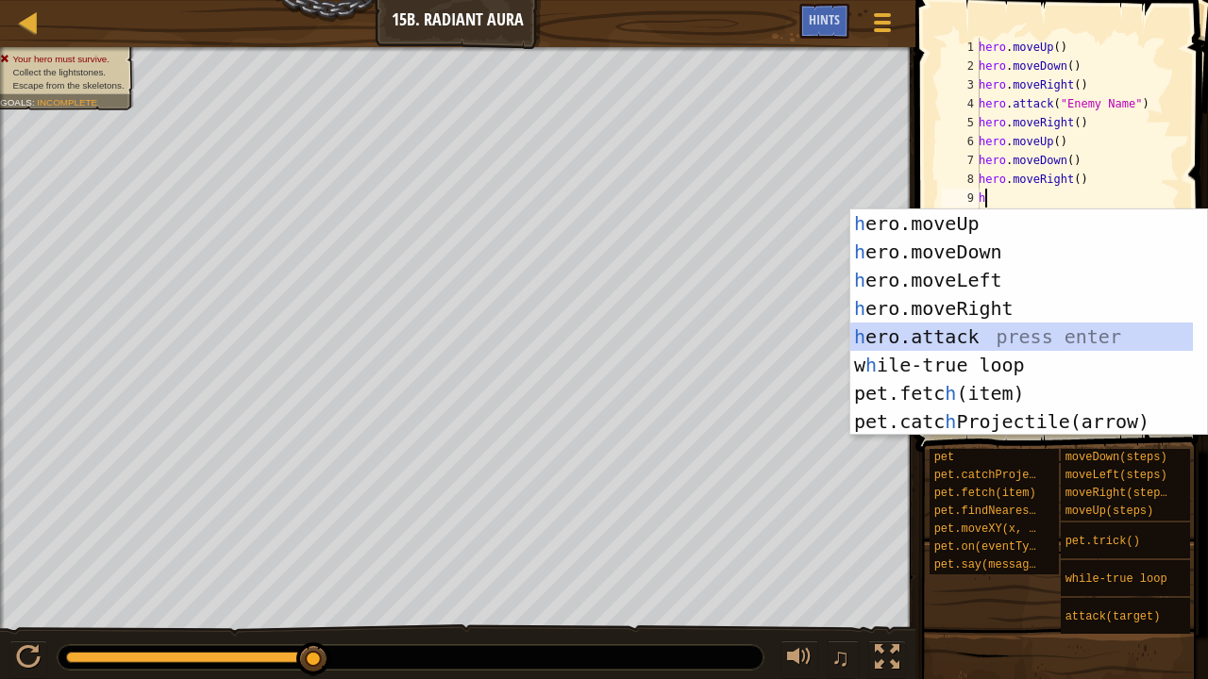
click at [994, 323] on div "h ero.moveUp press enter h ero.moveDown press enter h ero.moveLeft press enter …" at bounding box center [1022, 350] width 344 height 283
type textarea "hero.attack("Enemy Name")"
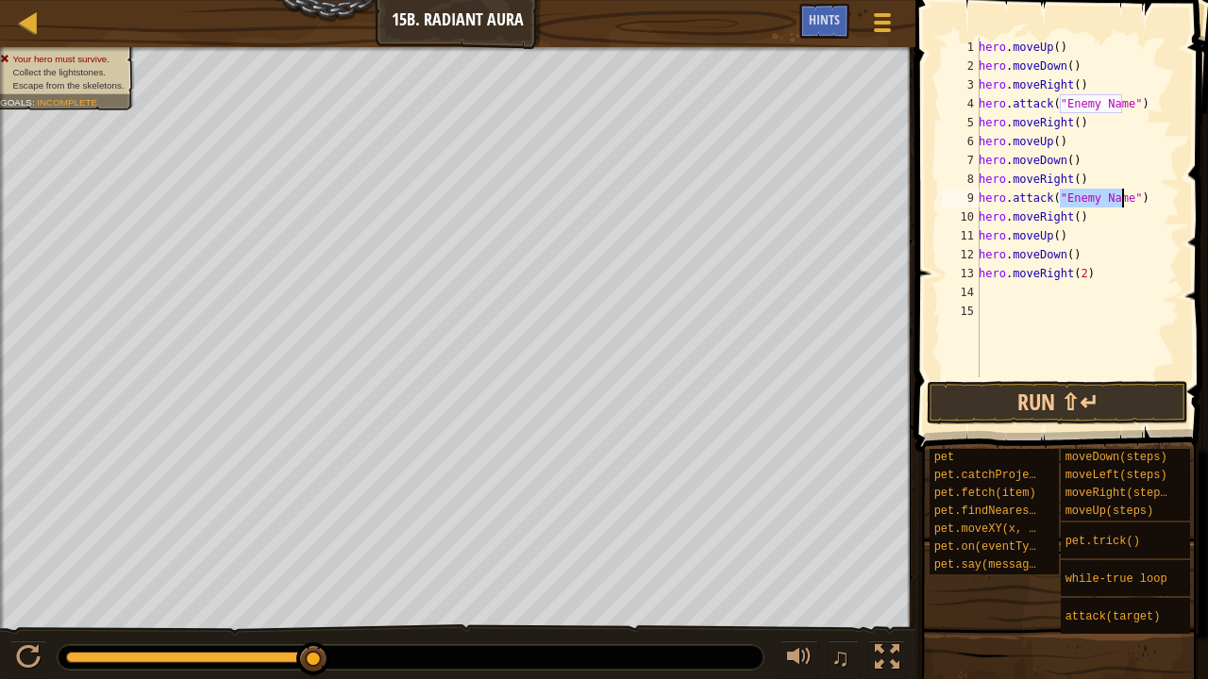
click at [1059, 321] on div "hero . moveUp ( ) hero . moveDown ( ) hero . moveRight ( ) hero . attack ( "Ene…" at bounding box center [1077, 226] width 205 height 377
click at [1063, 404] on button "Run ⇧↵" at bounding box center [1057, 402] width 261 height 43
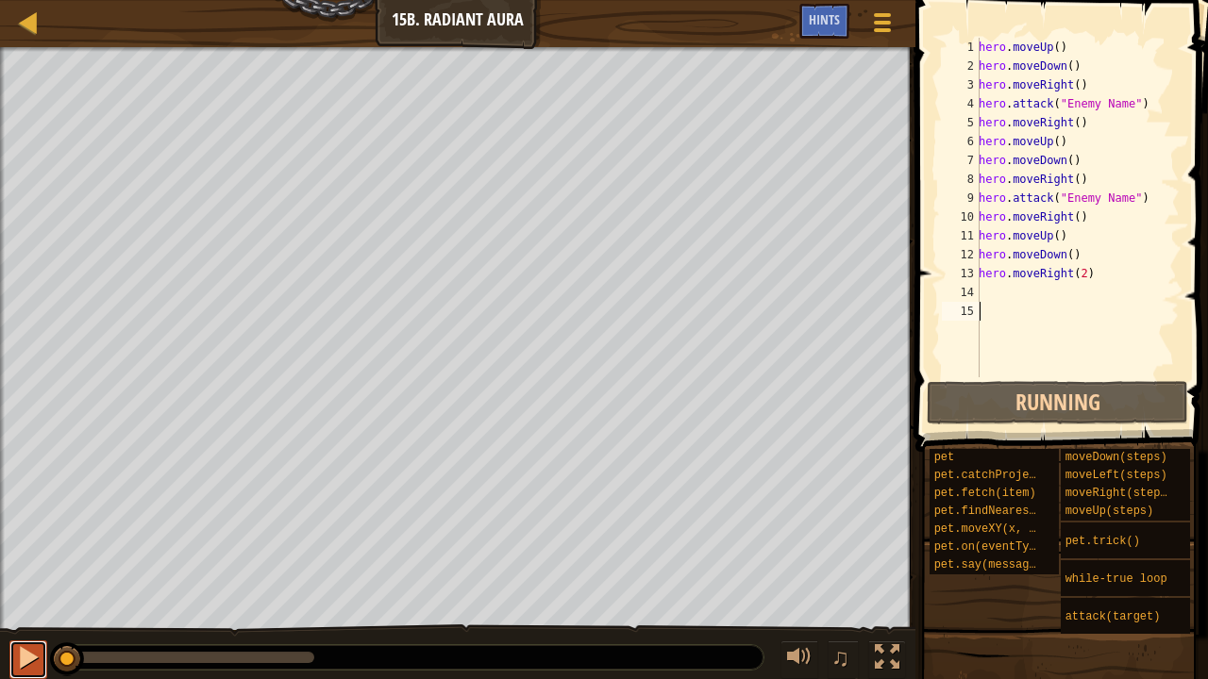
click at [12, 559] on button at bounding box center [28, 660] width 38 height 39
